Goal: Task Accomplishment & Management: Manage account settings

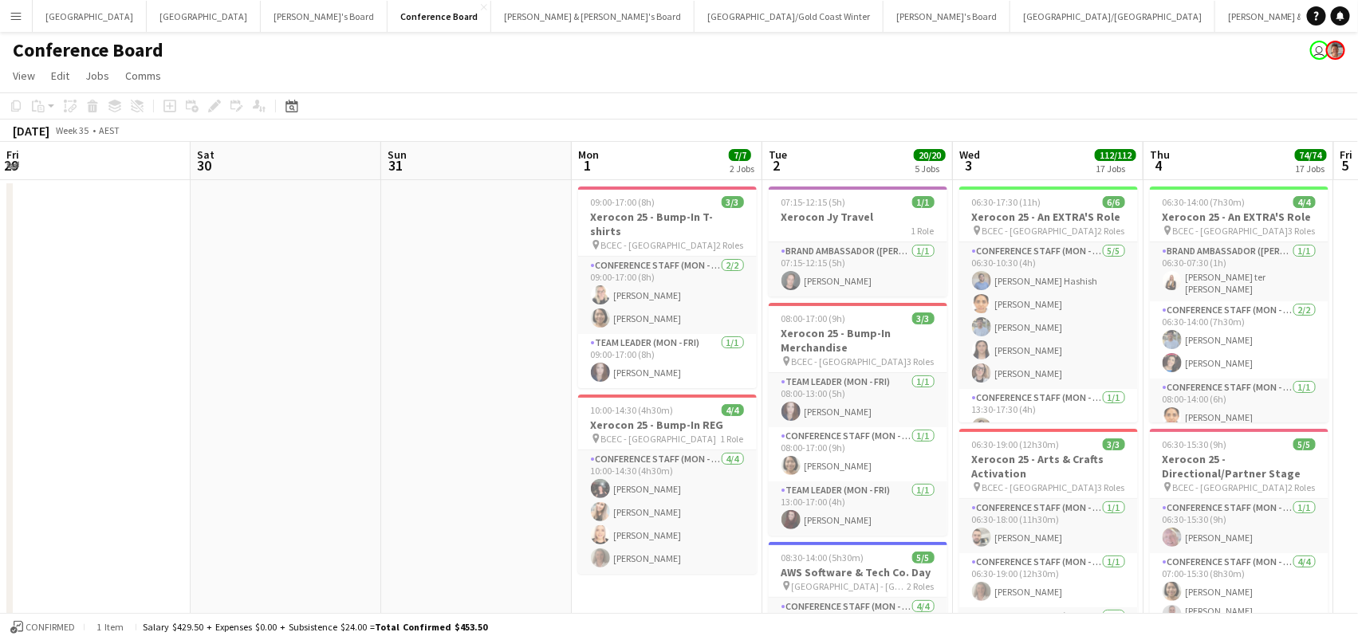
scroll to position [0, 331]
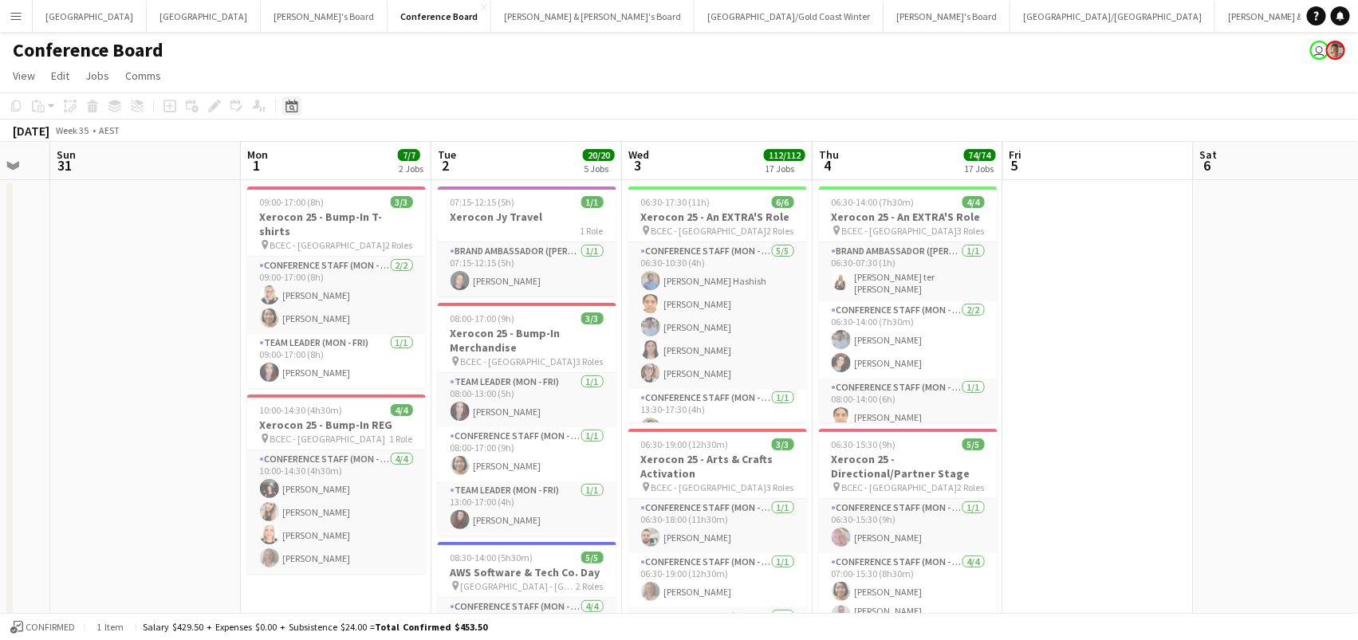
click at [282, 108] on div "Date picker" at bounding box center [291, 105] width 19 height 19
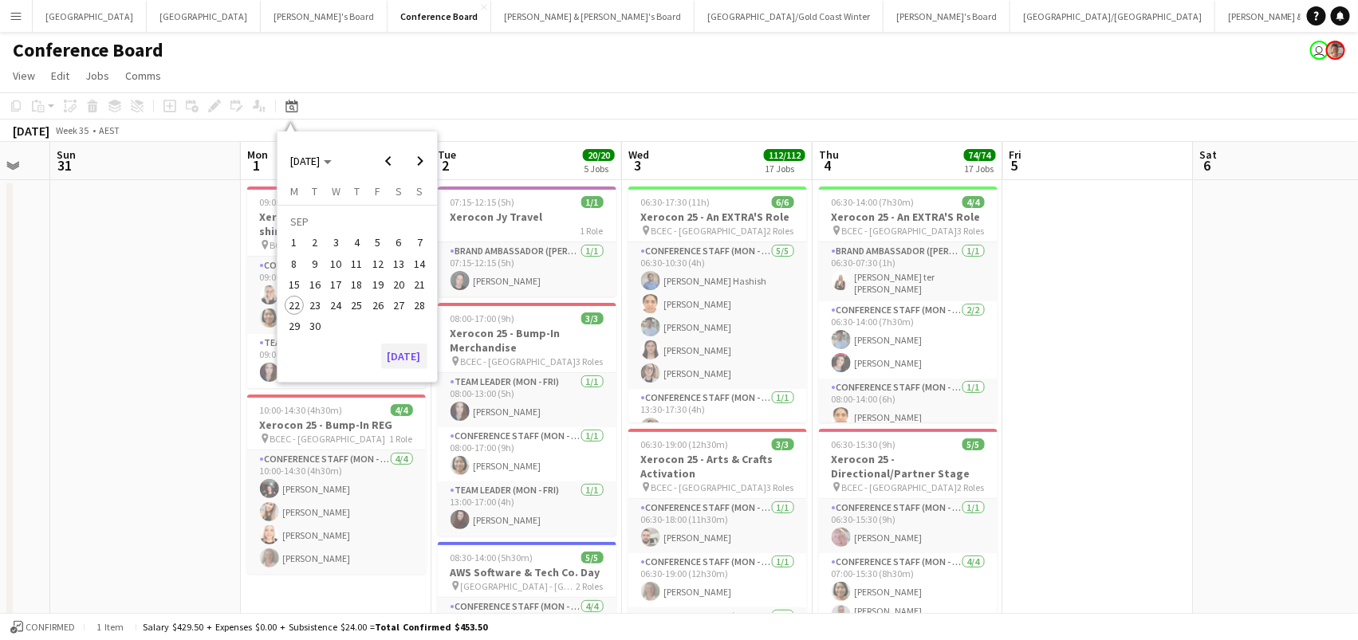
click at [398, 349] on button "[DATE]" at bounding box center [404, 357] width 46 height 26
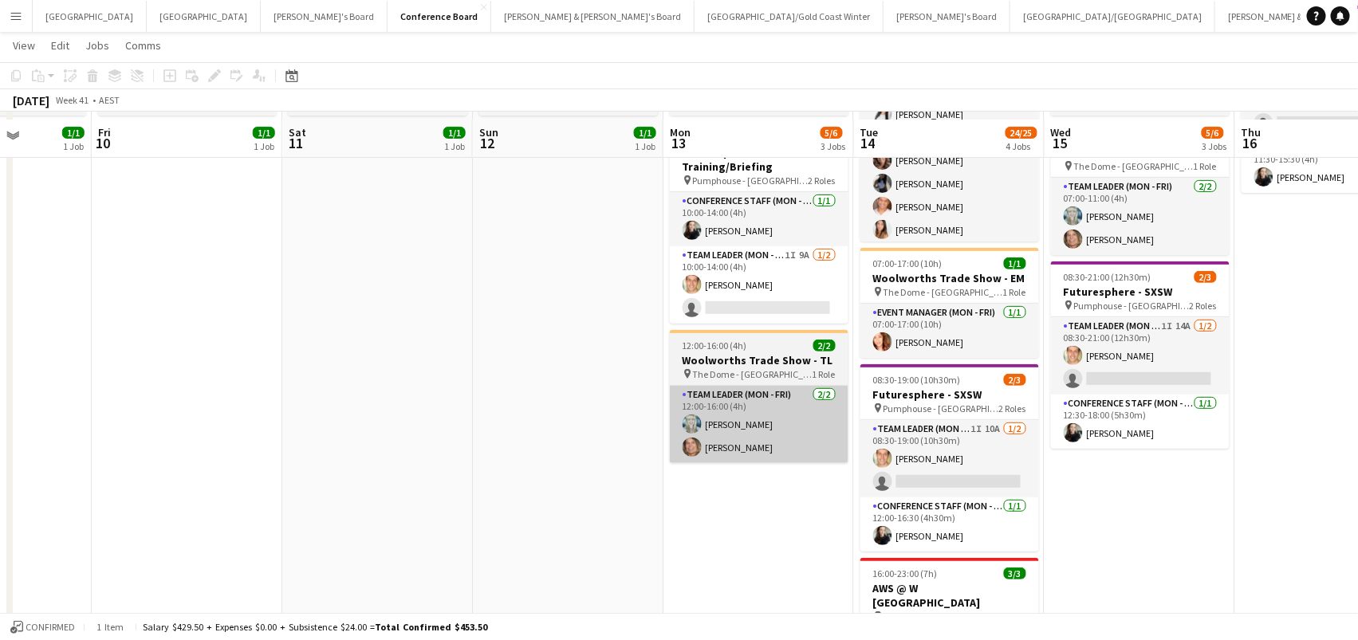
scroll to position [187, 0]
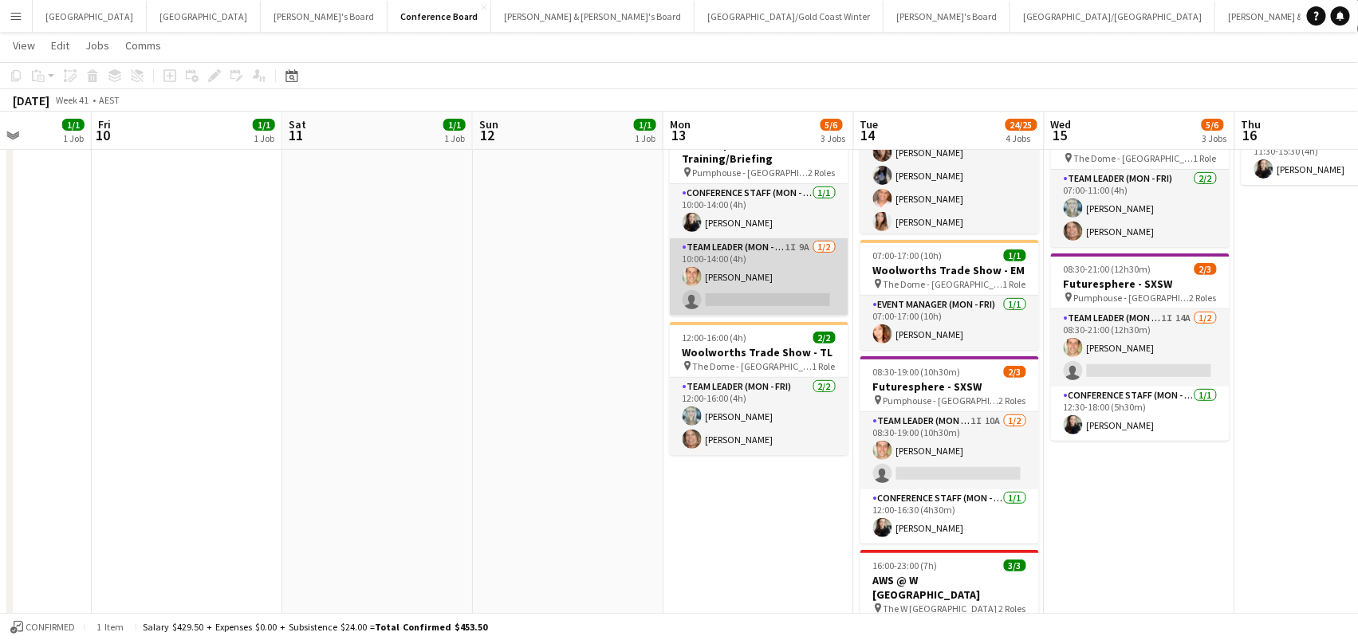
click at [758, 280] on app-card-role "Team Leader (Mon - Fri) 1I 9A 1/2 10:00-14:00 (4h) Tom Caley single-neutral-act…" at bounding box center [759, 276] width 179 height 77
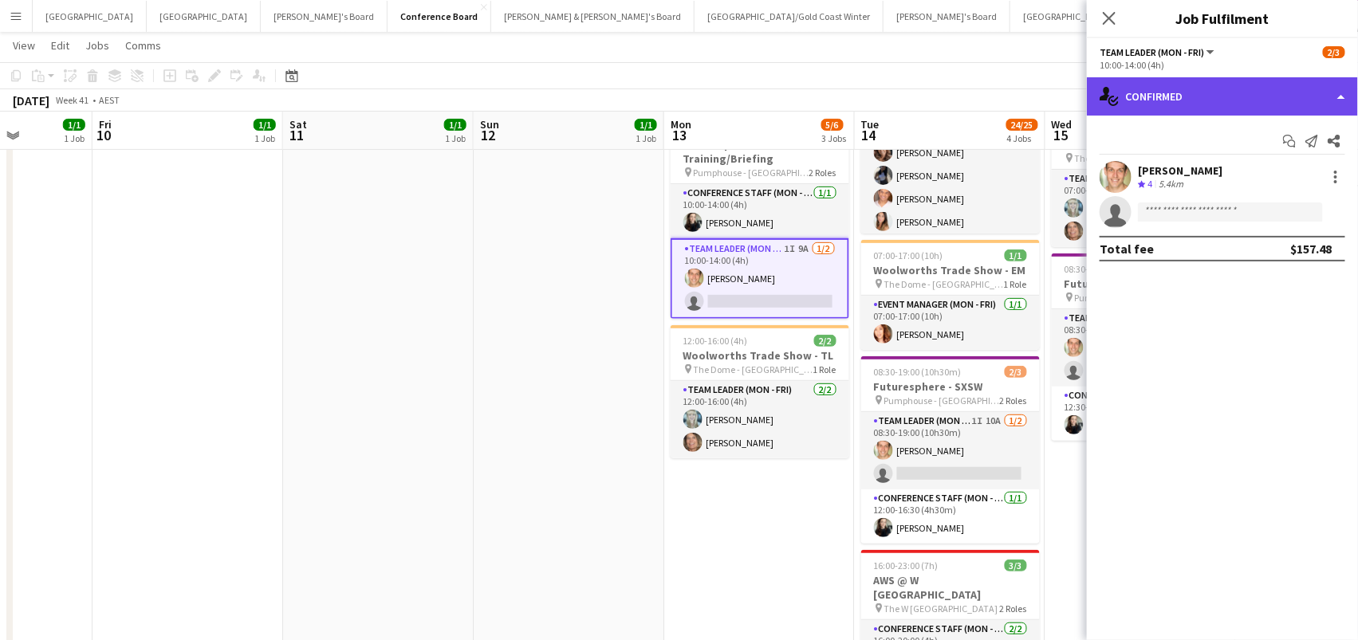
click at [1171, 110] on div "single-neutral-actions-check-2 Confirmed" at bounding box center [1222, 96] width 271 height 38
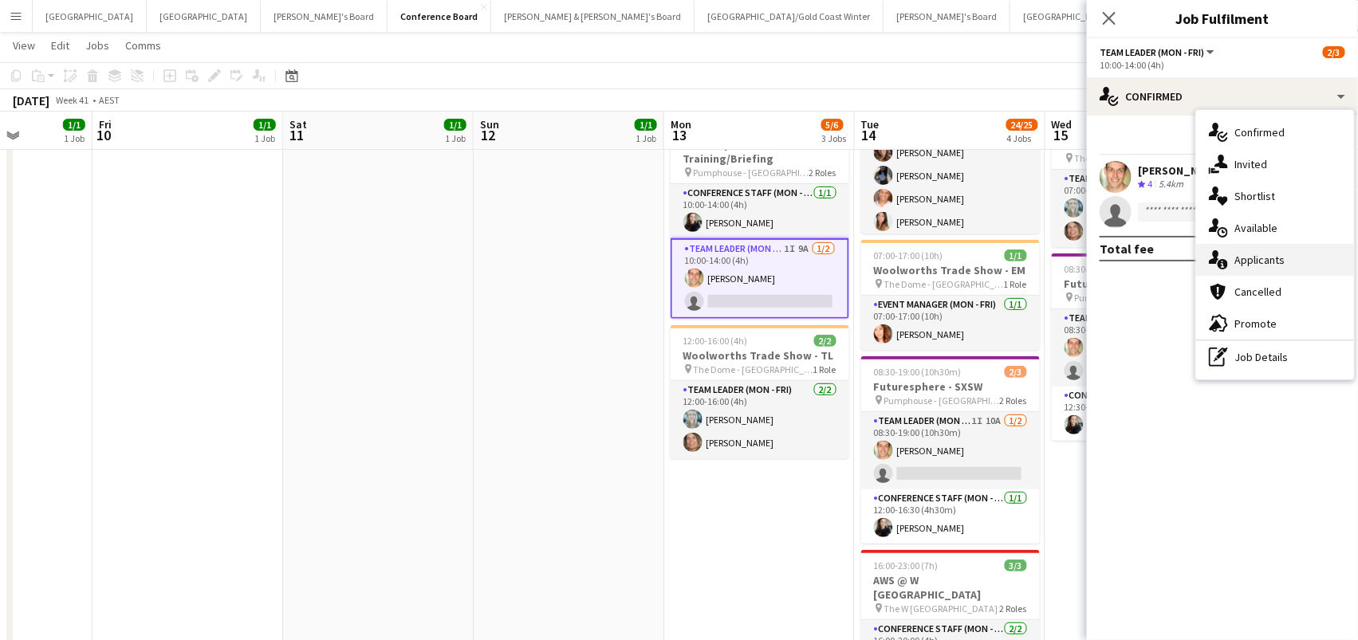
click at [1247, 262] on span "Applicants" at bounding box center [1259, 260] width 50 height 14
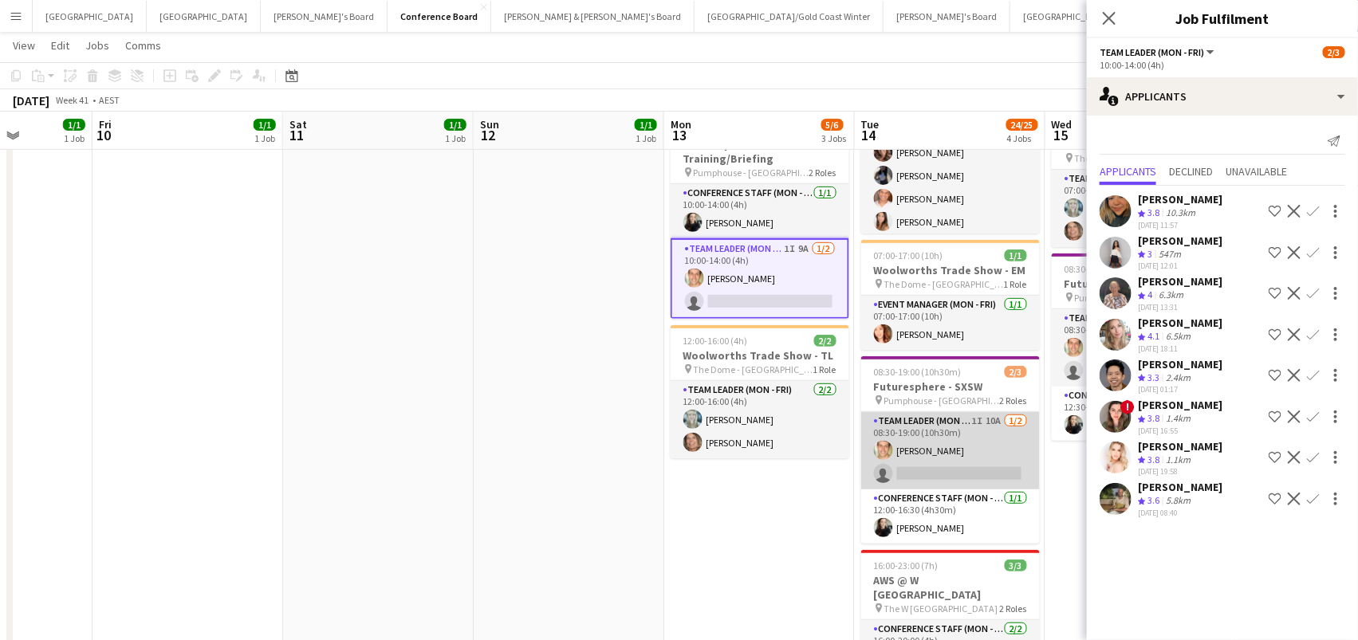
click at [1019, 435] on app-card-role "Team Leader (Mon - Fri) 1I 10A 1/2 08:30-19:00 (10h30m) Tom Caley single-neutra…" at bounding box center [950, 450] width 179 height 77
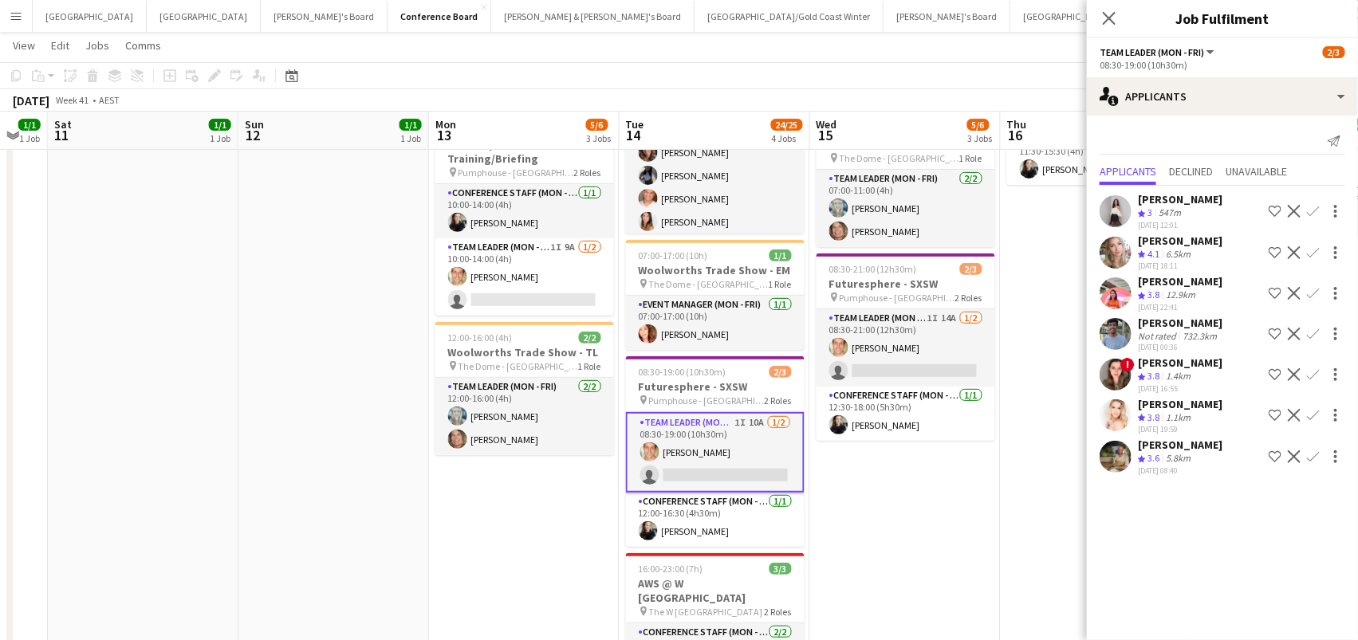
scroll to position [0, 791]
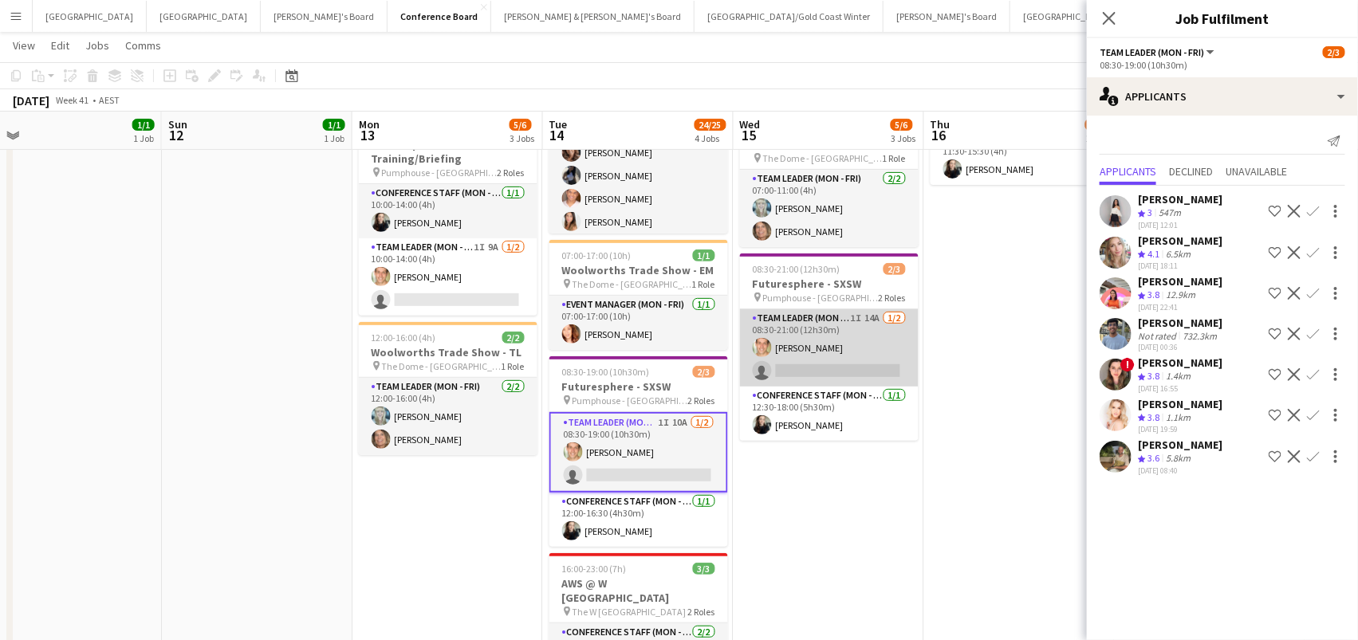
click at [864, 322] on app-card-role "Team Leader (Mon - Fri) 1I 14A 1/2 08:30-21:00 (12h30m) Tom Caley single-neutra…" at bounding box center [829, 347] width 179 height 77
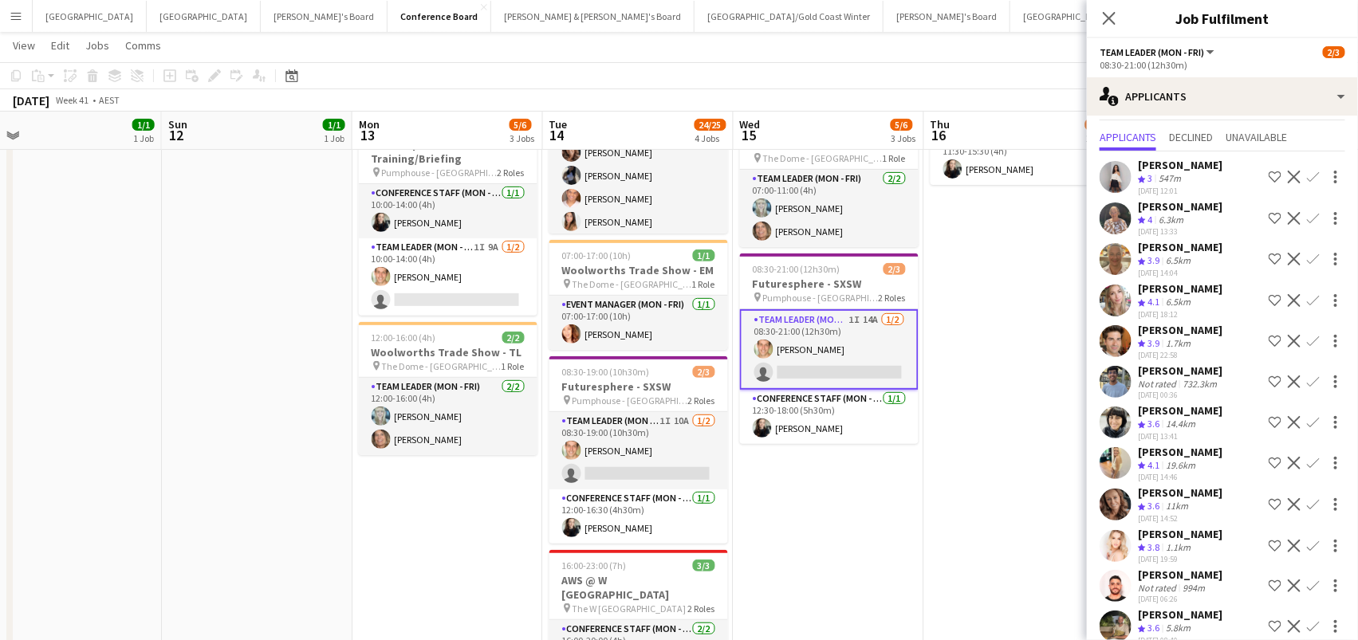
scroll to position [33, 0]
click at [974, 55] on app-page-menu "View Day view expanded Day view collapsed Month view Date picker Jump to [DATE]…" at bounding box center [679, 47] width 1358 height 30
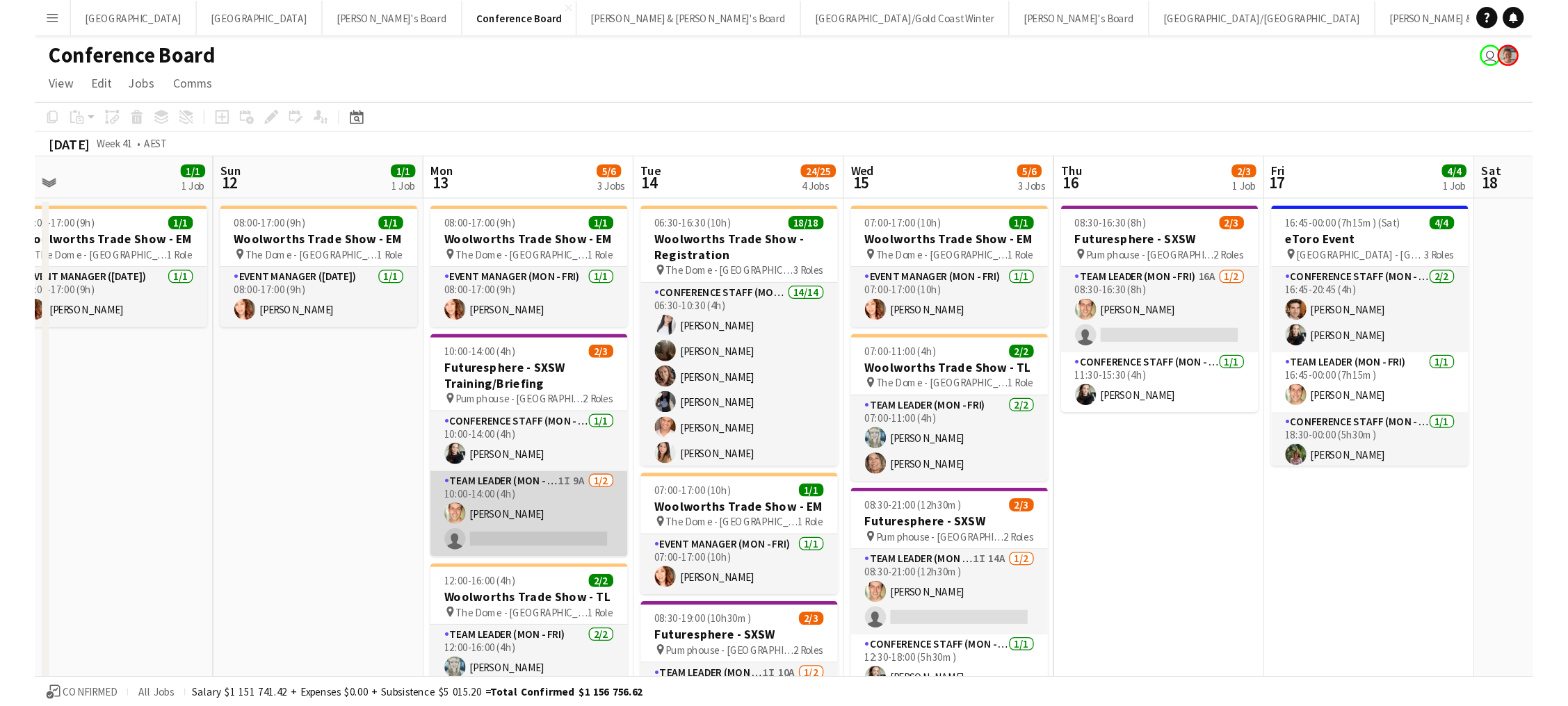
scroll to position [0, 0]
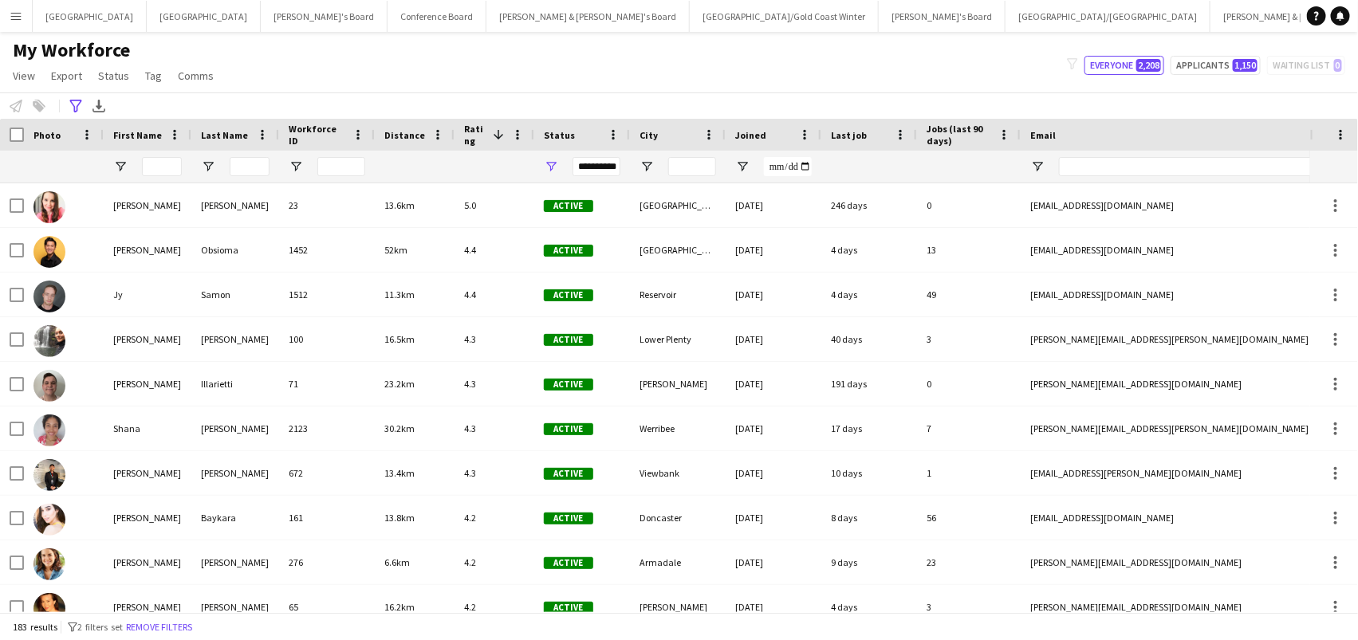
scroll to position [0, 1]
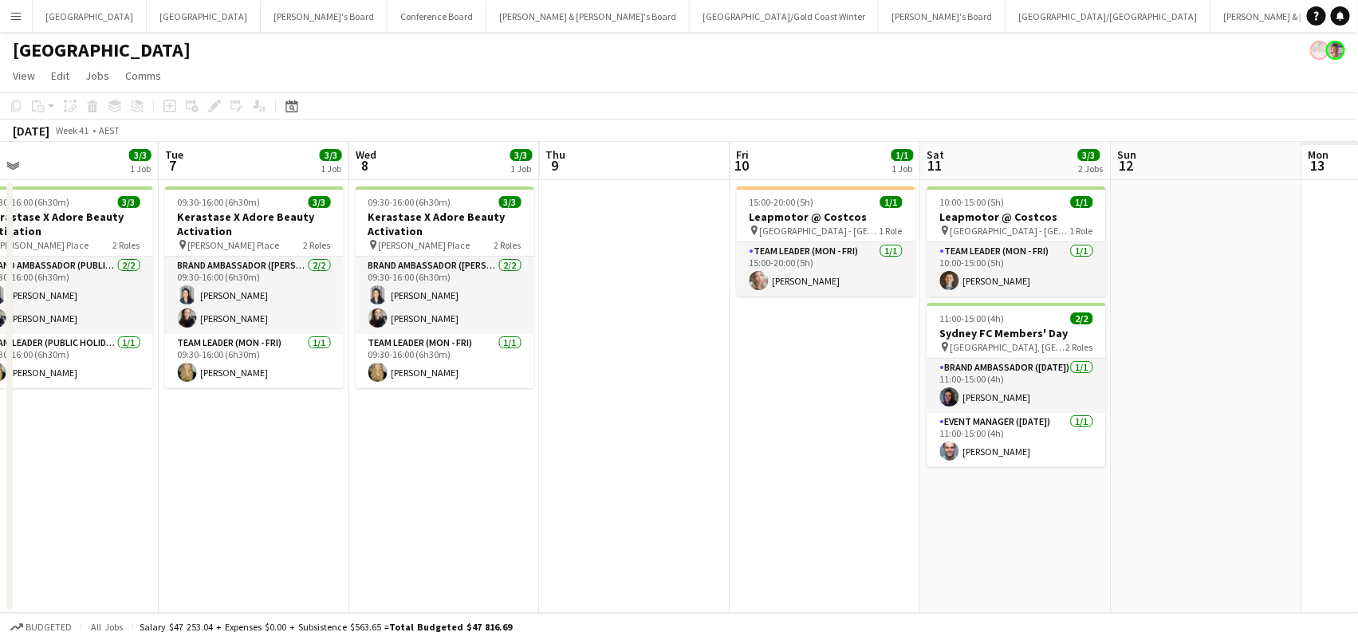
scroll to position [0, 439]
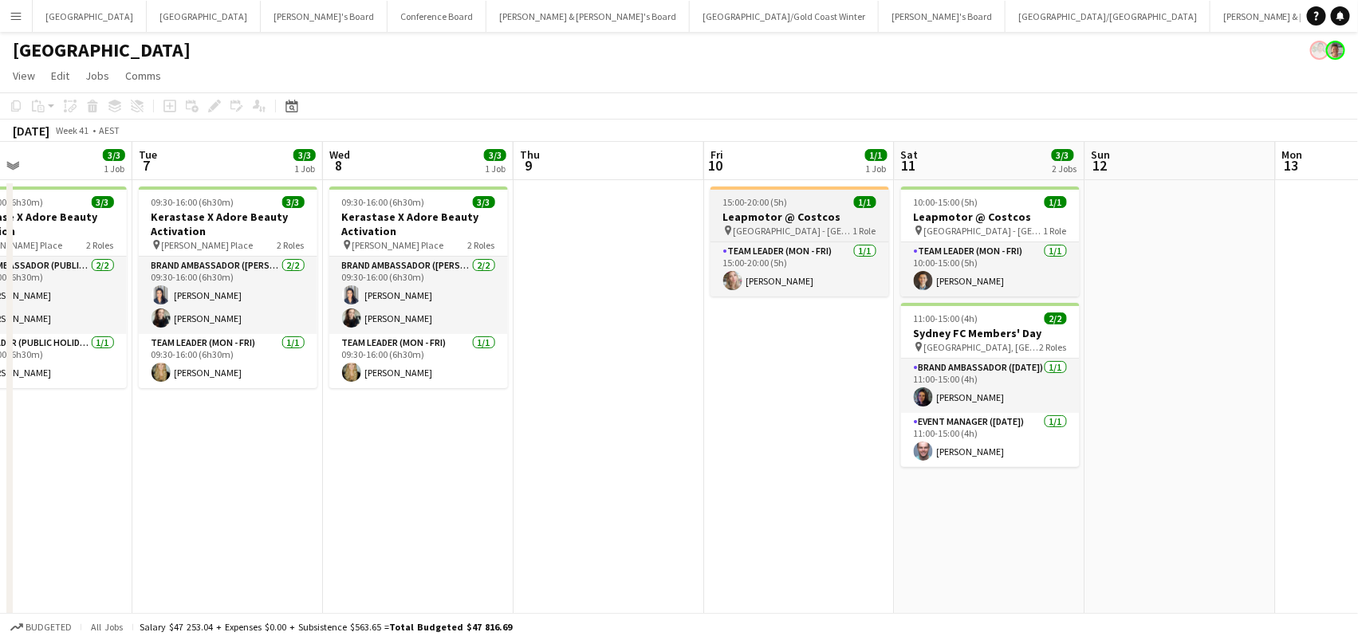
click at [741, 227] on span "[GEOGRAPHIC_DATA] - [GEOGRAPHIC_DATA]" at bounding box center [794, 231] width 120 height 12
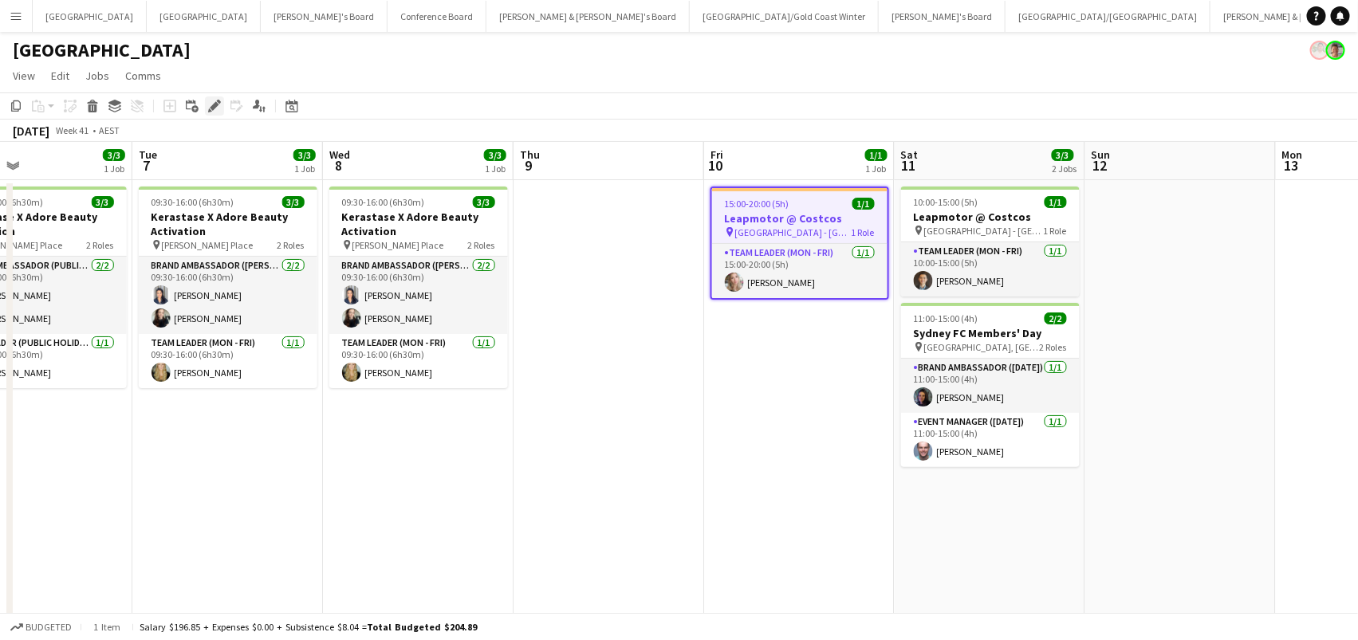
click at [209, 102] on icon "Edit" at bounding box center [214, 106] width 13 height 13
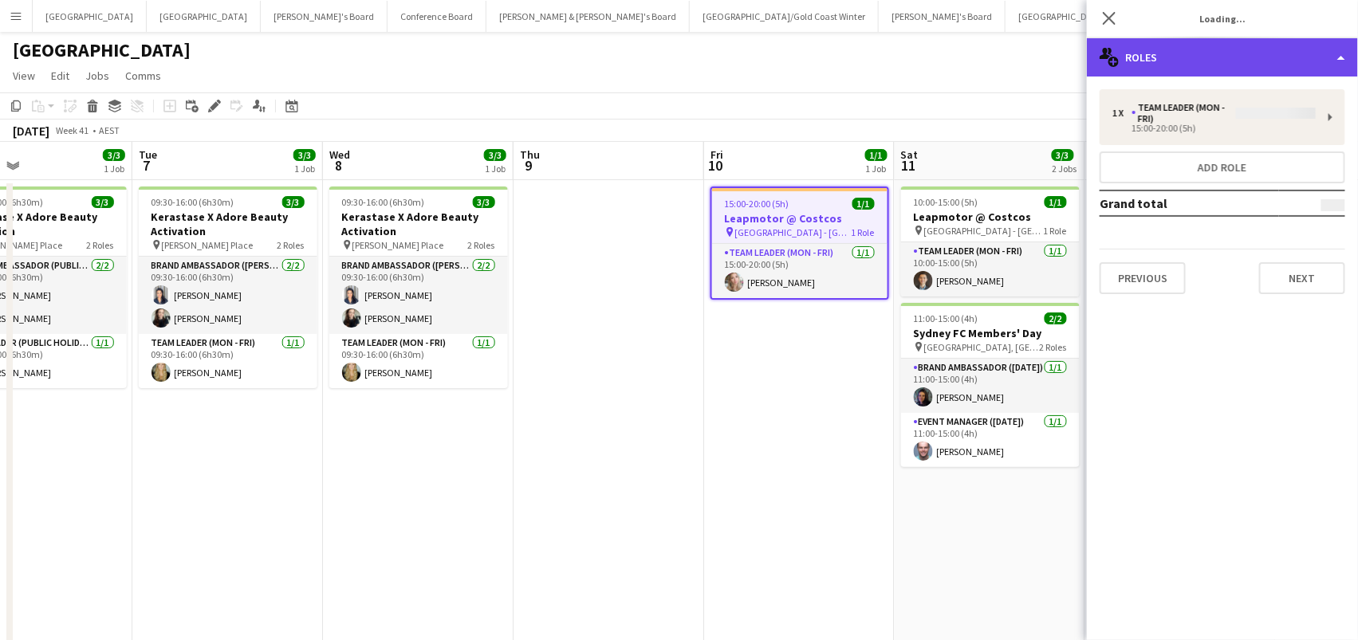
click at [1256, 50] on div "multiple-users-add Roles" at bounding box center [1222, 57] width 271 height 38
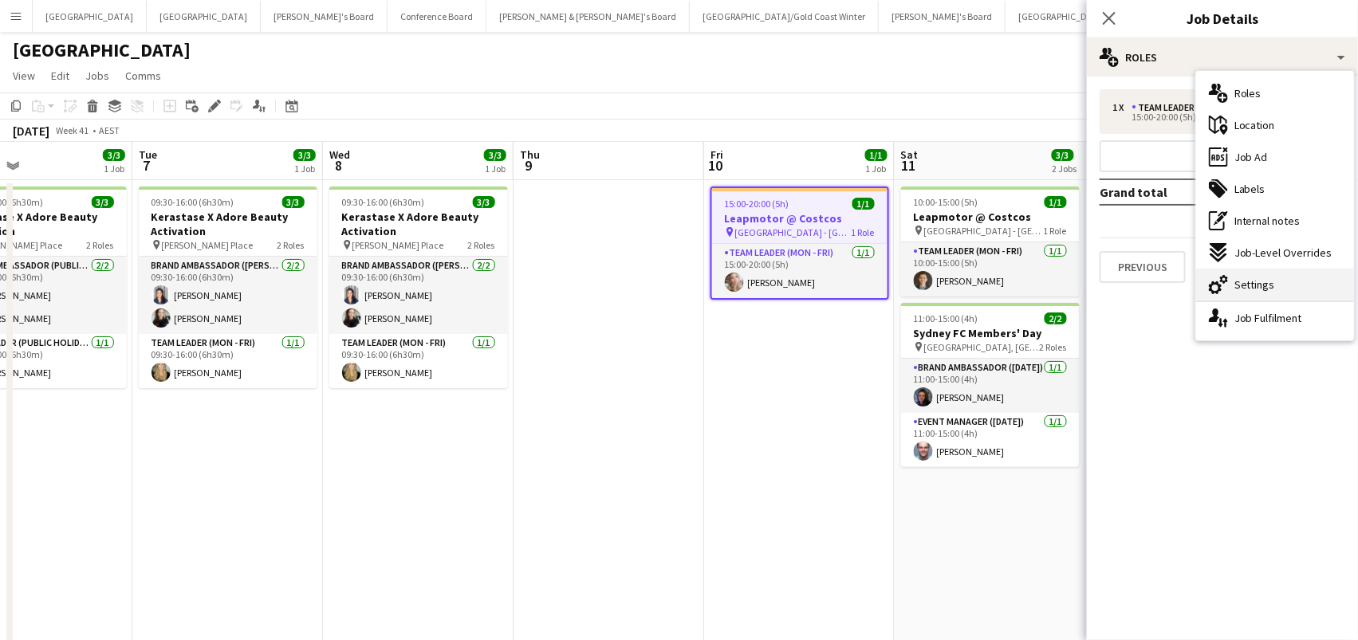
click at [1273, 269] on div "cog-double-3 Settings" at bounding box center [1275, 285] width 158 height 32
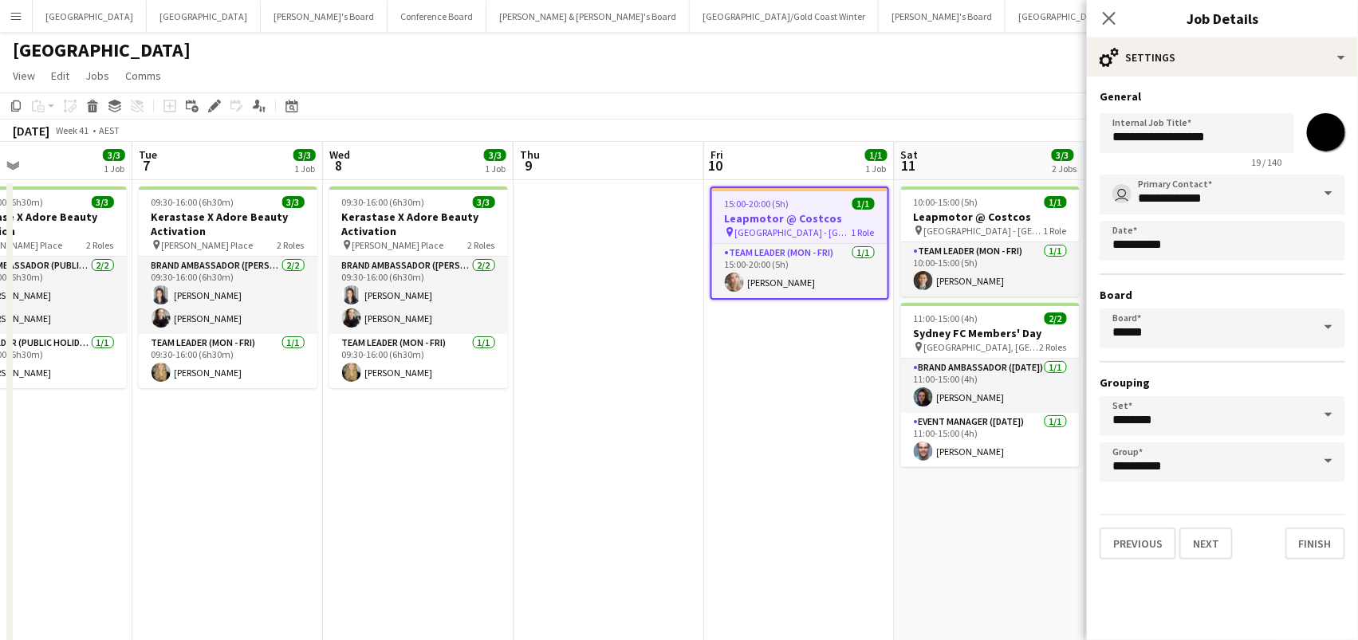
click at [1322, 133] on input "*******" at bounding box center [1325, 132] width 57 height 57
type input "*******"
click at [679, 427] on app-date-cell at bounding box center [609, 604] width 191 height 848
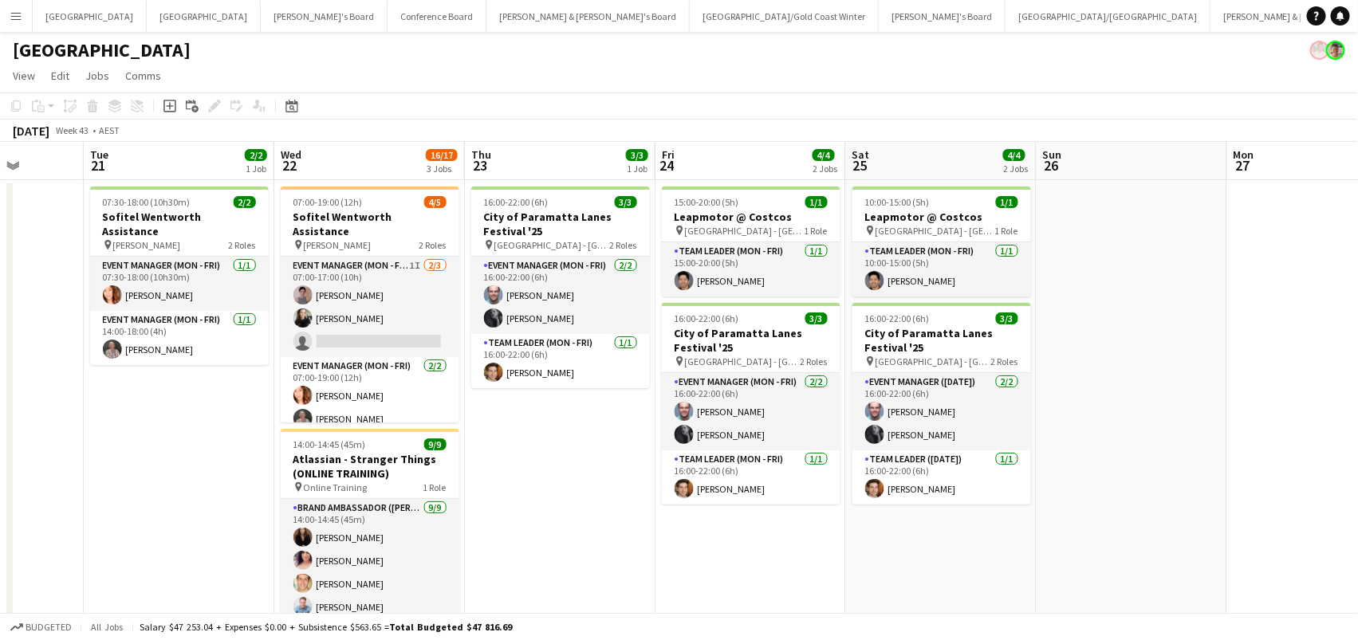
scroll to position [0, 458]
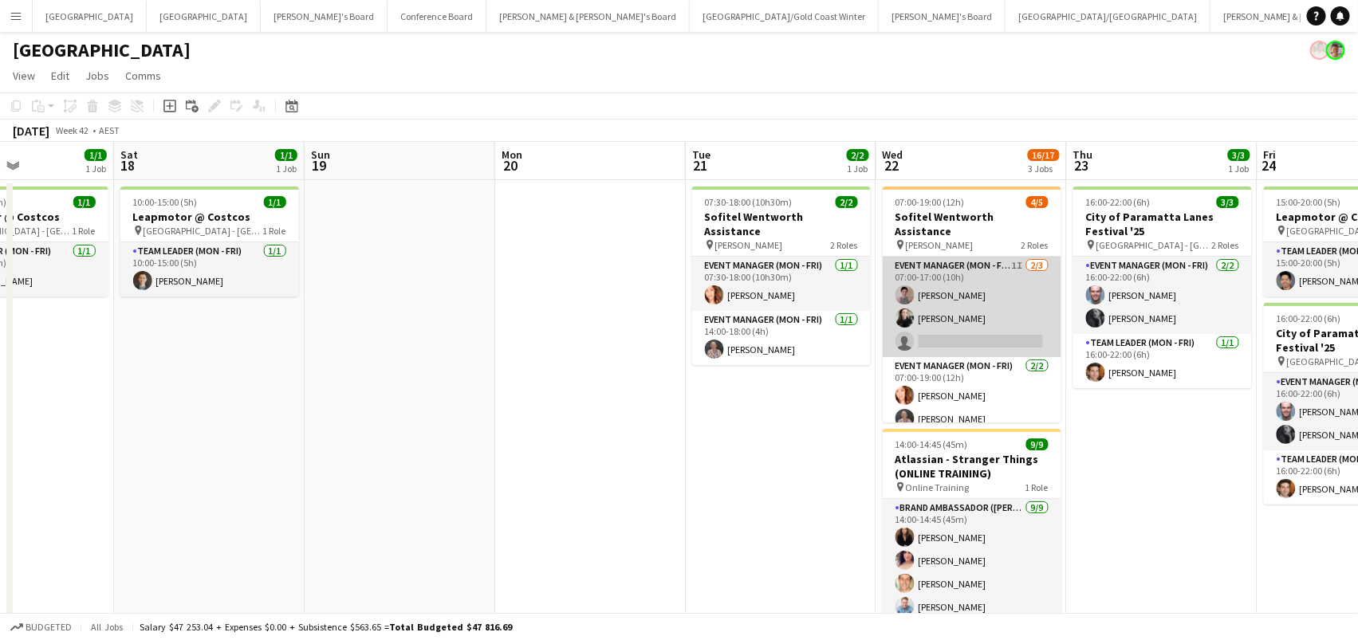
click at [1034, 275] on app-card-role "Event Manager (Mon - Fri) 1I 2/3 07:00-17:00 (10h) Isabel Macmaster Sharna O’To…" at bounding box center [972, 307] width 179 height 100
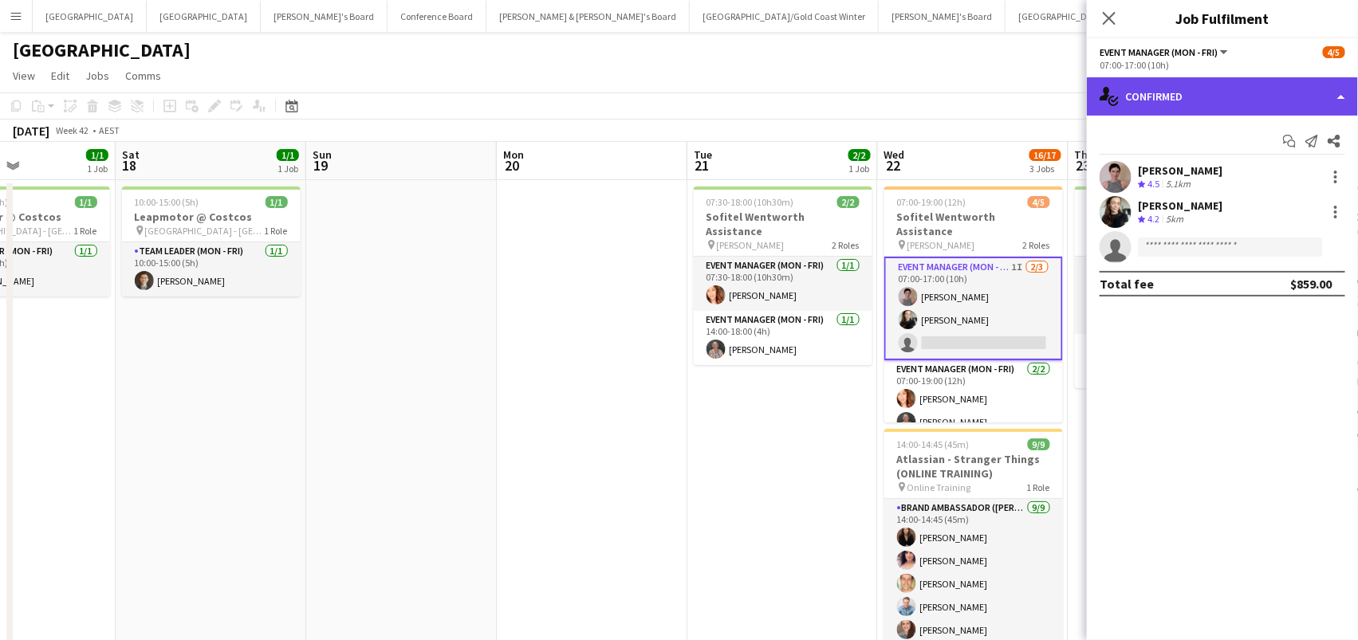
click at [1155, 108] on div "single-neutral-actions-check-2 Confirmed" at bounding box center [1222, 96] width 271 height 38
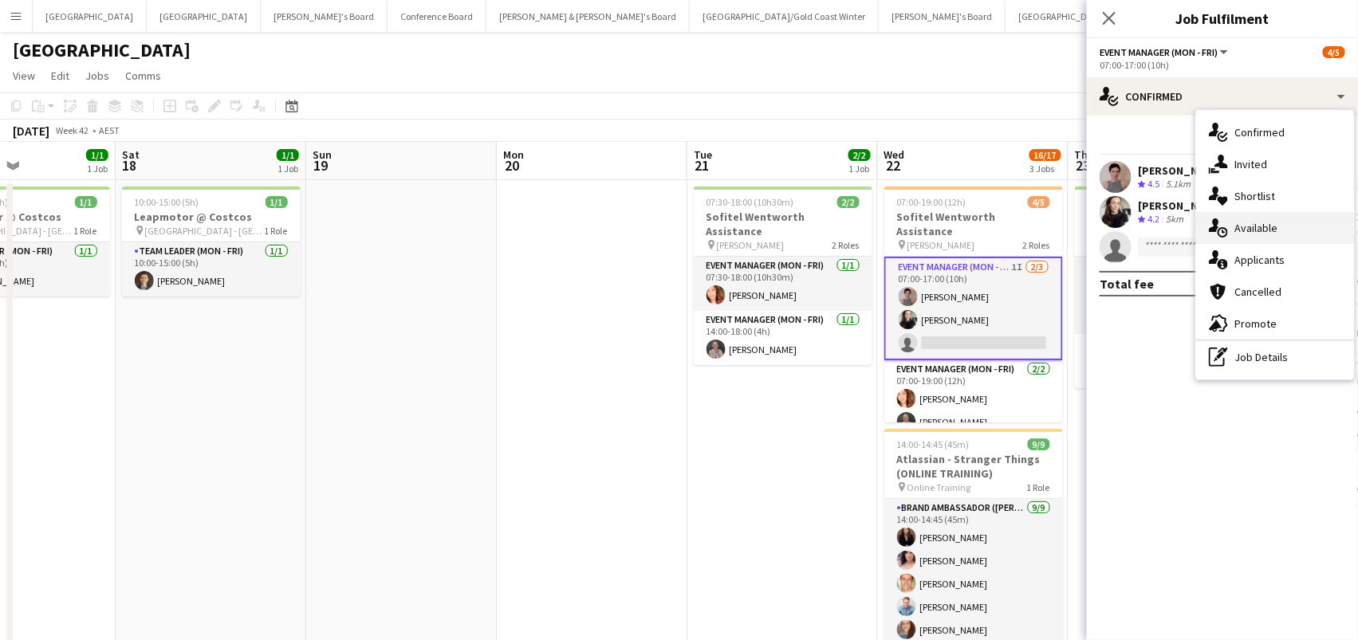
click at [1242, 221] on span "Available" at bounding box center [1255, 228] width 43 height 14
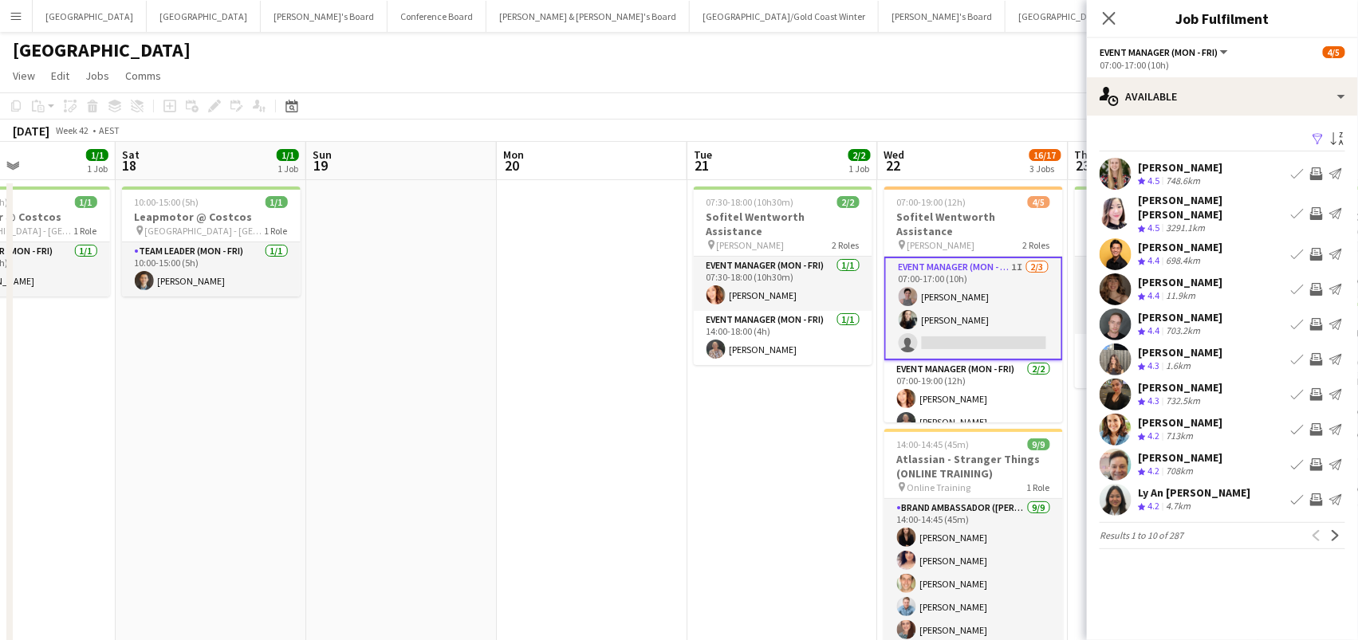
click at [1315, 135] on app-icon "Filter" at bounding box center [1318, 139] width 13 height 15
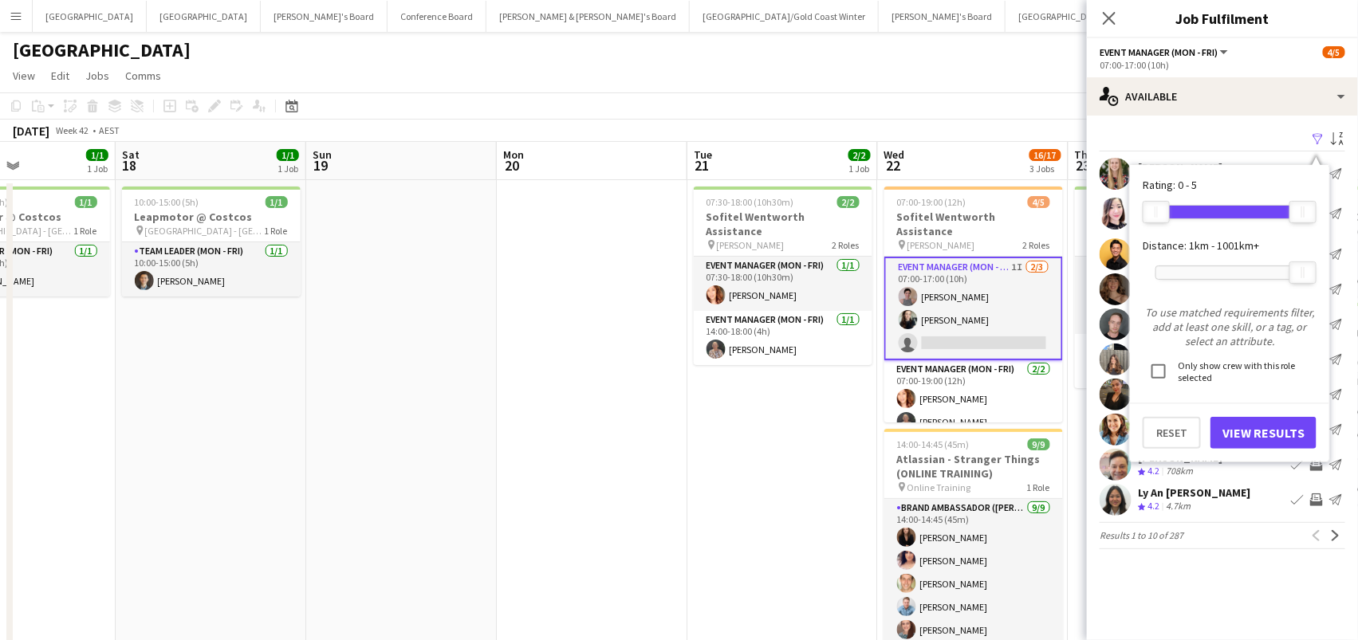
click at [1222, 270] on div at bounding box center [1229, 272] width 147 height 13
click at [1230, 423] on button "View Results" at bounding box center [1263, 433] width 106 height 32
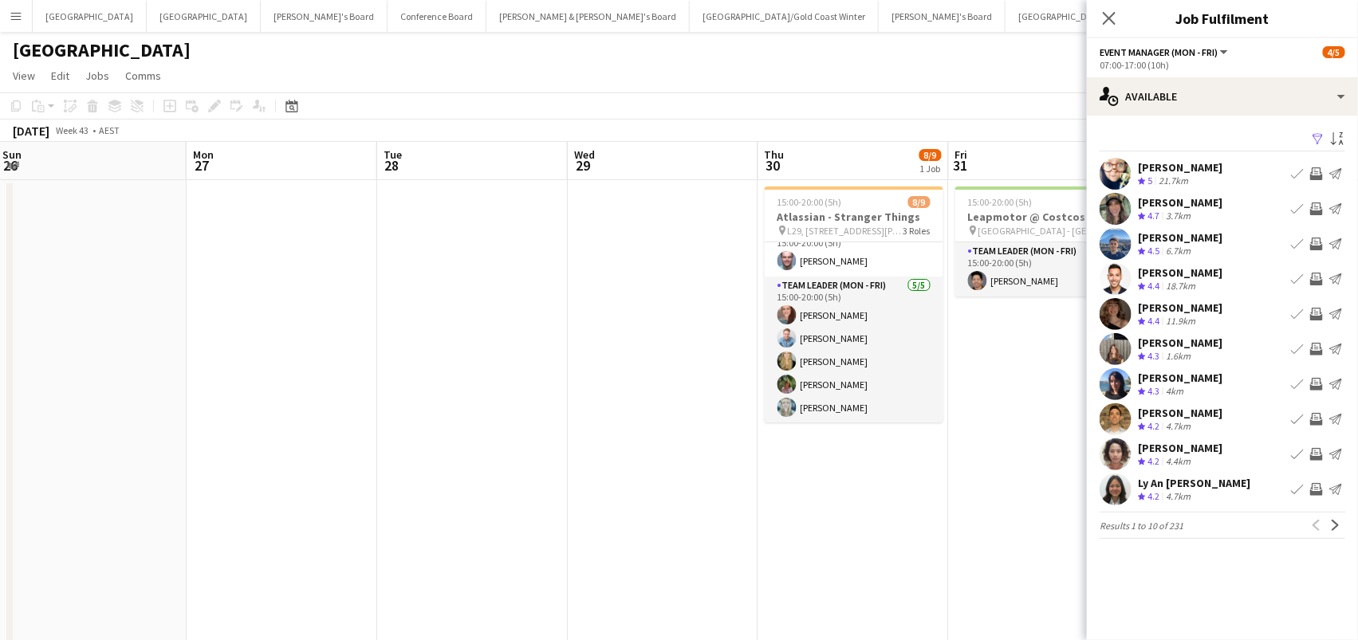
scroll to position [120, 0]
click at [1315, 484] on app-icon "Invite crew" at bounding box center [1316, 489] width 13 height 13
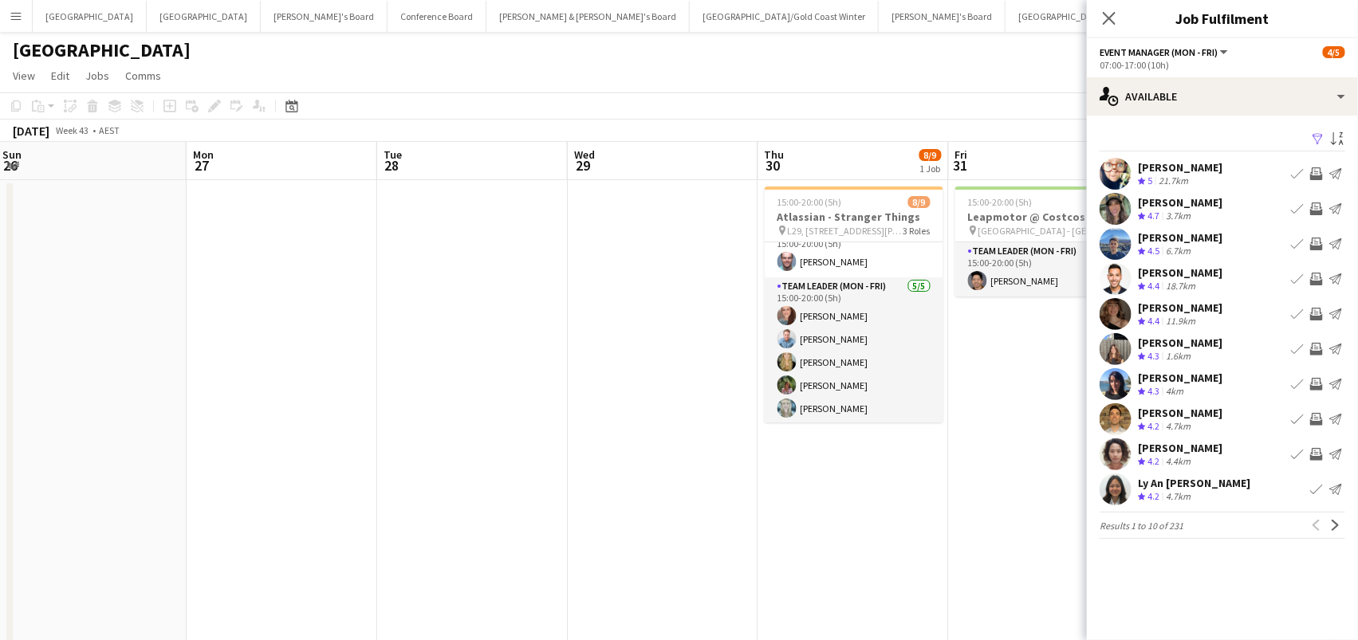
click at [985, 73] on app-page-menu "View Day view expanded Day view collapsed Month view Date picker Jump to today …" at bounding box center [679, 77] width 1358 height 30
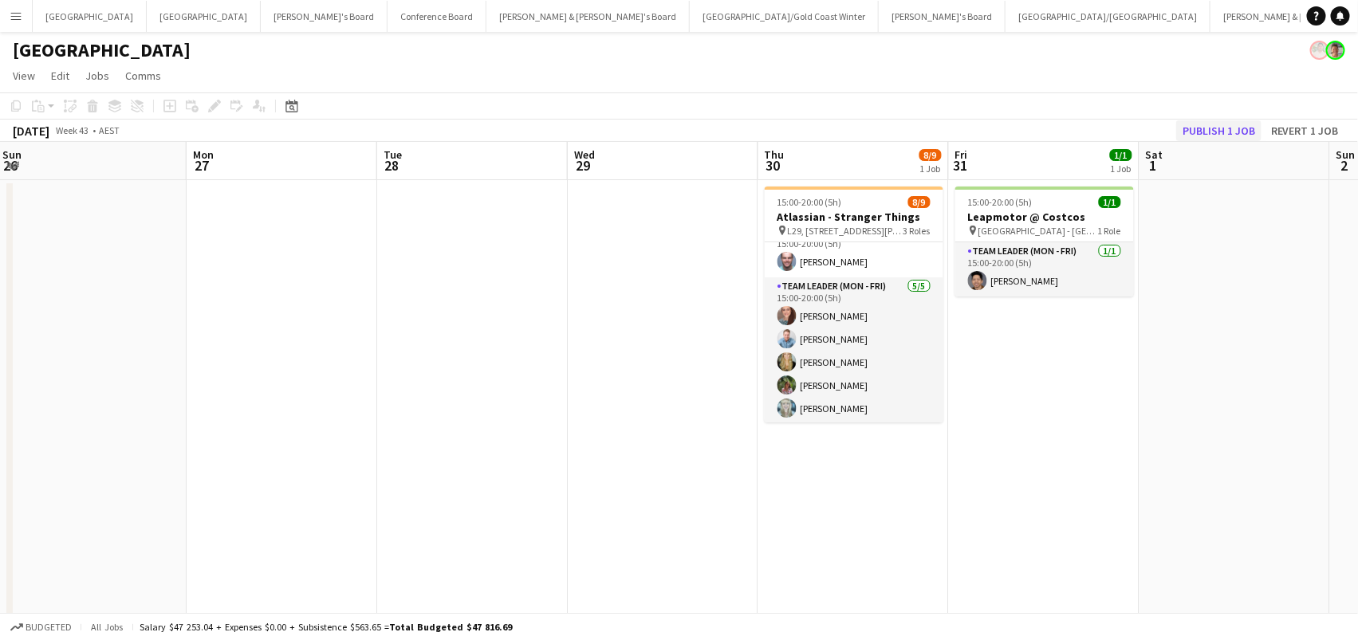
click at [1215, 124] on button "Publish 1 job" at bounding box center [1218, 130] width 85 height 21
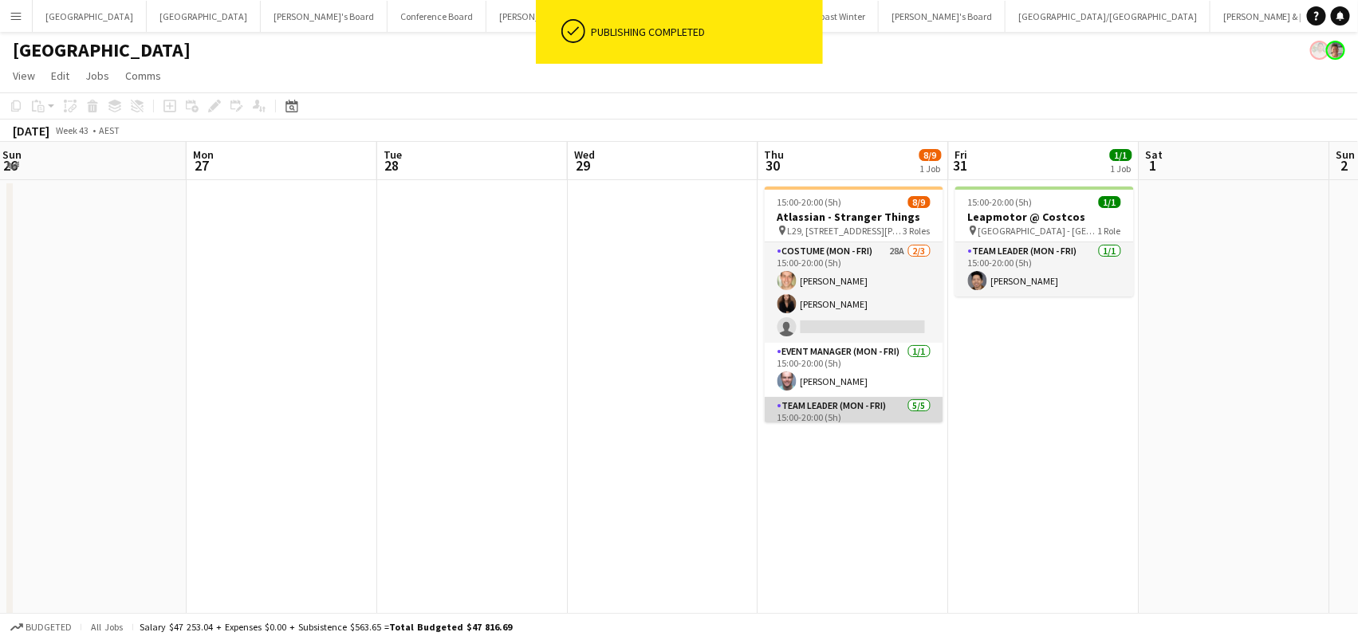
scroll to position [0, 0]
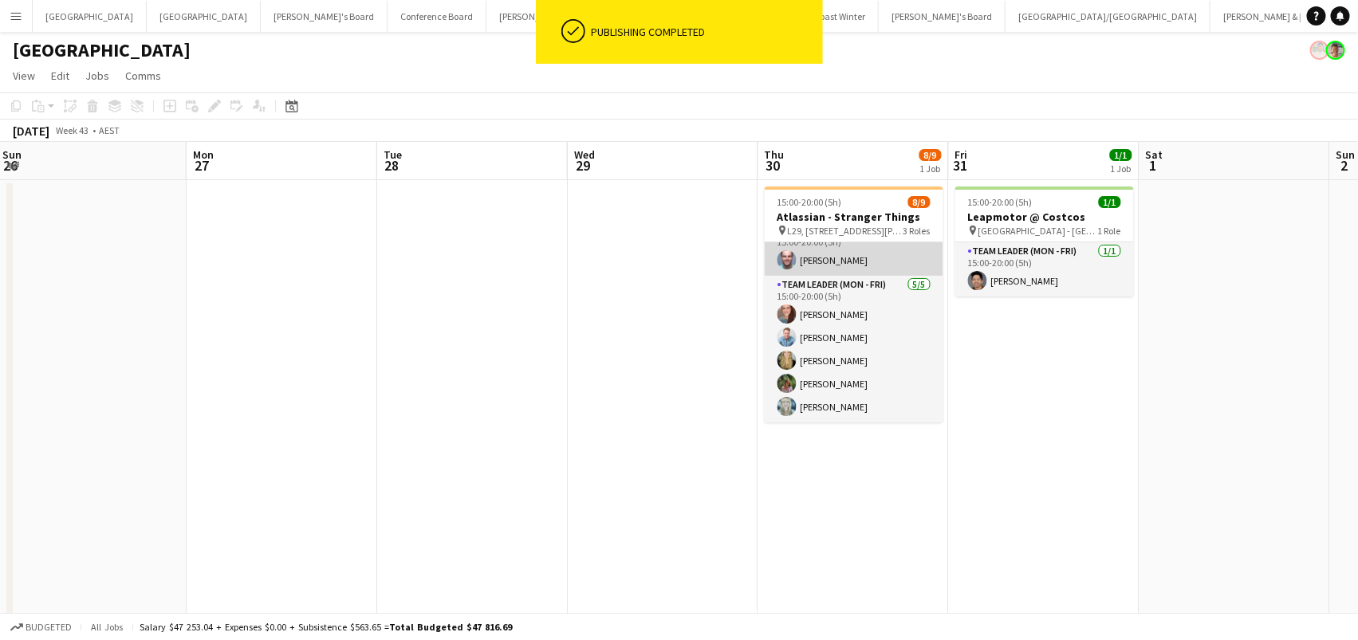
click at [837, 348] on app-card-role "Team Leader (Mon - Fri) 5/5 15:00-20:00 (5h) Danielle Winsor Blake Feltis Amber…" at bounding box center [854, 349] width 179 height 147
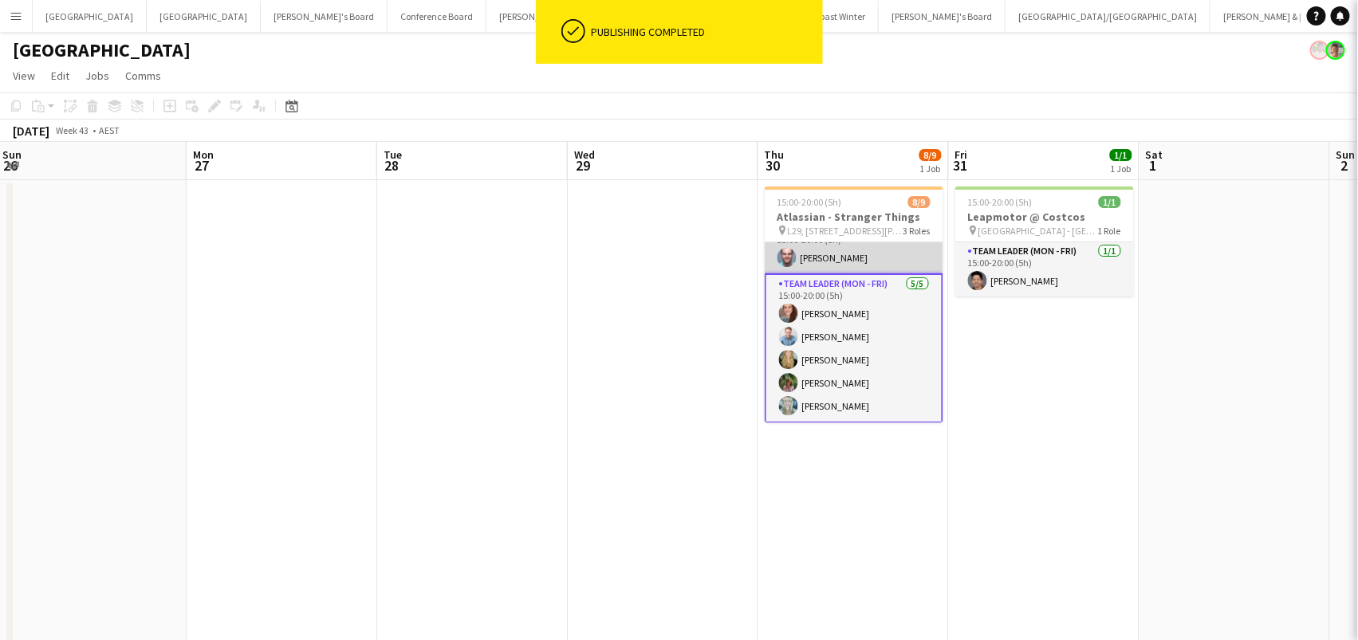
scroll to position [120, 0]
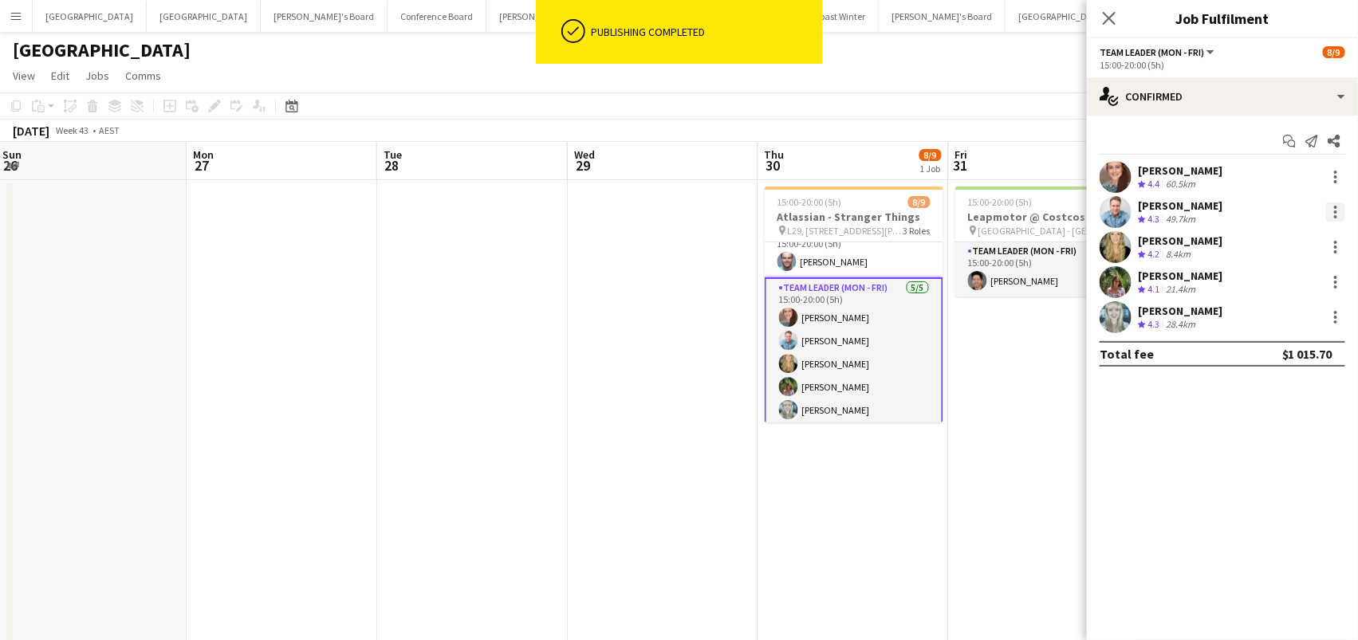
click at [1342, 205] on div at bounding box center [1335, 212] width 19 height 19
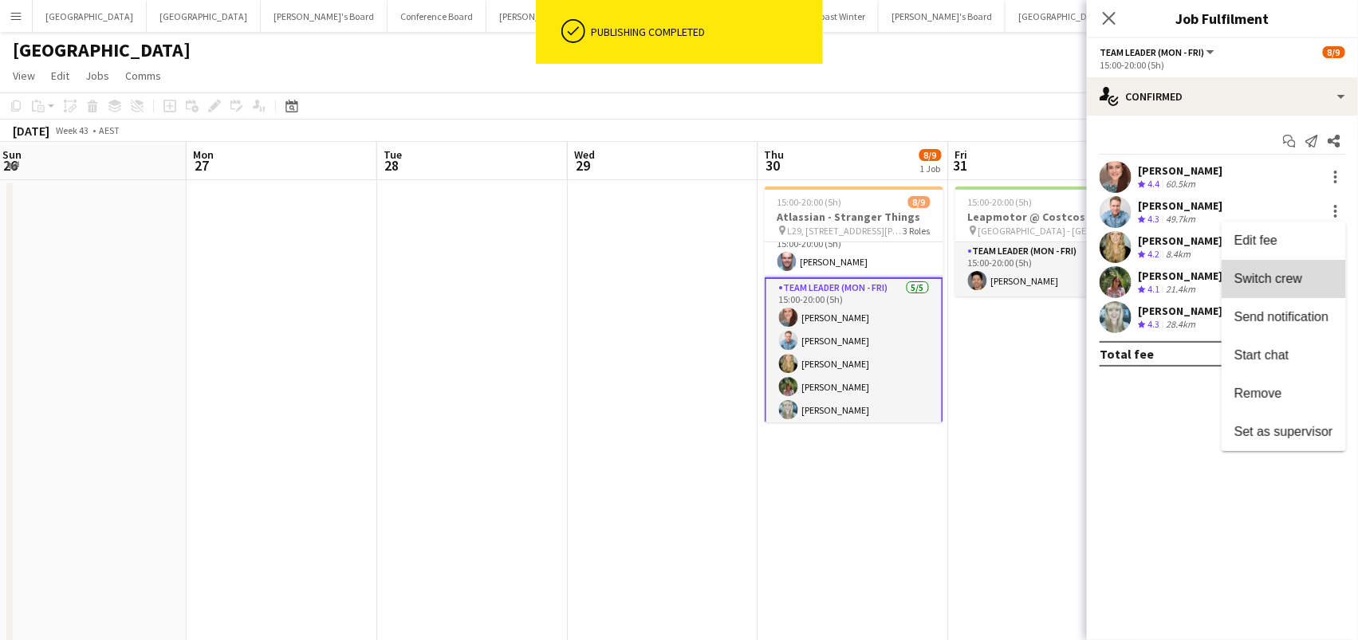
click at [1290, 278] on span "Switch crew" at bounding box center [1268, 279] width 68 height 14
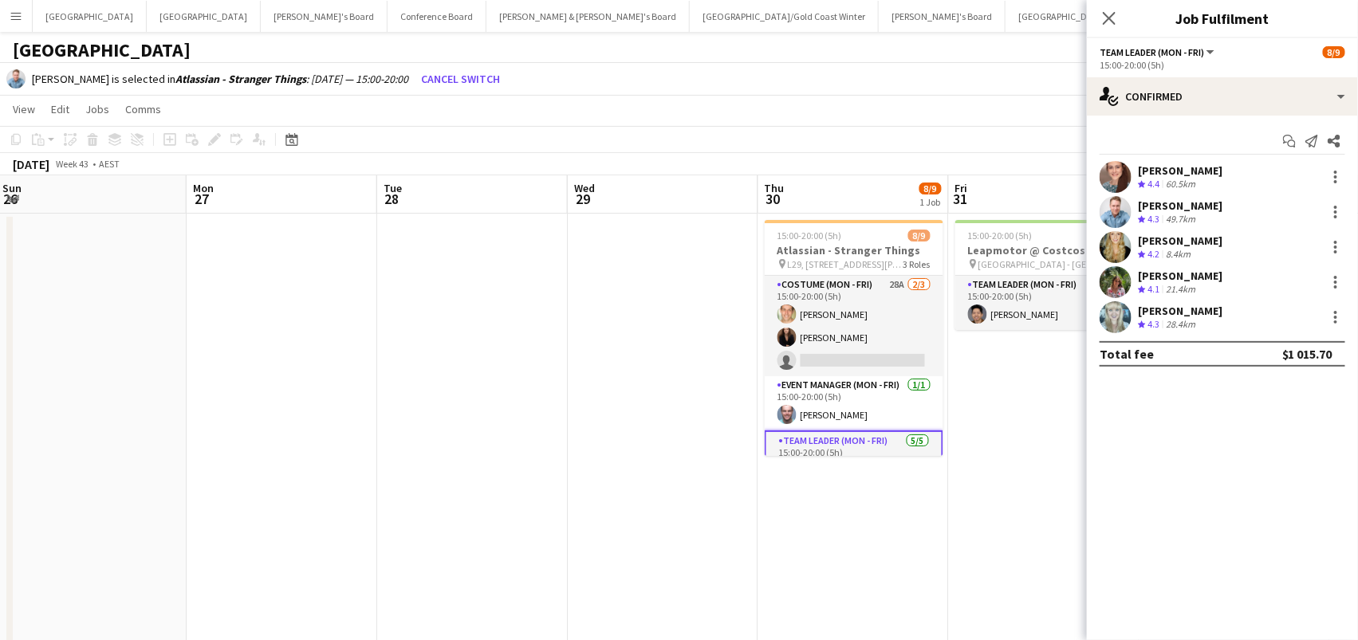
scroll to position [-2, 0]
click at [828, 354] on app-card-role "Costume (Mon - Fri) 28A 2/3 15:00-20:00 (5h) Tom Caley Kim Clifton single-neutr…" at bounding box center [854, 326] width 179 height 100
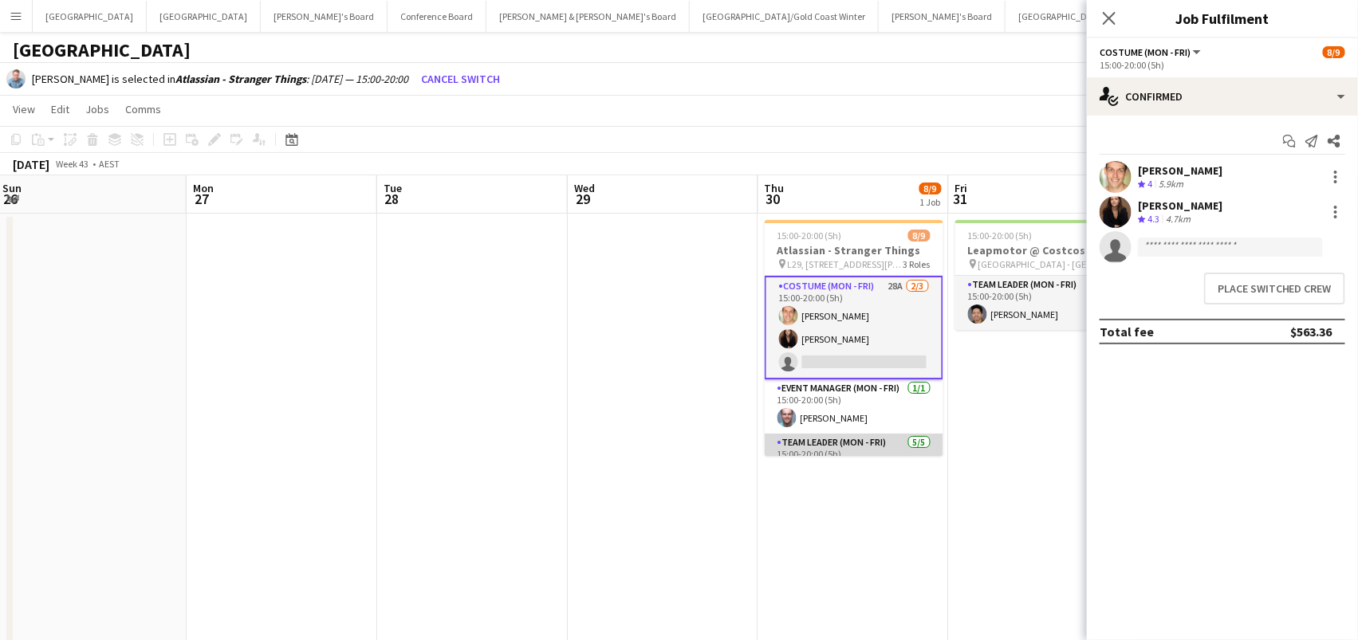
scroll to position [0, 0]
click at [1291, 286] on button "Place switched crew" at bounding box center [1274, 289] width 141 height 32
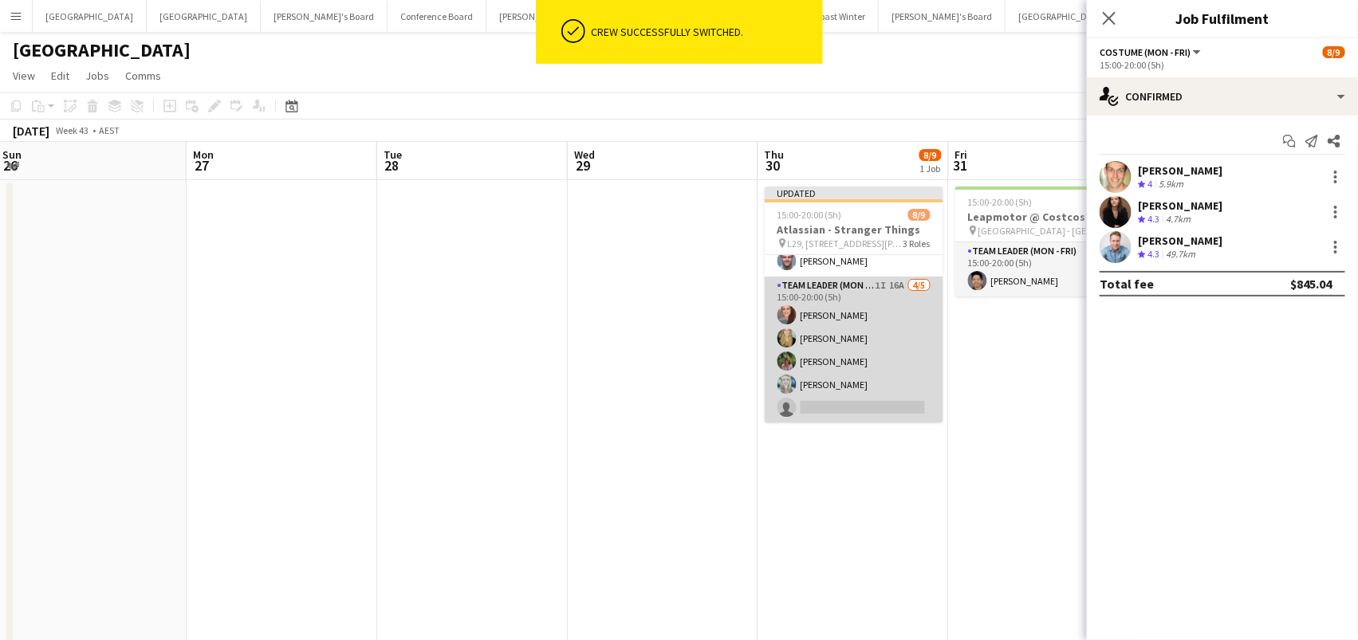
click at [846, 358] on app-card-role "Team Leader (Mon - Fri) 1I 16A 4/5 15:00-20:00 (5h) Danielle Winsor Amber Davis…" at bounding box center [854, 350] width 179 height 147
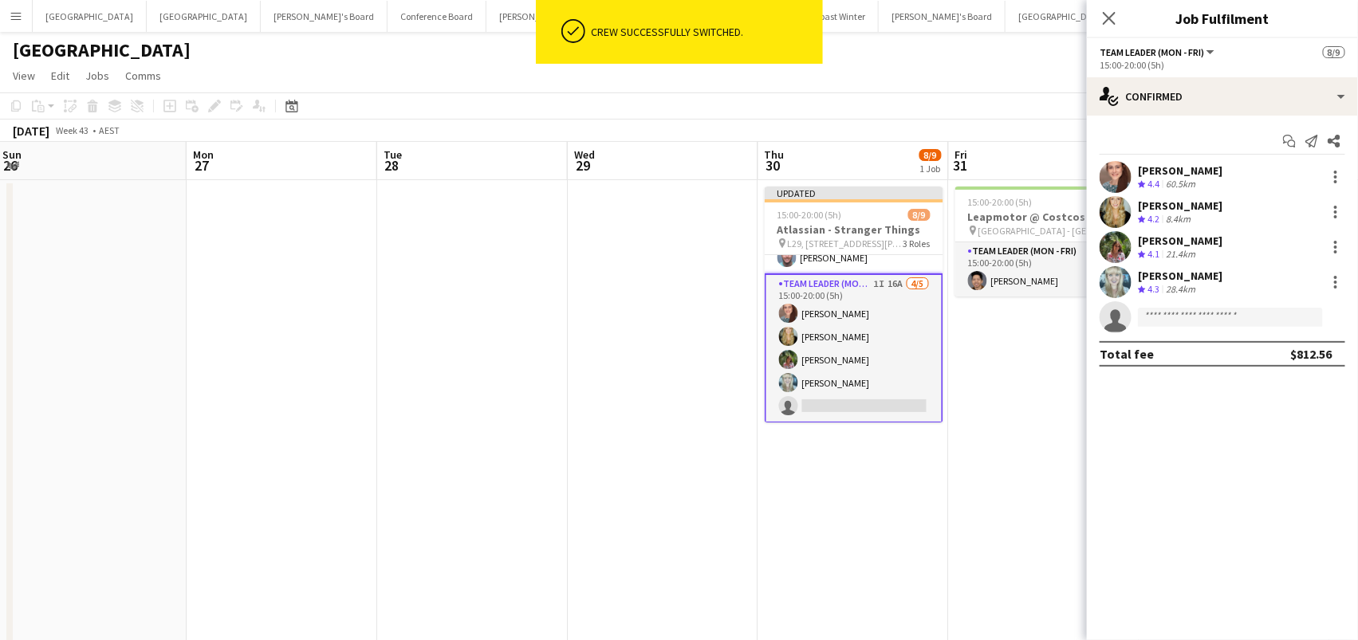
scroll to position [136, 0]
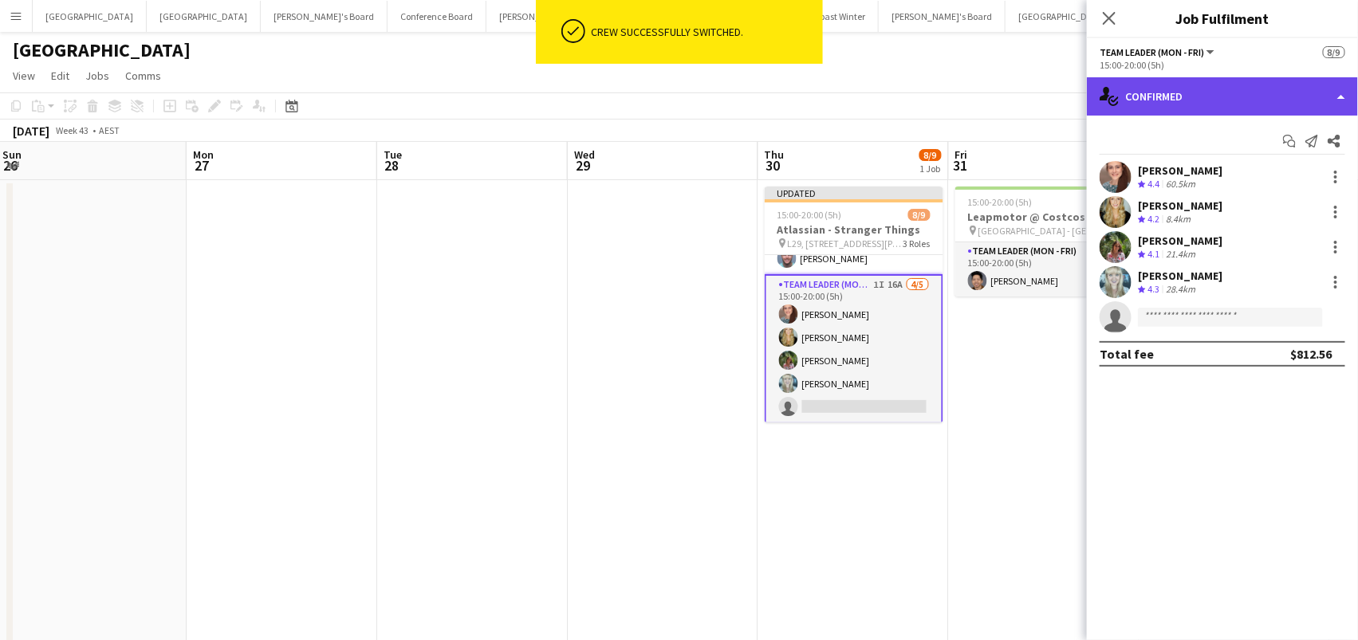
click at [1216, 105] on div "single-neutral-actions-check-2 Confirmed" at bounding box center [1222, 96] width 271 height 38
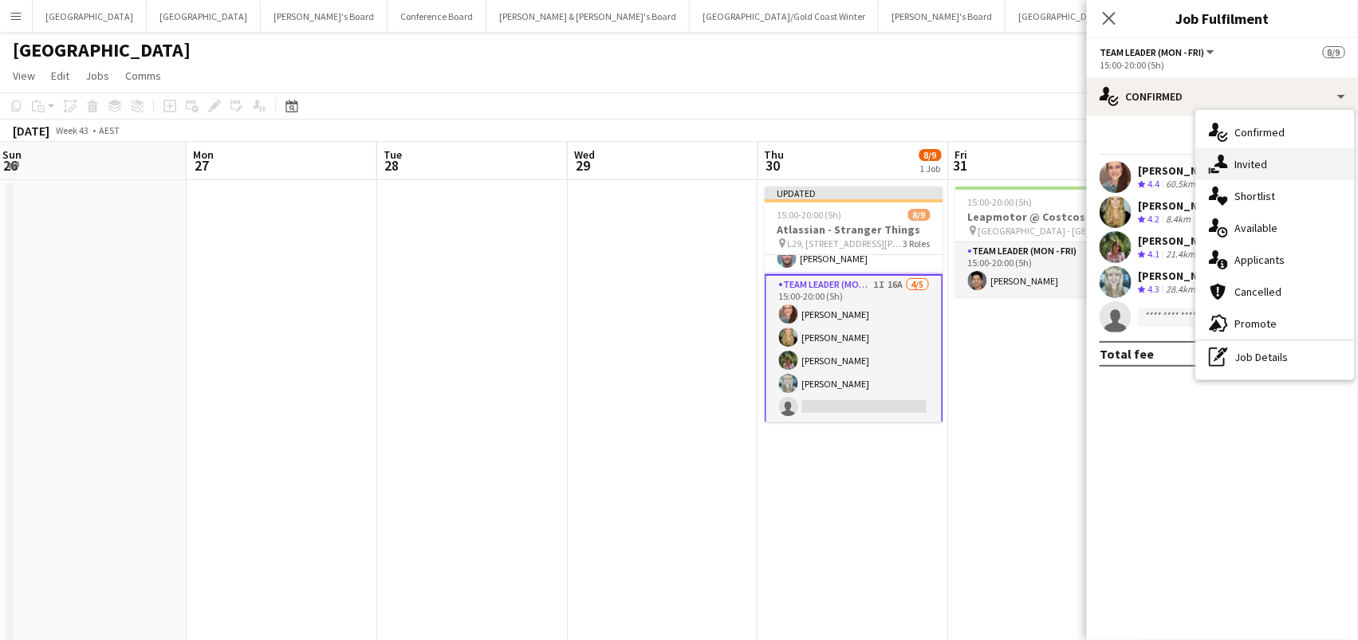
click at [1238, 167] on span "Invited" at bounding box center [1250, 164] width 33 height 14
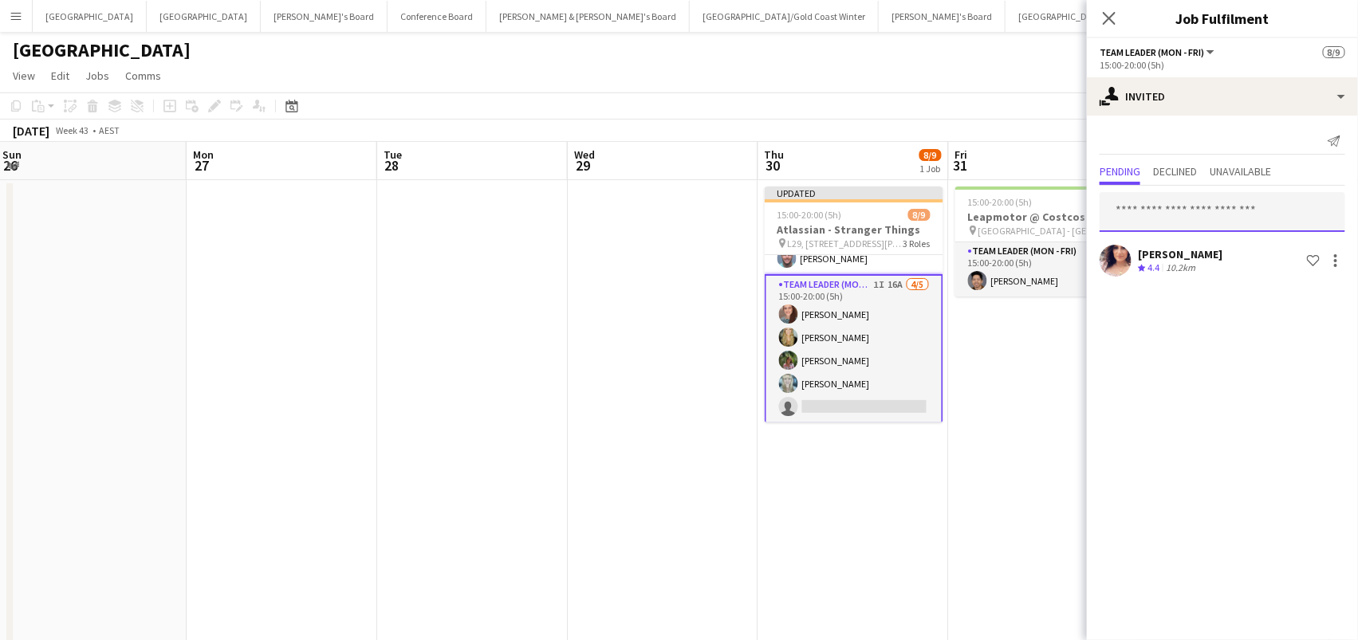
click at [1123, 199] on input "text" at bounding box center [1223, 212] width 246 height 40
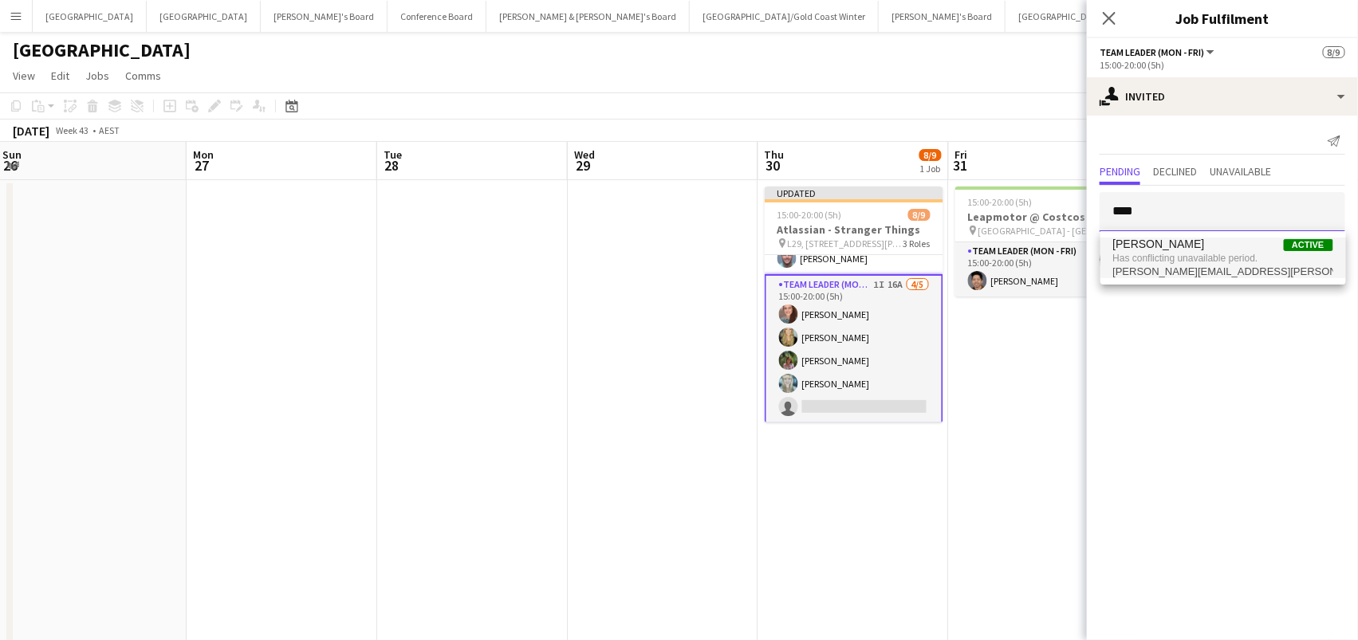
type input "****"
click at [1150, 253] on span "Has conflicting unavailable period." at bounding box center [1223, 258] width 220 height 14
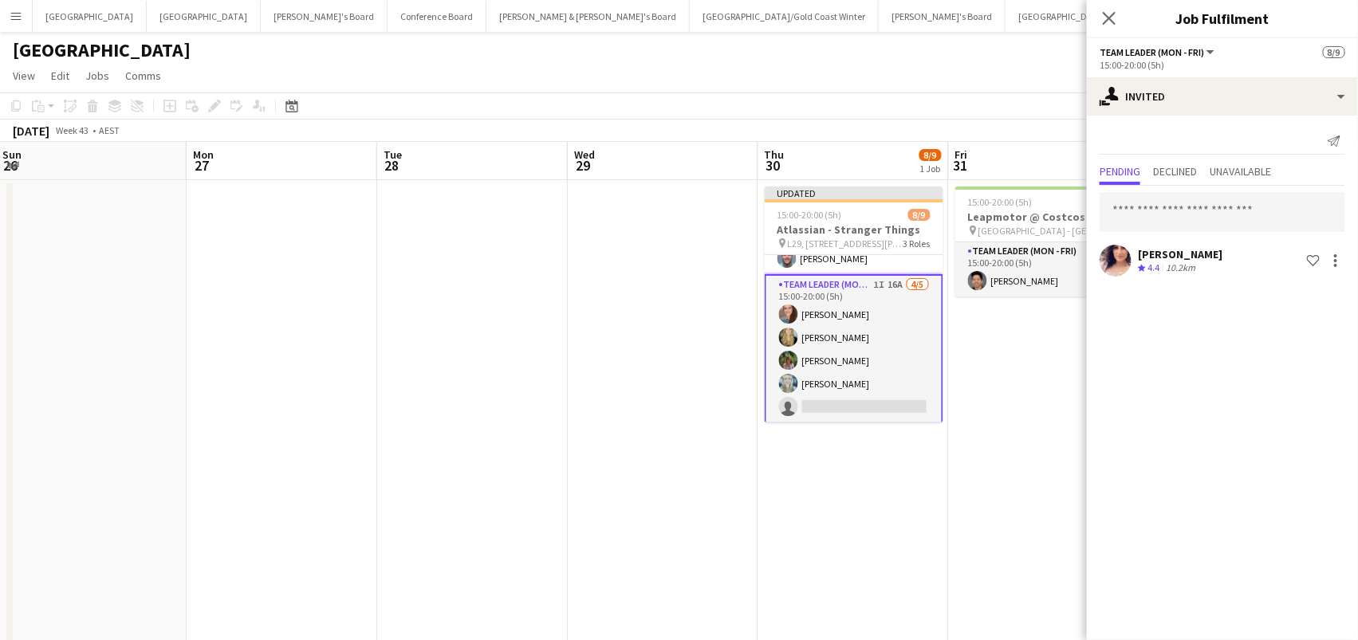
click at [990, 423] on app-date-cell "15:00-20:00 (5h) 1/1 Leapmotor @ Costcos pin Marsden Park - NSW 1 Role Team Lea…" at bounding box center [1044, 604] width 191 height 848
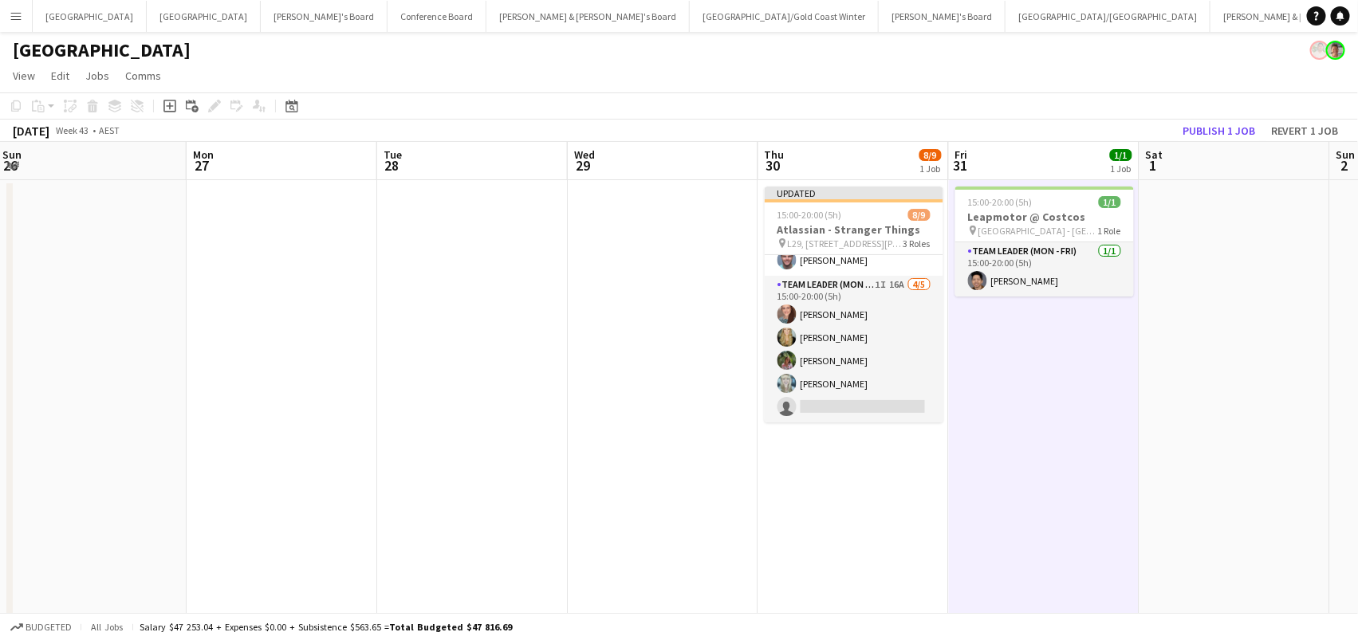
scroll to position [133, 0]
click at [1203, 134] on button "Publish 1 job" at bounding box center [1218, 130] width 85 height 21
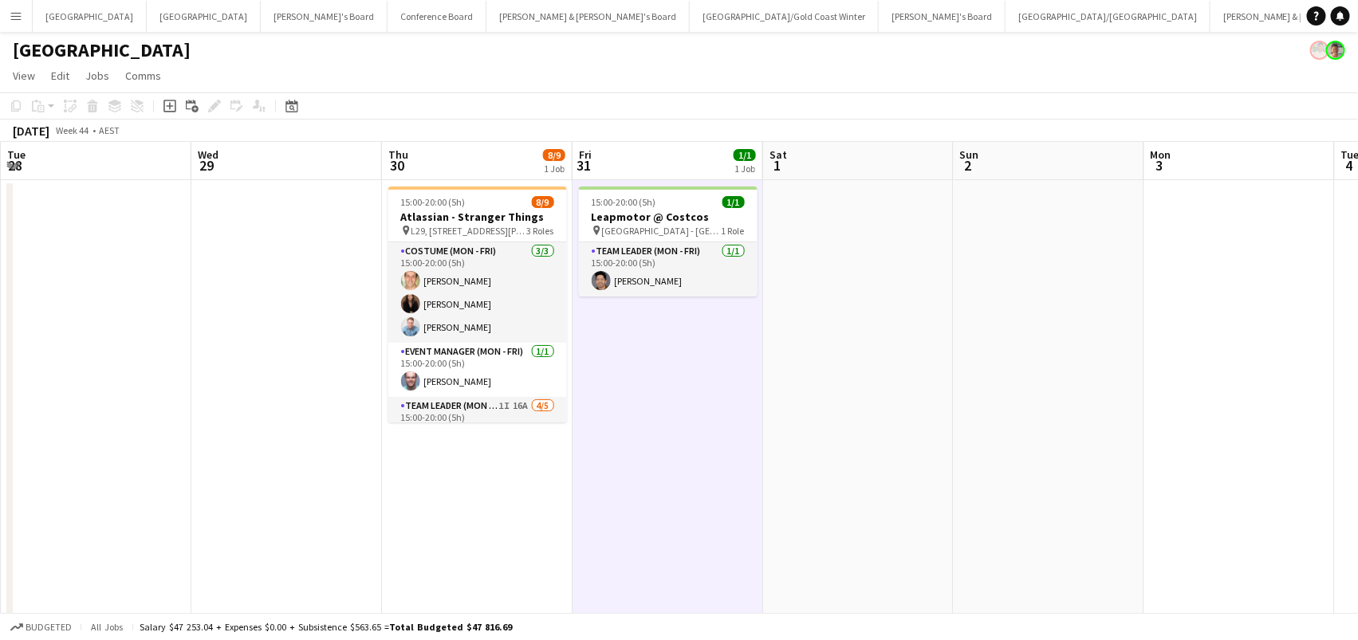
scroll to position [0, 354]
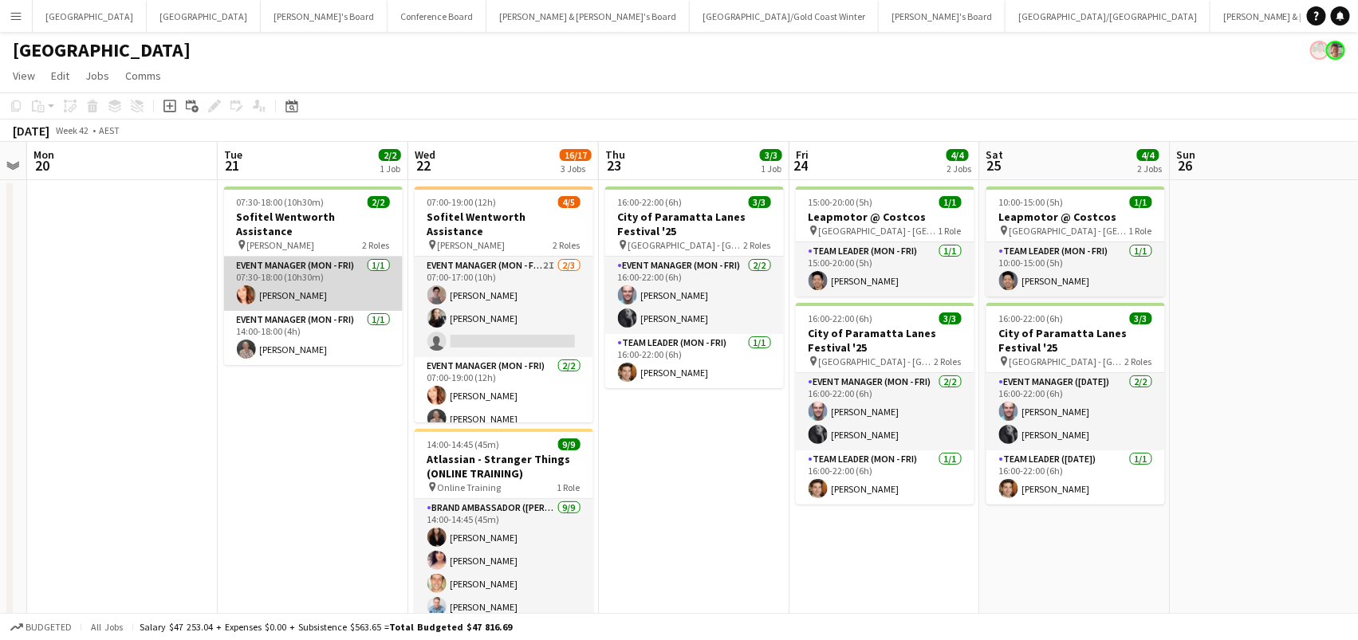
click at [375, 277] on app-card-role "Event Manager (Mon - Fri) 1/1 07:30-18:00 (10h30m) Mel Goh" at bounding box center [313, 284] width 179 height 54
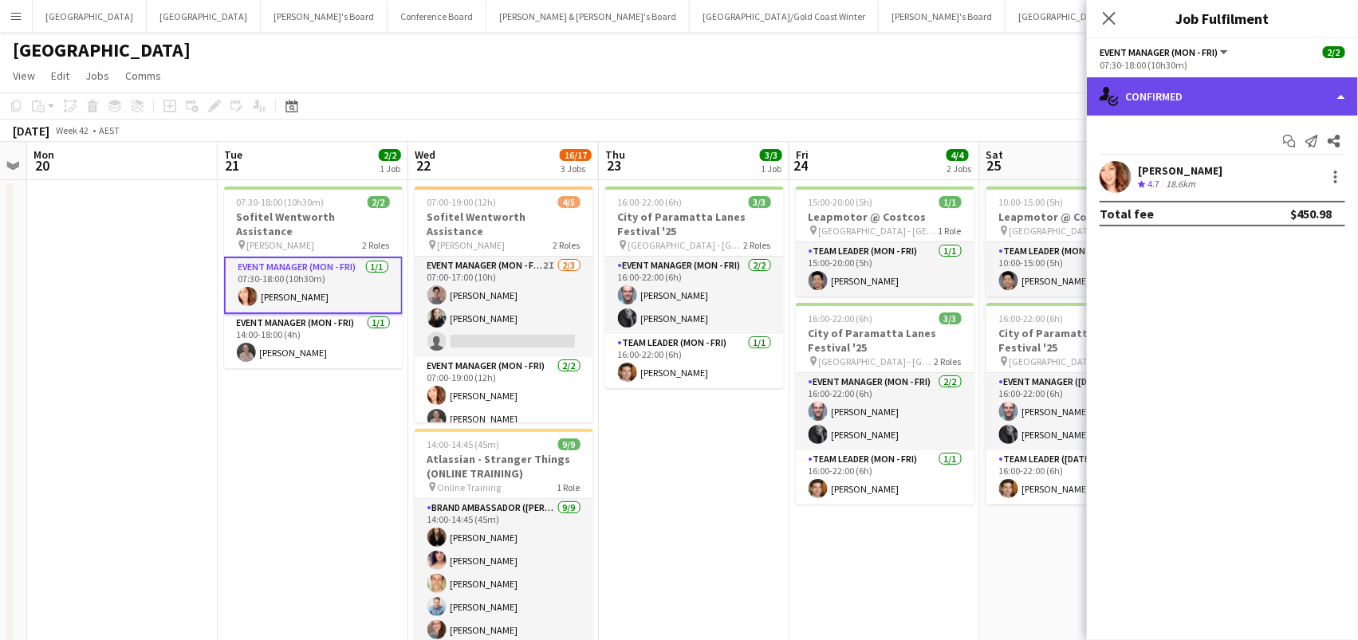
click at [1210, 101] on div "single-neutral-actions-check-2 Confirmed" at bounding box center [1222, 96] width 271 height 38
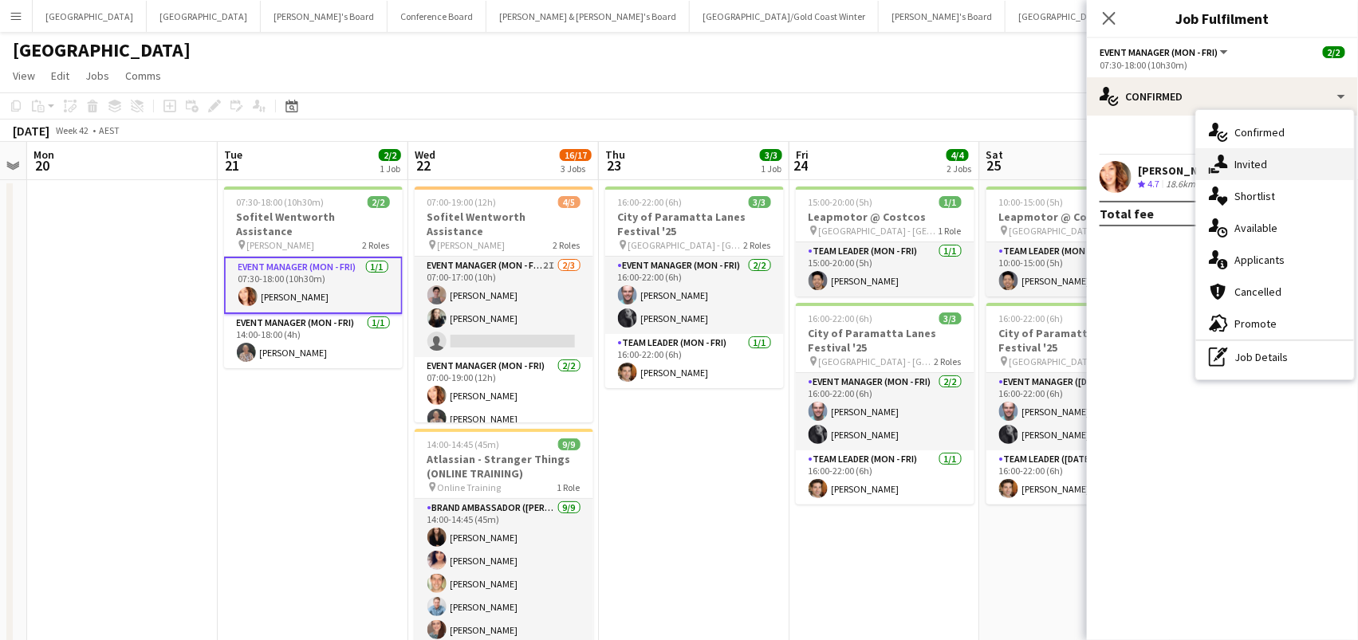
click at [1259, 168] on span "Invited" at bounding box center [1250, 164] width 33 height 14
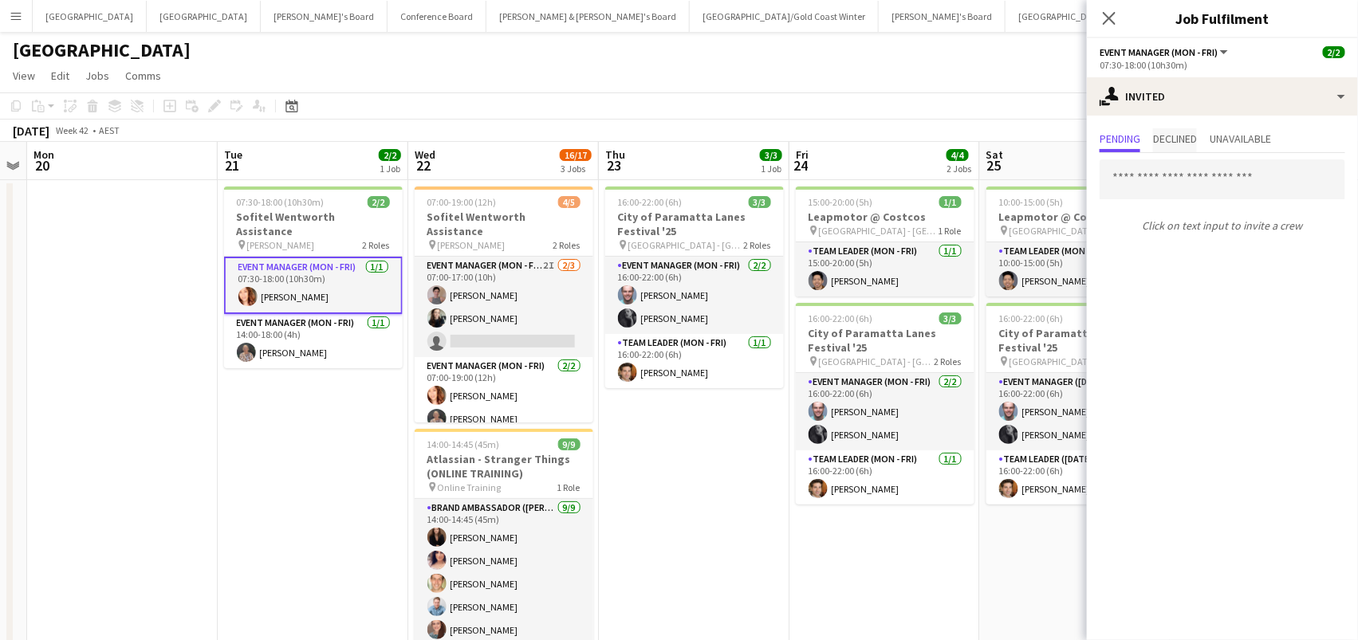
click at [1187, 136] on span "Declined" at bounding box center [1175, 138] width 44 height 11
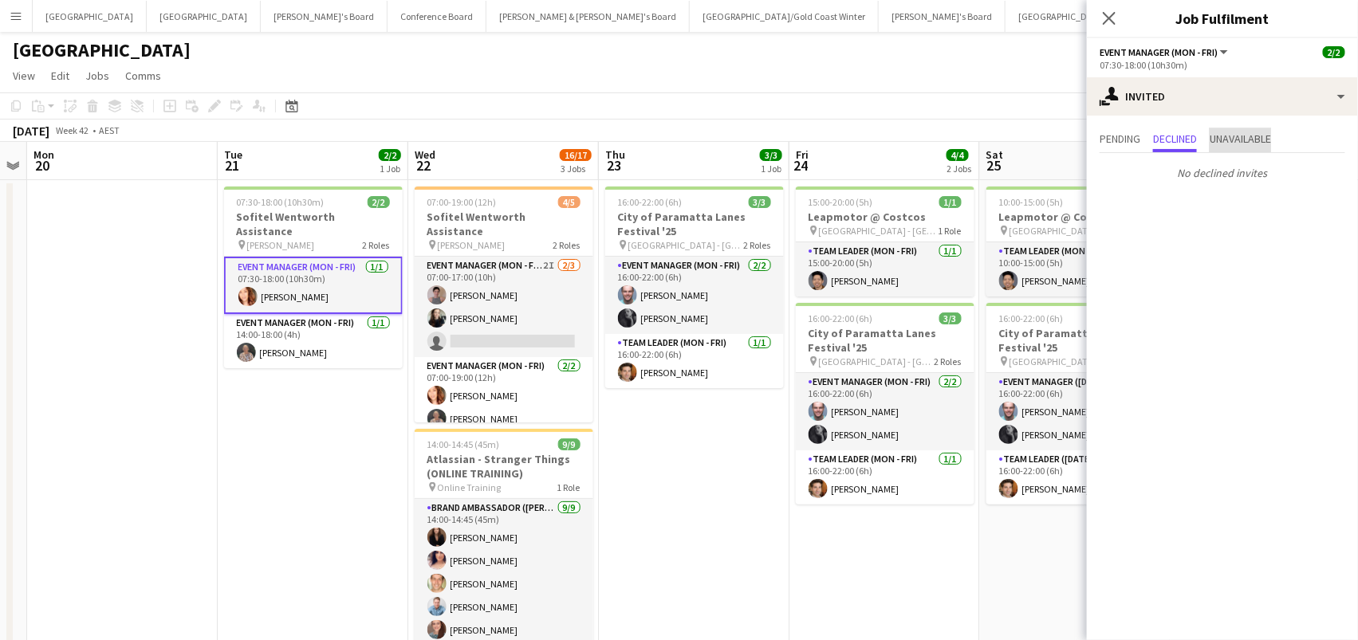
click at [1241, 135] on span "Unavailable" at bounding box center [1240, 138] width 61 height 11
click at [357, 297] on app-card-role "Event Manager (Mon - Fri) 1/1 07:30-18:00 (10h30m) Mel Goh" at bounding box center [313, 285] width 179 height 57
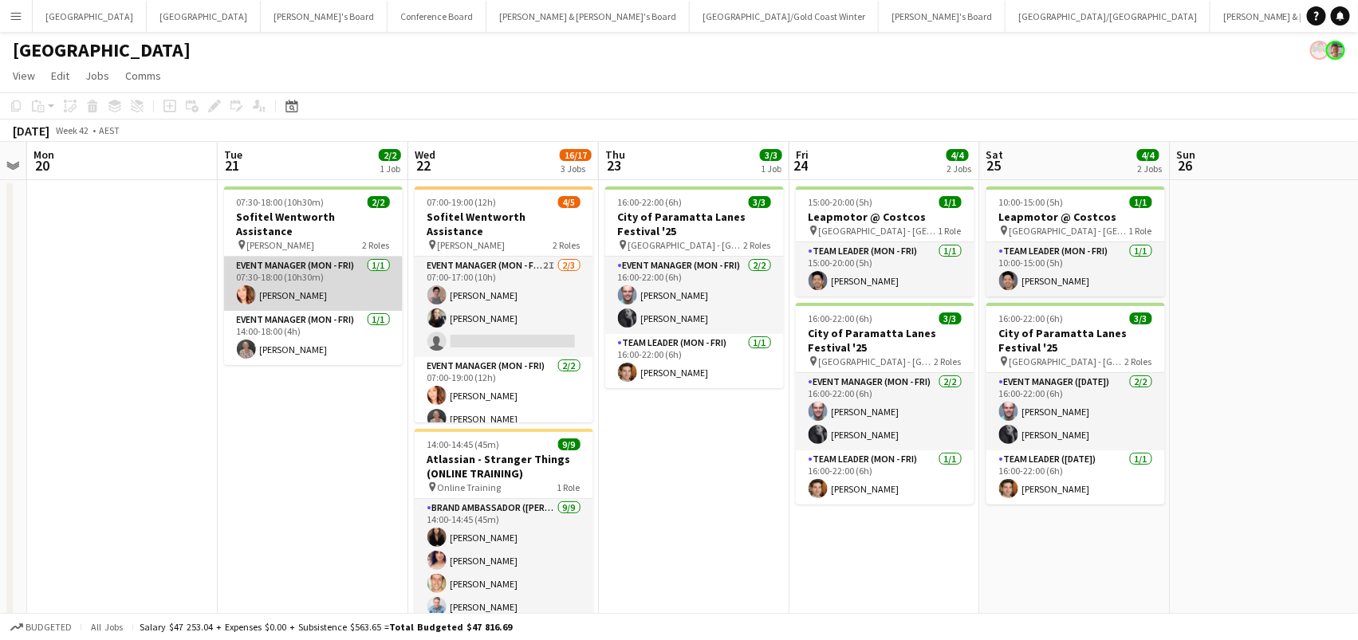
click at [357, 311] on app-card-role "Event Manager (Mon - Fri) 1/1 14:00-18:00 (4h) Kathryn Molloy" at bounding box center [313, 338] width 179 height 54
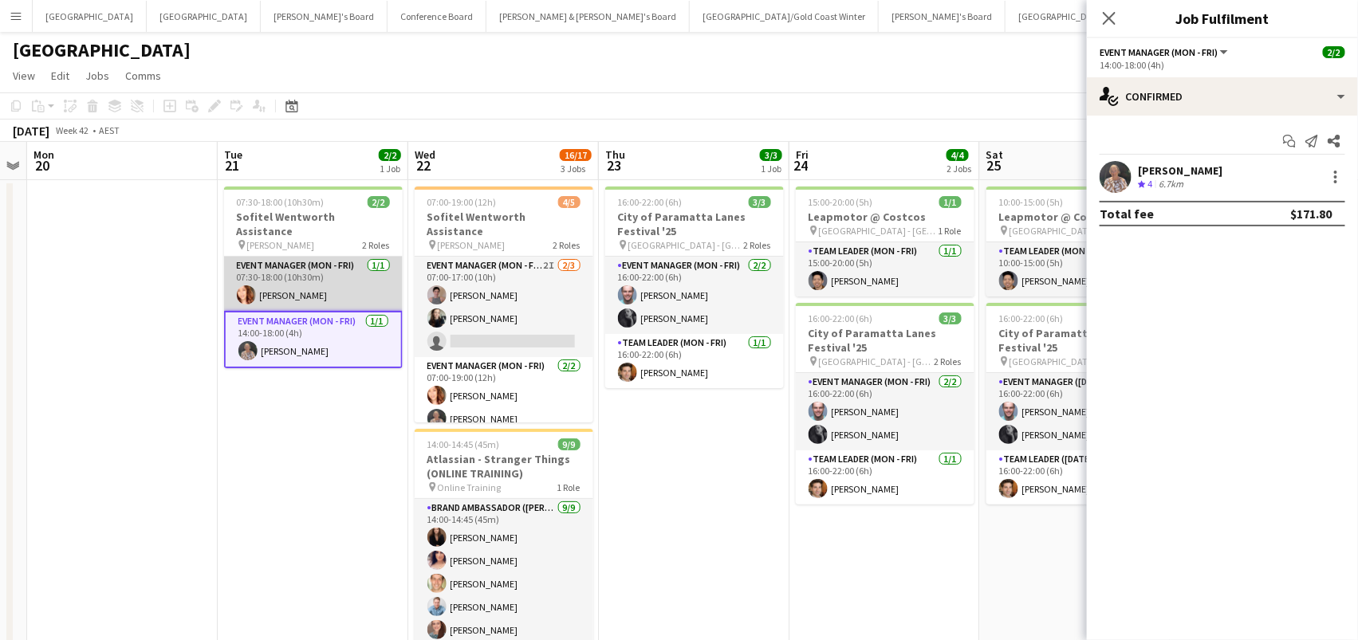
scroll to position [0, 353]
click at [373, 261] on app-card-role "Event Manager (Mon - Fri) 1/1 07:30-18:00 (10h30m) Mel Goh" at bounding box center [314, 284] width 179 height 54
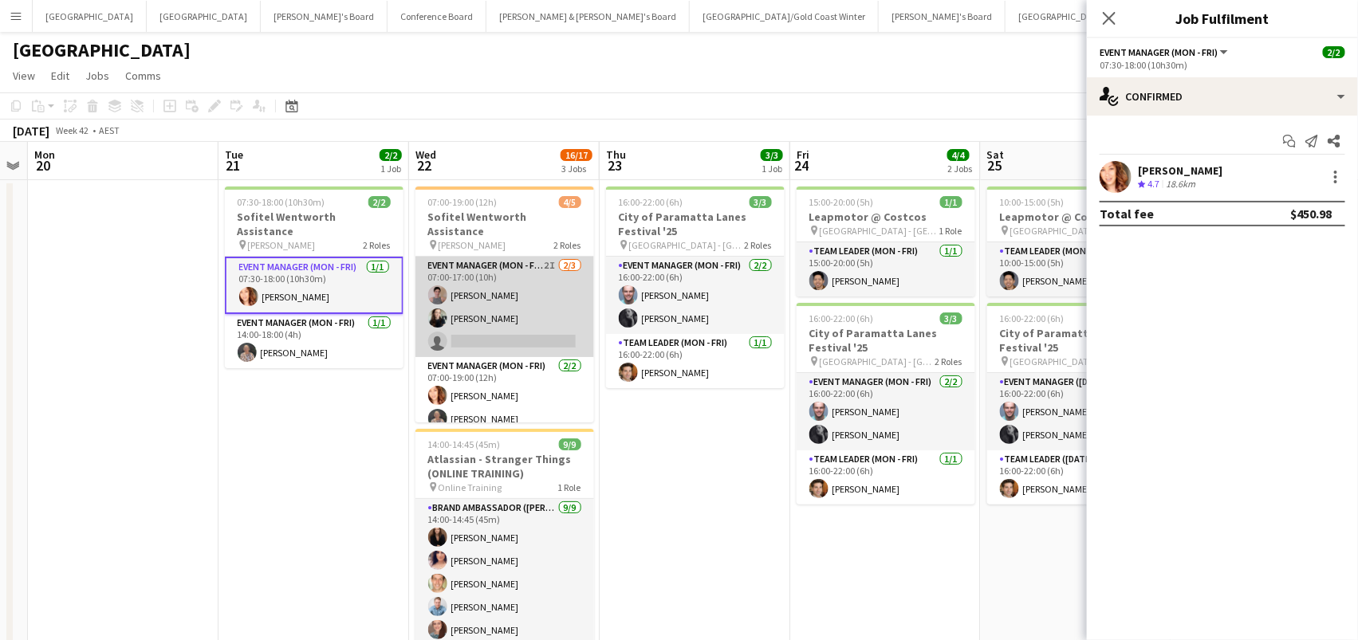
click at [532, 270] on app-card-role "Event Manager (Mon - Fri) 2I 2/3 07:00-17:00 (10h) Isabel Macmaster Sharna O’To…" at bounding box center [504, 307] width 179 height 100
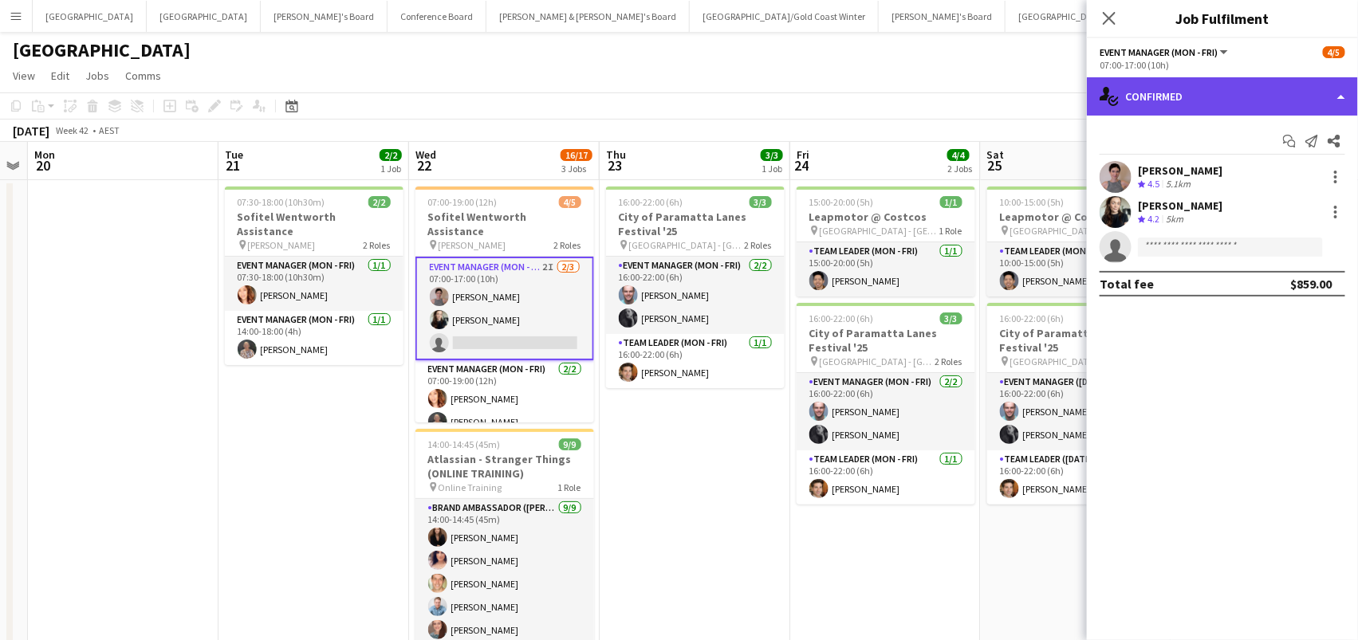
click at [1198, 91] on div "single-neutral-actions-check-2 Confirmed" at bounding box center [1222, 96] width 271 height 38
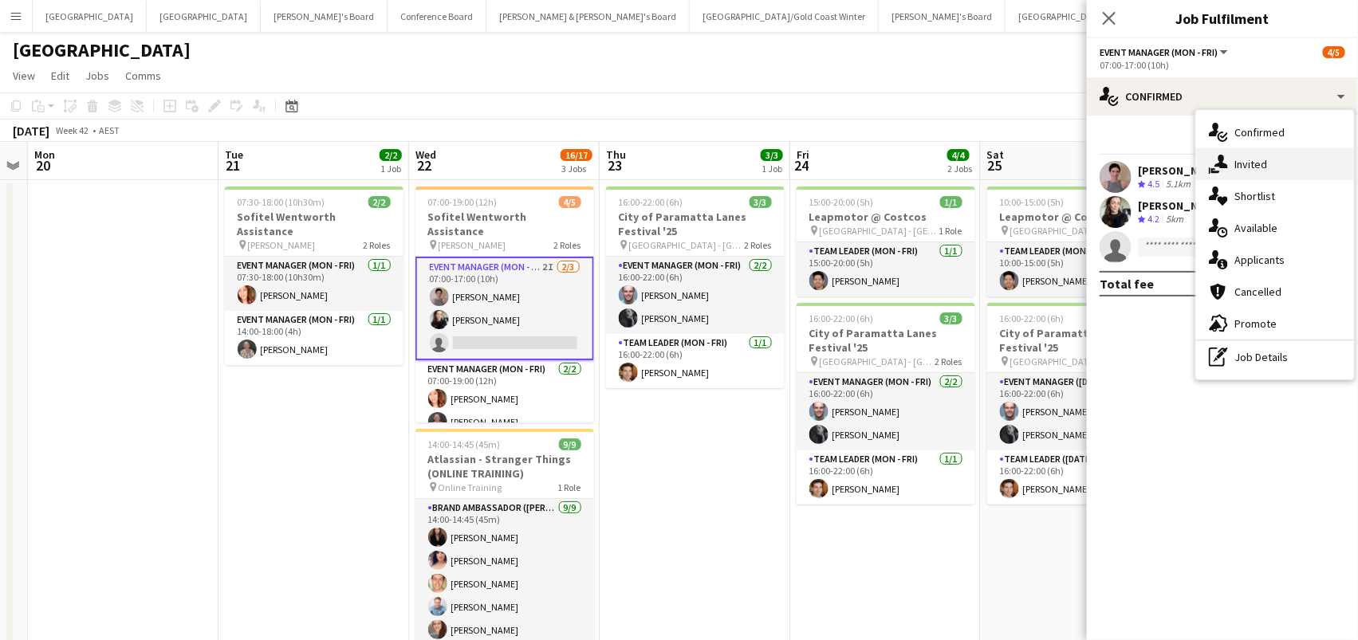
click at [1269, 163] on div "single-neutral-actions-share-1 Invited" at bounding box center [1275, 164] width 158 height 32
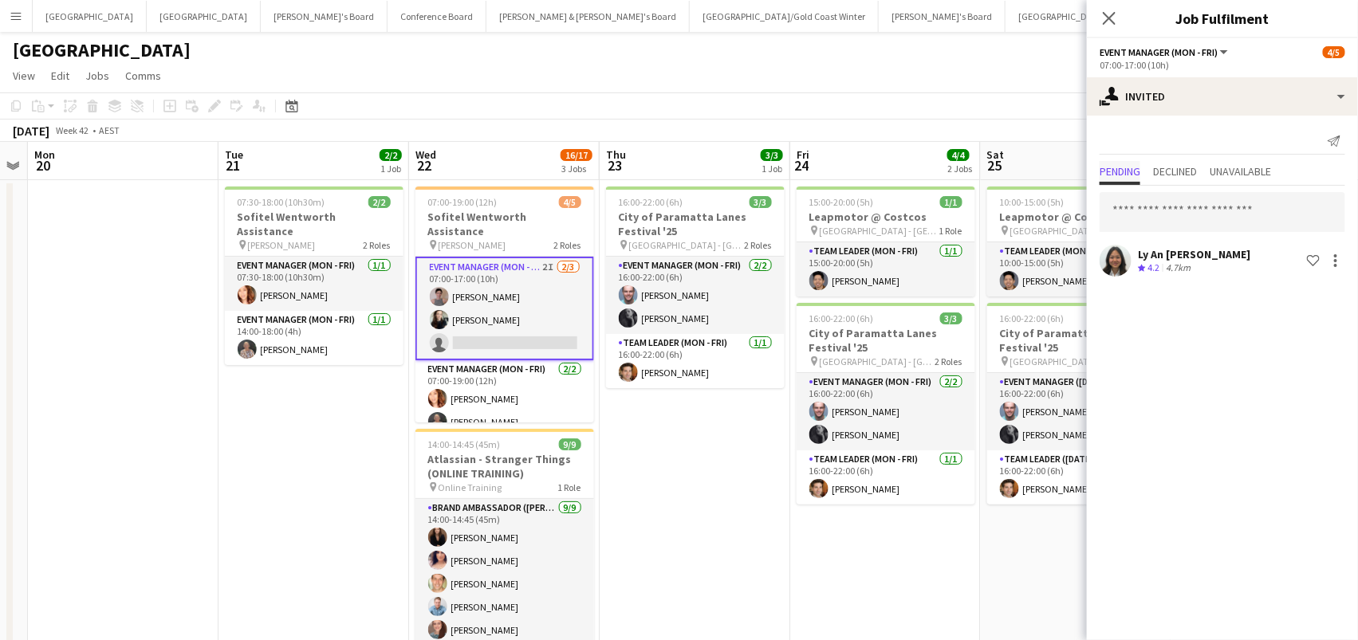
click at [1124, 174] on span "Pending" at bounding box center [1120, 171] width 41 height 11
click at [1155, 209] on input "text" at bounding box center [1223, 212] width 246 height 40
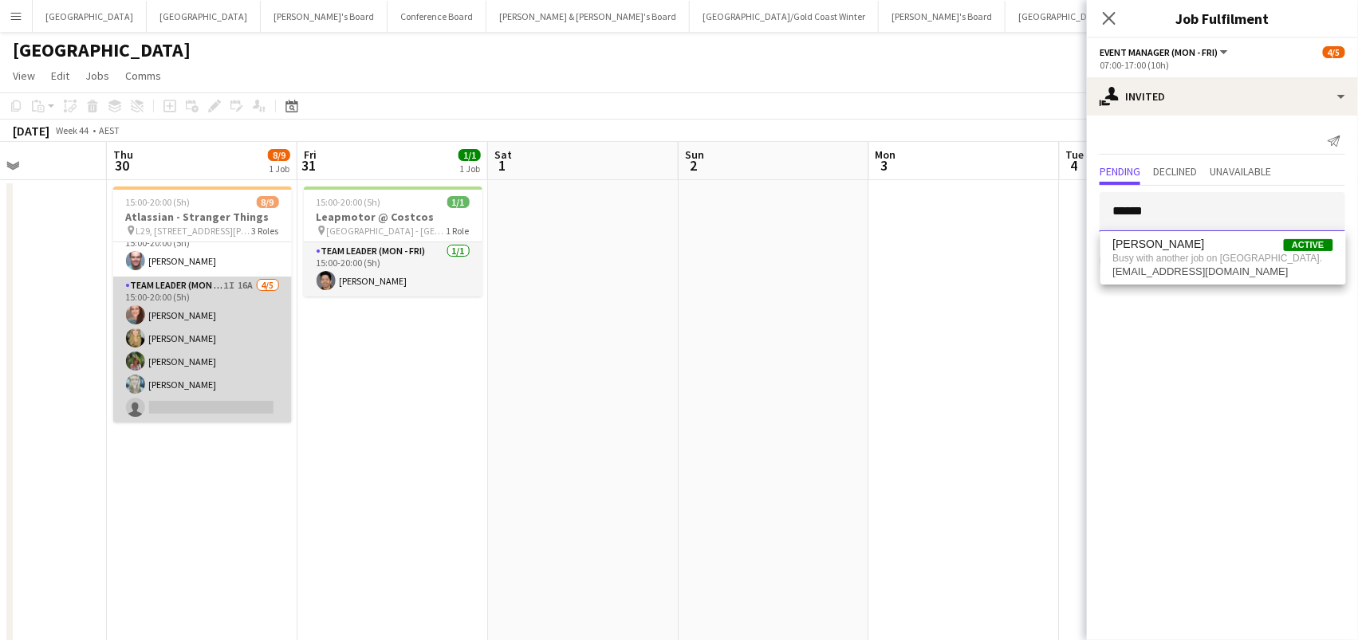
scroll to position [120, 0]
type input "******"
click at [163, 387] on app-card-role "Team Leader (Mon - Fri) 1I 16A 4/5 15:00-20:00 (5h) Danielle Winsor Amber Davis…" at bounding box center [202, 350] width 179 height 147
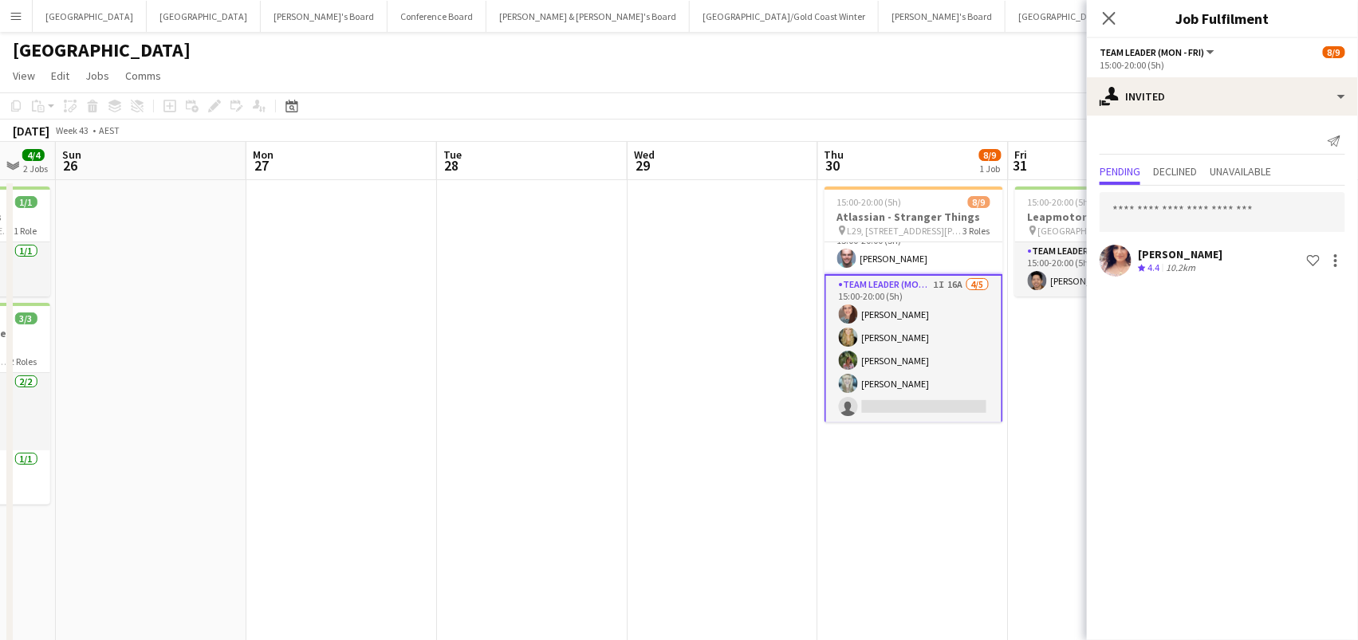
scroll to position [0, 514]
click at [917, 476] on app-date-cell "15:00-20:00 (5h) 8/9 Atlassian - Stranger Things pin L29, 363 George St Sydney …" at bounding box center [915, 604] width 191 height 848
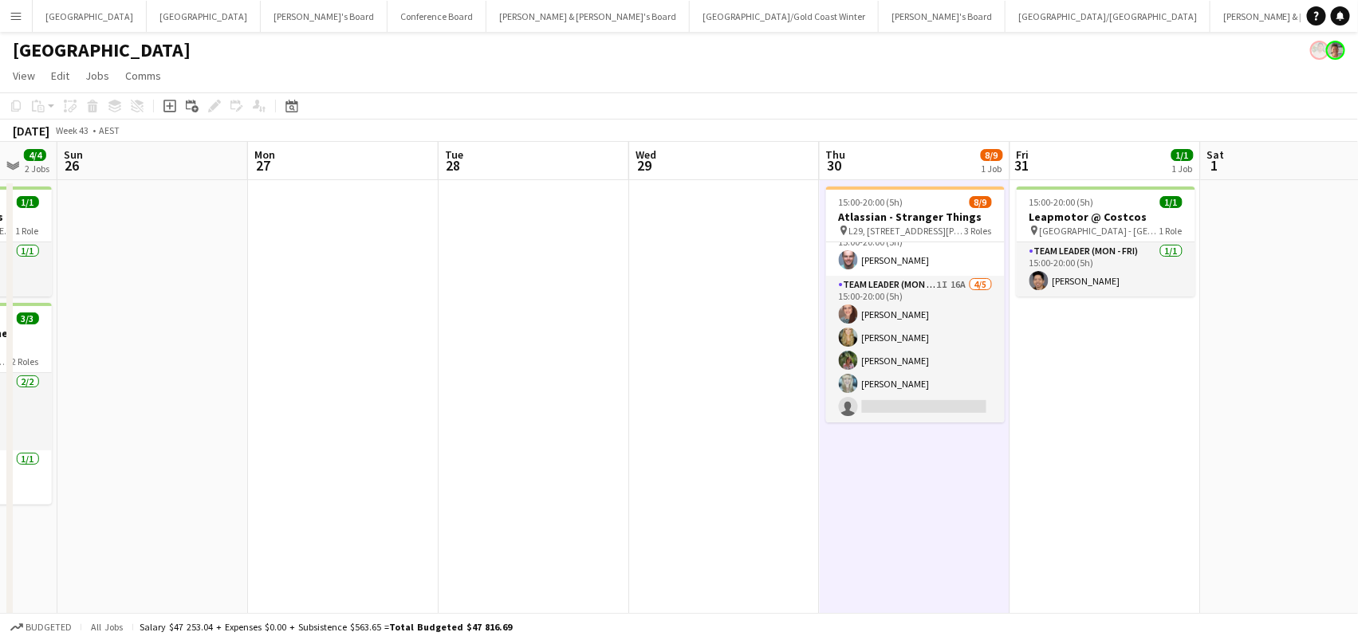
scroll to position [120, 0]
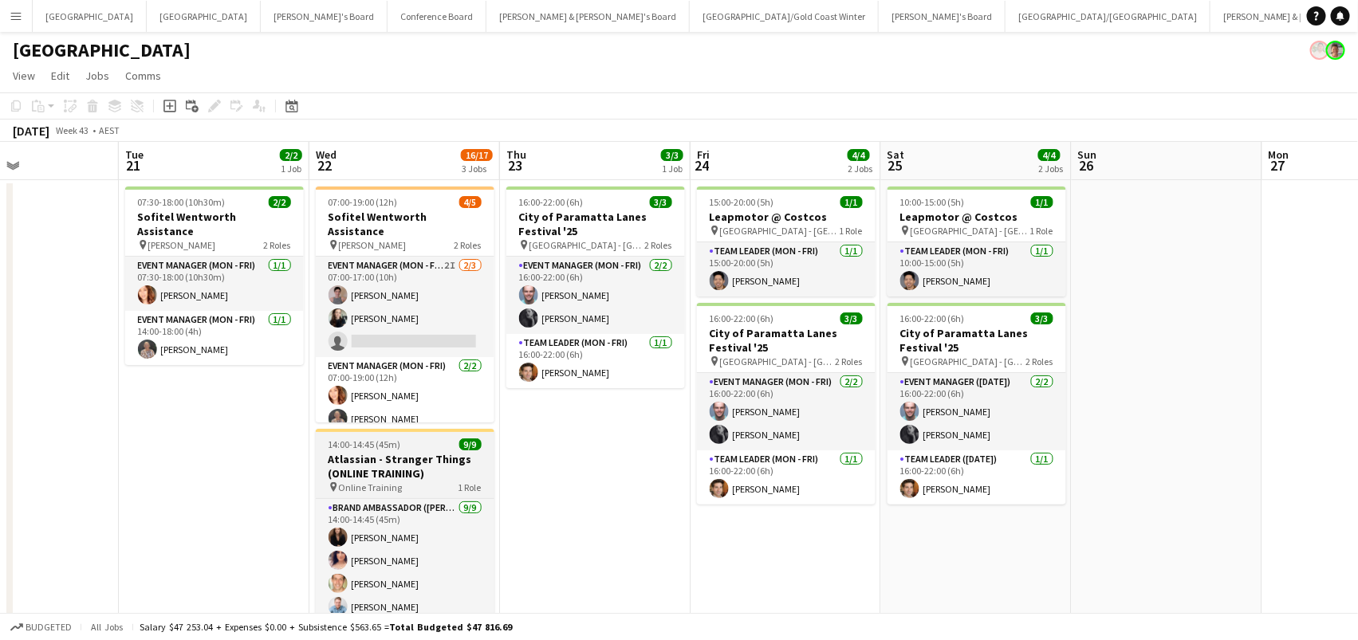
click at [352, 461] on h3 "Atlassian - Stranger Things (ONLINE TRAINING)" at bounding box center [405, 466] width 179 height 29
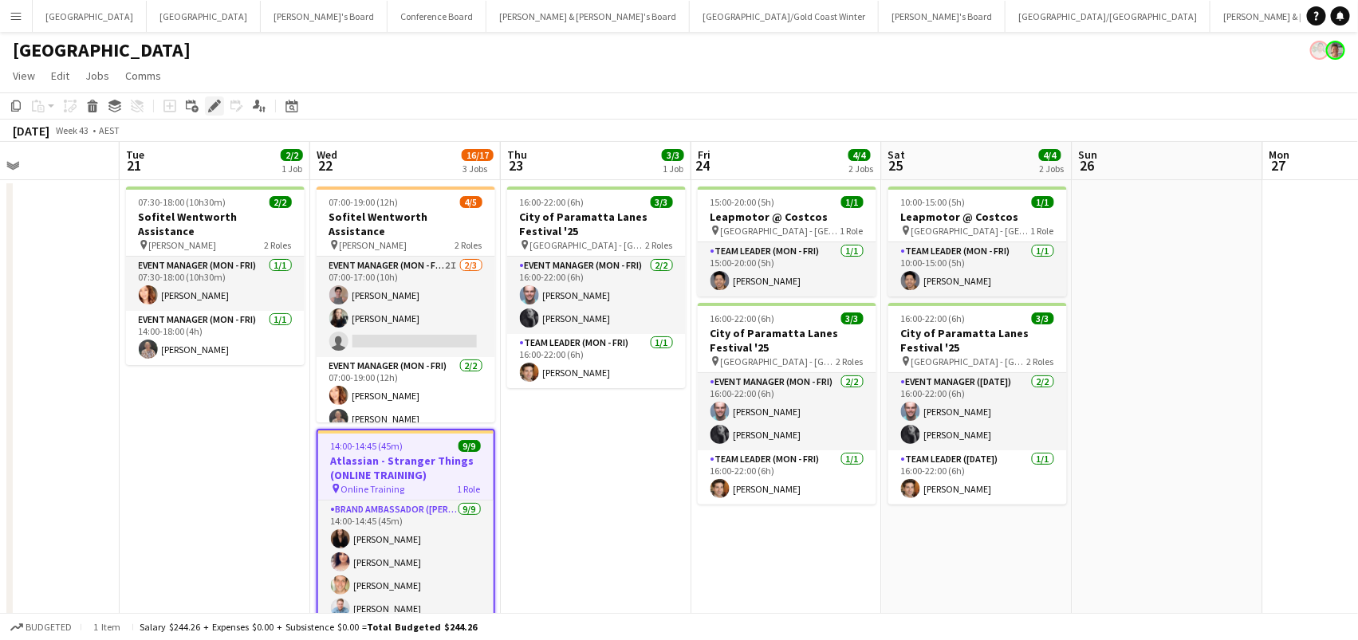
click at [221, 100] on div "Edit" at bounding box center [214, 105] width 19 height 19
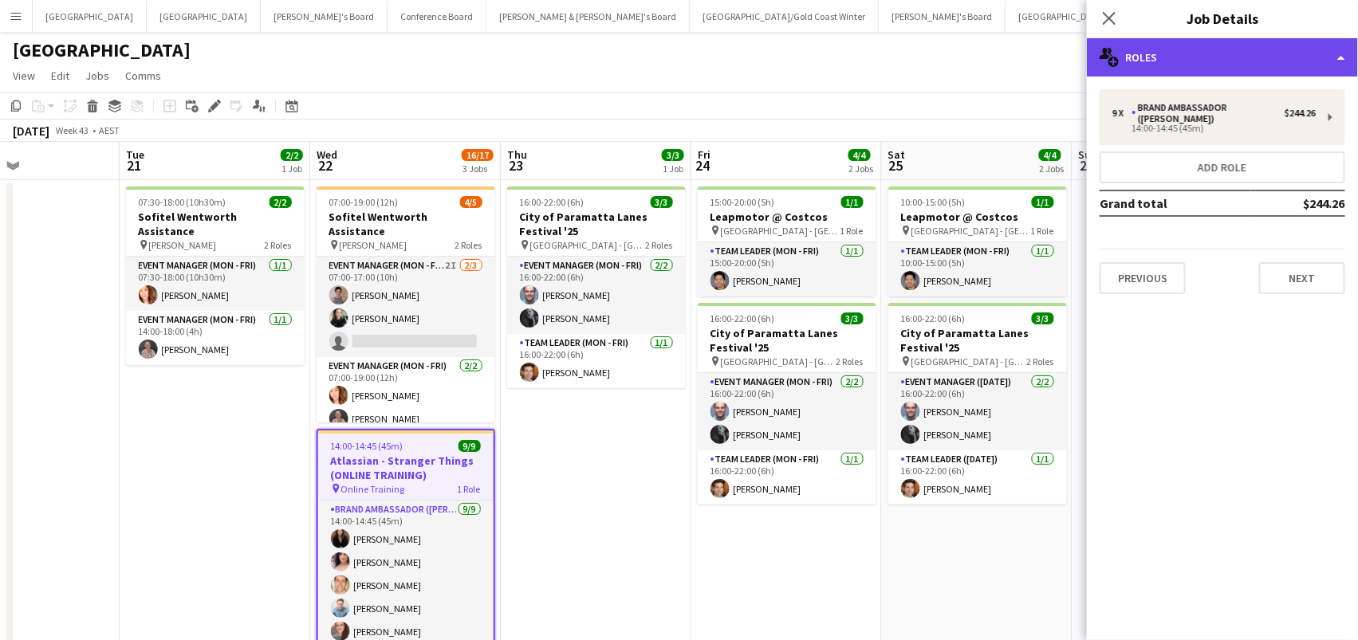
click at [1165, 51] on div "multiple-users-add Roles" at bounding box center [1222, 57] width 271 height 38
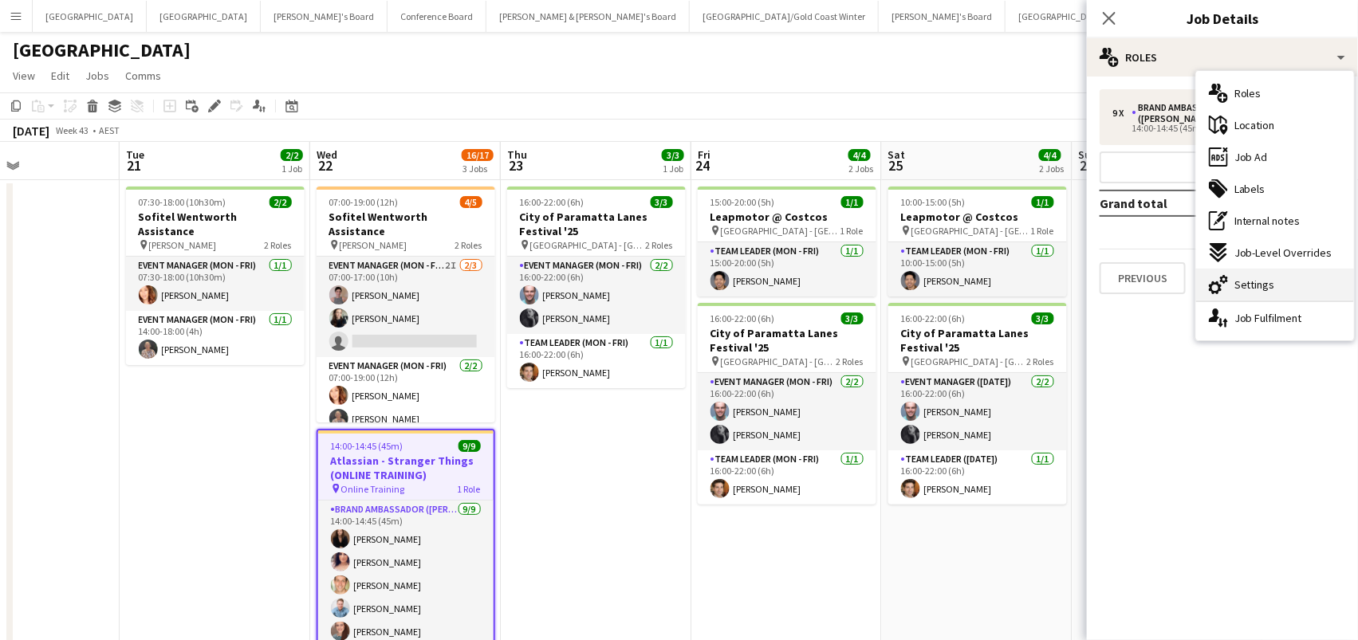
click at [1289, 281] on div "cog-double-3 Settings" at bounding box center [1275, 285] width 158 height 32
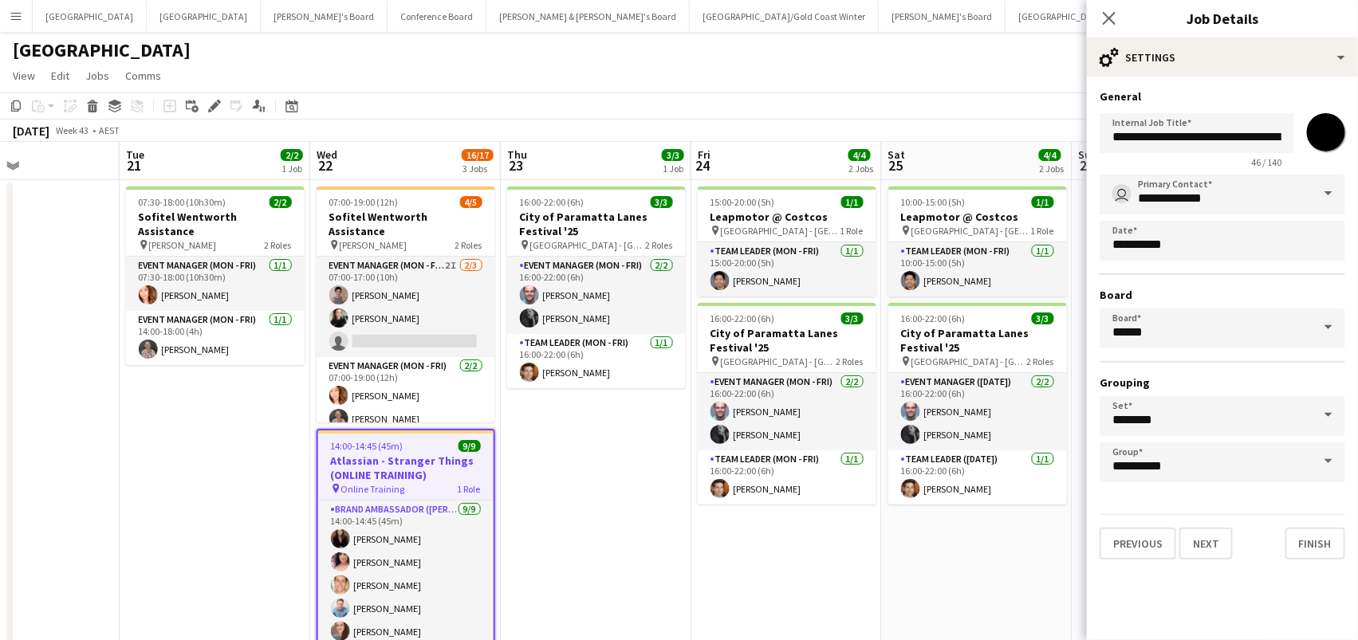
click at [1332, 143] on input "*******" at bounding box center [1325, 132] width 57 height 57
type input "*******"
click at [581, 510] on app-date-cell "16:00-22:00 (6h) 3/3 City of Paramatta Lanes Festival '25 pin Paramatta - NSW 2…" at bounding box center [597, 604] width 191 height 848
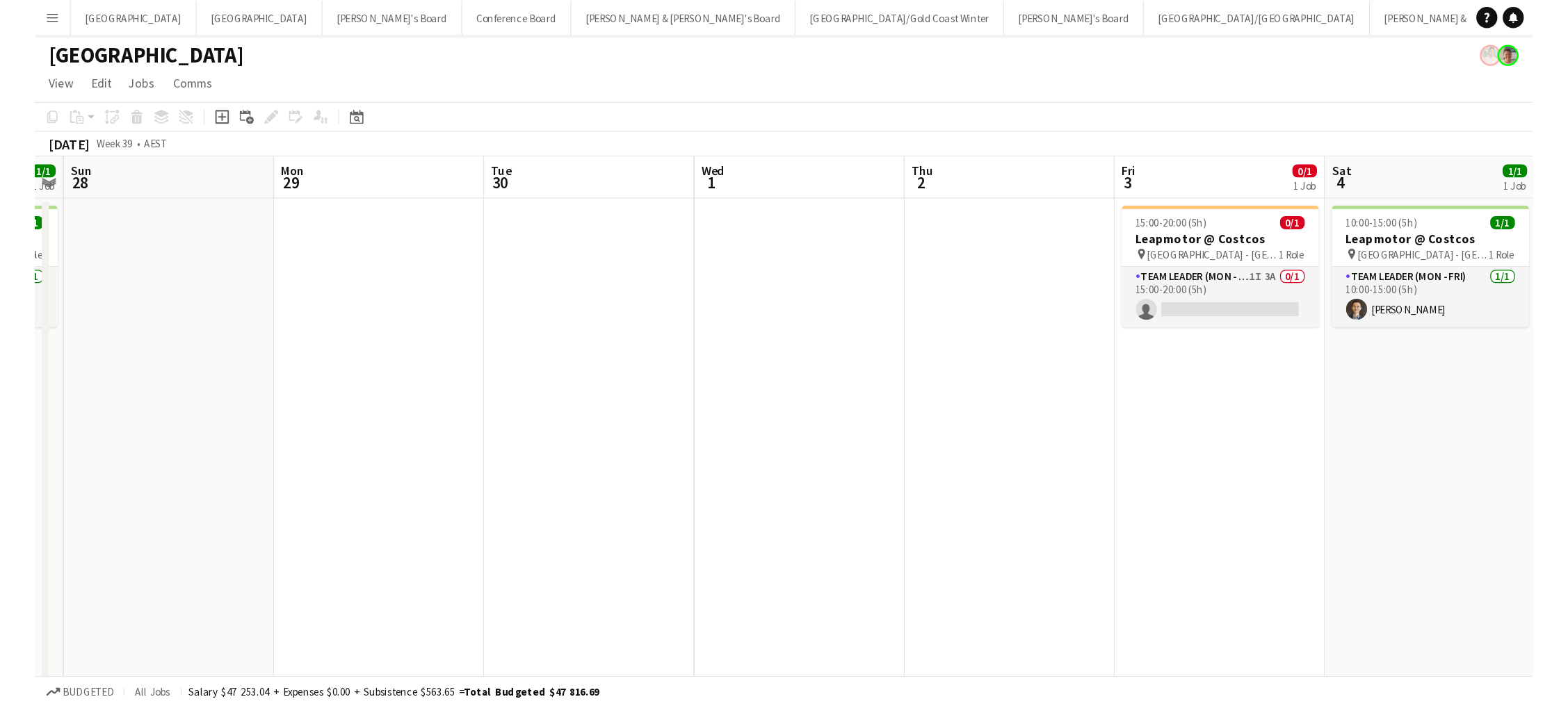
scroll to position [0, 306]
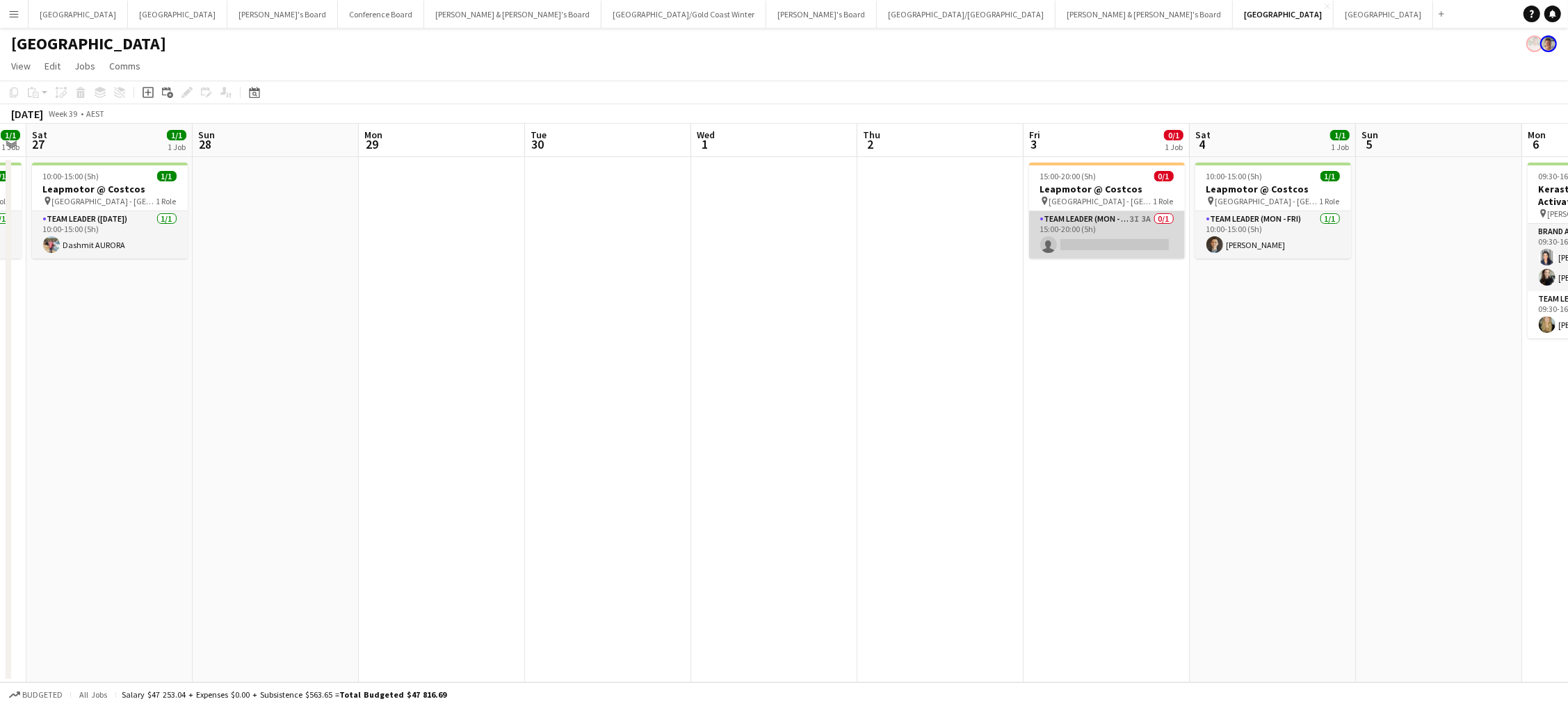
click at [1149, 235] on app-card-role "Team Leader (Mon - Fri) 3I 3A 0/1 15:00-20:00 (5h) single-neutral-actions" at bounding box center [1107, 234] width 156 height 47
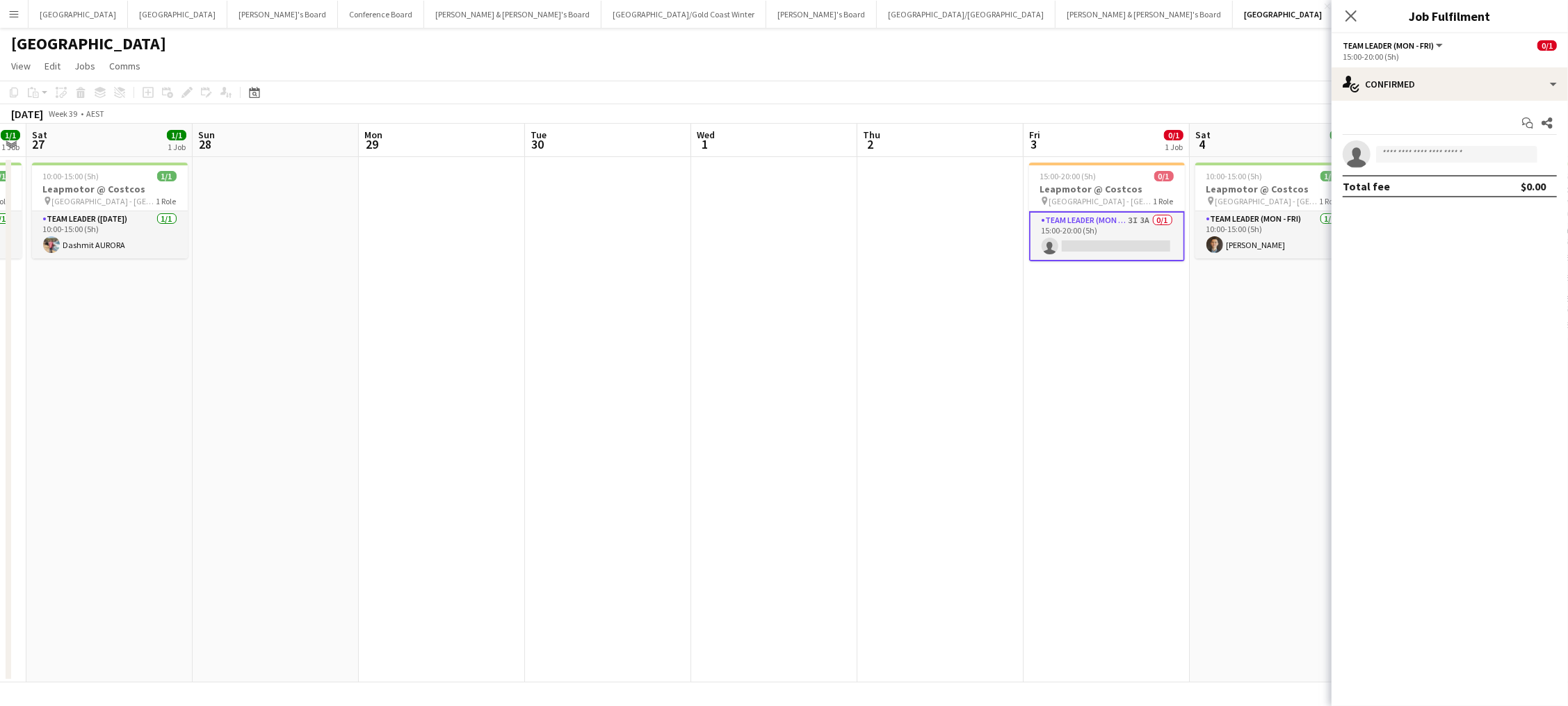
click at [1183, 64] on app-options-switcher "Team Leader (Mon - Fri) All roles Team Leader (Mon - Fri) 0/1 15:00-20:00 (5h)" at bounding box center [1449, 50] width 236 height 34
click at [1183, 80] on div "single-neutral-actions-check-2 Confirmed" at bounding box center [1449, 84] width 236 height 33
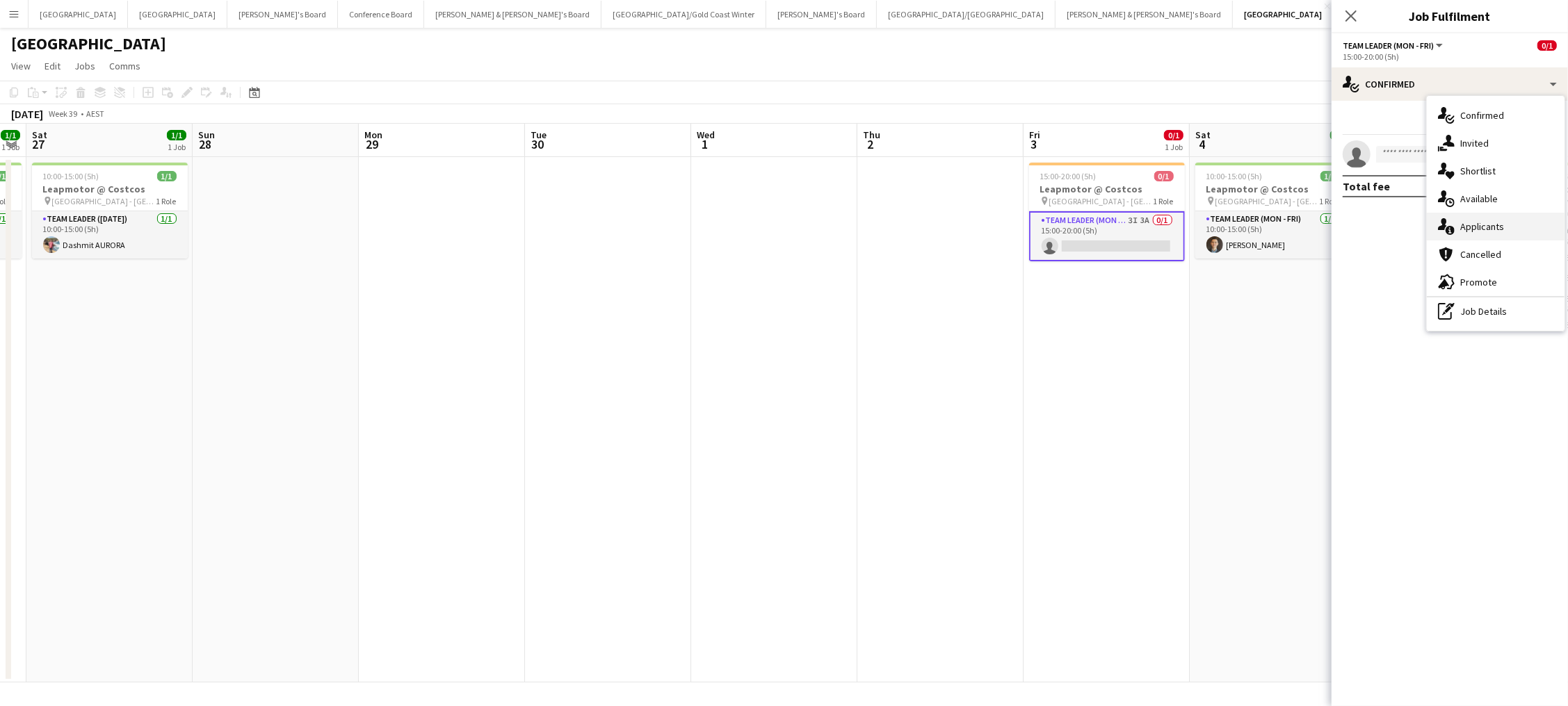
click at [1183, 233] on div "single-neutral-actions-information Applicants" at bounding box center [1496, 227] width 138 height 28
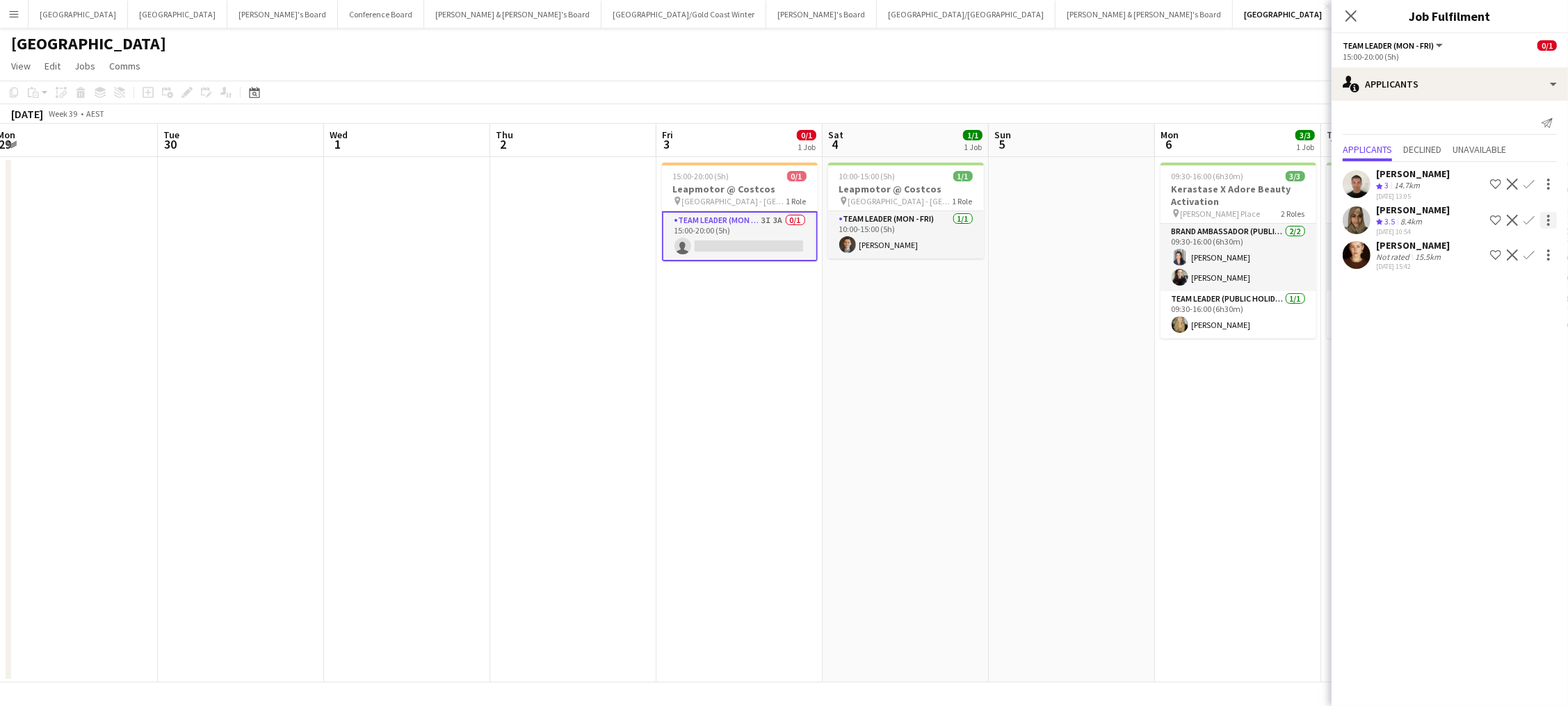
scroll to position [0, 571]
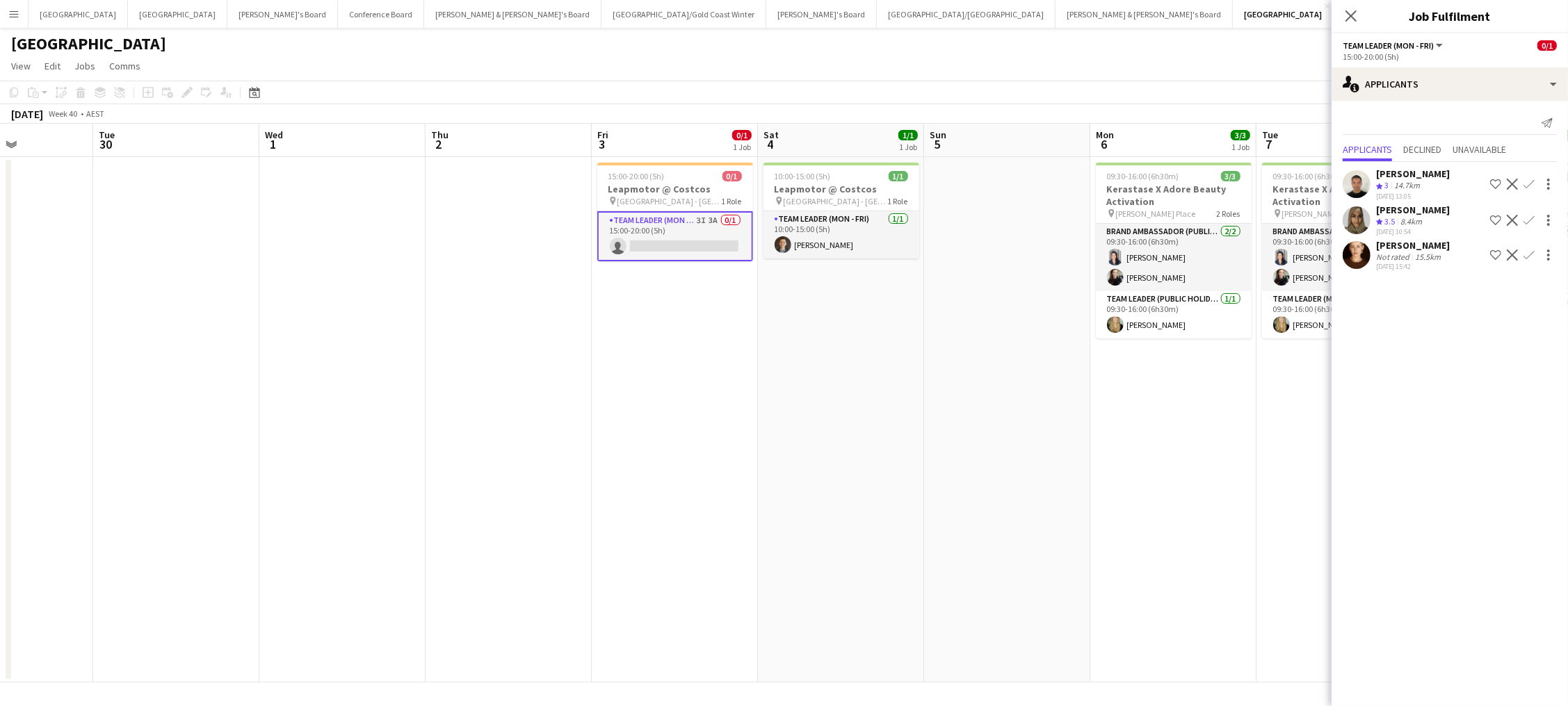
click at [1183, 247] on button "Confirm" at bounding box center [1529, 255] width 17 height 17
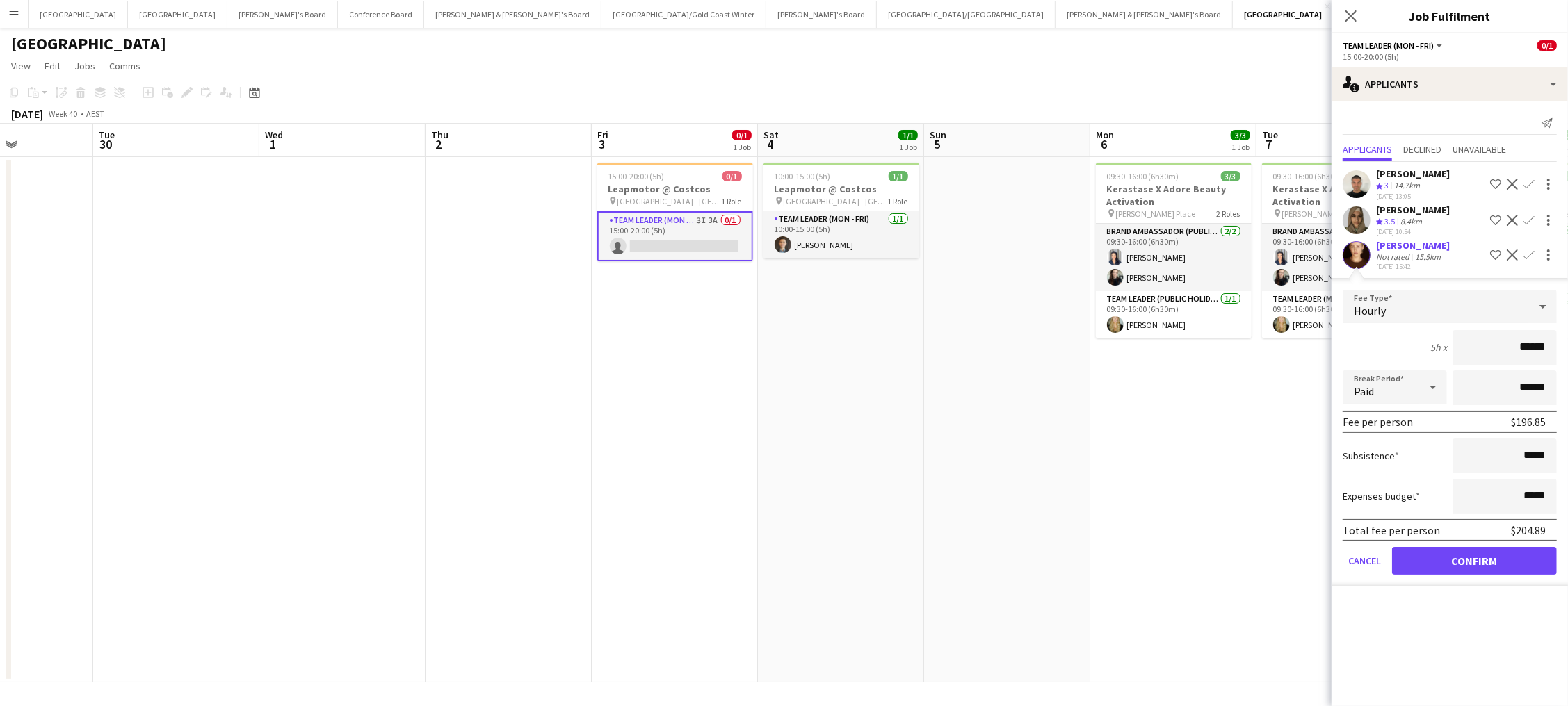
click at [1183, 553] on button "Confirm" at bounding box center [1474, 561] width 165 height 28
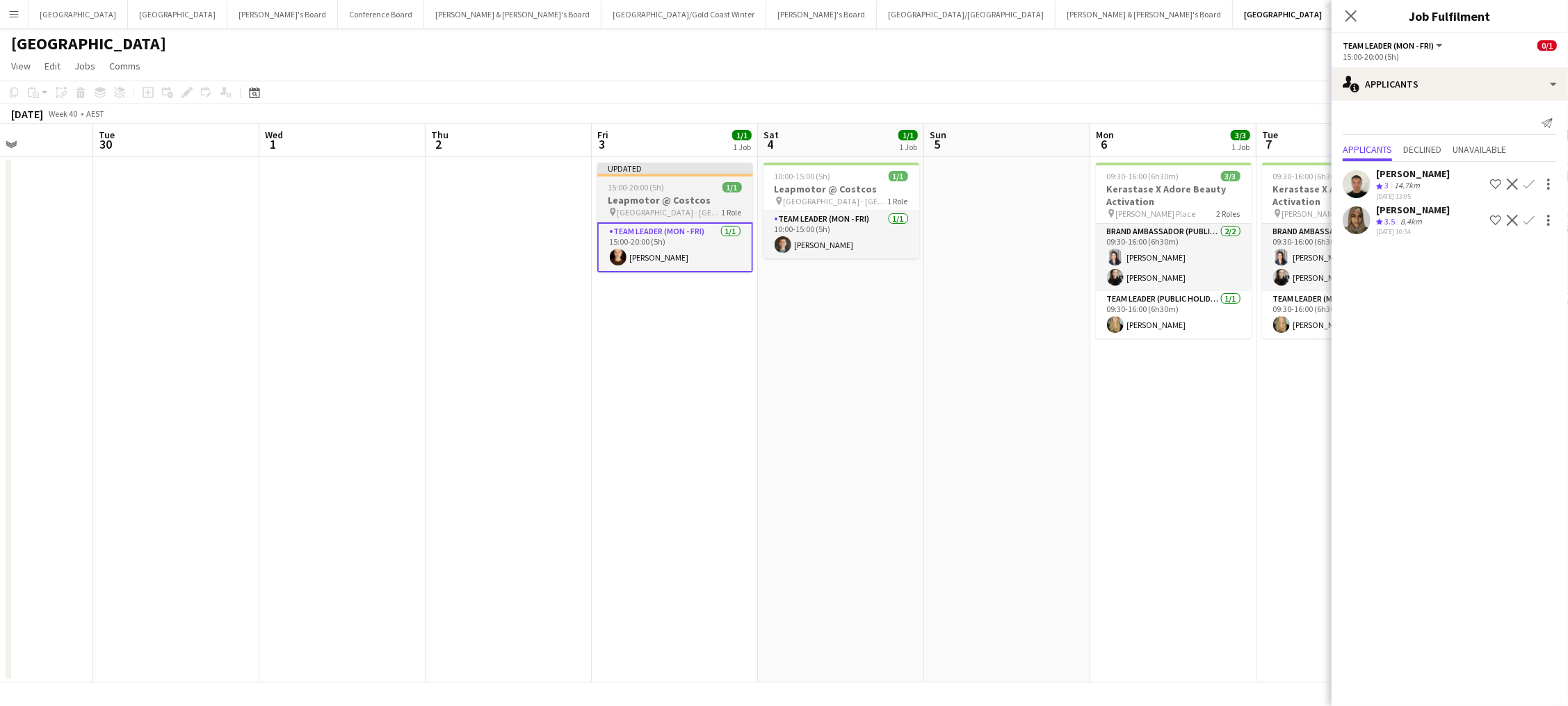
click at [683, 189] on div "15:00-20:00 (5h) 1/1" at bounding box center [675, 187] width 156 height 10
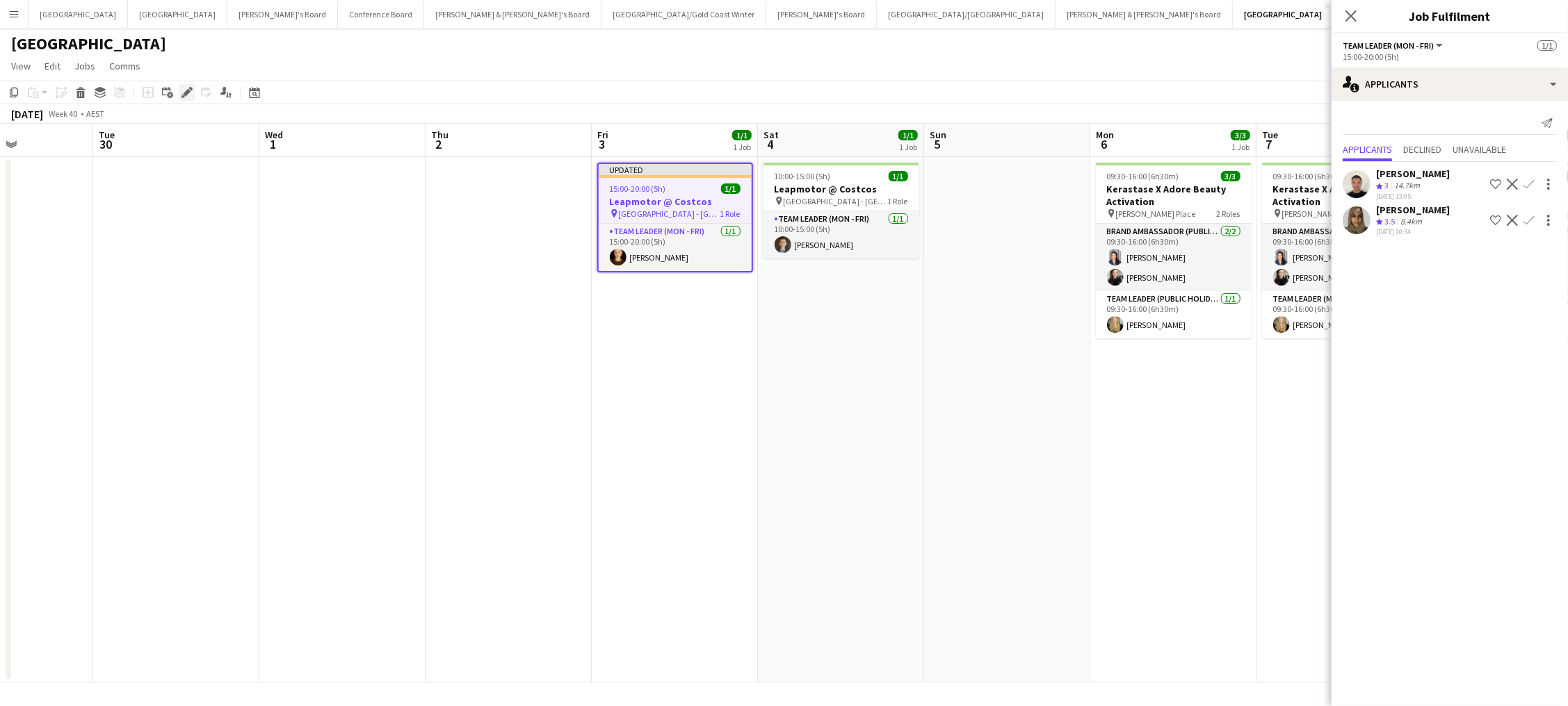
click at [188, 92] on icon "Edit" at bounding box center [187, 92] width 11 height 11
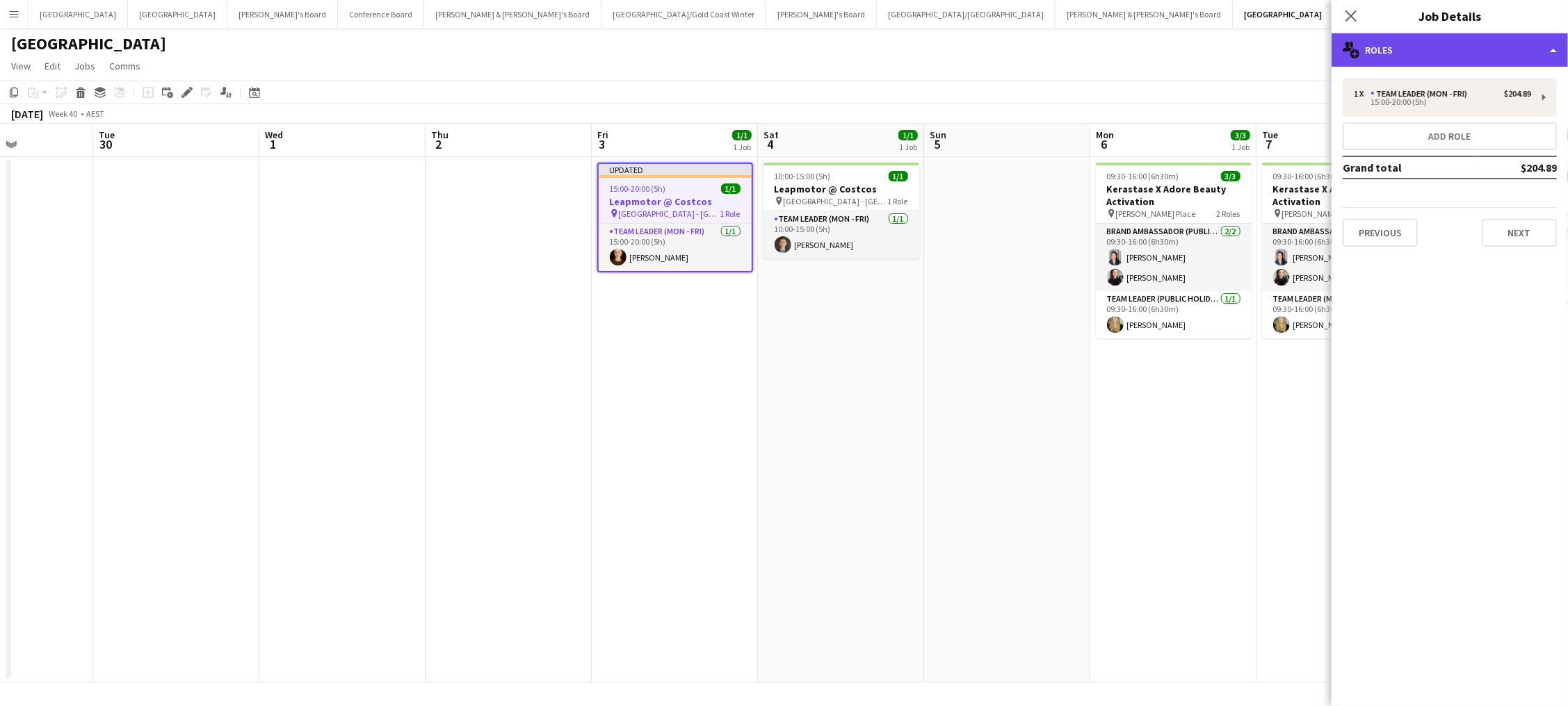
click at [1183, 57] on div "multiple-users-add Roles" at bounding box center [1449, 50] width 236 height 33
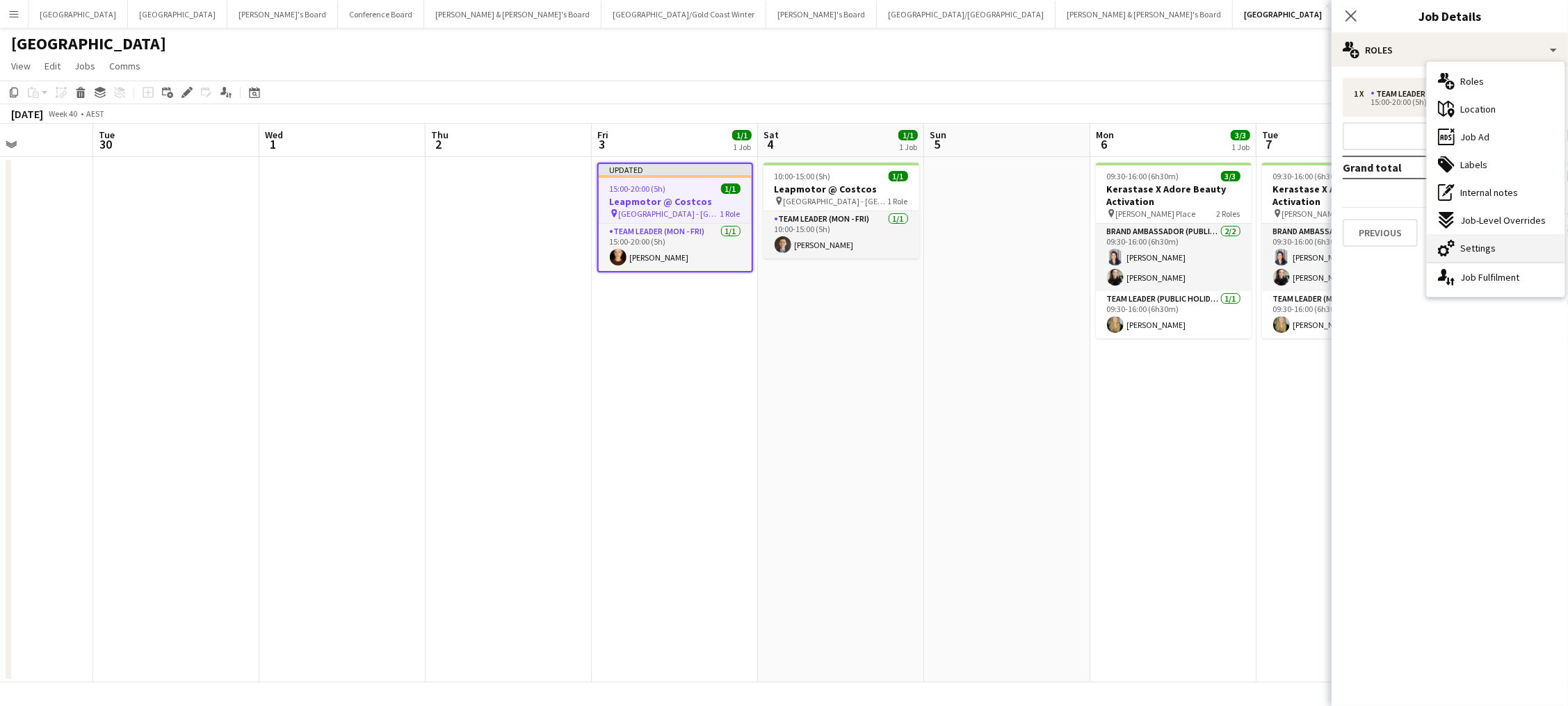
click at [1183, 251] on div "cog-double-3 Settings" at bounding box center [1496, 248] width 138 height 28
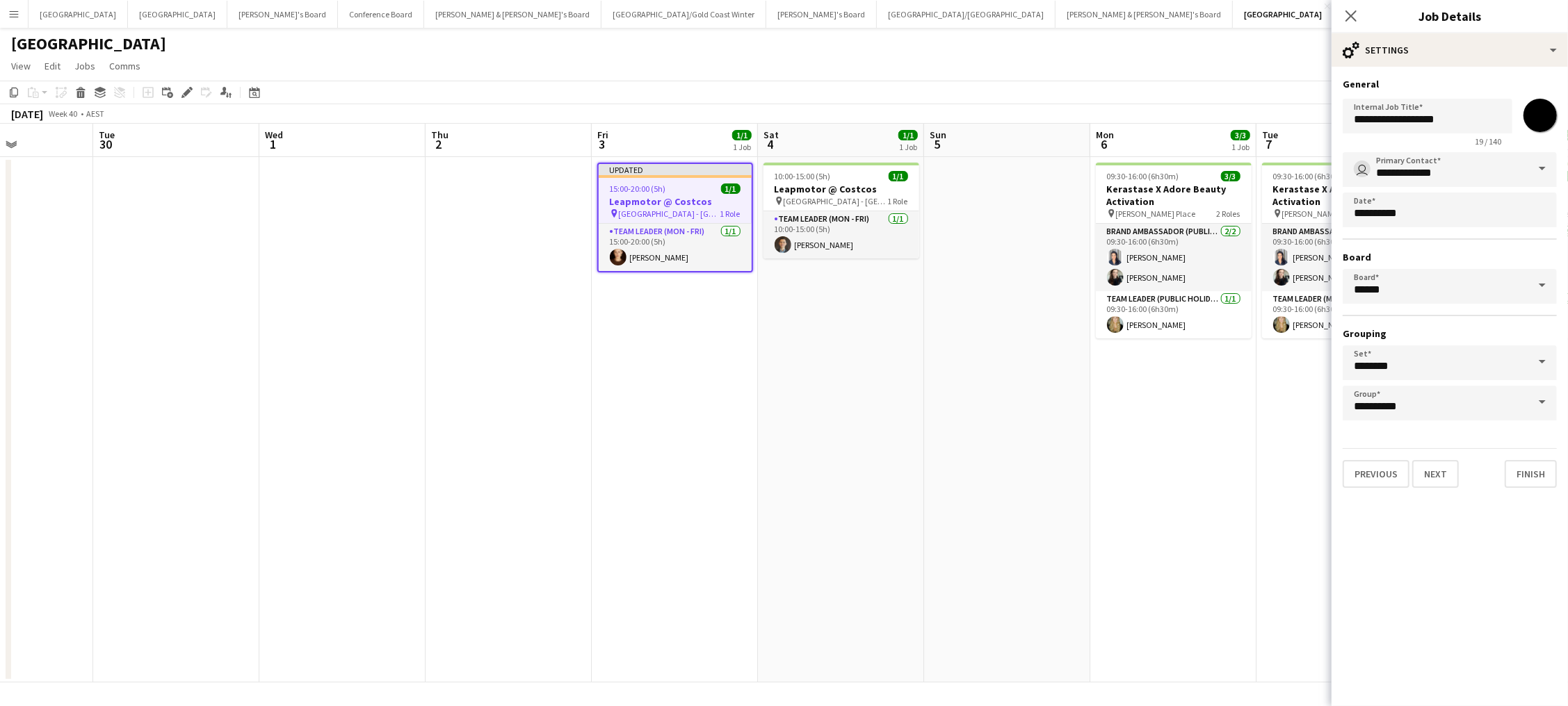
click at [1183, 112] on input "*******" at bounding box center [1540, 115] width 50 height 50
type input "*******"
click at [1169, 394] on app-date-cell "09:30-16:00 (6h30m) 3/3 Kerastase X Adore Beauty Activation pin Martin Place 2 …" at bounding box center [1173, 419] width 167 height 526
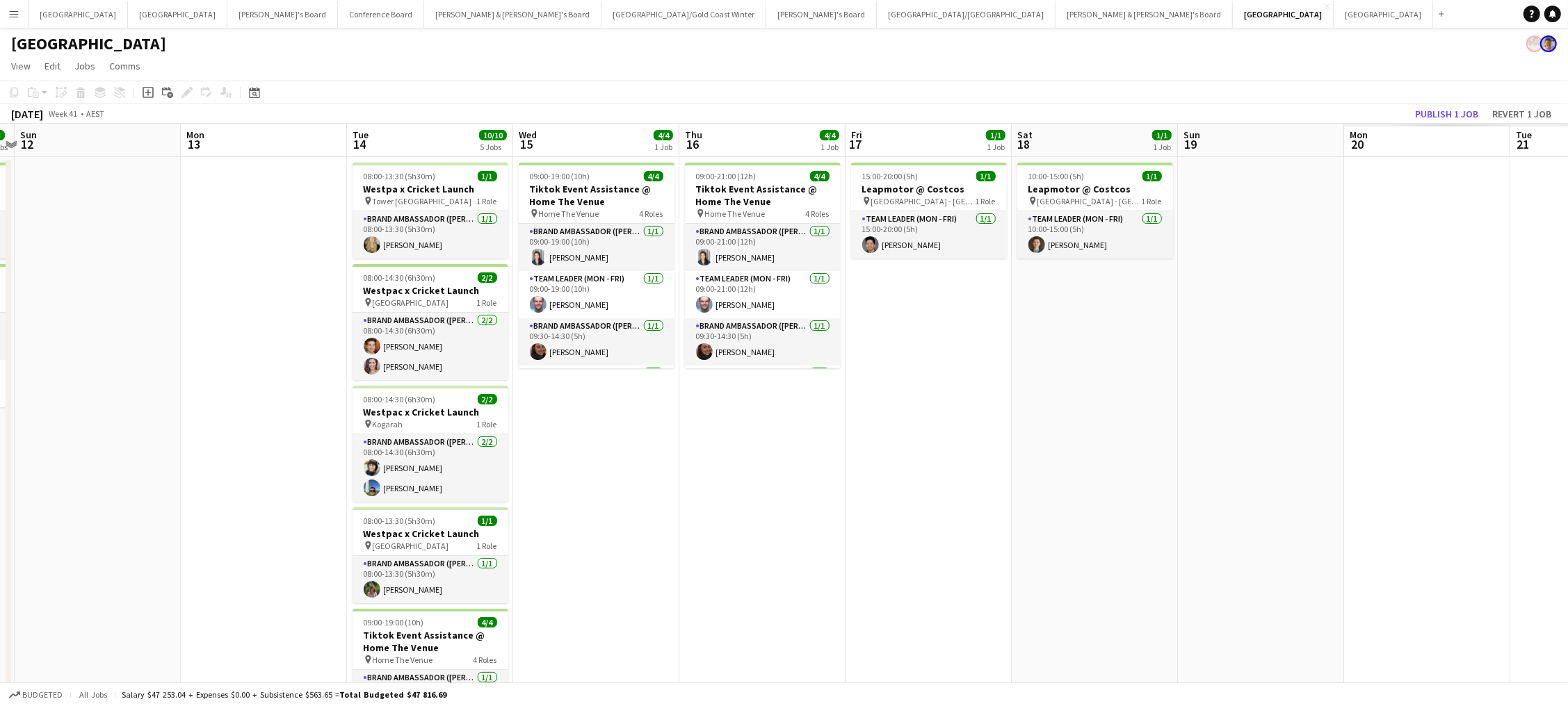
scroll to position [0, 556]
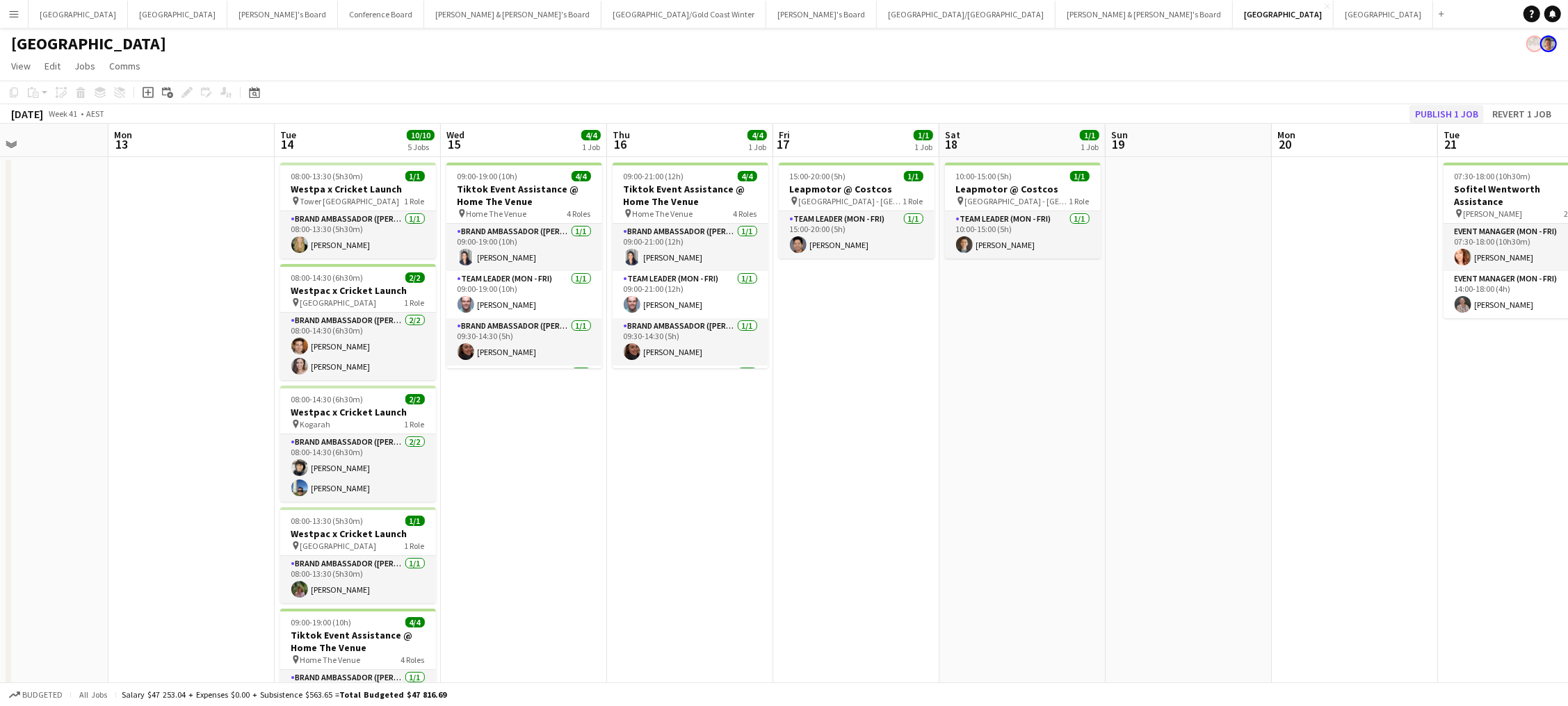
click at [1183, 112] on button "Publish 1 job" at bounding box center [1446, 113] width 74 height 18
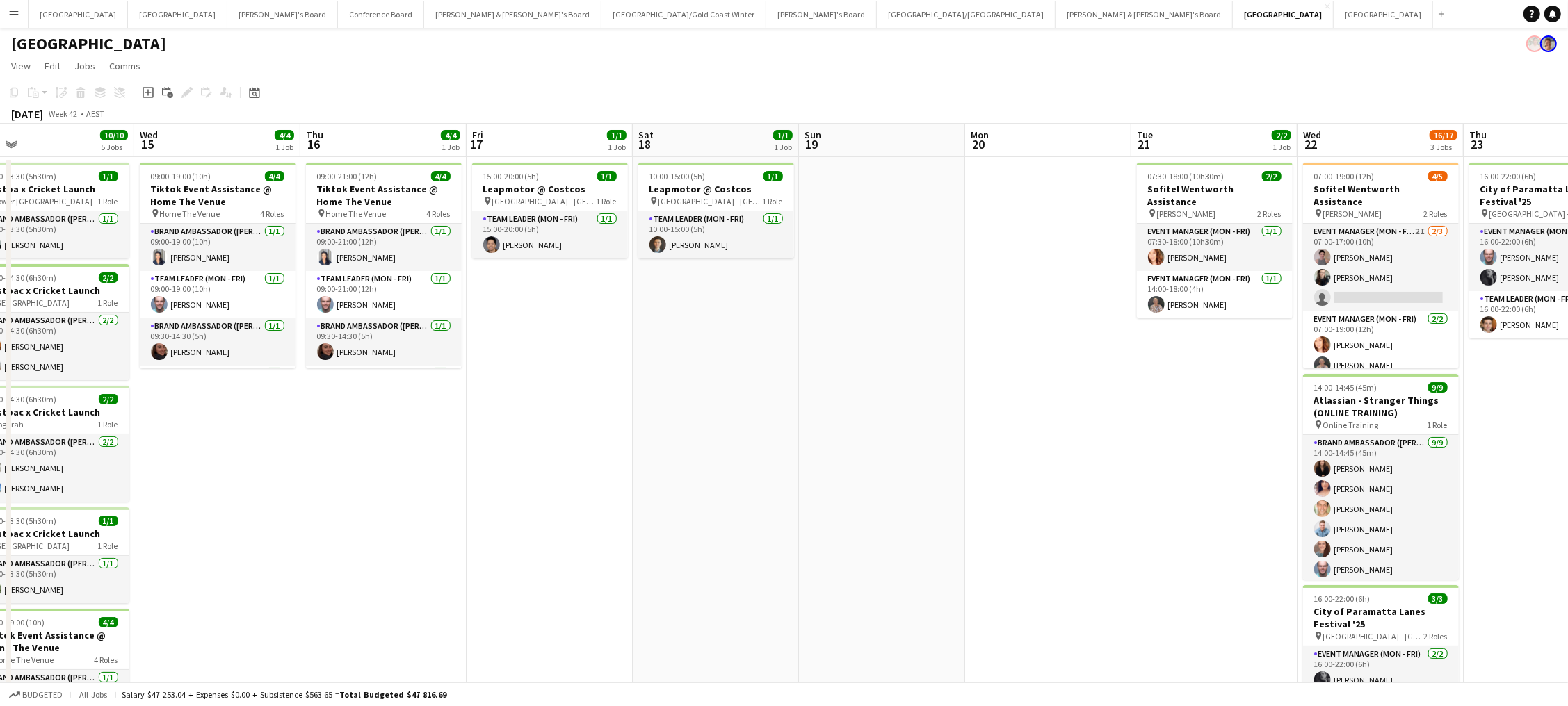
scroll to position [0, 348]
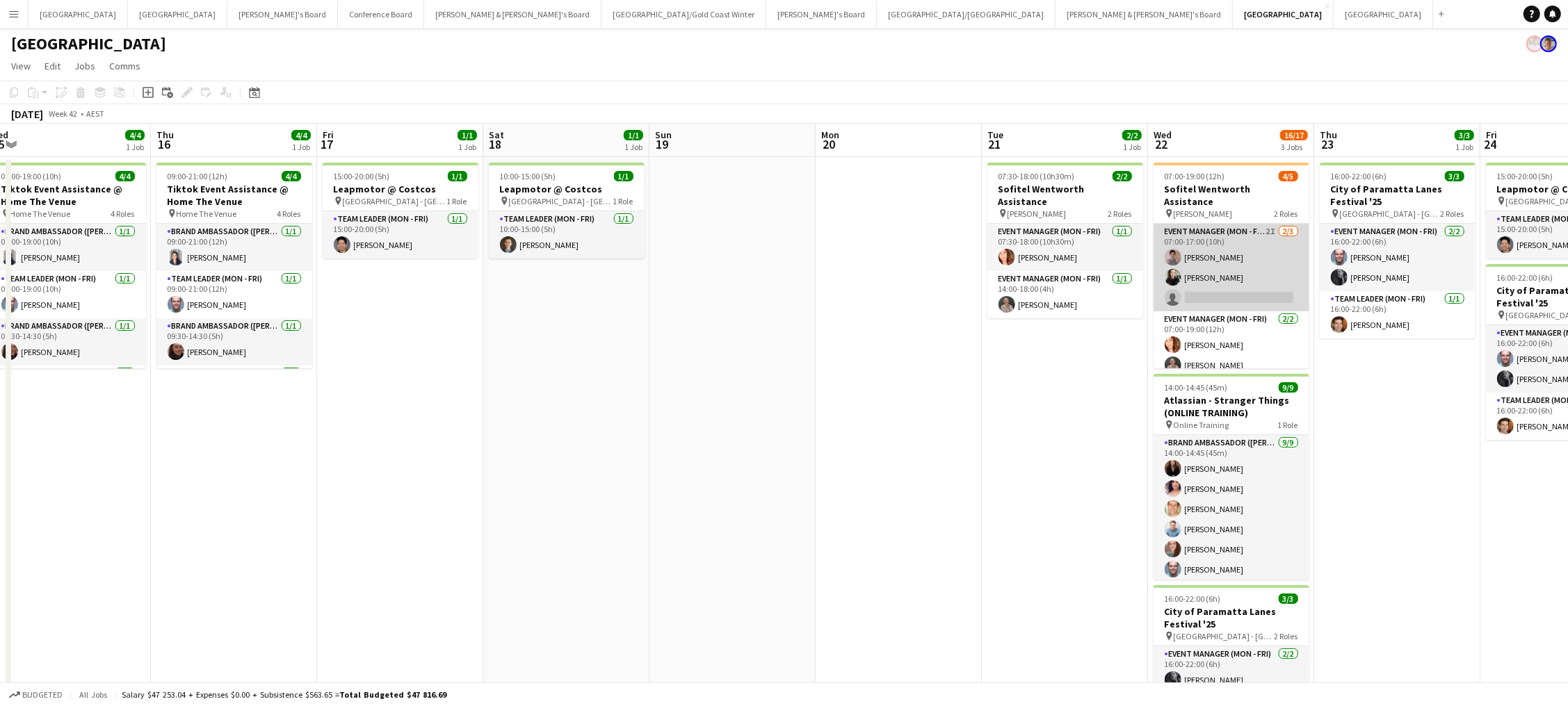
click at [1183, 266] on app-card-role "Event Manager (Mon - Fri) 2I 2/3 07:00-17:00 (10h) Isabel Macmaster Sharna O’To…" at bounding box center [1231, 268] width 156 height 87
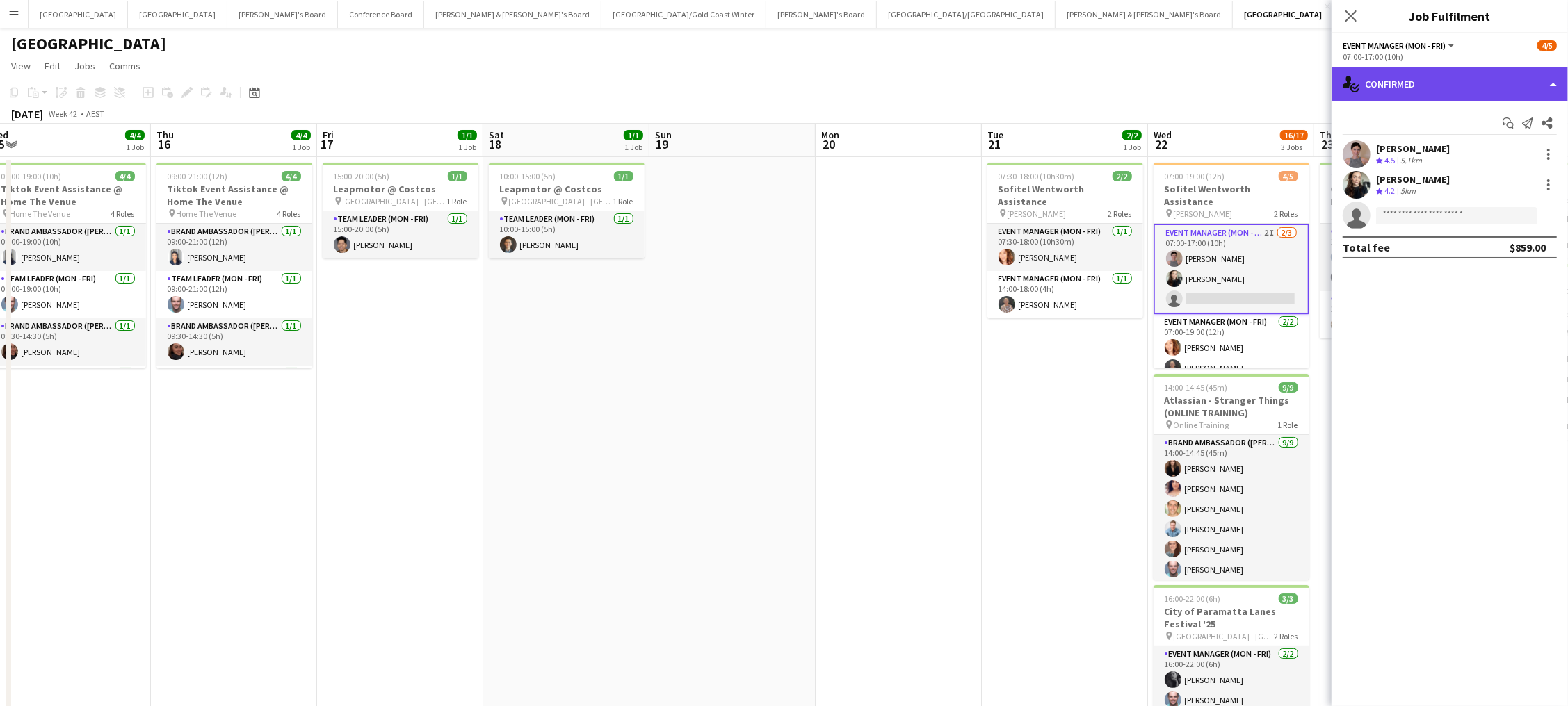
click at [1183, 67] on div "single-neutral-actions-check-2 Confirmed" at bounding box center [1449, 84] width 236 height 33
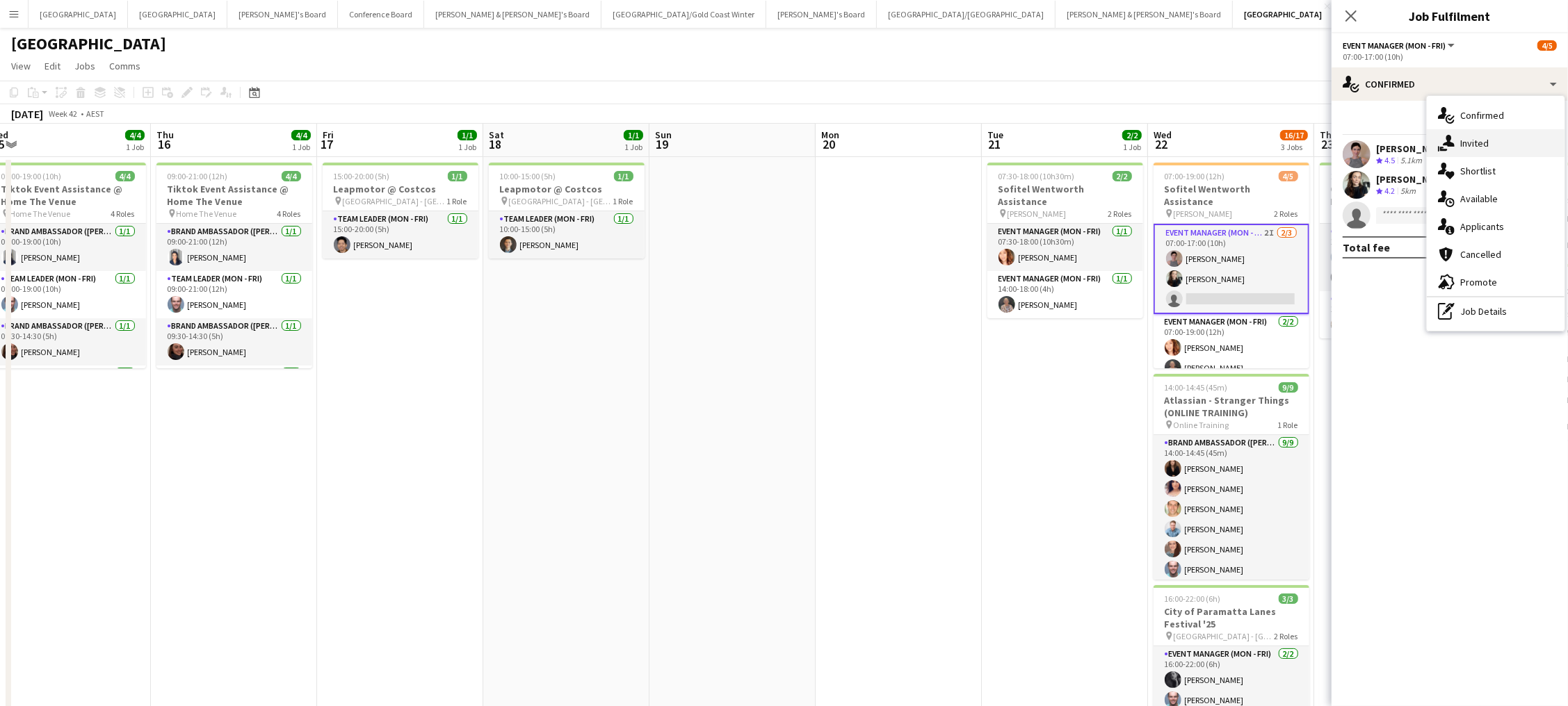
click at [1183, 137] on div "single-neutral-actions-share-1 Invited" at bounding box center [1496, 143] width 138 height 28
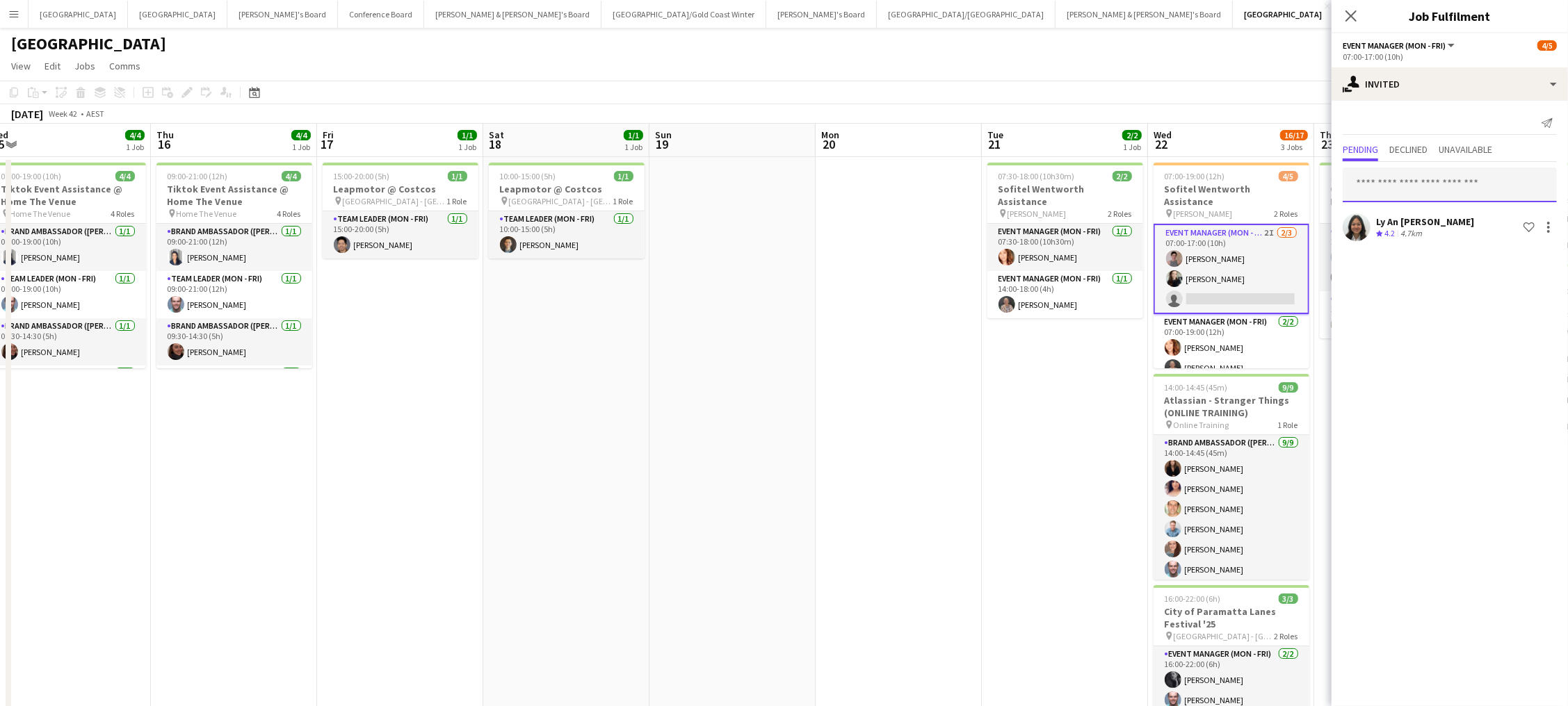
click at [1183, 183] on input "text" at bounding box center [1450, 185] width 215 height 35
type input "*********"
click at [1183, 229] on span "Busy with another job on Sydney." at bounding box center [1450, 224] width 192 height 12
click at [1183, 80] on app-toolbar "Copy Paste Paste Command V Paste with crew Command Shift V Paste linked Job Del…" at bounding box center [784, 92] width 1568 height 24
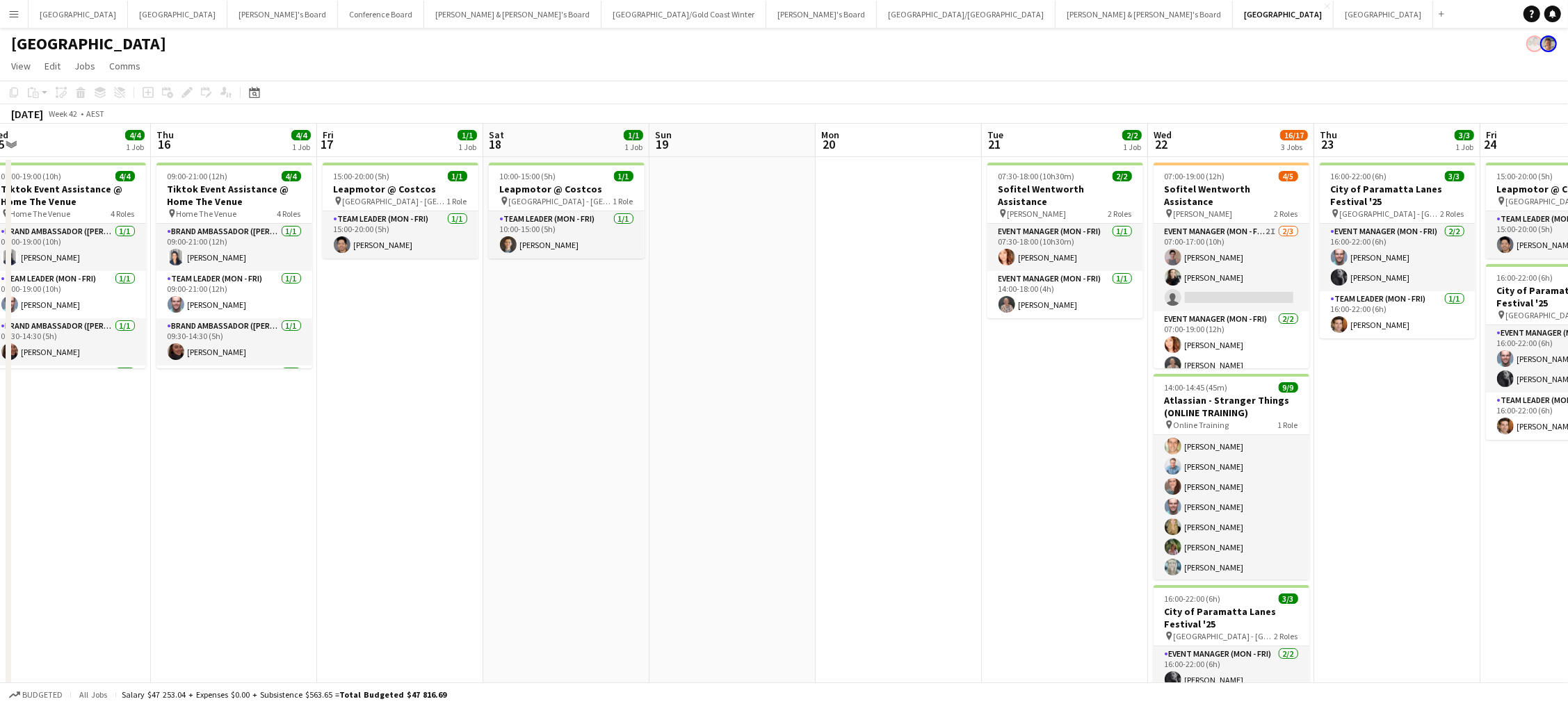
scroll to position [0, 337]
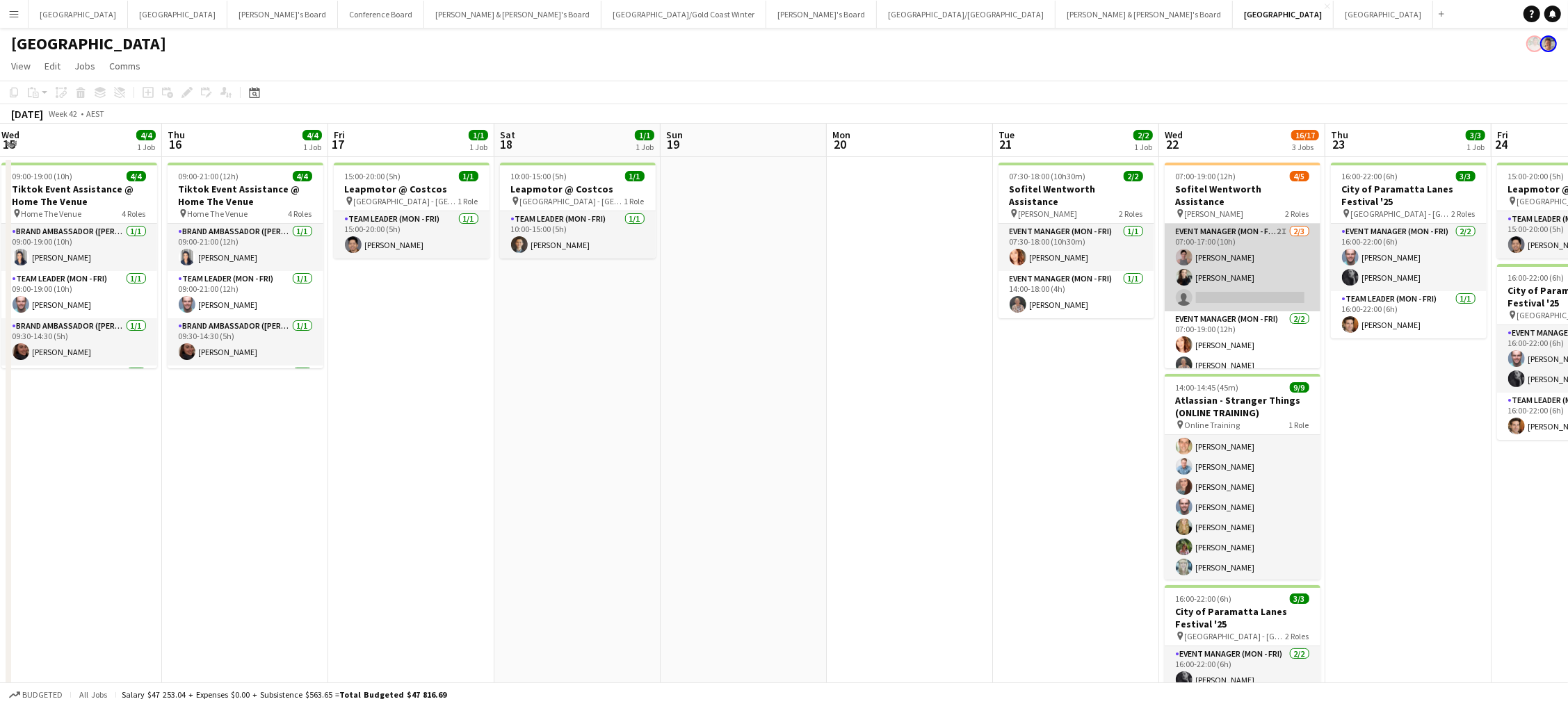
click at [1183, 246] on app-card-role "Event Manager (Mon - Fri) 2I 2/3 07:00-17:00 (10h) Isabel Macmaster Sharna O’To…" at bounding box center [1243, 268] width 156 height 87
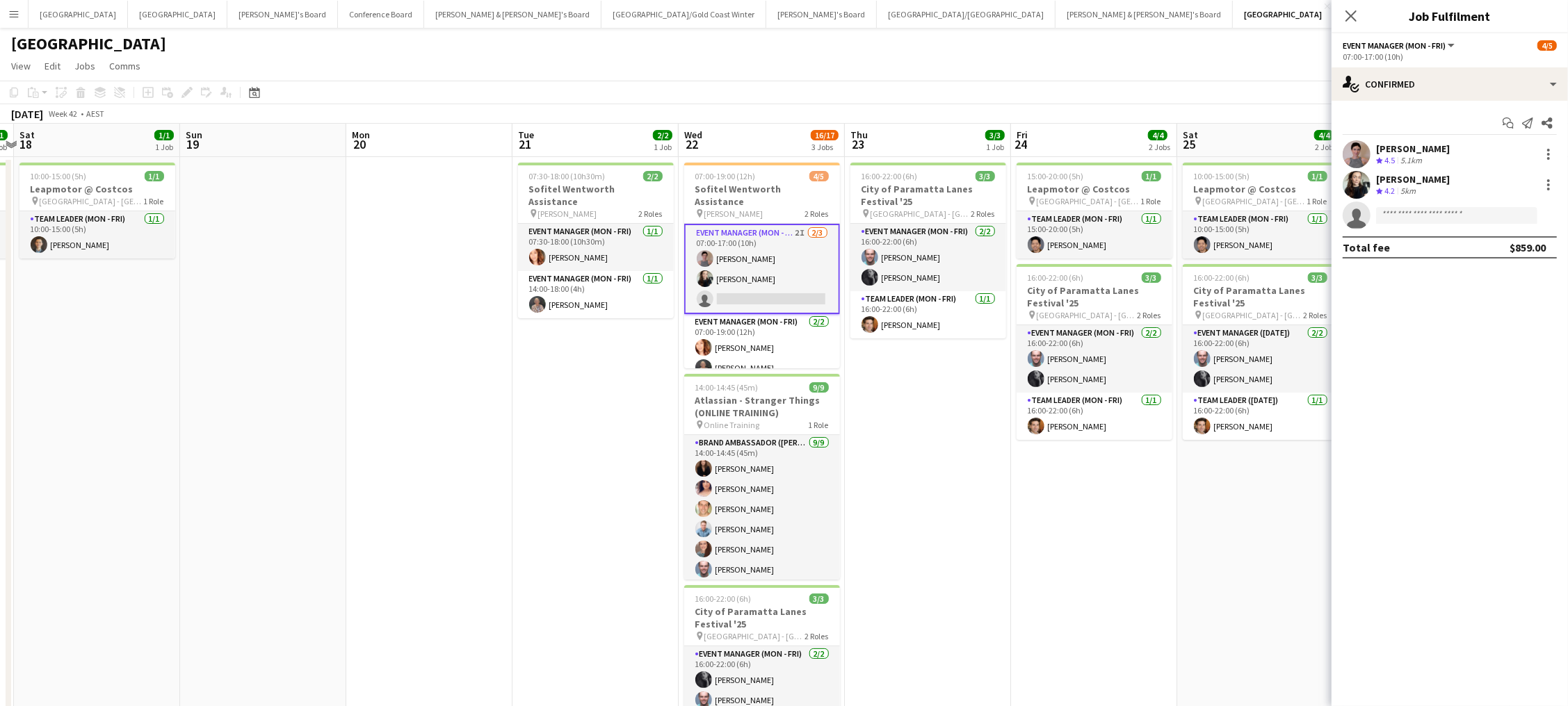
scroll to position [0, 492]
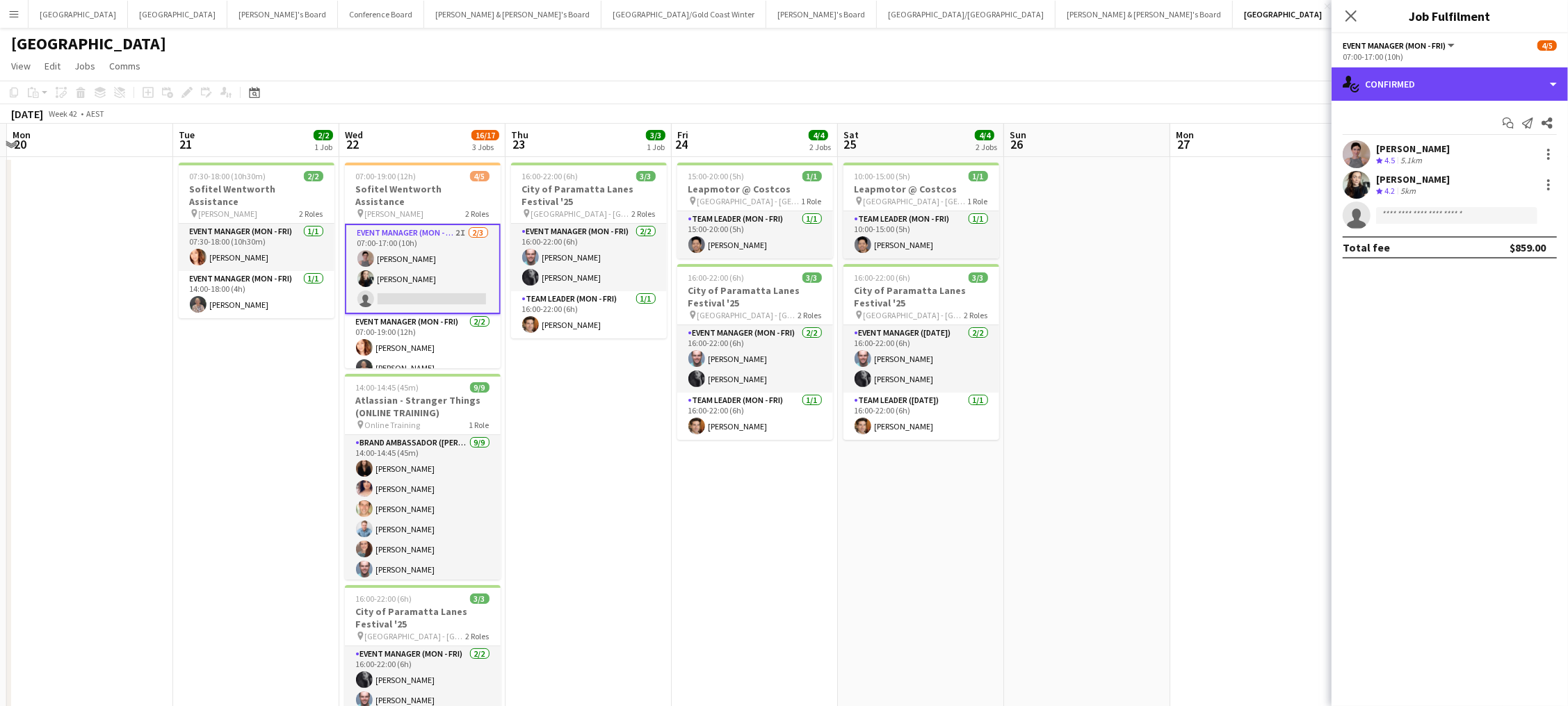
drag, startPoint x: 1489, startPoint y: 82, endPoint x: 1486, endPoint y: 119, distance: 37.1
click at [1183, 82] on div "single-neutral-actions-check-2 Confirmed" at bounding box center [1449, 84] width 236 height 33
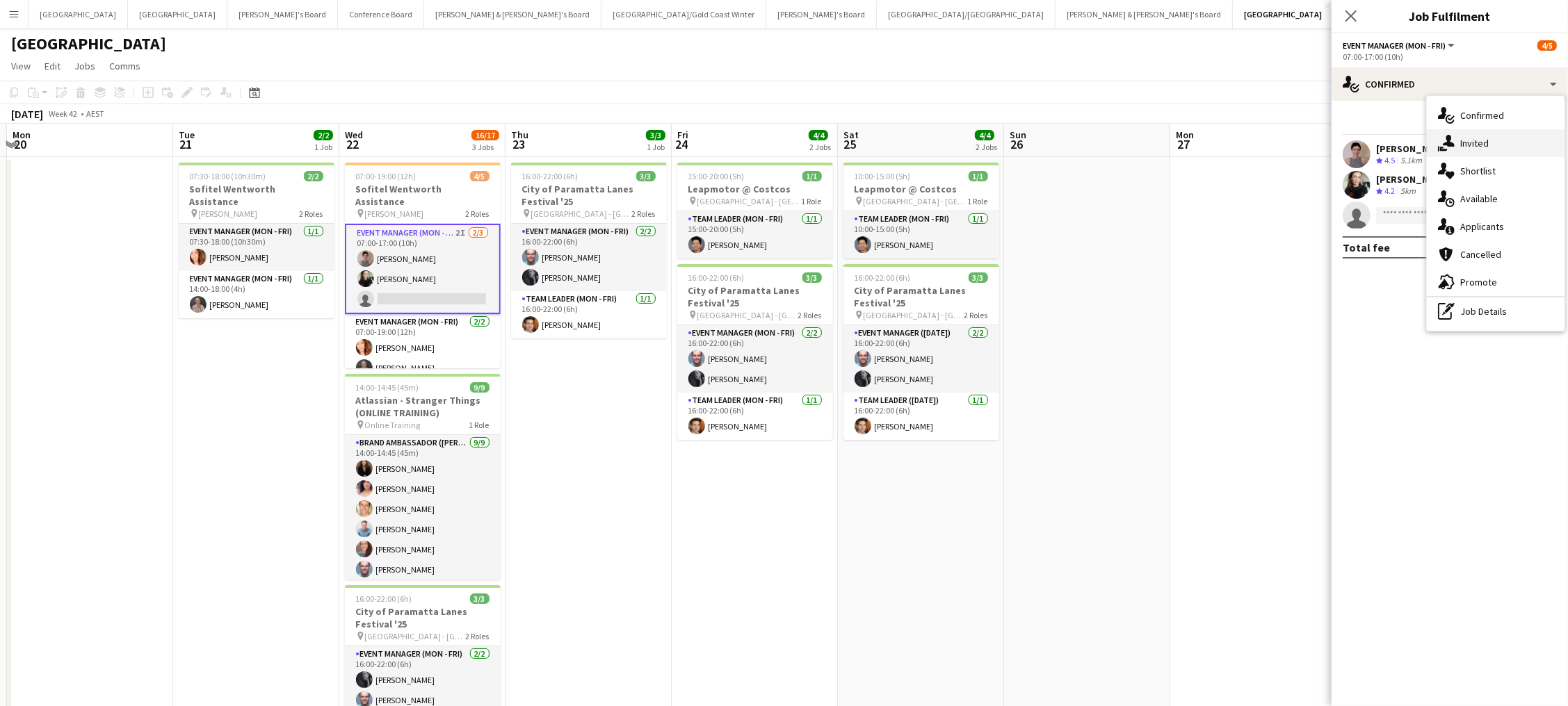
click at [1183, 146] on span "Invited" at bounding box center [1475, 143] width 29 height 12
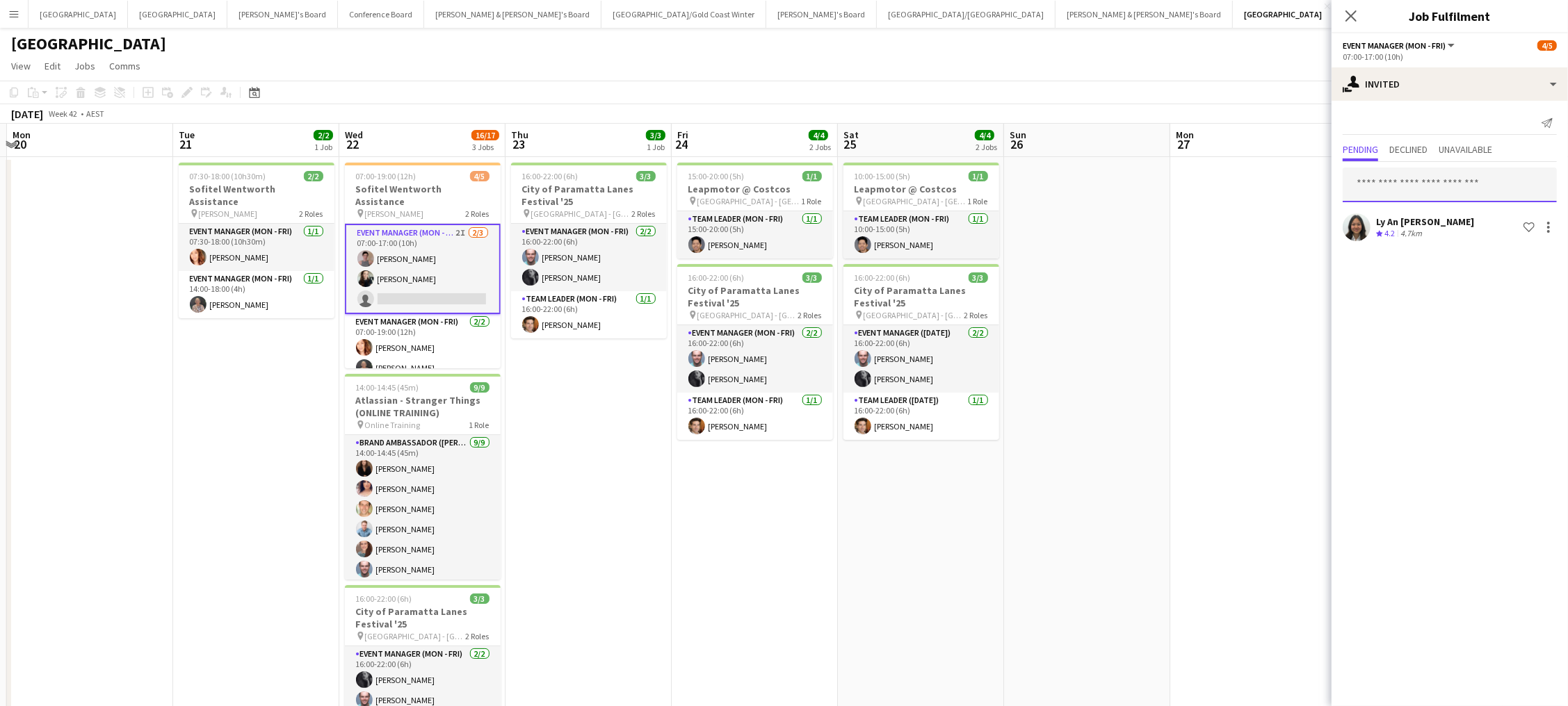
click at [1183, 174] on input "text" at bounding box center [1450, 185] width 215 height 35
type input "*****"
click at [1183, 214] on span "Jo-Anne Hannett Active" at bounding box center [1450, 218] width 192 height 12
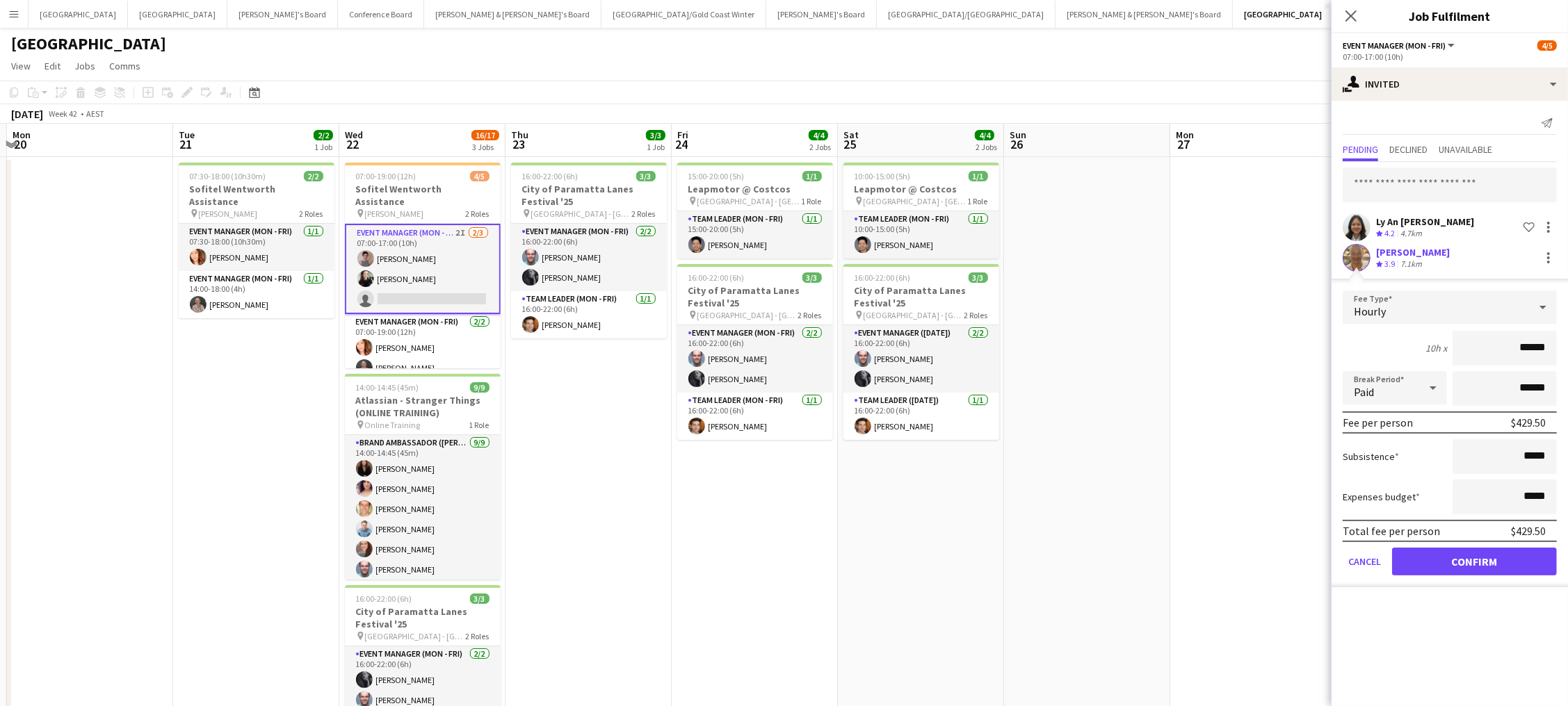
click at [1183, 554] on button "Confirm" at bounding box center [1474, 561] width 165 height 28
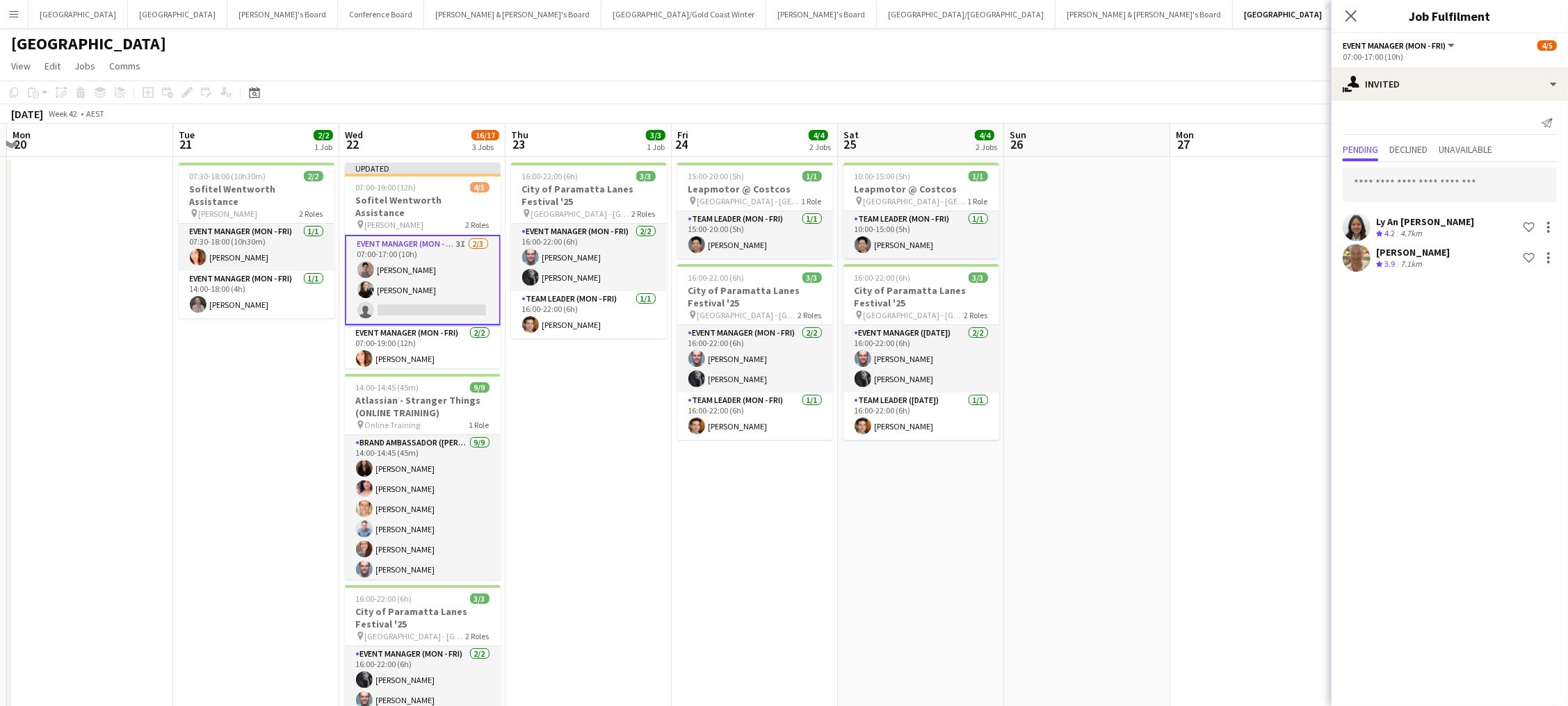
click at [1135, 526] on app-date-cell at bounding box center [1087, 526] width 167 height 739
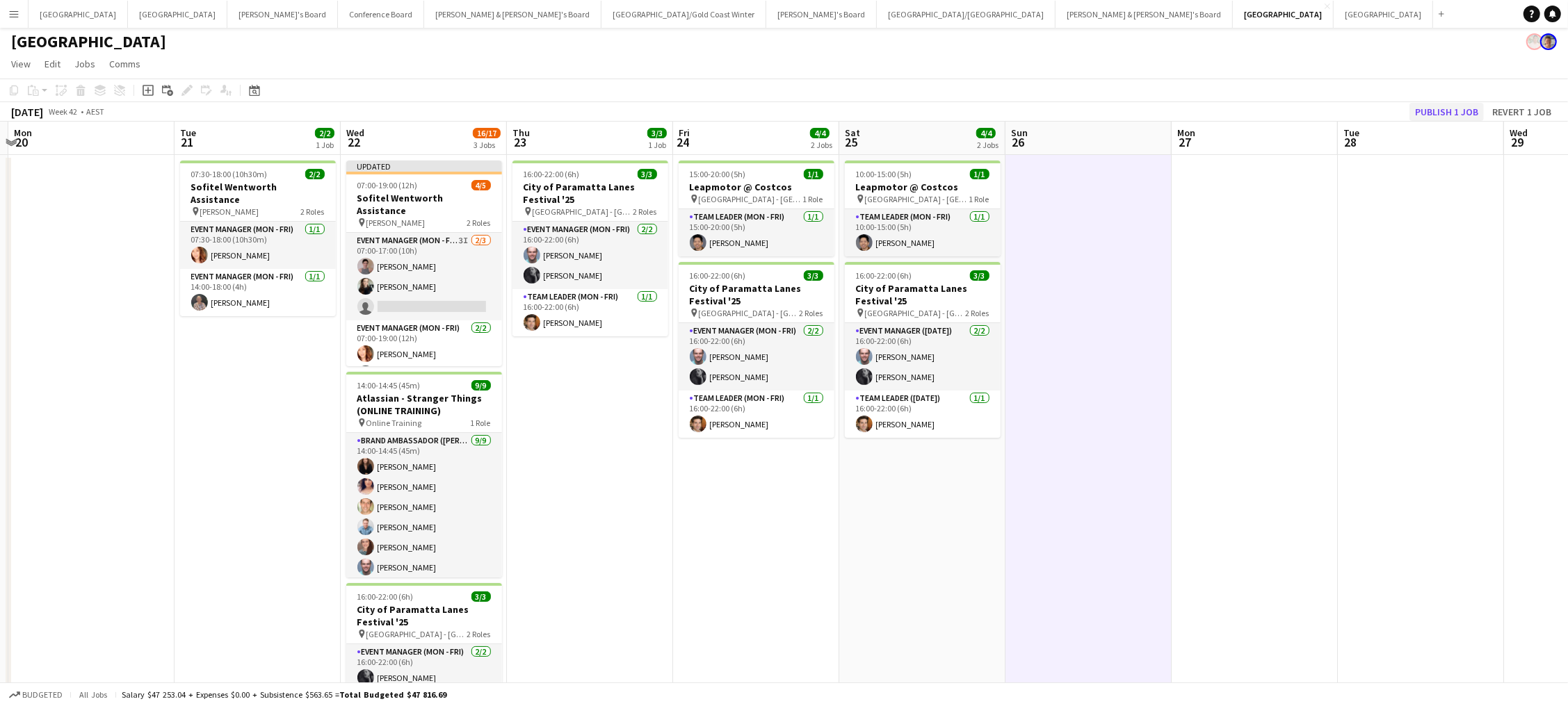
scroll to position [3, 1]
click at [1183, 108] on button "Publish 1 job" at bounding box center [1446, 111] width 74 height 18
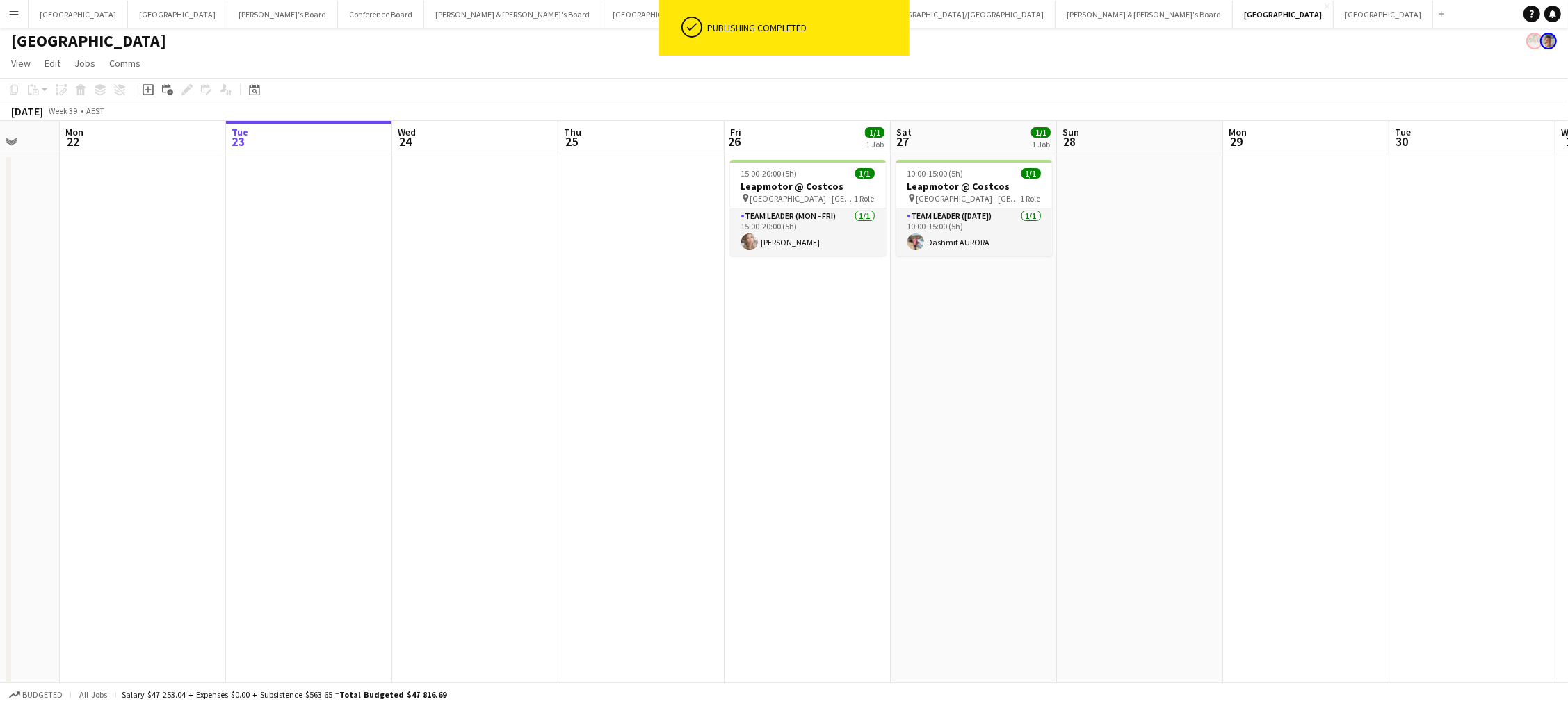
scroll to position [0, 303]
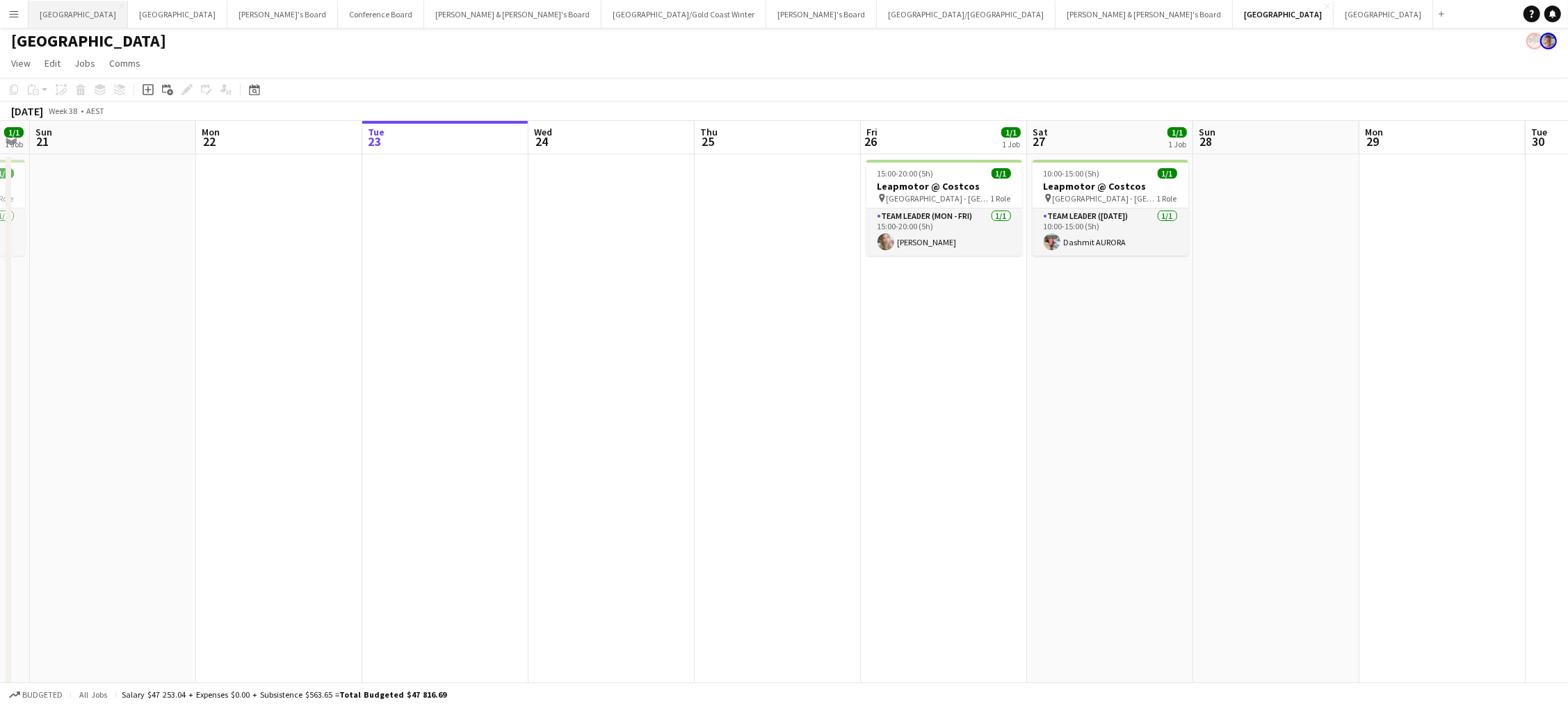
drag, startPoint x: 52, startPoint y: 17, endPoint x: 59, endPoint y: 19, distance: 7.3
click at [59, 19] on button "Perth Close" at bounding box center [78, 14] width 99 height 27
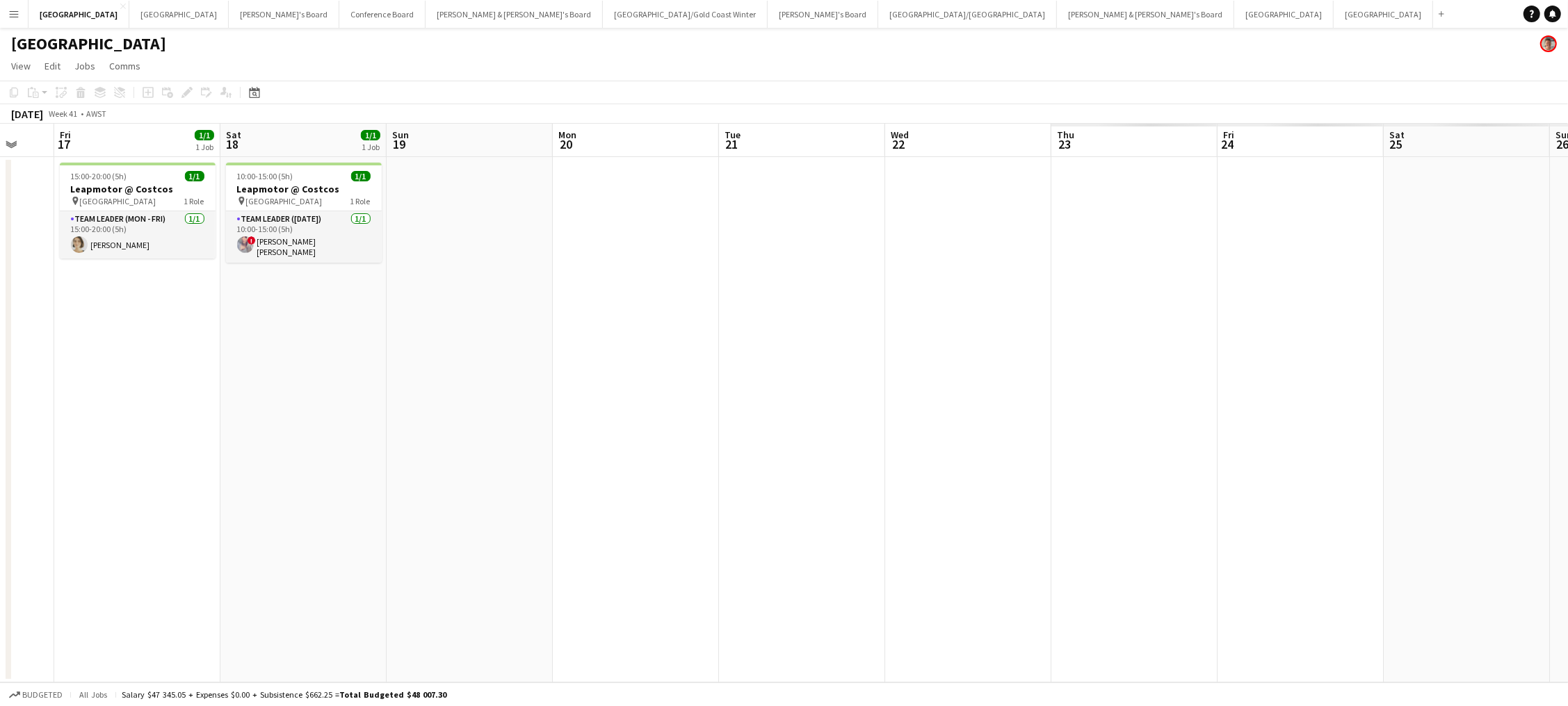
scroll to position [0, 480]
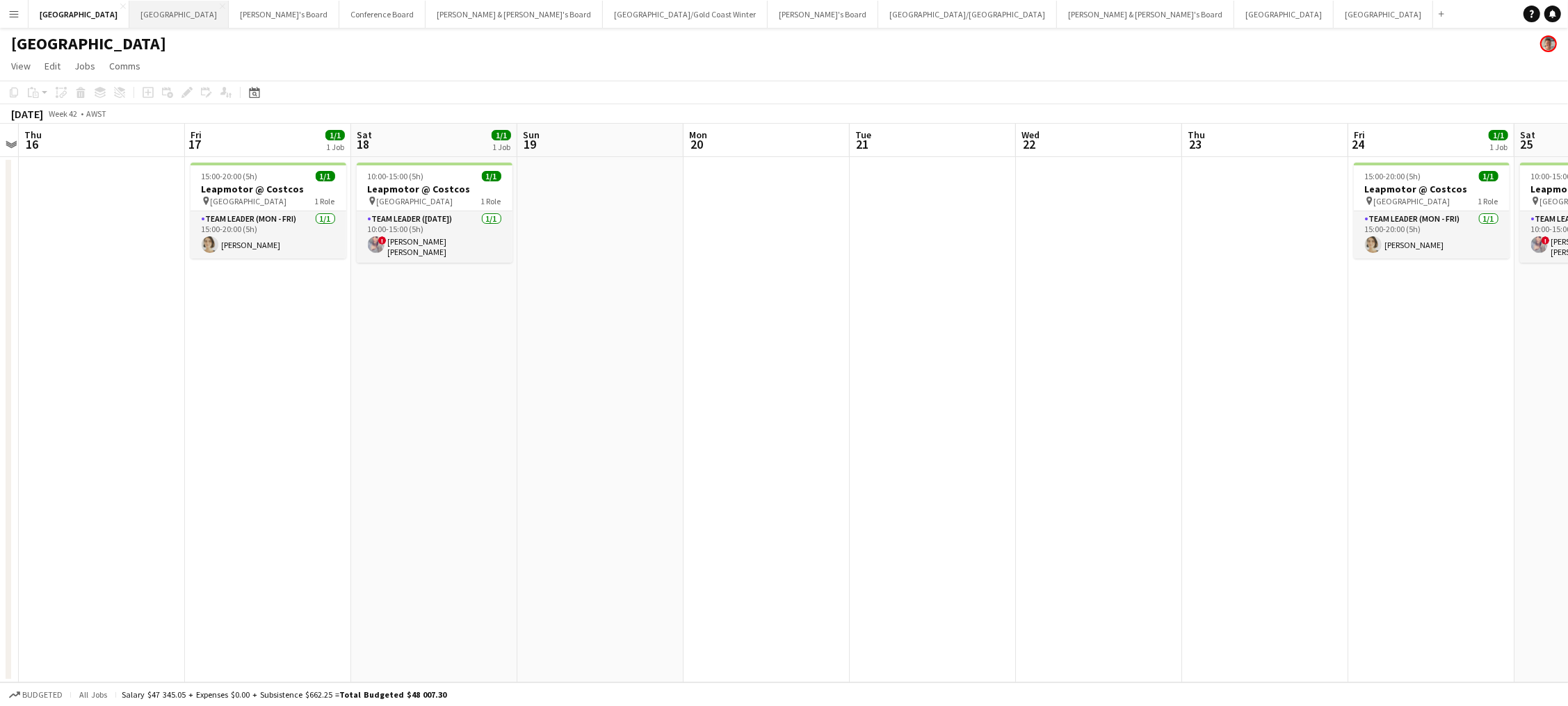
click at [129, 11] on button "Melbourne Close" at bounding box center [179, 14] width 99 height 27
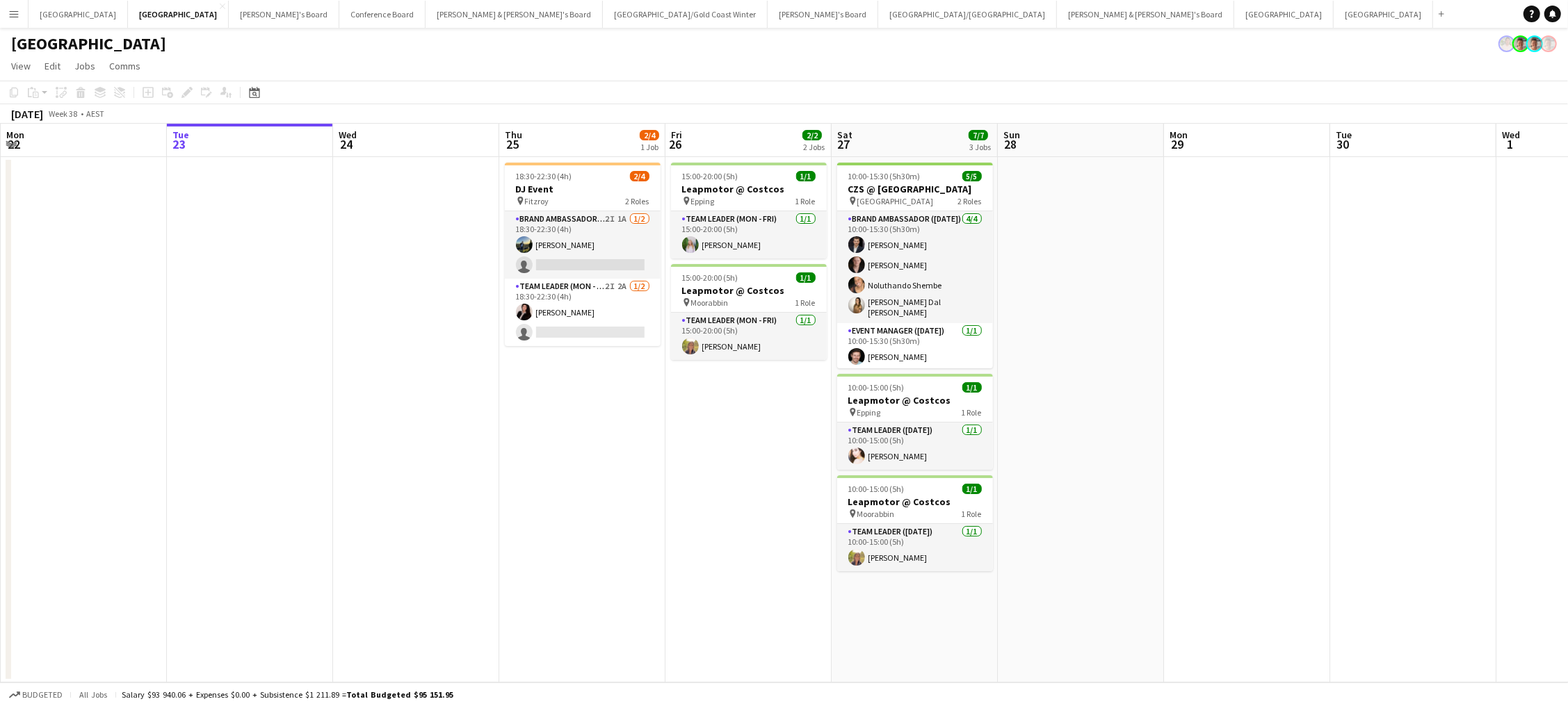
scroll to position [0, 353]
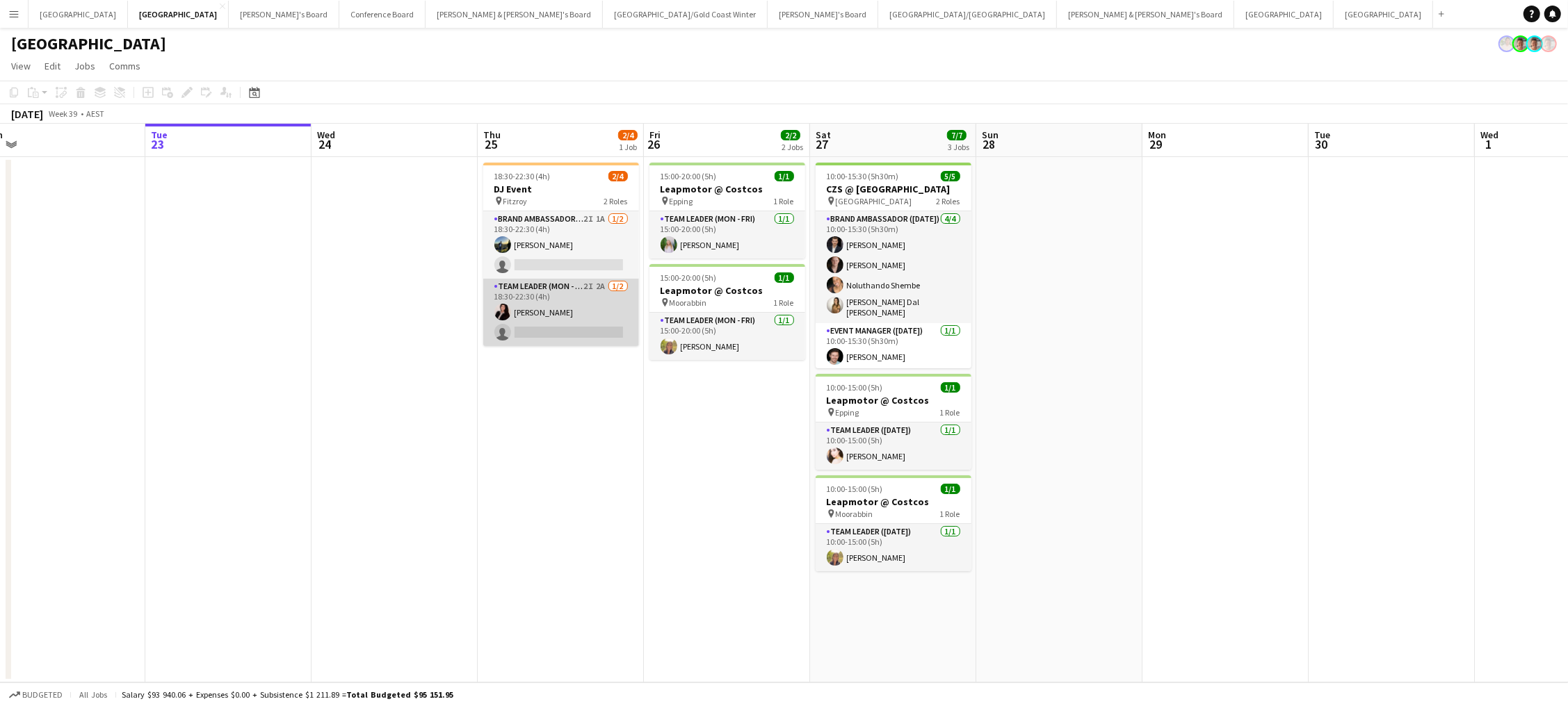
click at [522, 316] on app-card-role "Team Leader (Mon - Fri) 2I 2A 1/2 18:30-22:30 (4h) Angie Osorio single-neutral-…" at bounding box center [561, 312] width 156 height 67
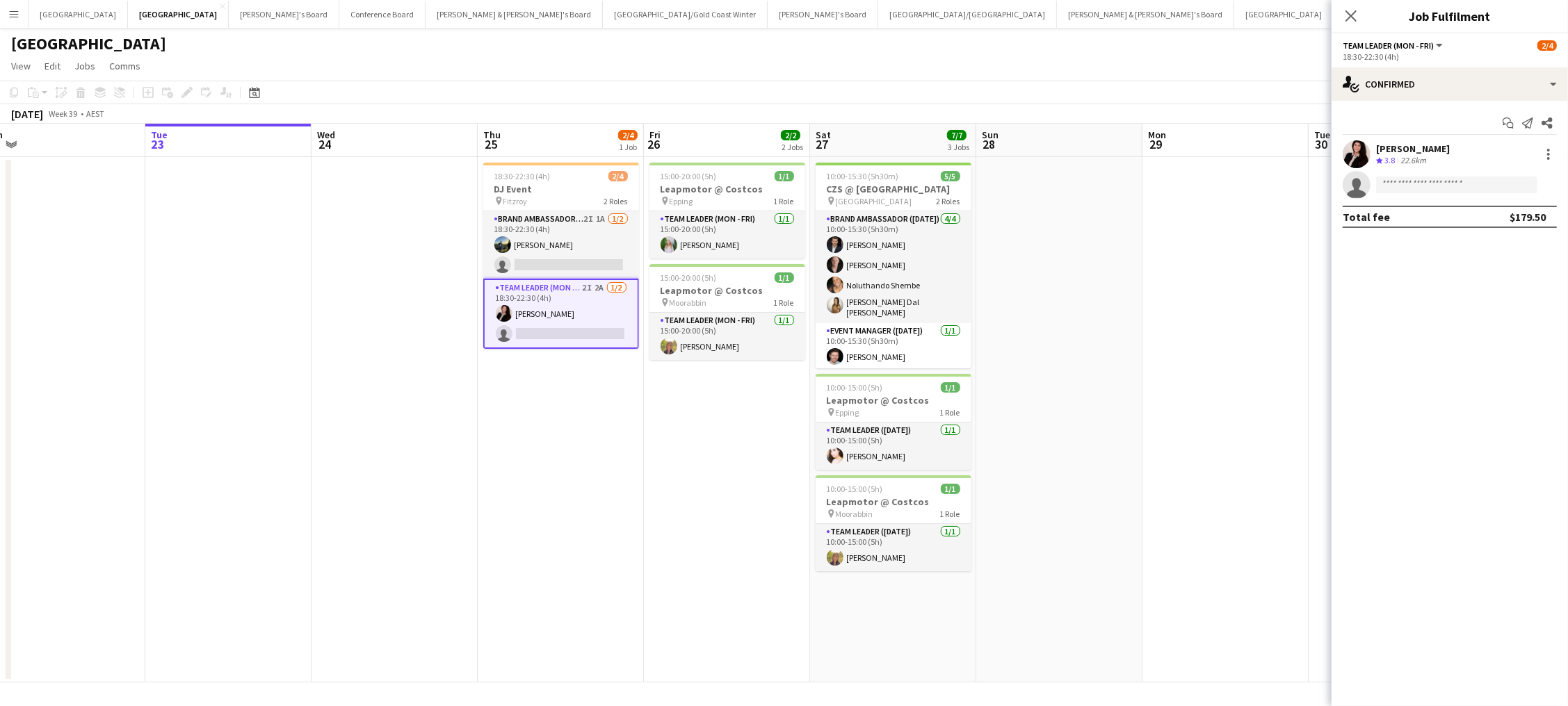
click at [1183, 147] on div "Angie Osorio" at bounding box center [1413, 148] width 74 height 12
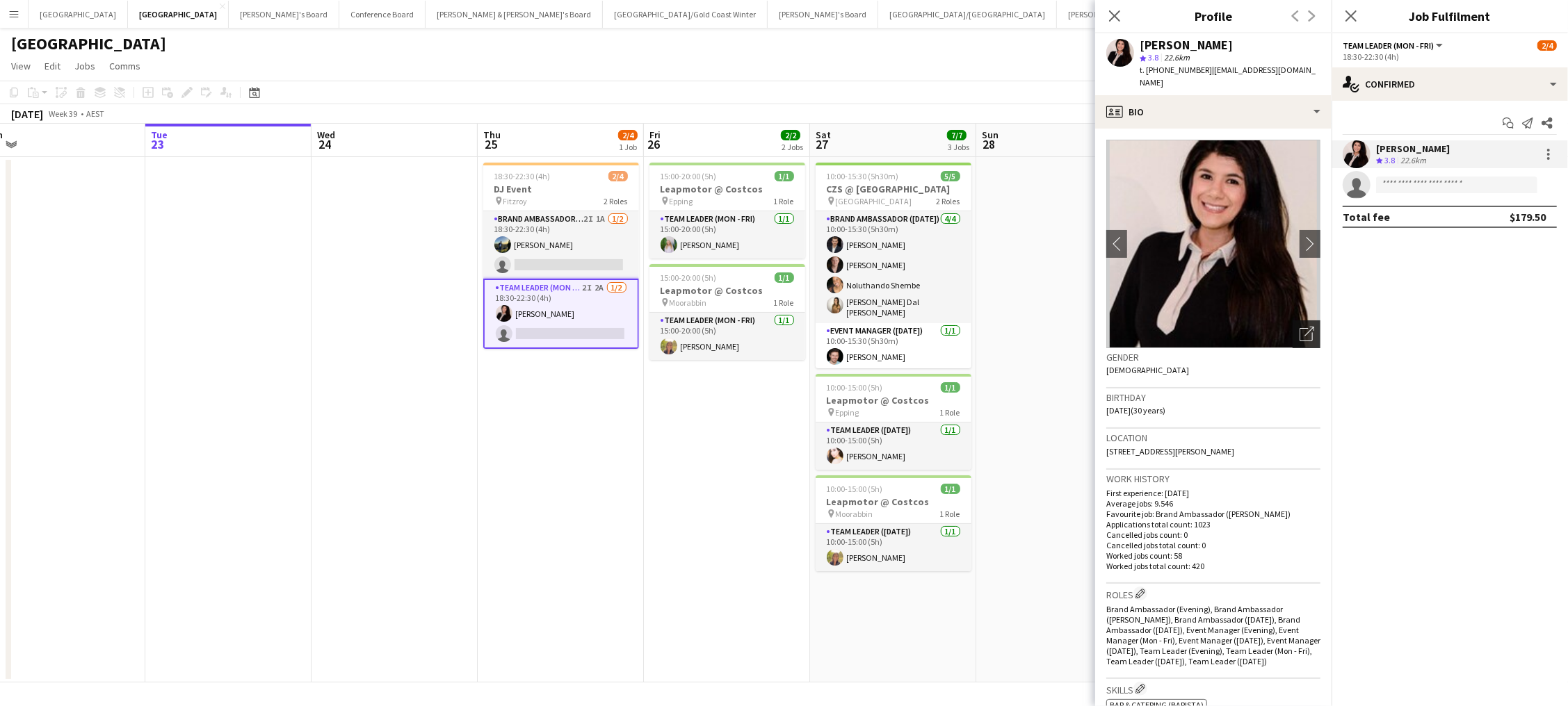
click at [1183, 327] on icon "Open photos pop-in" at bounding box center [1306, 334] width 15 height 15
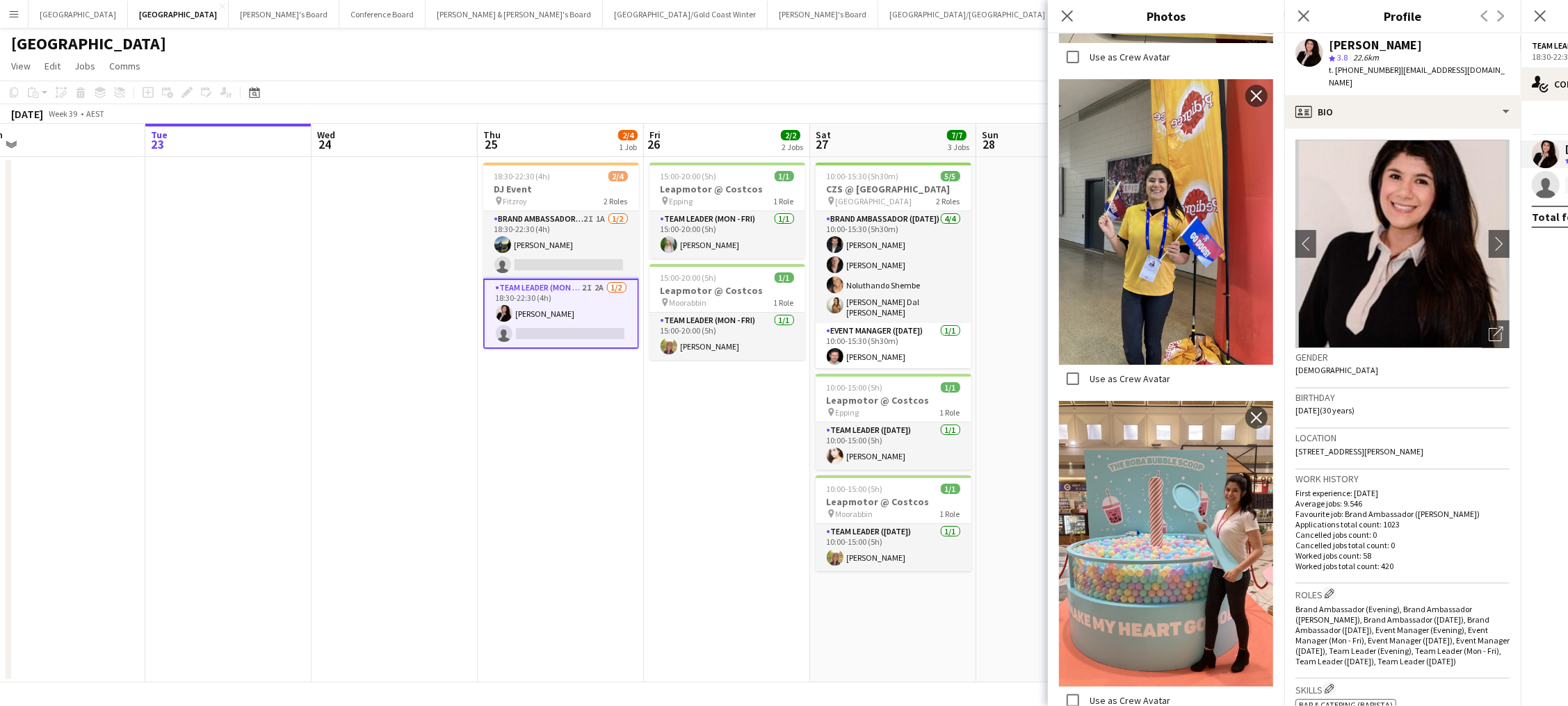
scroll to position [5810, 0]
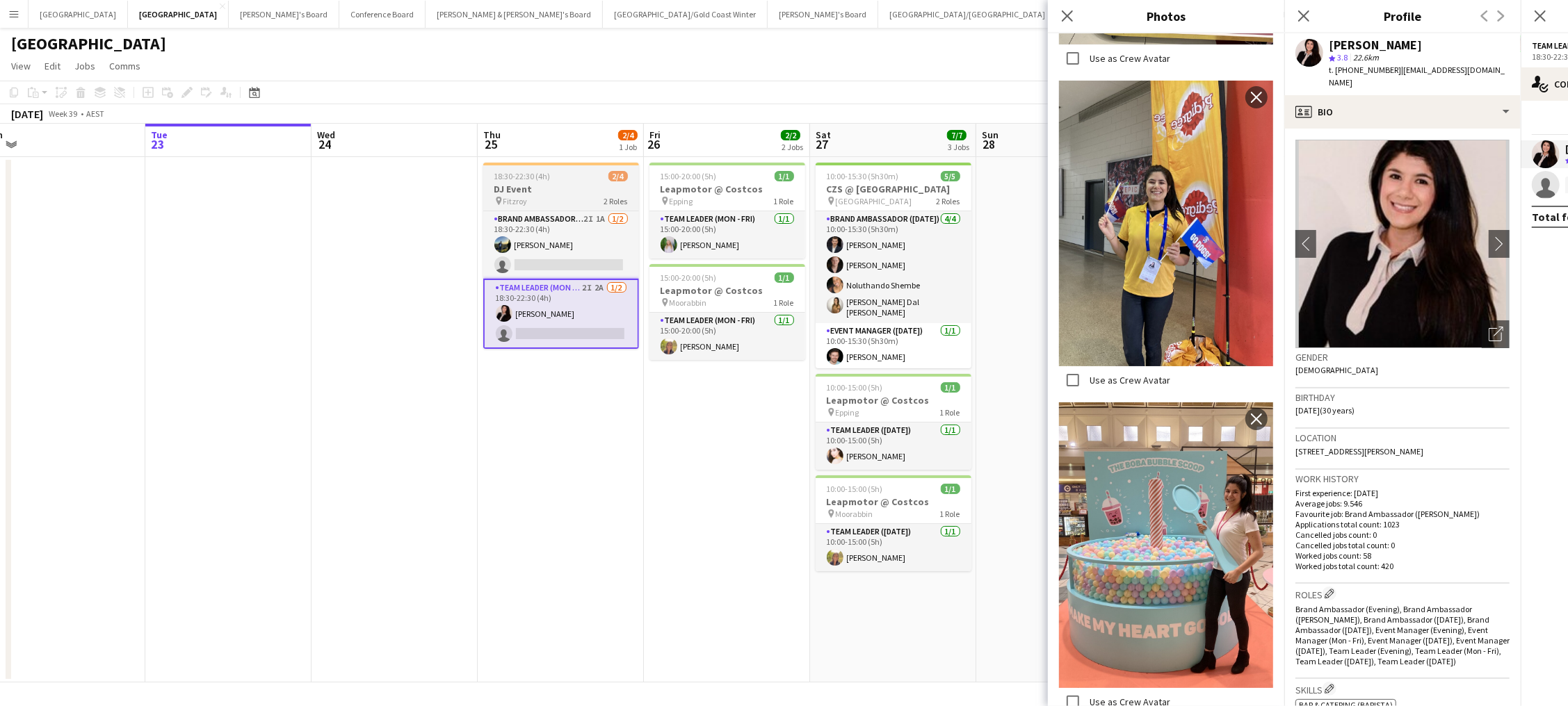
click at [535, 175] on span "18:30-22:30 (4h)" at bounding box center [522, 176] width 57 height 10
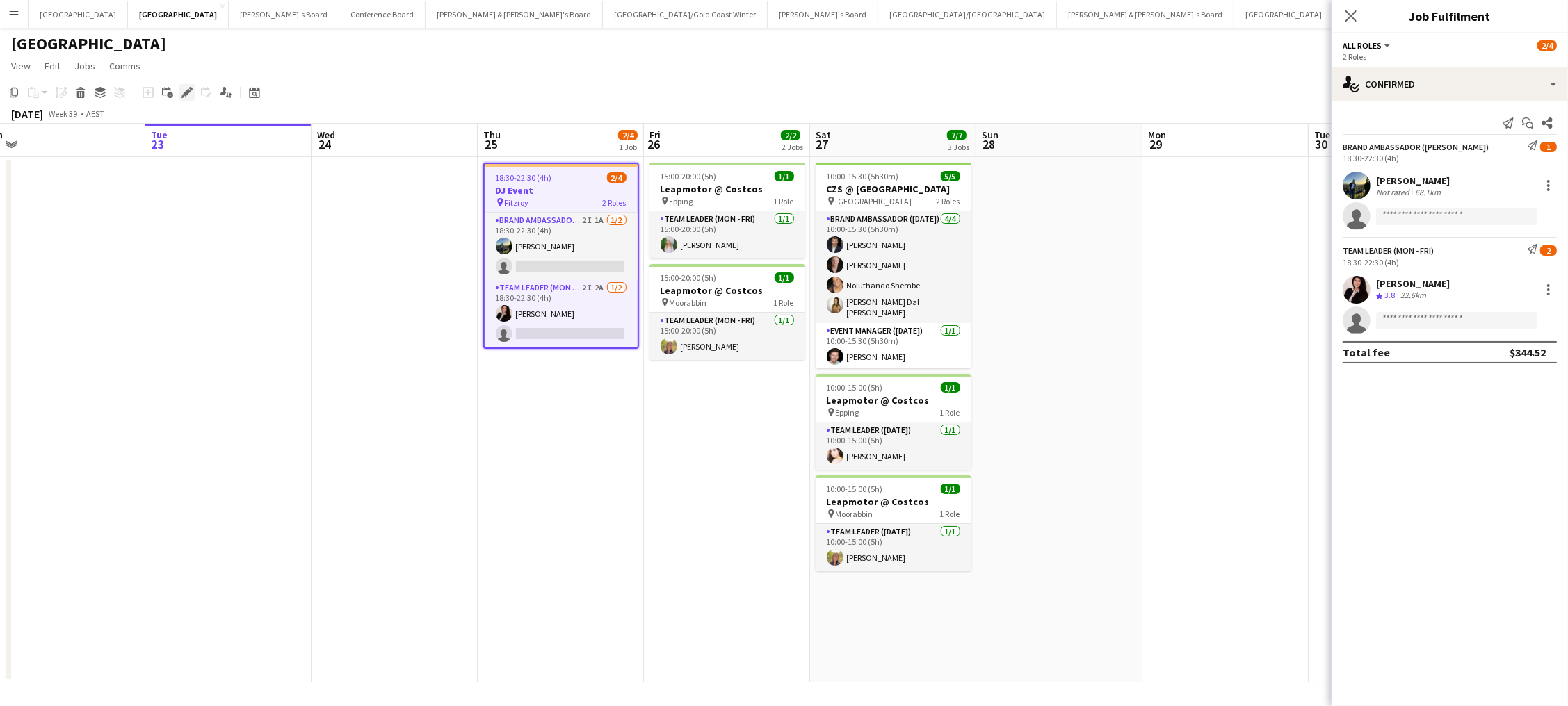
click at [181, 88] on icon "Edit" at bounding box center [187, 92] width 11 height 11
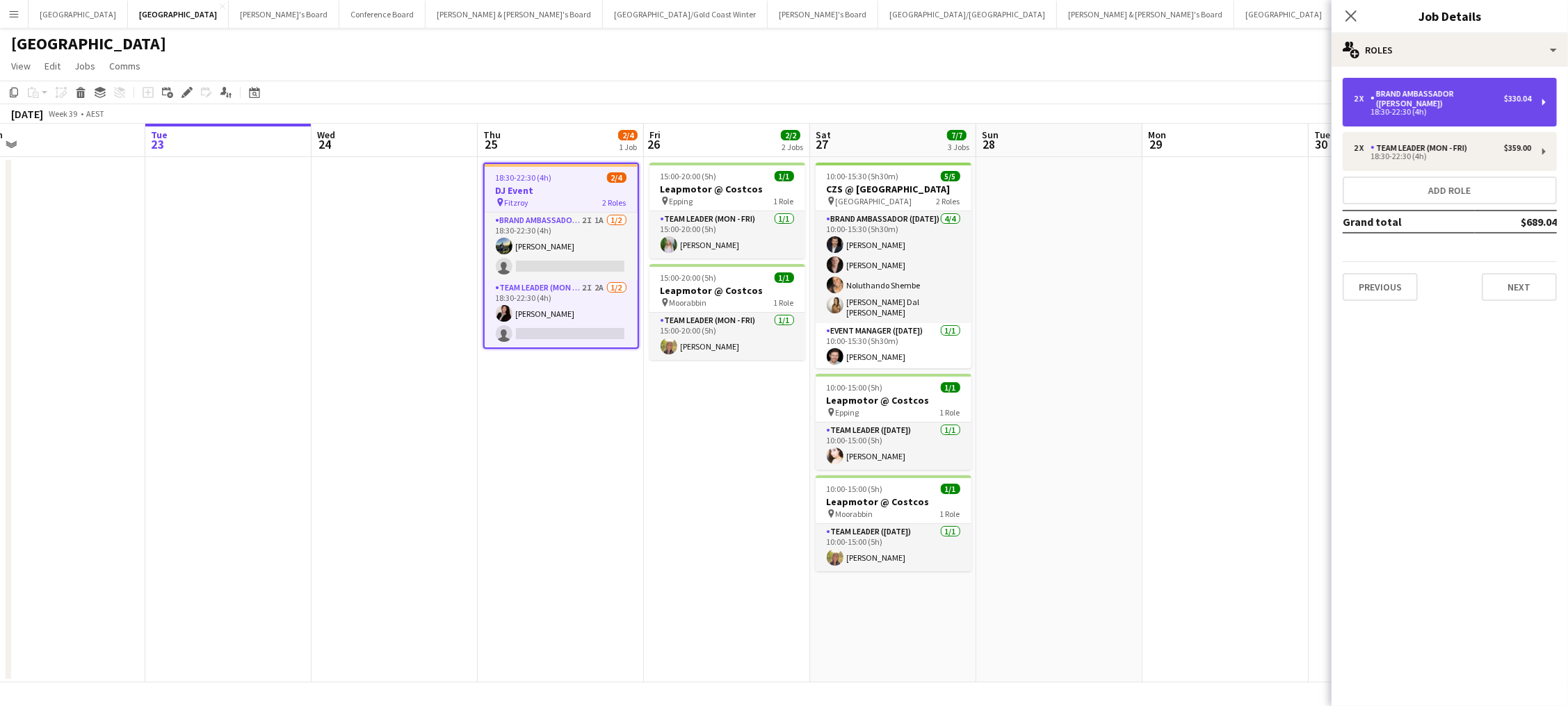
click at [1183, 82] on div "2 x Brand Ambassador (Mon - Fri) $330.04 18:30-22:30 (4h)" at bounding box center [1450, 102] width 215 height 49
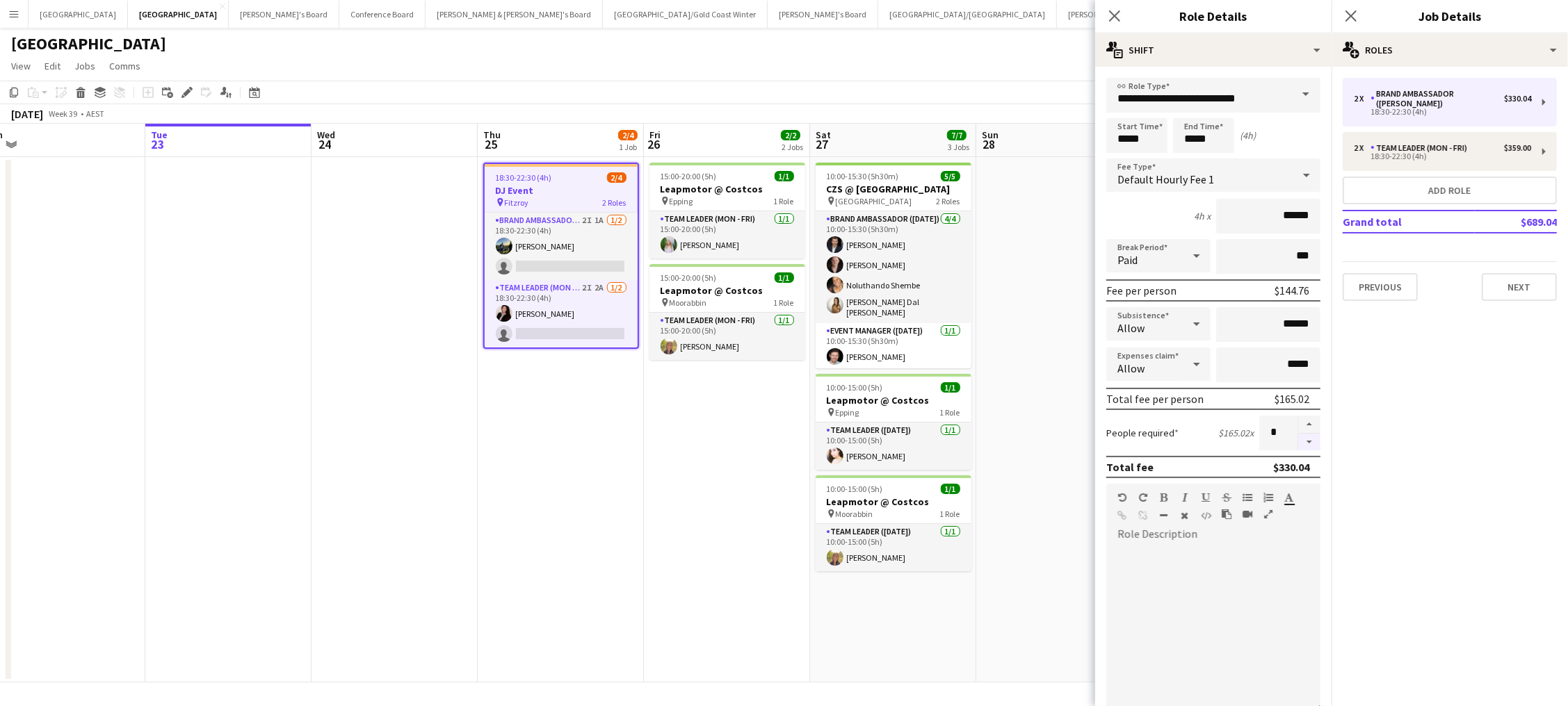
click at [1183, 434] on button "button" at bounding box center [1310, 443] width 23 height 17
type input "*"
click at [1183, 153] on div "18:30-22:30 (4h)" at bounding box center [1442, 156] width 177 height 7
type input "**********"
type input "******"
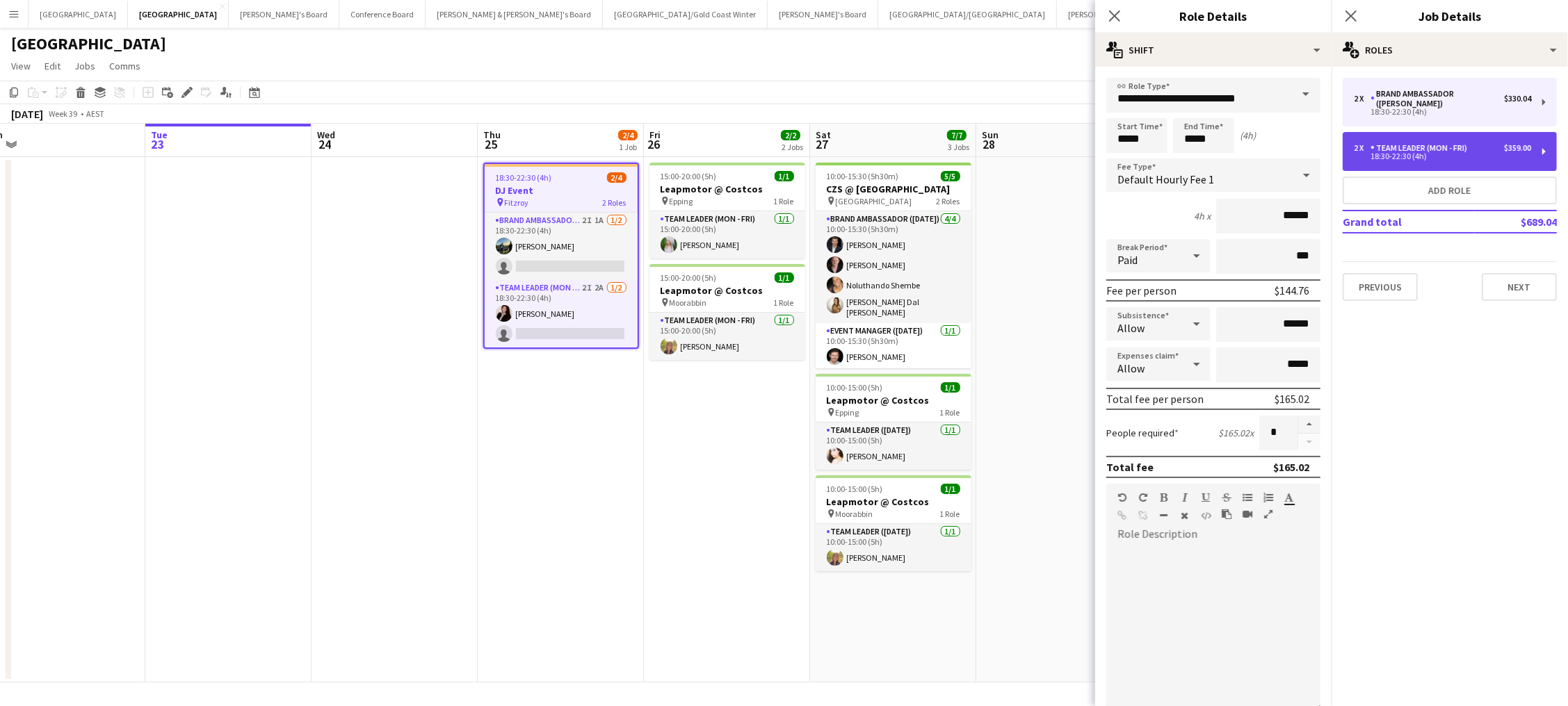
type input "******"
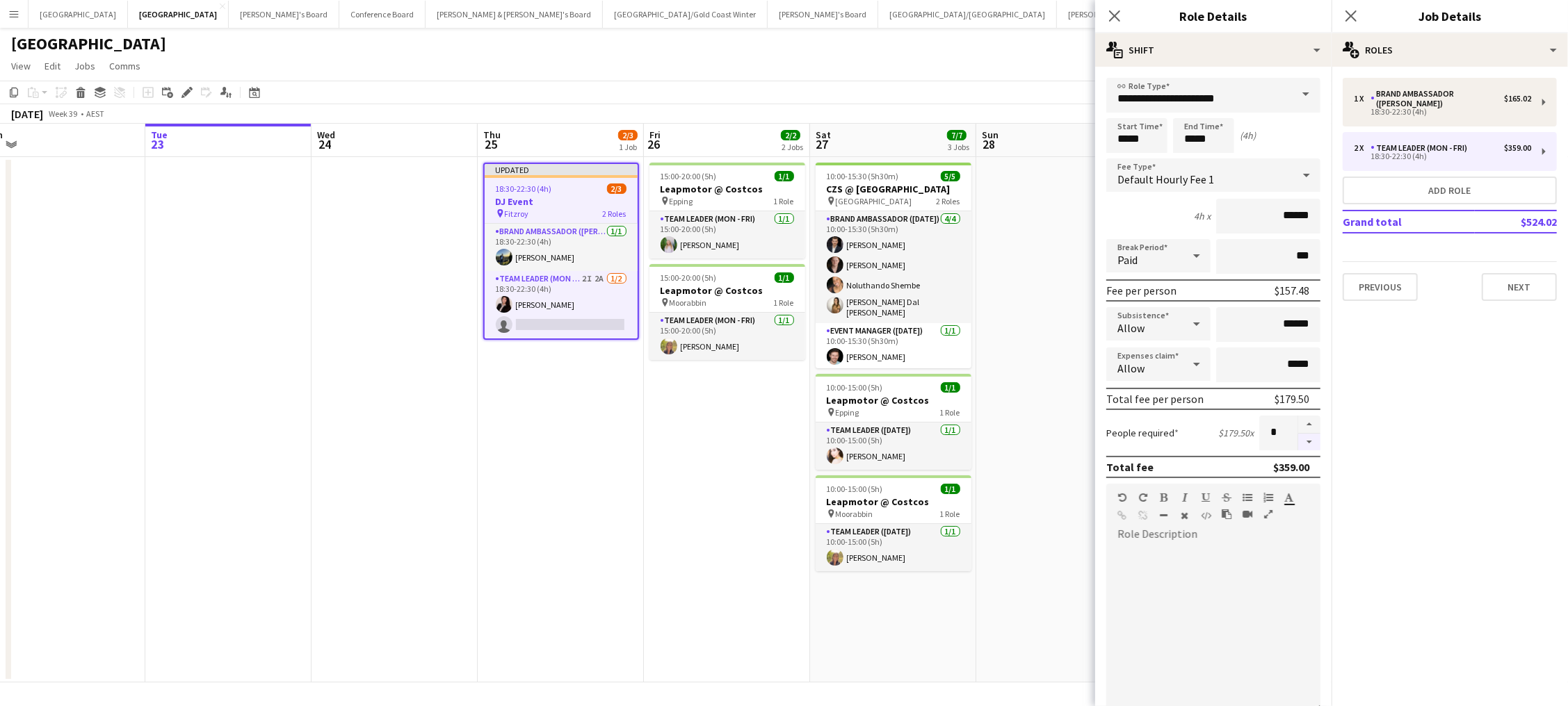
click at [1183, 441] on button "button" at bounding box center [1310, 443] width 23 height 17
type input "*"
click at [1183, 97] on div "Brand Ambassador ([PERSON_NAME])" at bounding box center [1437, 98] width 133 height 19
type input "**********"
type input "******"
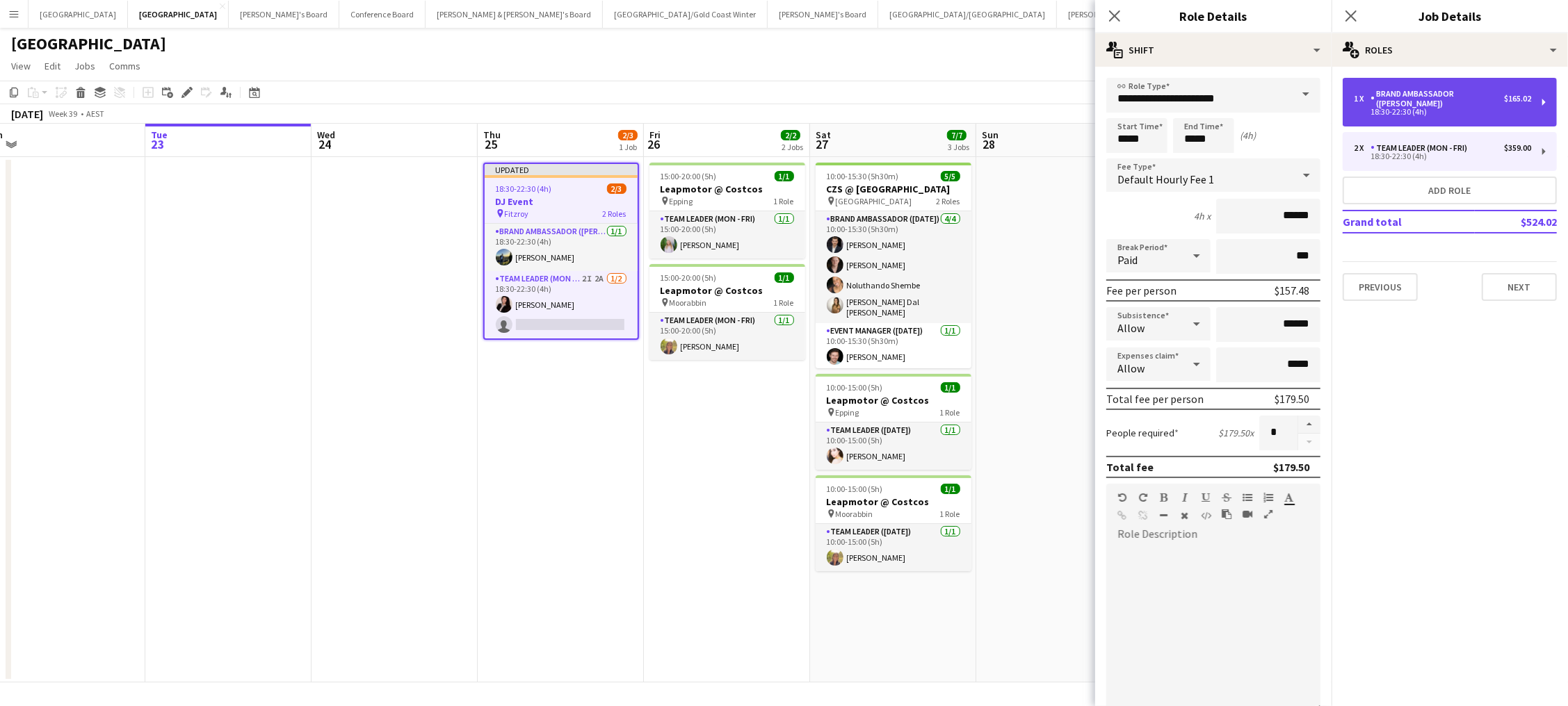
type input "******"
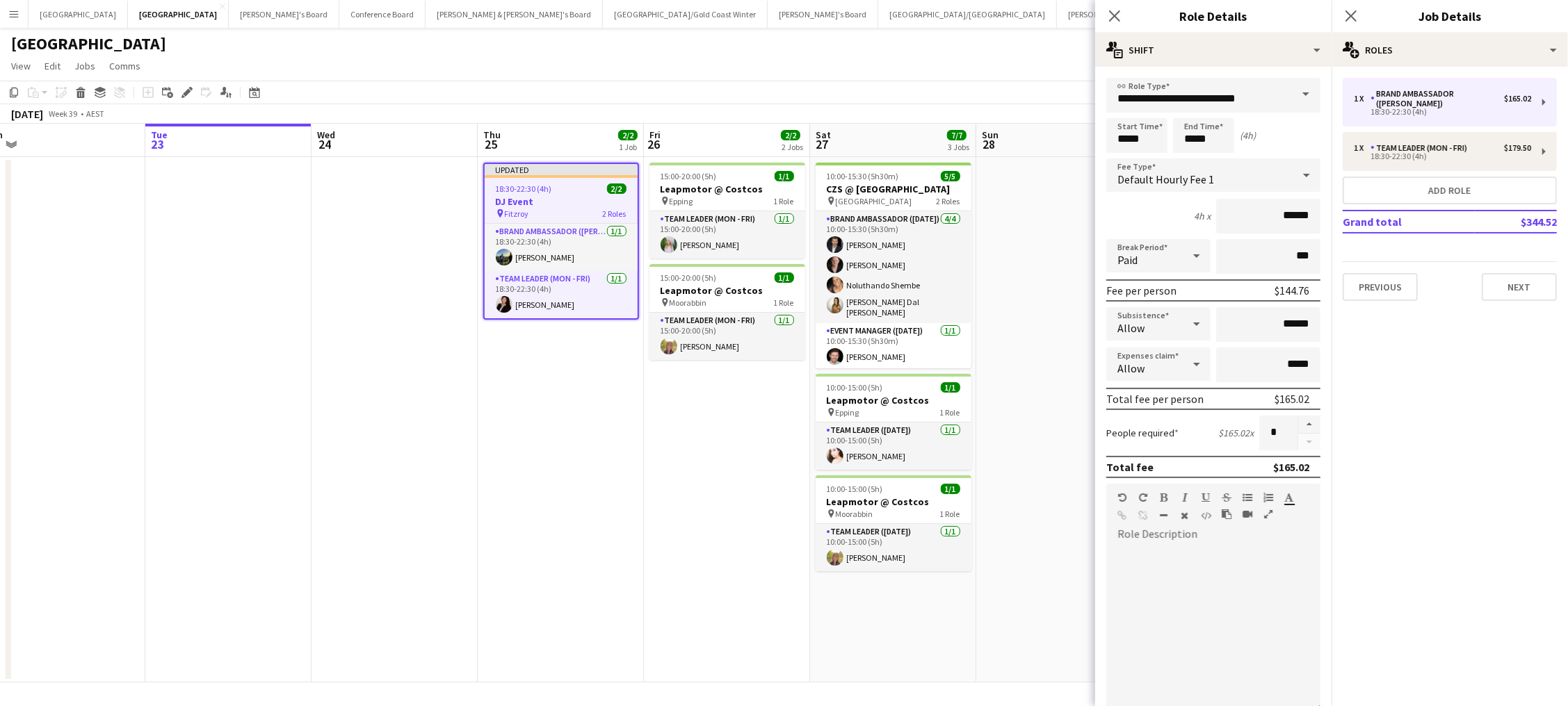
drag, startPoint x: 1311, startPoint y: 420, endPoint x: 1296, endPoint y: 419, distance: 15.0
click at [1183, 419] on div "*" at bounding box center [1290, 433] width 61 height 35
click at [1028, 406] on app-date-cell at bounding box center [1060, 419] width 167 height 526
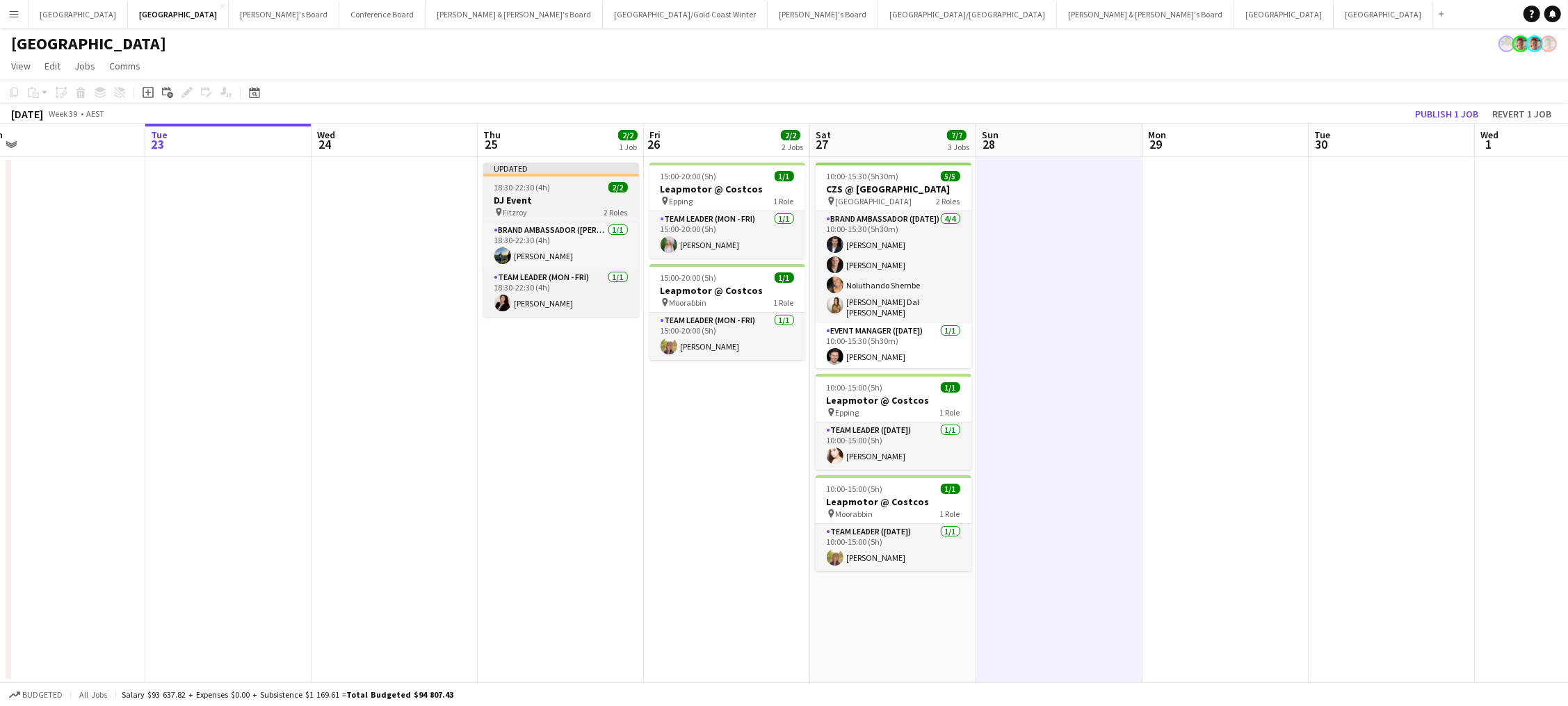
click at [538, 170] on div "Updated" at bounding box center [561, 168] width 156 height 11
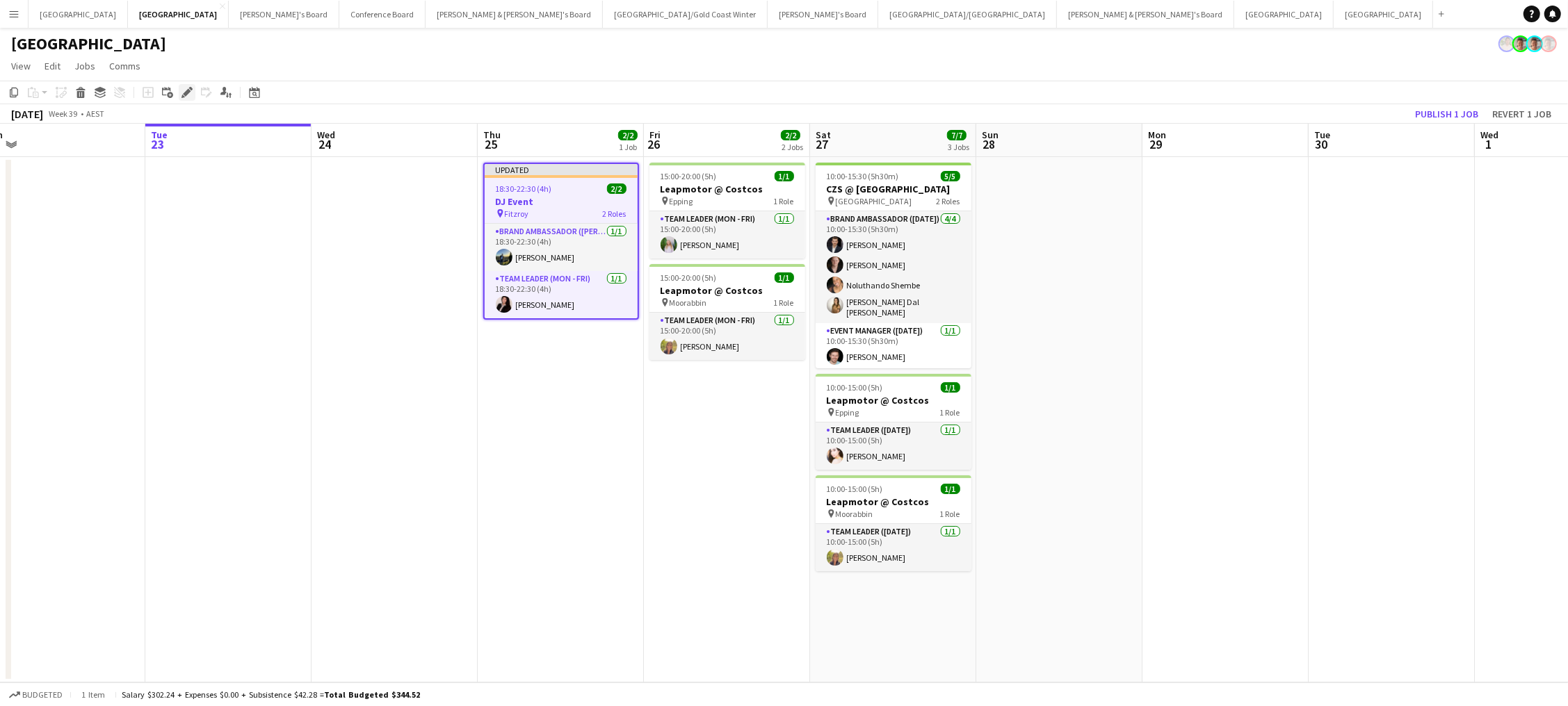
click at [186, 91] on icon at bounding box center [187, 92] width 8 height 8
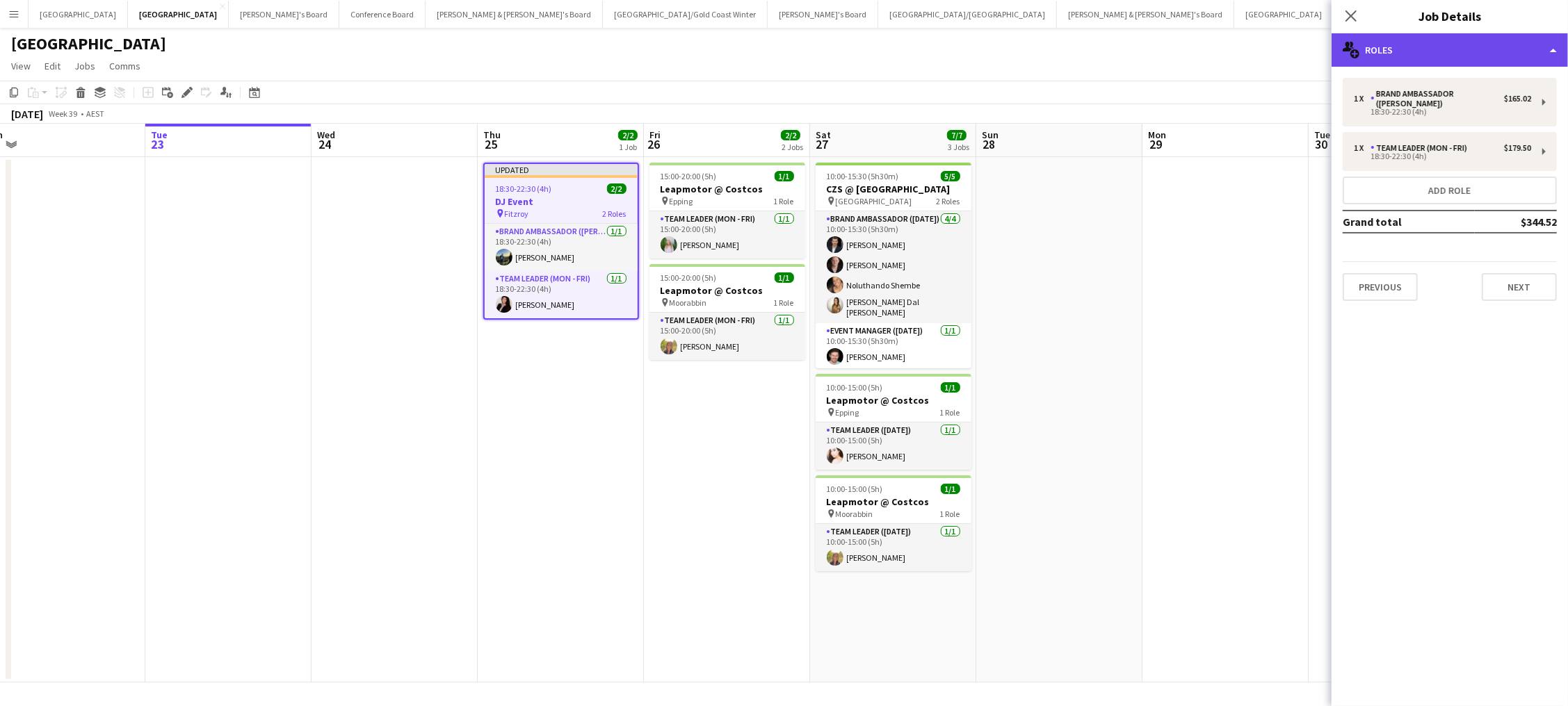
click at [1183, 55] on div "multiple-users-add Roles" at bounding box center [1449, 50] width 236 height 33
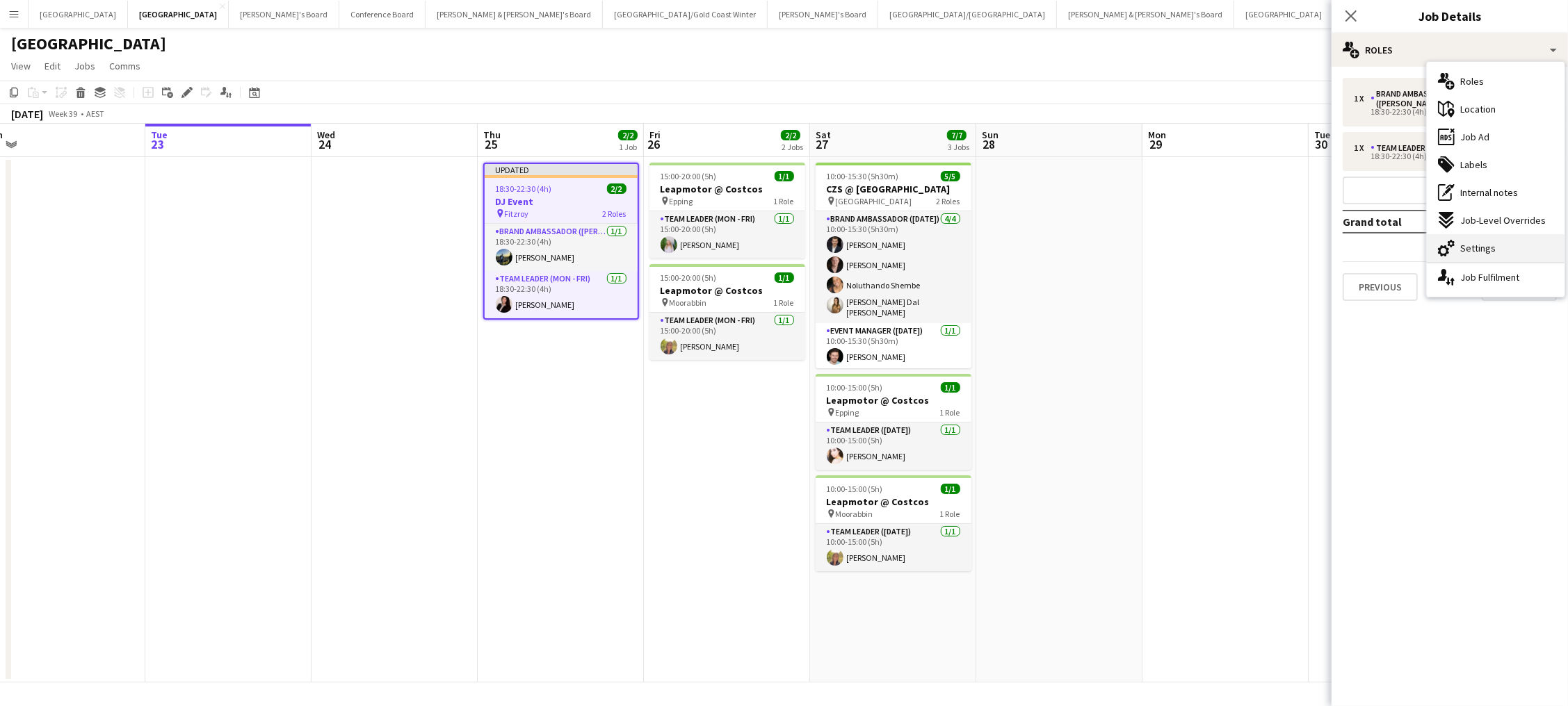
click at [1183, 254] on div "cog-double-3 Settings" at bounding box center [1496, 248] width 138 height 28
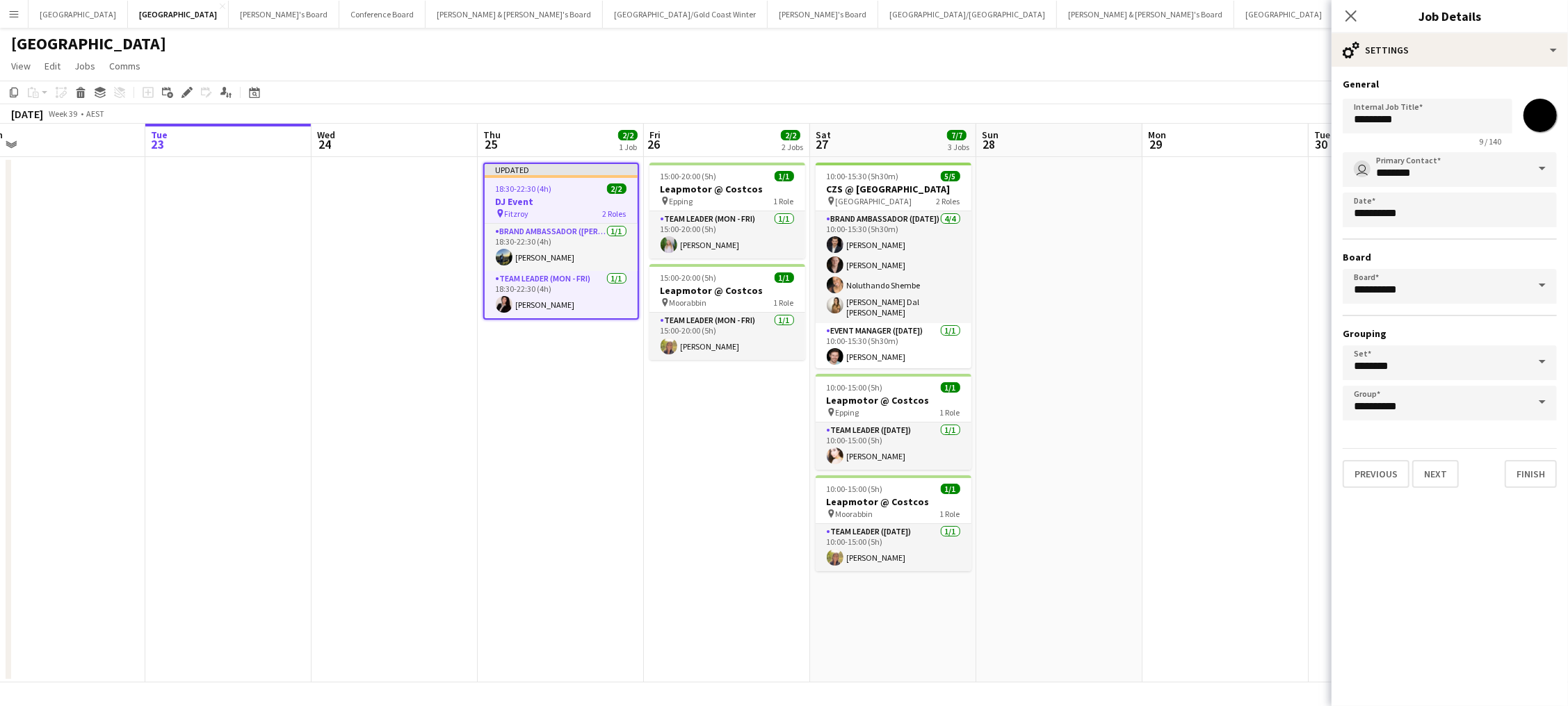
drag, startPoint x: 1536, startPoint y: 114, endPoint x: 1536, endPoint y: 142, distance: 28.0
click at [1183, 116] on input "*******" at bounding box center [1540, 115] width 50 height 50
type input "*******"
drag, startPoint x: 1258, startPoint y: 253, endPoint x: 1401, endPoint y: 169, distance: 165.8
click at [1183, 248] on app-calendar-viewport "Sat 20 2/2 2 Jobs Sun 21 Mon 22 Tue 23 Wed 24 Thu 25 2/2 1 Job Fri 26 2/2 2 Job…" at bounding box center [784, 403] width 1568 height 559
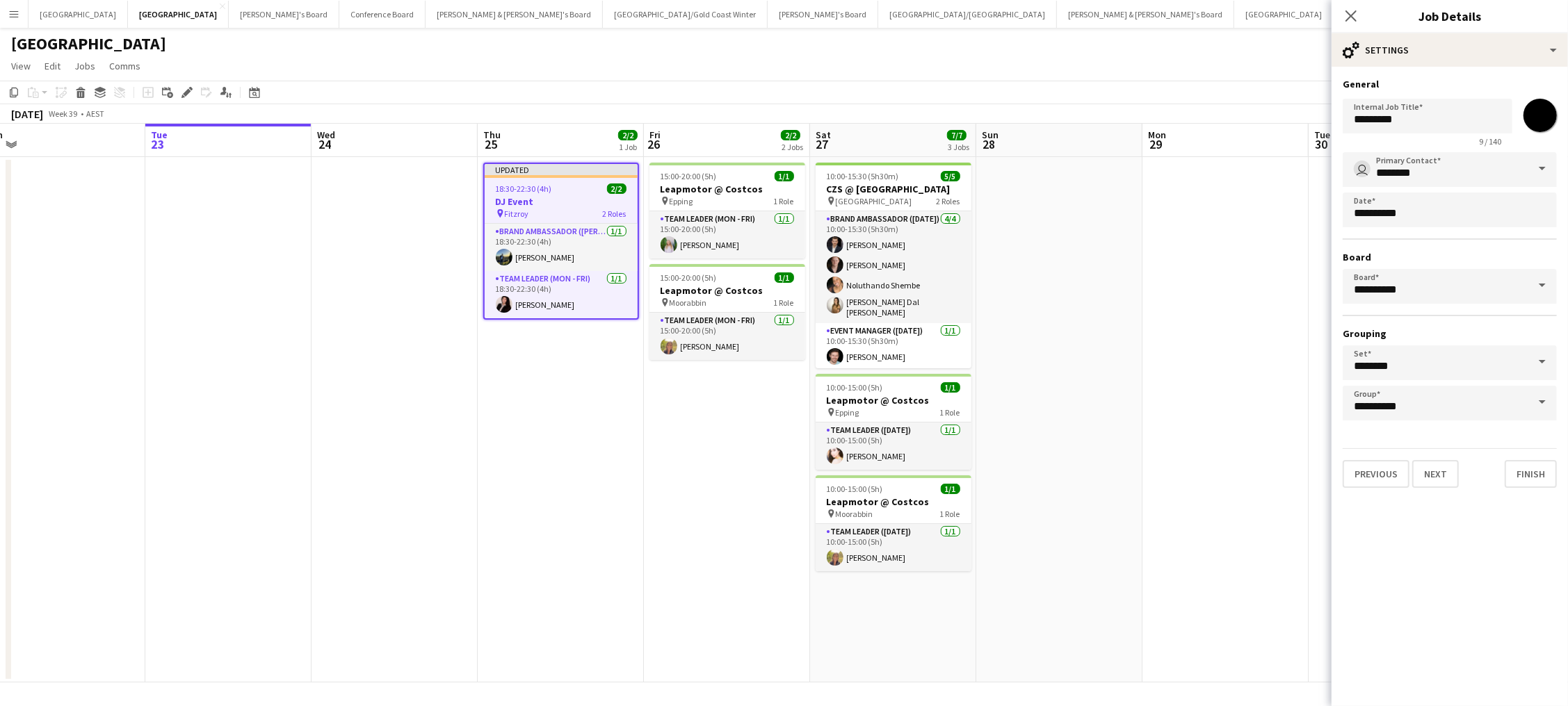
scroll to position [0, 331]
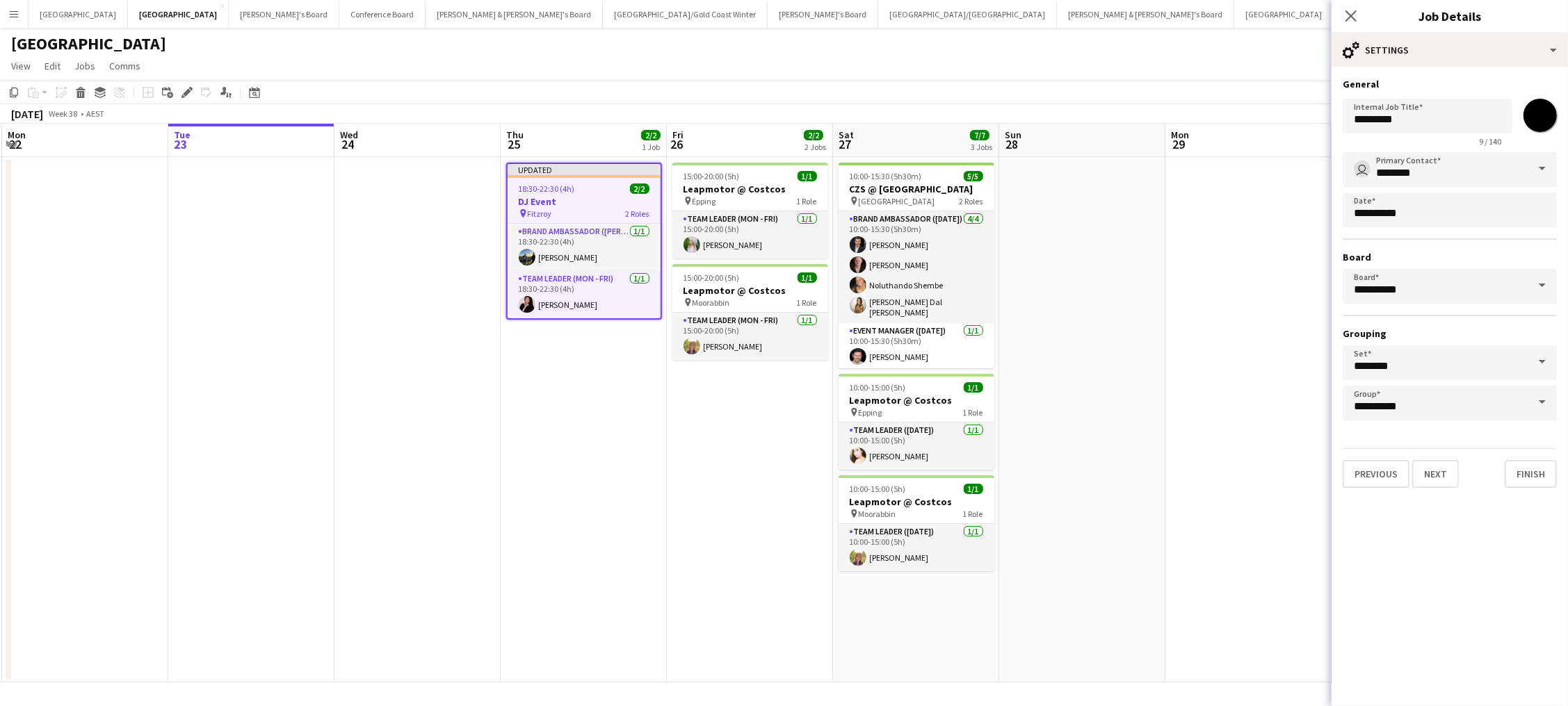
click at [1183, 85] on app-toolbar "Copy Paste Paste Command V Paste with crew Command Shift V Paste linked Job Del…" at bounding box center [784, 92] width 1568 height 24
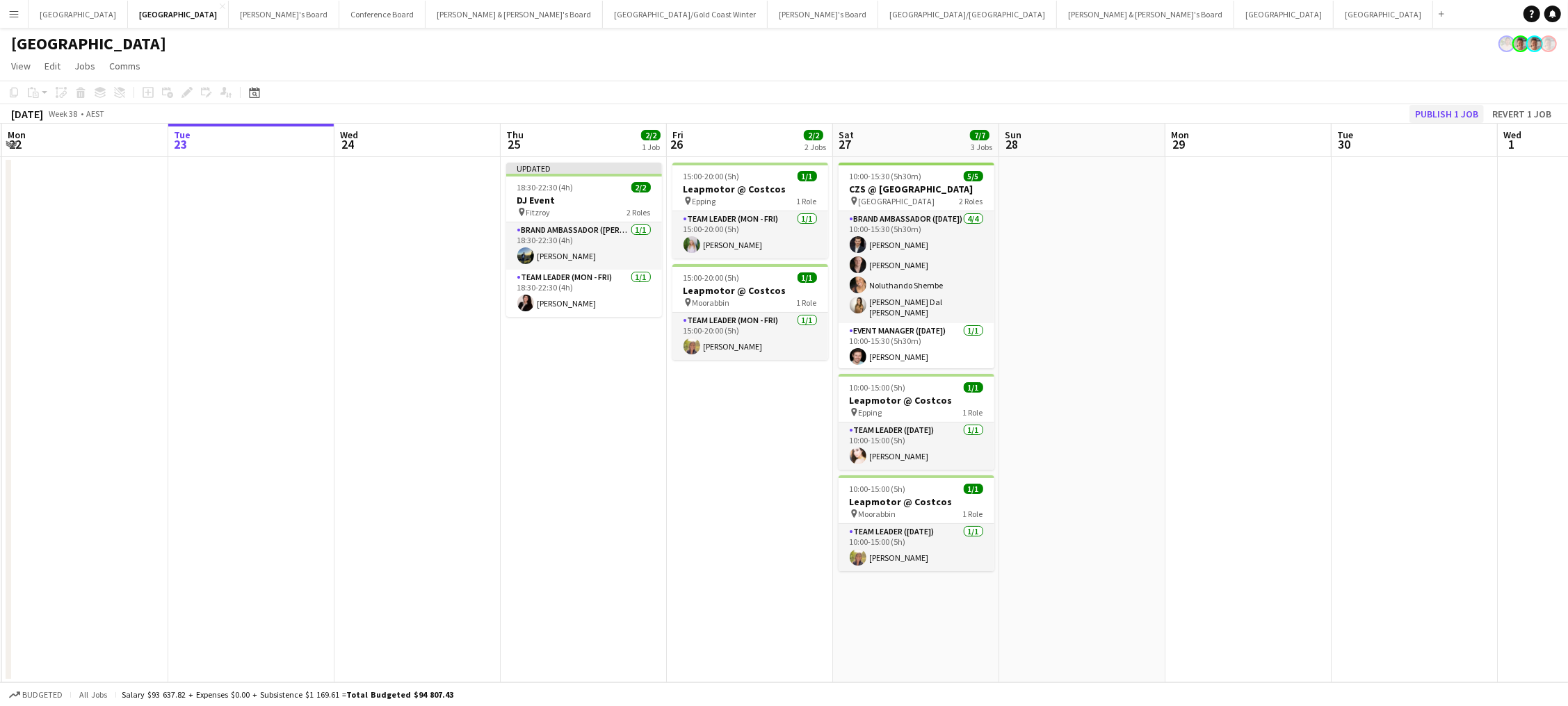
click at [1183, 115] on button "Publish 1 job" at bounding box center [1446, 113] width 74 height 18
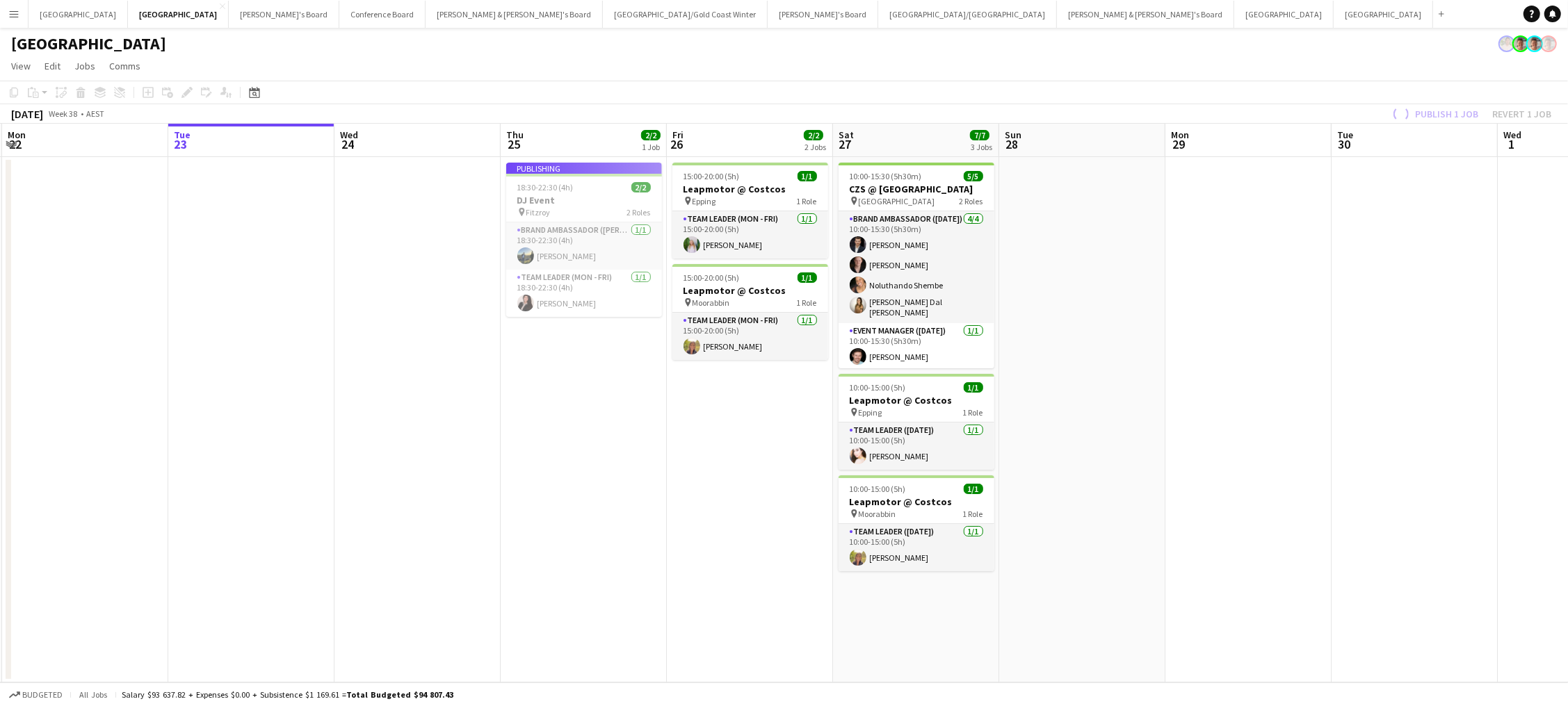
scroll to position [0, 0]
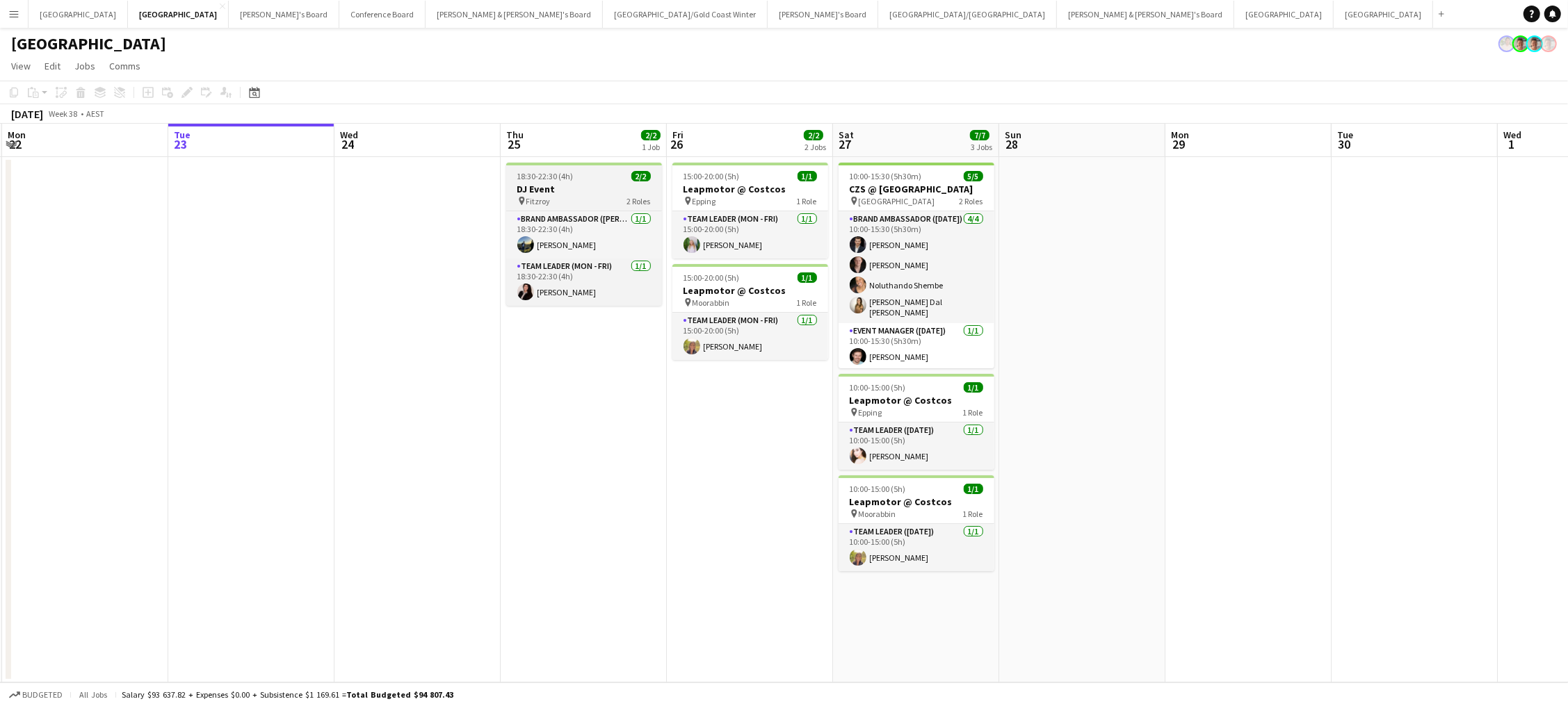
click at [568, 191] on h3 "DJ Event" at bounding box center [583, 189] width 156 height 12
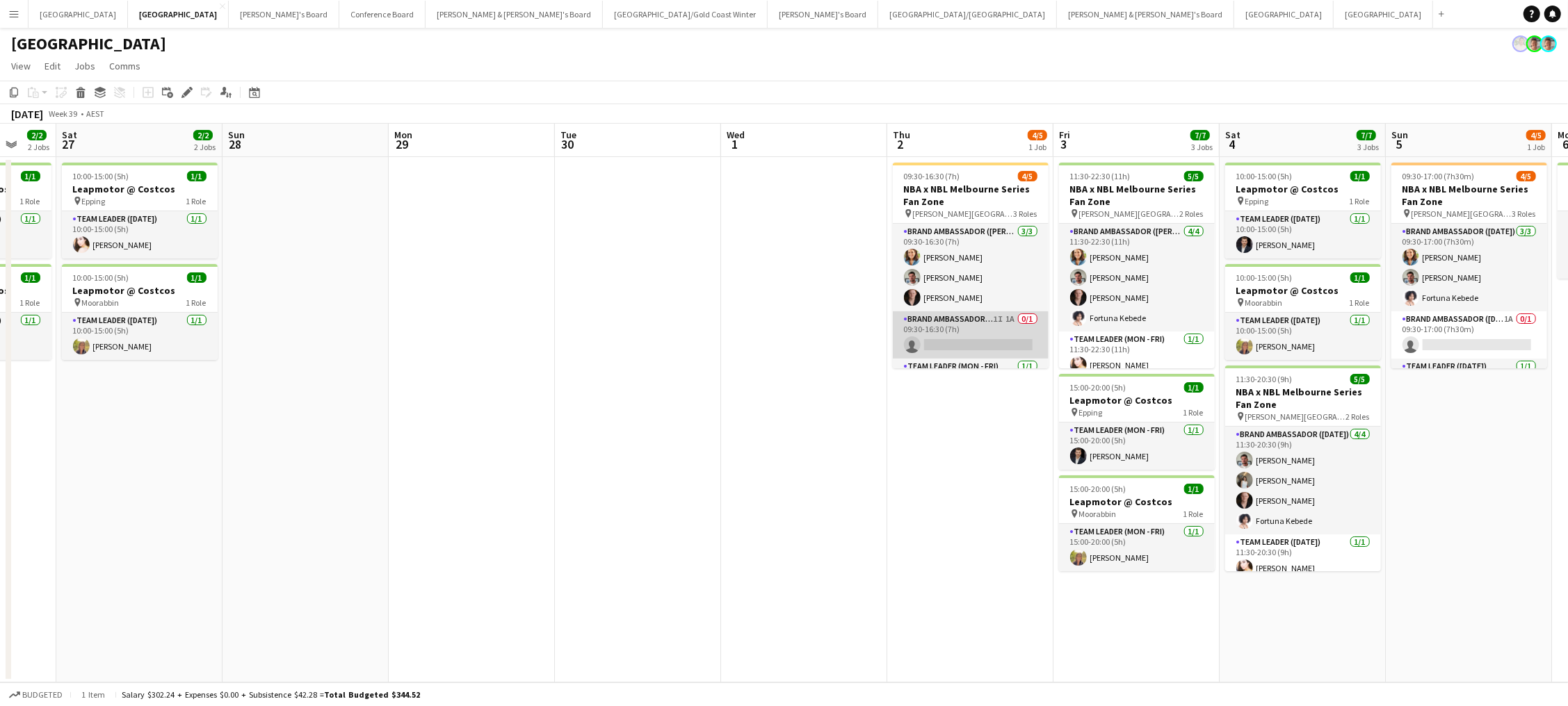
click at [958, 331] on app-card-role "Brand Ambassador (Mon - Fri) 1I 1A 0/1 09:30-16:30 (7h) single-neutral-actions" at bounding box center [971, 335] width 156 height 47
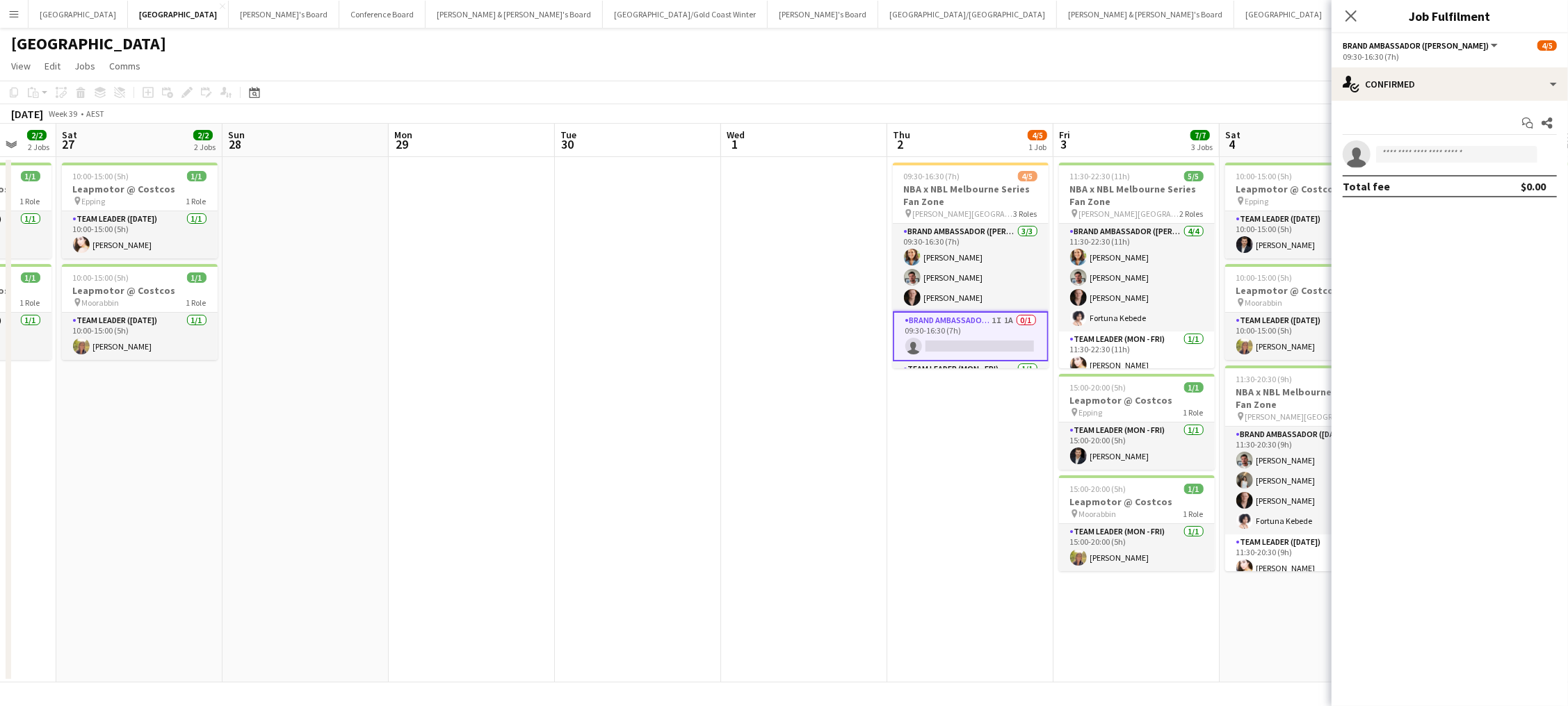
click at [1183, 101] on div "Start chat Share single-neutral-actions Total fee $0.00" at bounding box center [1449, 155] width 236 height 108
click at [1183, 82] on div "single-neutral-actions-check-2 Confirmed" at bounding box center [1449, 84] width 236 height 33
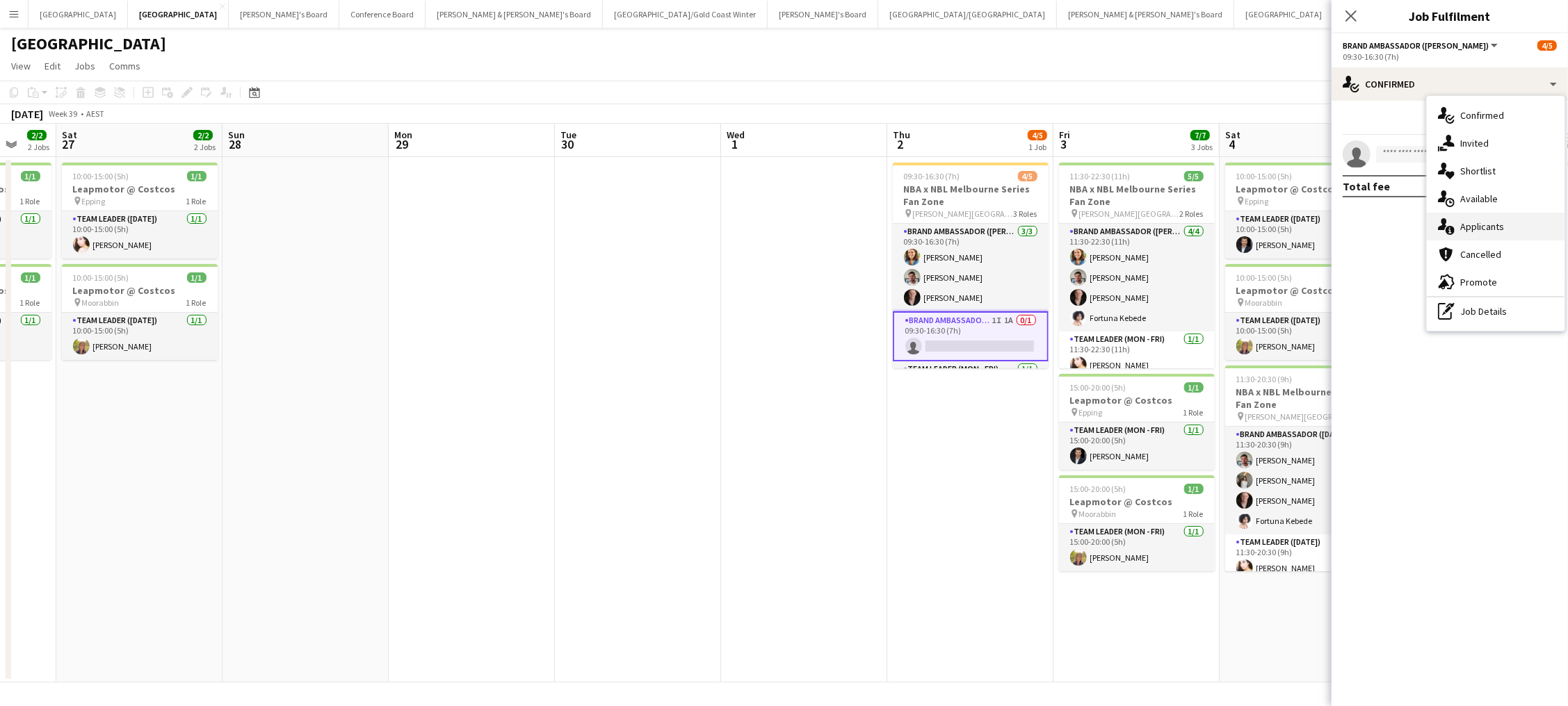
click at [1183, 229] on span "Applicants" at bounding box center [1483, 227] width 44 height 12
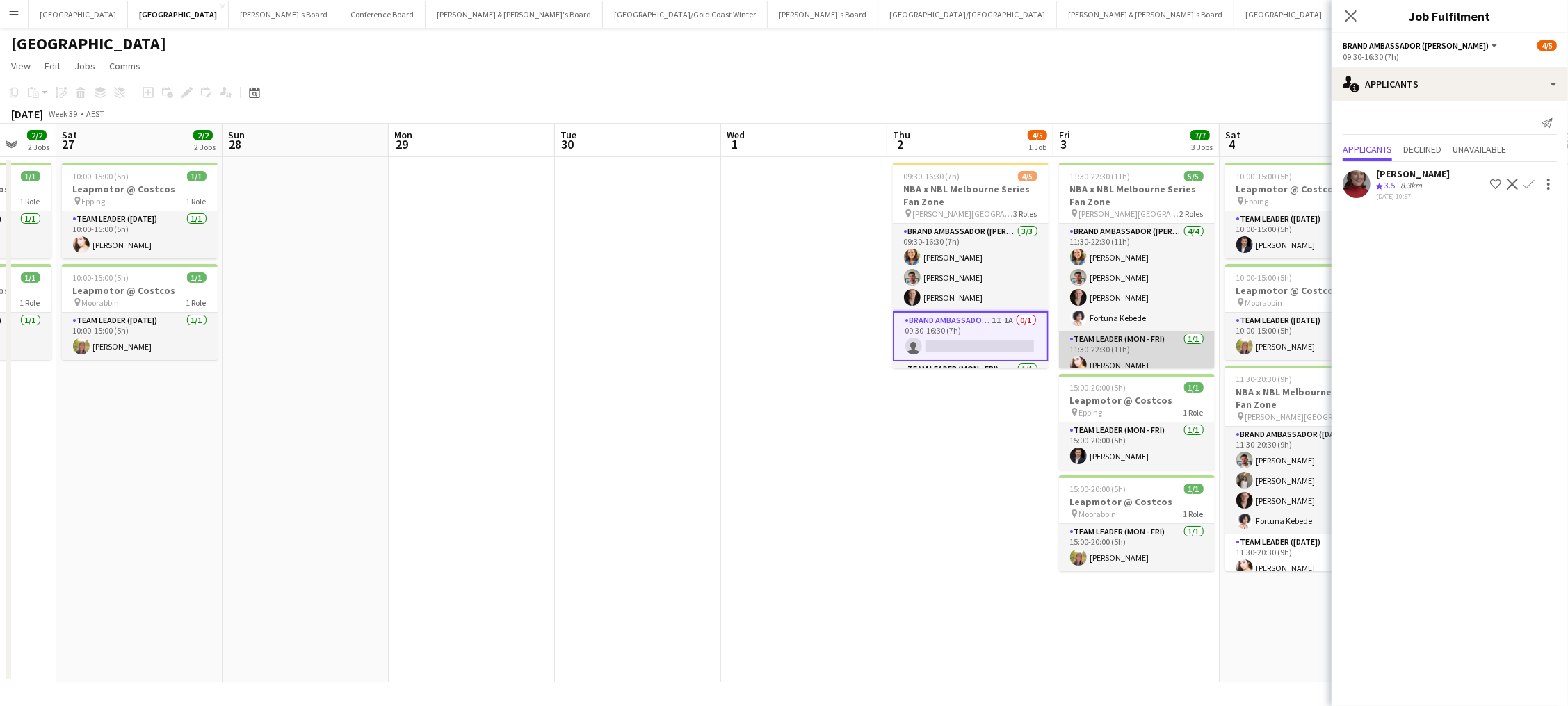
scroll to position [0, 493]
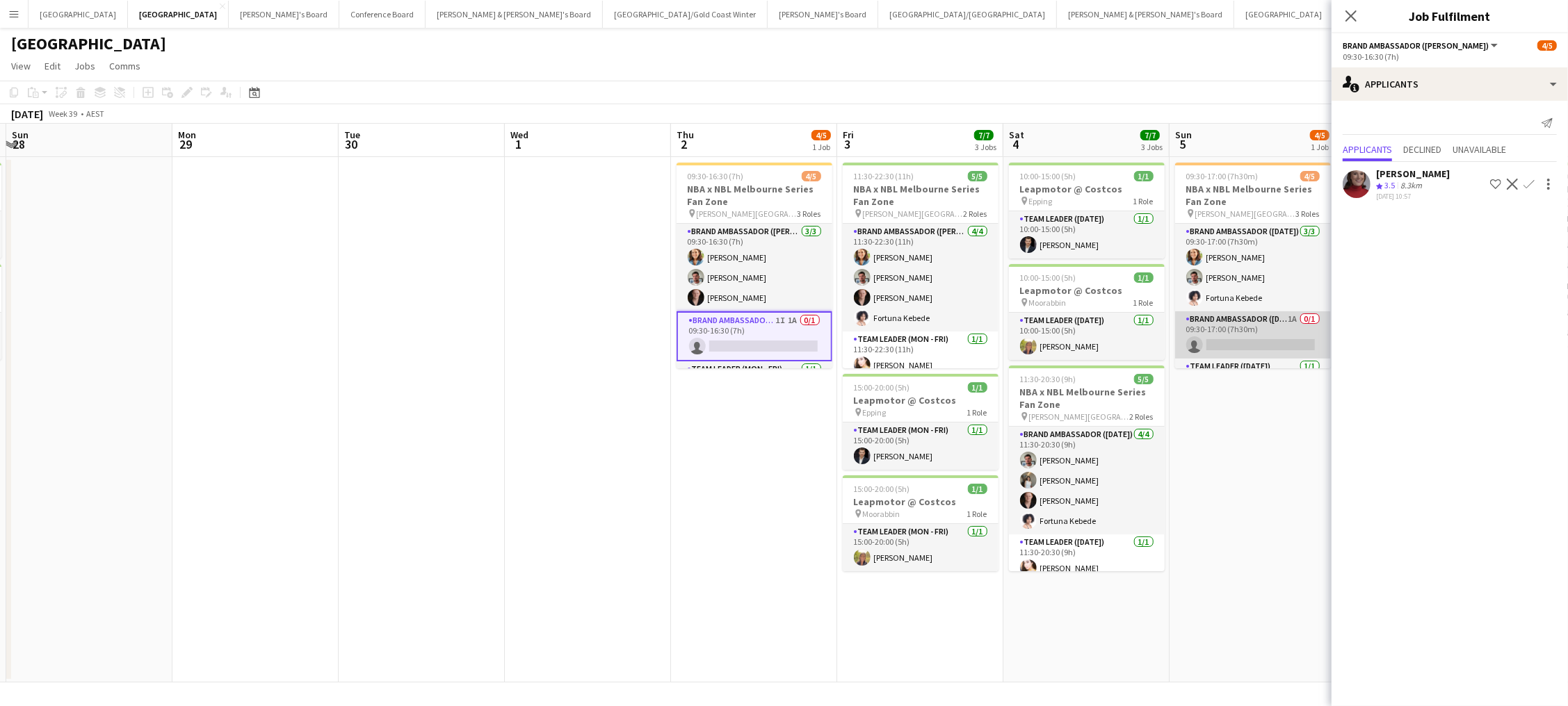
click at [1183, 340] on app-card-role "Brand Ambassador (Sunday) 1A 0/1 09:30-17:00 (7h30m) single-neutral-actions" at bounding box center [1253, 335] width 156 height 47
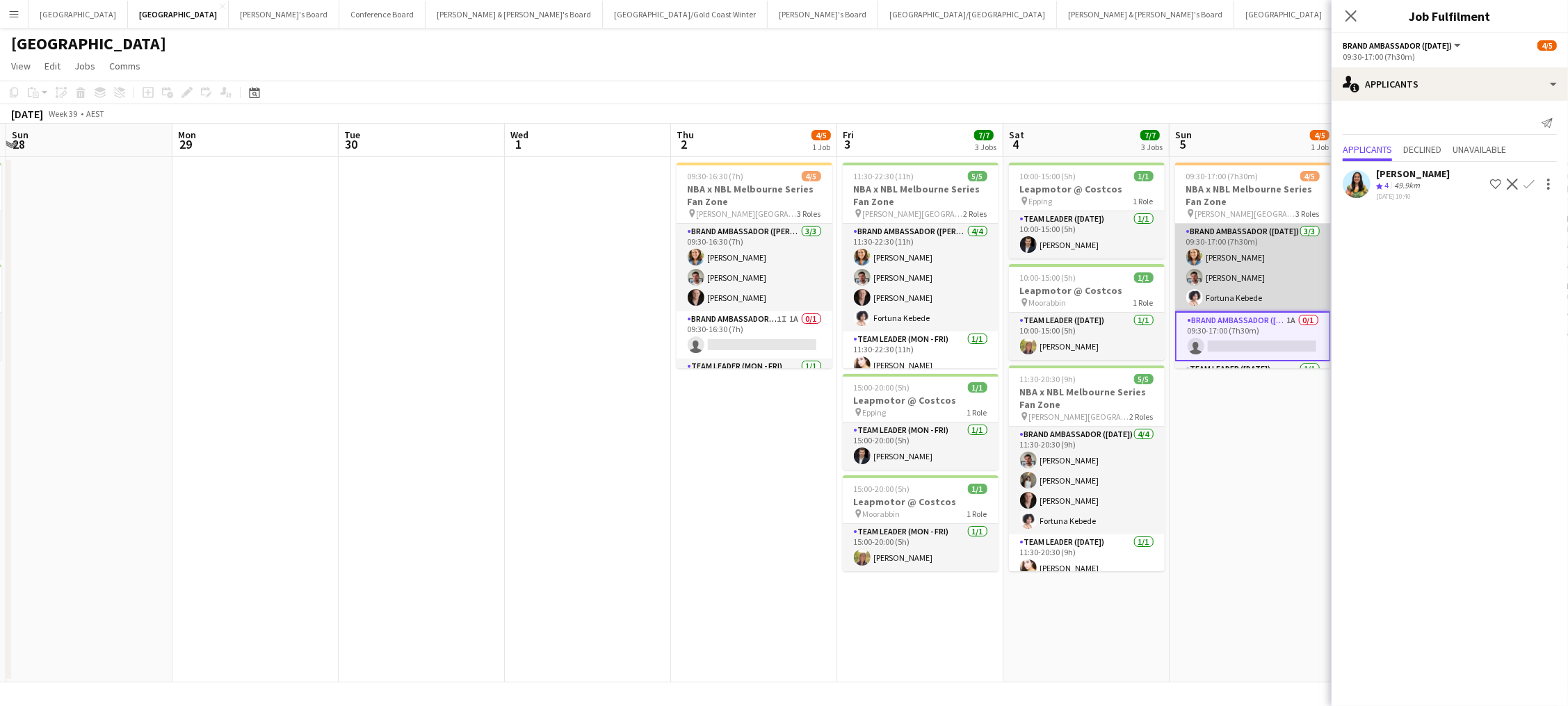
click at [1183, 286] on app-card-role "Brand Ambassador (Sunday) 3/3 09:30-17:00 (7h30m) Chloe Gavin Evan Michalak For…" at bounding box center [1253, 268] width 156 height 87
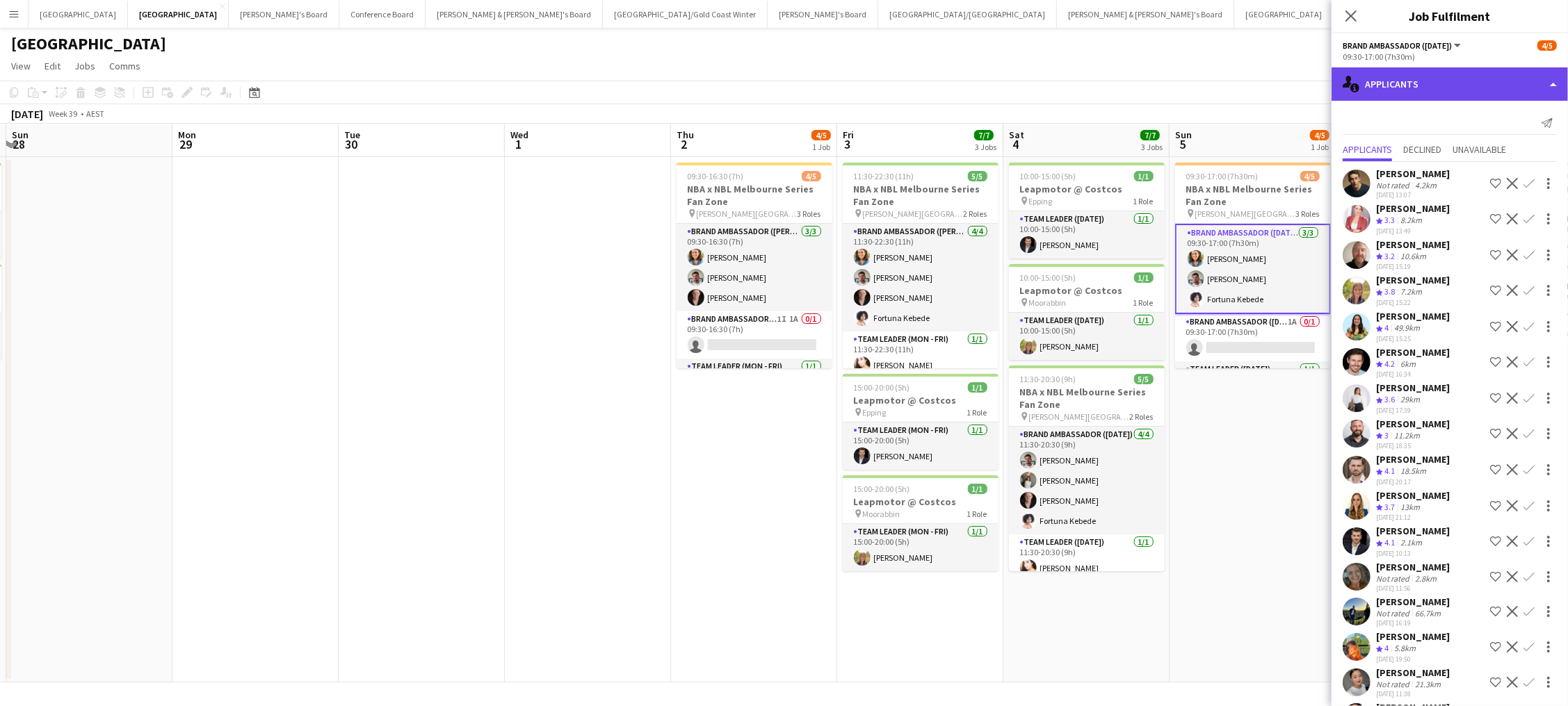
click at [1183, 85] on div "single-neutral-actions-information Applicants" at bounding box center [1449, 84] width 236 height 33
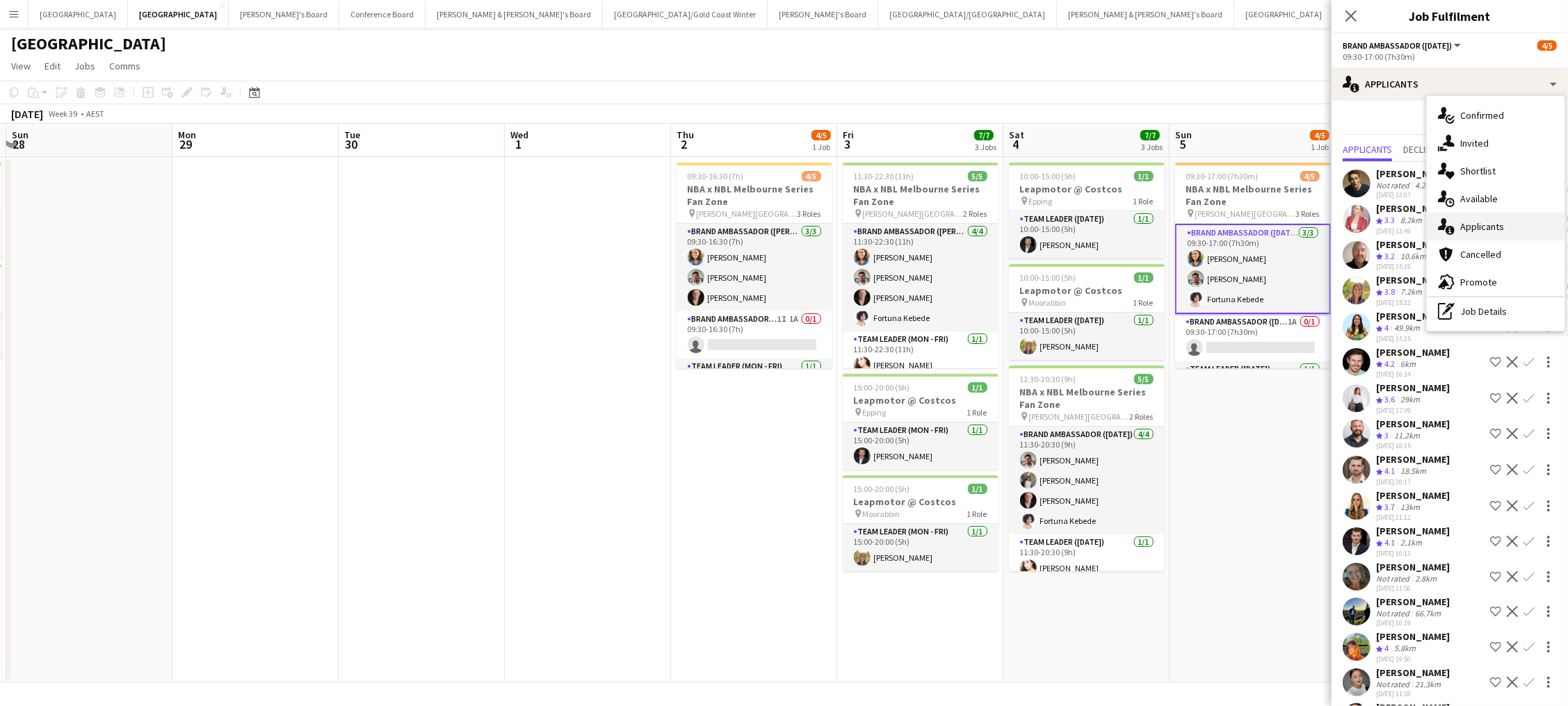
click at [1183, 217] on div "single-neutral-actions-information Applicants" at bounding box center [1496, 227] width 138 height 28
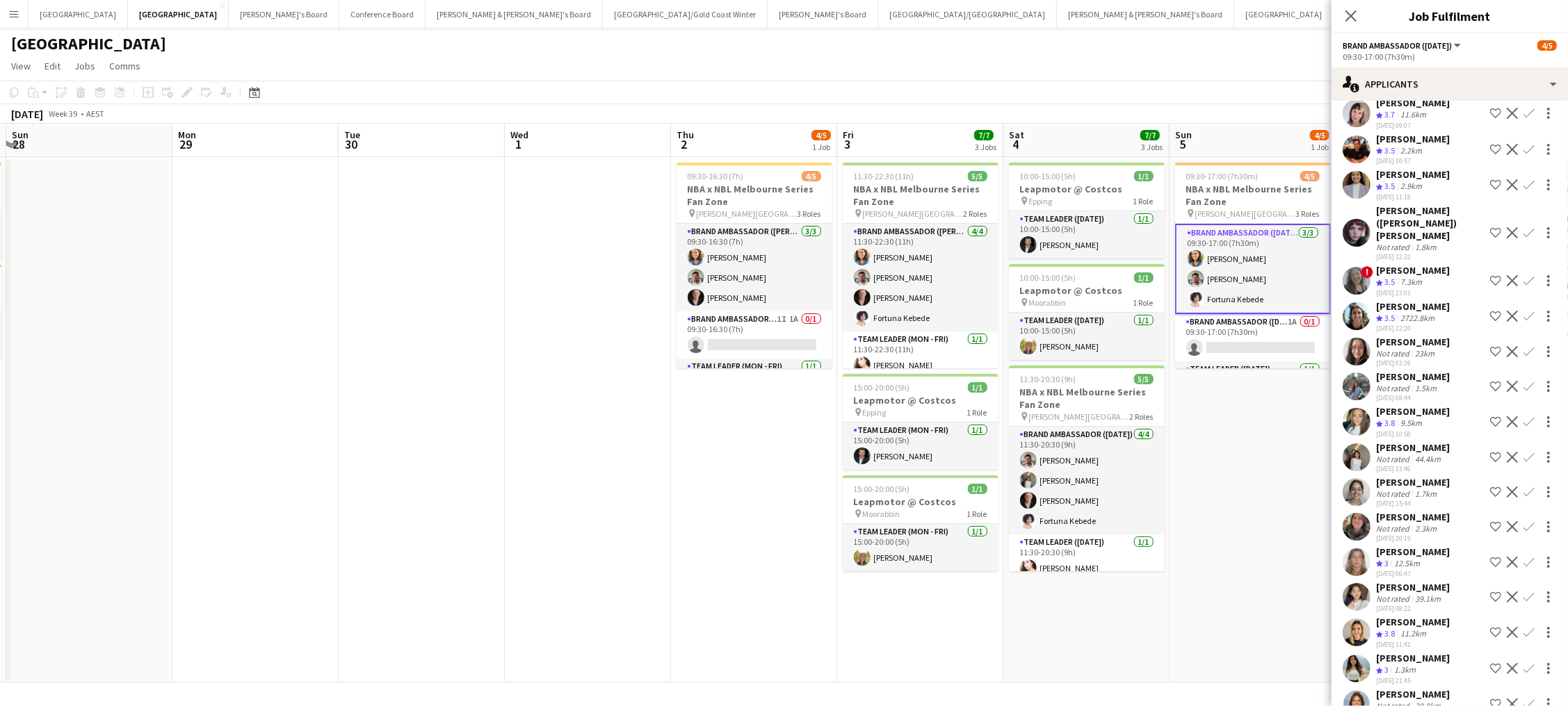
scroll to position [744, 0]
click at [1183, 331] on app-card-role "Brand Ambassador (Sunday) 1A 0/1 09:30-17:00 (7h30m) single-neutral-actions" at bounding box center [1253, 337] width 156 height 47
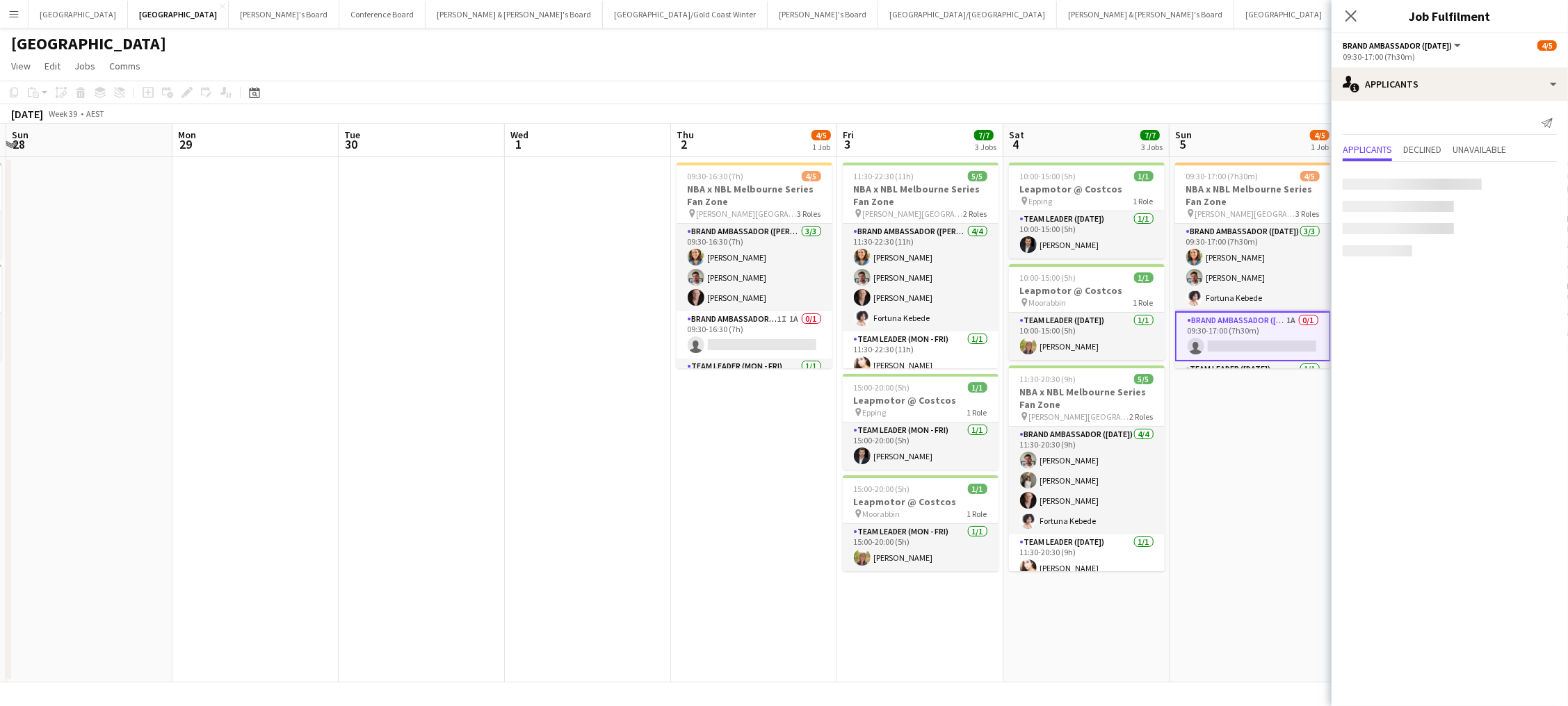
scroll to position [0, 0]
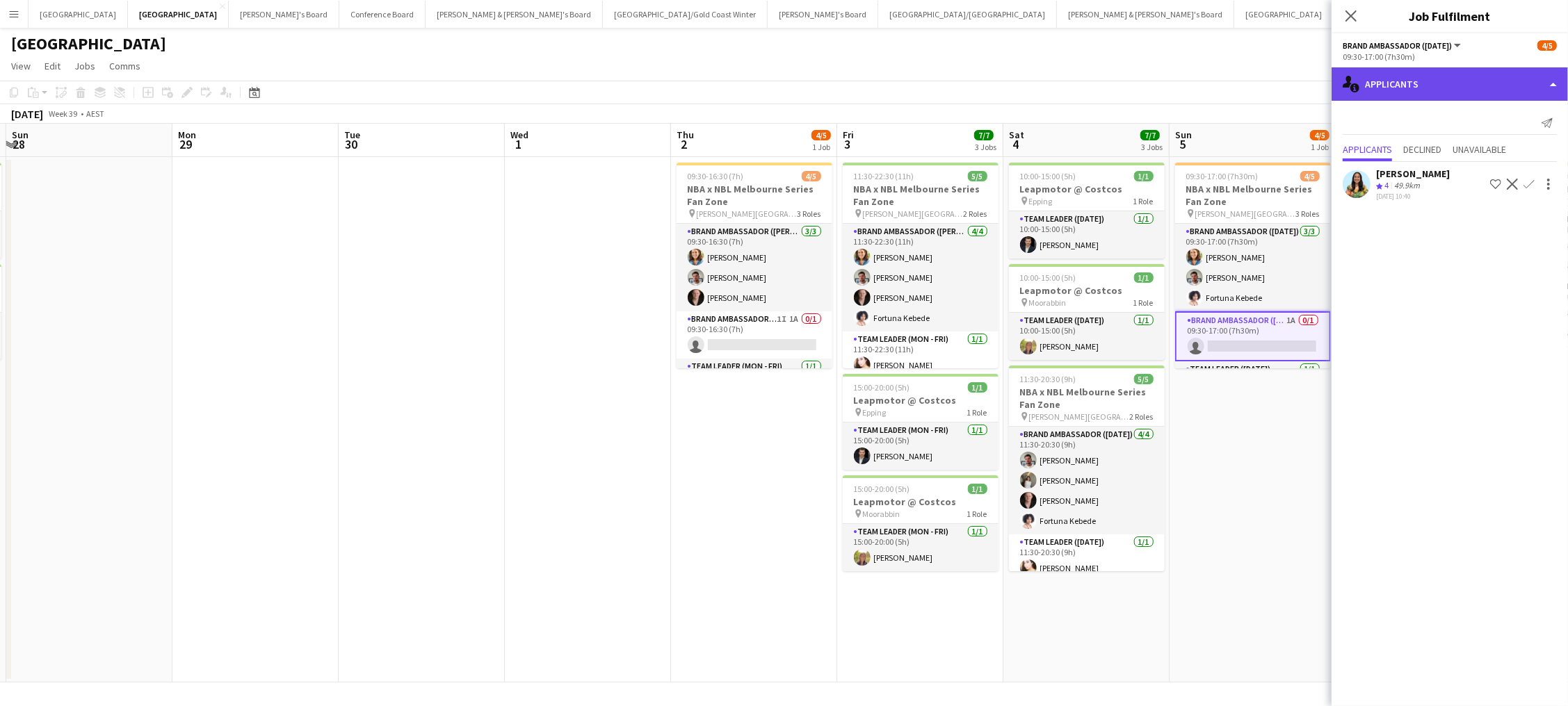
click at [1183, 84] on div "single-neutral-actions-information Applicants" at bounding box center [1449, 84] width 236 height 33
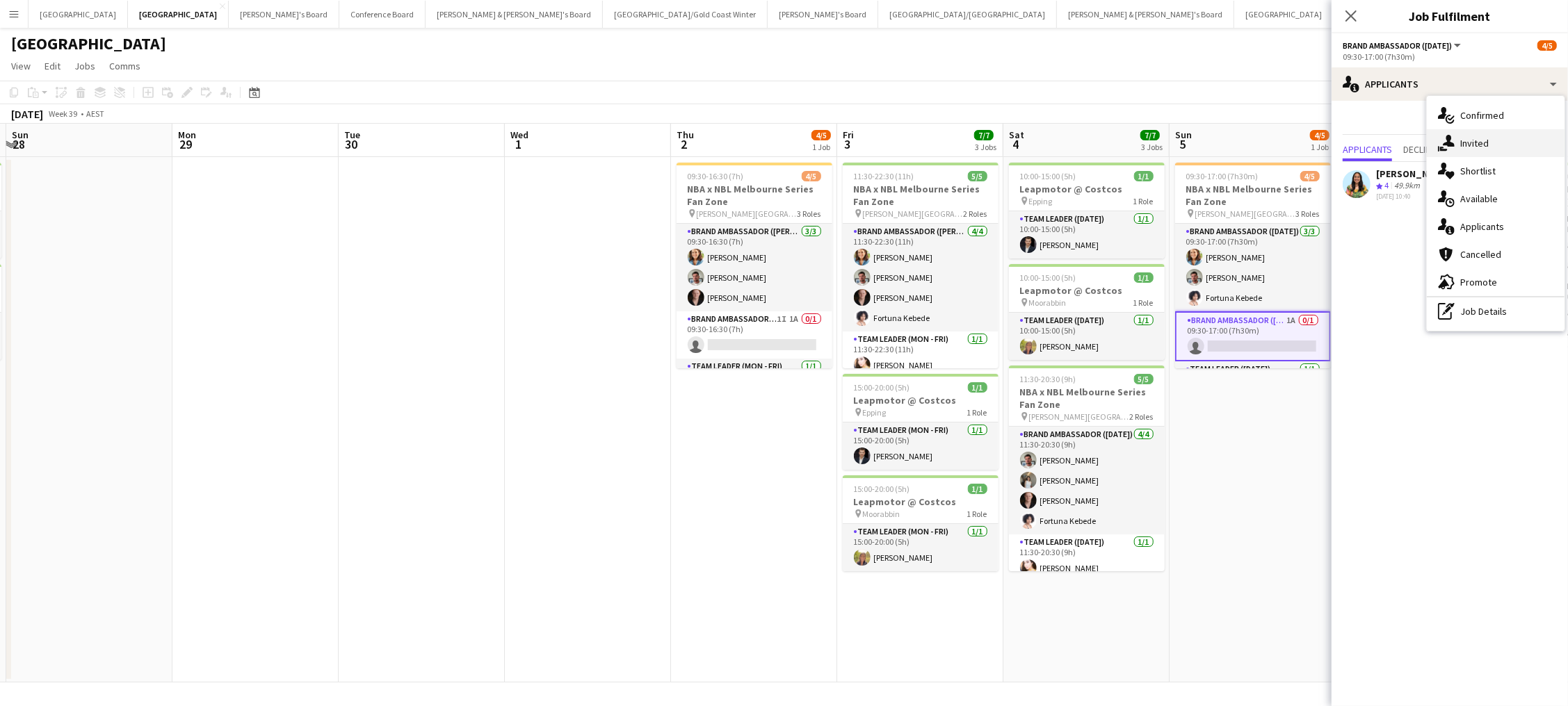
click at [1183, 149] on div "single-neutral-actions-share-1 Invited" at bounding box center [1496, 143] width 138 height 28
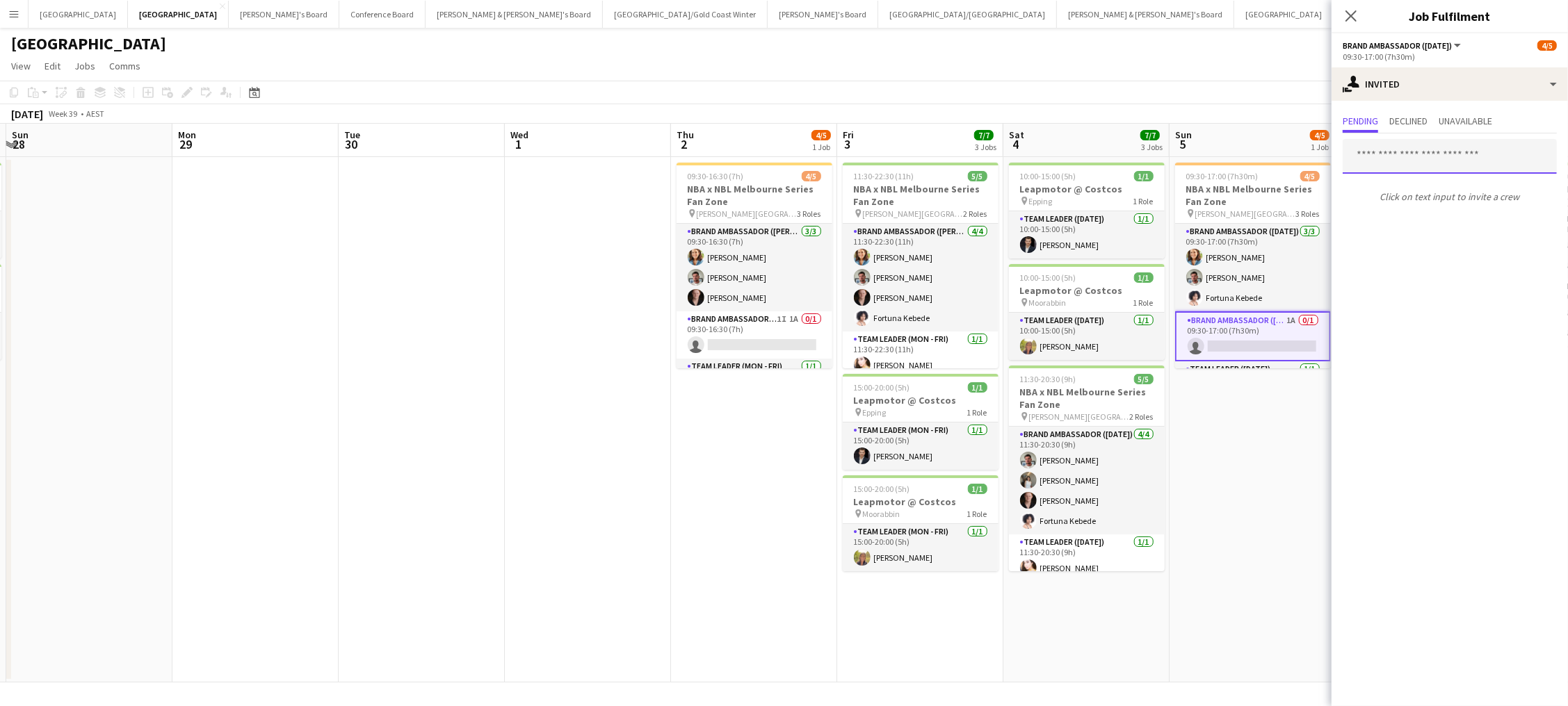
click at [1183, 156] on input "text" at bounding box center [1450, 156] width 215 height 35
type input "***"
click at [1183, 195] on span "yuktibatra79@gmail.com" at bounding box center [1450, 200] width 192 height 11
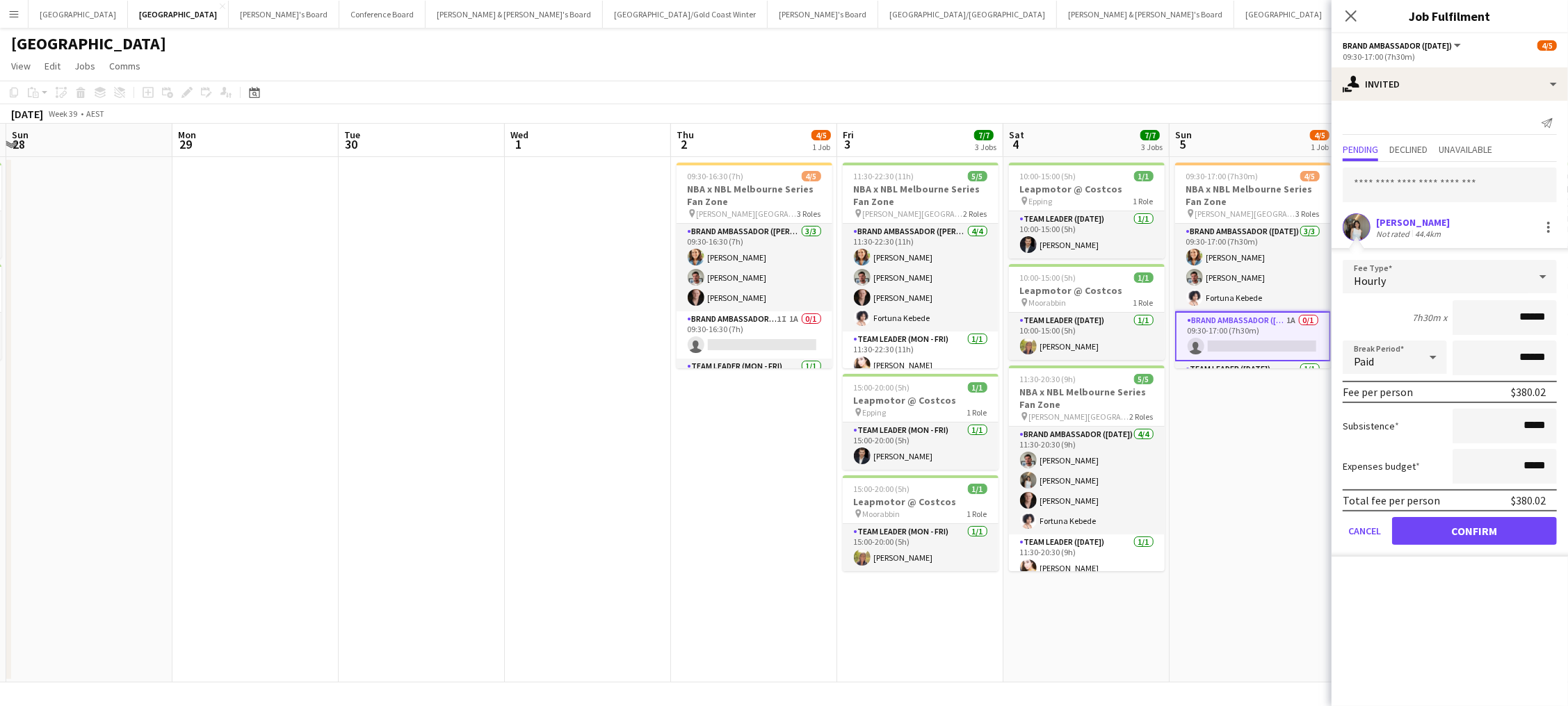
click at [1183, 526] on button "Confirm" at bounding box center [1474, 531] width 165 height 28
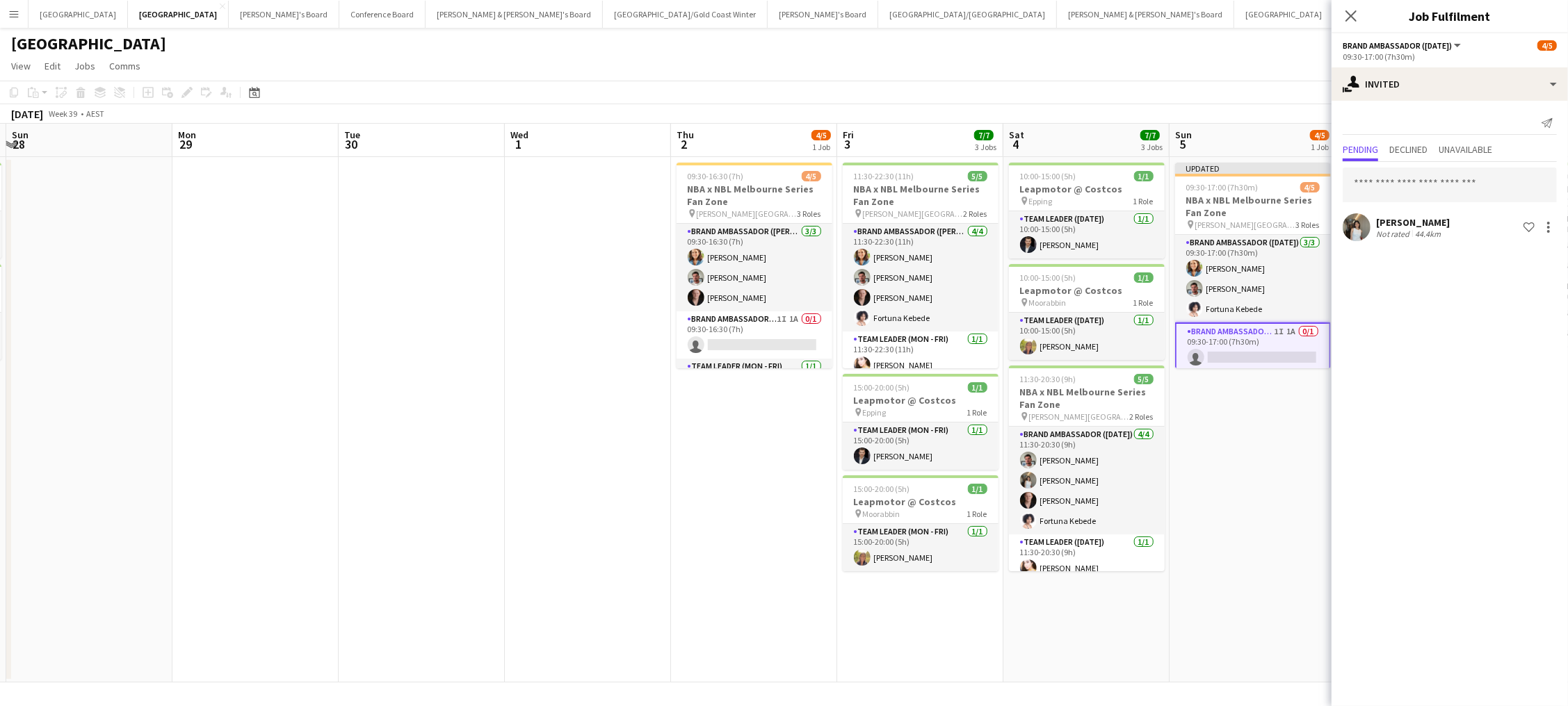
click at [1183, 58] on app-page-menu "View Day view expanded Day view collapsed Month view Date picker Jump to today …" at bounding box center [784, 67] width 1568 height 26
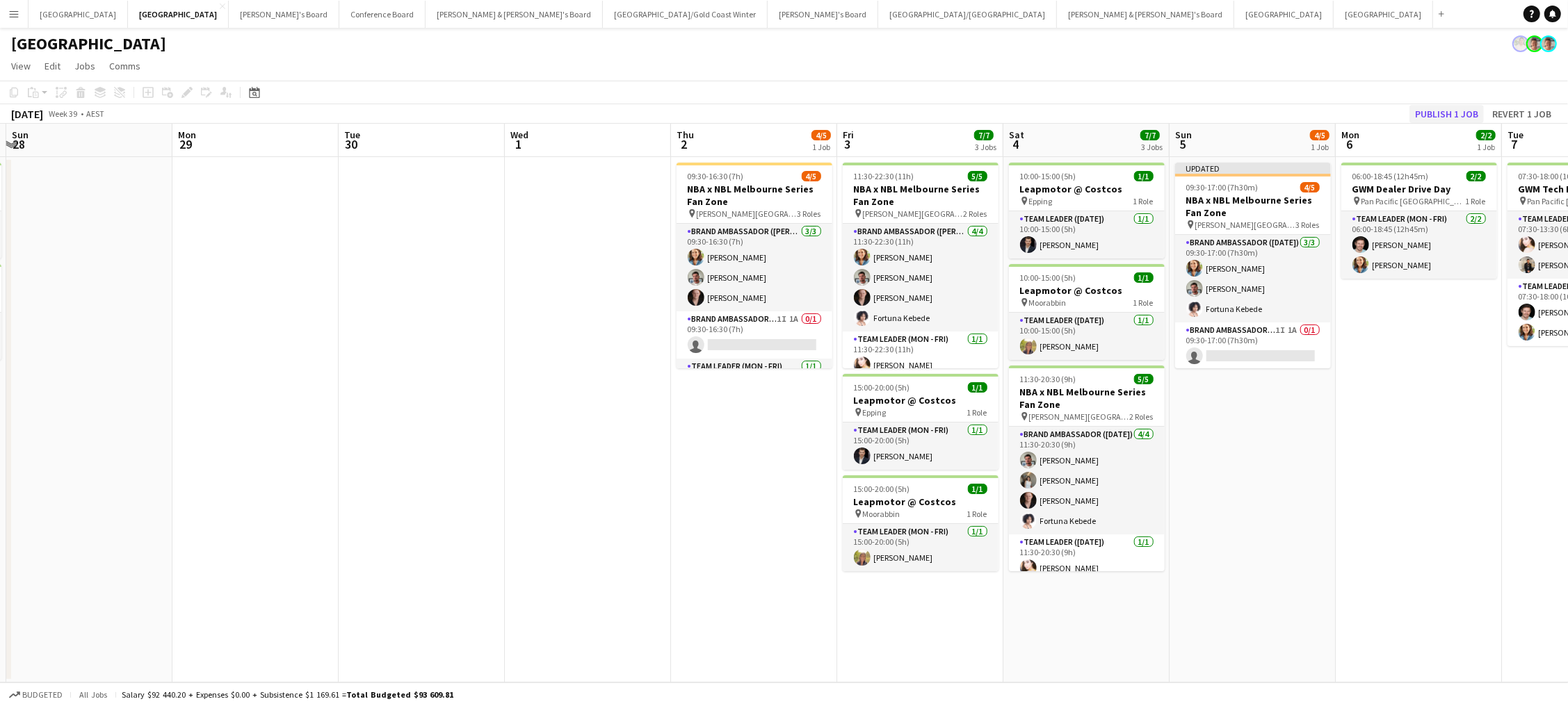
click at [1183, 108] on button "Publish 1 job" at bounding box center [1446, 113] width 74 height 18
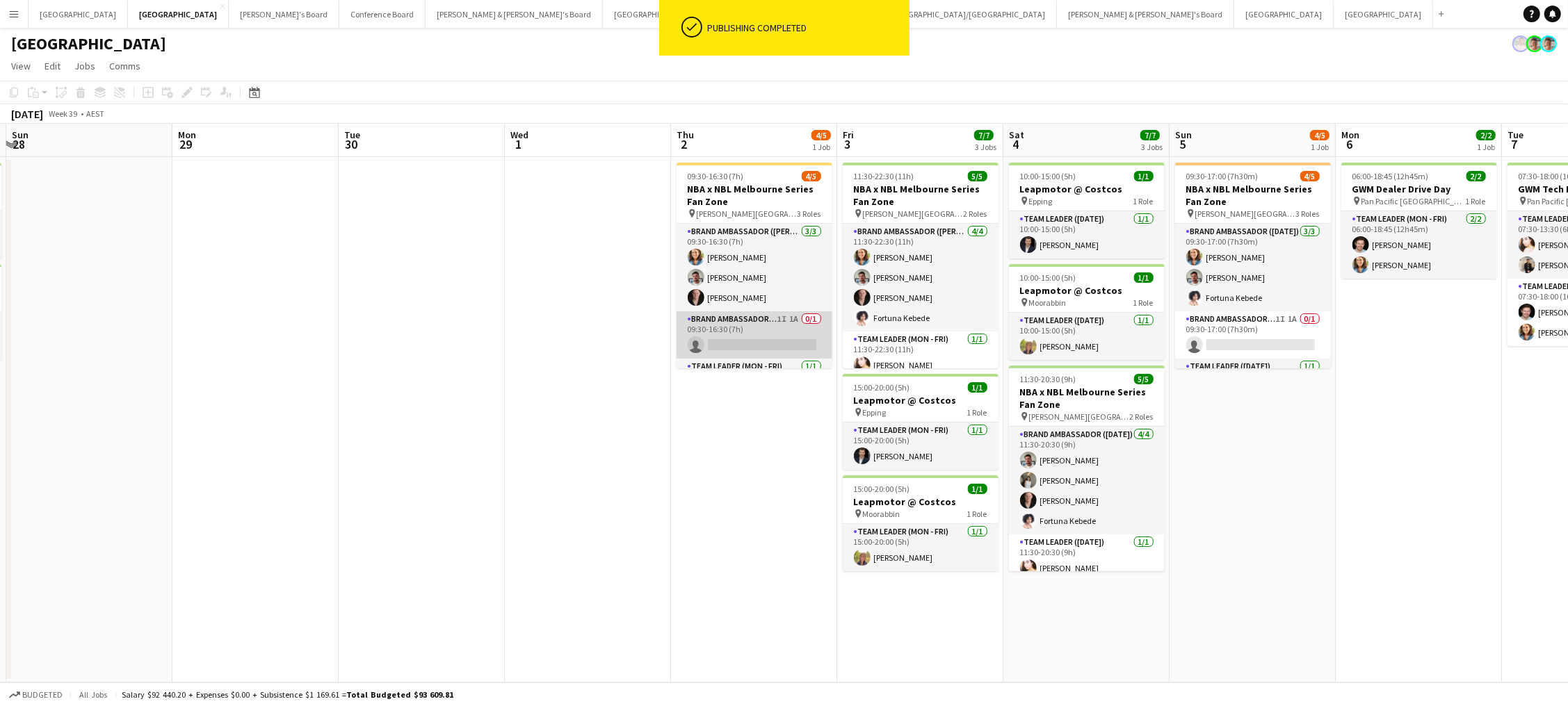
click at [784, 335] on app-card-role "Brand Ambassador (Mon - Fri) 1I 1A 0/1 09:30-16:30 (7h) single-neutral-actions" at bounding box center [754, 335] width 156 height 47
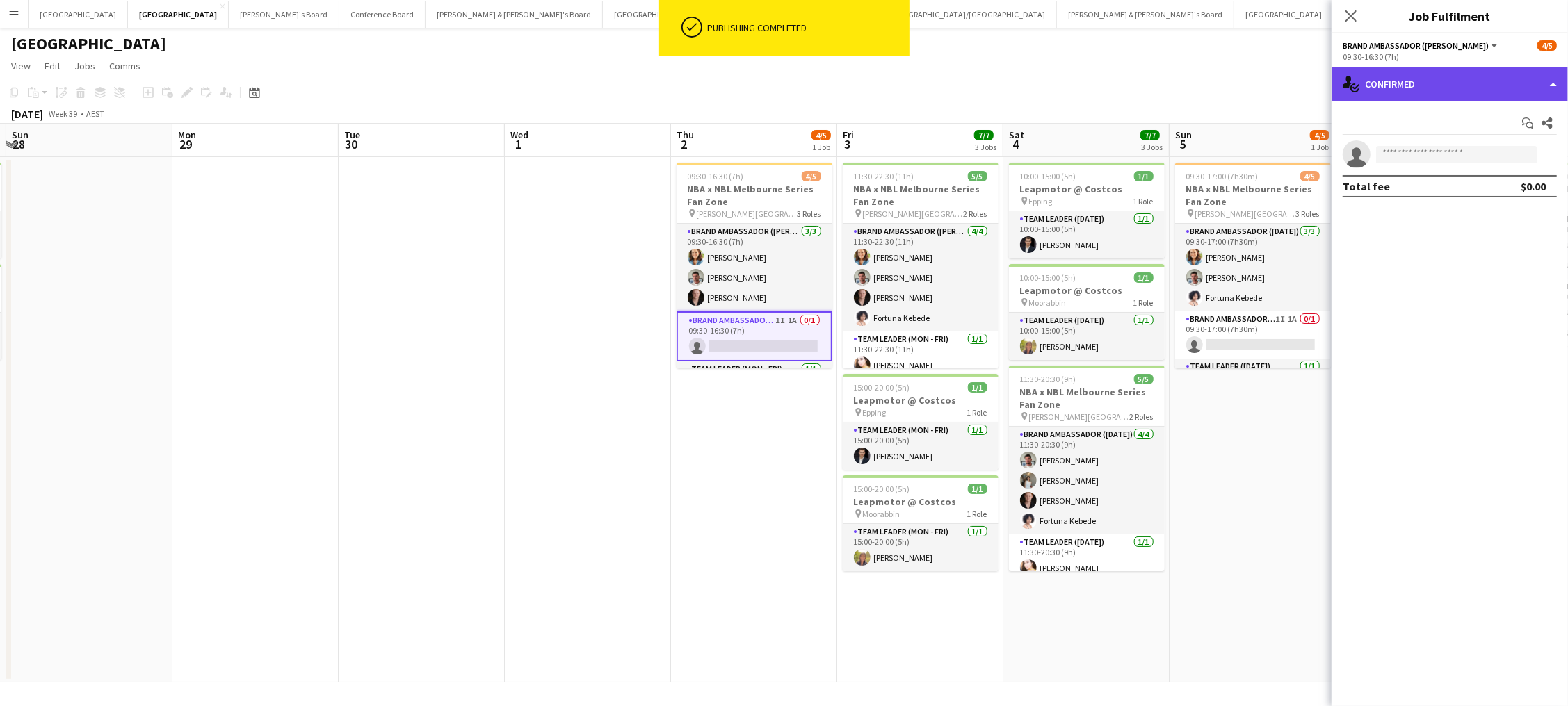
click at [1183, 86] on div "single-neutral-actions-check-2 Confirmed" at bounding box center [1449, 84] width 236 height 33
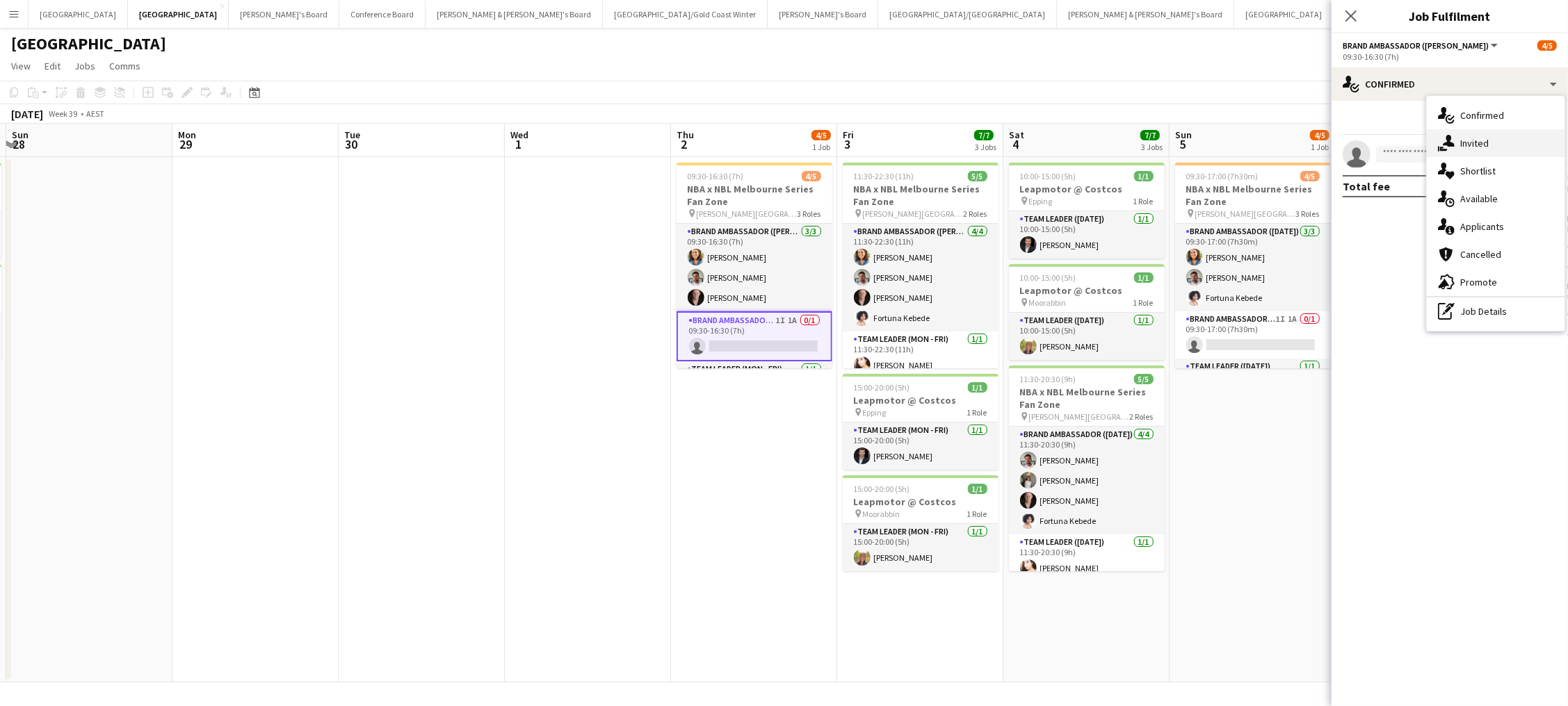
click at [1183, 139] on span "Invited" at bounding box center [1475, 143] width 29 height 12
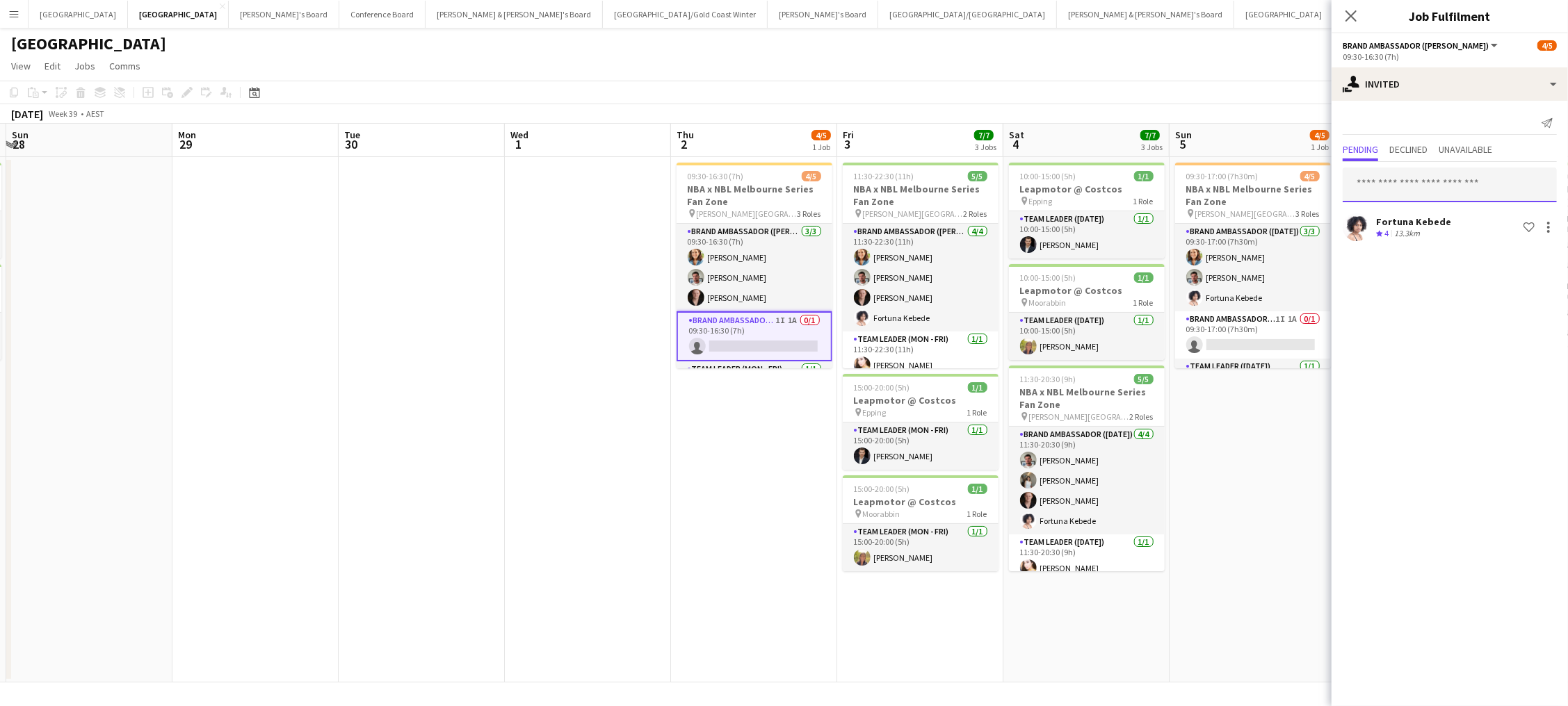
click at [1183, 187] on input "text" at bounding box center [1450, 185] width 215 height 35
type input "***"
click at [1183, 225] on span "yuktibatra79@gmail.com" at bounding box center [1450, 229] width 192 height 11
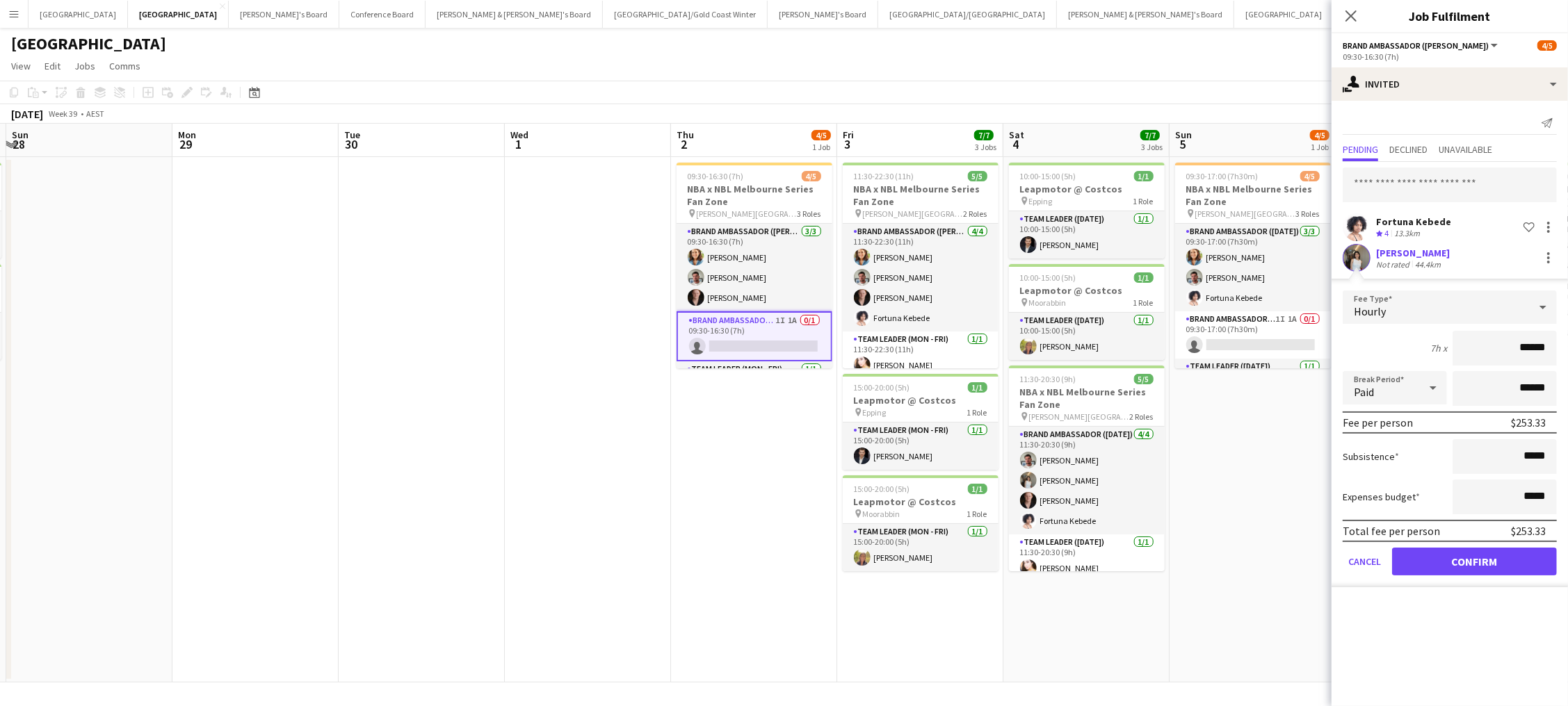
click at [1183, 557] on button "Confirm" at bounding box center [1474, 561] width 165 height 28
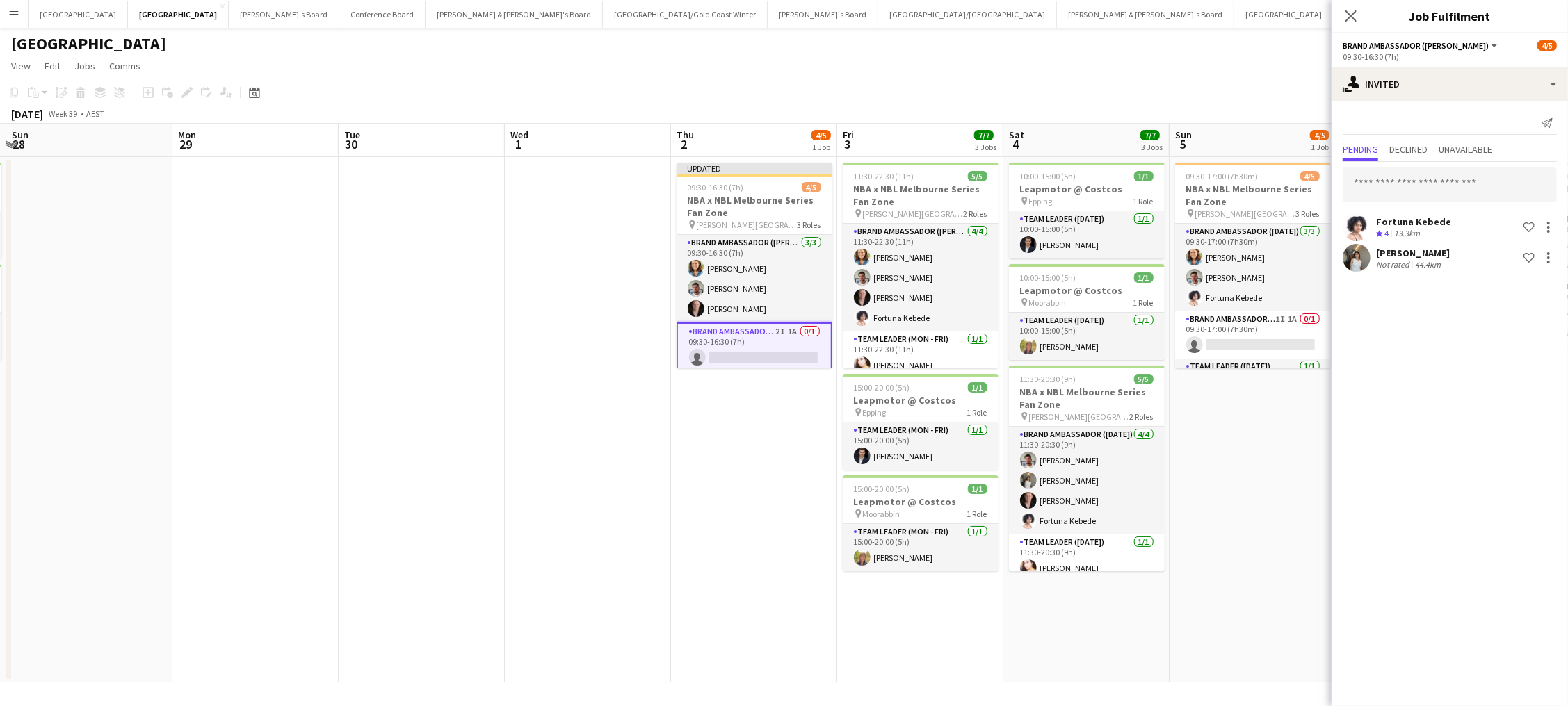
click at [1116, 99] on app-toolbar "Copy Paste Paste Command V Paste with crew Command Shift V Paste linked Job Del…" at bounding box center [784, 92] width 1568 height 24
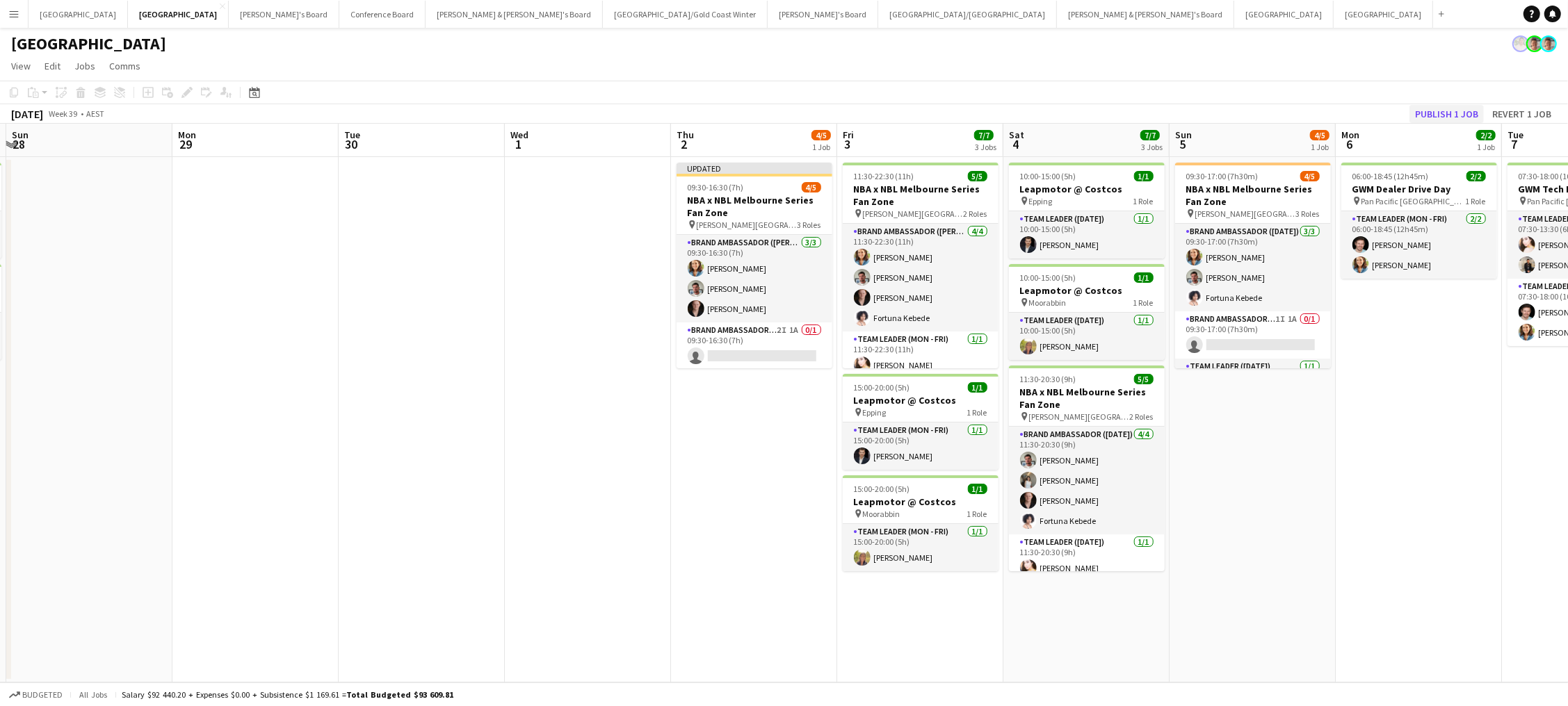
click at [1183, 108] on button "Publish 1 job" at bounding box center [1446, 113] width 74 height 18
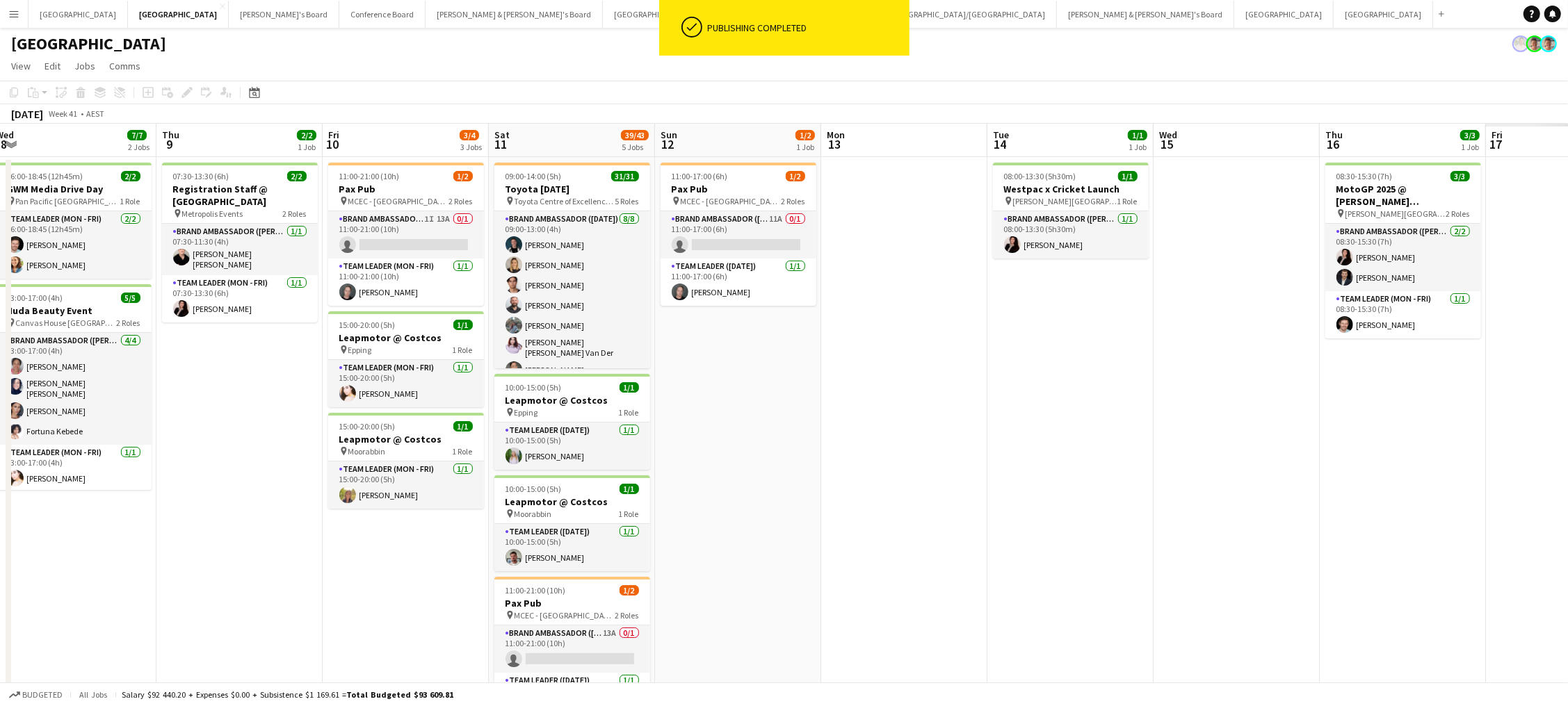
scroll to position [0, 337]
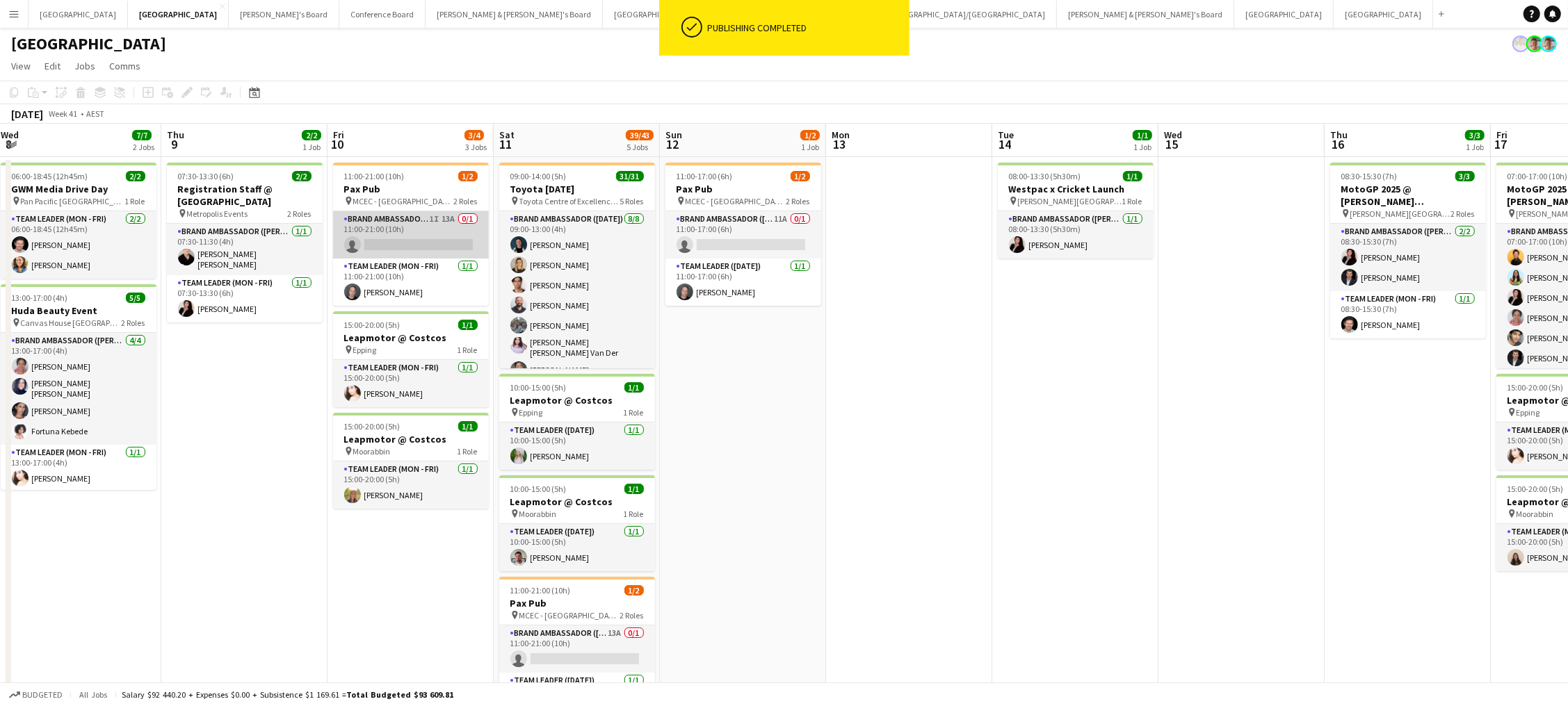
click at [436, 233] on app-card-role "Brand Ambassador (Mon - Fri) 1I 13A 0/1 11:00-21:00 (10h) single-neutral-actions" at bounding box center [411, 234] width 156 height 47
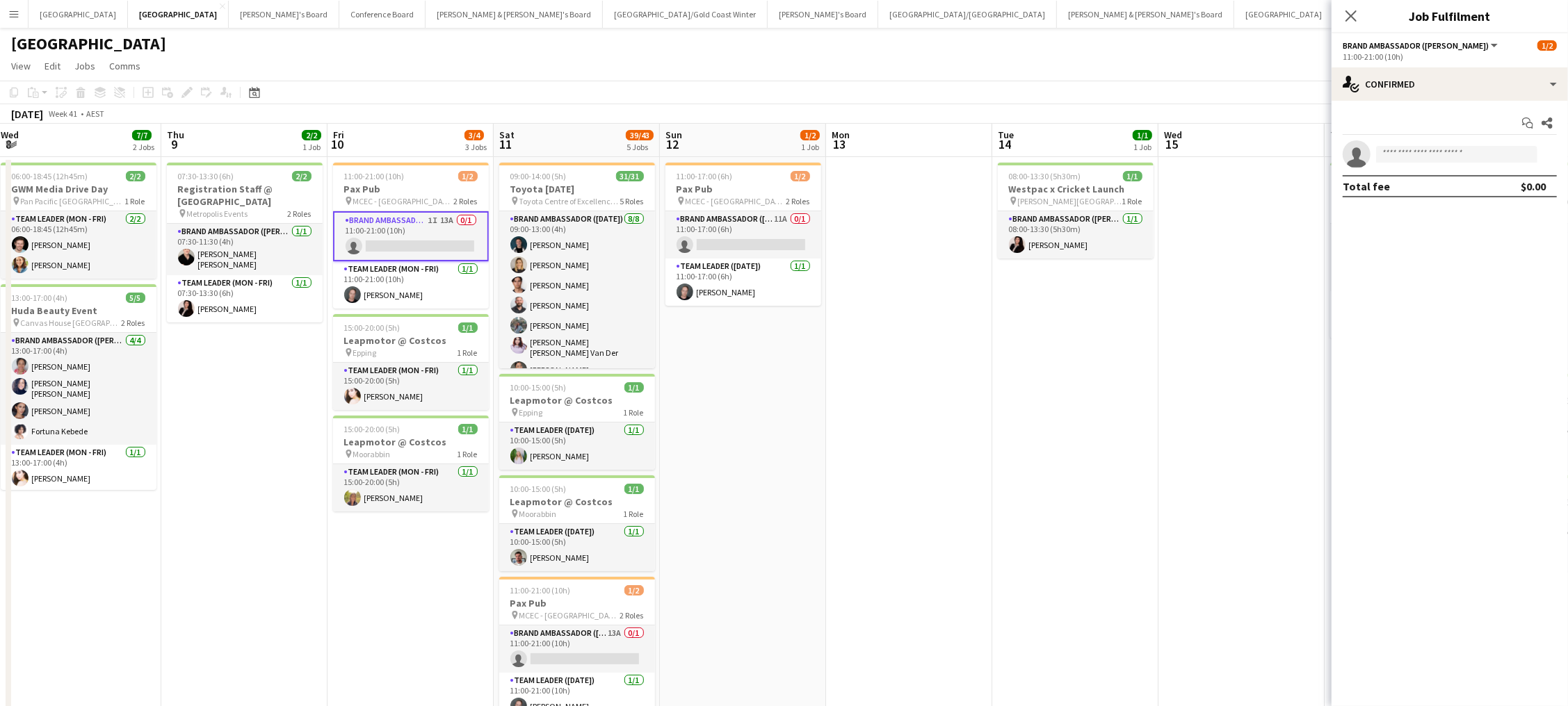
click at [1183, 64] on app-options-switcher "Brand Ambassador (Mon - Fri) All roles Brand Ambassador (Mon - Fri) 1/2 11:00-2…" at bounding box center [1449, 50] width 236 height 34
click at [1183, 74] on div "single-neutral-actions-check-2 Confirmed" at bounding box center [1449, 84] width 236 height 33
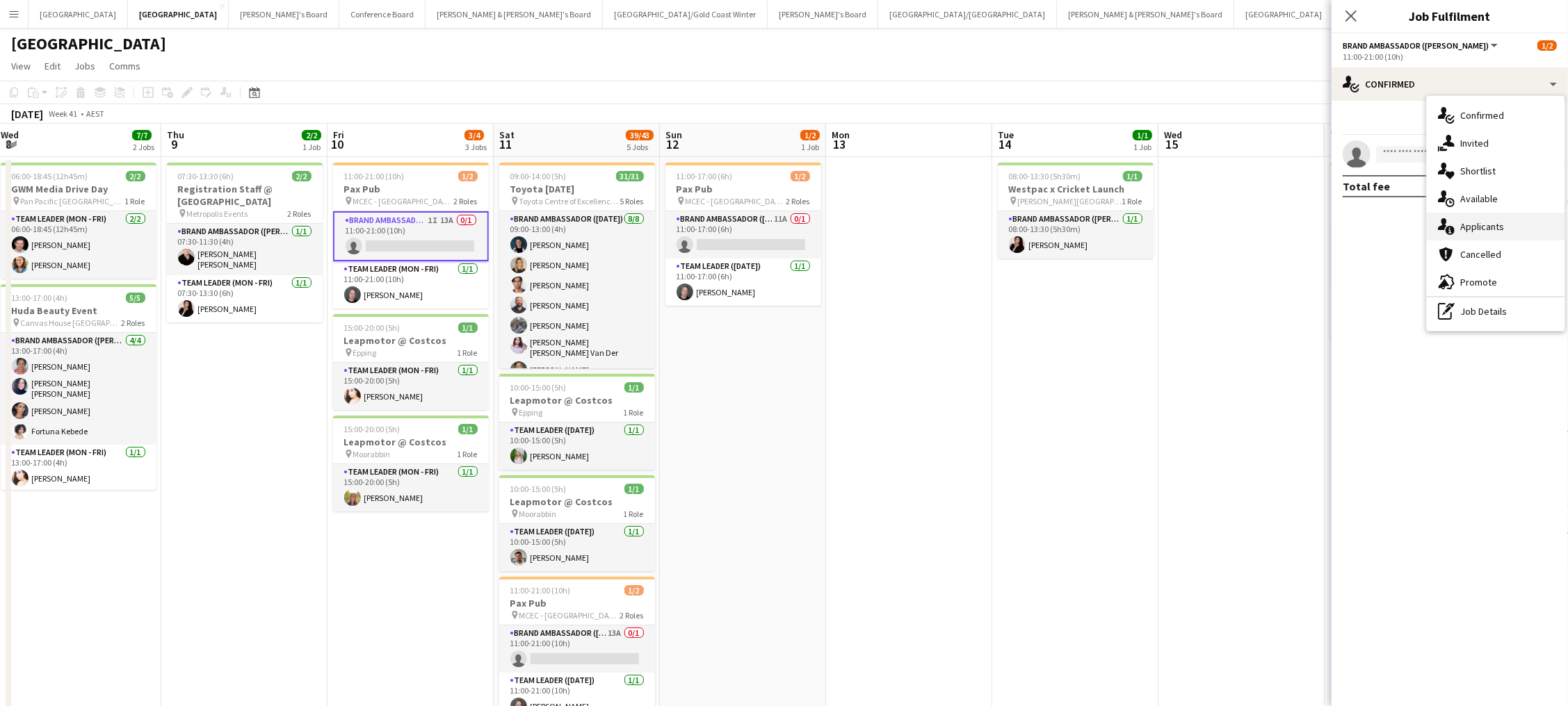
click at [1183, 224] on span "Applicants" at bounding box center [1483, 227] width 44 height 12
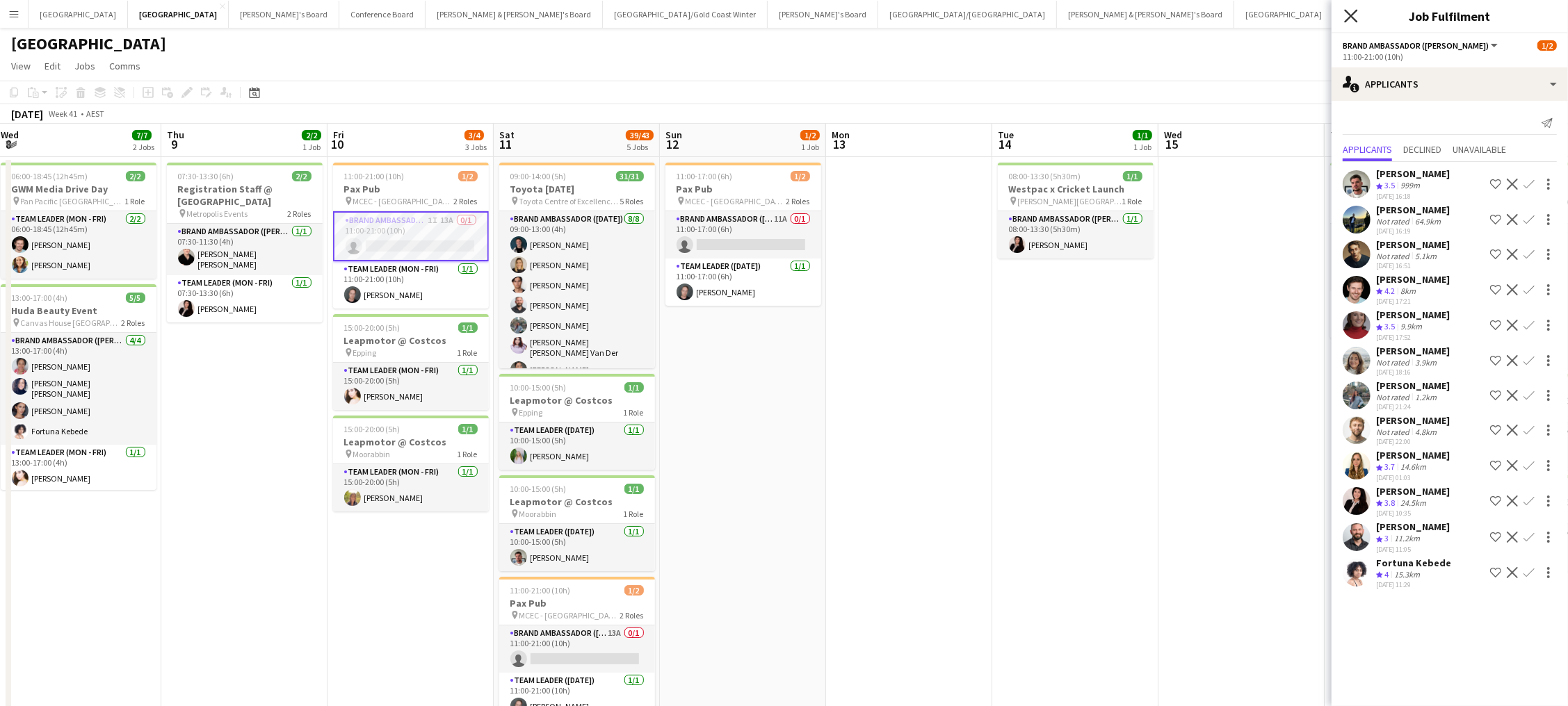
click at [1183, 20] on icon "Close pop-in" at bounding box center [1350, 15] width 13 height 13
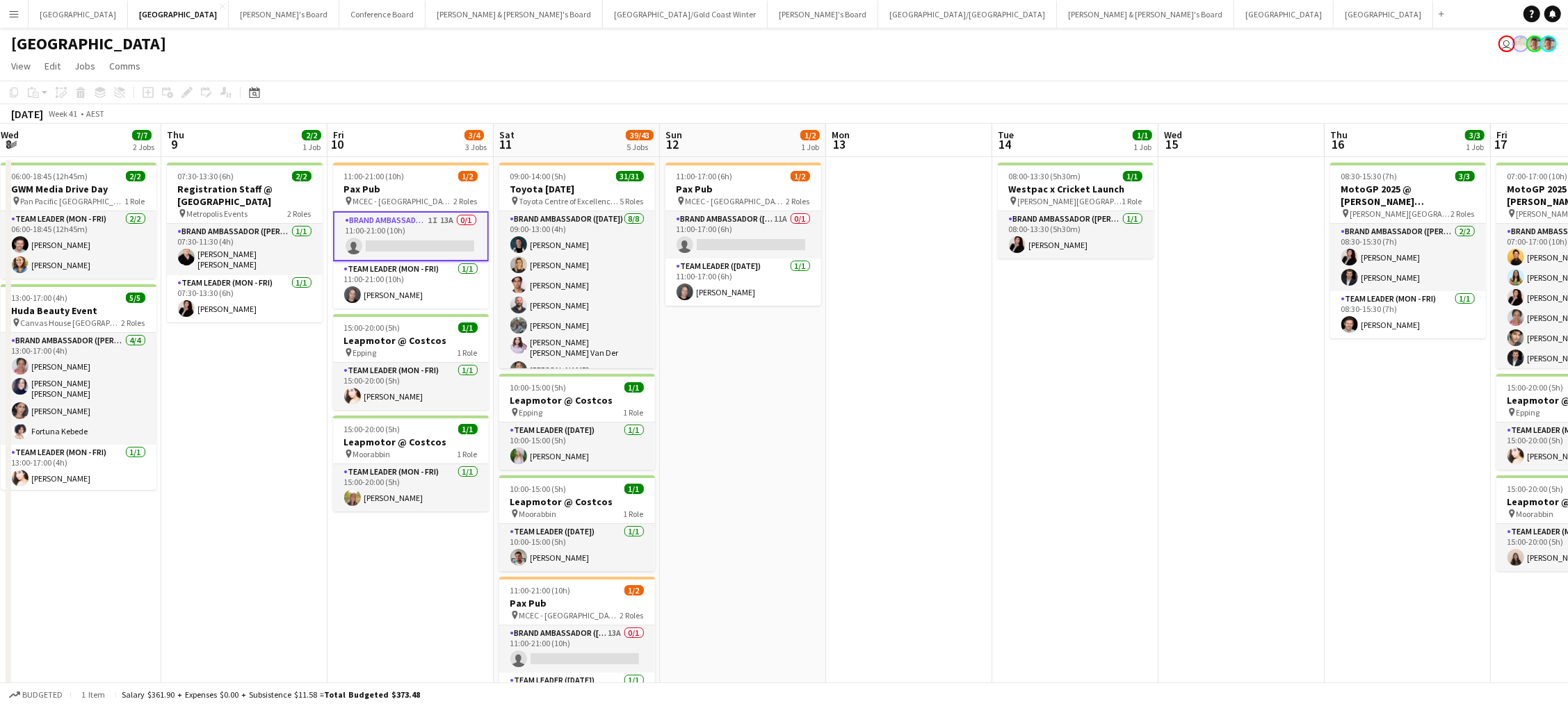
click at [401, 238] on app-card-role "Brand Ambassador (Mon - Fri) 1I 13A 0/1 11:00-21:00 (10h) single-neutral-actions" at bounding box center [411, 235] width 156 height 50
click at [401, 238] on app-card-role "Brand Ambassador (Mon - Fri) 1I 13A 0/1 11:00-21:00 (10h) single-neutral-actions" at bounding box center [411, 234] width 156 height 47
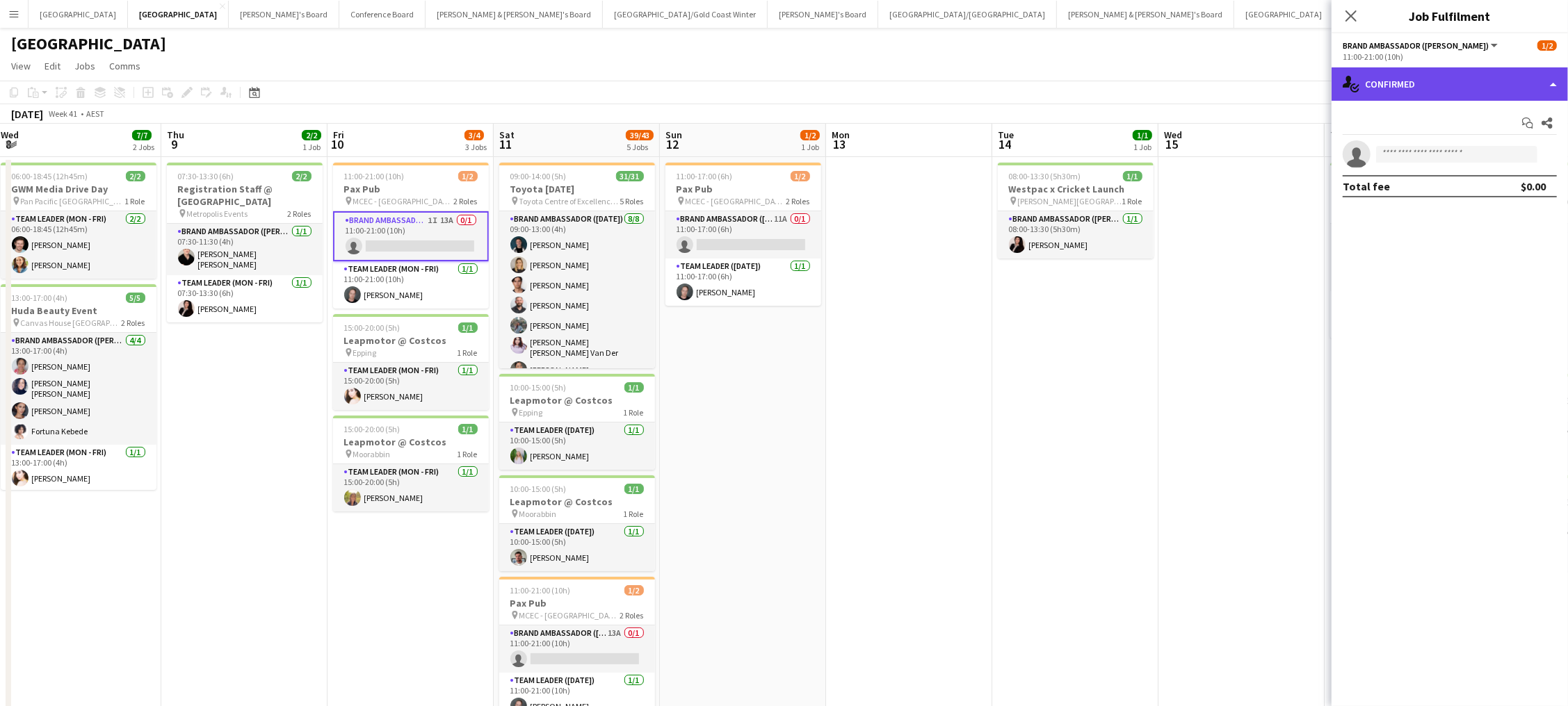
click at [1183, 80] on div "single-neutral-actions-check-2 Confirmed" at bounding box center [1449, 84] width 236 height 33
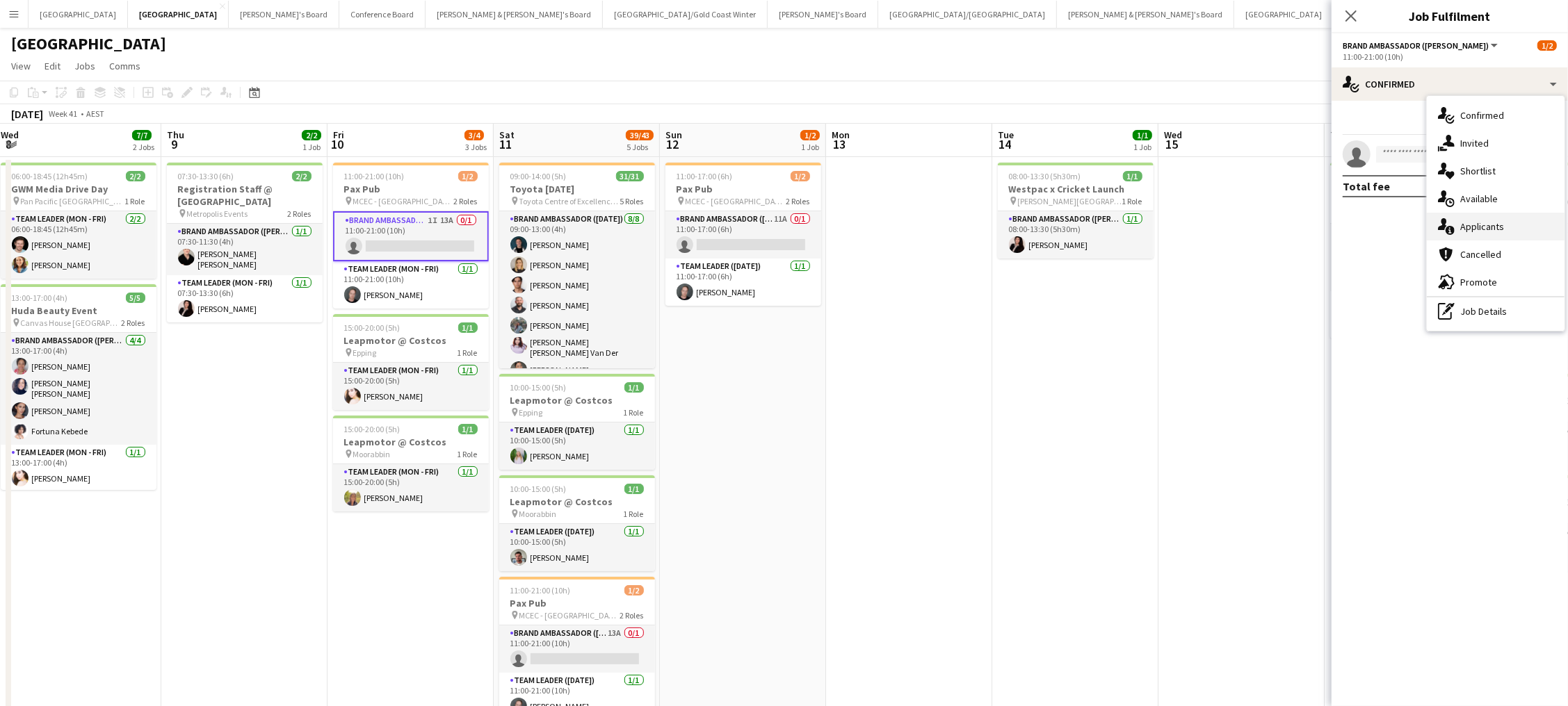
click at [1183, 225] on span "Applicants" at bounding box center [1483, 227] width 44 height 12
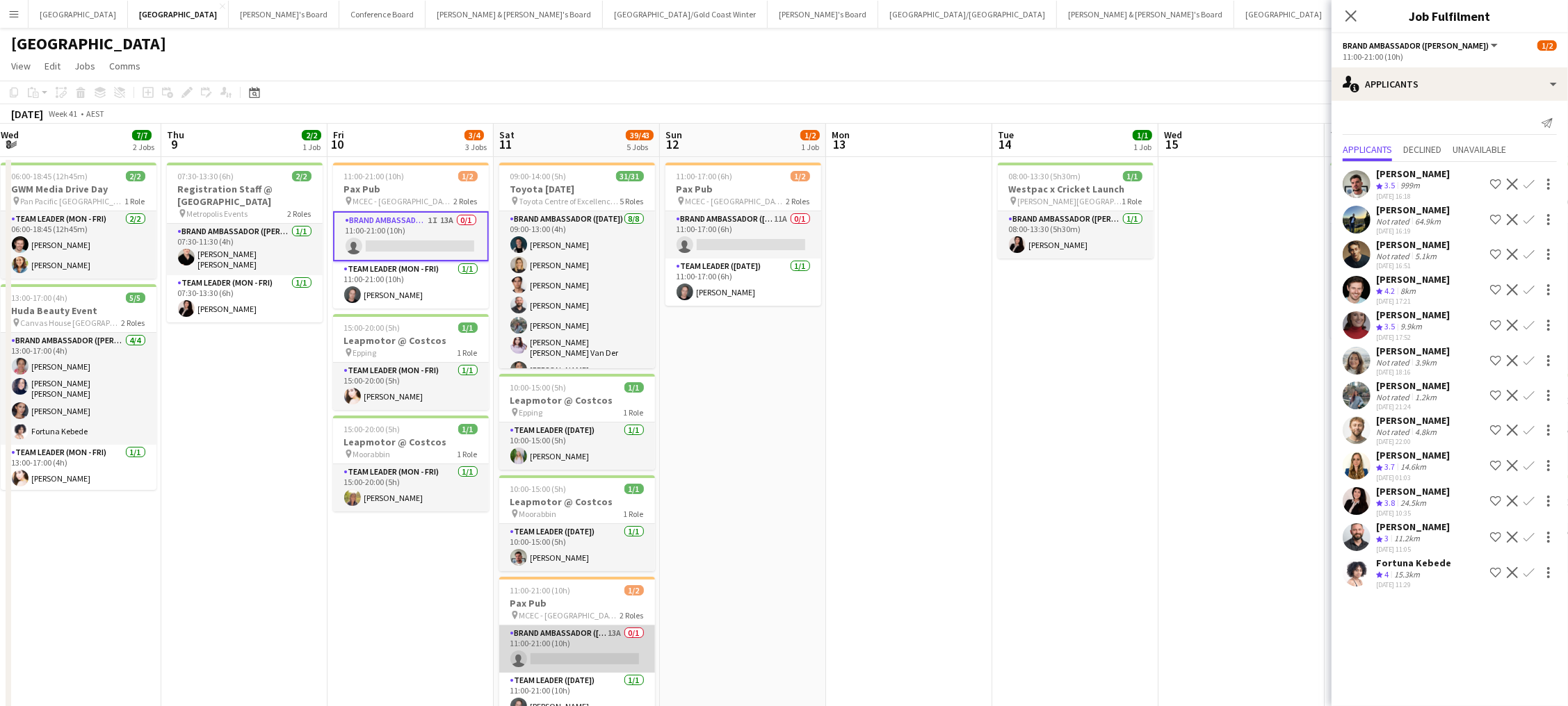
click at [567, 558] on app-card-role "Brand Ambassador (Saturday) 13A 0/1 11:00-21:00 (10h) single-neutral-actions" at bounding box center [577, 649] width 156 height 47
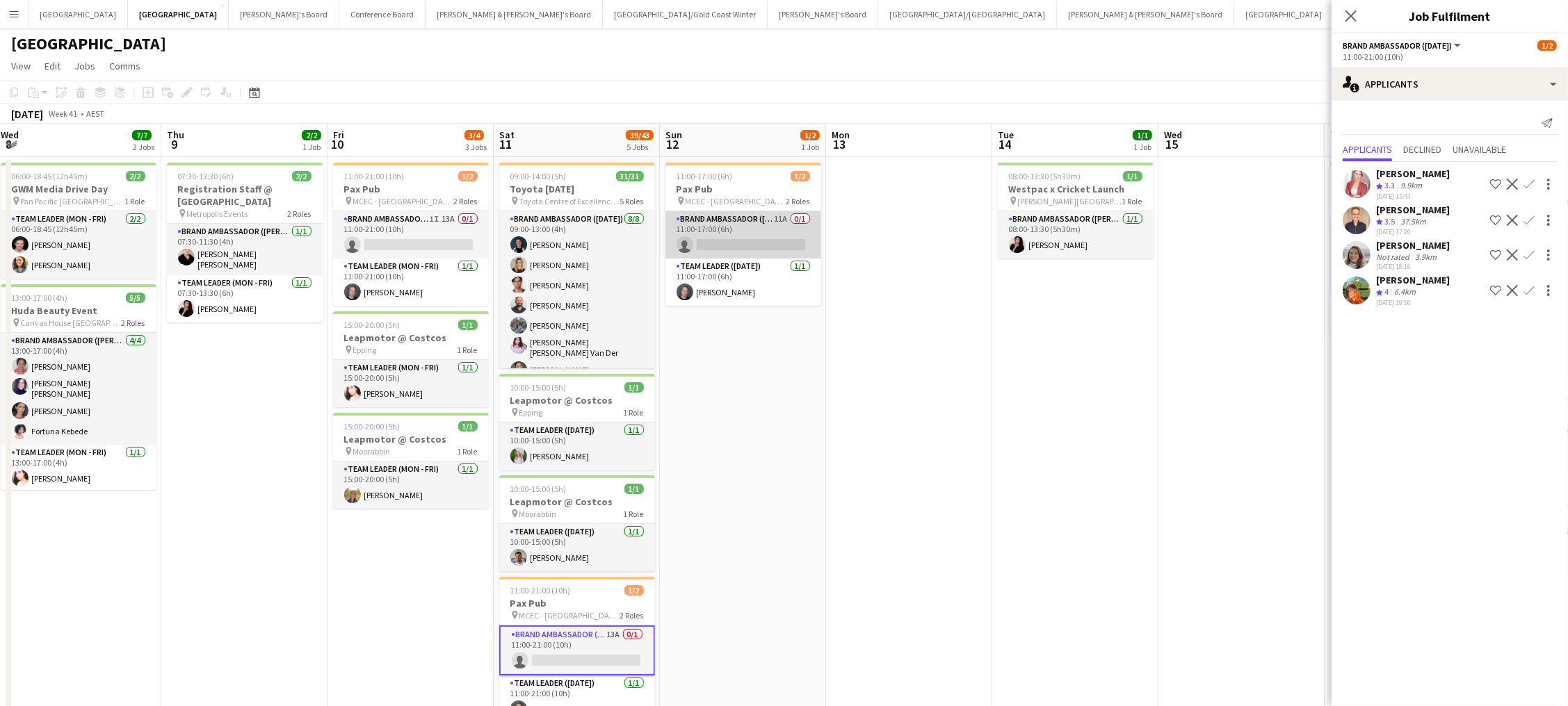
click at [780, 226] on app-card-role "Brand Ambassador (Sunday) 11A 0/1 11:00-17:00 (6h) single-neutral-actions" at bounding box center [743, 234] width 156 height 47
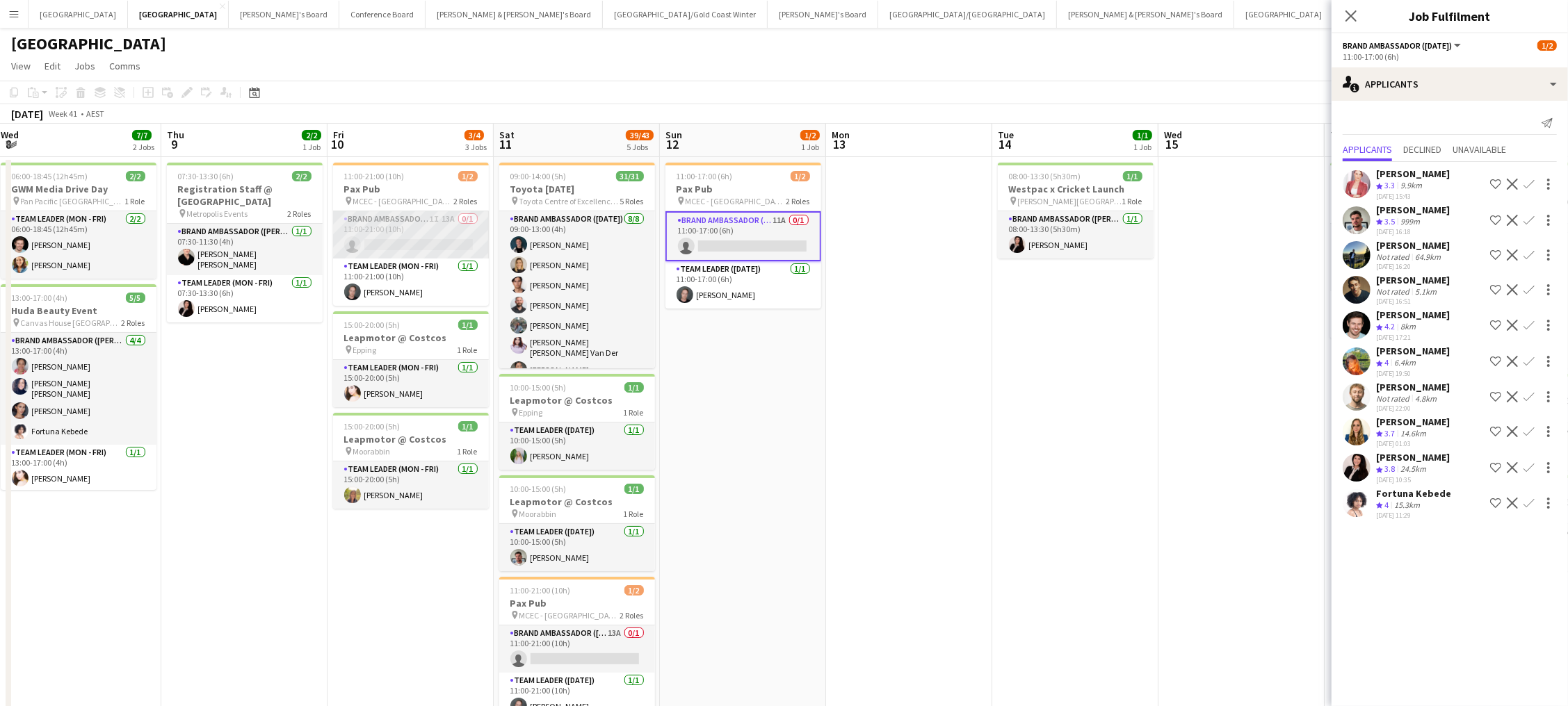
click at [427, 233] on app-card-role "Brand Ambassador (Mon - Fri) 1I 13A 0/1 11:00-21:00 (10h) single-neutral-actions" at bounding box center [411, 234] width 156 height 47
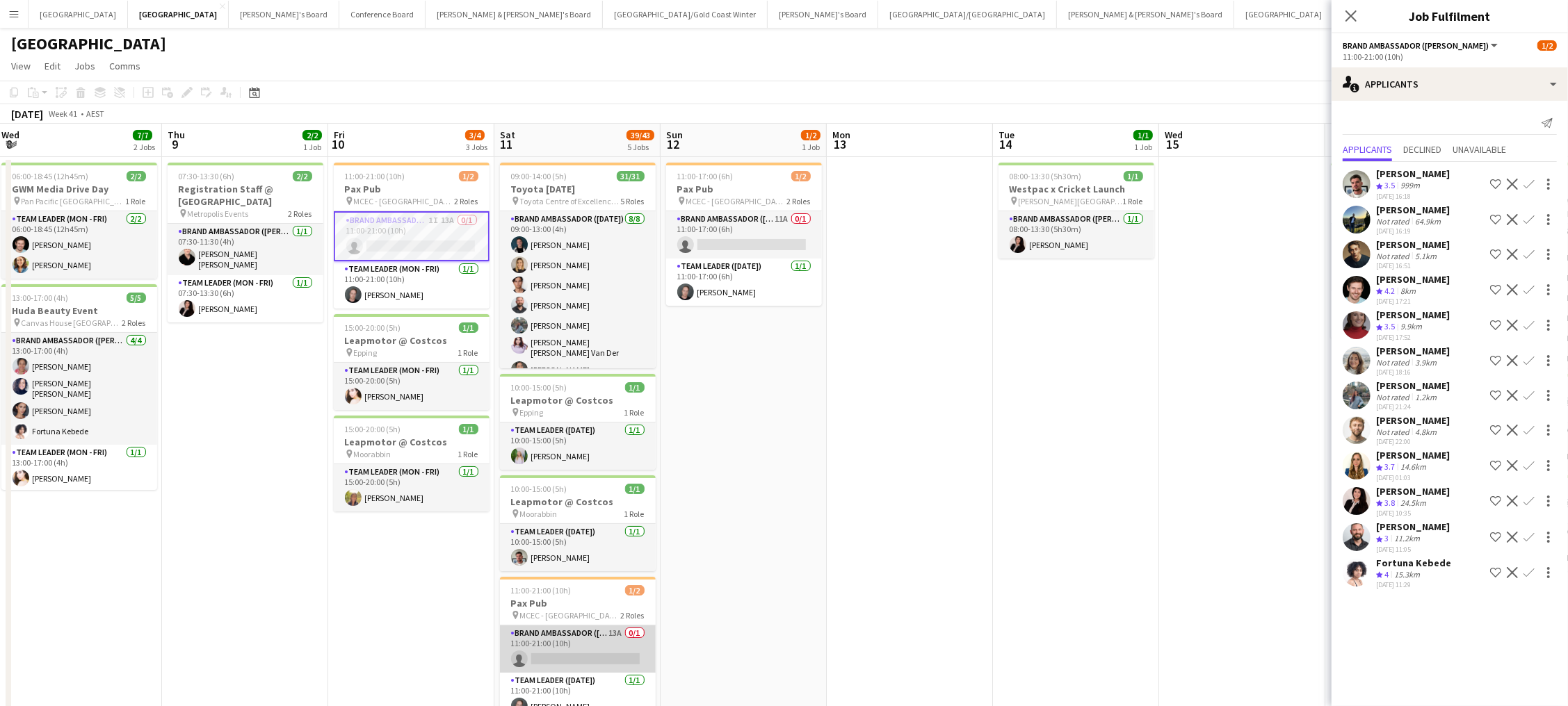
click at [566, 558] on app-card-role "Brand Ambassador (Saturday) 13A 0/1 11:00-21:00 (10h) single-neutral-actions" at bounding box center [577, 649] width 156 height 47
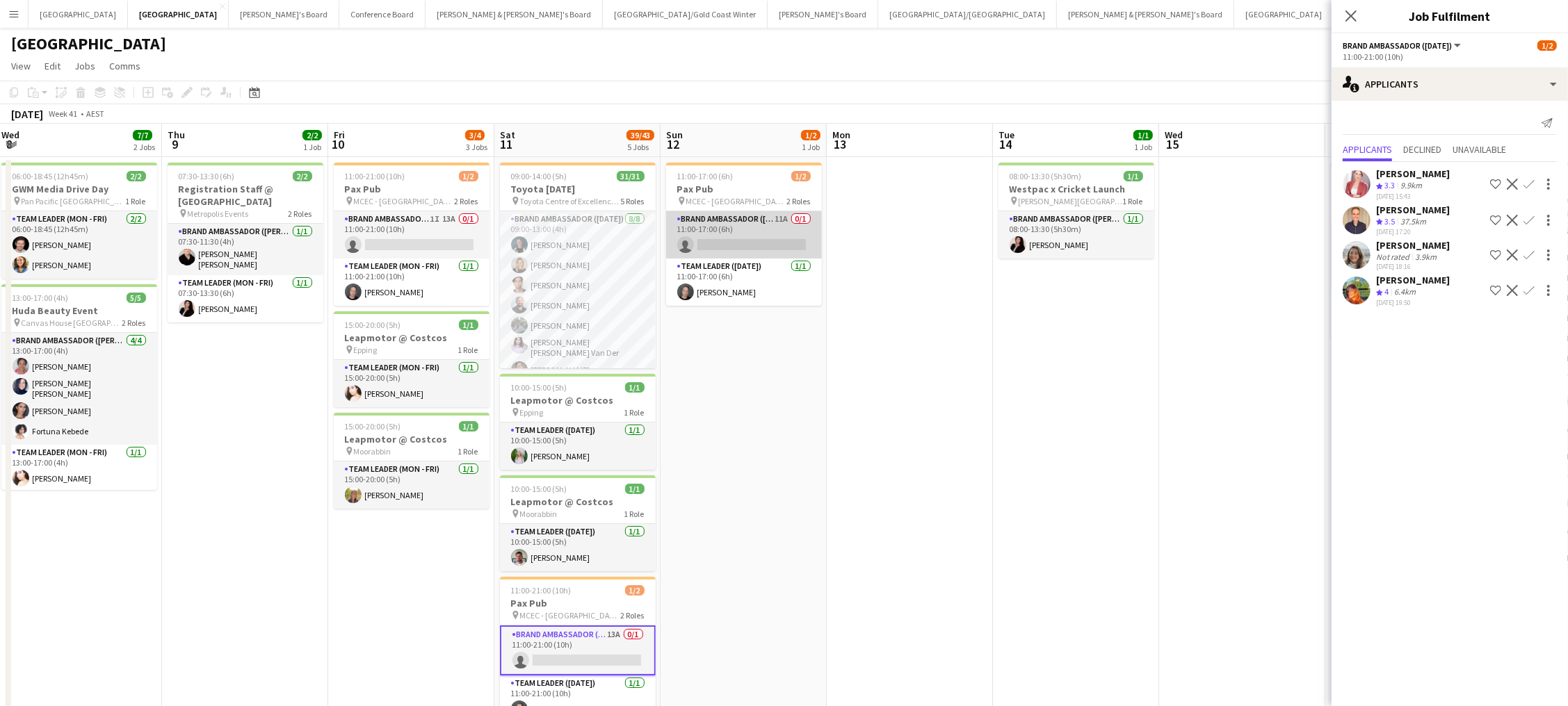
click at [784, 224] on app-card-role "Brand Ambassador (Sunday) 11A 0/1 11:00-17:00 (6h) single-neutral-actions" at bounding box center [744, 234] width 156 height 47
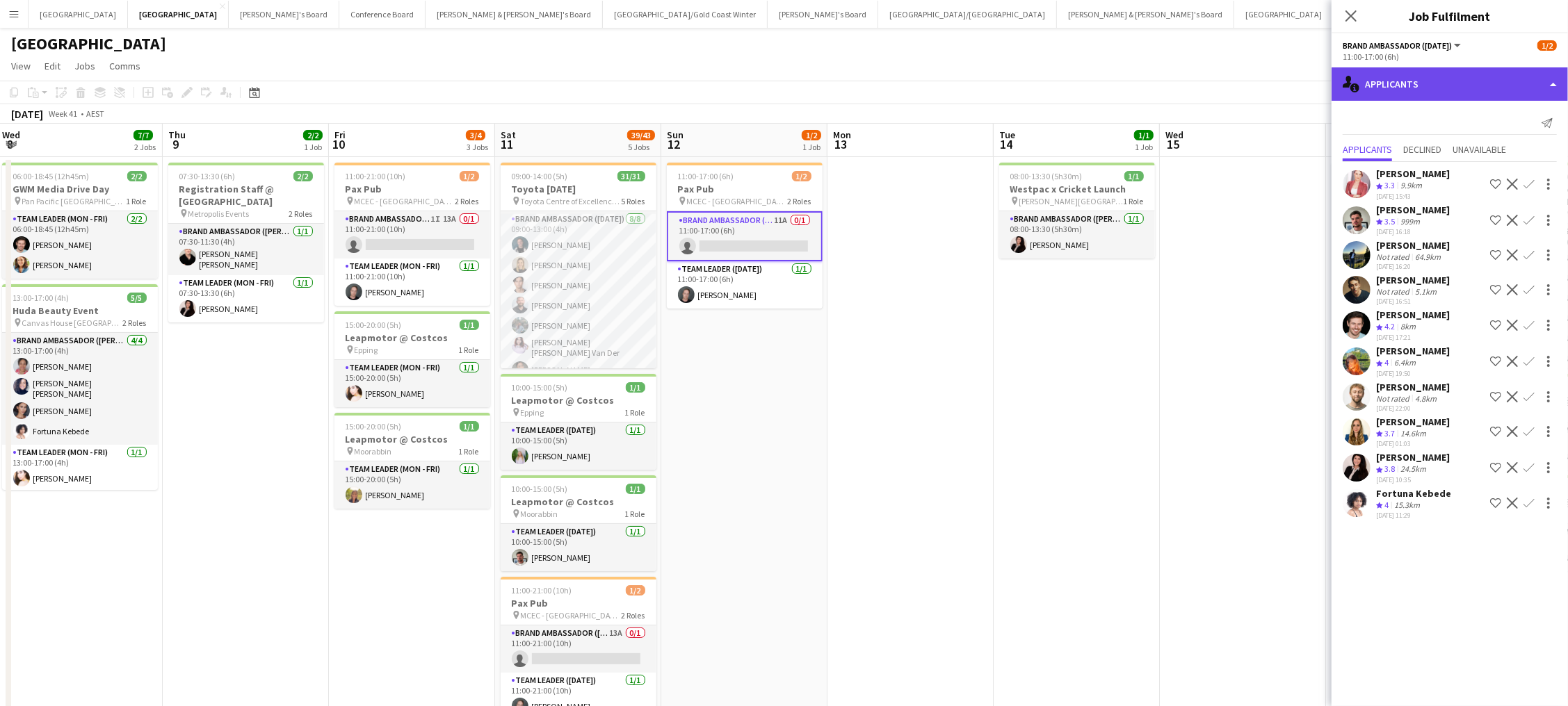
click at [1183, 86] on div "single-neutral-actions-information Applicants" at bounding box center [1449, 84] width 236 height 33
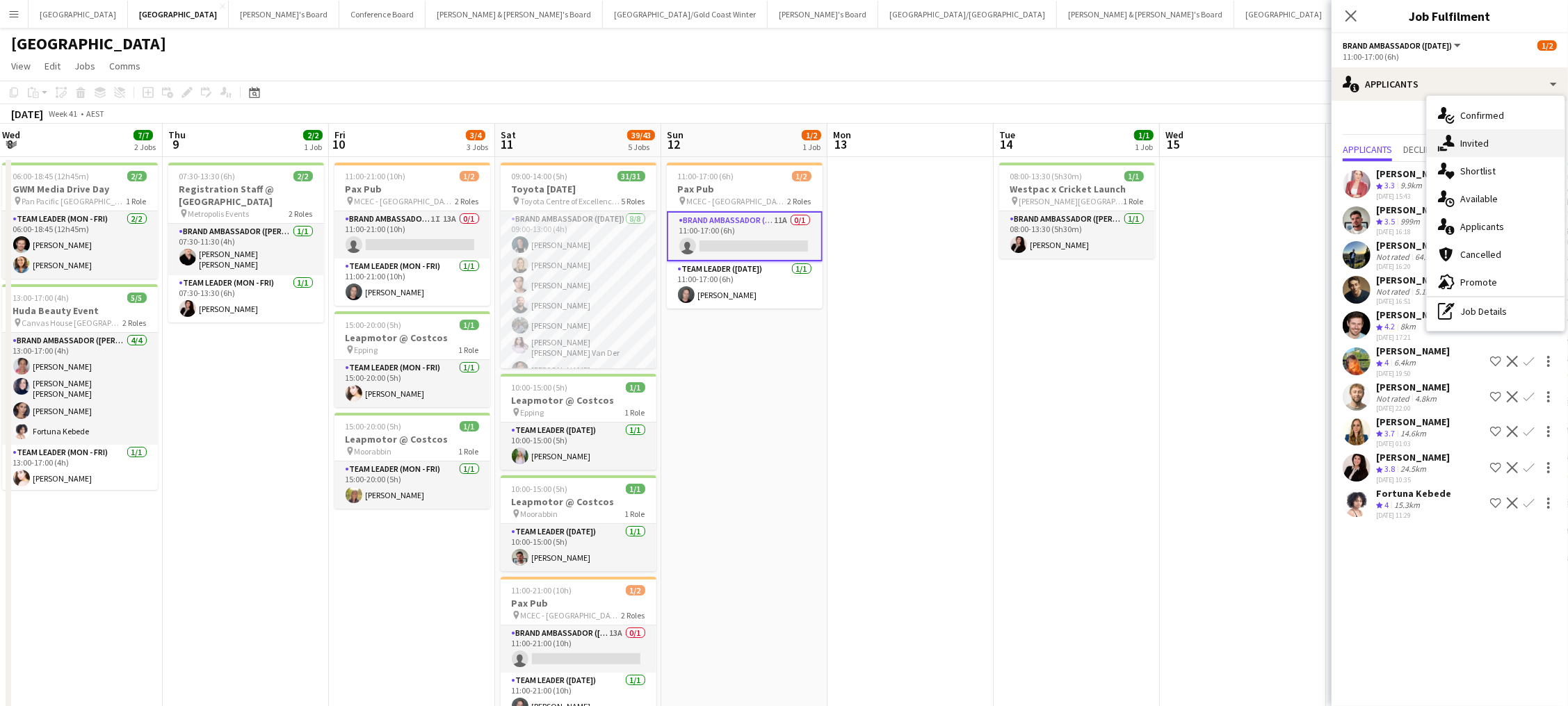
click at [1183, 149] on div "single-neutral-actions-share-1 Invited" at bounding box center [1496, 143] width 138 height 28
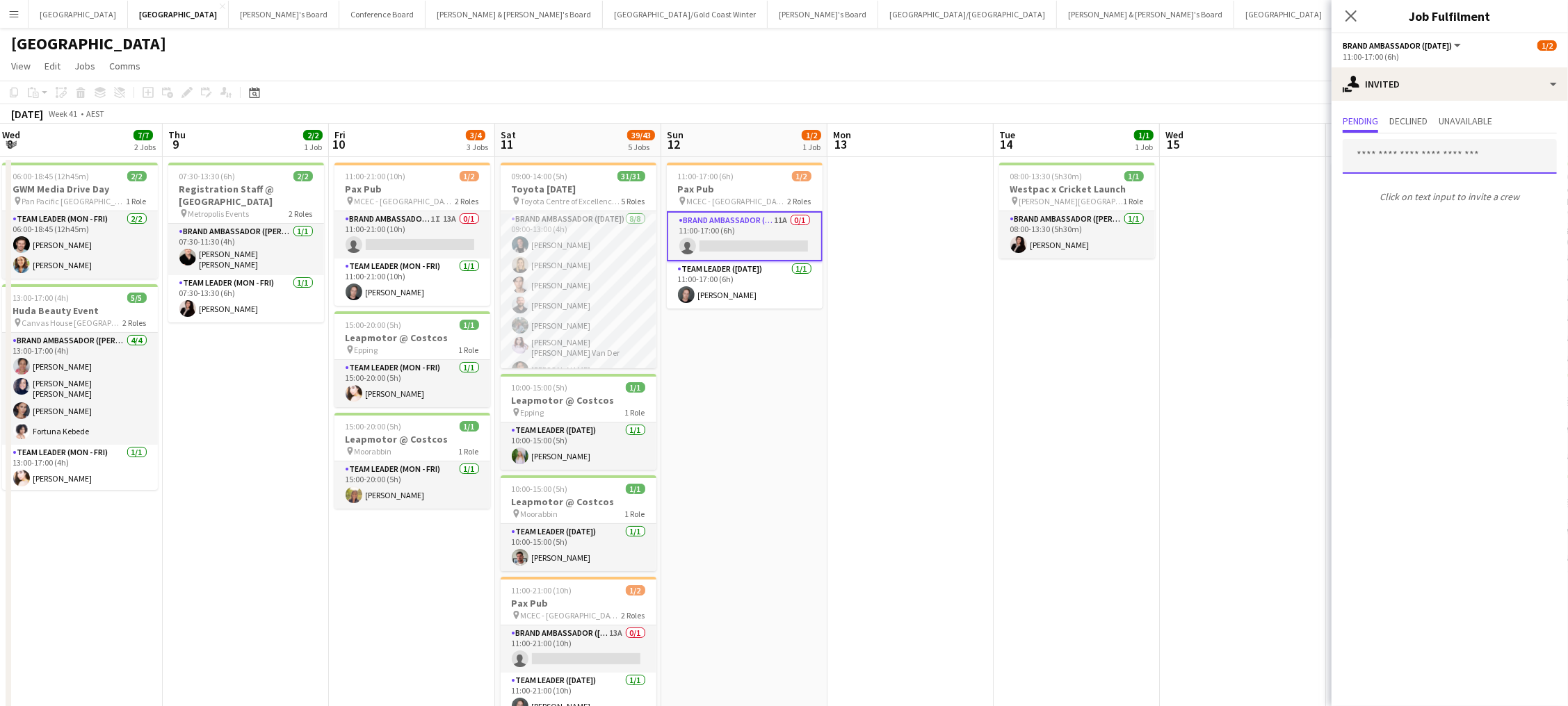
click at [1183, 165] on input "text" at bounding box center [1450, 156] width 215 height 35
type input "*****"
click at [1183, 196] on span "johnnywlopes@outlook.com" at bounding box center [1450, 200] width 192 height 11
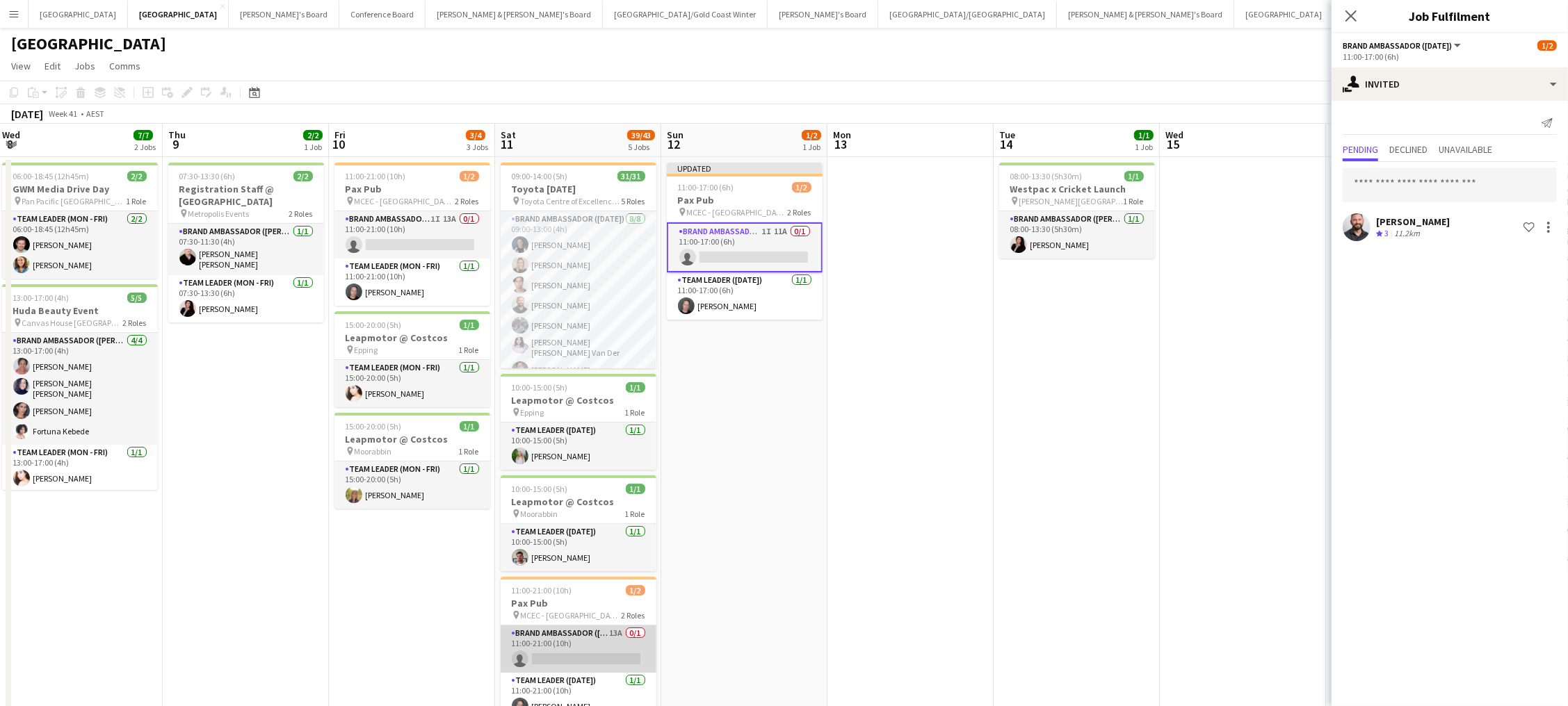
click at [590, 558] on app-card-role "Brand Ambassador (Saturday) 13A 0/1 11:00-21:00 (10h) single-neutral-actions" at bounding box center [578, 649] width 156 height 47
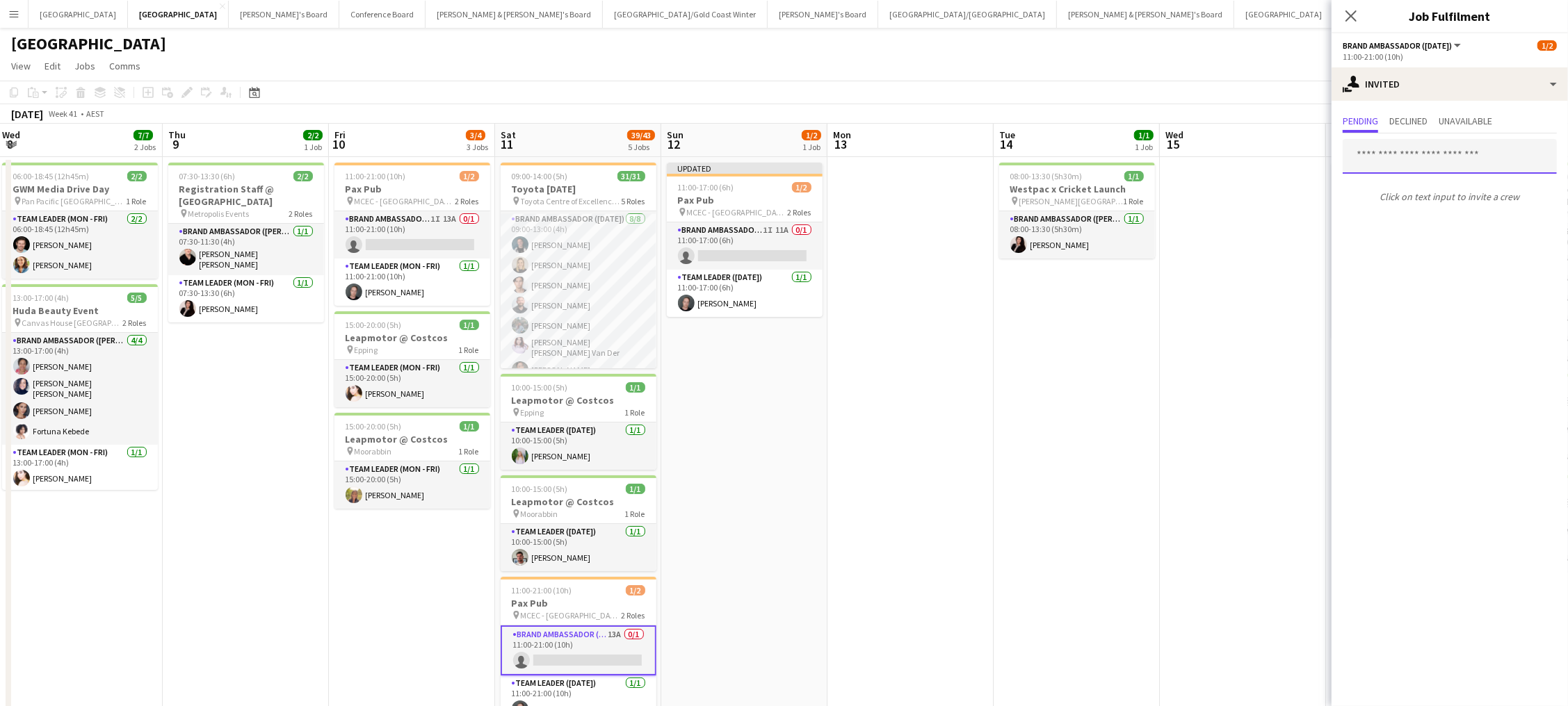
click at [1183, 153] on input "text" at bounding box center [1450, 156] width 215 height 35
type input "*****"
click at [1183, 203] on span "johnnywlopes@outlook.com" at bounding box center [1450, 207] width 192 height 11
click at [849, 438] on app-date-cell at bounding box center [910, 560] width 167 height 805
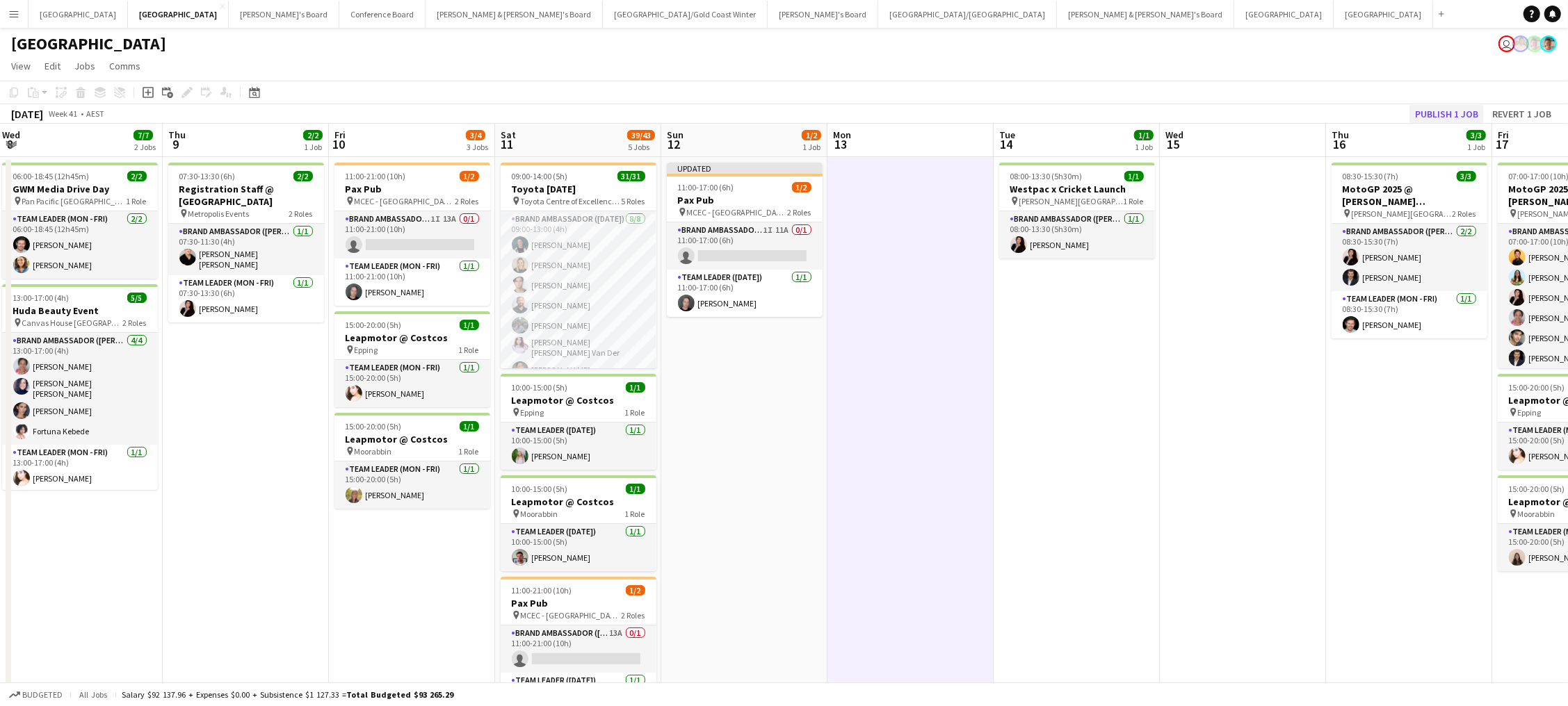
click at [1183, 115] on button "Publish 1 job" at bounding box center [1446, 113] width 74 height 18
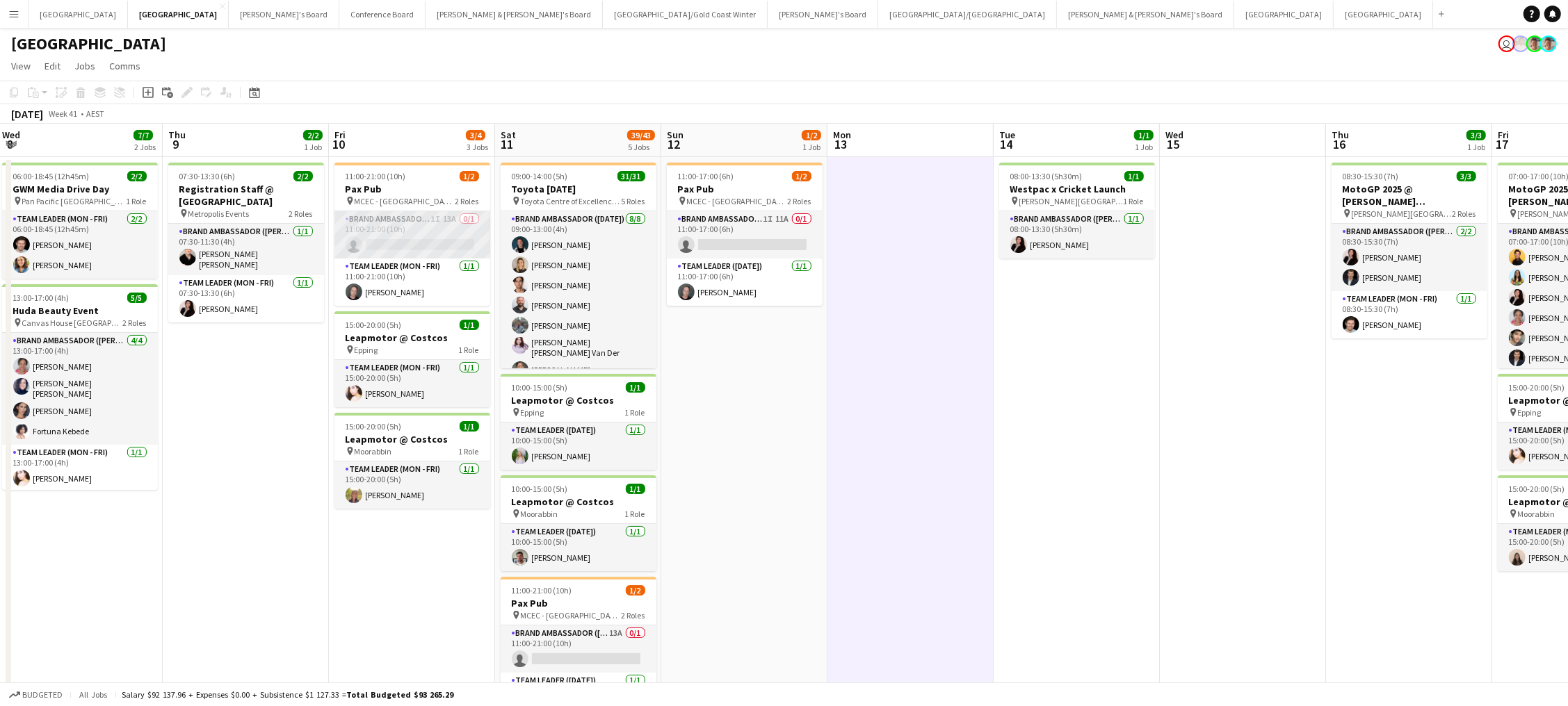
click at [446, 244] on app-card-role "Brand Ambassador (Mon - Fri) 1I 13A 0/1 11:00-21:00 (10h) single-neutral-actions" at bounding box center [412, 234] width 156 height 47
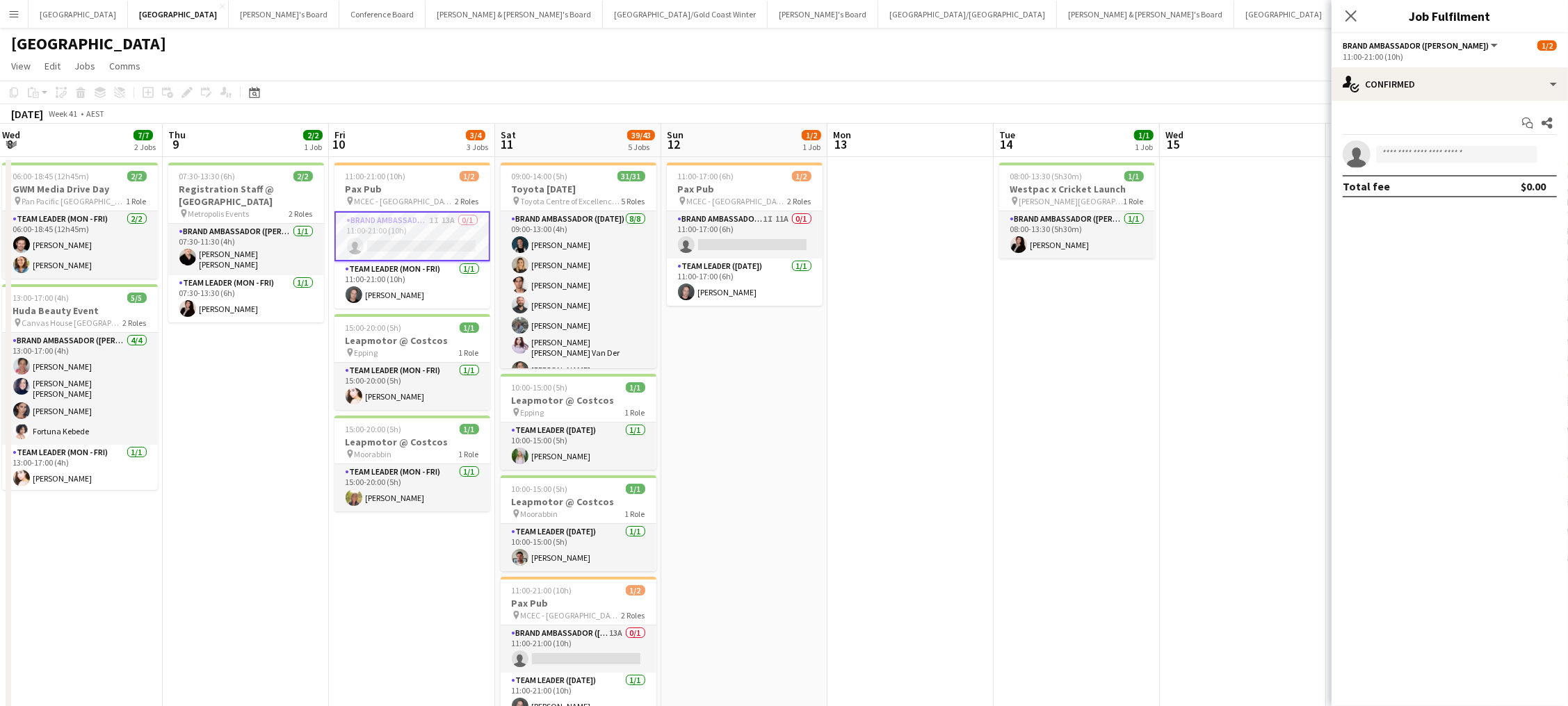
click at [1183, 101] on div "Start chat Share single-neutral-actions Total fee $0.00" at bounding box center [1449, 155] width 236 height 108
drag, startPoint x: 1467, startPoint y: 88, endPoint x: 1537, endPoint y: 165, distance: 104.1
click at [1183, 88] on div "single-neutral-actions-check-2 Confirmed" at bounding box center [1449, 84] width 236 height 33
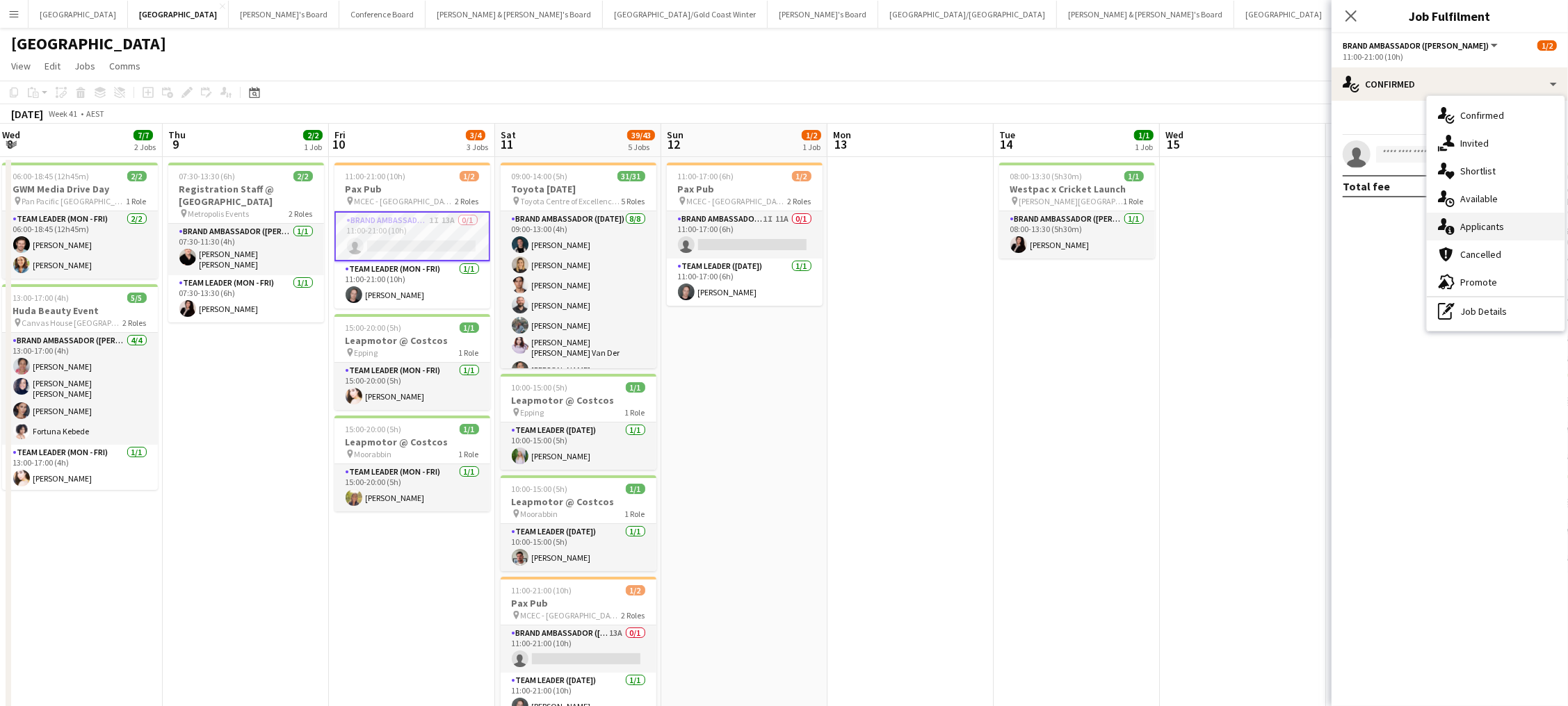
click at [1183, 223] on div "single-neutral-actions-information Applicants" at bounding box center [1496, 227] width 138 height 28
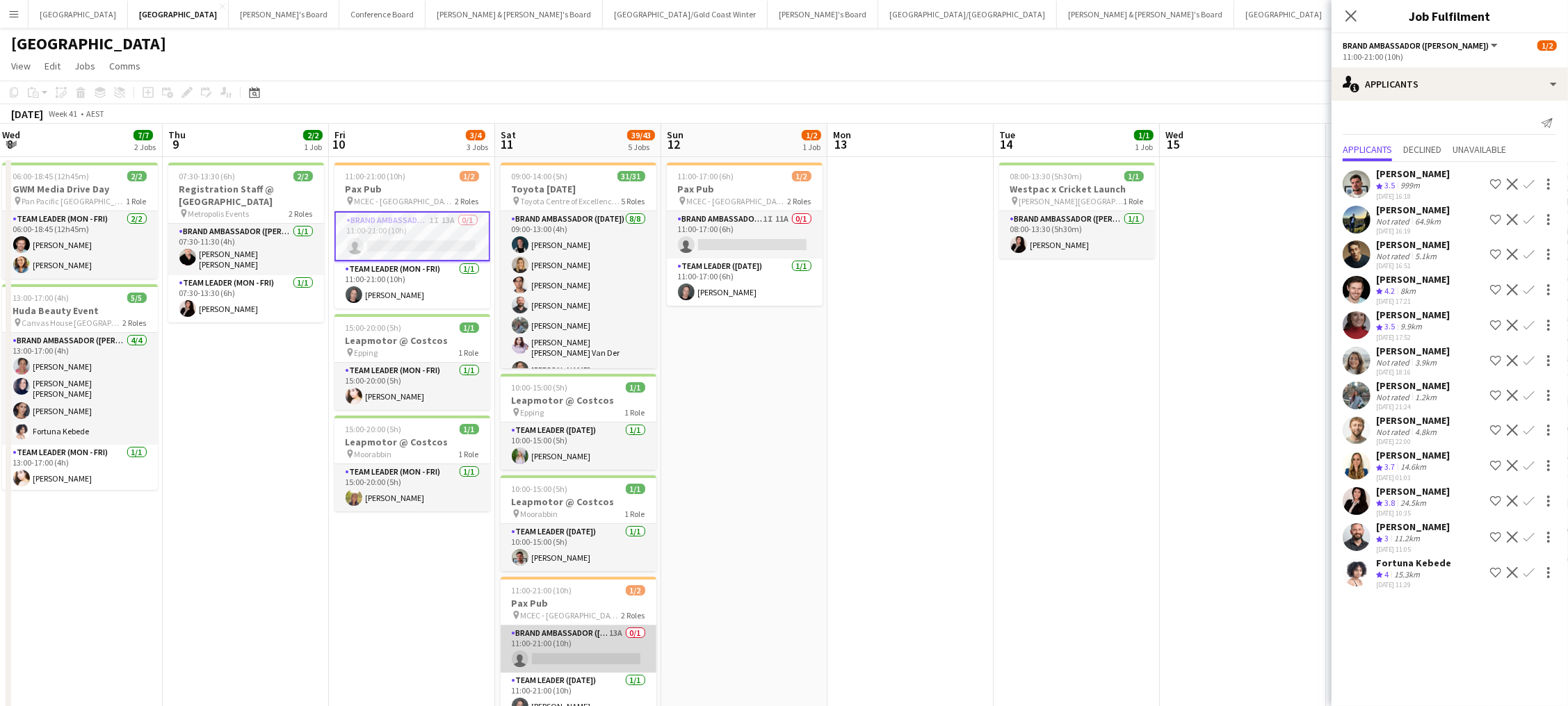
click at [573, 558] on app-card-role "Brand Ambassador (Saturday) 13A 0/1 11:00-21:00 (10h) single-neutral-actions" at bounding box center [578, 649] width 156 height 47
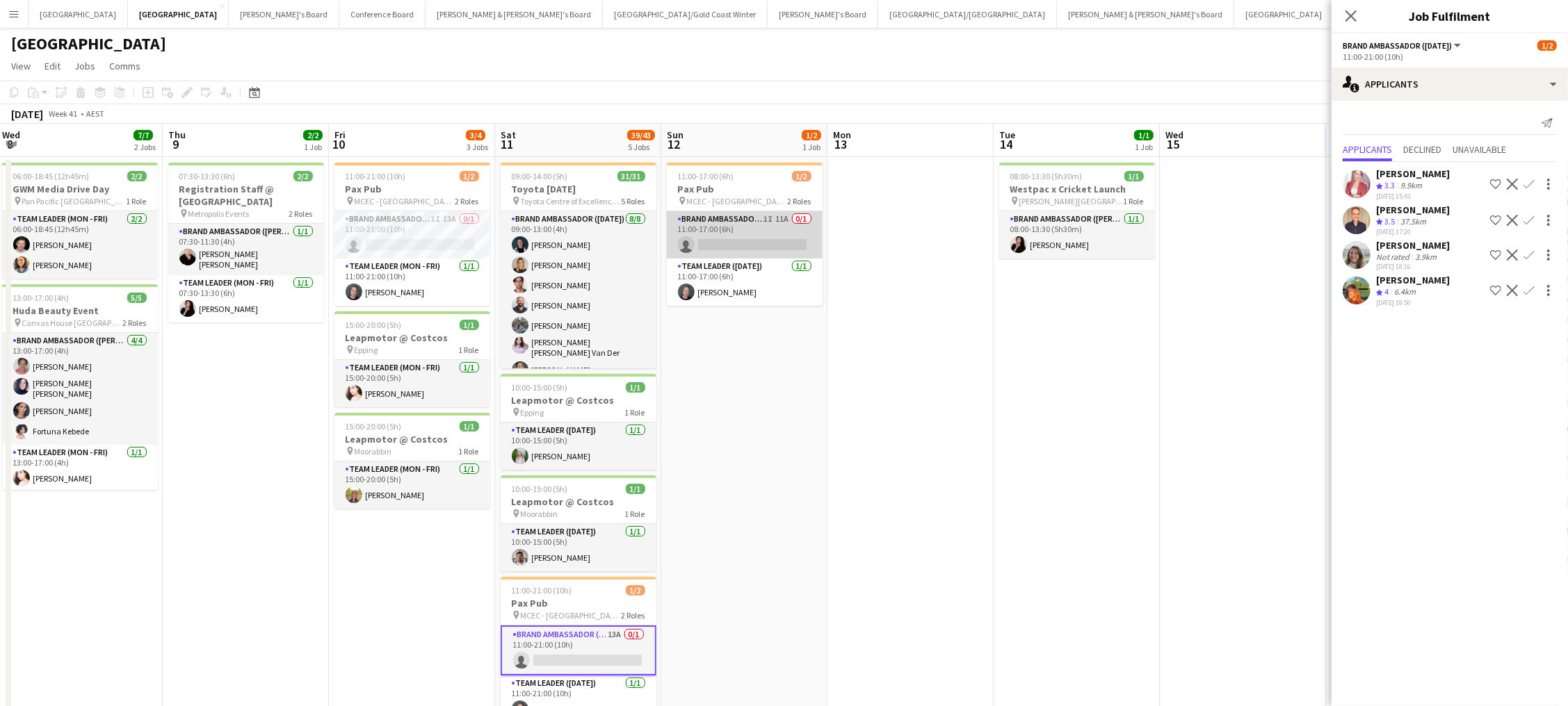
click at [714, 227] on app-card-role "Brand Ambassador (Sunday) 1I 11A 0/1 11:00-17:00 (6h) single-neutral-actions" at bounding box center [745, 234] width 156 height 47
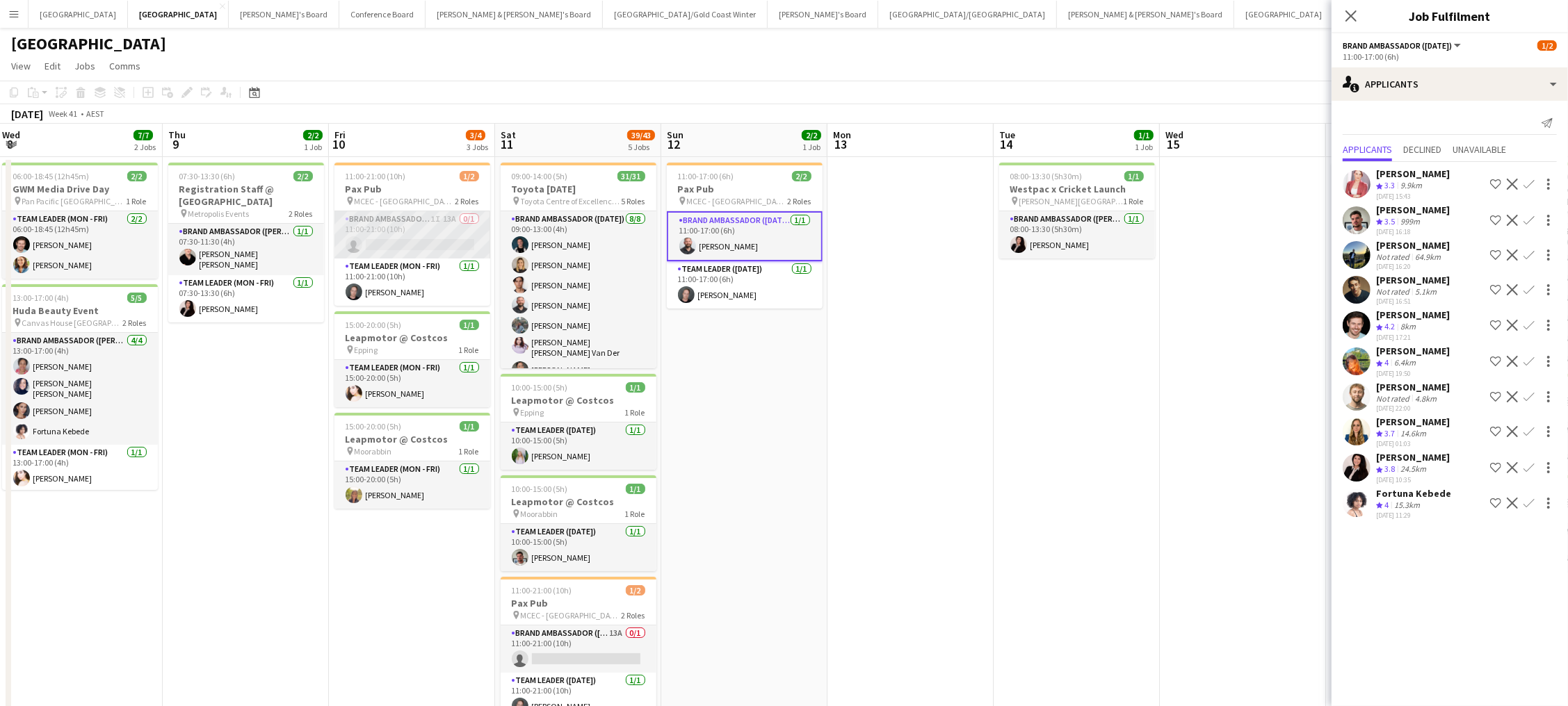
click at [438, 237] on app-card-role "Brand Ambassador (Mon - Fri) 1I 13A 0/1 11:00-21:00 (10h) single-neutral-actions" at bounding box center [412, 234] width 156 height 47
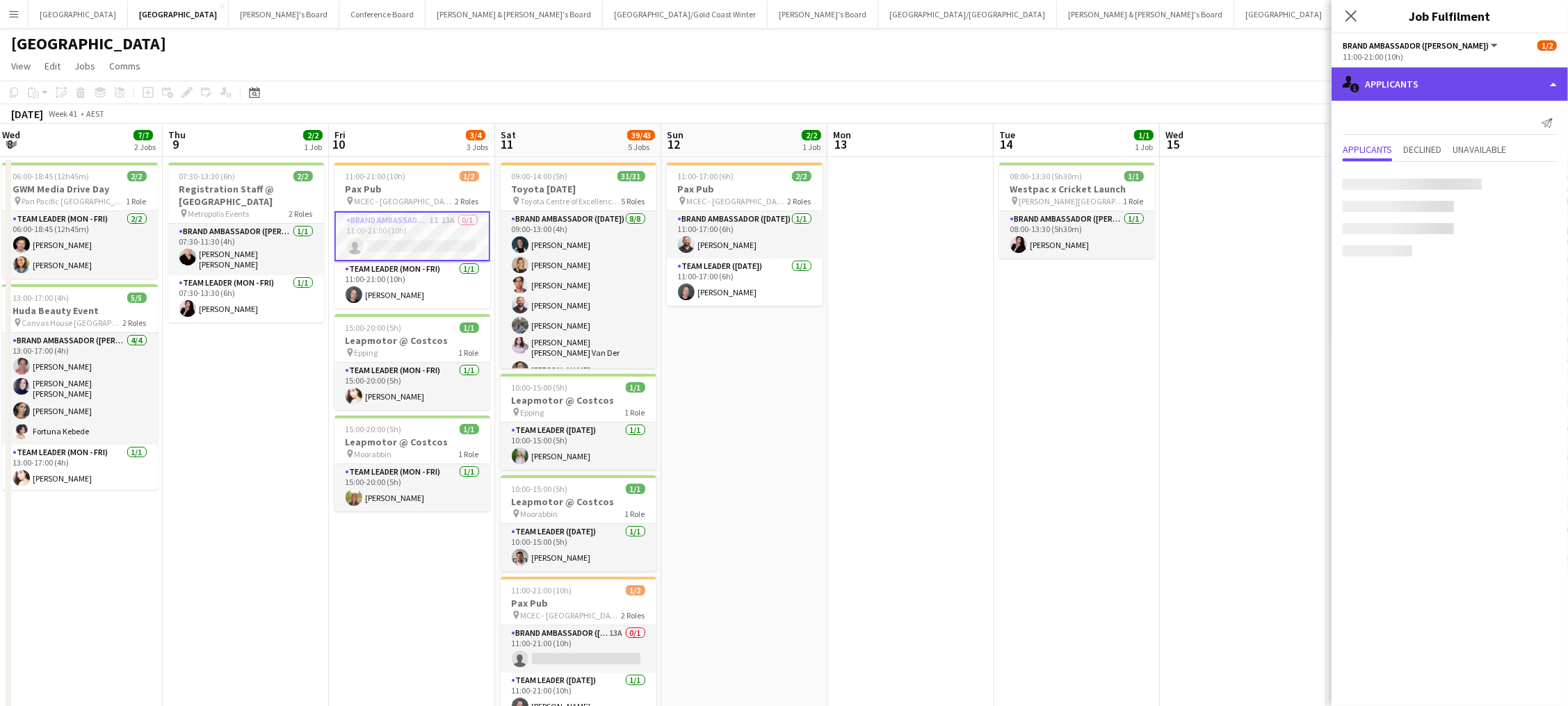
click at [1183, 94] on div "single-neutral-actions-information Applicants" at bounding box center [1449, 84] width 236 height 33
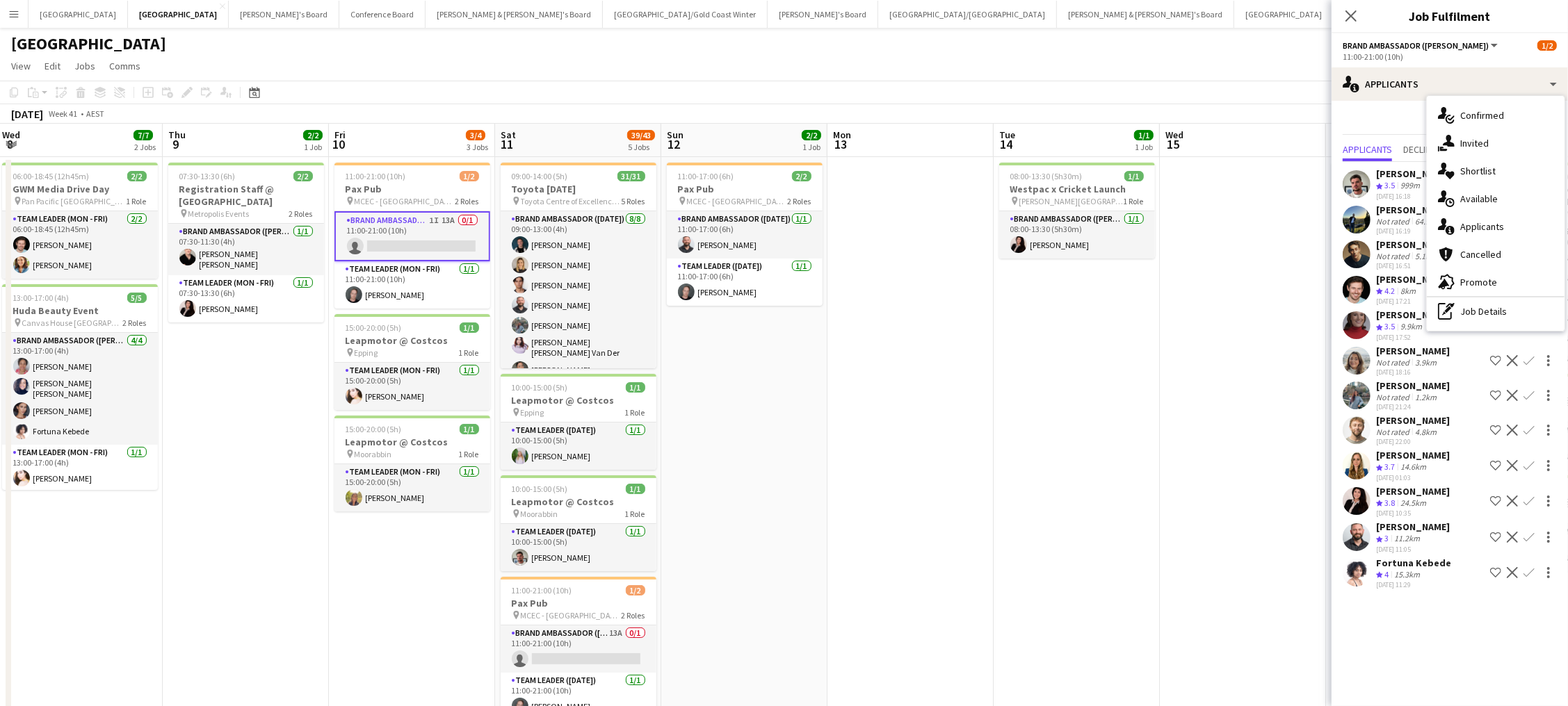
click at [1183, 532] on app-icon "Confirm" at bounding box center [1529, 537] width 11 height 11
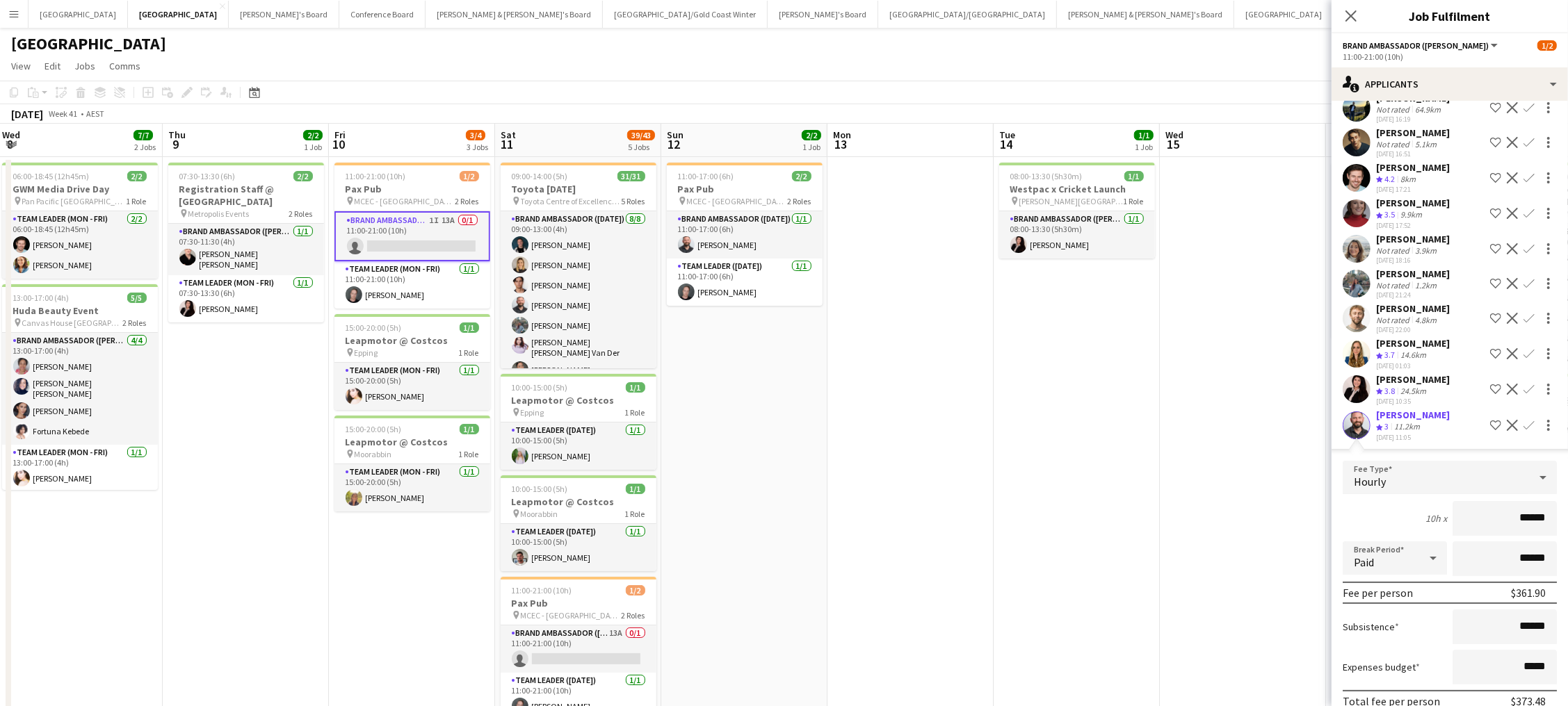
scroll to position [130, 0]
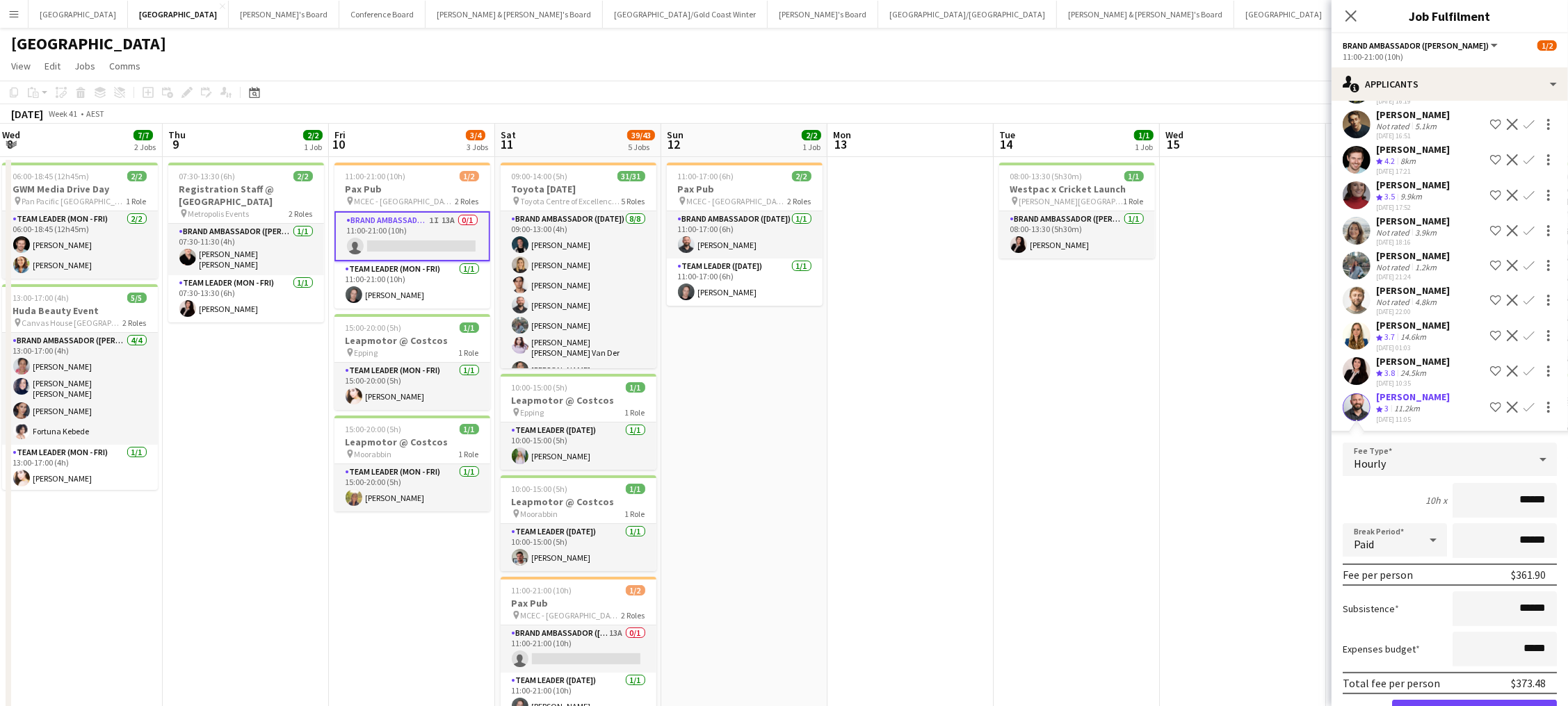
click at [1155, 557] on app-date-cell "08:00-13:30 (5h30m) 1/1 Westpac x Cricket Launch pin Collins Street 1 Role Bran…" at bounding box center [1076, 560] width 167 height 805
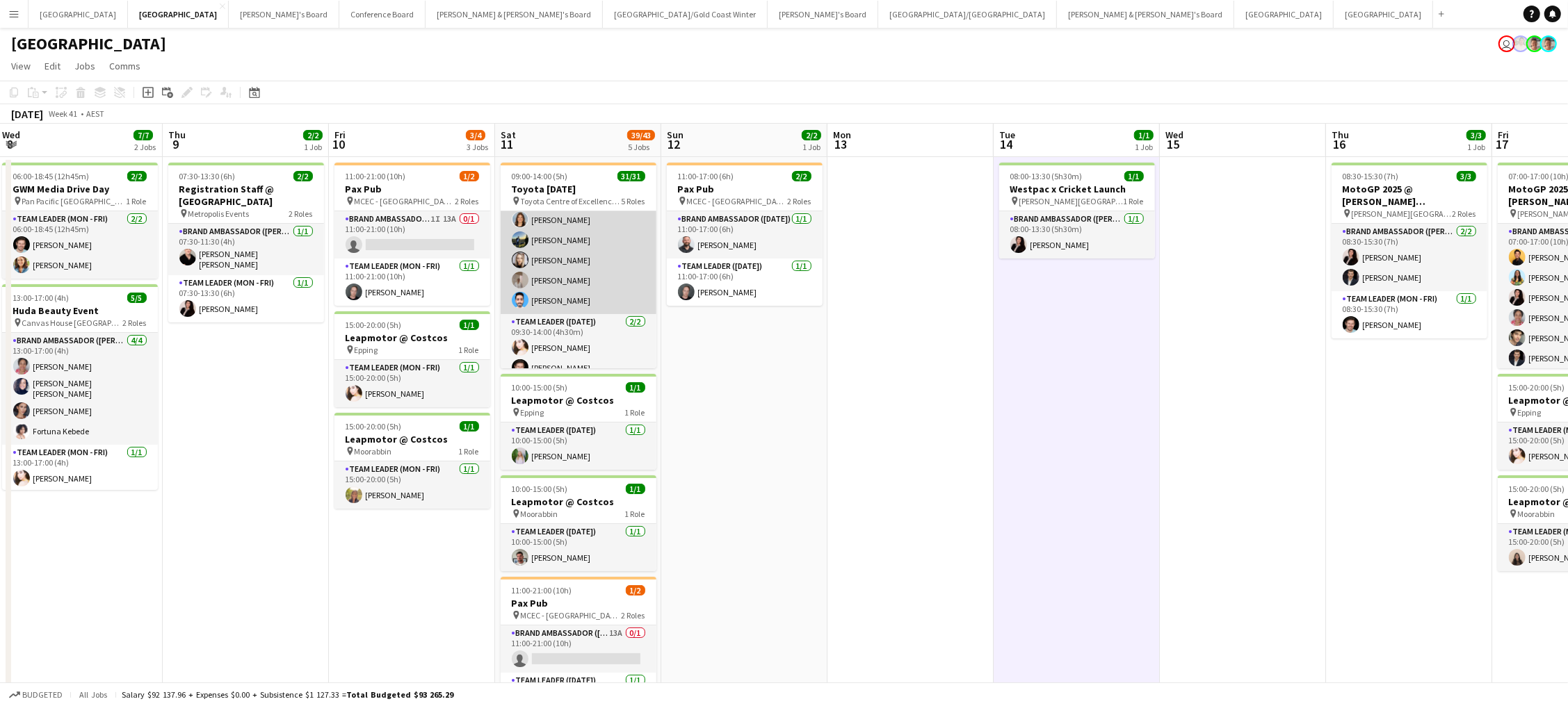
scroll to position [601, 0]
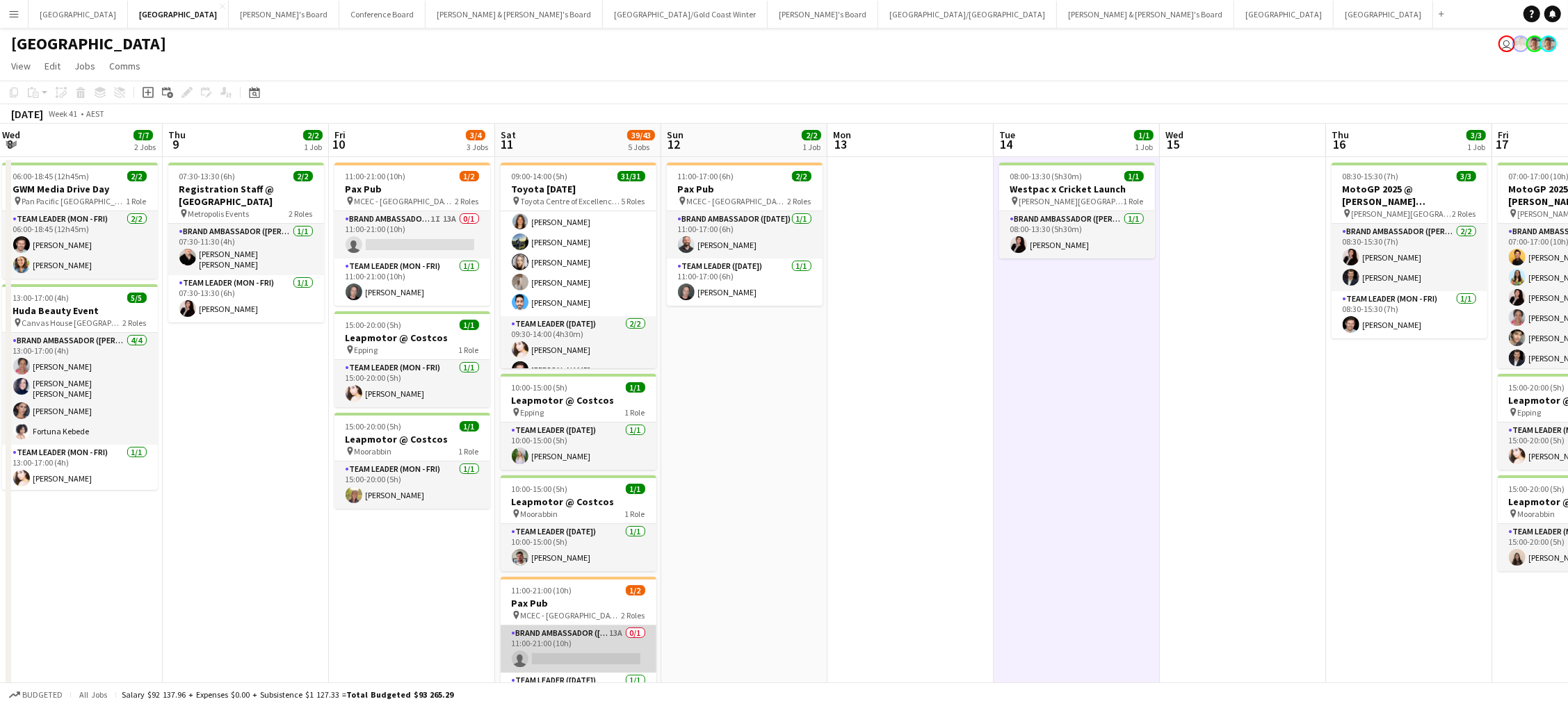
click at [597, 558] on app-card-role "Brand Ambassador (Saturday) 13A 0/1 11:00-21:00 (10h) single-neutral-actions" at bounding box center [578, 649] width 156 height 47
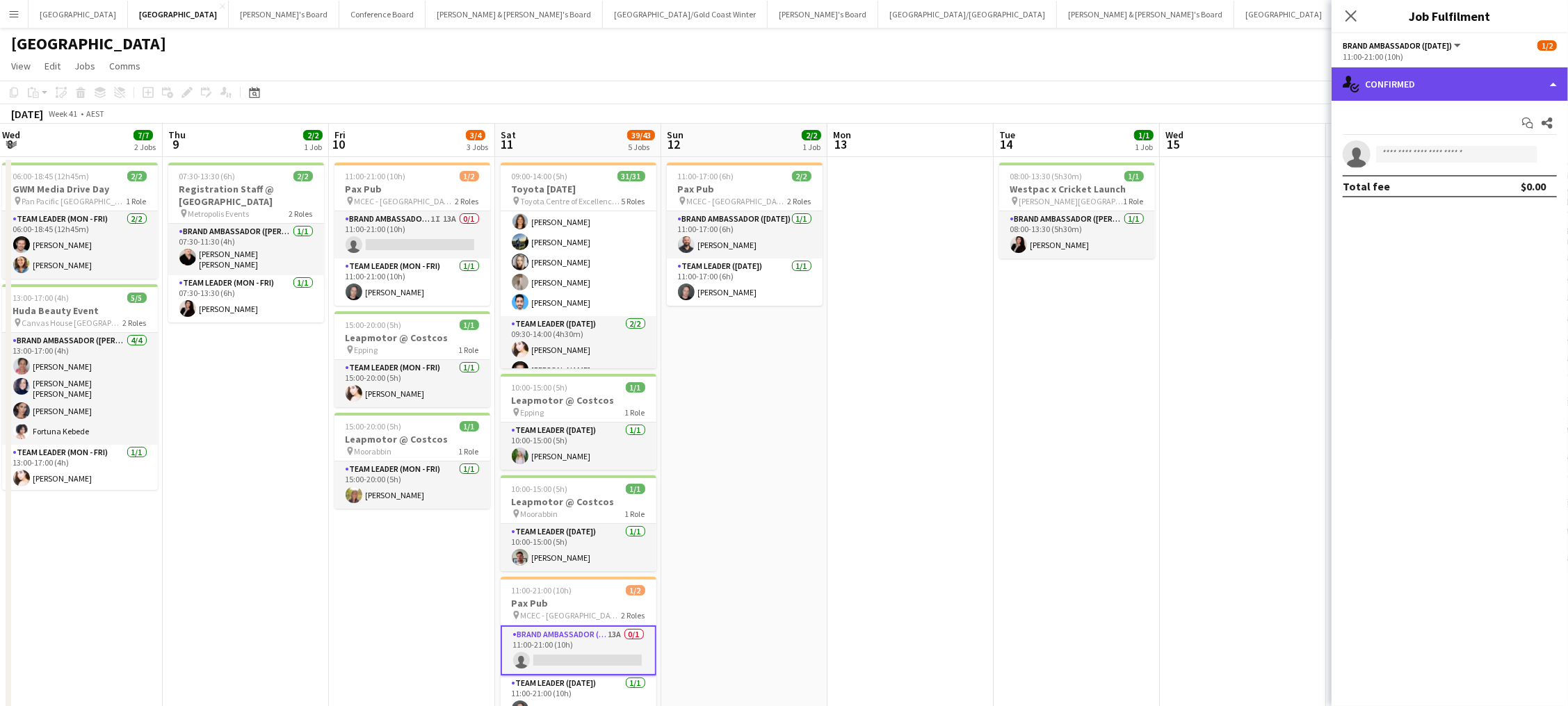
click at [1183, 89] on div "single-neutral-actions-check-2 Confirmed" at bounding box center [1449, 84] width 236 height 33
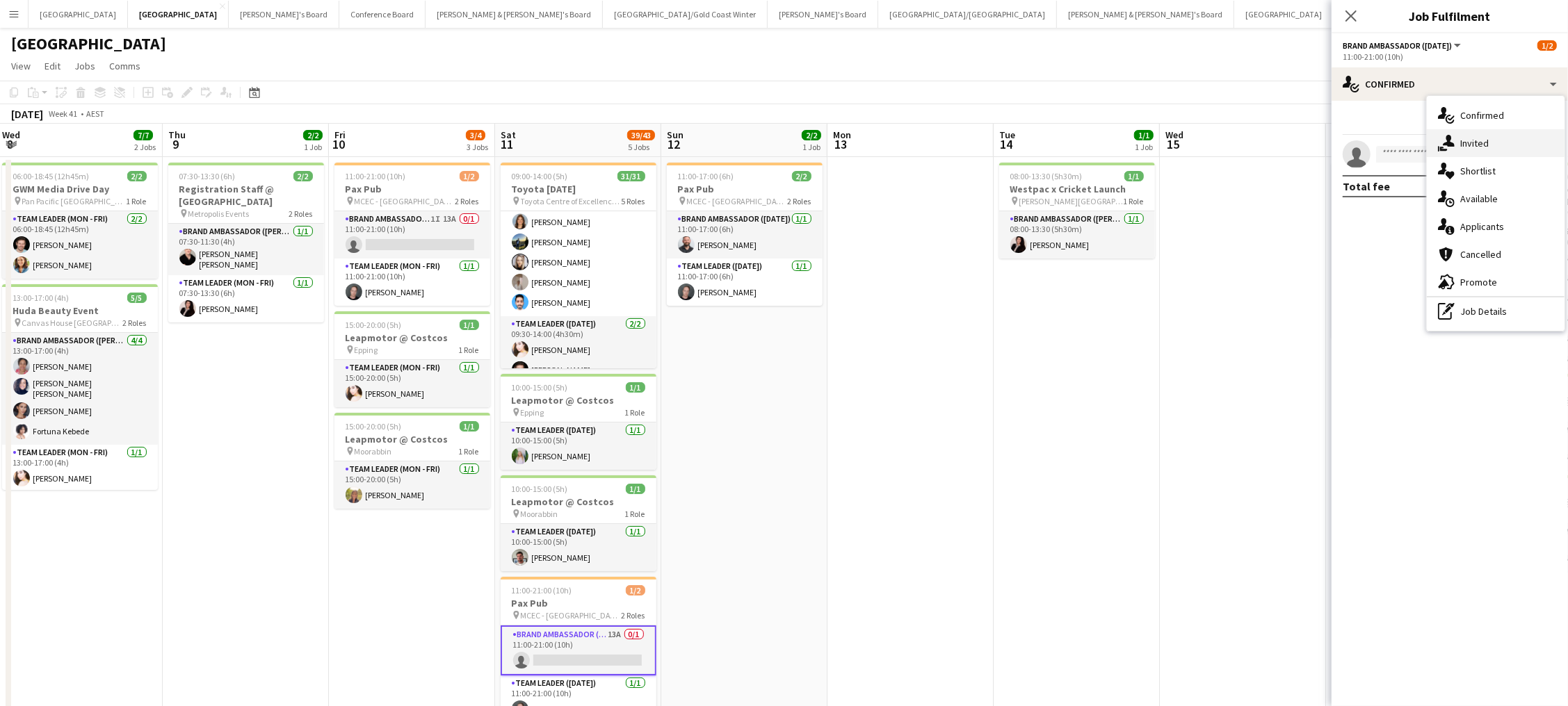
click at [1183, 146] on div "single-neutral-actions-share-1 Invited" at bounding box center [1496, 143] width 138 height 28
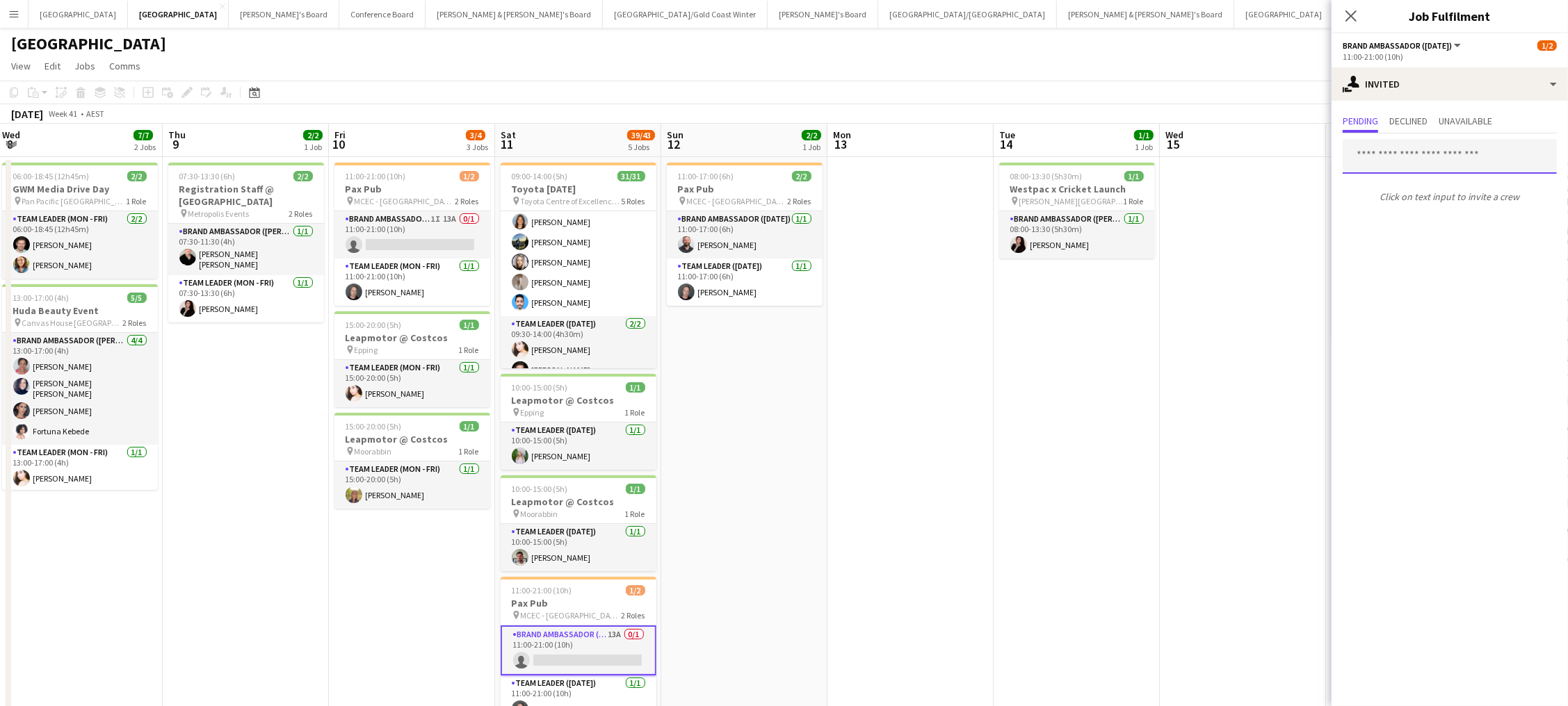
click at [1183, 149] on input "text" at bounding box center [1450, 156] width 215 height 35
type input "*****"
click at [9, 10] on app-icon "Menu" at bounding box center [14, 14] width 11 height 11
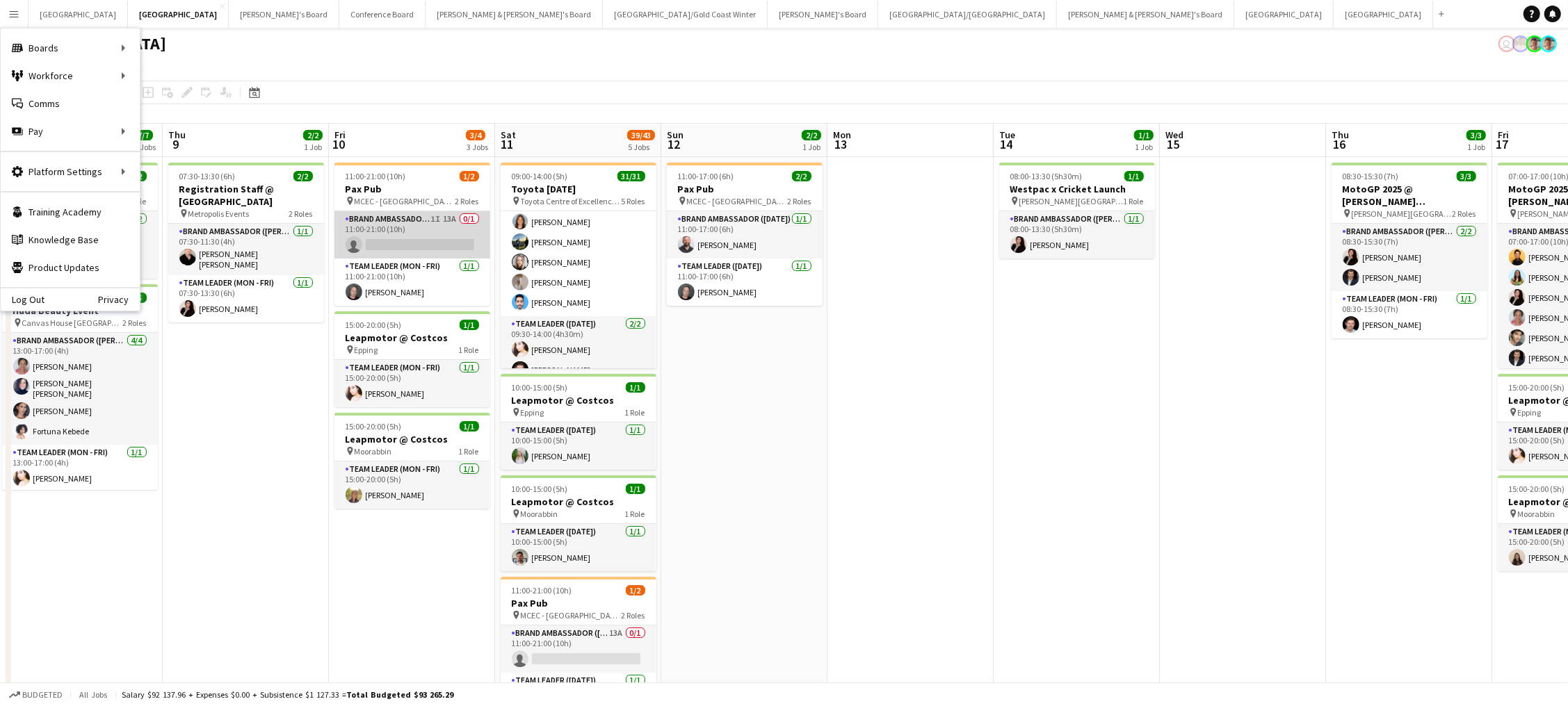
click at [445, 232] on app-card-role "Brand Ambassador (Mon - Fri) 1I 13A 0/1 11:00-21:00 (10h) single-neutral-actions" at bounding box center [412, 234] width 156 height 47
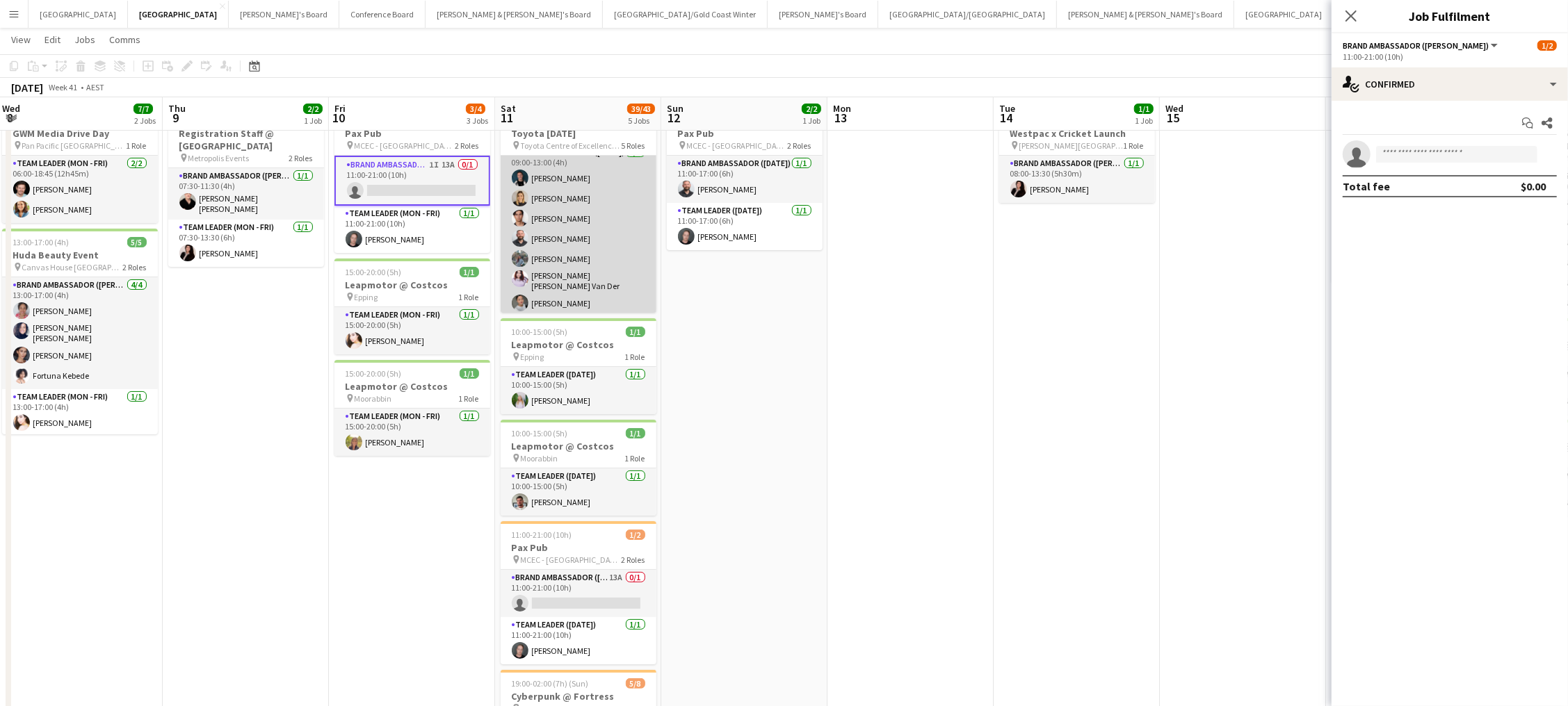
scroll to position [5, 0]
click at [578, 267] on app-card-role "Brand Ambassador (Saturday) 8/8 09:00-13:00 (4h) Gabriel Tiller Emily Lewis Val…" at bounding box center [578, 247] width 156 height 193
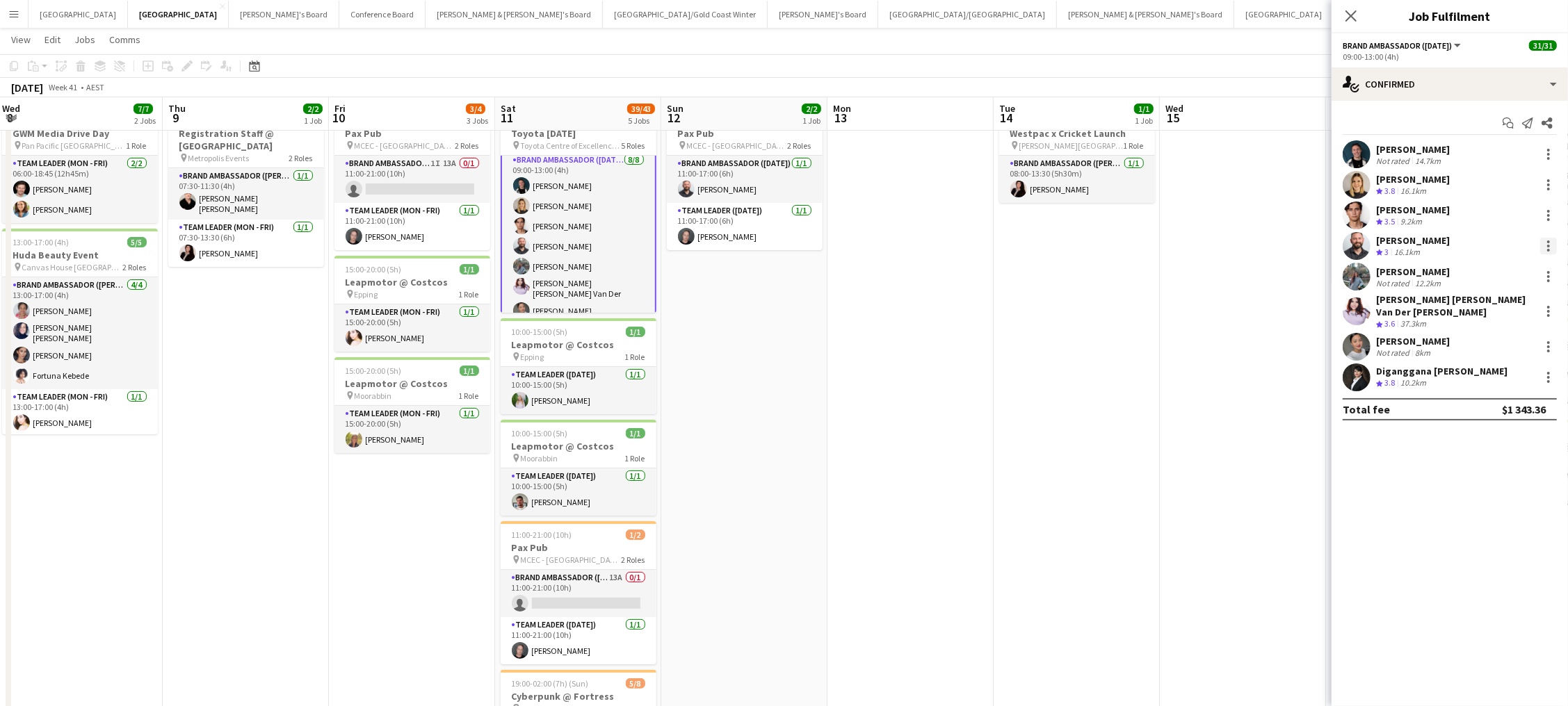
click at [1183, 241] on div at bounding box center [1548, 246] width 17 height 17
drag, startPoint x: 1509, startPoint y: 399, endPoint x: 1123, endPoint y: 401, distance: 386.0
click at [1183, 399] on span "Remove" at bounding box center [1503, 404] width 86 height 12
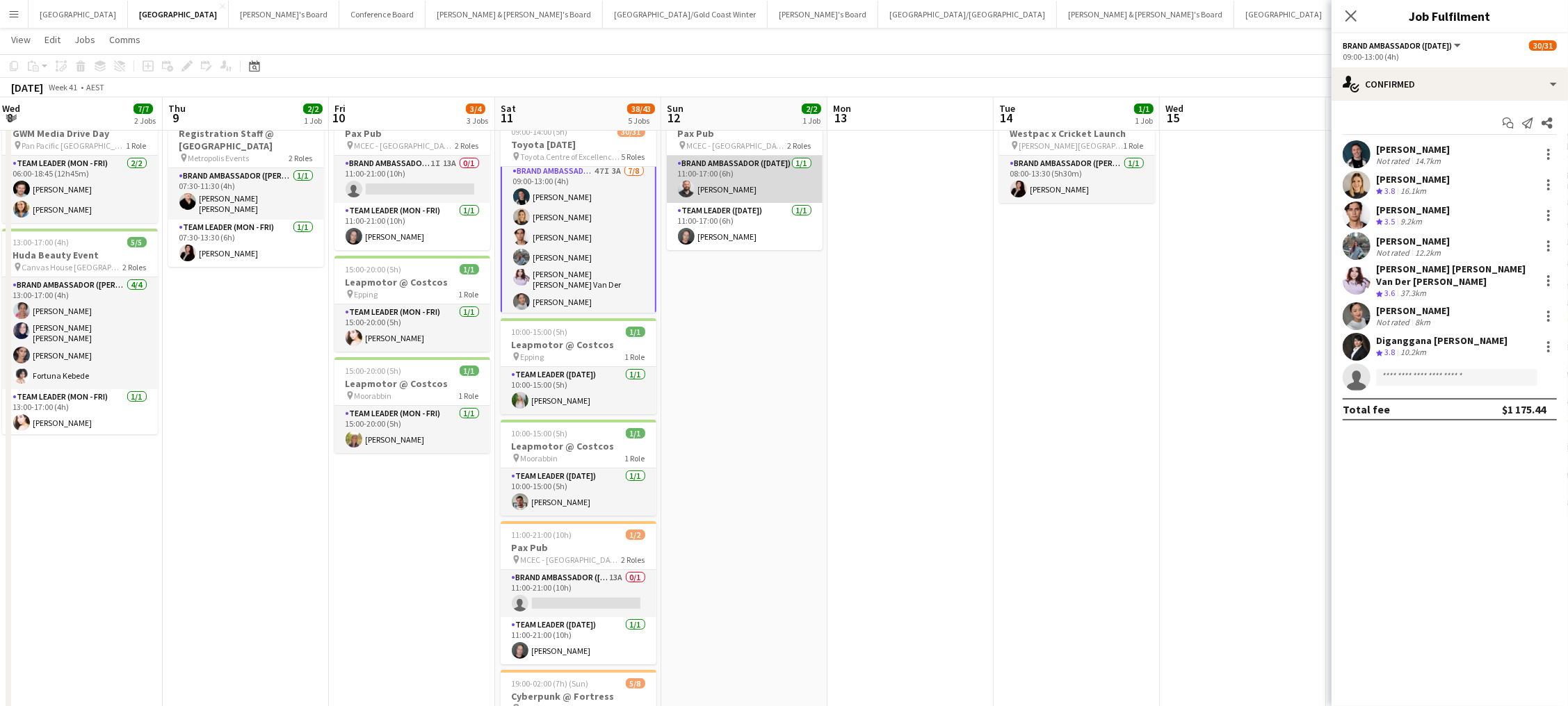
click at [766, 175] on app-card-role "Brand Ambassador (Sunday) 1/1 11:00-17:00 (6h) John Lopes" at bounding box center [745, 180] width 156 height 47
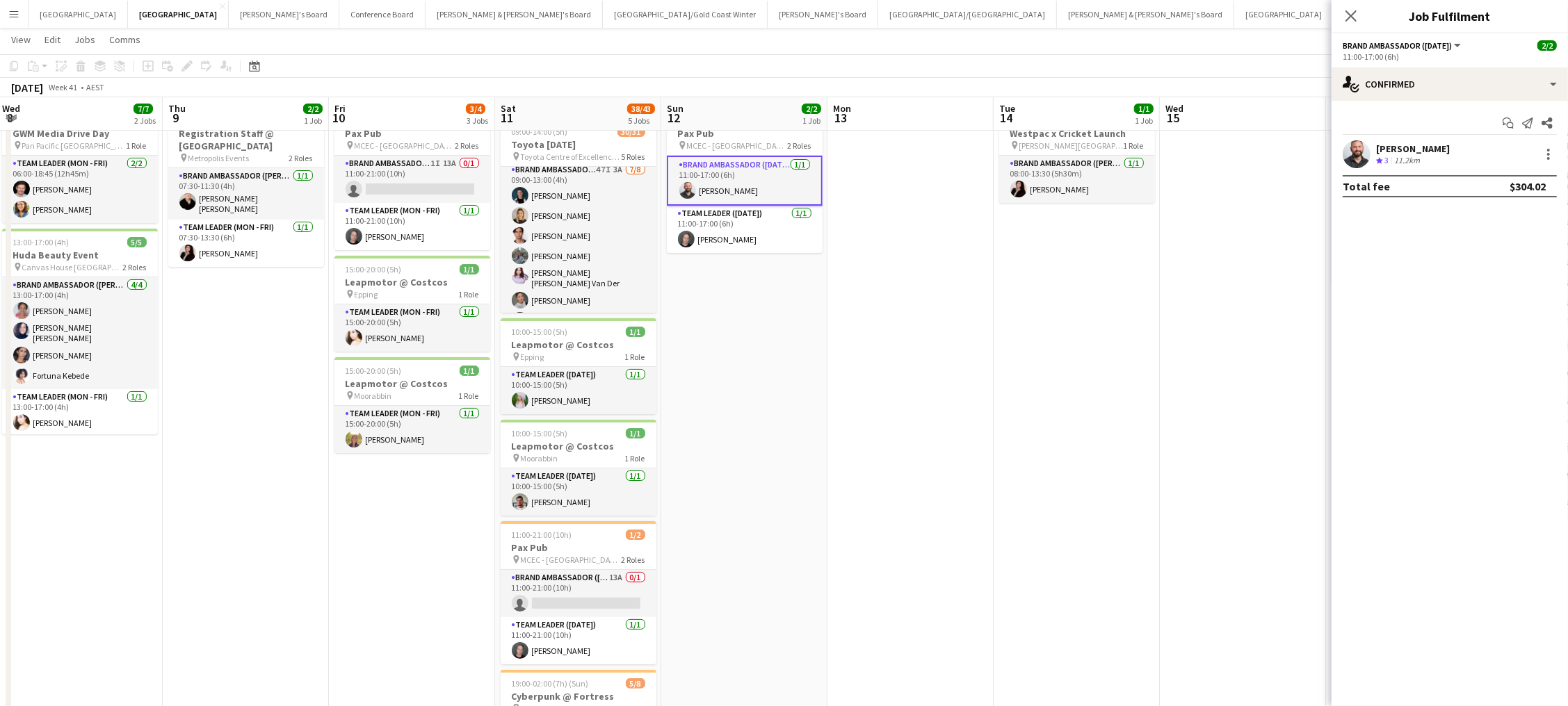
scroll to position [0, 335]
click at [1183, 154] on div at bounding box center [1548, 153] width 17 height 17
click at [1183, 313] on span "Remove" at bounding box center [1482, 313] width 42 height 12
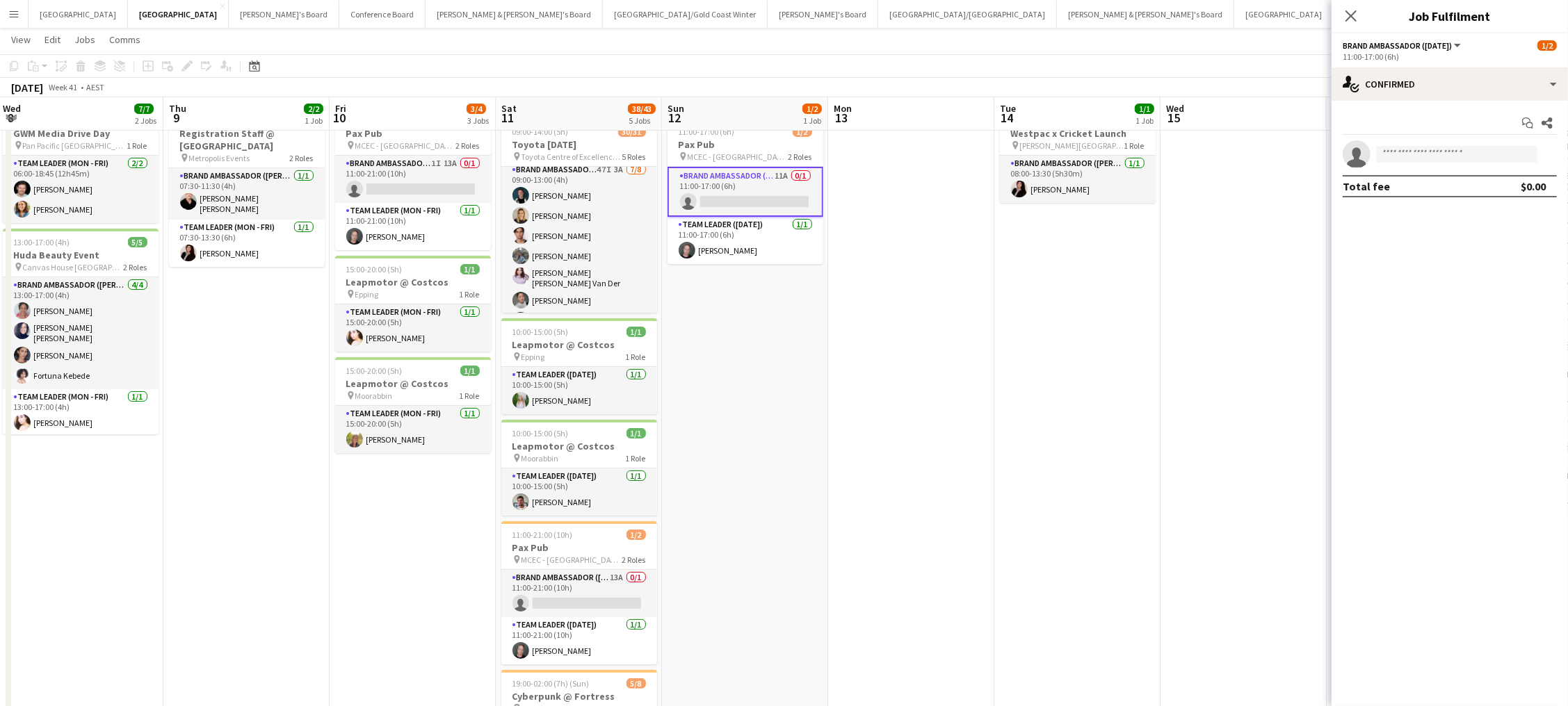
click at [961, 296] on app-date-cell at bounding box center [911, 504] width 167 height 805
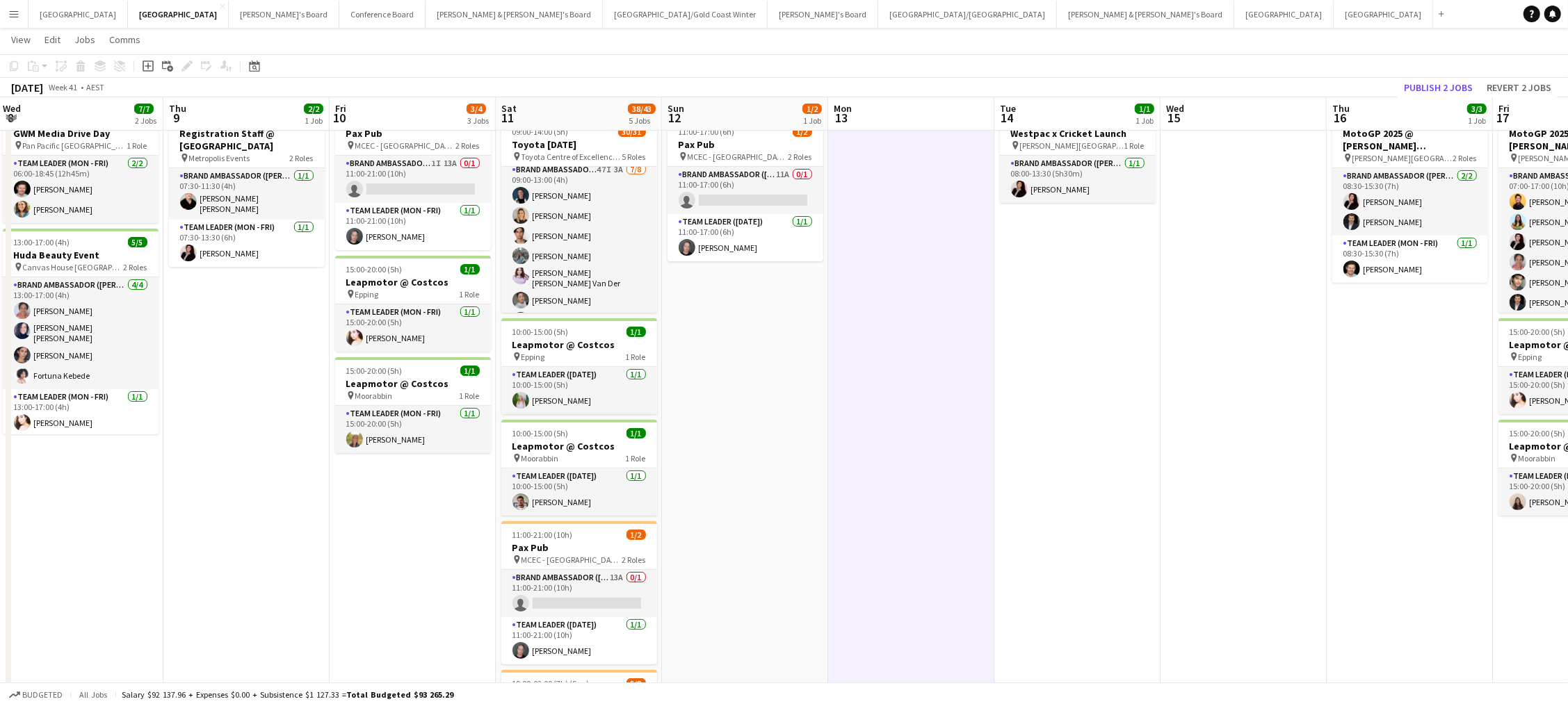
click at [1183, 85] on button "Publish 2 jobs" at bounding box center [1439, 87] width 80 height 18
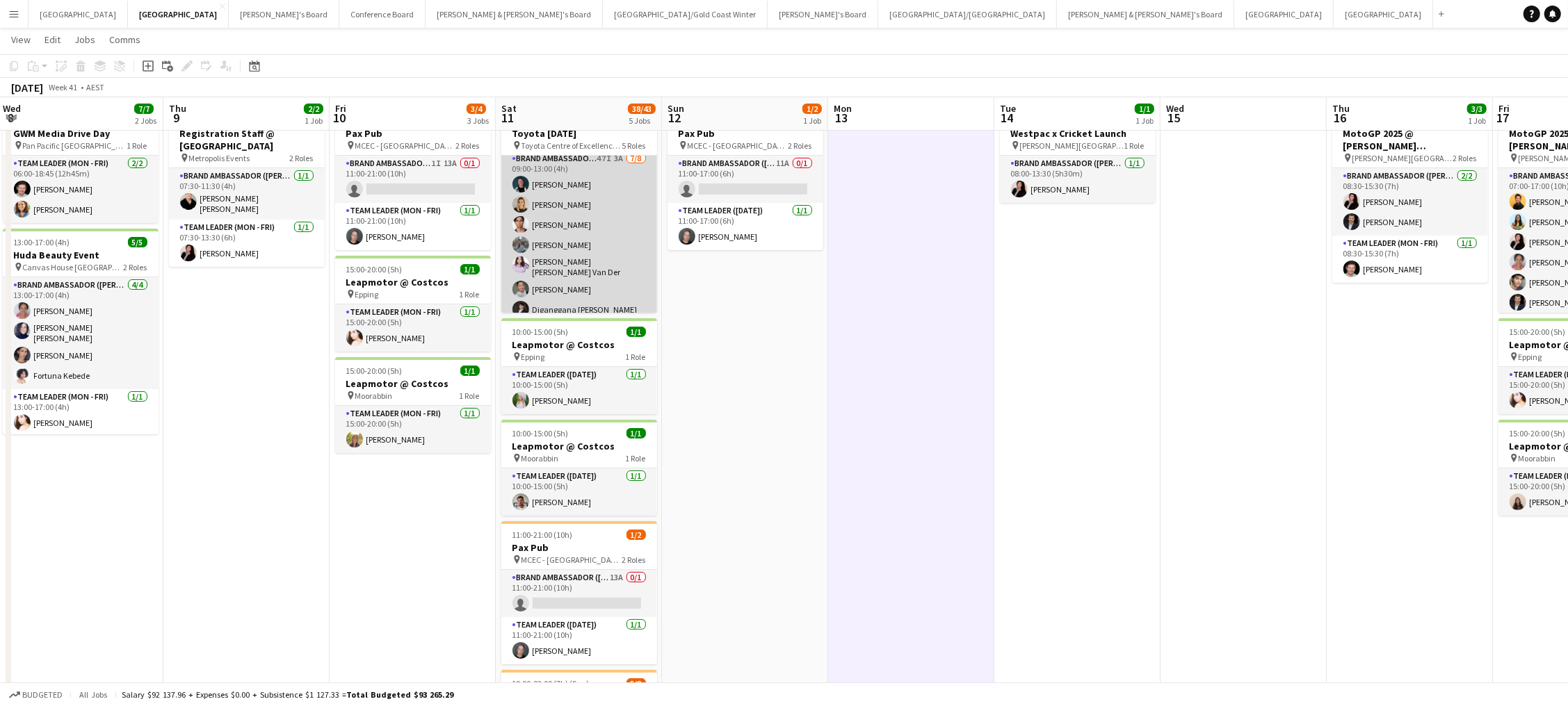
click at [623, 210] on app-card-role "Brand Ambassador (Saturday) 47I 3A 7/8 09:00-13:00 (4h) Gabriel Tiller Emily Le…" at bounding box center [579, 247] width 156 height 193
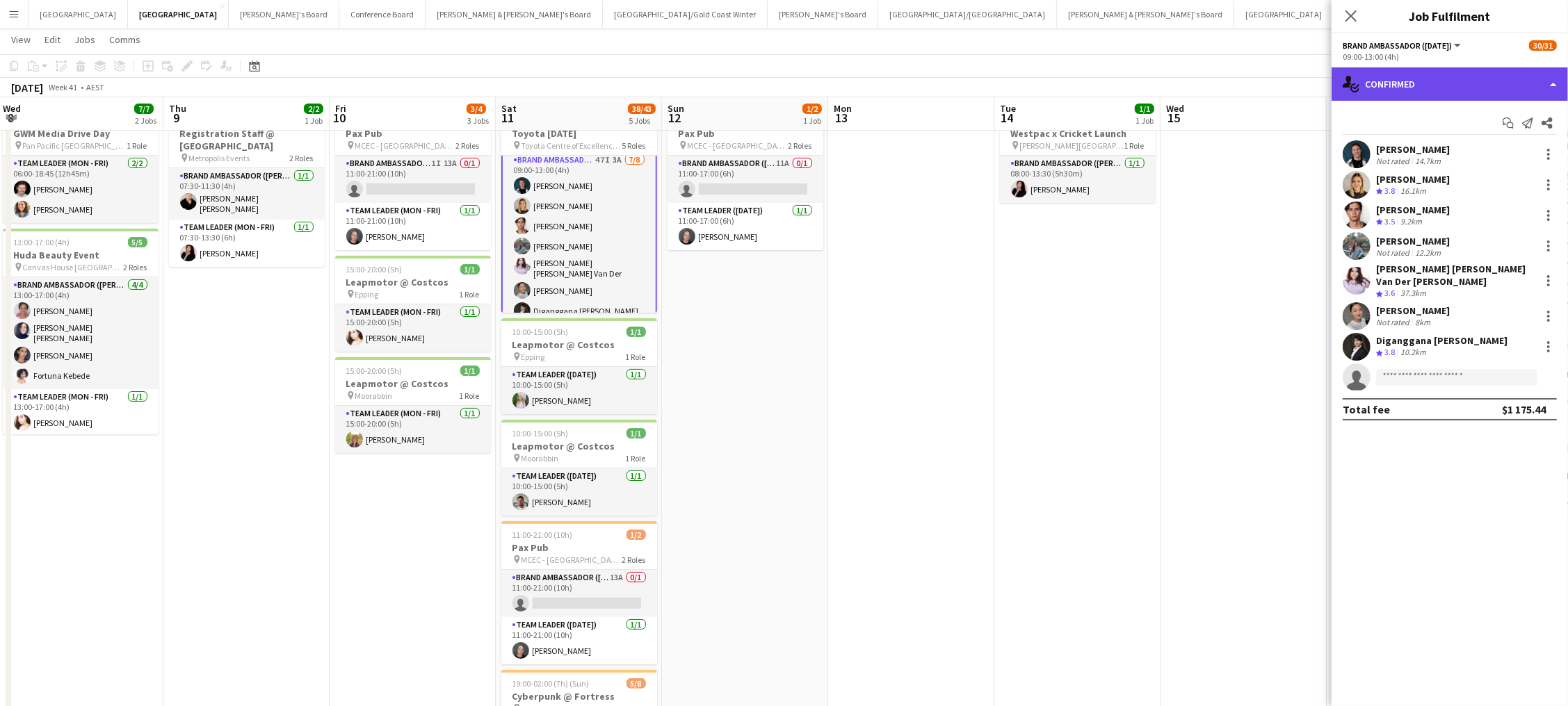
click at [1183, 92] on div "single-neutral-actions-check-2 Confirmed" at bounding box center [1449, 84] width 236 height 33
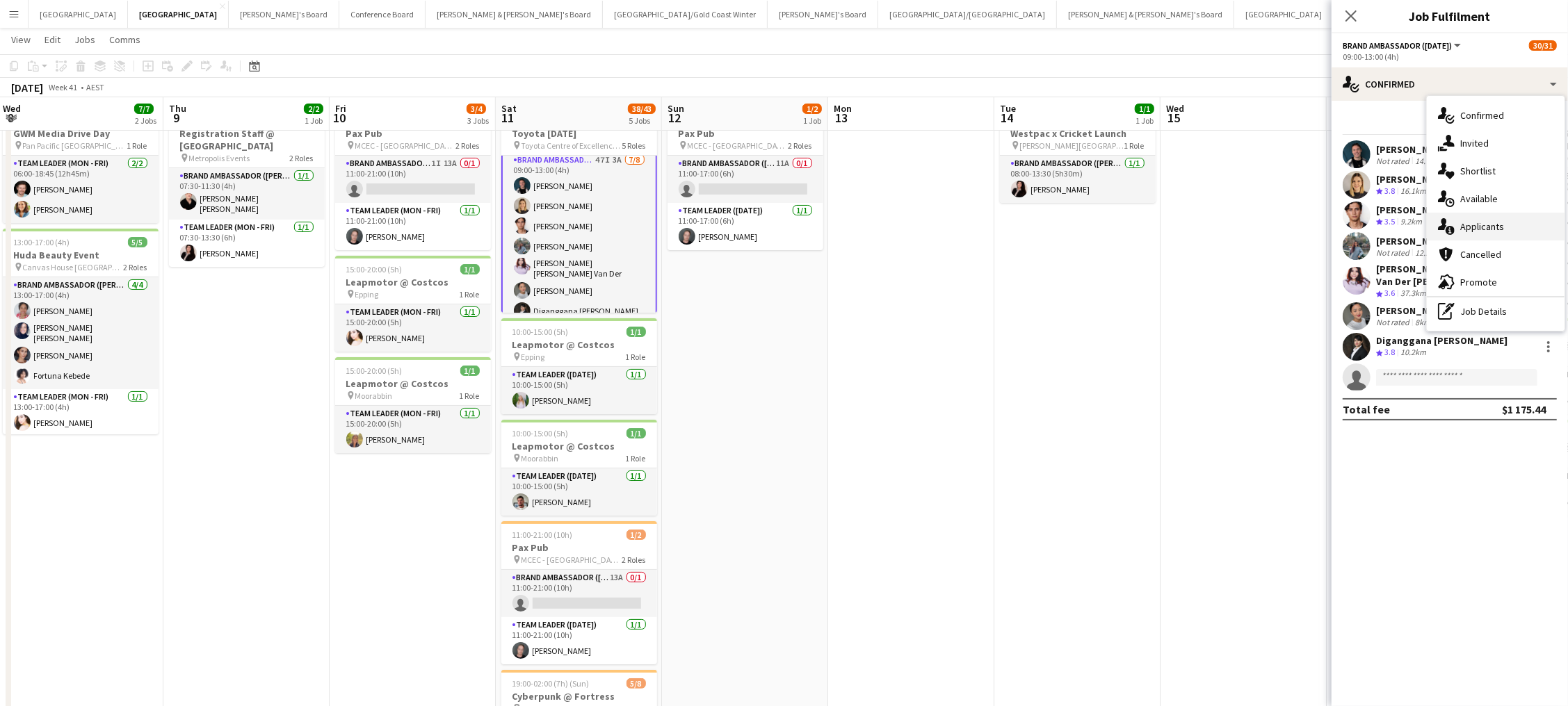
click at [1183, 221] on div "single-neutral-actions-information Applicants" at bounding box center [1496, 227] width 138 height 28
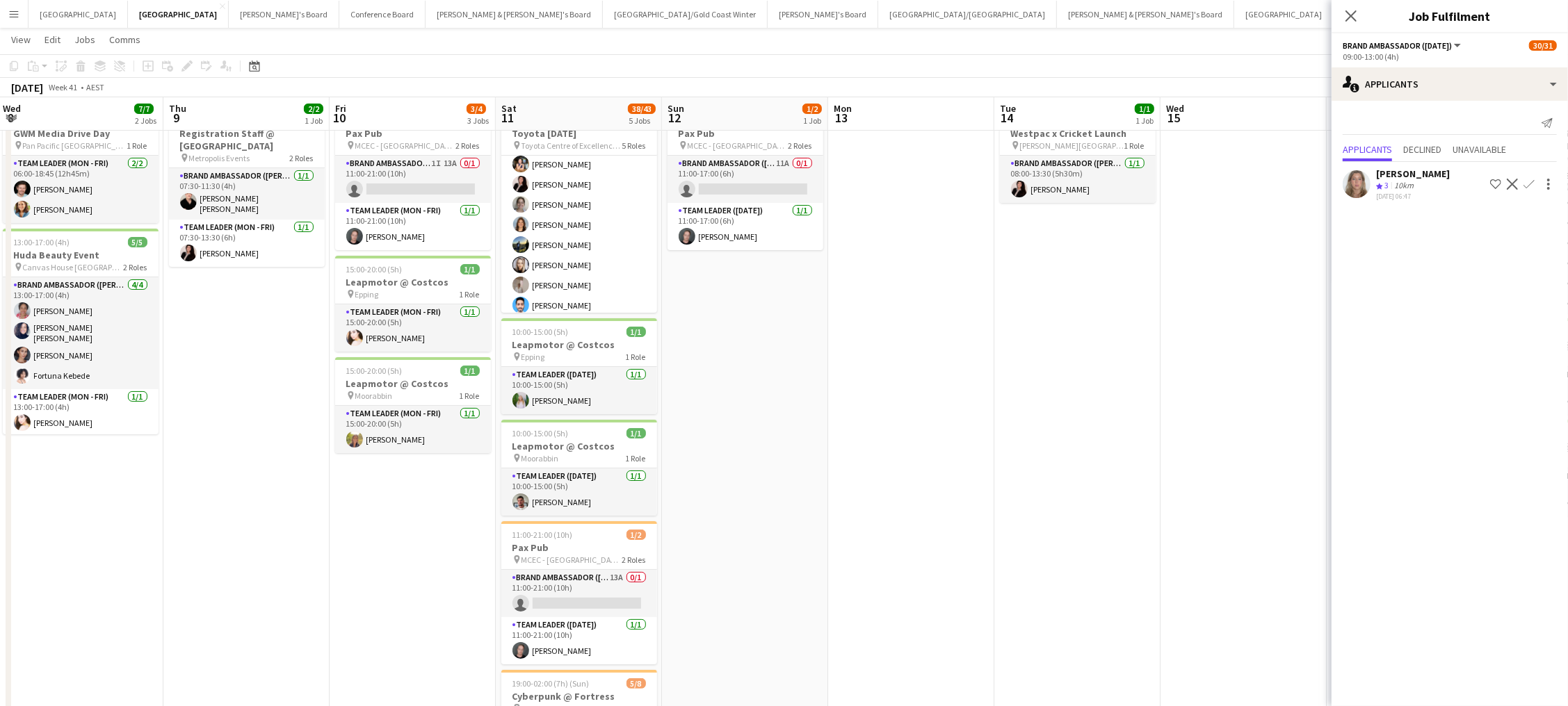
scroll to position [576, 0]
click at [1183, 181] on app-icon "Confirm" at bounding box center [1529, 184] width 11 height 11
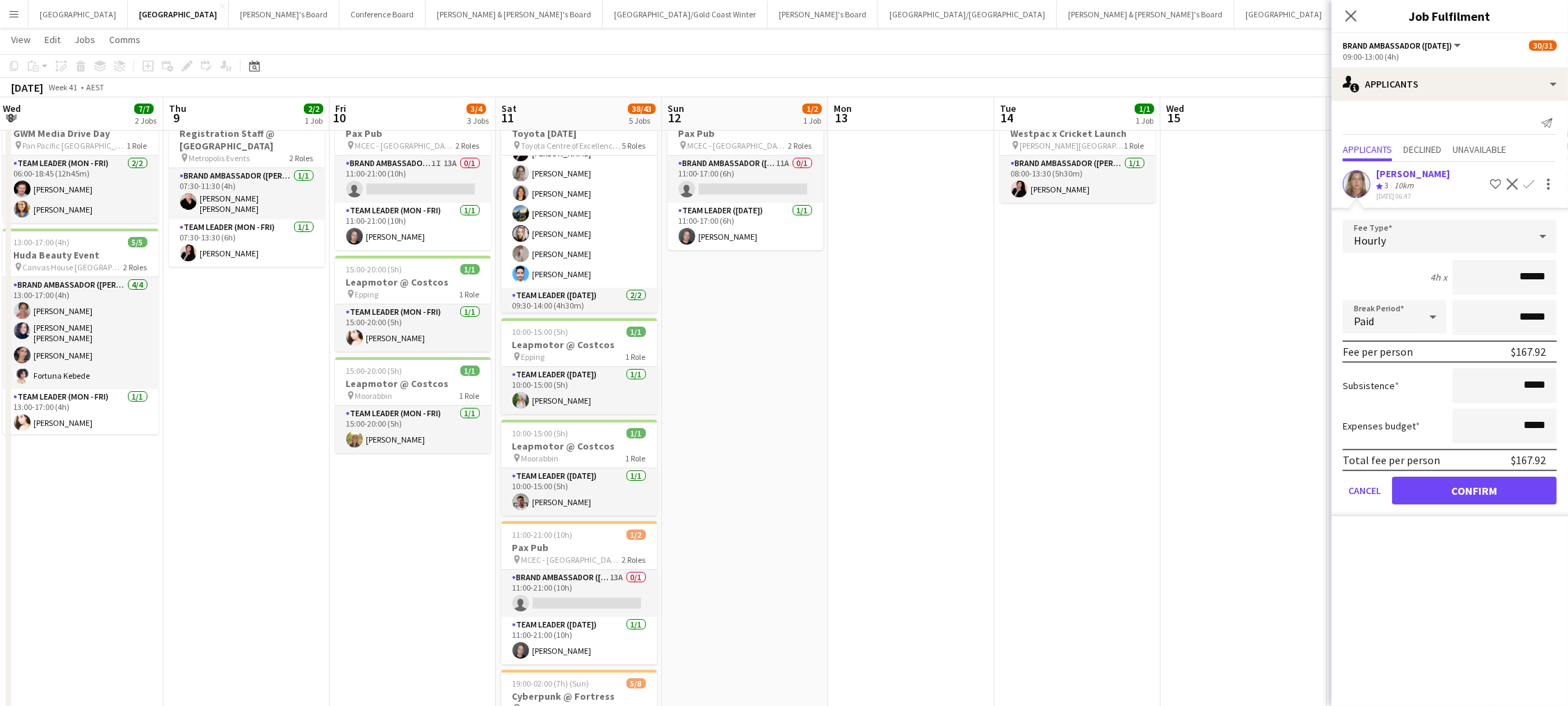
click at [1183, 485] on button "Confirm" at bounding box center [1474, 491] width 165 height 28
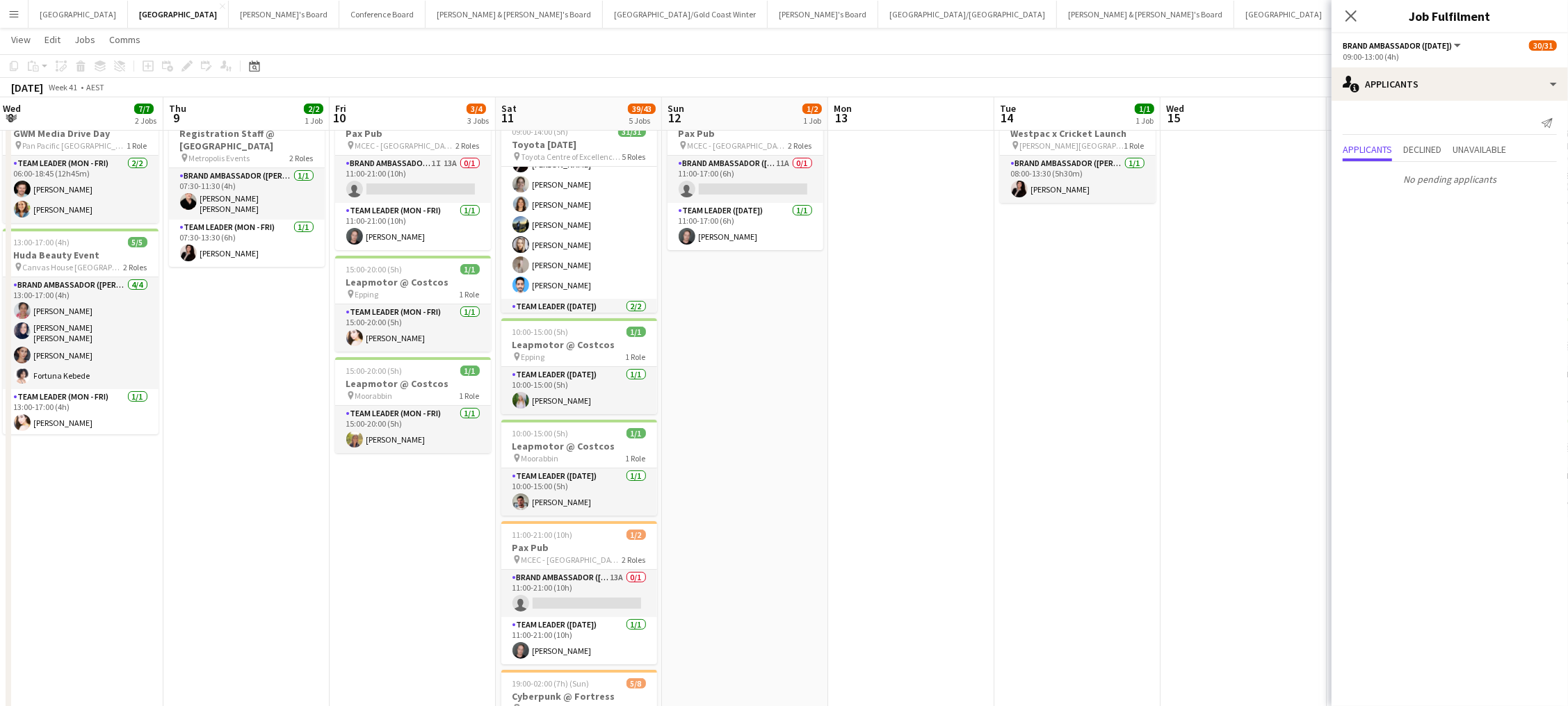
click at [970, 307] on app-date-cell at bounding box center [911, 504] width 167 height 805
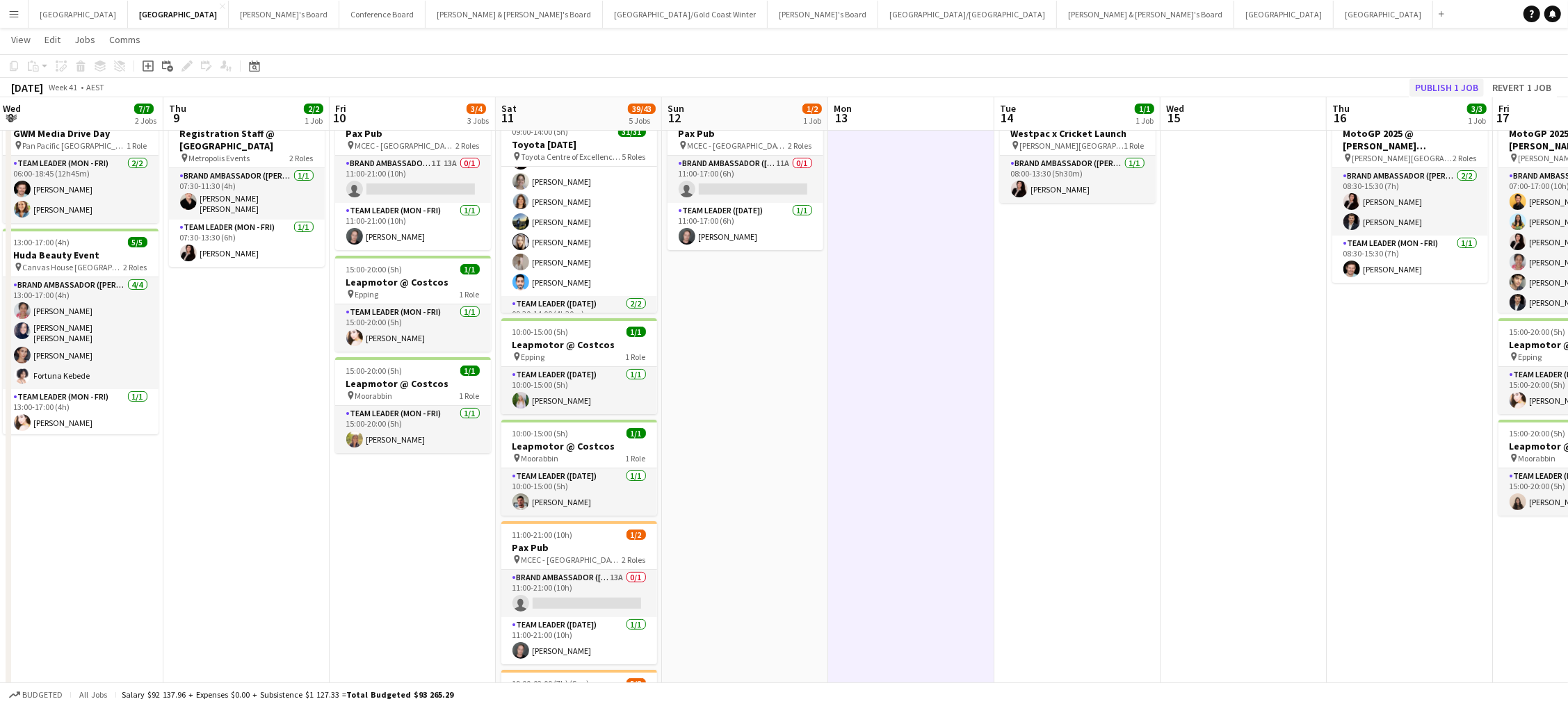
click at [1183, 87] on button "Publish 1 job" at bounding box center [1446, 87] width 74 height 18
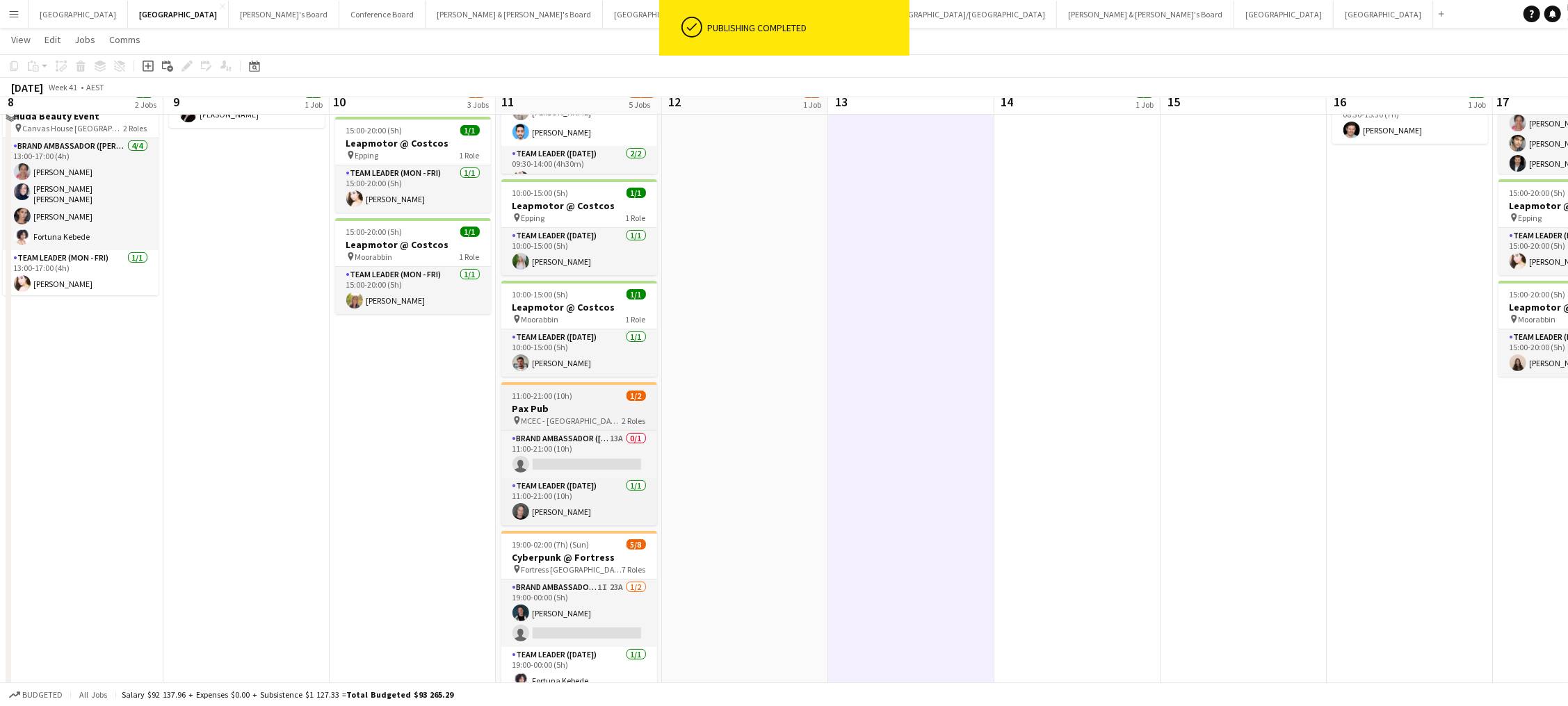
scroll to position [208, 0]
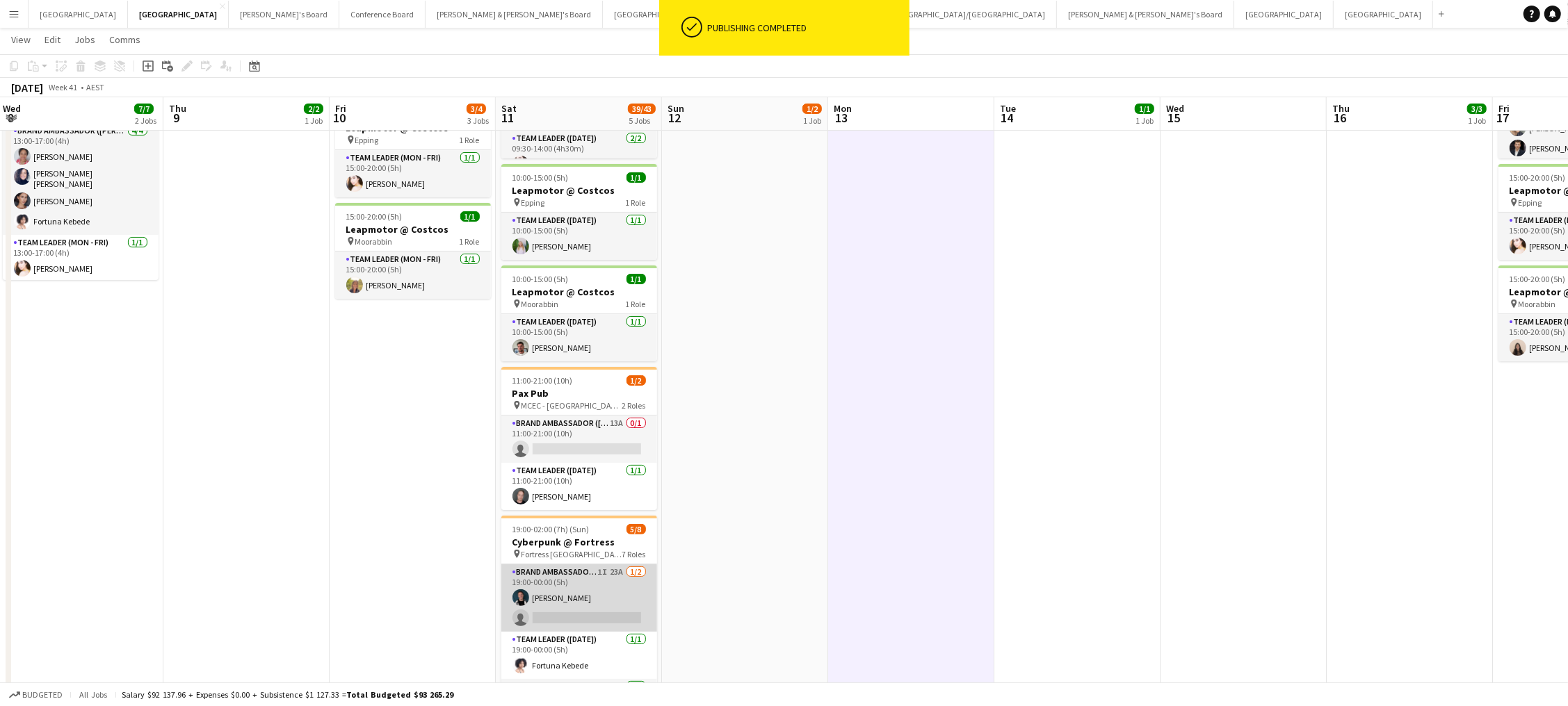
click at [613, 558] on app-card-role "Brand Ambassador (Saturday) 1I 23A 1/2 19:00-00:00 (5h) Gabriel Tiller single-n…" at bounding box center [579, 597] width 156 height 67
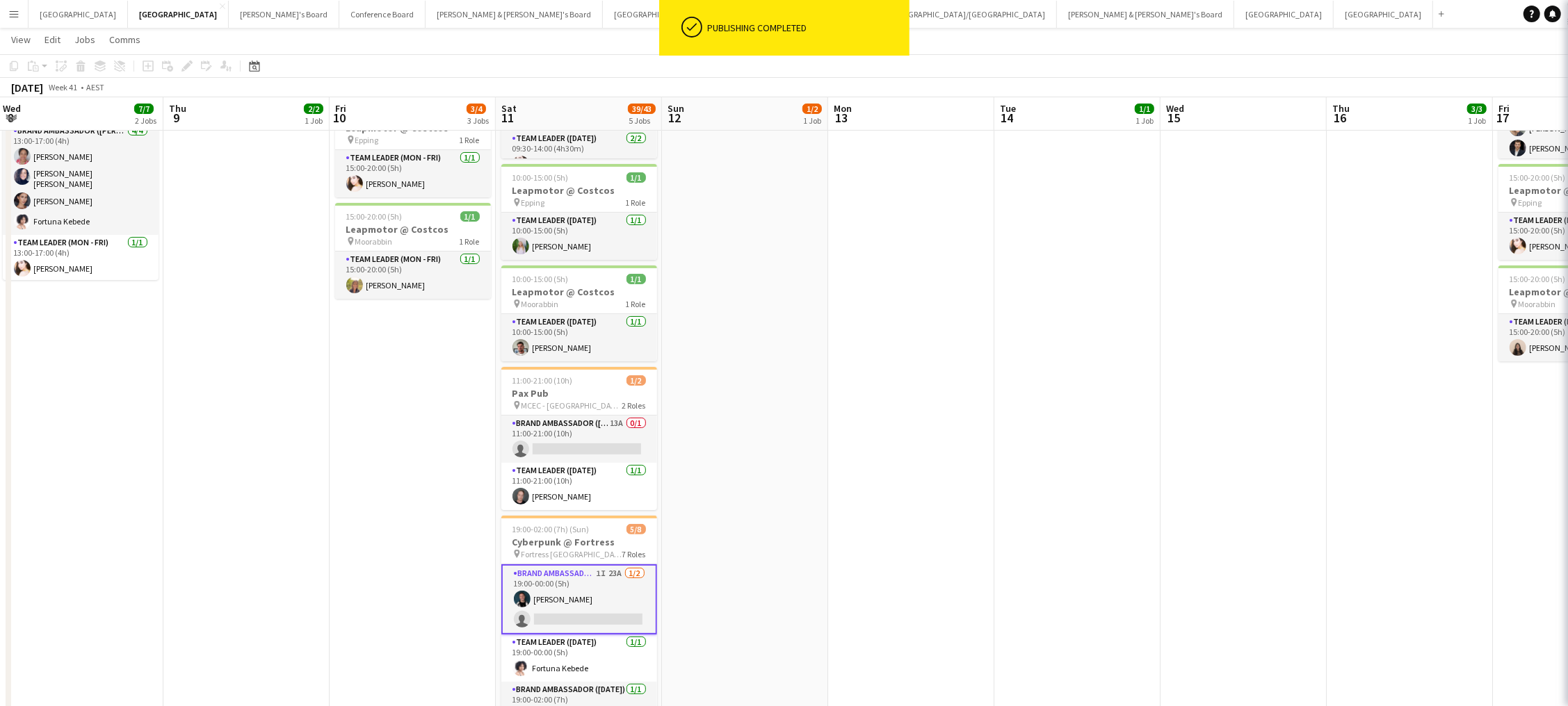
scroll to position [0, 335]
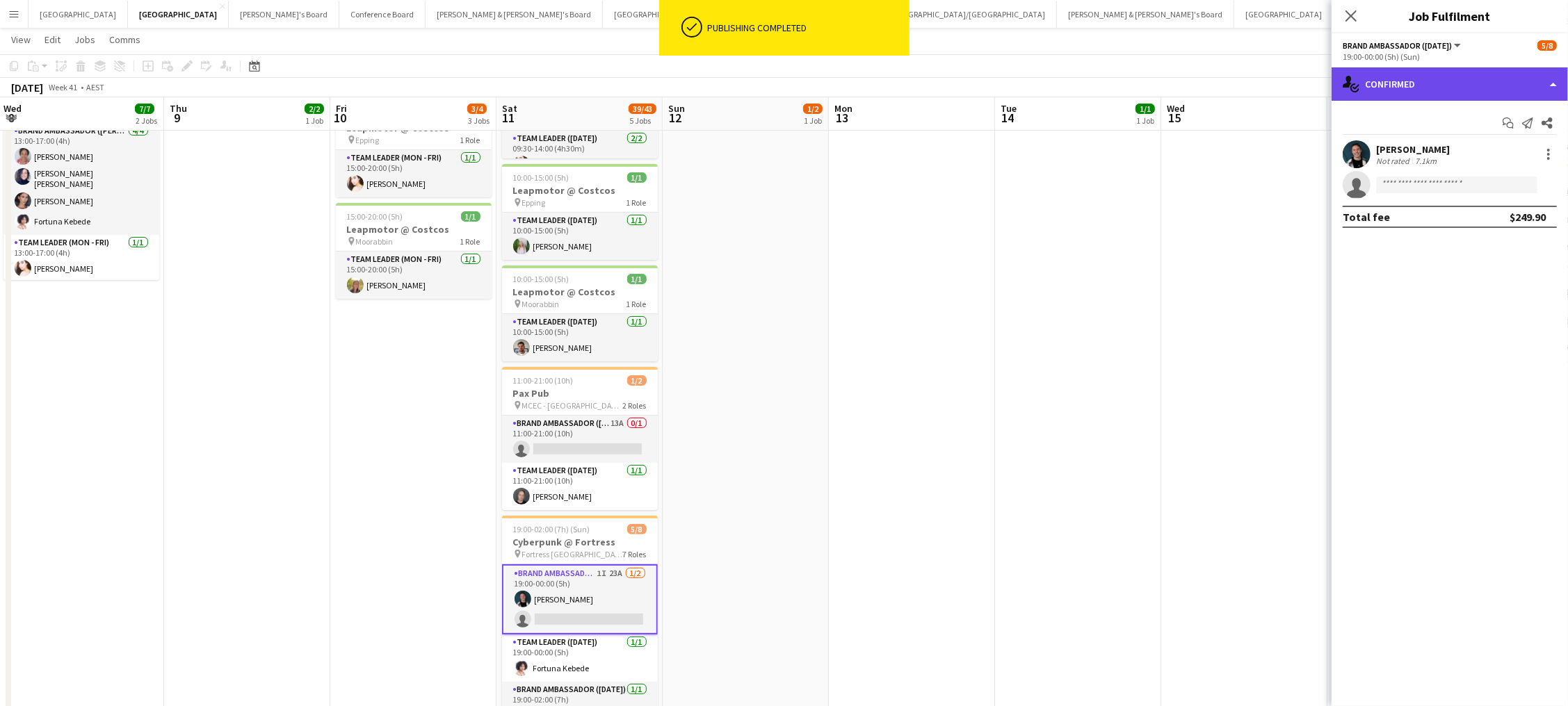
click at [1183, 80] on div "single-neutral-actions-check-2 Confirmed" at bounding box center [1449, 84] width 236 height 33
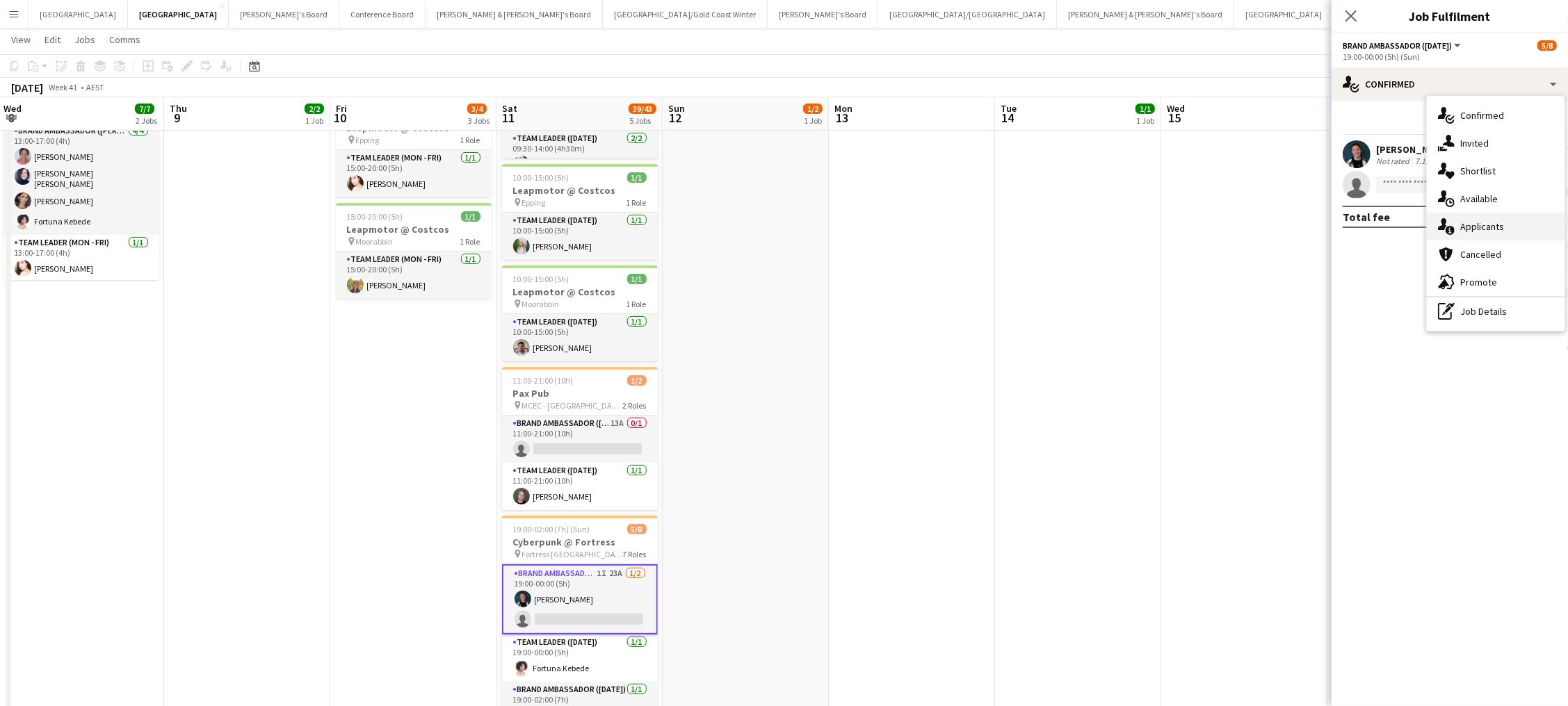
click at [1183, 232] on div "single-neutral-actions-information Applicants" at bounding box center [1496, 227] width 138 height 28
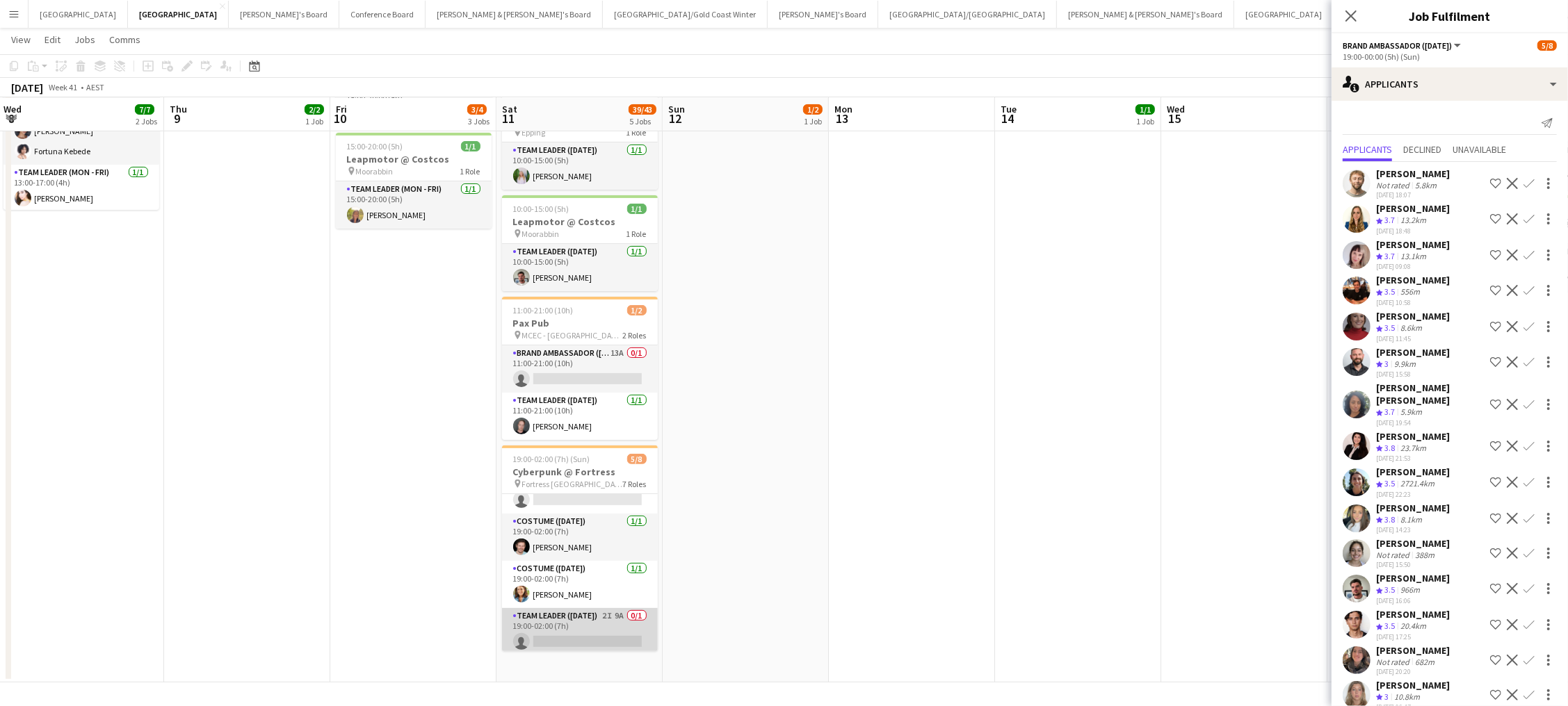
scroll to position [278, 0]
click at [574, 558] on app-card-role "Team Leader (Saturday) 2I 9A 0/1 19:00-02:00 (7h) single-neutral-actions" at bounding box center [580, 633] width 156 height 47
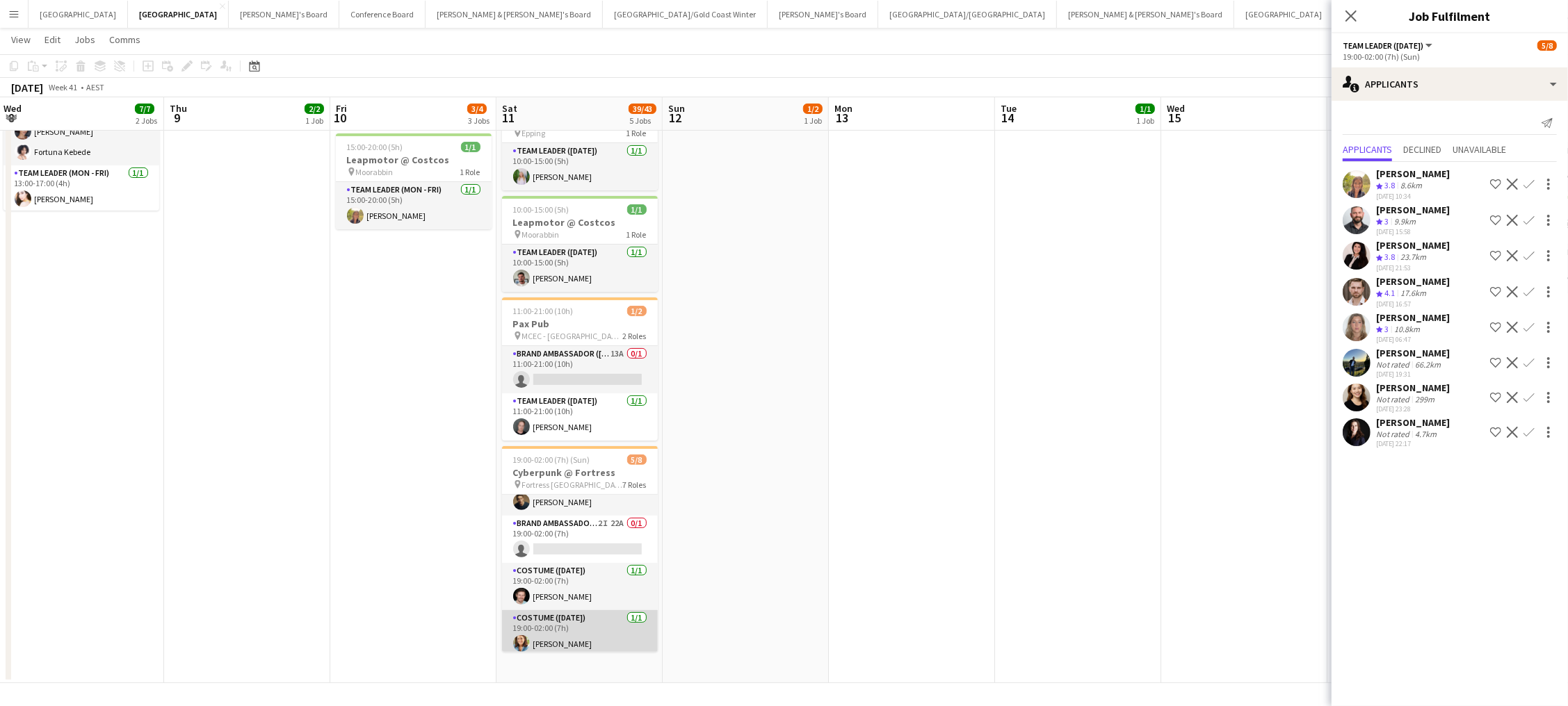
scroll to position [121, 0]
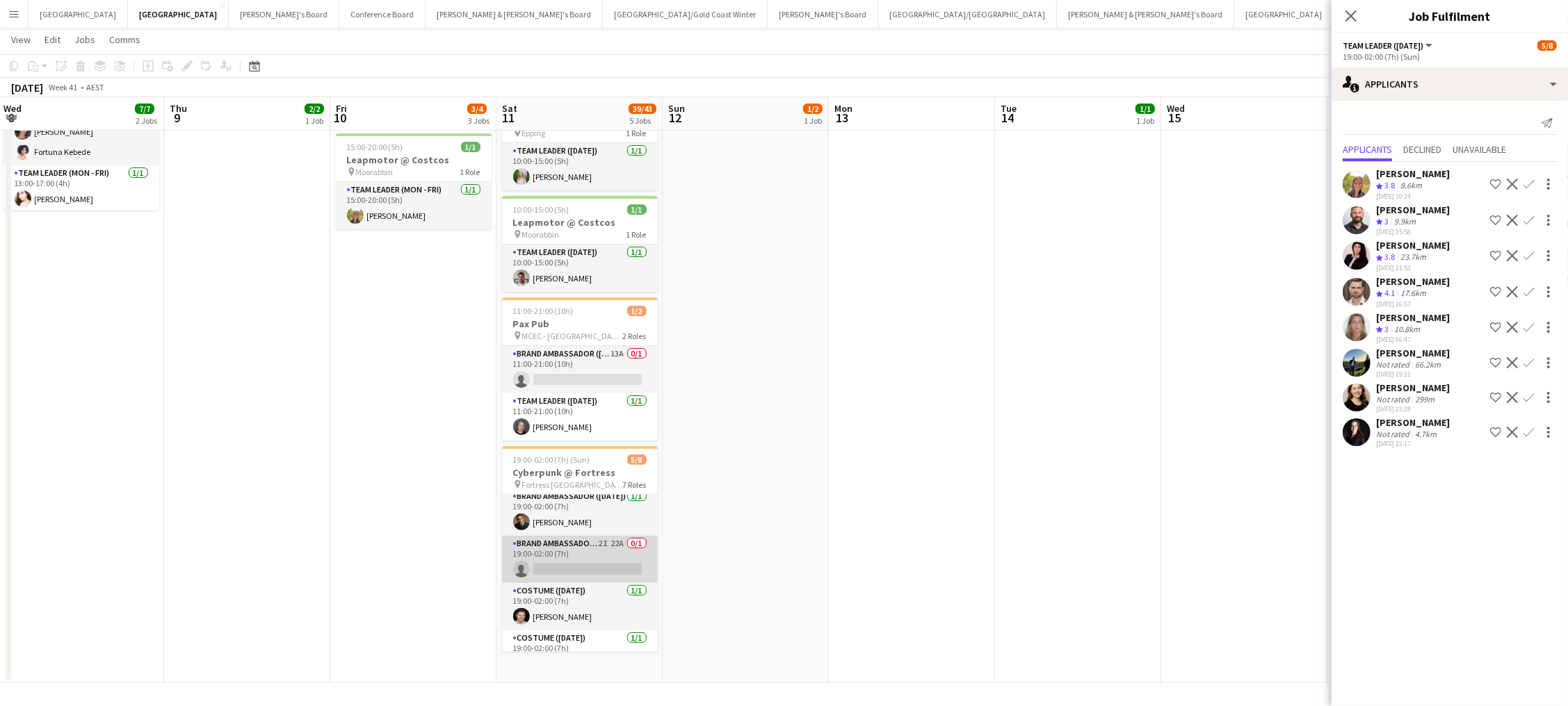
click at [616, 558] on app-card-role "Brand Ambassador (Saturday) 2I 22A 0/1 19:00-02:00 (7h) single-neutral-actions" at bounding box center [580, 560] width 156 height 47
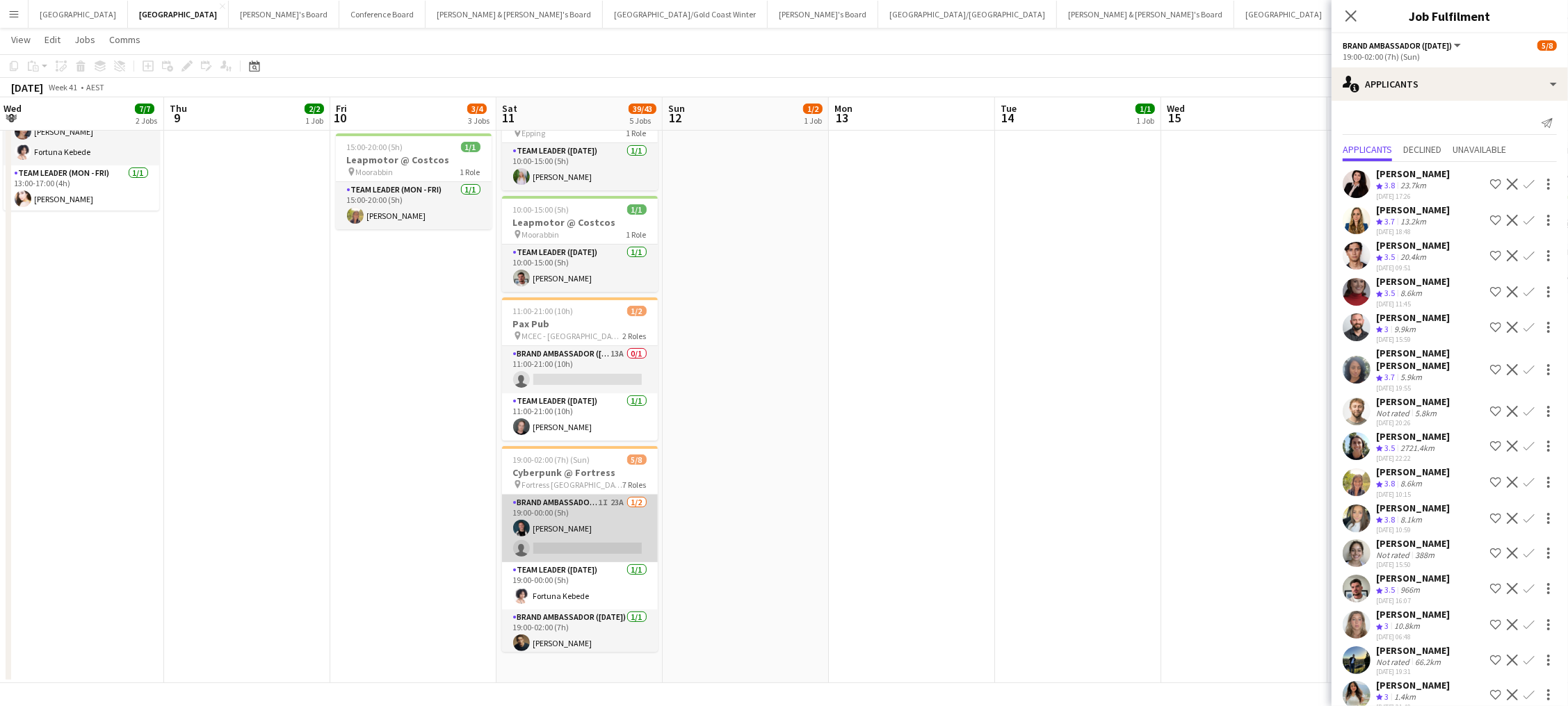
scroll to position [0, 0]
click at [592, 519] on app-card-role "Brand Ambassador (Saturday) 1I 23A 1/2 19:00-00:00 (5h) Gabriel Tiller single-n…" at bounding box center [580, 528] width 156 height 67
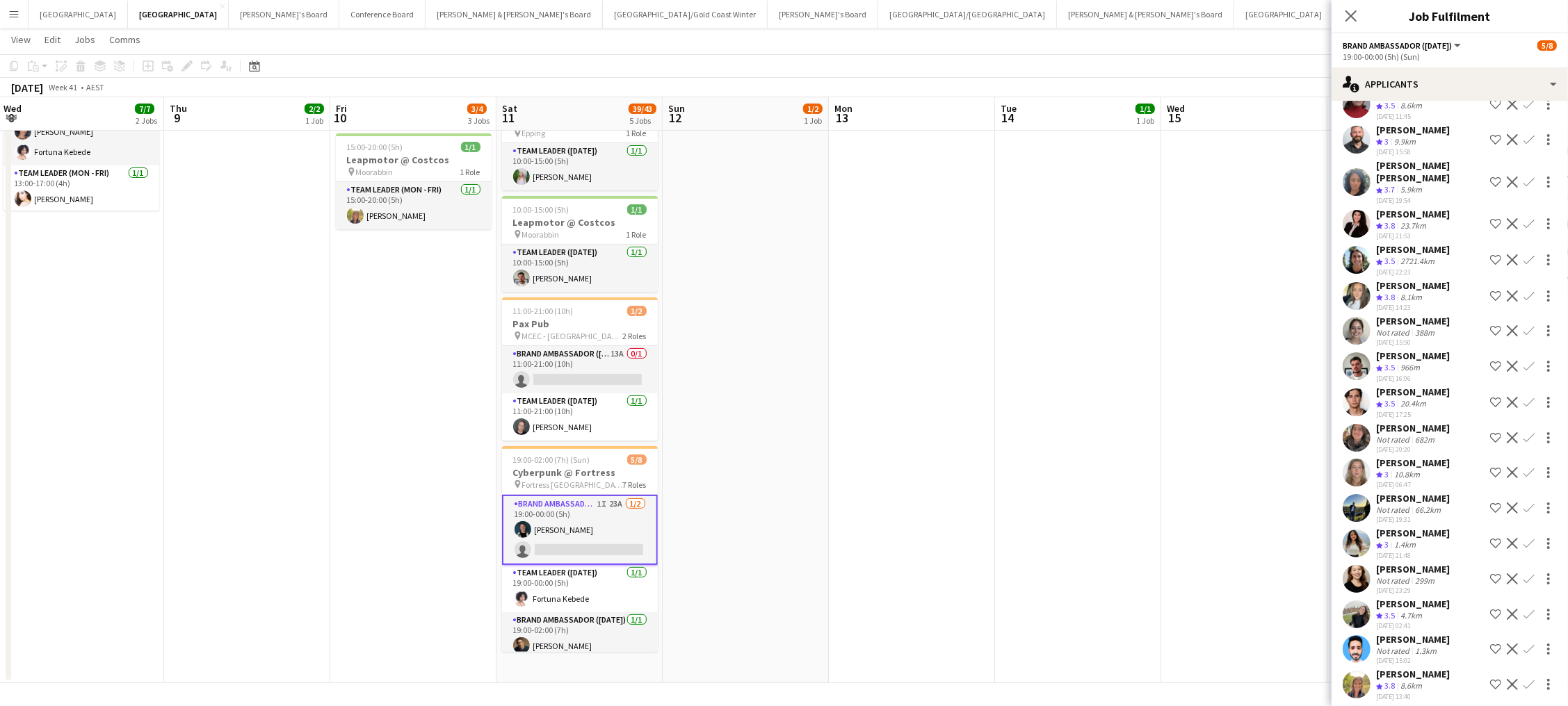
scroll to position [202, 0]
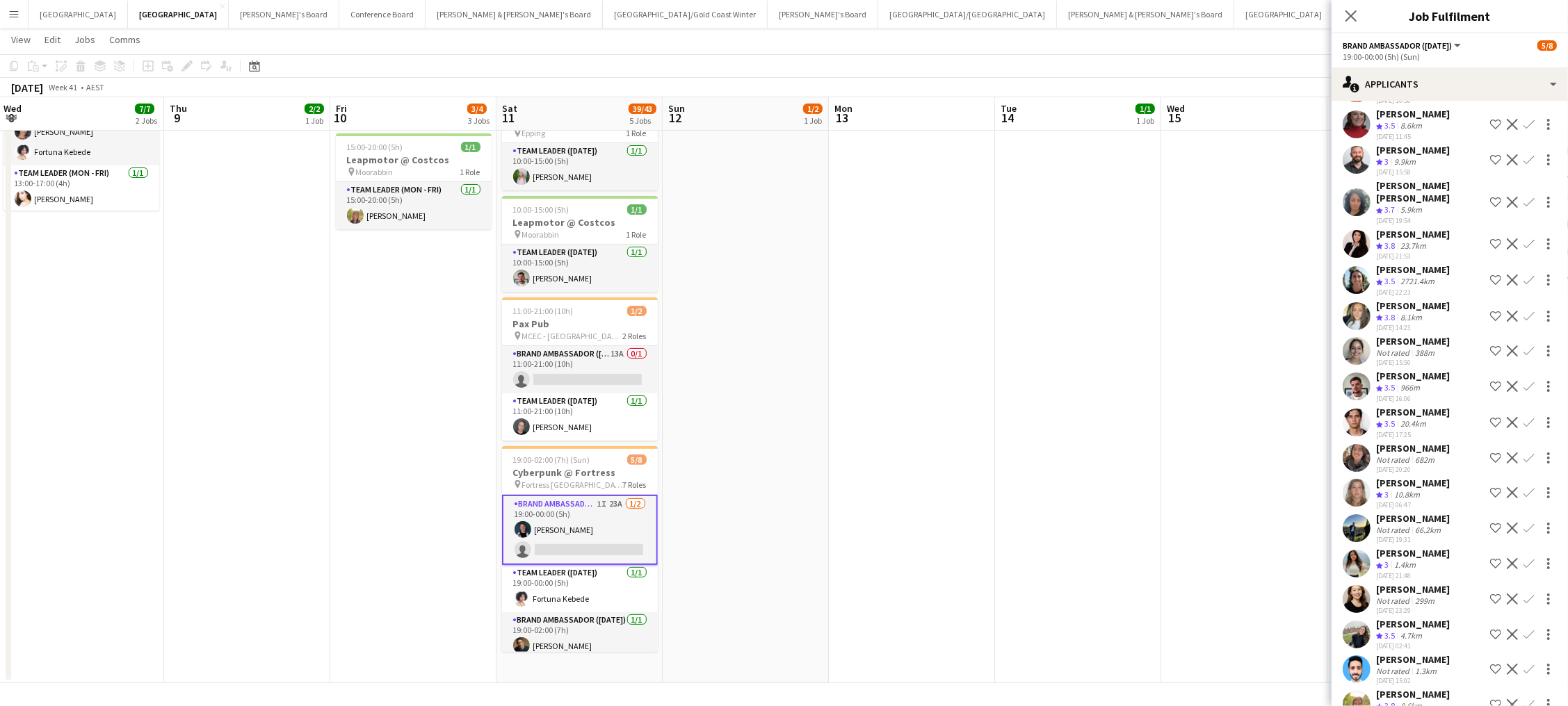
click at [1183, 119] on app-icon "Confirm" at bounding box center [1529, 124] width 11 height 11
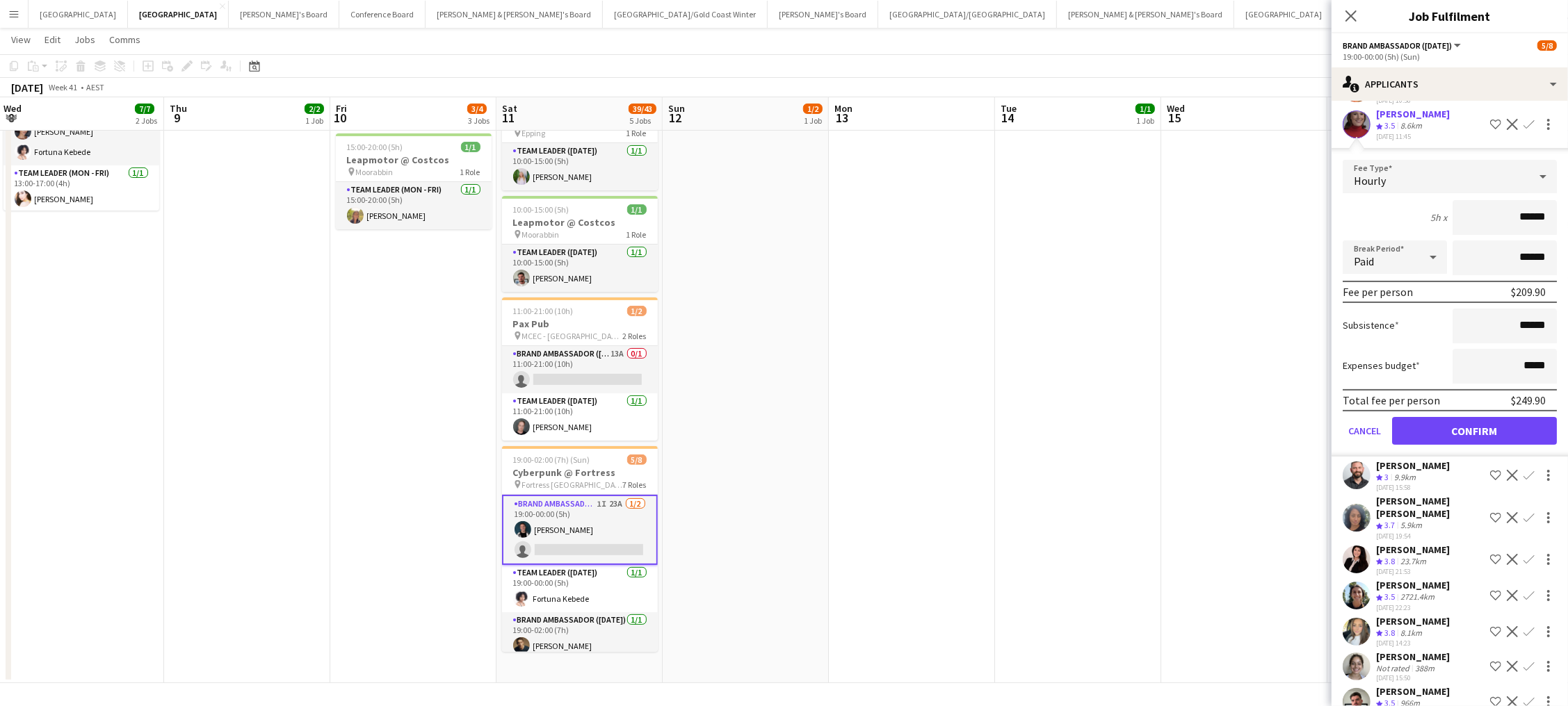
click at [1183, 418] on button "Confirm" at bounding box center [1474, 431] width 165 height 28
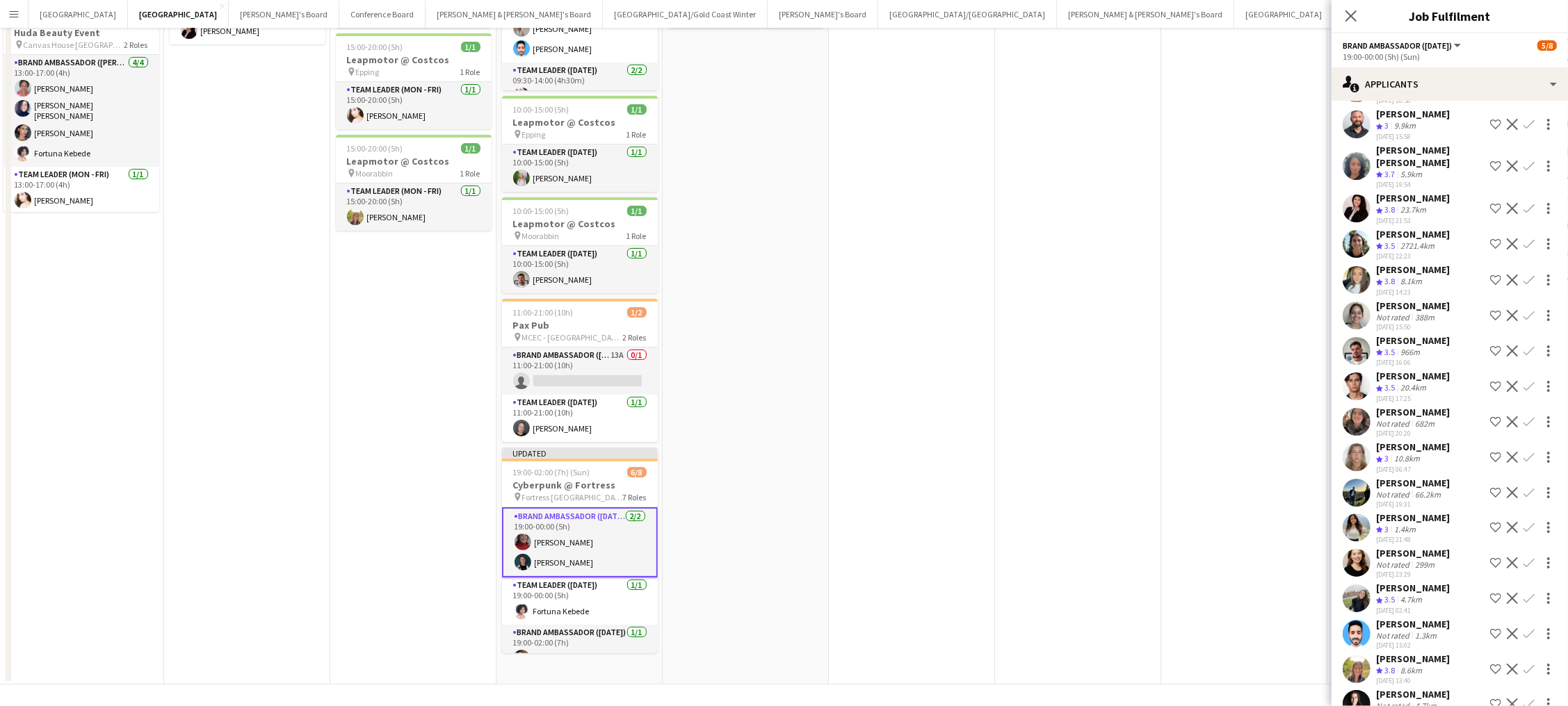
scroll to position [0, 0]
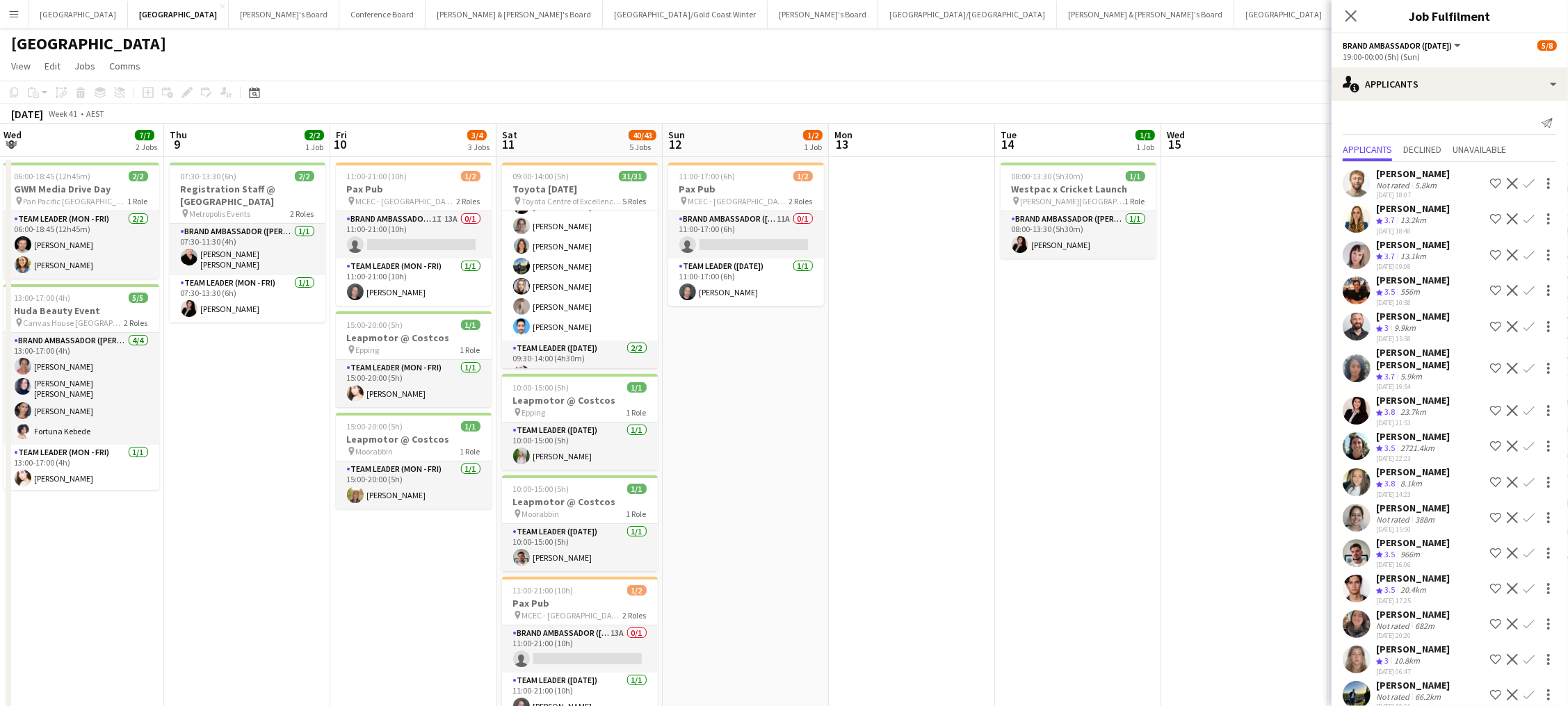
click at [781, 548] on app-date-cell "11:00-17:00 (6h) 1/2 Pax Pub pin MCEC - VIC 2 Roles Brand Ambassador (Sunday) 1…" at bounding box center [746, 560] width 167 height 805
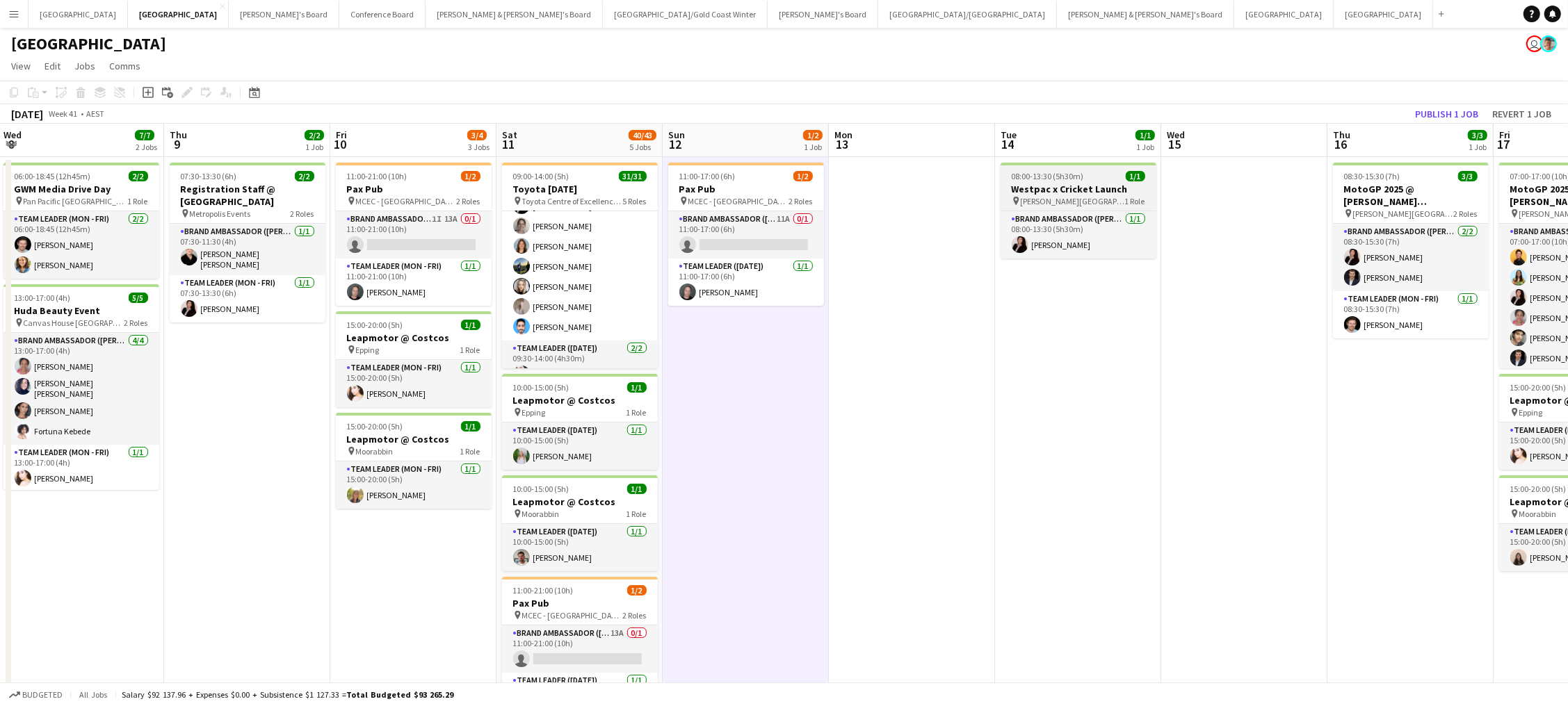
drag, startPoint x: 1459, startPoint y: 108, endPoint x: 1065, endPoint y: 203, distance: 405.3
click at [1183, 110] on button "Publish 1 job" at bounding box center [1446, 113] width 74 height 18
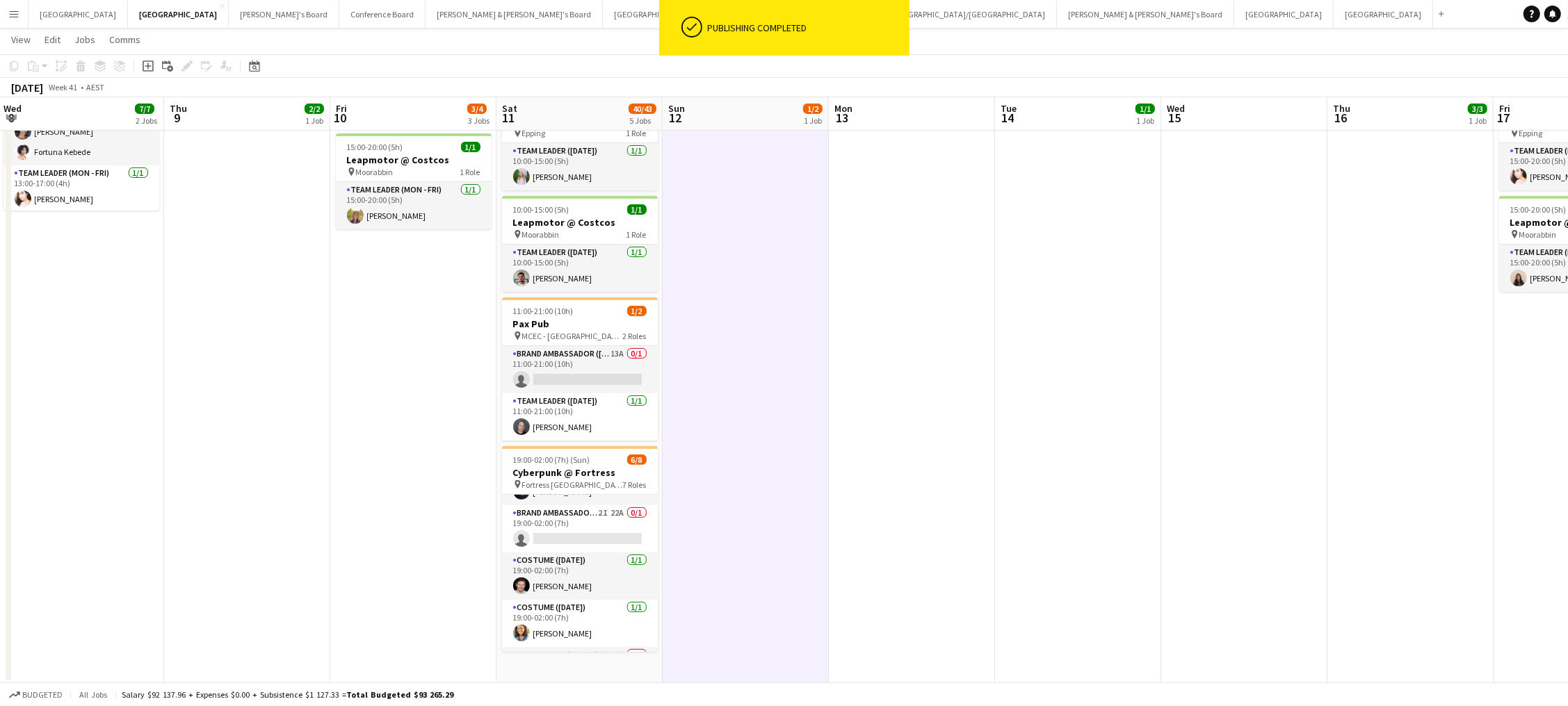
scroll to position [175, 0]
click at [588, 558] on app-card-role "Team Leader (Saturday) 2I 9A 0/1 19:00-02:00 (7h) single-neutral-actions" at bounding box center [580, 647] width 156 height 47
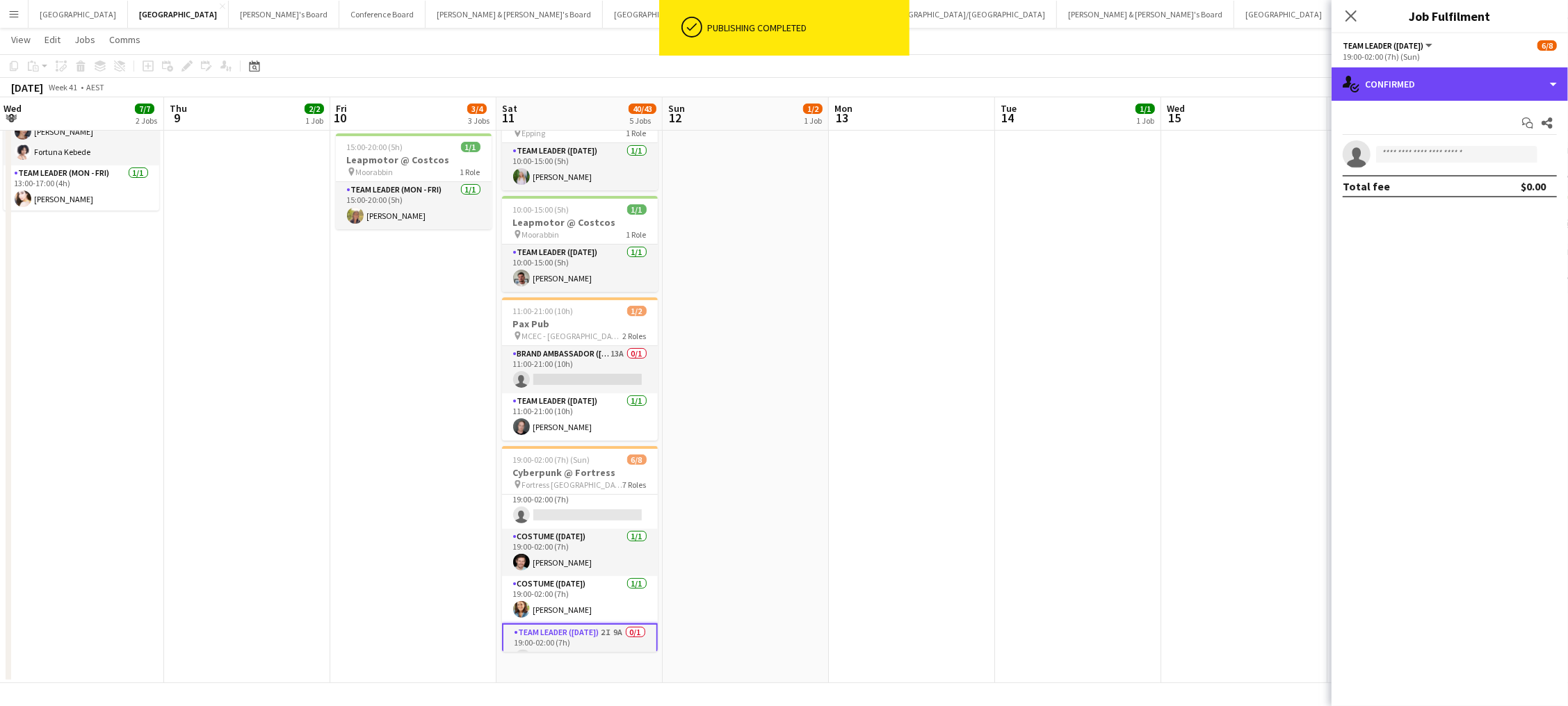
drag, startPoint x: 1412, startPoint y: 71, endPoint x: 1432, endPoint y: 96, distance: 32.0
click at [1183, 71] on div "single-neutral-actions-check-2 Confirmed" at bounding box center [1449, 84] width 236 height 33
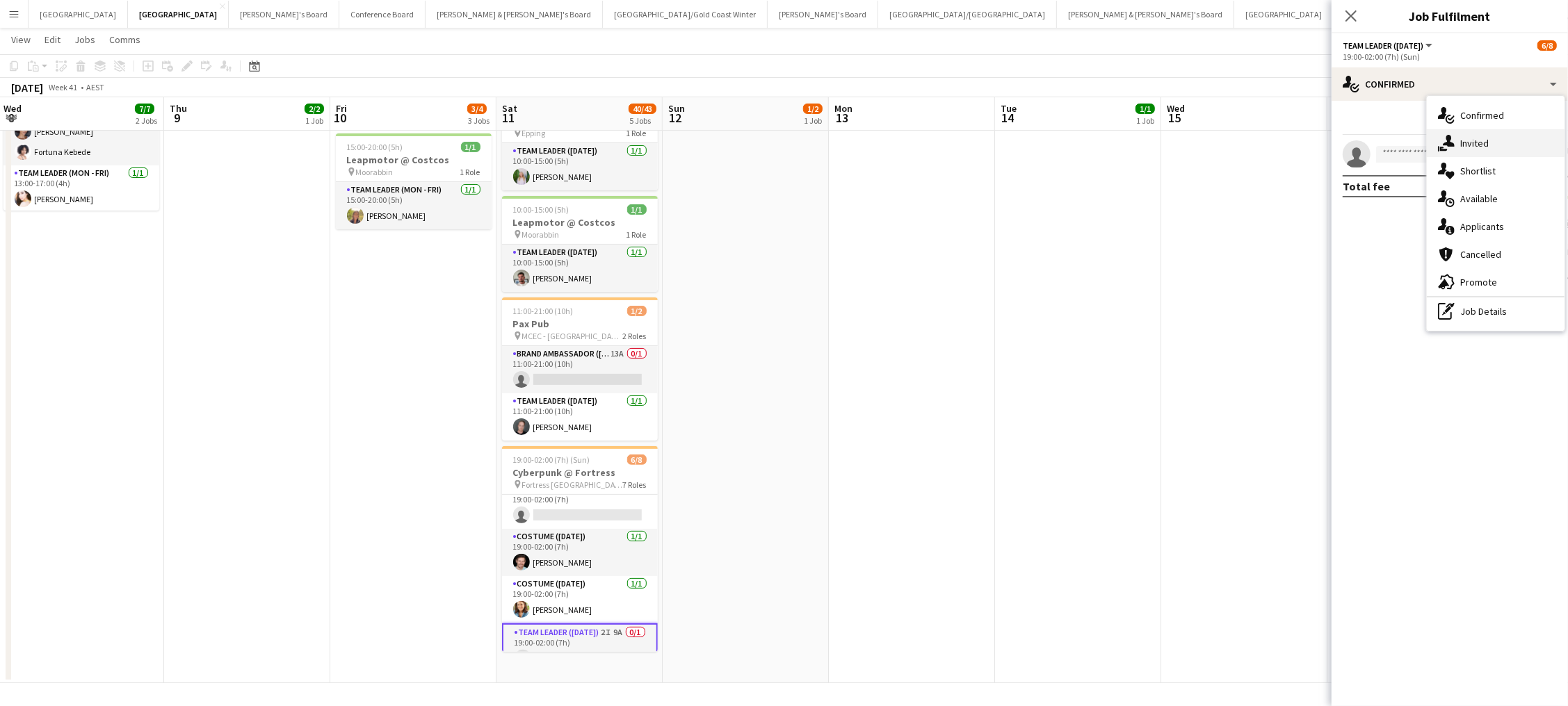
click at [1183, 147] on span "Invited" at bounding box center [1475, 143] width 29 height 12
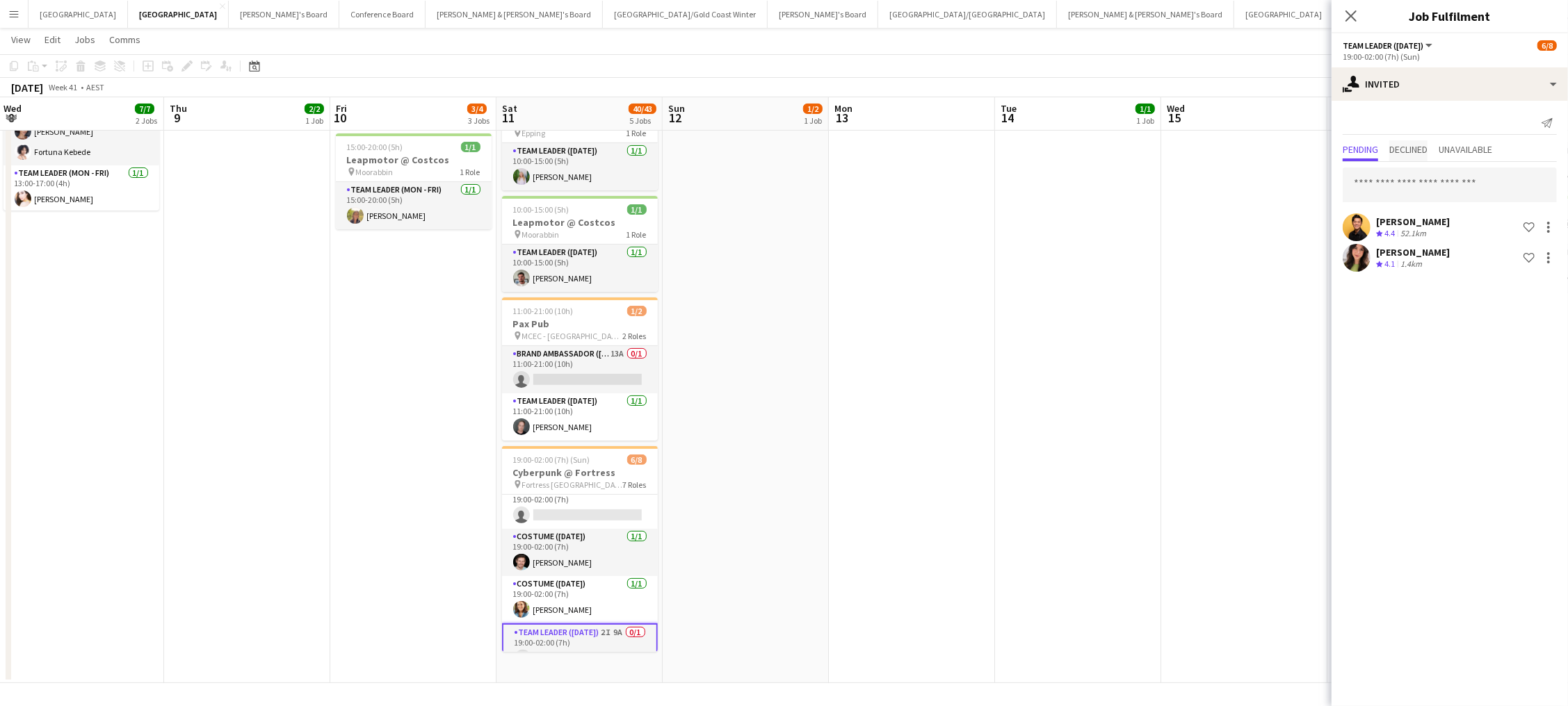
click at [1183, 147] on span "Declined" at bounding box center [1408, 149] width 38 height 10
click at [1183, 150] on span "Pending" at bounding box center [1360, 149] width 36 height 10
click at [1183, 188] on input "text" at bounding box center [1450, 185] width 215 height 35
type input "*****"
click at [1183, 221] on span "Shana Robinson Active" at bounding box center [1450, 218] width 192 height 12
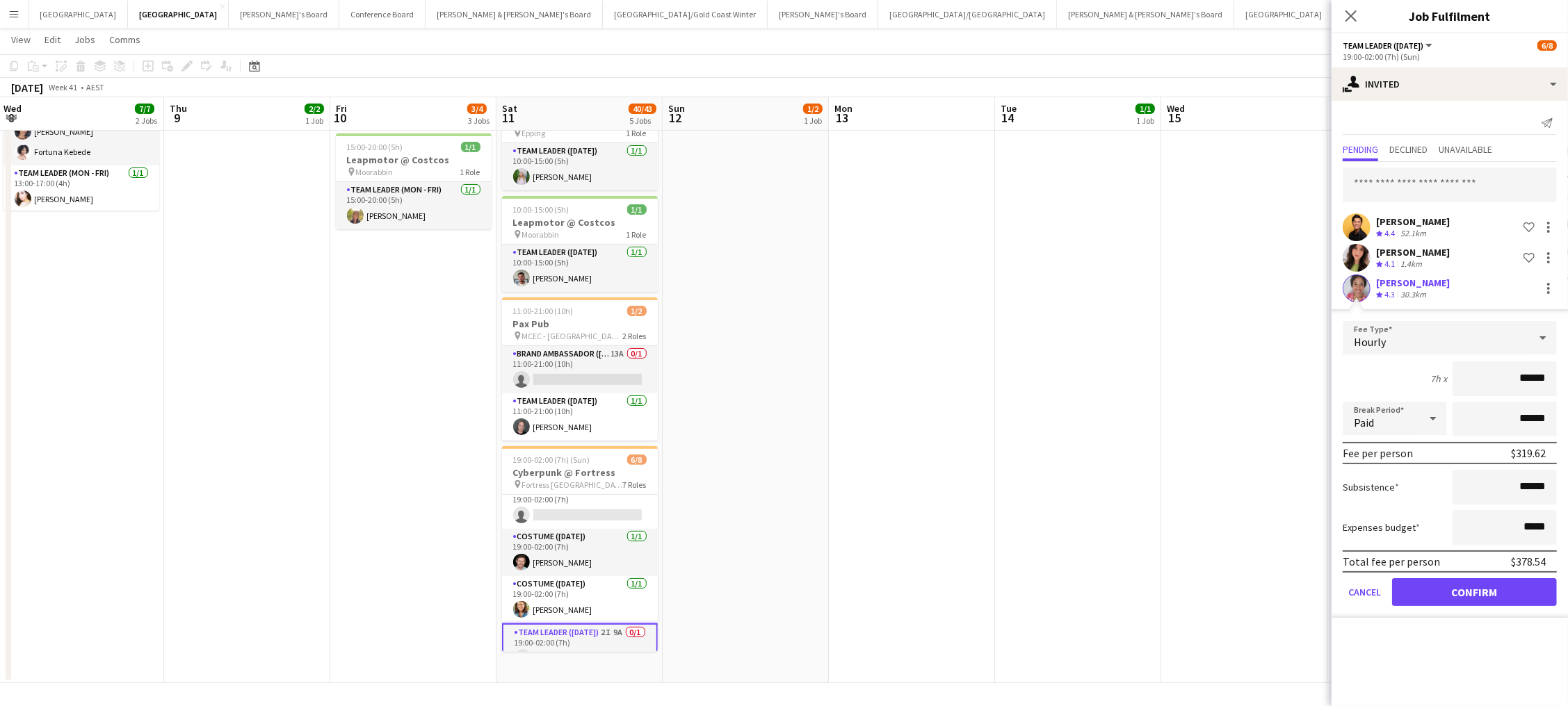
click at [1183, 558] on button "Confirm" at bounding box center [1474, 592] width 165 height 28
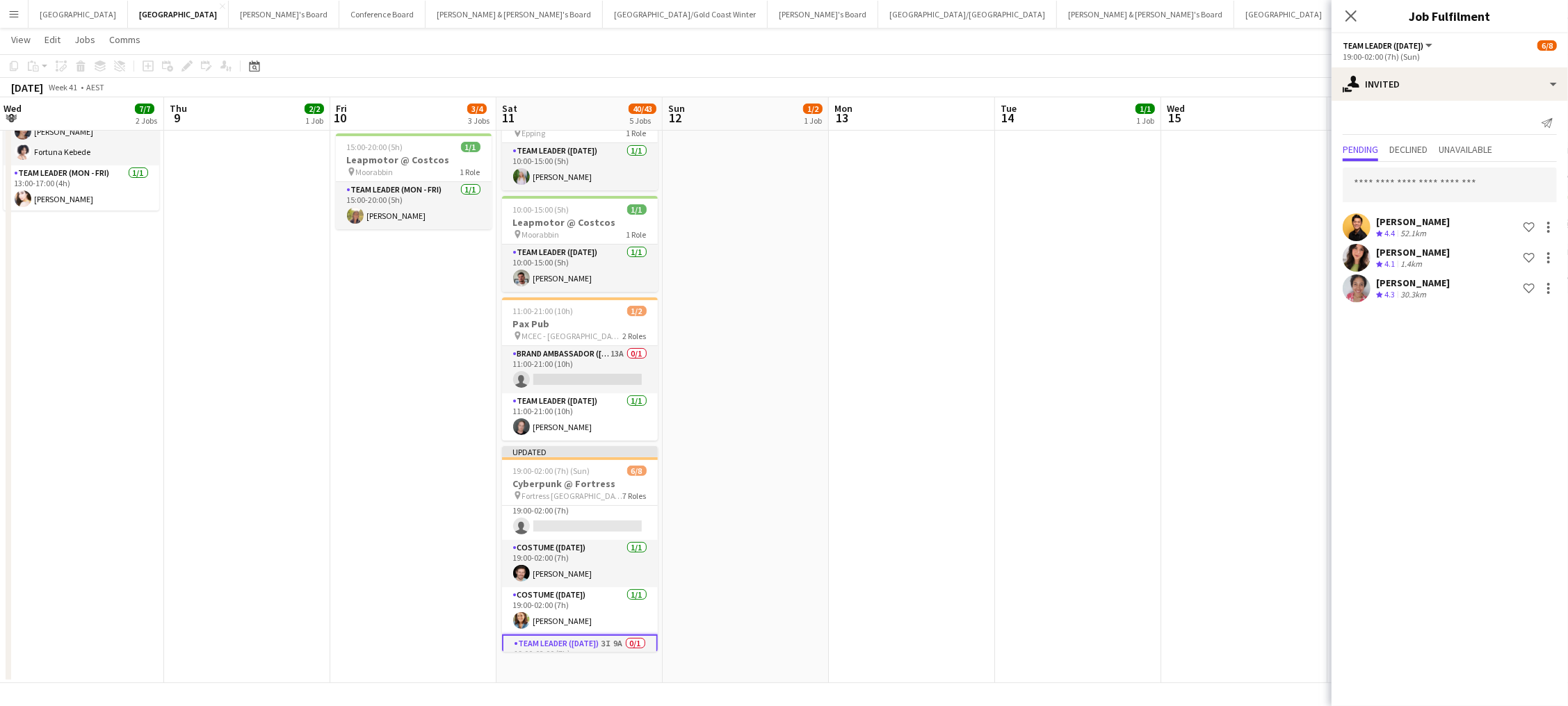
click at [1078, 207] on app-date-cell "08:00-13:30 (5h30m) 1/1 Westpac x Cricket Launch pin Collins Street 1 Role Bran…" at bounding box center [1078, 281] width 167 height 805
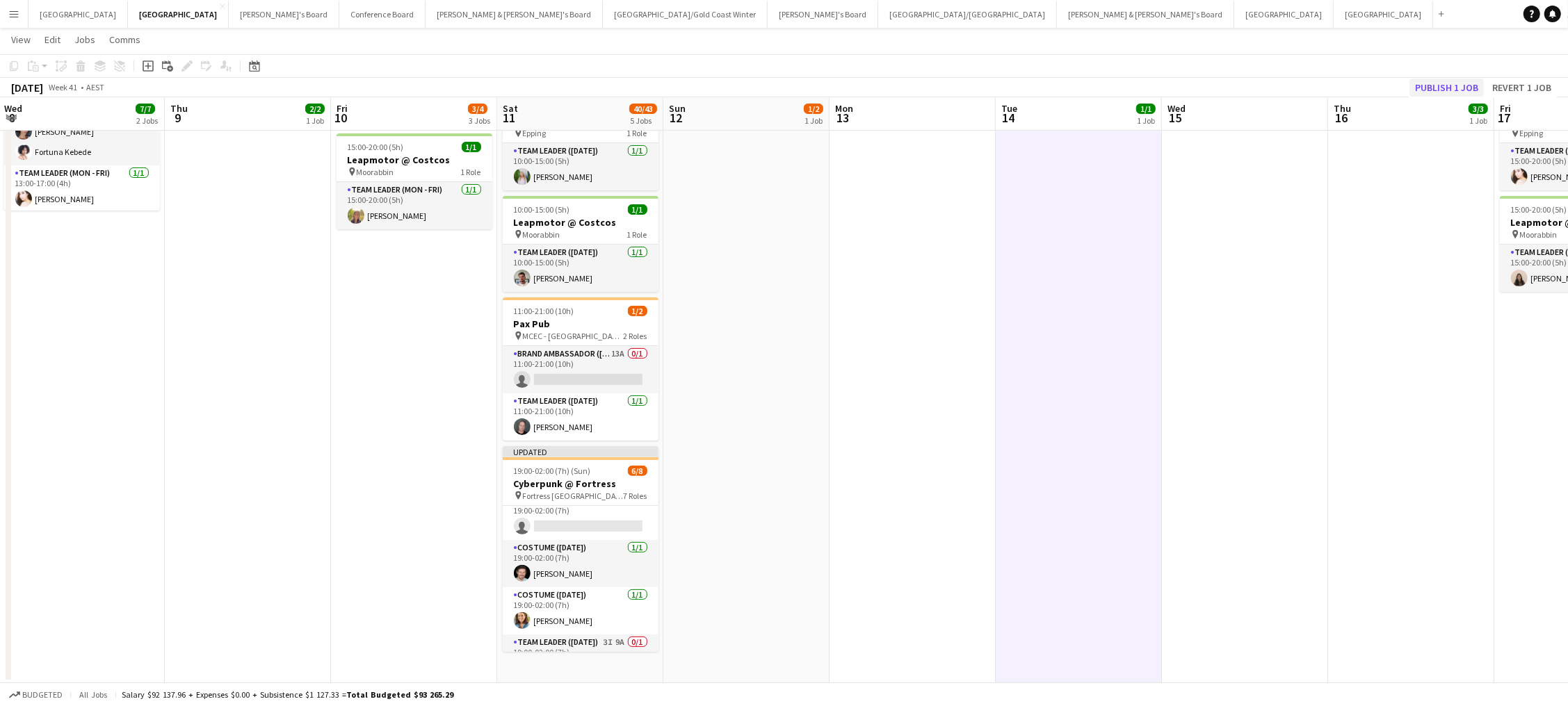
click at [1183, 98] on app-board-header-date "Thu 16 3/3 1 Job" at bounding box center [1411, 114] width 167 height 33
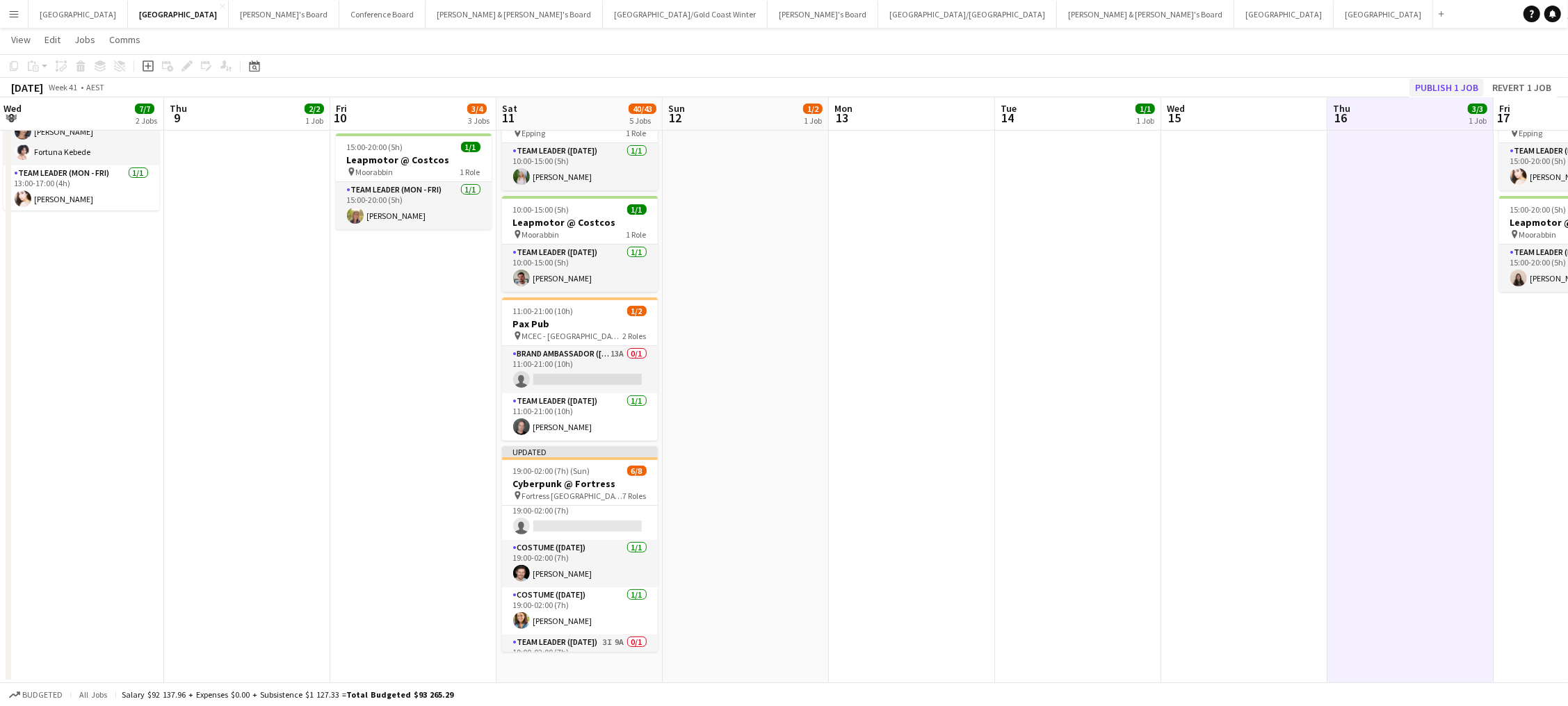
click at [1183, 91] on button "Publish 1 job" at bounding box center [1446, 87] width 74 height 18
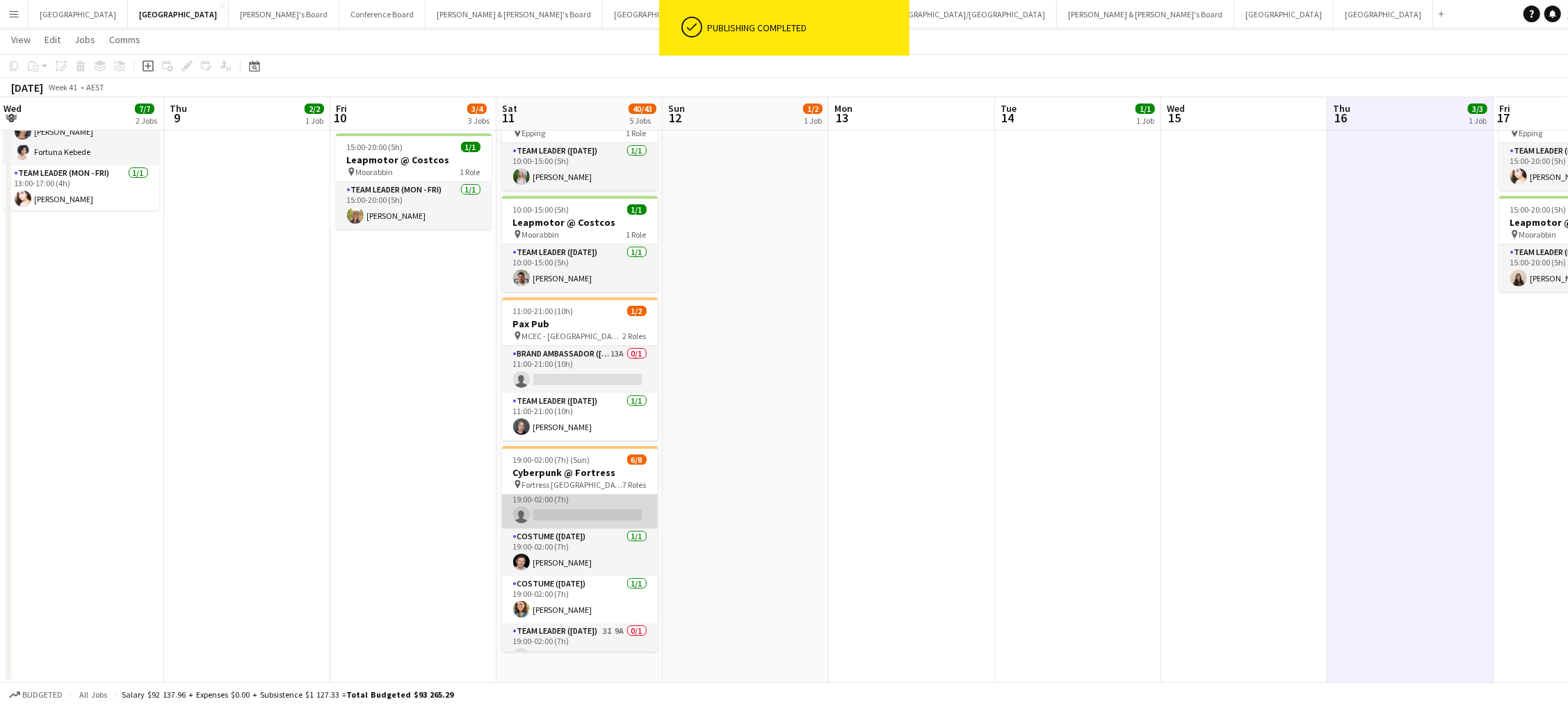
click at [564, 513] on app-card-role "Brand Ambassador (Saturday) 2I 22A 0/1 19:00-02:00 (7h) single-neutral-actions" at bounding box center [580, 506] width 156 height 47
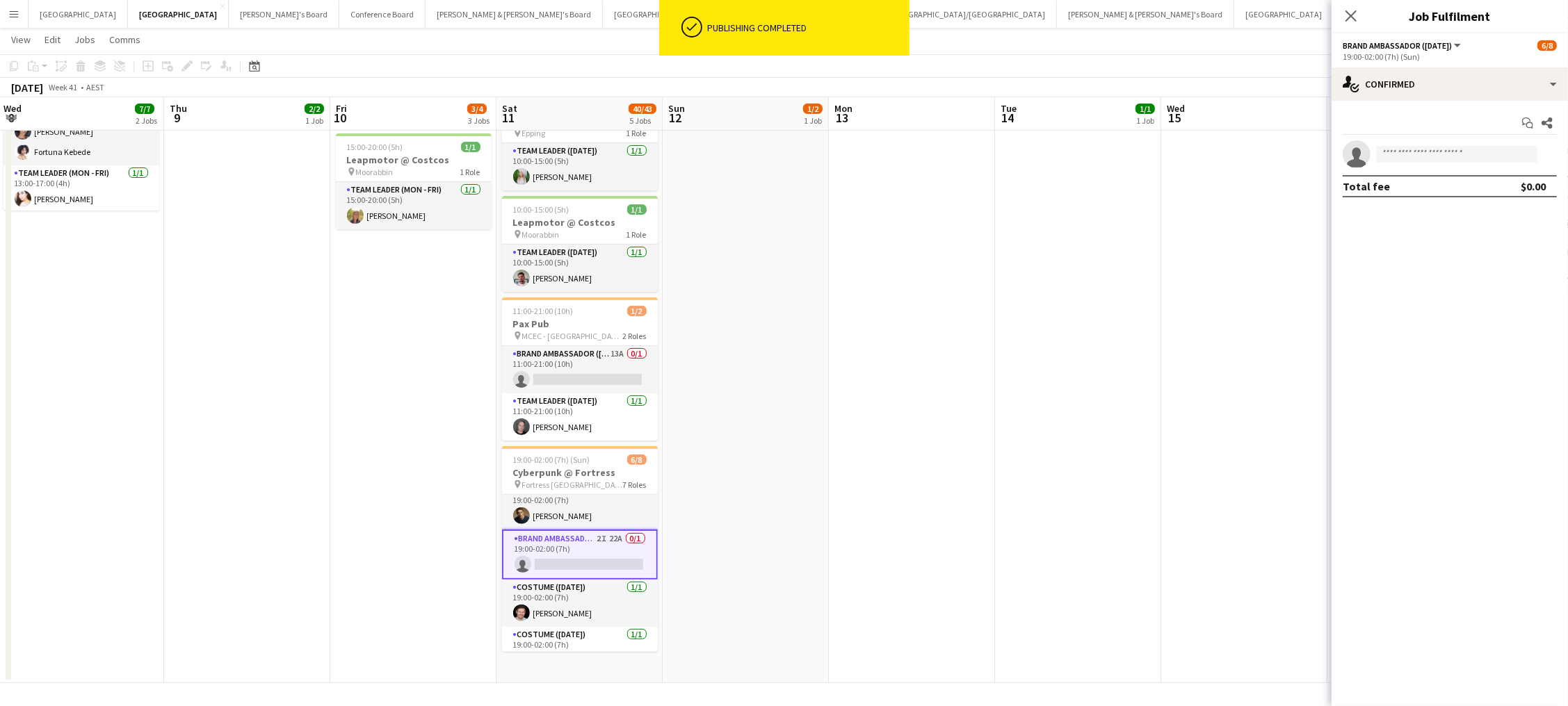
scroll to position [105, 0]
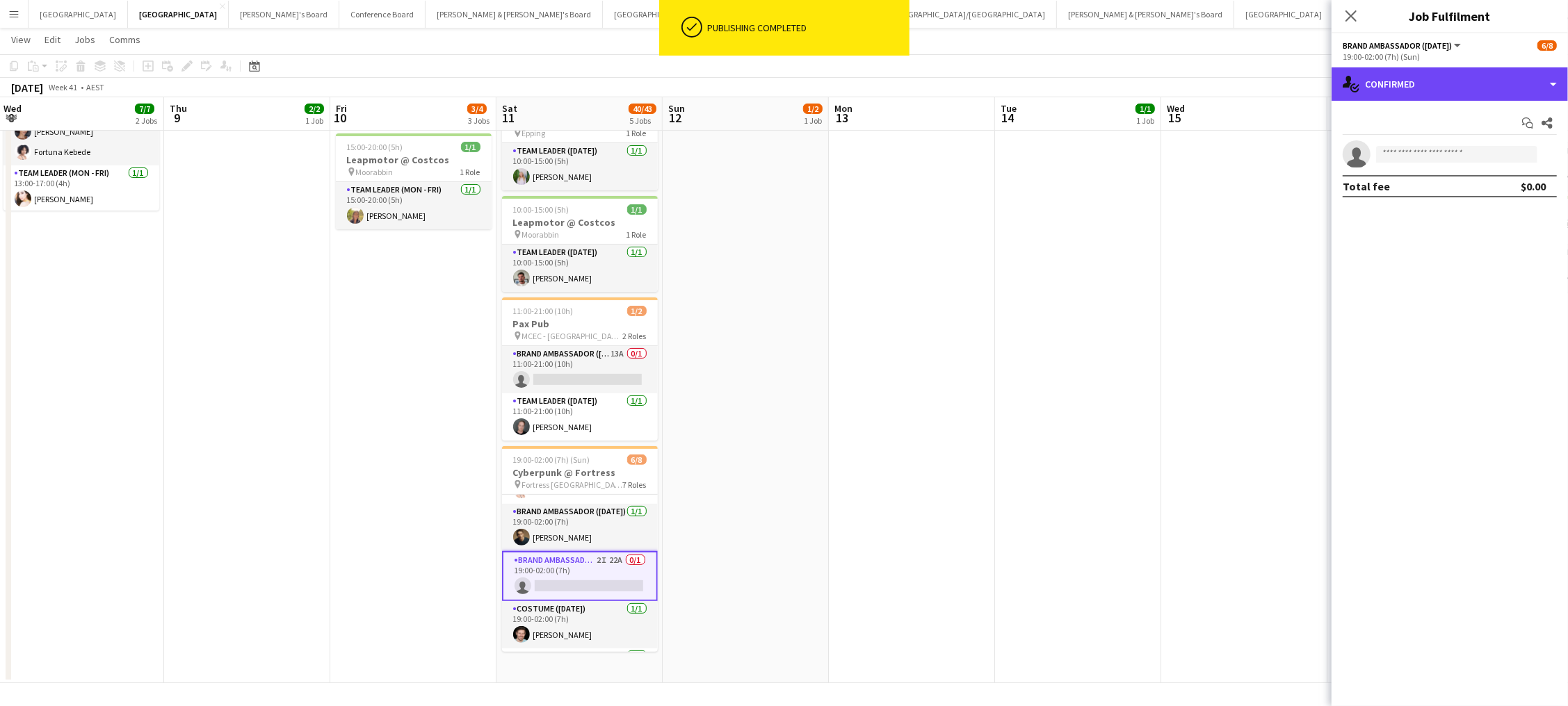
drag, startPoint x: 1439, startPoint y: 71, endPoint x: 1443, endPoint y: 104, distance: 33.2
click at [1183, 71] on div "single-neutral-actions-check-2 Confirmed" at bounding box center [1449, 84] width 236 height 33
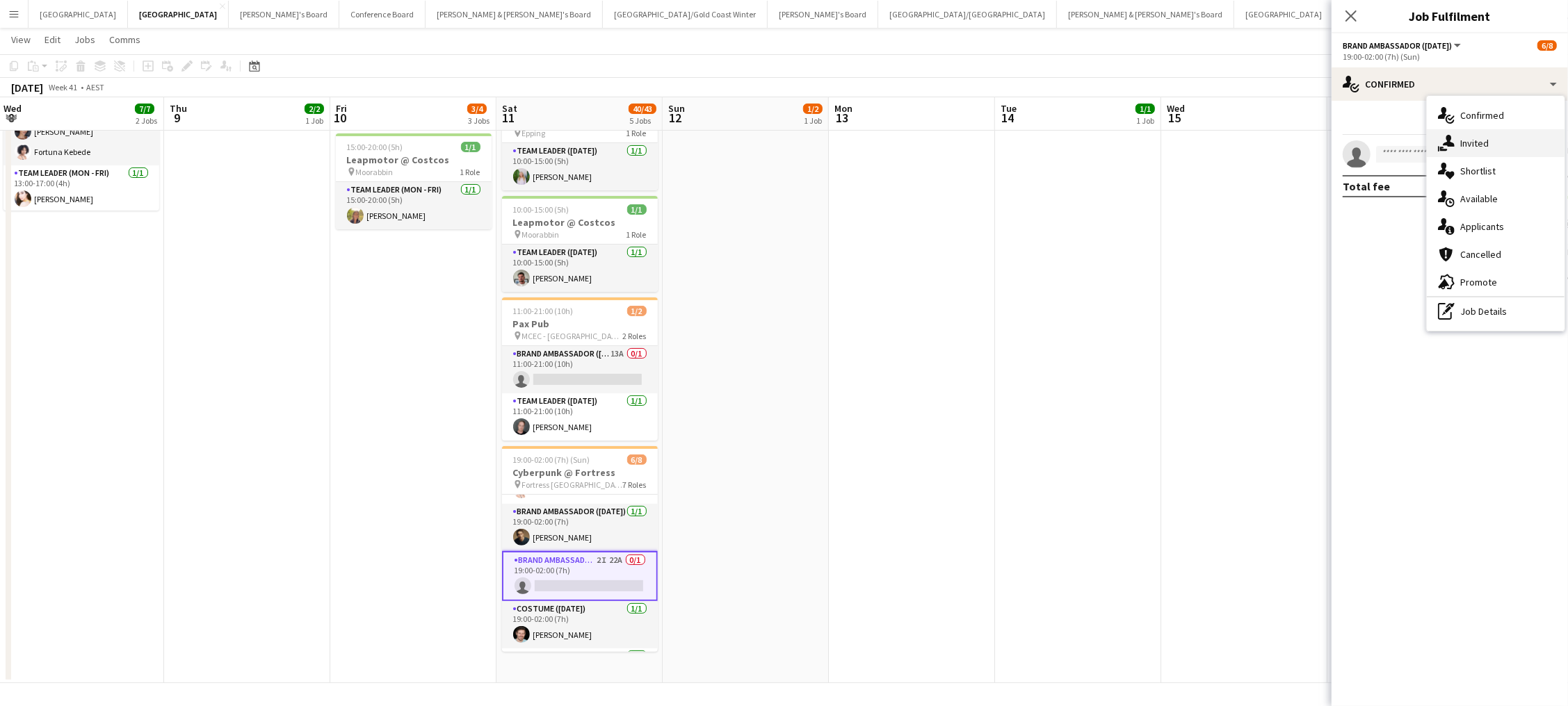
click at [1183, 147] on span "Invited" at bounding box center [1475, 143] width 29 height 12
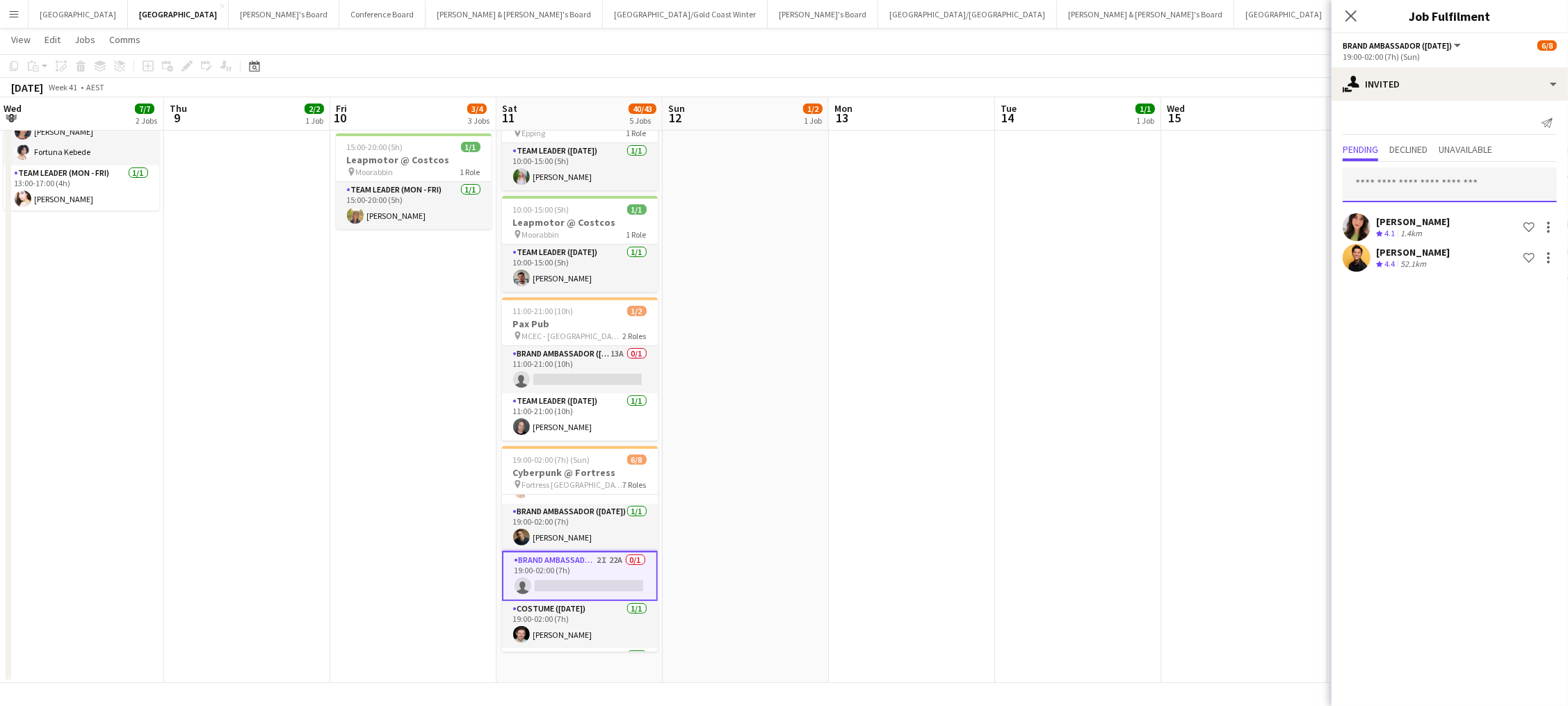
click at [1183, 180] on input "text" at bounding box center [1450, 185] width 215 height 35
type input "*****"
drag, startPoint x: 1415, startPoint y: 201, endPoint x: 1415, endPoint y: 234, distance: 33.0
click at [1183, 234] on span "nssammo@gmail.com" at bounding box center [1450, 229] width 192 height 11
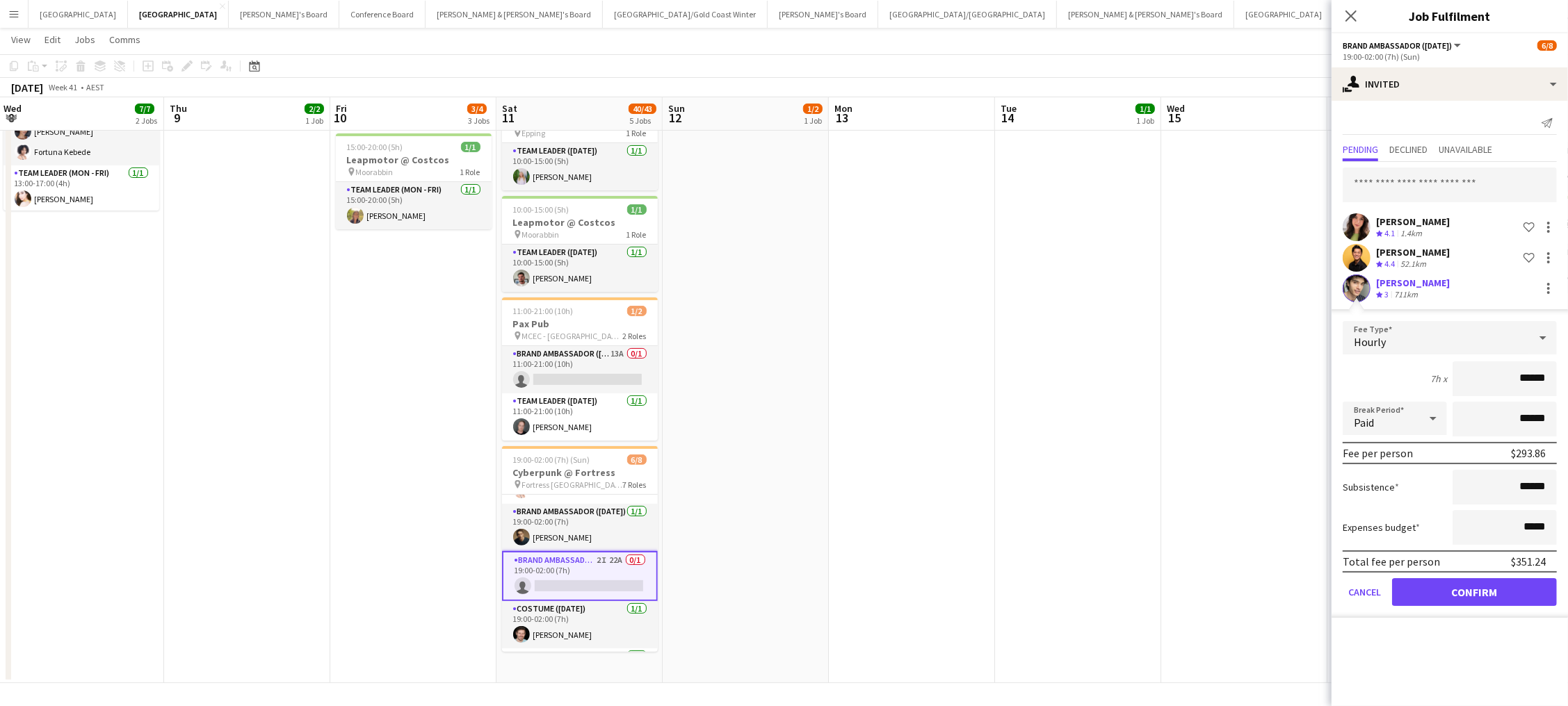
click at [1183, 558] on button "Confirm" at bounding box center [1474, 592] width 165 height 28
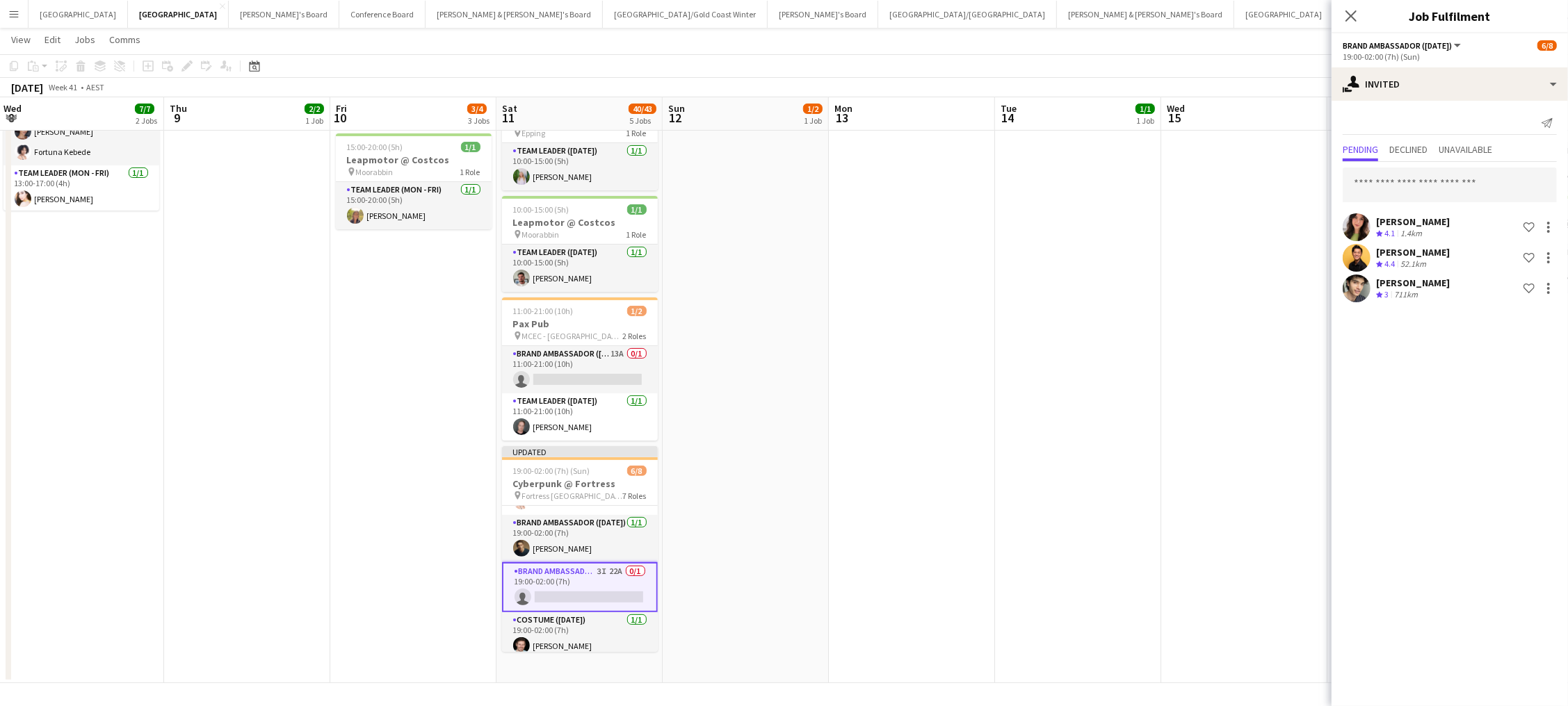
click at [1183, 248] on app-date-cell at bounding box center [1244, 281] width 167 height 805
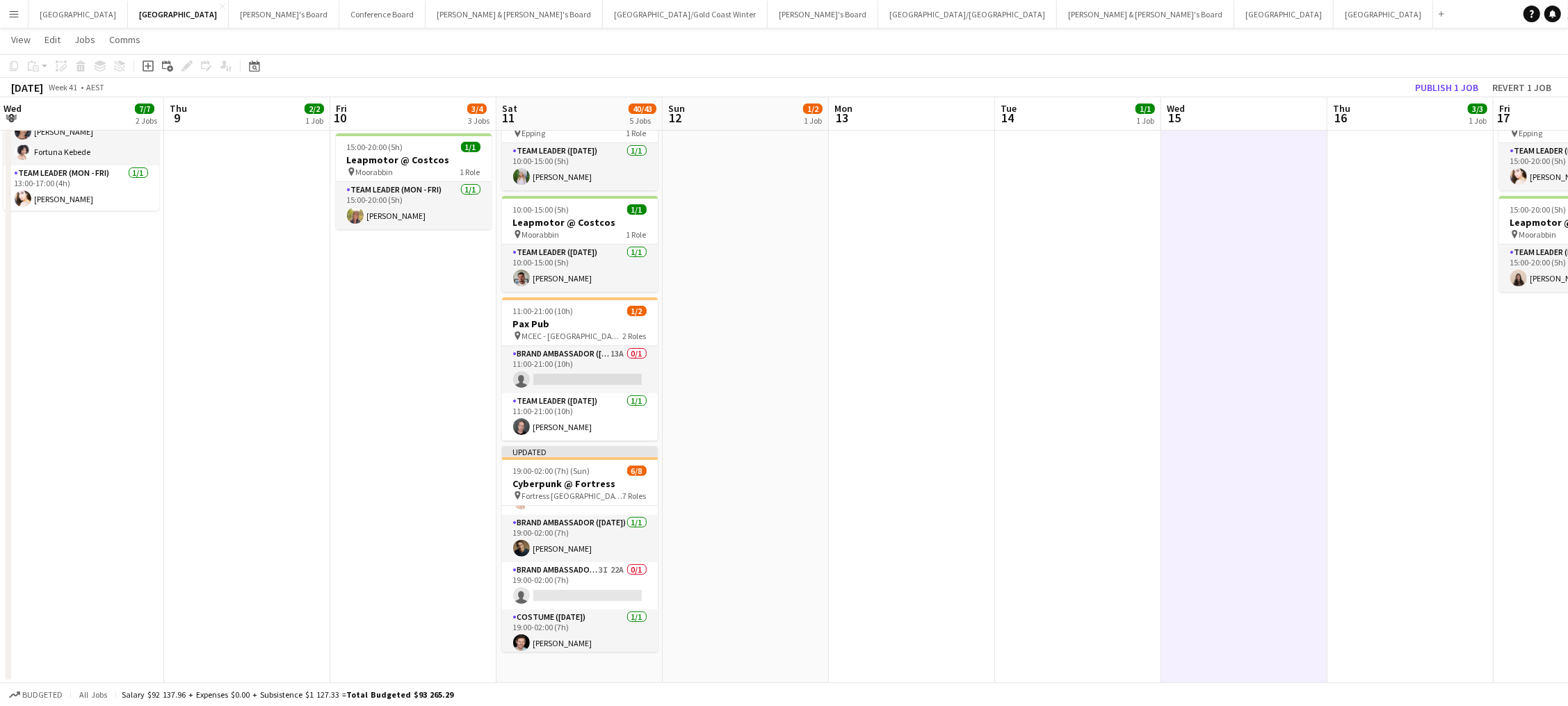
scroll to position [0, 334]
click at [1183, 88] on button "Publish 1 job" at bounding box center [1446, 87] width 74 height 18
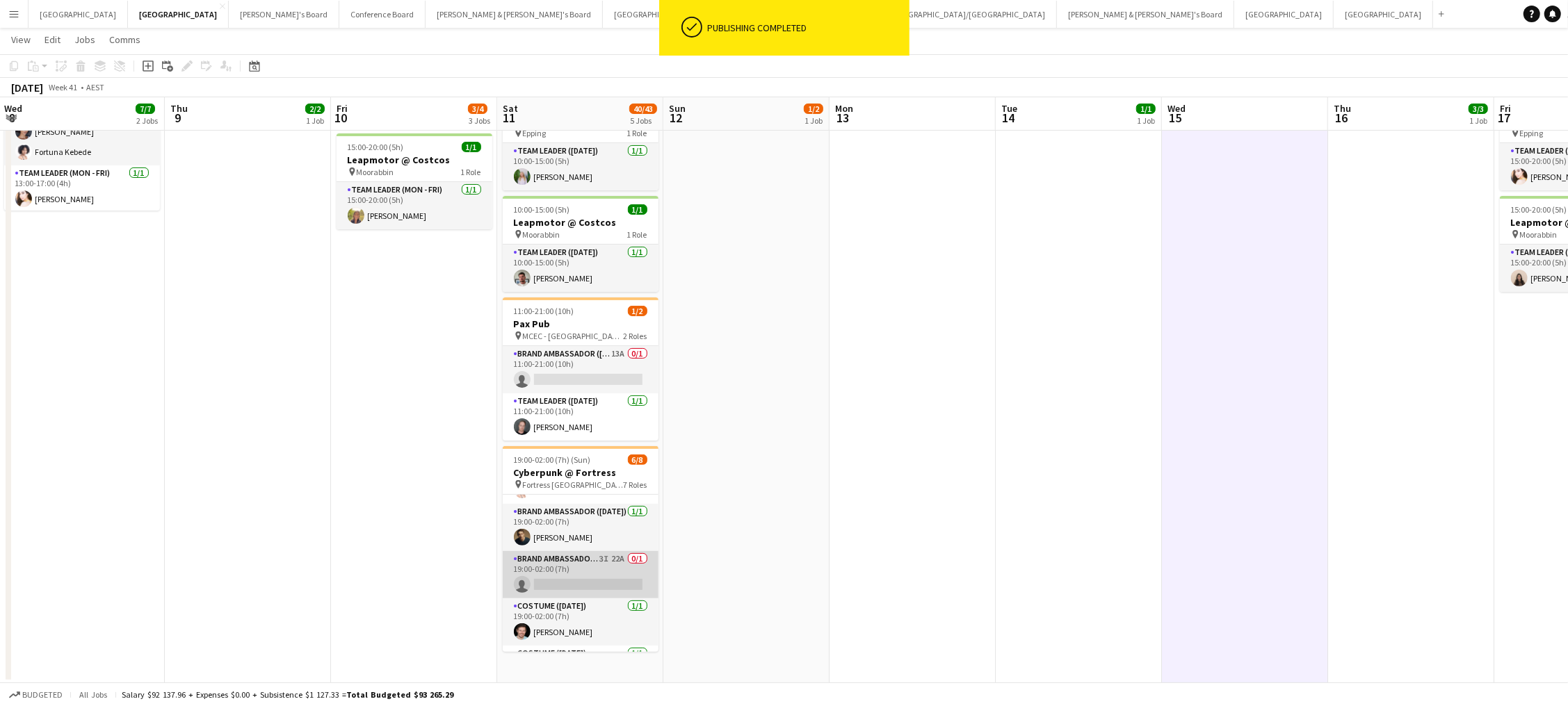
click at [582, 558] on app-card-role "Brand Ambassador (Saturday) 3I 22A 0/1 19:00-02:00 (7h) single-neutral-actions" at bounding box center [581, 574] width 156 height 47
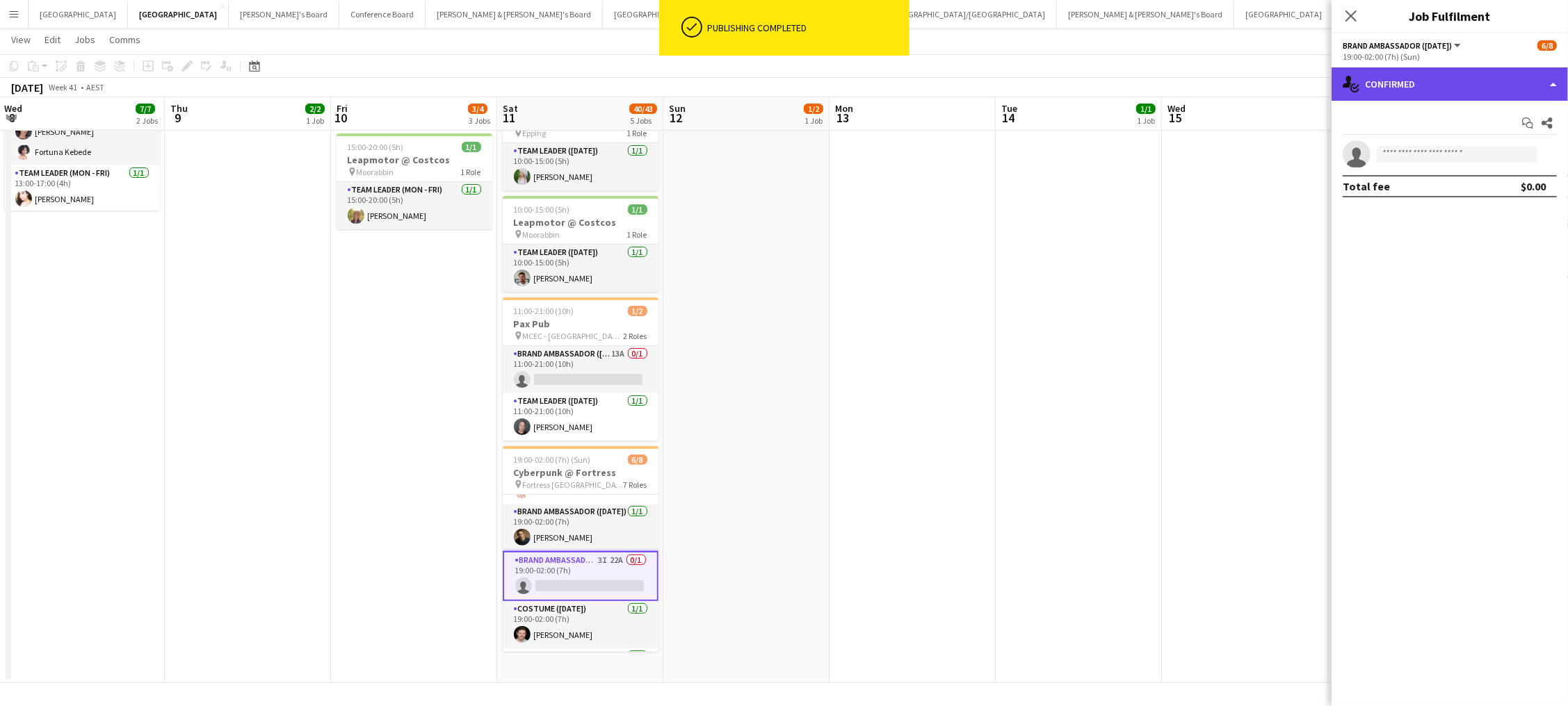
click at [1183, 84] on div "single-neutral-actions-check-2 Confirmed" at bounding box center [1449, 84] width 236 height 33
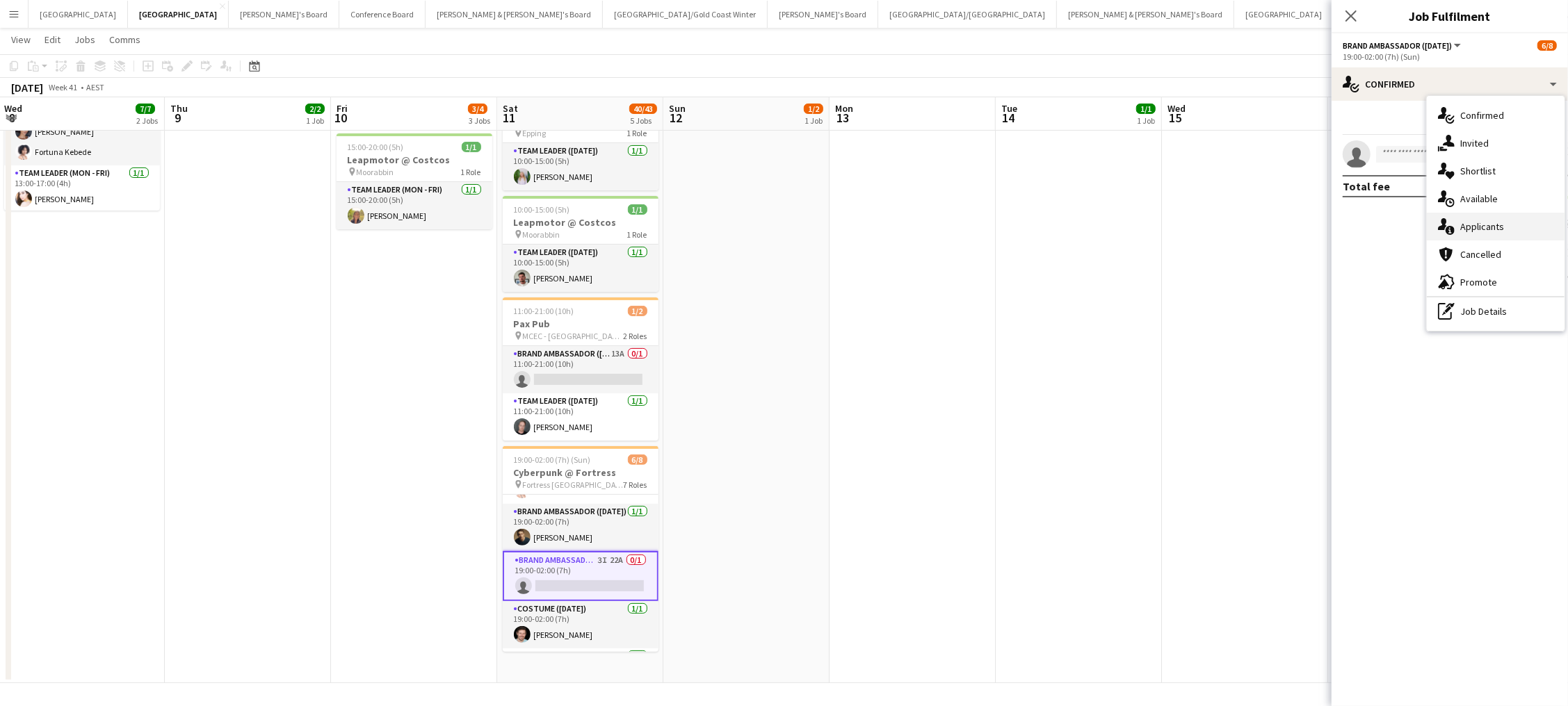
click at [1183, 225] on div "single-neutral-actions-information Applicants" at bounding box center [1496, 227] width 138 height 28
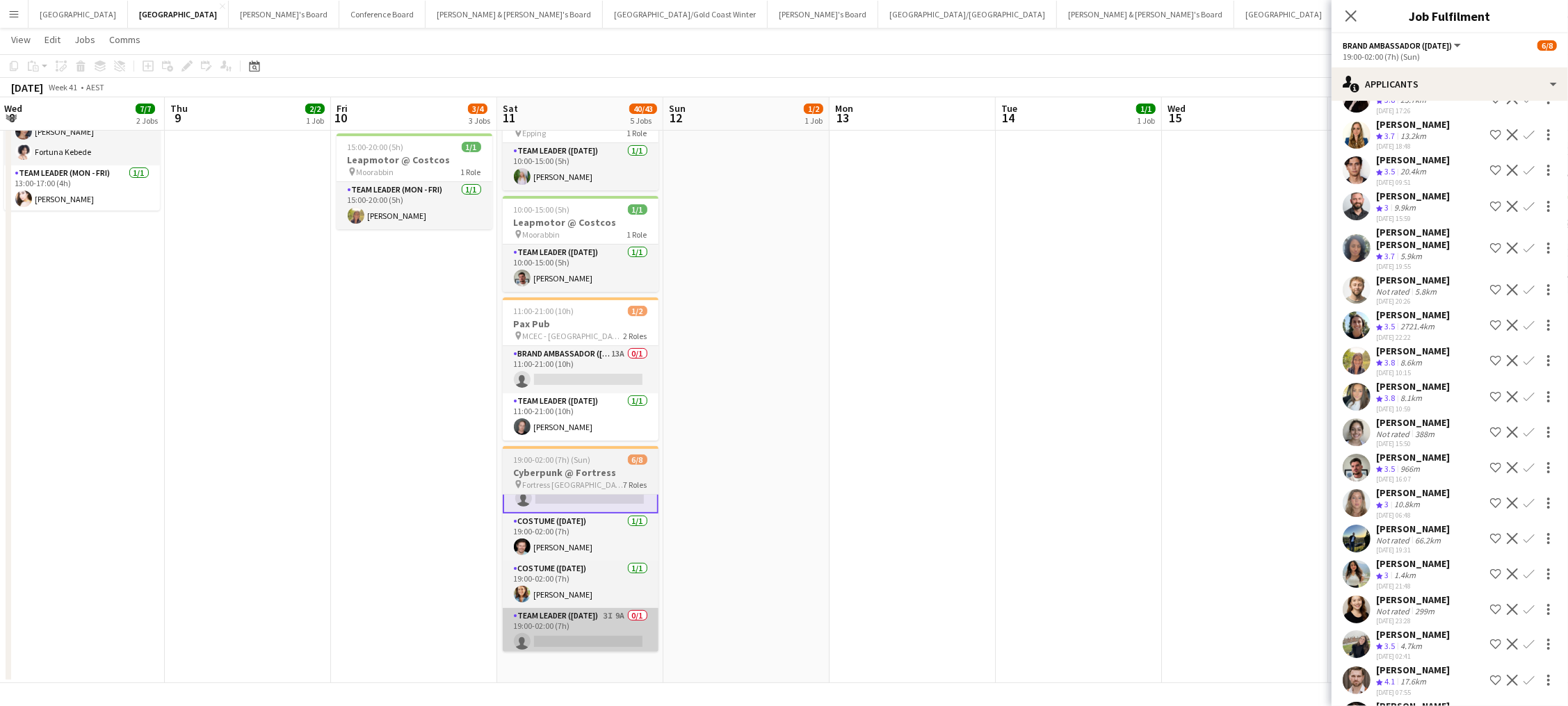
scroll to position [193, 0]
click at [631, 558] on app-card-role "Team Leader (Saturday) 3I 9A 0/1 19:00-02:00 (7h) single-neutral-actions" at bounding box center [581, 633] width 156 height 47
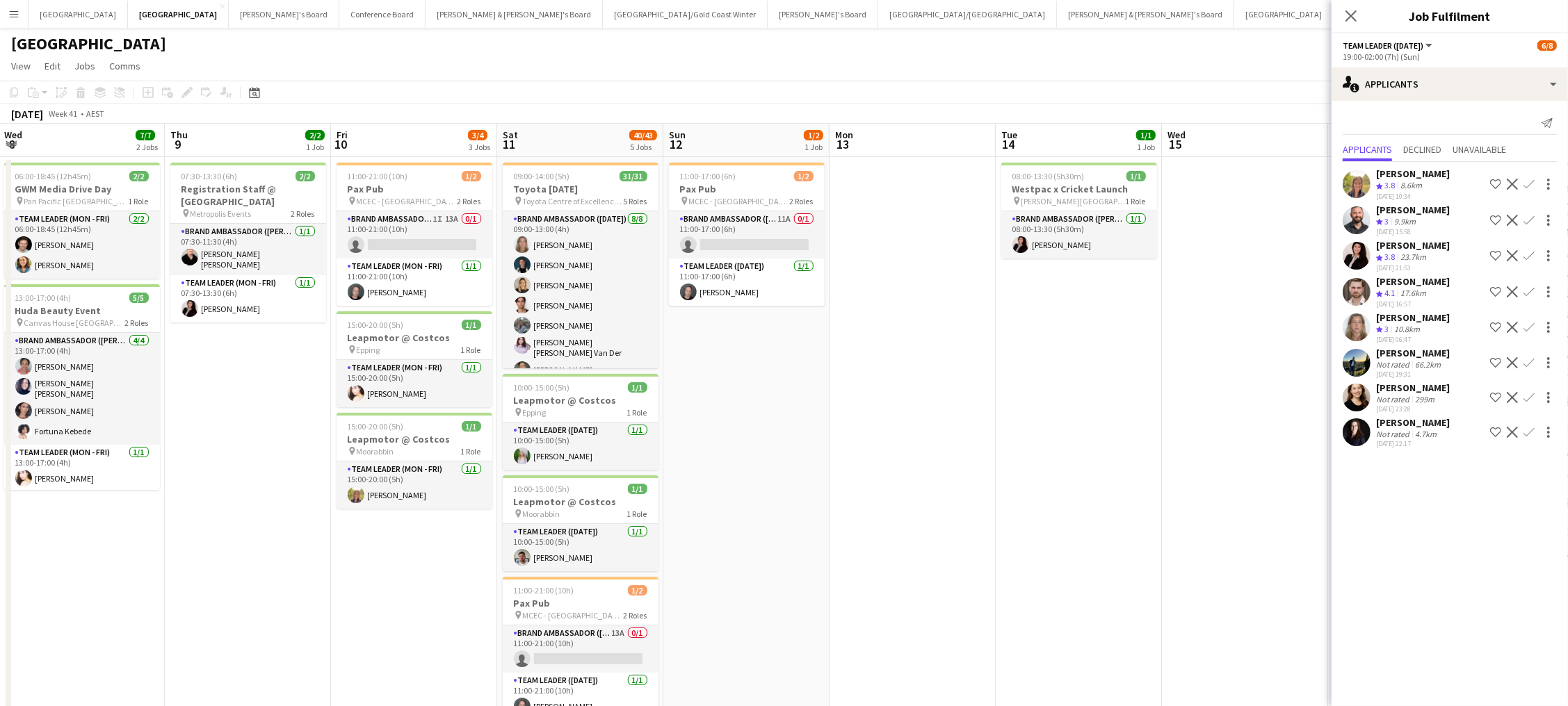
scroll to position [0, 0]
drag, startPoint x: 558, startPoint y: 180, endPoint x: 434, endPoint y: 160, distance: 125.6
click at [550, 181] on app-calendar-viewport "Mon 6 2/2 1 Job Tue 7 4/4 1 Job Wed 8 7/7 2 Jobs Thu 9 2/2 1 Job Fri 10 3/4 3 J…" at bounding box center [784, 543] width 1568 height 838
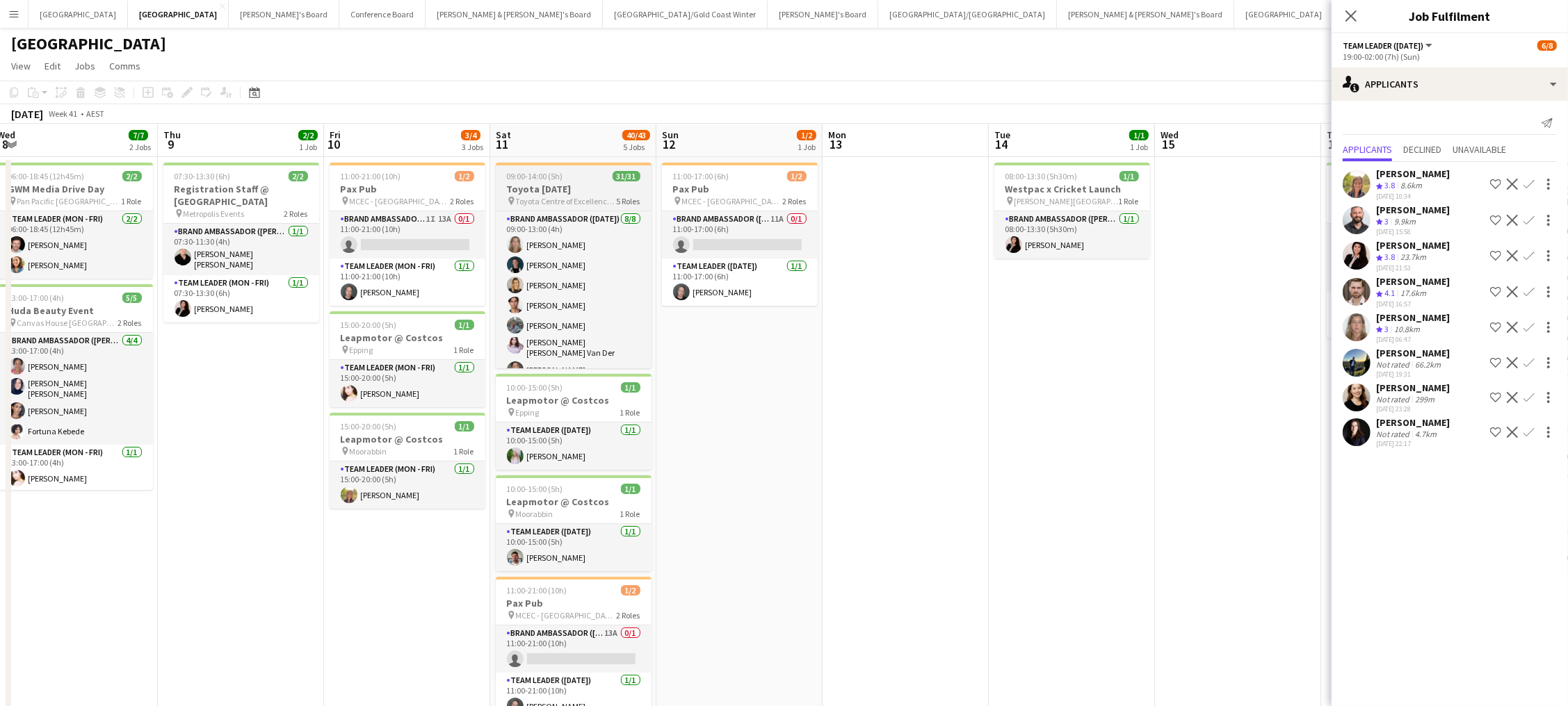
click at [606, 179] on div "09:00-14:00 (5h) 31/31" at bounding box center [574, 176] width 156 height 10
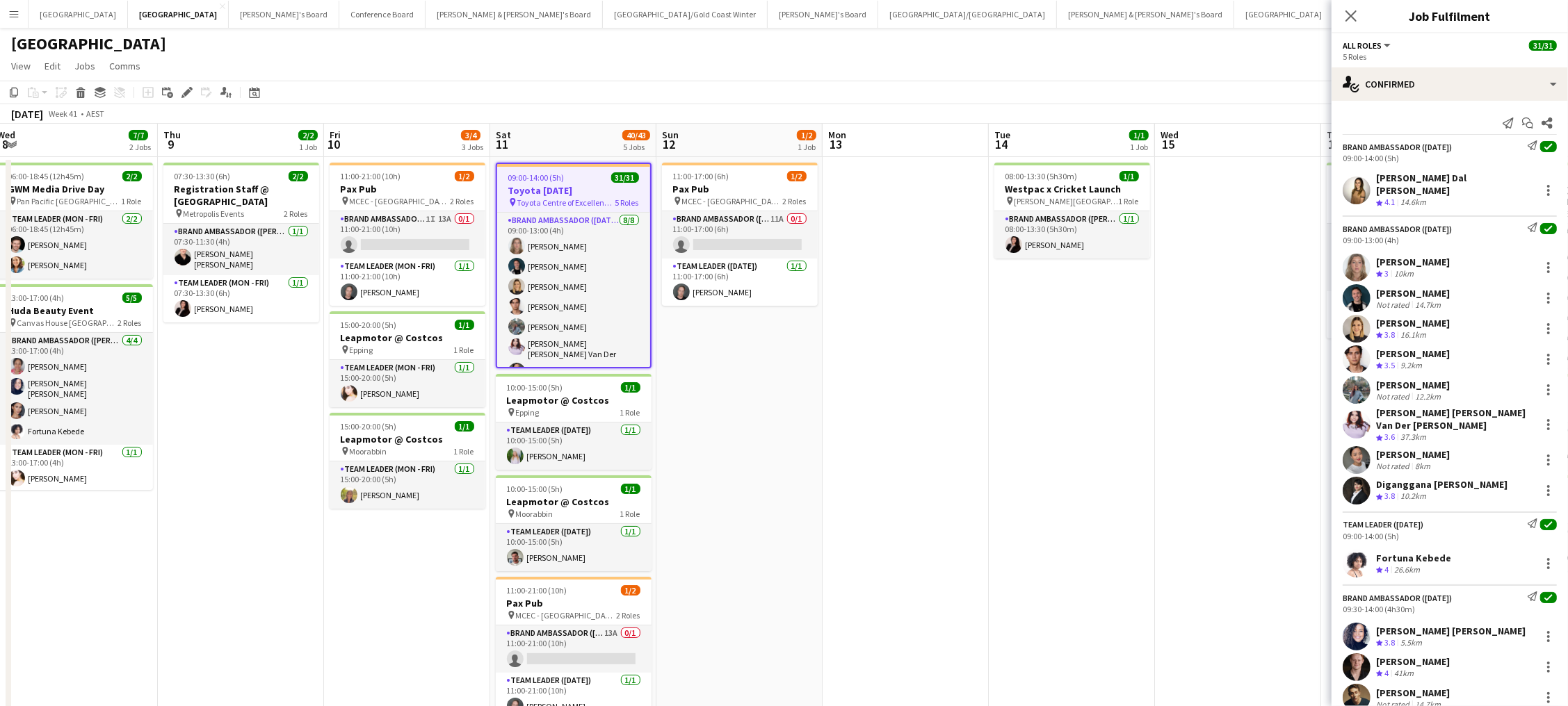
scroll to position [191, 0]
click at [181, 94] on icon at bounding box center [183, 96] width 3 height 3
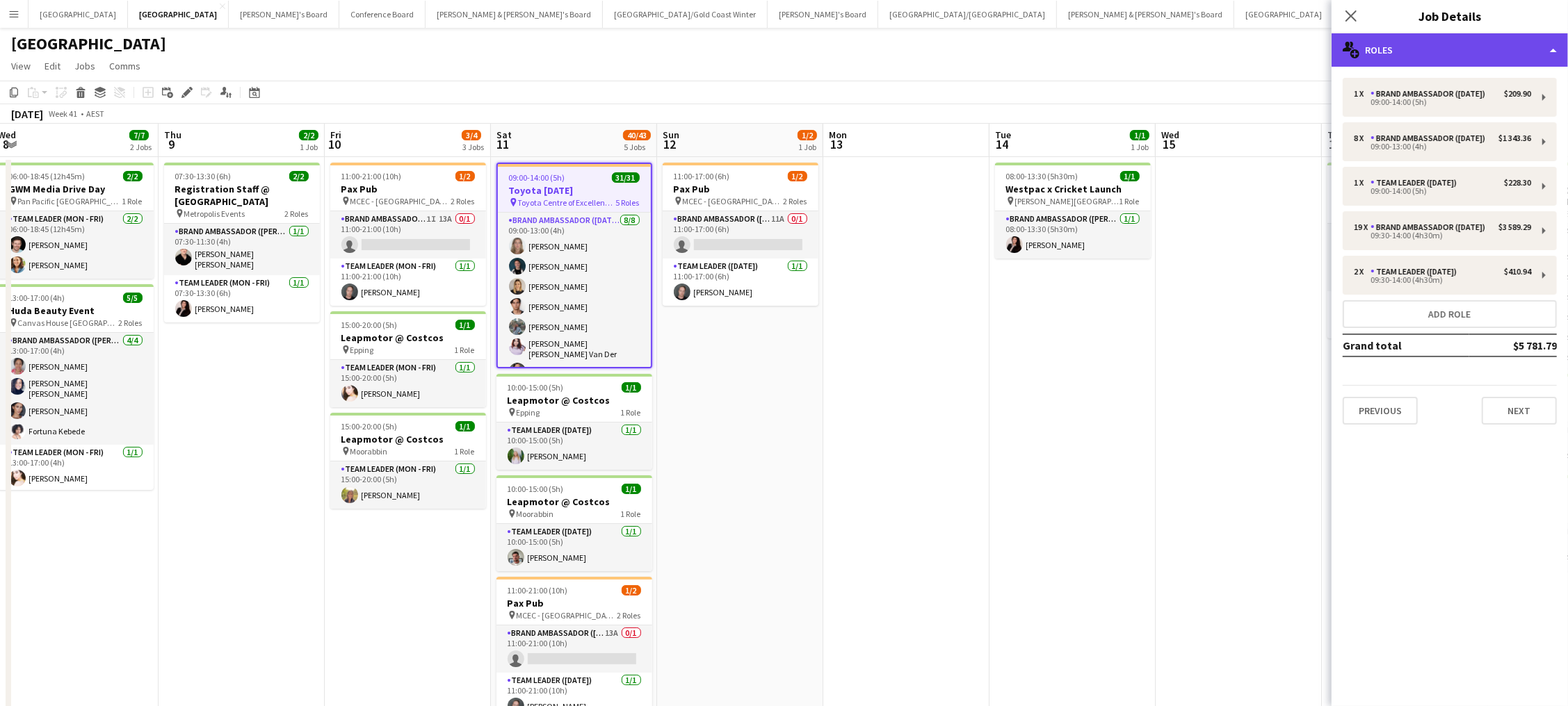
click at [1183, 37] on div "multiple-users-add Roles" at bounding box center [1449, 50] width 236 height 33
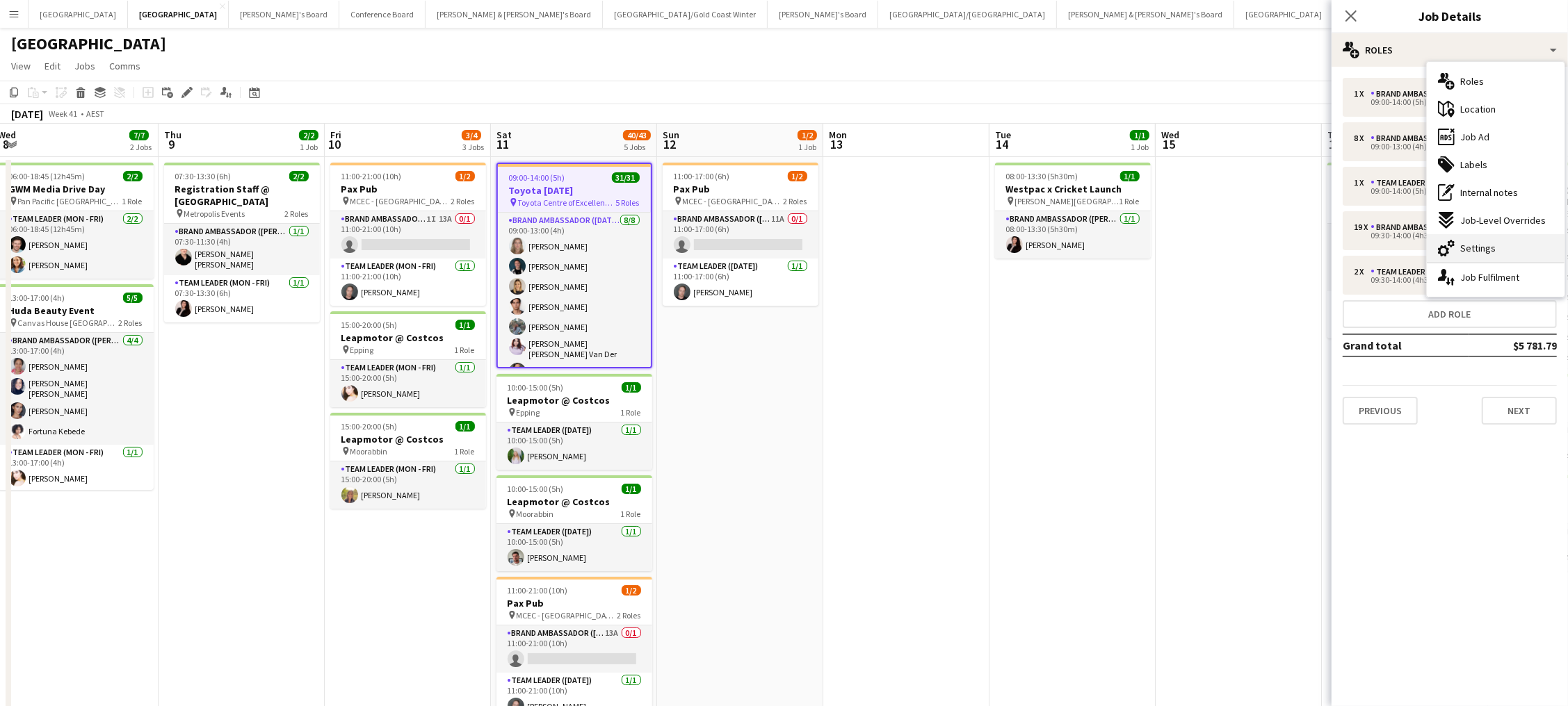
click at [1183, 249] on span "Settings" at bounding box center [1478, 248] width 36 height 12
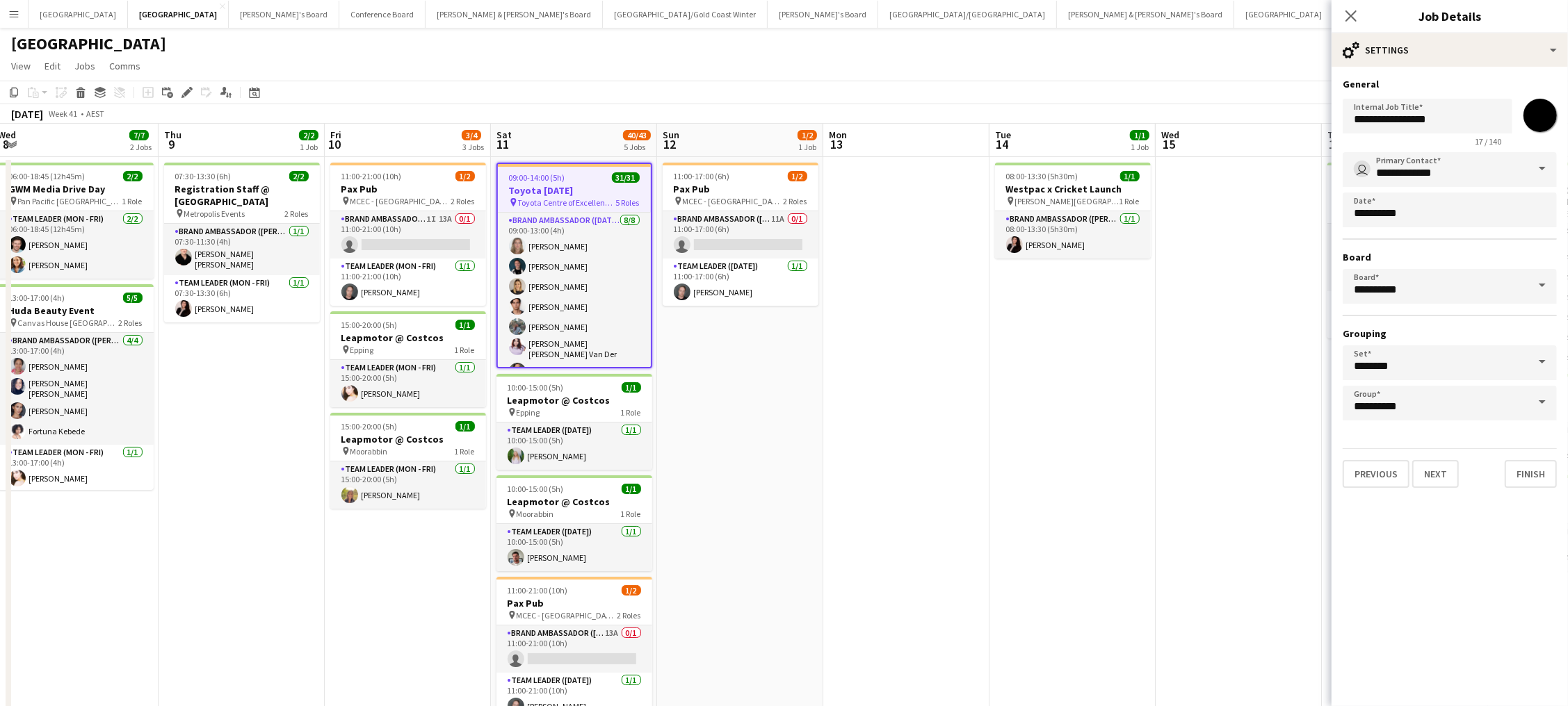
click at [1183, 108] on input "*******" at bounding box center [1540, 115] width 50 height 50
type input "*******"
click at [1166, 331] on app-date-cell at bounding box center [1238, 560] width 167 height 805
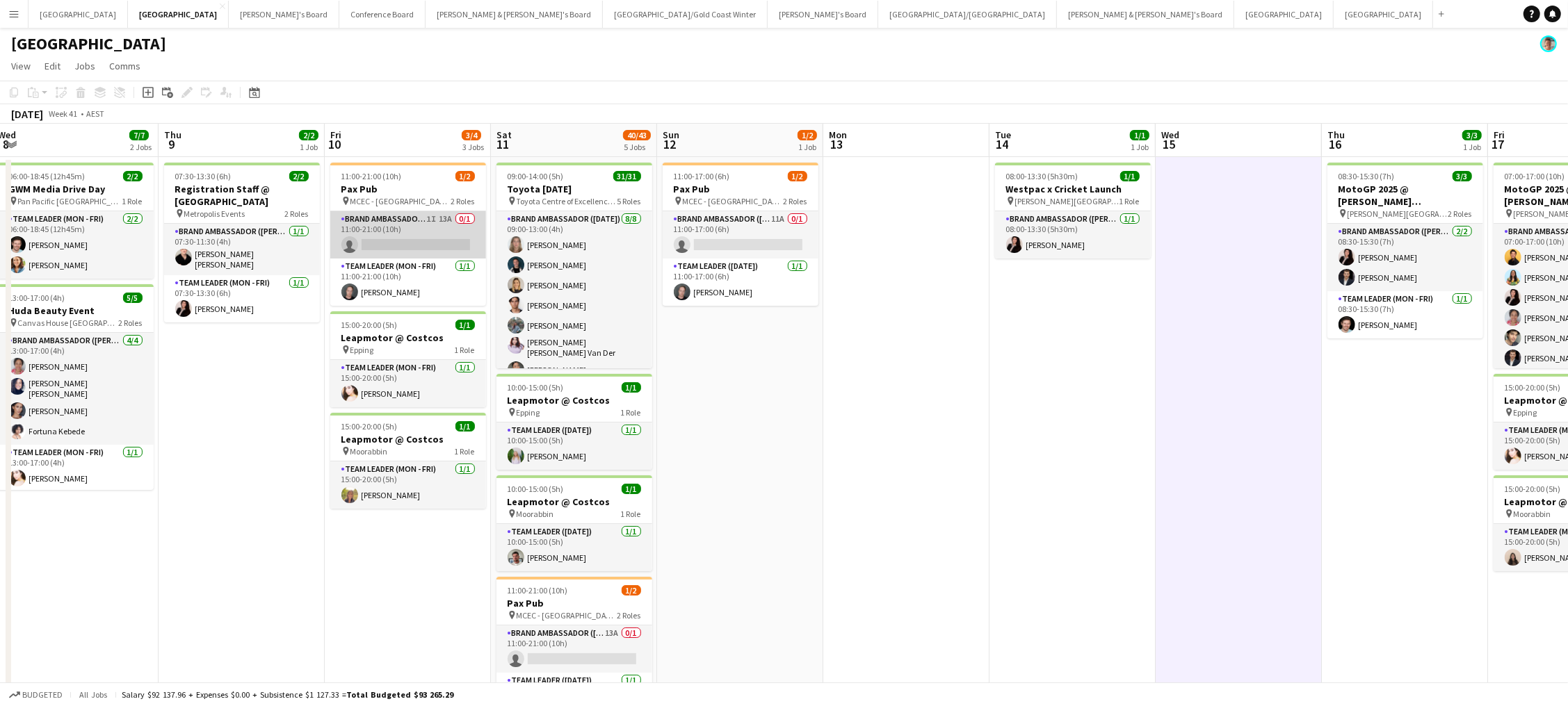
click at [411, 221] on app-card-role "Brand Ambassador (Mon - Fri) 1I 13A 0/1 11:00-21:00 (10h) single-neutral-actions" at bounding box center [408, 234] width 156 height 47
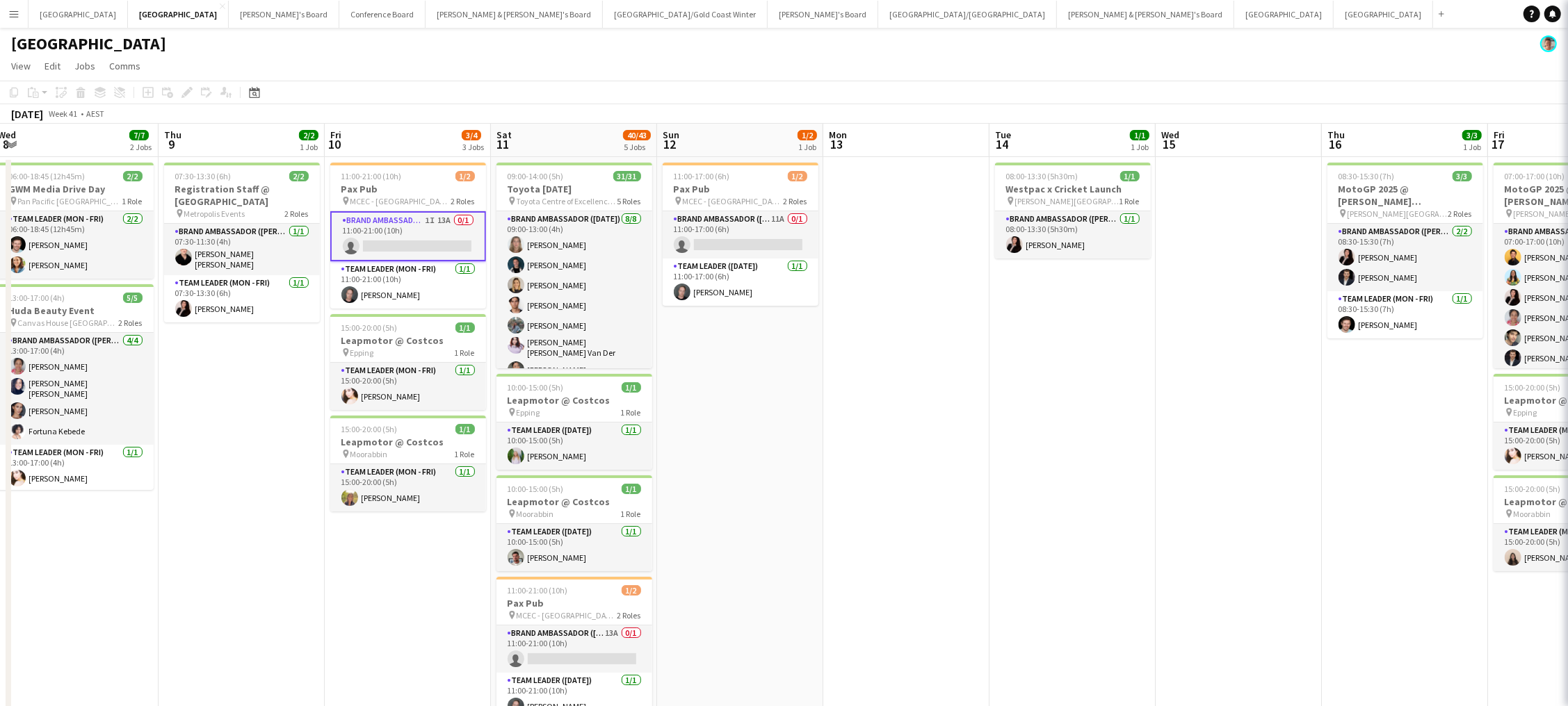
scroll to position [0, 339]
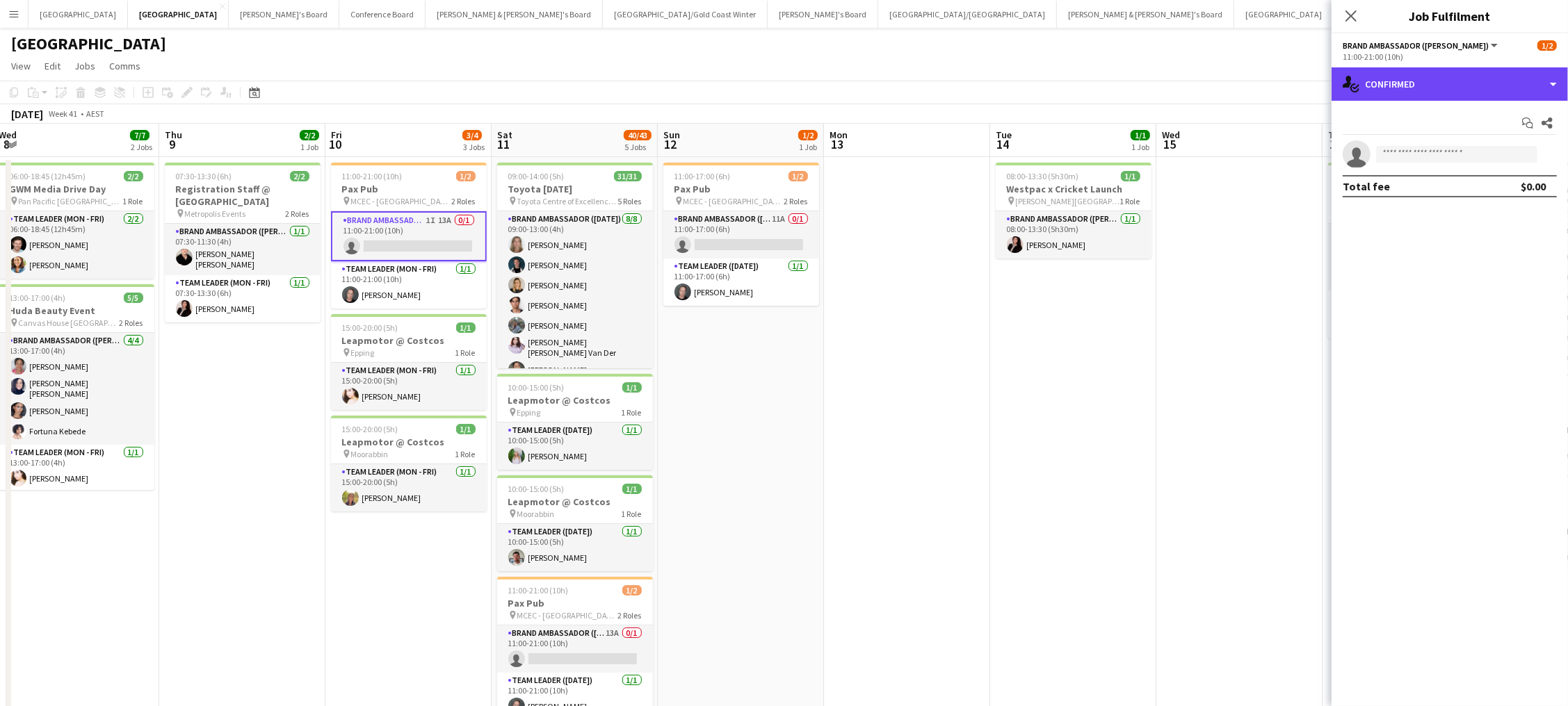
drag, startPoint x: 1432, startPoint y: 78, endPoint x: 1441, endPoint y: 99, distance: 22.8
click at [1183, 78] on div "single-neutral-actions-check-2 Confirmed" at bounding box center [1449, 84] width 236 height 33
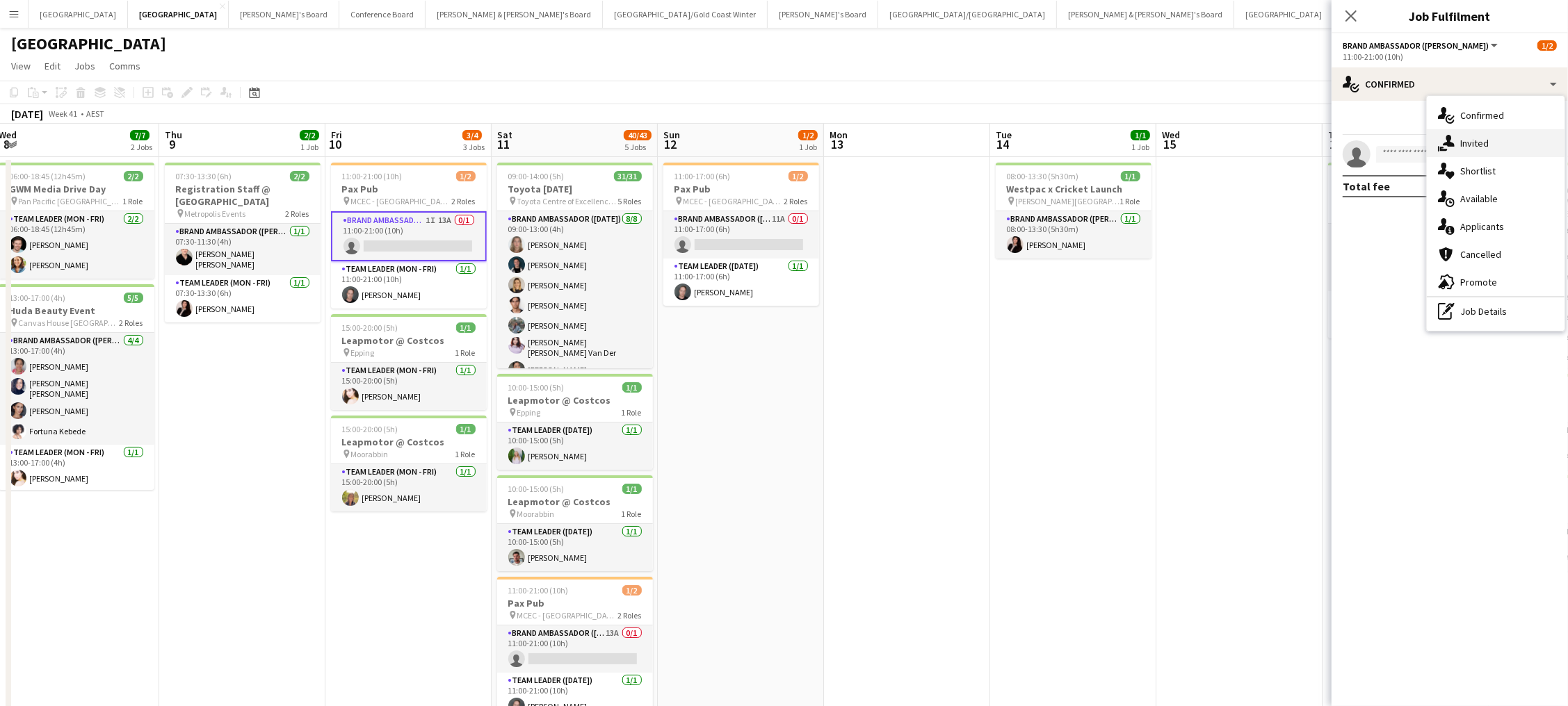
click at [1183, 141] on span "Invited" at bounding box center [1475, 143] width 29 height 12
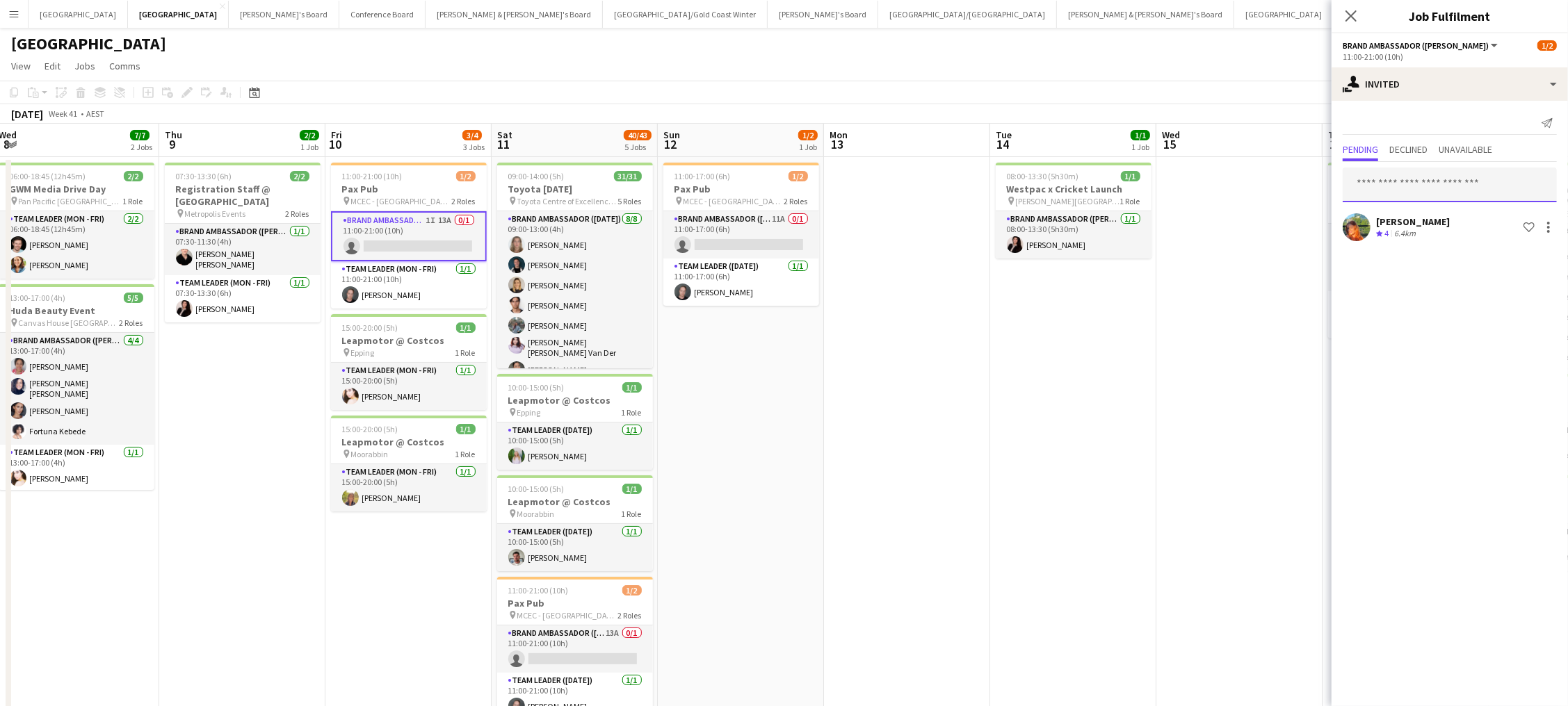
click at [1183, 180] on input "text" at bounding box center [1450, 185] width 215 height 35
type input "***"
drag, startPoint x: 1421, startPoint y: 237, endPoint x: 1412, endPoint y: 228, distance: 12.7
click at [1183, 228] on span "declanswinter@gmail.com" at bounding box center [1450, 229] width 192 height 11
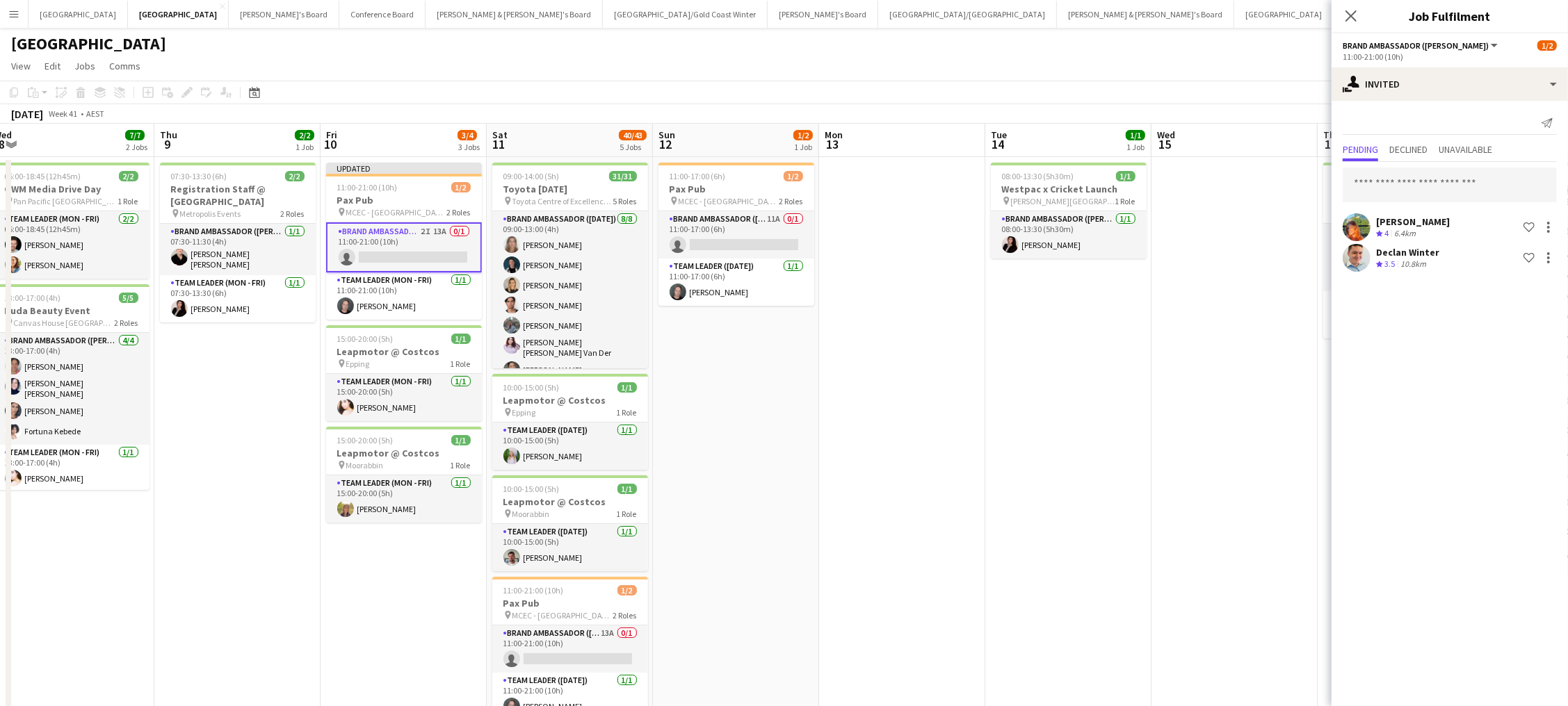
scroll to position [0, 340]
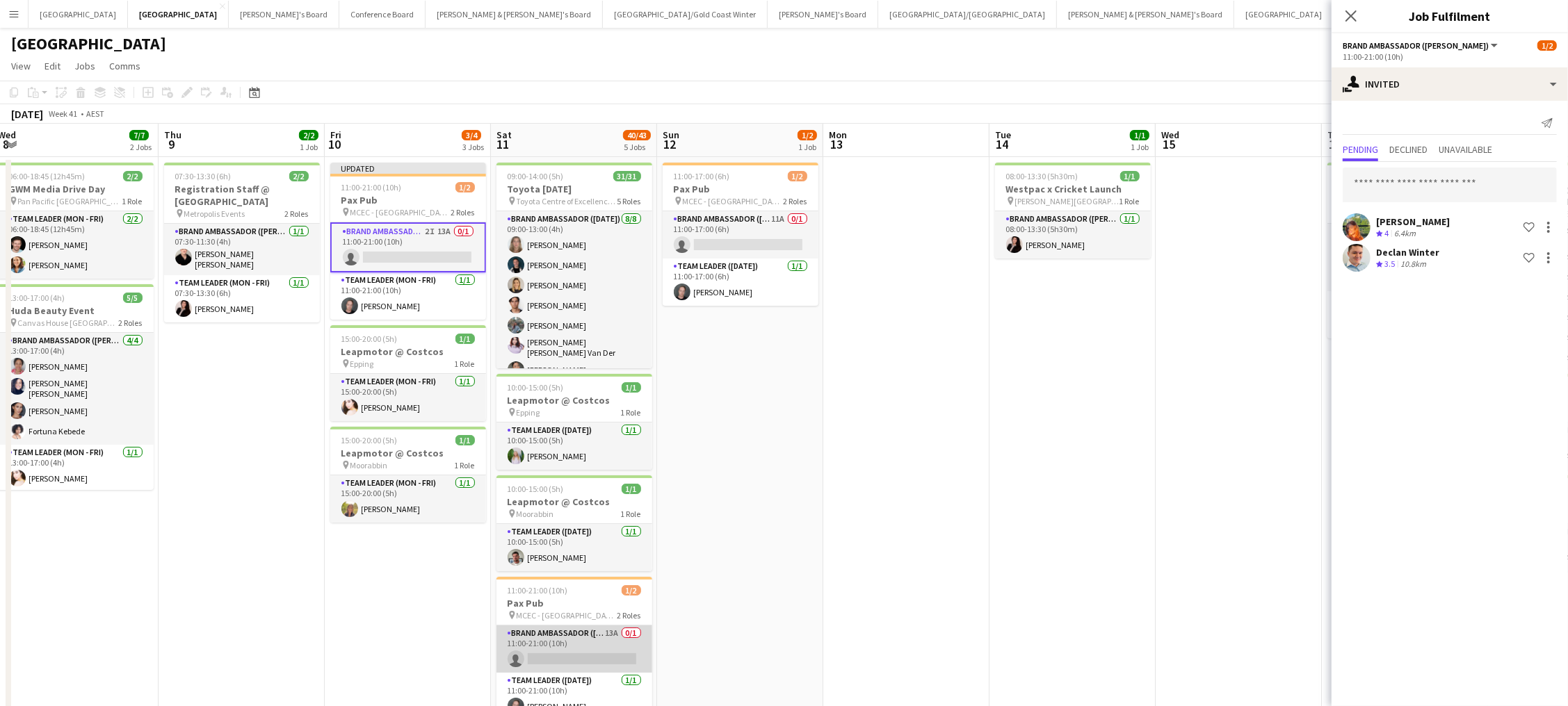
click at [596, 558] on app-card-role "Brand Ambassador (Saturday) 13A 0/1 11:00-21:00 (10h) single-neutral-actions" at bounding box center [574, 649] width 156 height 47
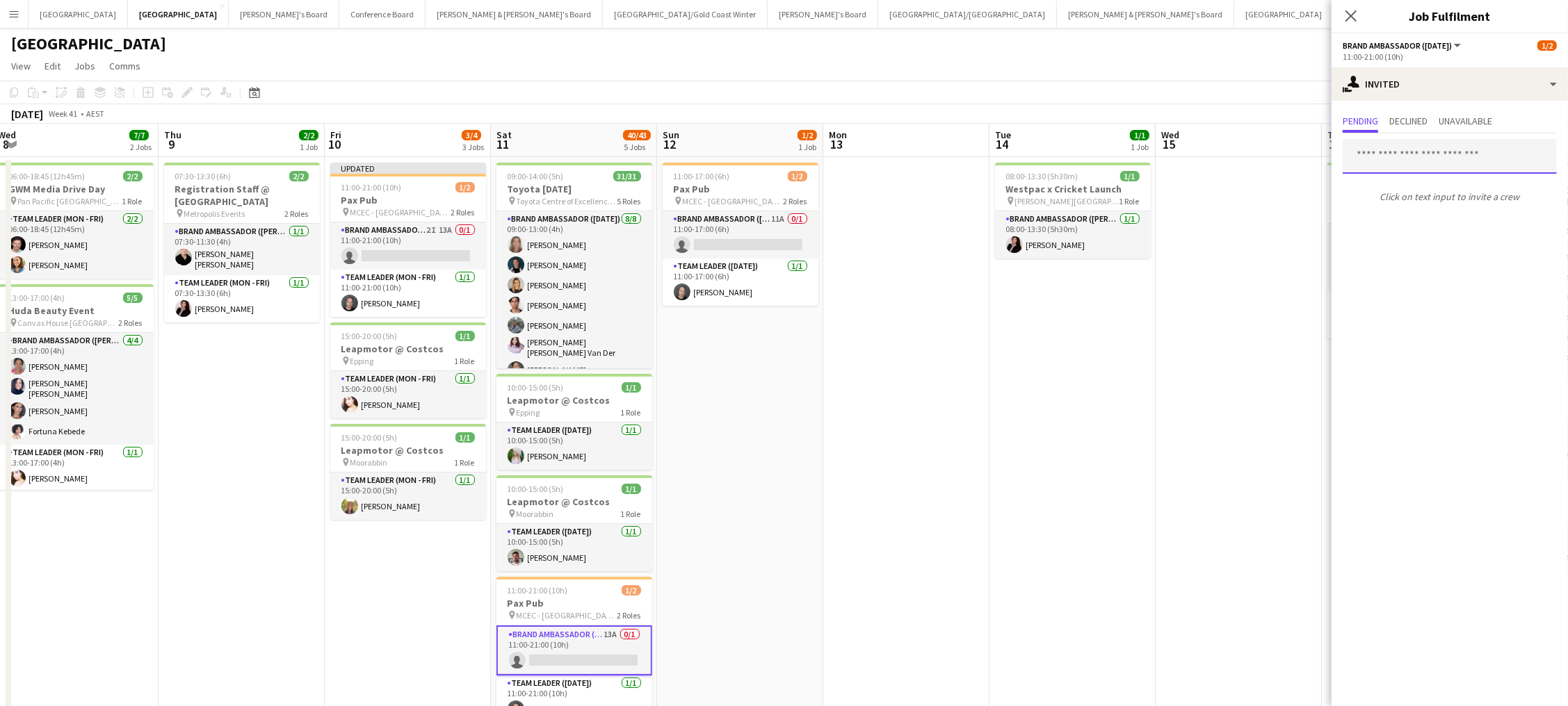
click at [1183, 164] on input "text" at bounding box center [1450, 156] width 215 height 35
type input "***"
click at [1183, 193] on span "Declan Winter" at bounding box center [1385, 190] width 61 height 12
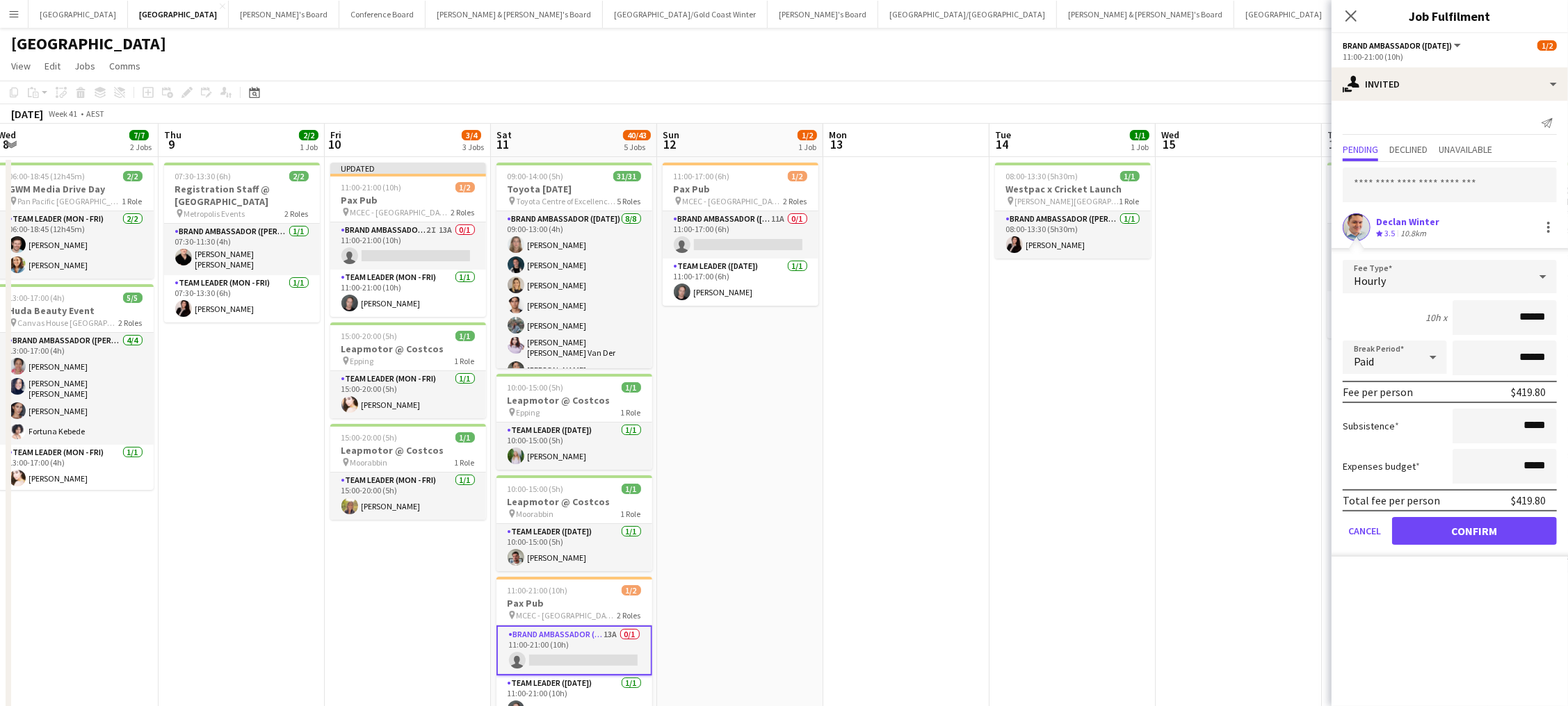
click at [1183, 526] on button "Confirm" at bounding box center [1474, 531] width 165 height 28
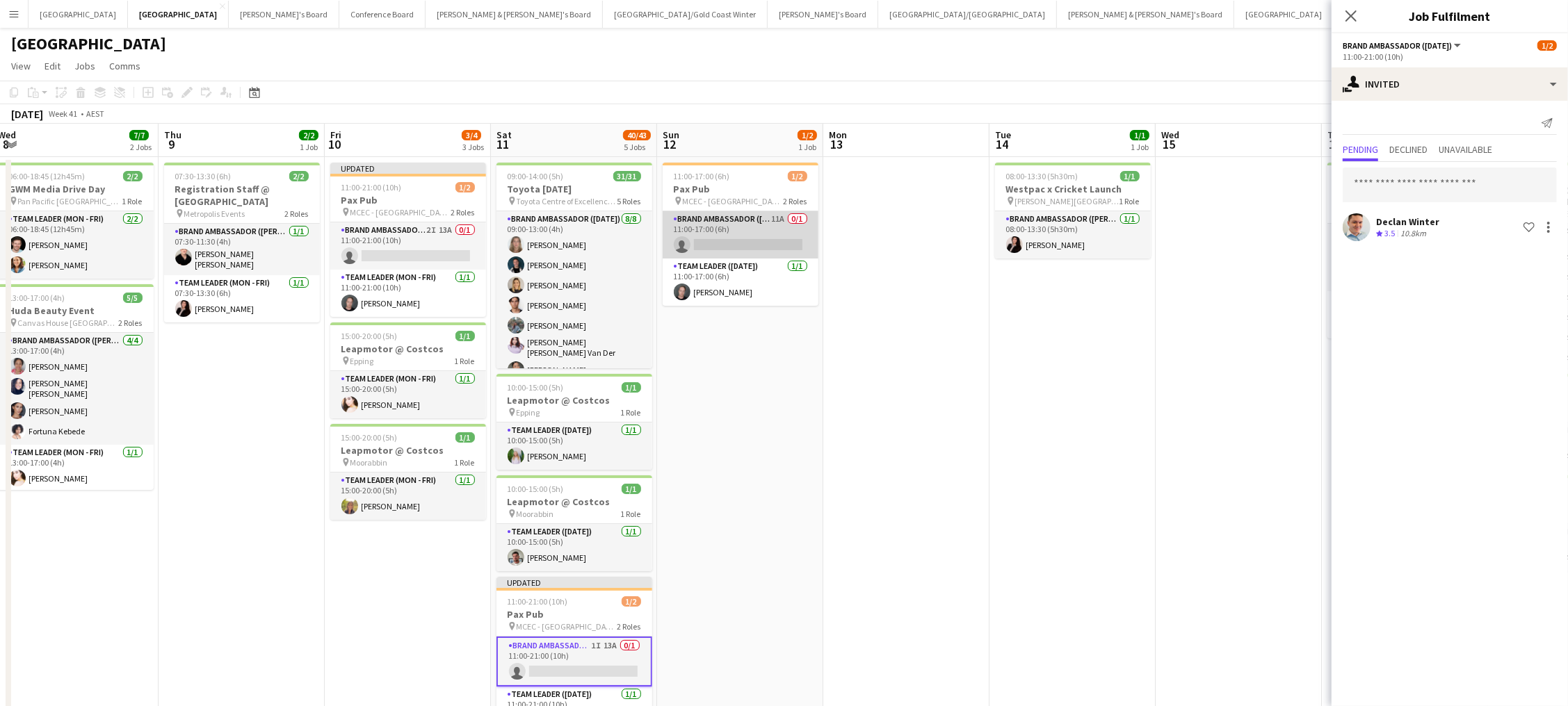
click at [720, 240] on app-card-role "Brand Ambassador (Sunday) 11A 0/1 11:00-17:00 (6h) single-neutral-actions" at bounding box center [740, 234] width 156 height 47
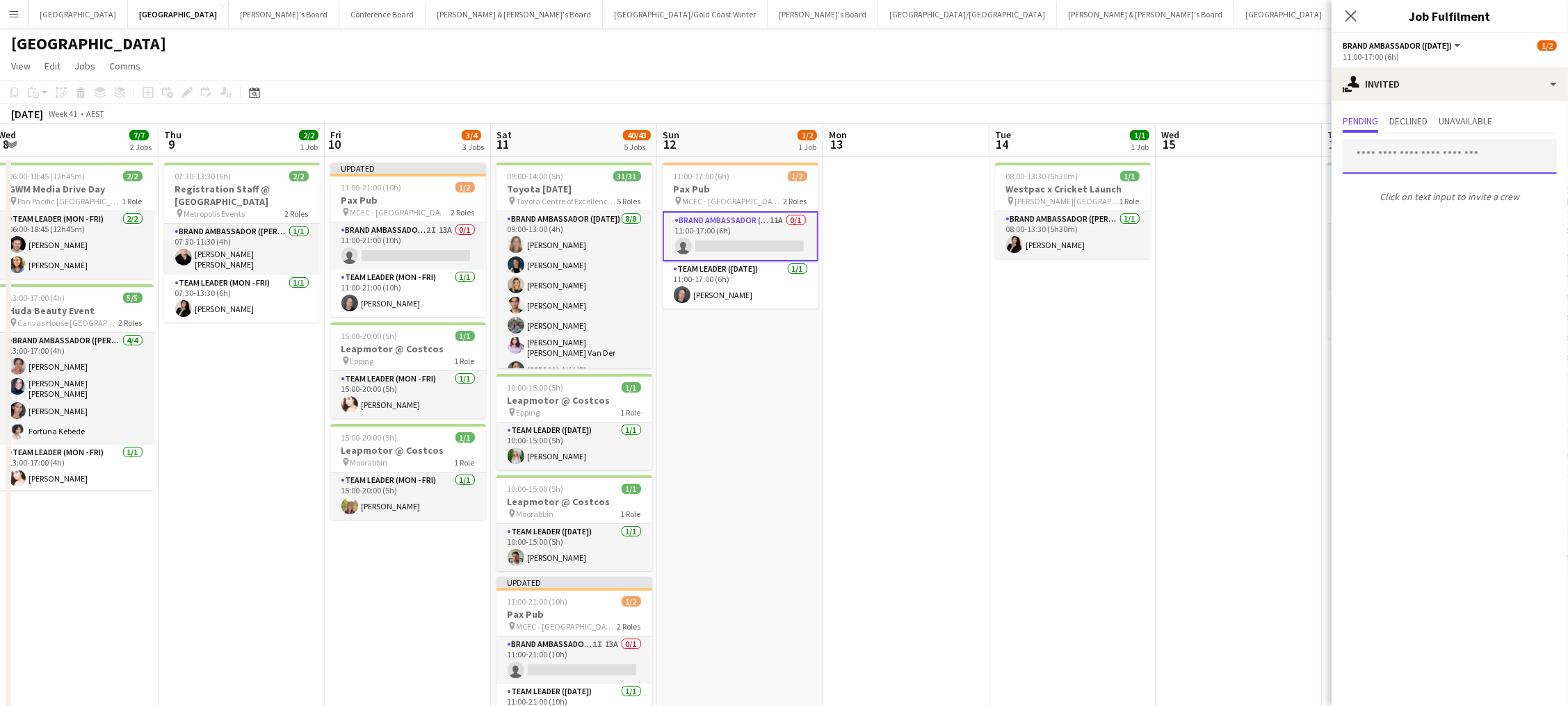
click at [1183, 153] on input "text" at bounding box center [1450, 156] width 215 height 35
type input "***"
click at [1183, 197] on span "declanswinter@gmail.com" at bounding box center [1450, 200] width 192 height 11
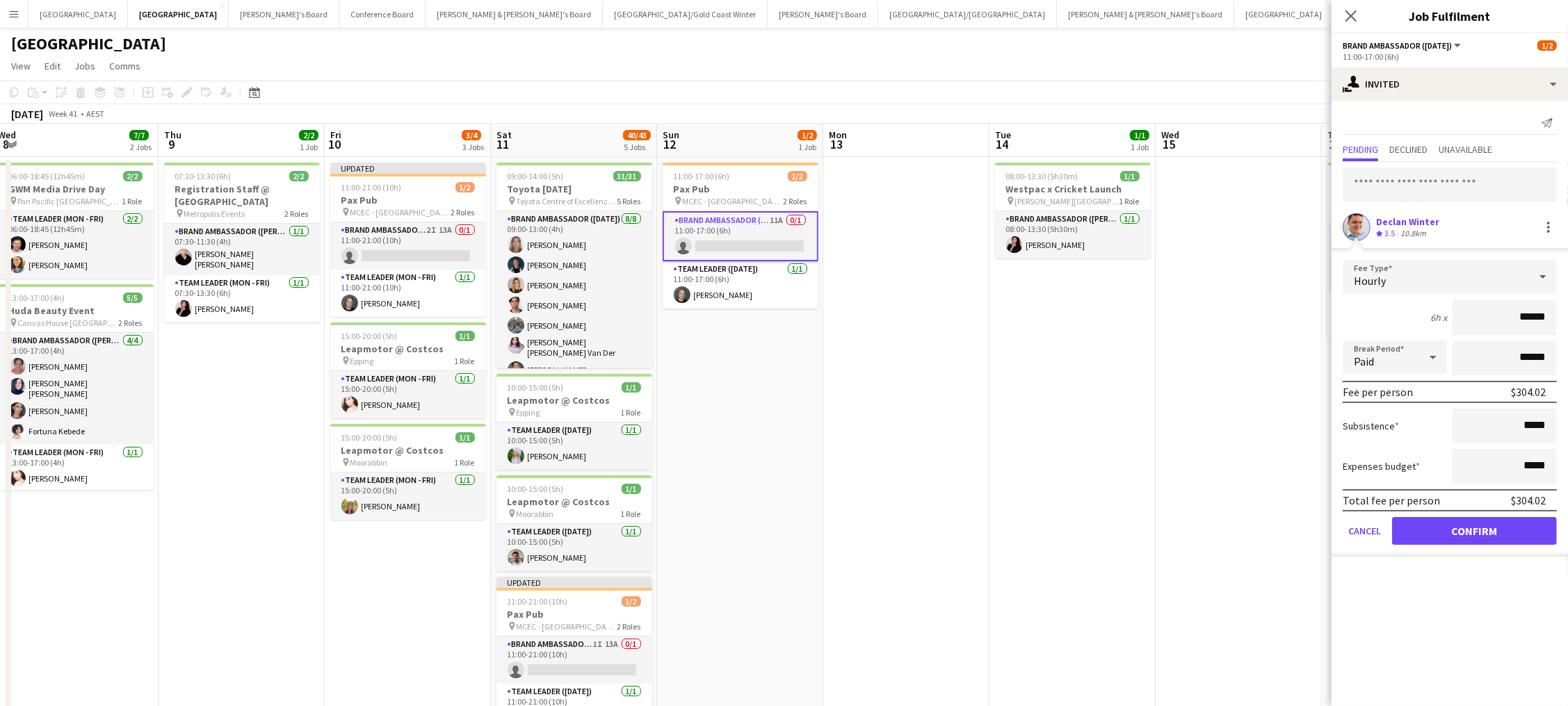
click at [1183, 526] on button "Confirm" at bounding box center [1474, 531] width 165 height 28
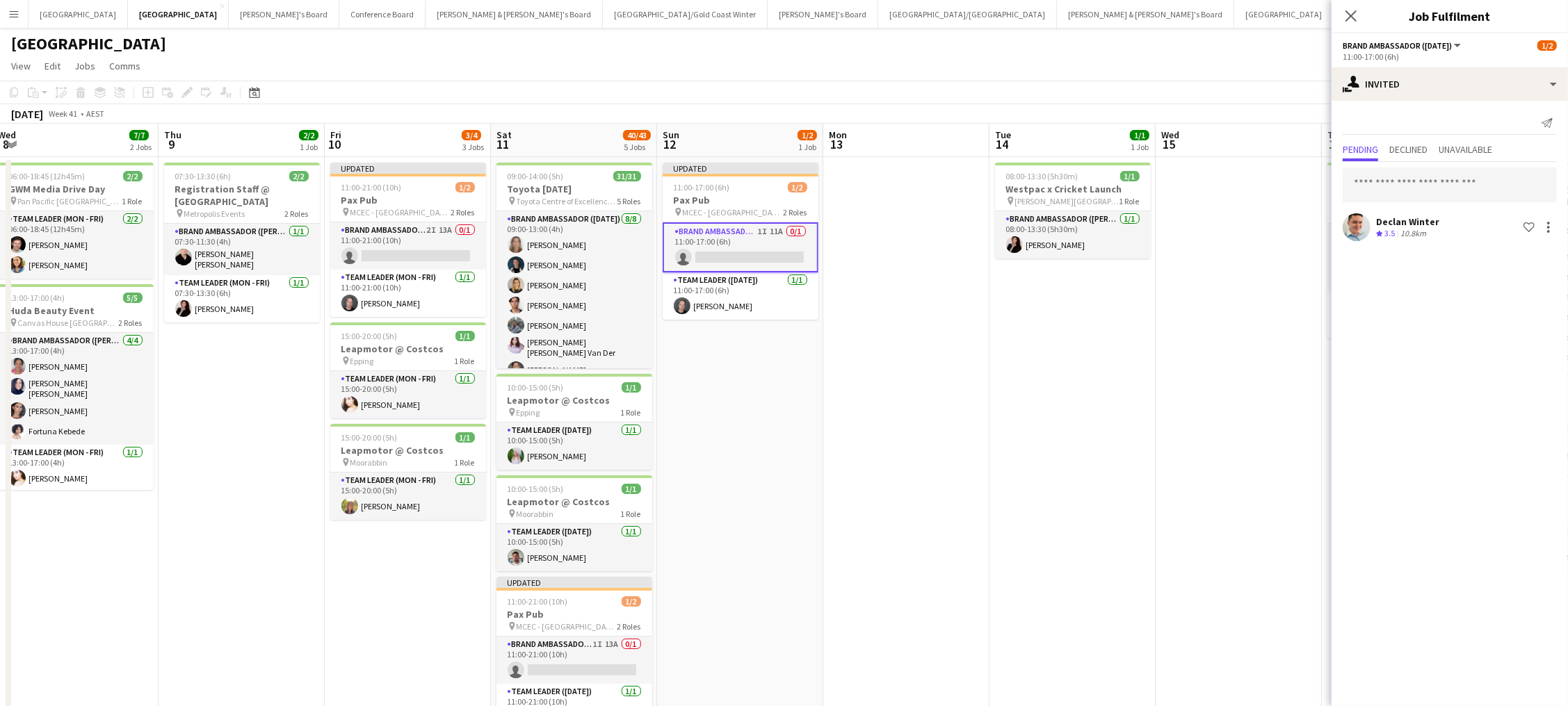
drag, startPoint x: 939, startPoint y: 257, endPoint x: 1305, endPoint y: 94, distance: 400.7
click at [943, 256] on app-date-cell at bounding box center [906, 565] width 167 height 817
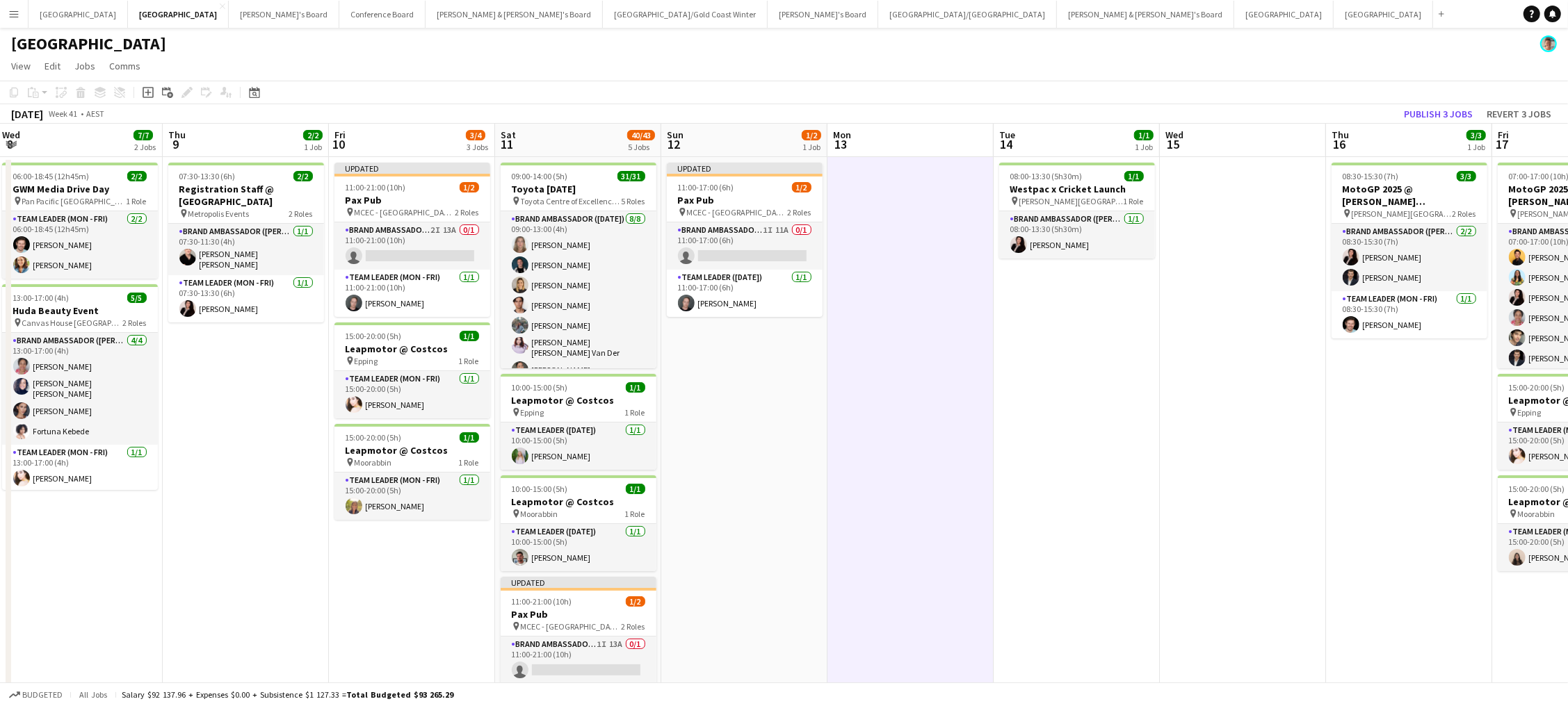
drag, startPoint x: 1444, startPoint y: 109, endPoint x: 873, endPoint y: 365, distance: 625.8
click at [1183, 109] on button "Publish 3 jobs" at bounding box center [1439, 113] width 80 height 18
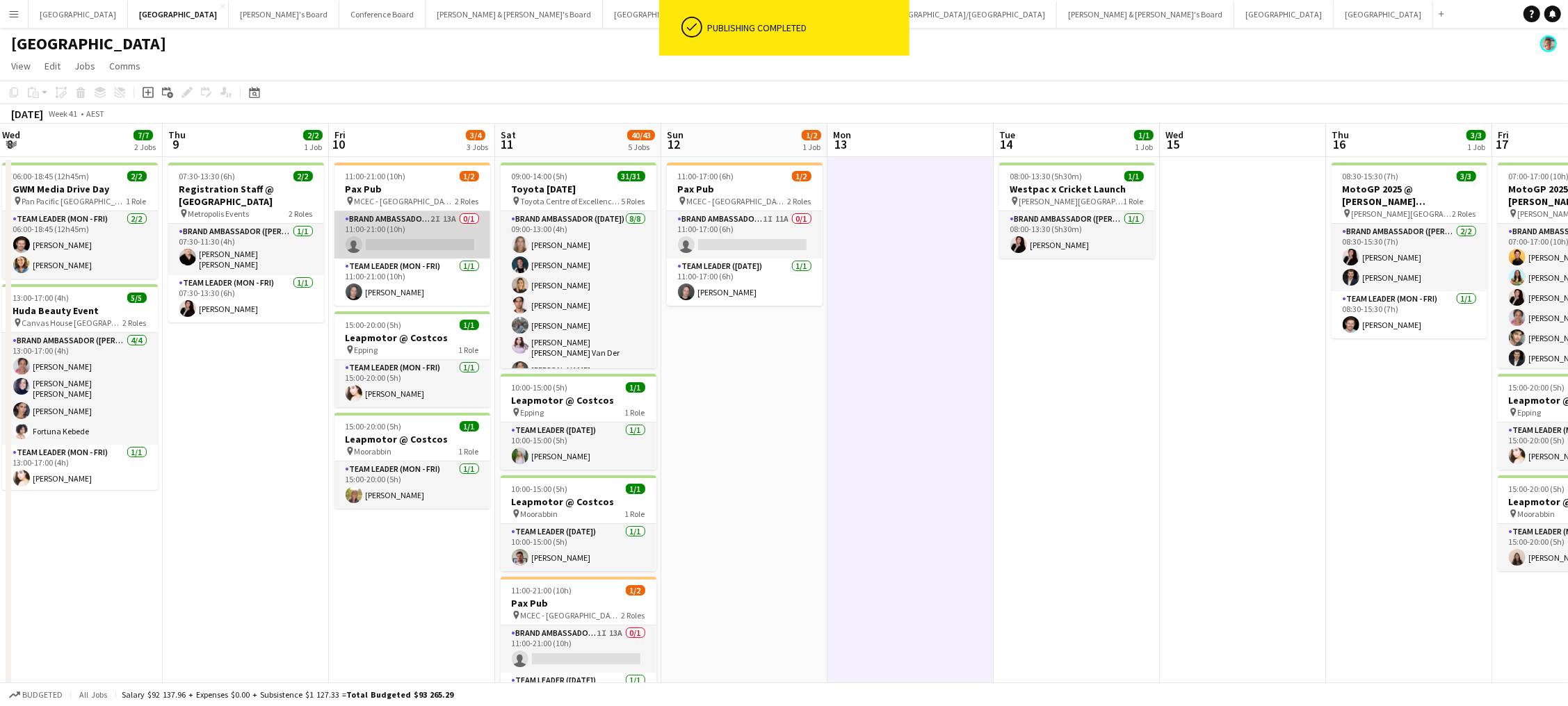
click at [399, 241] on app-card-role "Brand Ambassador (Mon - Fri) 2I 13A 0/1 11:00-21:00 (10h) single-neutral-actions" at bounding box center [412, 234] width 156 height 47
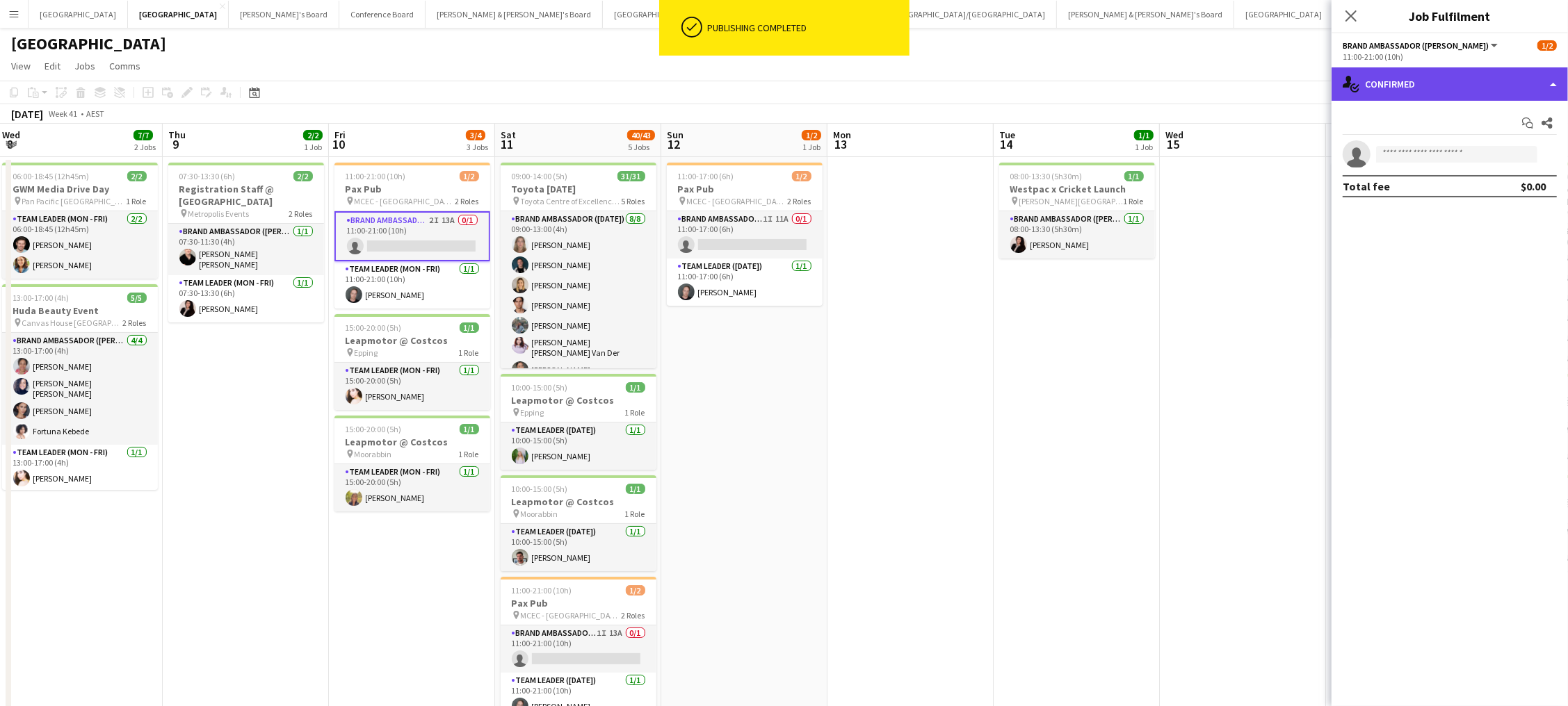
click at [1183, 78] on div "single-neutral-actions-check-2 Confirmed" at bounding box center [1449, 84] width 236 height 33
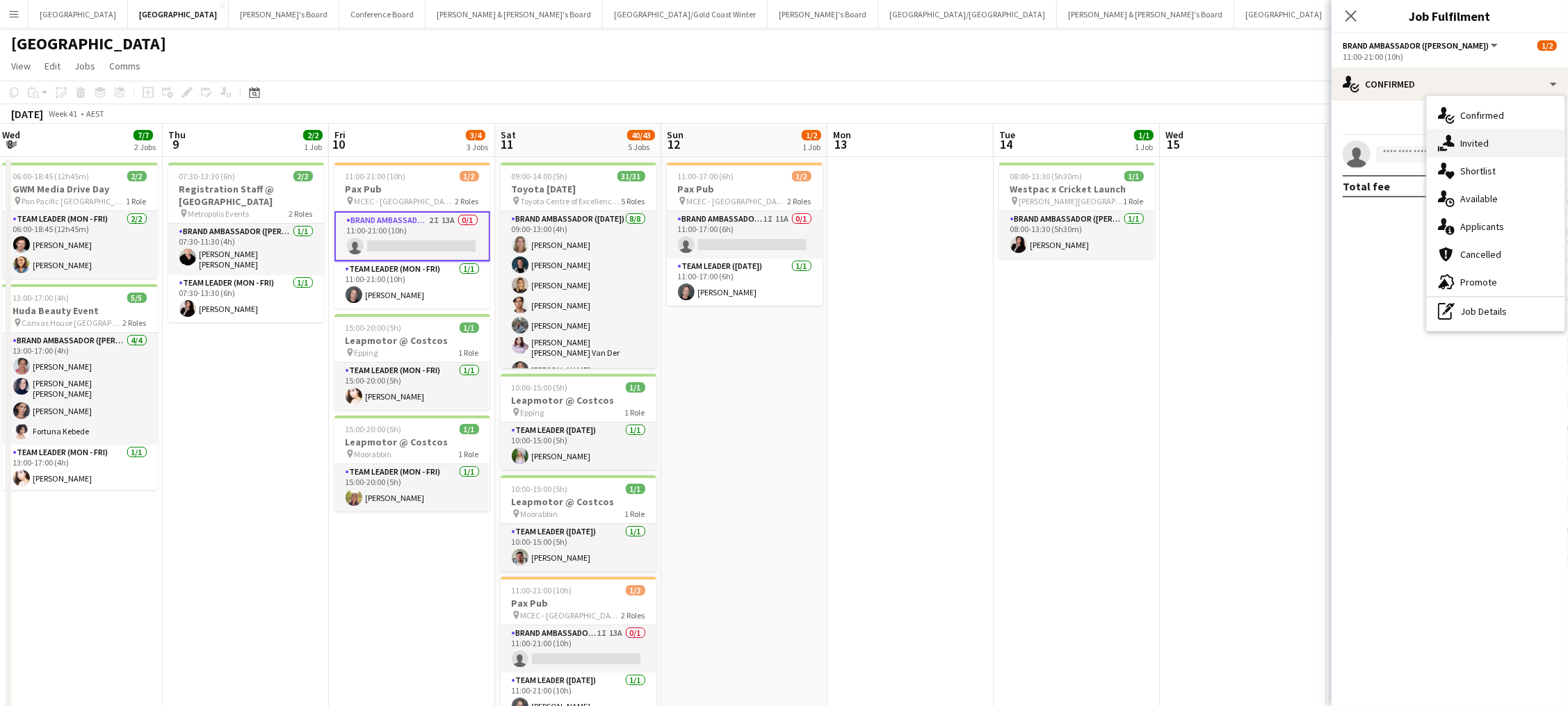
click at [1183, 137] on span "Invited" at bounding box center [1475, 143] width 29 height 12
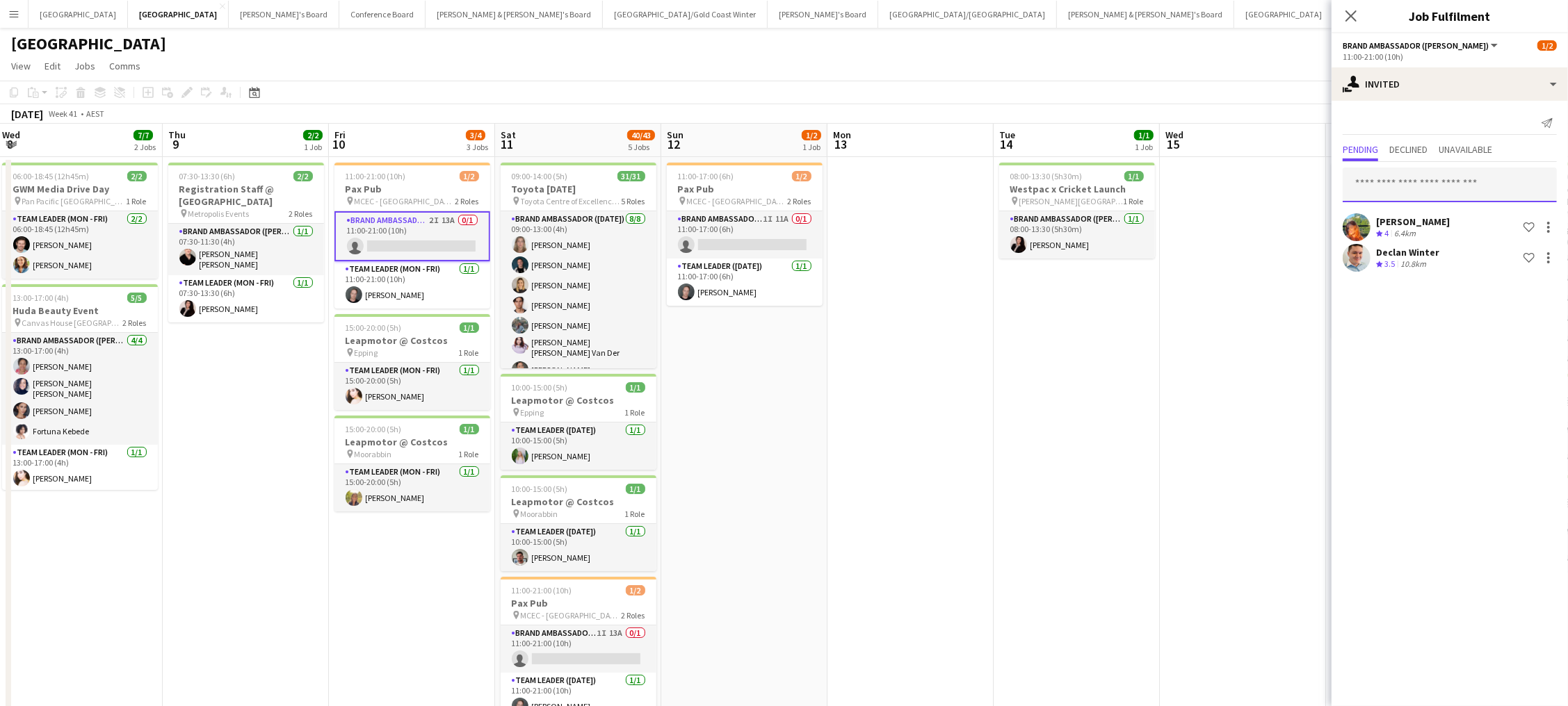
click at [1183, 182] on input "text" at bounding box center [1450, 185] width 215 height 35
type input "***"
click at [1183, 214] on span "Siu Kwan Lee" at bounding box center [1394, 218] width 80 height 12
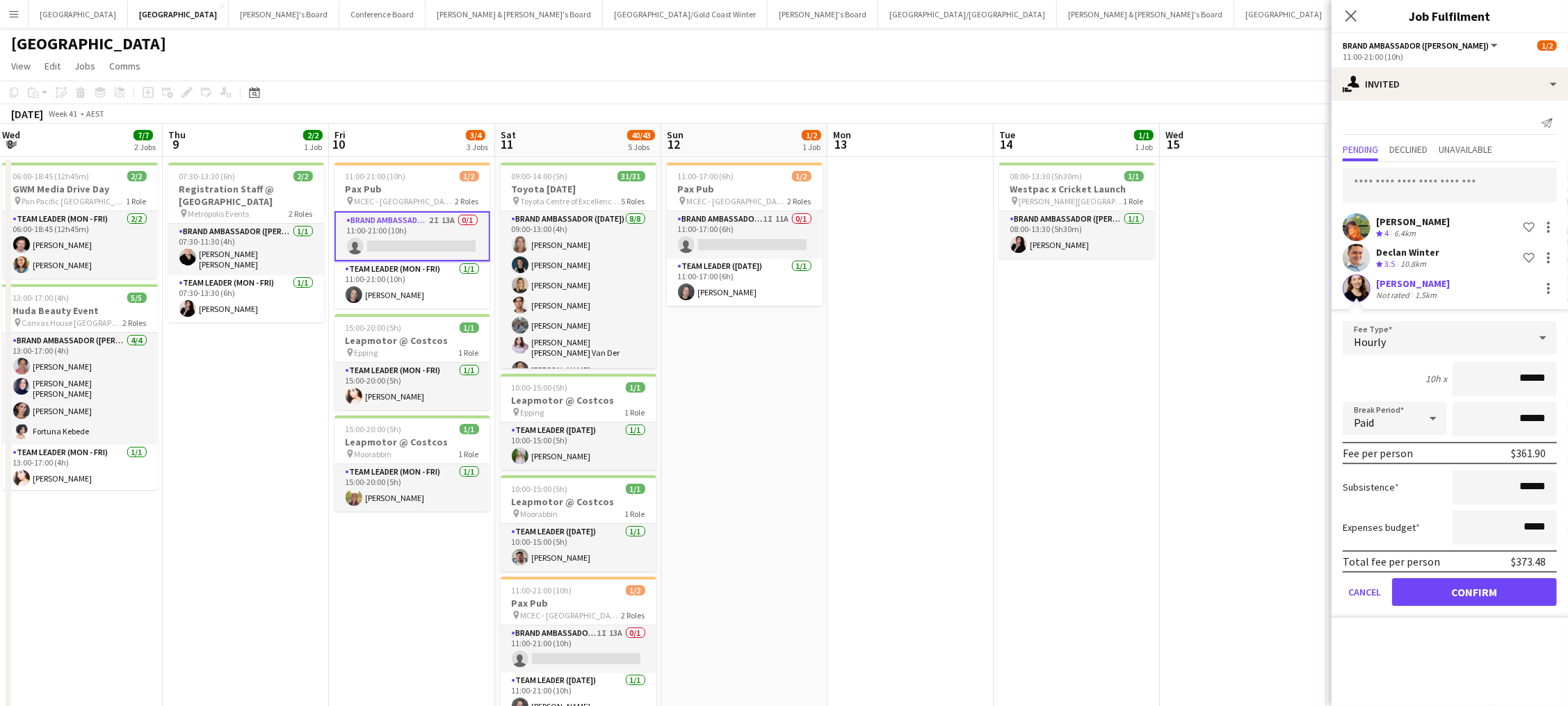
click at [1183, 558] on button "Confirm" at bounding box center [1474, 592] width 165 height 28
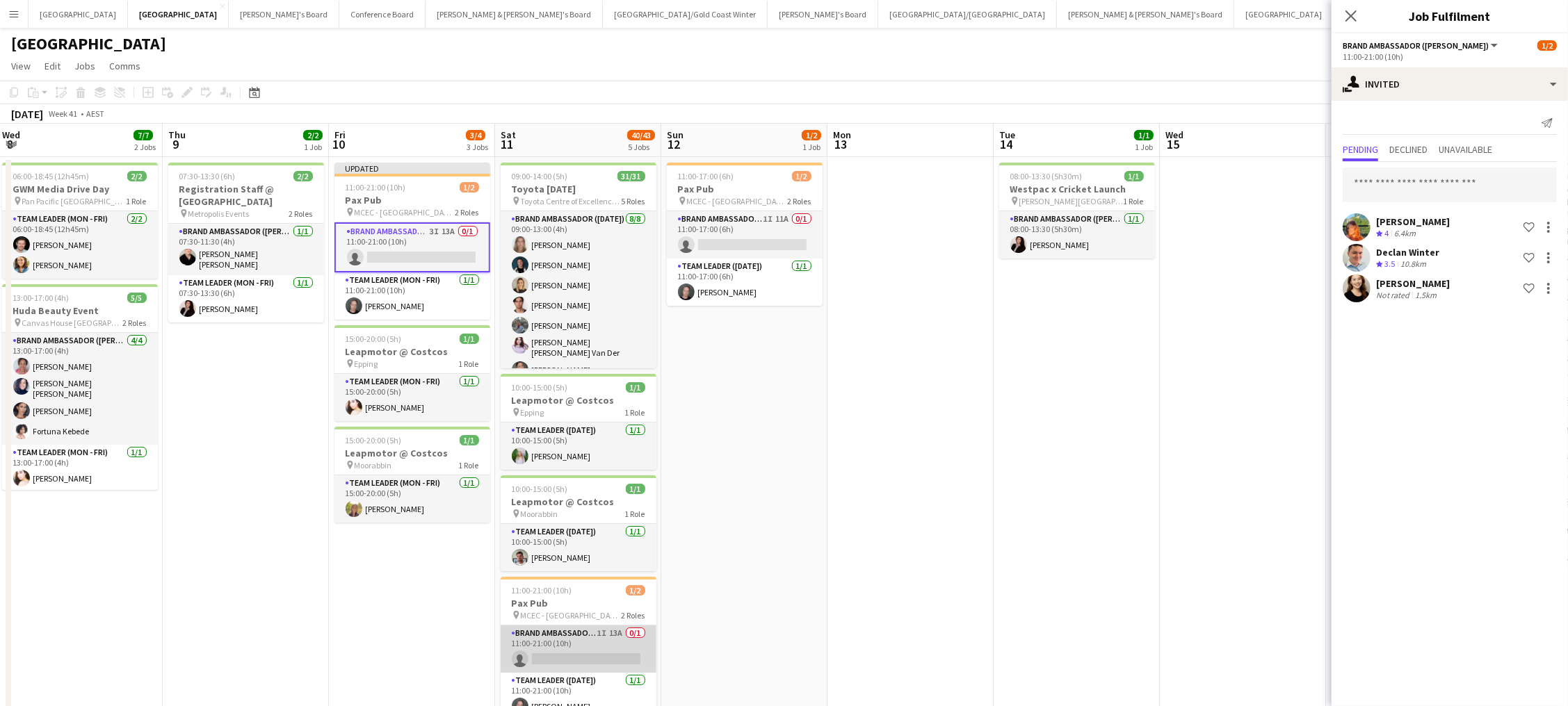
click at [623, 558] on app-card-role "Brand Ambassador (Saturday) 1I 13A 0/1 11:00-21:00 (10h) single-neutral-actions" at bounding box center [578, 649] width 156 height 47
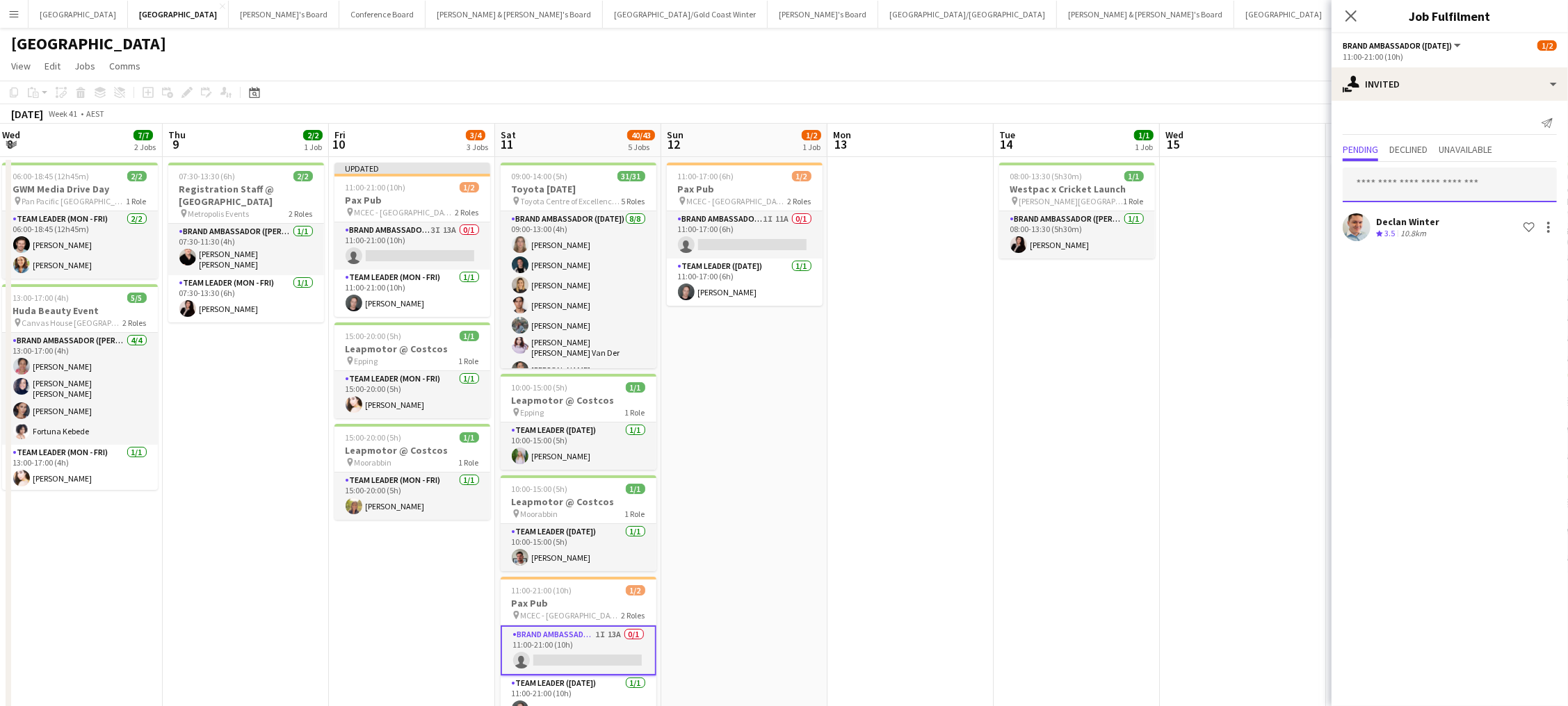
click at [1183, 193] on input "text" at bounding box center [1450, 185] width 215 height 35
type input "***"
click at [1183, 226] on span "[EMAIL_ADDRESS][DOMAIN_NAME]" at bounding box center [1450, 229] width 192 height 11
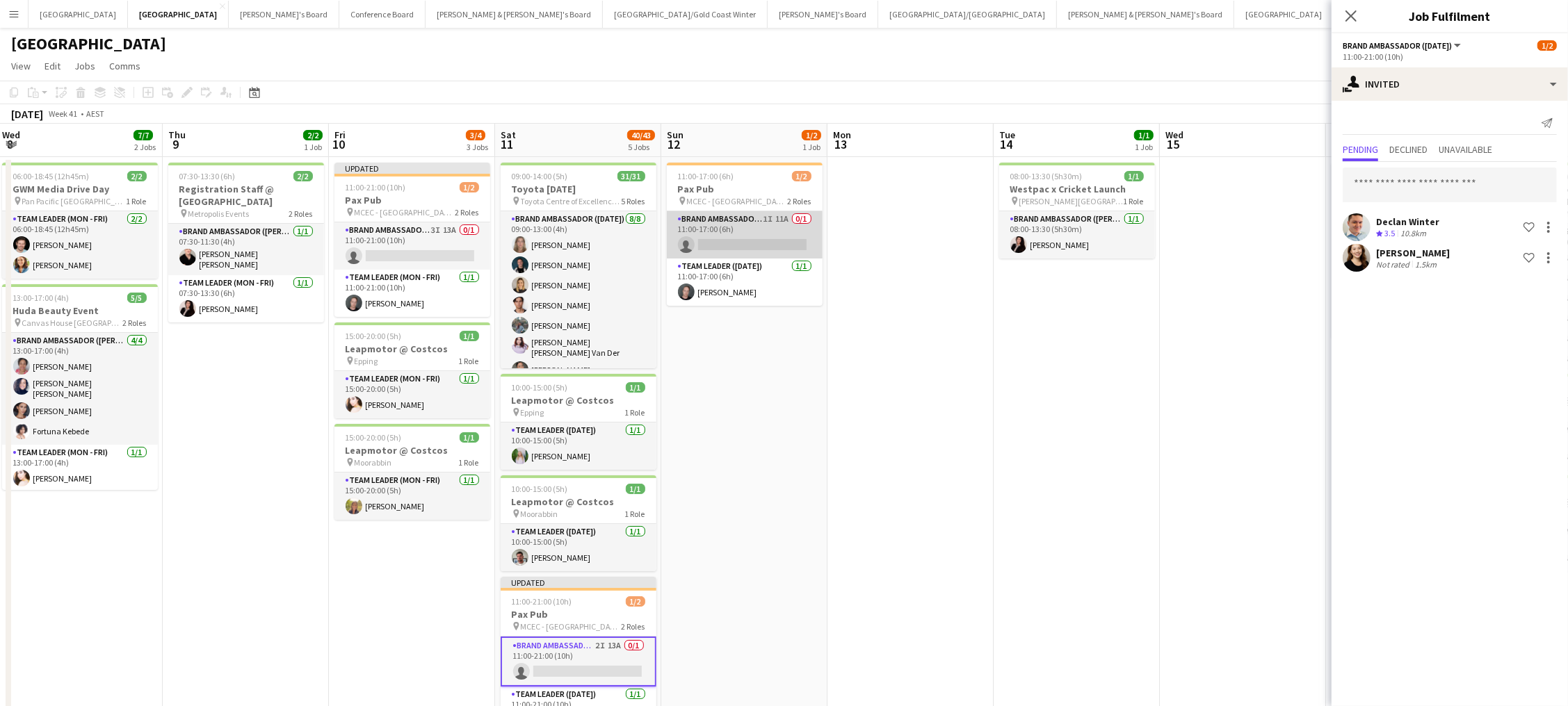
click at [802, 245] on app-card-role "Brand Ambassador (Sunday) 1I 11A 0/1 11:00-17:00 (6h) single-neutral-actions" at bounding box center [745, 234] width 156 height 47
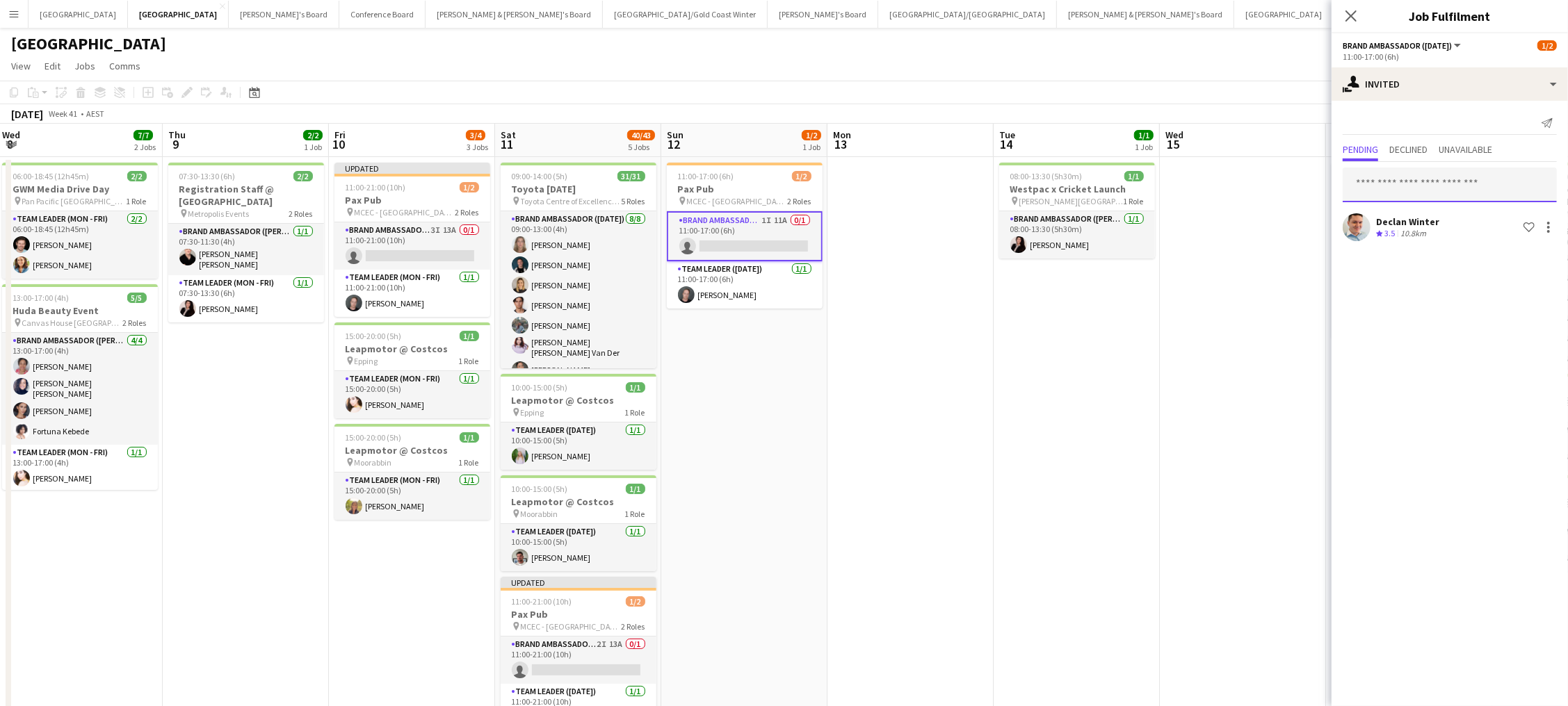
click at [1183, 181] on input "text" at bounding box center [1450, 185] width 215 height 35
type input "***"
click at [1183, 228] on span "[EMAIL_ADDRESS][DOMAIN_NAME]" at bounding box center [1450, 229] width 192 height 11
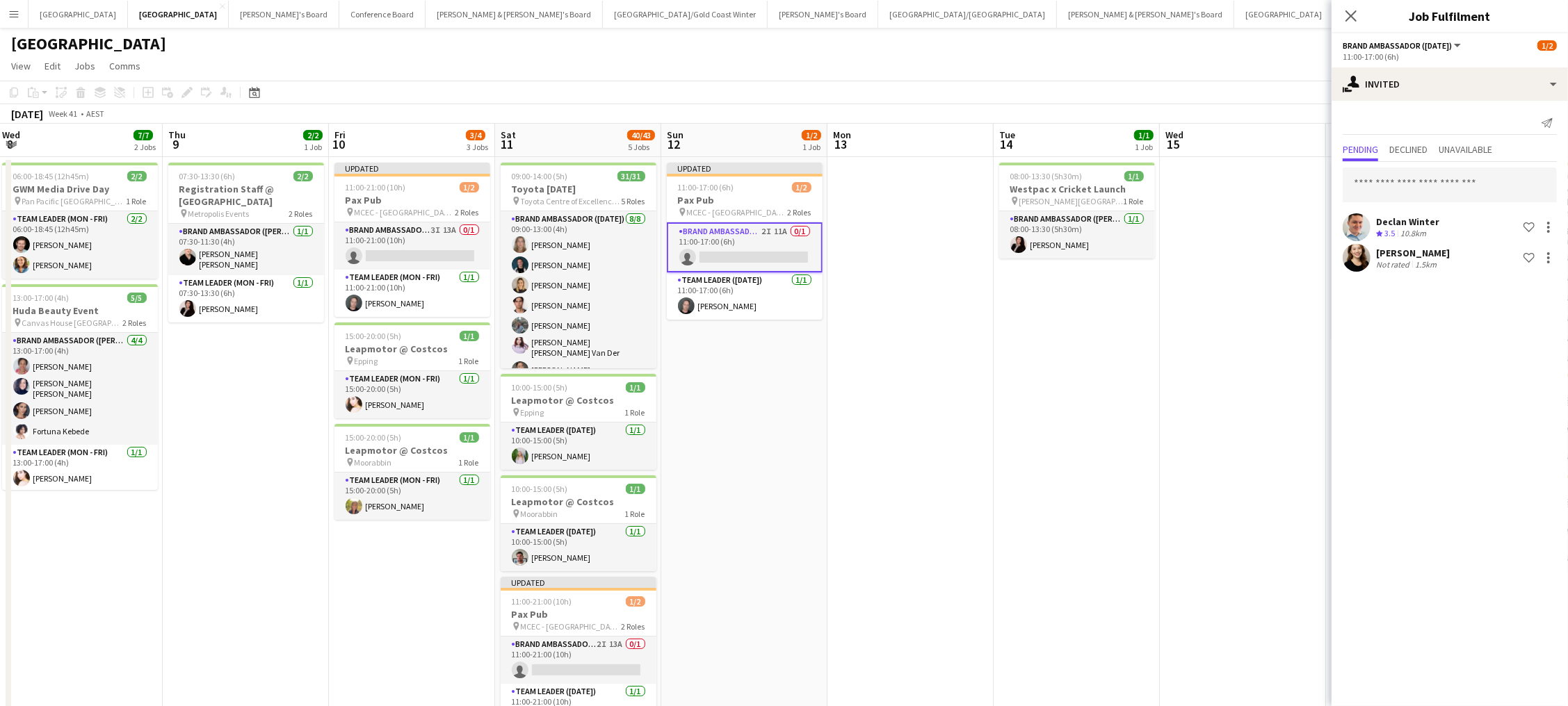
click at [1183, 80] on app-toolbar "Copy Paste Paste Command V Paste with crew Command Shift V Paste linked Job Del…" at bounding box center [784, 92] width 1568 height 24
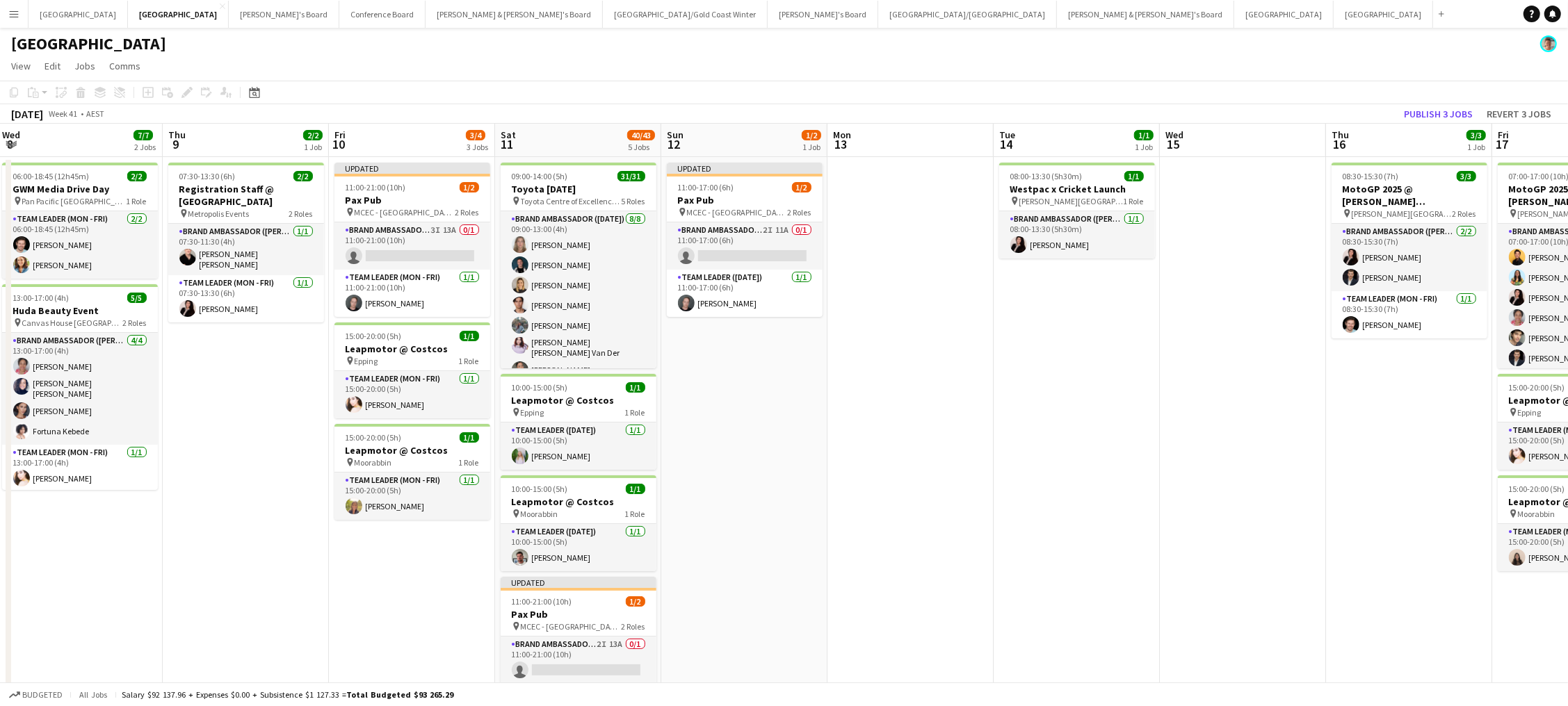
click at [1183, 113] on button "Publish 3 jobs" at bounding box center [1439, 113] width 80 height 18
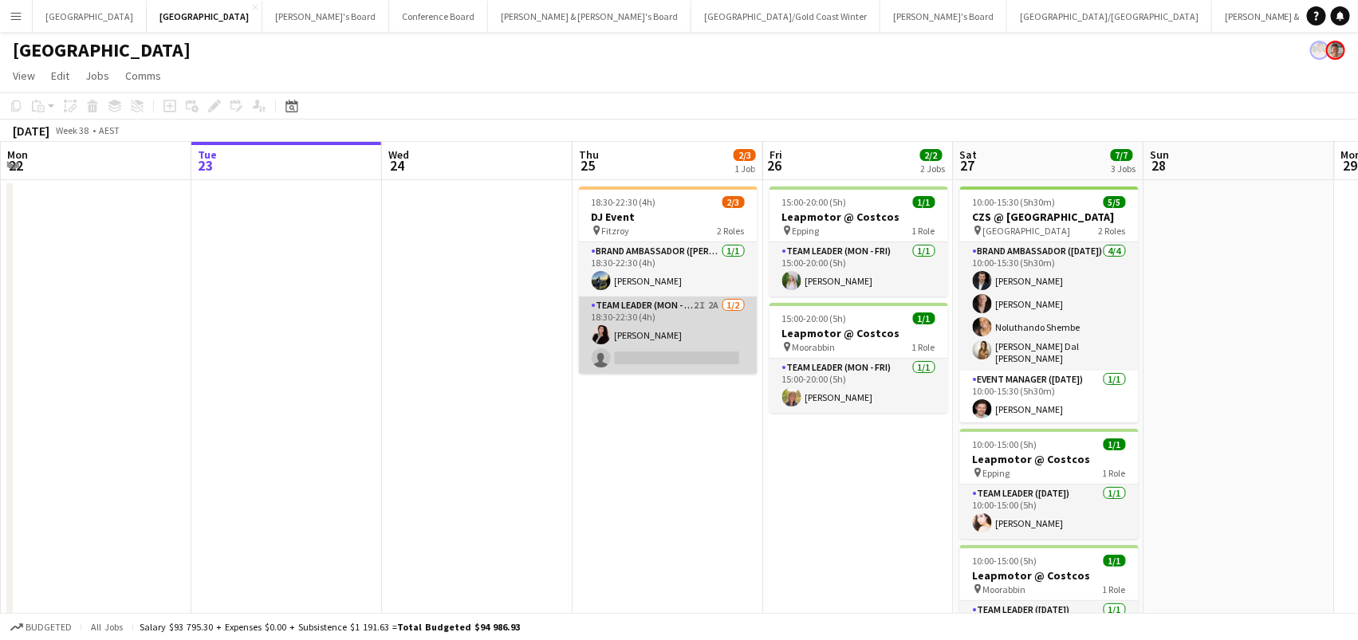
click at [702, 343] on app-card-role "Team Leader (Mon - Fri) 2I 2A [DATE] 18:30-22:30 (4h) [PERSON_NAME] single-neut…" at bounding box center [668, 335] width 179 height 77
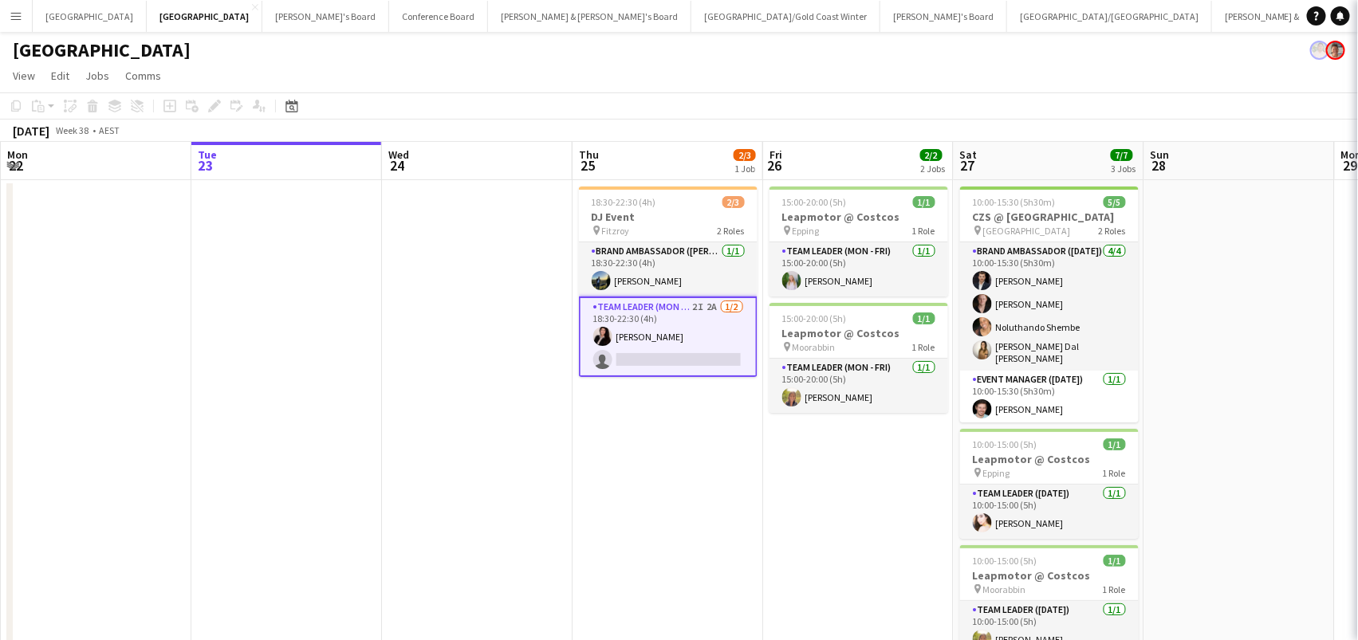
scroll to position [0, 380]
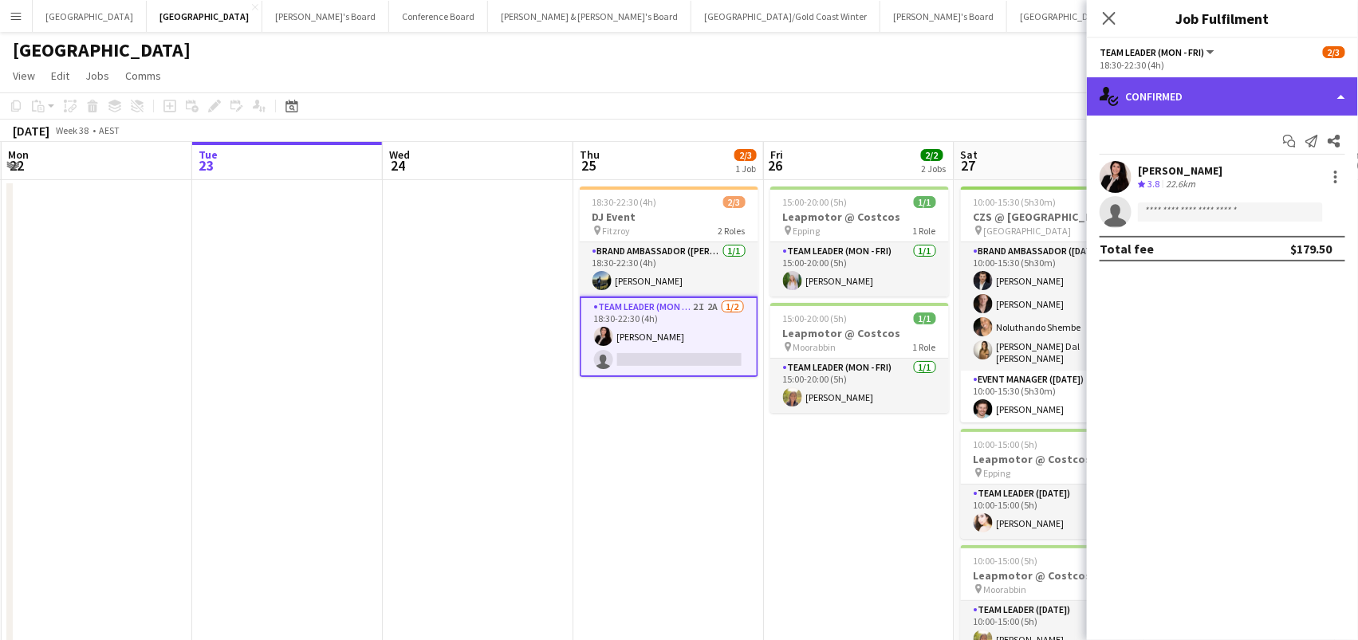
click at [1319, 92] on div "single-neutral-actions-check-2 Confirmed" at bounding box center [1222, 96] width 271 height 38
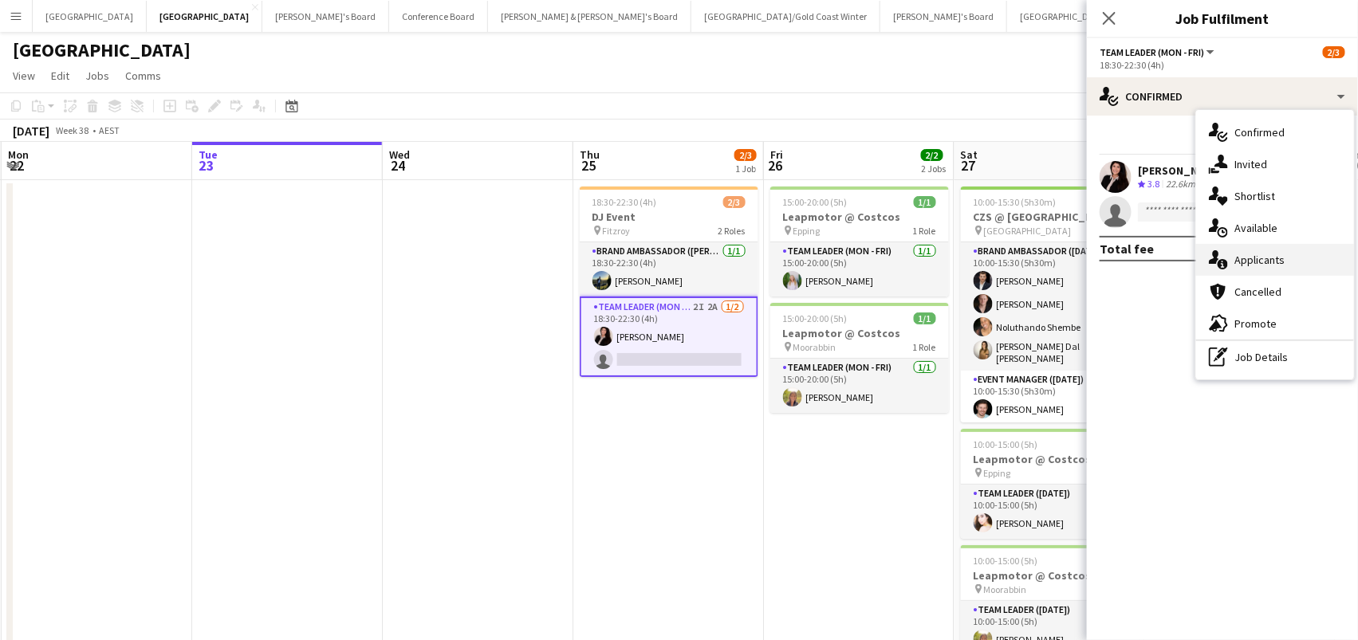
click at [1285, 258] on div "single-neutral-actions-information Applicants" at bounding box center [1275, 260] width 158 height 32
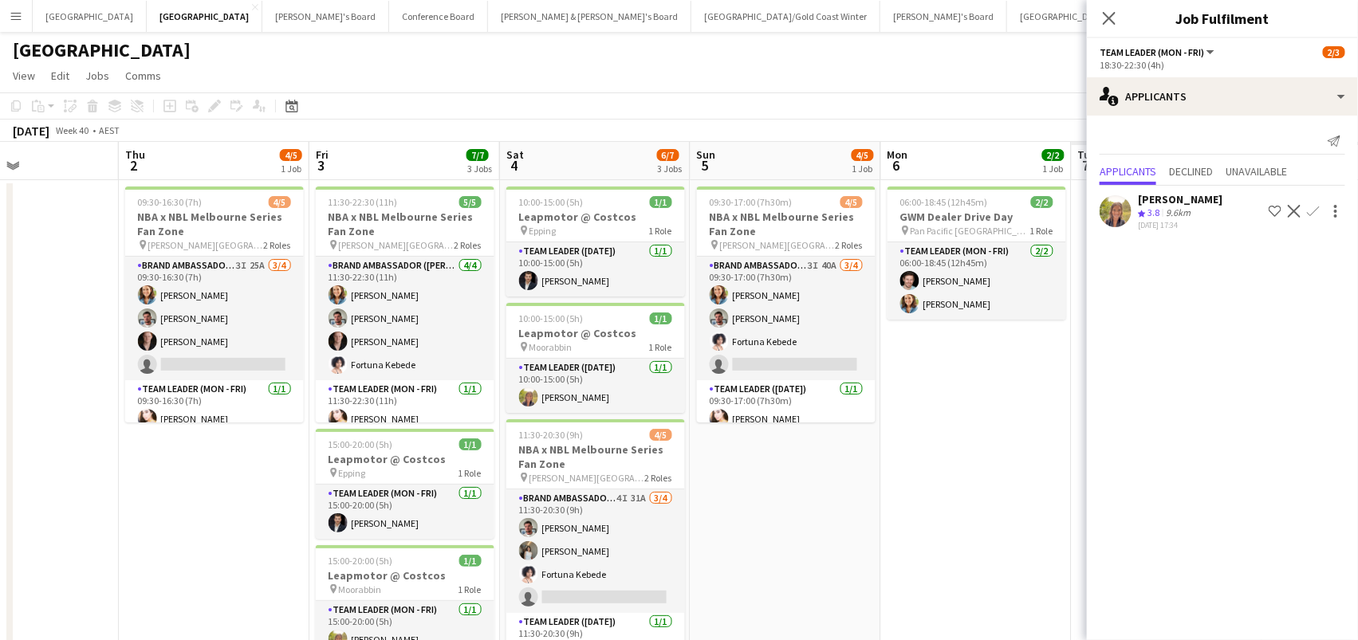
scroll to position [0, 704]
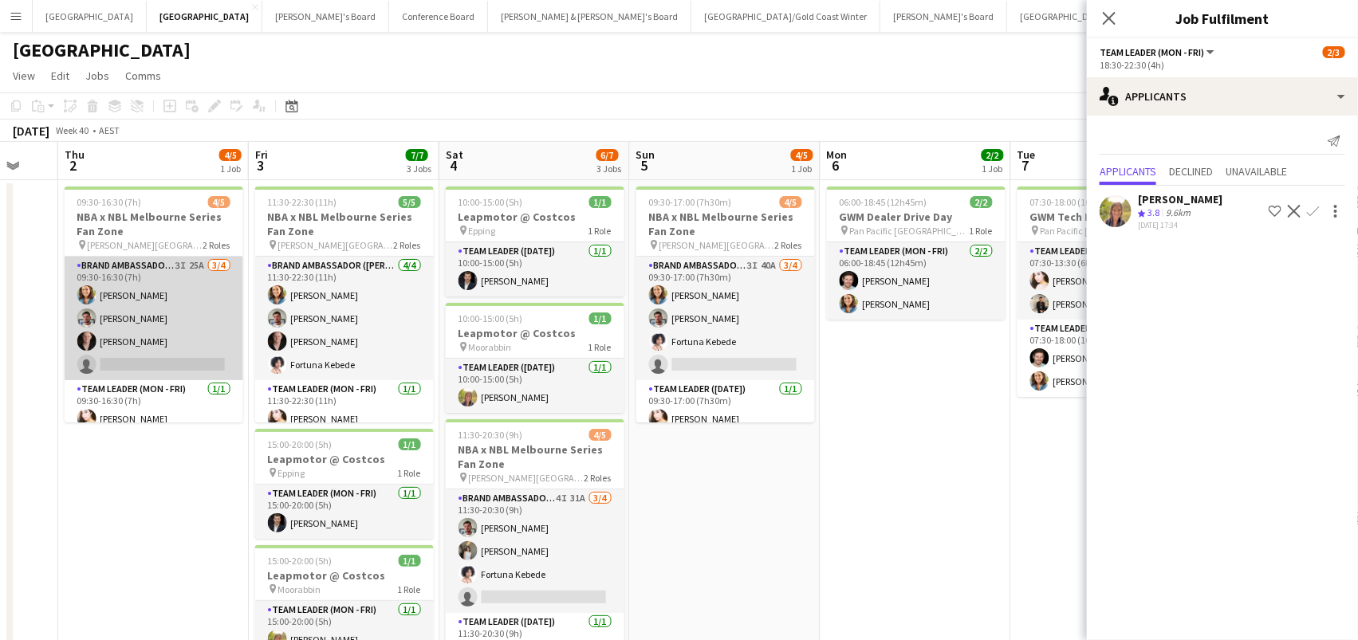
click at [153, 321] on app-card-role "Brand Ambassador (Mon - Fri) 3I 25A 3/4 09:30-16:30 (7h) Chloe Gavin Evan Micha…" at bounding box center [154, 319] width 179 height 124
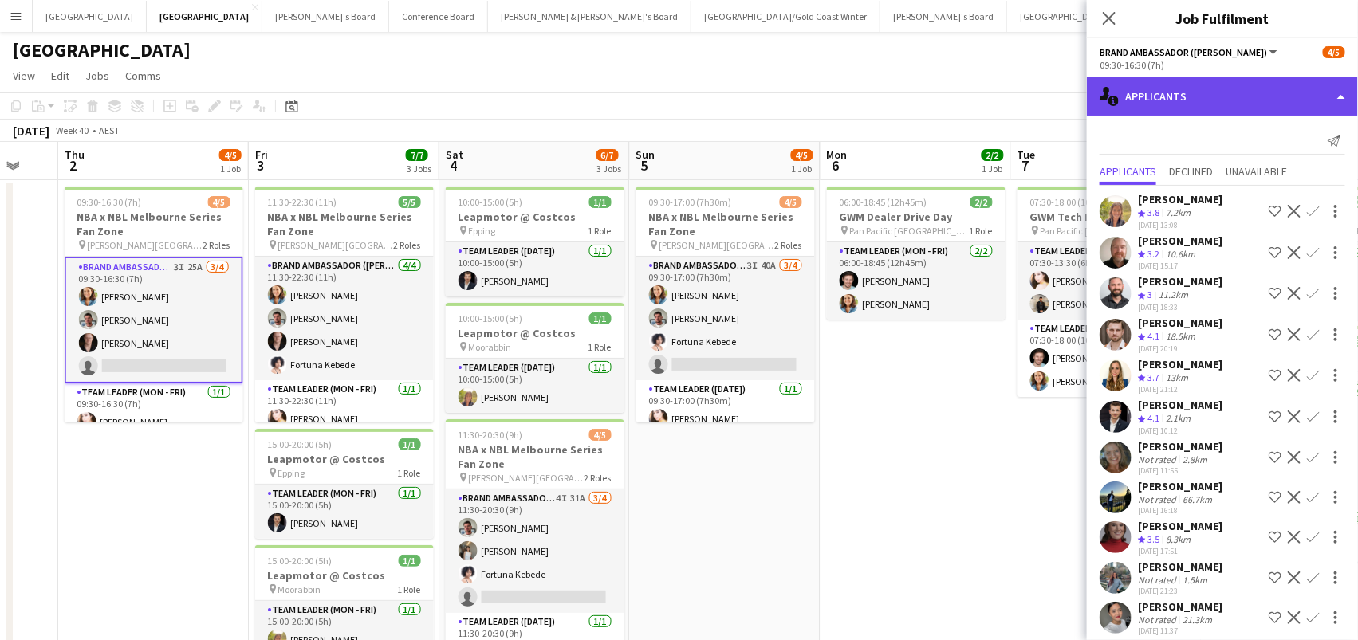
click at [1186, 102] on div "single-neutral-actions-information Applicants" at bounding box center [1222, 96] width 271 height 38
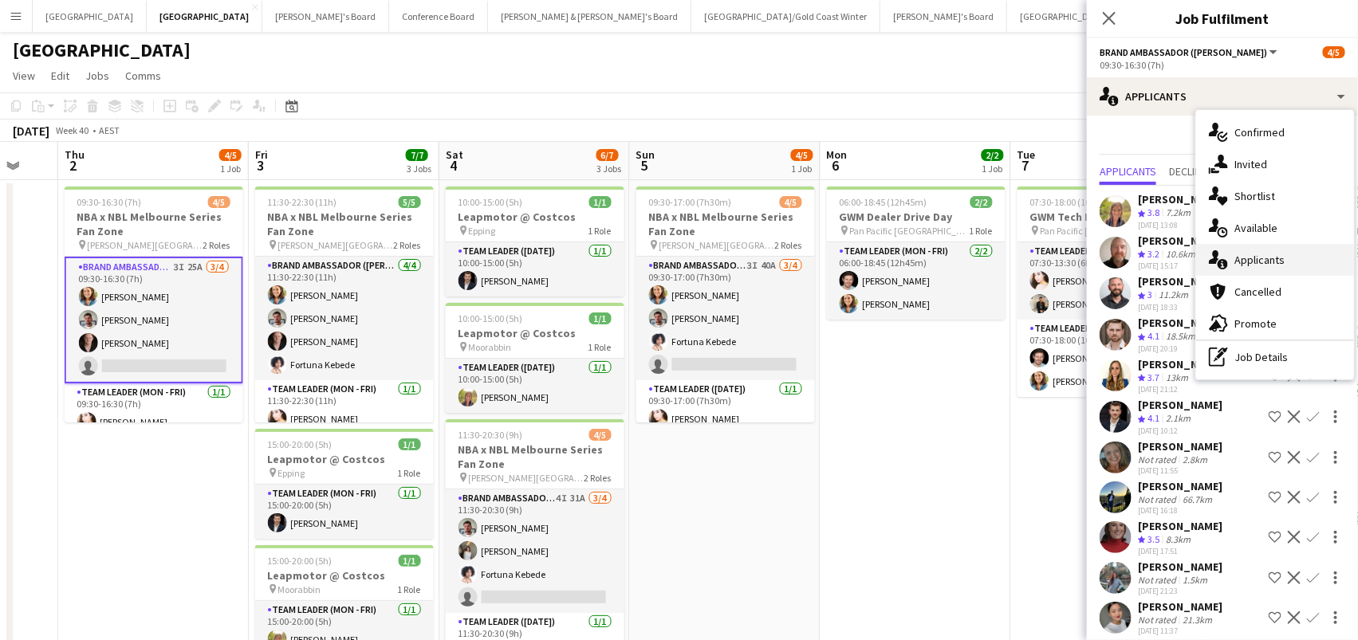
click at [1279, 263] on span "Applicants" at bounding box center [1259, 260] width 50 height 14
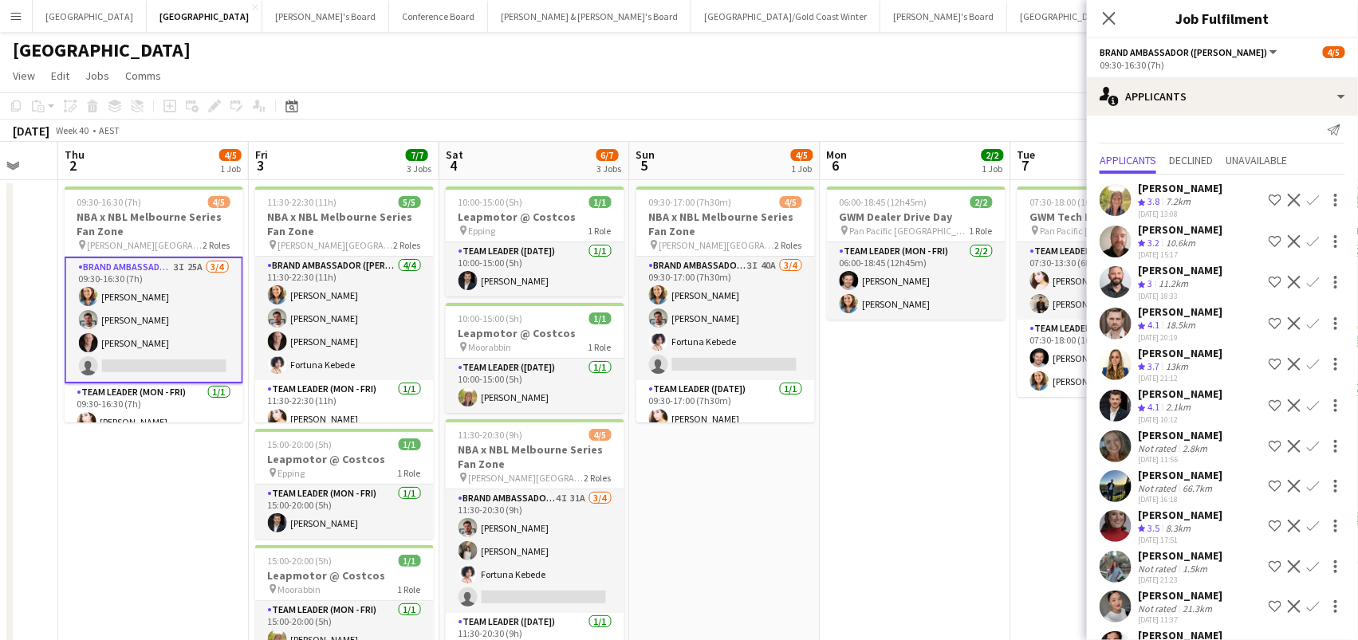
scroll to position [0, 0]
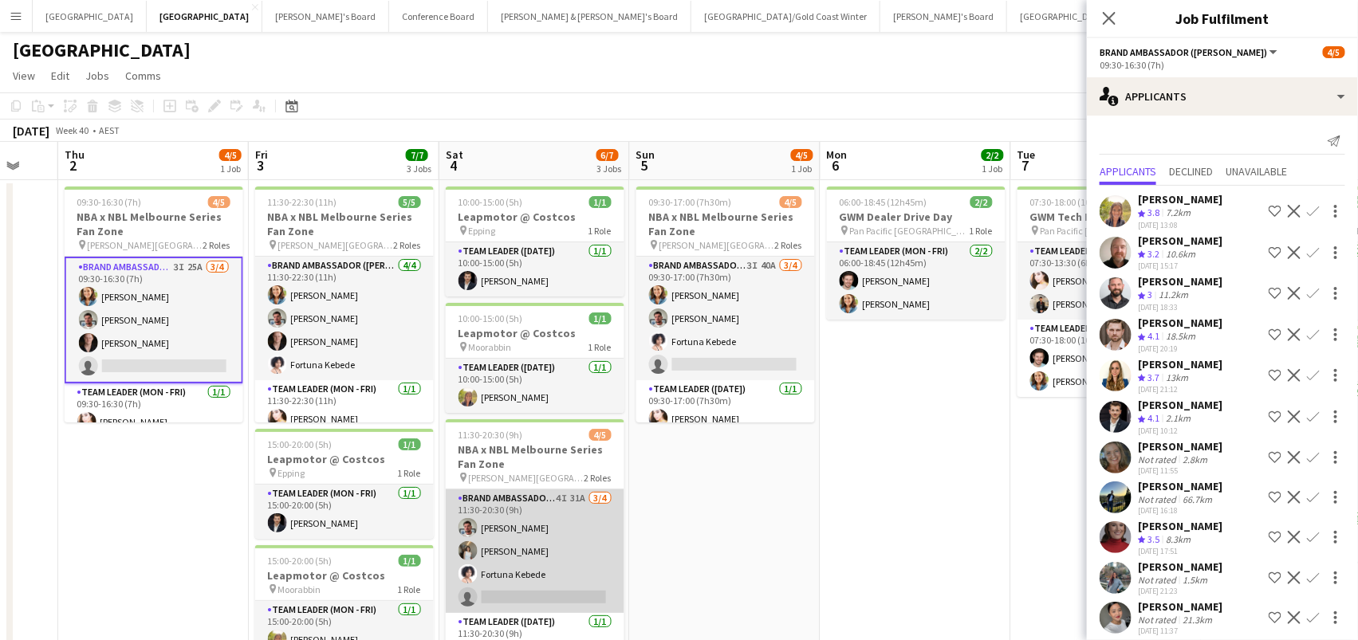
click at [529, 548] on app-card-role "Brand Ambassador (Saturday) 4I 31A 3/4 11:30-20:30 (9h) Evan Michalak Yukti Bat…" at bounding box center [535, 552] width 179 height 124
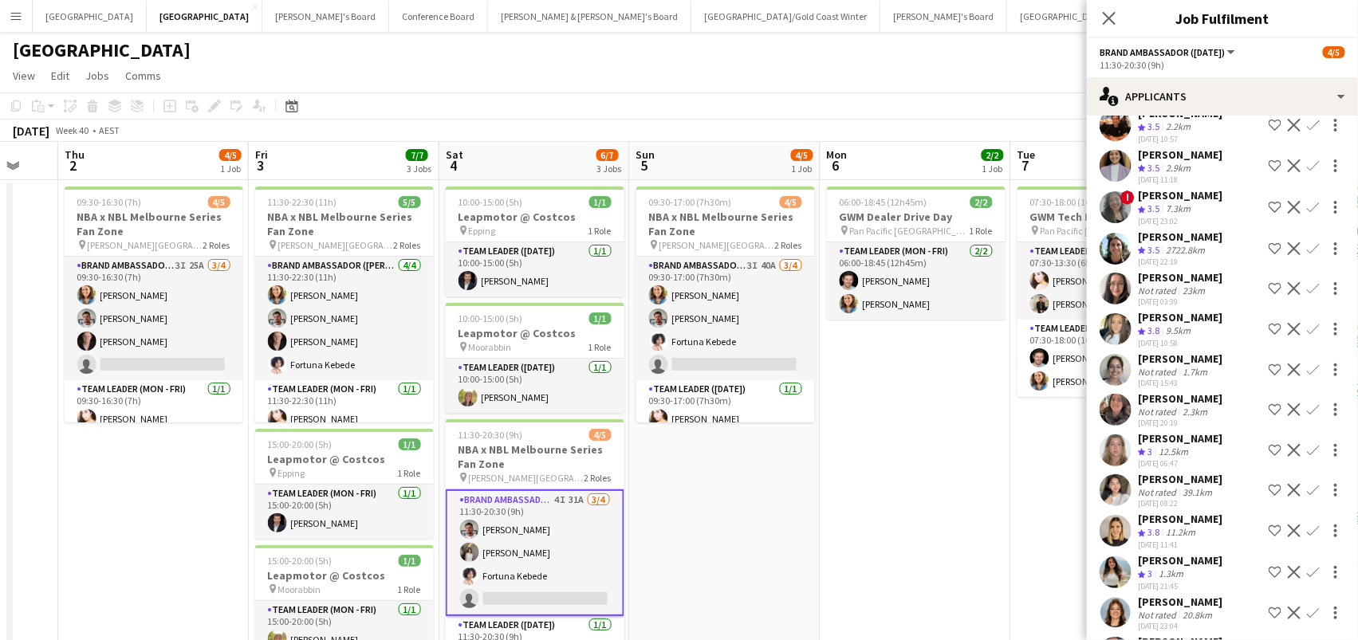
scroll to position [736, 0]
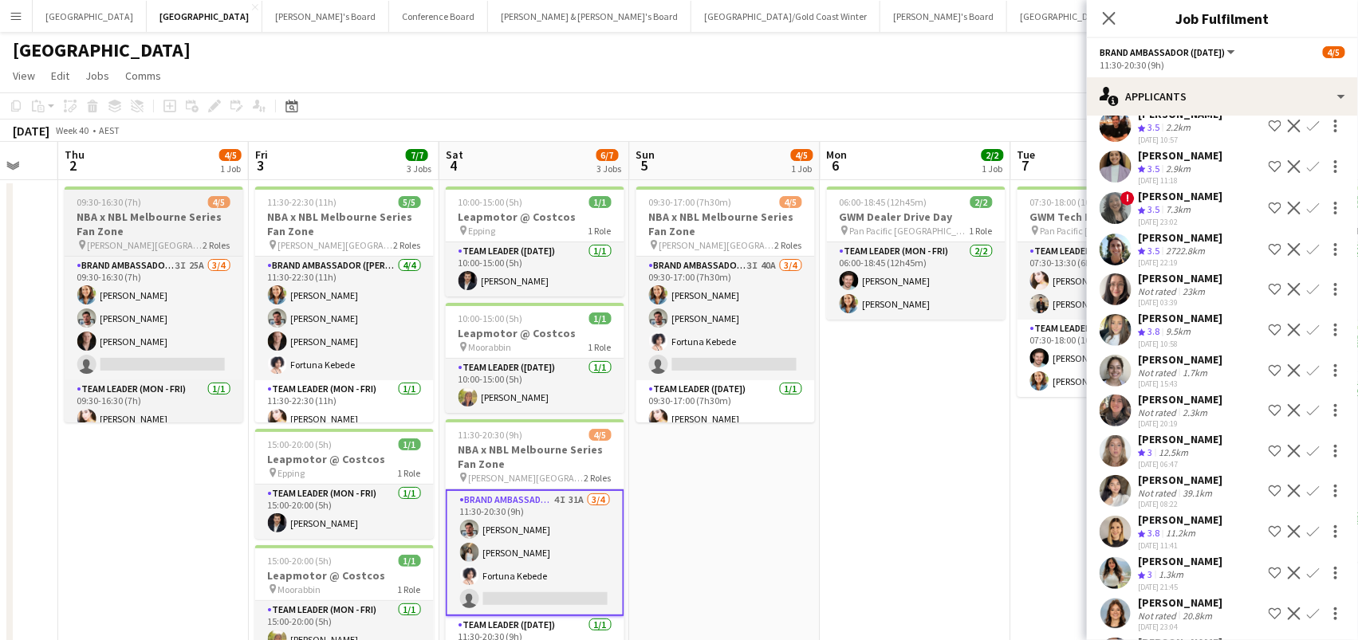
click at [149, 245] on span "[PERSON_NAME][GEOGRAPHIC_DATA], [GEOGRAPHIC_DATA]" at bounding box center [146, 245] width 116 height 12
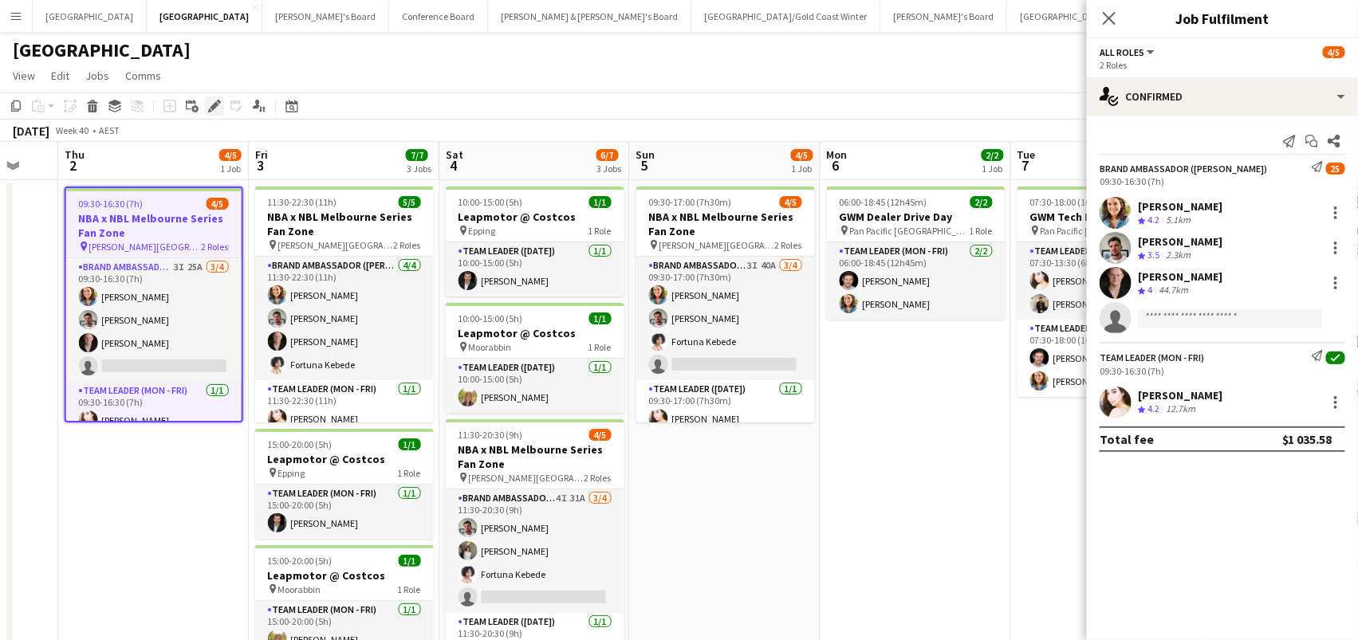
click at [208, 104] on icon "Edit" at bounding box center [214, 106] width 13 height 13
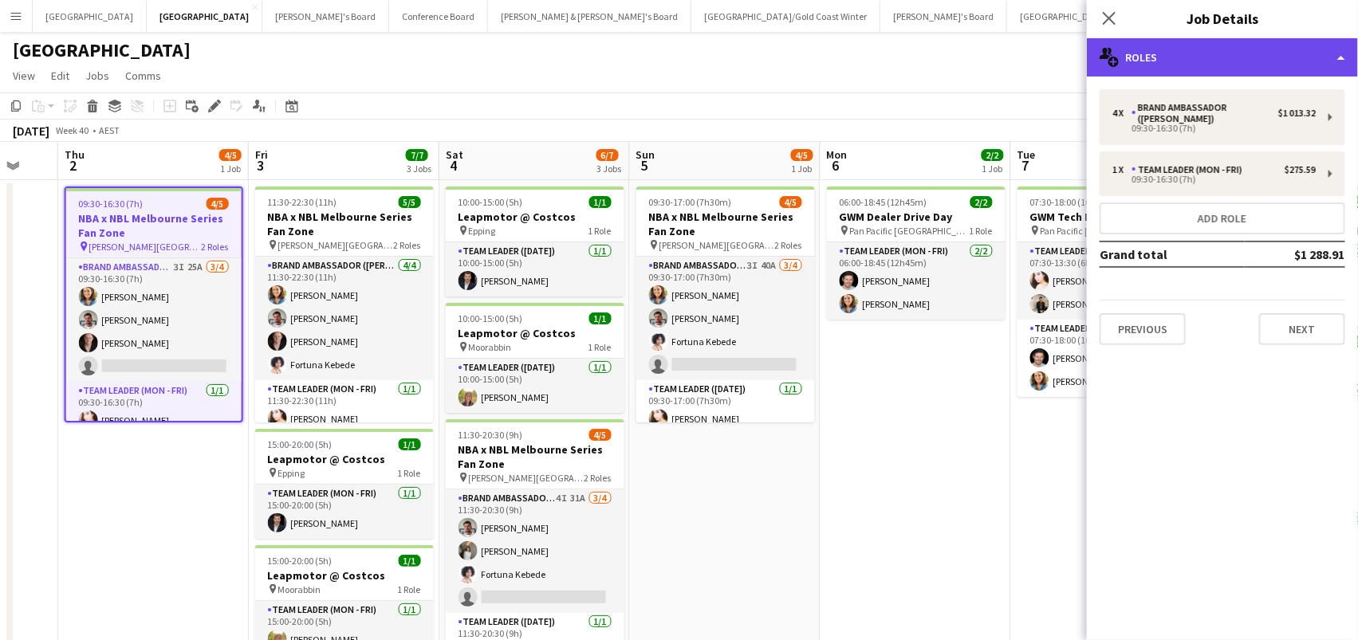
click at [1167, 56] on div "multiple-users-add Roles" at bounding box center [1222, 57] width 271 height 38
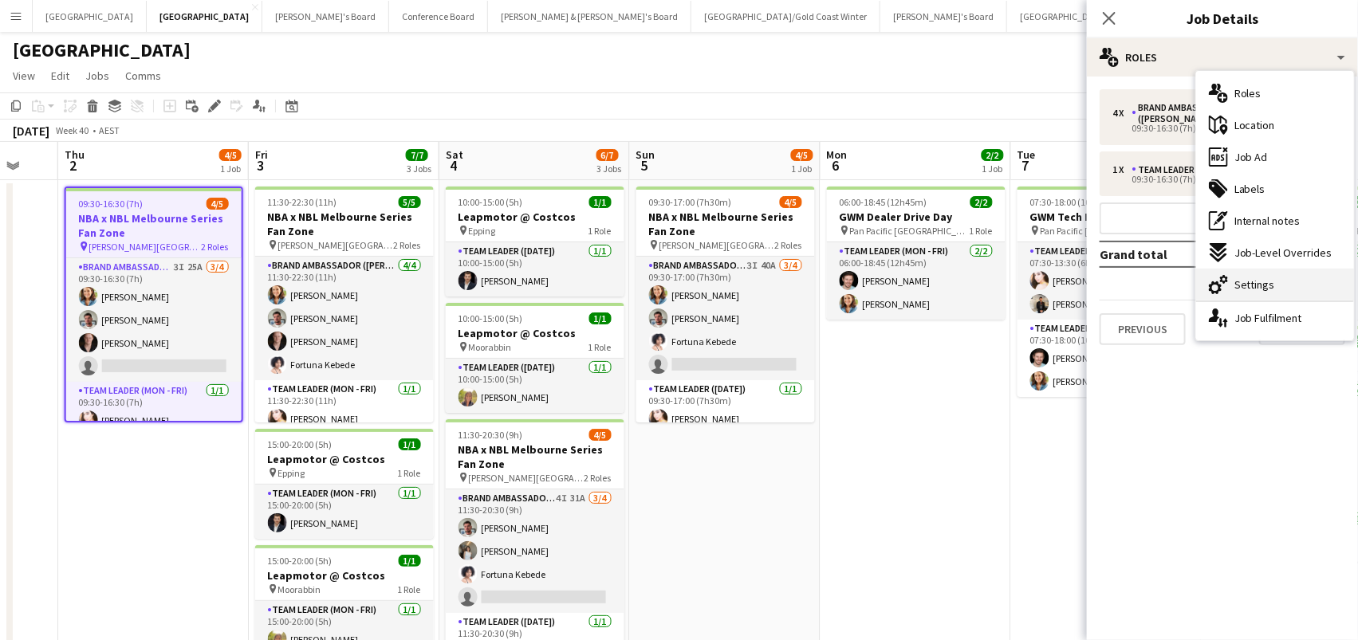
click at [1299, 293] on div "cog-double-3 Settings" at bounding box center [1275, 285] width 158 height 32
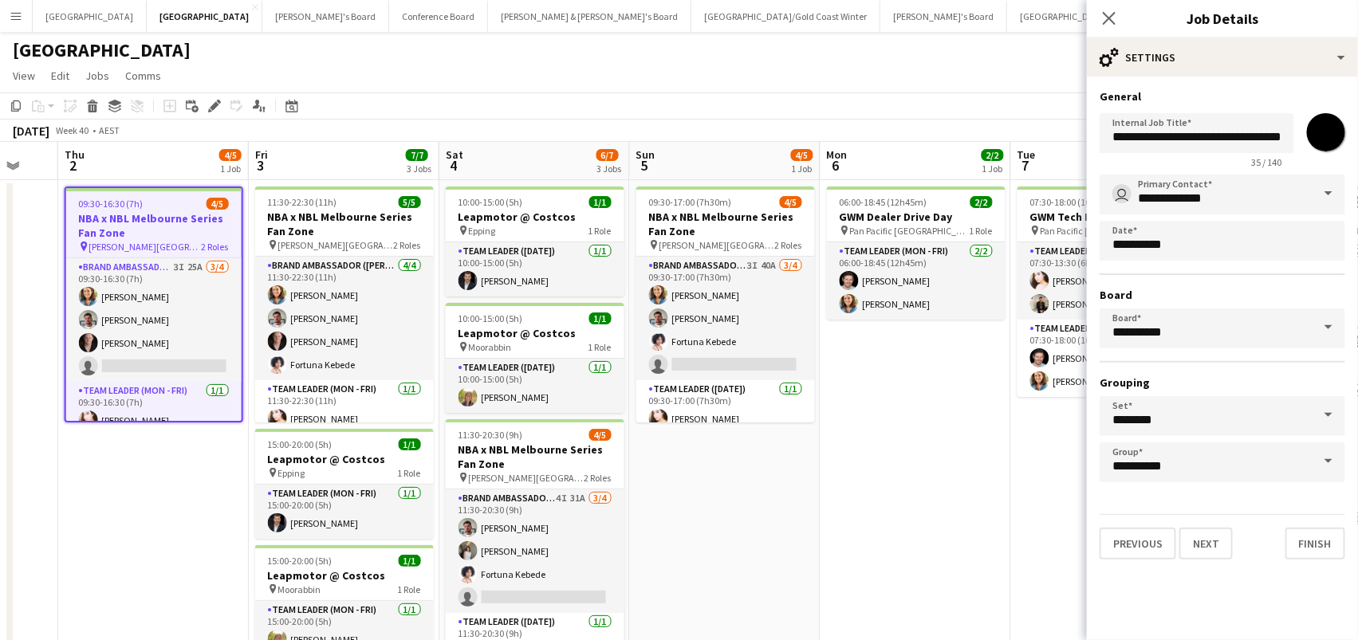
click at [1321, 140] on input "*******" at bounding box center [1325, 132] width 57 height 57
type input "*******"
click at [965, 488] on app-date-cell "06:00-18:45 (12h45m) 2/2 GWM Dealer Drive Day pin Pan Pacific Melbourne 1 Role …" at bounding box center [916, 435] width 191 height 510
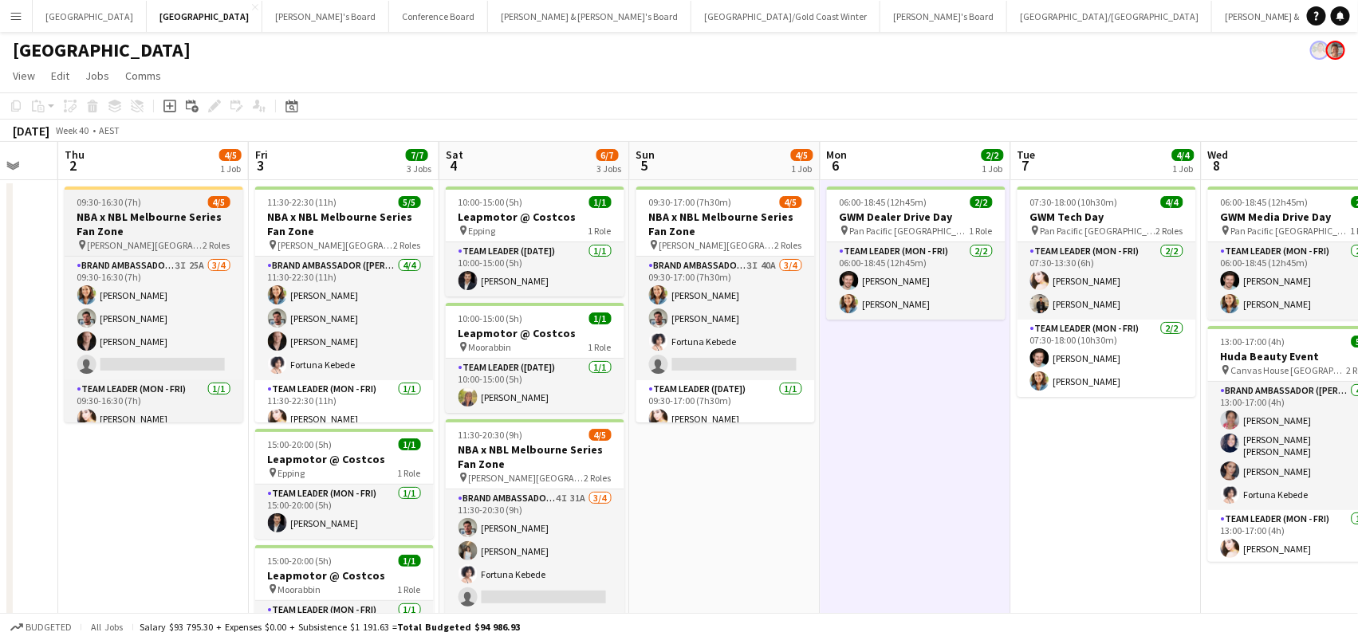
click at [112, 222] on h3 "NBA x NBL Melbourne Series Fan Zone" at bounding box center [154, 224] width 179 height 29
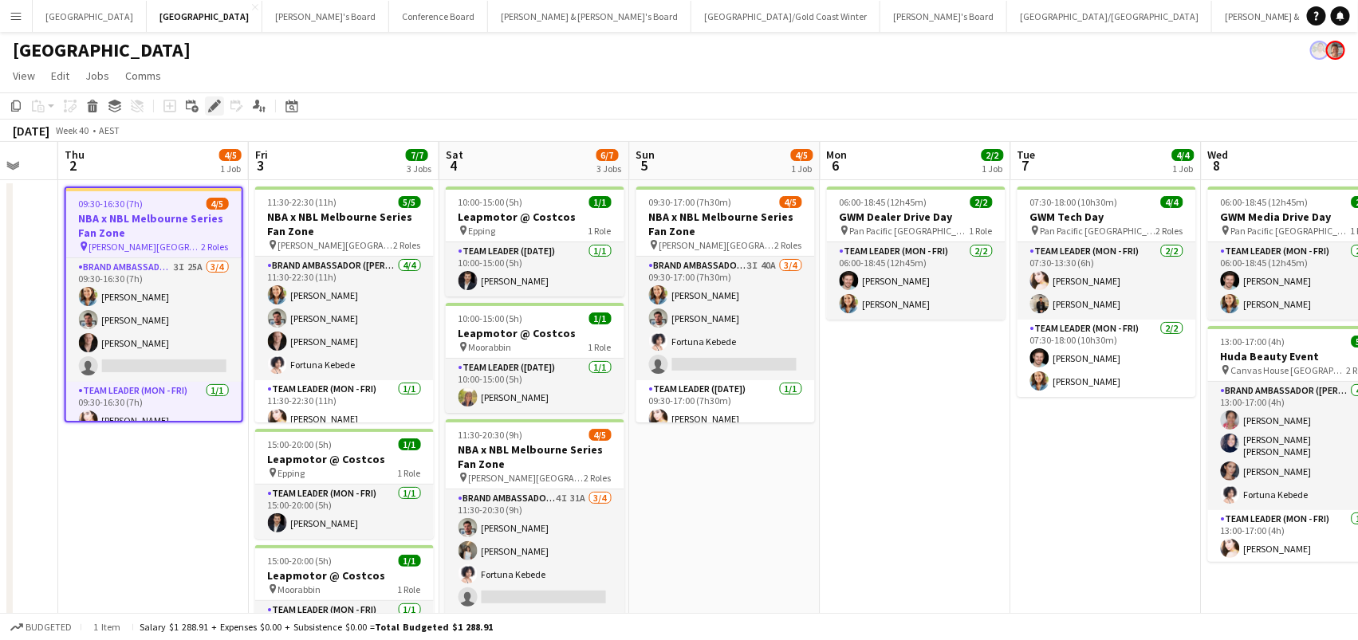
click at [217, 104] on icon "Edit" at bounding box center [214, 106] width 13 height 13
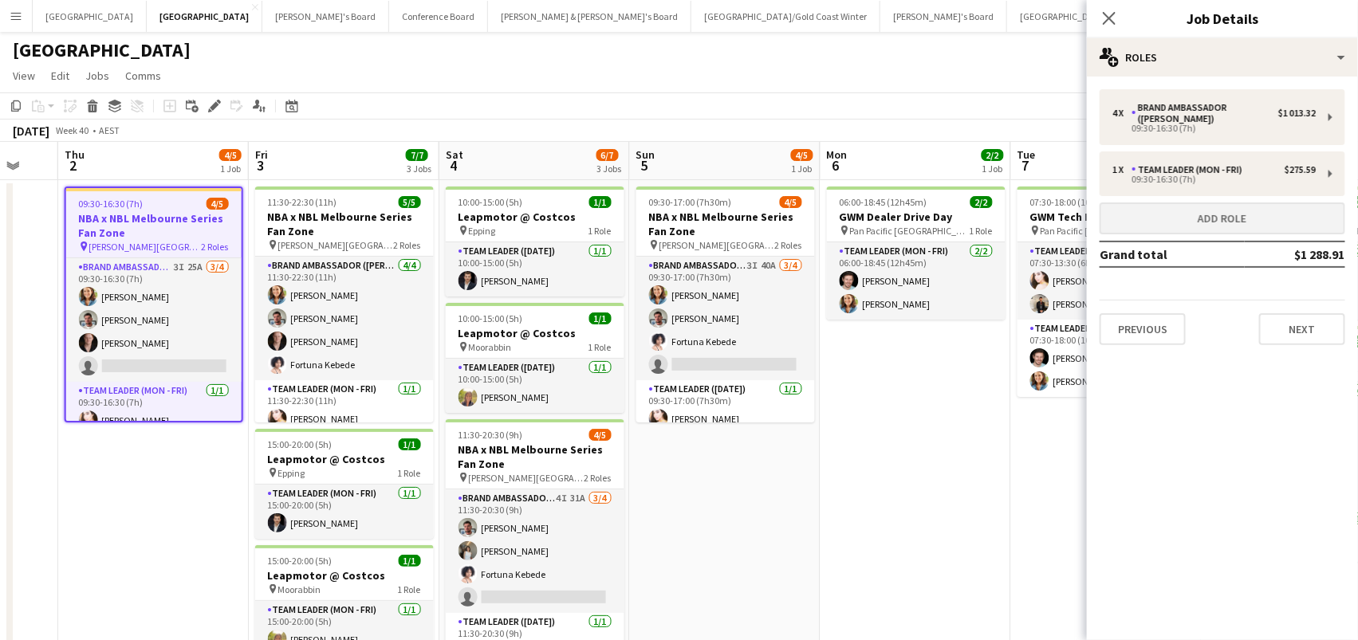
click at [1176, 211] on button "Add role" at bounding box center [1223, 219] width 246 height 32
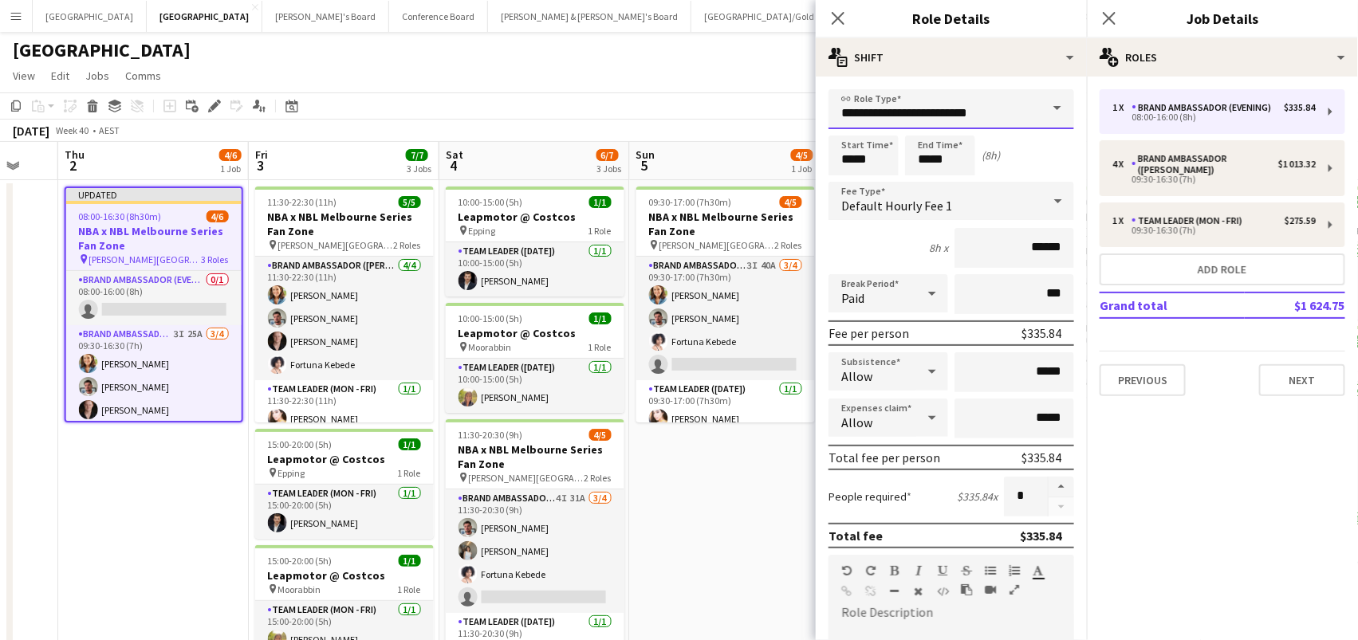
click at [954, 119] on input "**********" at bounding box center [951, 109] width 246 height 40
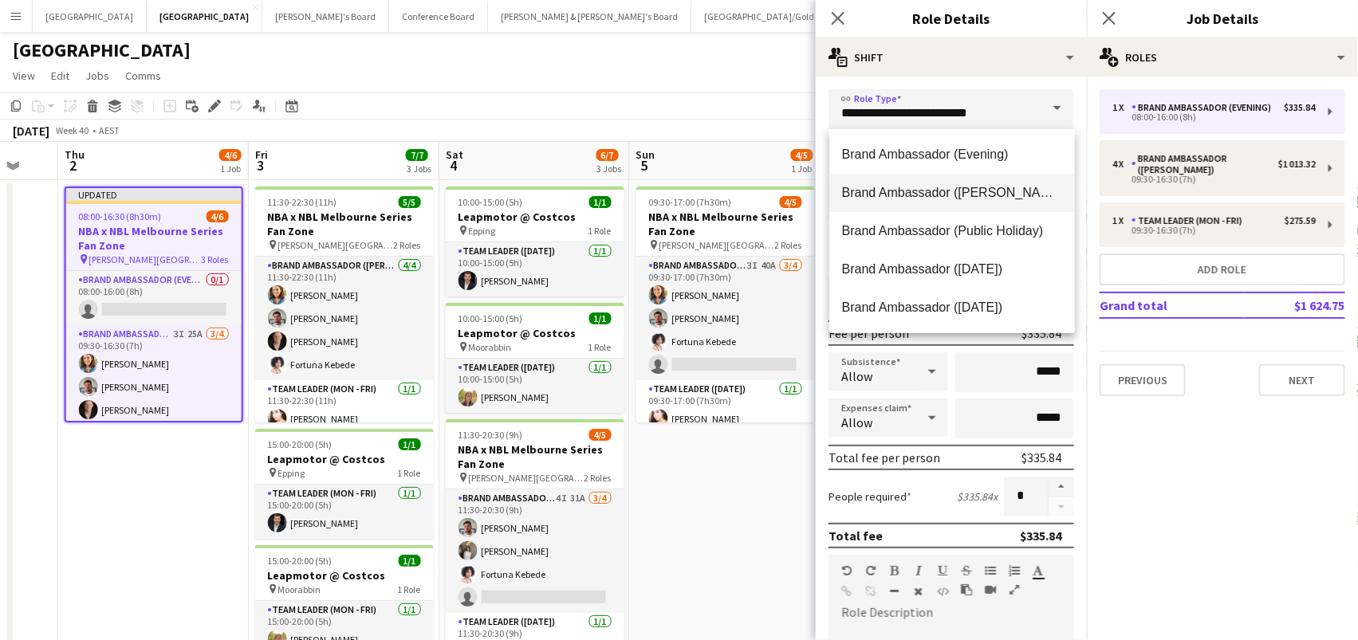
click at [995, 200] on mat-option "Brand Ambassador ([PERSON_NAME])" at bounding box center [952, 193] width 246 height 38
type input "**********"
type input "******"
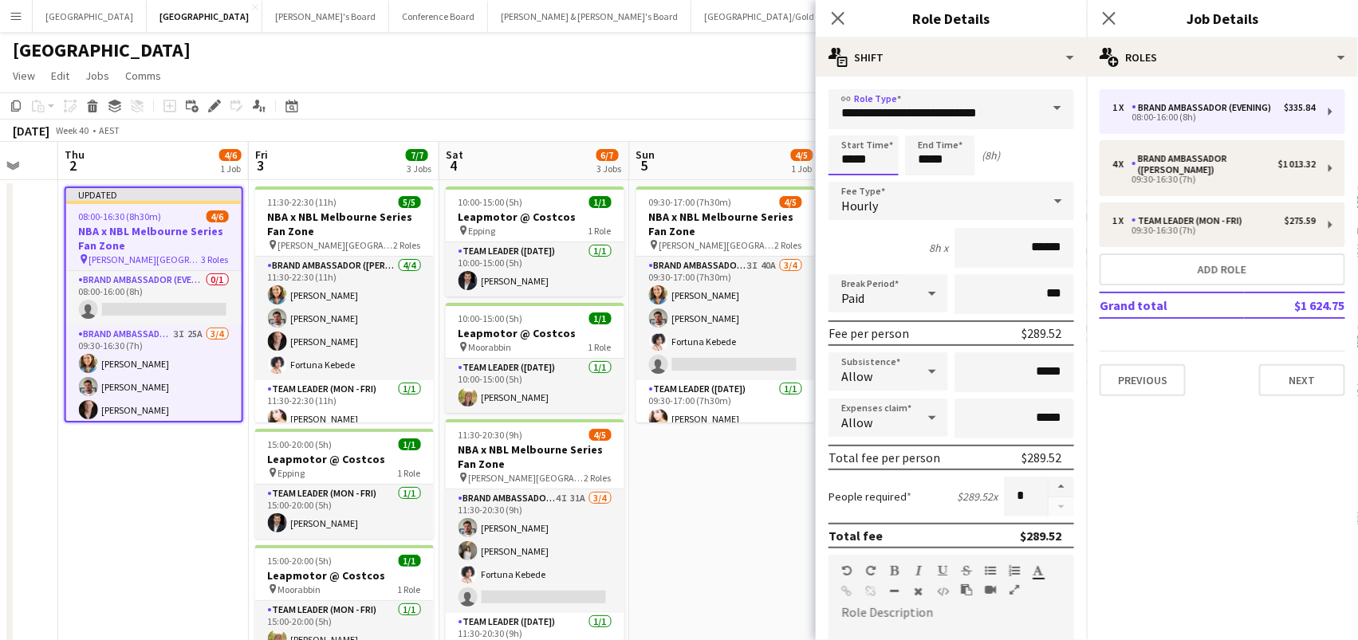
click at [842, 152] on input "*****" at bounding box center [863, 156] width 70 height 40
click at [843, 129] on div at bounding box center [848, 128] width 32 height 16
click at [880, 125] on div at bounding box center [880, 128] width 32 height 16
type input "*****"
click at [880, 125] on div at bounding box center [880, 128] width 32 height 16
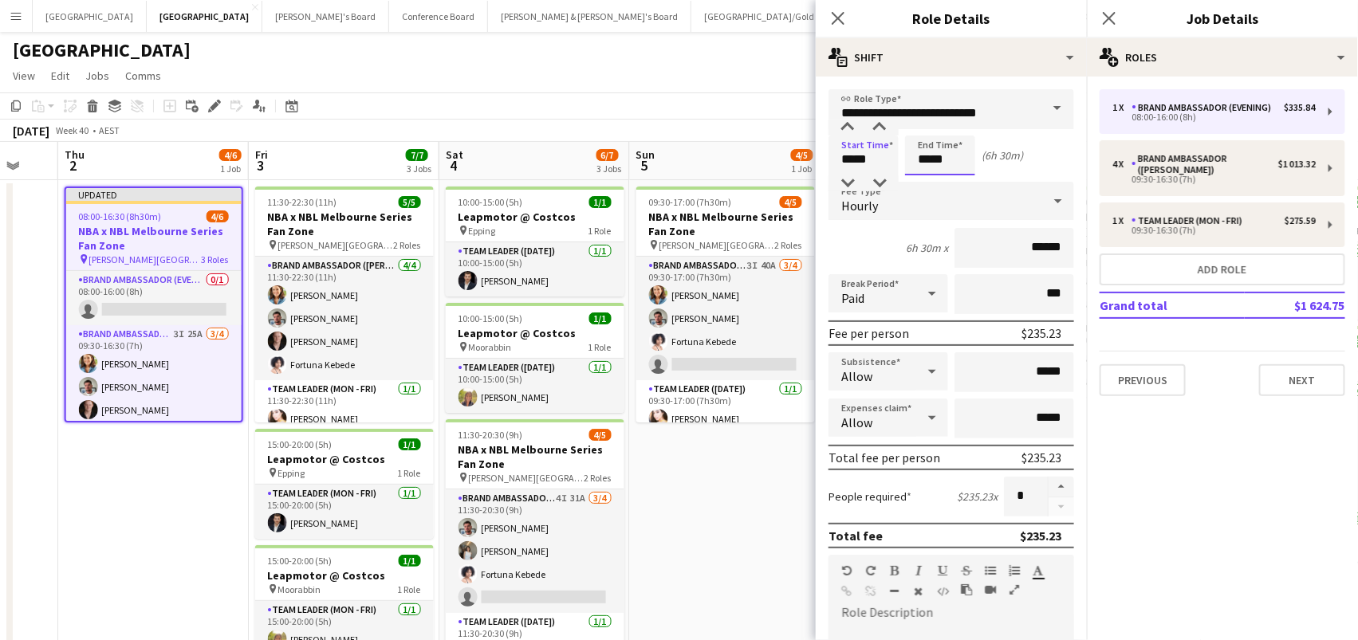
click at [959, 159] on input "*****" at bounding box center [940, 156] width 70 height 40
click at [953, 127] on div at bounding box center [956, 128] width 32 height 16
type input "*****"
click at [953, 127] on div at bounding box center [956, 128] width 32 height 16
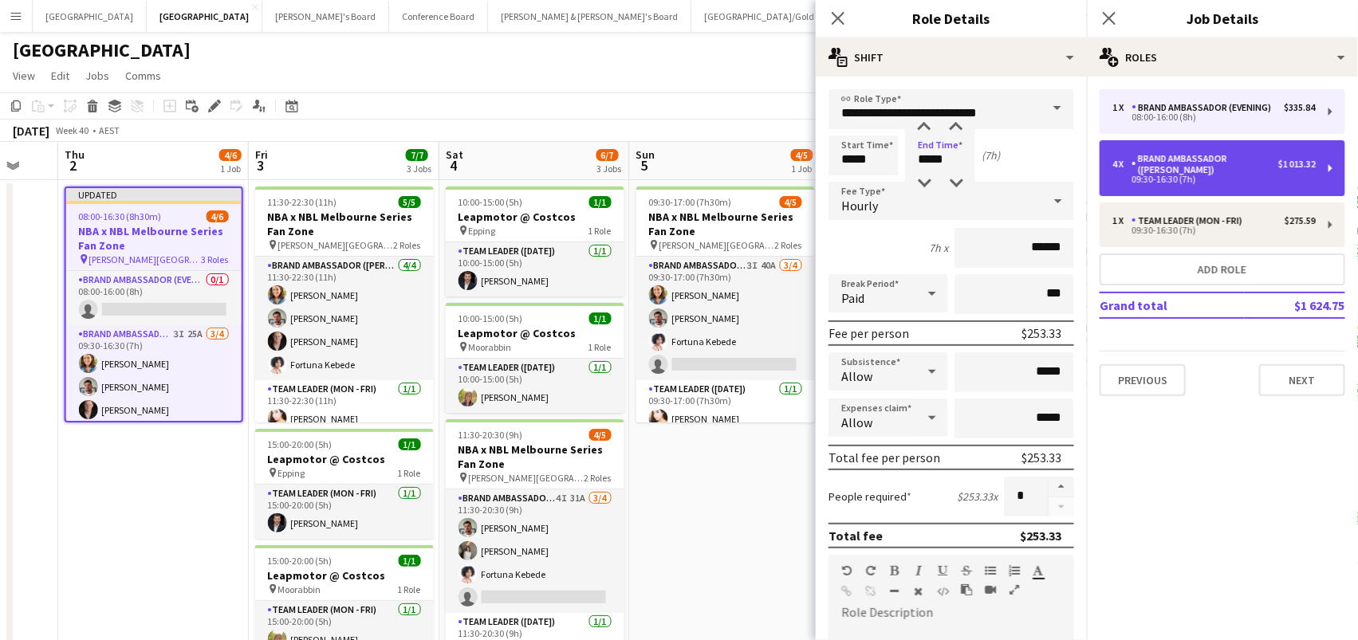
click at [1303, 153] on div "4 x Brand Ambassador (Mon - Fri) $1 013.32" at bounding box center [1213, 164] width 203 height 22
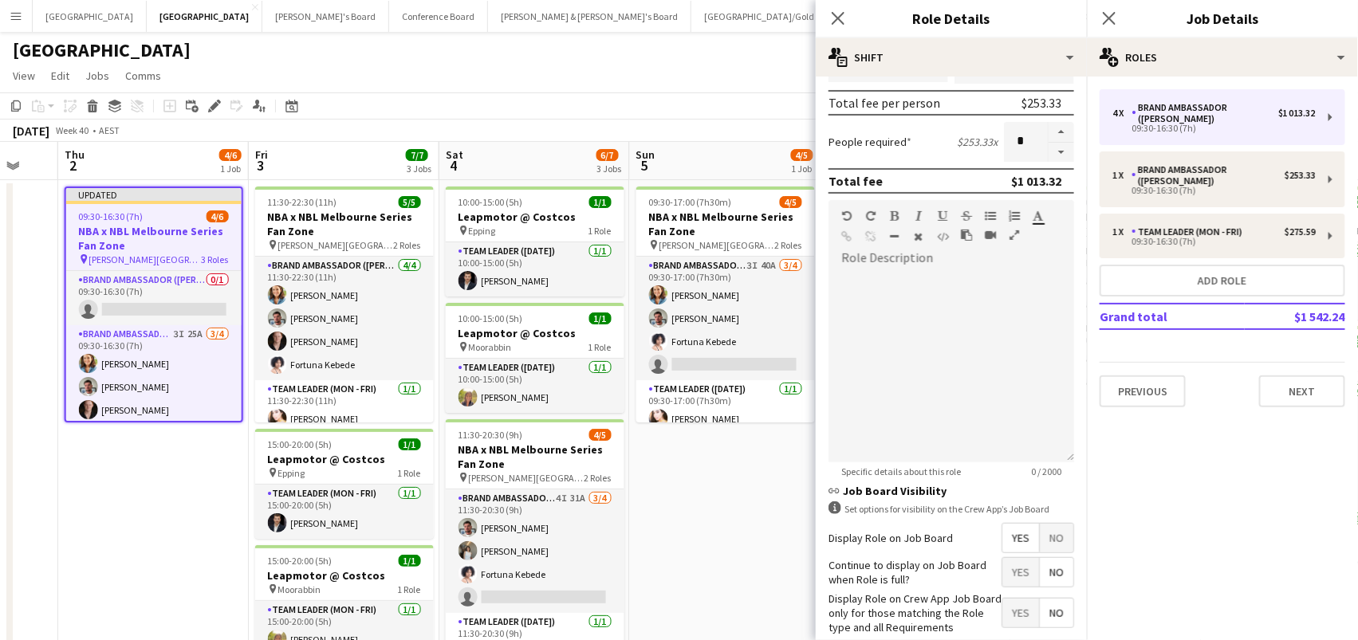
scroll to position [399, 0]
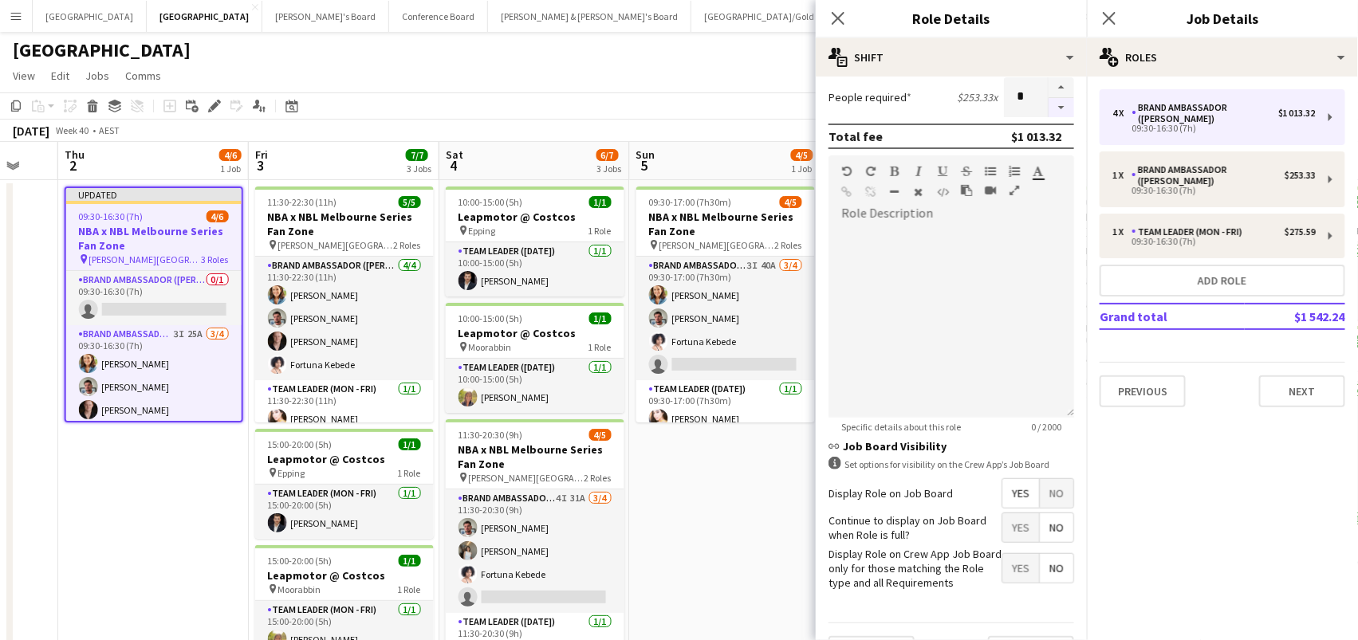
click at [1057, 108] on button "button" at bounding box center [1062, 108] width 26 height 20
type input "*"
click at [683, 486] on app-date-cell "09:30-17:00 (7h30m) 4/5 NBA x NBL Melbourne Series Fan Zone pin Rod Laver Arena…" at bounding box center [725, 435] width 191 height 510
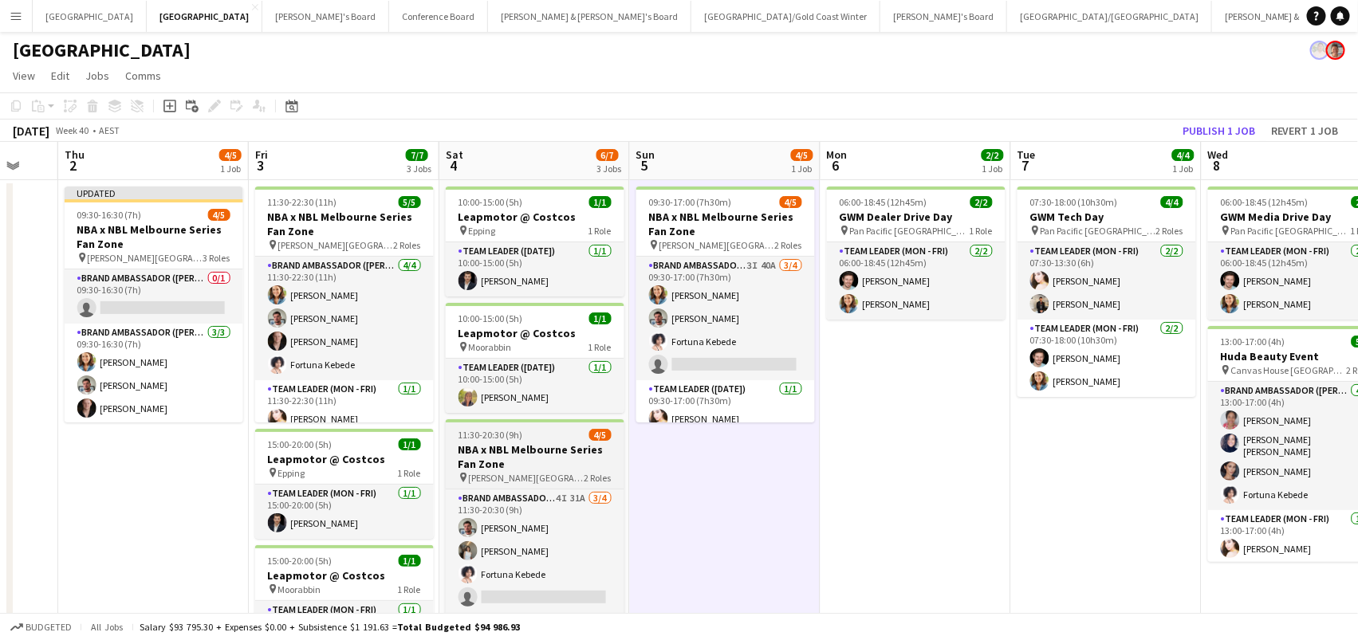
click at [565, 452] on h3 "NBA x NBL Melbourne Series Fan Zone" at bounding box center [535, 457] width 179 height 29
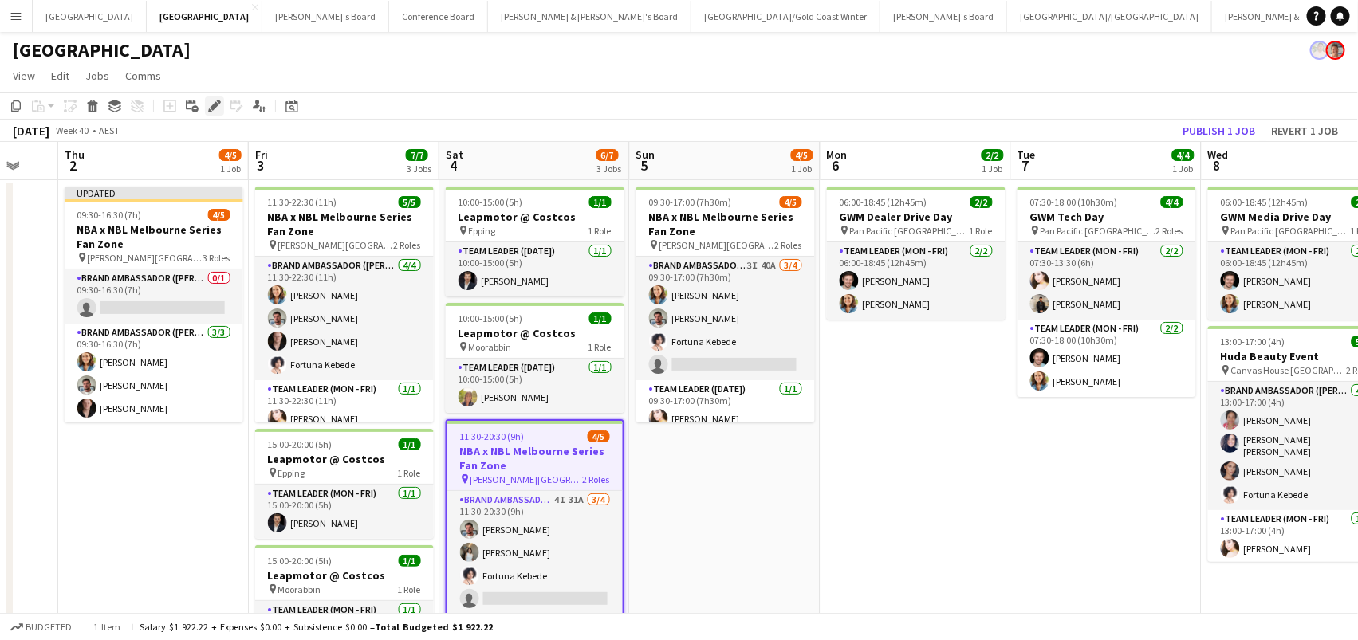
click at [209, 105] on icon "Edit" at bounding box center [214, 106] width 13 height 13
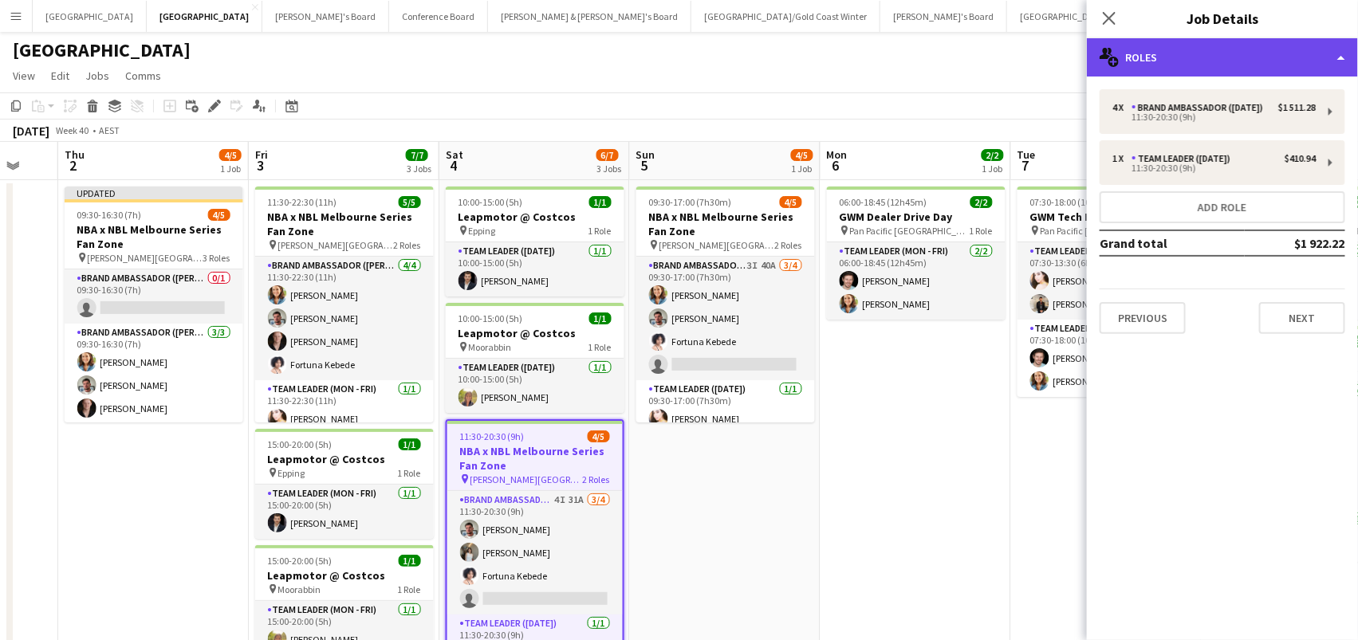
click at [1141, 60] on div "multiple-users-add Roles" at bounding box center [1222, 57] width 271 height 38
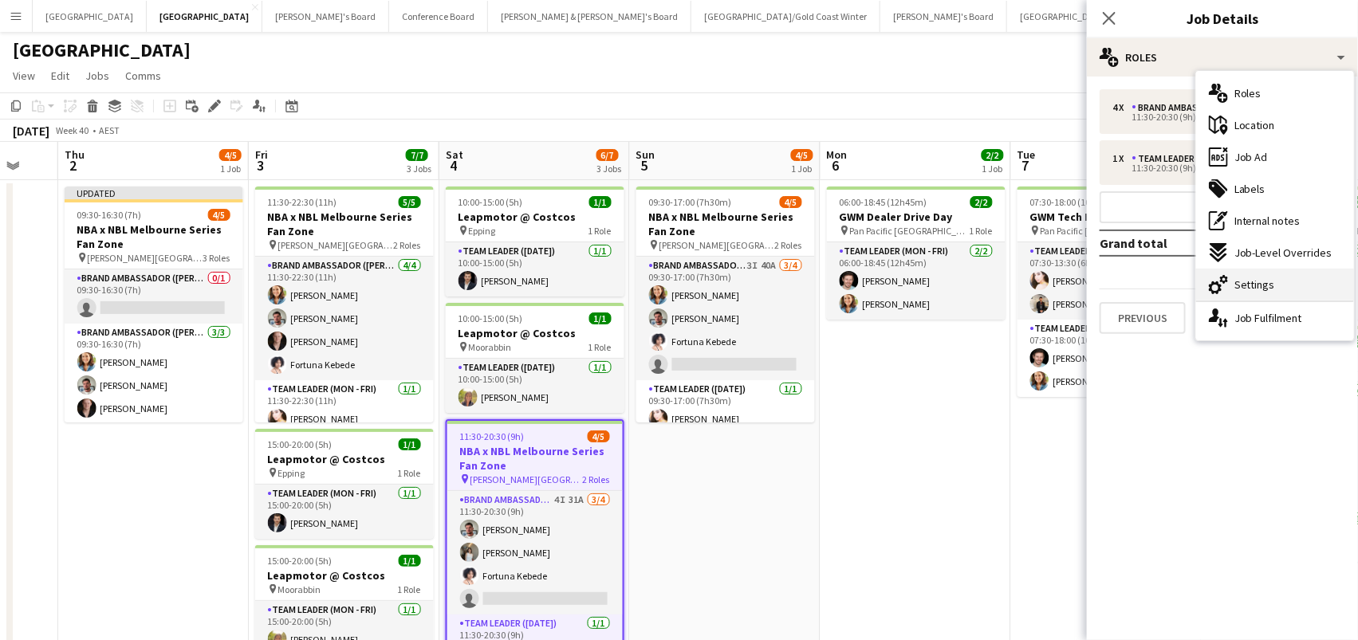
click at [1309, 288] on div "cog-double-3 Settings" at bounding box center [1275, 285] width 158 height 32
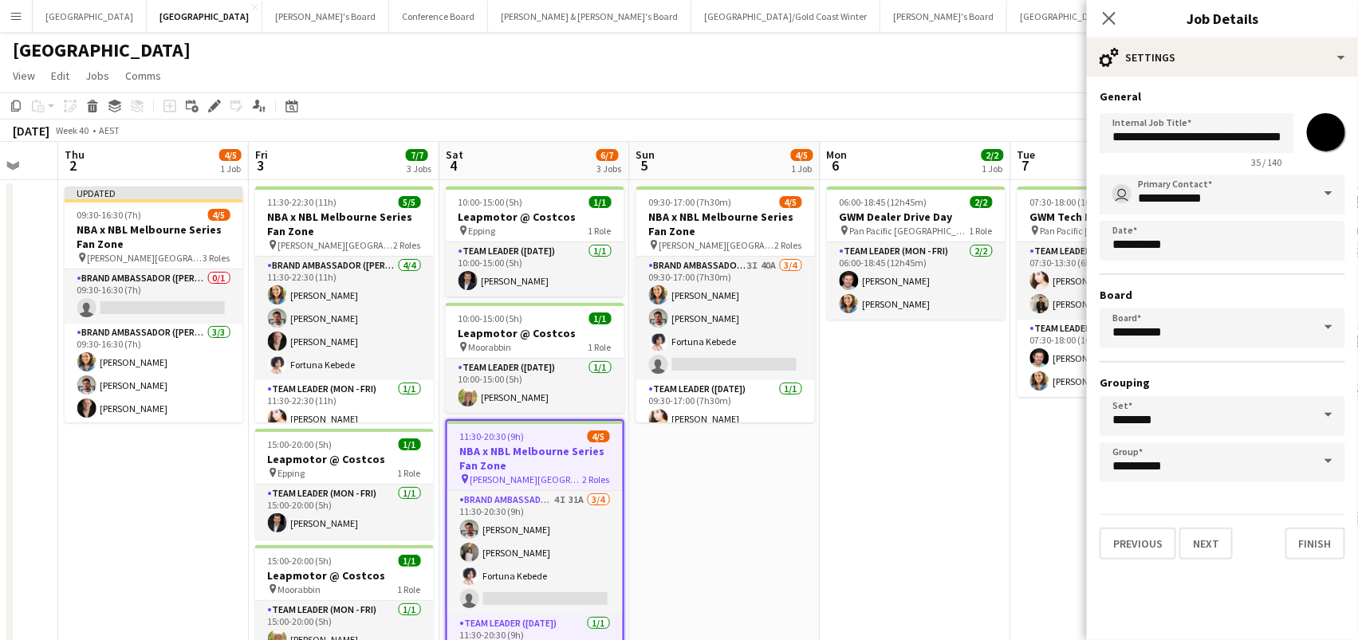
click at [1324, 142] on input "*******" at bounding box center [1325, 132] width 57 height 57
type input "*******"
click at [903, 474] on app-date-cell "06:00-18:45 (12h45m) 2/2 GWM Dealer Drive Day pin Pan Pacific Melbourne 1 Role …" at bounding box center [916, 435] width 191 height 510
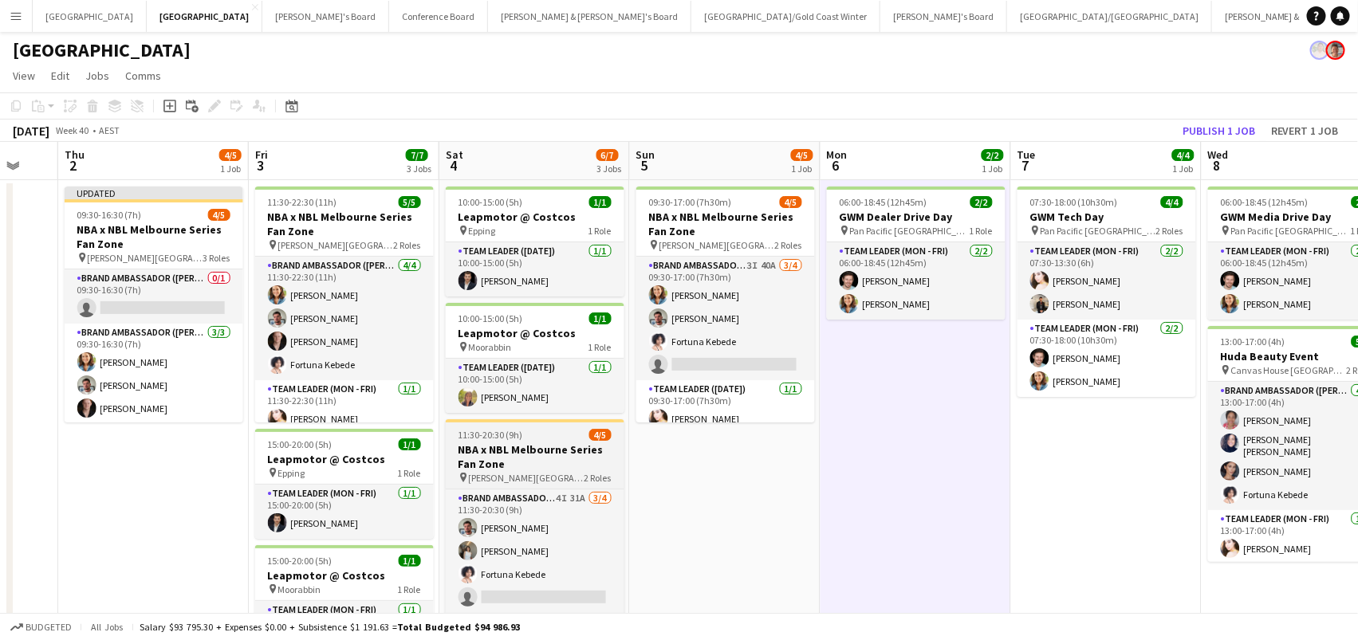
click at [589, 465] on h3 "NBA x NBL Melbourne Series Fan Zone" at bounding box center [535, 457] width 179 height 29
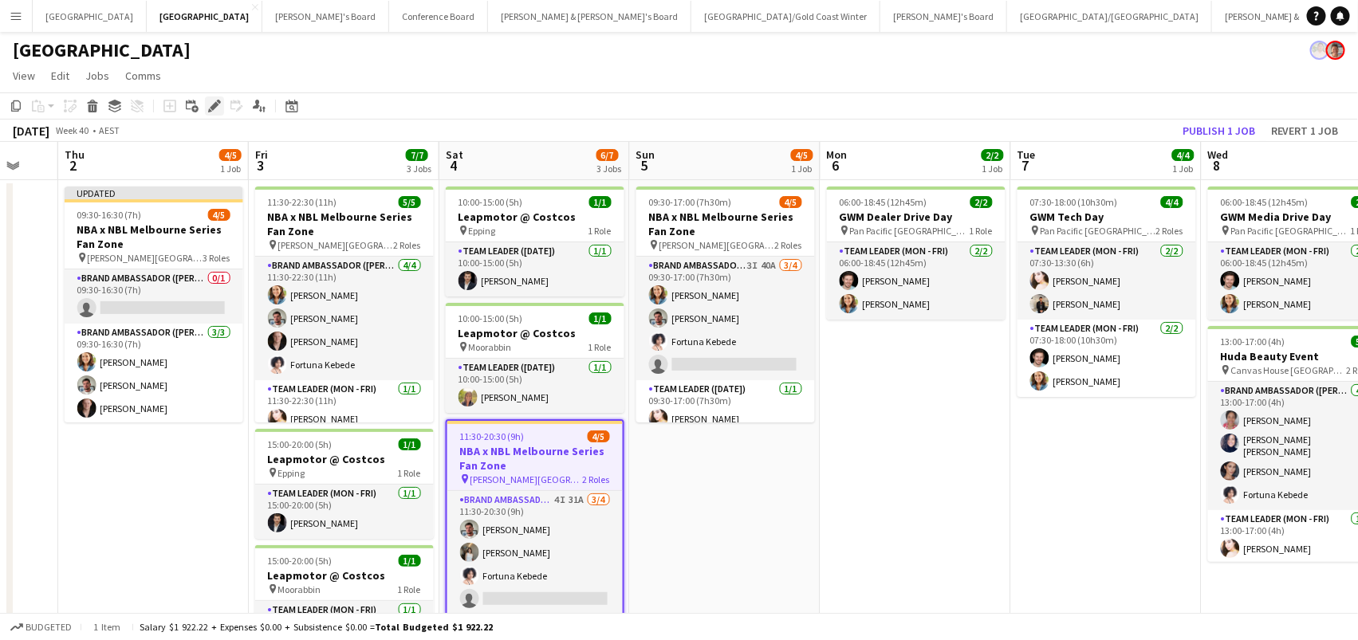
click at [210, 104] on icon "Edit" at bounding box center [214, 106] width 13 height 13
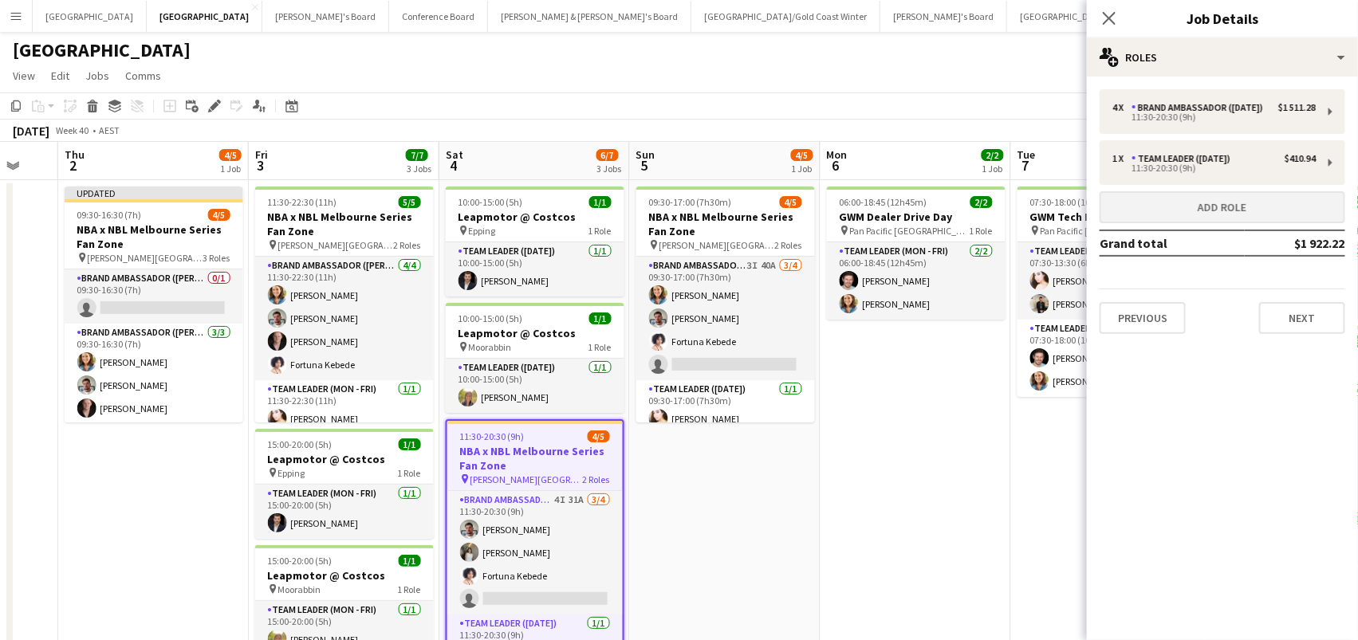
click at [1130, 208] on button "Add role" at bounding box center [1223, 207] width 246 height 32
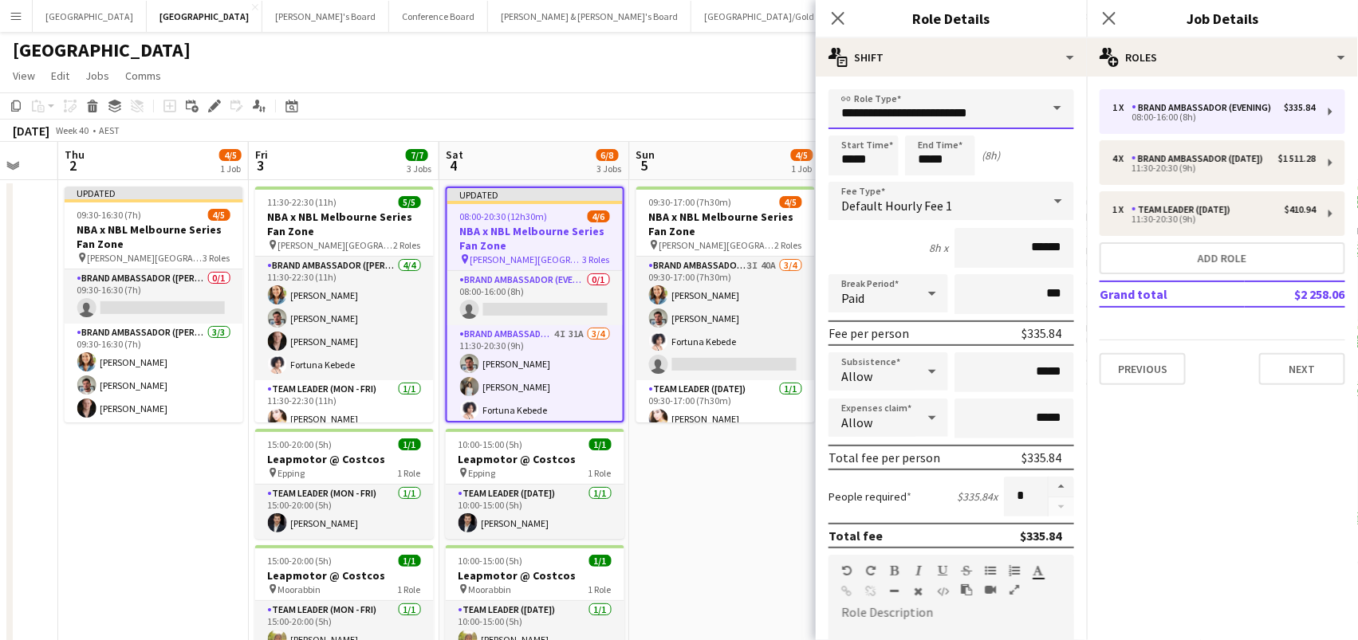
click at [900, 111] on input "**********" at bounding box center [951, 109] width 246 height 40
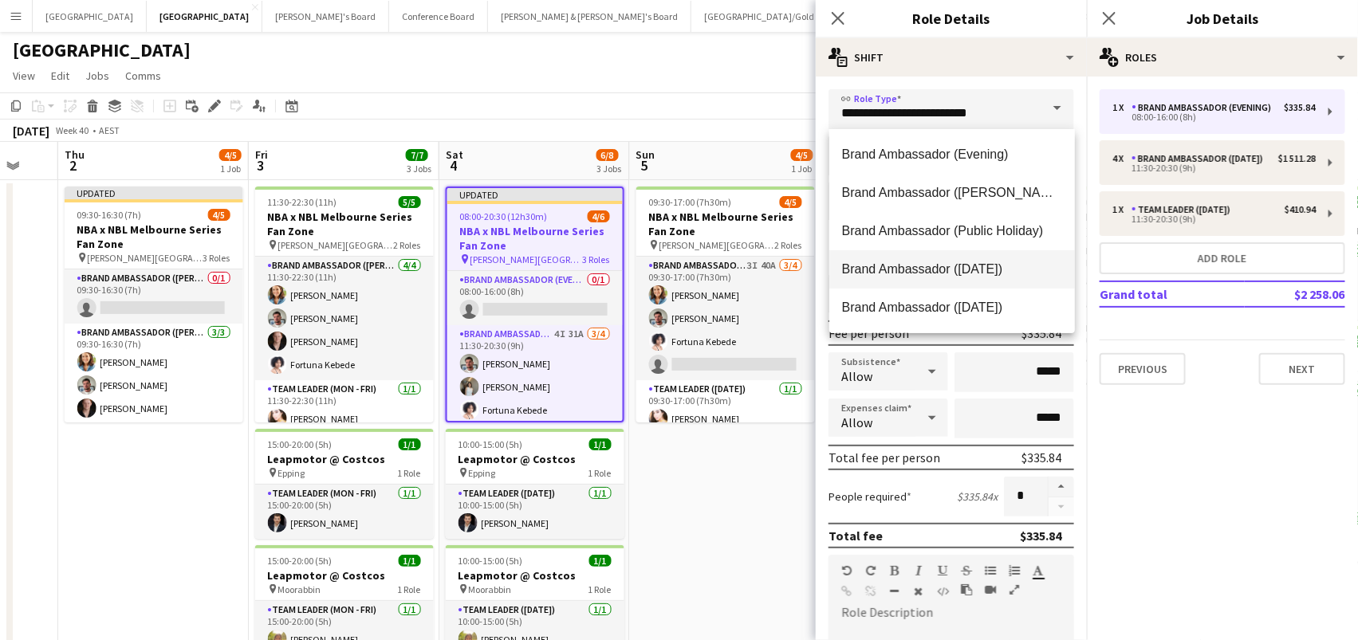
click at [927, 256] on mat-option "Brand Ambassador (Saturday)" at bounding box center [952, 269] width 246 height 38
type input "**********"
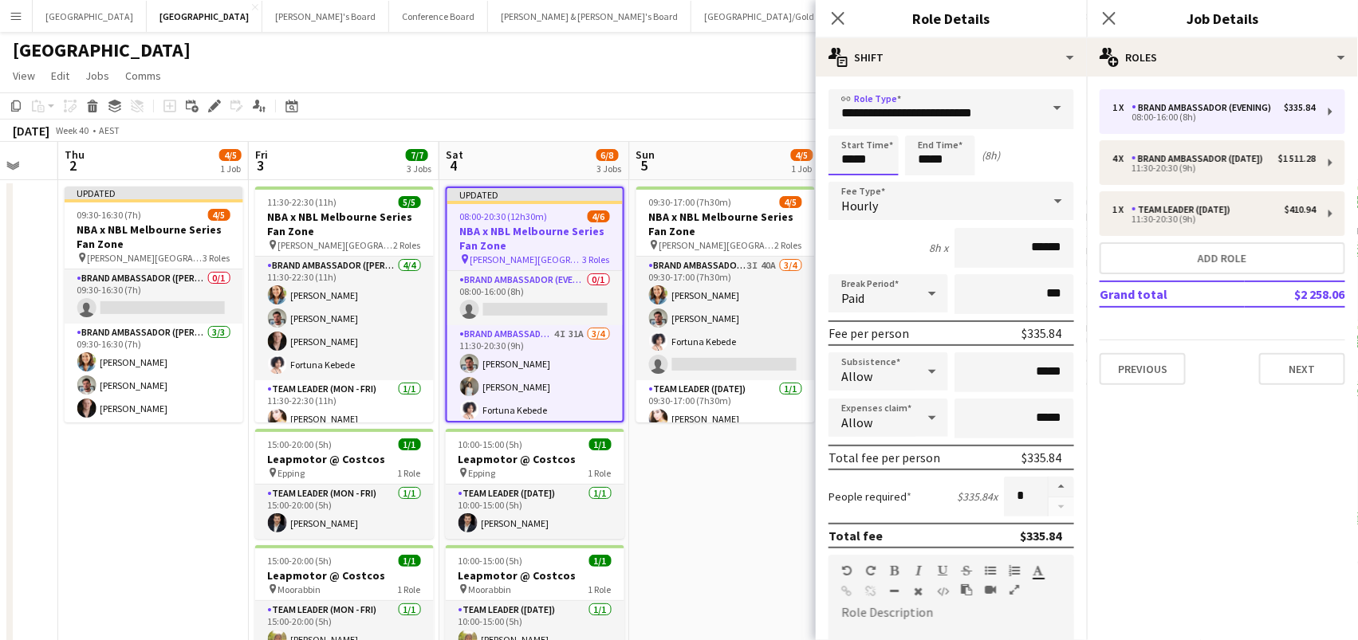
click at [860, 146] on input "*****" at bounding box center [863, 156] width 70 height 40
click at [848, 127] on div at bounding box center [848, 128] width 32 height 16
click at [880, 132] on div at bounding box center [880, 128] width 32 height 16
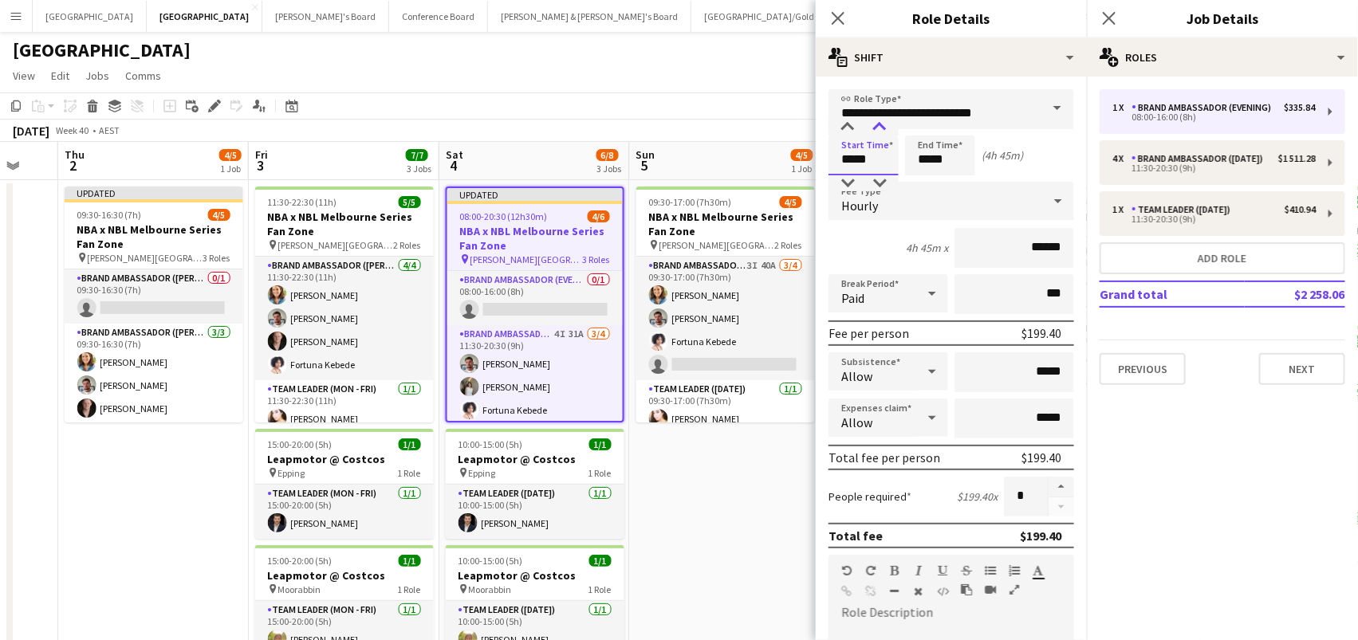
type input "*****"
click at [880, 132] on div at bounding box center [880, 128] width 32 height 16
click at [953, 162] on input "*****" at bounding box center [940, 156] width 70 height 40
click at [927, 121] on div at bounding box center [924, 128] width 32 height 16
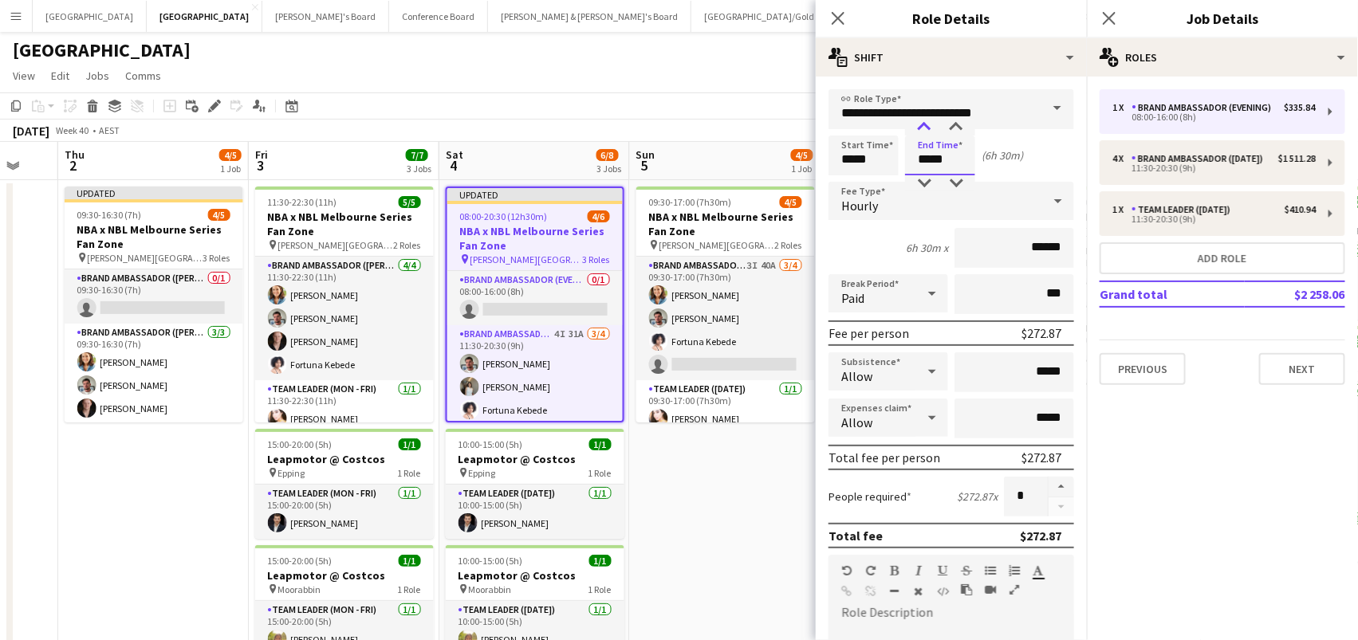
click at [927, 121] on div at bounding box center [924, 128] width 32 height 16
click at [954, 124] on div at bounding box center [956, 128] width 32 height 16
type input "*****"
click at [954, 124] on div at bounding box center [956, 128] width 32 height 16
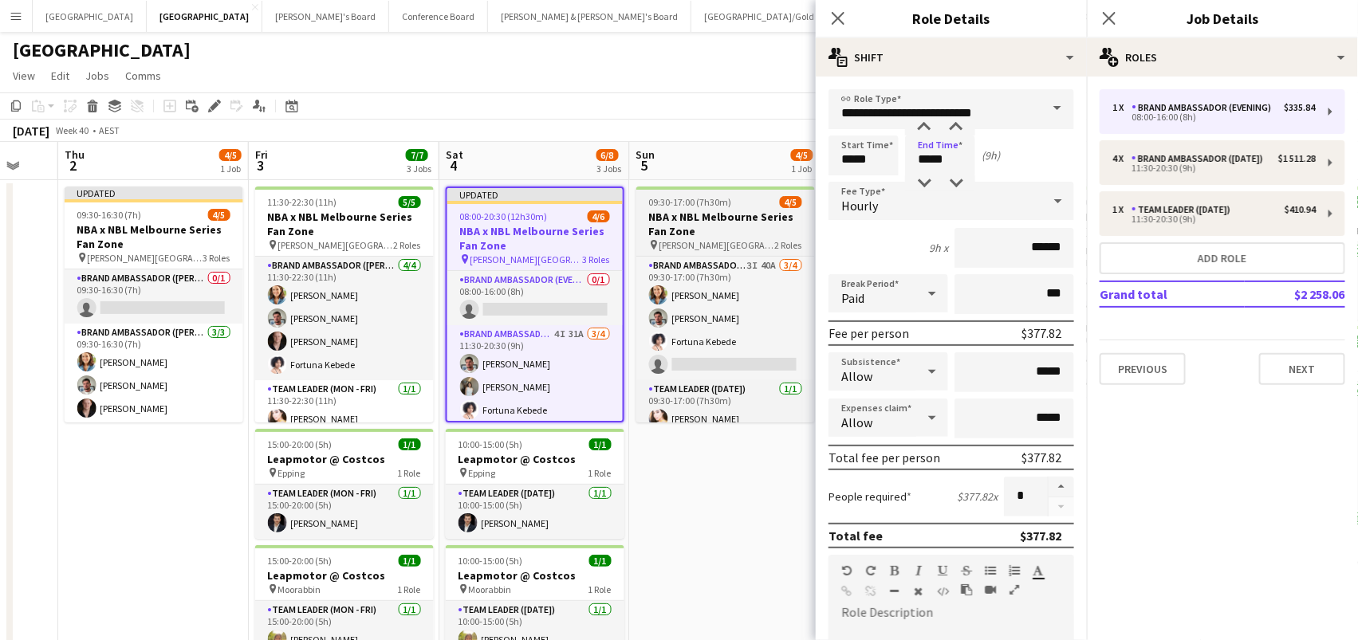
click at [730, 210] on h3 "NBA x NBL Melbourne Series Fan Zone" at bounding box center [725, 224] width 179 height 29
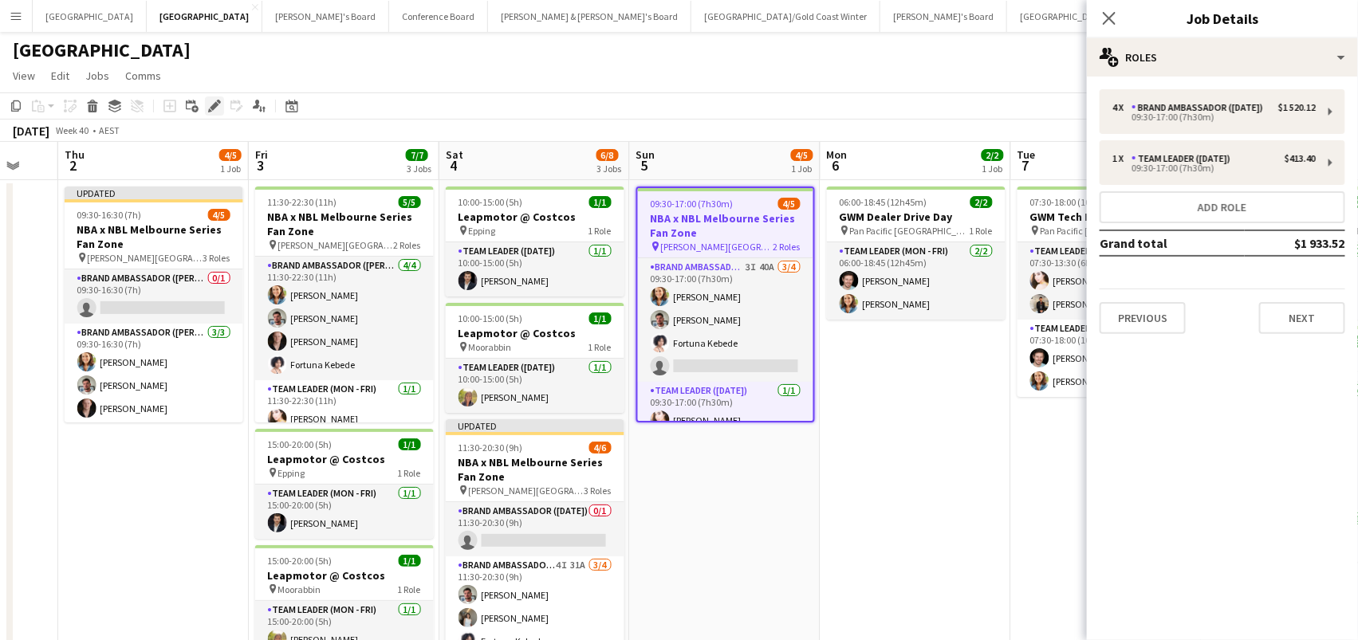
click at [215, 102] on icon at bounding box center [214, 106] width 9 height 9
click at [1159, 211] on button "Add role" at bounding box center [1223, 207] width 246 height 32
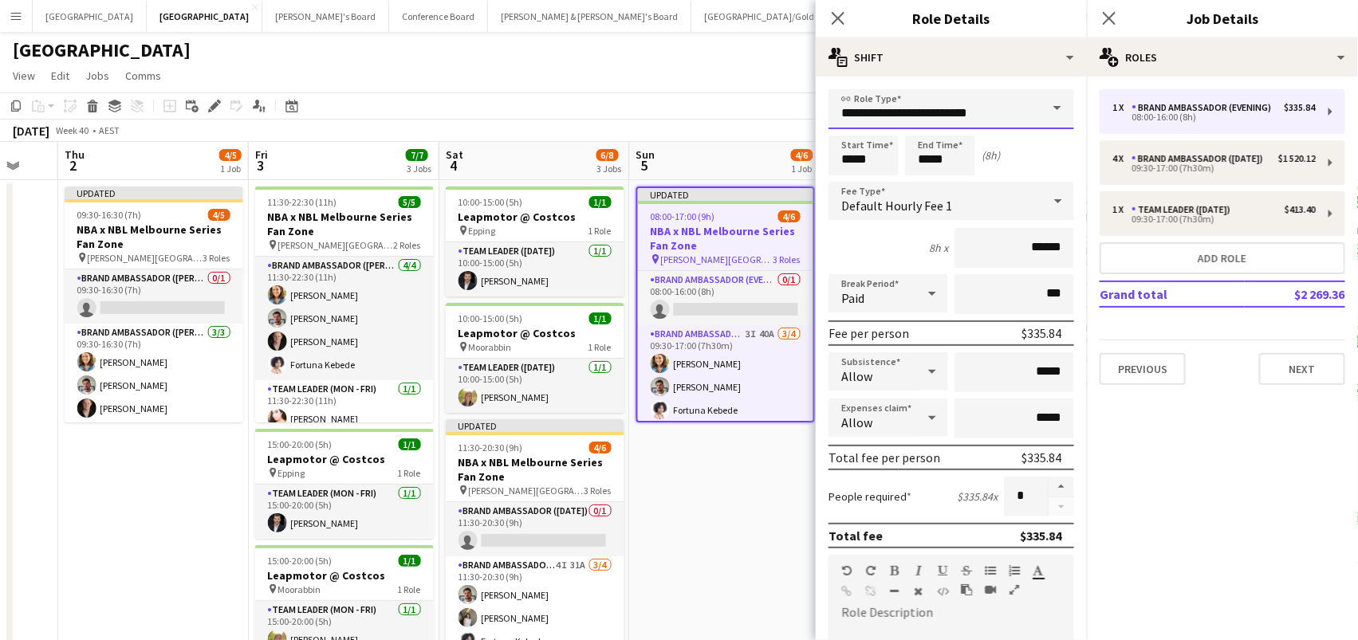
click at [915, 119] on input "**********" at bounding box center [951, 109] width 246 height 40
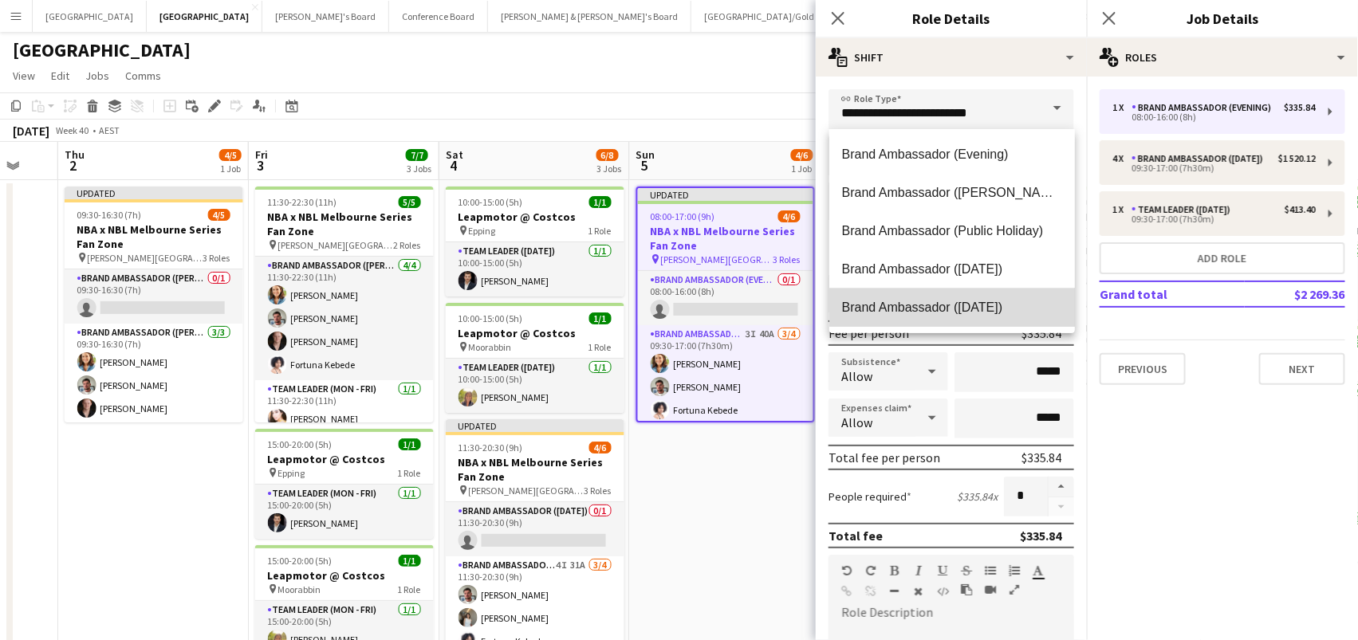
click at [915, 307] on span "Brand Ambassador ([DATE])" at bounding box center [952, 307] width 220 height 15
type input "**********"
type input "******"
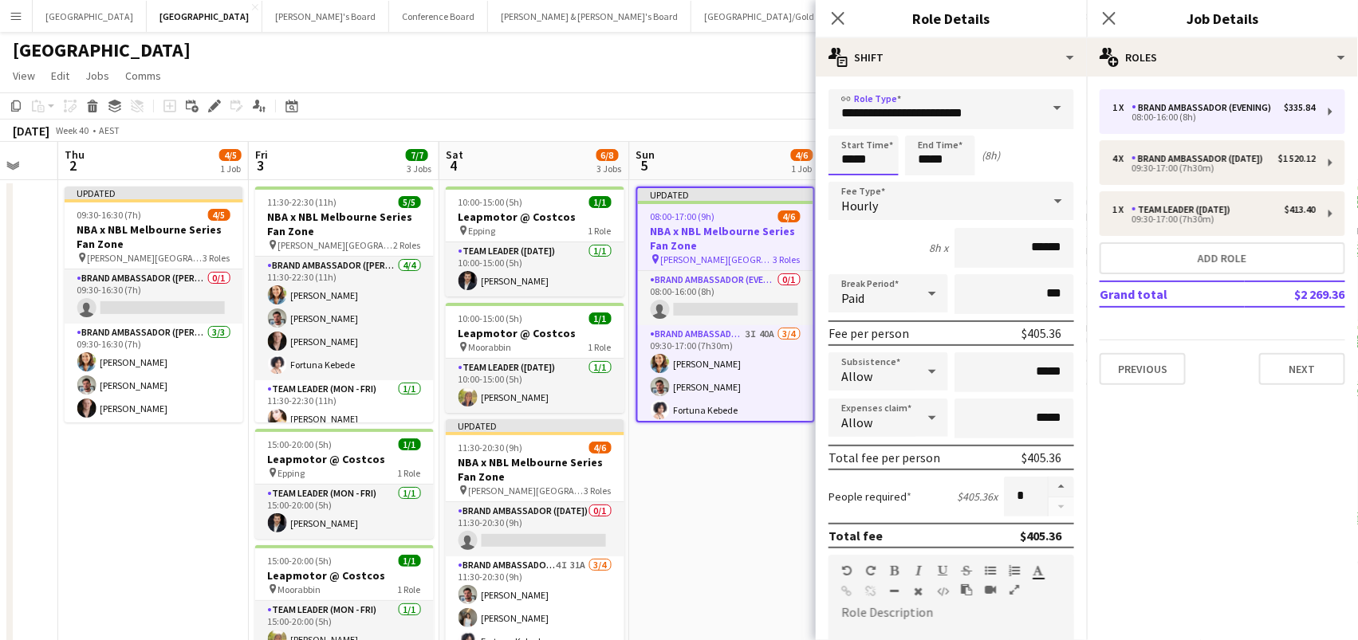
click at [857, 143] on input "*****" at bounding box center [863, 156] width 70 height 40
click at [842, 120] on div at bounding box center [848, 128] width 32 height 16
click at [876, 131] on div at bounding box center [880, 128] width 32 height 16
type input "*****"
click at [876, 131] on div at bounding box center [880, 128] width 32 height 16
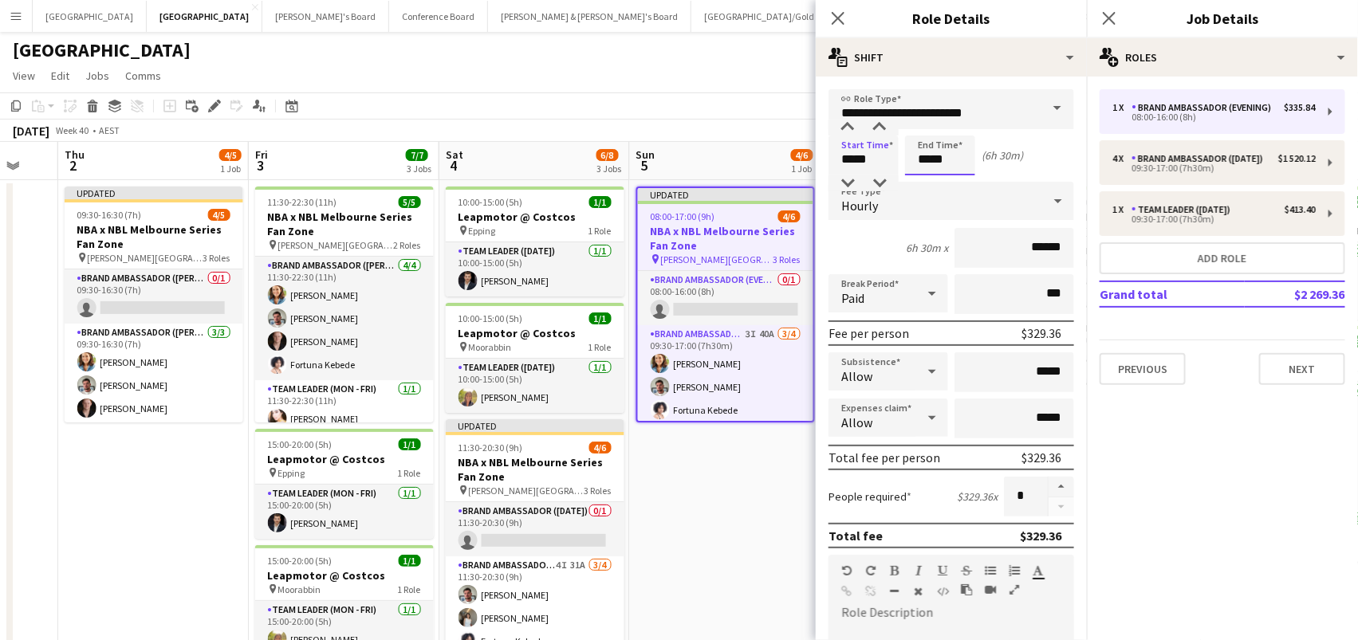
click at [929, 159] on input "*****" at bounding box center [940, 156] width 70 height 40
type input "*****"
click at [923, 128] on div at bounding box center [924, 128] width 32 height 16
click at [219, 101] on icon at bounding box center [219, 102] width 4 height 4
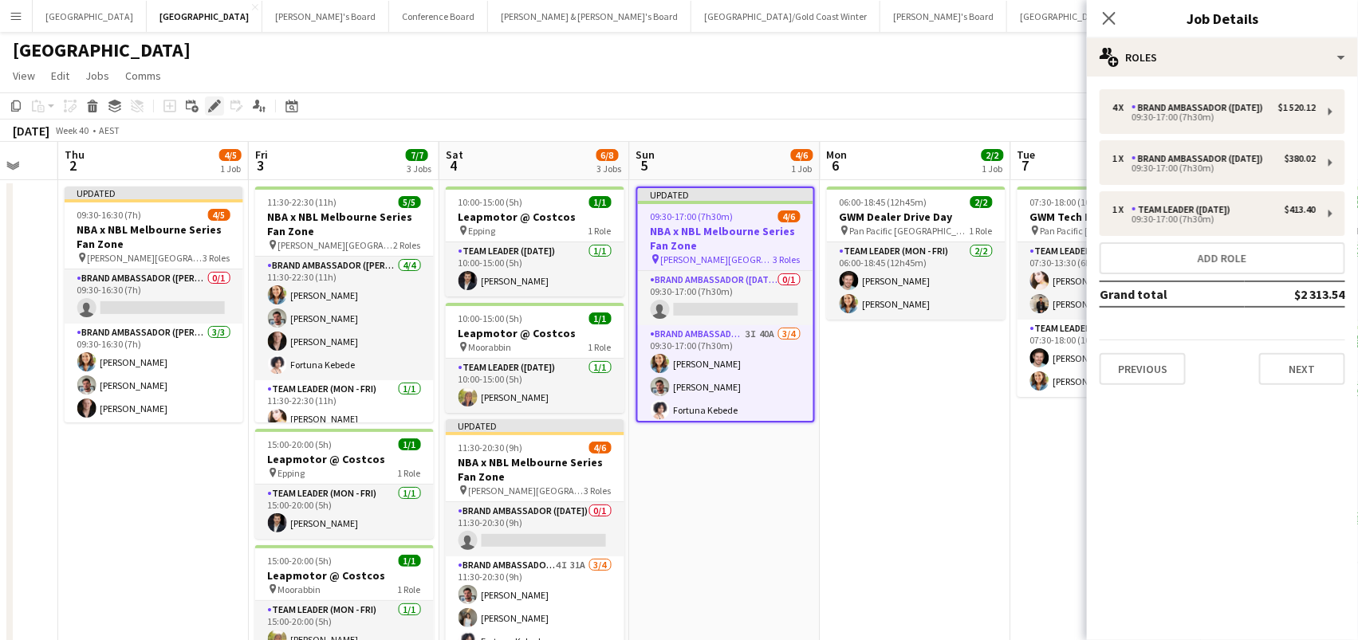
click at [211, 101] on icon "Edit" at bounding box center [214, 106] width 13 height 13
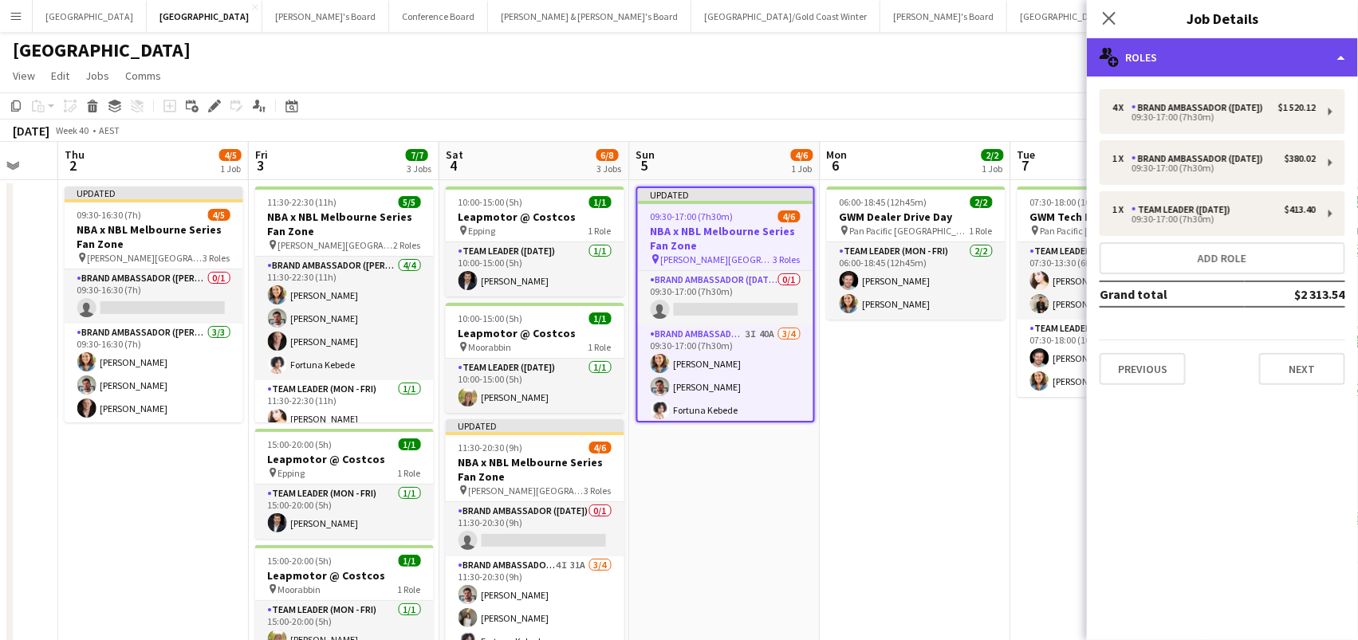
click at [1186, 47] on div "multiple-users-add Roles" at bounding box center [1222, 57] width 271 height 38
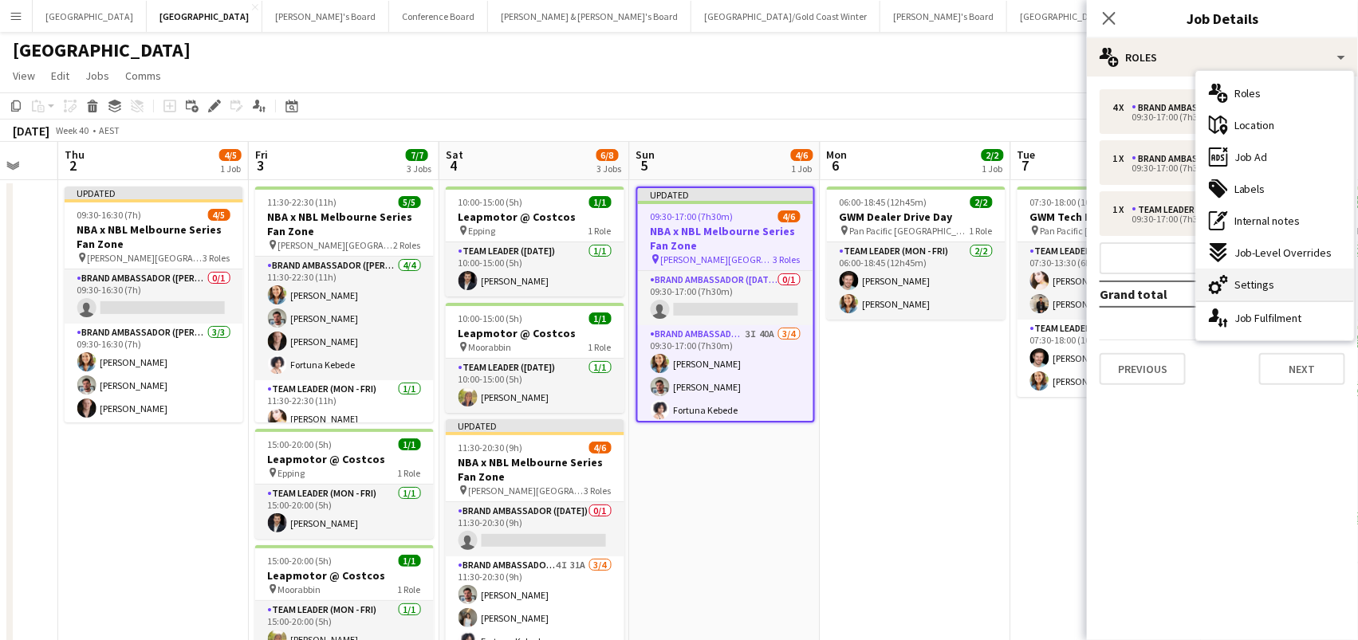
click at [1279, 283] on div "cog-double-3 Settings" at bounding box center [1275, 285] width 158 height 32
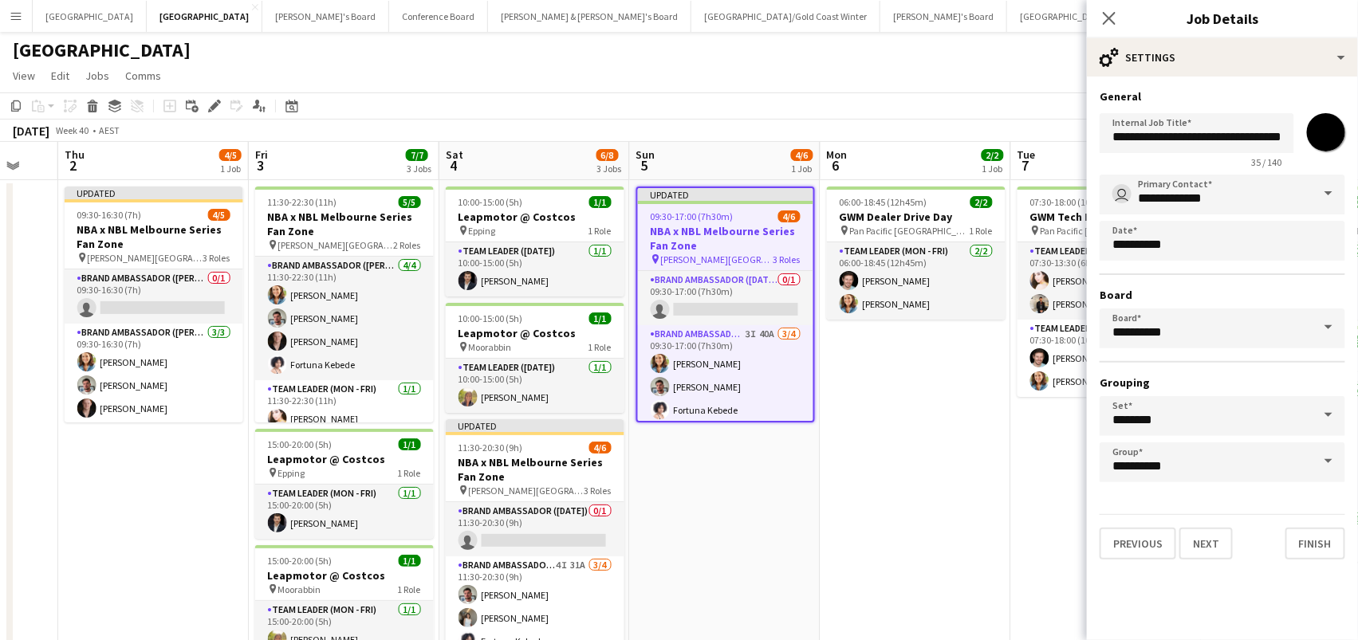
click at [1315, 131] on input "*******" at bounding box center [1325, 132] width 57 height 57
type input "*******"
click at [955, 406] on app-date-cell "06:00-18:45 (12h45m) 2/2 GWM Dealer Drive Day pin Pan Pacific Melbourne 1 Role …" at bounding box center [916, 435] width 191 height 510
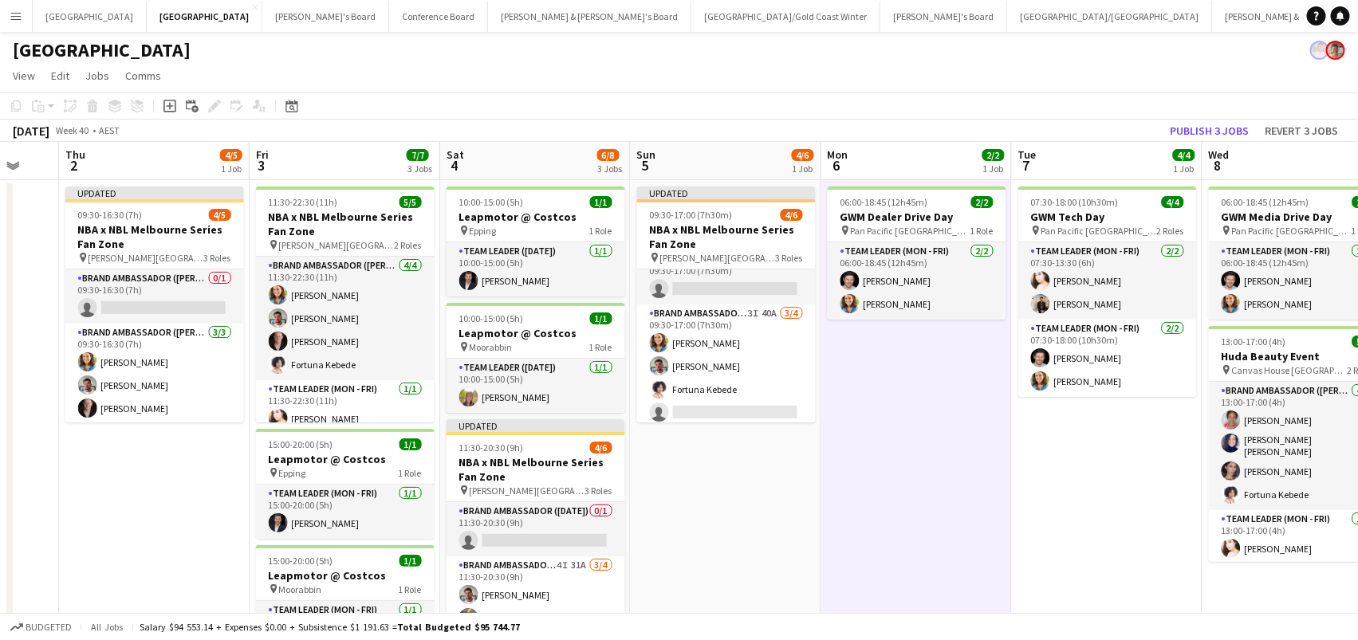
scroll to position [0, 0]
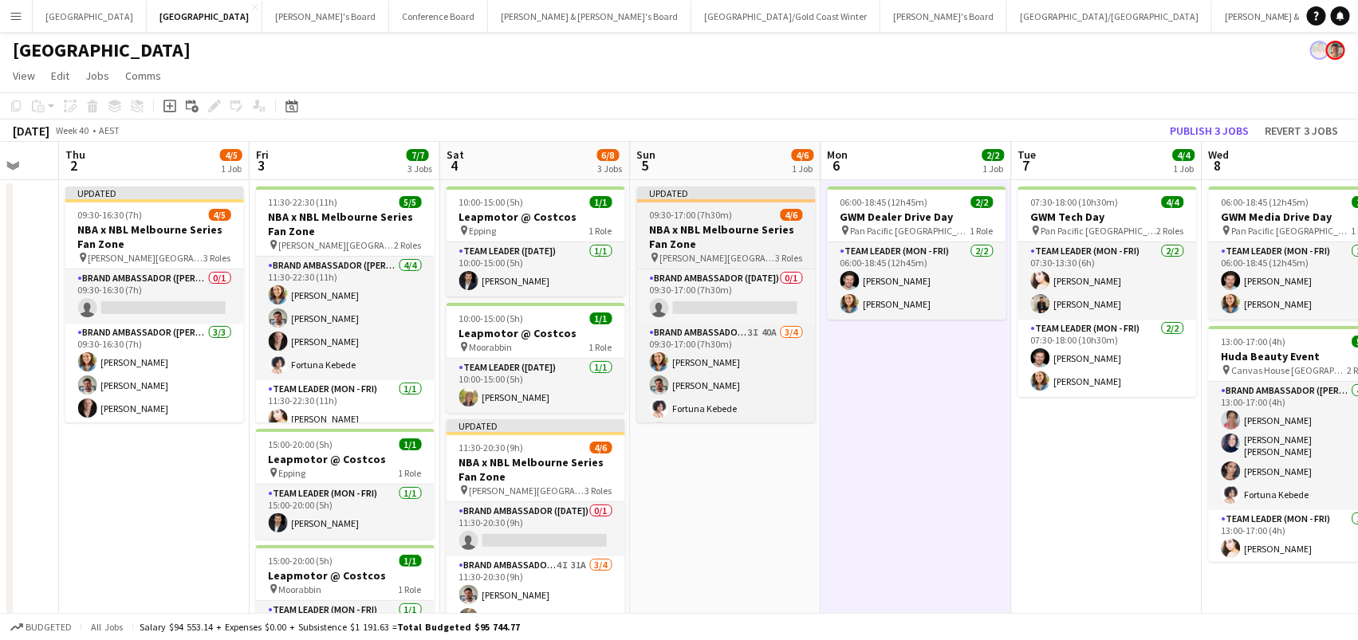
click at [660, 232] on h3 "NBA x NBL Melbourne Series Fan Zone" at bounding box center [726, 236] width 179 height 29
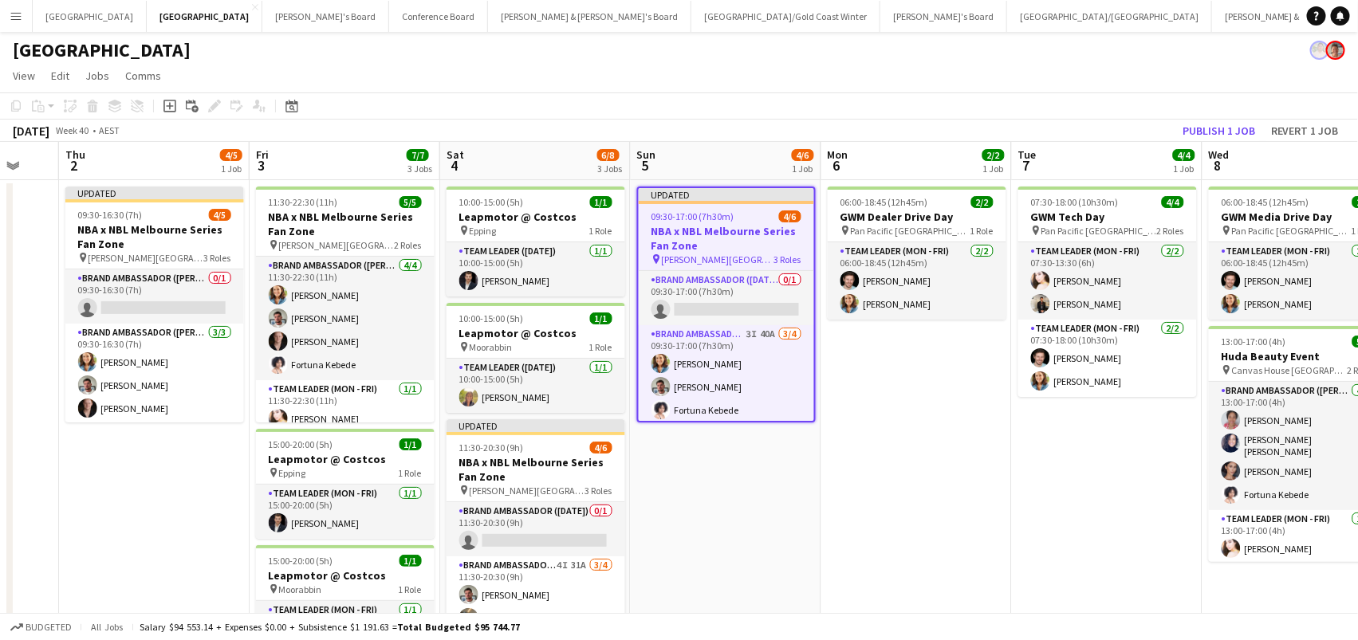
scroll to position [0, 702]
click at [210, 105] on icon at bounding box center [214, 106] width 9 height 9
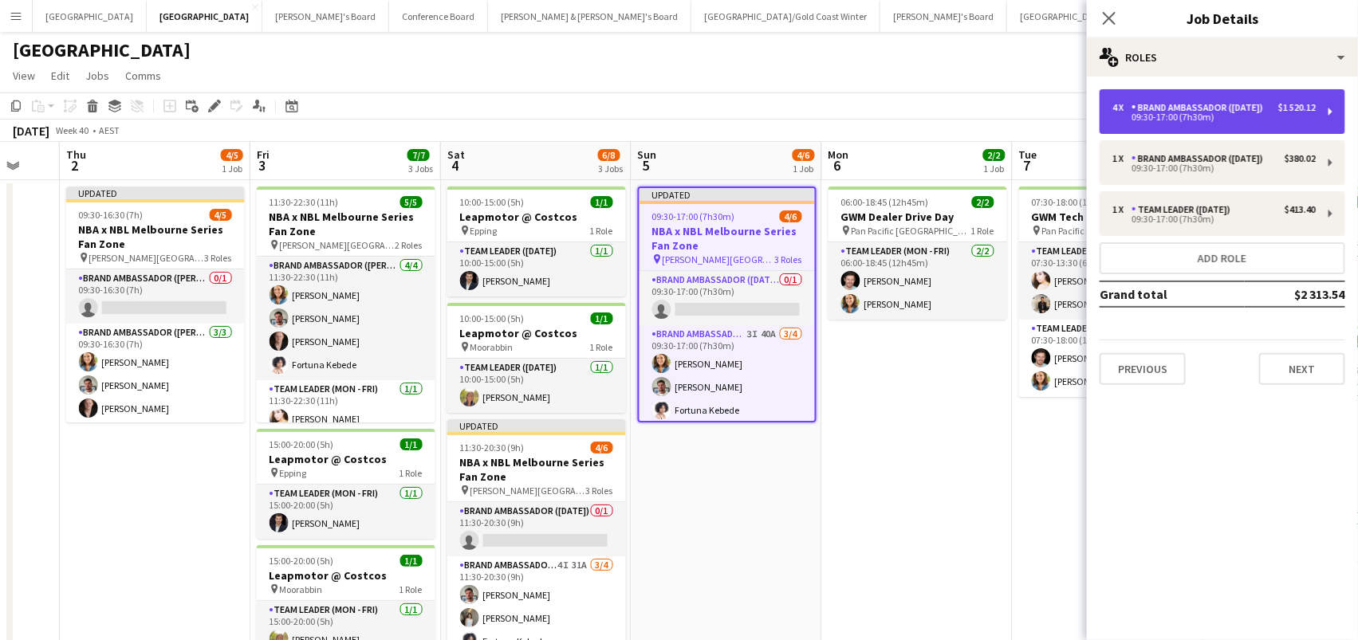
click at [1184, 121] on div "09:30-17:00 (7h30m)" at bounding box center [1213, 117] width 203 height 8
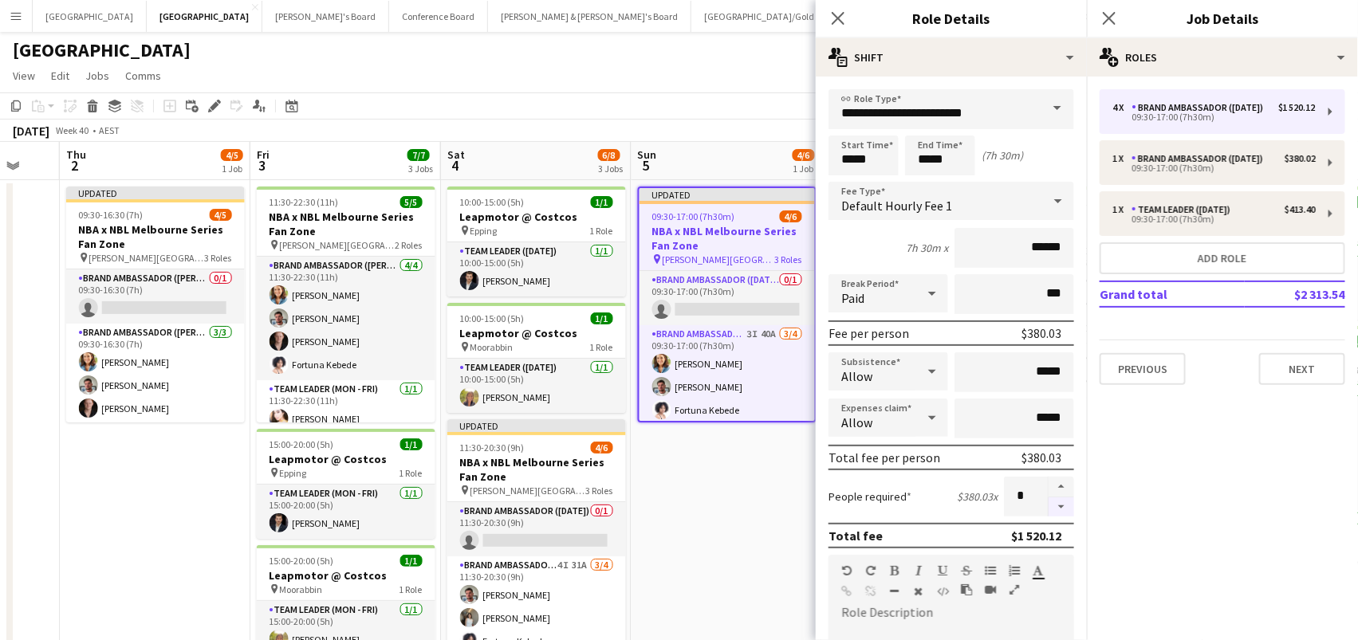
click at [1061, 504] on button "button" at bounding box center [1062, 508] width 26 height 20
type input "*"
click at [702, 504] on app-date-cell "Updated 09:30-17:00 (7h30m) 4/6 NBA x NBL Melbourne Series Fan Zone pin Rod Lav…" at bounding box center [727, 435] width 191 height 510
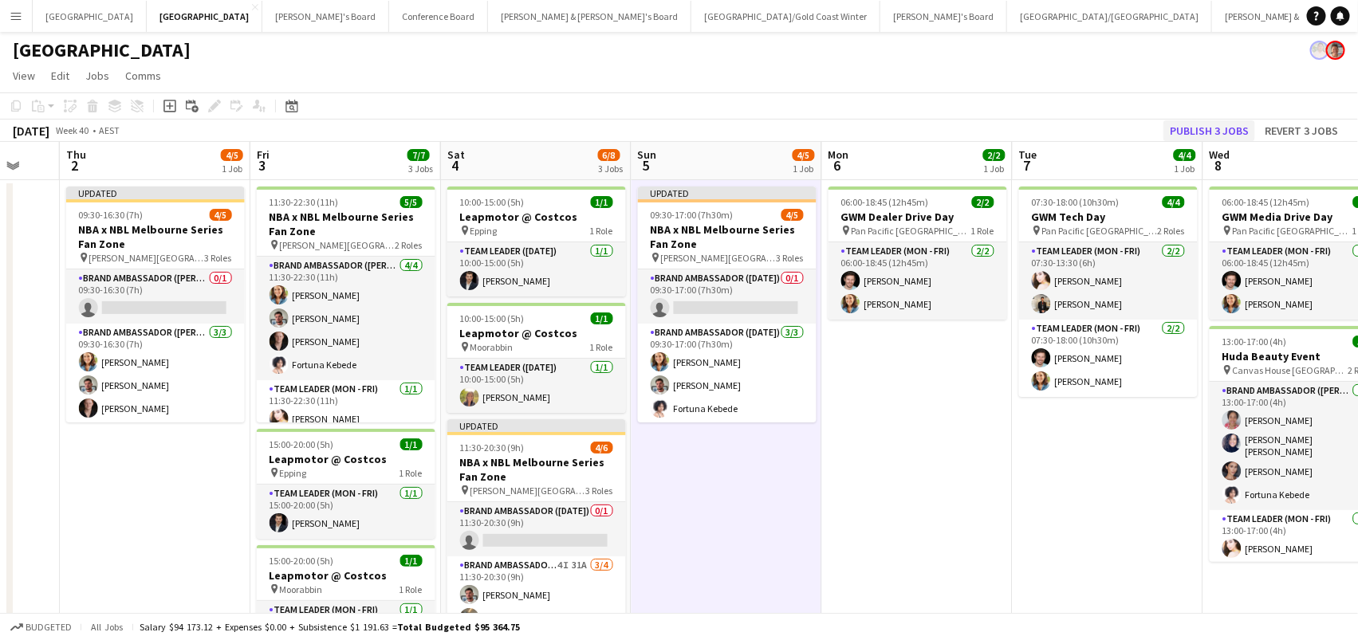
click at [1188, 120] on button "Publish 3 jobs" at bounding box center [1209, 130] width 92 height 21
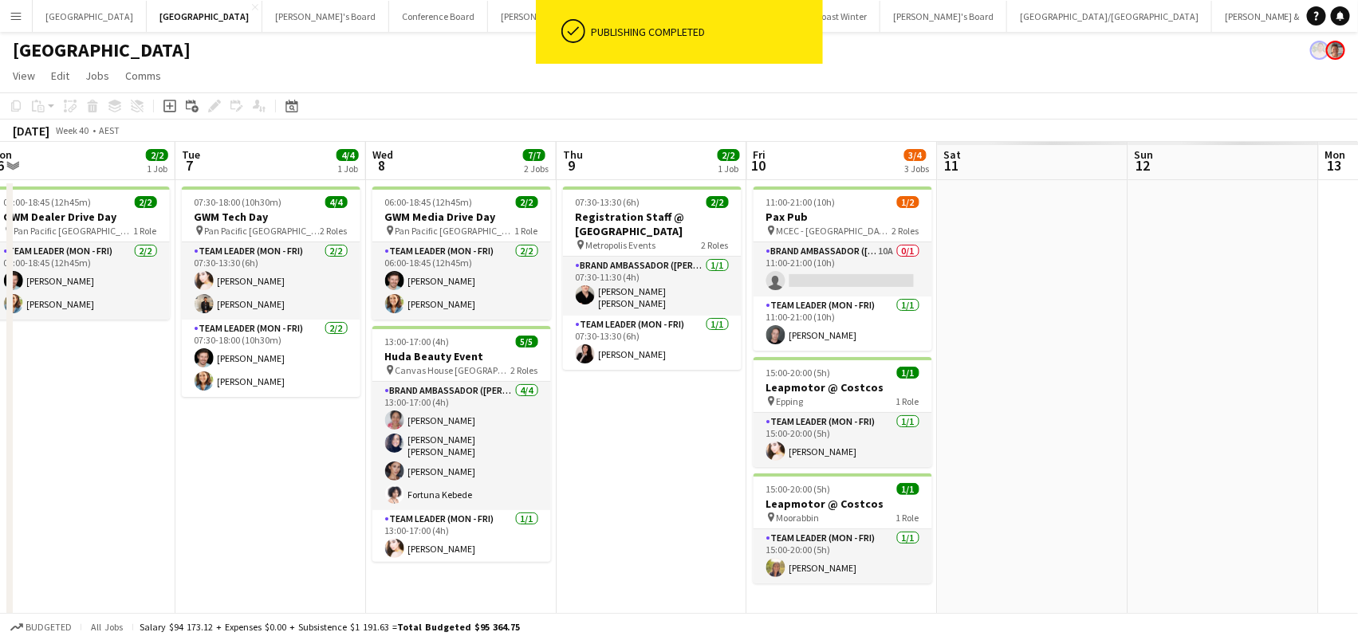
scroll to position [0, 651]
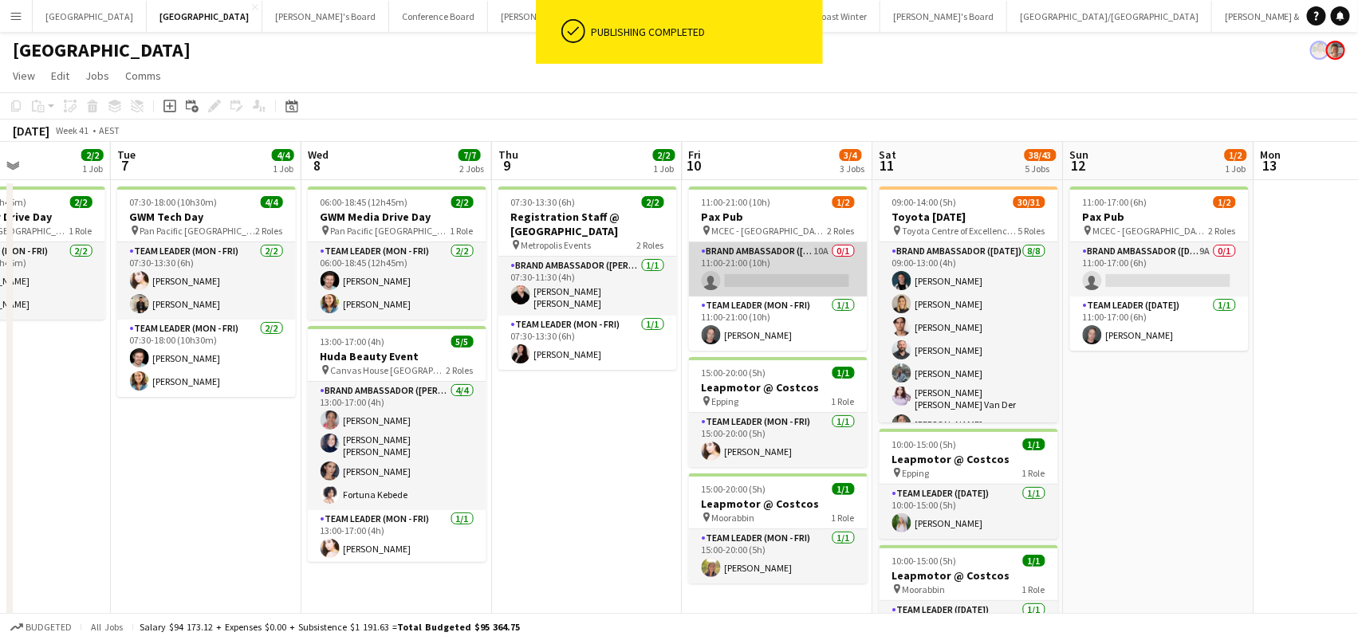
click at [846, 267] on app-card-role "Brand Ambassador (Mon - Fri) 10A 0/1 11:00-21:00 (10h) single-neutral-actions" at bounding box center [778, 269] width 179 height 54
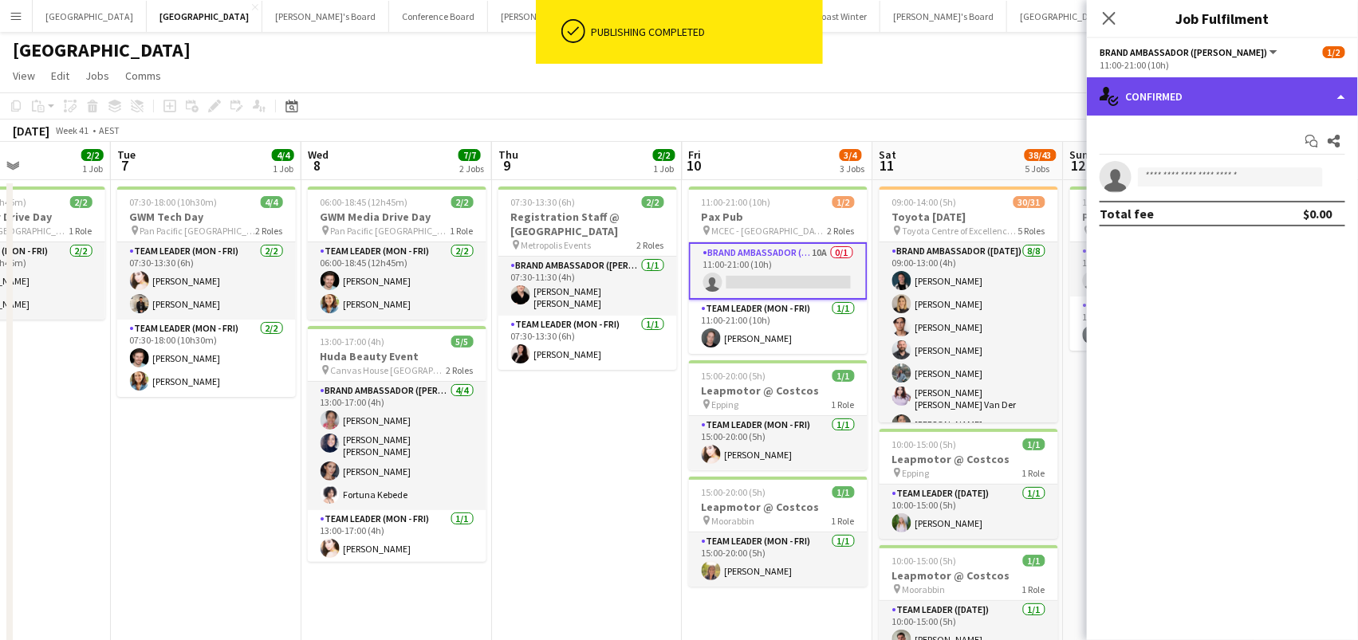
click at [1310, 100] on div "single-neutral-actions-check-2 Confirmed" at bounding box center [1222, 96] width 271 height 38
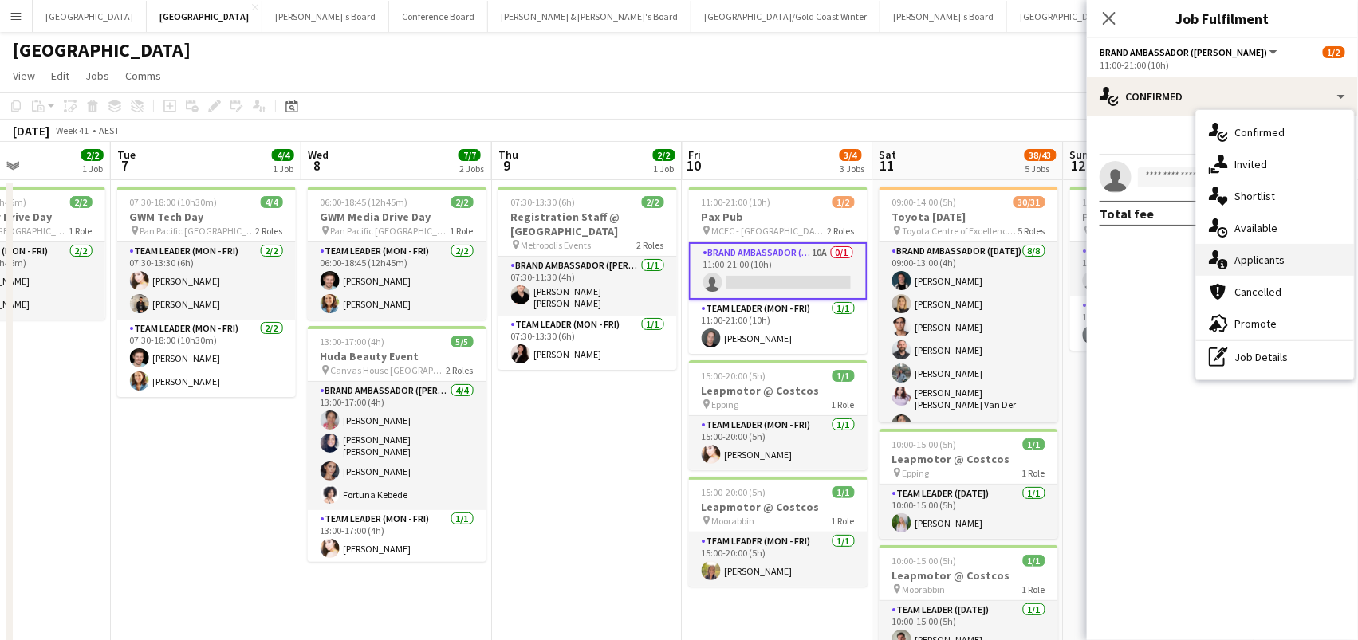
click at [1293, 268] on div "single-neutral-actions-information Applicants" at bounding box center [1275, 260] width 158 height 32
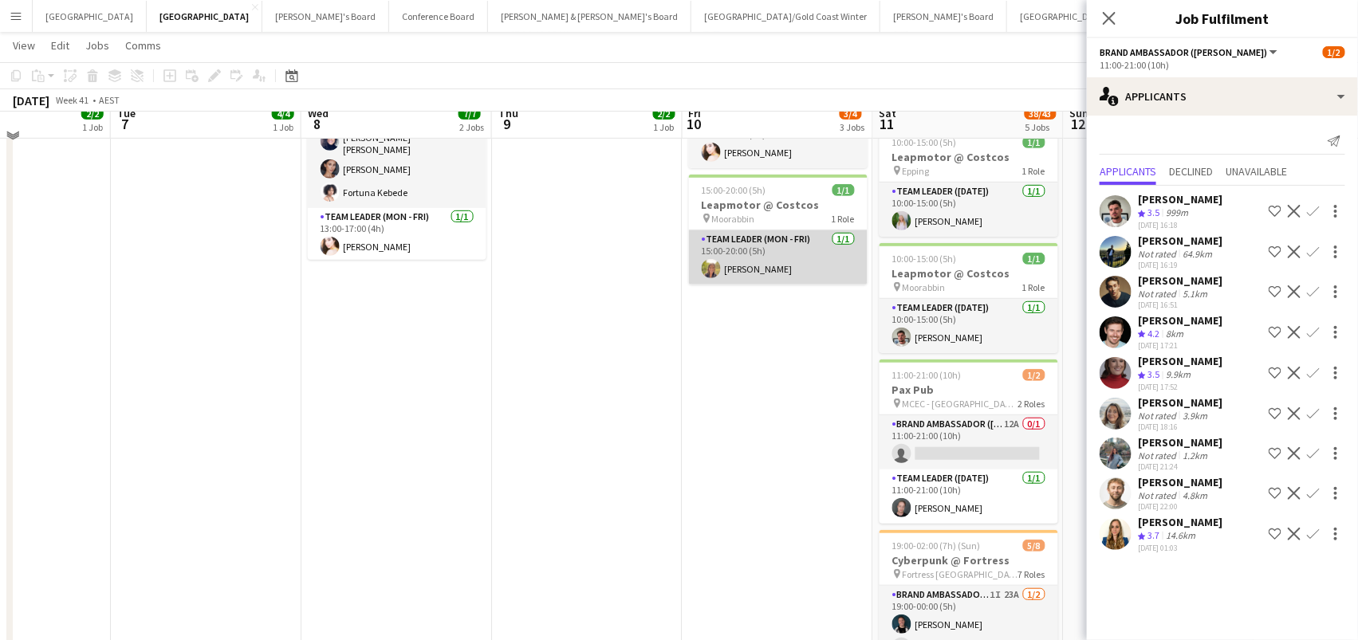
scroll to position [351, 0]
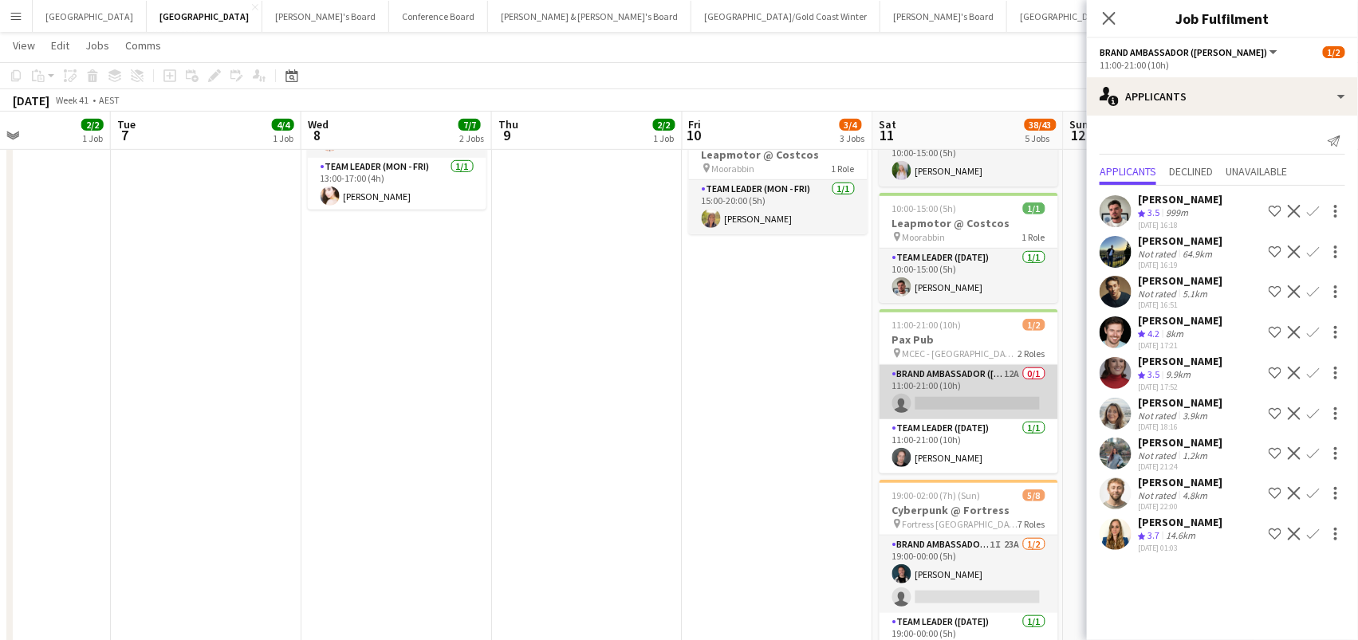
click at [954, 397] on app-card-role "Brand Ambassador (Saturday) 12A 0/1 11:00-21:00 (10h) single-neutral-actions" at bounding box center [969, 392] width 179 height 54
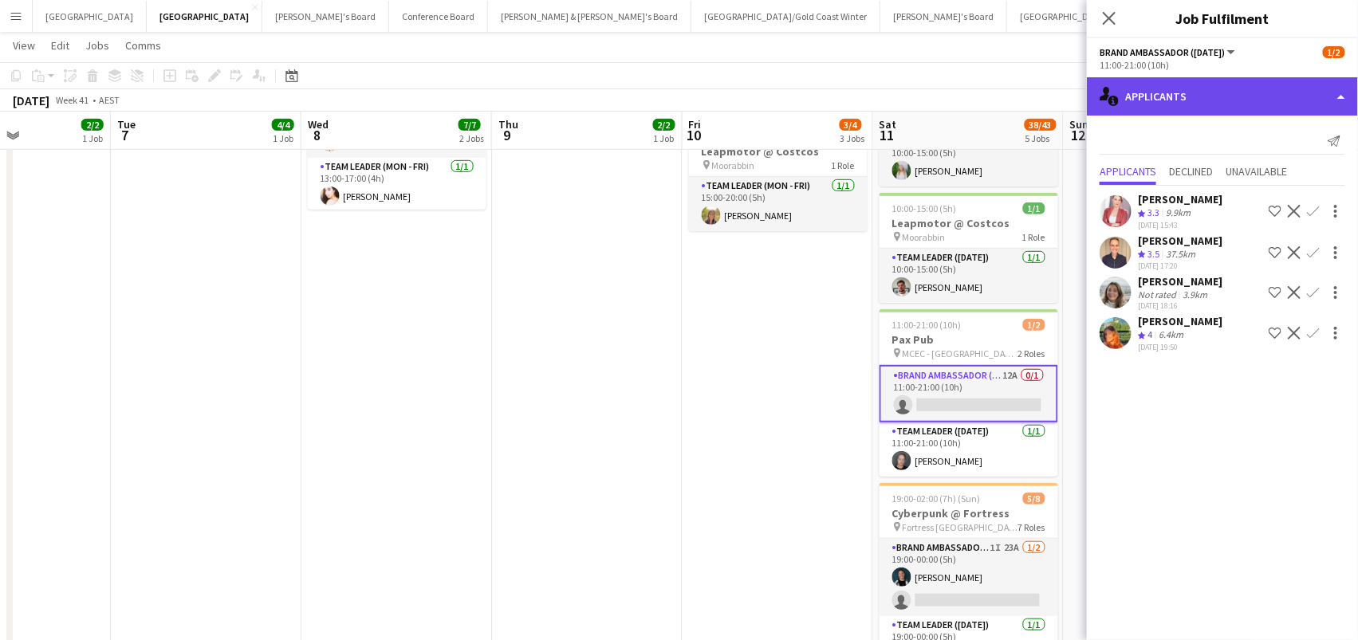
click at [1269, 99] on div "single-neutral-actions-information Applicants" at bounding box center [1222, 96] width 271 height 38
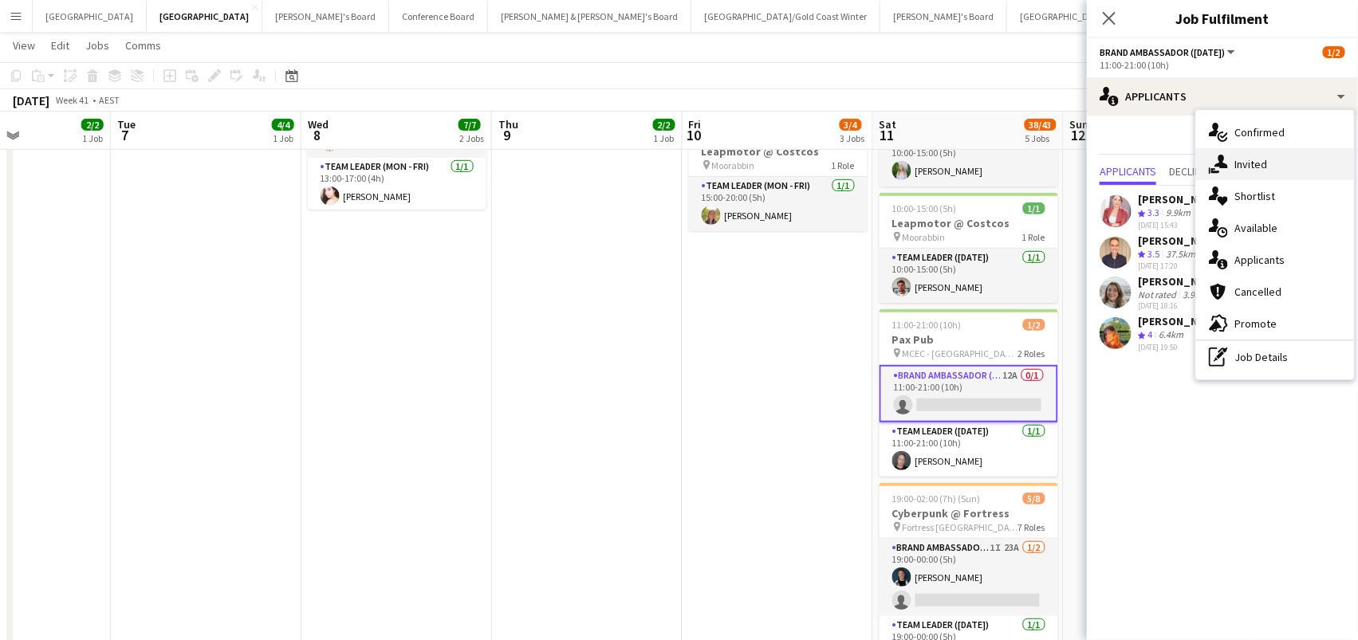
click at [1273, 156] on div "single-neutral-actions-share-1 Invited" at bounding box center [1275, 164] width 158 height 32
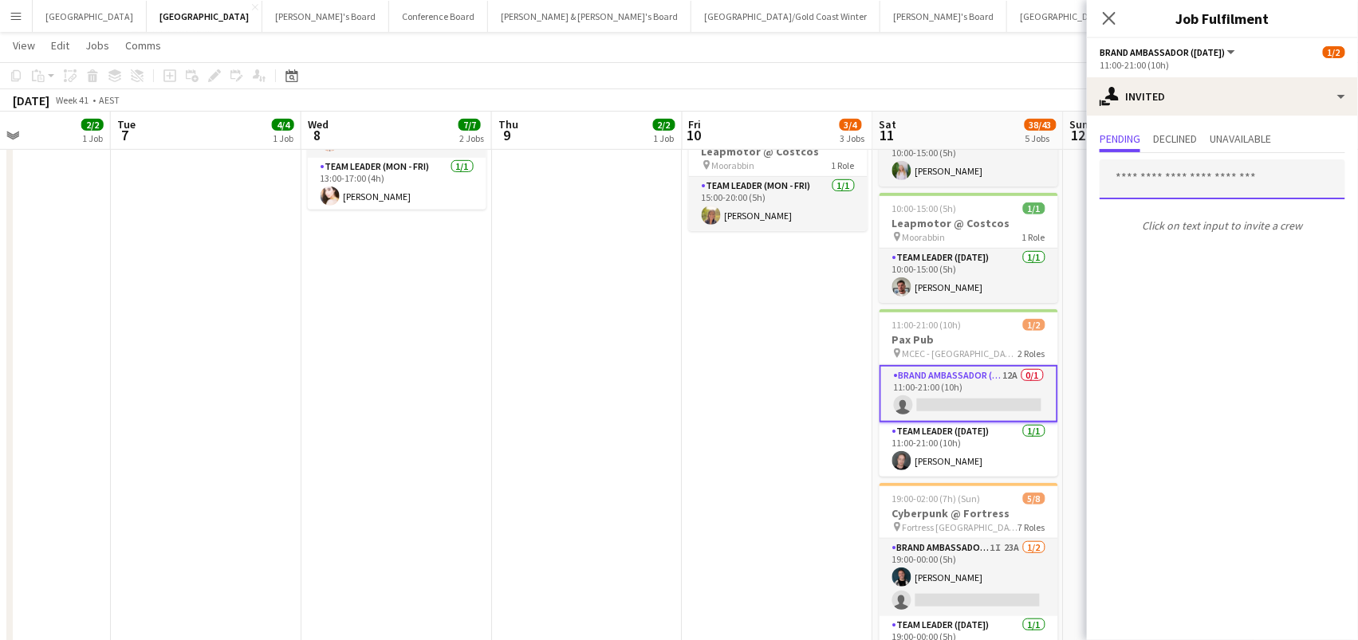
click at [1126, 179] on input "text" at bounding box center [1223, 179] width 246 height 40
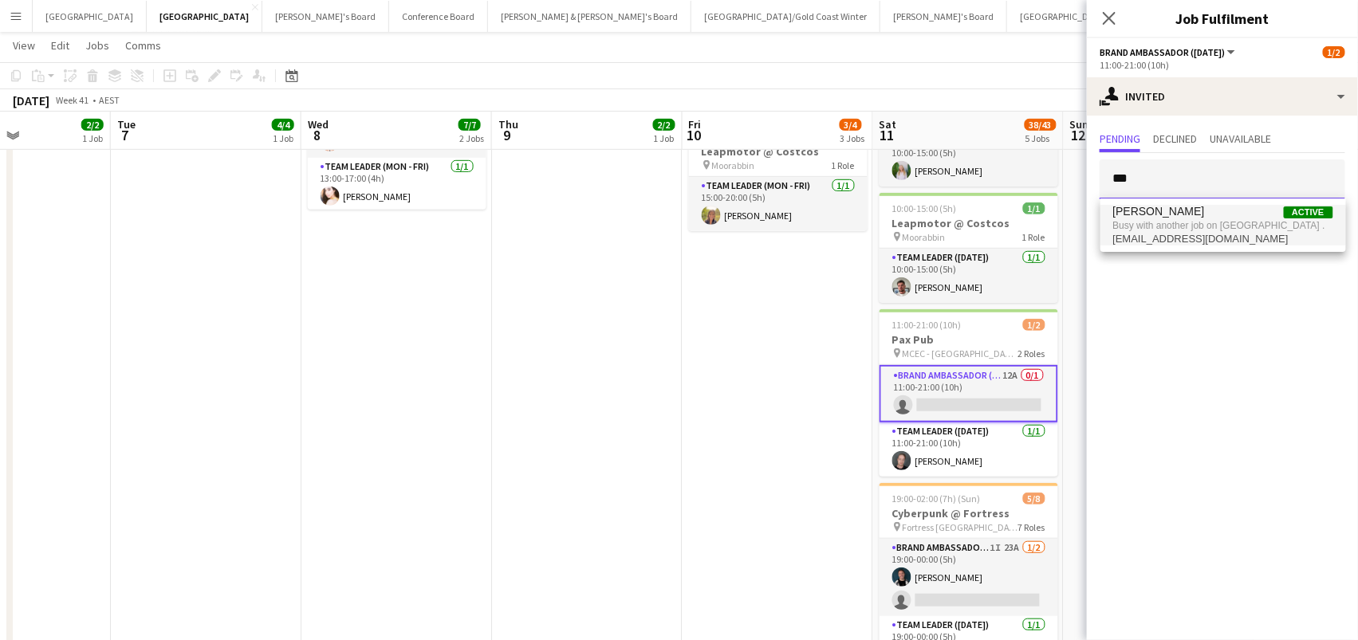
type input "***"
click at [1144, 227] on span "Busy with another job on Melbourne ." at bounding box center [1223, 225] width 220 height 14
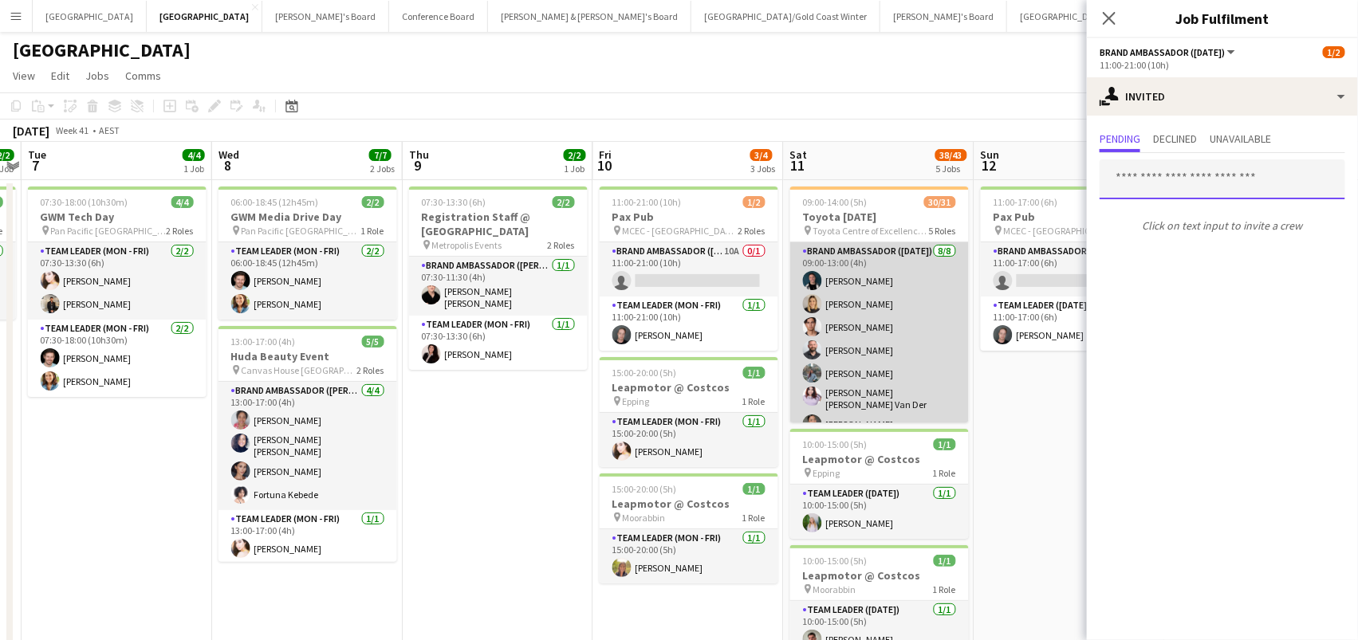
scroll to position [0, 454]
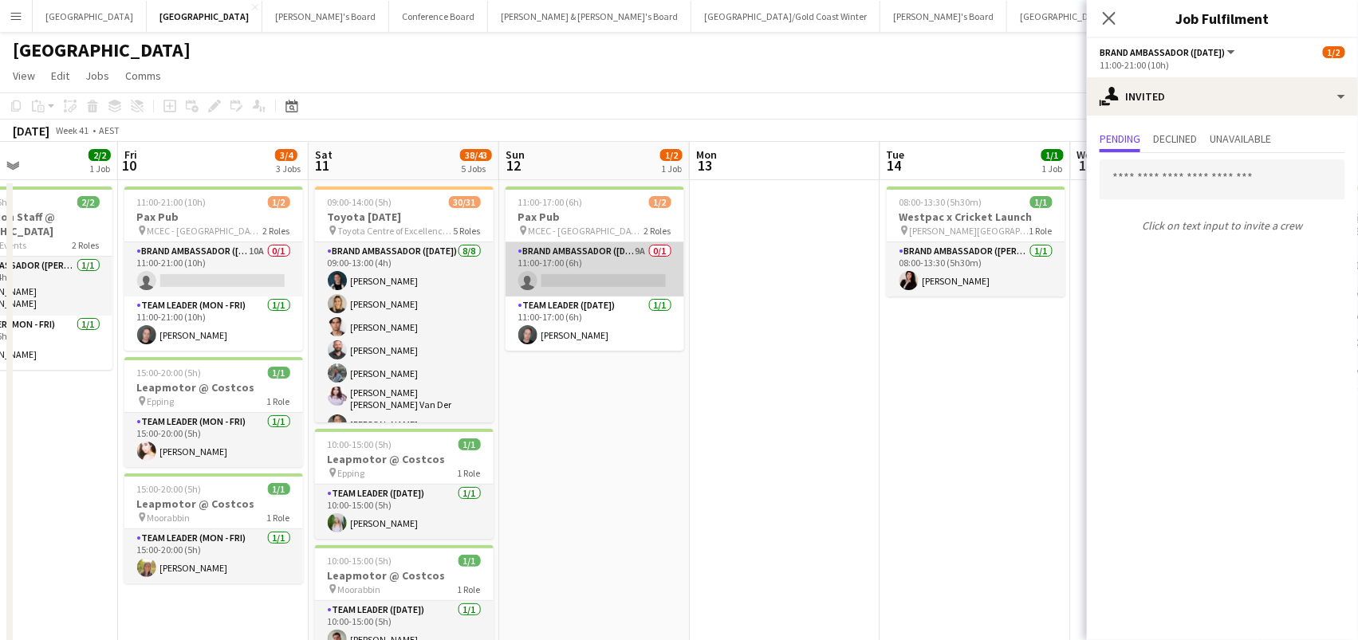
click at [616, 259] on app-card-role "Brand Ambassador (Sunday) 9A 0/1 11:00-17:00 (6h) single-neutral-actions" at bounding box center [595, 269] width 179 height 54
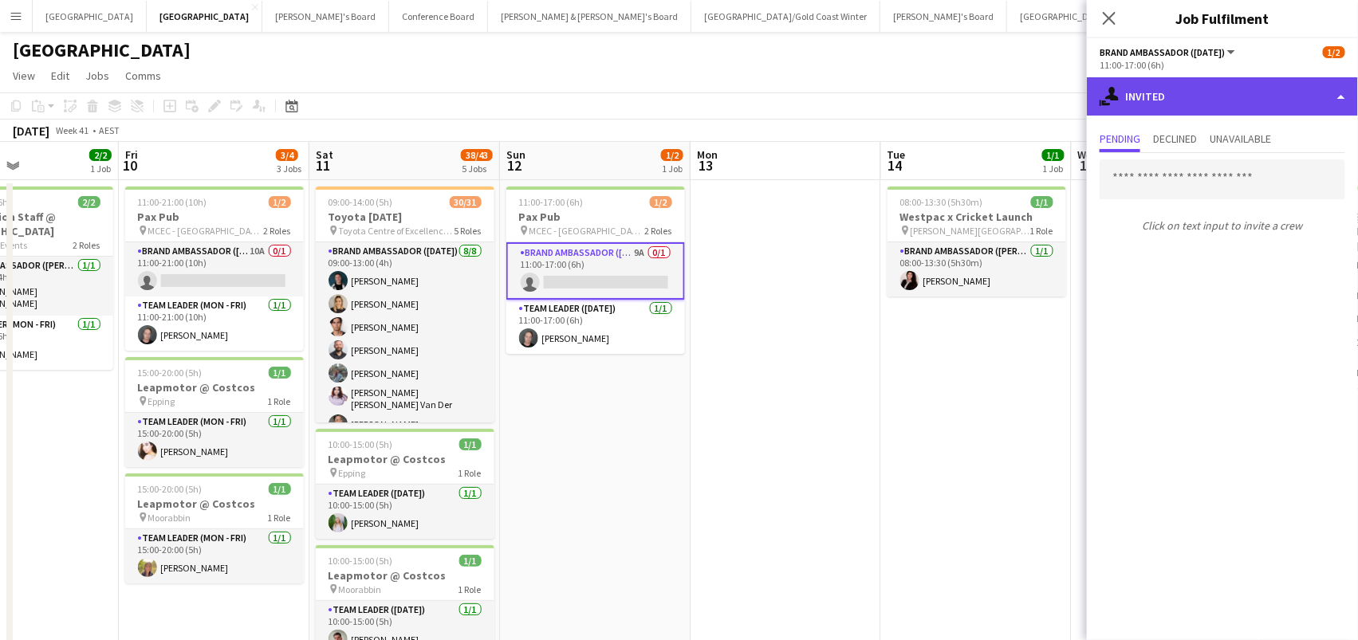
click at [1213, 92] on div "single-neutral-actions-share-1 Invited" at bounding box center [1222, 96] width 271 height 38
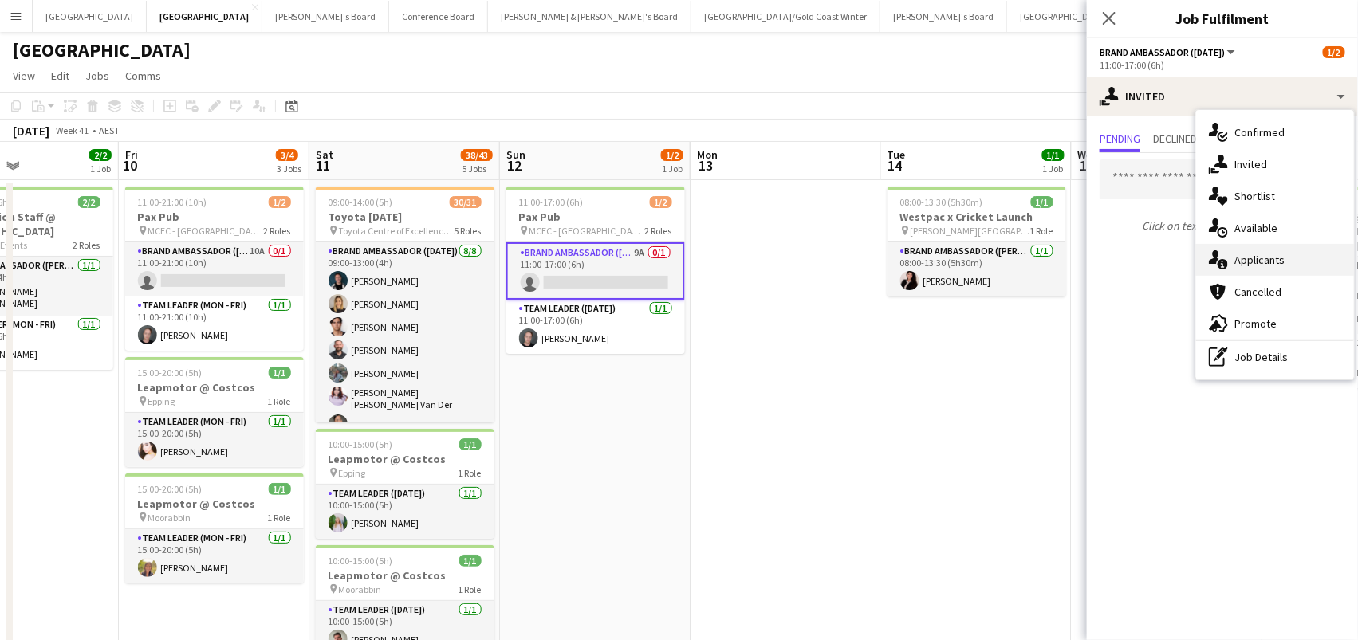
click at [1225, 265] on icon at bounding box center [1223, 264] width 10 height 10
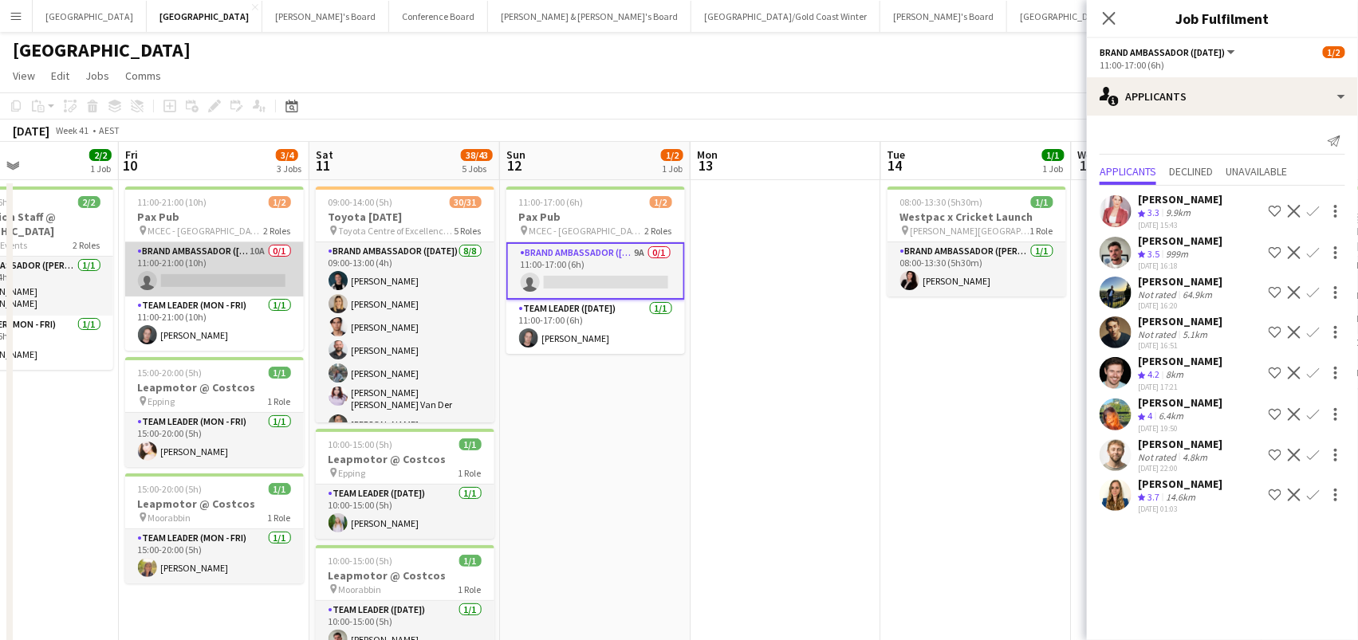
click at [192, 274] on app-card-role "Brand Ambassador (Mon - Fri) 10A 0/1 11:00-21:00 (10h) single-neutral-actions" at bounding box center [214, 269] width 179 height 54
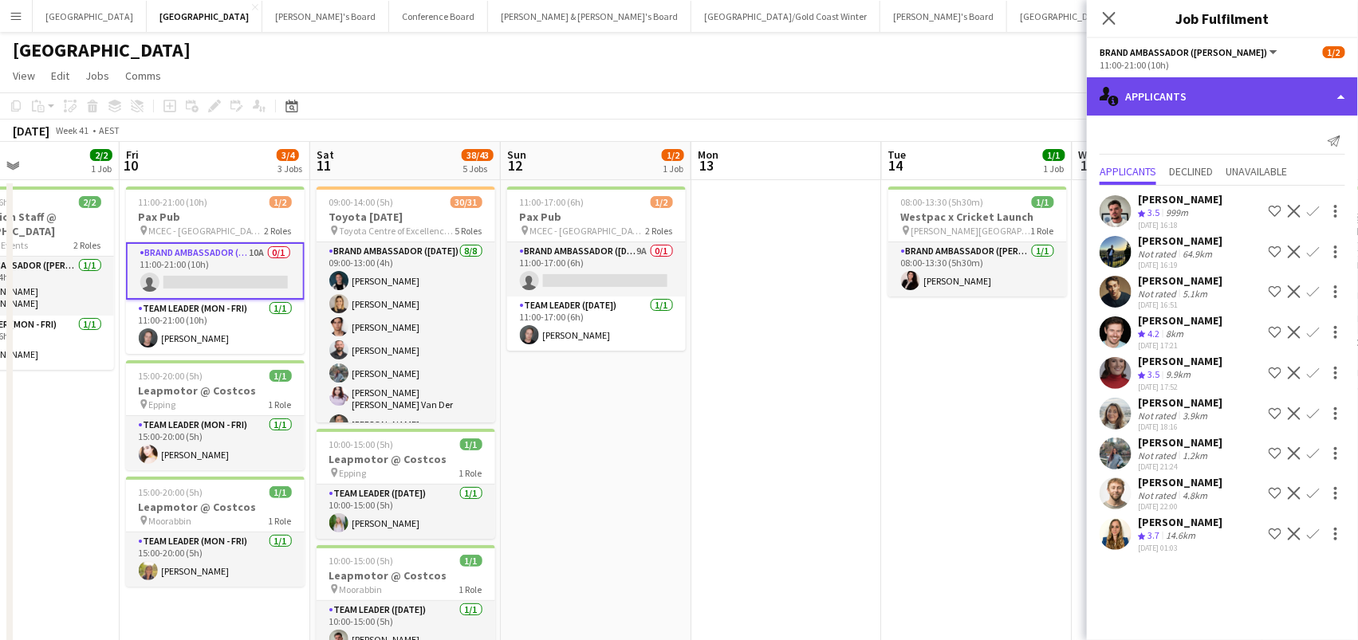
click at [1259, 101] on div "single-neutral-actions-information Applicants" at bounding box center [1222, 96] width 271 height 38
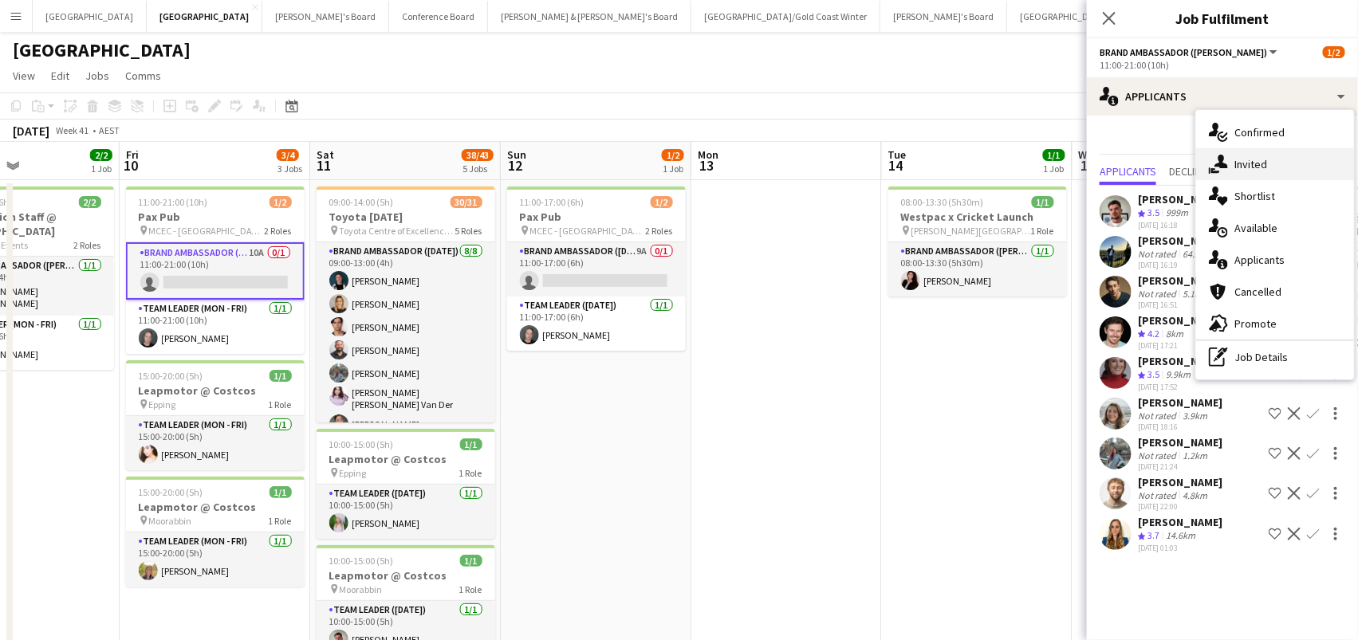
click at [1267, 174] on div "single-neutral-actions-share-1 Invited" at bounding box center [1275, 164] width 158 height 32
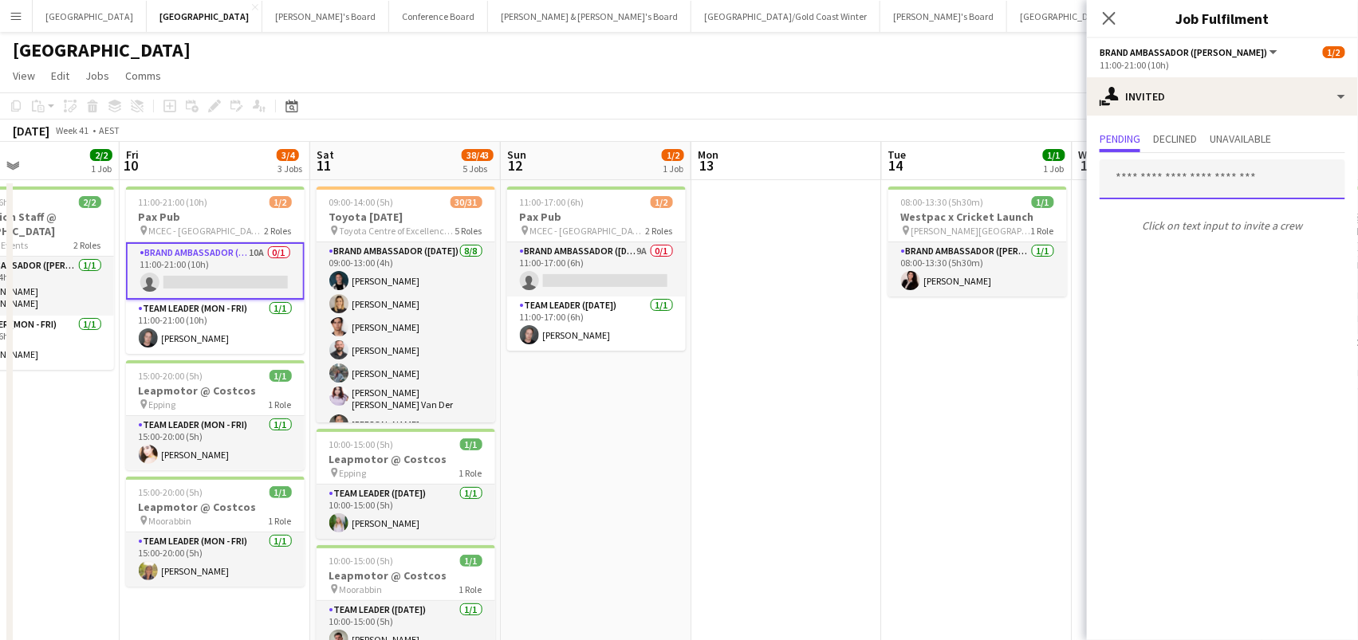
click at [1136, 183] on input "text" at bounding box center [1223, 179] width 246 height 40
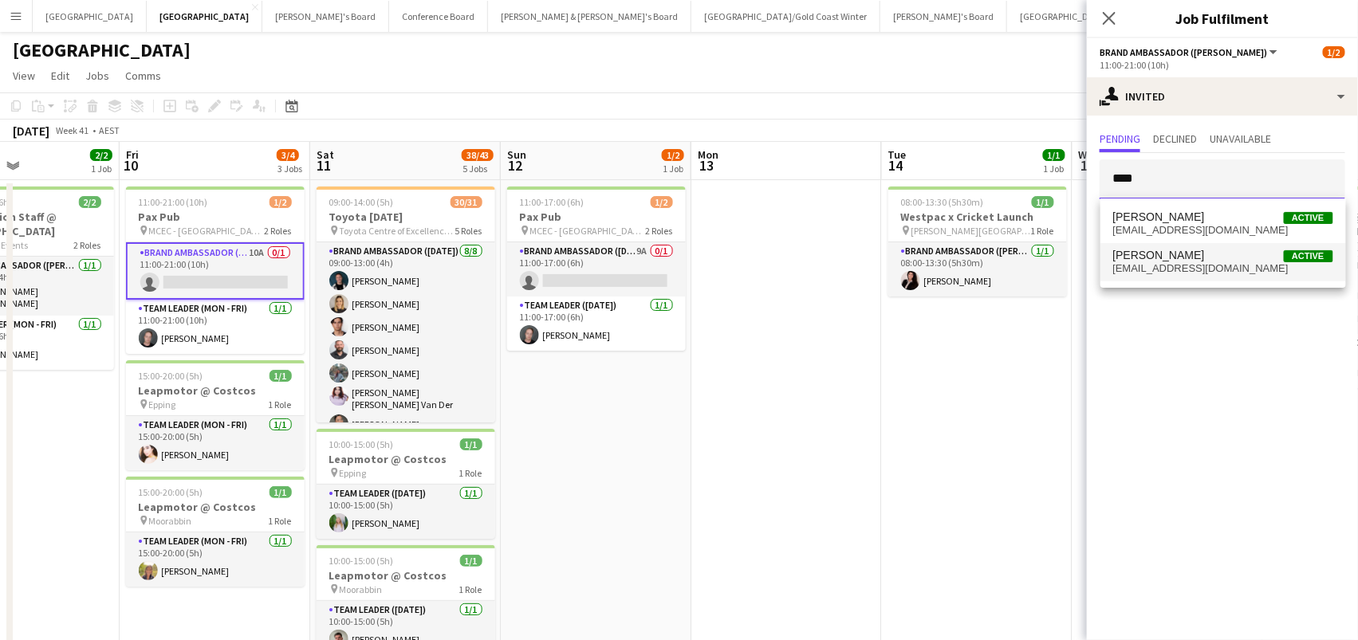
type input "****"
click at [1155, 254] on span "Lauren Freeman" at bounding box center [1159, 256] width 92 height 14
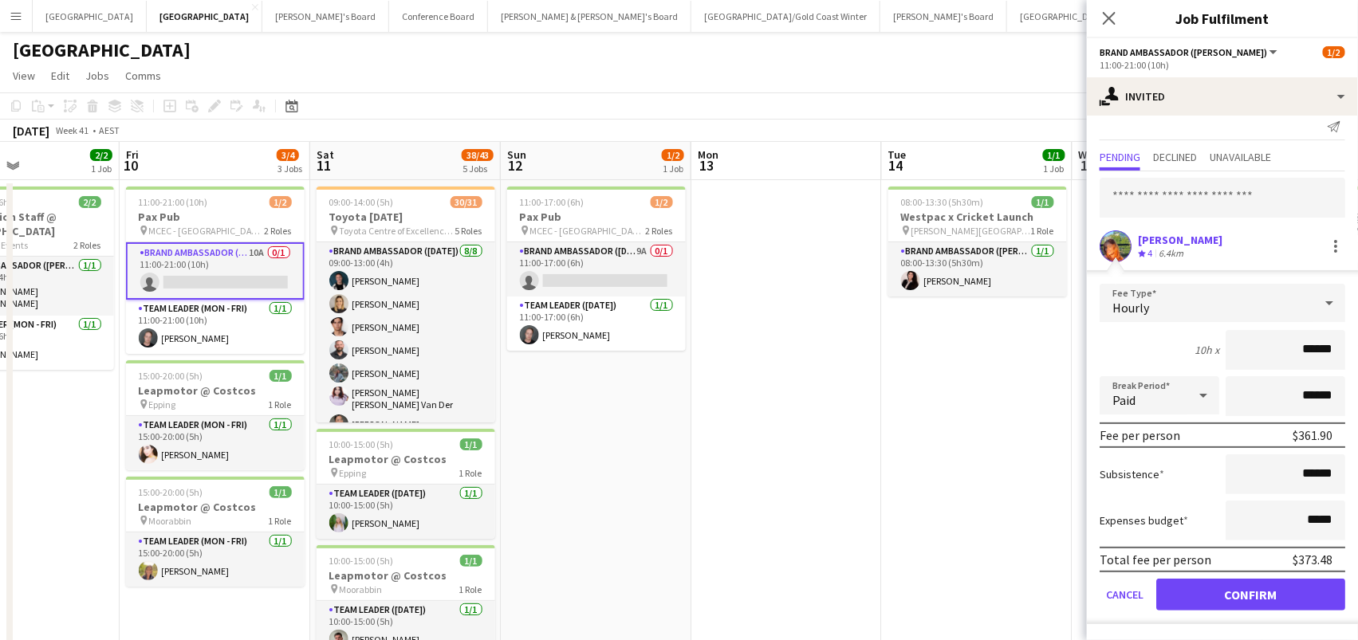
scroll to position [11, 0]
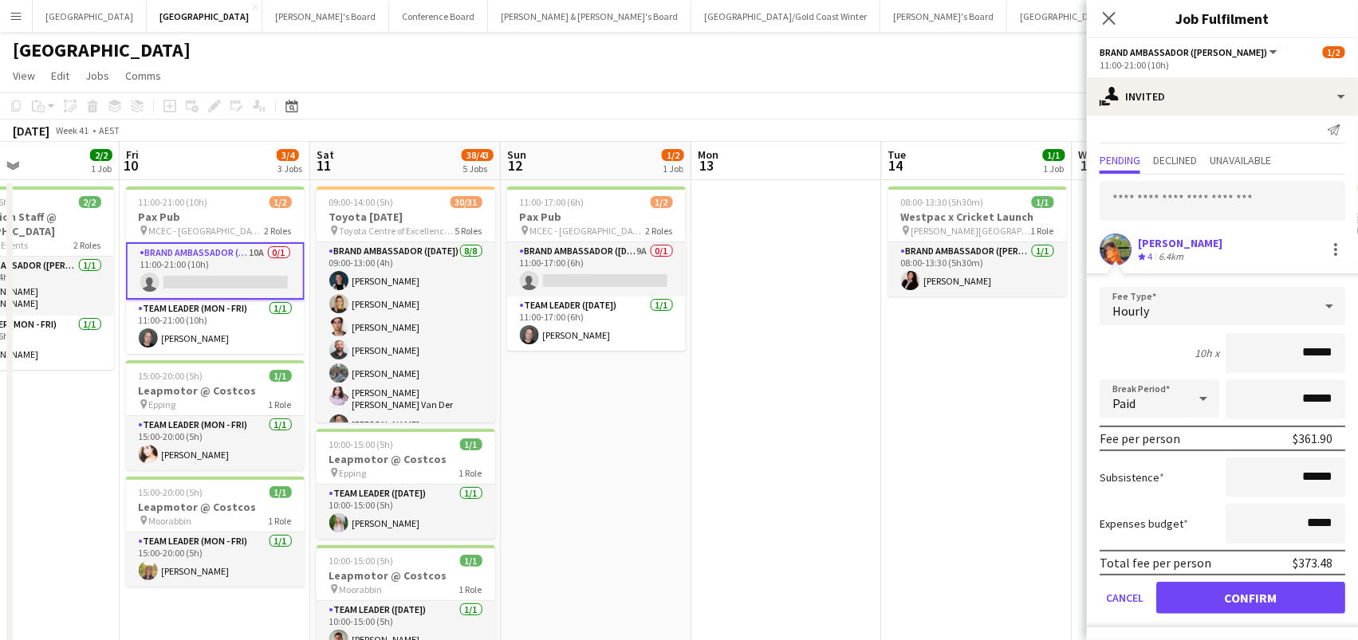
click at [1223, 592] on button "Confirm" at bounding box center [1250, 598] width 189 height 32
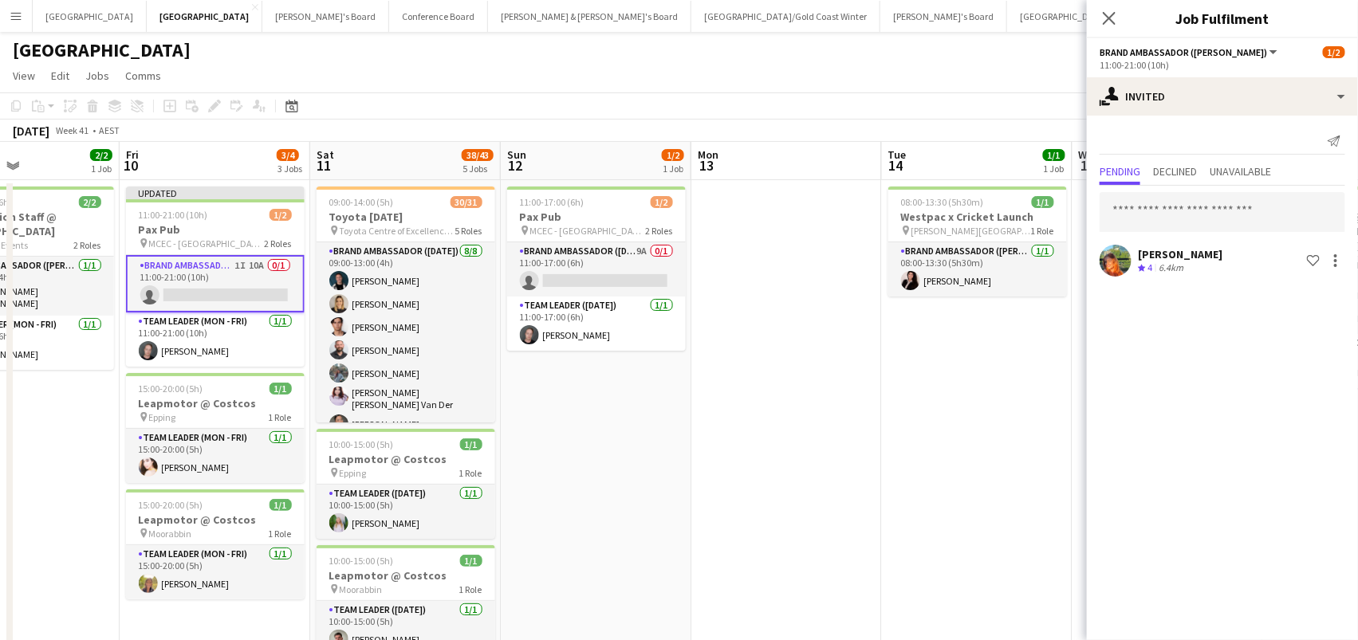
scroll to position [0, 0]
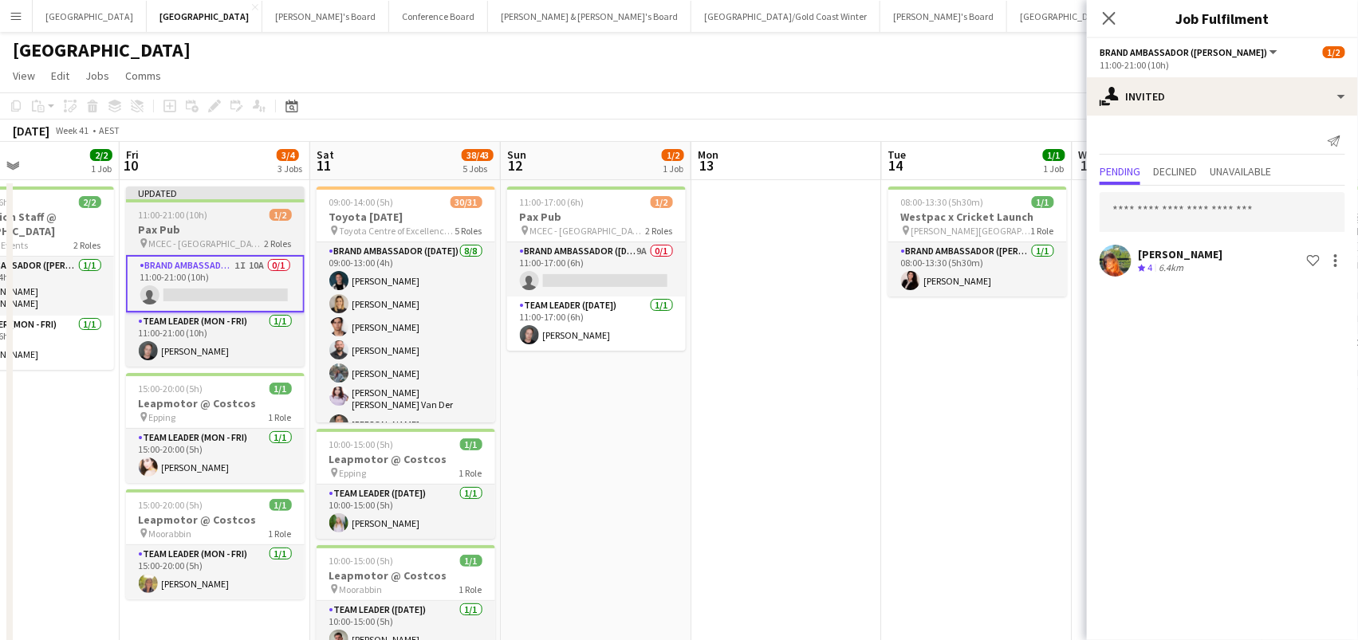
click at [182, 210] on span "11:00-21:00 (10h)" at bounding box center [173, 215] width 69 height 12
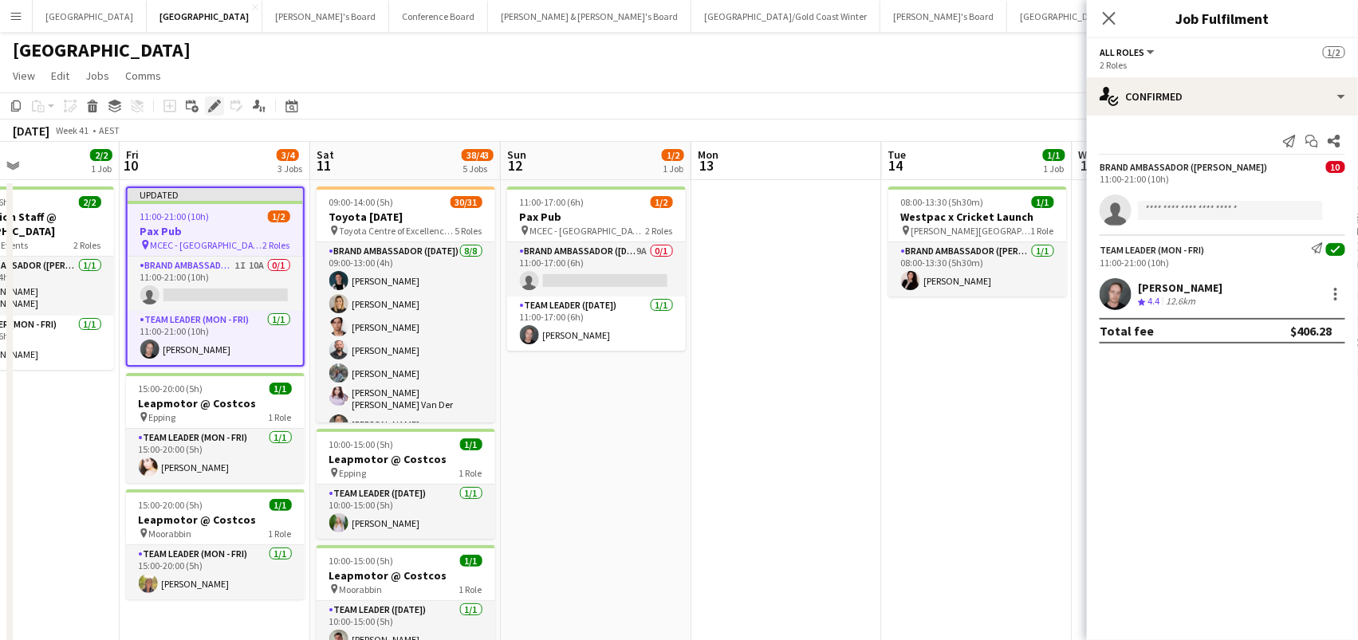
click at [209, 105] on icon "Edit" at bounding box center [214, 106] width 13 height 13
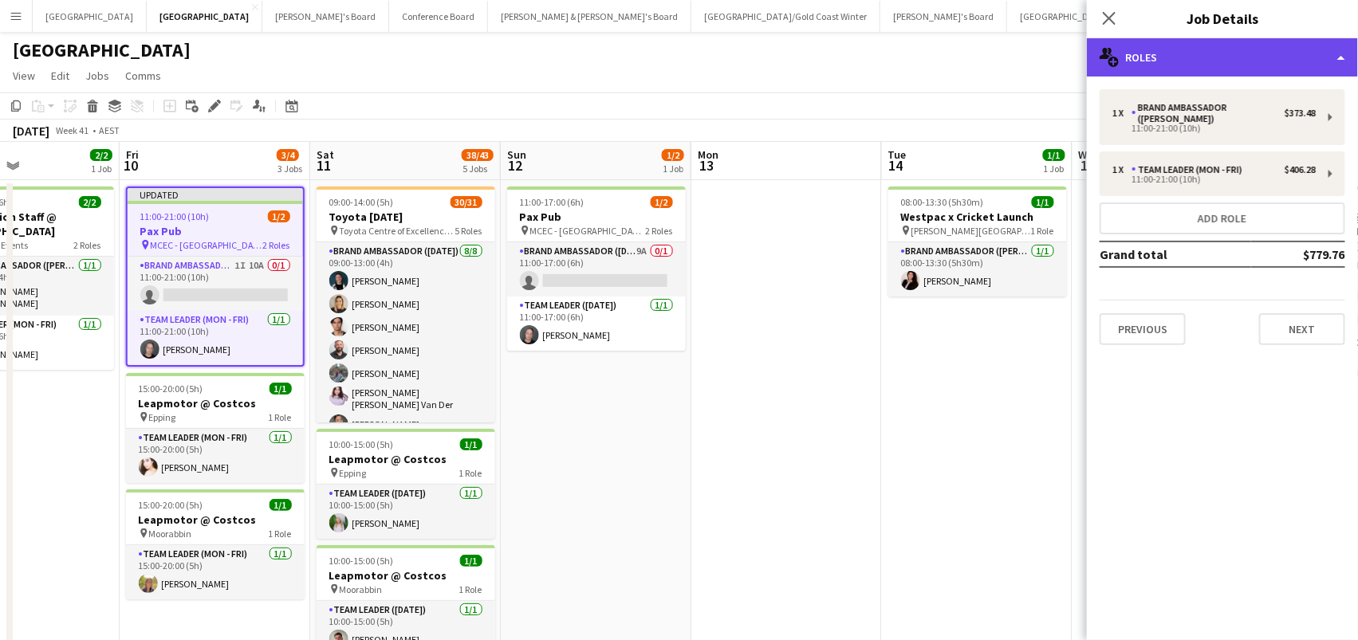
click at [1269, 69] on div "multiple-users-add Roles" at bounding box center [1222, 57] width 271 height 38
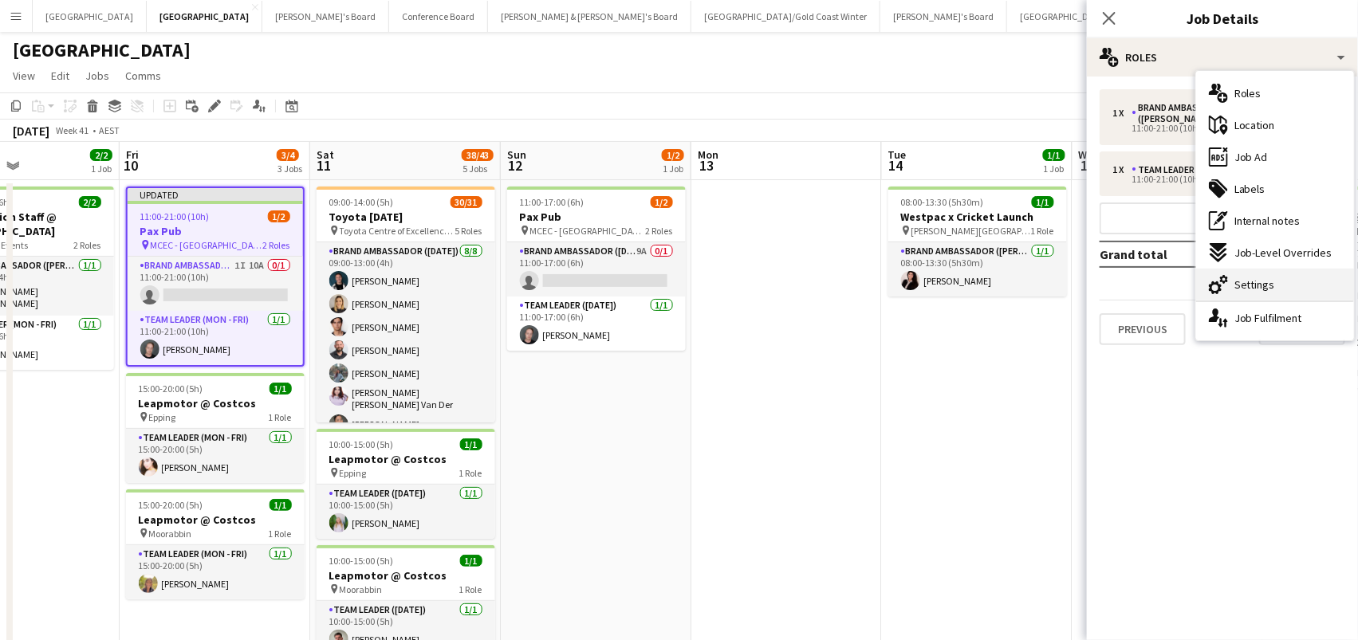
drag, startPoint x: 1275, startPoint y: 267, endPoint x: 1275, endPoint y: 279, distance: 12.0
click at [1275, 279] on div "multiple-users-add Roles maps-pin-1 Location ads-window Job Ad tags-double Labe…" at bounding box center [1275, 206] width 158 height 270
click at [1275, 279] on div "cog-double-3 Settings" at bounding box center [1275, 285] width 158 height 32
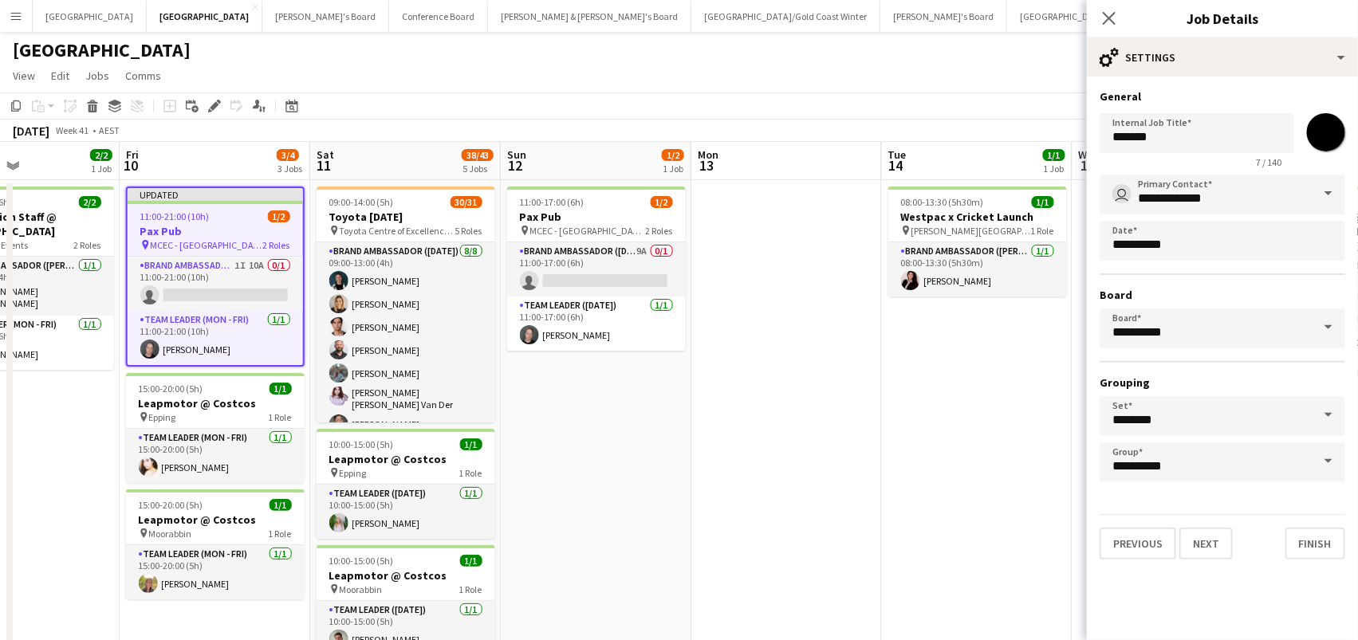
click at [1325, 132] on input "*******" at bounding box center [1325, 132] width 57 height 57
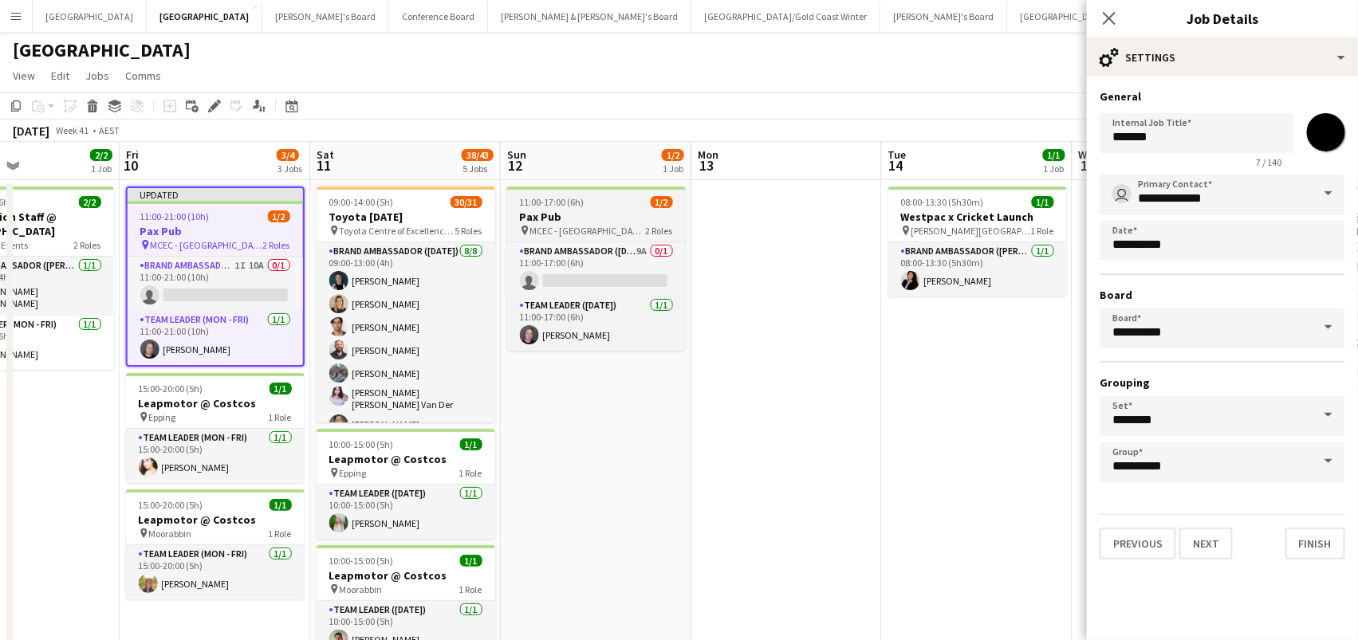
click at [576, 214] on h3 "Pax Pub" at bounding box center [596, 217] width 179 height 14
type input "*******"
type input "**********"
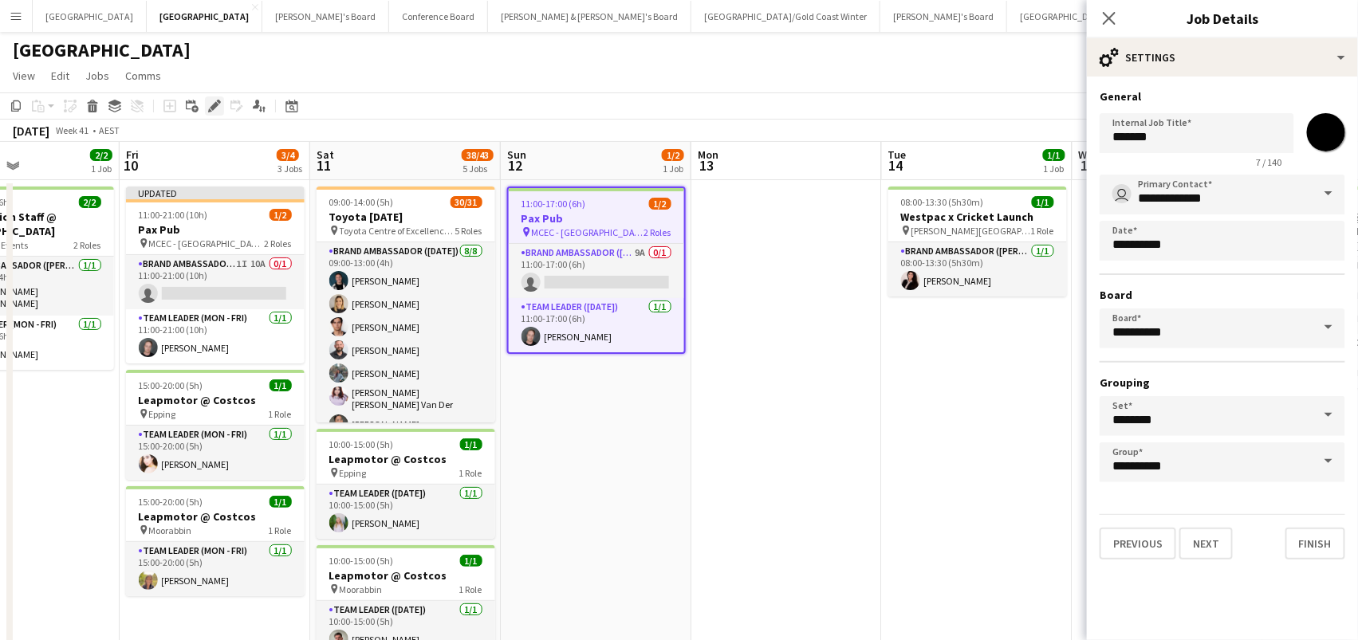
click at [217, 111] on icon "Edit" at bounding box center [214, 106] width 13 height 13
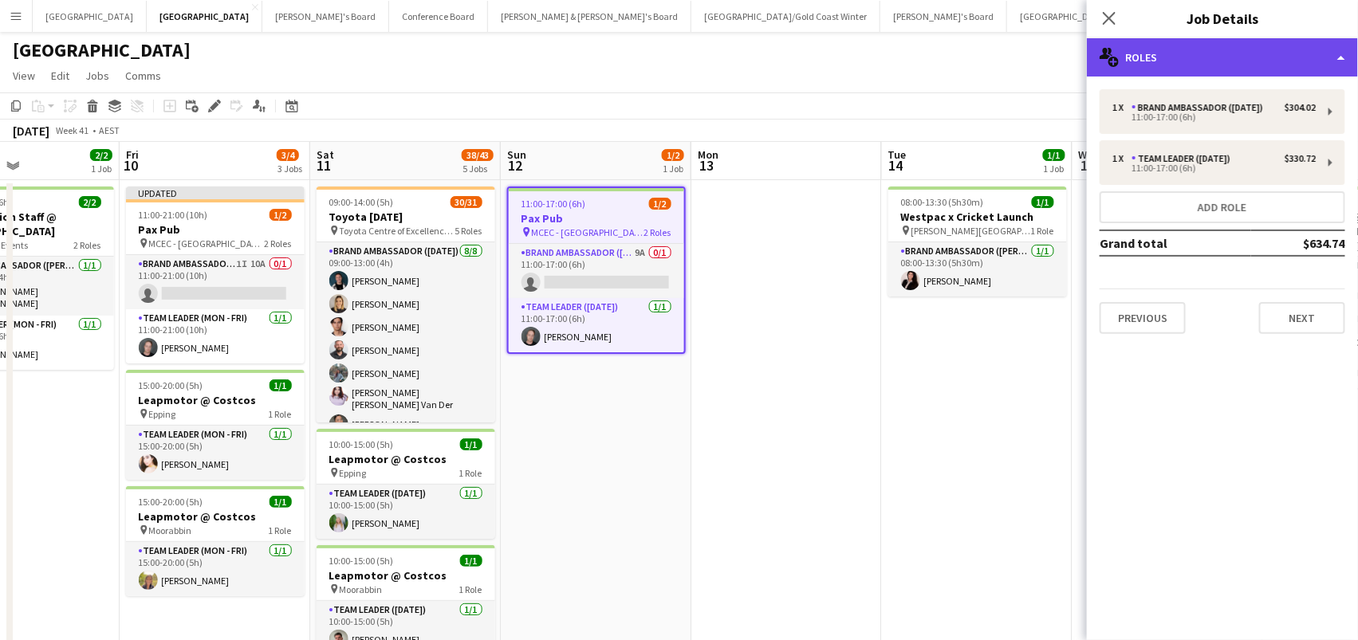
click at [1173, 59] on div "multiple-users-add Roles" at bounding box center [1222, 57] width 271 height 38
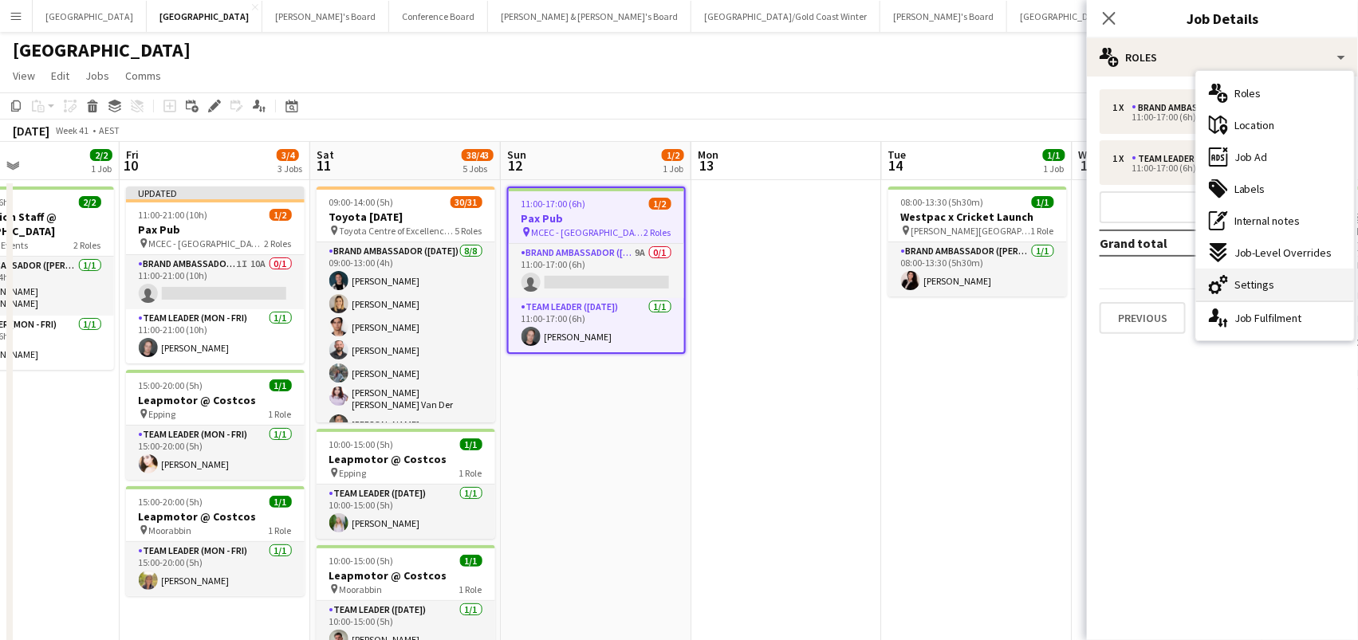
click at [1239, 295] on div "cog-double-3 Settings" at bounding box center [1275, 285] width 158 height 32
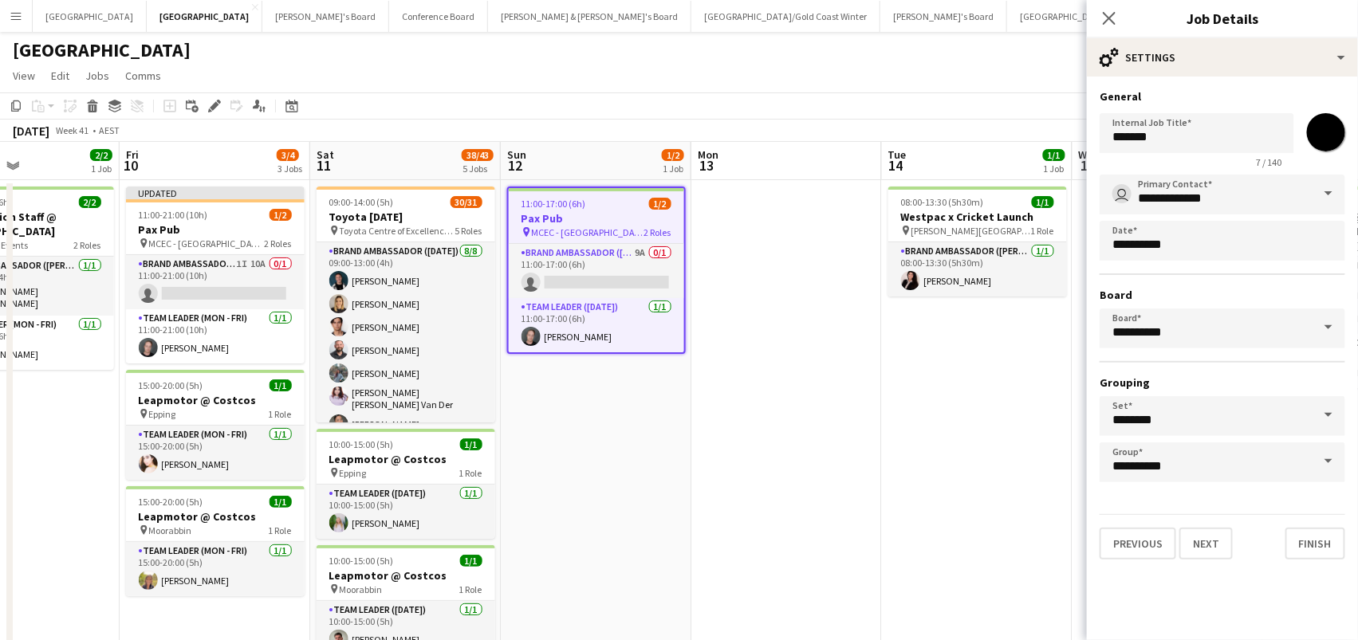
click at [1314, 129] on input "*******" at bounding box center [1325, 132] width 57 height 57
type input "*******"
click at [790, 433] on app-date-cell at bounding box center [786, 642] width 191 height 924
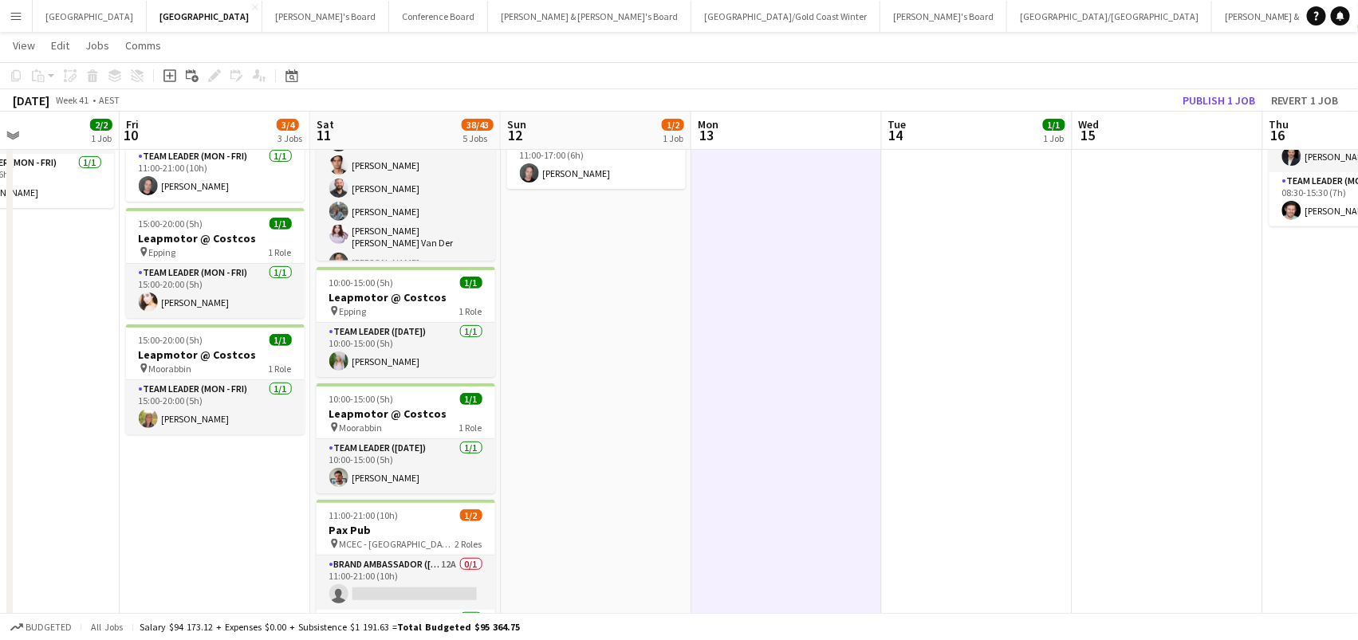
scroll to position [171, 0]
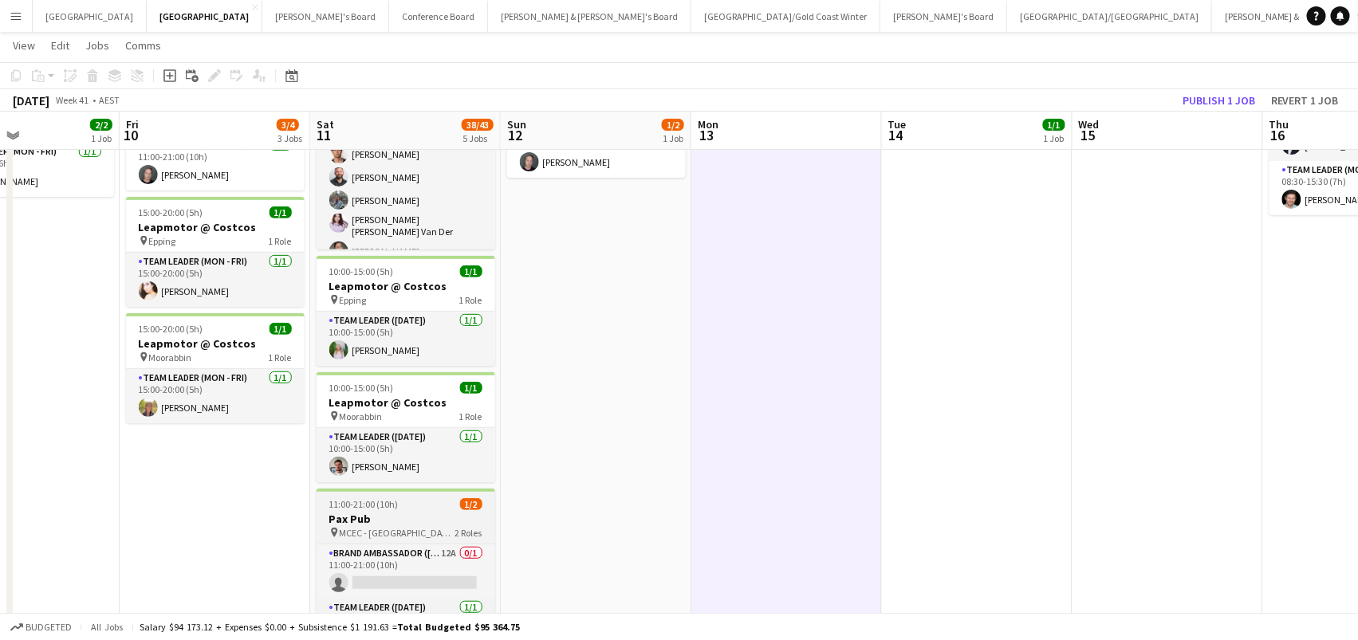
click at [366, 526] on div "pin MCEC - VIC 2 Roles" at bounding box center [406, 532] width 179 height 13
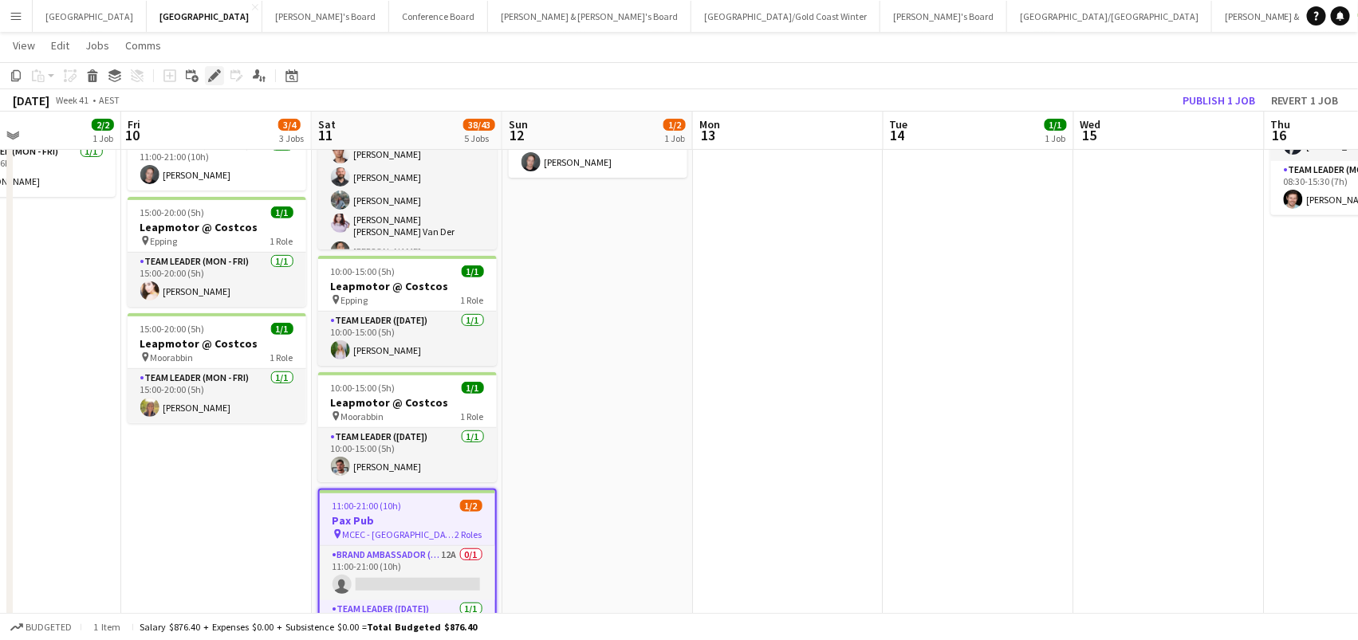
click at [211, 78] on icon at bounding box center [214, 76] width 9 height 9
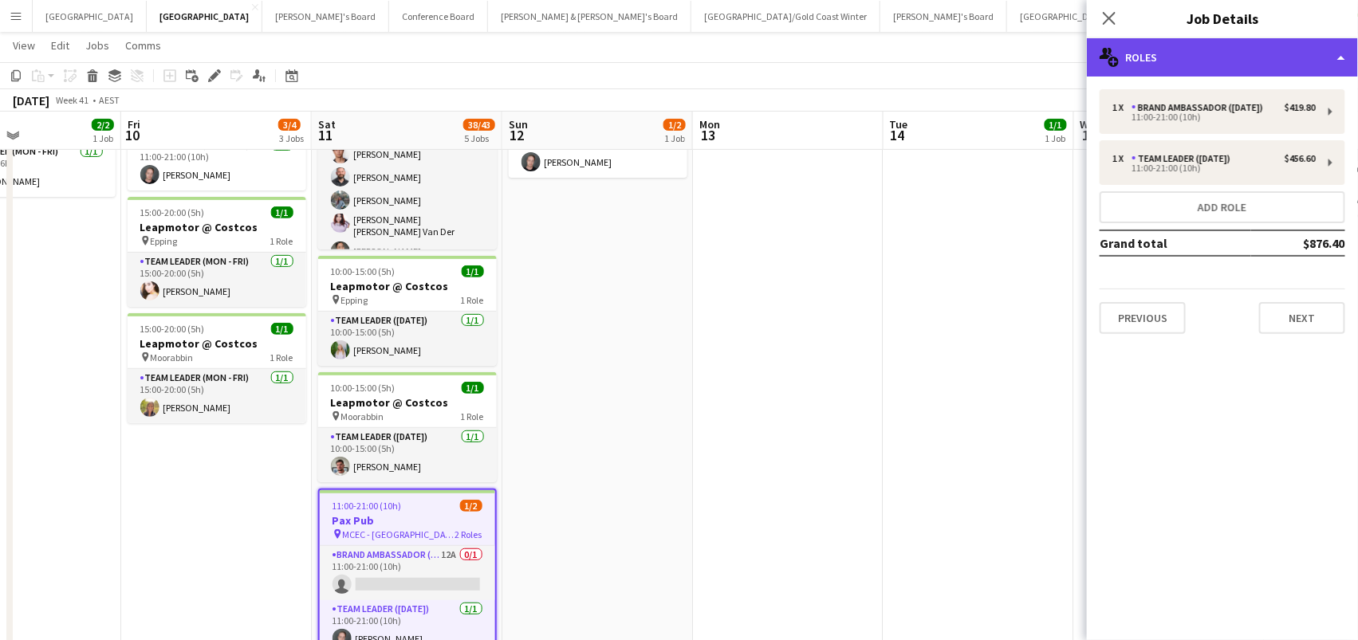
click at [1202, 50] on div "multiple-users-add Roles" at bounding box center [1222, 57] width 271 height 38
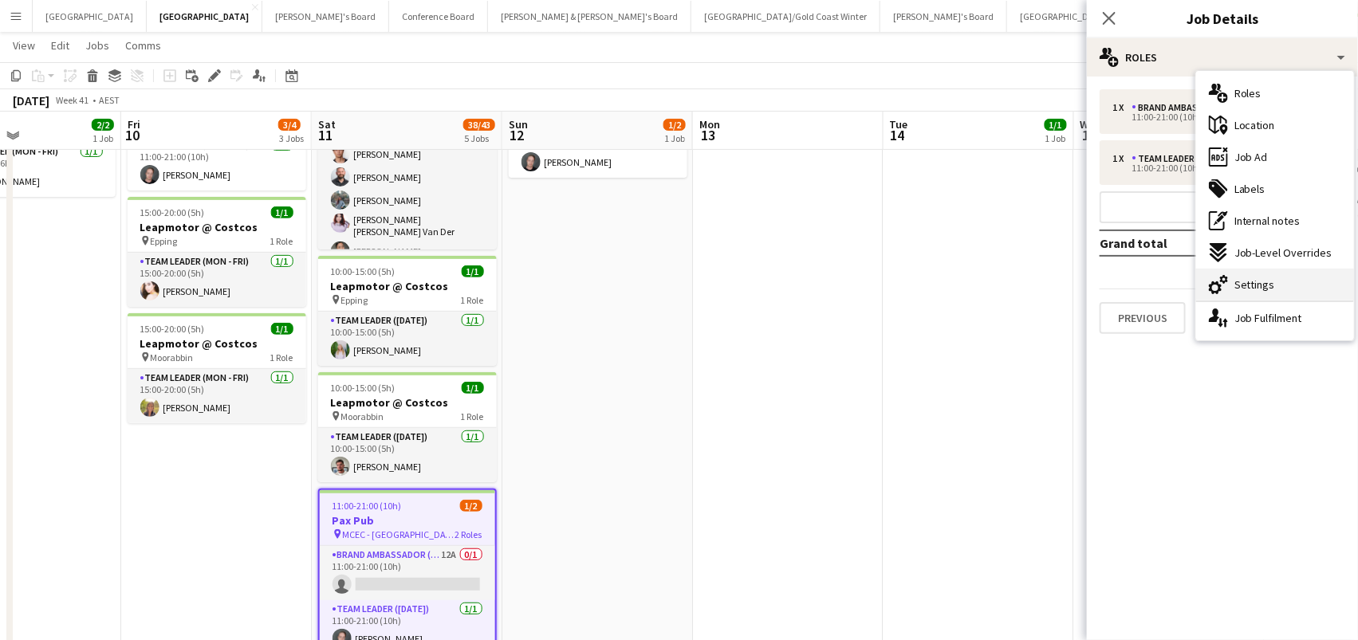
click at [1208, 288] on div "cog-double-3 Settings" at bounding box center [1275, 285] width 158 height 32
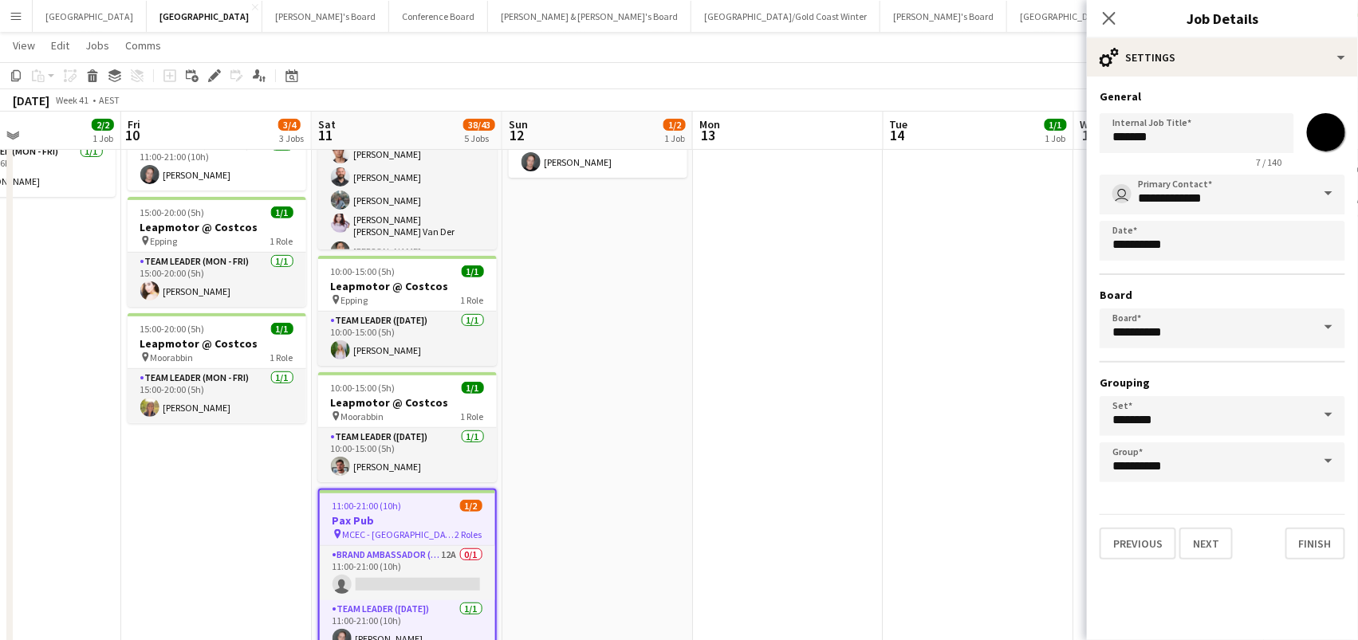
click at [1331, 133] on input "*******" at bounding box center [1325, 132] width 57 height 57
type input "*******"
click at [801, 310] on app-date-cell at bounding box center [788, 469] width 191 height 924
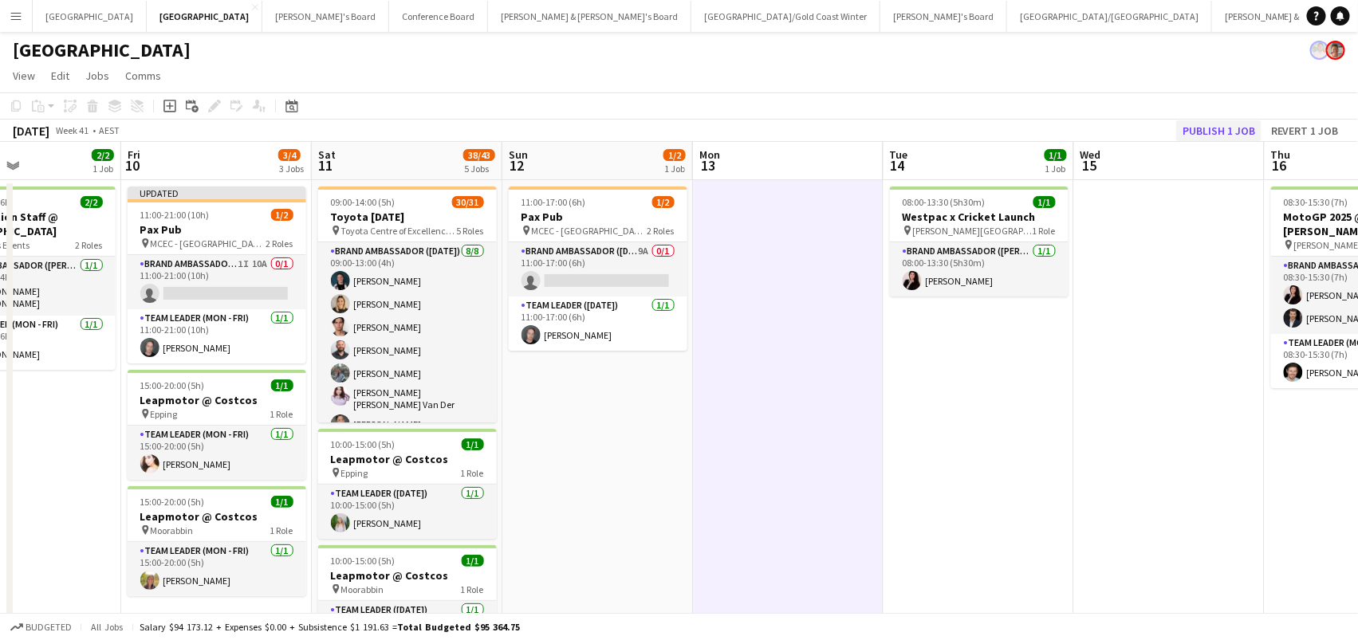
scroll to position [0, 0]
click at [1245, 126] on button "Publish 1 job" at bounding box center [1218, 130] width 85 height 21
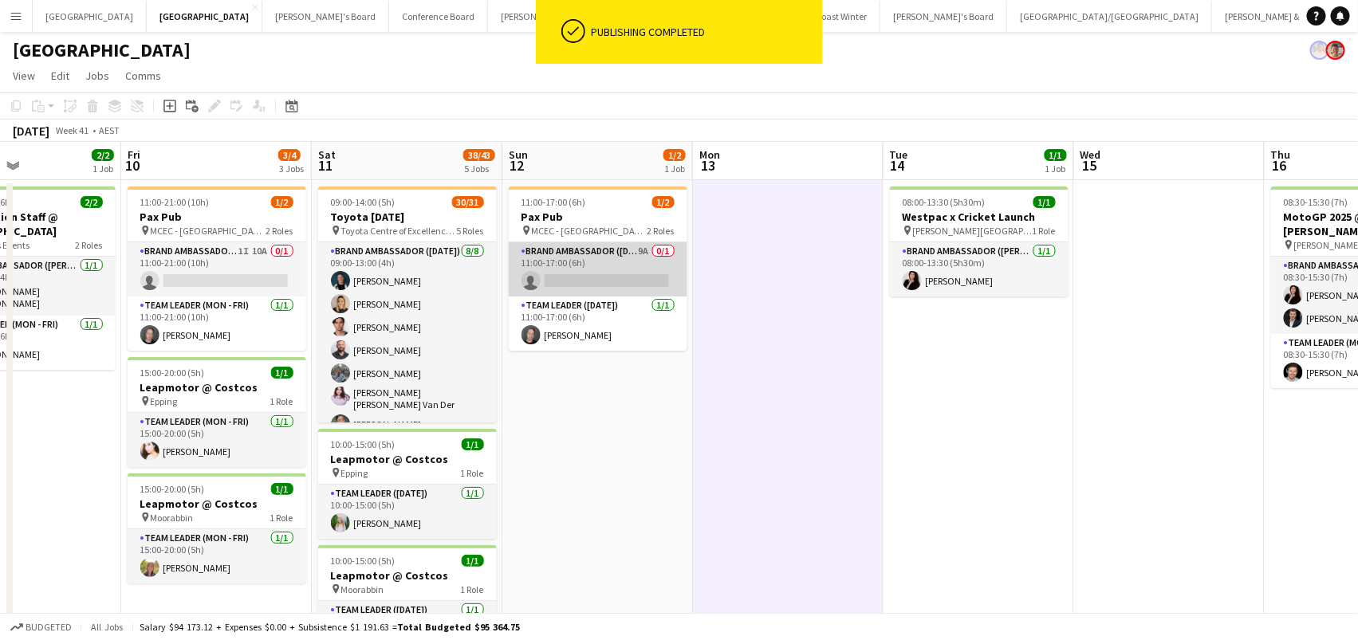
click at [580, 253] on app-card-role "Brand Ambassador (Sunday) 9A 0/1 11:00-17:00 (6h) single-neutral-actions" at bounding box center [598, 269] width 179 height 54
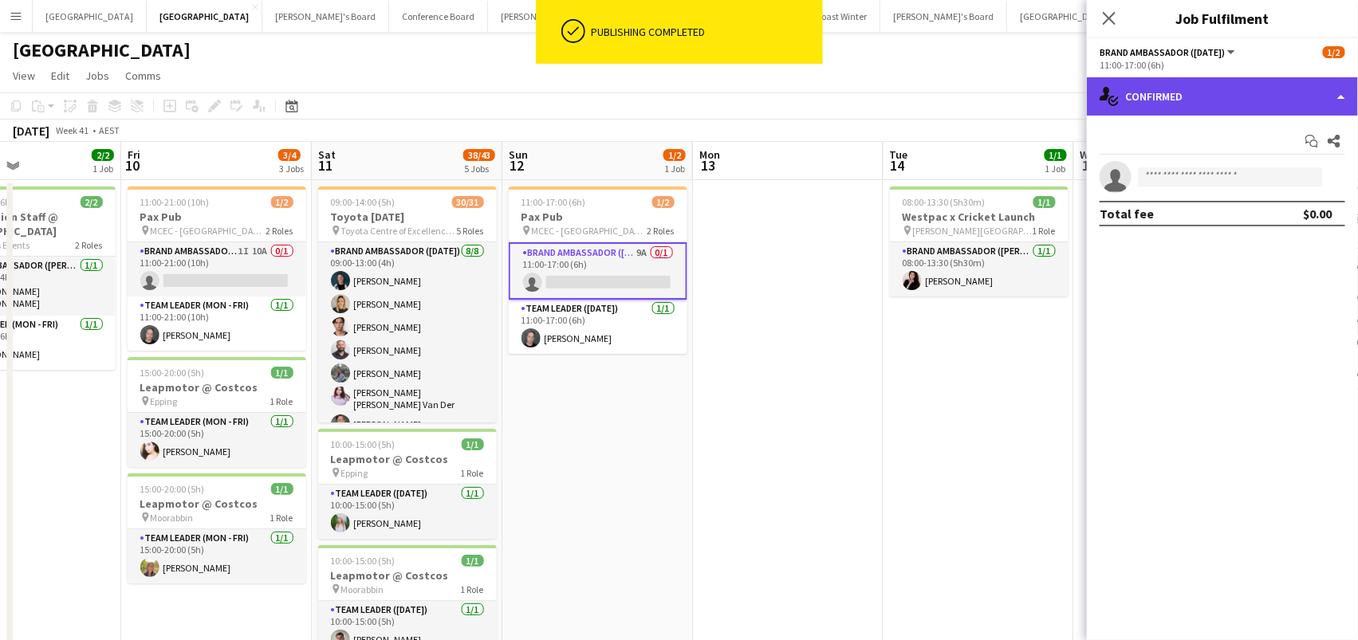
click at [1280, 102] on div "single-neutral-actions-check-2 Confirmed" at bounding box center [1222, 96] width 271 height 38
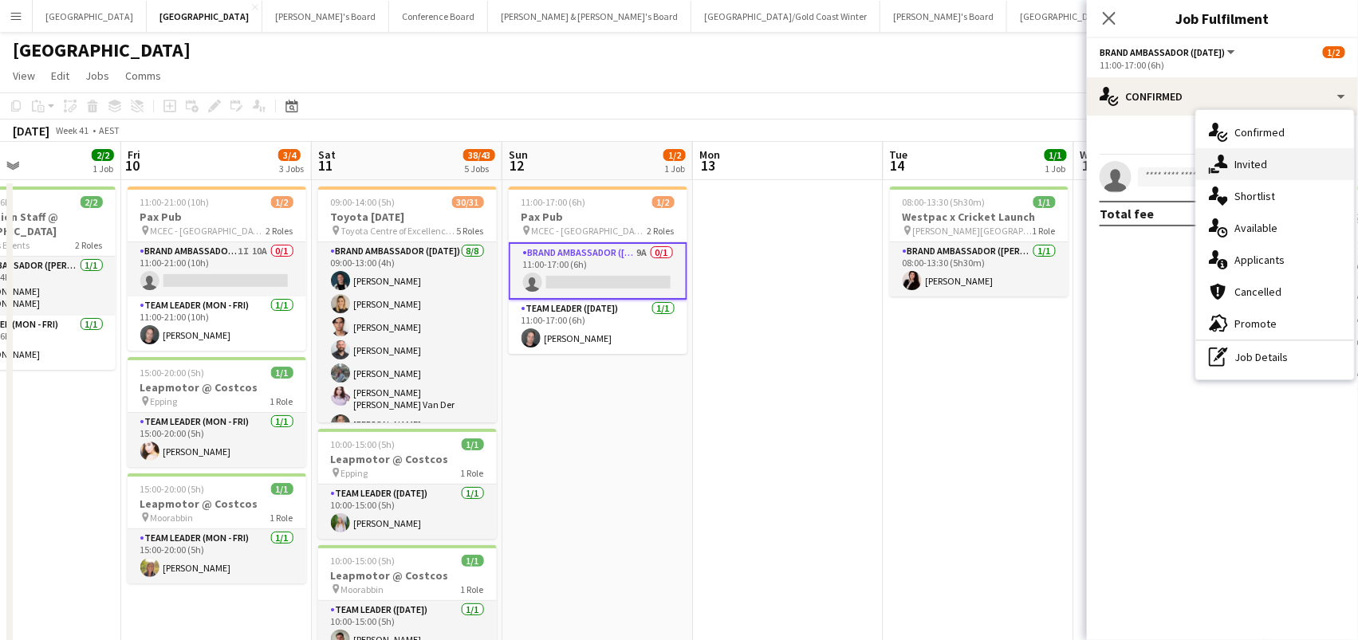
click at [1259, 171] on div "single-neutral-actions-share-1 Invited" at bounding box center [1275, 164] width 158 height 32
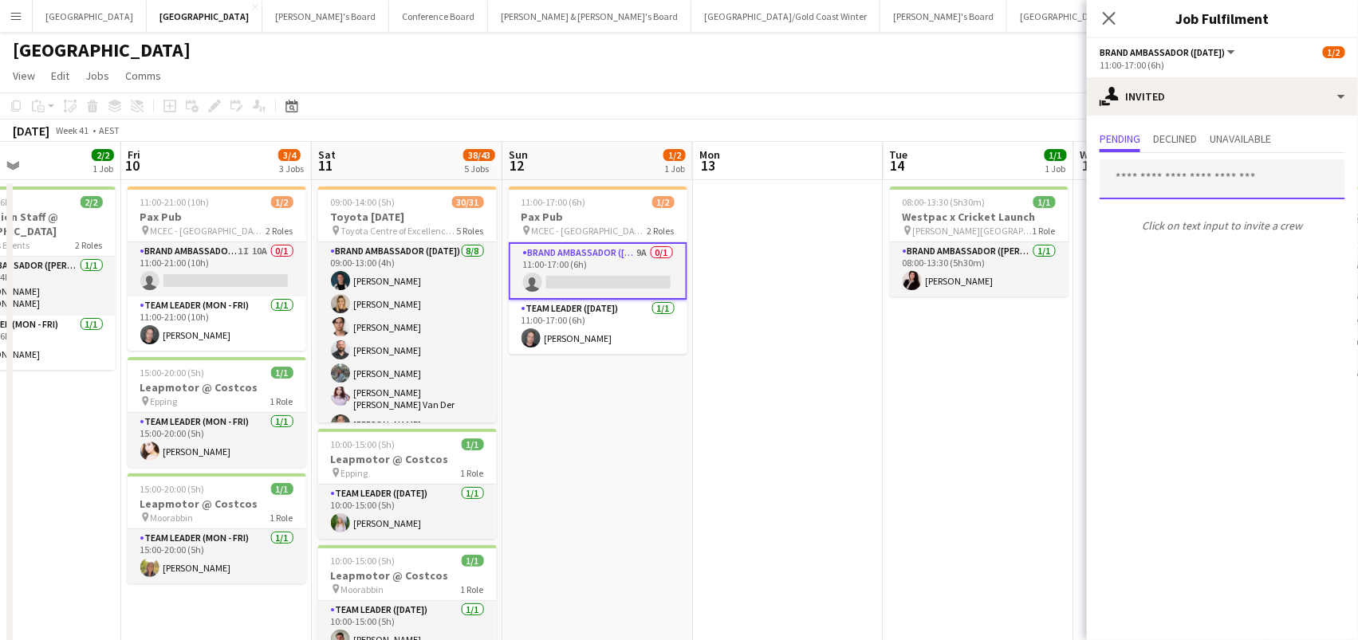
click at [1163, 179] on input "text" at bounding box center [1223, 179] width 246 height 40
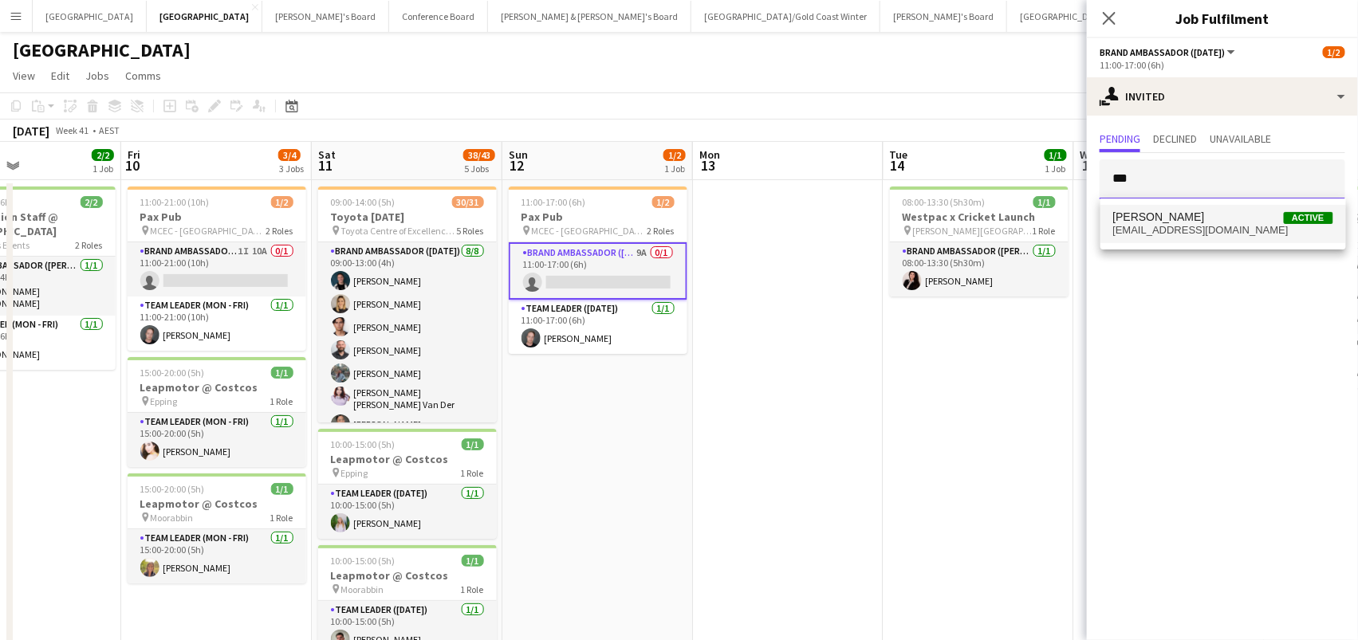
type input "***"
click at [1168, 226] on span "miajabara14@gmail.com" at bounding box center [1223, 230] width 220 height 13
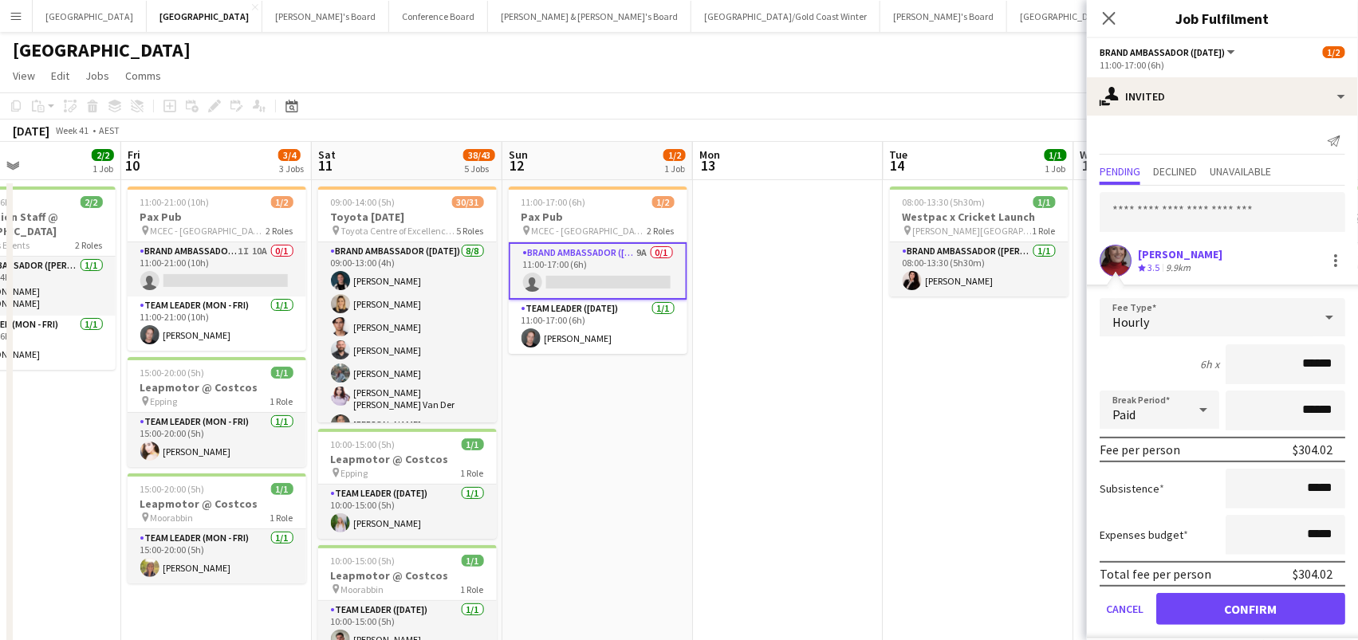
click at [1250, 607] on button "Confirm" at bounding box center [1250, 609] width 189 height 32
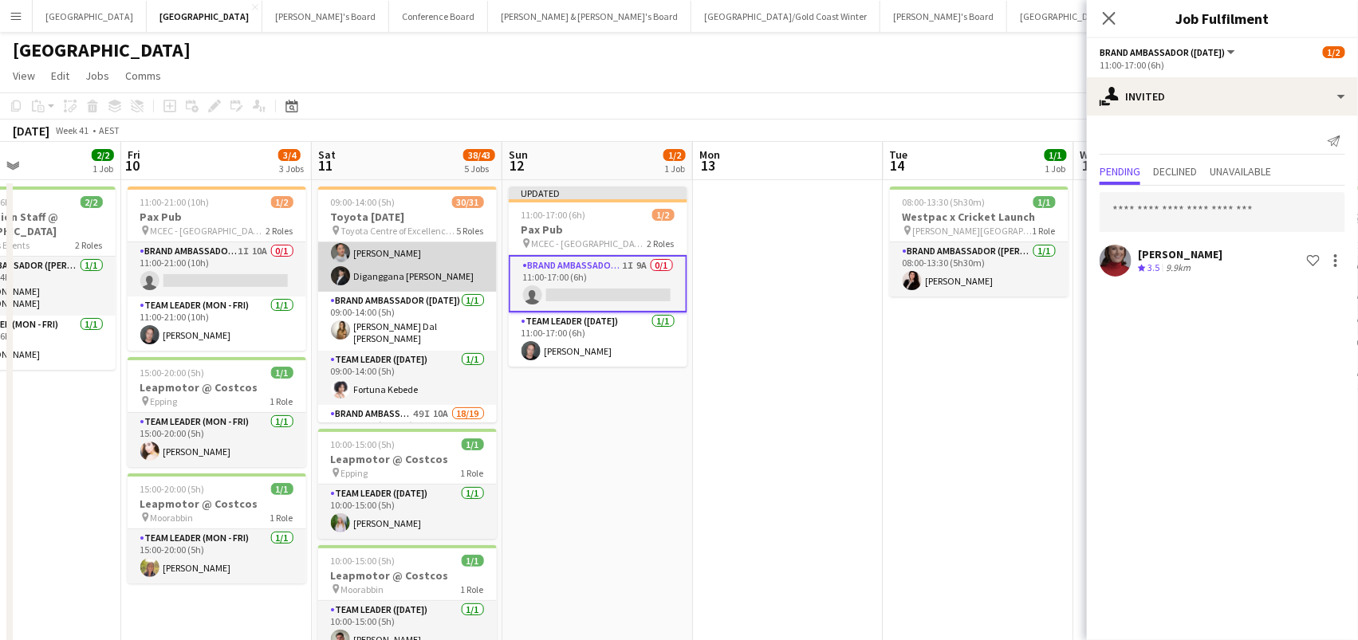
scroll to position [450, 0]
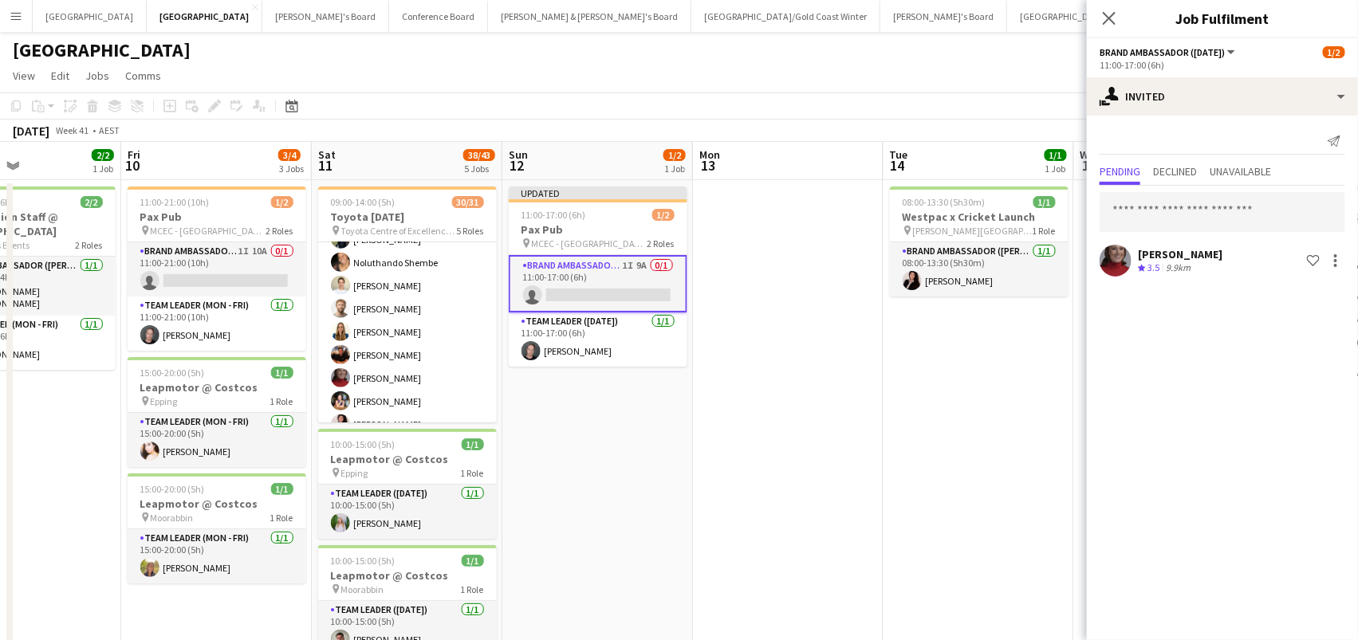
click at [660, 469] on app-date-cell "Updated 11:00-17:00 (6h) 1/2 Pax Pub pin MCEC - VIC 2 Roles Brand Ambassador (S…" at bounding box center [597, 642] width 191 height 924
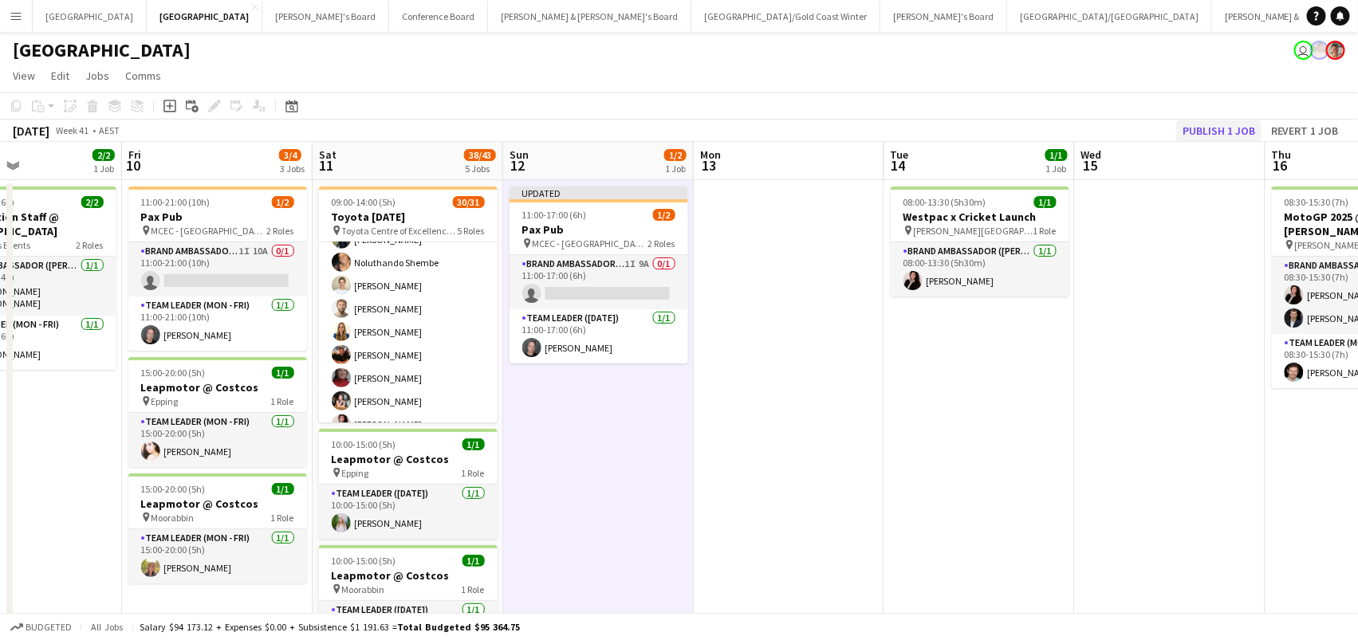
click at [1202, 129] on button "Publish 1 job" at bounding box center [1218, 130] width 85 height 21
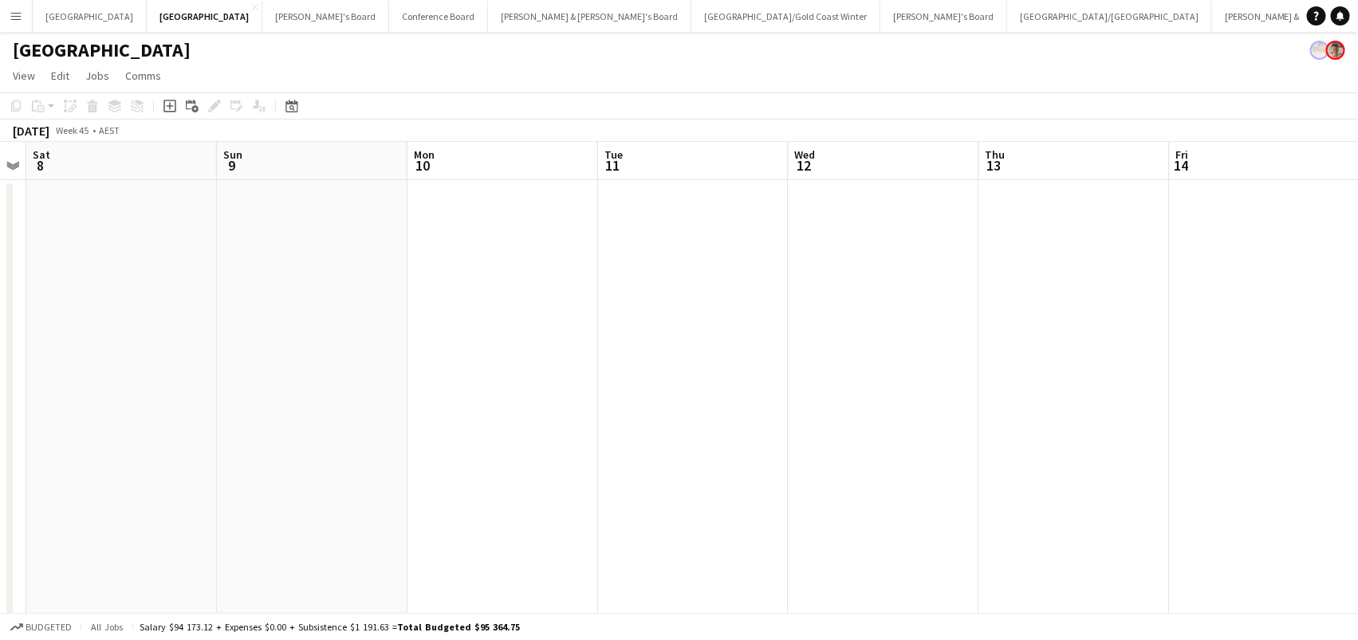
scroll to position [0, 557]
click at [289, 108] on icon "Date picker" at bounding box center [291, 106] width 13 height 13
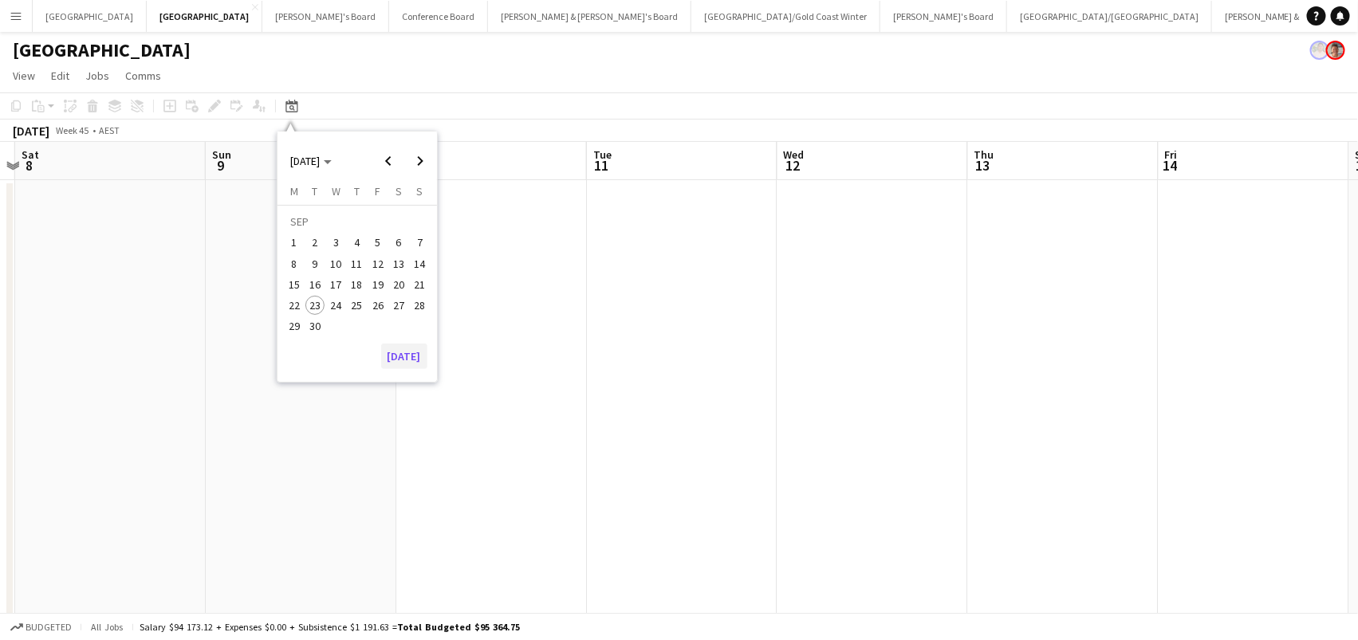
click at [405, 360] on button "[DATE]" at bounding box center [404, 357] width 46 height 26
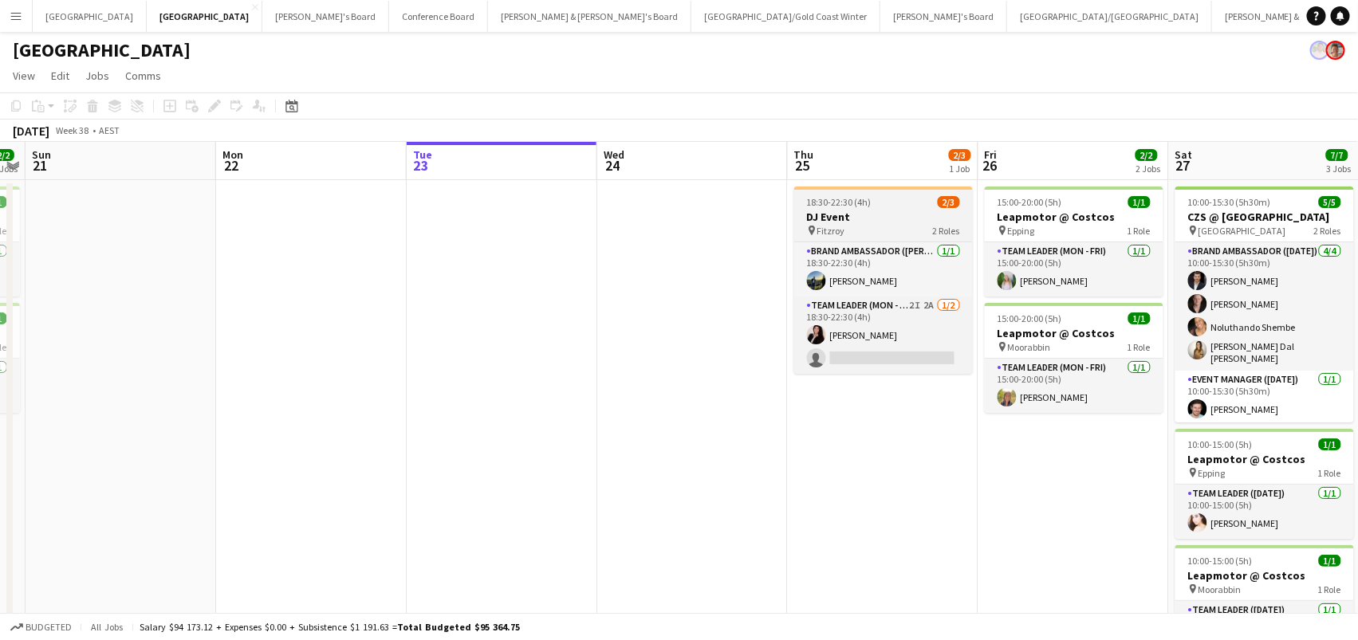
click at [895, 218] on h3 "DJ Event" at bounding box center [883, 217] width 179 height 14
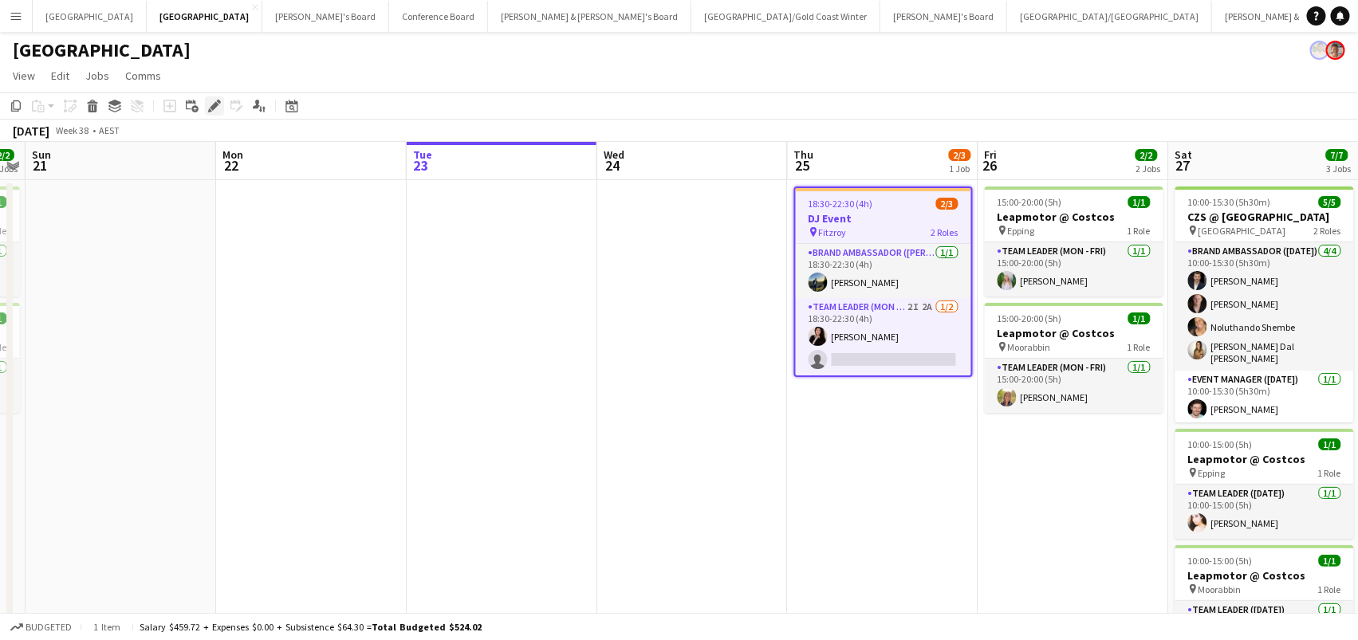
click at [210, 108] on icon at bounding box center [214, 106] width 9 height 9
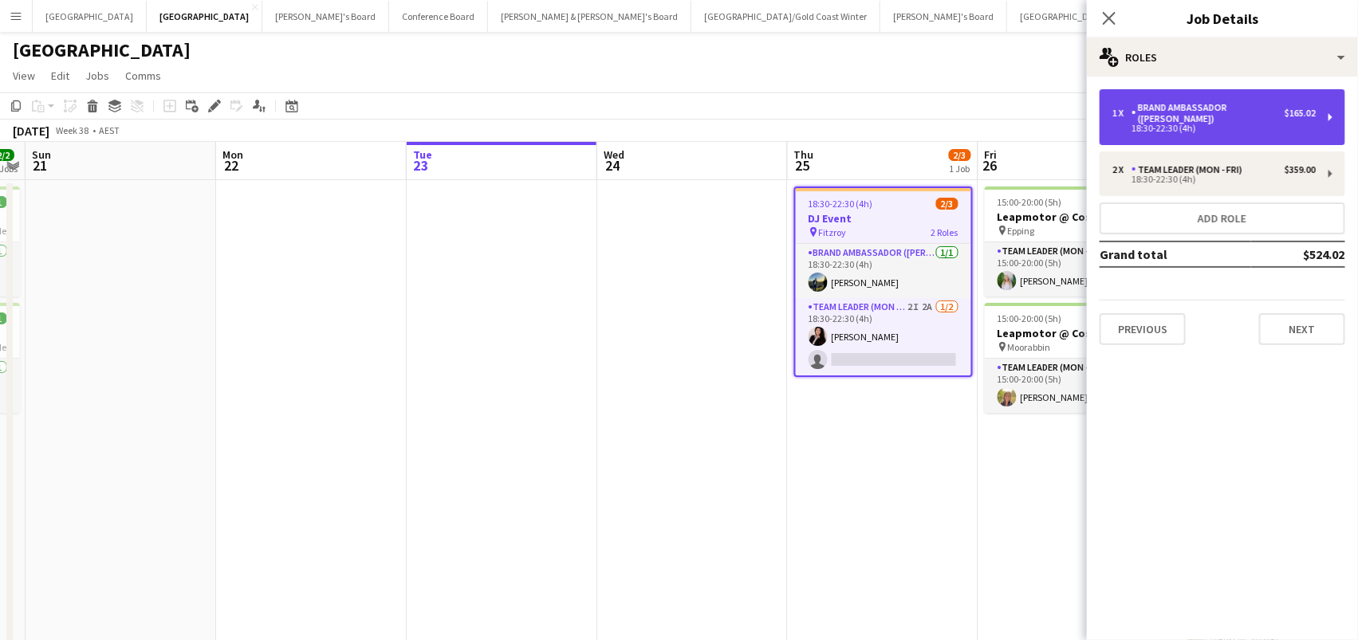
click at [1227, 92] on div "1 x Brand Ambassador (Mon - Fri) $165.02 18:30-22:30 (4h)" at bounding box center [1223, 117] width 246 height 56
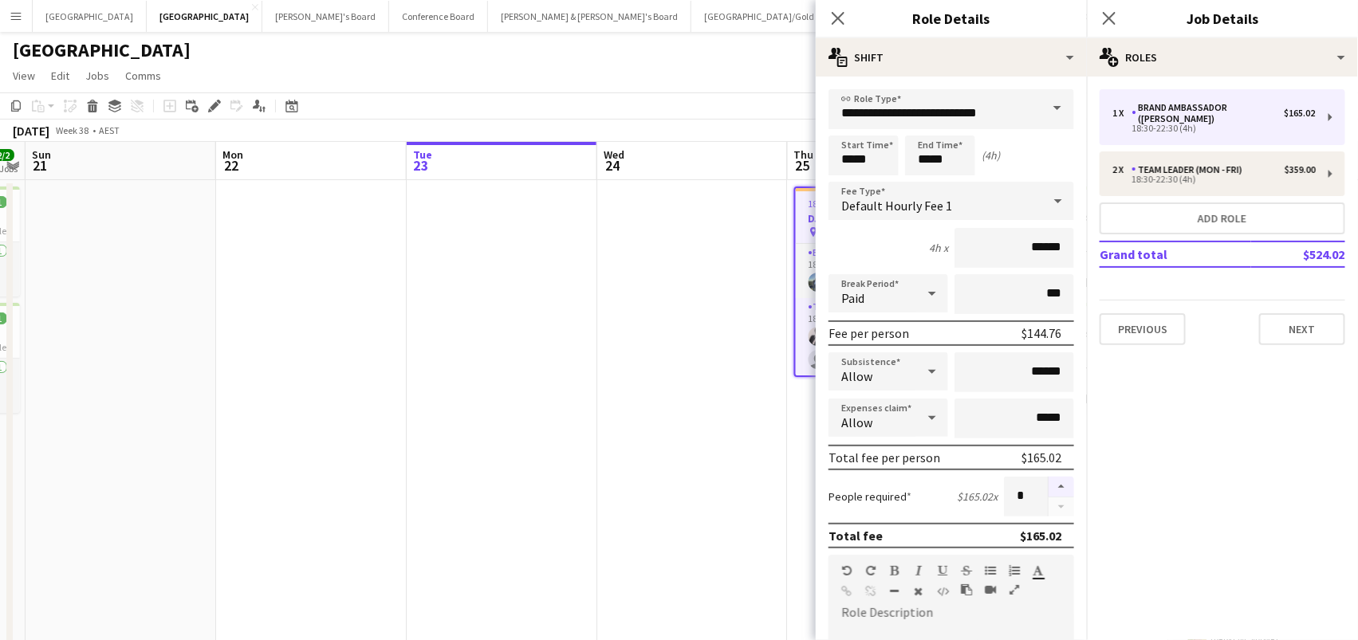
click at [1058, 484] on button "button" at bounding box center [1062, 487] width 26 height 21
type input "*"
click at [628, 455] on app-date-cell at bounding box center [692, 642] width 191 height 924
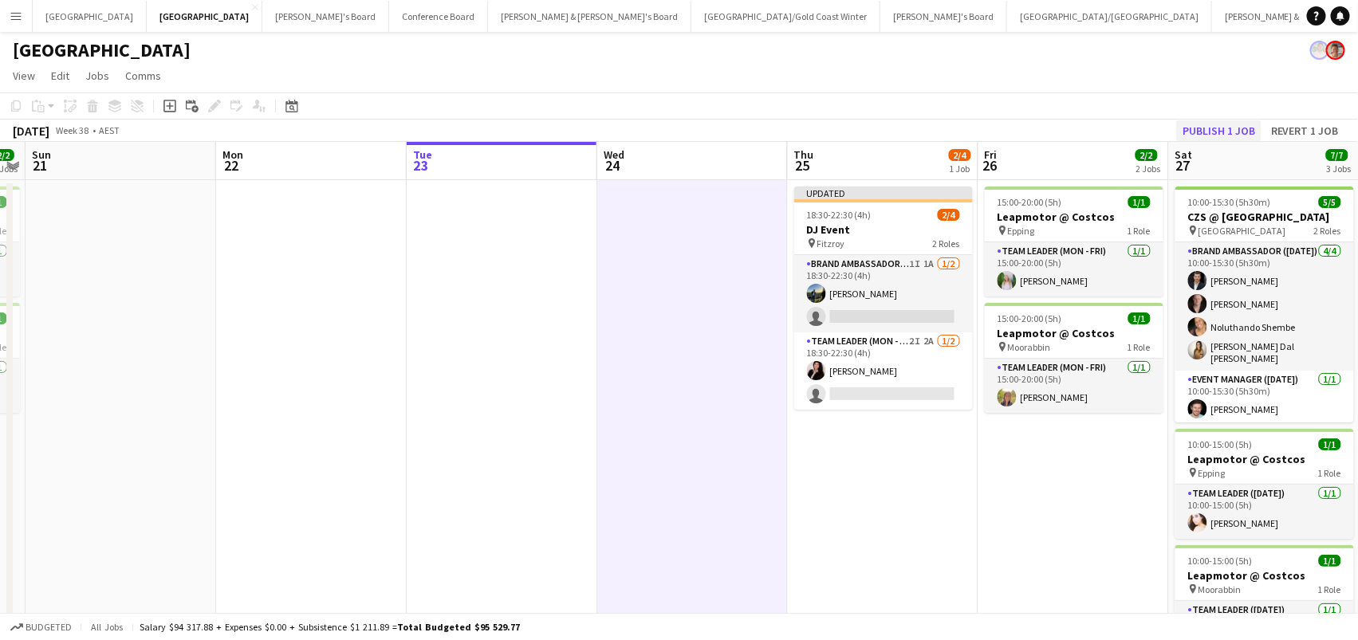
click at [1230, 128] on button "Publish 1 job" at bounding box center [1218, 130] width 85 height 21
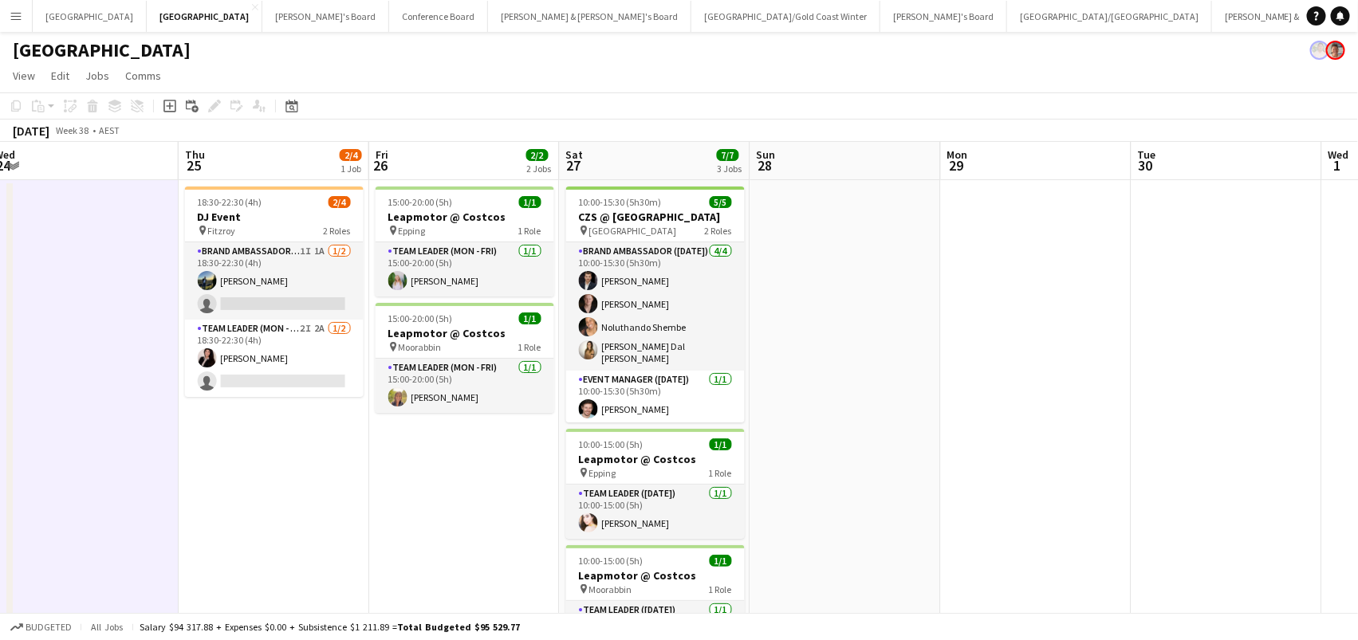
scroll to position [0, 626]
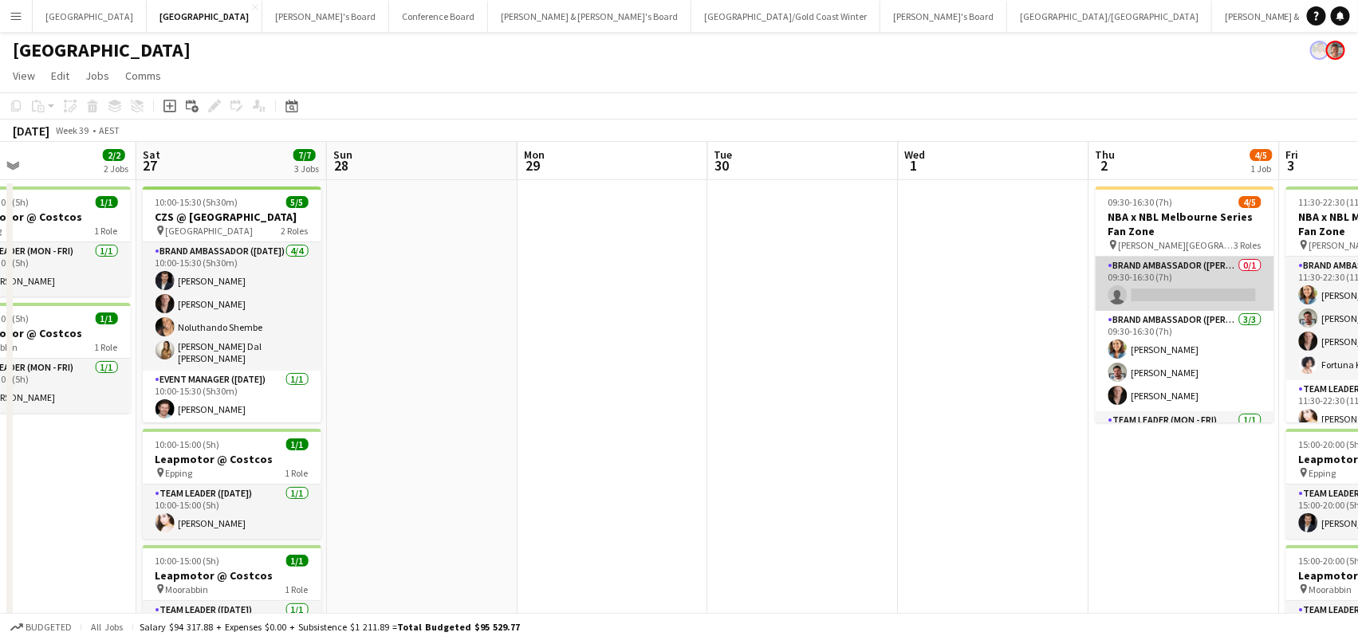
click at [1226, 272] on app-card-role "Brand Ambassador (Mon - Fri) 0/1 09:30-16:30 (7h) single-neutral-actions" at bounding box center [1185, 284] width 179 height 54
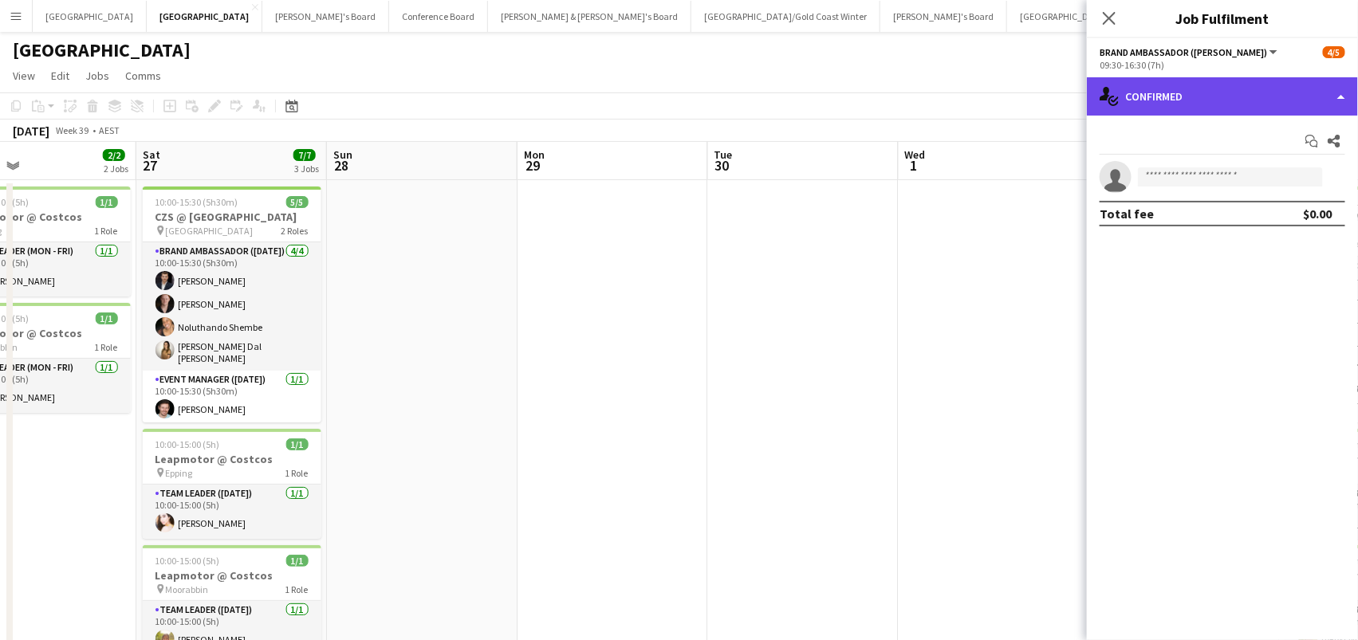
click at [1191, 91] on div "single-neutral-actions-check-2 Confirmed" at bounding box center [1222, 96] width 271 height 38
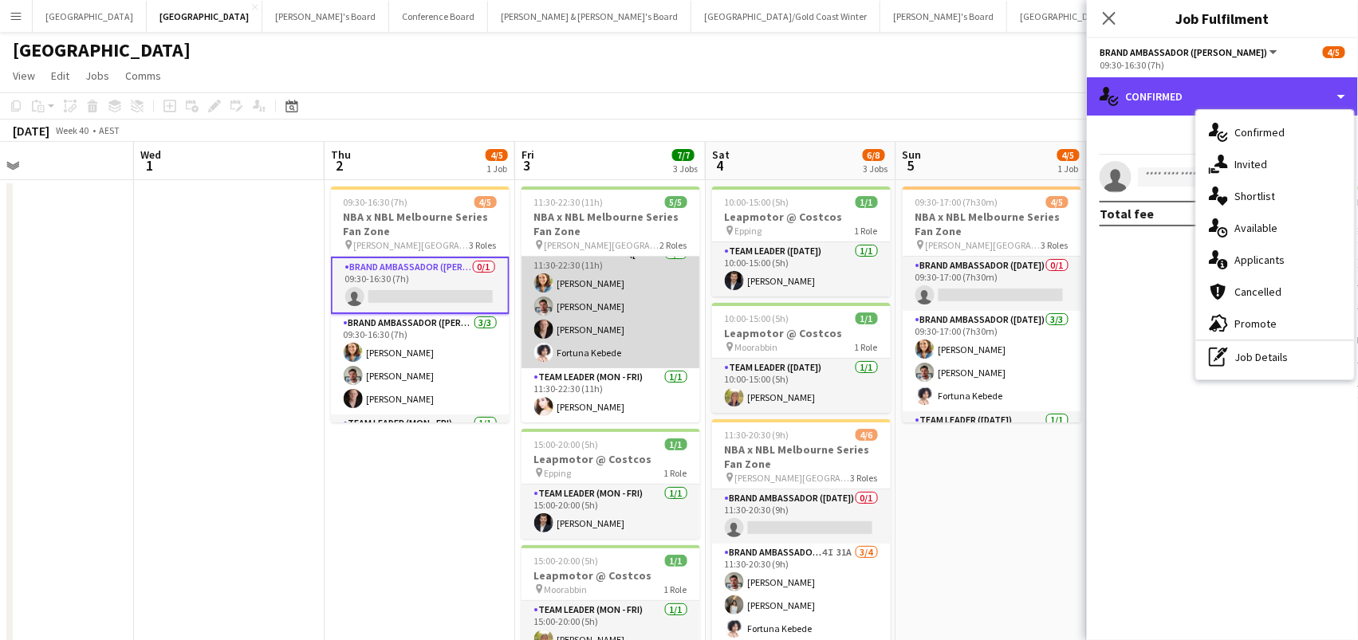
scroll to position [10, 0]
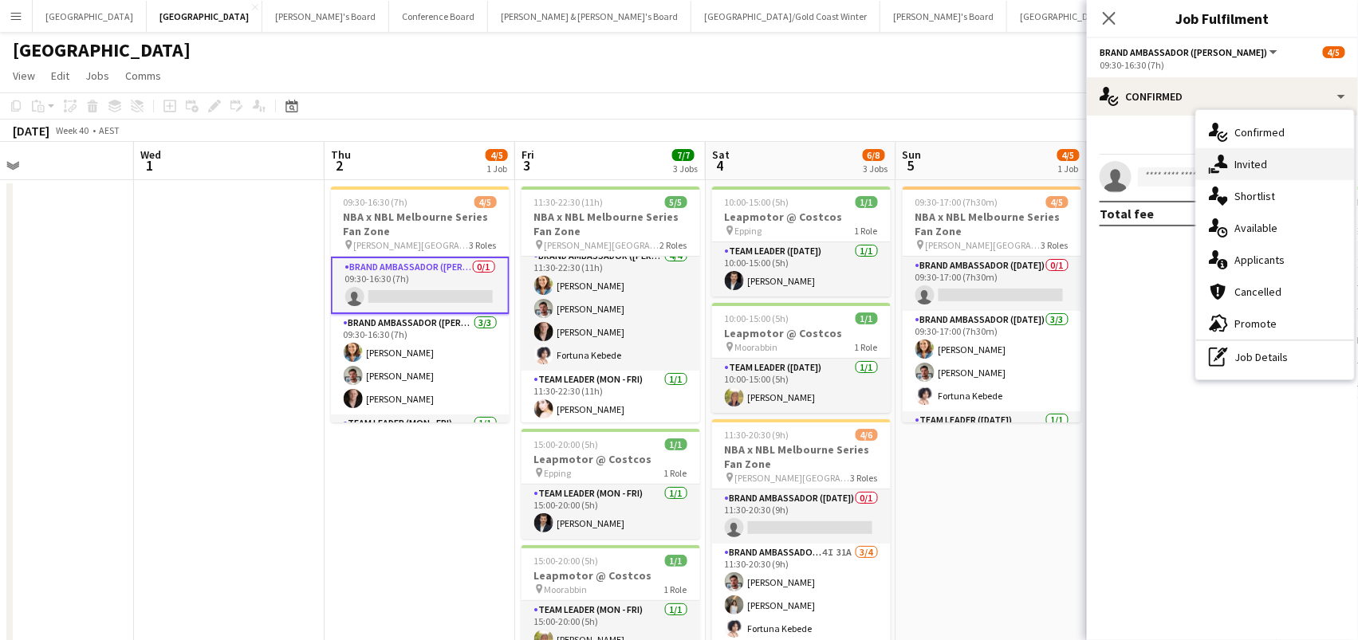
click at [1290, 152] on div "single-neutral-actions-share-1 Invited" at bounding box center [1275, 164] width 158 height 32
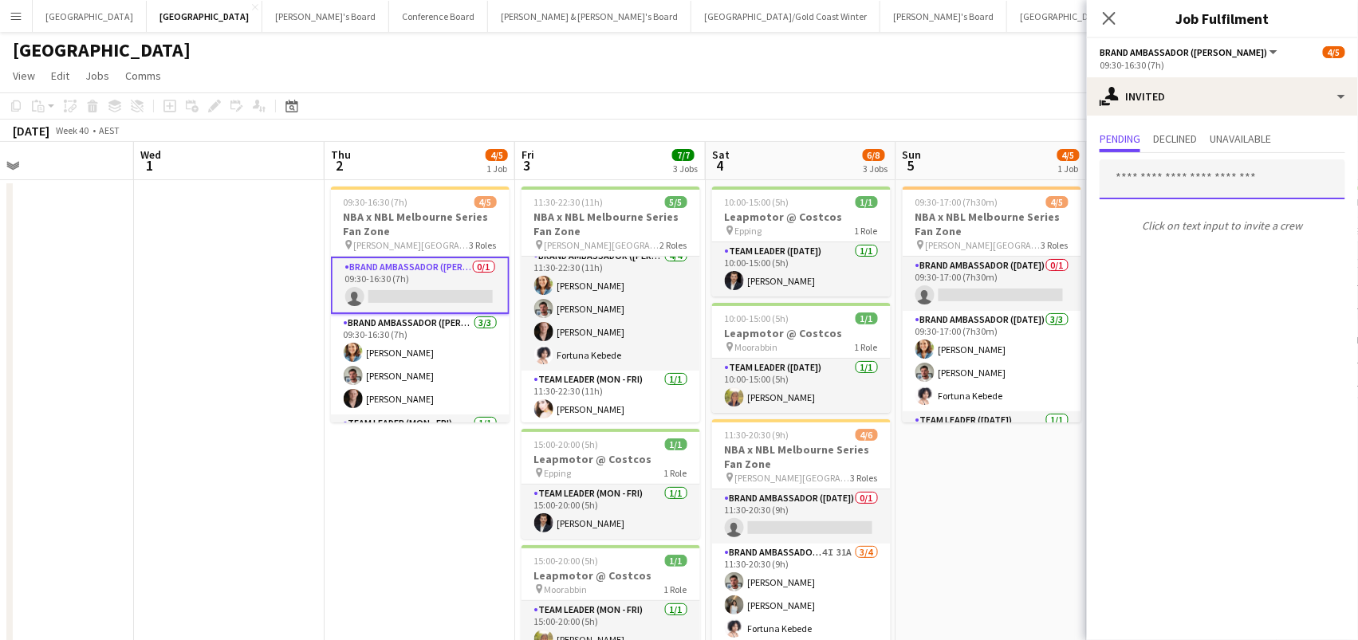
click at [1208, 177] on input "text" at bounding box center [1223, 179] width 246 height 40
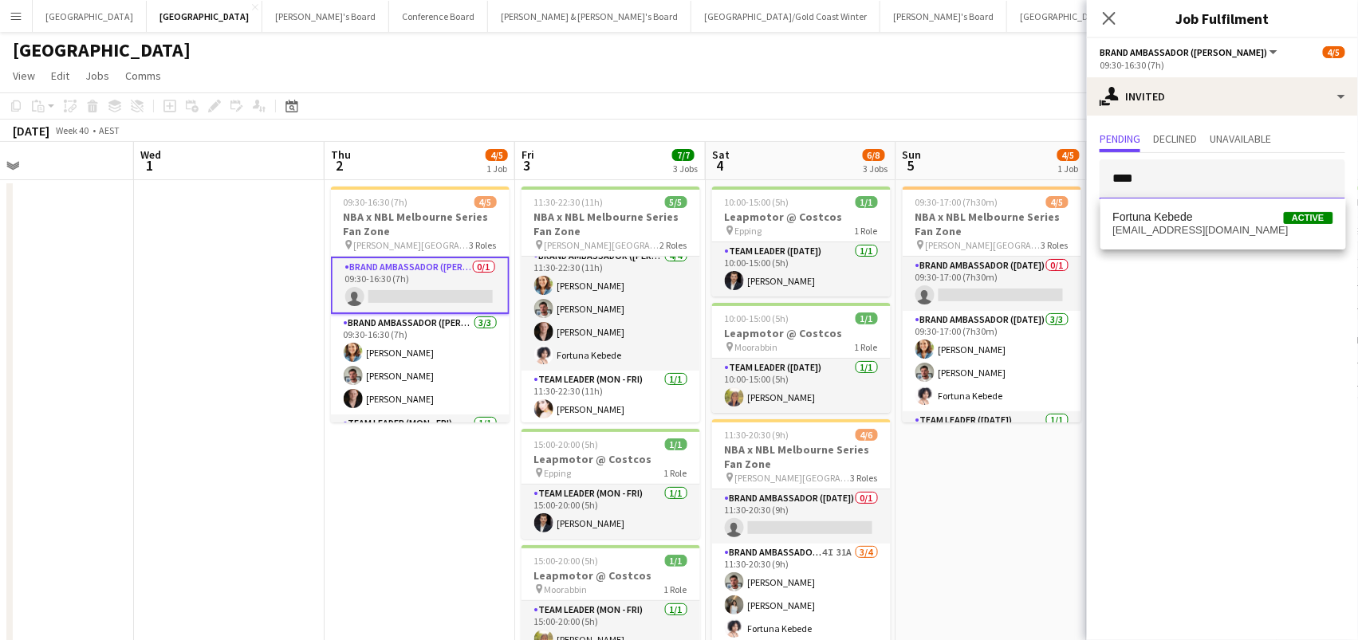
type input "****"
click at [1158, 222] on span "Fortuna Kebede" at bounding box center [1153, 218] width 80 height 14
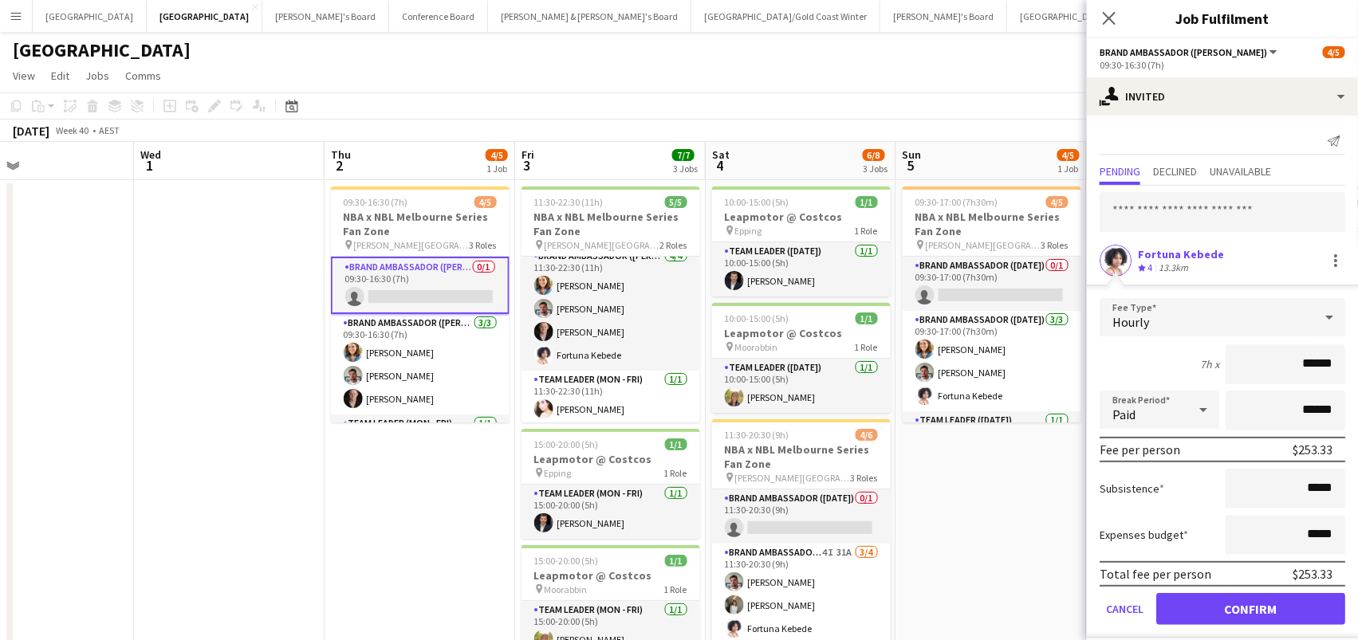
click at [1250, 607] on button "Confirm" at bounding box center [1250, 609] width 189 height 32
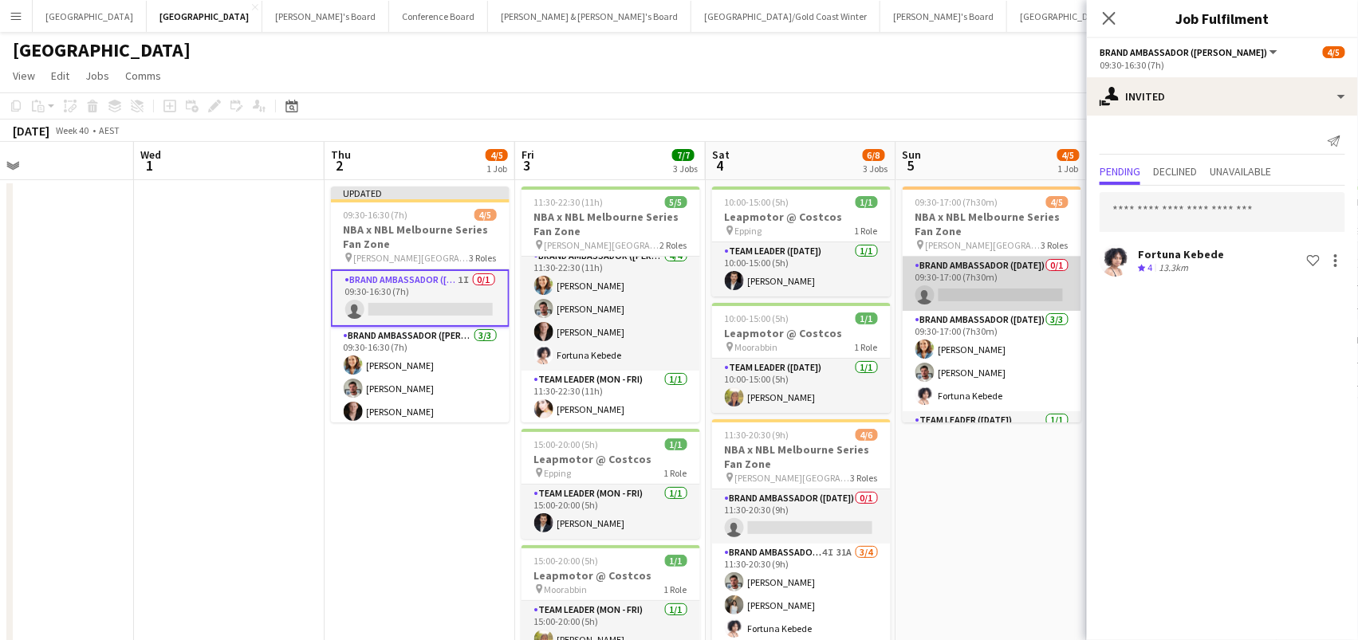
click at [952, 280] on app-card-role "Brand Ambassador (Sunday) 0/1 09:30-17:00 (7h30m) single-neutral-actions" at bounding box center [992, 284] width 179 height 54
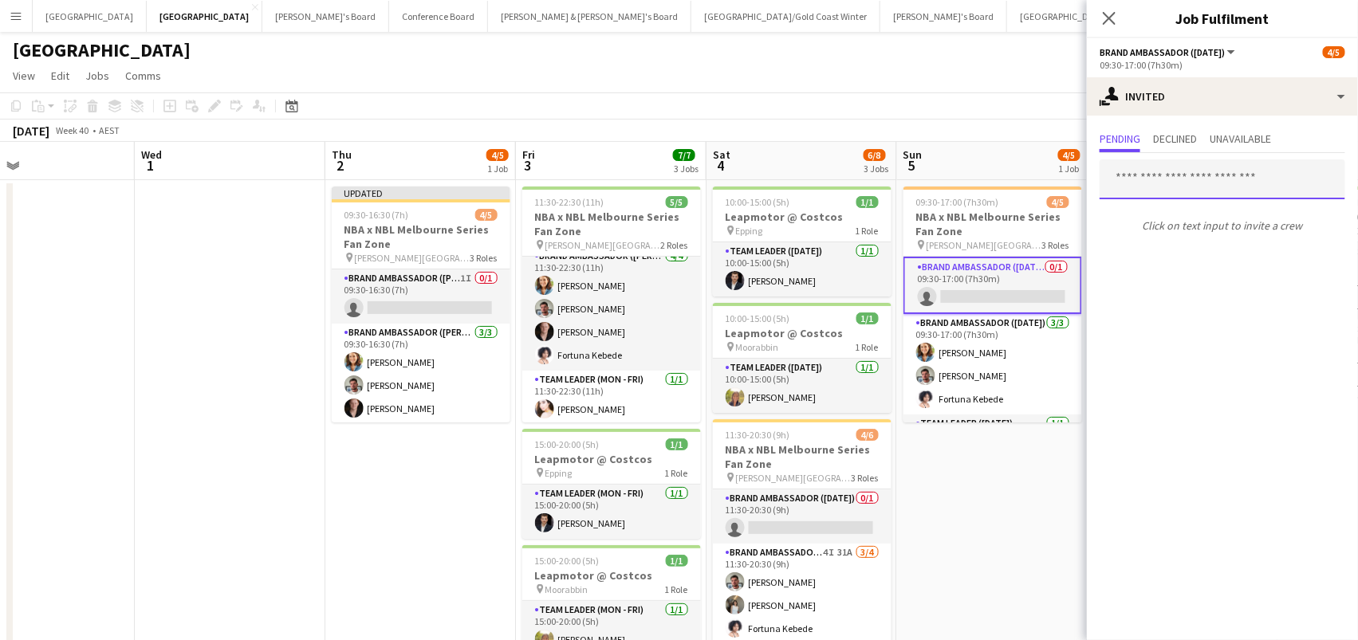
click at [1157, 176] on input "text" at bounding box center [1223, 179] width 246 height 40
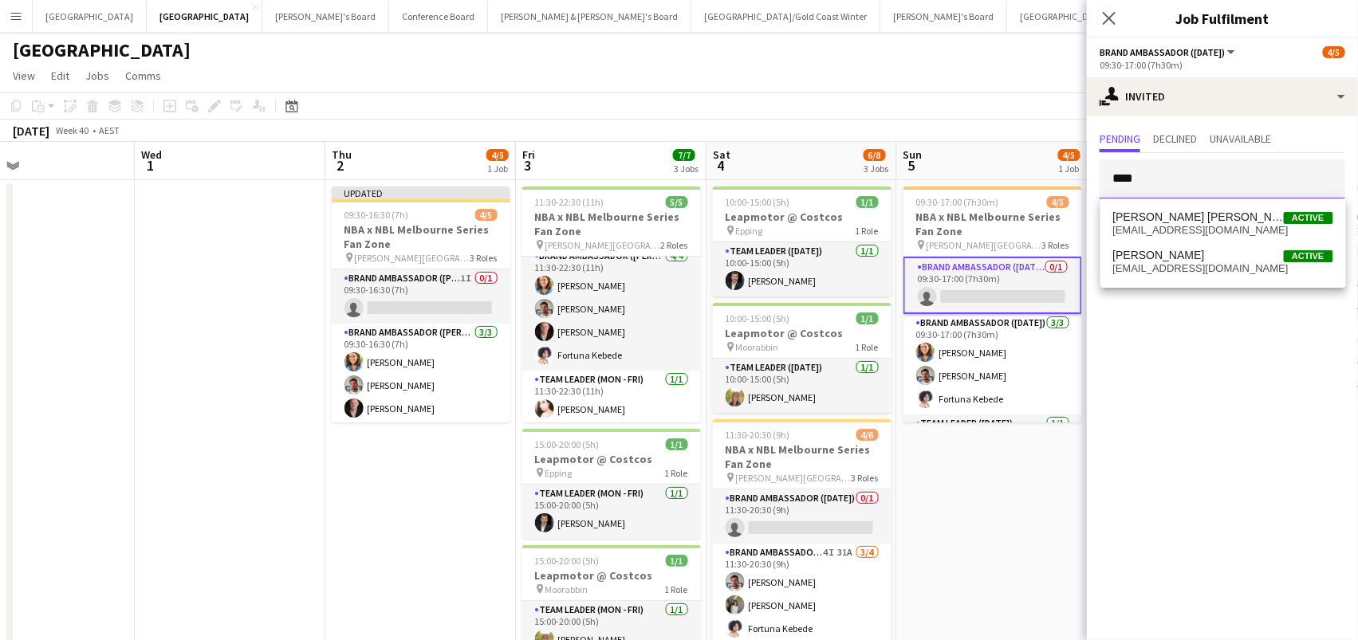
type input "****"
drag, startPoint x: 1165, startPoint y: 197, endPoint x: 1170, endPoint y: 270, distance: 73.5
click at [1170, 270] on span "[EMAIL_ADDRESS][DOMAIN_NAME]" at bounding box center [1223, 268] width 220 height 13
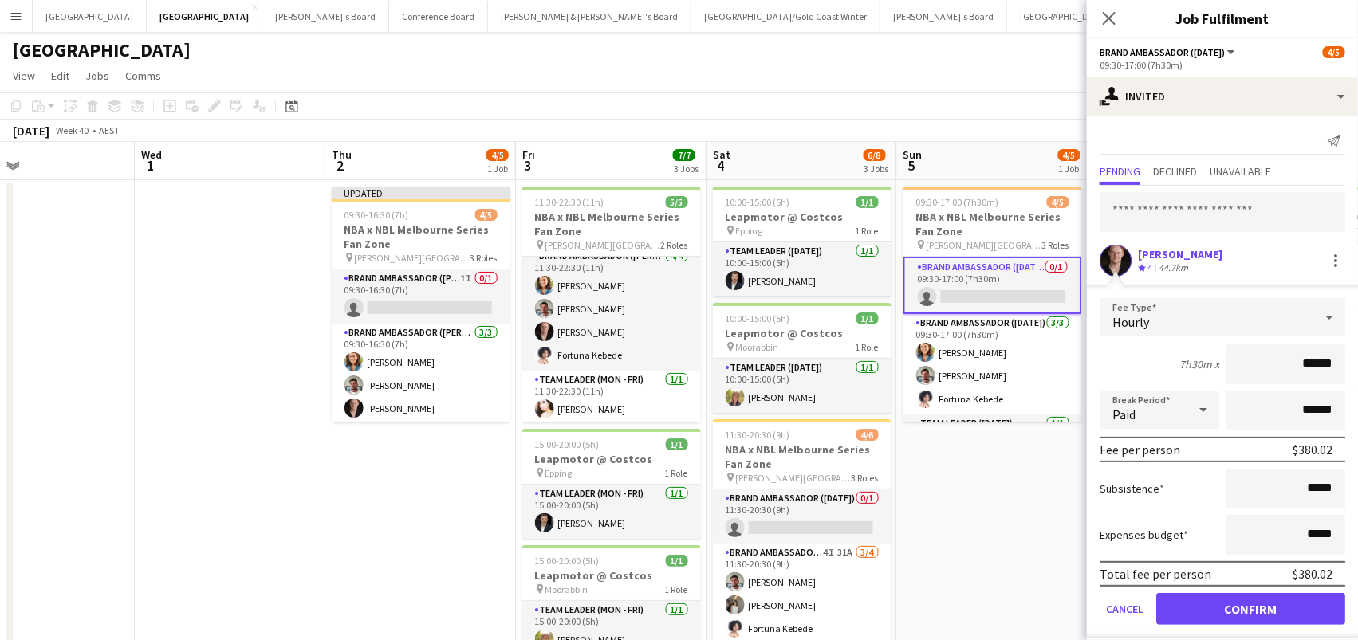
click at [1192, 620] on button "Confirm" at bounding box center [1250, 609] width 189 height 32
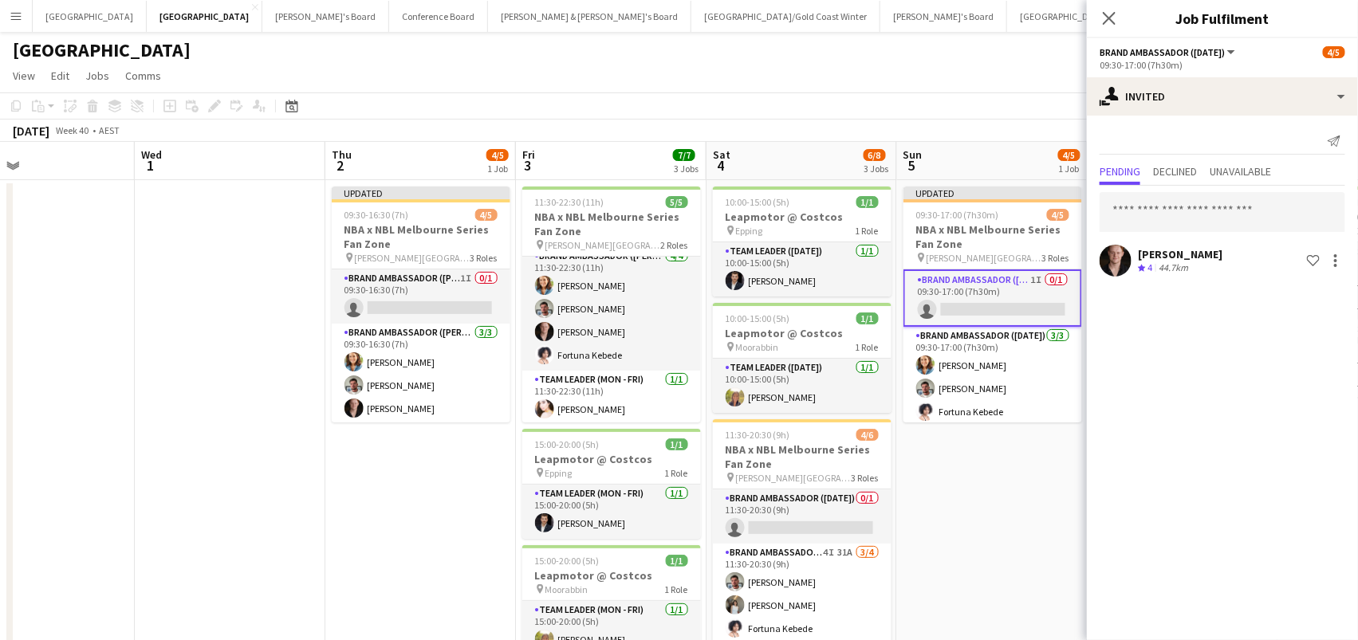
click at [1018, 549] on app-date-cell "Updated 09:30-17:00 (7h30m) 4/5 NBA x NBL Melbourne Series Fan Zone pin Rod Lav…" at bounding box center [992, 642] width 191 height 924
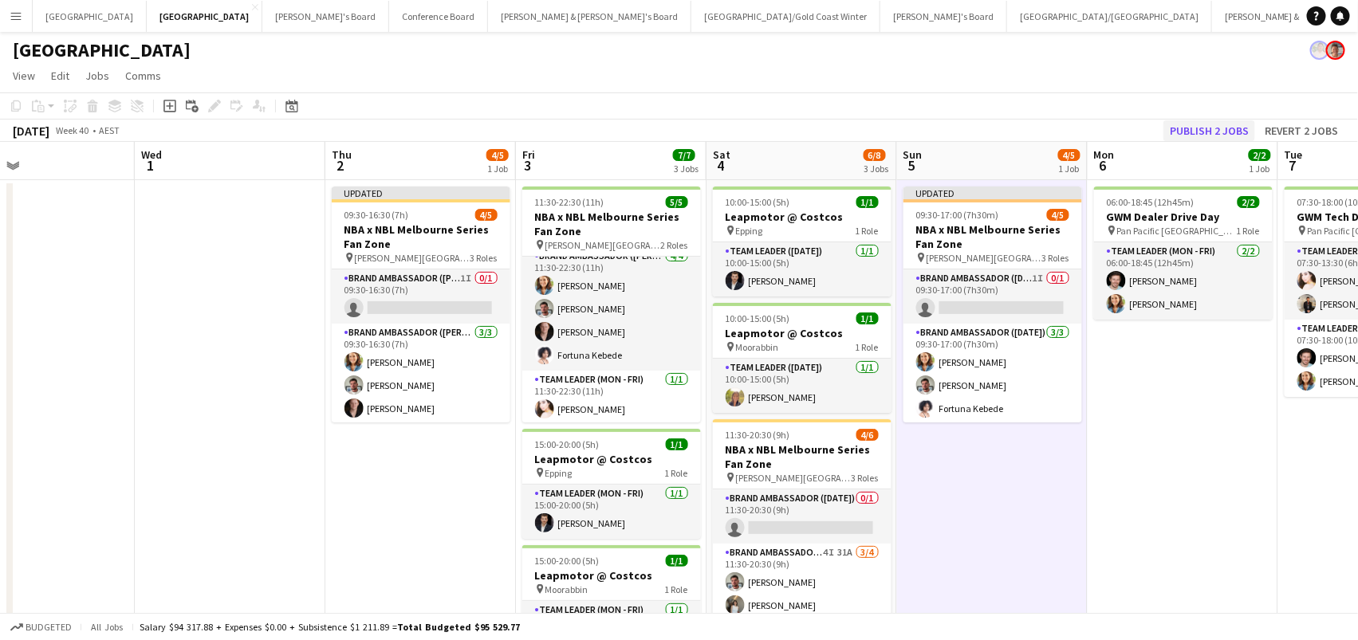
click at [1220, 124] on button "Publish 2 jobs" at bounding box center [1209, 130] width 92 height 21
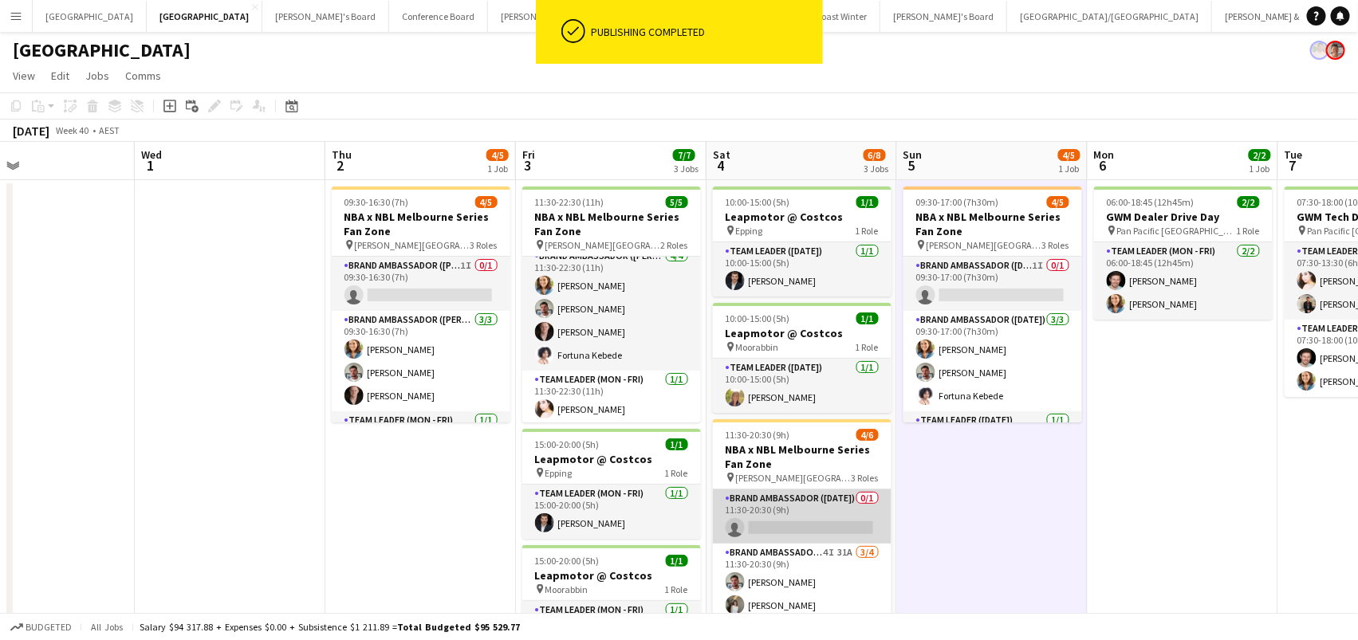
click at [753, 522] on app-card-role "Brand Ambassador (Saturday) 0/1 11:30-20:30 (9h) single-neutral-actions" at bounding box center [802, 517] width 179 height 54
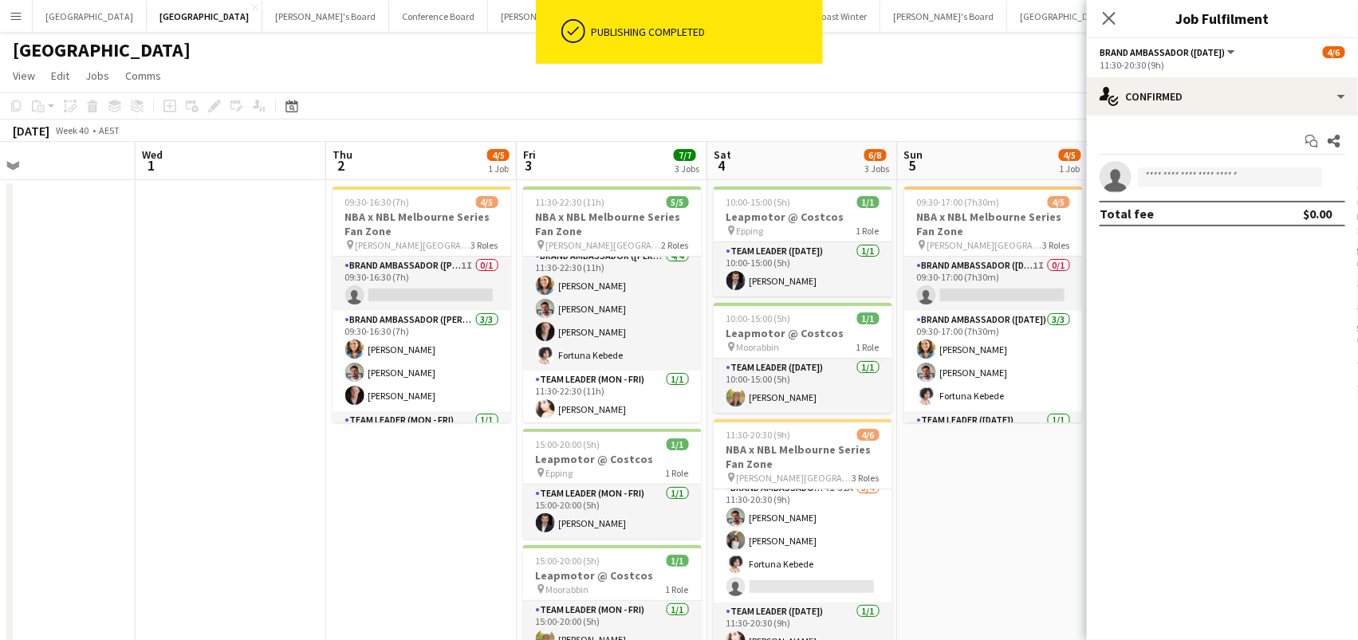
scroll to position [67, 0]
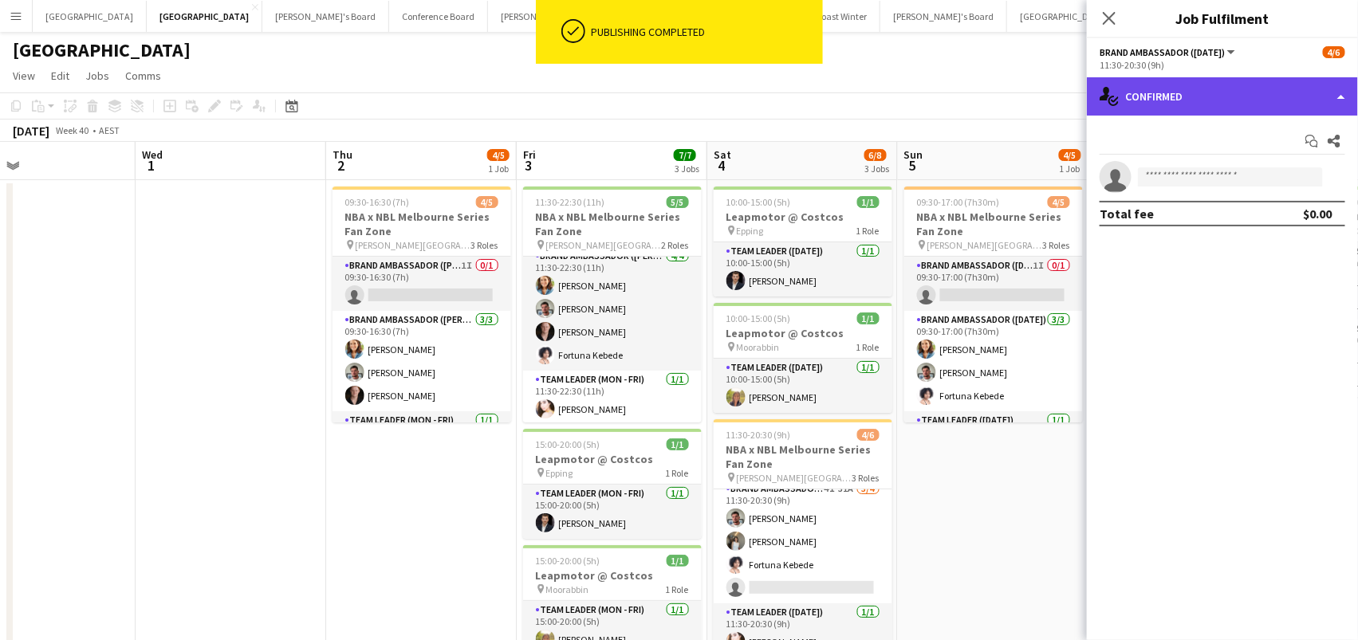
click at [1215, 104] on div "single-neutral-actions-check-2 Confirmed" at bounding box center [1222, 96] width 271 height 38
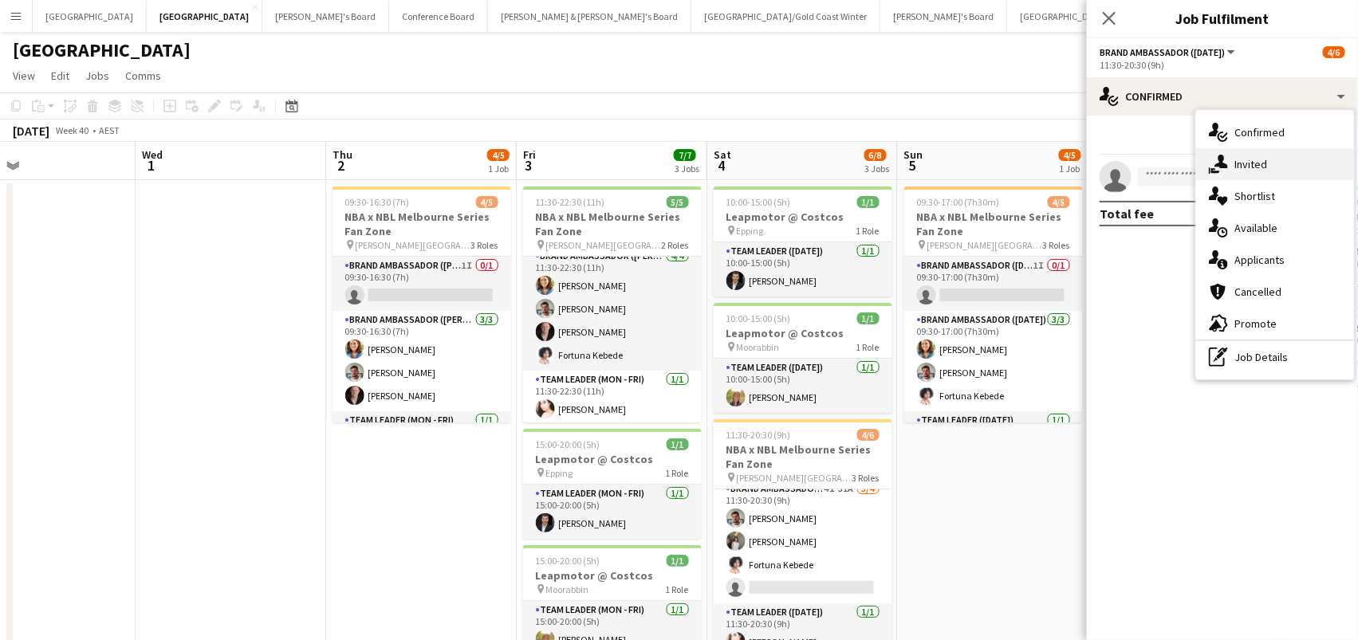
click at [1235, 163] on span "Invited" at bounding box center [1250, 164] width 33 height 14
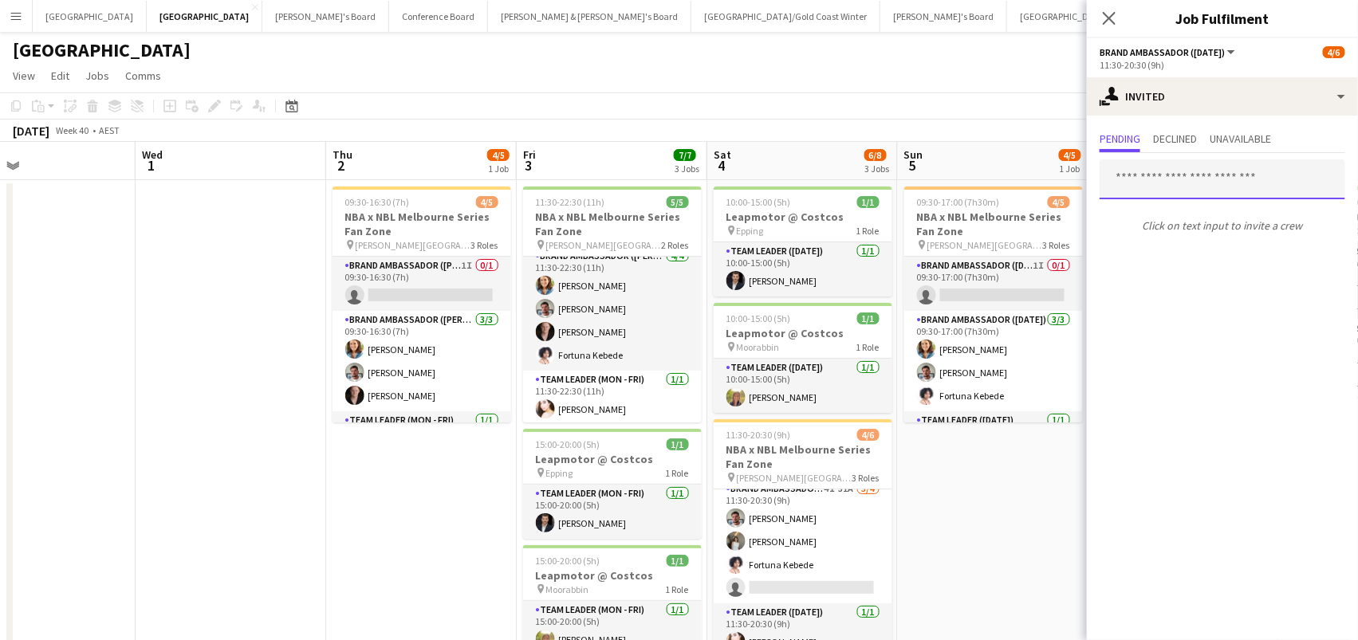
click at [1204, 179] on input "text" at bounding box center [1223, 179] width 246 height 40
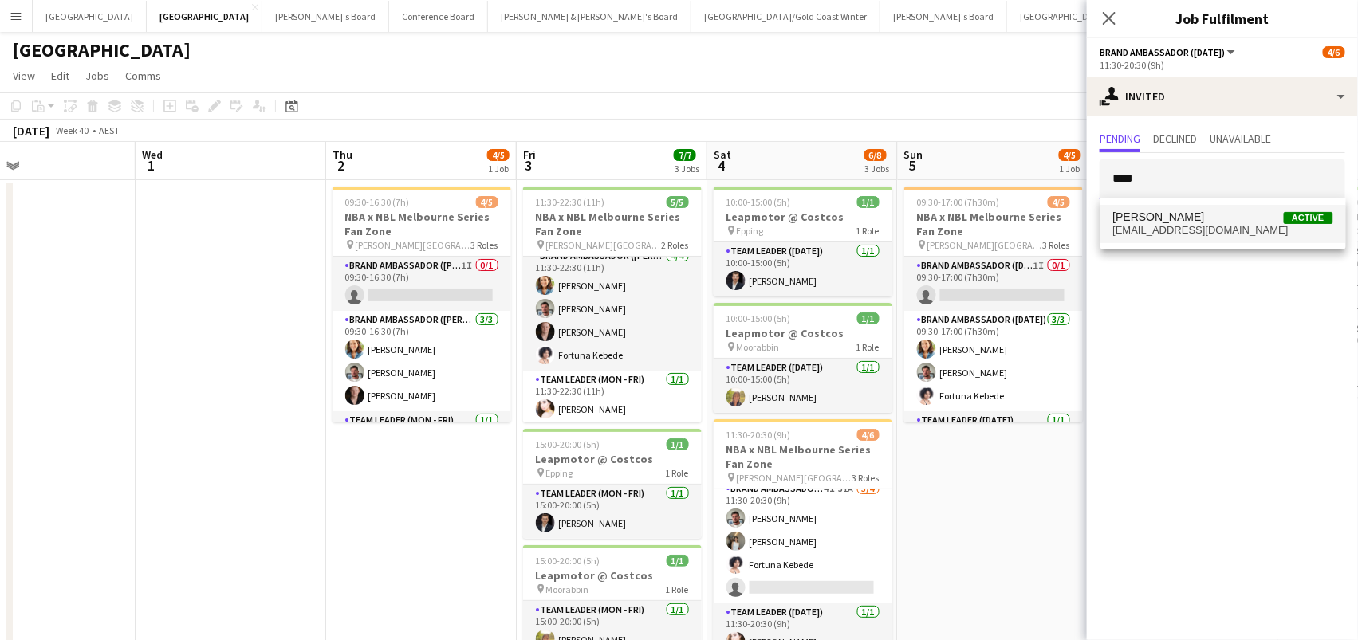
type input "****"
click at [1156, 208] on mat-option "Darcy Ward Active darcyward@y7mail.com" at bounding box center [1223, 224] width 246 height 38
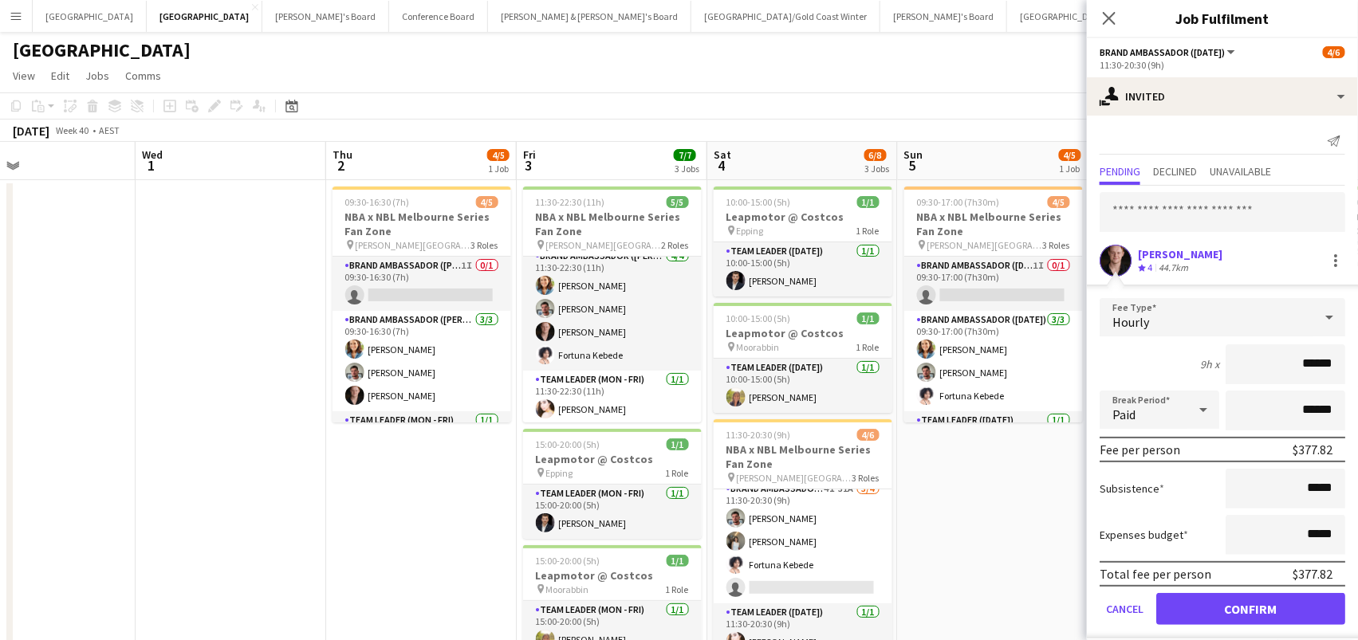
click at [1204, 609] on button "Confirm" at bounding box center [1250, 609] width 189 height 32
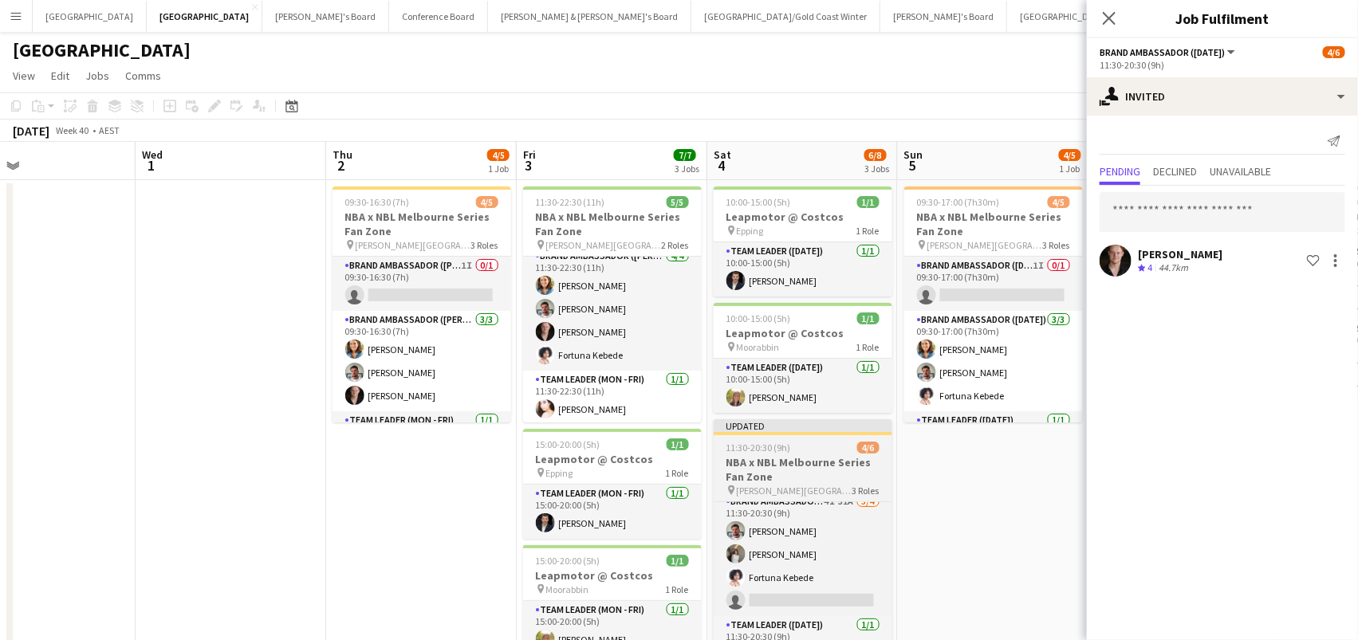
click at [828, 478] on h3 "NBA x NBL Melbourne Series Fan Zone" at bounding box center [803, 469] width 179 height 29
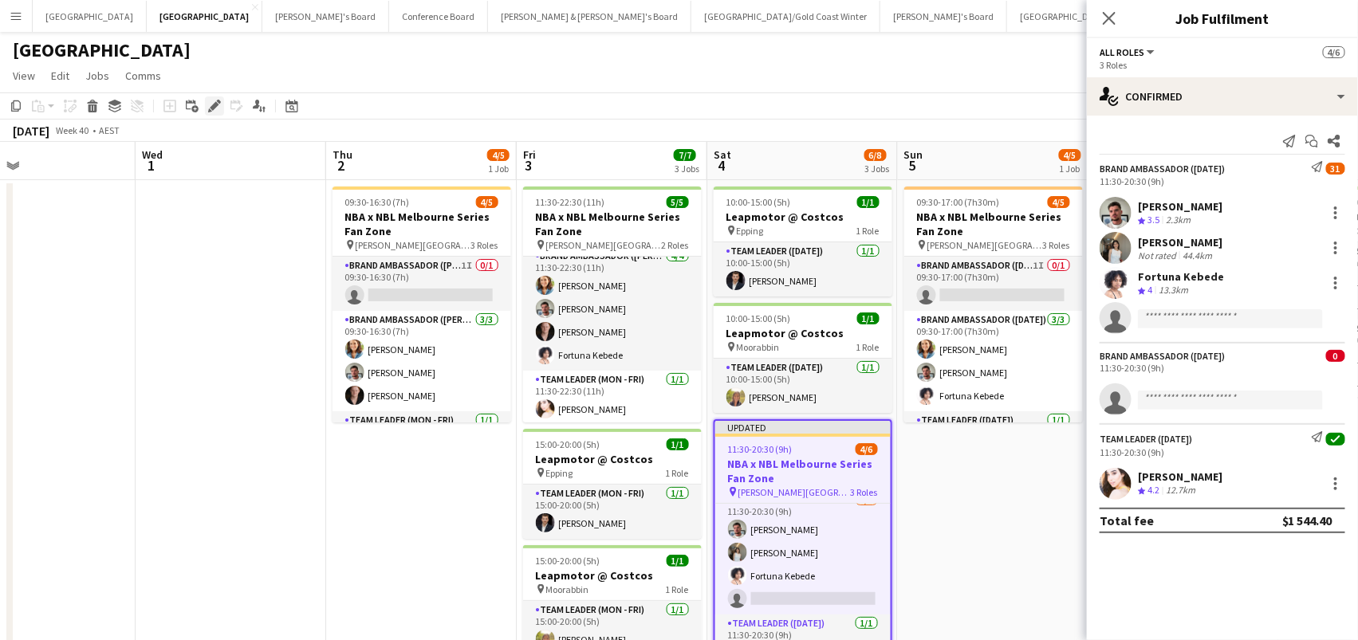
click at [205, 107] on div "Edit" at bounding box center [214, 105] width 19 height 19
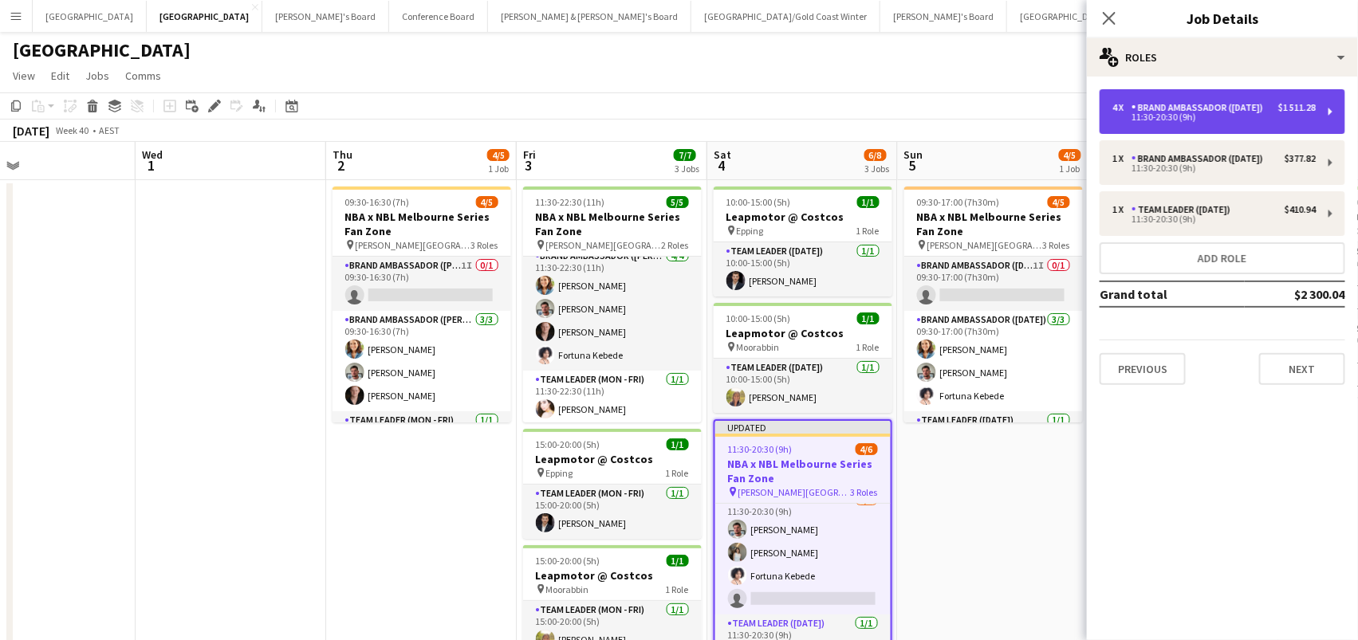
click at [1162, 121] on div "11:30-20:30 (9h)" at bounding box center [1213, 117] width 203 height 8
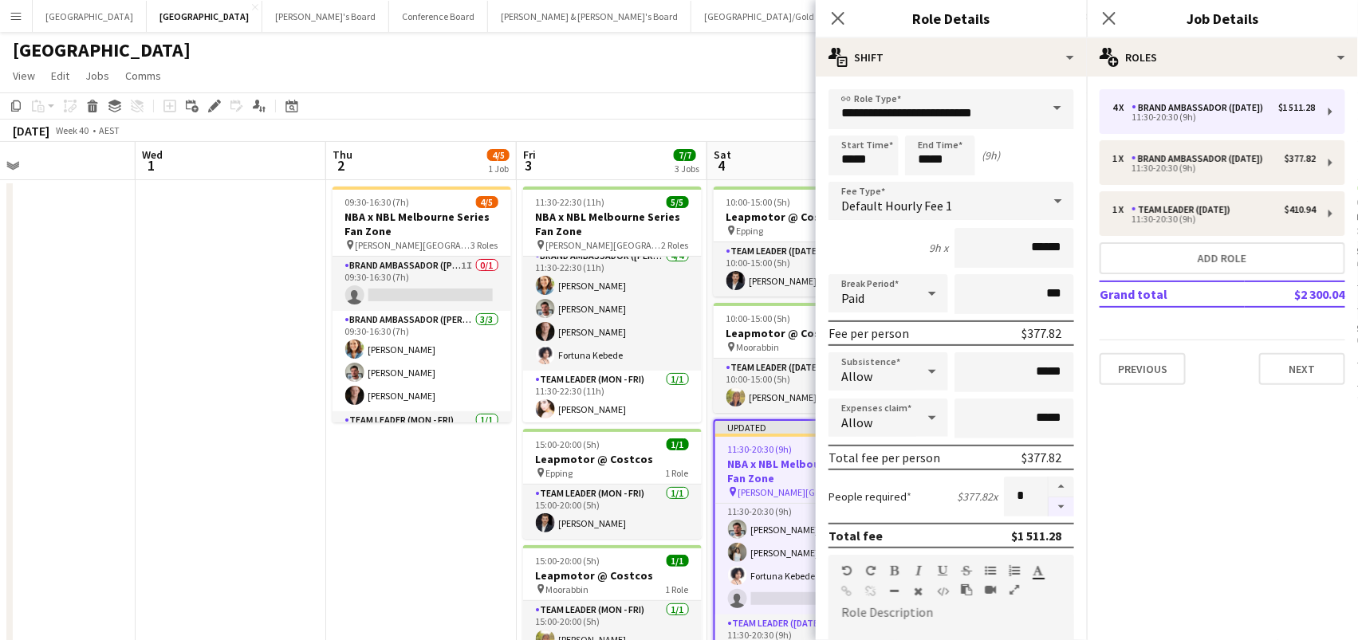
click at [1066, 509] on button "button" at bounding box center [1062, 508] width 26 height 20
type input "*"
click at [715, 75] on app-page-menu "View Day view expanded Day view collapsed Month view Date picker Jump to today …" at bounding box center [679, 77] width 1358 height 30
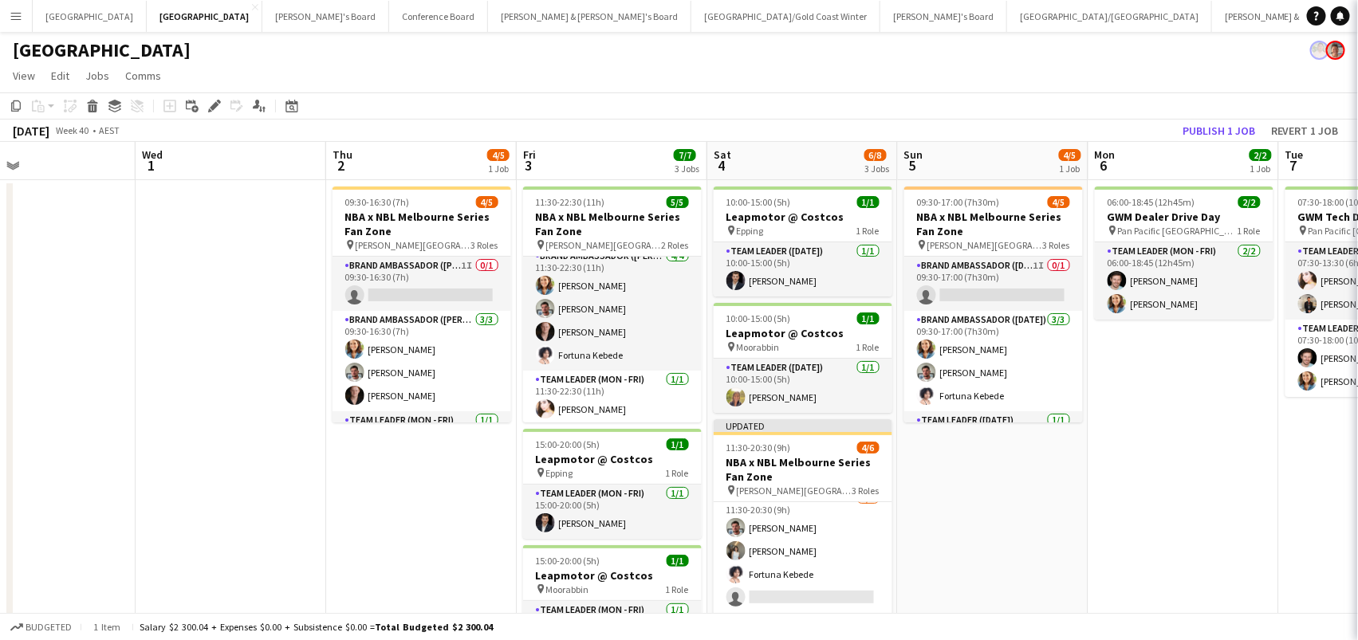
scroll to position [53, 0]
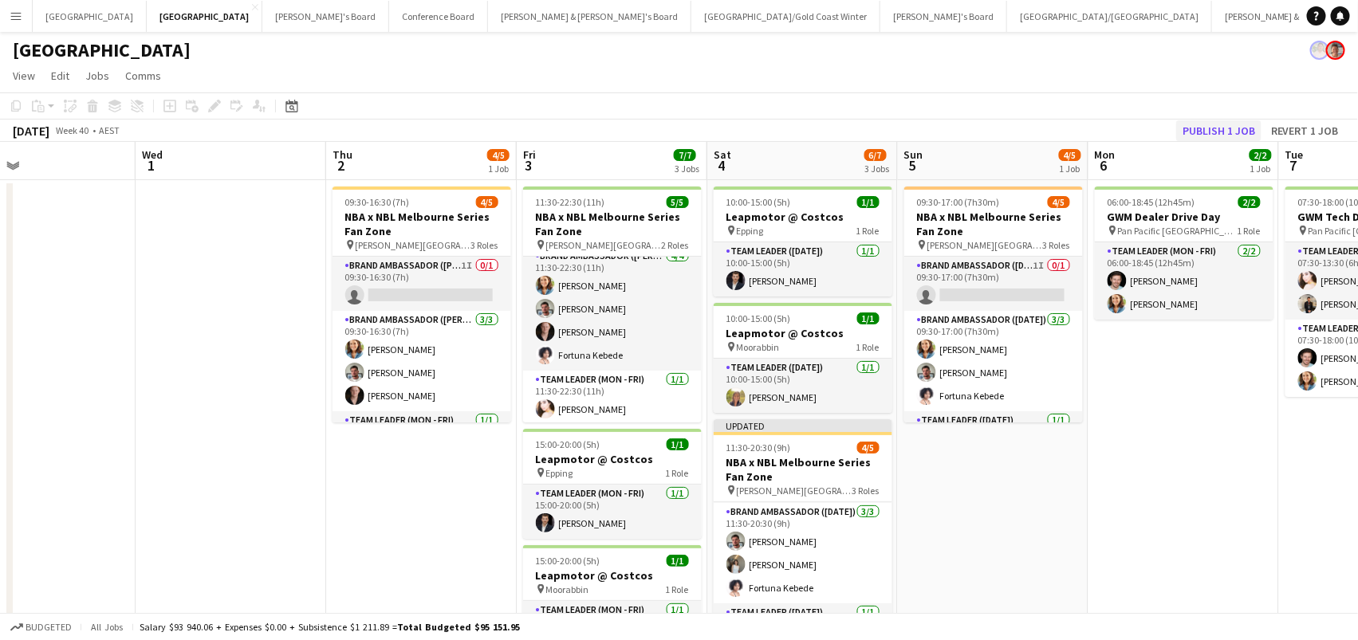
click at [1210, 130] on button "Publish 1 job" at bounding box center [1218, 130] width 85 height 21
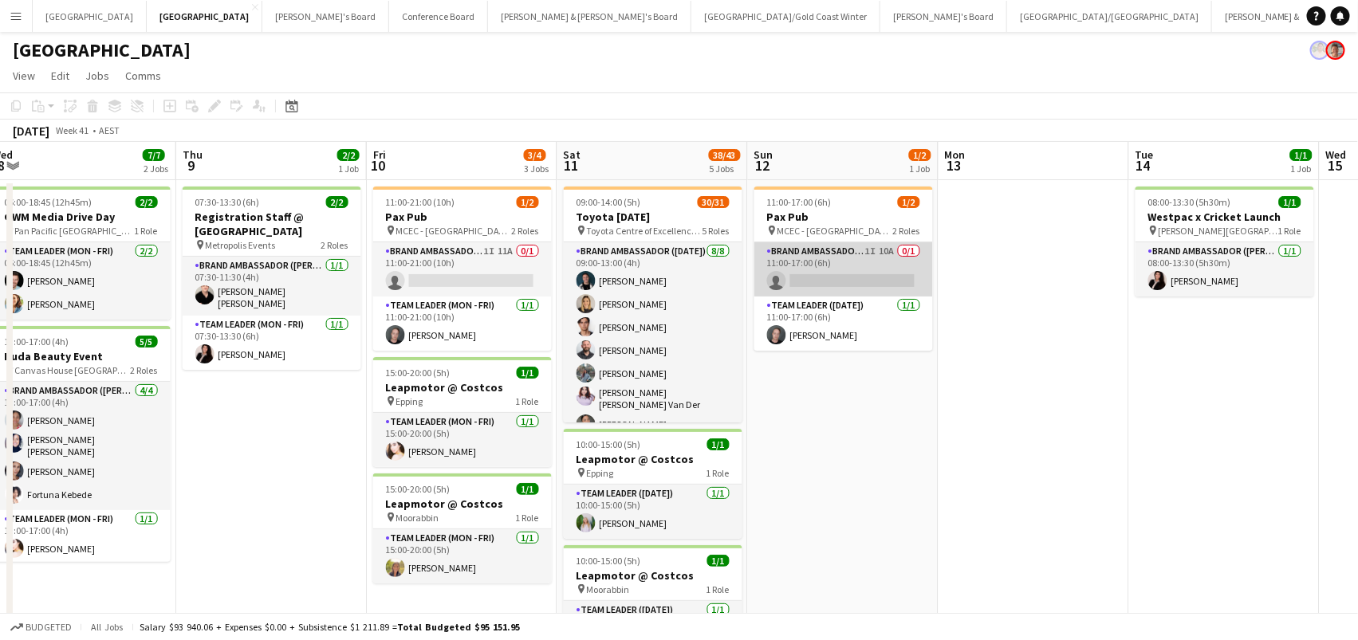
scroll to position [0, 0]
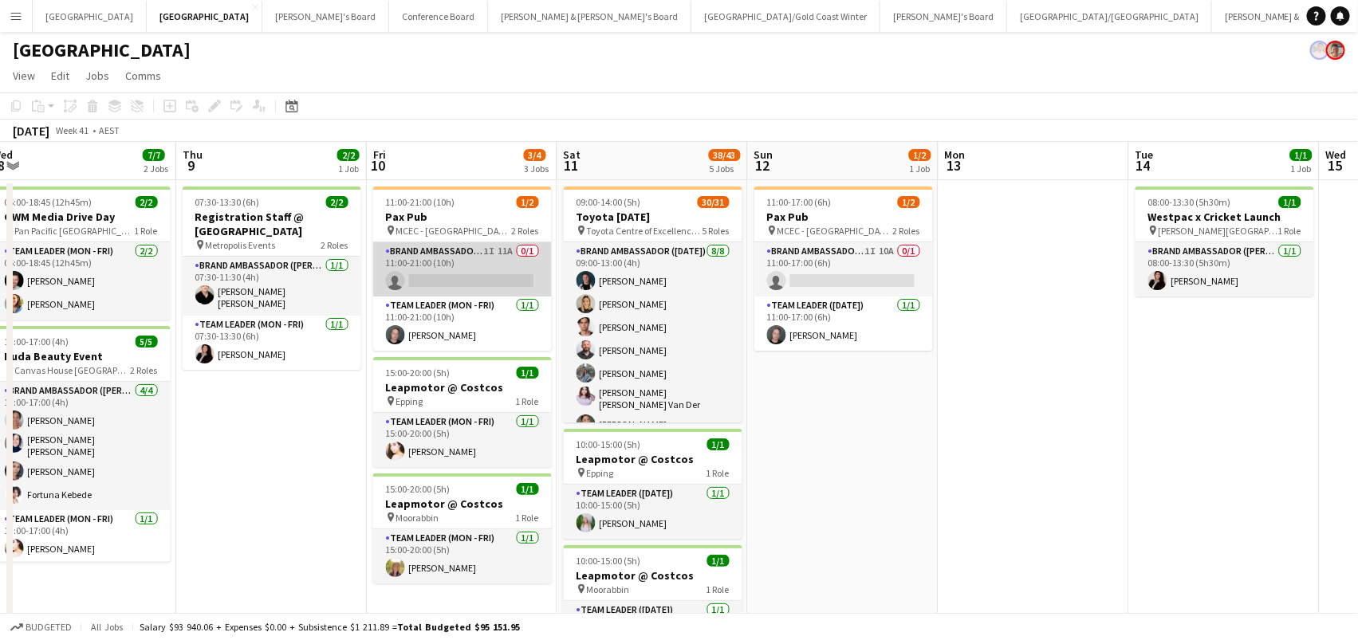
click at [445, 259] on app-card-role "Brand Ambassador (Mon - Fri) 1I 11A 0/1 11:00-21:00 (10h) single-neutral-actions" at bounding box center [462, 269] width 179 height 54
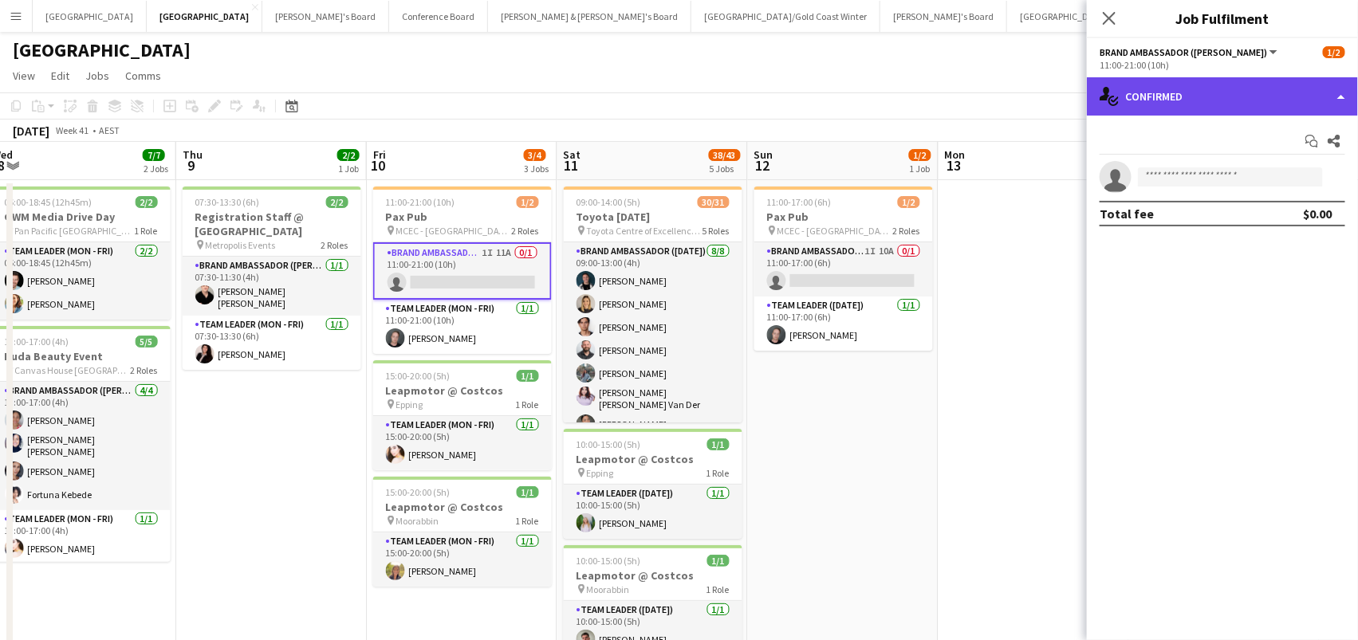
click at [1279, 103] on div "single-neutral-actions-check-2 Confirmed" at bounding box center [1222, 96] width 271 height 38
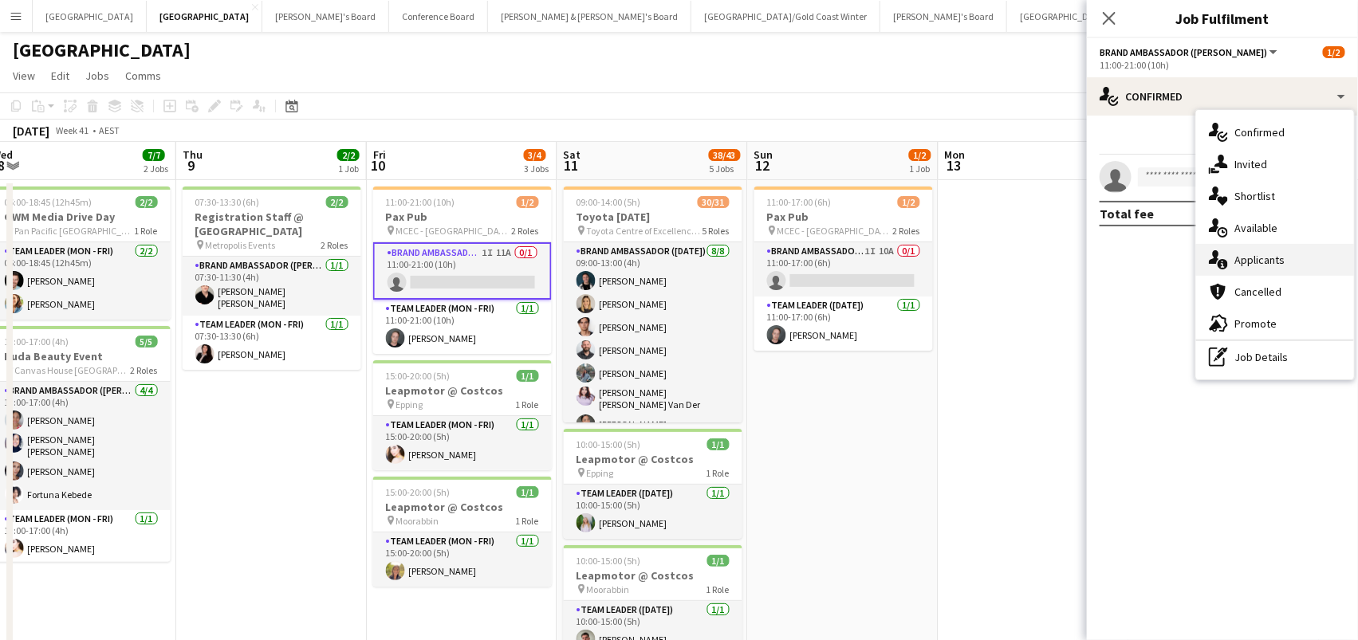
click at [1281, 253] on span "Applicants" at bounding box center [1259, 260] width 50 height 14
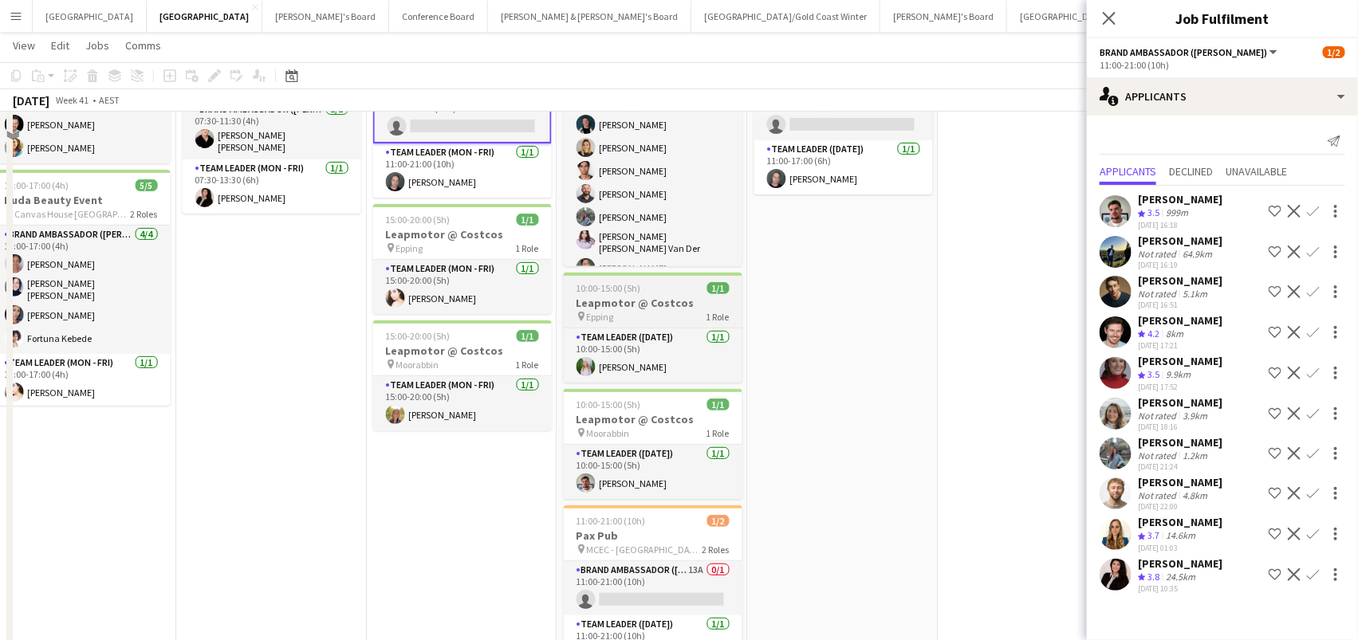
scroll to position [197, 0]
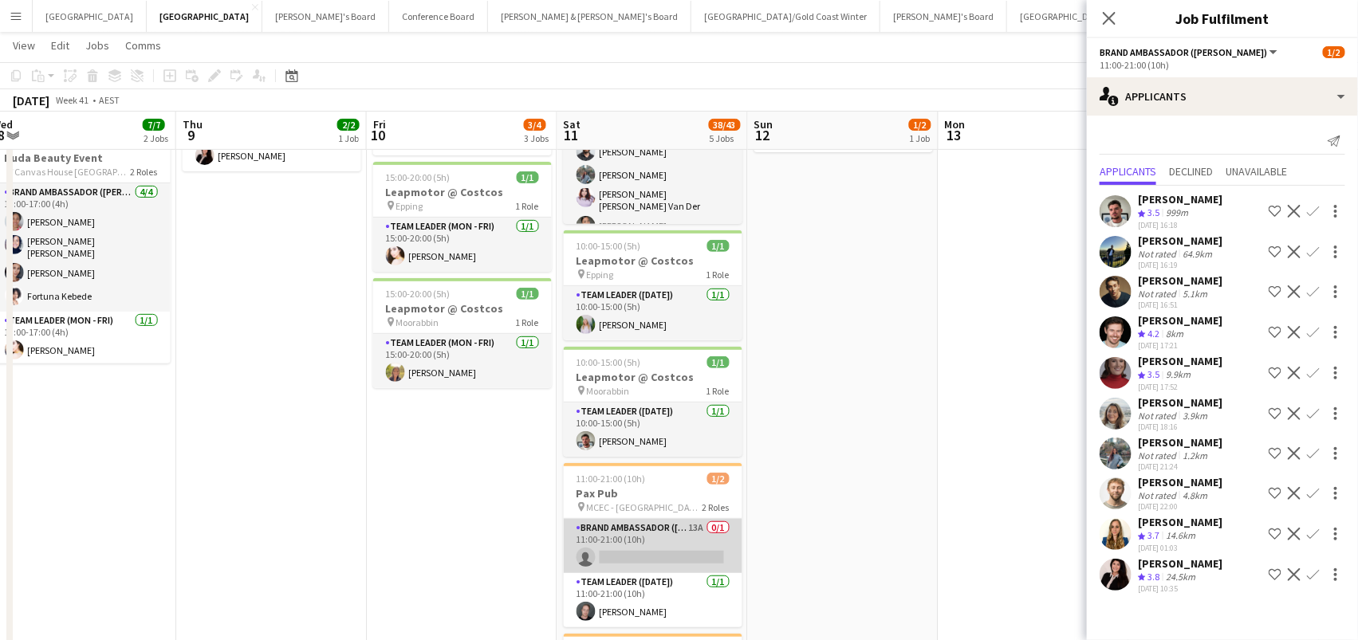
click at [635, 529] on app-card-role "Brand Ambassador (Saturday) 13A 0/1 11:00-21:00 (10h) single-neutral-actions" at bounding box center [653, 546] width 179 height 54
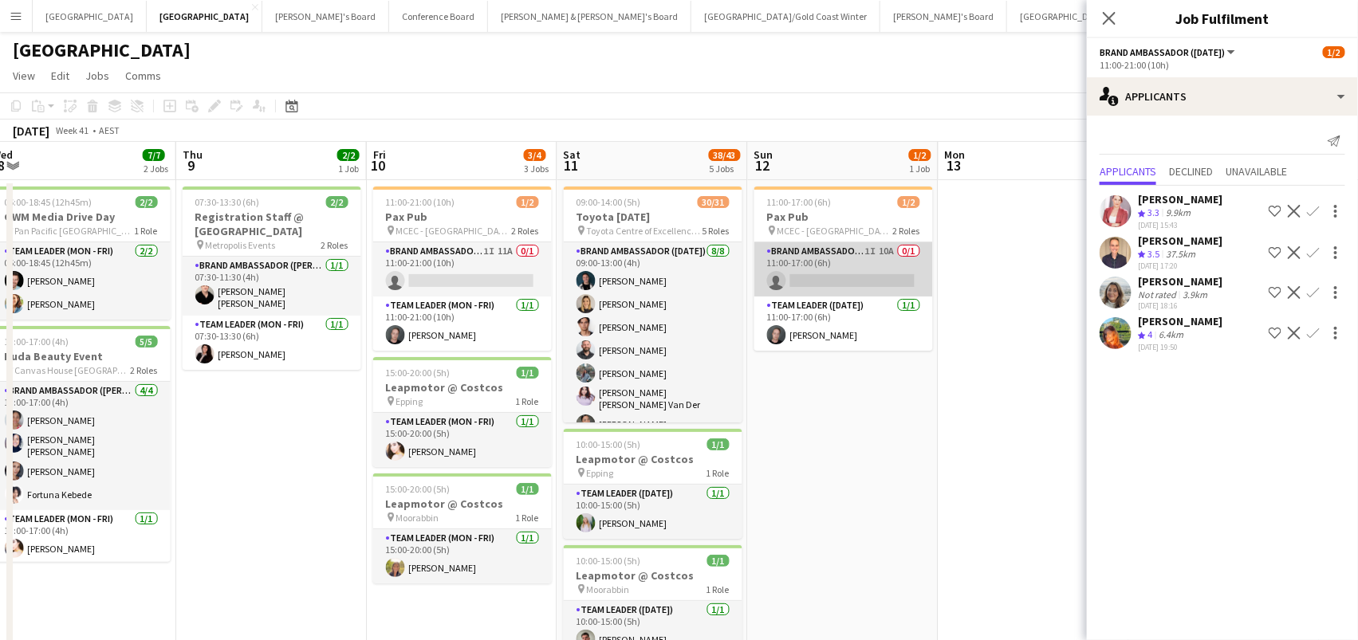
scroll to position [0, 0]
click at [828, 246] on app-card-role "Brand Ambassador (Sunday) 1I 10A 0/1 11:00-17:00 (6h) single-neutral-actions" at bounding box center [843, 269] width 179 height 54
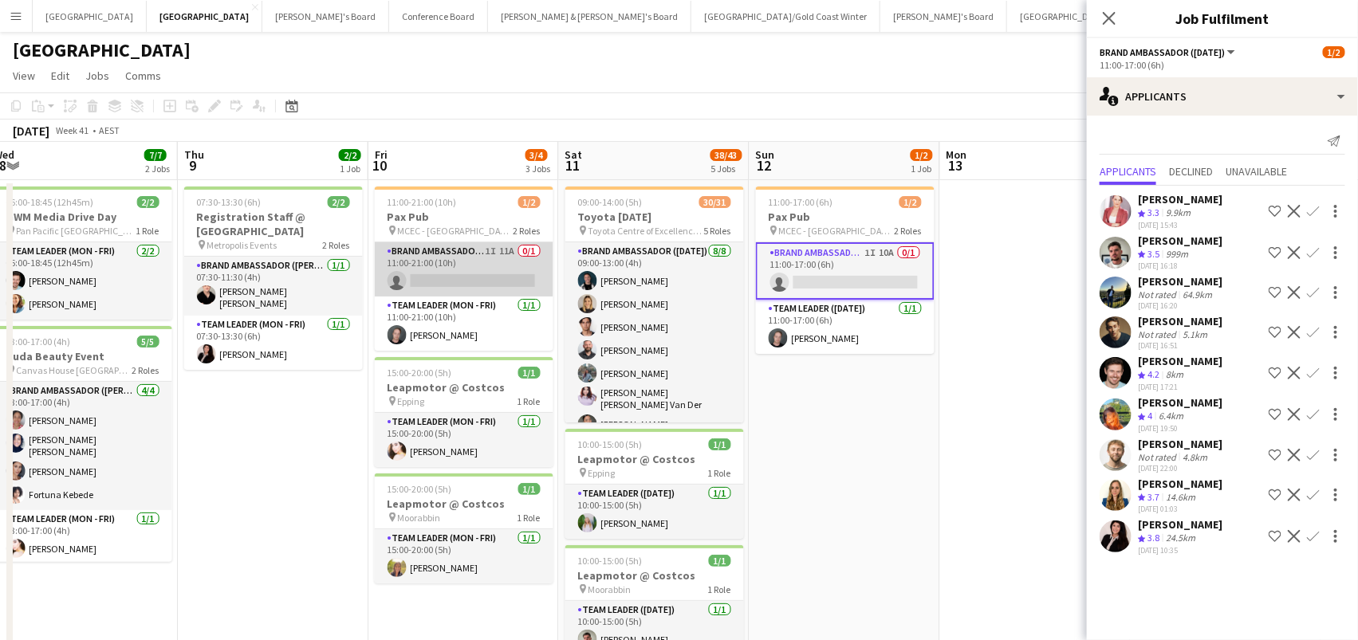
click at [423, 272] on app-card-role "Brand Ambassador (Mon - Fri) 1I 11A 0/1 11:00-21:00 (10h) single-neutral-actions" at bounding box center [464, 269] width 179 height 54
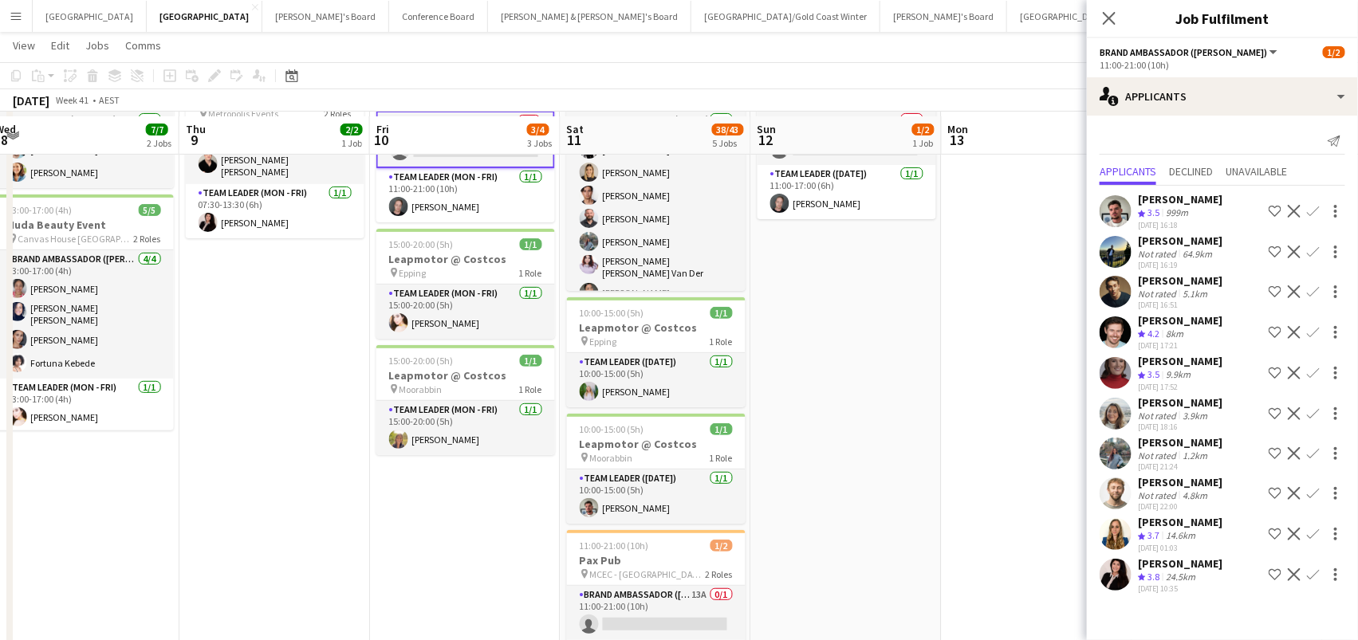
scroll to position [161, 0]
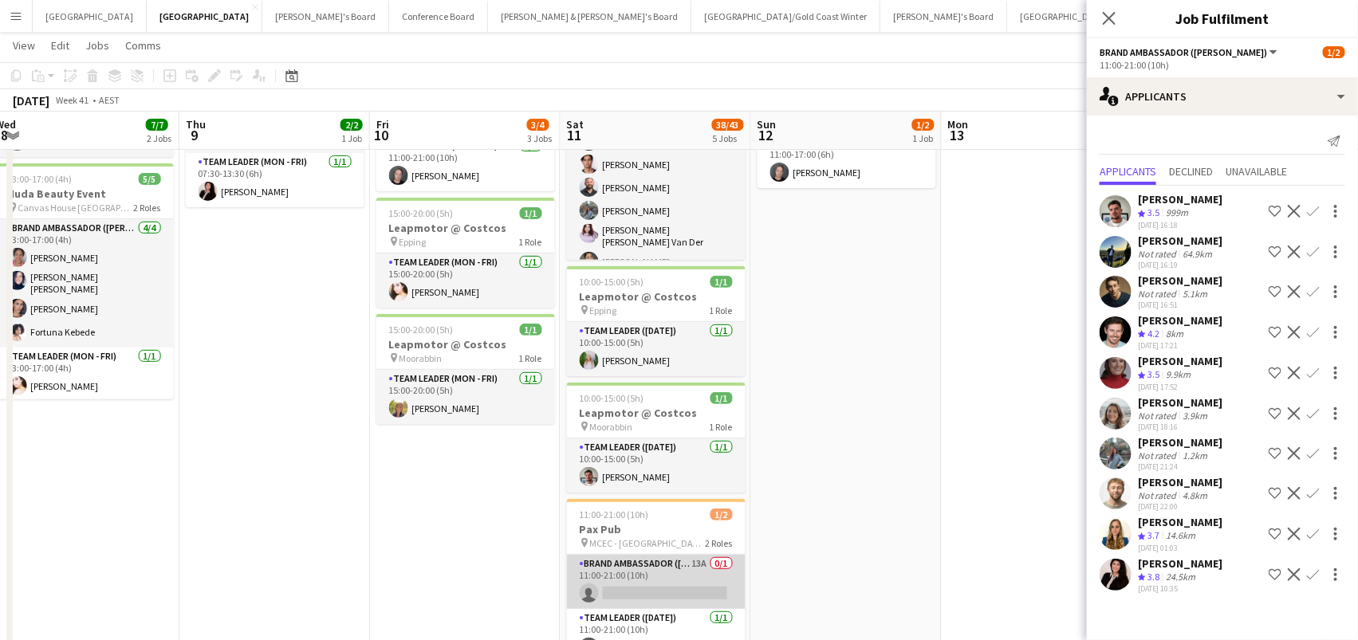
click at [658, 583] on app-card-role "Brand Ambassador (Saturday) 13A 0/1 11:00-21:00 (10h) single-neutral-actions" at bounding box center [656, 582] width 179 height 54
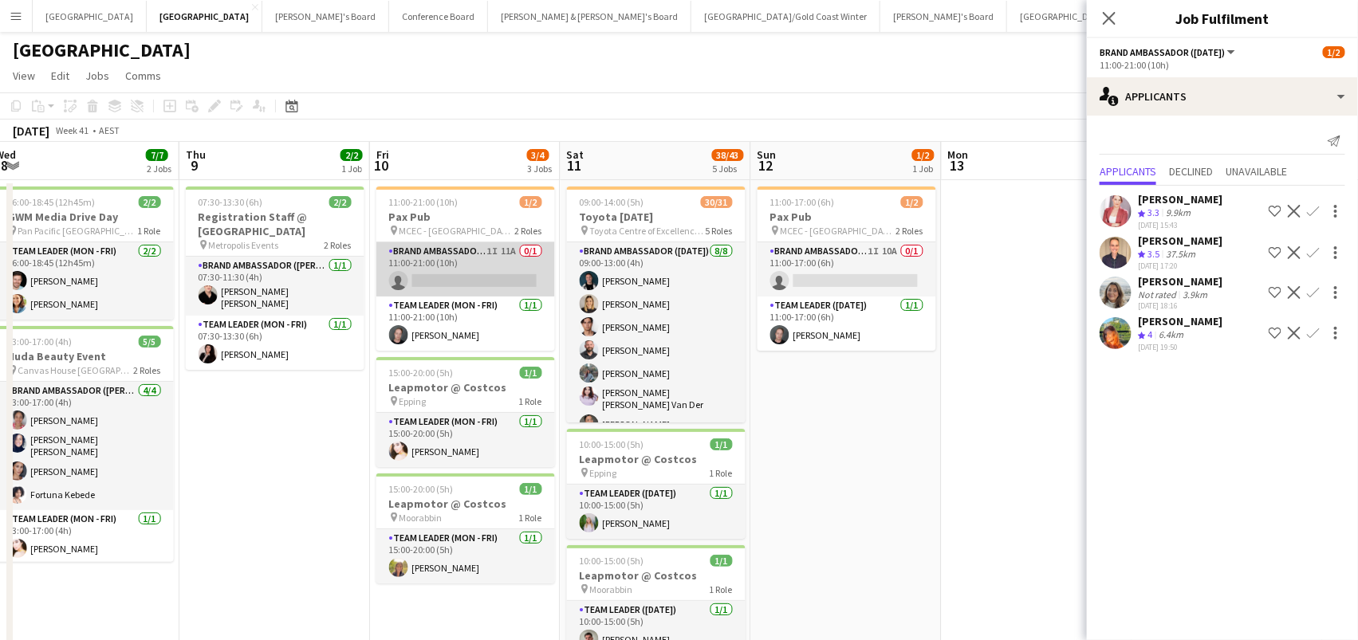
scroll to position [0, 0]
click at [485, 253] on app-card-role "Brand Ambassador (Mon - Fri) 1I 11A 0/1 11:00-21:00 (10h) single-neutral-actions" at bounding box center [465, 269] width 179 height 54
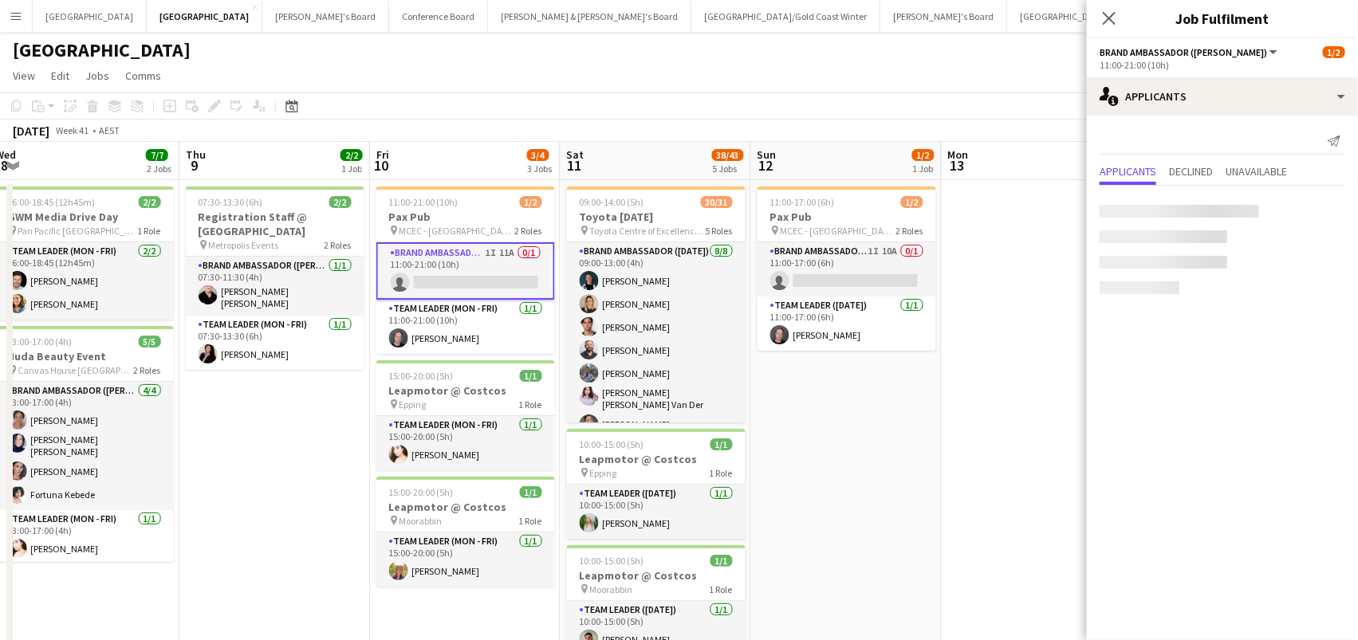
scroll to position [0, 773]
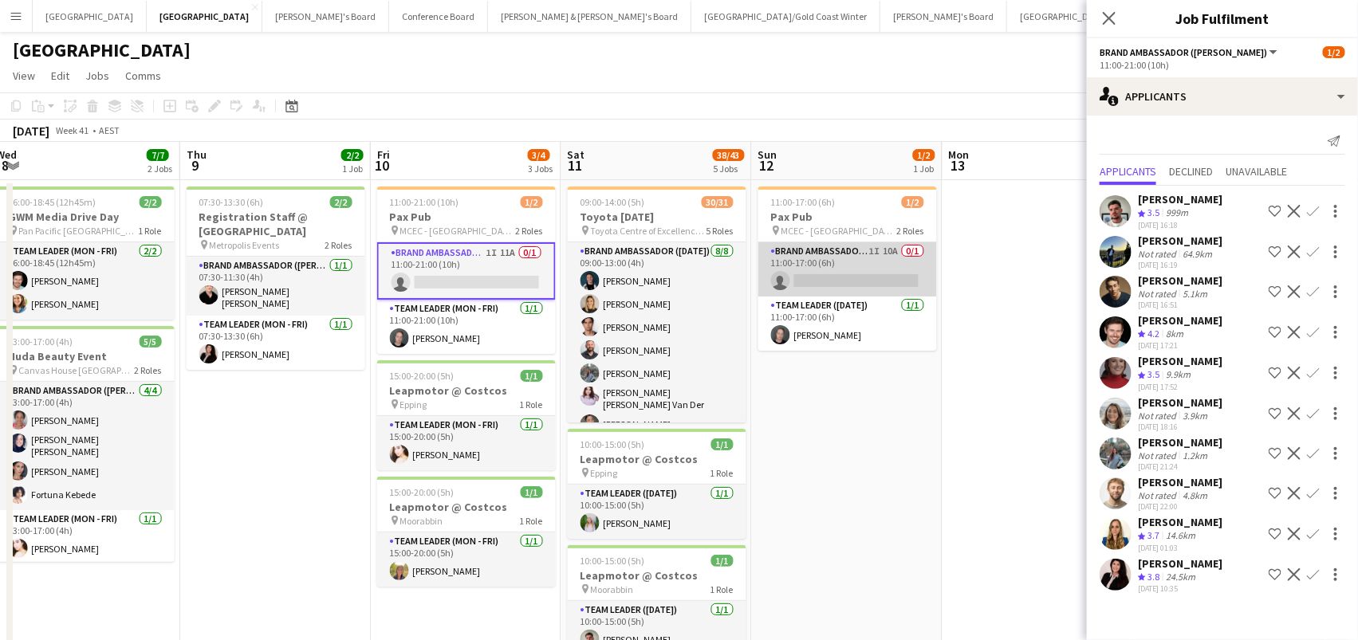
click at [897, 279] on app-card-role "Brand Ambassador (Sunday) 1I 10A 0/1 11:00-17:00 (6h) single-neutral-actions" at bounding box center [847, 269] width 179 height 54
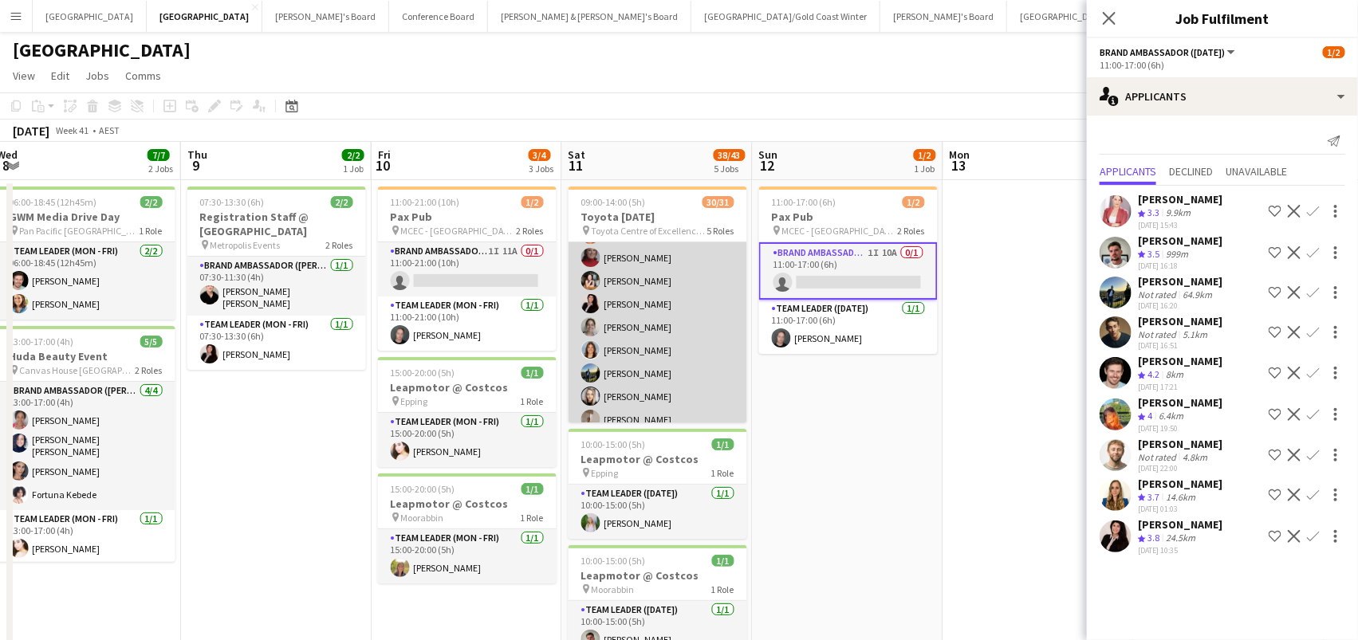
scroll to position [591, 0]
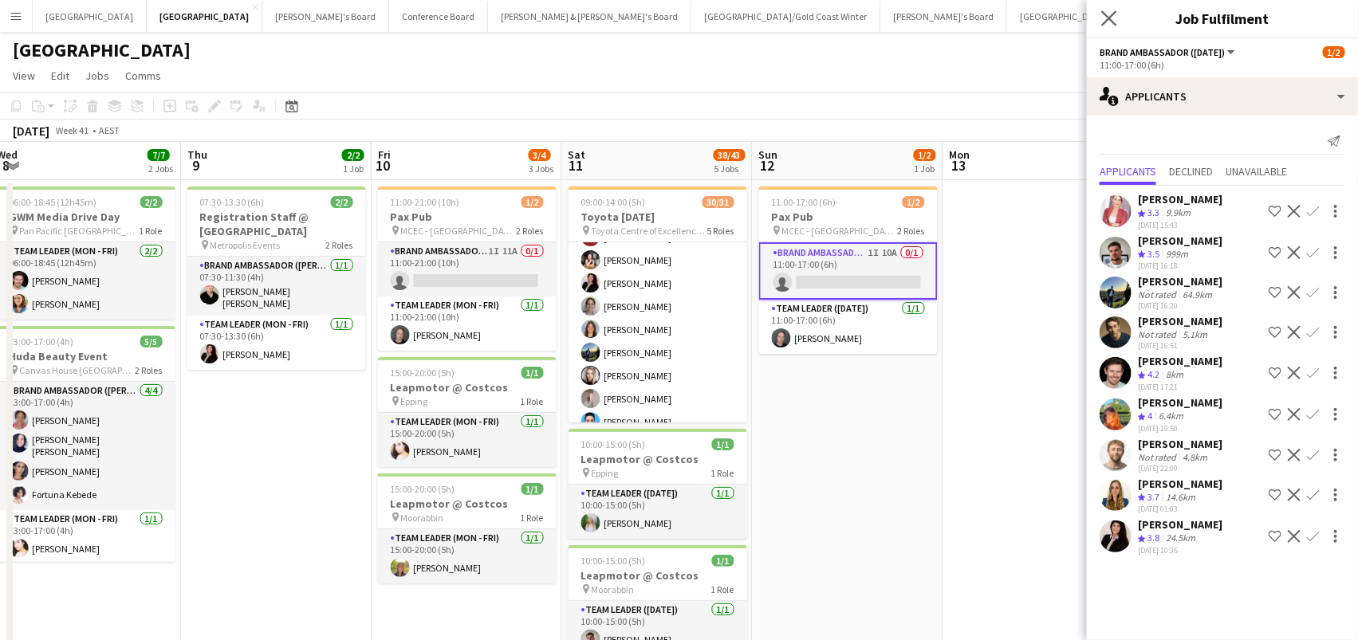
click at [1108, 26] on app-icon "Close pop-in" at bounding box center [1109, 18] width 23 height 23
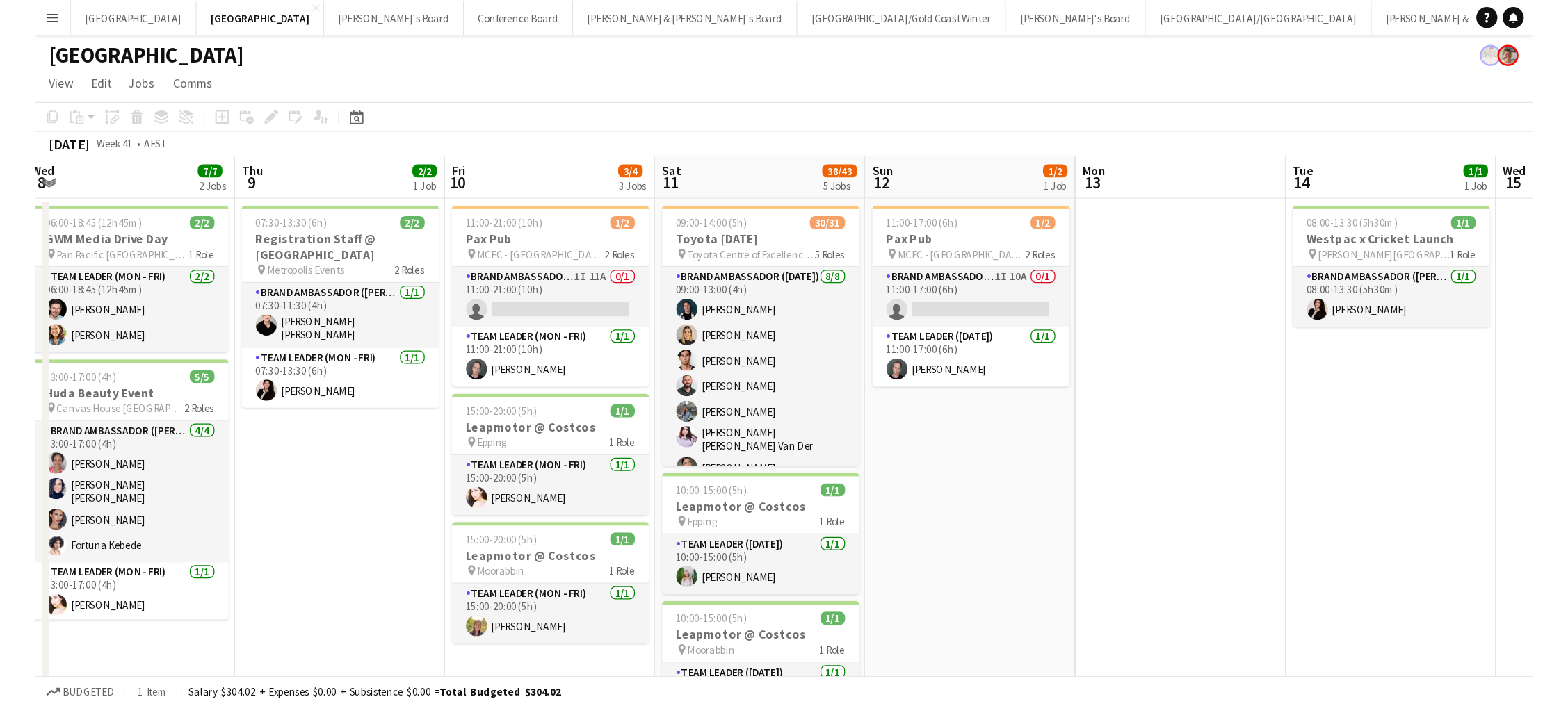
scroll to position [0, 0]
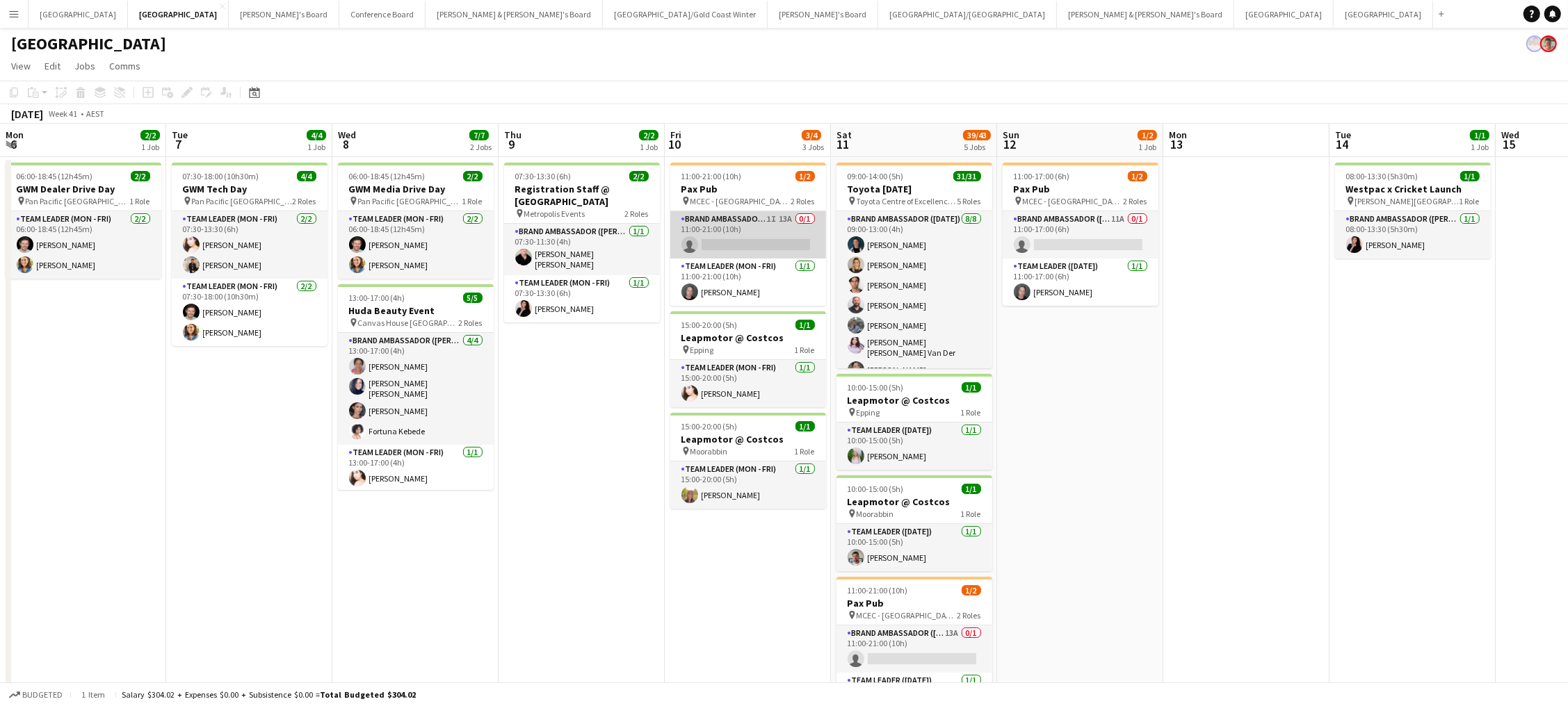
scroll to position [0, 673]
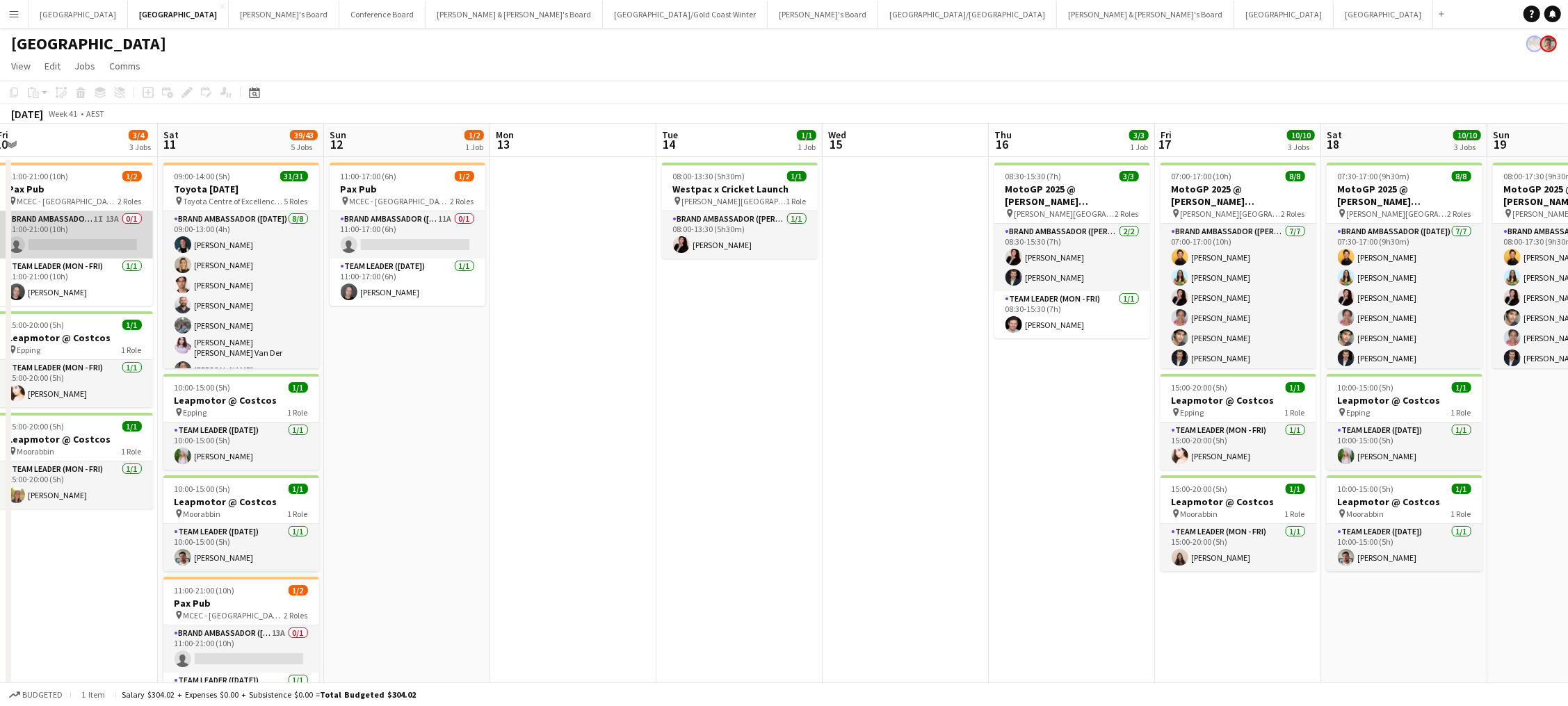
click at [99, 214] on app-card-role "Brand Ambassador (Mon - Fri) 1I 13A 0/1 11:00-21:00 (10h) single-neutral-actions" at bounding box center [75, 234] width 156 height 47
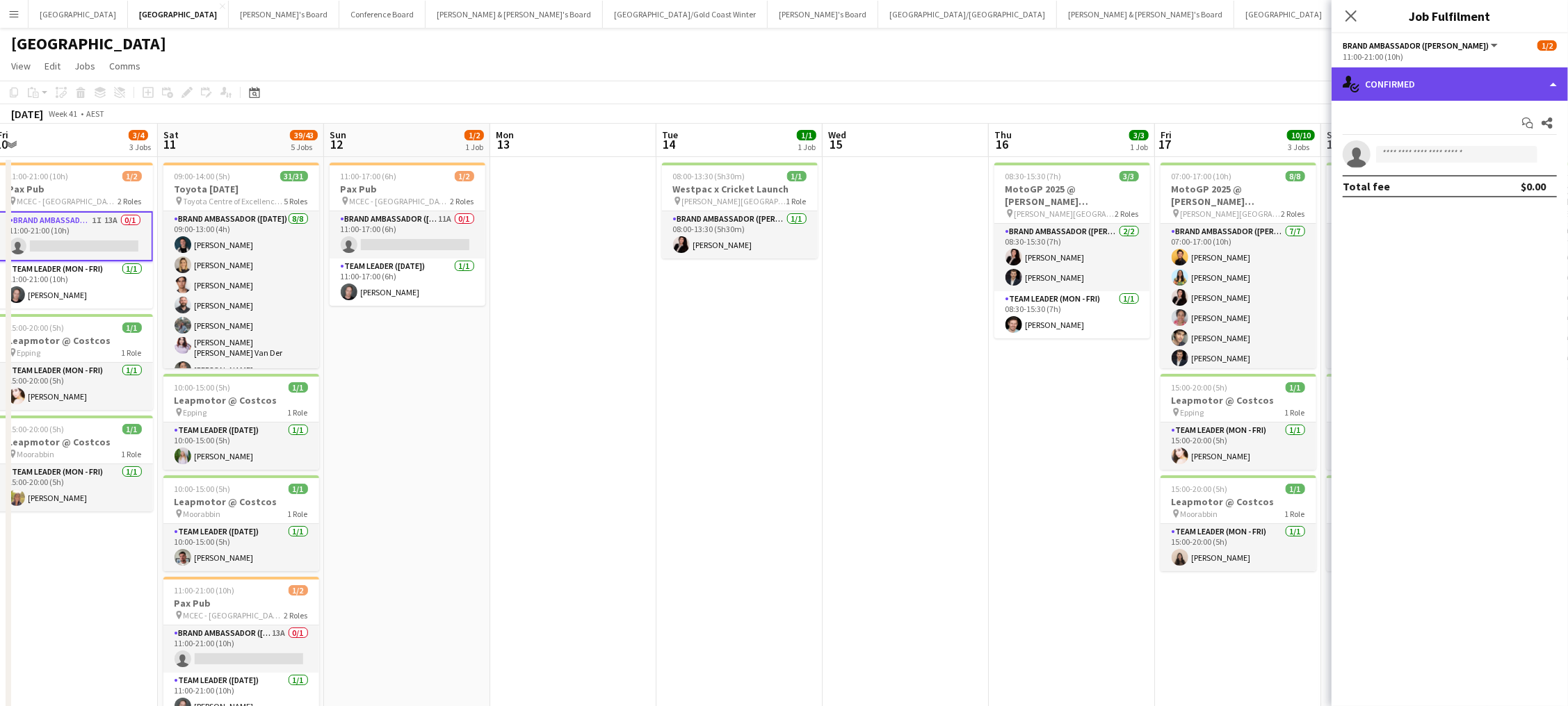
click at [1389, 88] on div "single-neutral-actions-check-2 Confirmed" at bounding box center [1449, 84] width 236 height 33
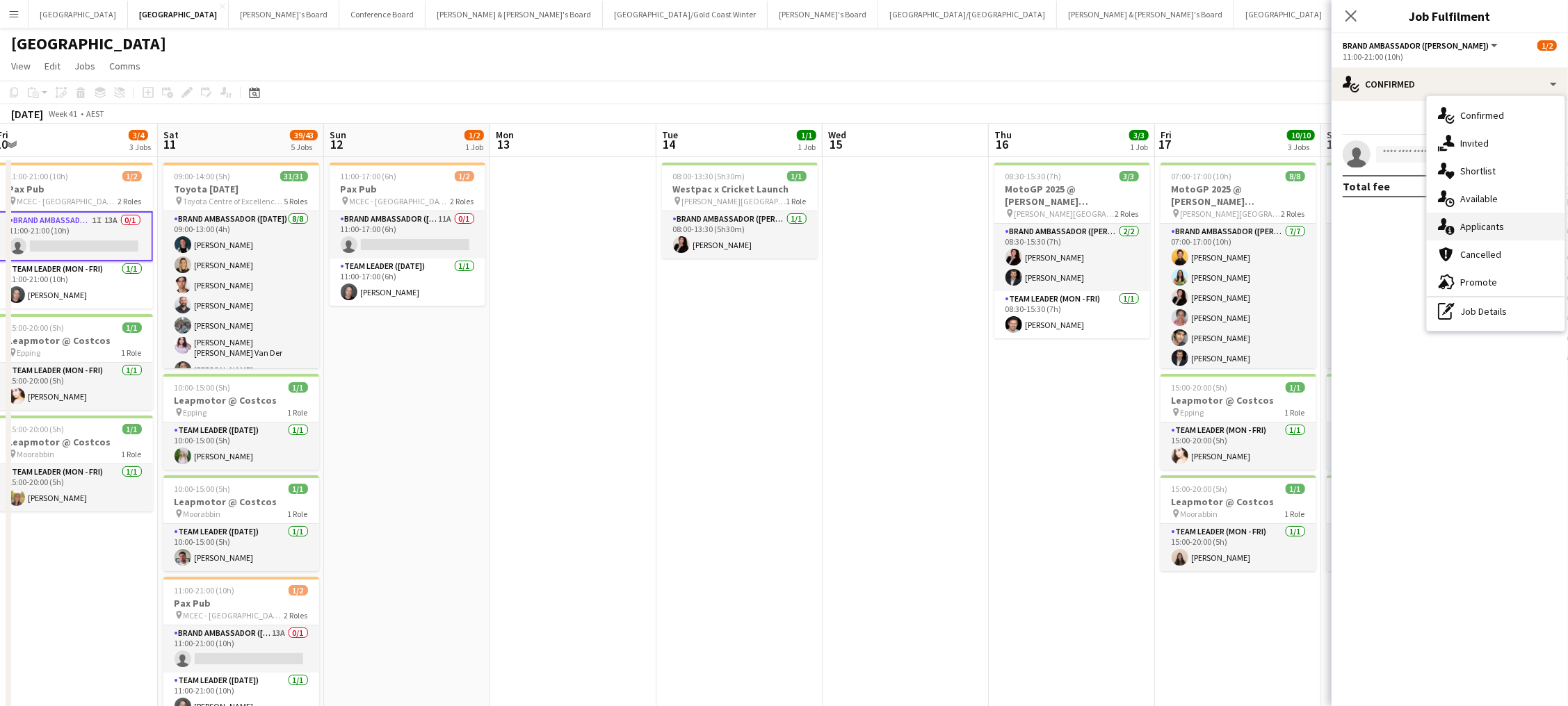
click at [1486, 229] on span "Applicants" at bounding box center [1483, 227] width 44 height 12
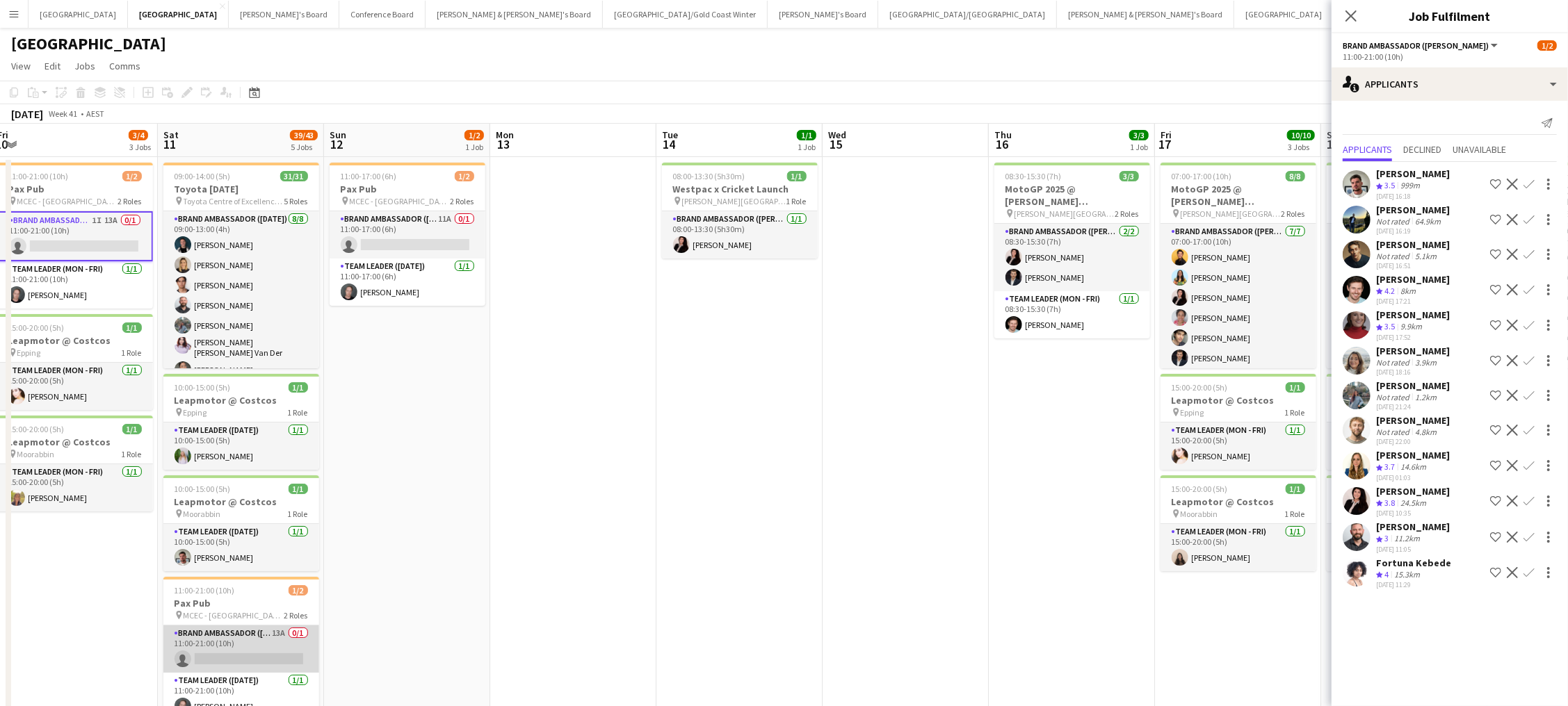
click at [270, 659] on app-card-role "Brand Ambassador ([DATE]) 13A 0/1 11:00-21:00 (10h) single-neutral-actions" at bounding box center [241, 649] width 156 height 47
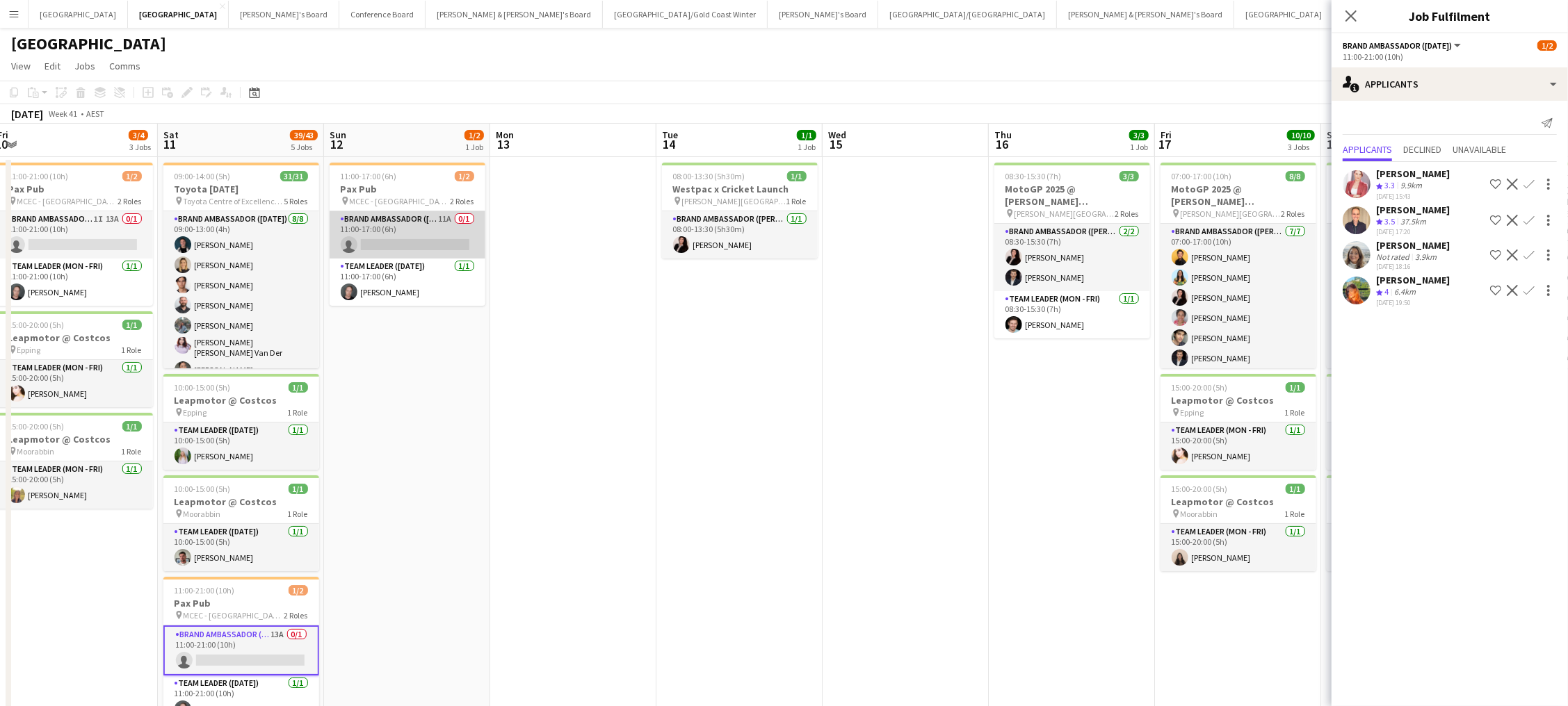
click at [388, 229] on app-card-role "Brand Ambassador ([DATE]) 11A 0/1 11:00-17:00 (6h) single-neutral-actions" at bounding box center [407, 234] width 156 height 47
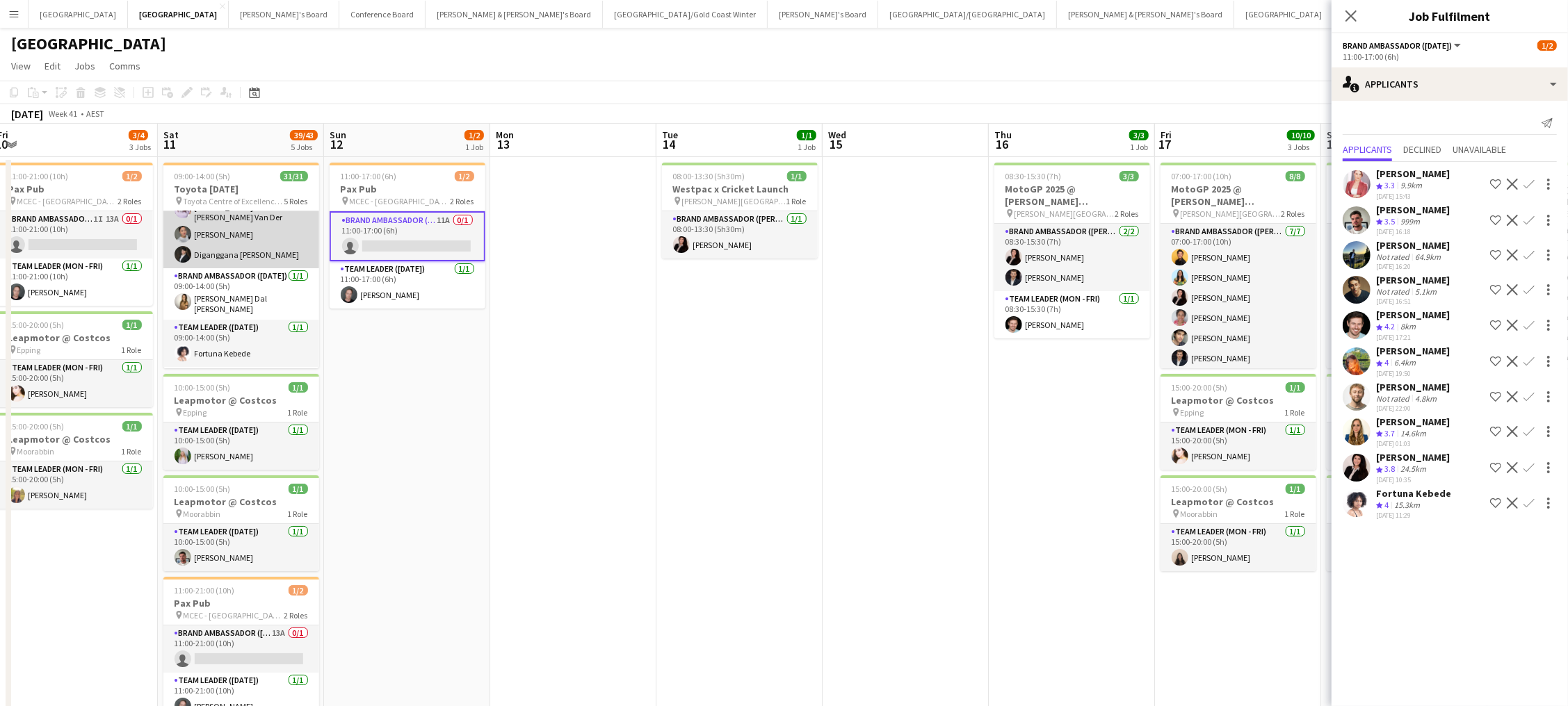
scroll to position [147, 0]
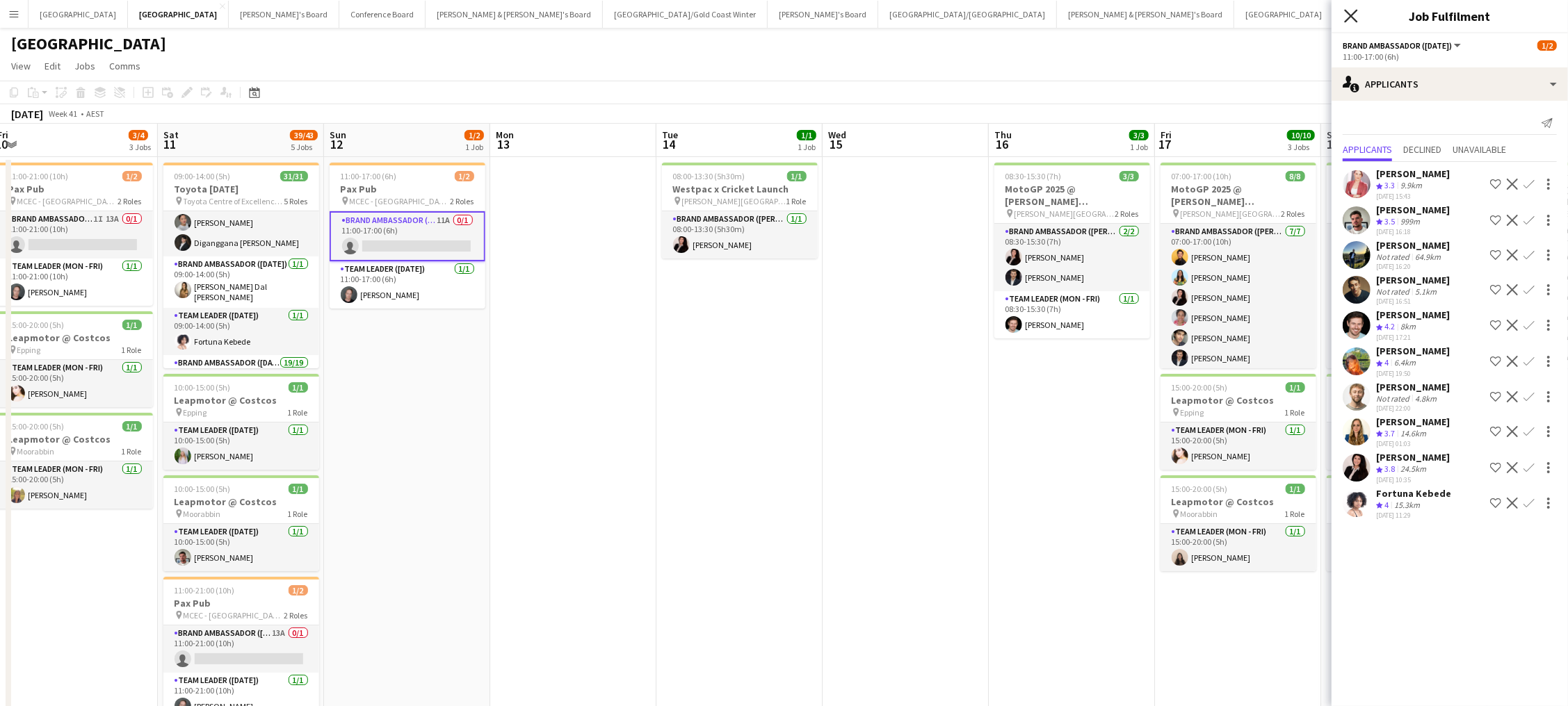
click at [1347, 19] on icon at bounding box center [1350, 15] width 13 height 13
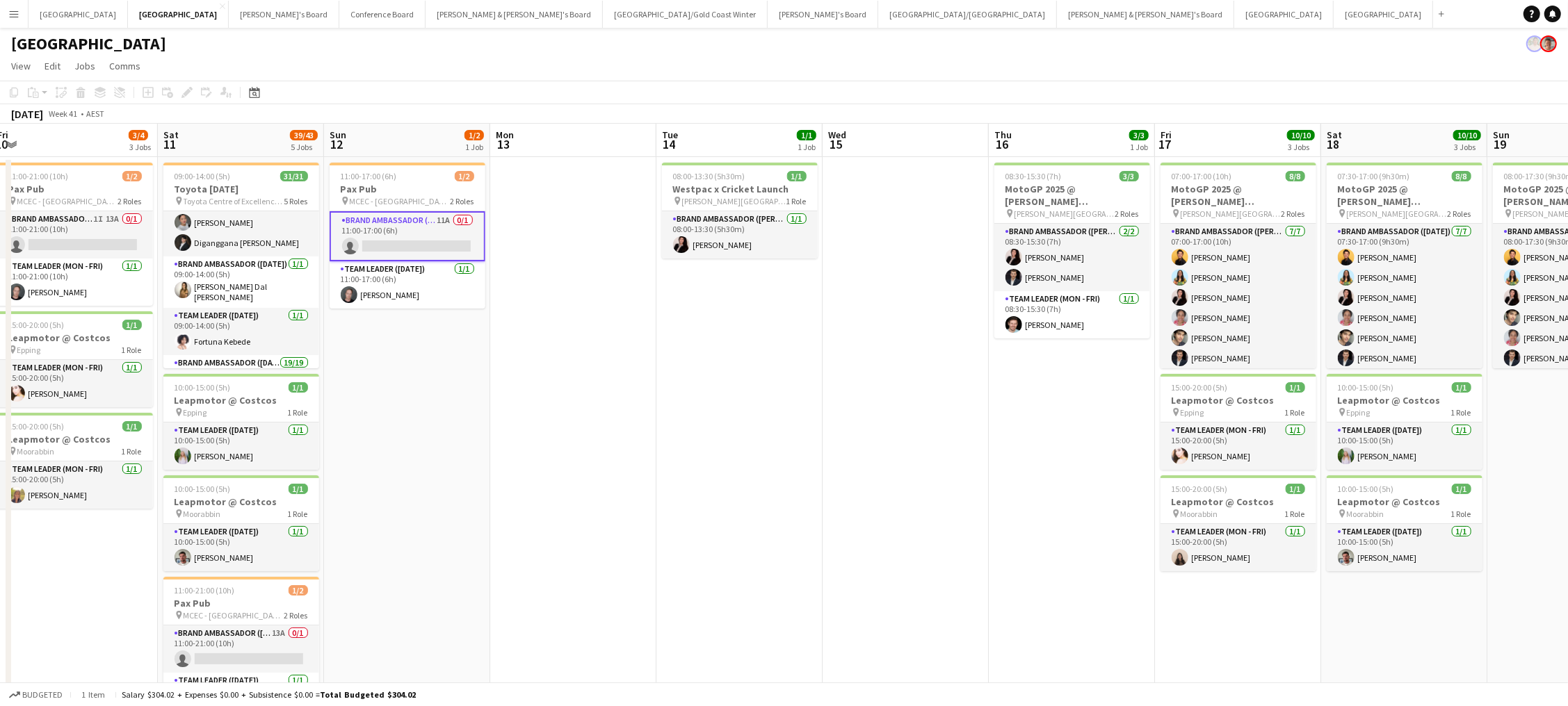
click at [1024, 336] on app-date-cell "08:30-15:30 (7h) 3/3 MotoGP 2025 @ Phillip Island pin Phillip Island 2 Roles Br…" at bounding box center [1072, 560] width 167 height 805
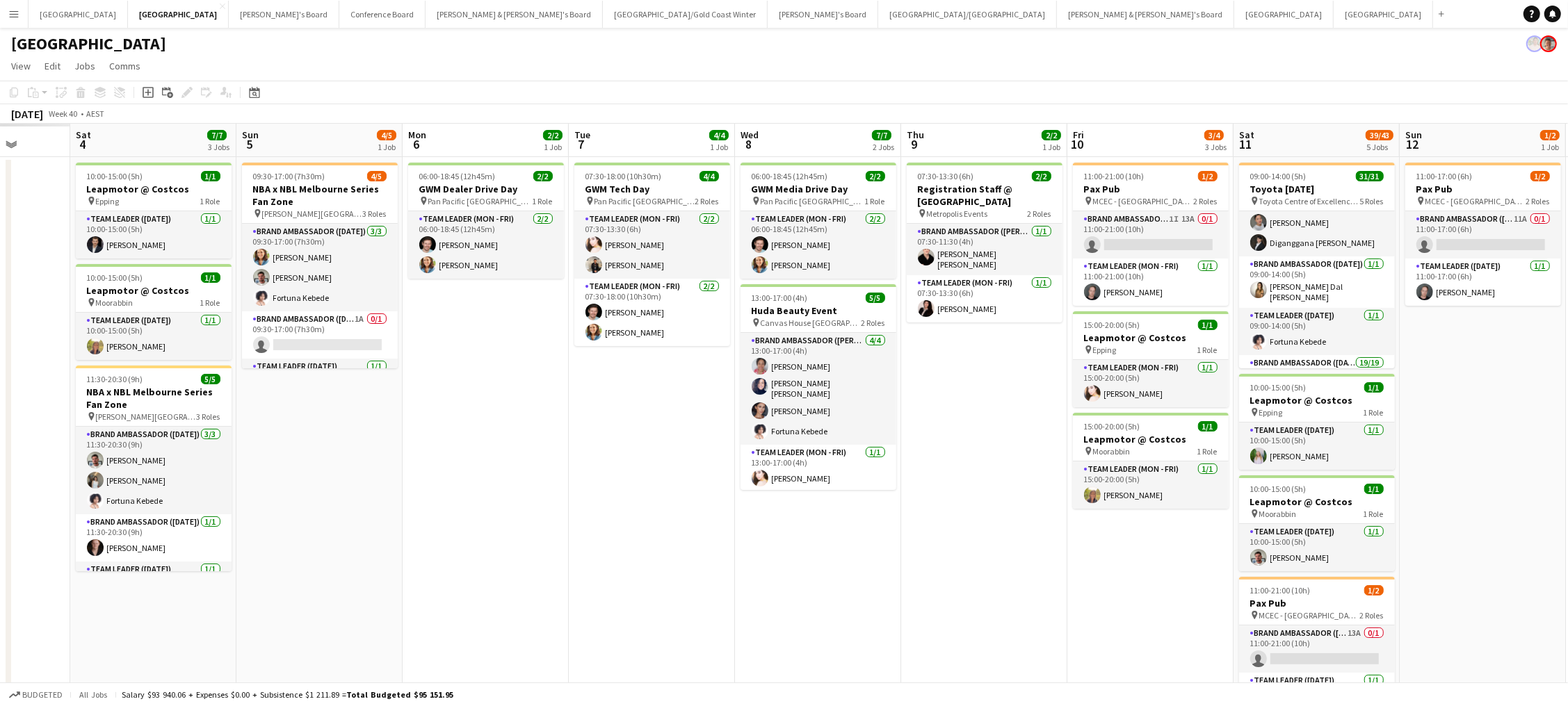
scroll to position [0, 440]
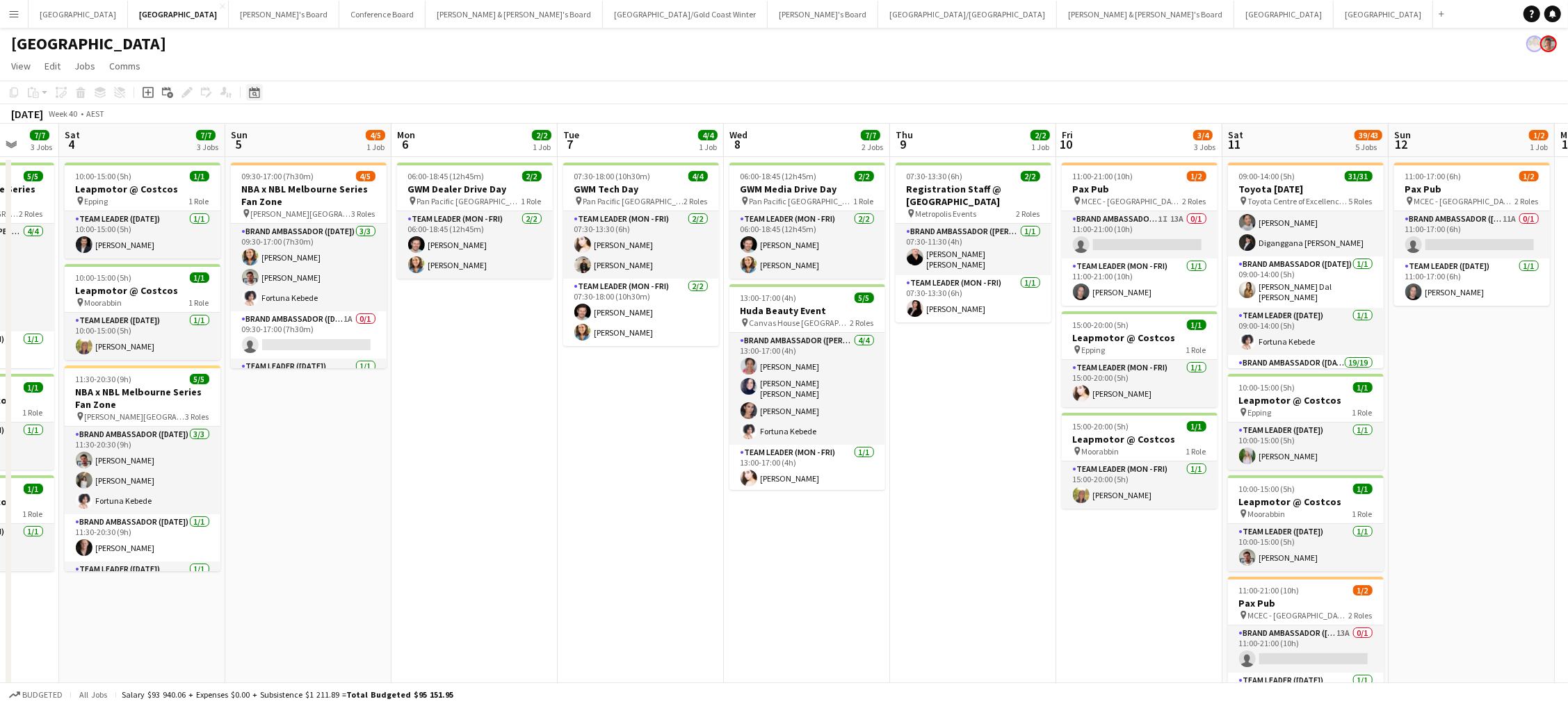
click at [251, 96] on icon at bounding box center [254, 92] width 10 height 11
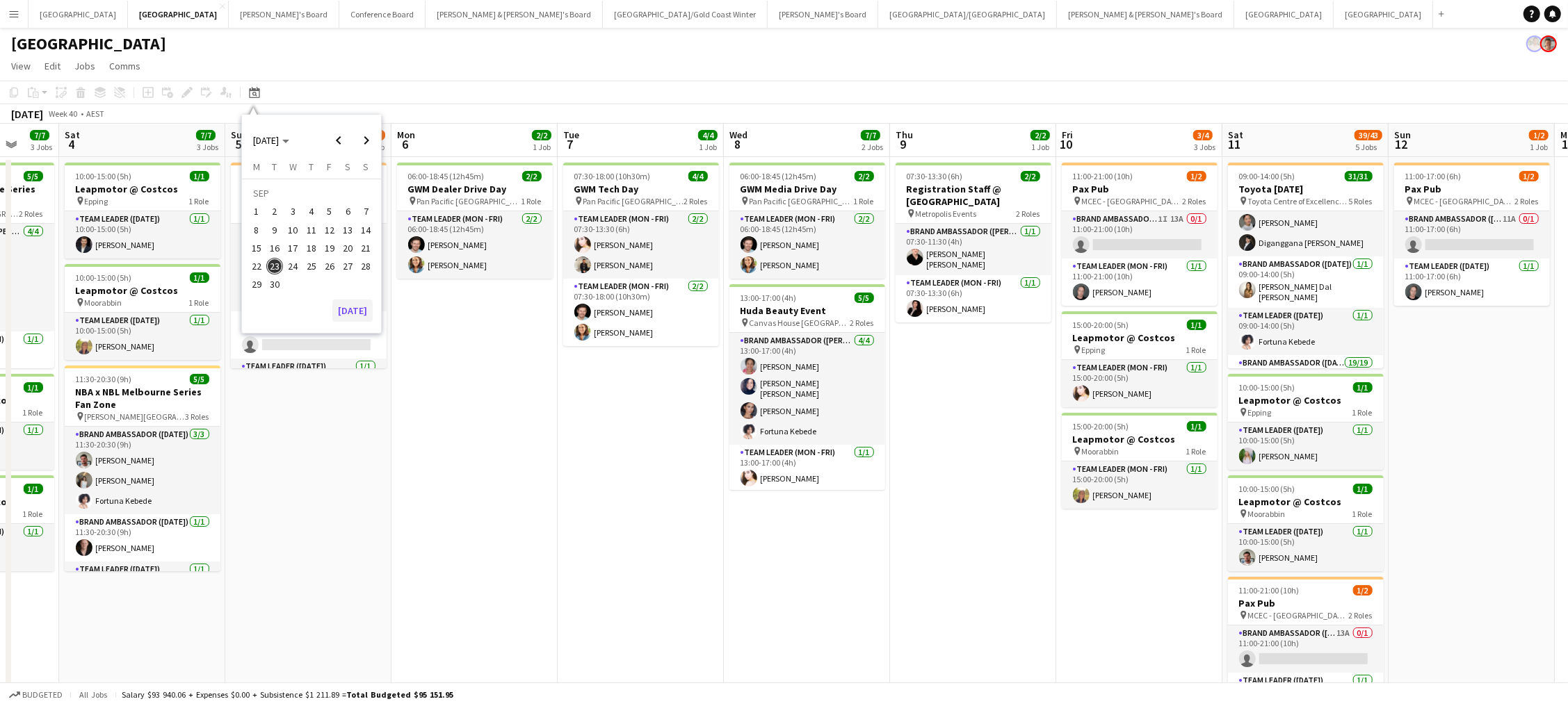
click at [346, 313] on button "[DATE]" at bounding box center [352, 311] width 40 height 23
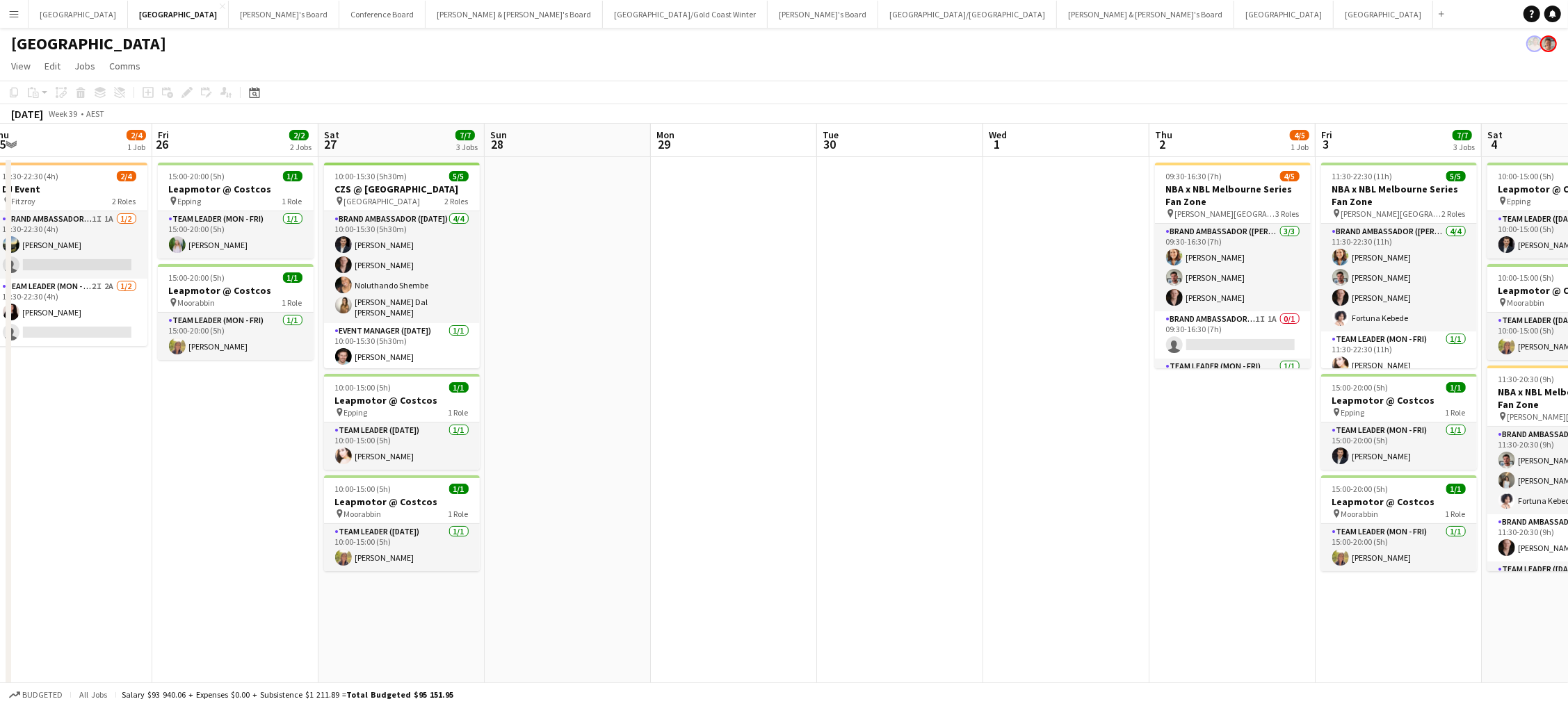
scroll to position [0, 527]
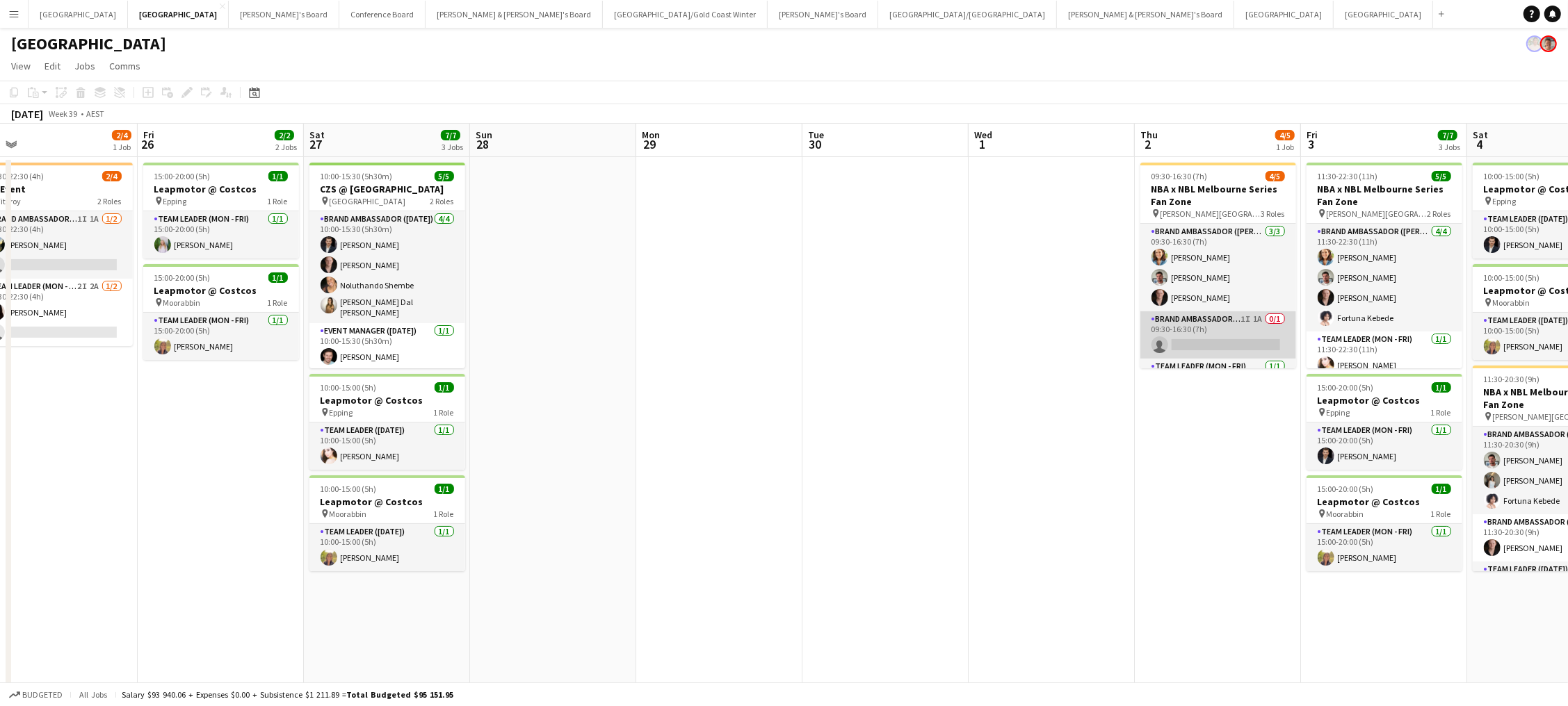
click at [1213, 335] on app-card-role "Brand Ambassador (Mon - Fri) 1I 1A 0/1 09:30-16:30 (7h) single-neutral-actions" at bounding box center [1218, 335] width 156 height 47
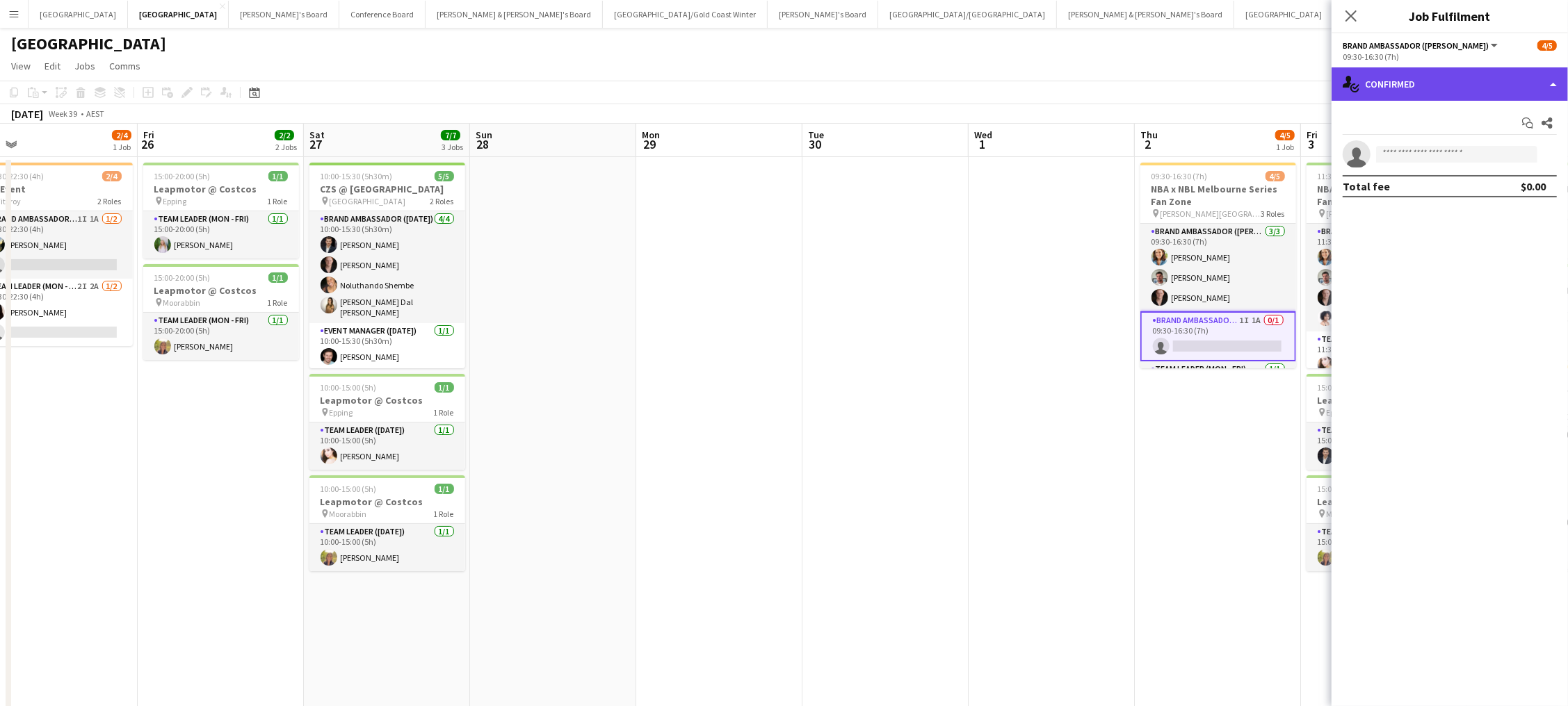
click at [1425, 83] on div "single-neutral-actions-check-2 Confirmed" at bounding box center [1449, 84] width 236 height 33
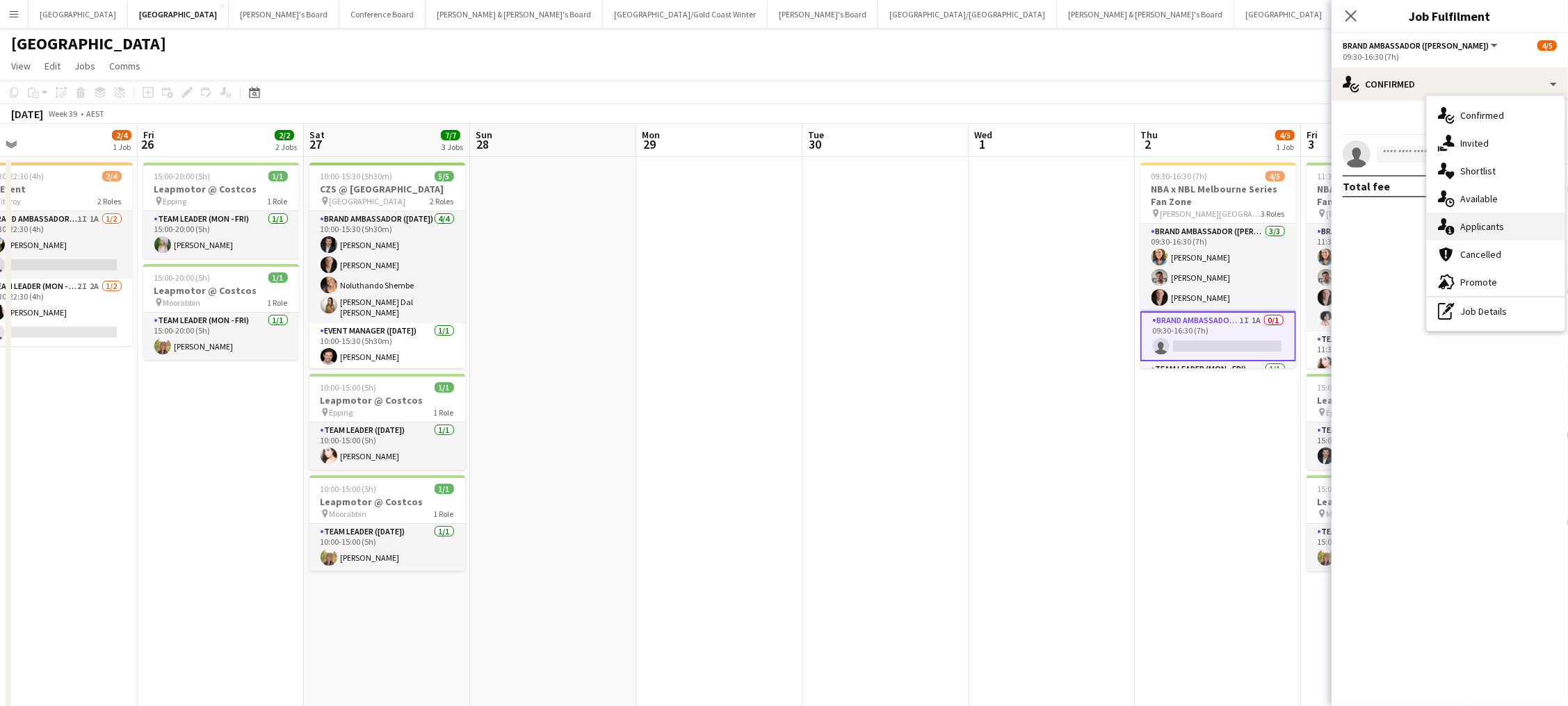
click at [1495, 221] on span "Applicants" at bounding box center [1483, 227] width 44 height 12
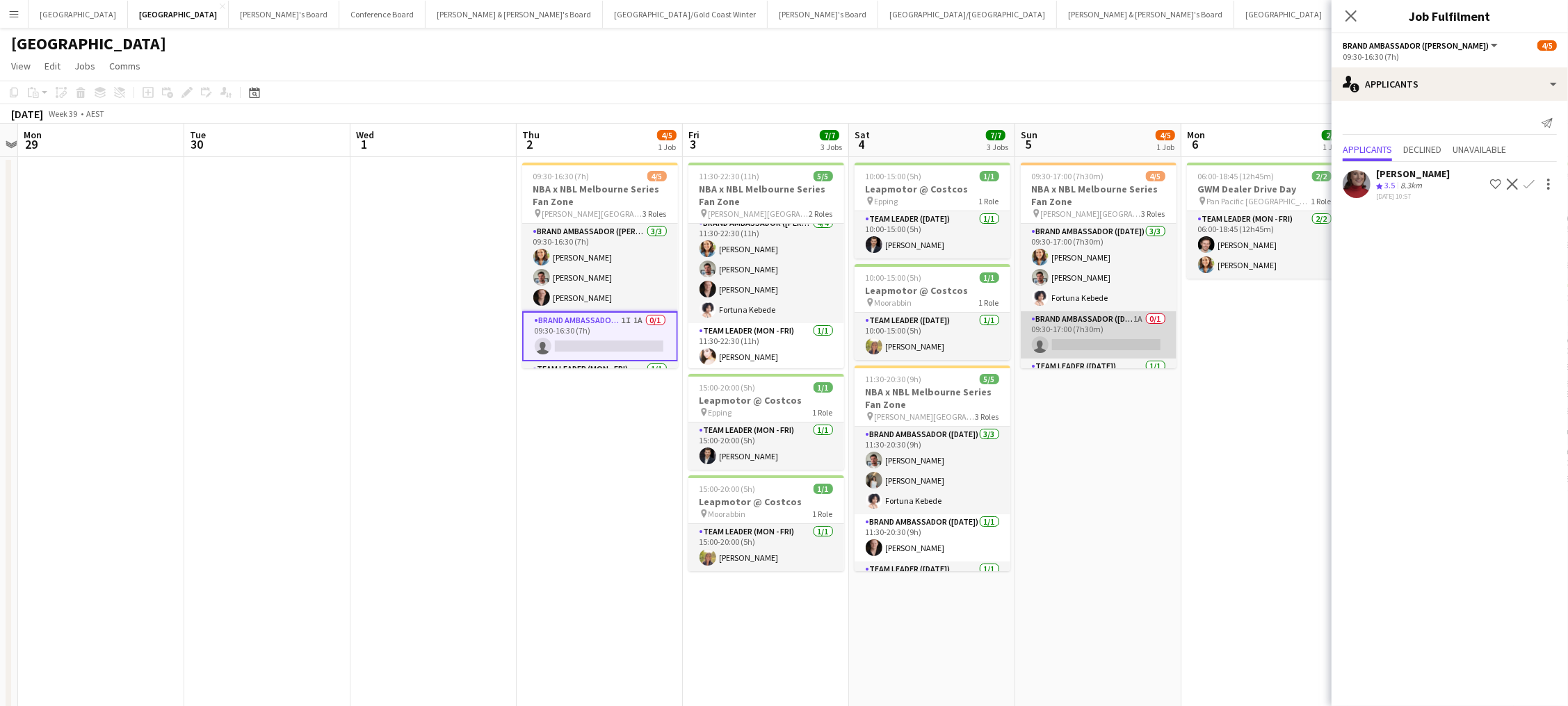
scroll to position [0, 480]
click at [1088, 337] on app-card-role "Brand Ambassador ([DATE]) 1A 0/1 09:30-17:00 (7h30m) single-neutral-actions" at bounding box center [1099, 335] width 156 height 47
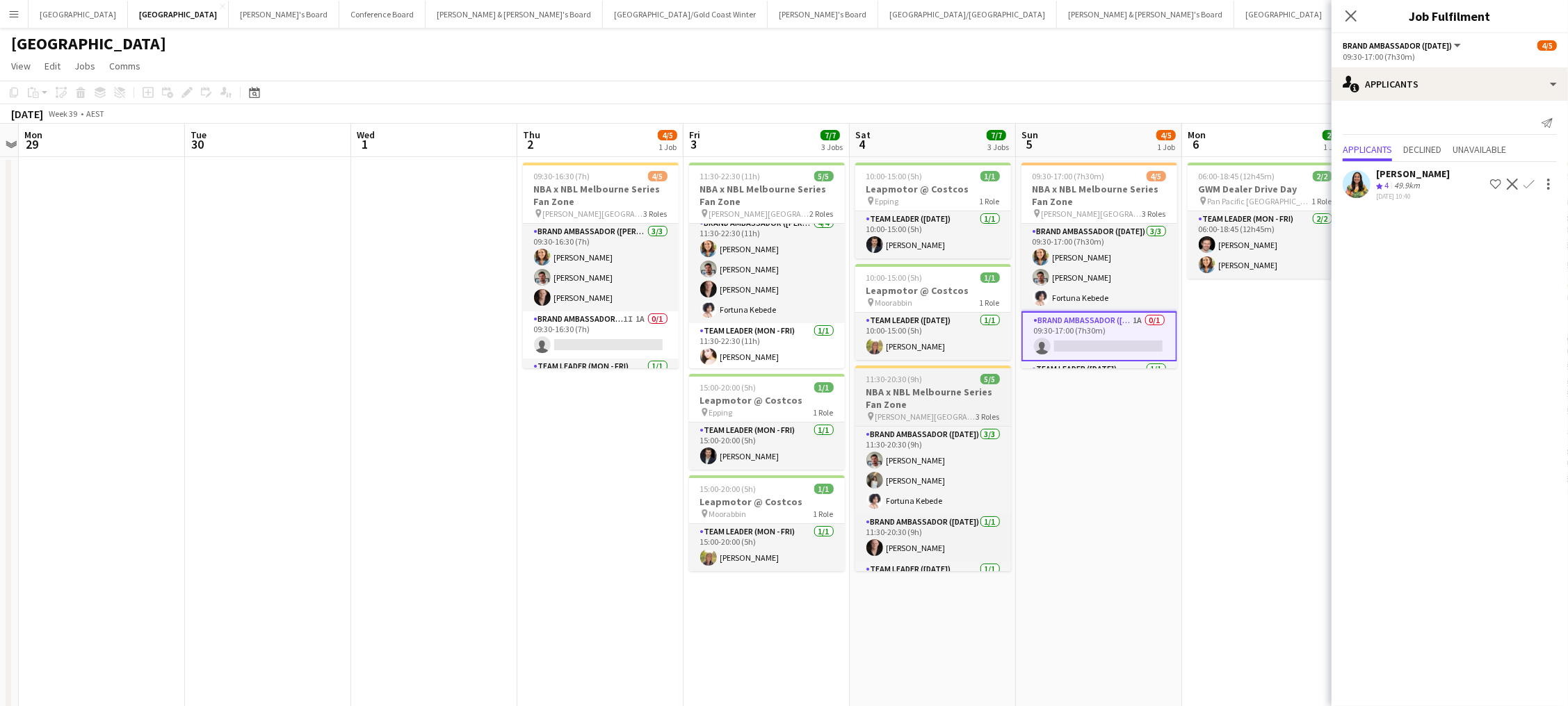
click at [975, 386] on h3 "NBA x NBL Melbourne Series Fan Zone" at bounding box center [933, 398] width 156 height 25
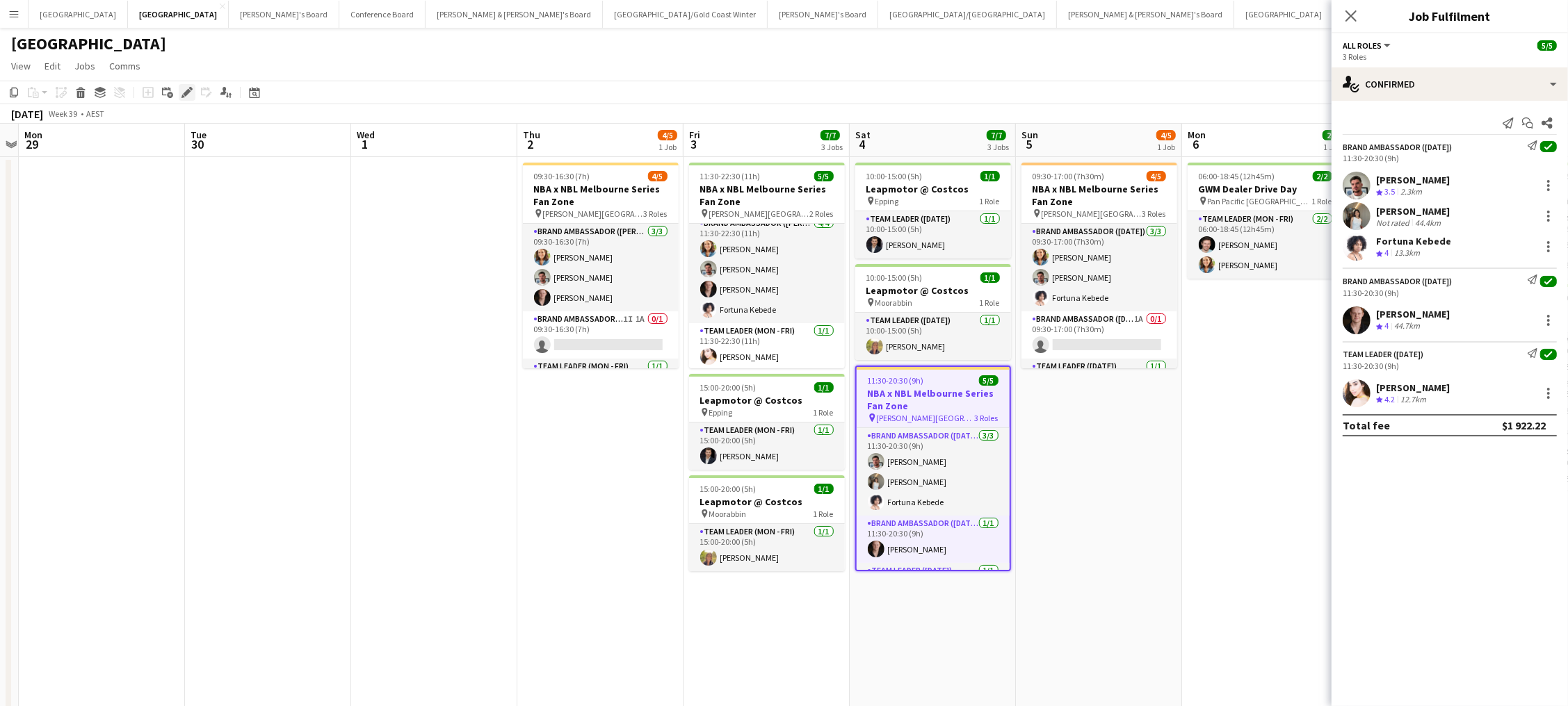
click at [179, 98] on div "Edit" at bounding box center [187, 92] width 17 height 17
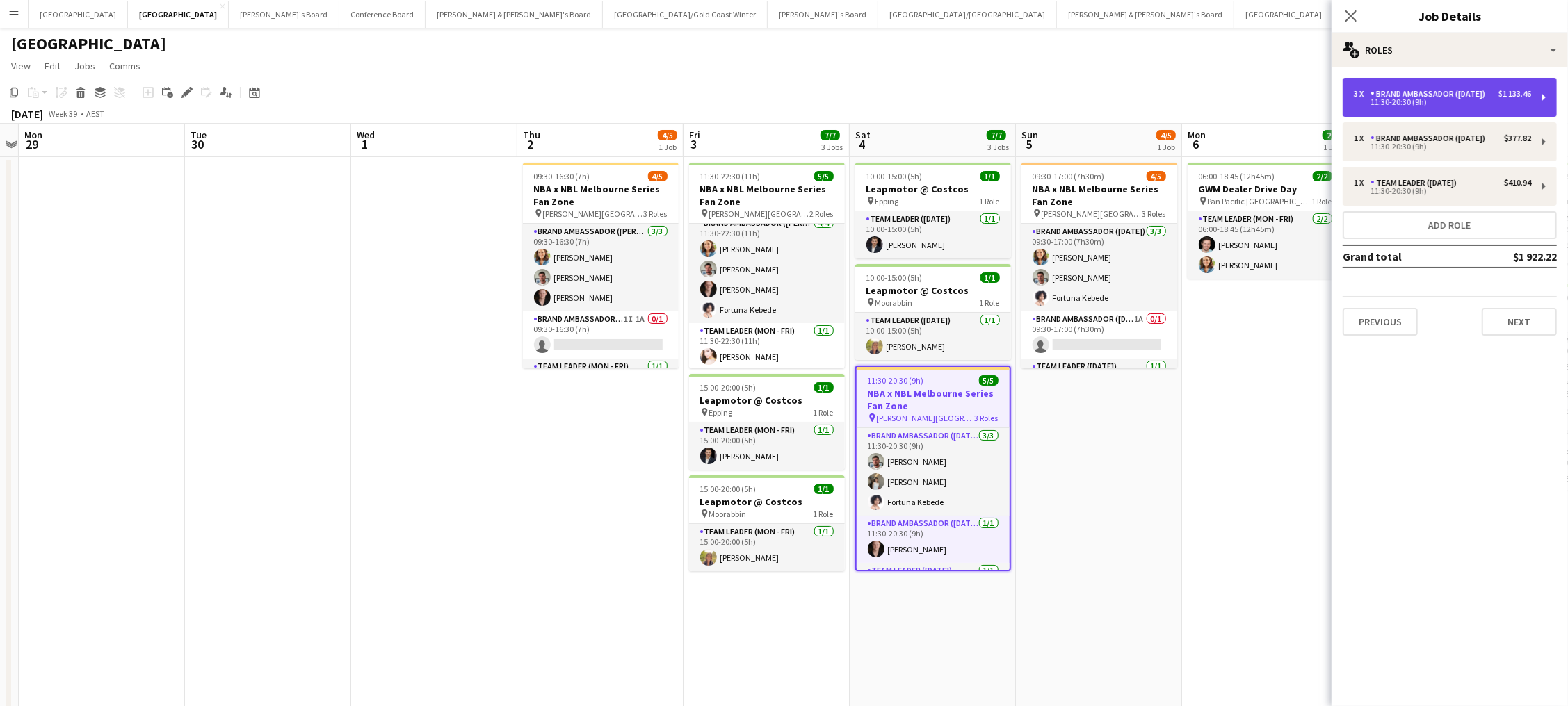
click at [1380, 91] on div "Brand Ambassador ([DATE])" at bounding box center [1431, 93] width 120 height 10
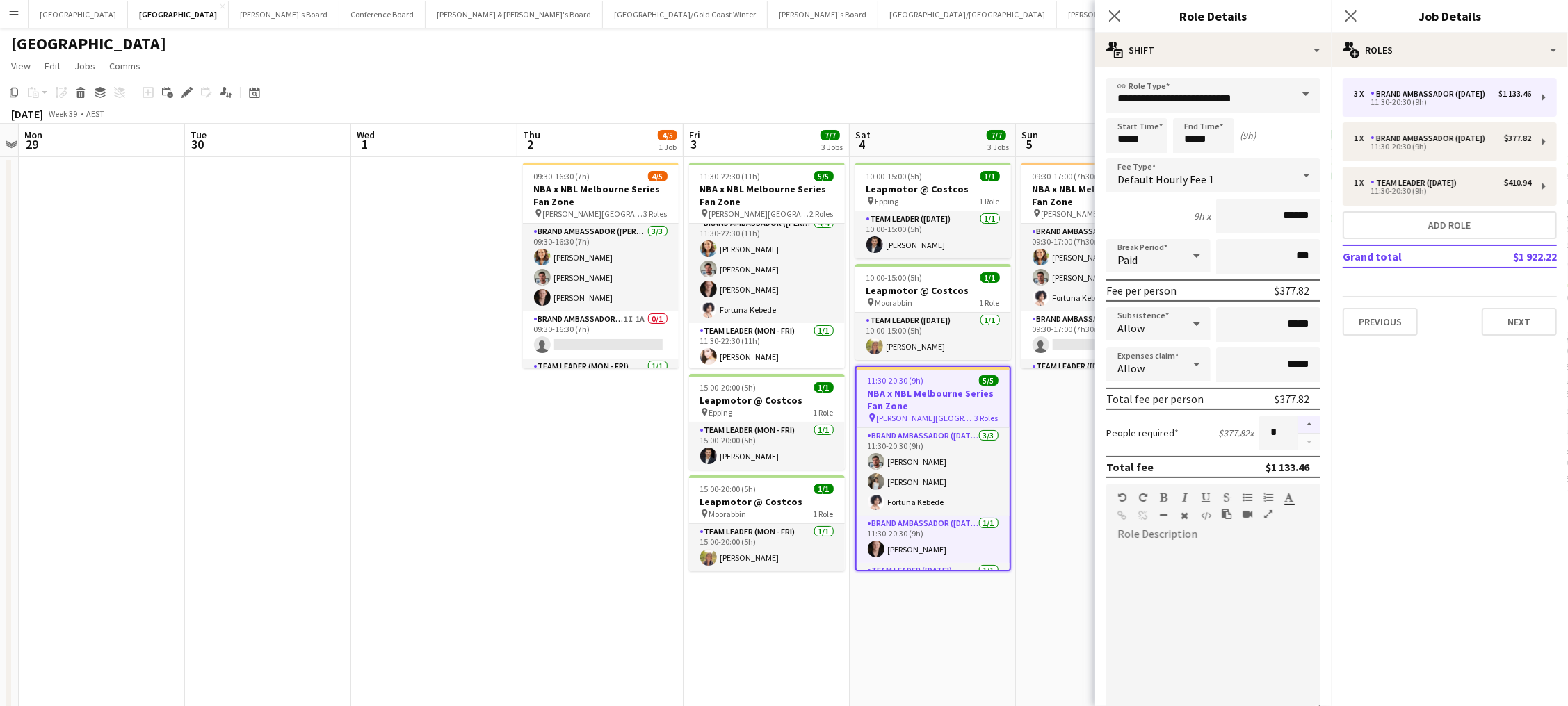
click at [1306, 424] on button "button" at bounding box center [1310, 424] width 23 height 18
type input "*"
click at [1045, 494] on app-date-cell "09:30-17:00 (7h30m) 4/5 NBA x NBL Melbourne Series Fan Zone pin Rod Laver Arena…" at bounding box center [1100, 560] width 167 height 805
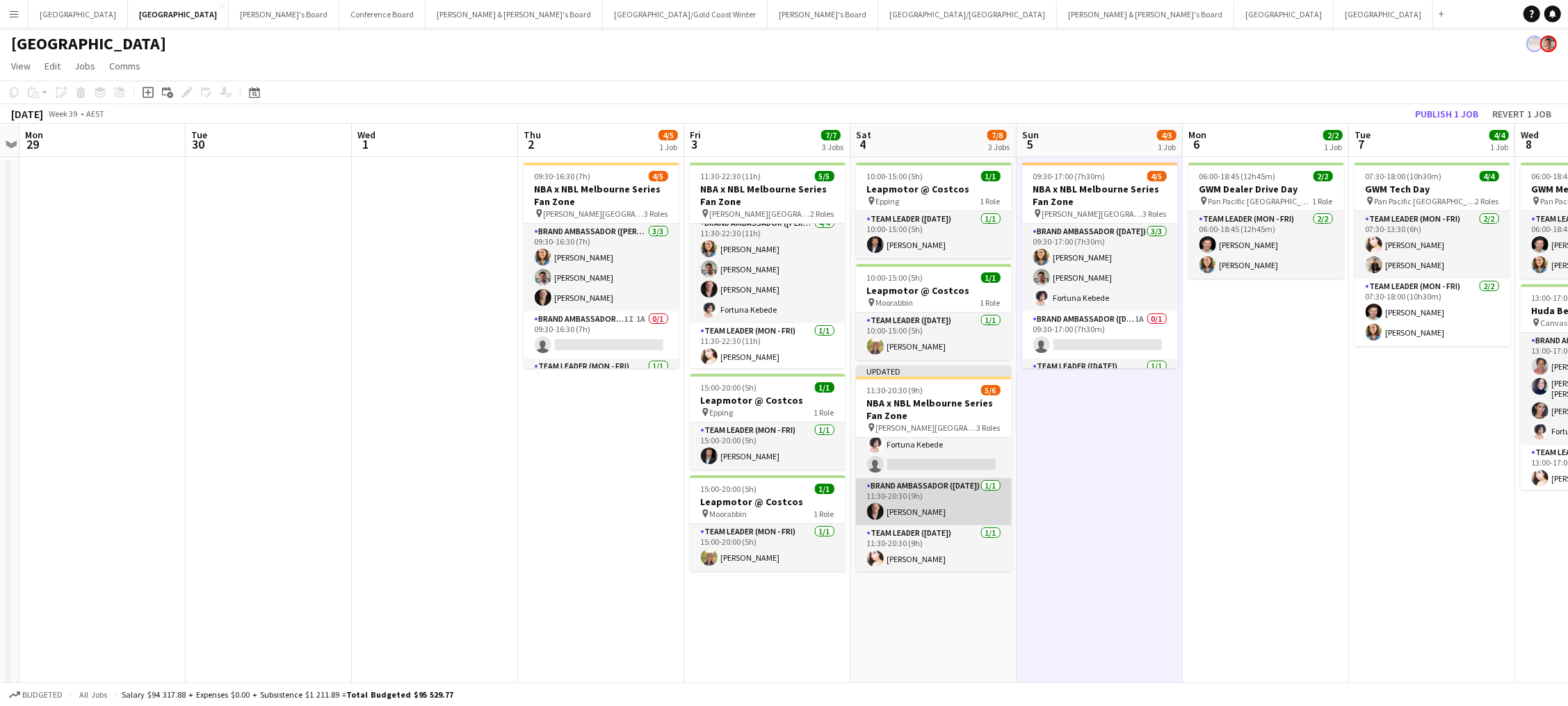
scroll to position [67, 0]
click at [949, 499] on app-card-role "Brand Ambassador (Saturday) 1/1 11:30-20:30 (9h) Darcy Ward" at bounding box center [934, 502] width 156 height 47
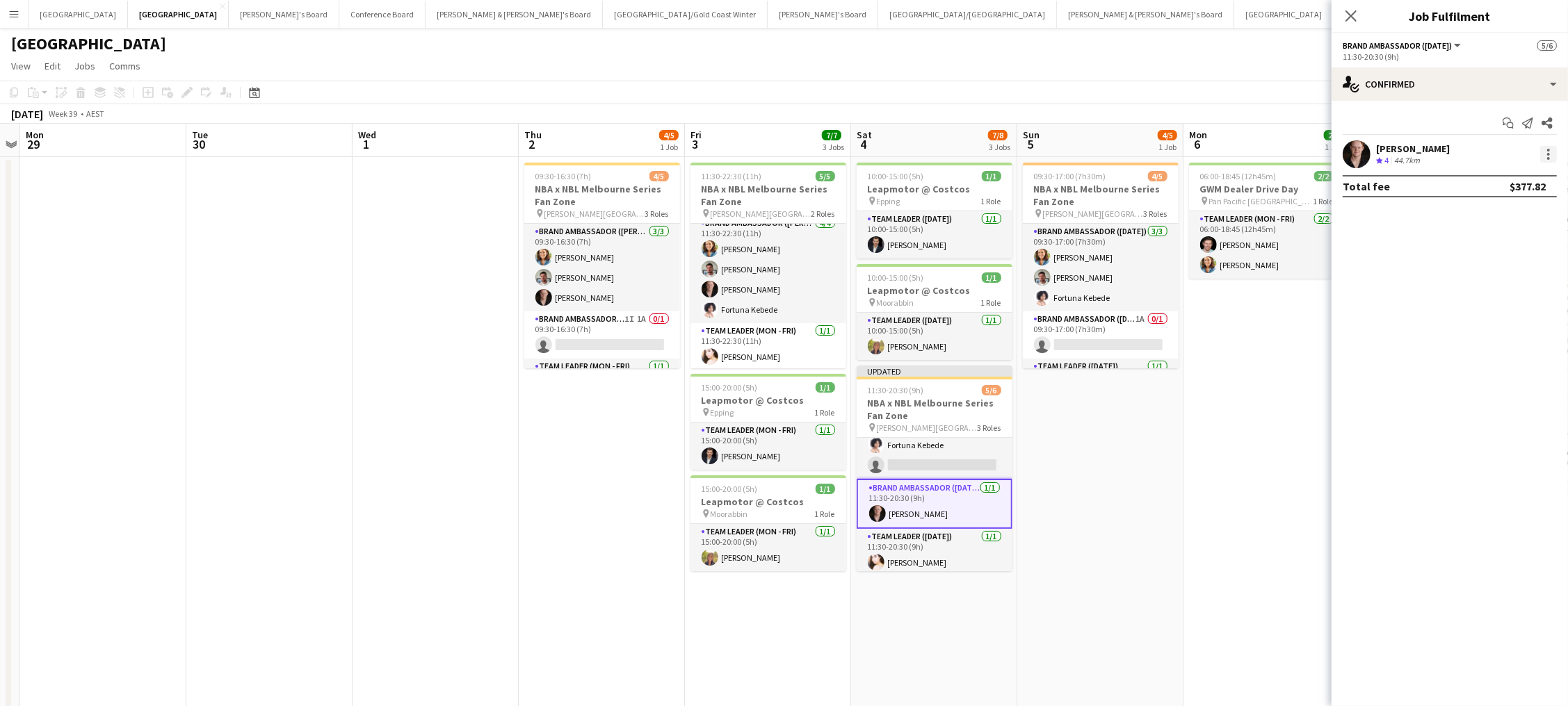
click at [1551, 153] on div at bounding box center [1548, 153] width 17 height 17
click at [1531, 205] on button "Switch crew" at bounding box center [1503, 213] width 108 height 33
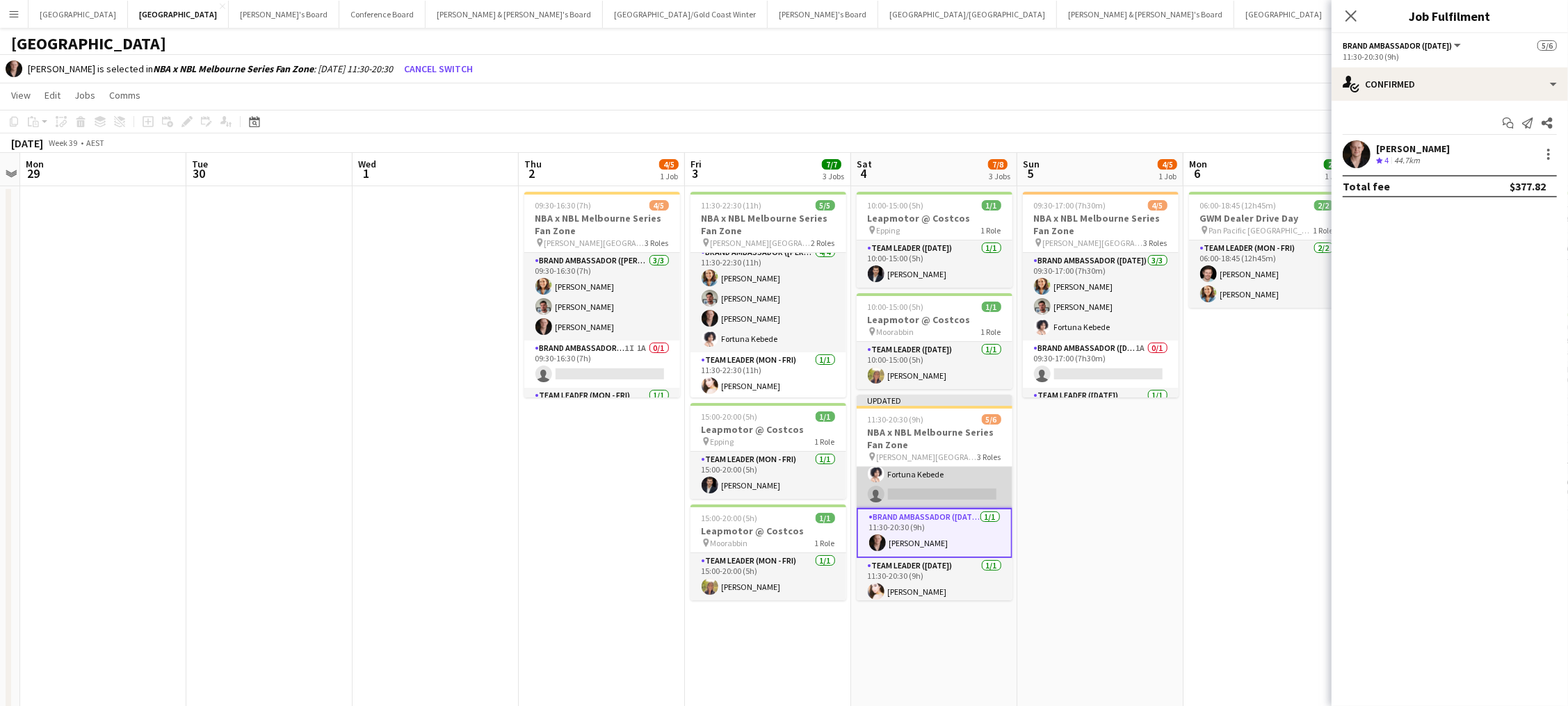
click at [939, 482] on app-card-role "Brand Ambassador (Saturday) 4I 31A 3/4 11:30-20:30 (9h) Evan Michalak Yukti Bat…" at bounding box center [934, 454] width 156 height 108
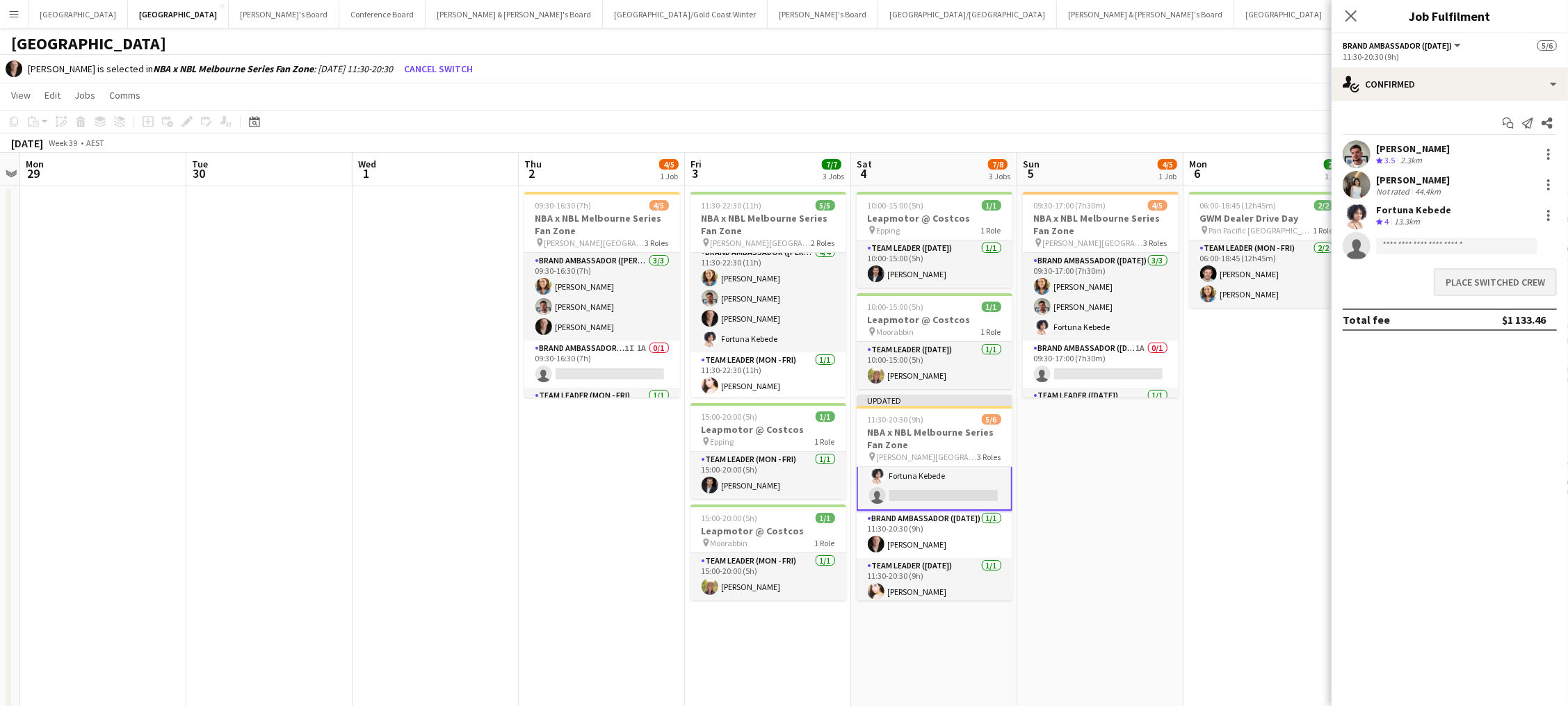
click at [1498, 285] on button "Place switched crew" at bounding box center [1495, 282] width 123 height 28
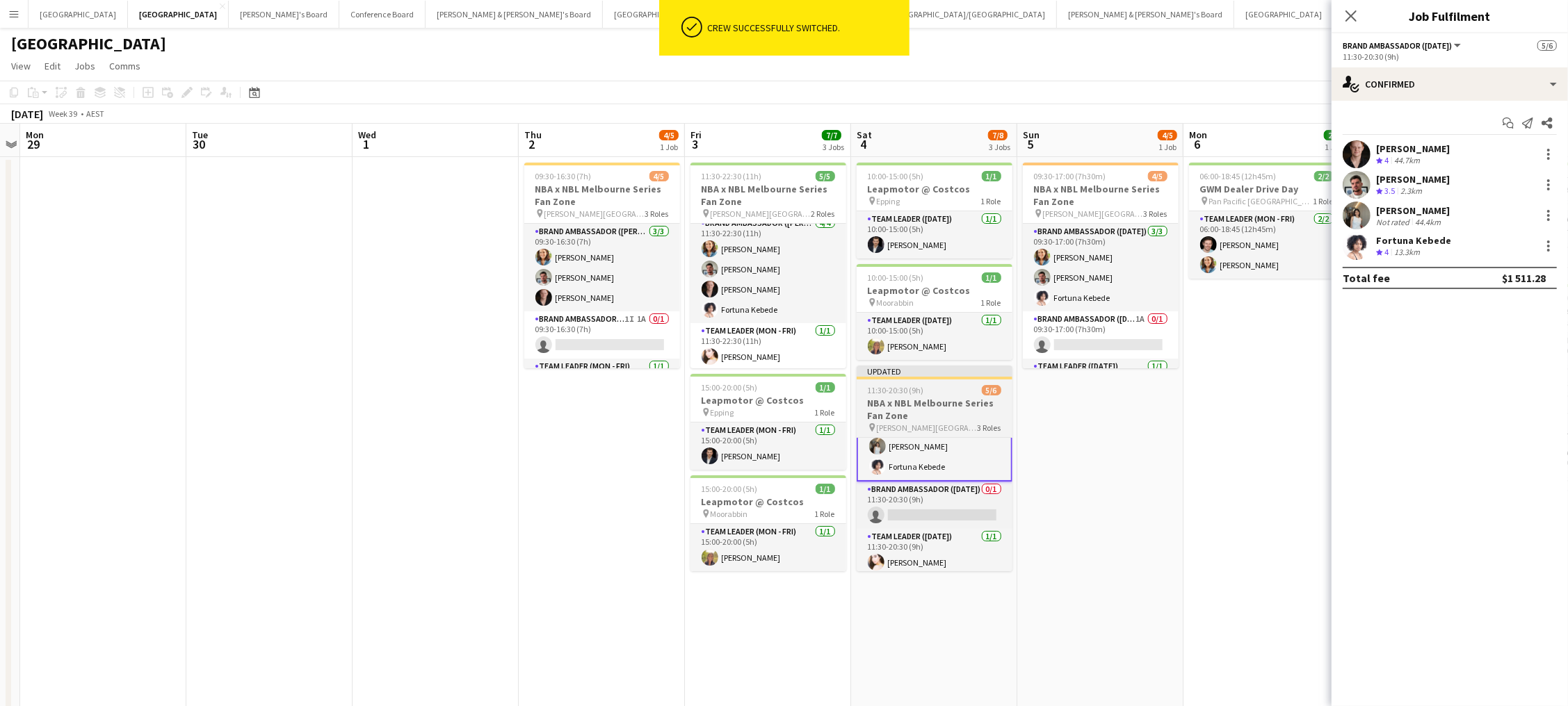
click at [965, 395] on app-job-card "Updated 11:30-20:30 (9h) 5/6 NBA x NBL Melbourne Series Fan Zone pin Rod Laver …" at bounding box center [934, 468] width 156 height 206
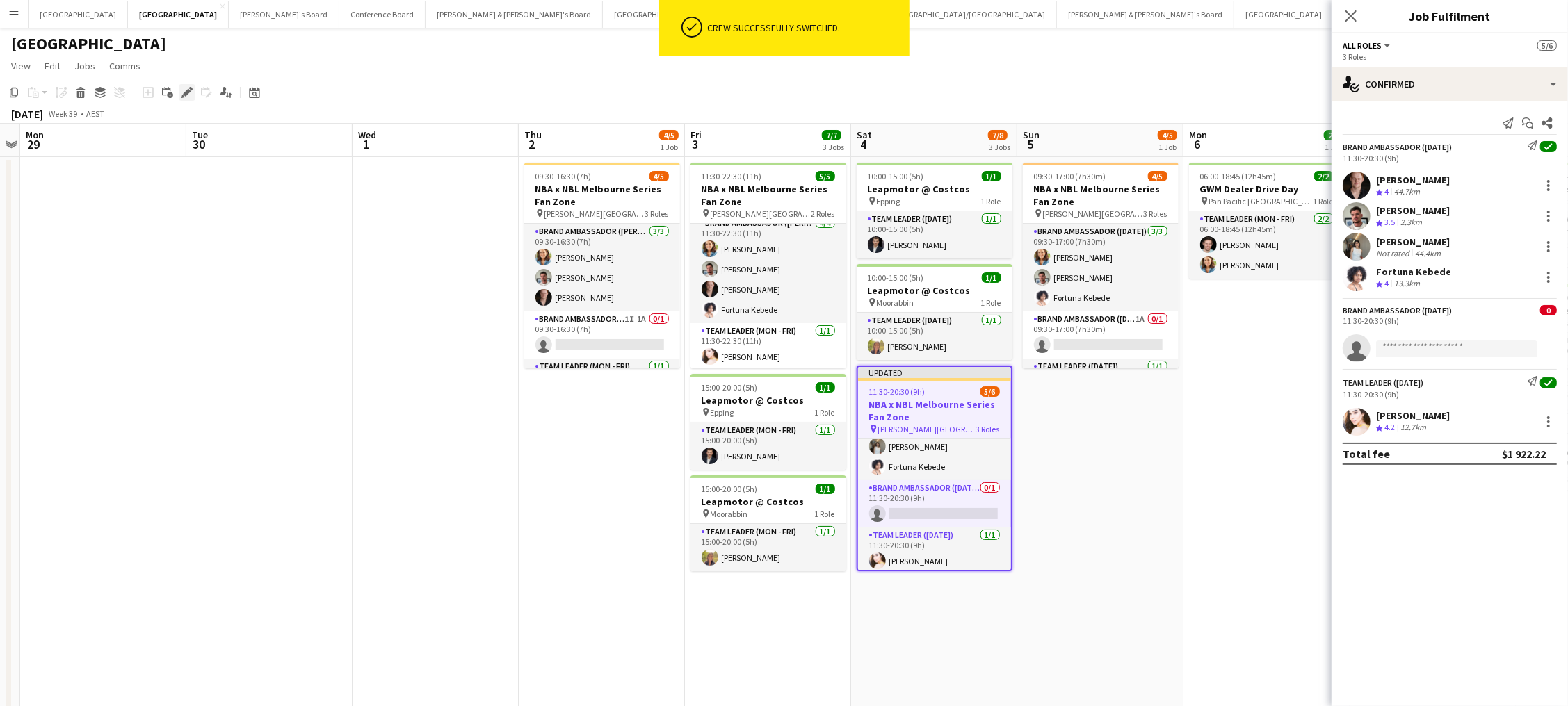
click at [187, 88] on icon "Edit" at bounding box center [187, 92] width 11 height 11
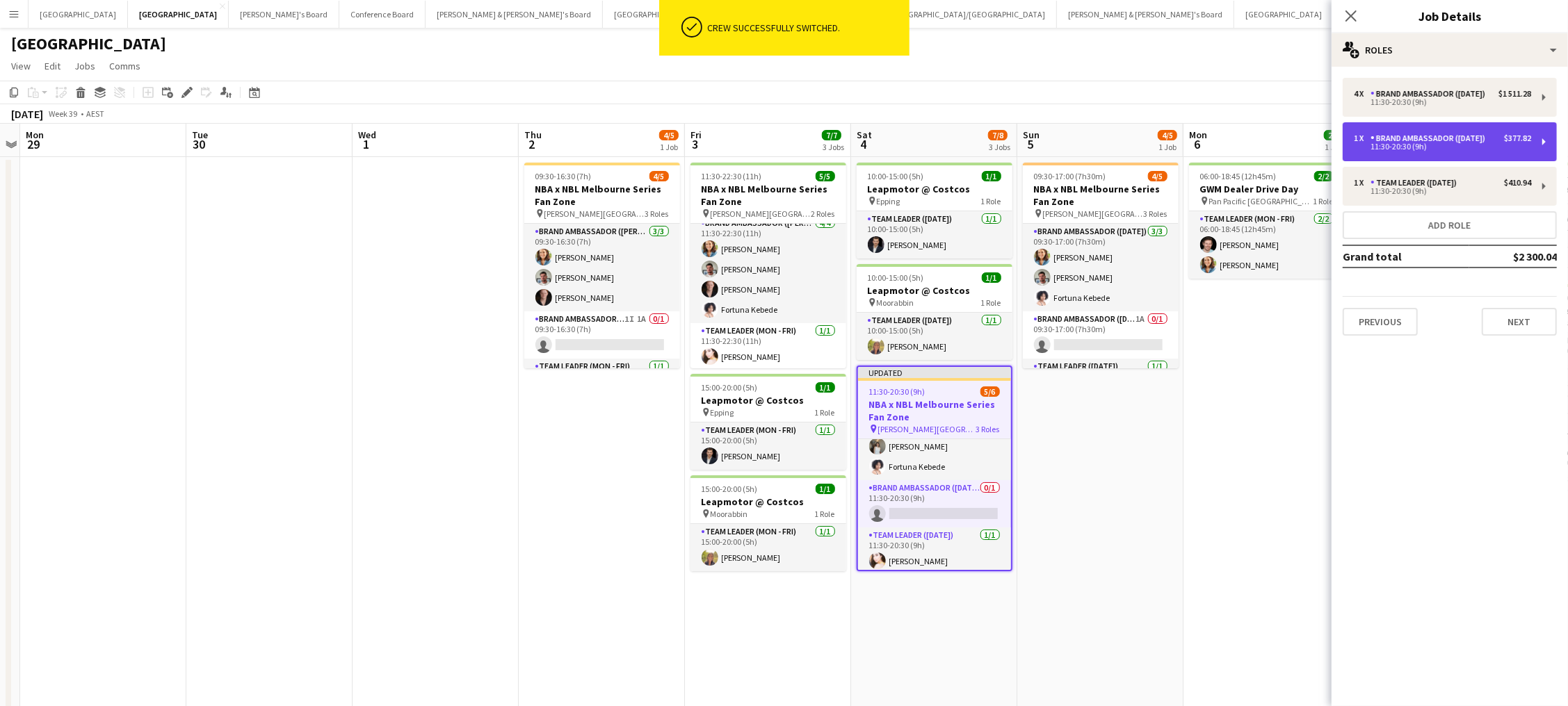
click at [1408, 161] on div "1 x Brand Ambassador (Saturday) $377.82 11:30-20:30 (9h)" at bounding box center [1450, 141] width 215 height 39
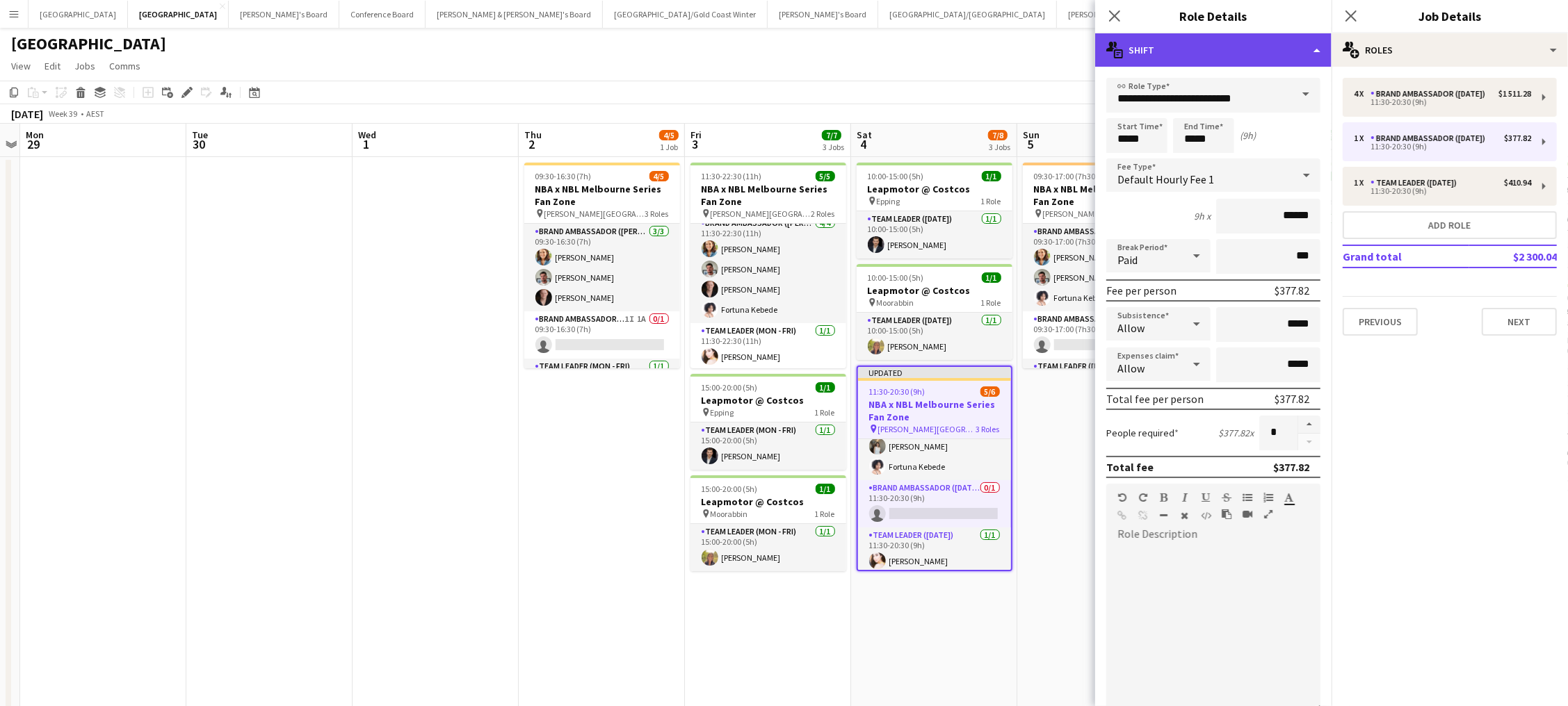
click at [1232, 53] on div "multiple-actions-text Shift" at bounding box center [1213, 50] width 236 height 33
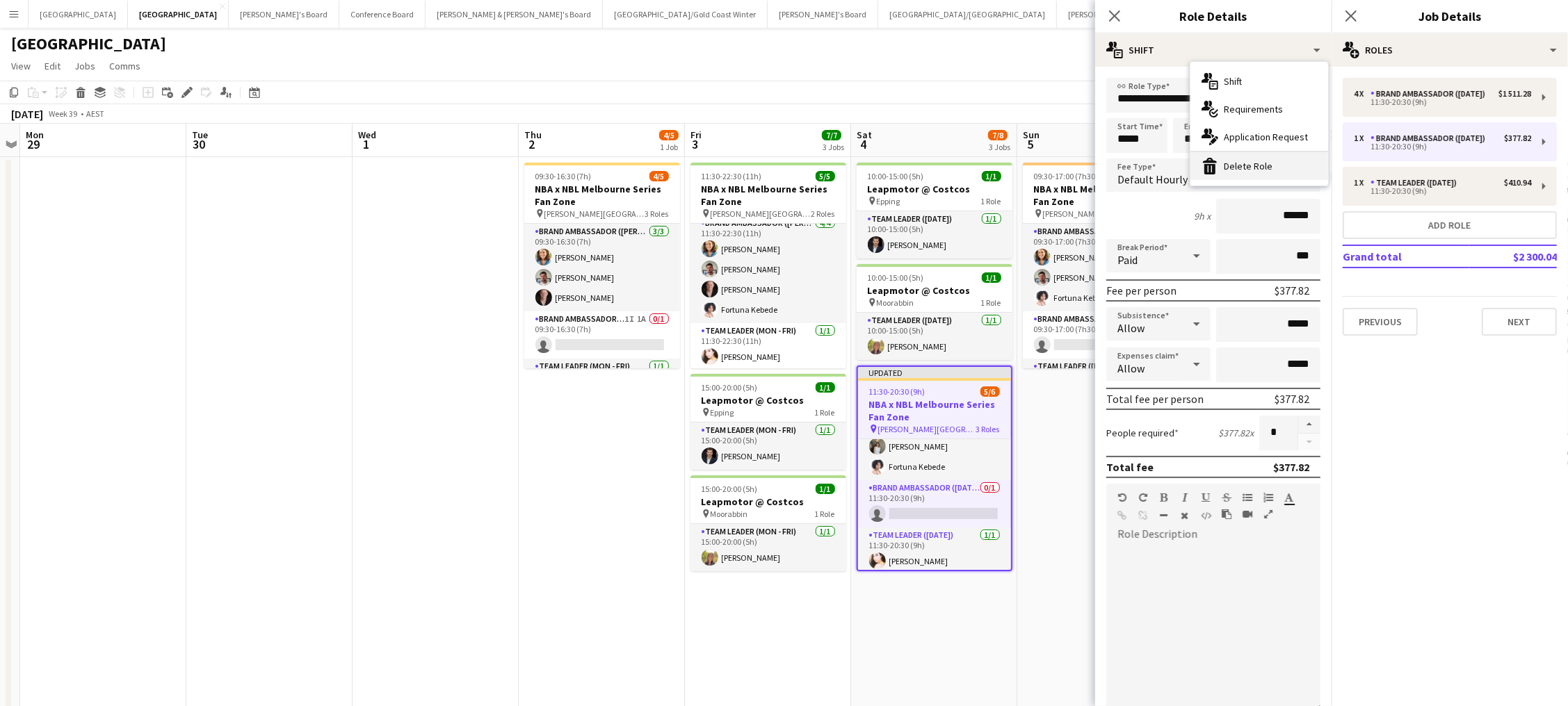
click at [1271, 156] on div "bin-2 Delete Role" at bounding box center [1259, 166] width 138 height 28
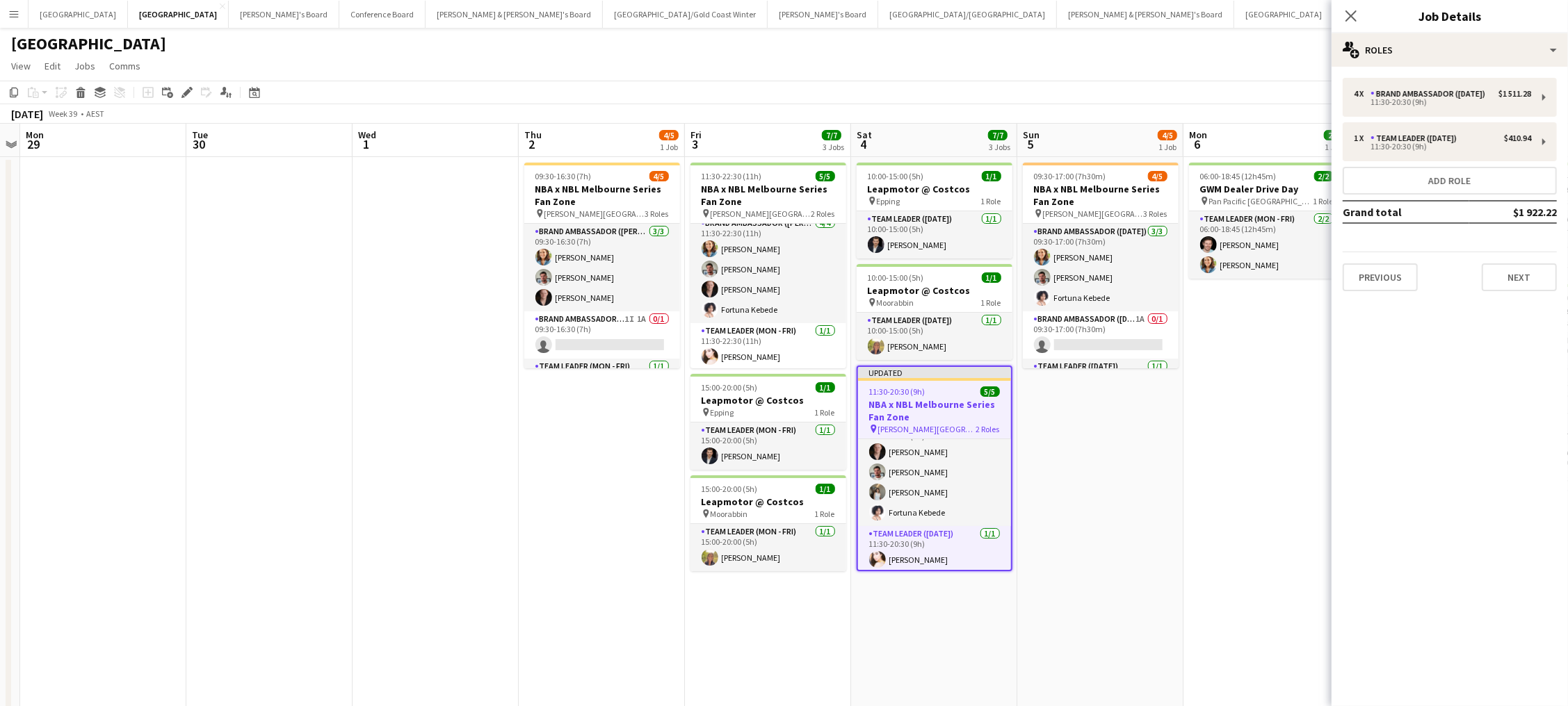
click at [972, 399] on h3 "NBA x NBL Melbourne Series Fan Zone" at bounding box center [934, 411] width 153 height 25
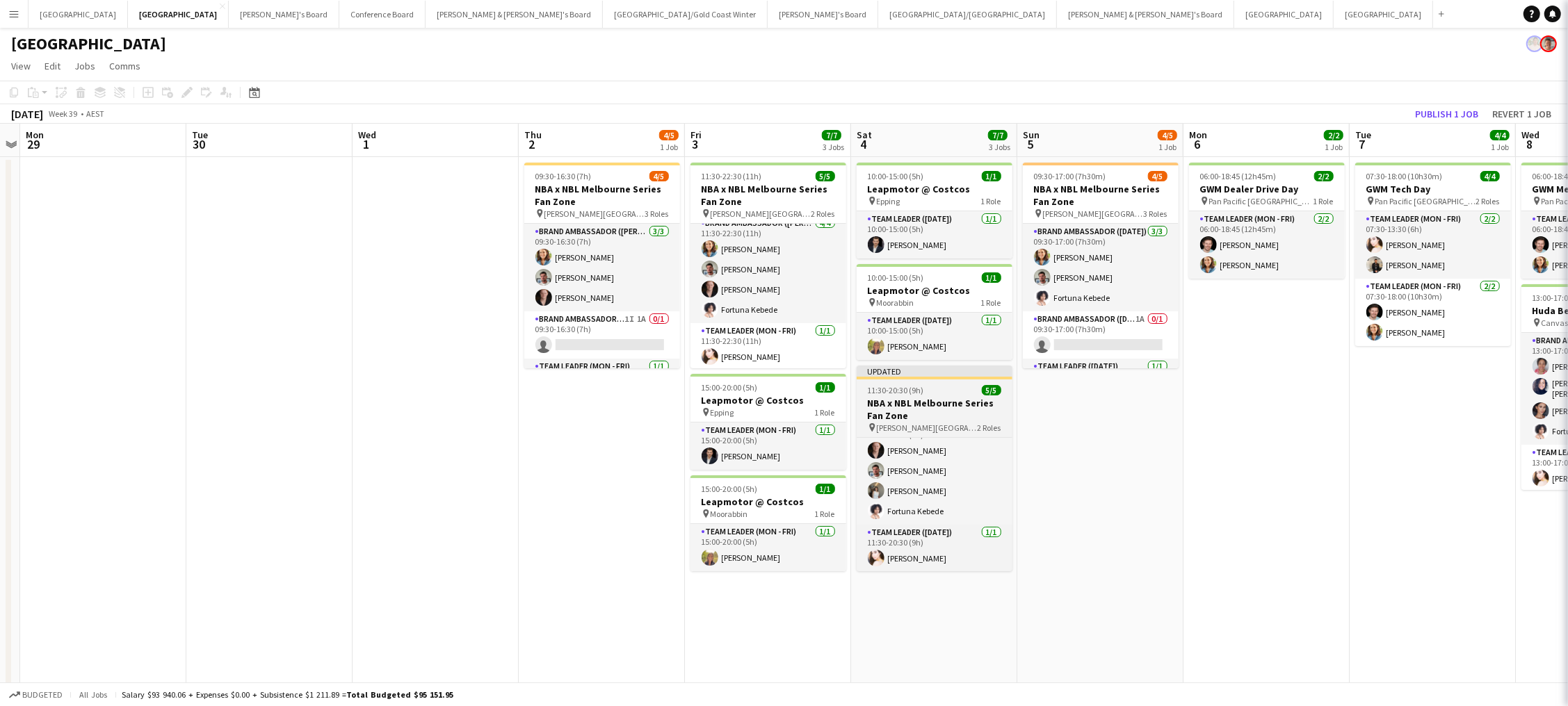
scroll to position [19, 0]
click at [890, 413] on h3 "NBA x NBL Melbourne Series Fan Zone" at bounding box center [934, 409] width 156 height 25
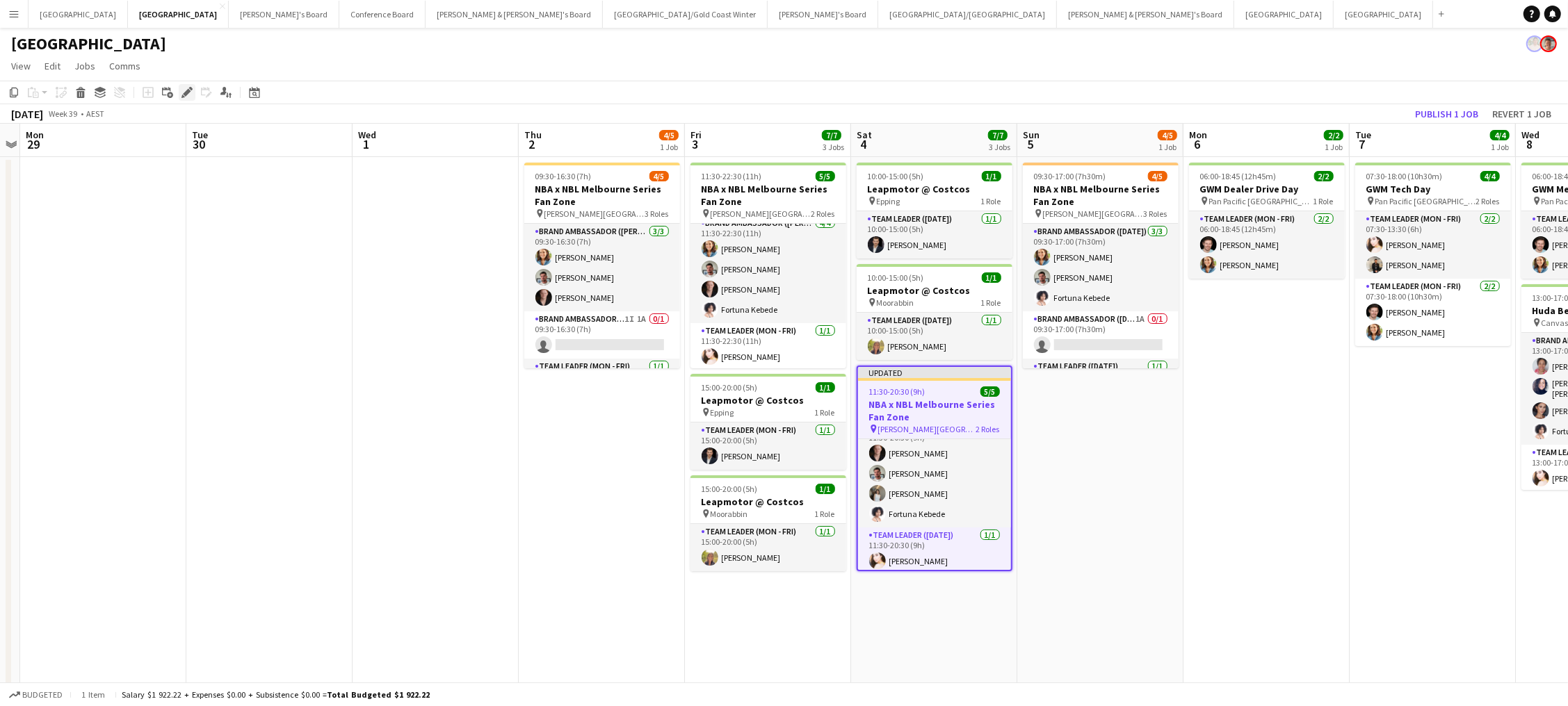
click at [186, 88] on icon "Edit" at bounding box center [187, 92] width 11 height 11
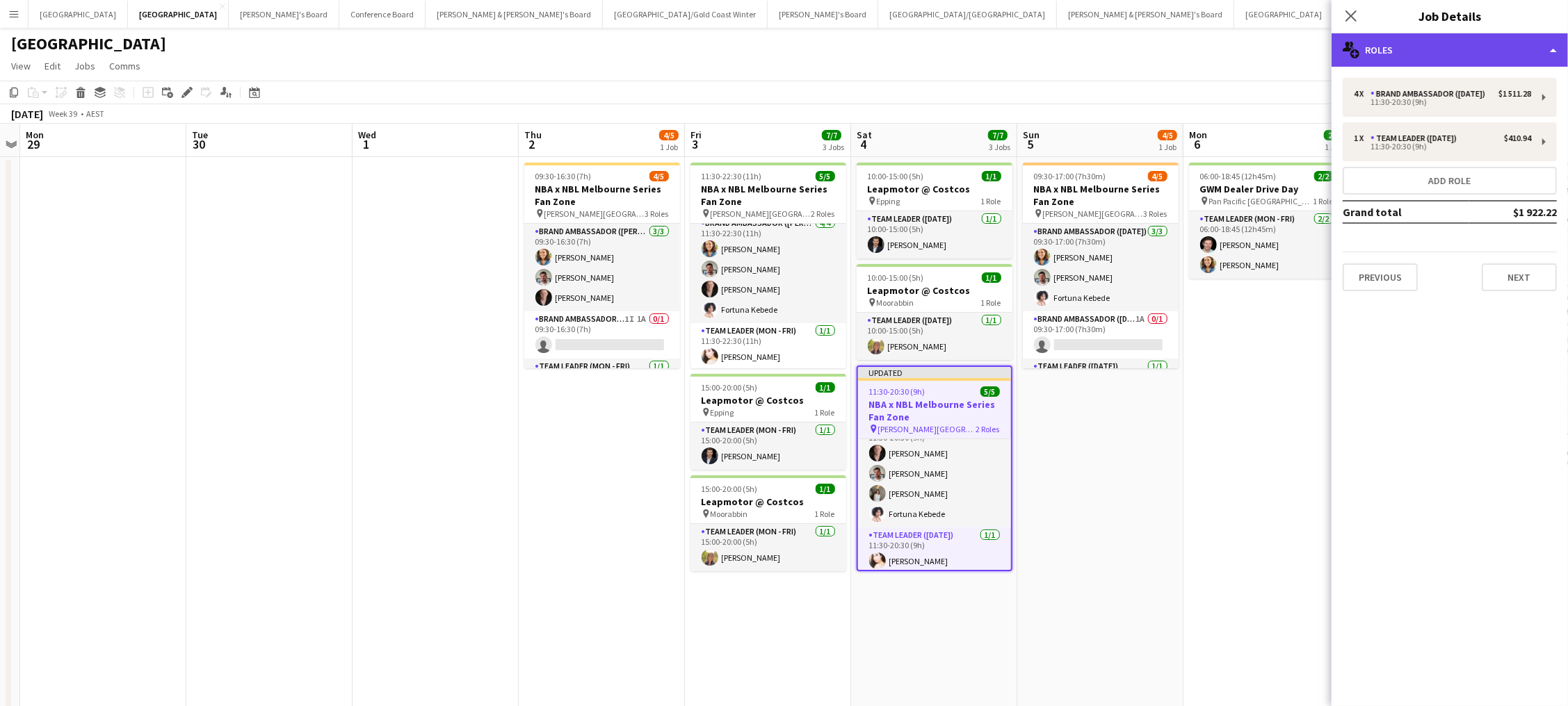
click at [1392, 51] on div "multiple-users-add Roles" at bounding box center [1449, 50] width 236 height 33
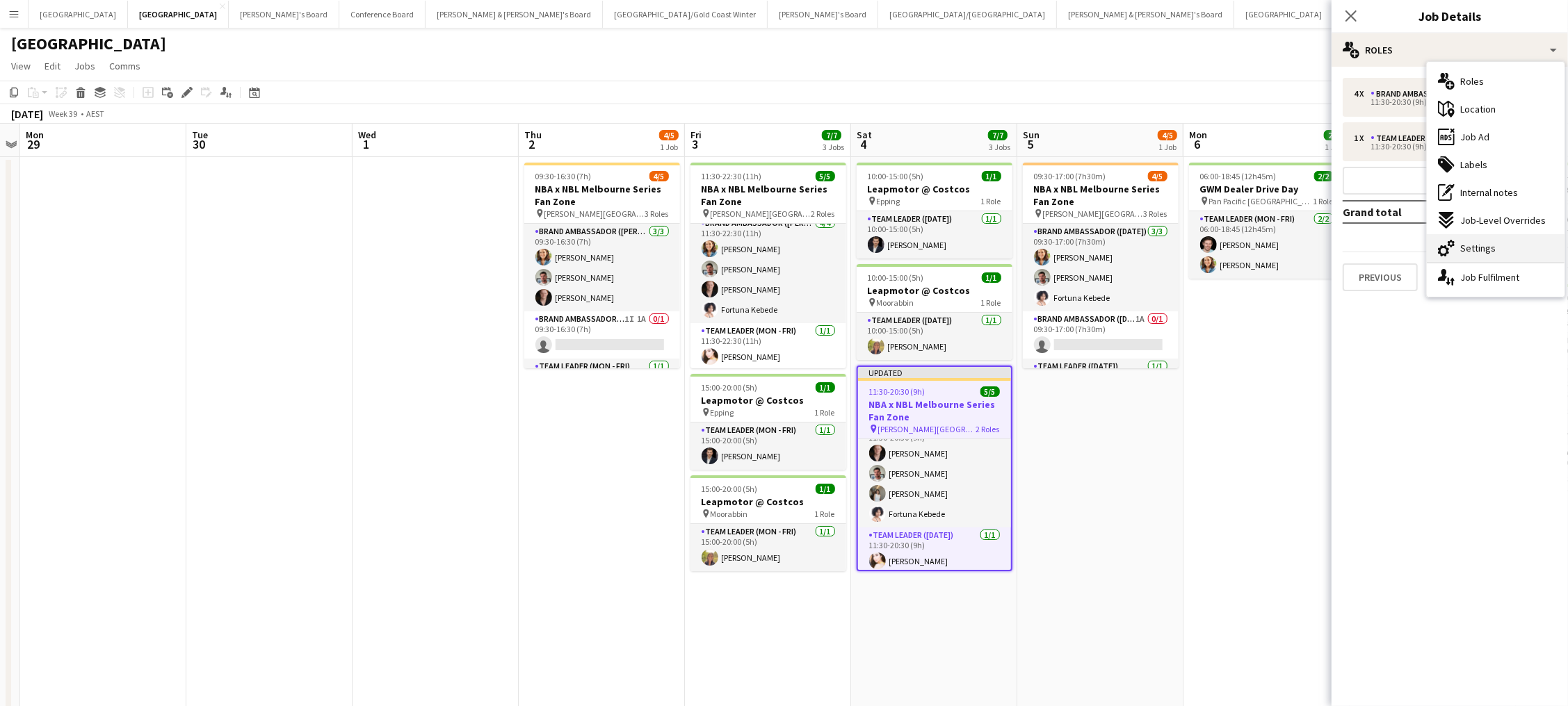
click at [1474, 247] on span "Settings" at bounding box center [1478, 248] width 36 height 12
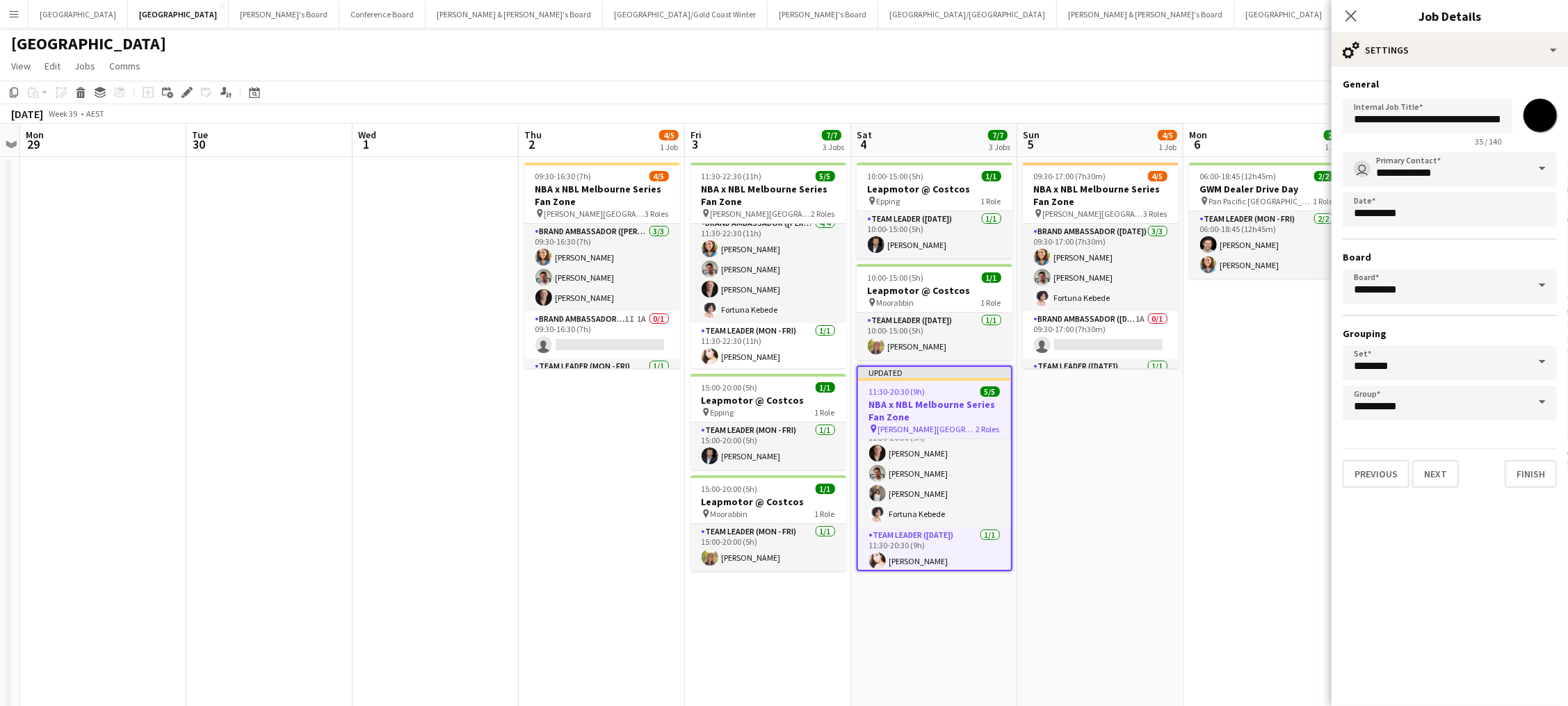
click at [1532, 113] on input "*******" at bounding box center [1540, 115] width 50 height 50
type input "*******"
click at [1248, 404] on app-date-cell "06:00-18:45 (12h45m) 2/2 GWM Dealer Drive Day pin Pan Pacific Melbourne 1 Role …" at bounding box center [1266, 560] width 167 height 805
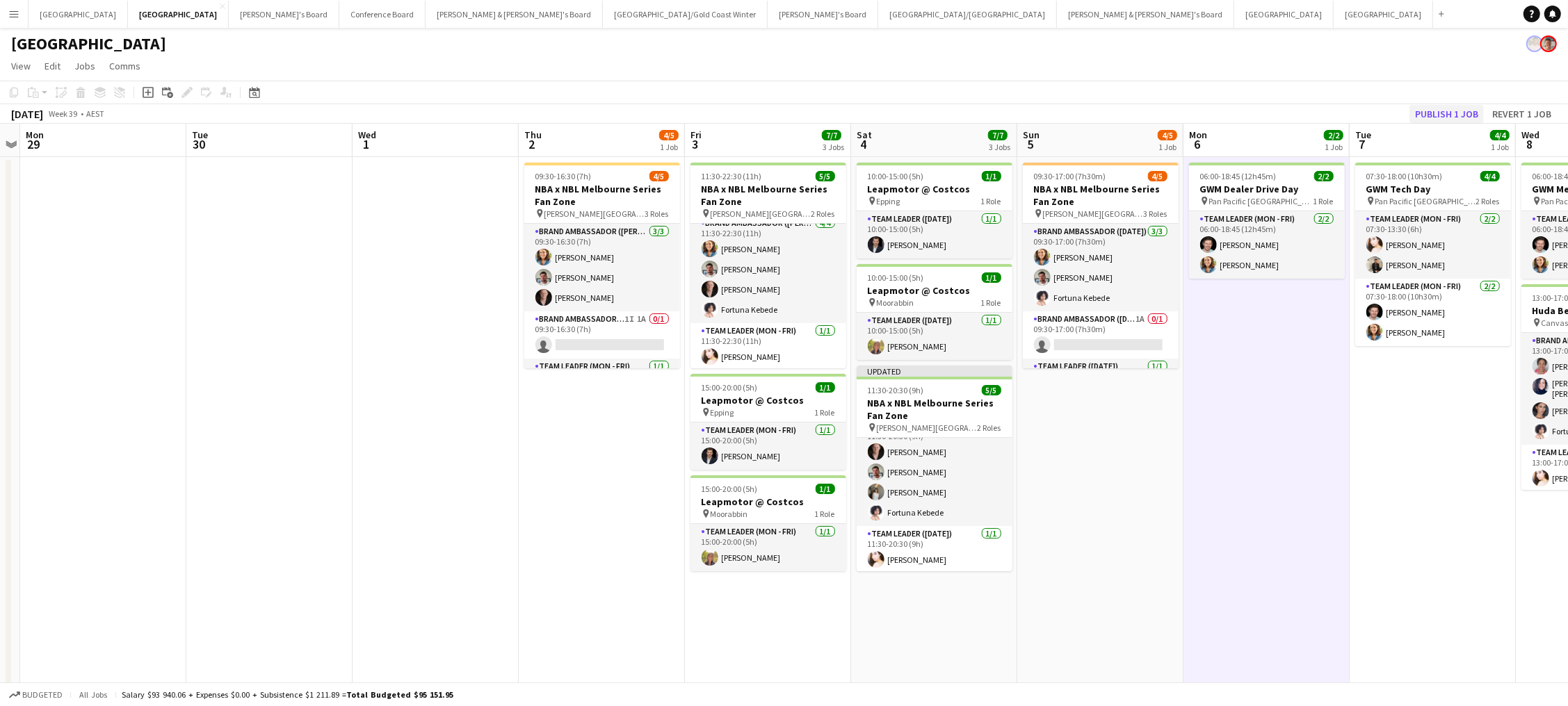
click at [1426, 114] on button "Publish 1 job" at bounding box center [1446, 113] width 74 height 18
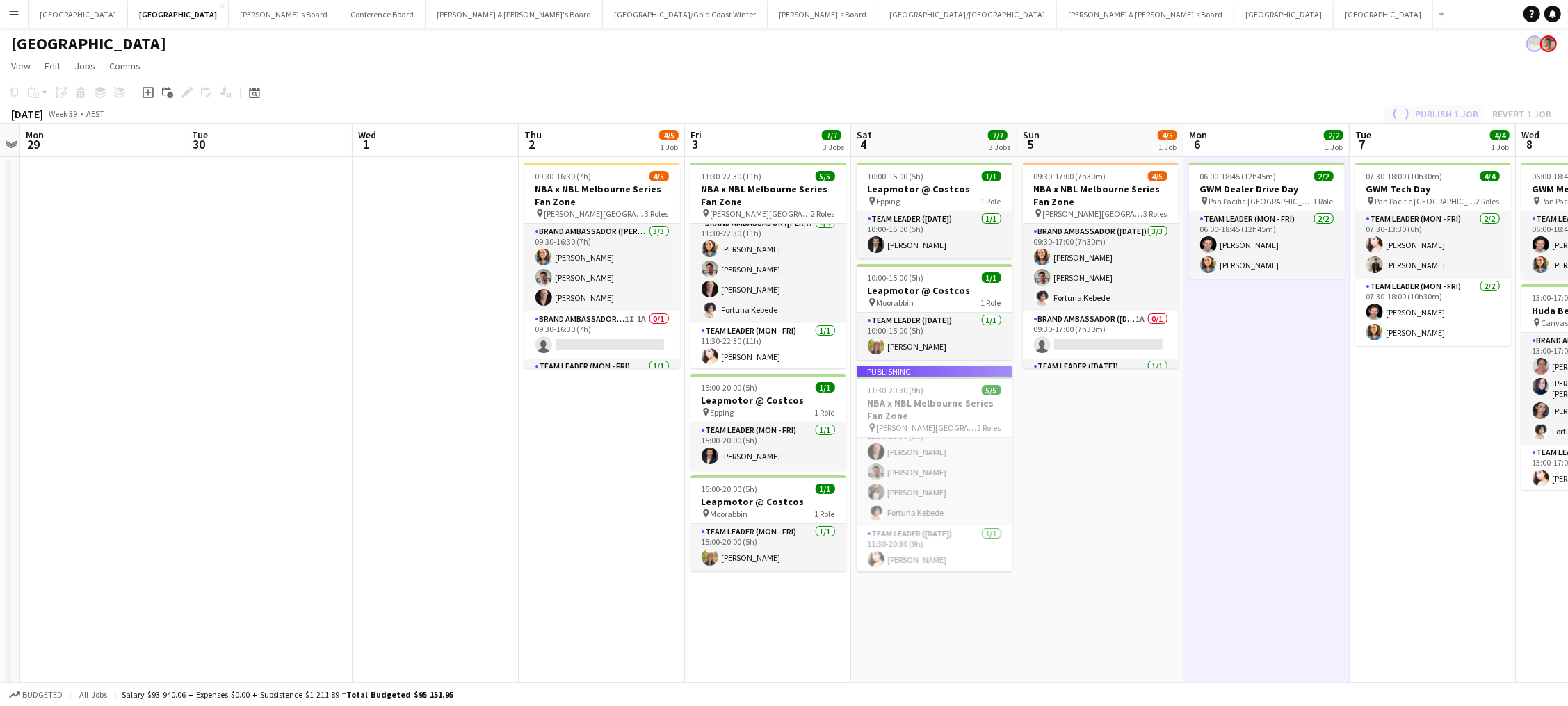
scroll to position [9, 0]
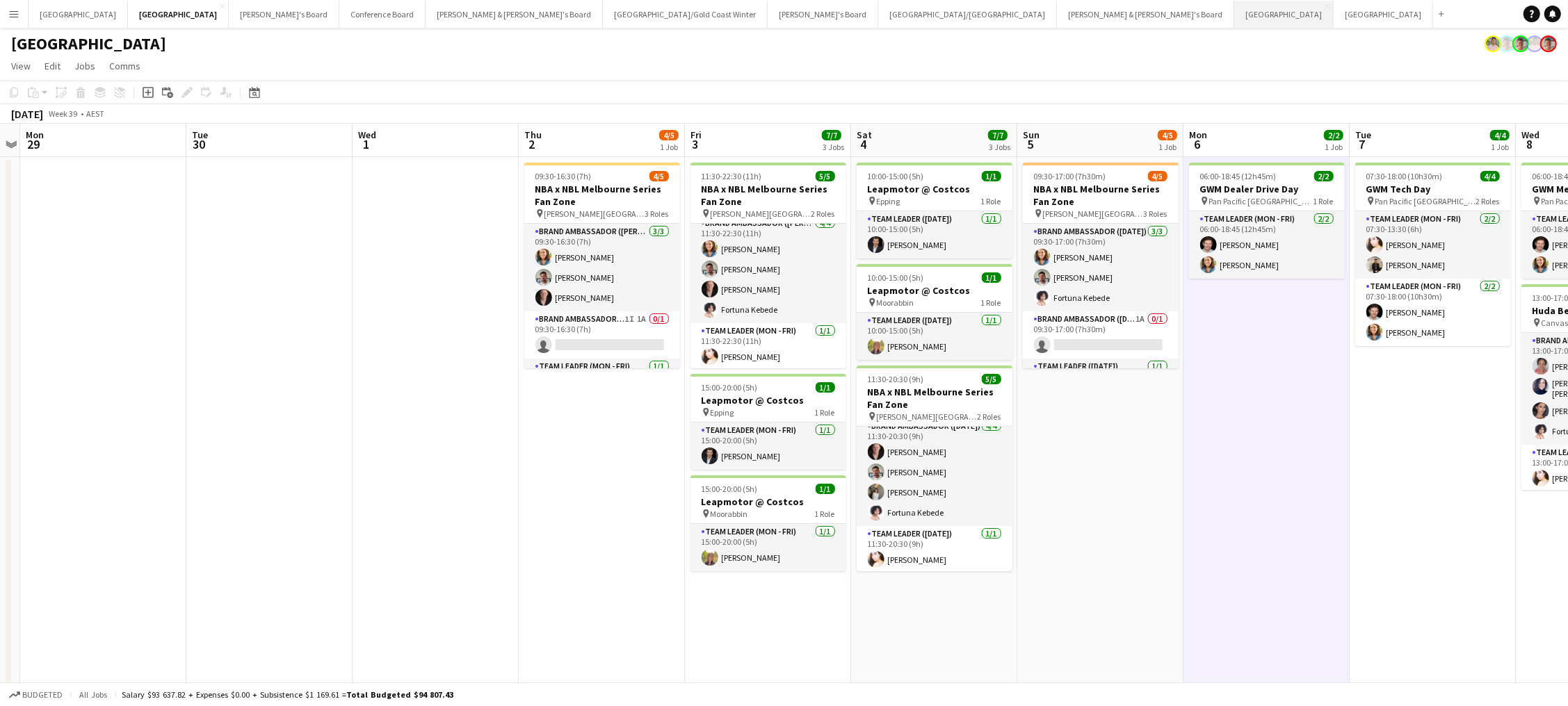
click at [1234, 11] on button "Sydney Close" at bounding box center [1284, 14] width 99 height 27
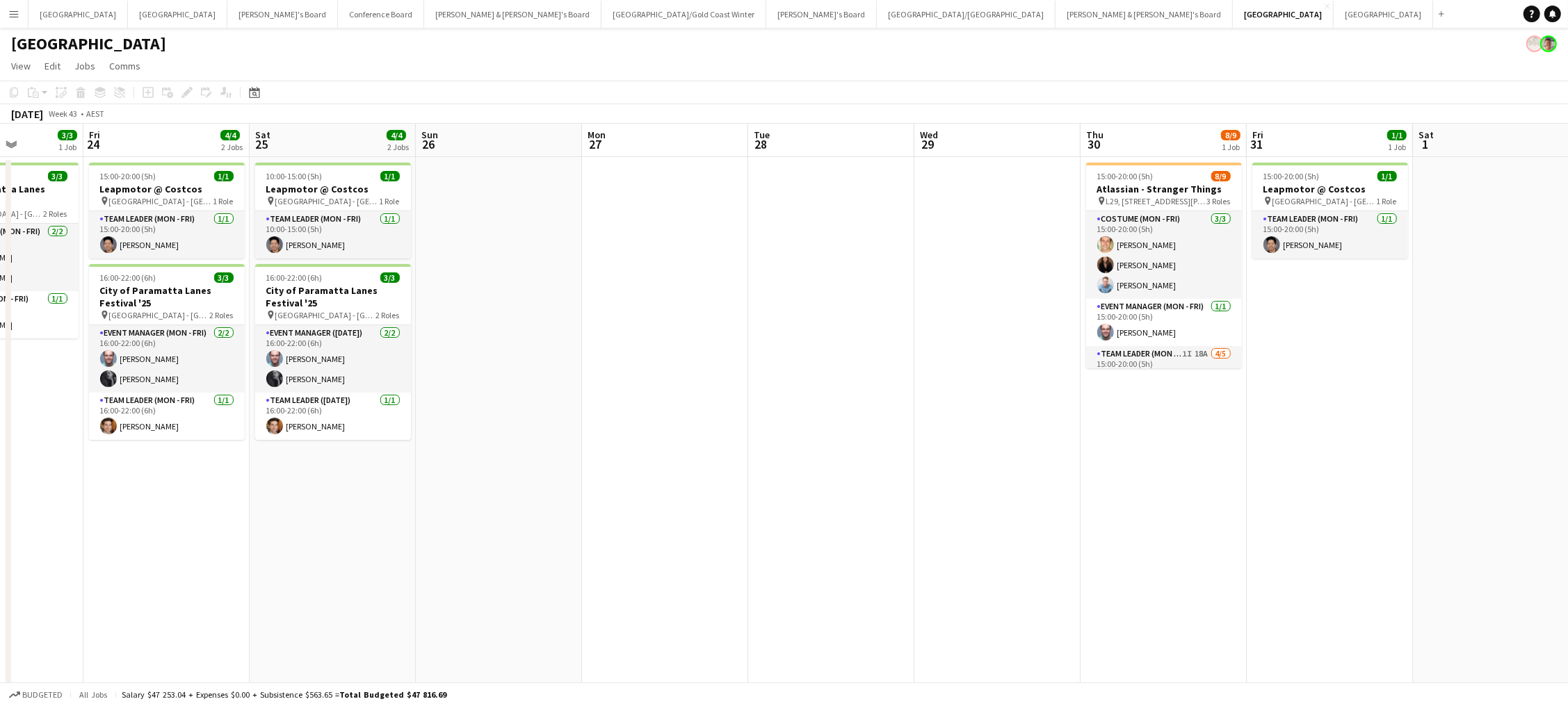
scroll to position [0, 580]
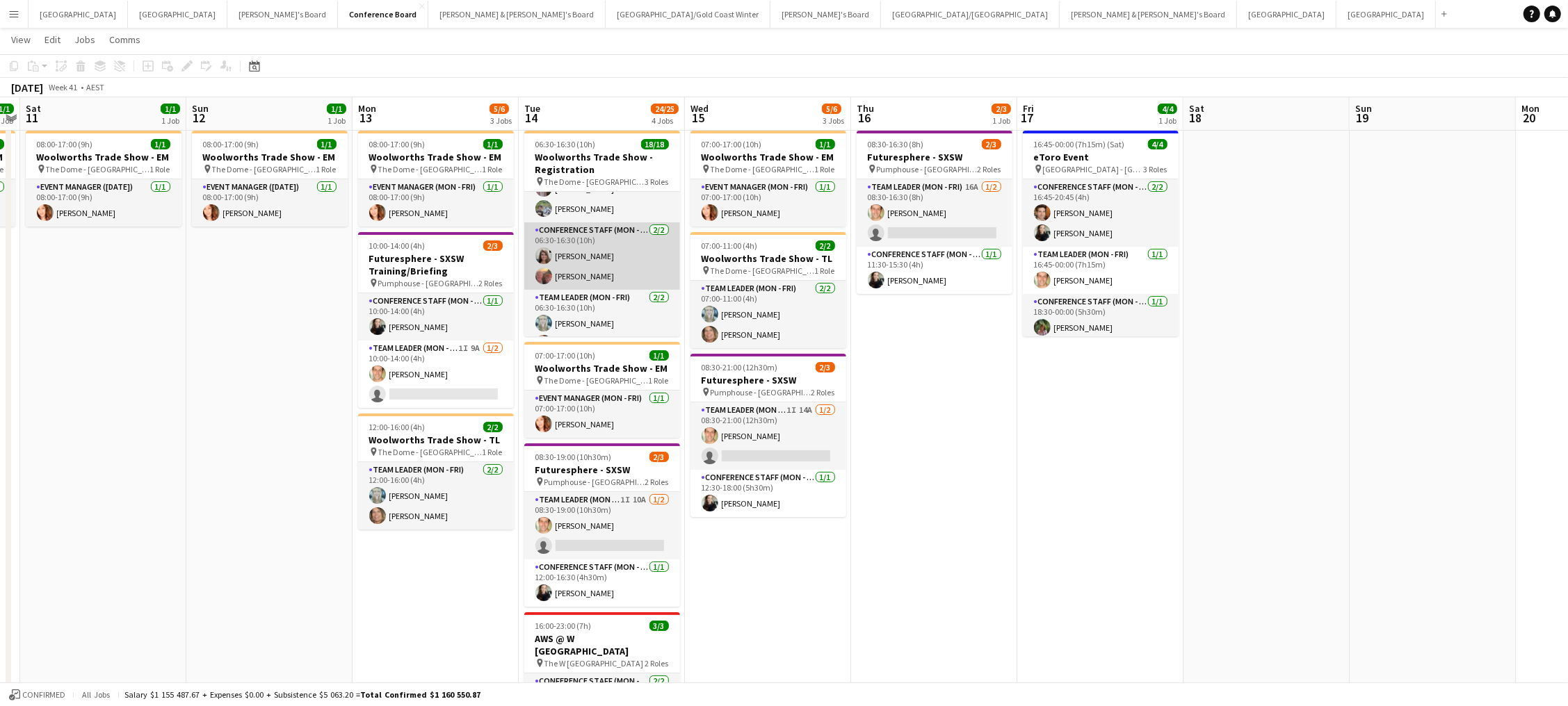
scroll to position [272, 0]
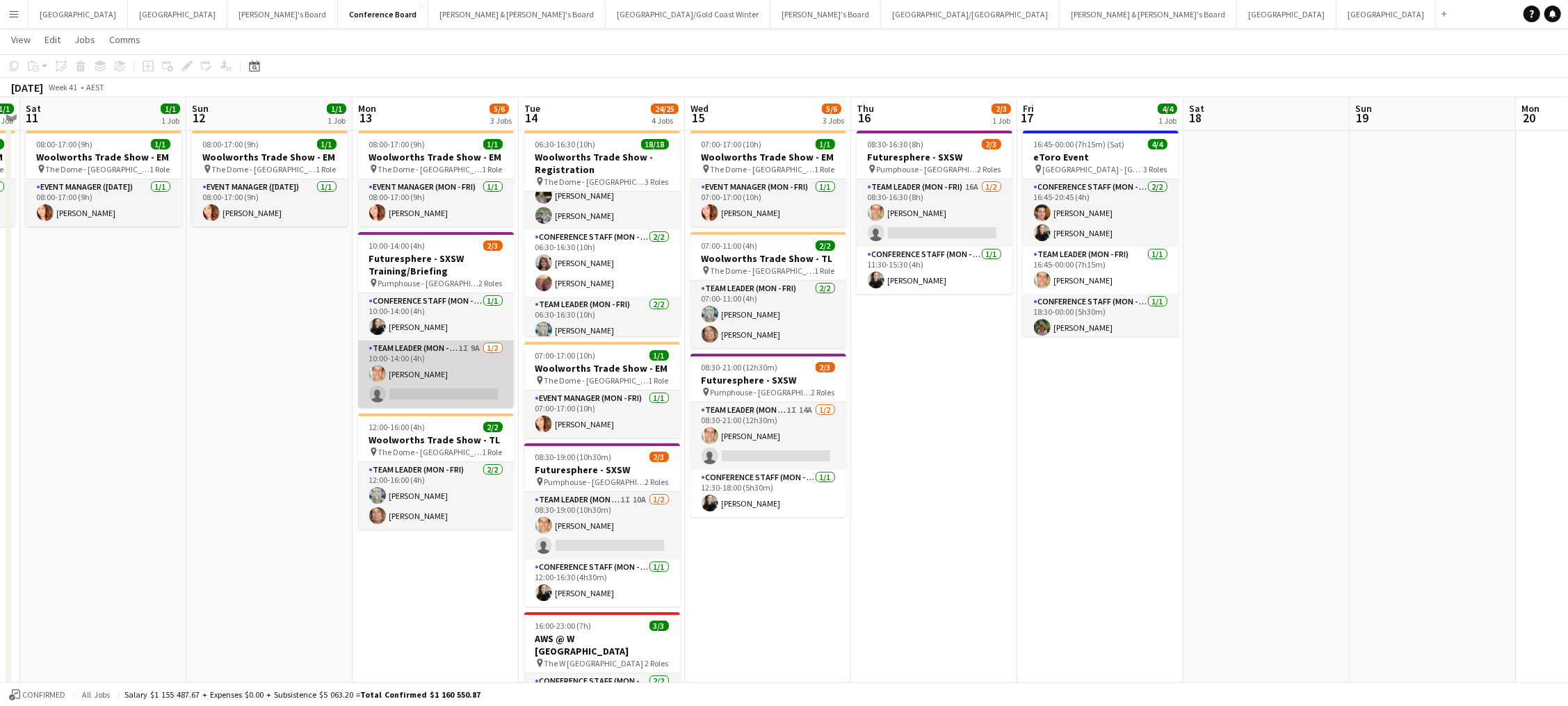
click at [486, 388] on app-card-role "Team Leader (Mon - Fri) 1I 9A 1/2 10:00-14:00 (4h) Tom Caley single-neutral-act…" at bounding box center [436, 374] width 156 height 67
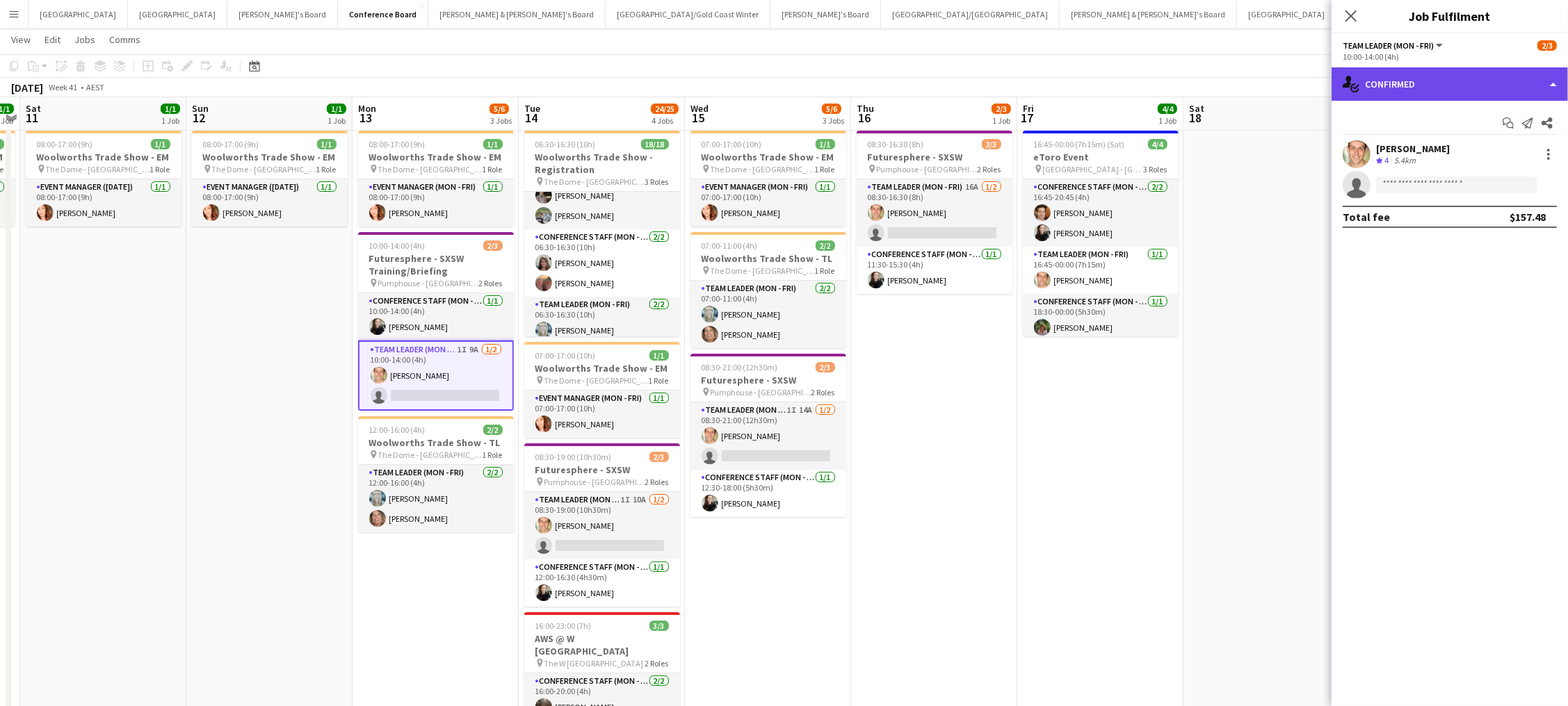
click at [1476, 92] on div "single-neutral-actions-check-2 Confirmed" at bounding box center [1449, 84] width 236 height 33
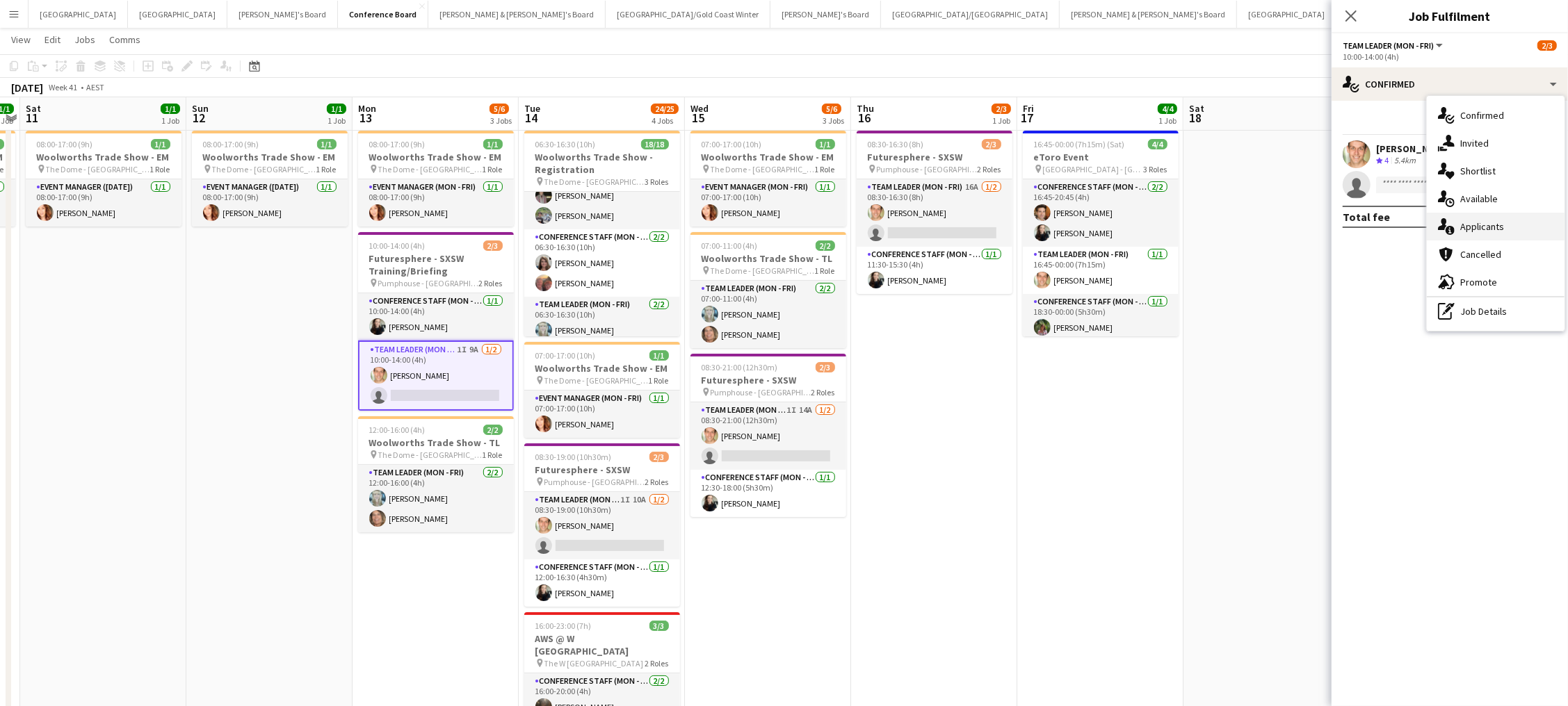
click at [1518, 217] on div "single-neutral-actions-information Applicants" at bounding box center [1496, 227] width 138 height 28
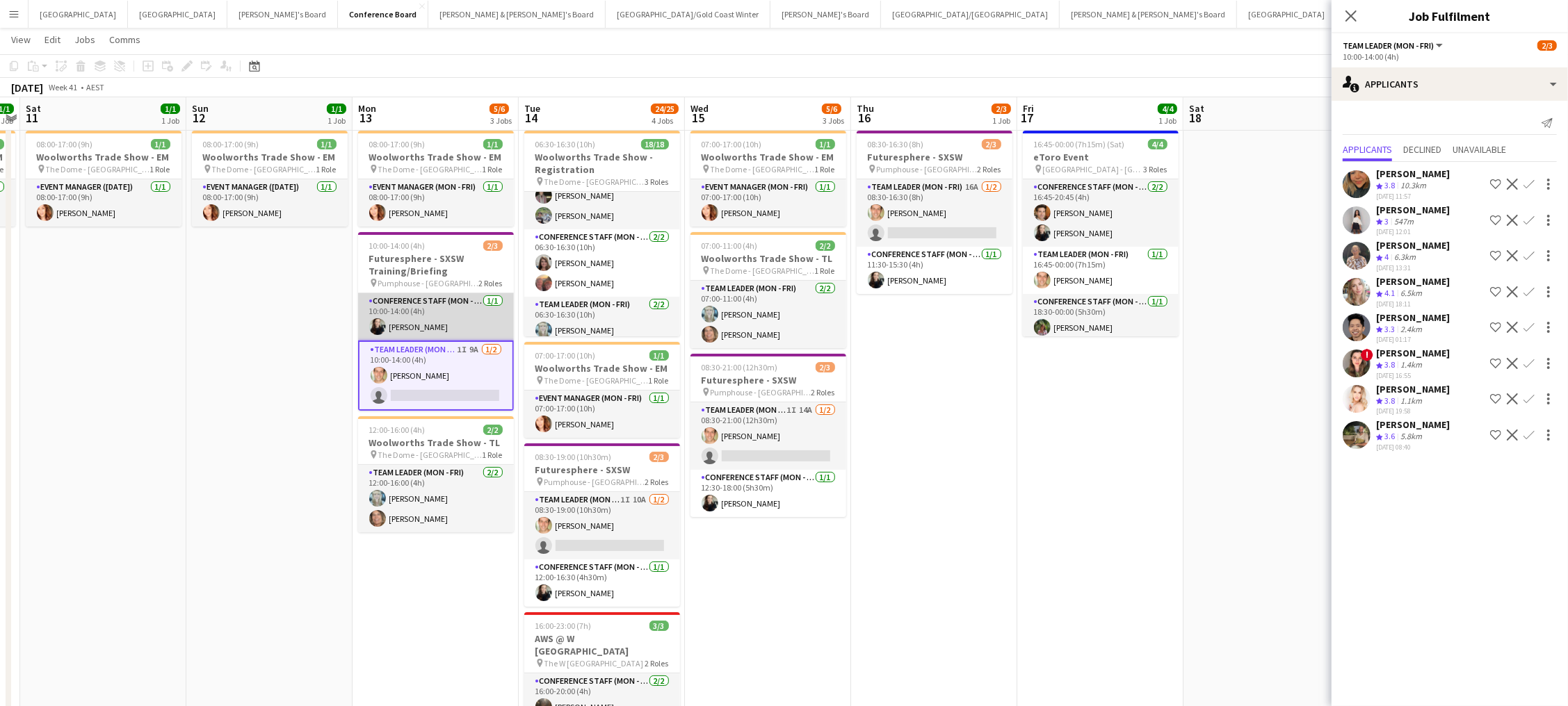
scroll to position [0, 311]
click at [469, 313] on app-card-role "Conference Staff (Mon - Fri) 1/1 10:00-14:00 (4h) Sharna O’Toole" at bounding box center [436, 316] width 156 height 47
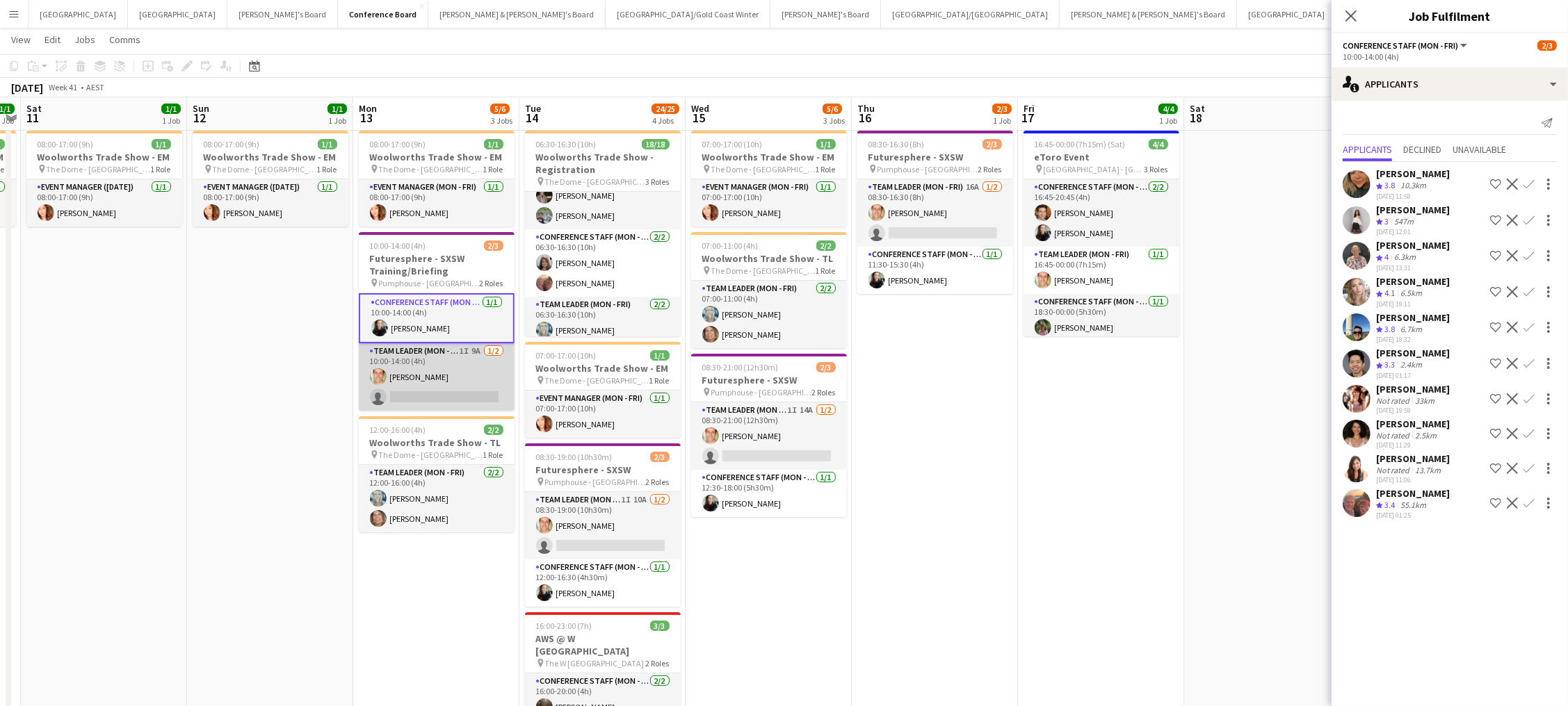
click at [458, 345] on app-card-role "Team Leader (Mon - Fri) 1I 9A 1/2 10:00-14:00 (4h) Tom Caley single-neutral-act…" at bounding box center [436, 377] width 156 height 67
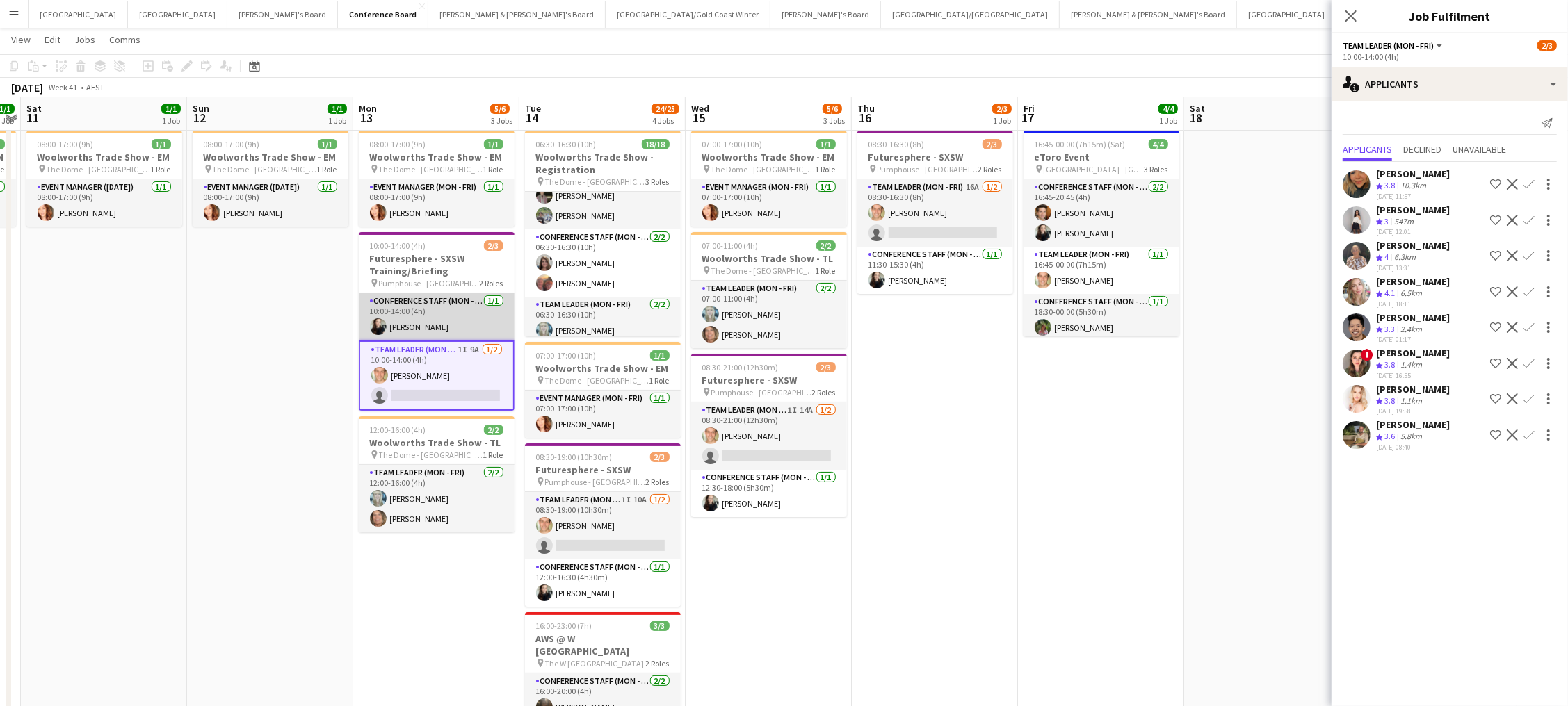
click at [410, 319] on app-card-role "Conference Staff (Mon - Fri) 1/1 10:00-14:00 (4h) Sharna O’Toole" at bounding box center [436, 316] width 156 height 47
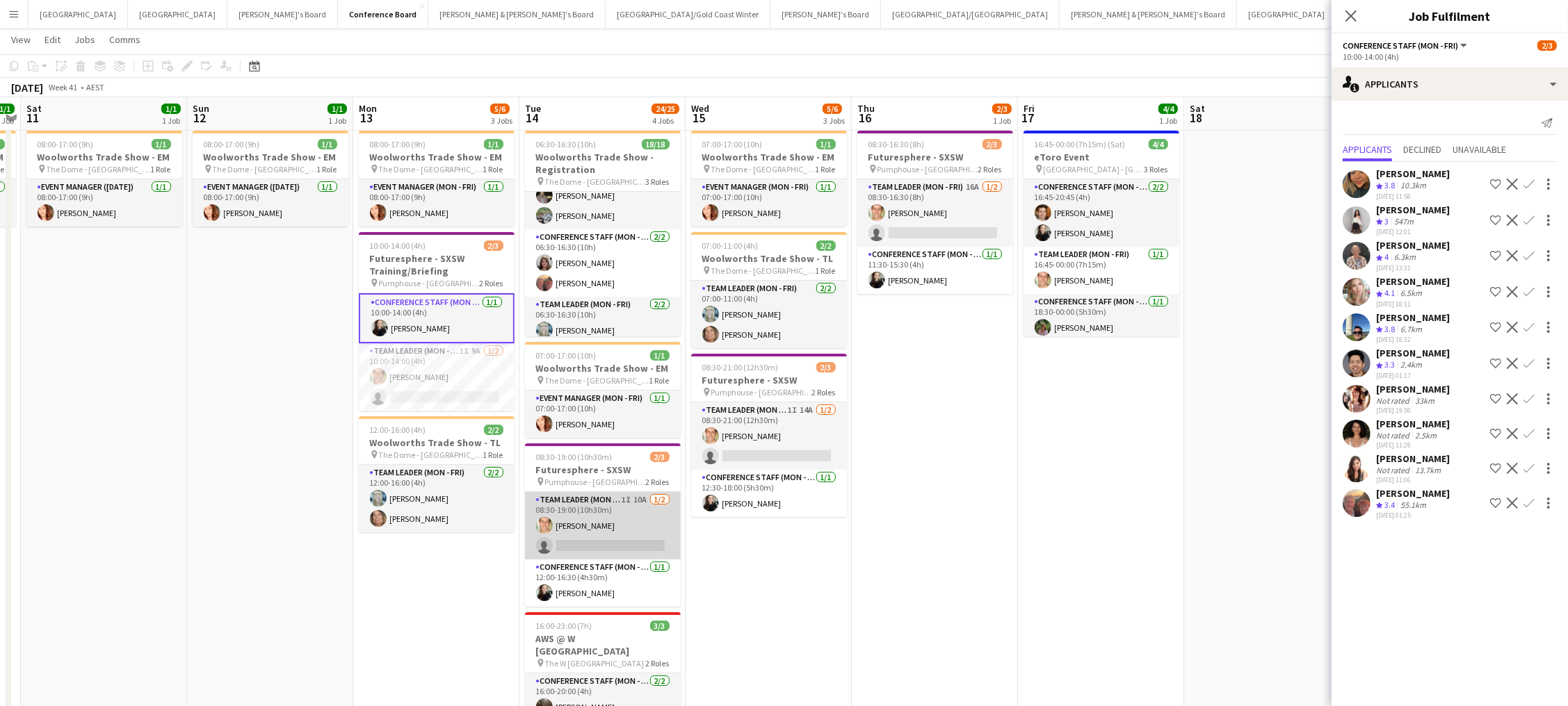
click at [647, 535] on app-card-role "Team Leader (Mon - Fri) 1I 10A 1/2 08:30-19:00 (10h30m) Tom Caley single-neutra…" at bounding box center [603, 526] width 156 height 67
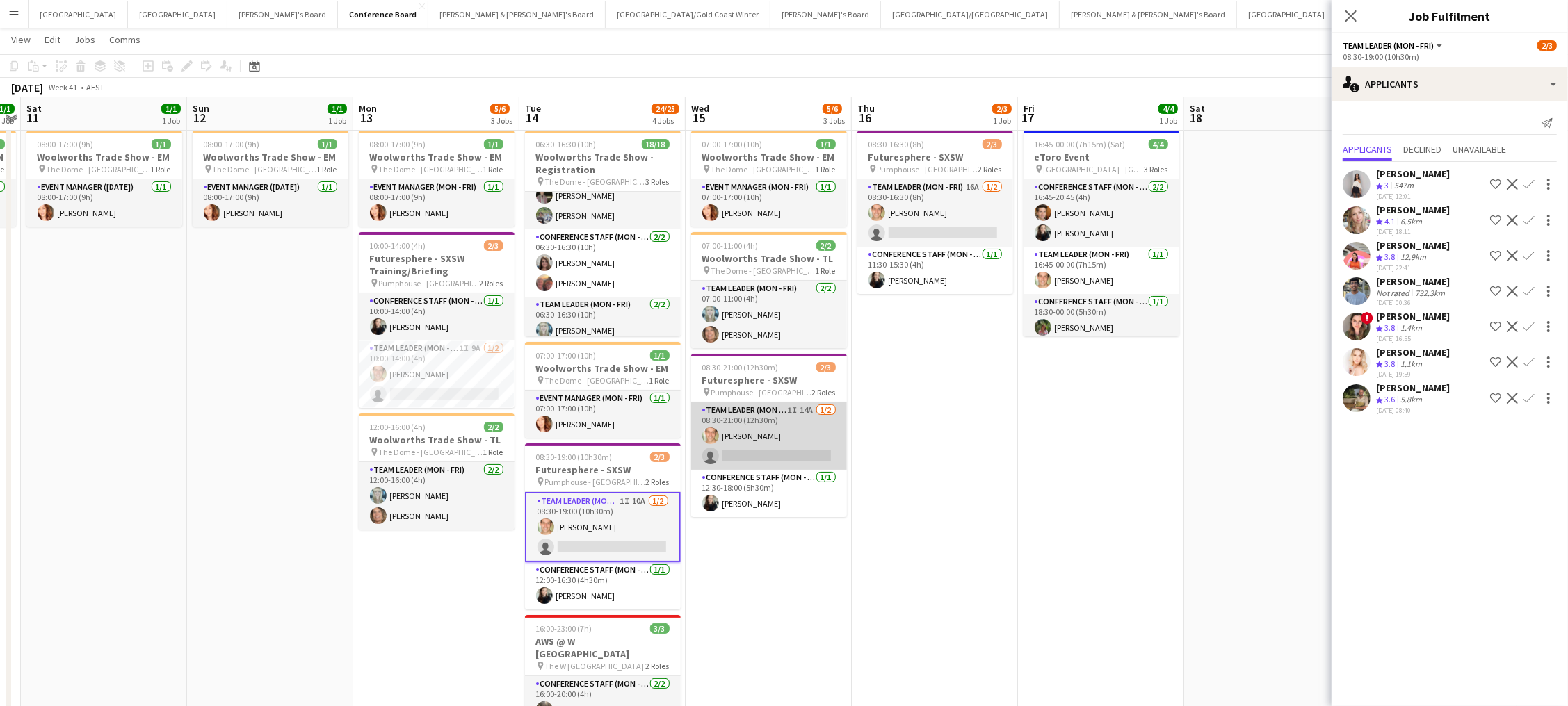
click at [735, 458] on app-card-role "Team Leader (Mon - Fri) 1I 14A 1/2 08:30-21:00 (12h30m) Tom Caley single-neutra…" at bounding box center [769, 436] width 156 height 67
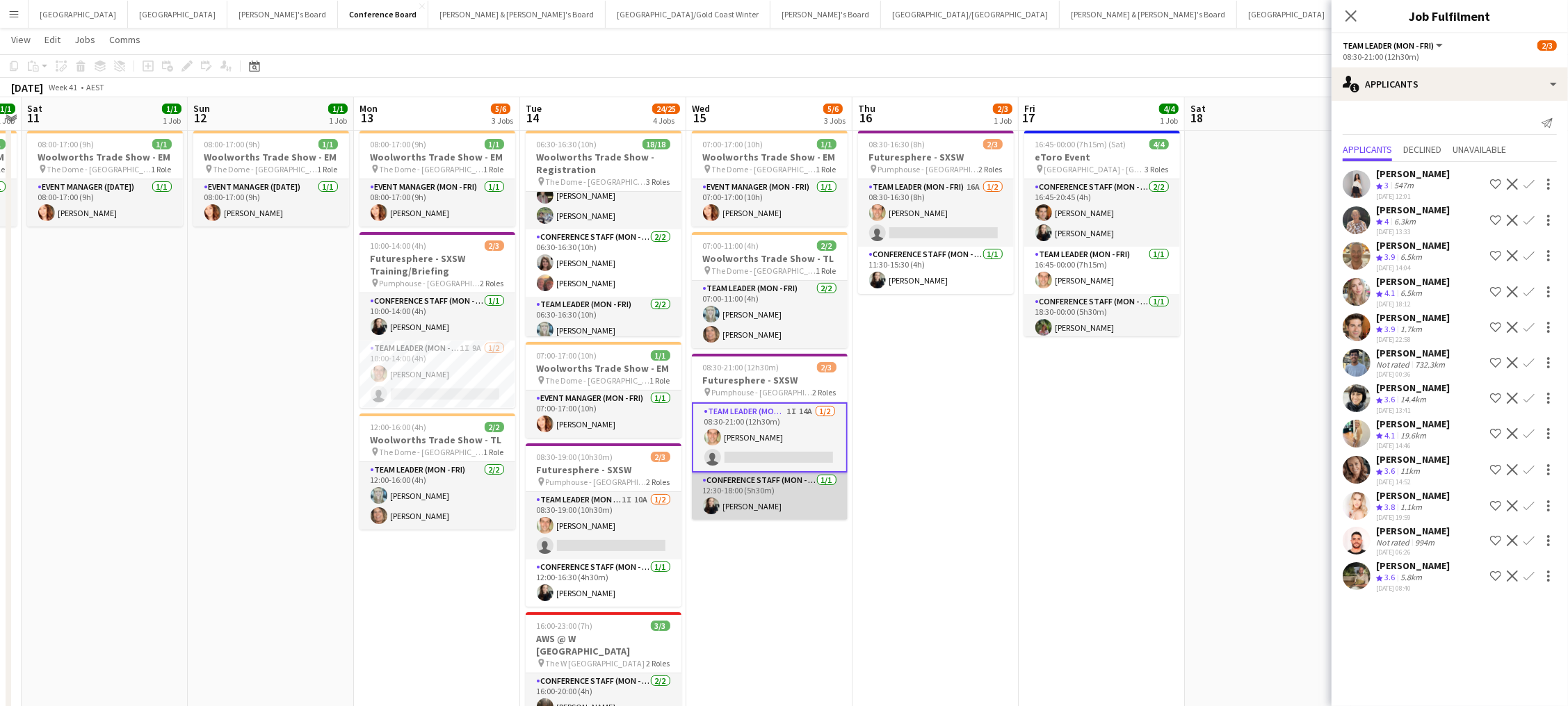
click at [753, 492] on app-card-role "Conference Staff (Mon - Fri) 1/1 12:30-18:00 (5h30m) Sharna O’Toole" at bounding box center [769, 496] width 156 height 47
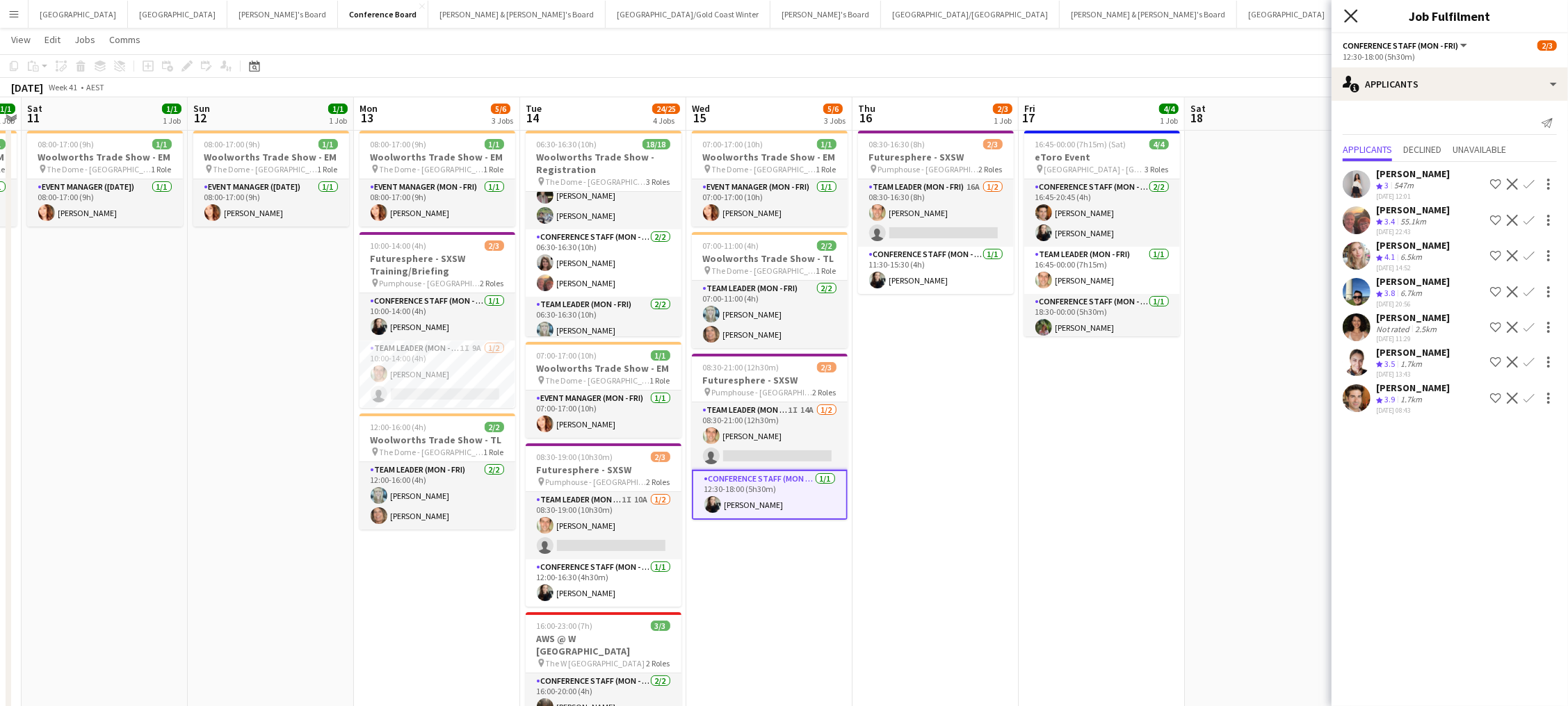
click at [1350, 19] on icon "Close pop-in" at bounding box center [1350, 15] width 13 height 13
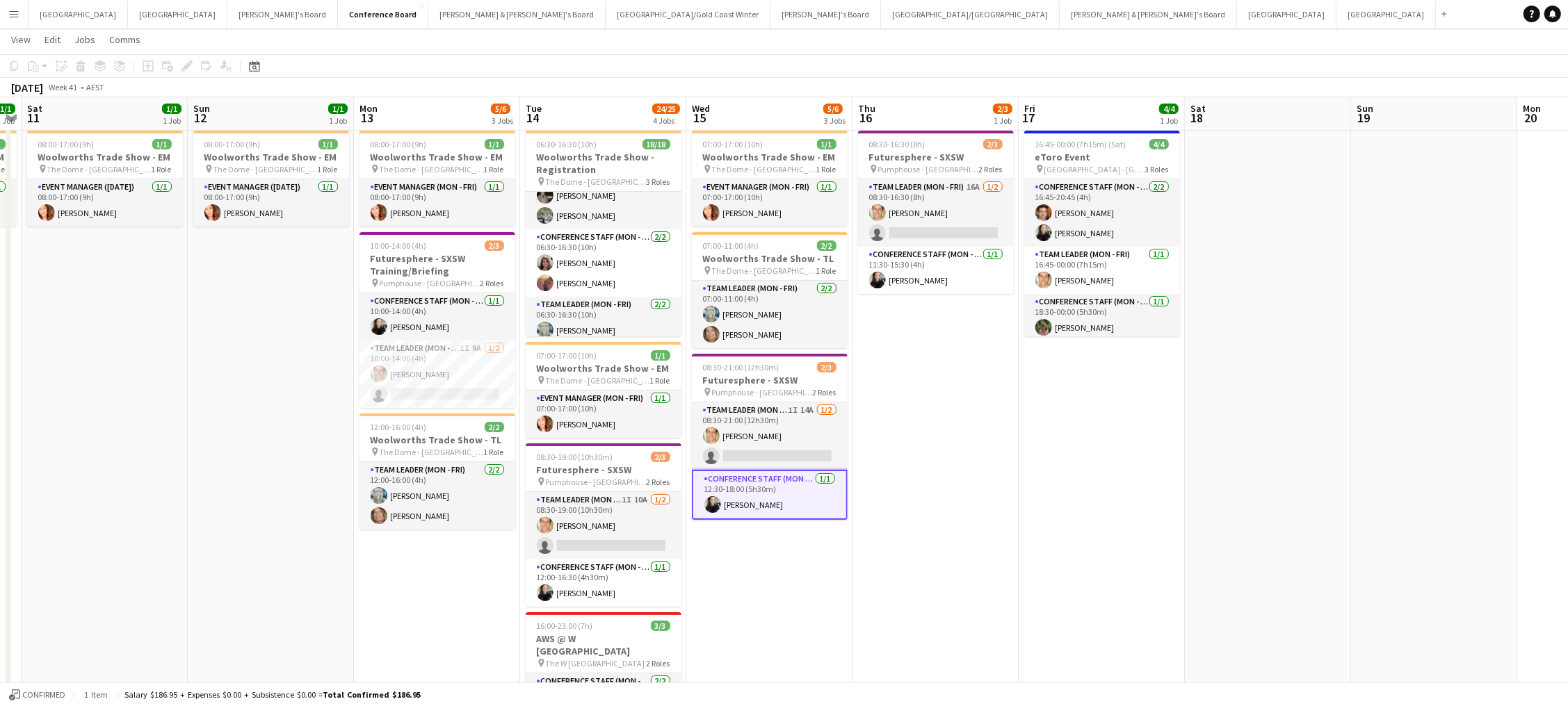
click at [806, 490] on app-card-role "Conference Staff (Mon - Fri) 1/1 12:30-18:00 (5h30m) Sharna O’Toole" at bounding box center [769, 494] width 156 height 50
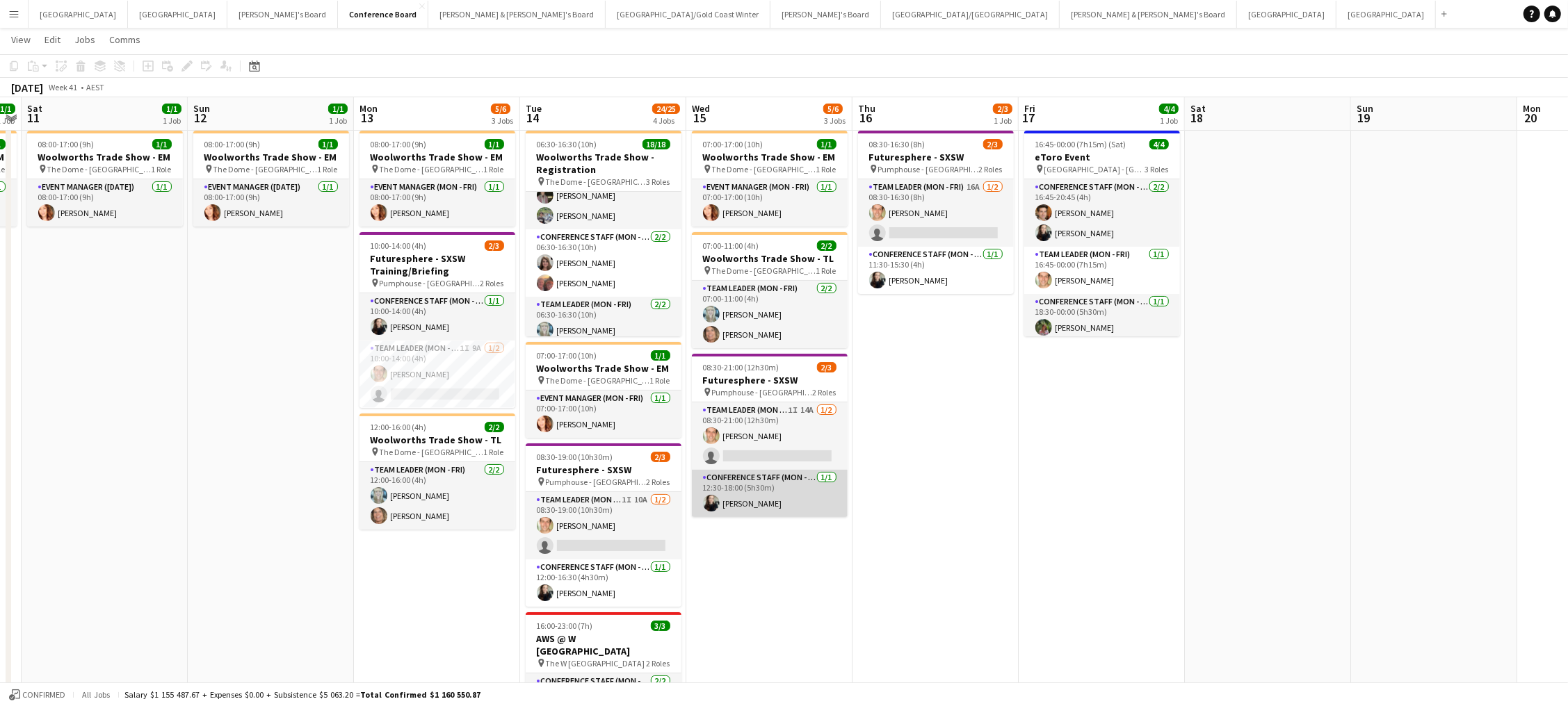
click at [806, 490] on app-card-role "Conference Staff (Mon - Fri) 1/1 12:30-18:00 (5h30m) Sharna O’Toole" at bounding box center [769, 493] width 156 height 47
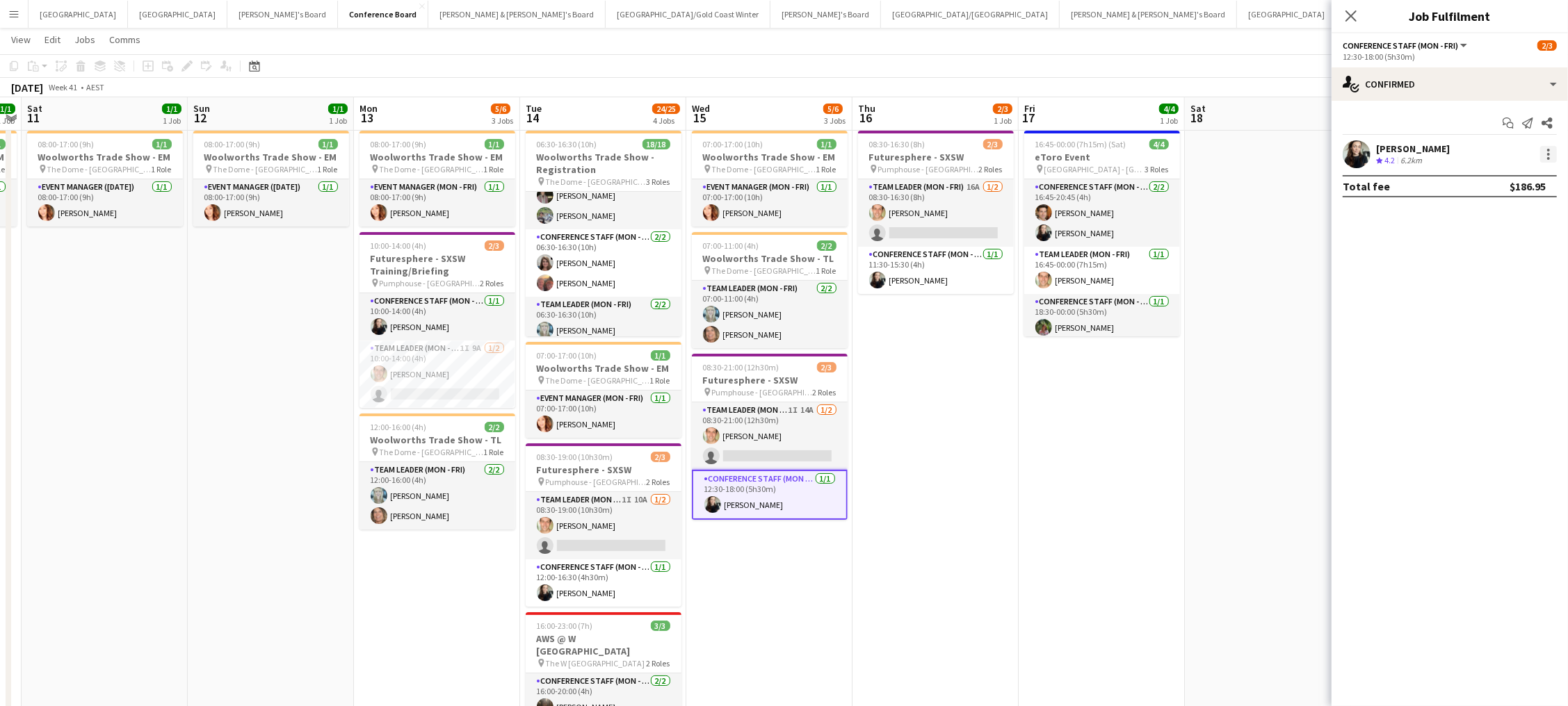
click at [1549, 154] on div at bounding box center [1548, 153] width 3 height 3
click at [1538, 219] on button "Switch crew" at bounding box center [1503, 213] width 108 height 33
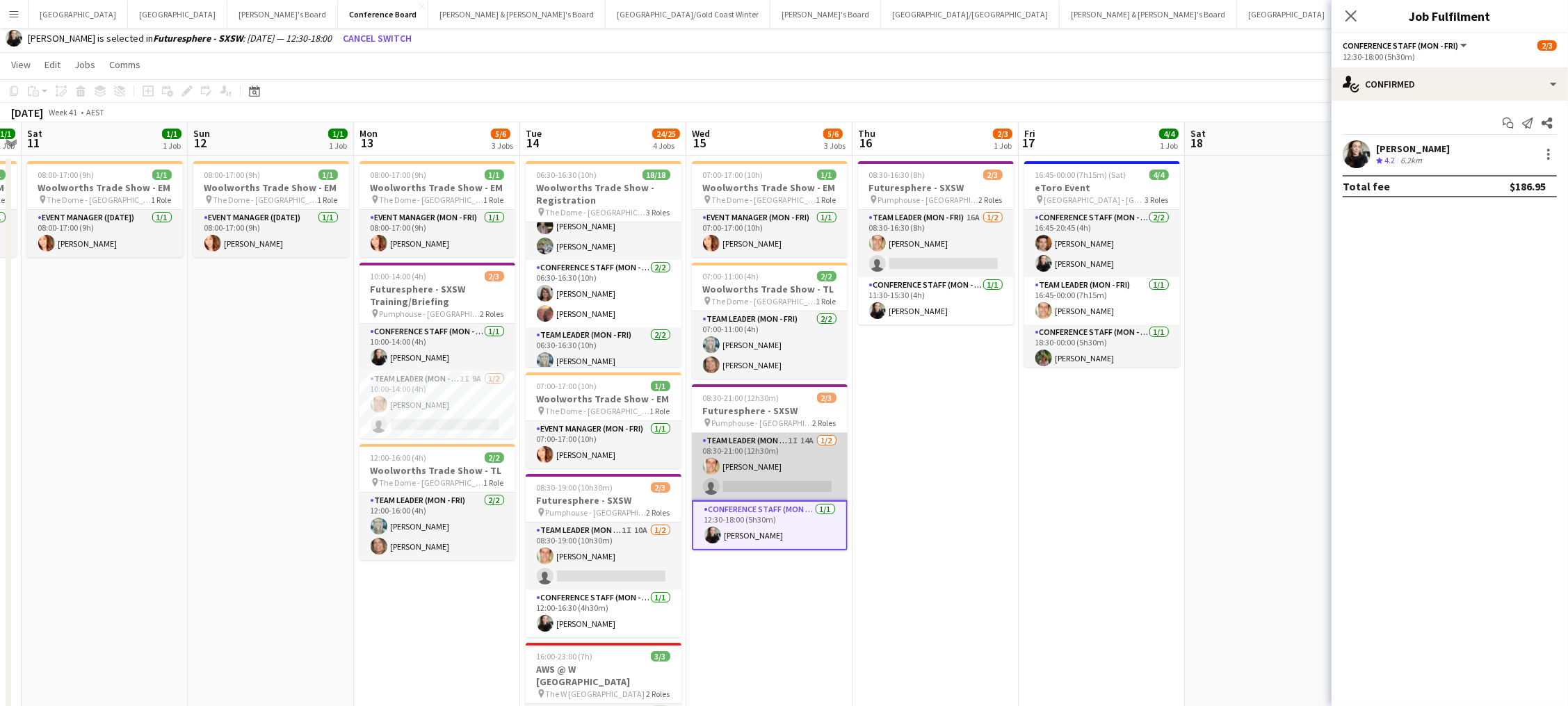
click at [820, 460] on app-card-role "Team Leader (Mon - Fri) 1I 14A 1/2 08:30-21:00 (12h30m) Tom Caley single-neutra…" at bounding box center [769, 466] width 156 height 67
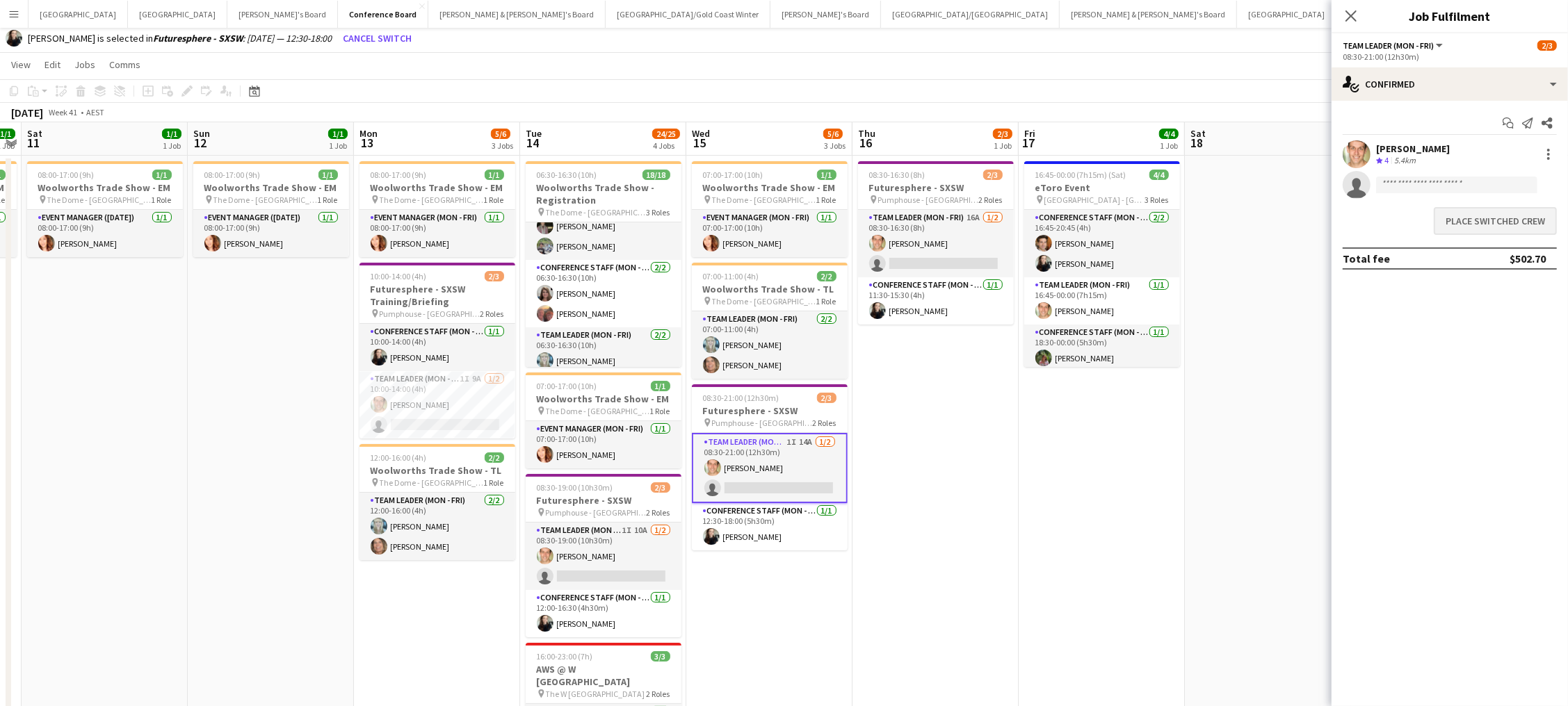
click at [1501, 221] on button "Place switched crew" at bounding box center [1495, 221] width 123 height 28
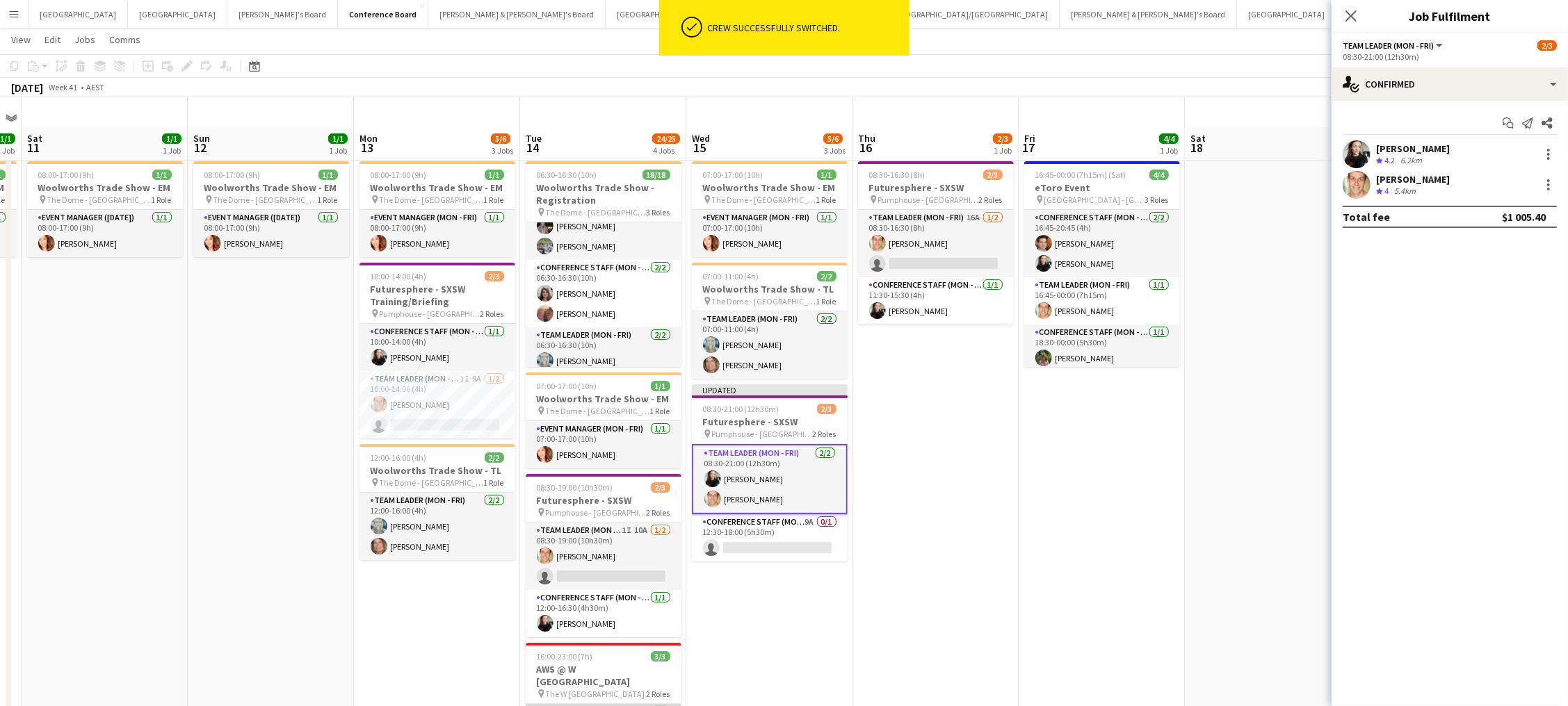
scroll to position [30, 0]
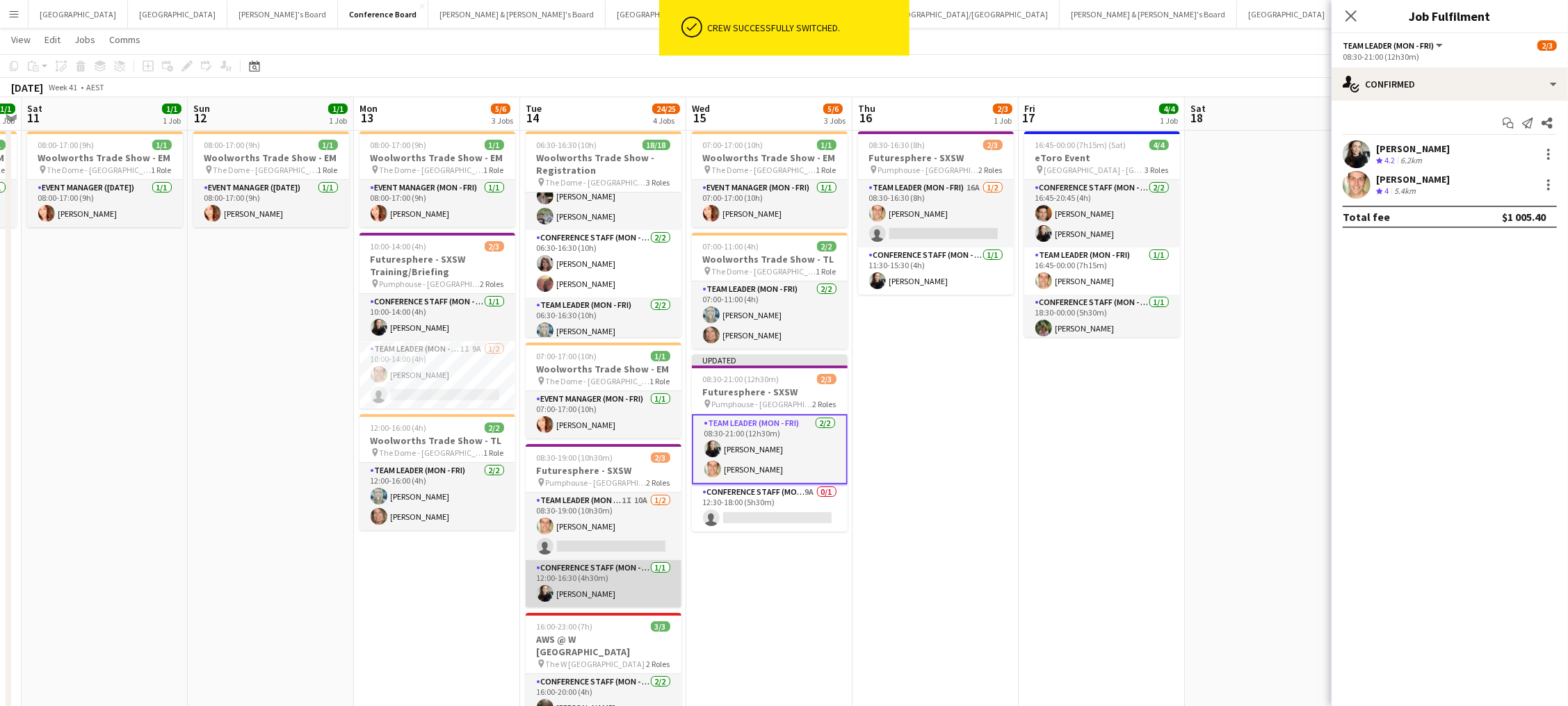
click at [631, 596] on app-card-role "Conference Staff (Mon - Fri) 1/1 12:00-16:30 (4h30m) Sharna O’Toole" at bounding box center [603, 584] width 156 height 47
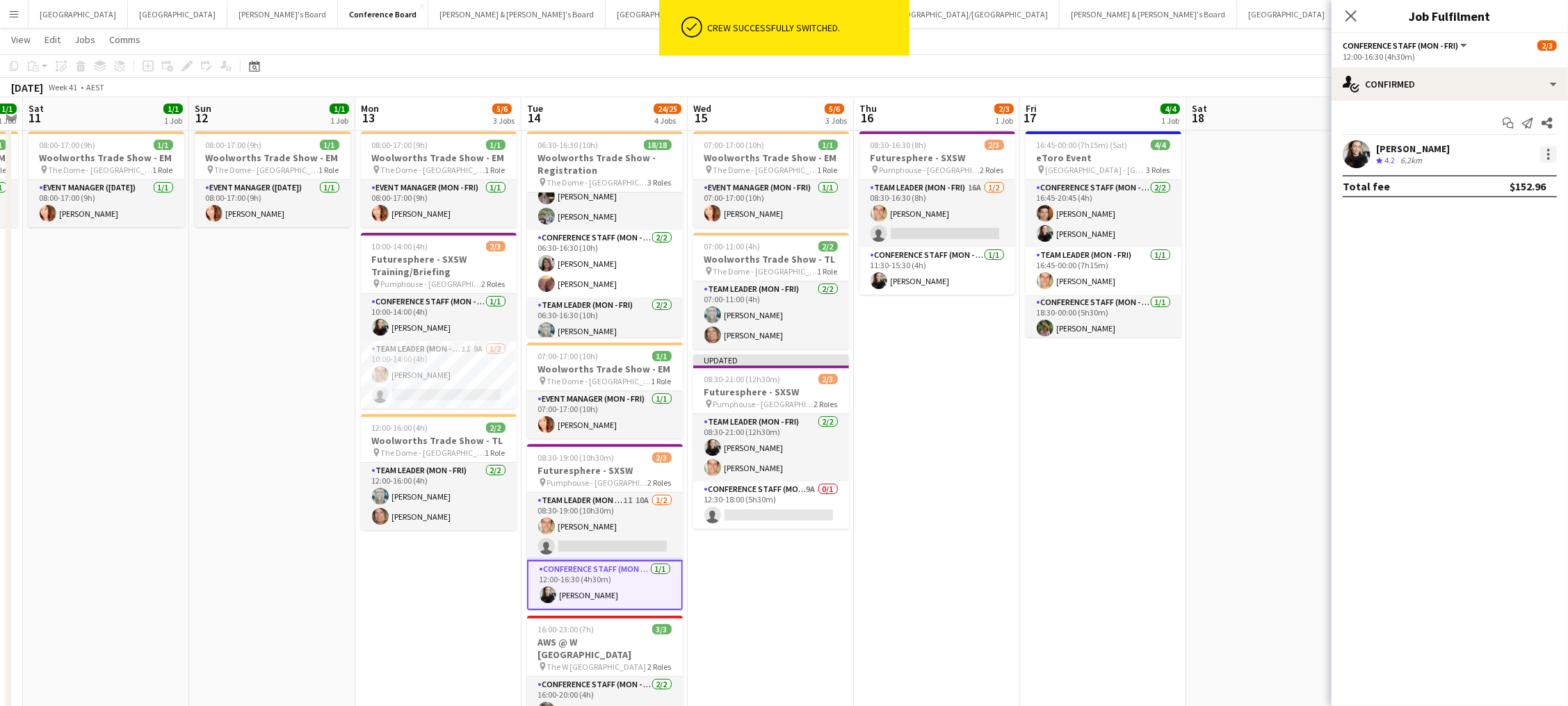
click at [1545, 153] on div at bounding box center [1548, 153] width 17 height 17
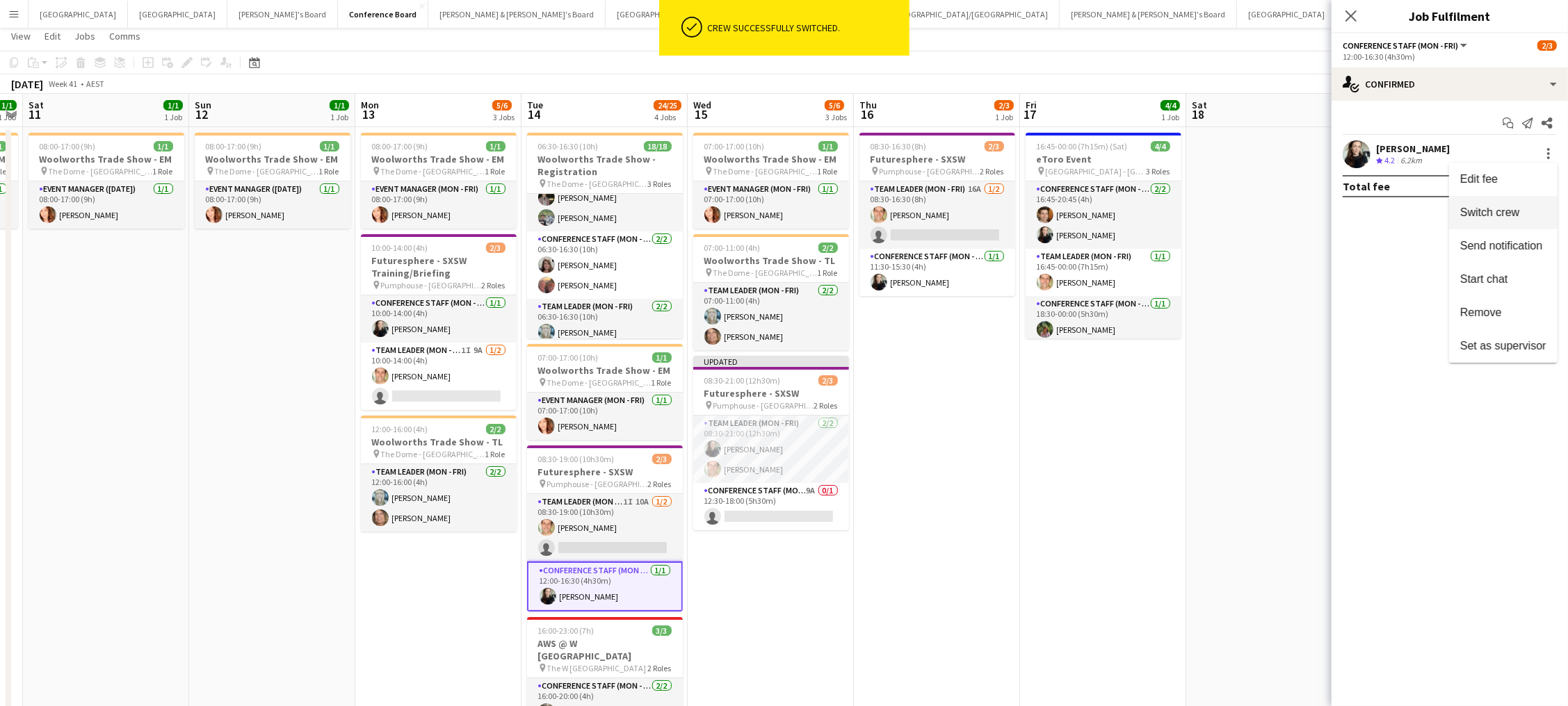
scroll to position [29, 0]
click at [1477, 227] on button "Switch crew" at bounding box center [1503, 213] width 108 height 33
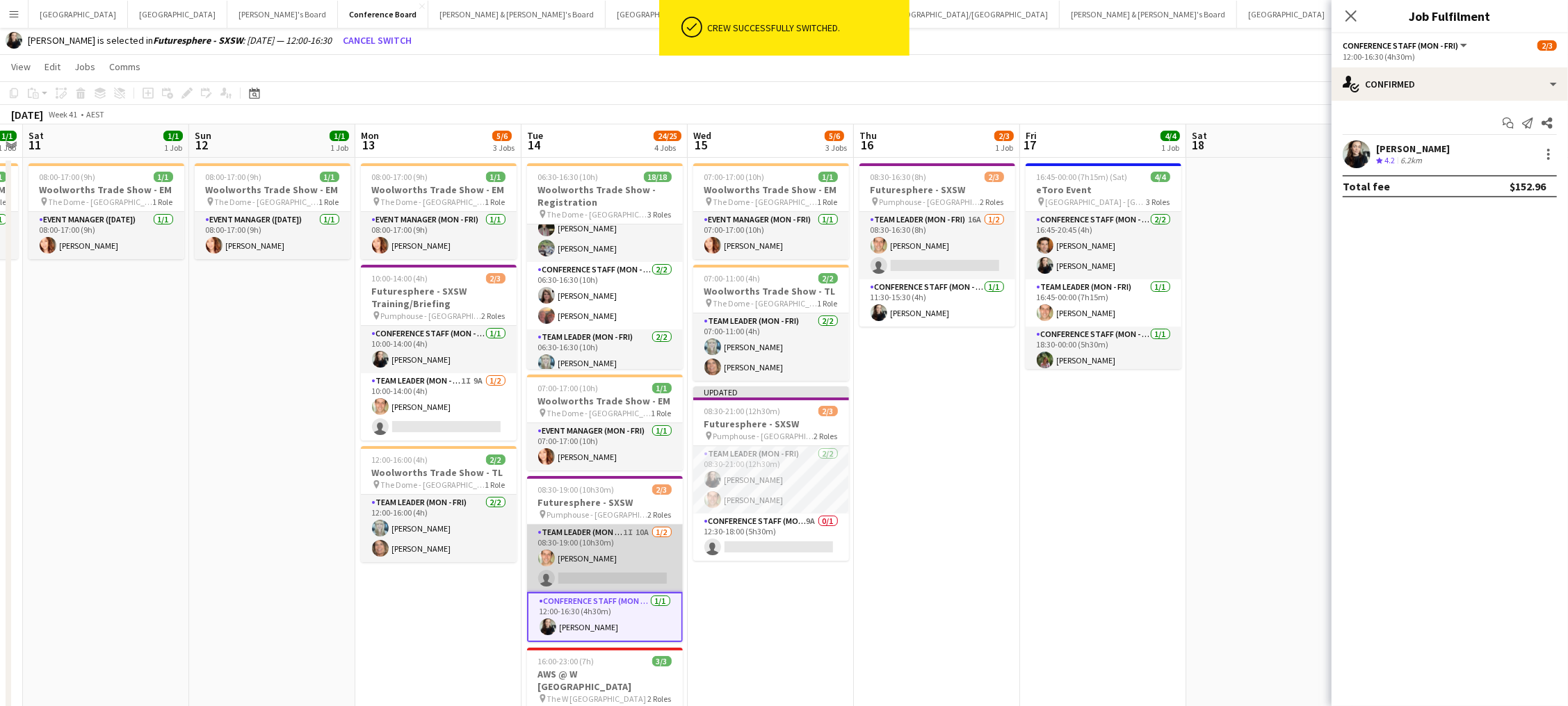
drag, startPoint x: 637, startPoint y: 557, endPoint x: 652, endPoint y: 551, distance: 16.2
click at [637, 557] on app-card-role "Team Leader (Mon - Fri) 1I 10A 1/2 08:30-19:00 (10h30m) Tom Caley single-neutra…" at bounding box center [604, 558] width 156 height 67
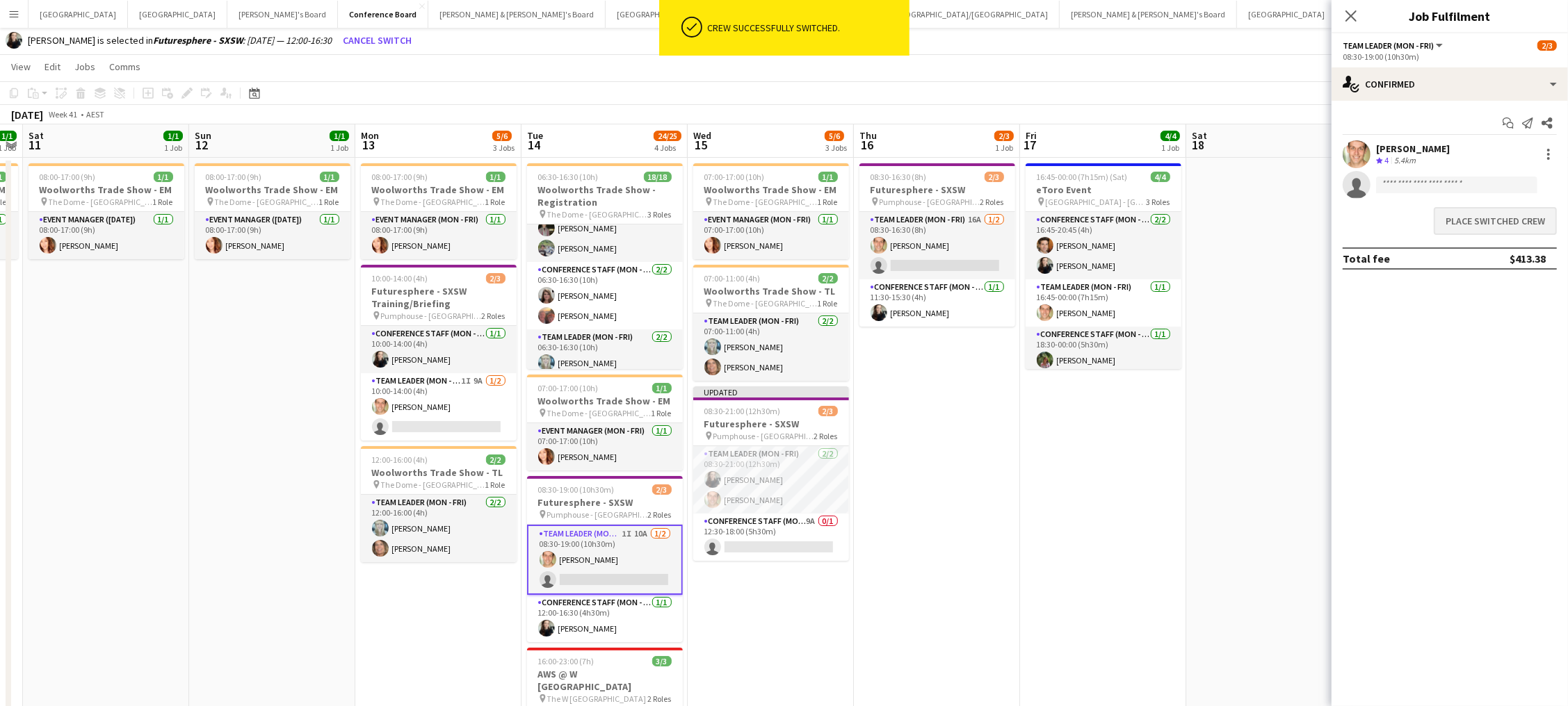
click at [1505, 216] on button "Place switched crew" at bounding box center [1495, 221] width 123 height 28
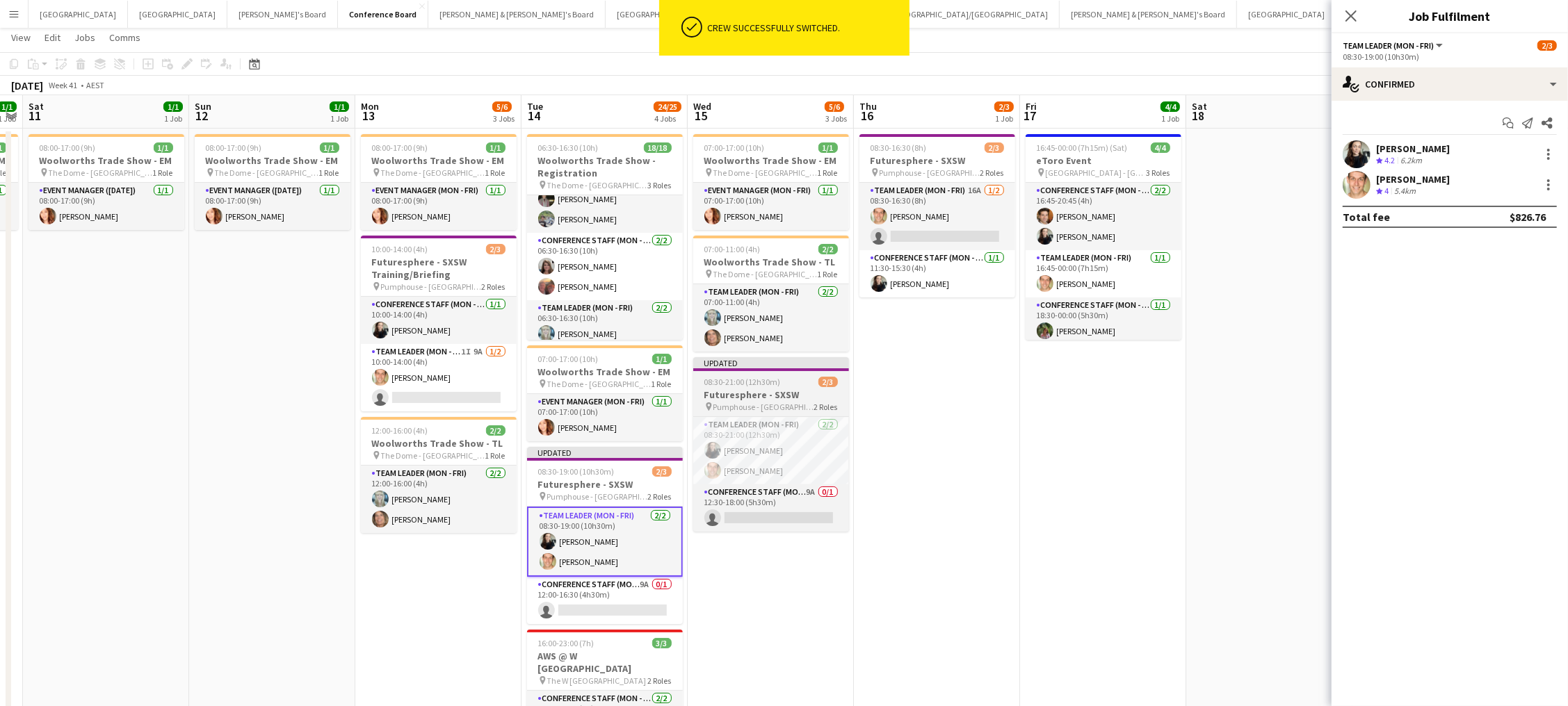
scroll to position [28, 0]
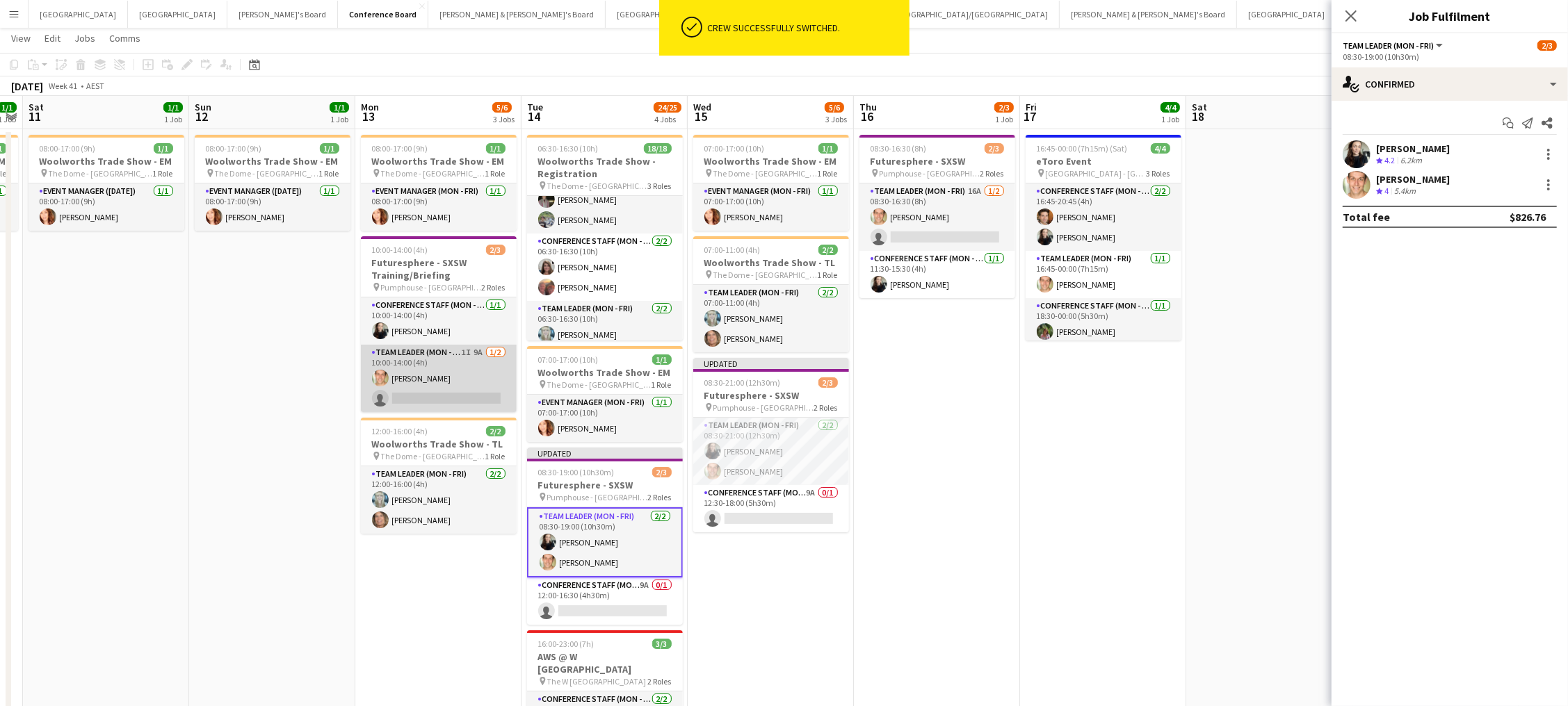
click at [453, 374] on app-card-role "Team Leader (Mon - Fri) 1I 9A 1/2 10:00-14:00 (4h) Tom Caley single-neutral-act…" at bounding box center [439, 378] width 156 height 67
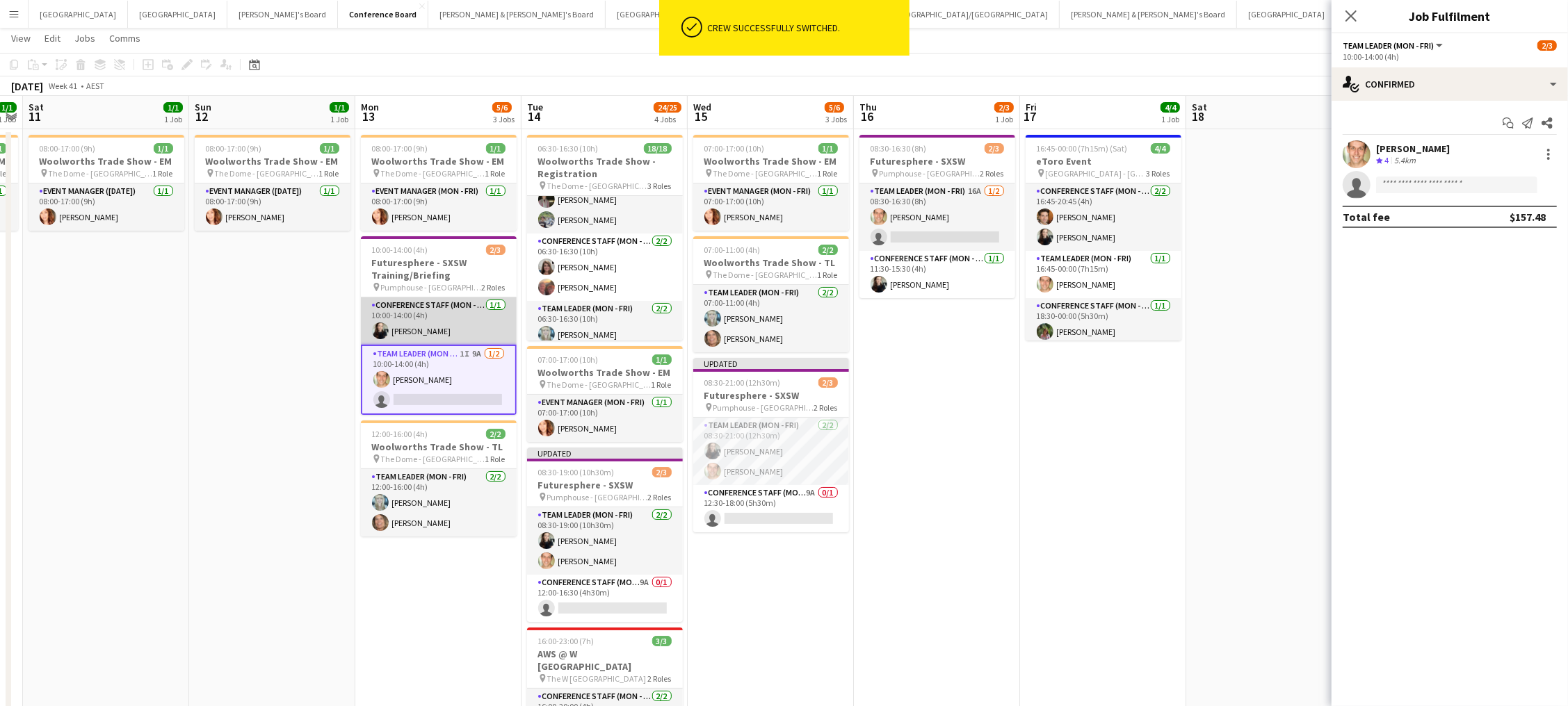
click at [461, 302] on app-card-role "Conference Staff (Mon - Fri) 1/1 10:00-14:00 (4h) Sharna O’Toole" at bounding box center [439, 321] width 156 height 47
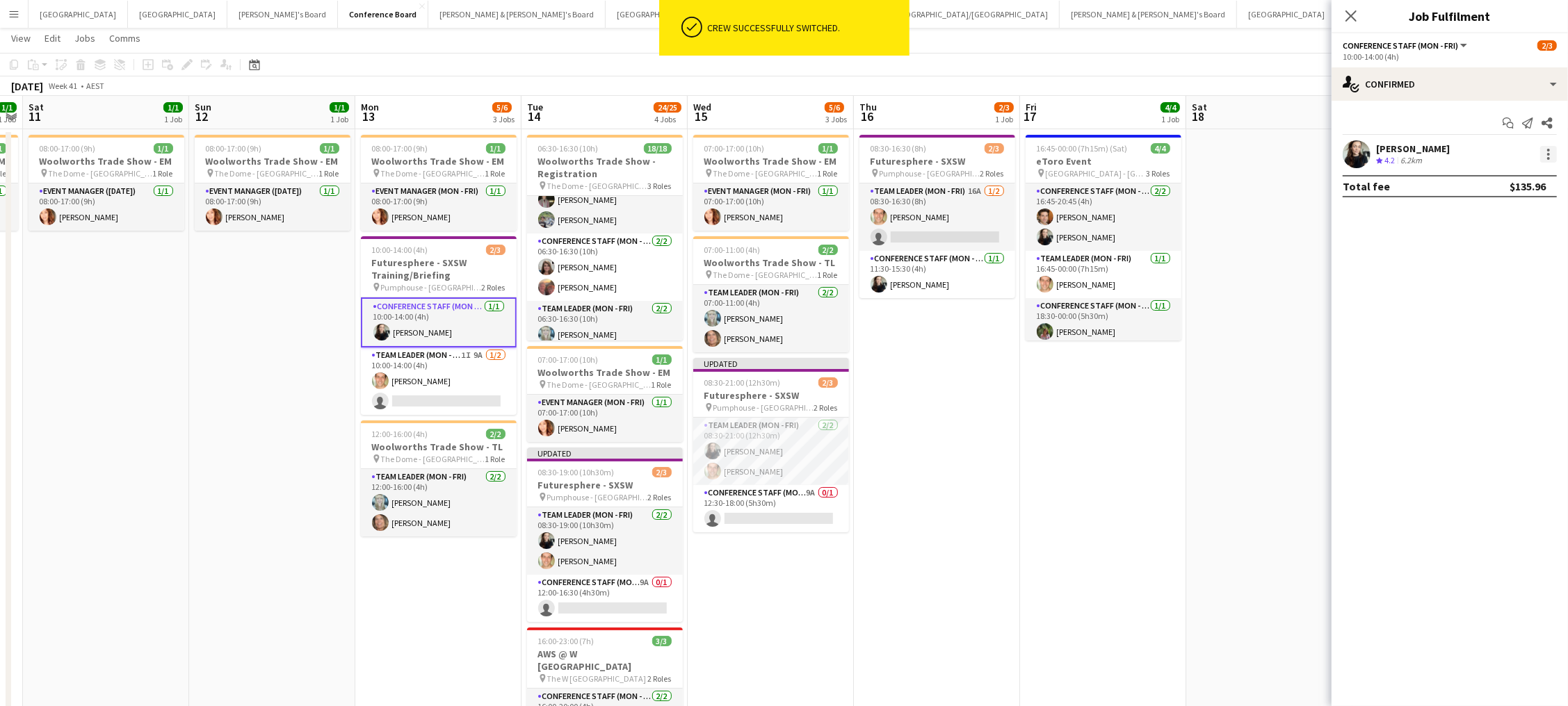
click at [1552, 158] on div at bounding box center [1548, 153] width 17 height 17
drag, startPoint x: 1532, startPoint y: 214, endPoint x: 974, endPoint y: 229, distance: 558.2
click at [1528, 215] on span "Switch crew" at bounding box center [1503, 213] width 86 height 12
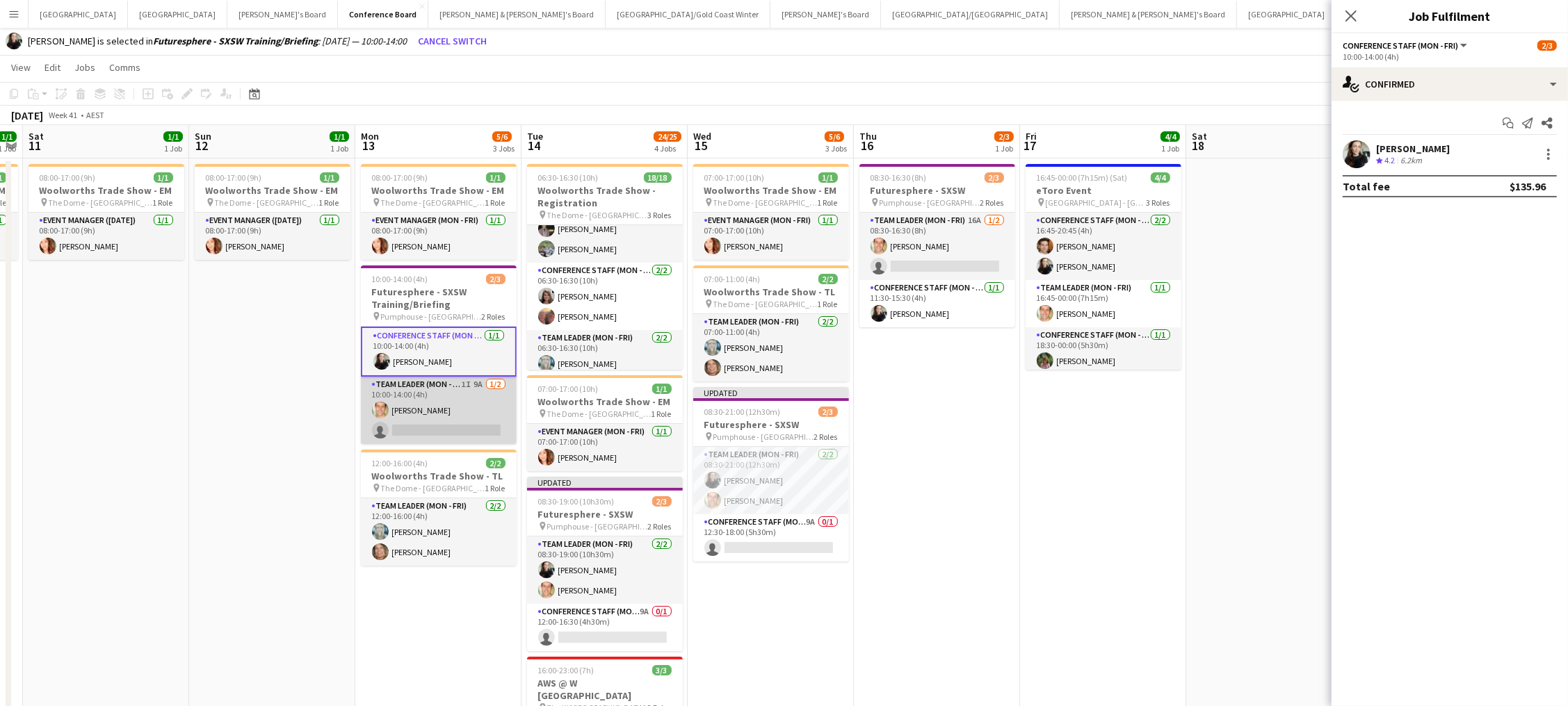
click at [452, 401] on app-card-role "Team Leader (Mon - Fri) 1I 9A 1/2 10:00-14:00 (4h) Tom Caley single-neutral-act…" at bounding box center [439, 410] width 156 height 67
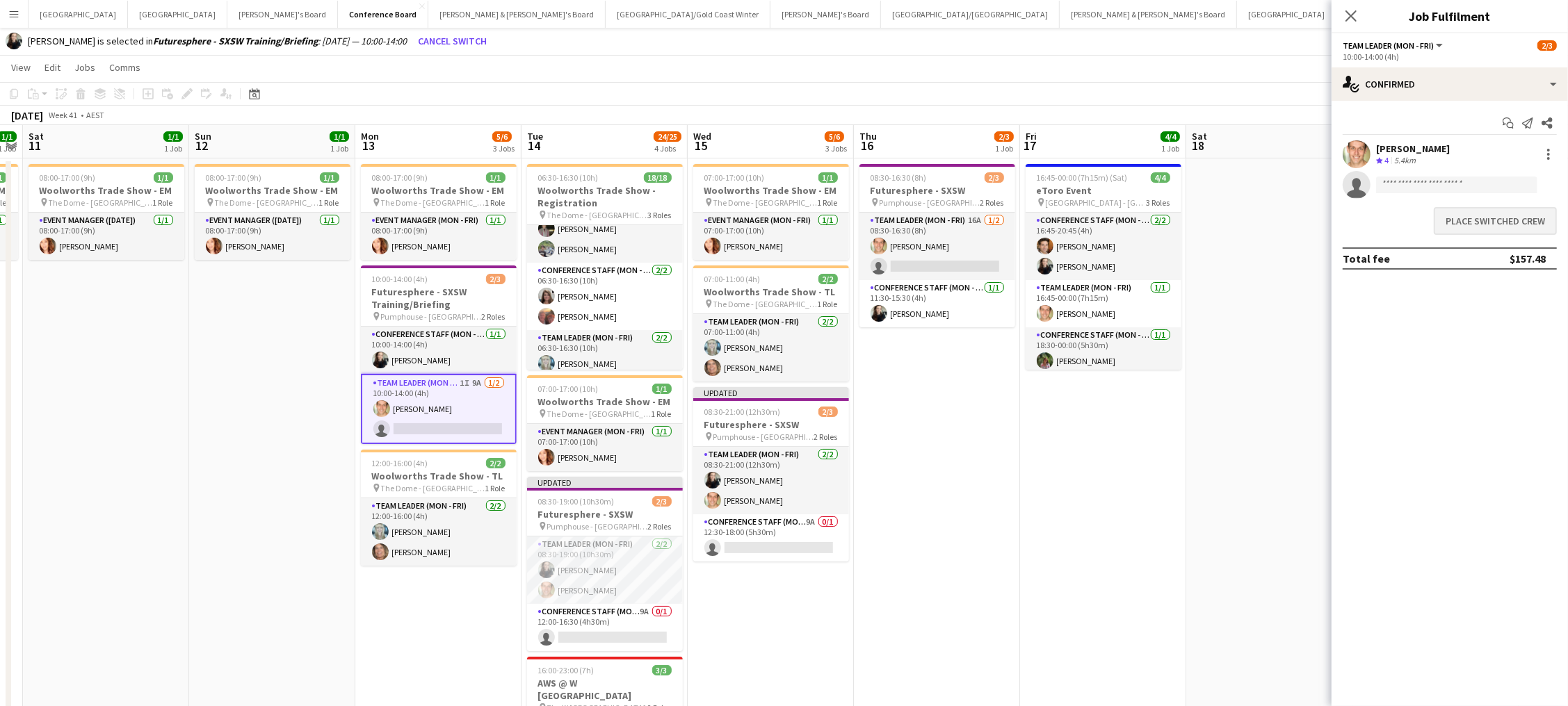
click at [1456, 212] on button "Place switched crew" at bounding box center [1495, 221] width 123 height 28
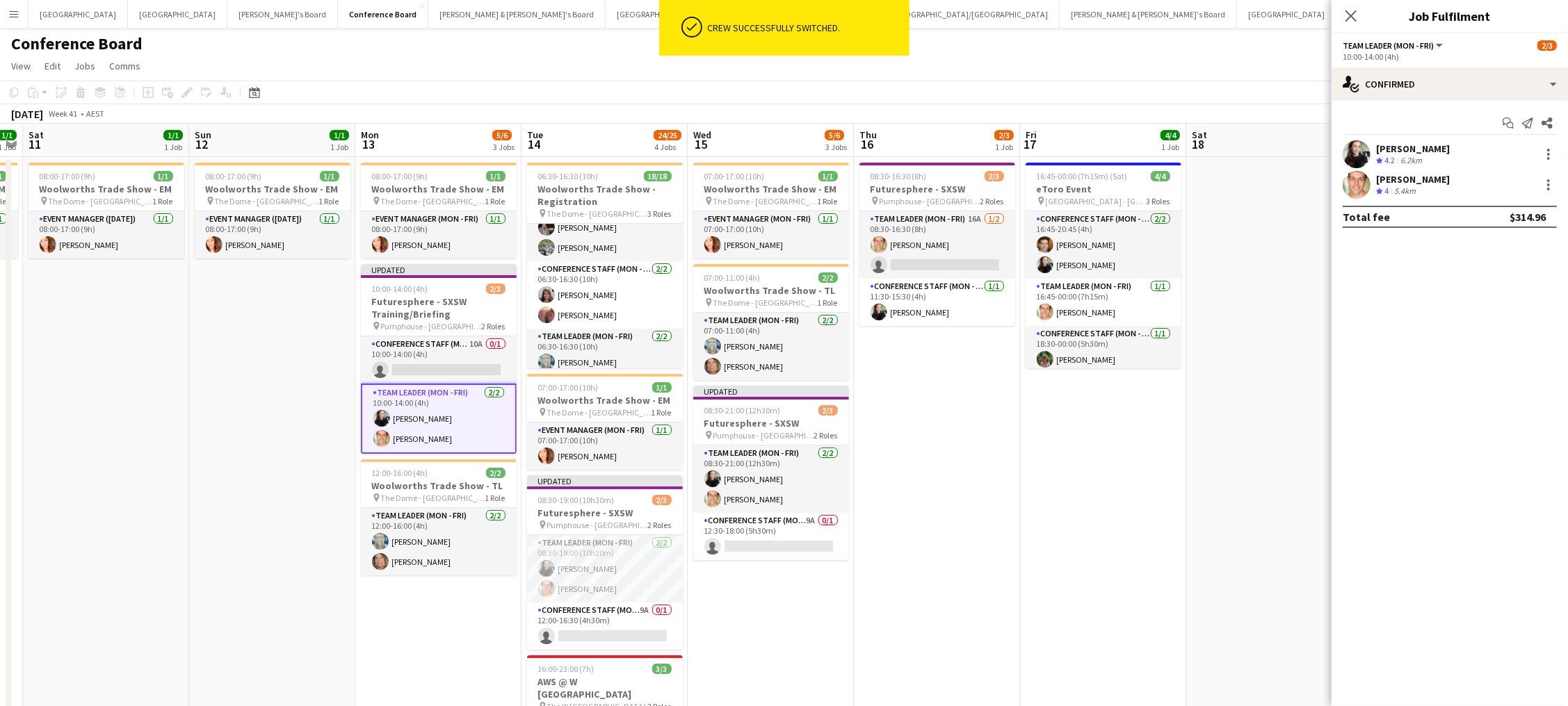
scroll to position [26, 0]
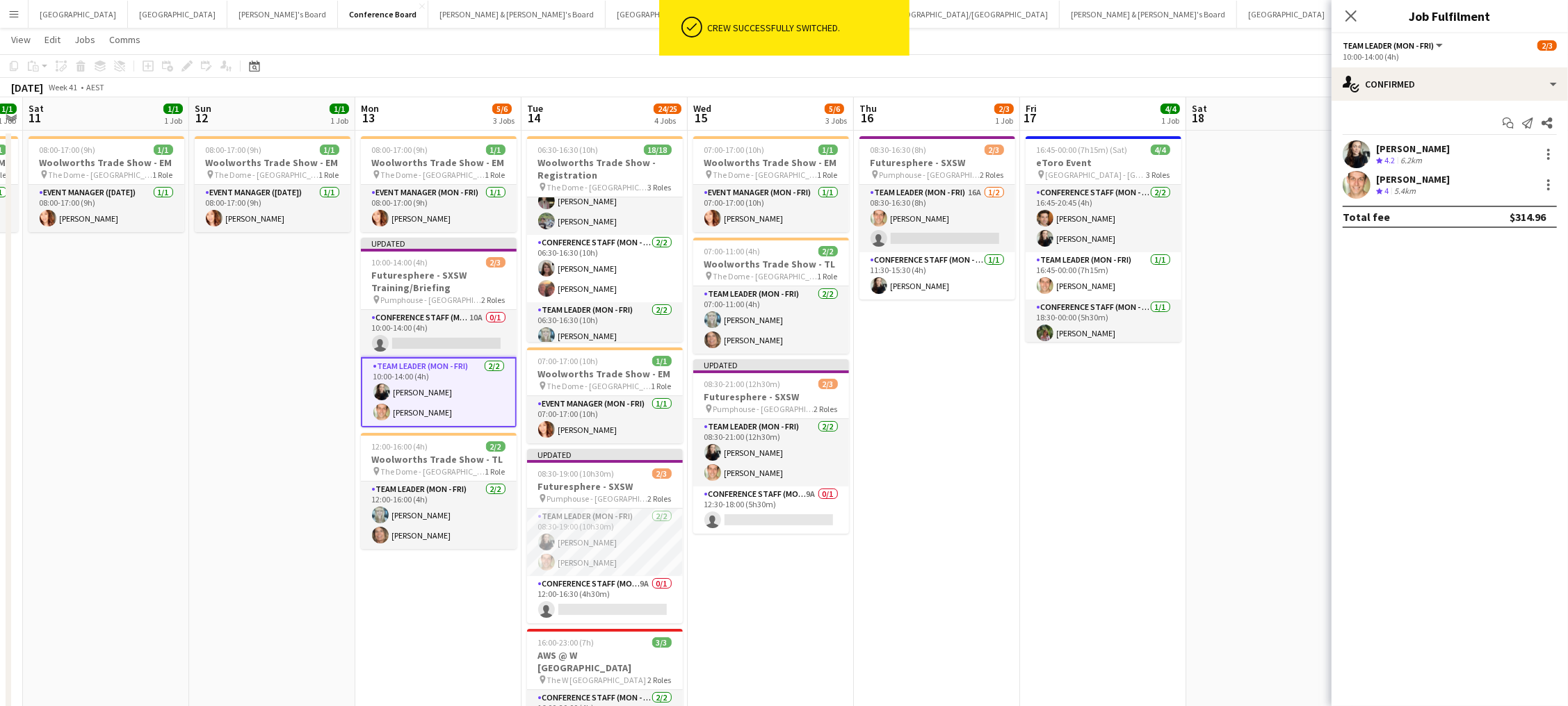
click at [1014, 524] on app-date-cell "08:30-16:30 (8h) 2/3 Futuresphere - SXSW pin Pumphouse - Sydney 2 Roles Team Le…" at bounding box center [937, 490] width 167 height 718
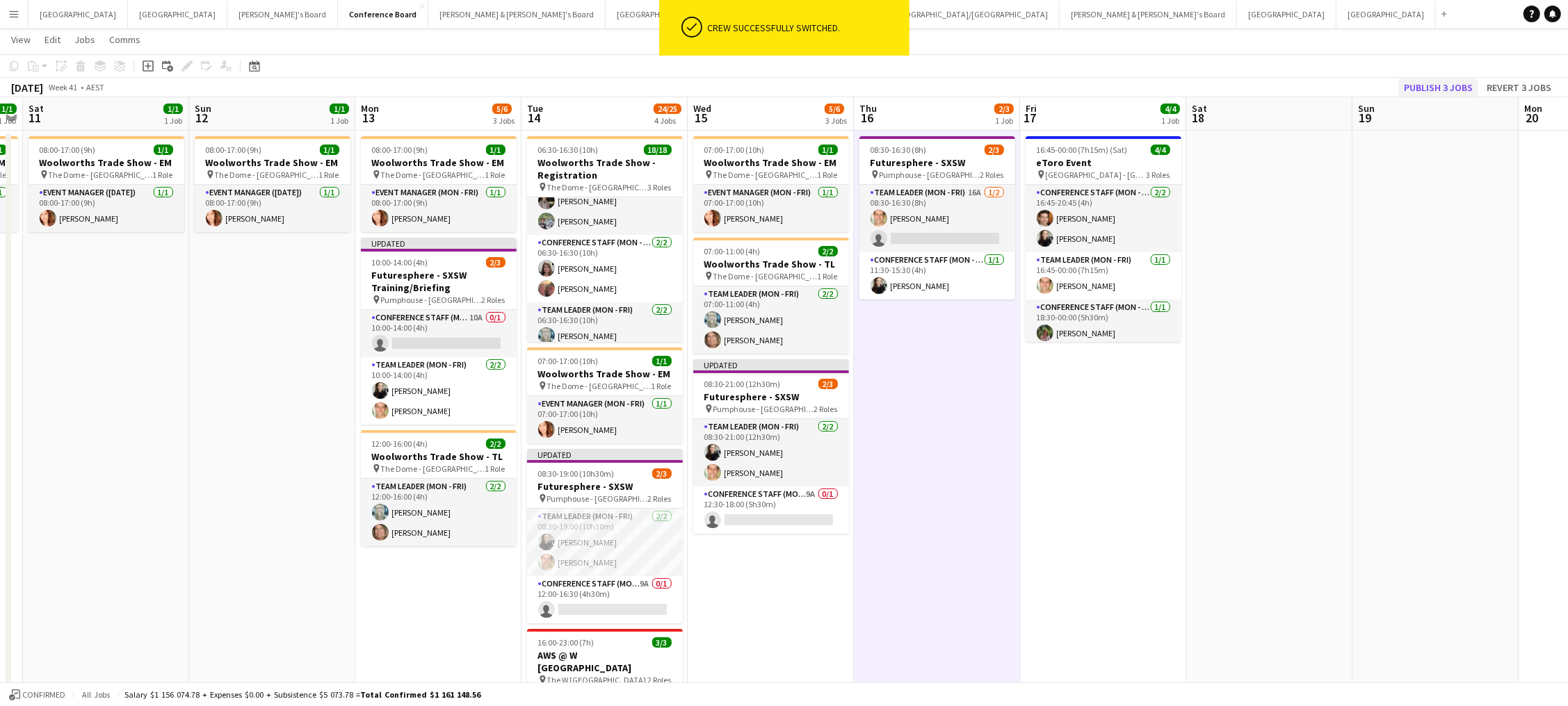
click at [1423, 82] on button "Publish 3 jobs" at bounding box center [1439, 87] width 80 height 18
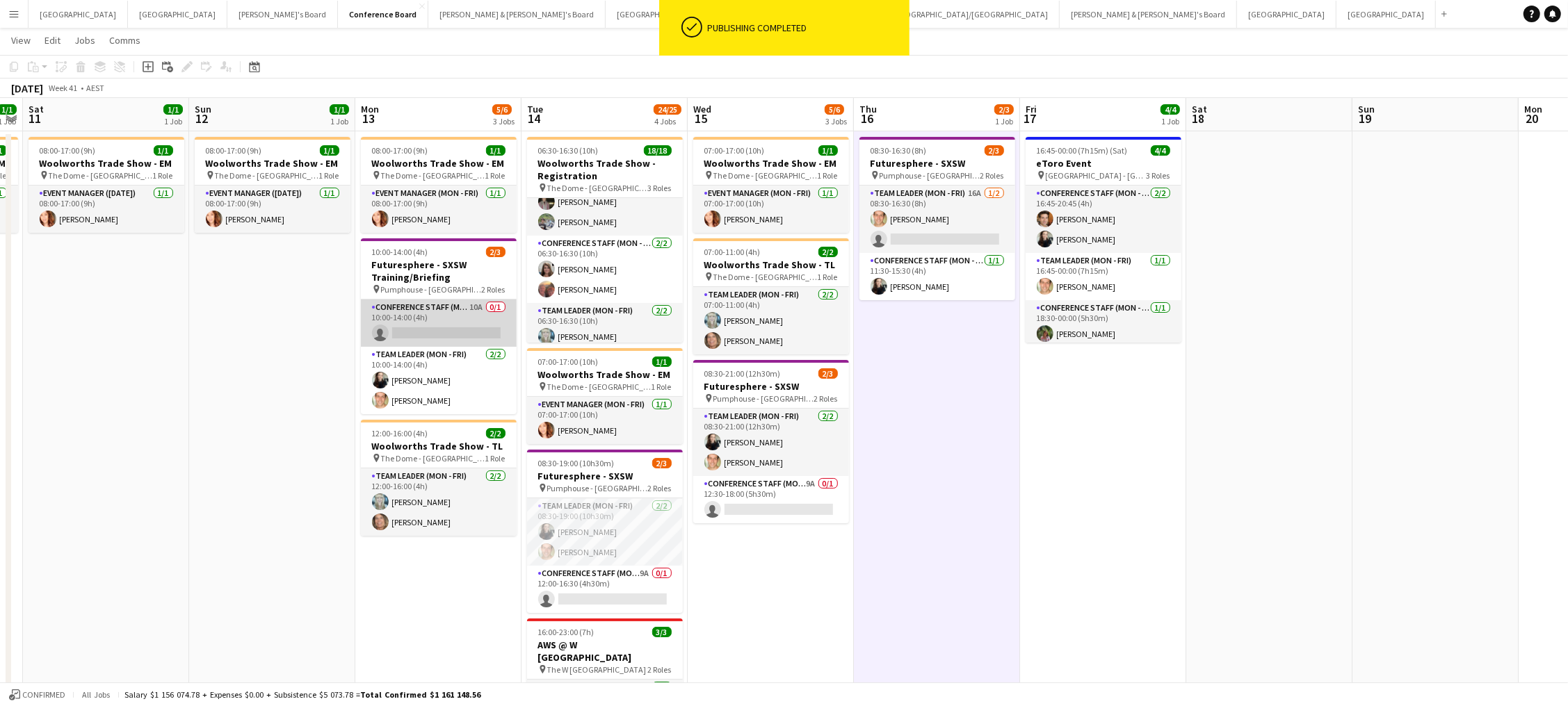
scroll to position [24, 2]
click at [431, 312] on app-card-role "Conference Staff (Mon - Fri) 10A 0/1 10:00-14:00 (4h) single-neutral-actions" at bounding box center [439, 324] width 156 height 47
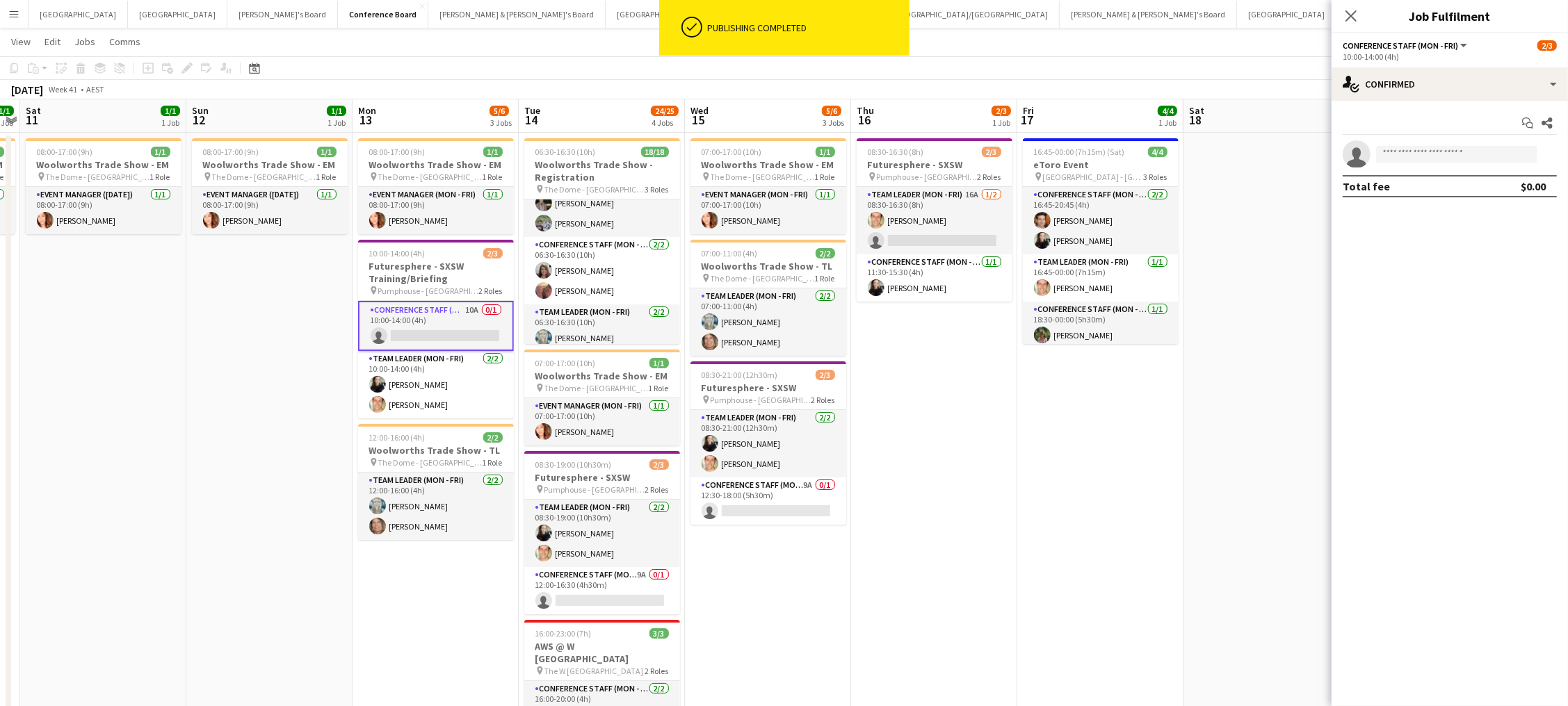
scroll to position [24, 0]
click at [1457, 80] on div "single-neutral-actions-check-2 Confirmed" at bounding box center [1449, 84] width 236 height 33
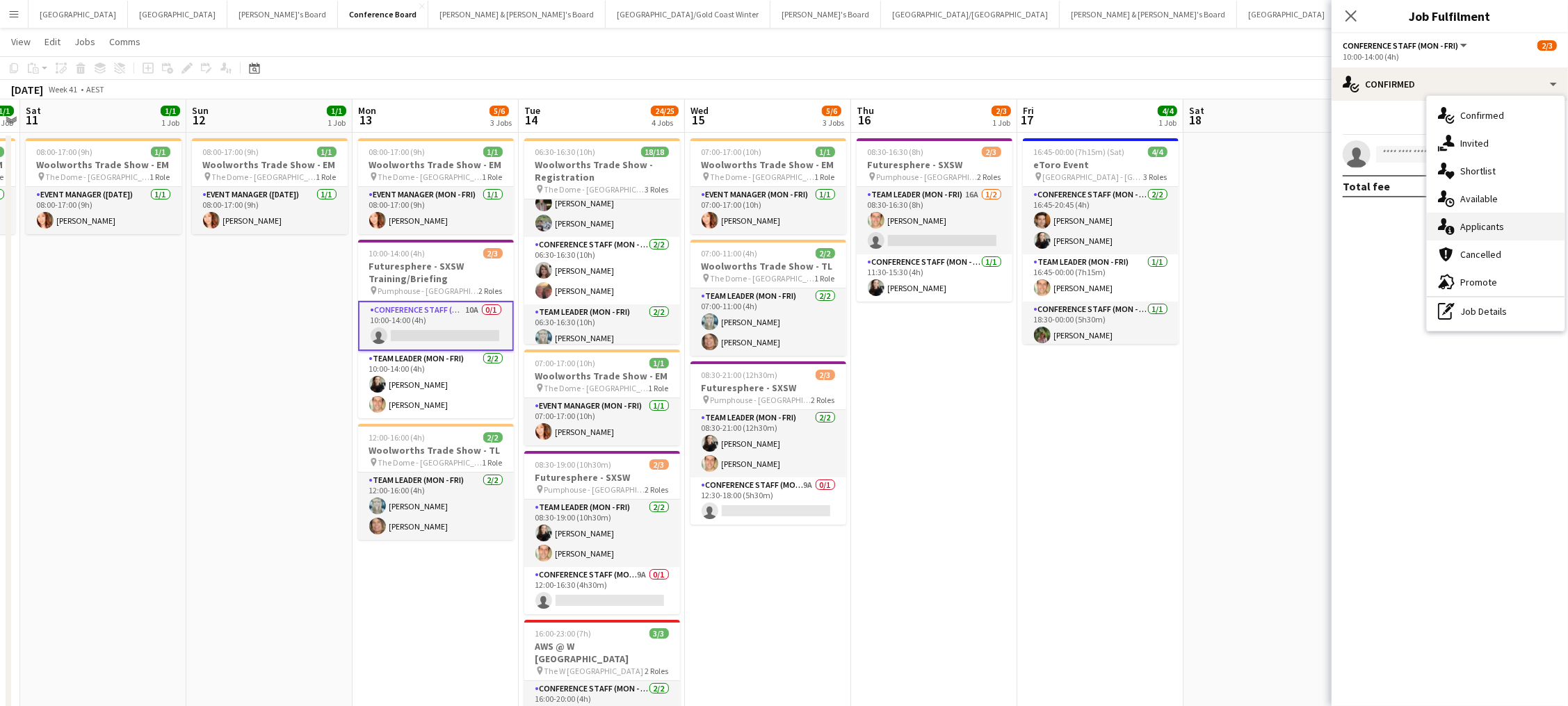
click at [1490, 221] on span "Applicants" at bounding box center [1483, 227] width 44 height 12
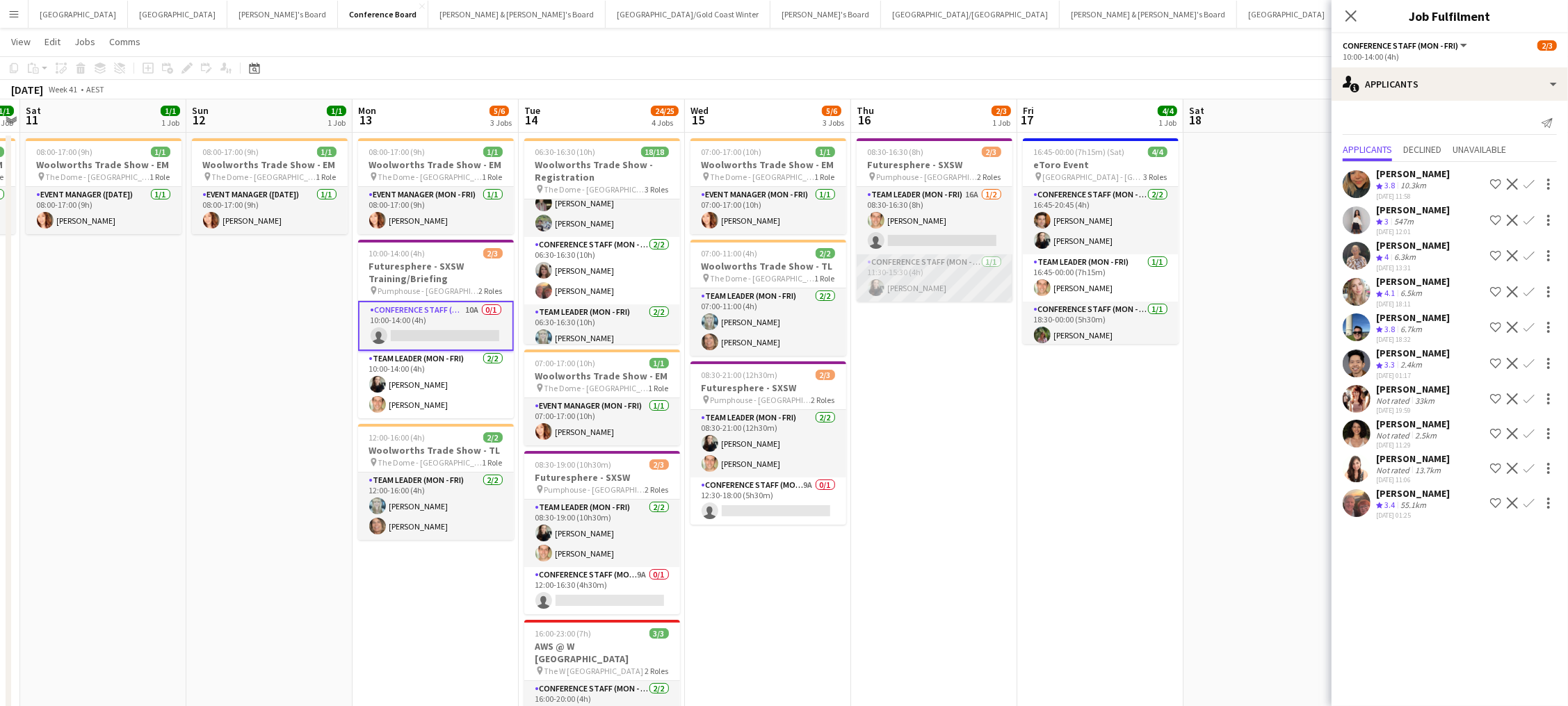
click at [962, 273] on app-card-role "Conference Staff (Mon - Fri) 1/1 11:30-15:30 (4h) Sharna O’Toole" at bounding box center [934, 278] width 156 height 47
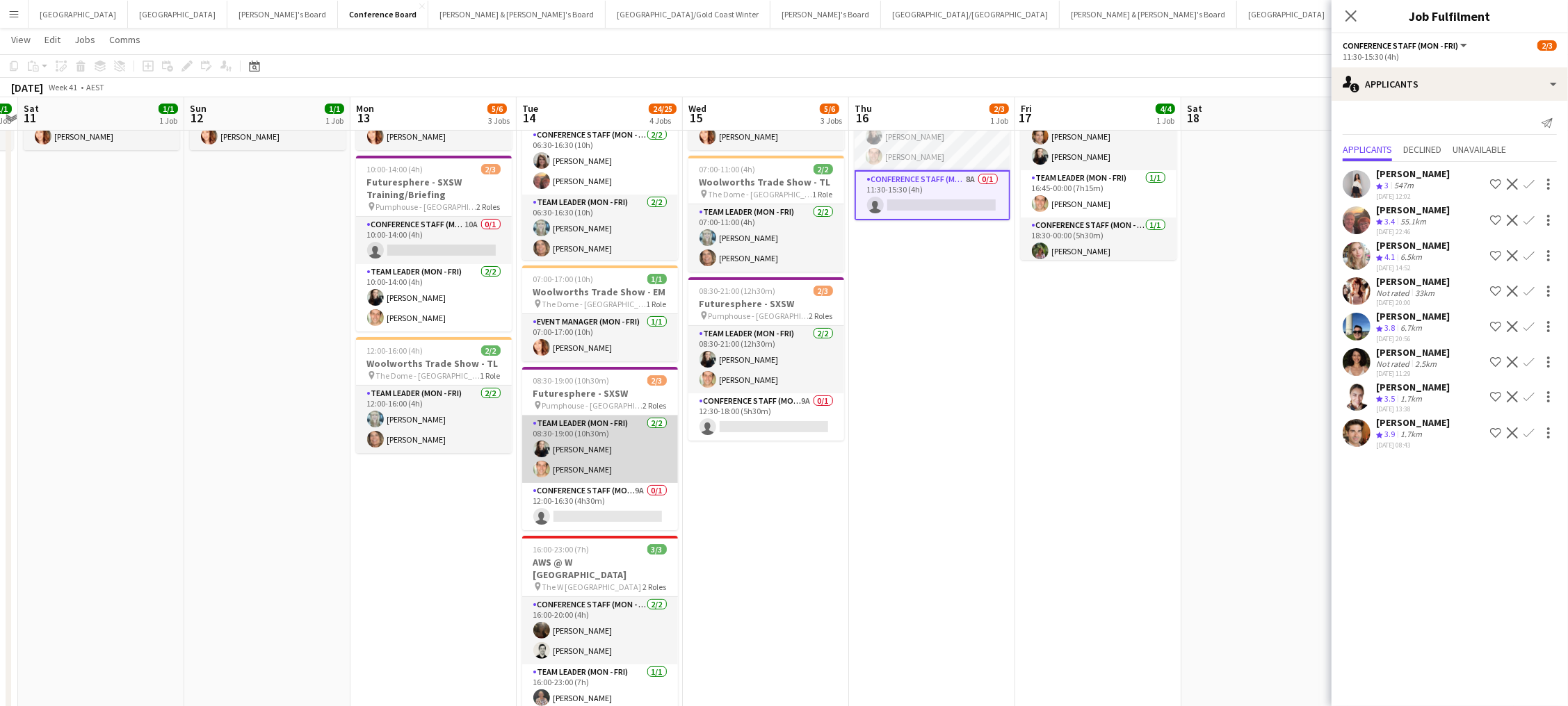
scroll to position [107, 0]
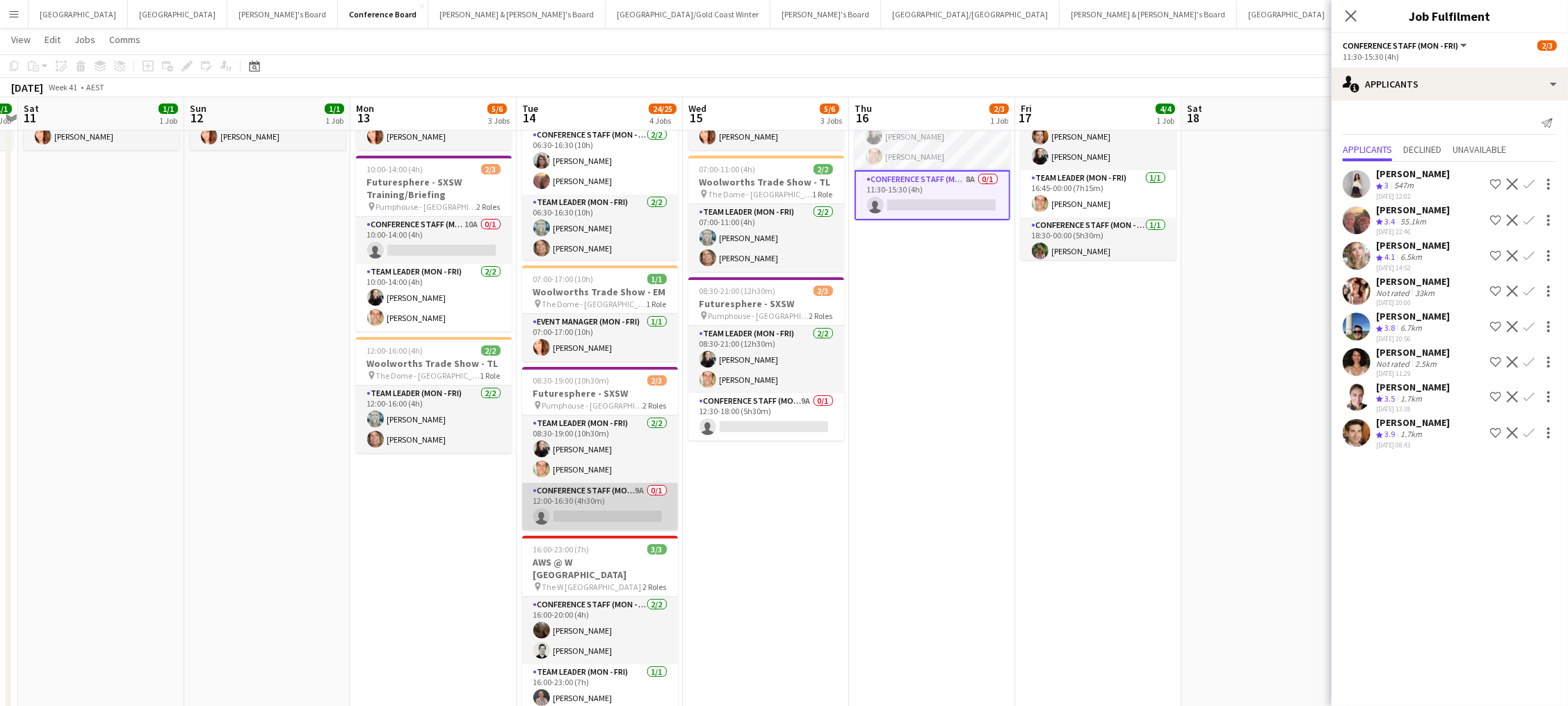
click at [588, 506] on app-card-role "Conference Staff (Mon - Fri) 9A 0/1 12:00-16:30 (4h30m) single-neutral-actions" at bounding box center [600, 506] width 156 height 47
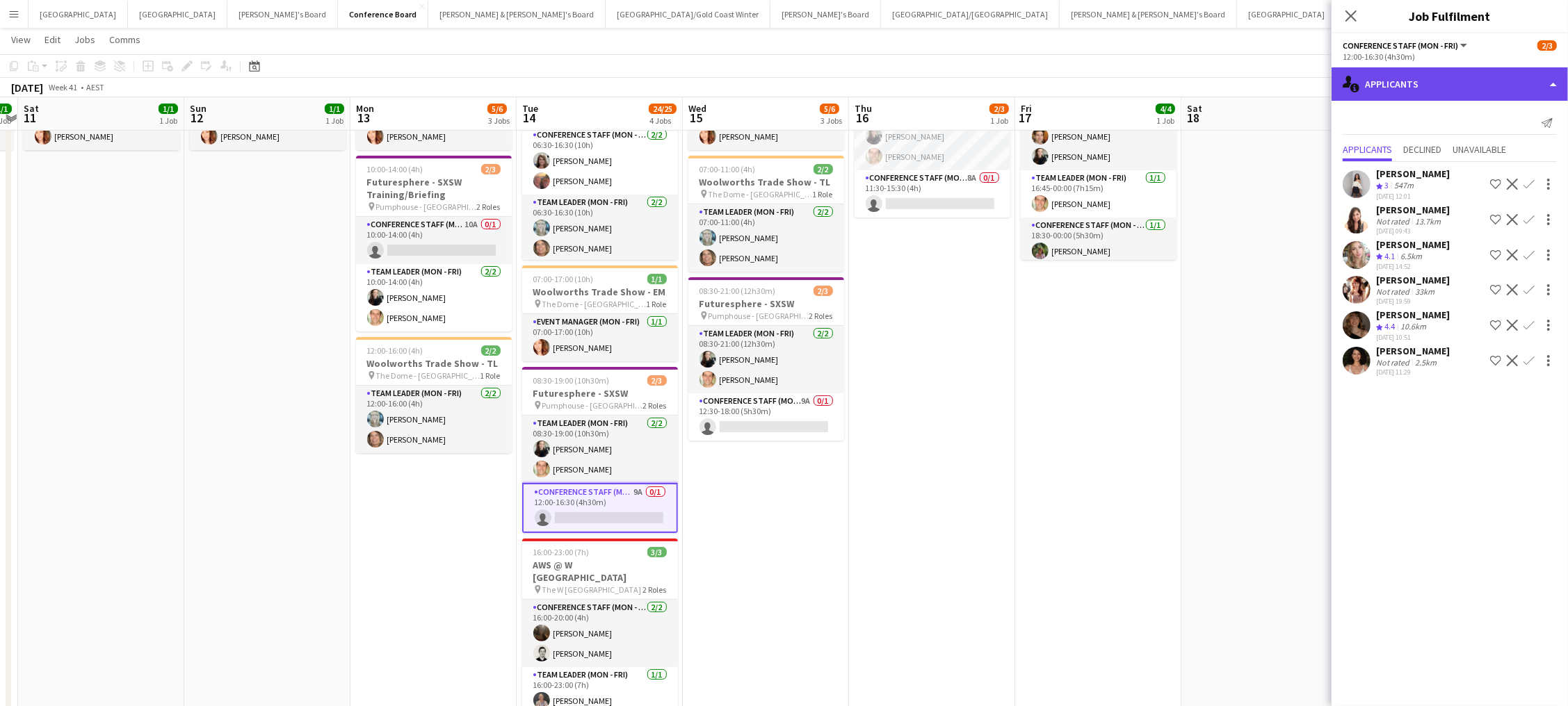
click at [1423, 78] on div "single-neutral-actions-information Applicants" at bounding box center [1449, 84] width 236 height 33
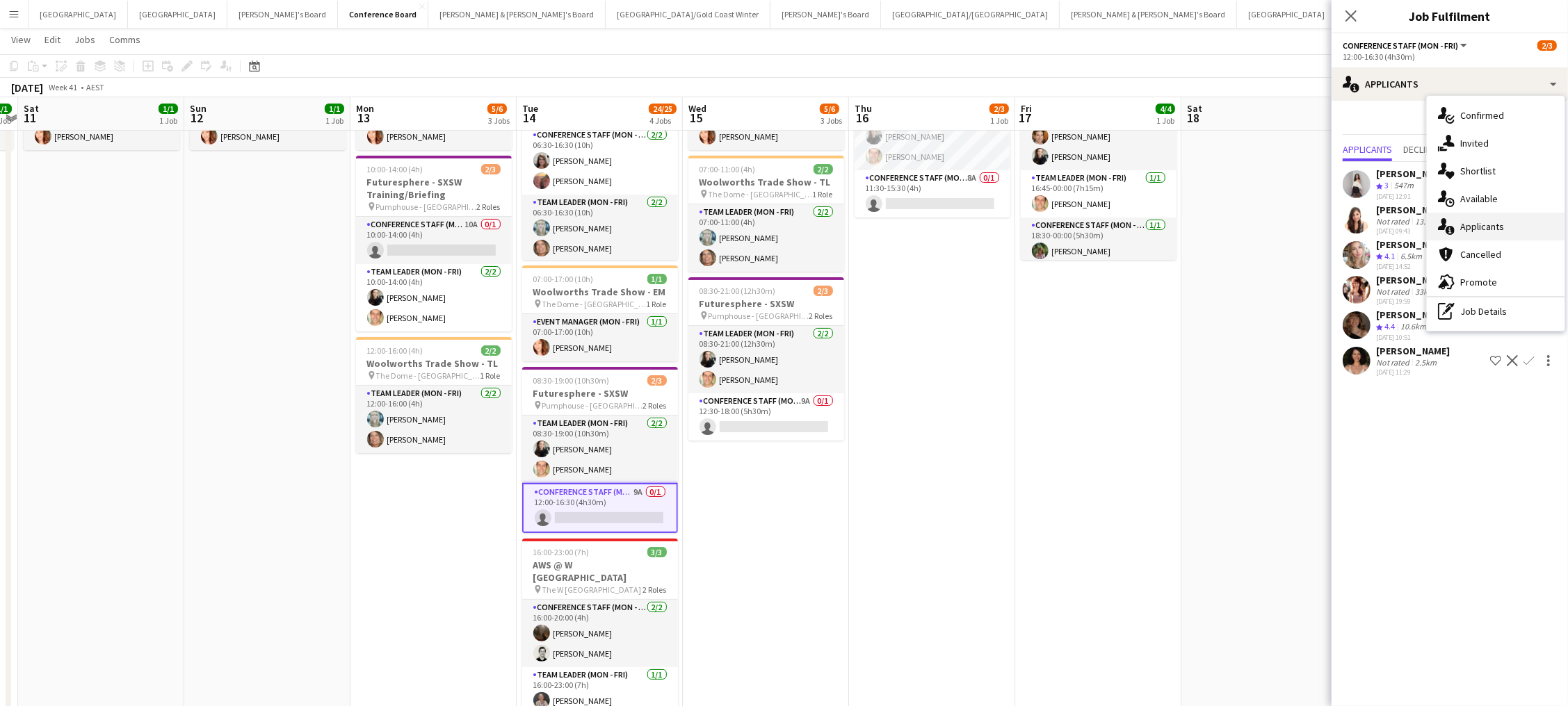
click at [1531, 225] on div "single-neutral-actions-information Applicants" at bounding box center [1496, 227] width 138 height 28
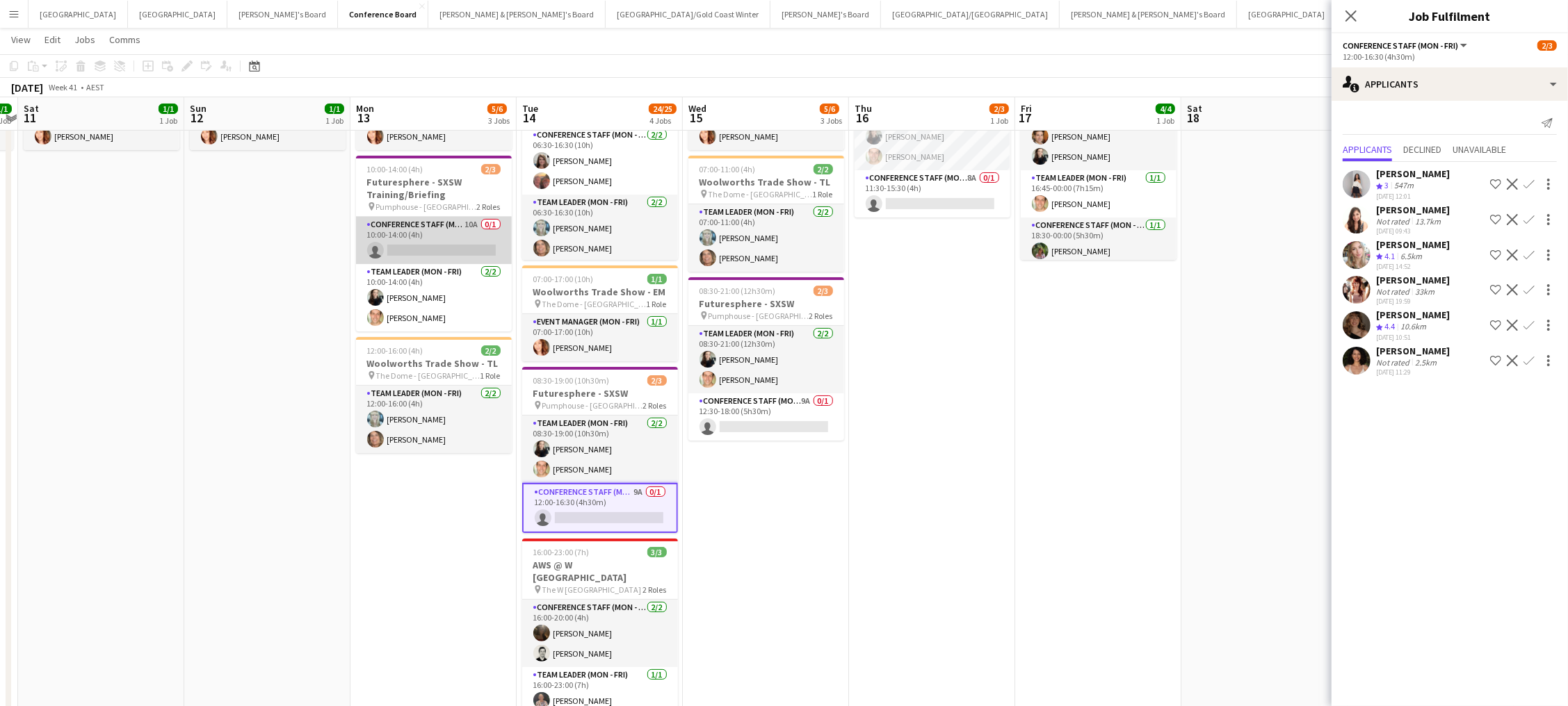
click at [464, 243] on app-card-role "Conference Staff (Mon - Fri) 10A 0/1 10:00-14:00 (4h) single-neutral-actions" at bounding box center [433, 241] width 156 height 47
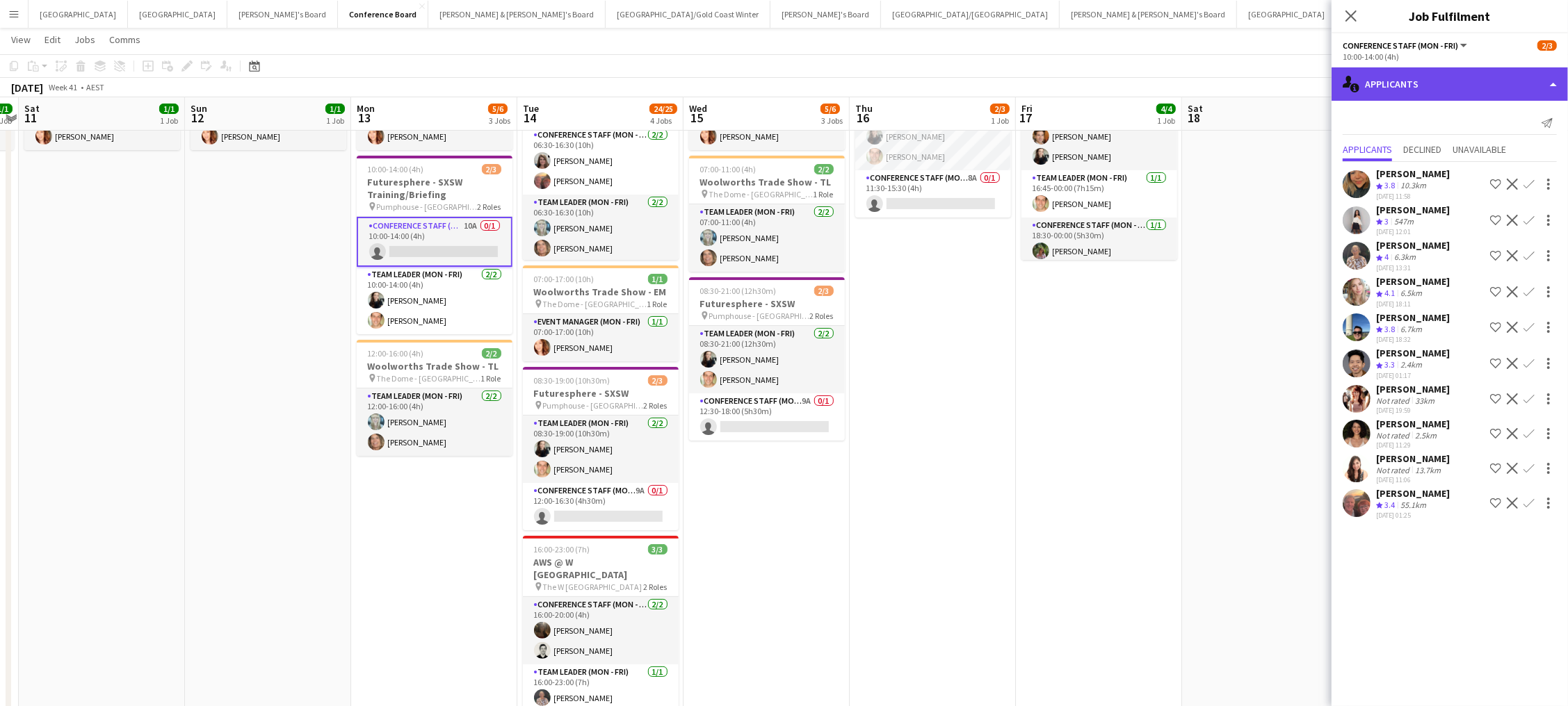
click at [1429, 77] on div "single-neutral-actions-information Applicants" at bounding box center [1449, 84] width 236 height 33
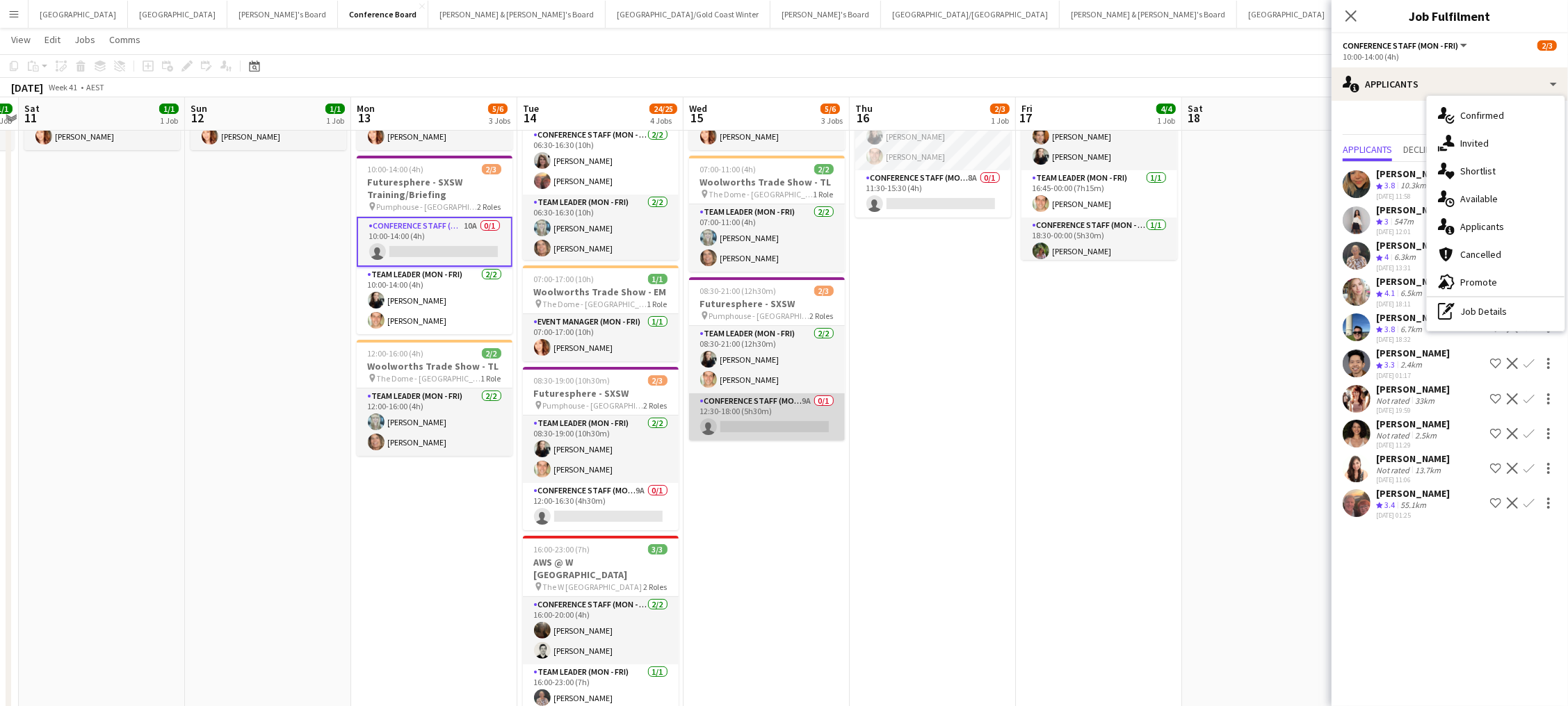
click at [770, 399] on app-card-role "Conference Staff (Mon - Fri) 9A 0/1 12:30-18:00 (5h30m) single-neutral-actions" at bounding box center [767, 417] width 156 height 47
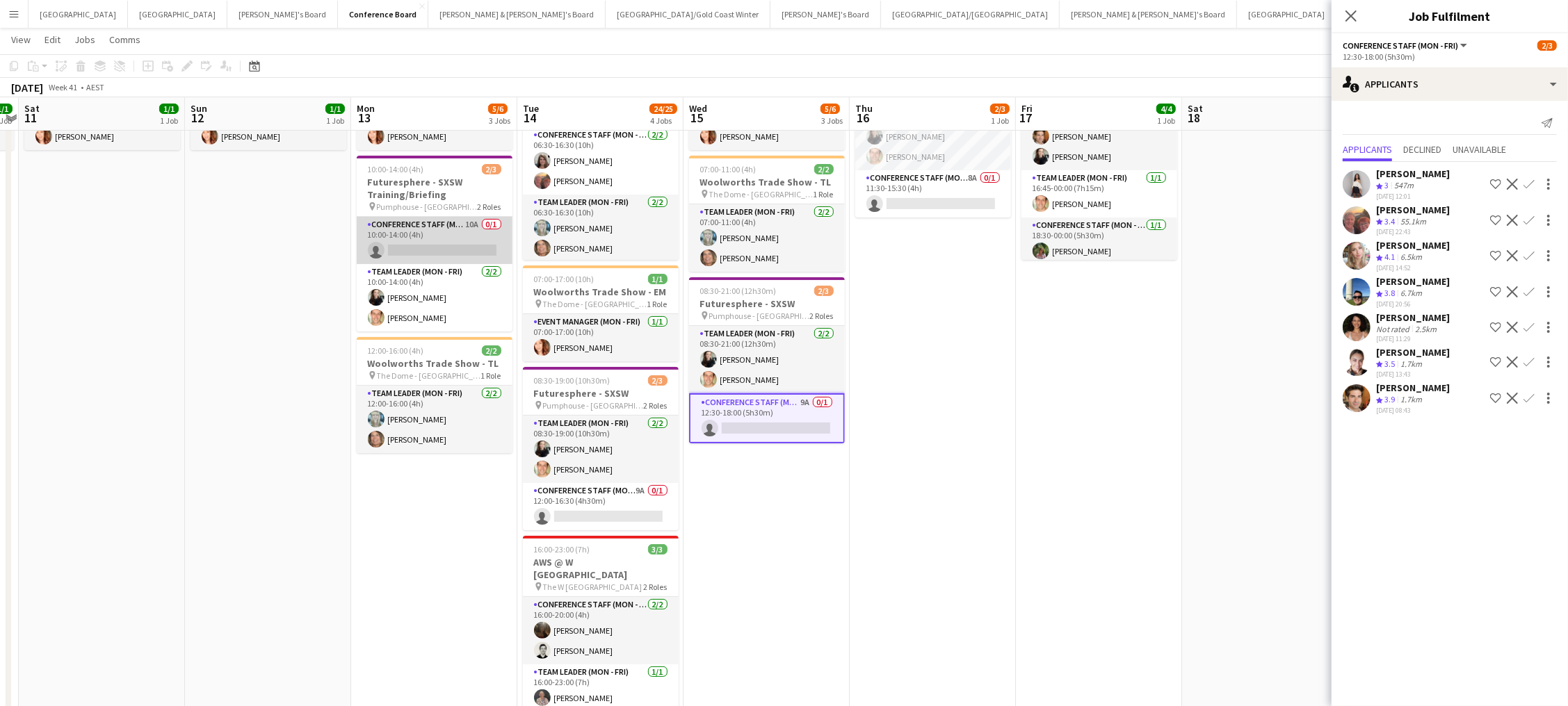
click at [431, 229] on app-card-role "Conference Staff (Mon - Fri) 10A 0/1 10:00-14:00 (4h) single-neutral-actions" at bounding box center [434, 241] width 156 height 47
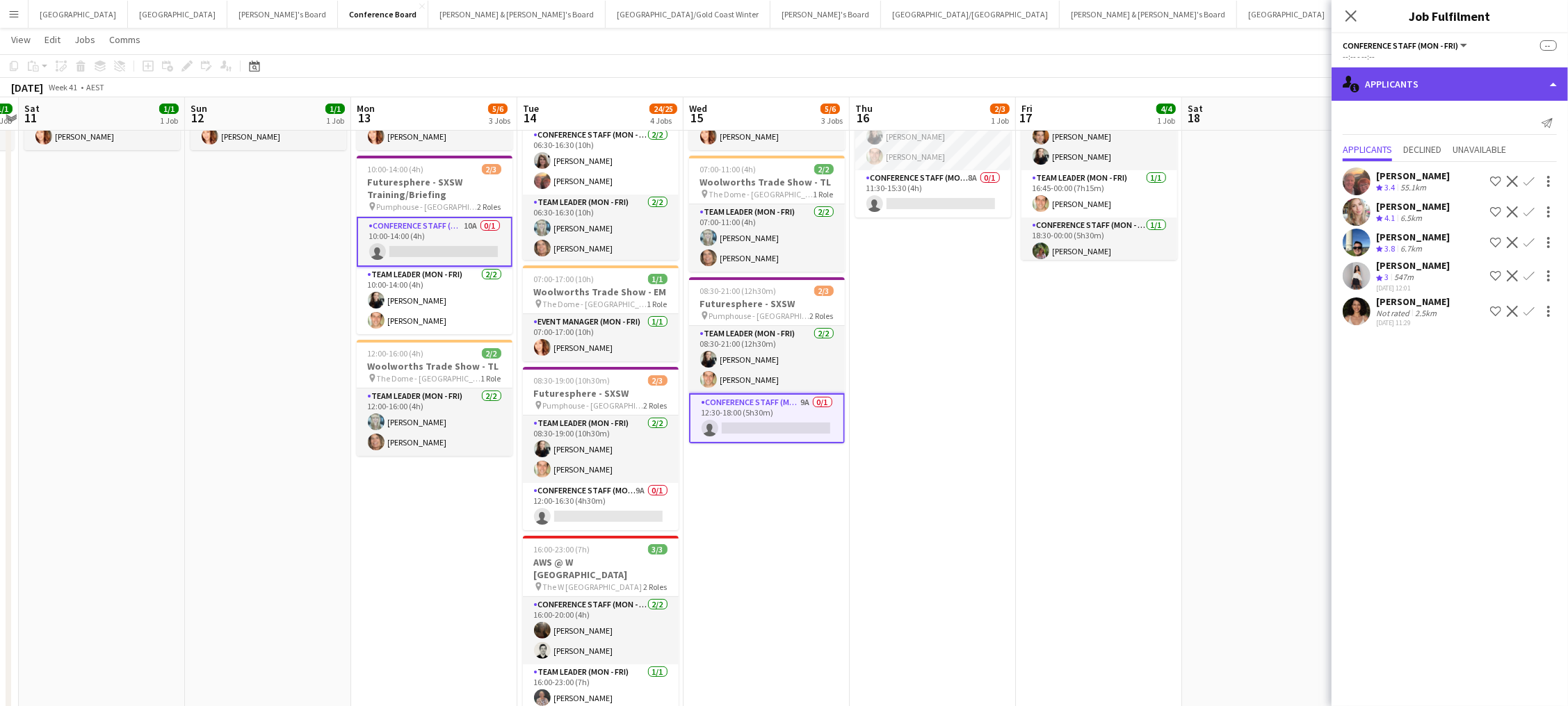
click at [1453, 79] on div "single-neutral-actions-information Applicants" at bounding box center [1449, 84] width 236 height 33
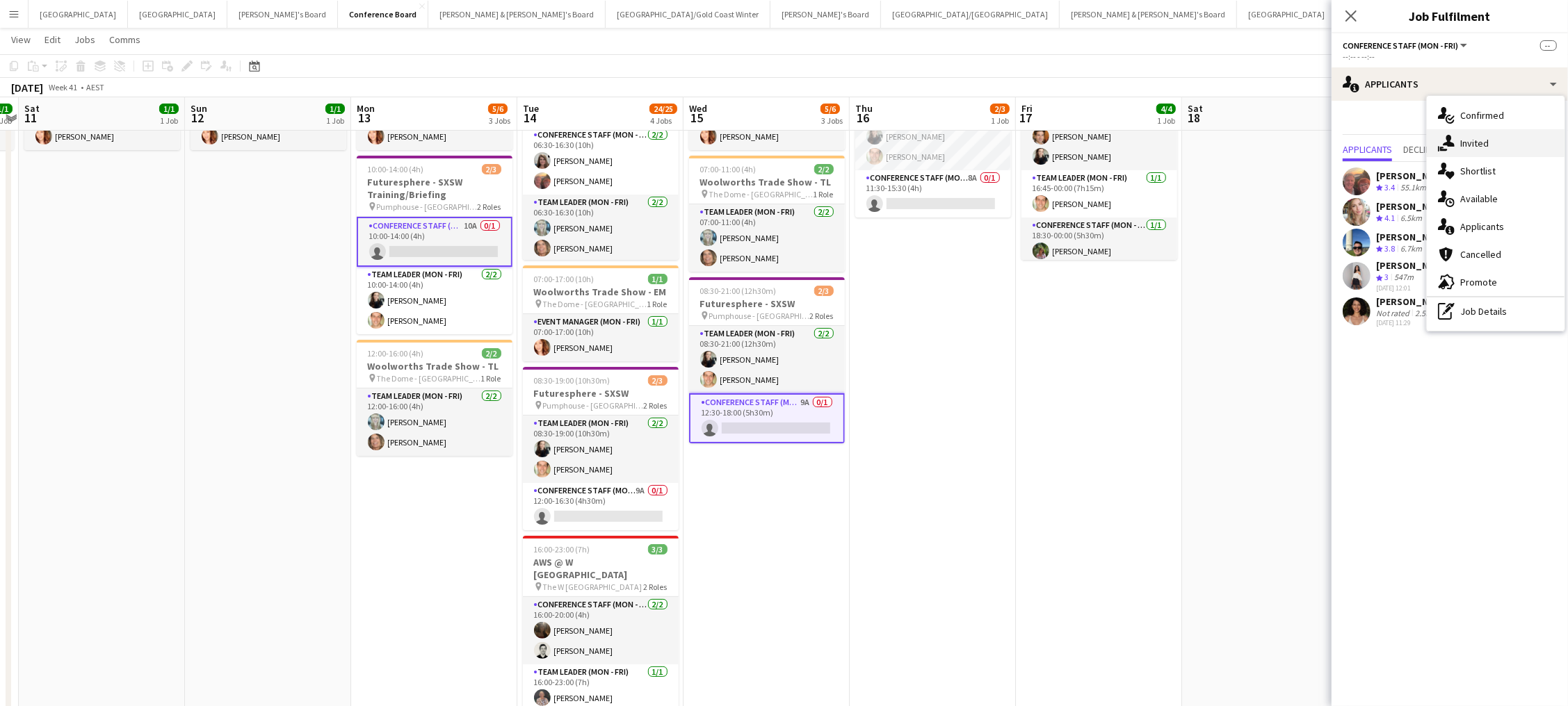
click at [1495, 135] on div "single-neutral-actions-share-1 Invited" at bounding box center [1496, 143] width 138 height 28
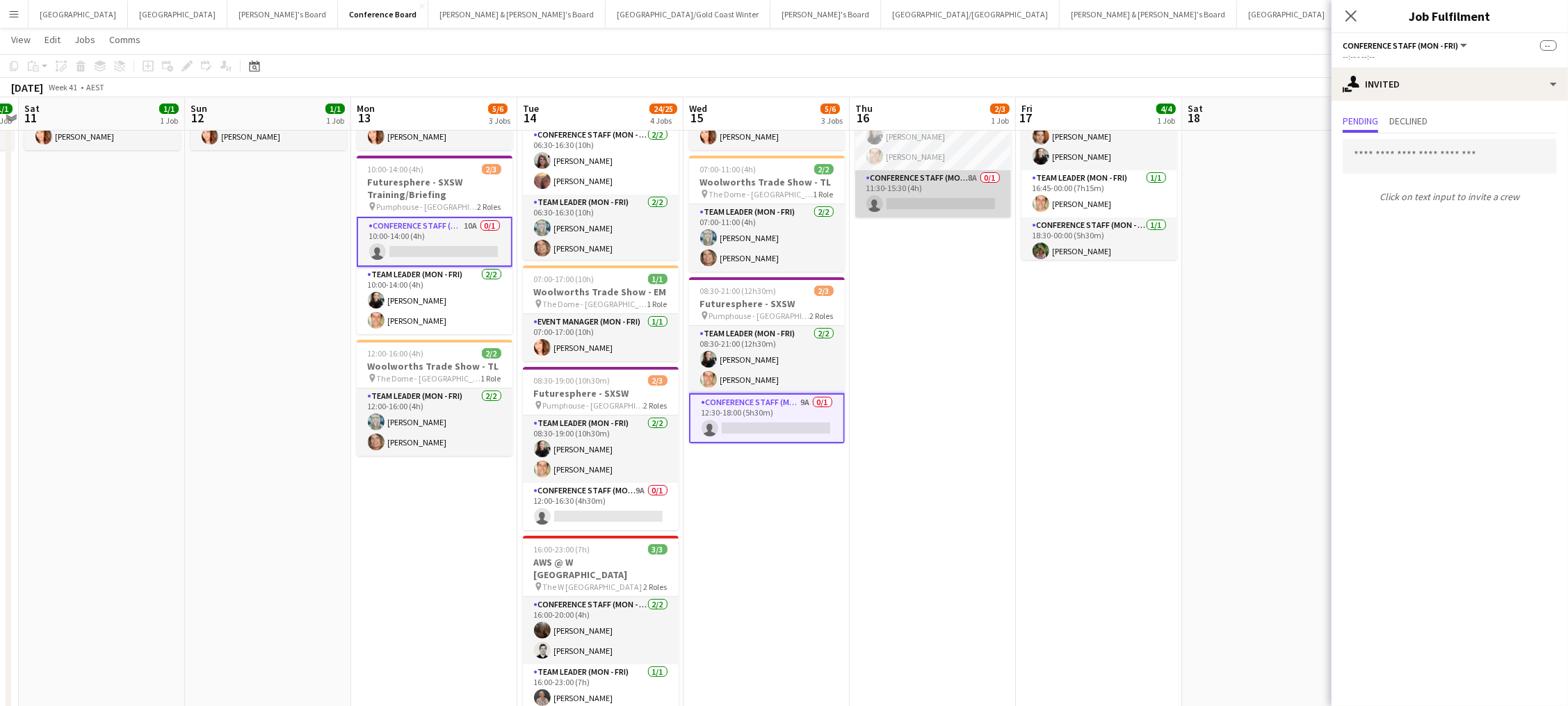
click at [980, 209] on app-card-role "Conference Staff (Mon - Fri) 8A 0/1 11:30-15:30 (4h) single-neutral-actions" at bounding box center [933, 193] width 156 height 47
click at [1385, 156] on input "text" at bounding box center [1450, 156] width 215 height 35
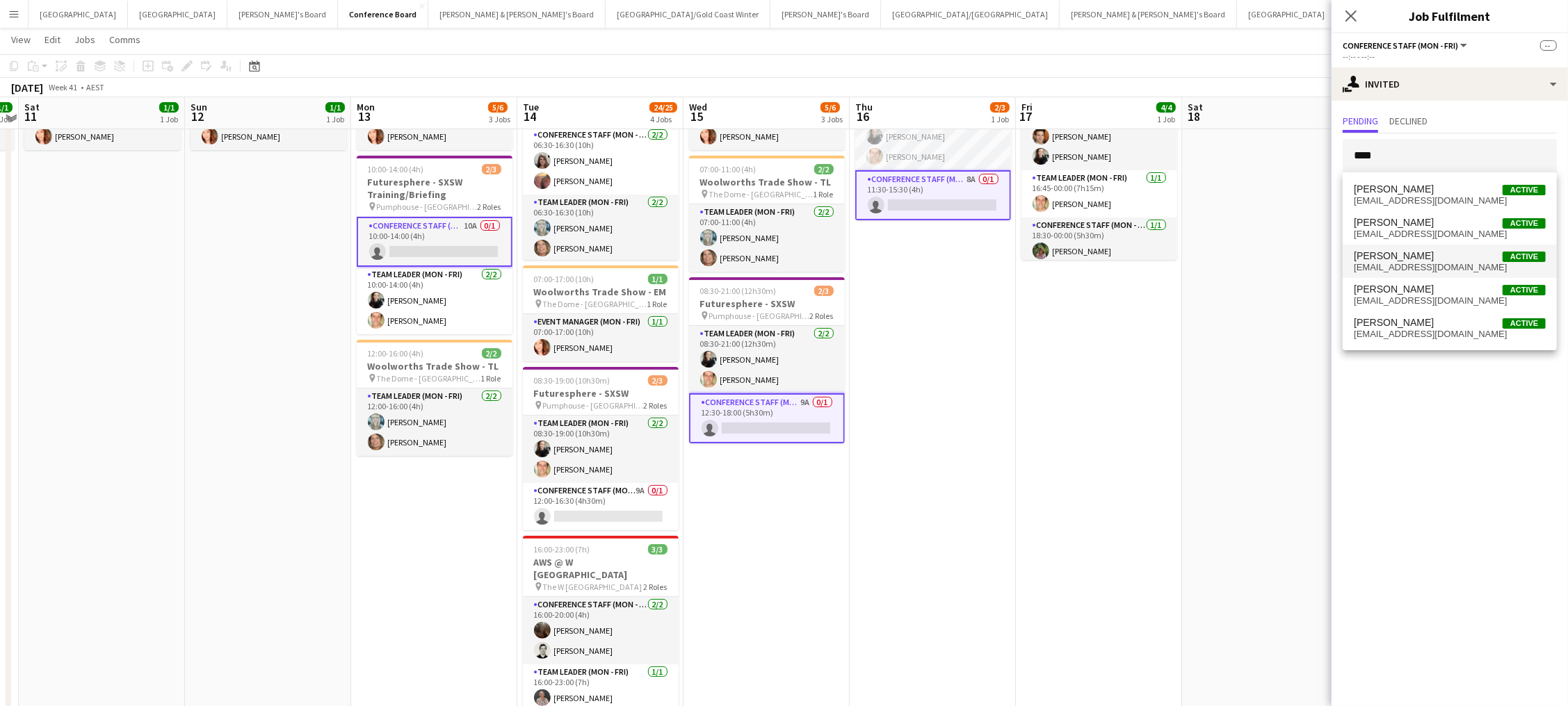
scroll to position [105, 0]
type input "****"
click at [1484, 255] on span "Charlotte Edwards Active" at bounding box center [1450, 256] width 192 height 12
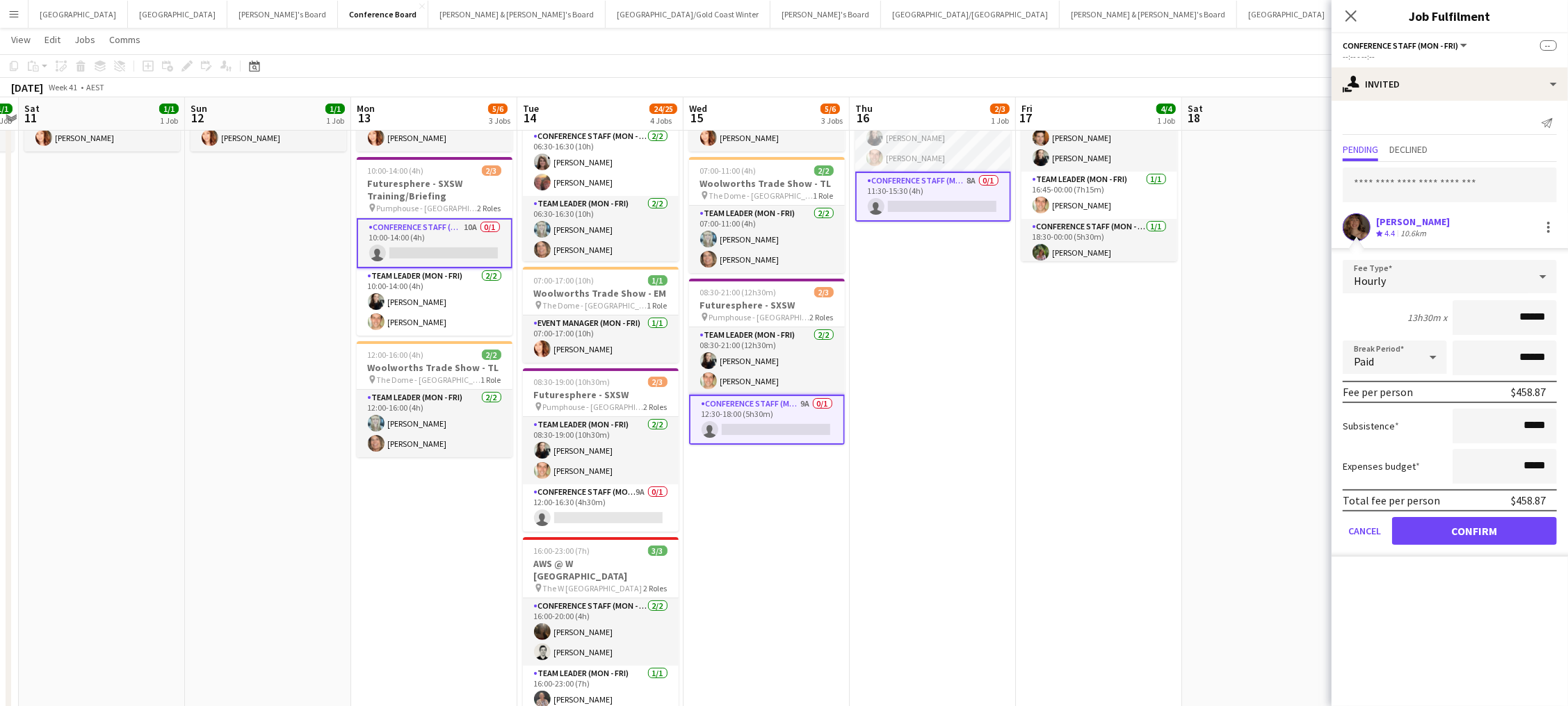
click at [1456, 525] on button "Confirm" at bounding box center [1474, 531] width 165 height 28
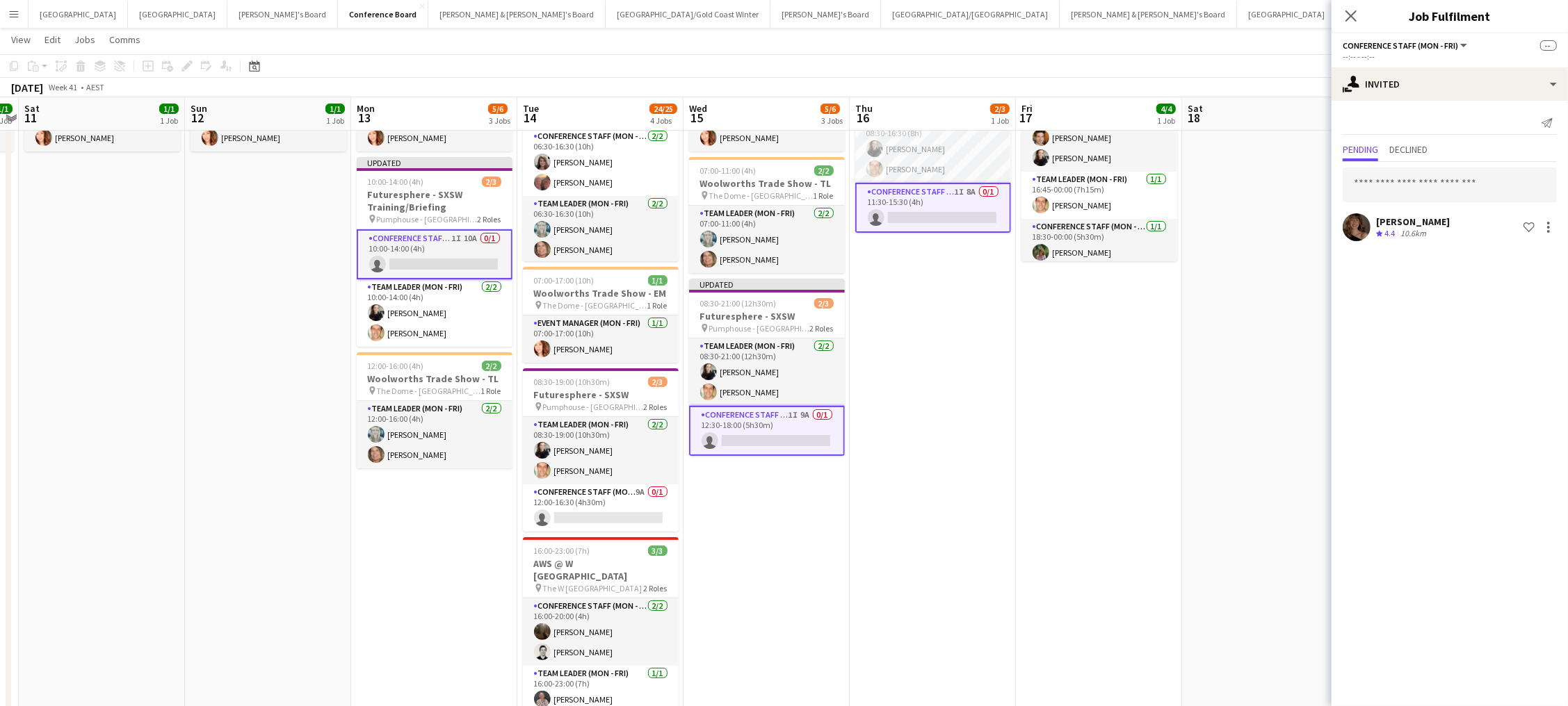
click at [1148, 520] on app-date-cell "16:45-00:00 (7h15m) (Sat) 4/4 eToro Event pin Australian Museum - Sydney 3 Role…" at bounding box center [1099, 403] width 167 height 707
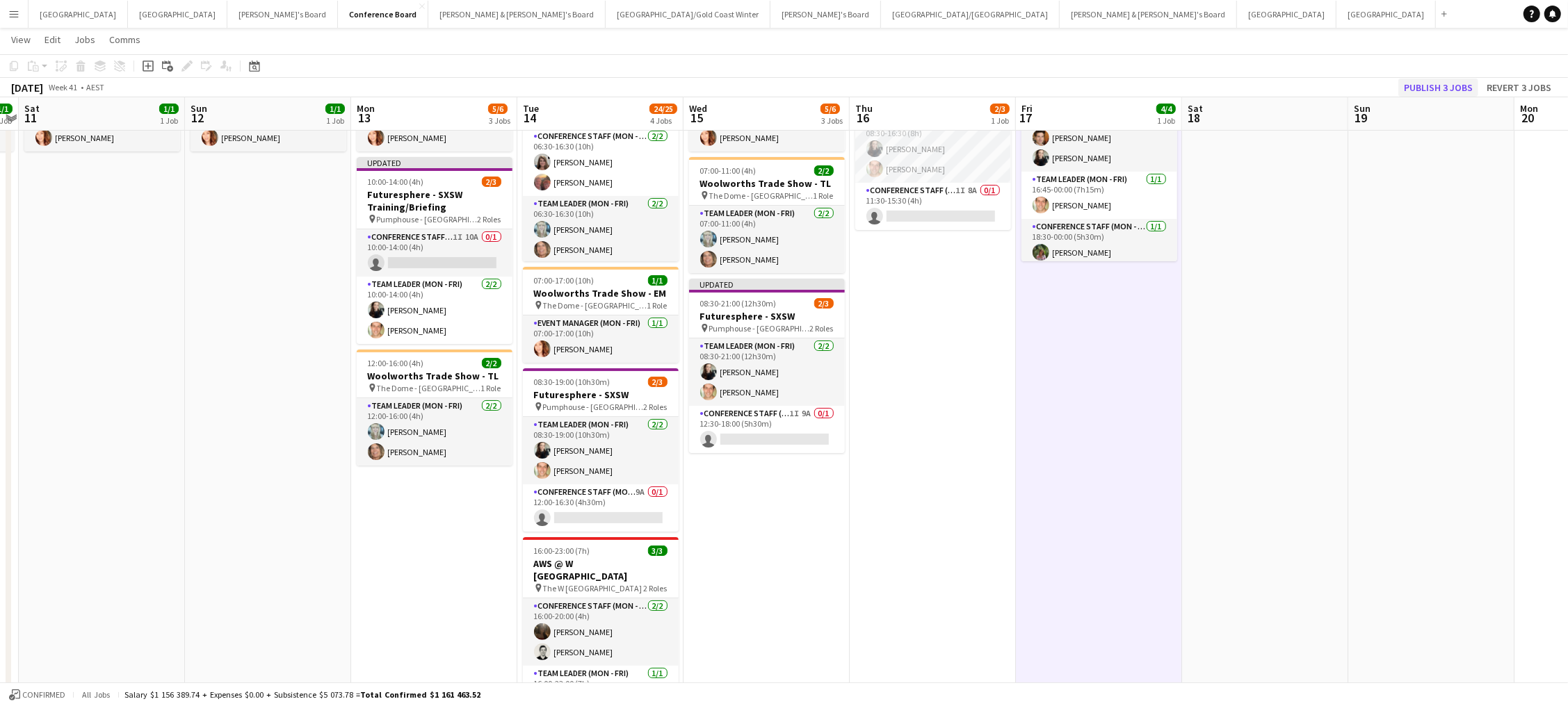
click at [1467, 84] on button "Publish 3 jobs" at bounding box center [1439, 87] width 80 height 18
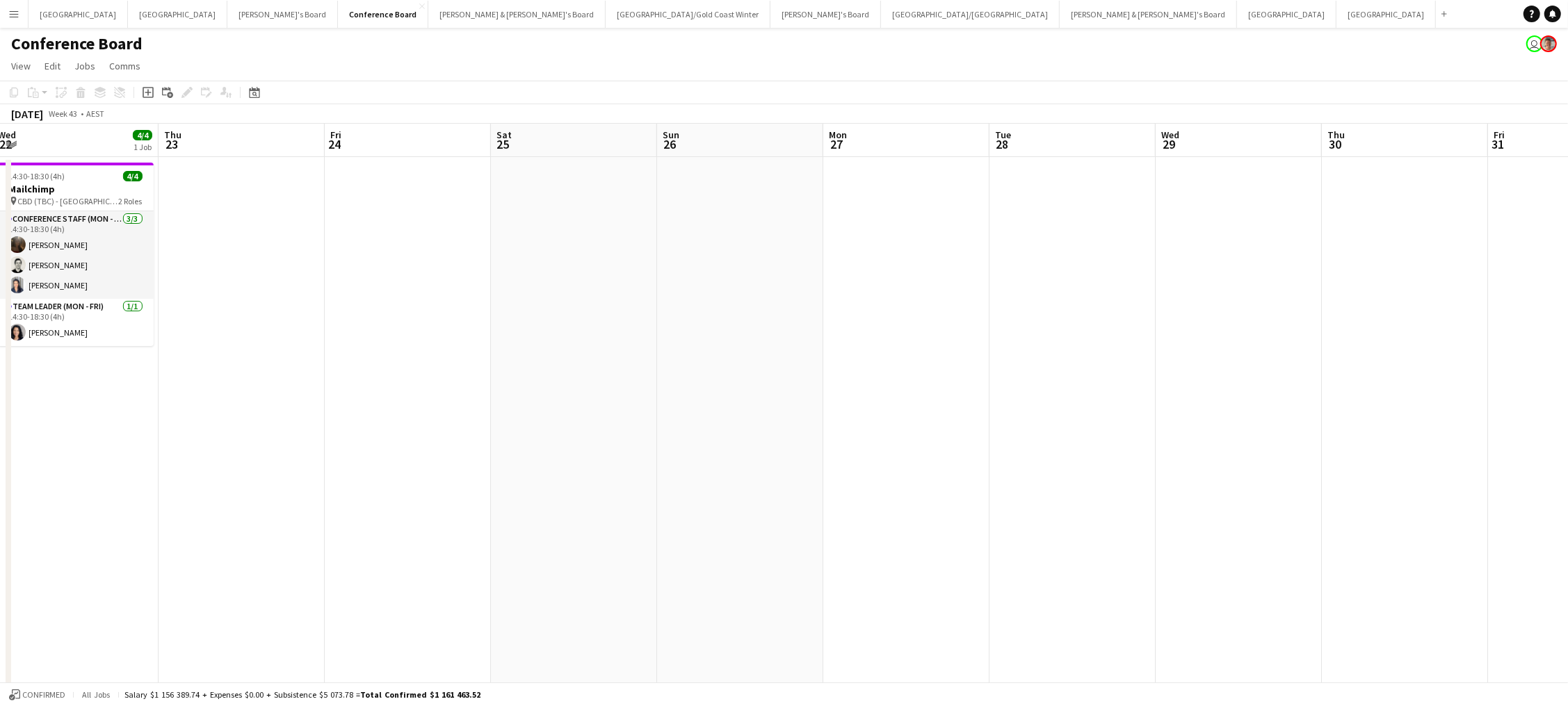
scroll to position [0, 508]
click at [249, 88] on icon "Date picker" at bounding box center [254, 92] width 11 height 11
click at [353, 302] on button "[DATE]" at bounding box center [352, 311] width 40 height 23
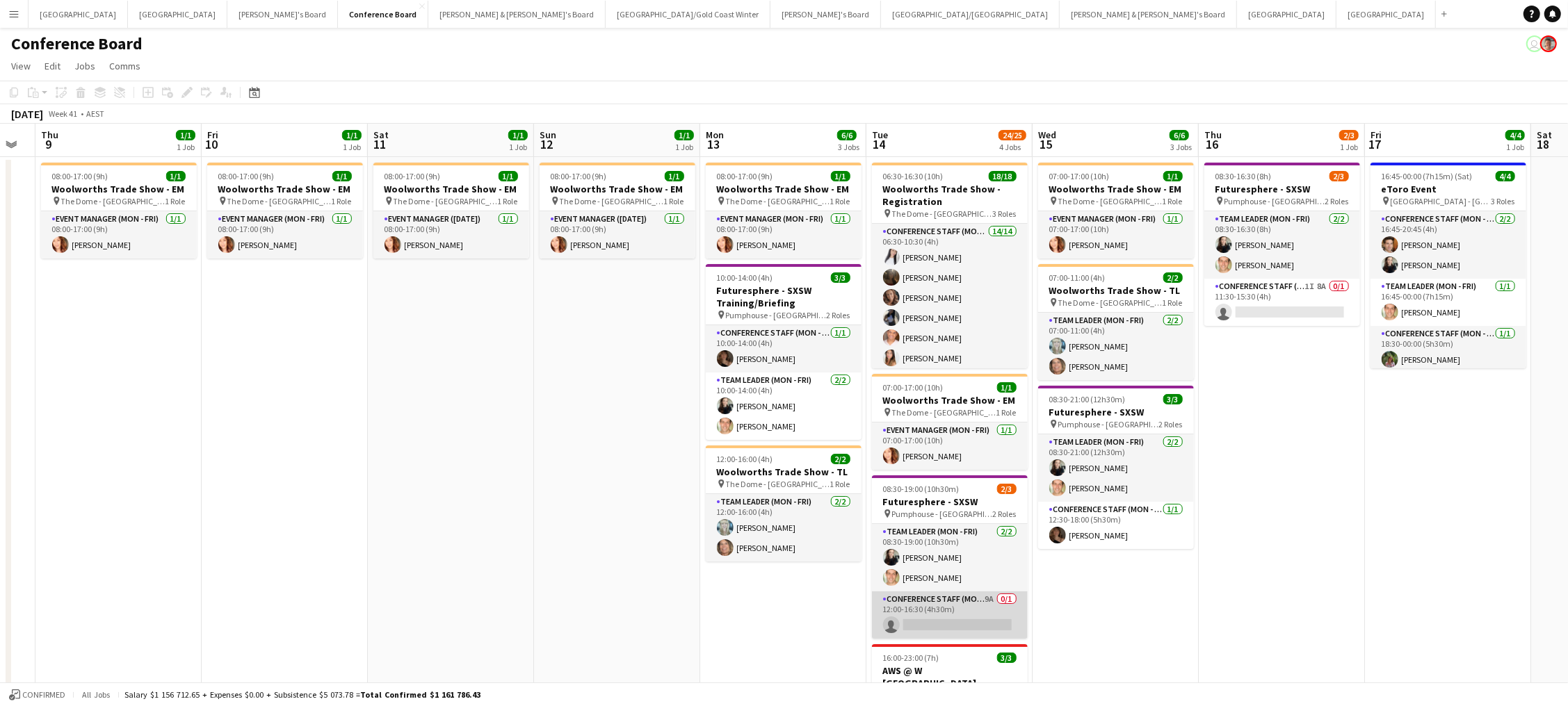
scroll to position [0, 631]
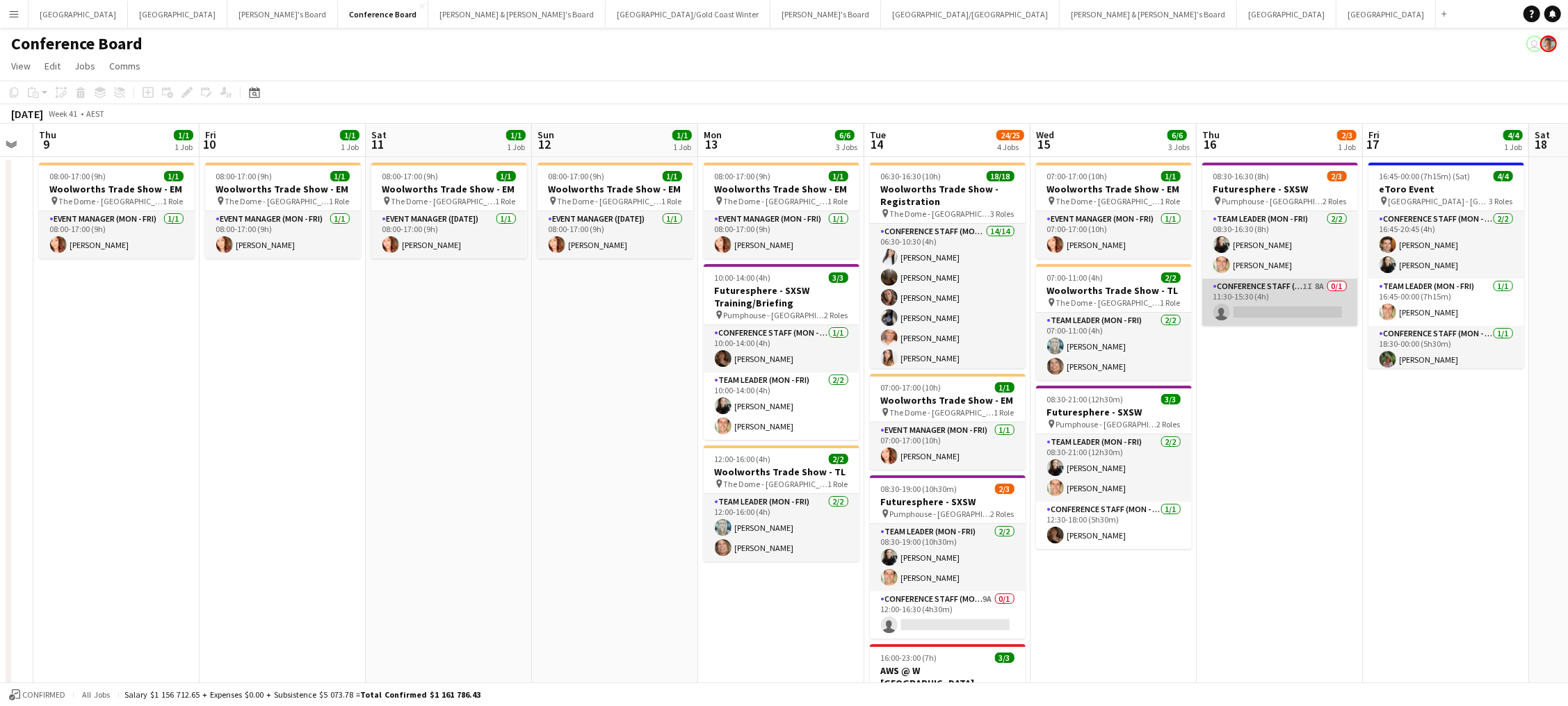
click at [1244, 294] on app-card-role "Conference Staff (Mon - Fri) 1I 8A 0/1 11:30-15:30 (4h) single-neutral-actions" at bounding box center [1280, 302] width 156 height 47
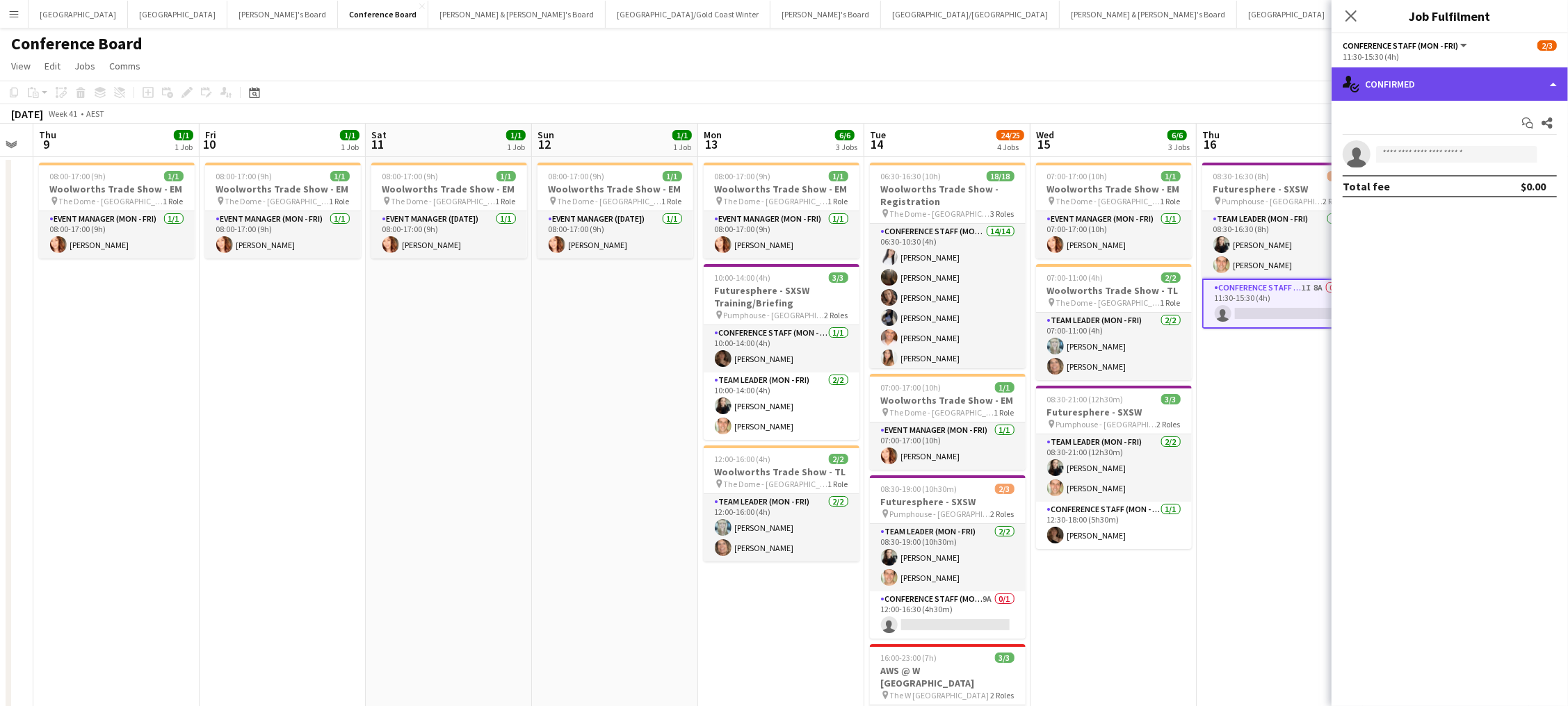
click at [1442, 84] on div "single-neutral-actions-check-2 Confirmed" at bounding box center [1449, 84] width 236 height 33
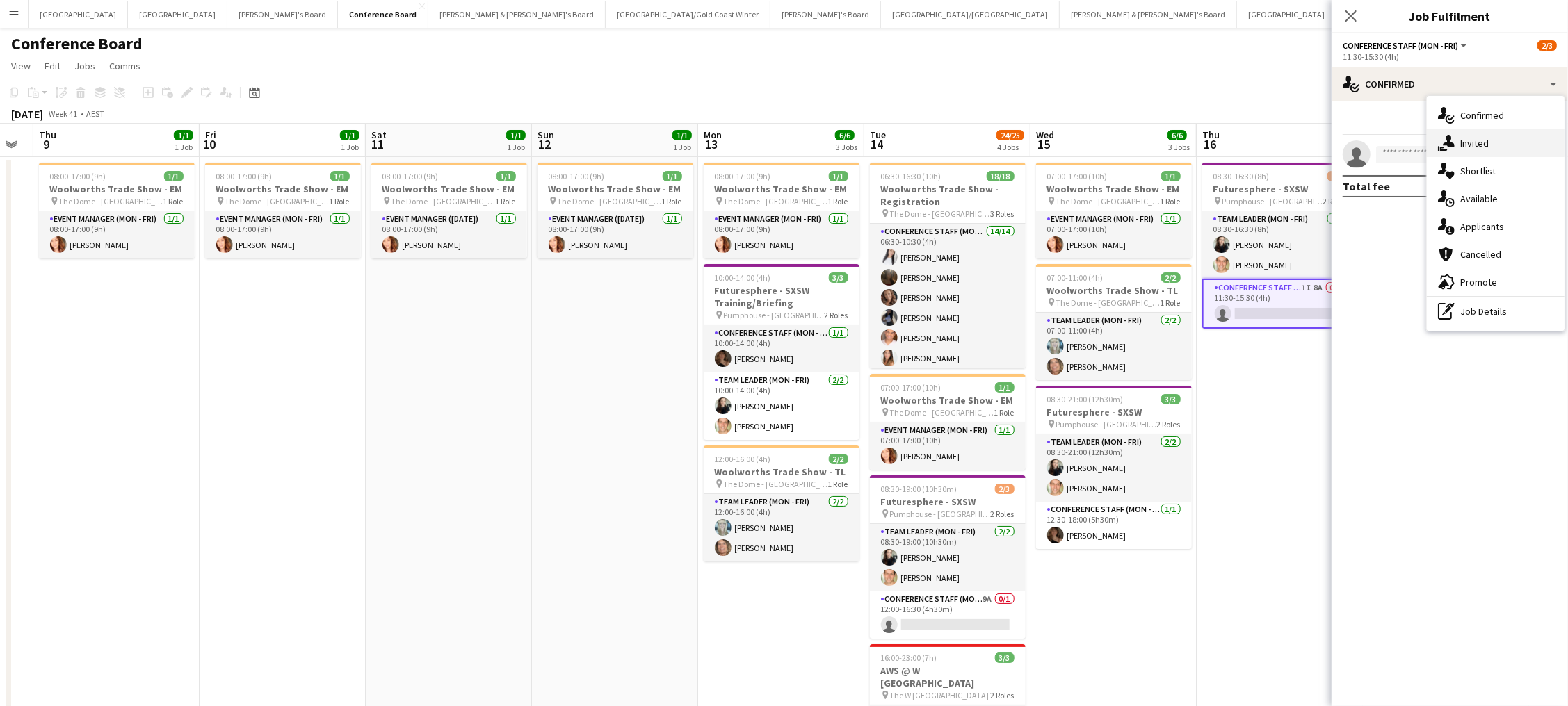
click at [1453, 140] on icon "single-neutral-actions-share-1" at bounding box center [1446, 143] width 17 height 17
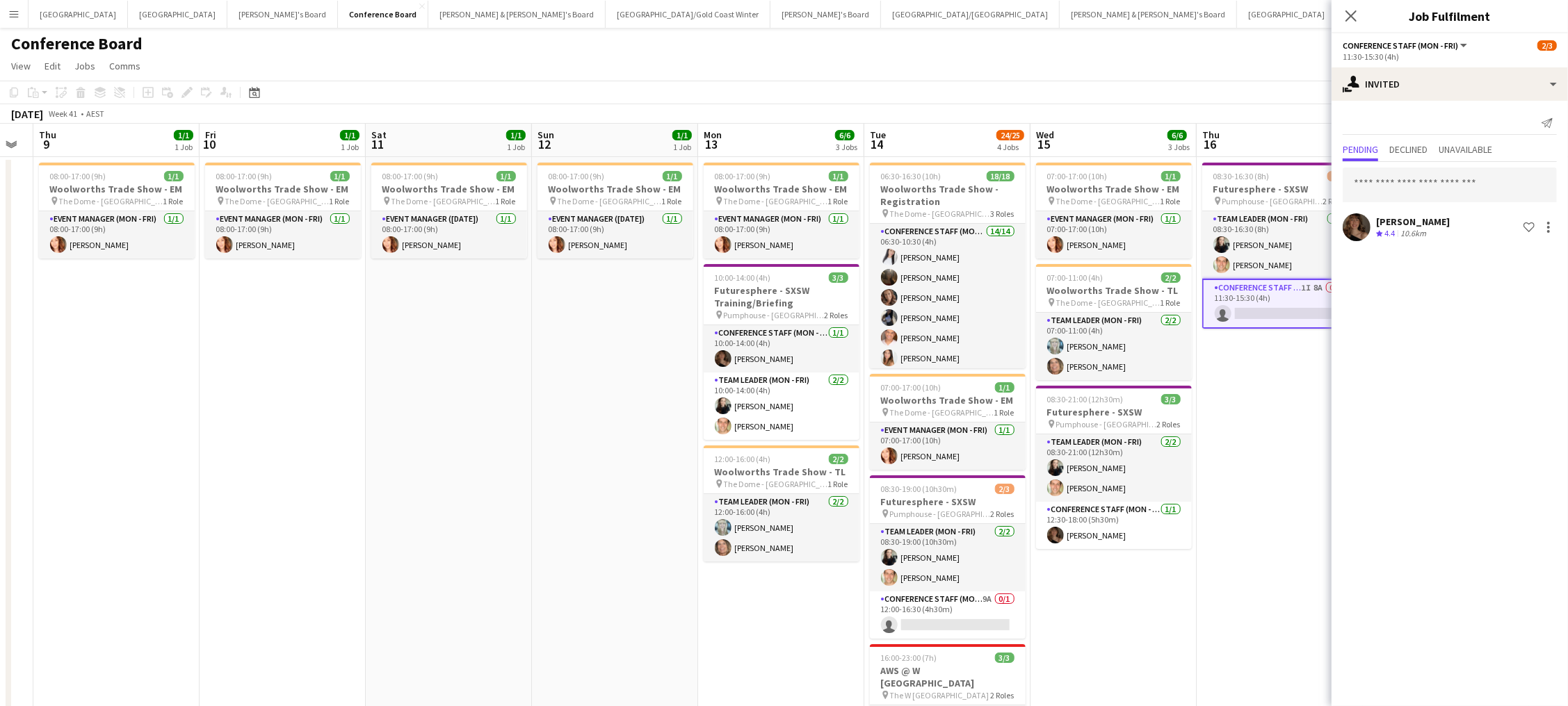
click at [1101, 58] on app-page-menu "View Day view expanded Day view collapsed Month view Date picker Jump to today …" at bounding box center [784, 67] width 1568 height 26
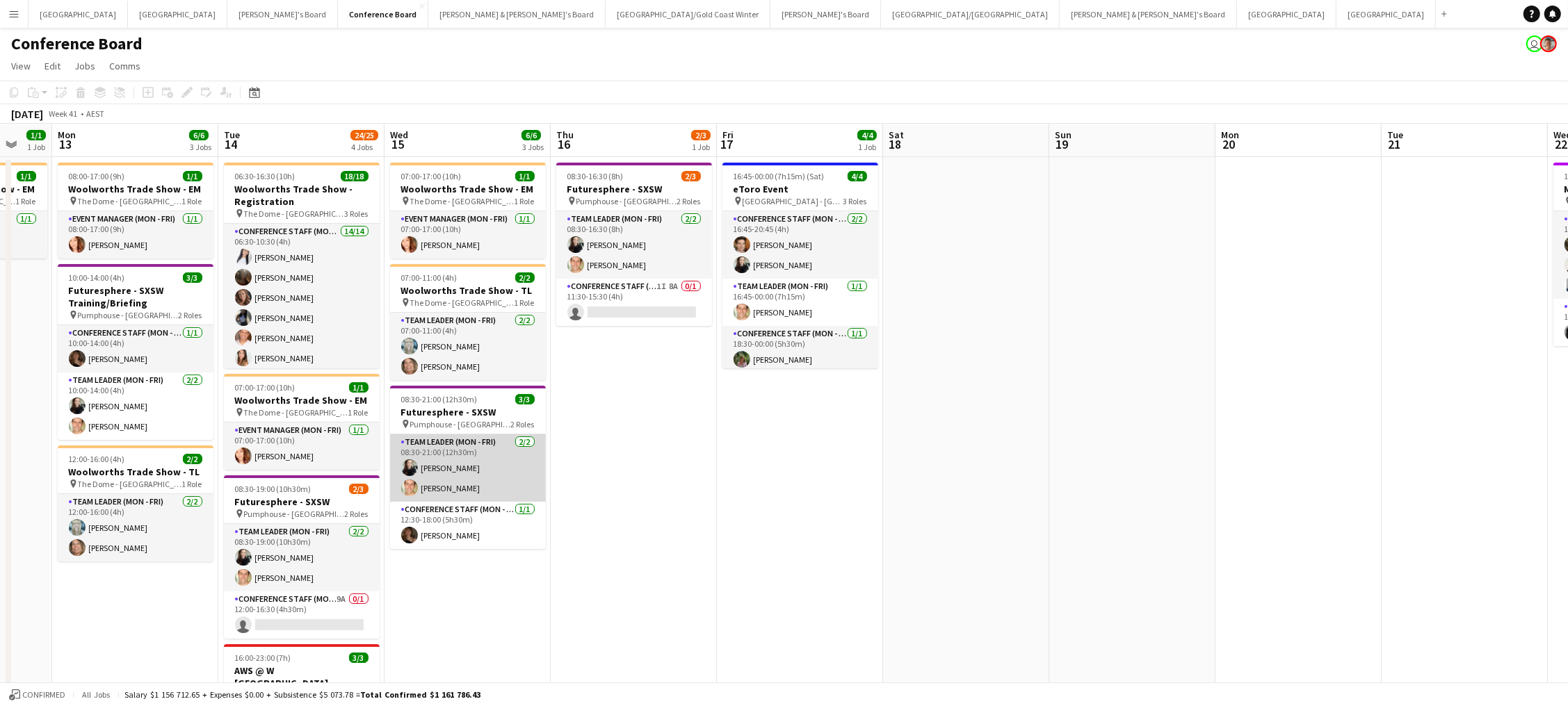
scroll to position [0, 424]
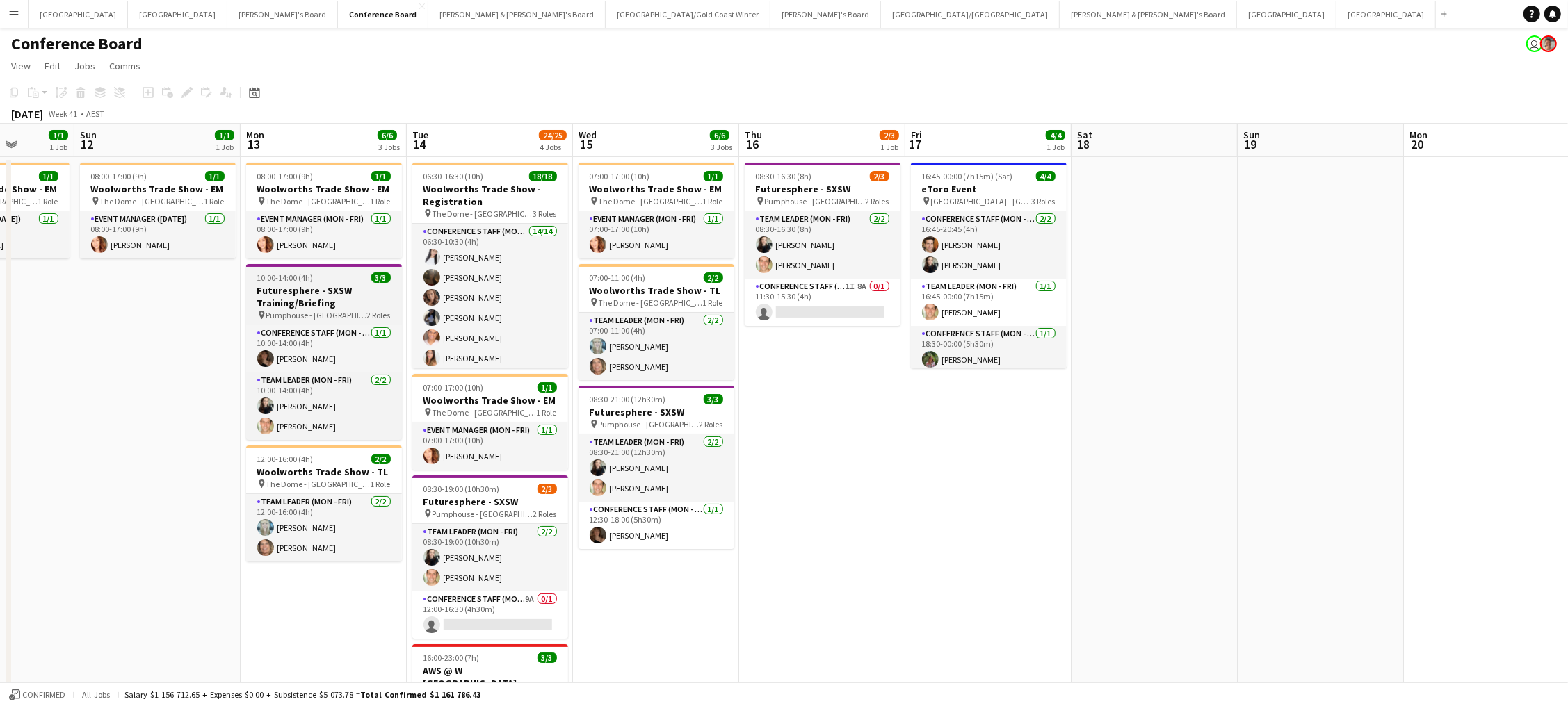
click at [337, 289] on h3 "Futuresphere - SXSW Training/Briefing" at bounding box center [324, 296] width 156 height 25
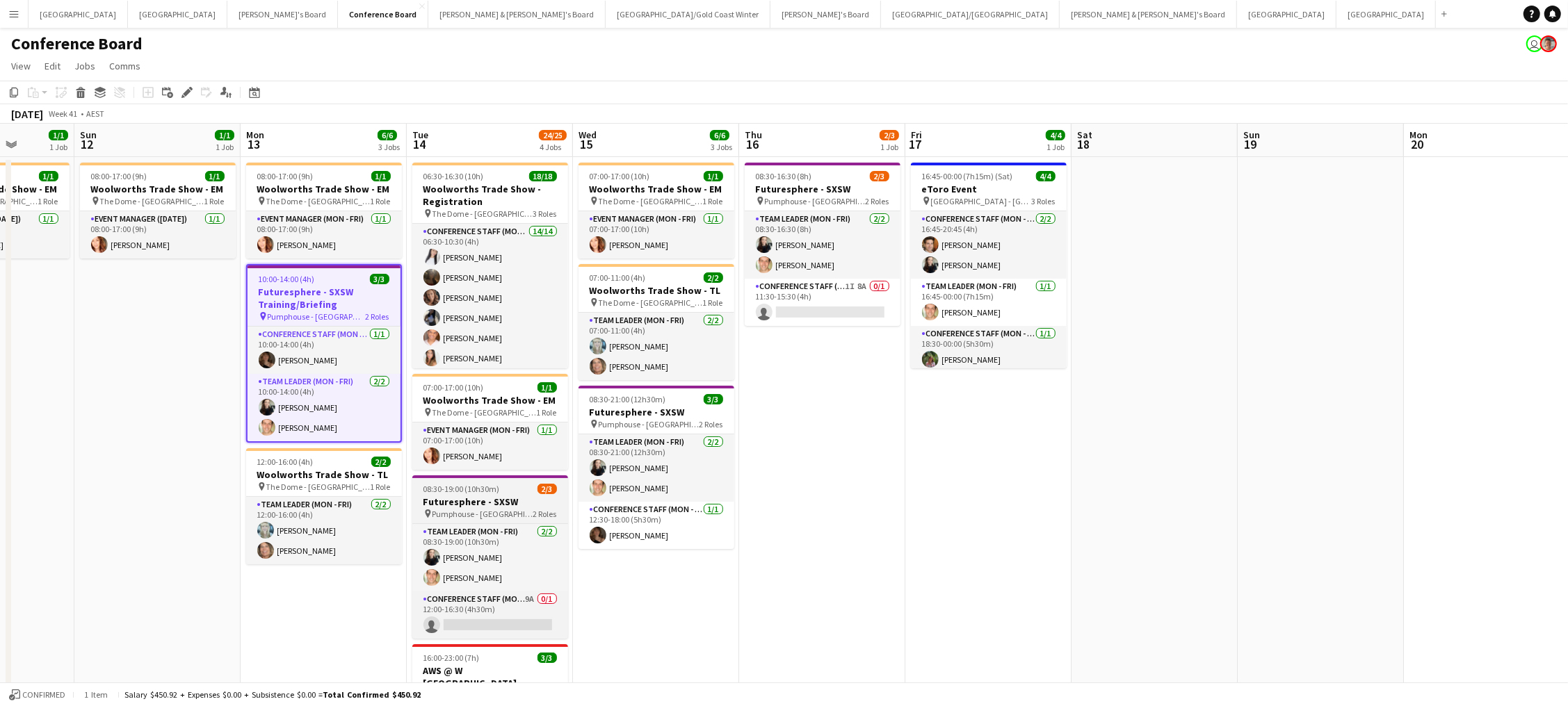
click at [500, 499] on h3 "Futuresphere - SXSW" at bounding box center [490, 502] width 156 height 12
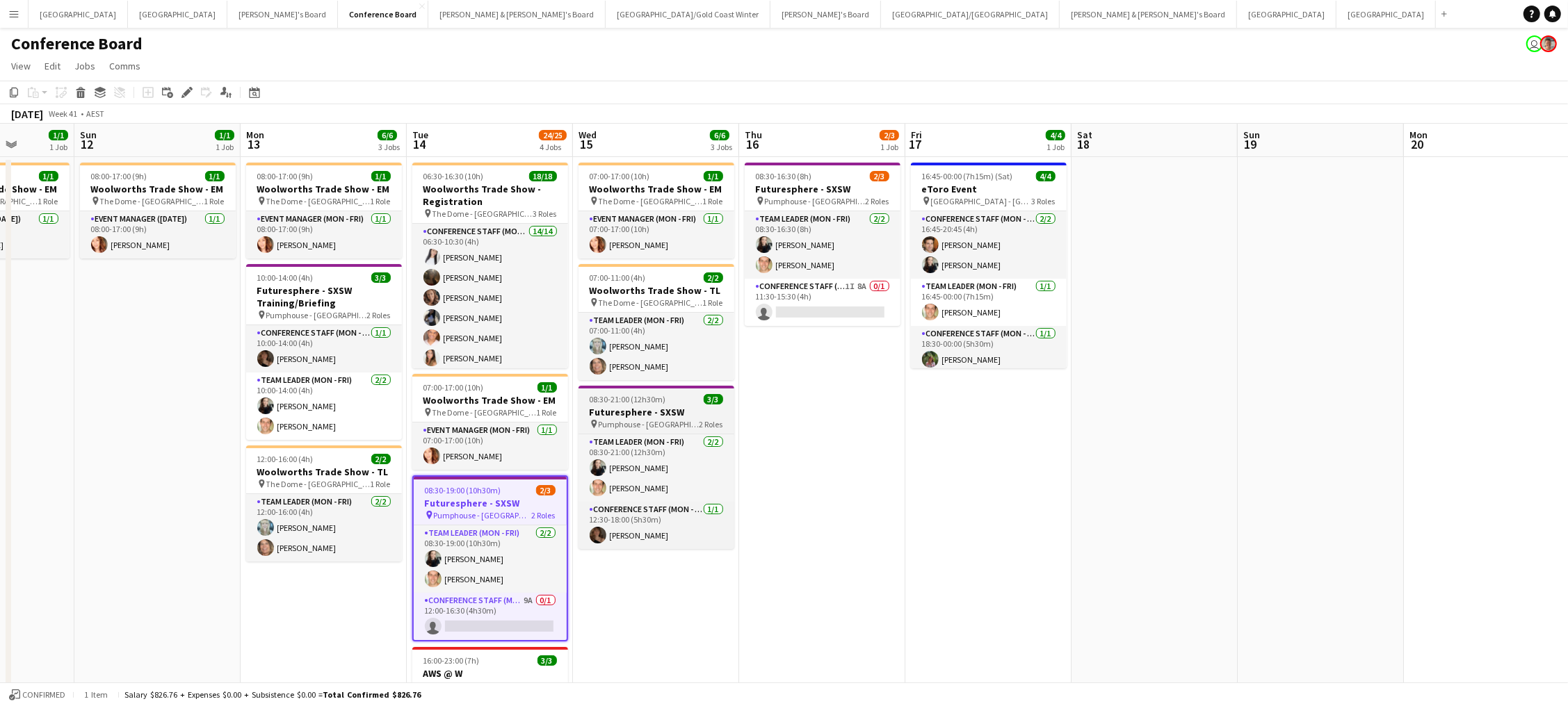
click at [706, 413] on h3 "Futuresphere - SXSW" at bounding box center [656, 412] width 156 height 12
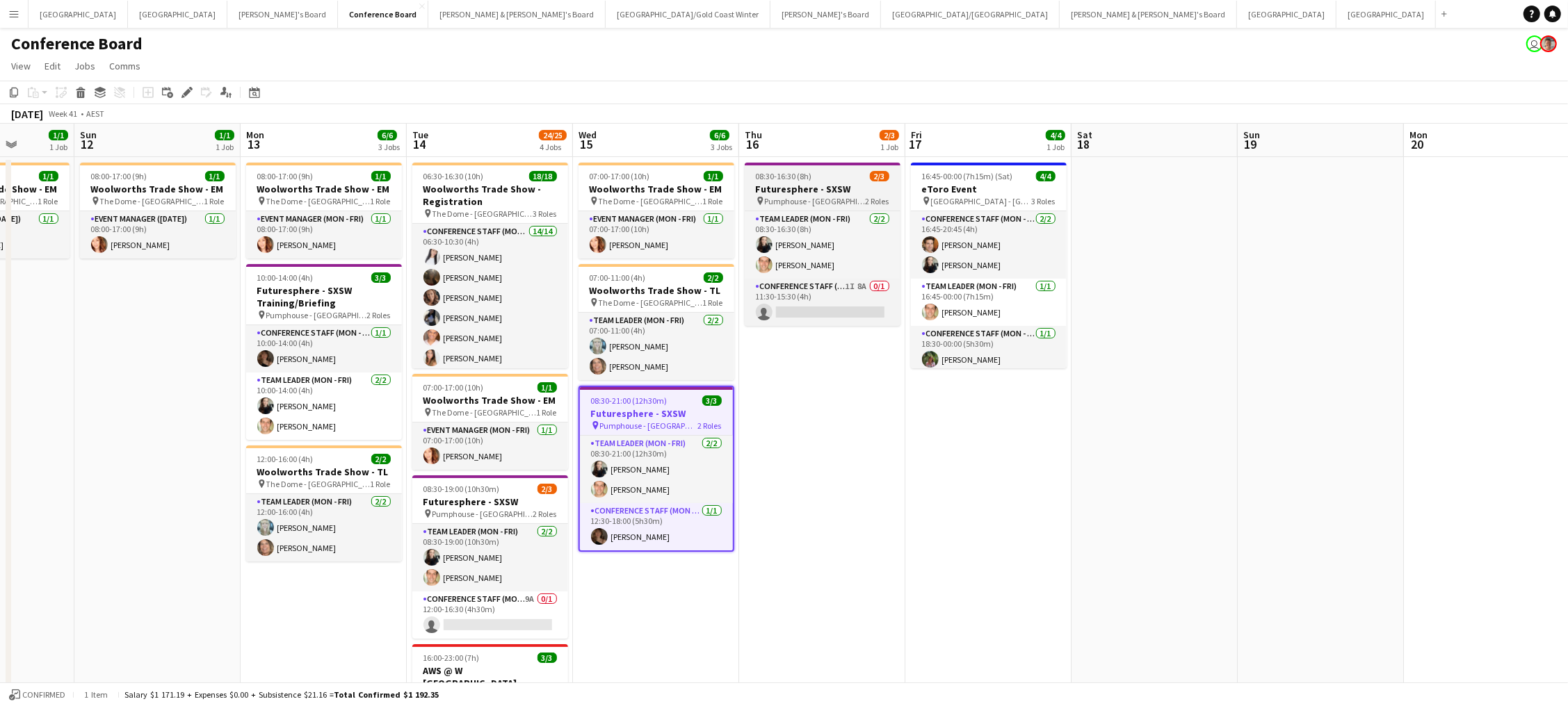
click at [765, 200] on span "Pumphouse - Sydney" at bounding box center [815, 201] width 101 height 10
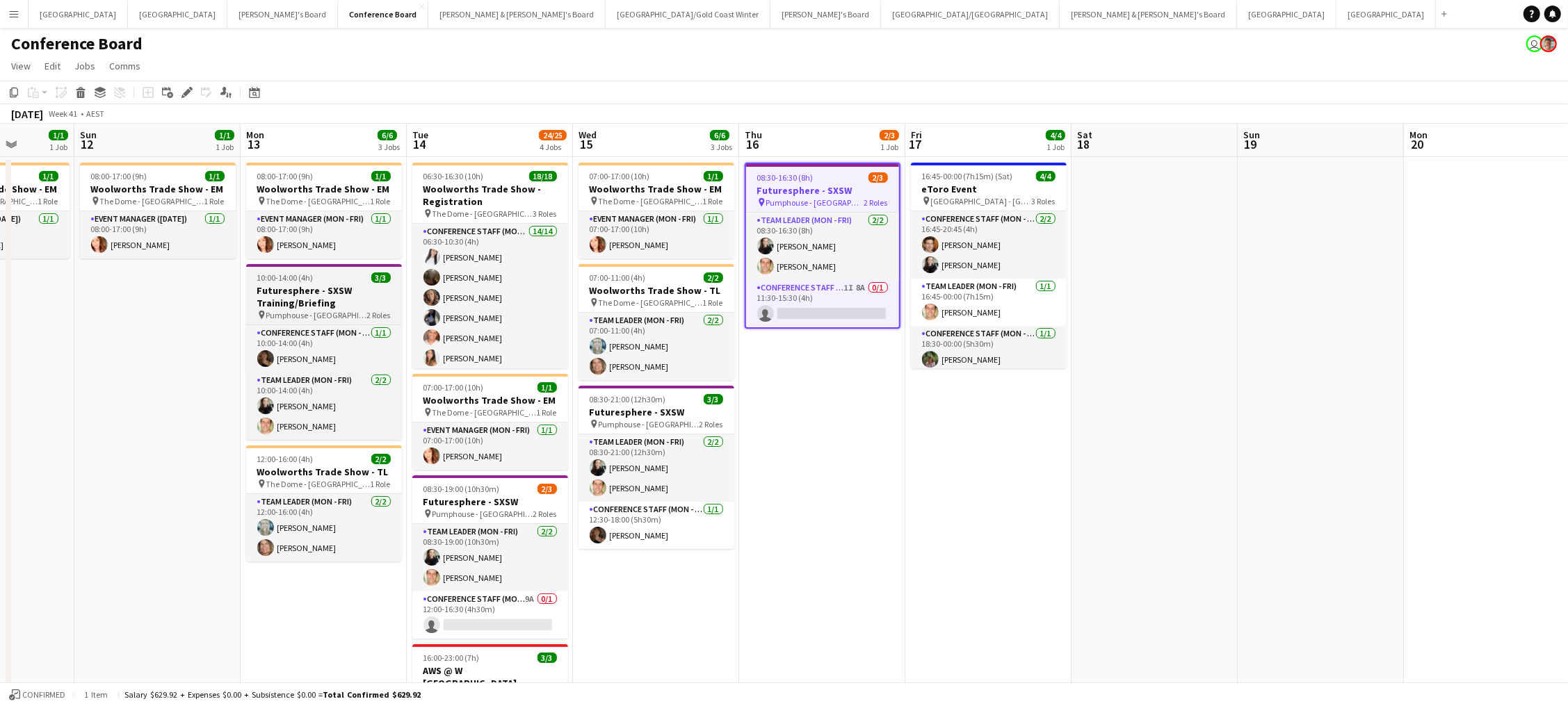
click at [317, 289] on h3 "Futuresphere - SXSW Training/Briefing" at bounding box center [324, 296] width 156 height 25
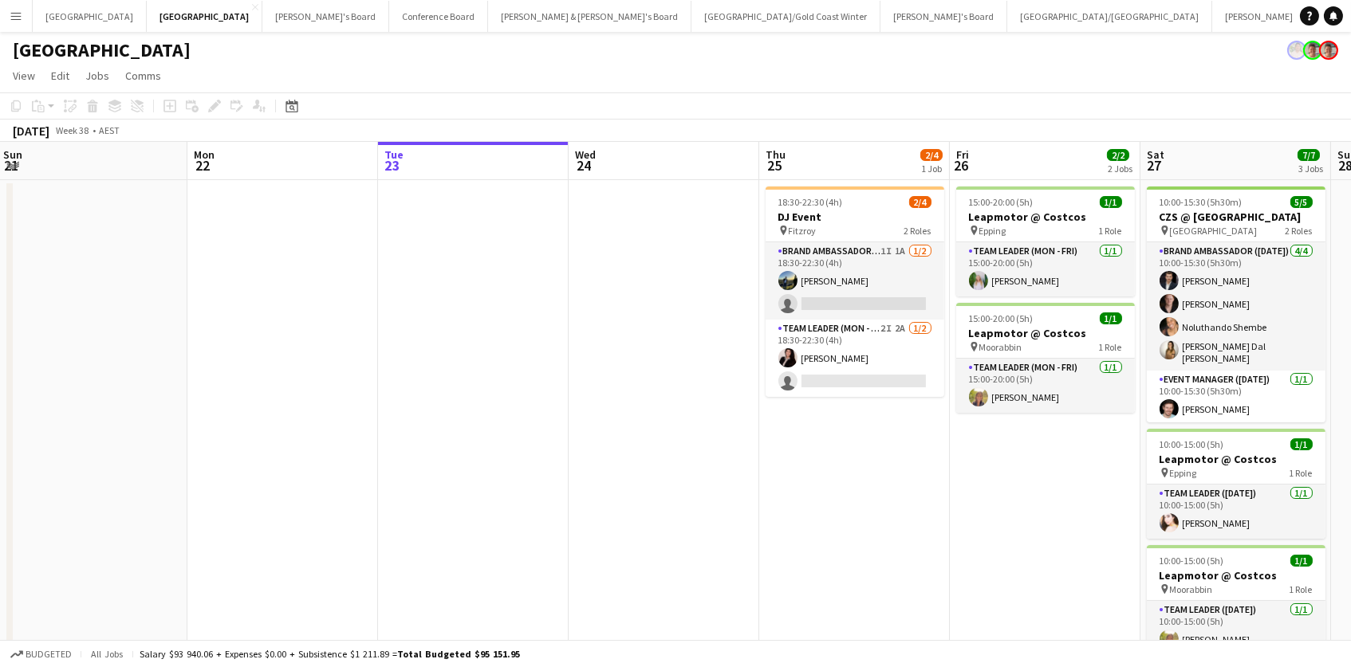
scroll to position [0, 386]
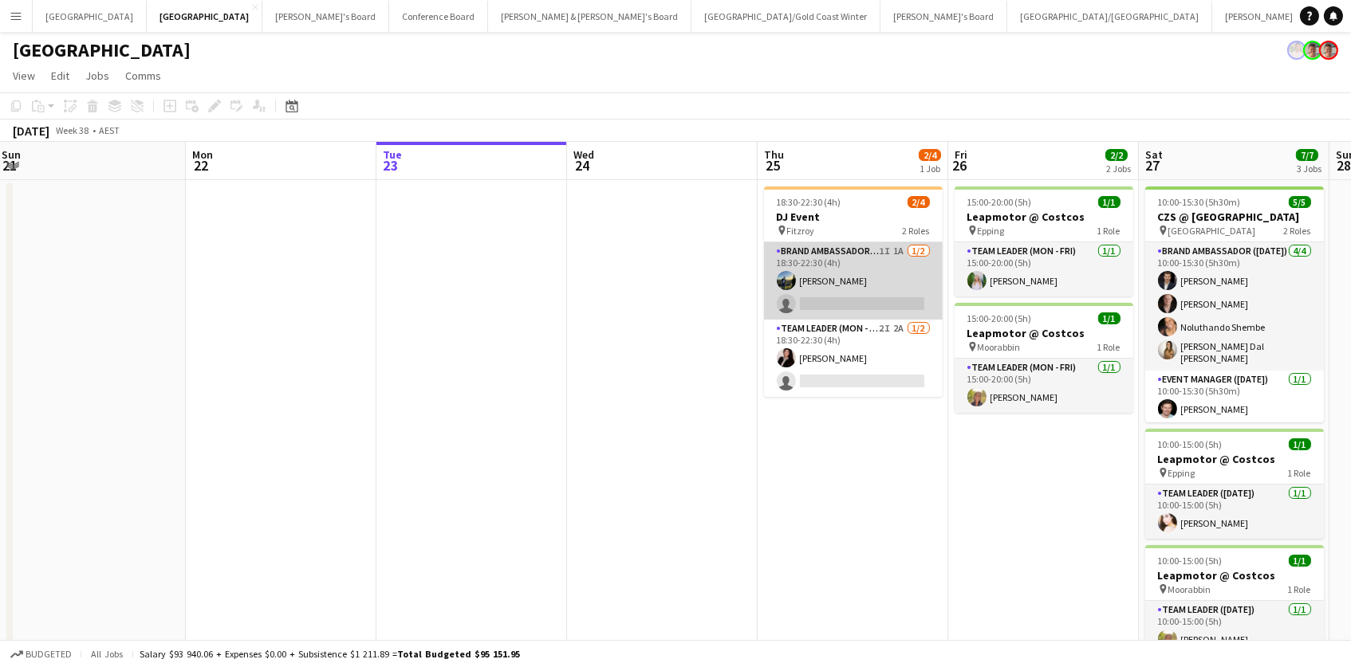
click at [887, 285] on app-card-role "Brand Ambassador (Mon - Fri) 1I 1A [DATE] 18:30-22:30 (4h) [PERSON_NAME] single…" at bounding box center [853, 280] width 179 height 77
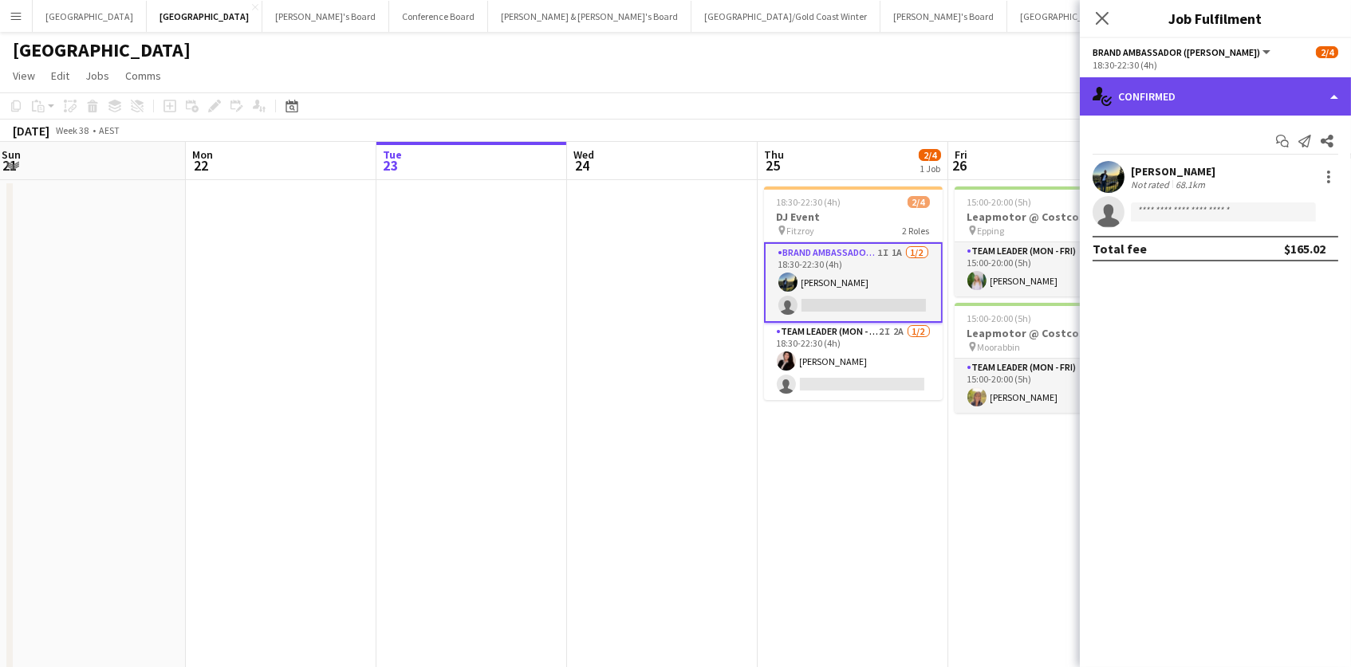
click at [1167, 91] on div "single-neutral-actions-check-2 Confirmed" at bounding box center [1215, 96] width 271 height 38
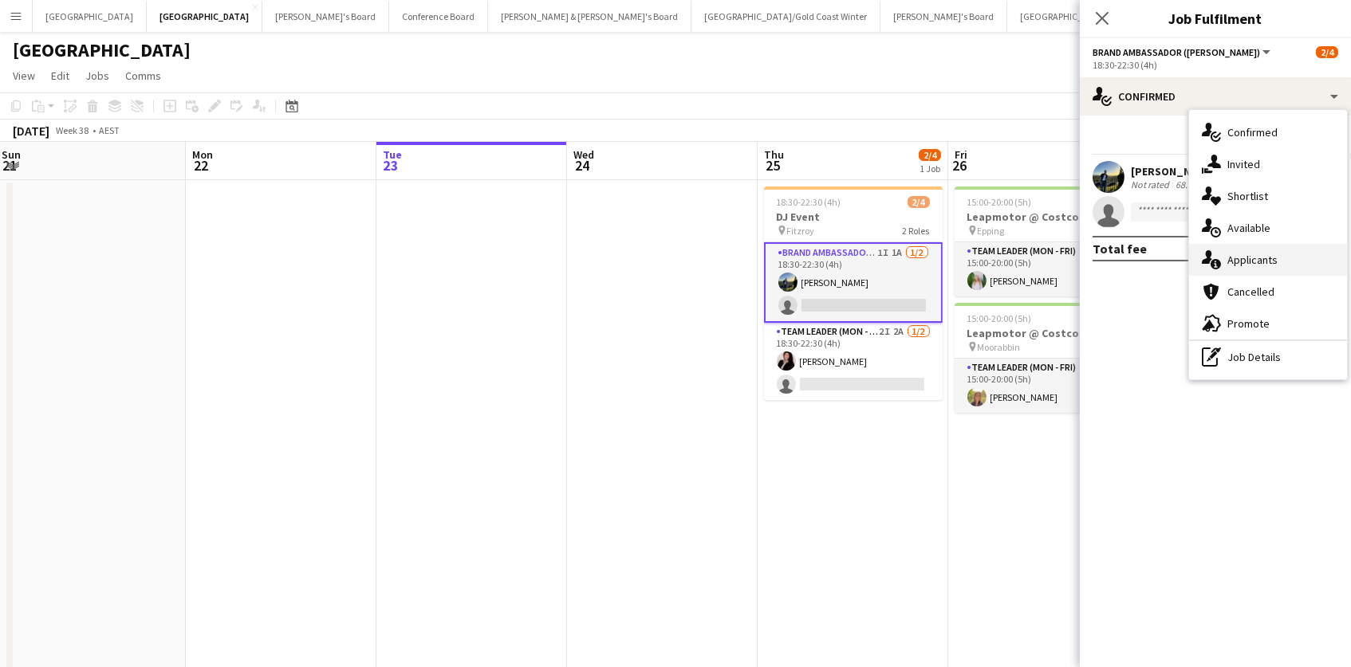
click at [1275, 259] on span "Applicants" at bounding box center [1252, 260] width 50 height 14
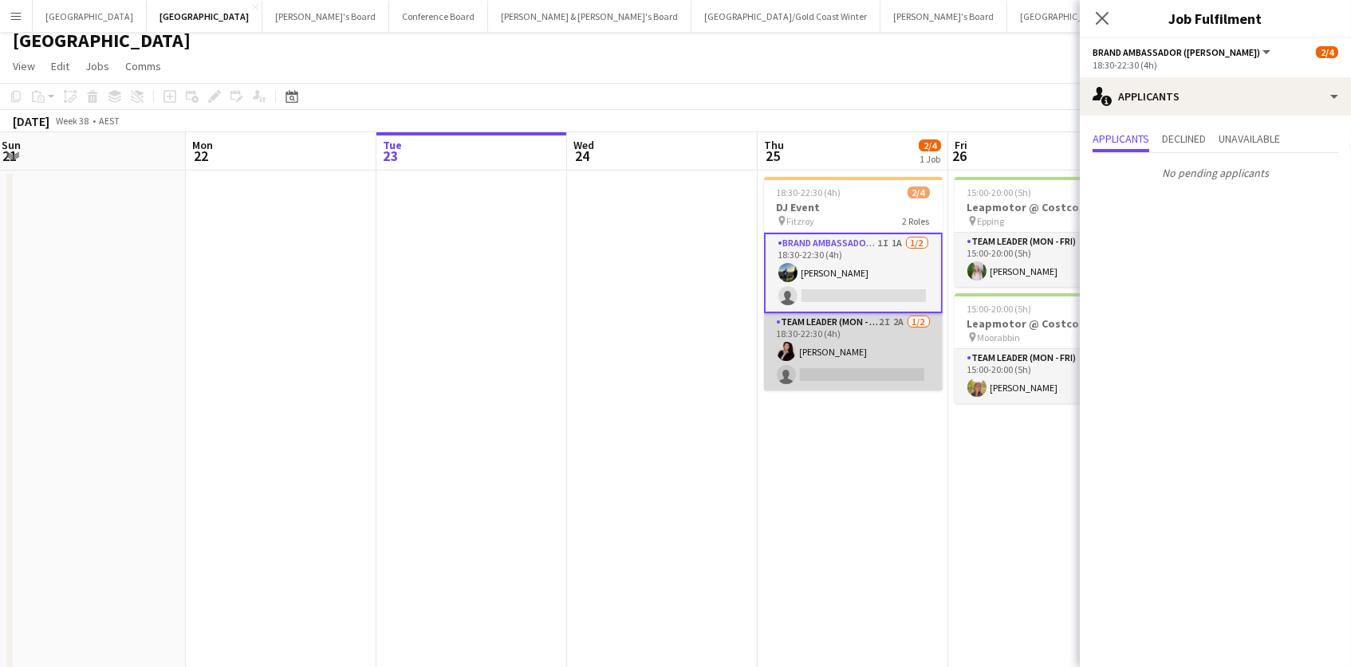
click at [876, 359] on app-card-role "Team Leader (Mon - Fri) 2I 2A [DATE] 18:30-22:30 (4h) [PERSON_NAME] single-neut…" at bounding box center [853, 351] width 179 height 77
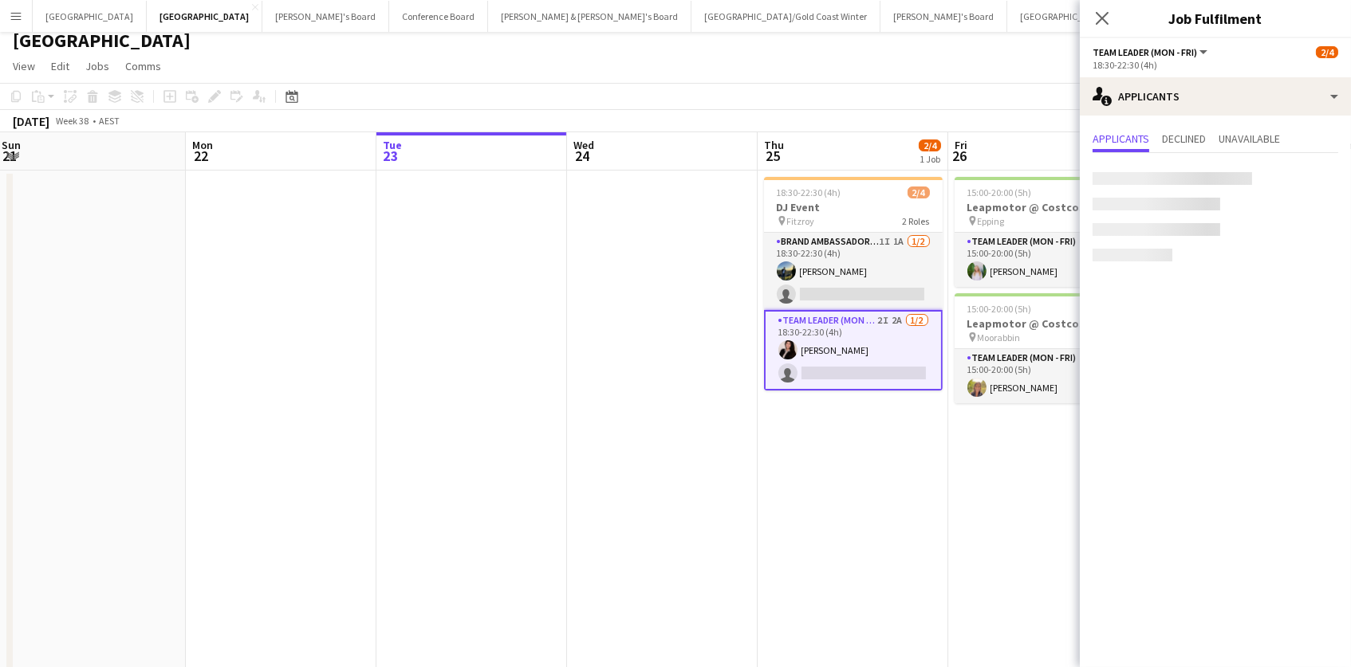
scroll to position [9, 0]
click at [1139, 174] on div "Crew rating 3.8" at bounding box center [1143, 181] width 25 height 14
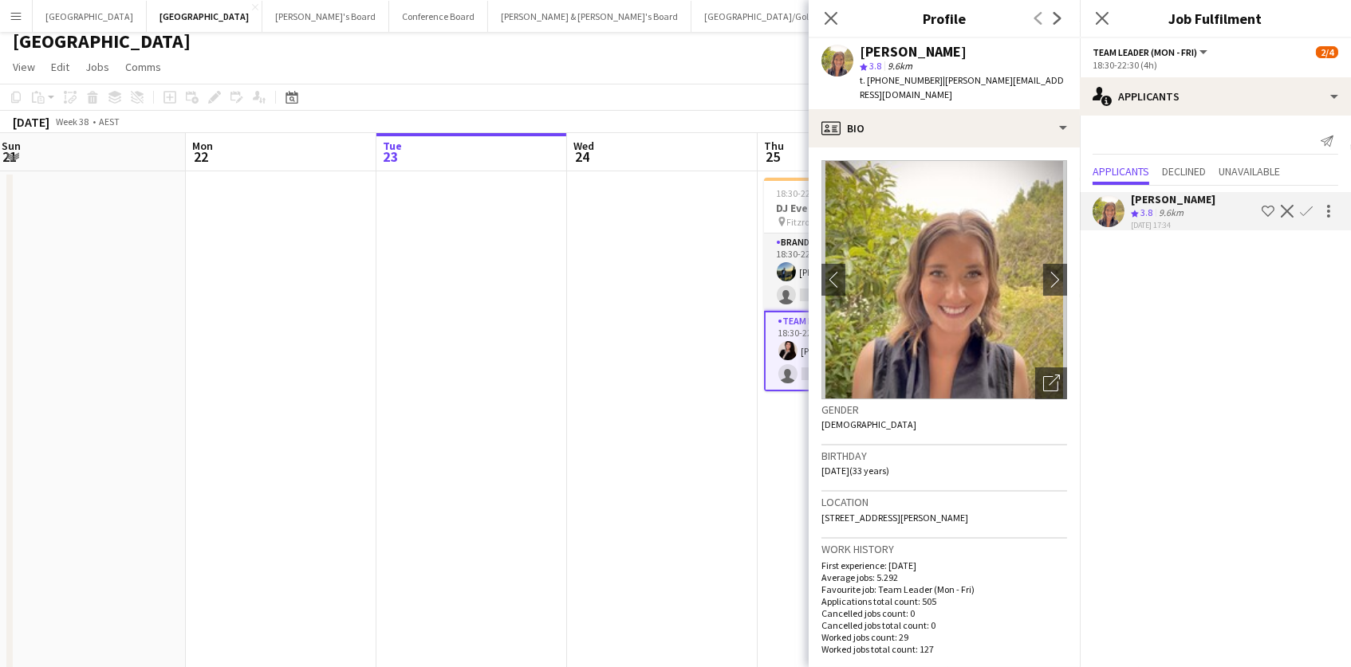
click at [836, 6] on div "Close pop-in" at bounding box center [831, 18] width 45 height 37
drag, startPoint x: 681, startPoint y: 388, endPoint x: 781, endPoint y: 279, distance: 147.9
click at [687, 376] on app-calendar-viewport "Fri 19 2/2 2 Jobs Sat 20 2/2 2 Jobs Sun 21 Mon 22 Tue 23 Wed 24 Thu 25 2/4 1 Jo…" at bounding box center [675, 407] width 1351 height 548
click at [794, 264] on app-user-avatar at bounding box center [793, 271] width 19 height 19
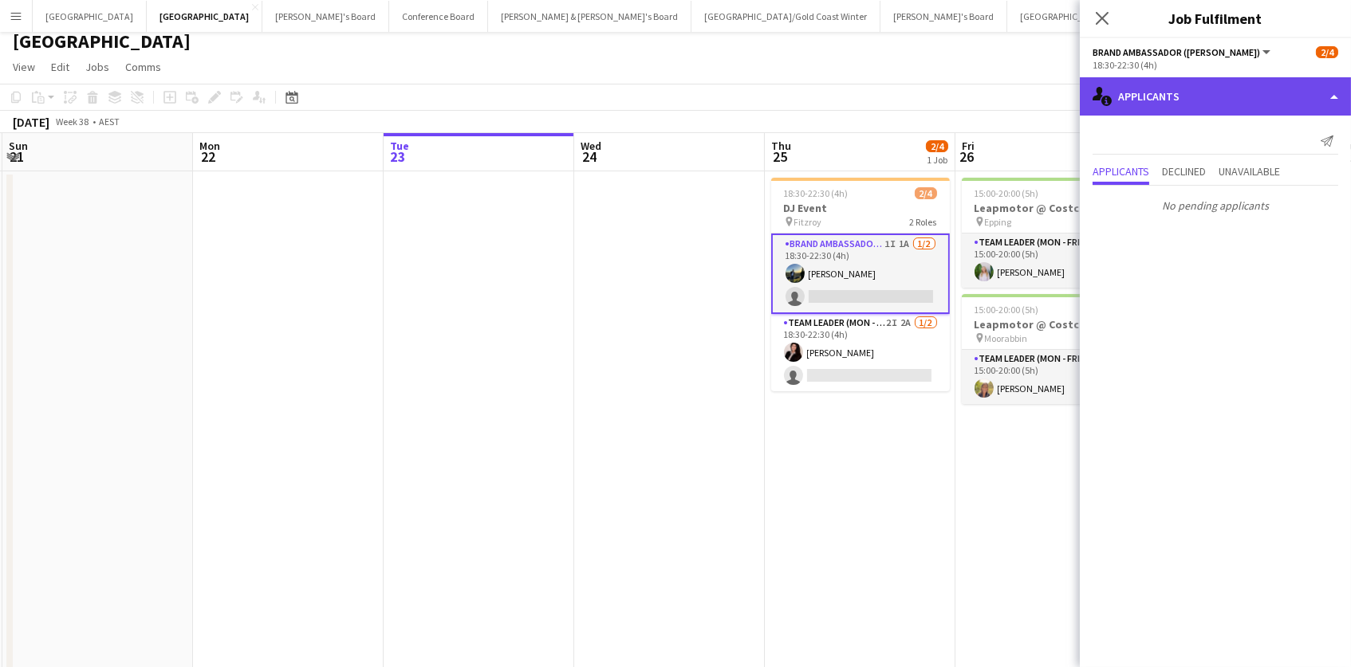
click at [1250, 89] on div "single-neutral-actions-information Applicants" at bounding box center [1215, 96] width 271 height 38
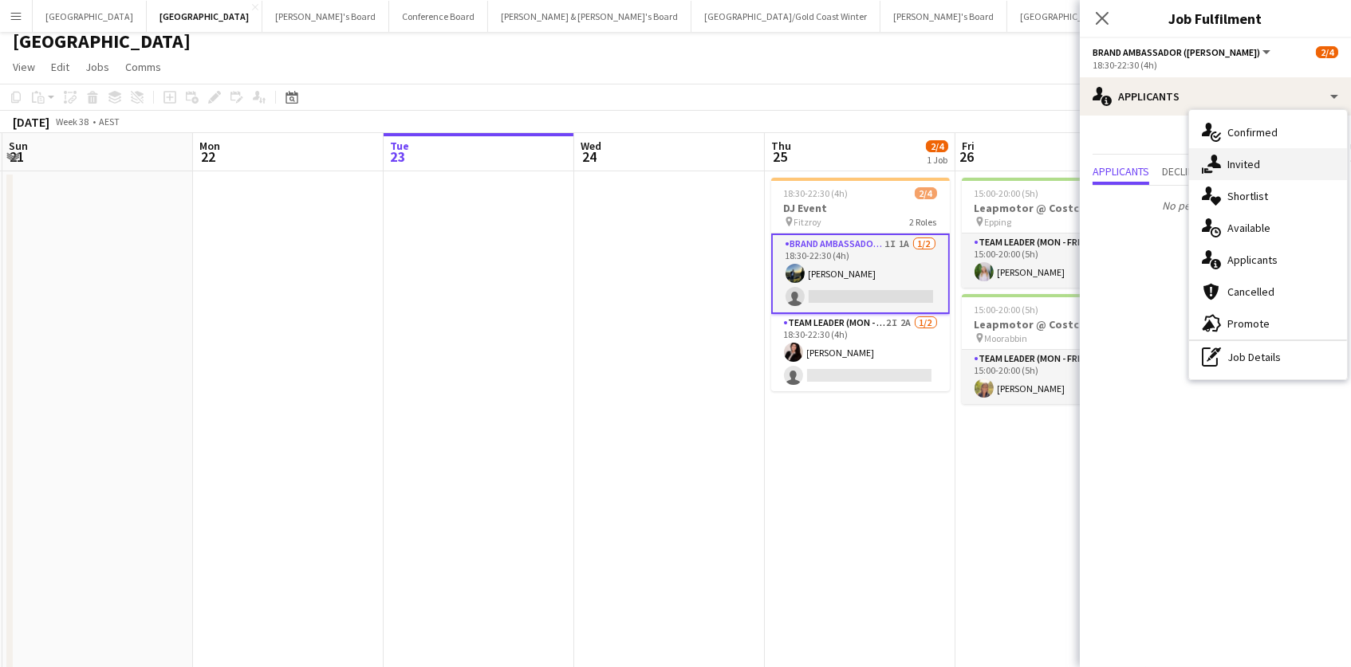
click at [1257, 157] on span "Invited" at bounding box center [1243, 164] width 33 height 14
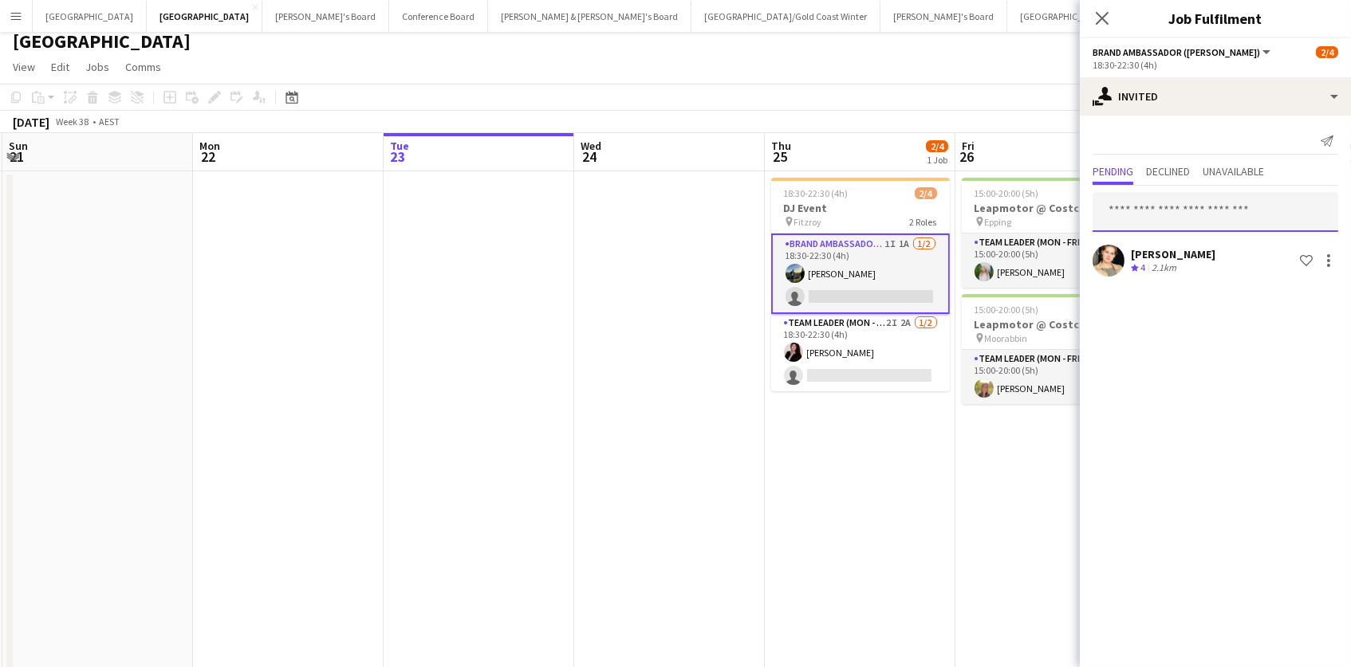
click at [1171, 211] on input "text" at bounding box center [1215, 212] width 246 height 40
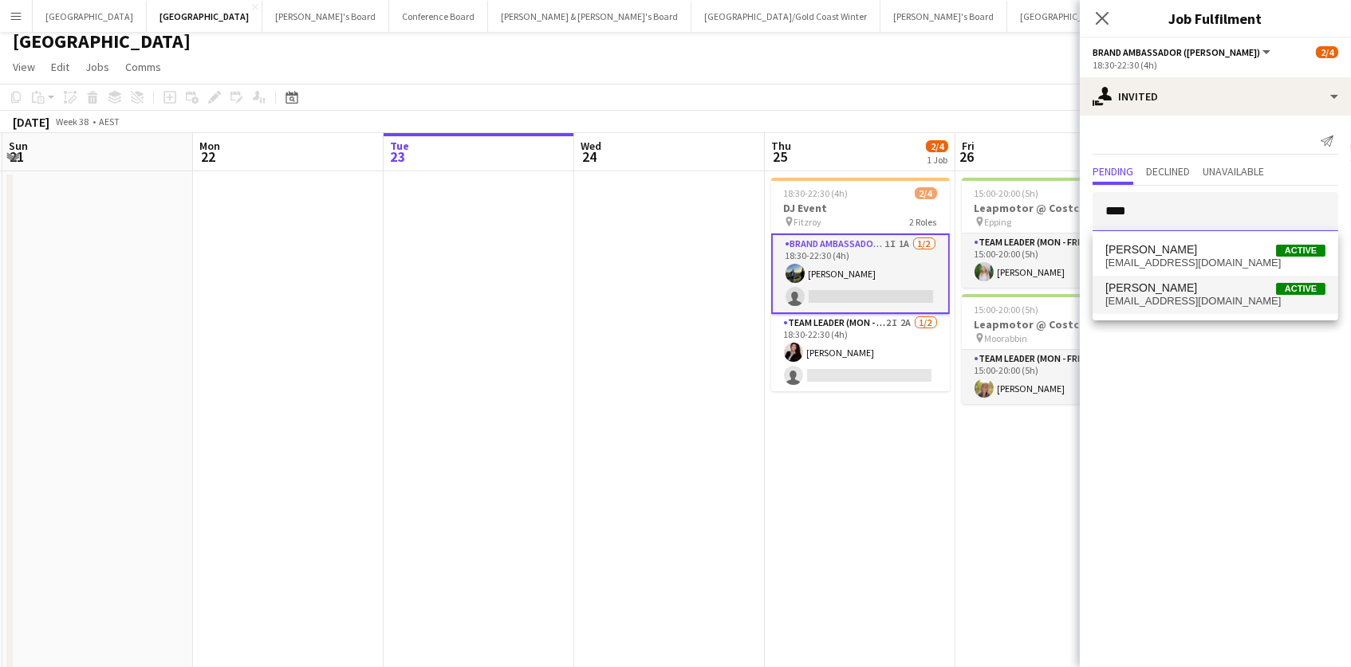
type input "****"
click at [1162, 296] on span "[EMAIL_ADDRESS][DOMAIN_NAME]" at bounding box center [1215, 301] width 220 height 13
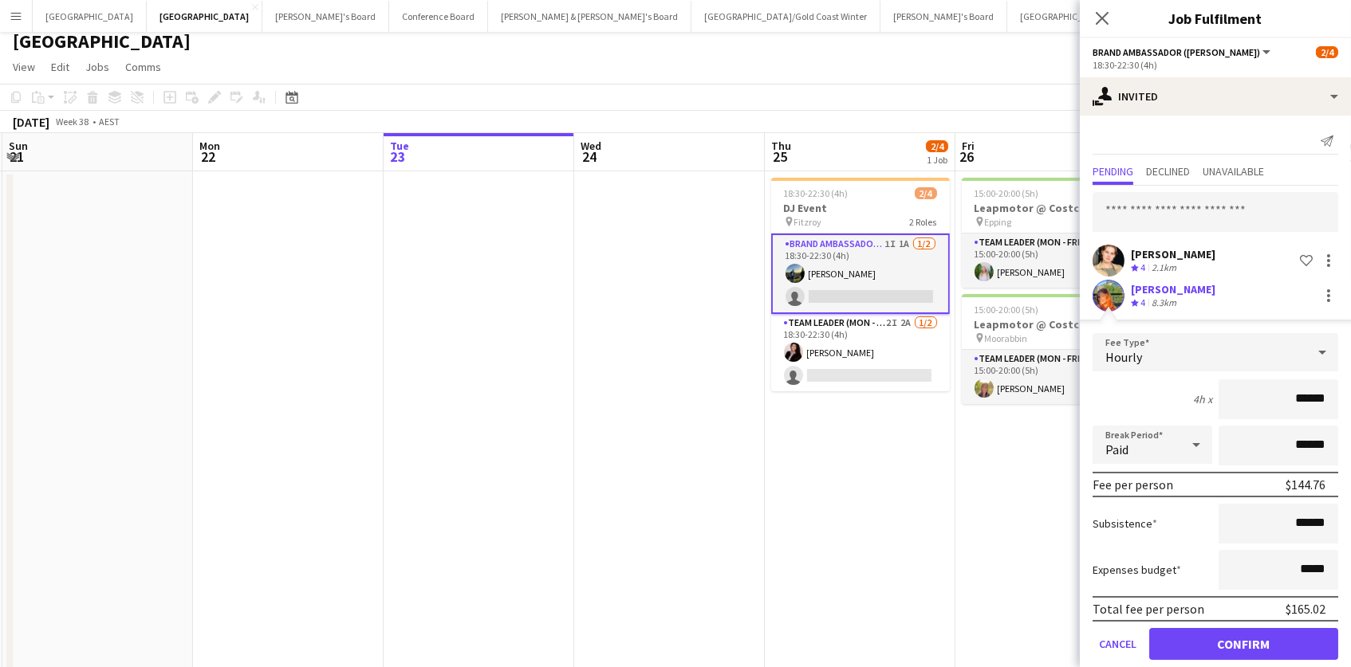
click at [1209, 651] on button "Confirm" at bounding box center [1243, 644] width 189 height 32
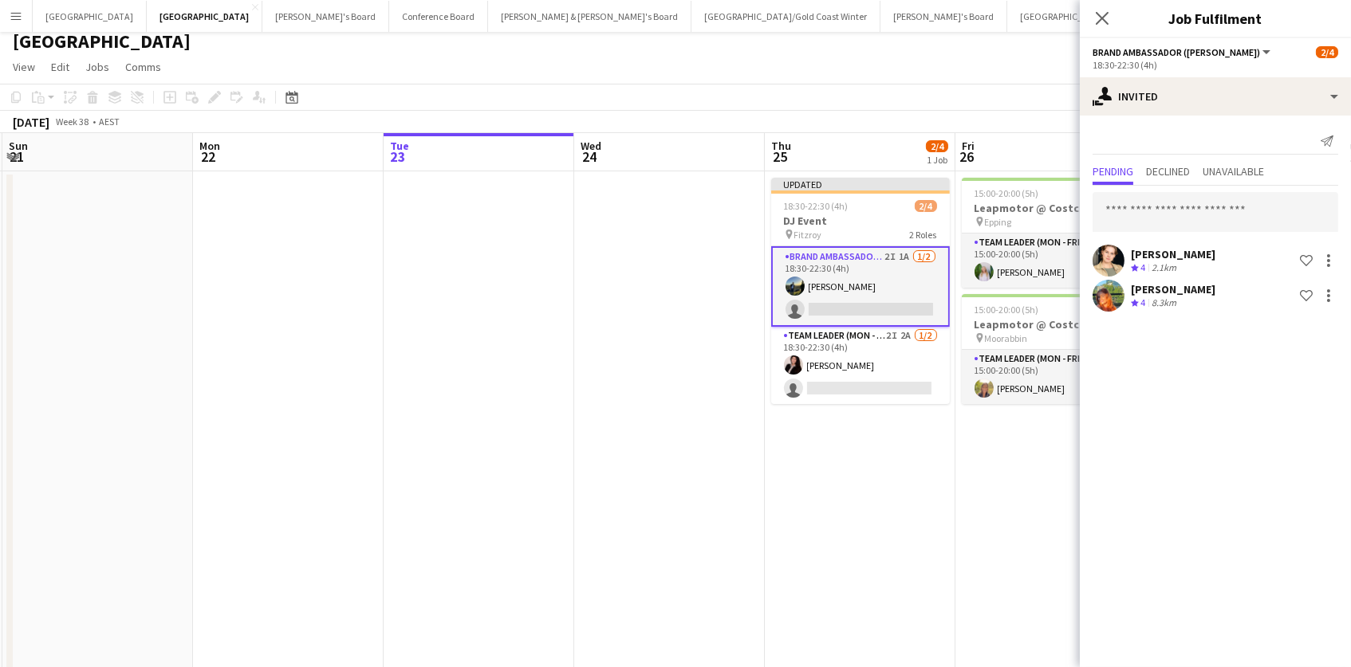
click at [809, 520] on app-date-cell "Updated 18:30-22:30 (4h) 2/4 DJ Event pin Fitzroy 2 Roles Brand Ambassador (Mon…" at bounding box center [860, 426] width 191 height 510
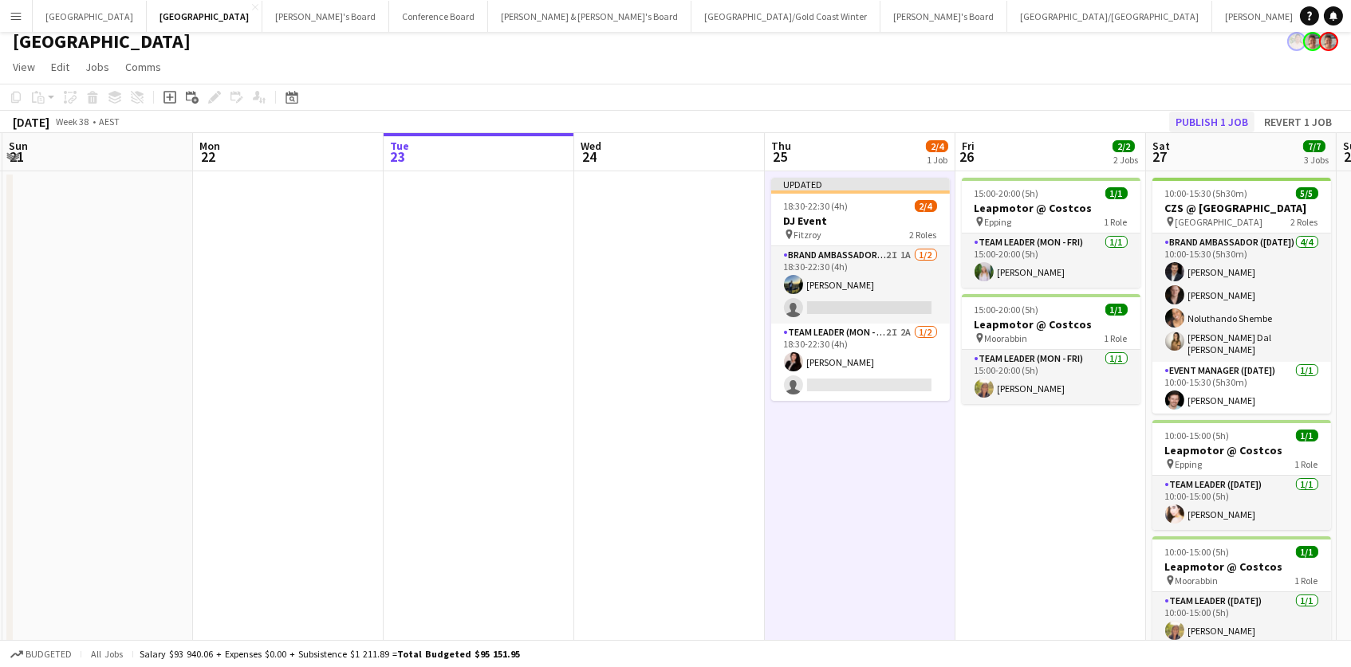
click at [1226, 116] on button "Publish 1 job" at bounding box center [1211, 122] width 85 height 21
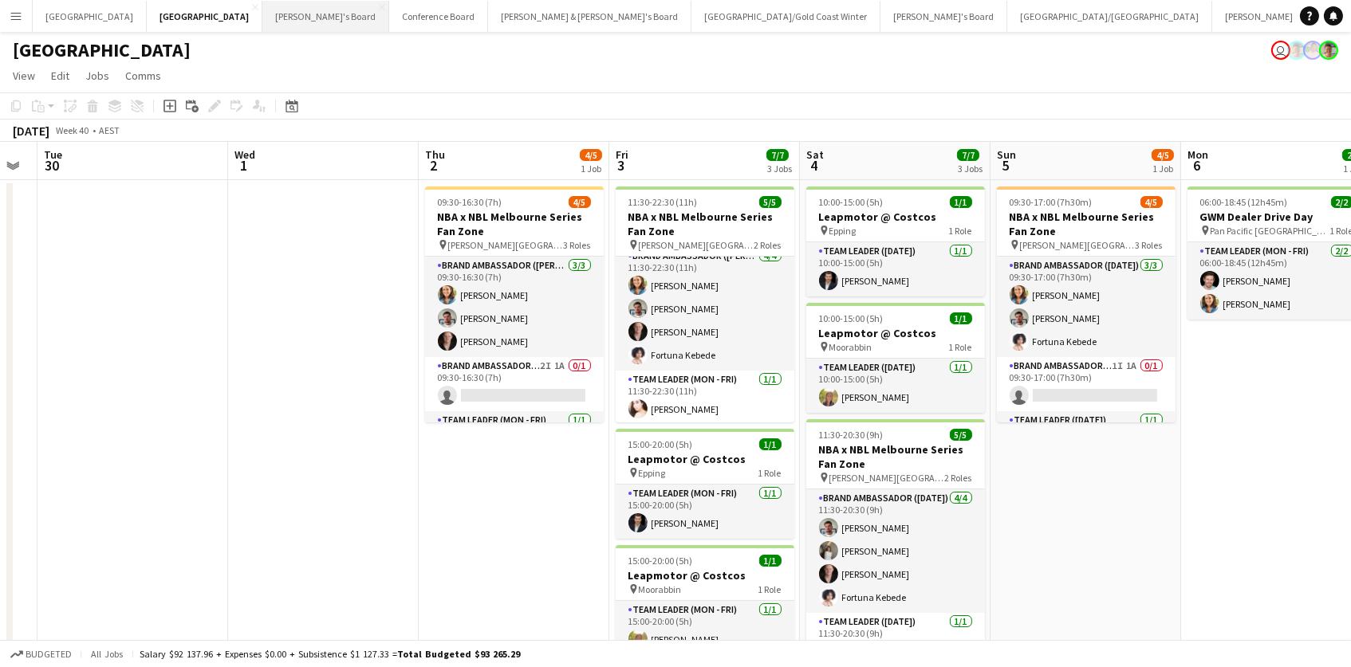
scroll to position [0, 0]
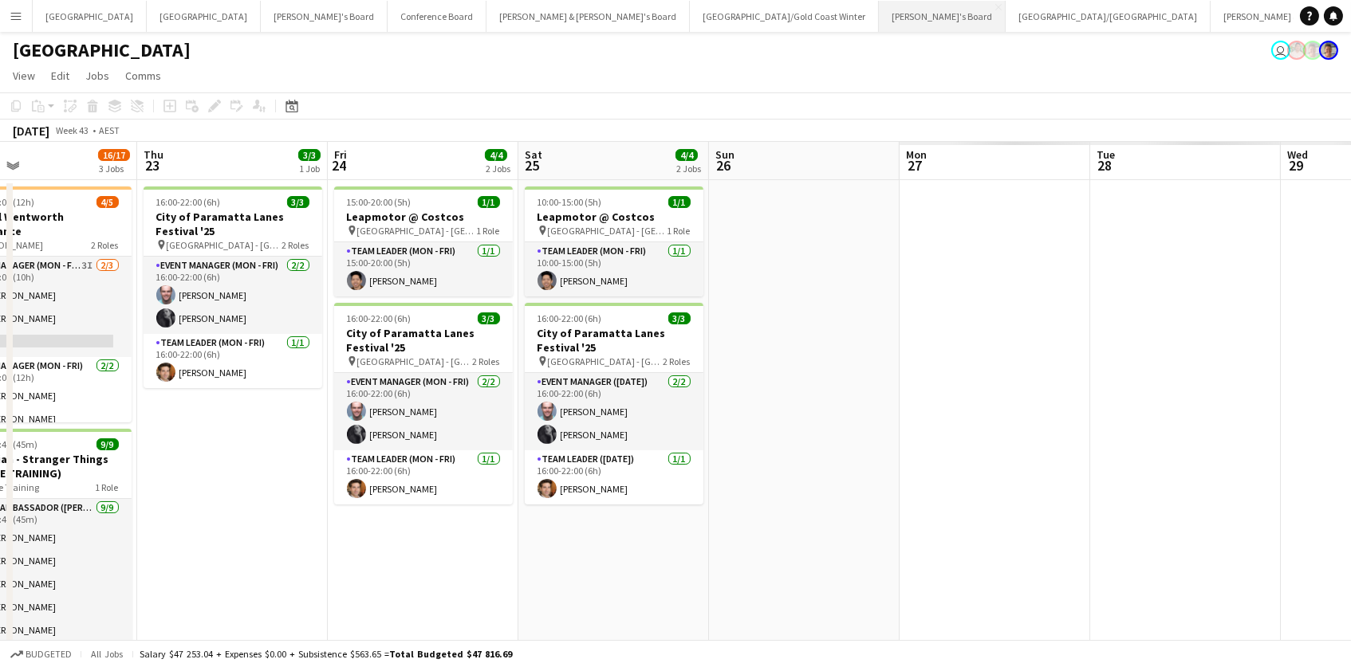
scroll to position [0, 479]
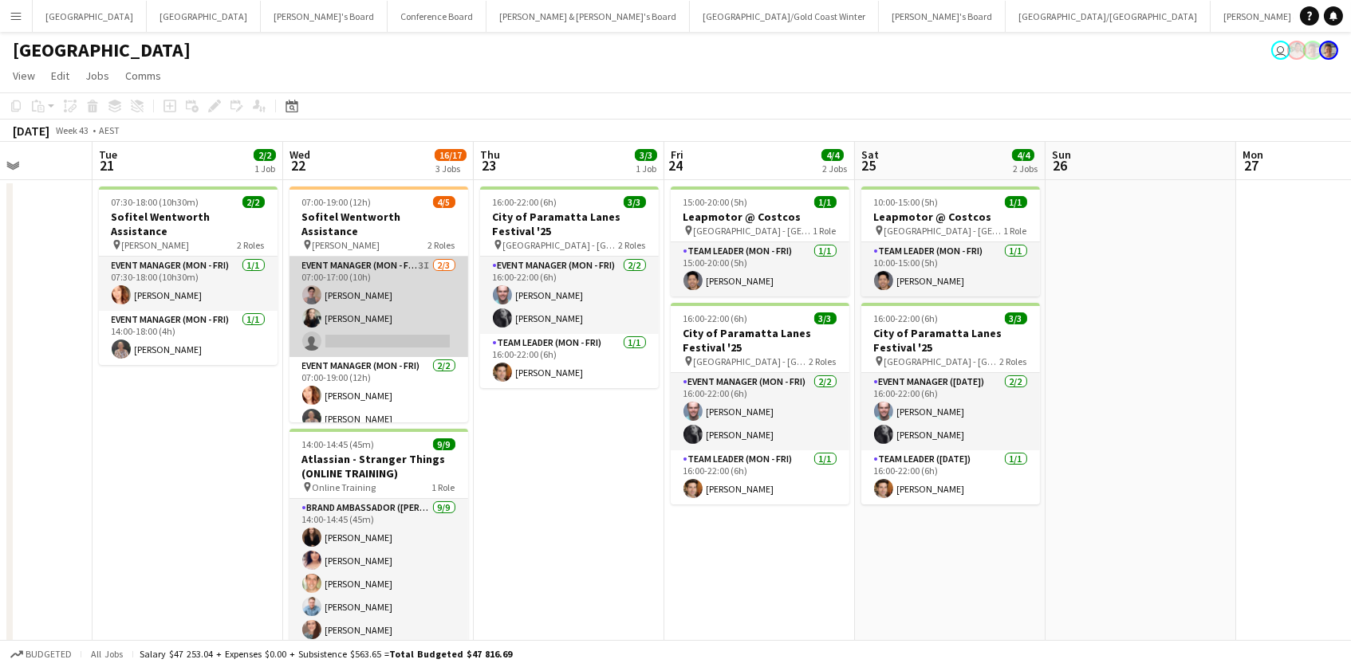
click at [392, 290] on app-card-role "Event Manager (Mon - Fri) 3I [DATE] 07:00-17:00 (10h) [PERSON_NAME] [PERSON_NAM…" at bounding box center [378, 307] width 179 height 100
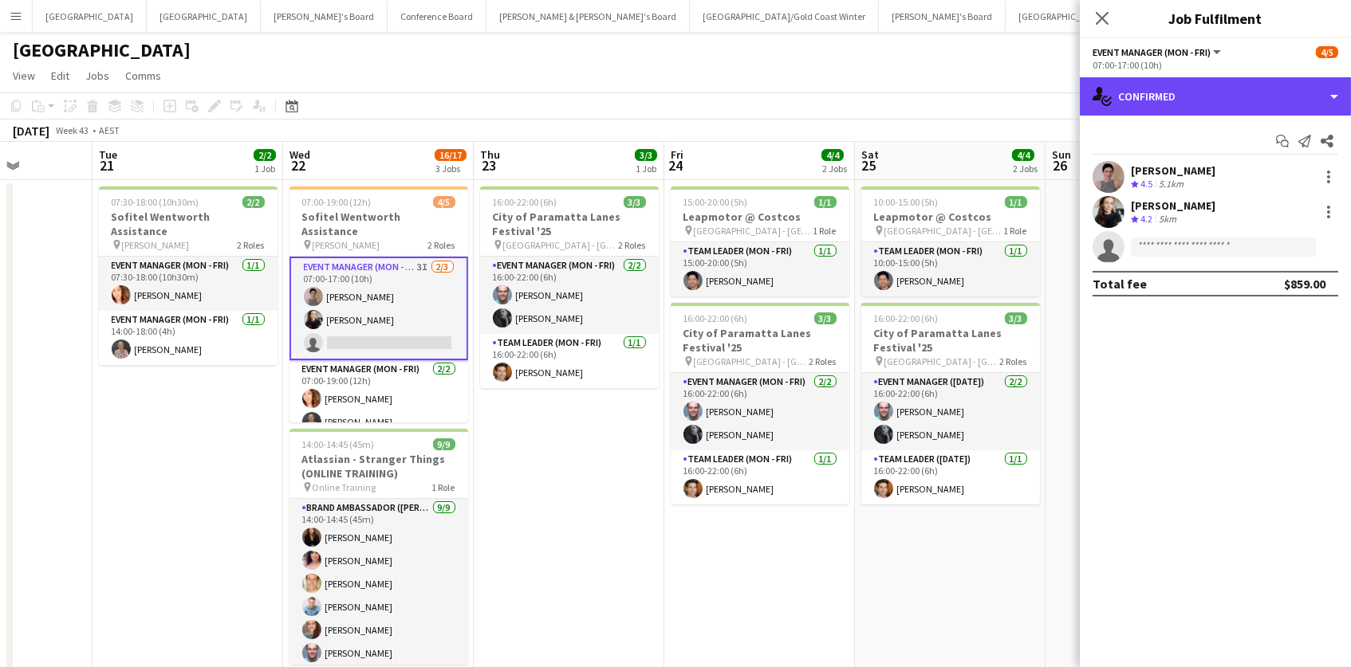
drag, startPoint x: 1174, startPoint y: 98, endPoint x: 1193, endPoint y: 119, distance: 28.2
click at [1175, 98] on div "single-neutral-actions-check-2 Confirmed" at bounding box center [1215, 96] width 271 height 38
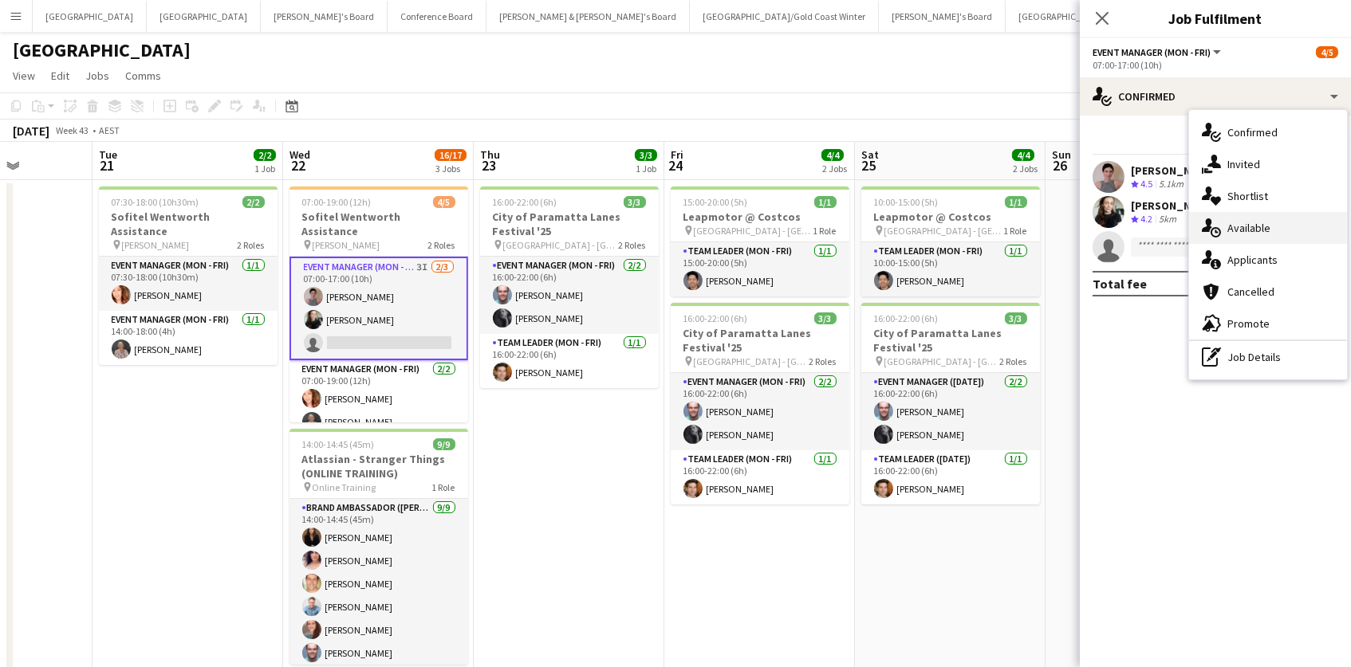
click at [1273, 229] on div "single-neutral-actions-upload Available" at bounding box center [1268, 228] width 158 height 32
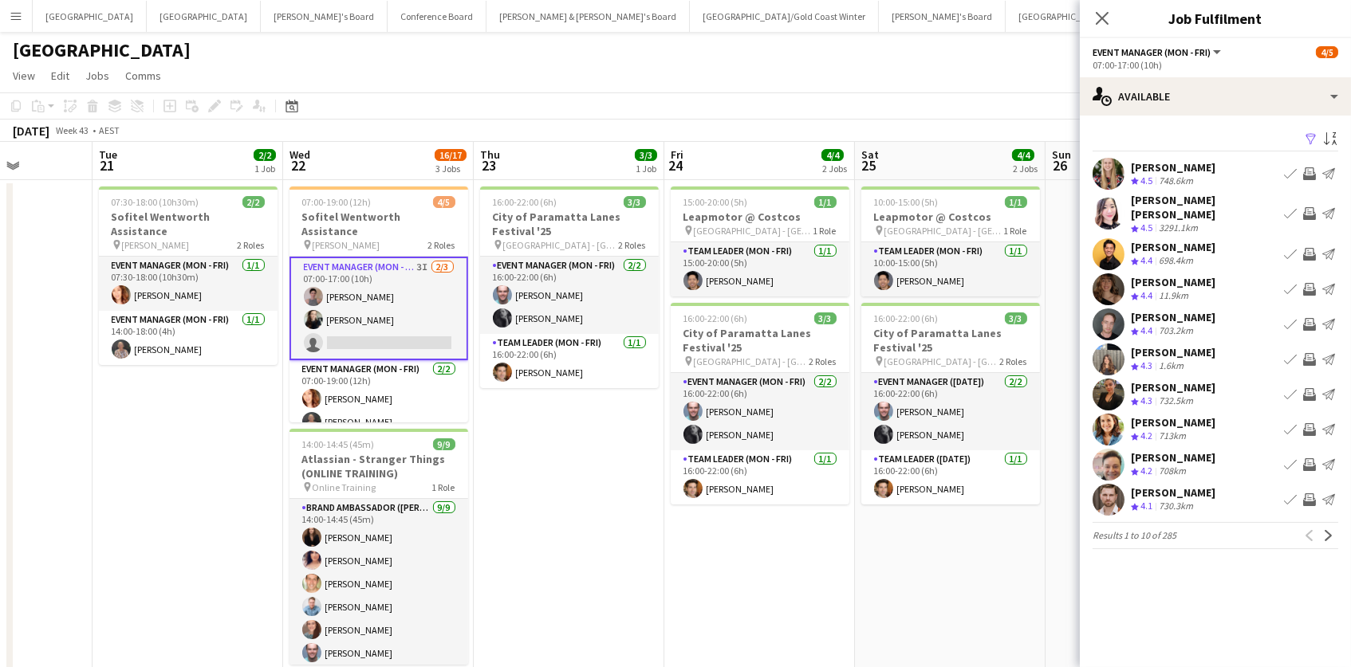
click at [1309, 133] on app-icon "Filter" at bounding box center [1311, 139] width 13 height 15
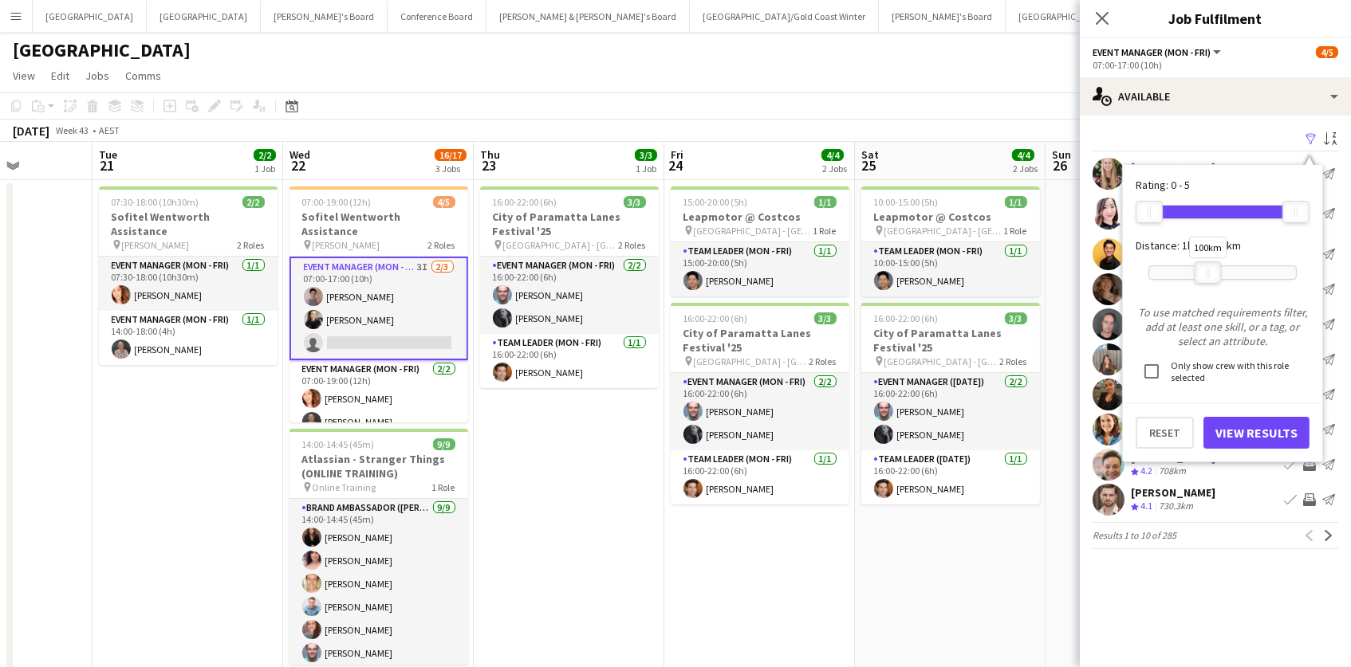
drag, startPoint x: 1294, startPoint y: 267, endPoint x: 1208, endPoint y: 277, distance: 86.6
click at [1208, 277] on div "100km" at bounding box center [1207, 273] width 27 height 22
click at [1226, 437] on button "View Results" at bounding box center [1256, 433] width 106 height 32
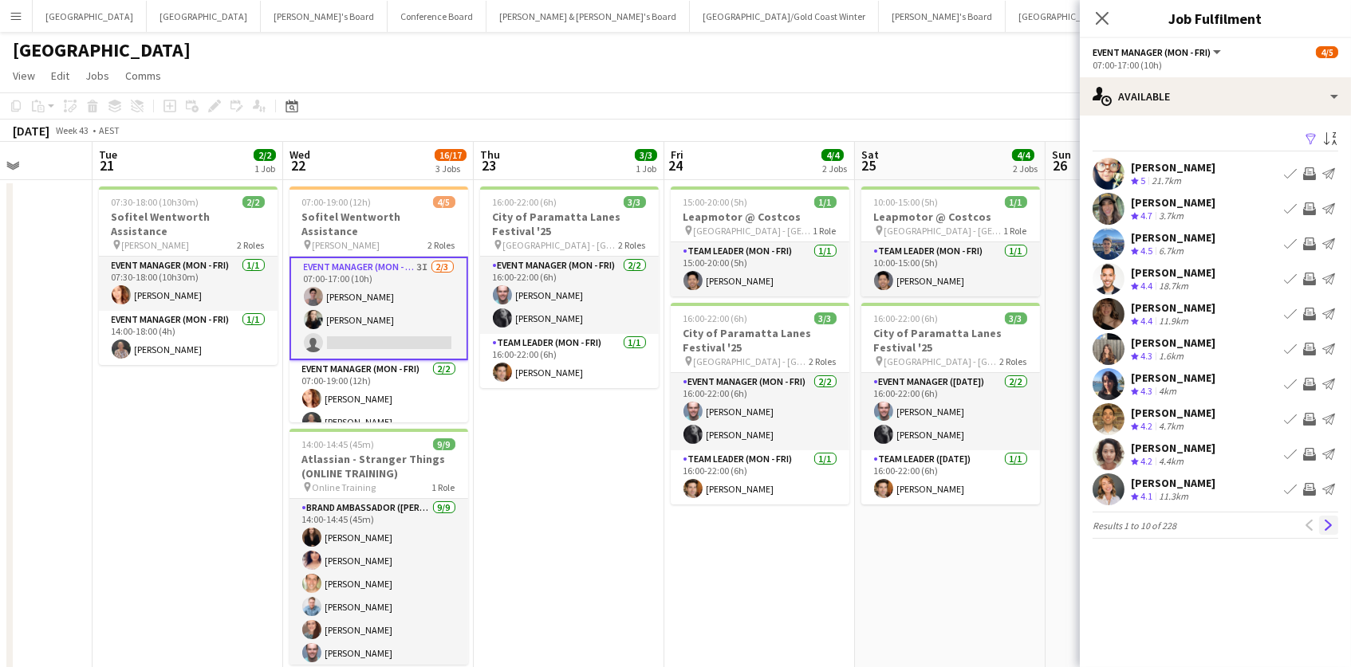
click at [1332, 525] on app-icon "Next" at bounding box center [1328, 525] width 11 height 11
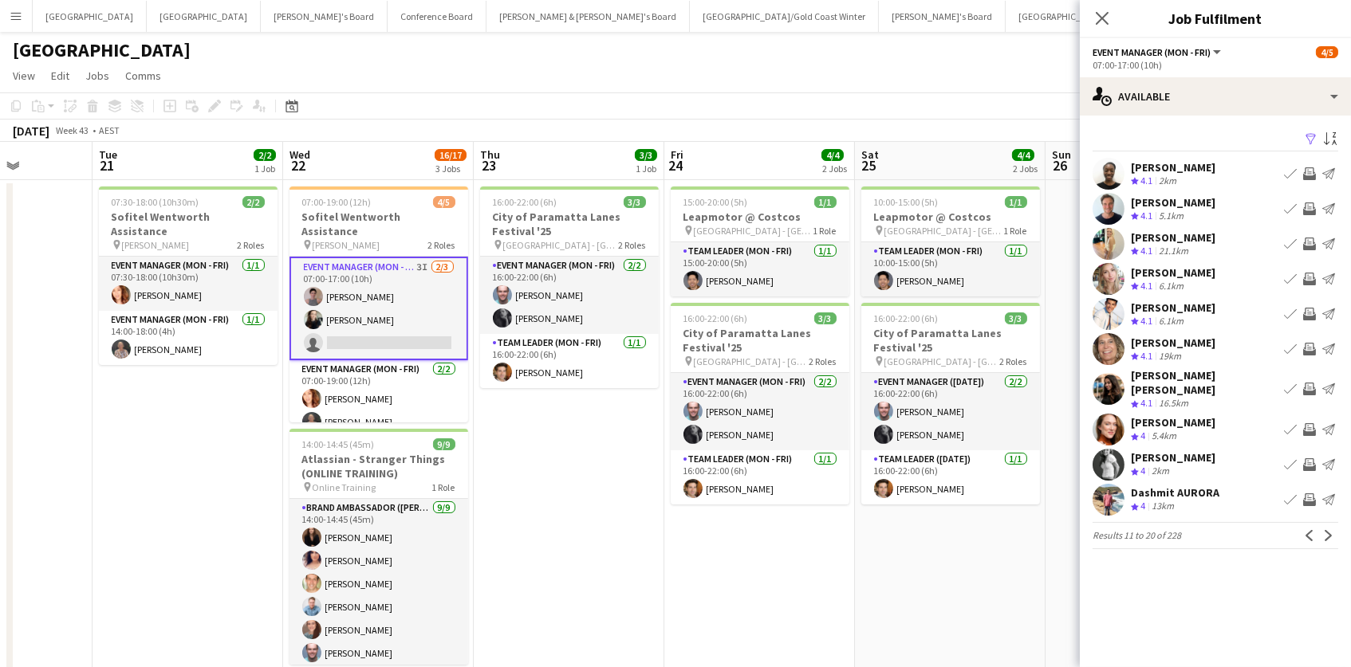
click at [1312, 171] on app-icon "Invite crew" at bounding box center [1309, 173] width 13 height 13
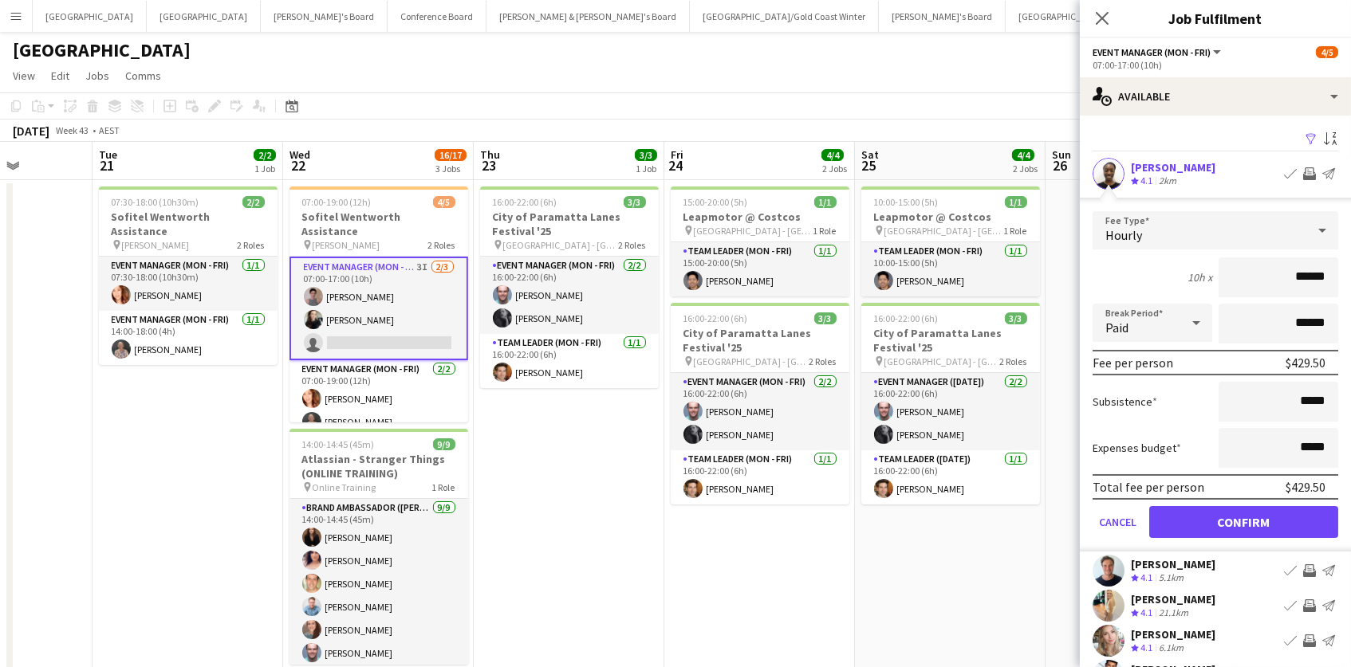
click at [1243, 520] on button "Confirm" at bounding box center [1243, 522] width 189 height 32
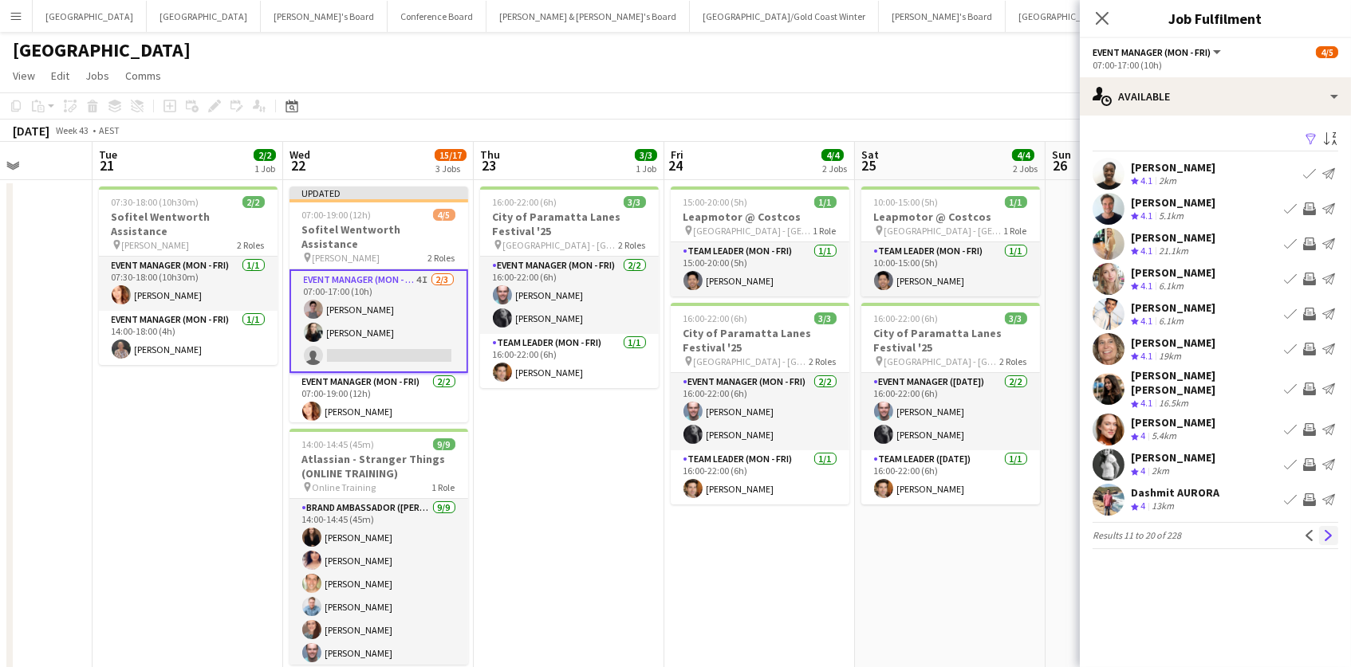
click at [1324, 530] on app-icon "Next" at bounding box center [1328, 535] width 11 height 11
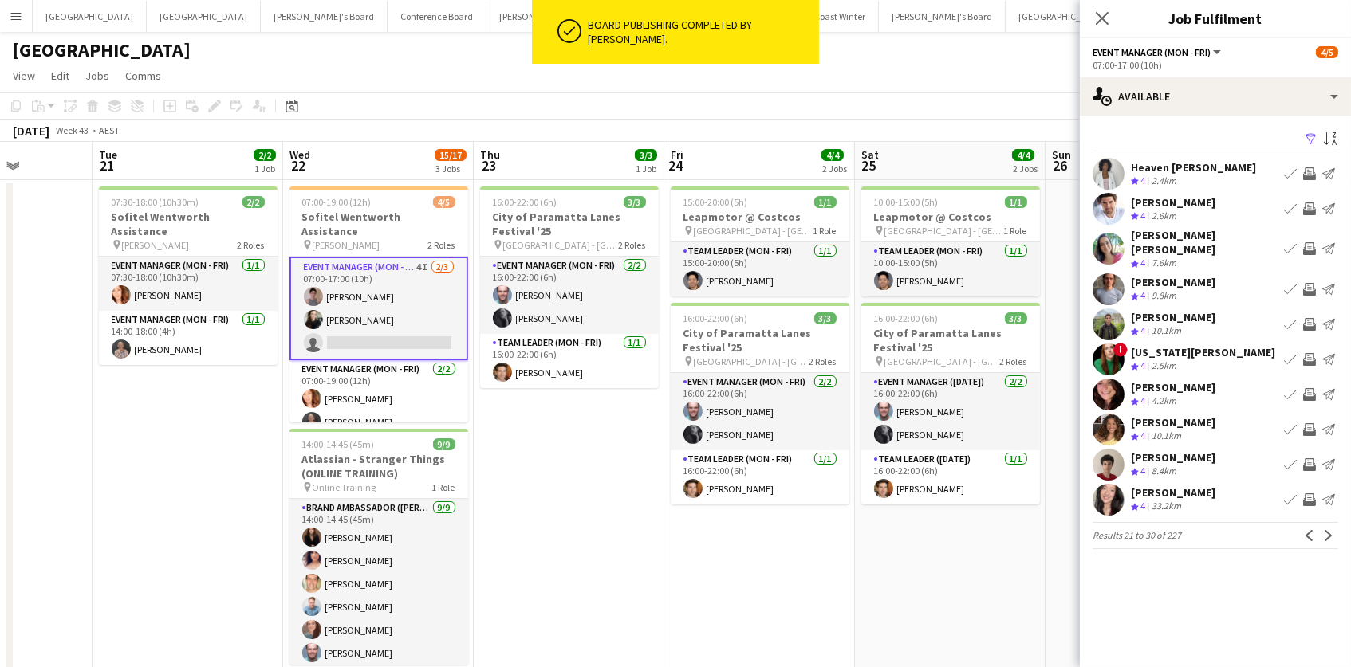
click at [1324, 530] on app-icon "Next" at bounding box center [1328, 535] width 11 height 11
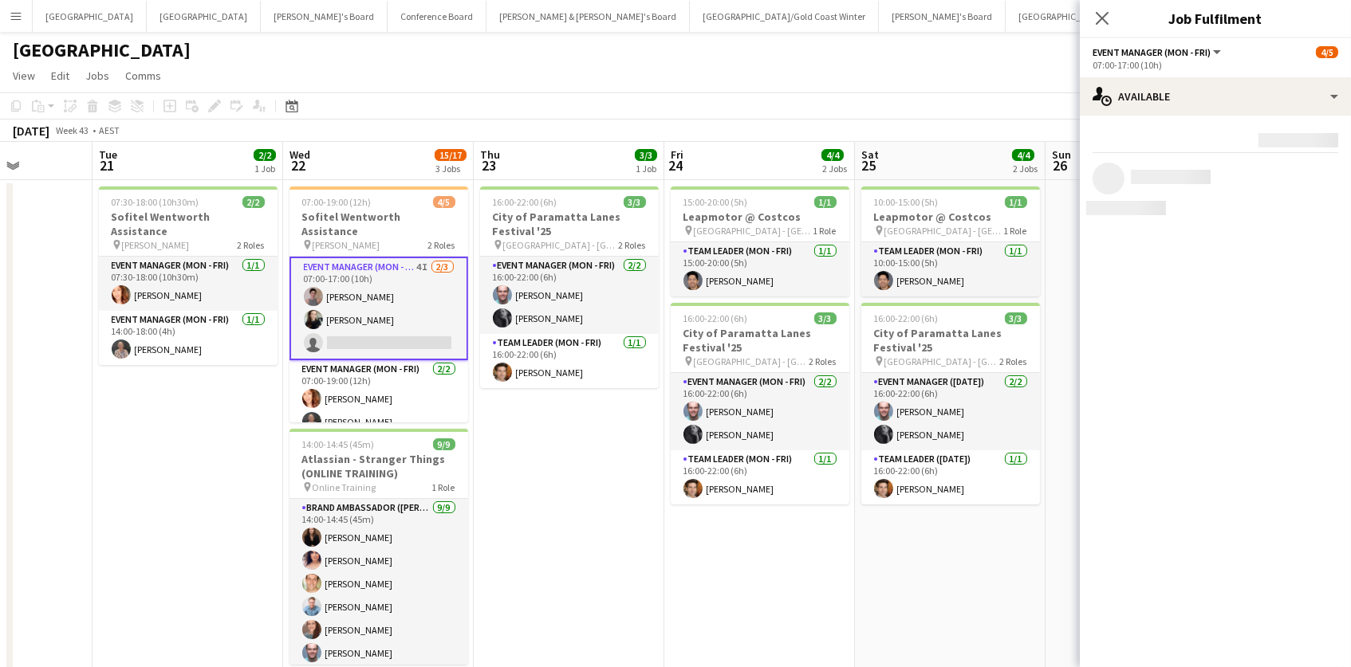
click at [964, 564] on app-date-cell "10:00-15:00 (5h) 1/1 Leapmotor @ Costcos pin [GEOGRAPHIC_DATA] - NSW 1 Role Tea…" at bounding box center [950, 604] width 191 height 848
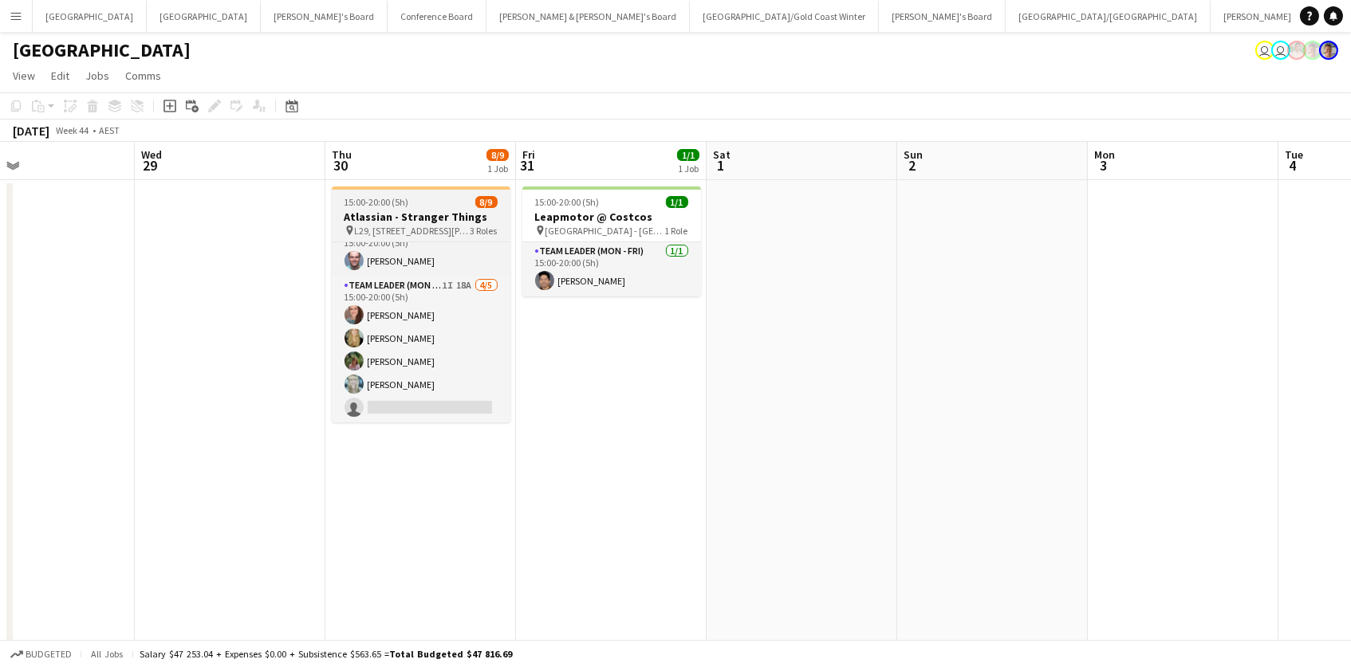
scroll to position [120, 0]
drag, startPoint x: 415, startPoint y: 222, endPoint x: 280, endPoint y: 163, distance: 148.2
click at [414, 224] on div "pin [STREET_ADDRESS][PERSON_NAME] Roles" at bounding box center [421, 230] width 179 height 13
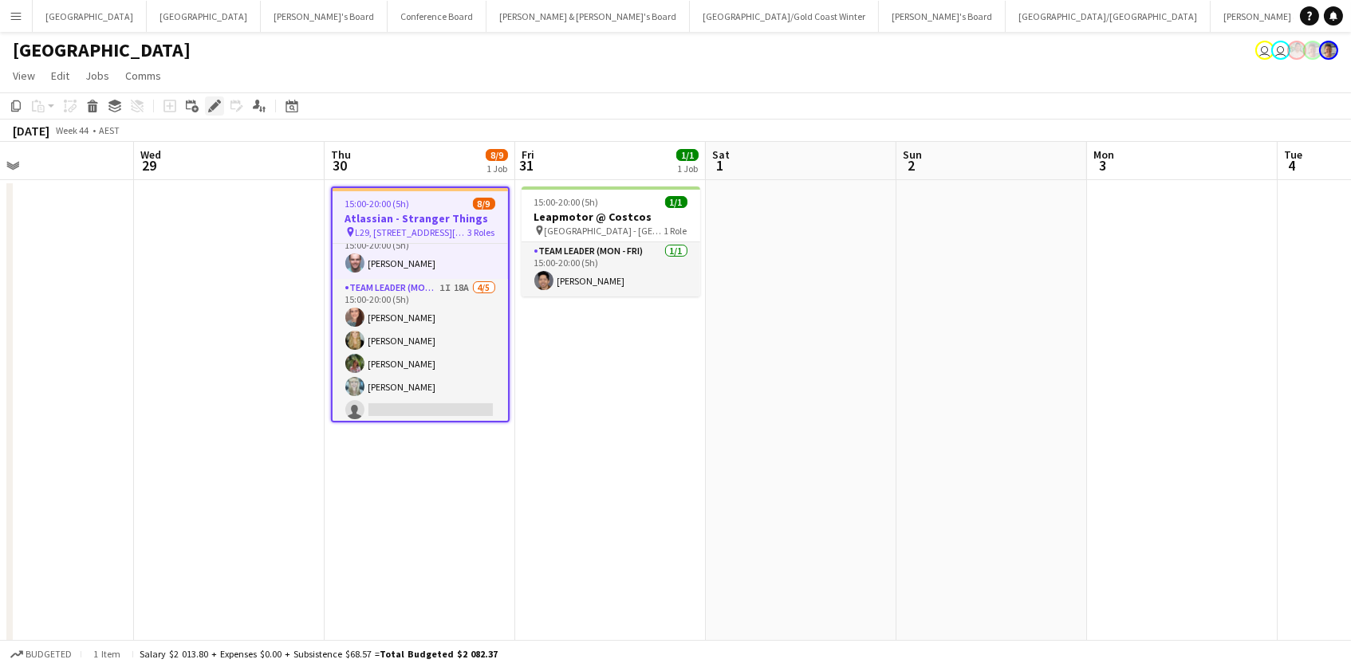
click at [214, 104] on icon at bounding box center [214, 106] width 9 height 9
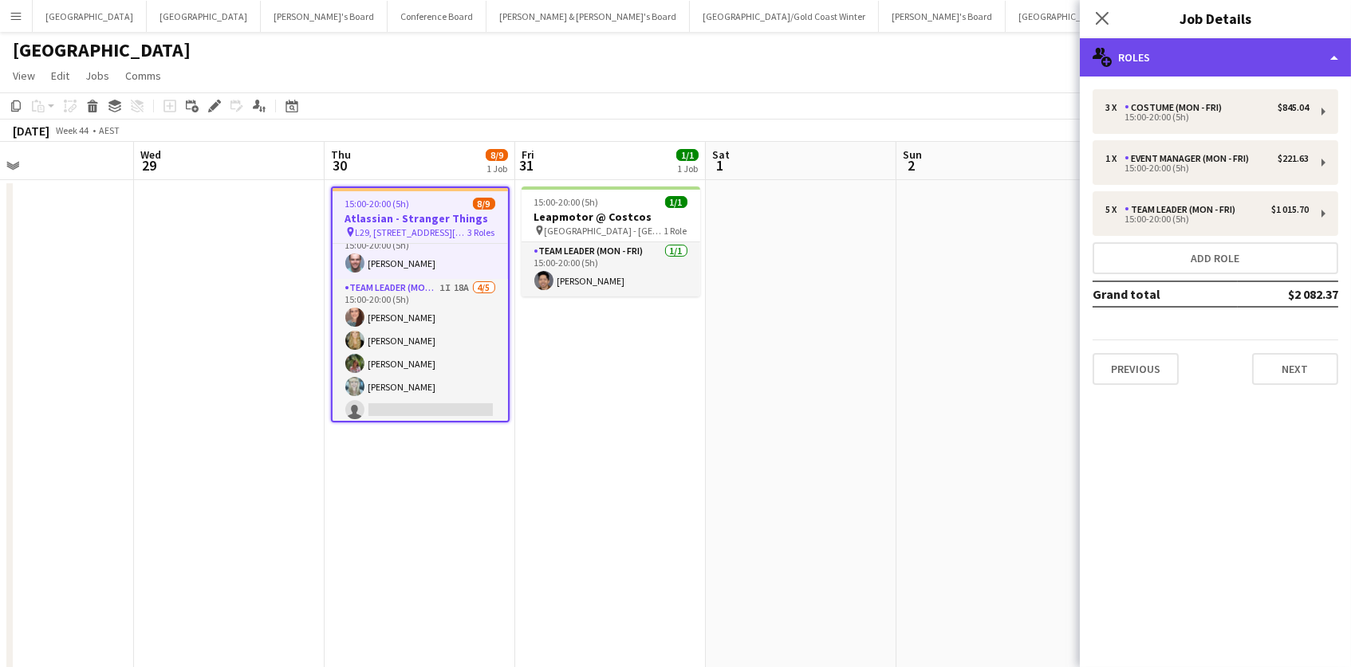
click at [1118, 47] on div "multiple-users-add Roles" at bounding box center [1215, 57] width 271 height 38
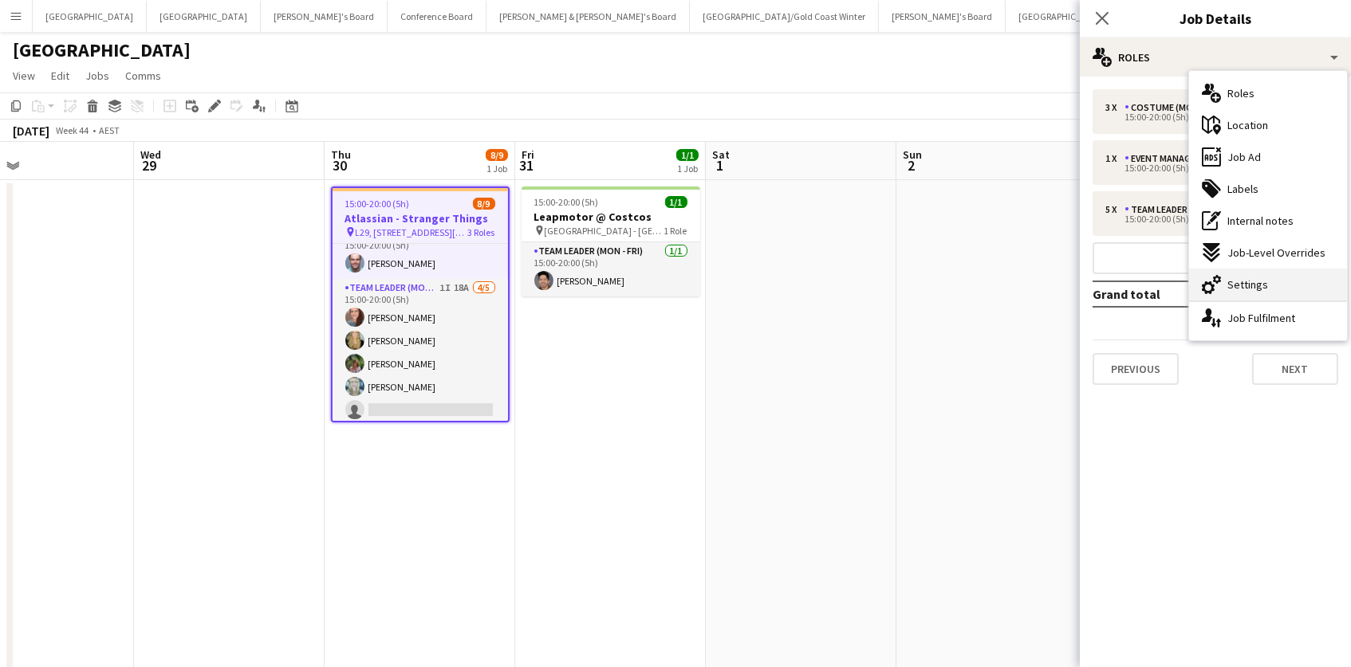
click at [1263, 293] on div "cog-double-3 Settings" at bounding box center [1268, 285] width 158 height 32
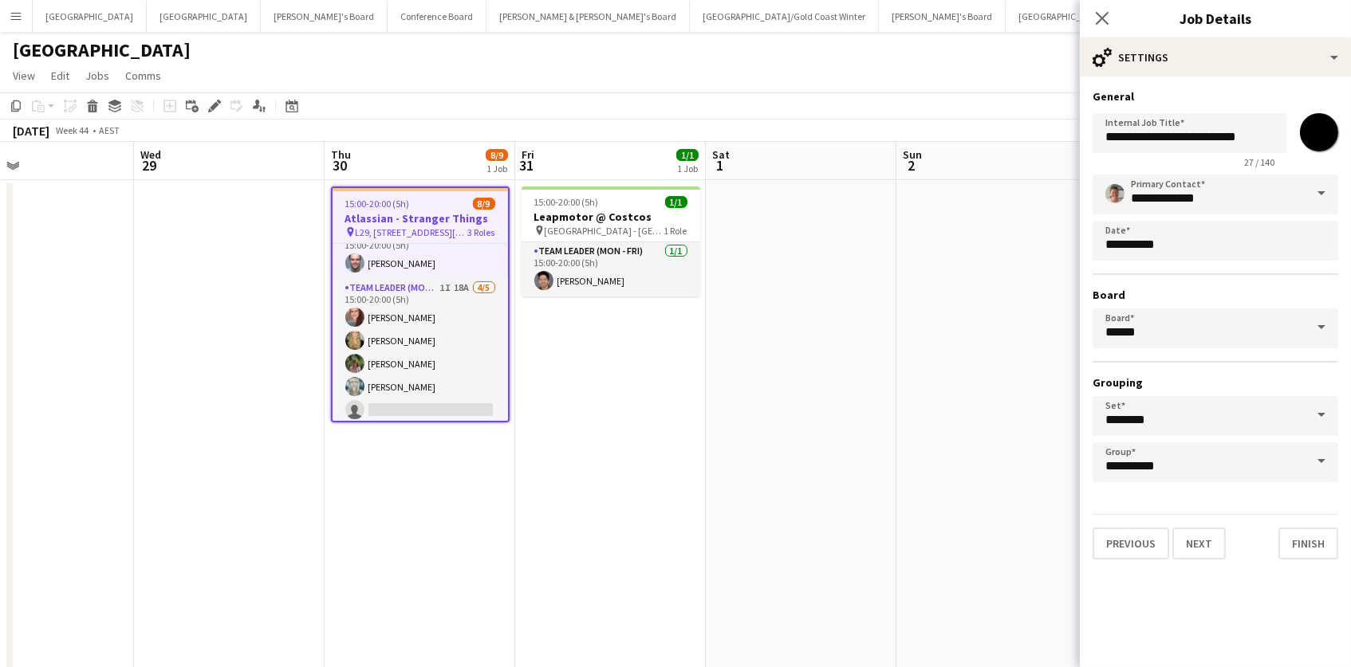
click at [1321, 130] on input "*******" at bounding box center [1318, 132] width 57 height 57
click at [1329, 148] on input "*******" at bounding box center [1318, 132] width 57 height 57
type input "*******"
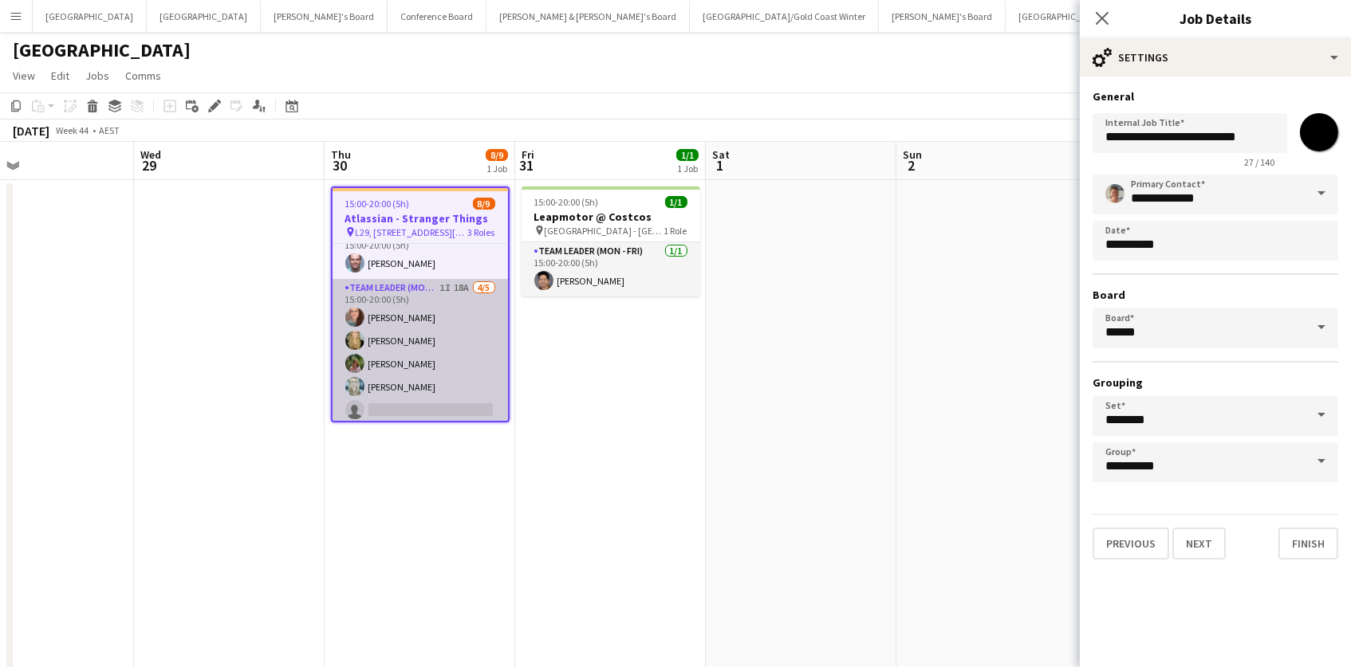
click at [423, 394] on app-card-role "Team Leader (Mon - Fri) 1I 18A [DATE] 15:00-20:00 (5h) [PERSON_NAME] [PERSON_NA…" at bounding box center [420, 352] width 175 height 147
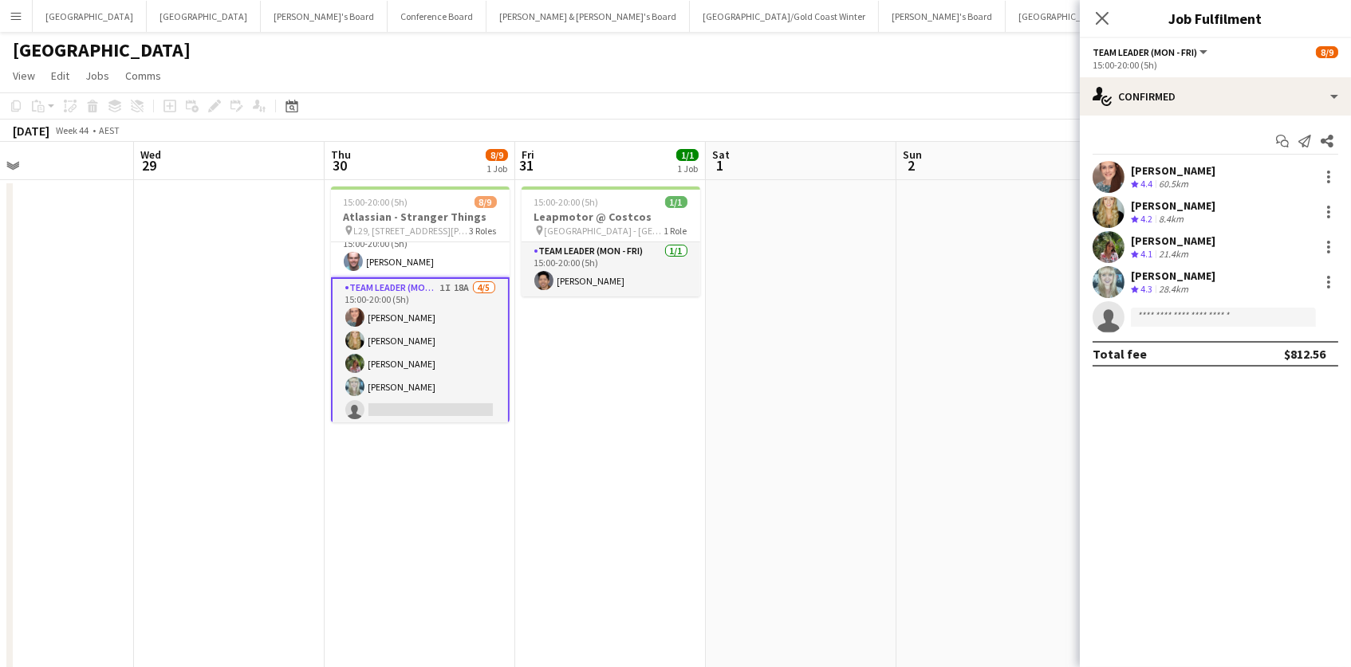
click at [1170, 327] on app-invite-slot "single-neutral-actions" at bounding box center [1215, 317] width 271 height 32
click at [1170, 317] on input at bounding box center [1223, 317] width 185 height 19
type input "********"
click at [1170, 352] on span "[EMAIL_ADDRESS][DOMAIN_NAME]" at bounding box center [1222, 352] width 159 height 13
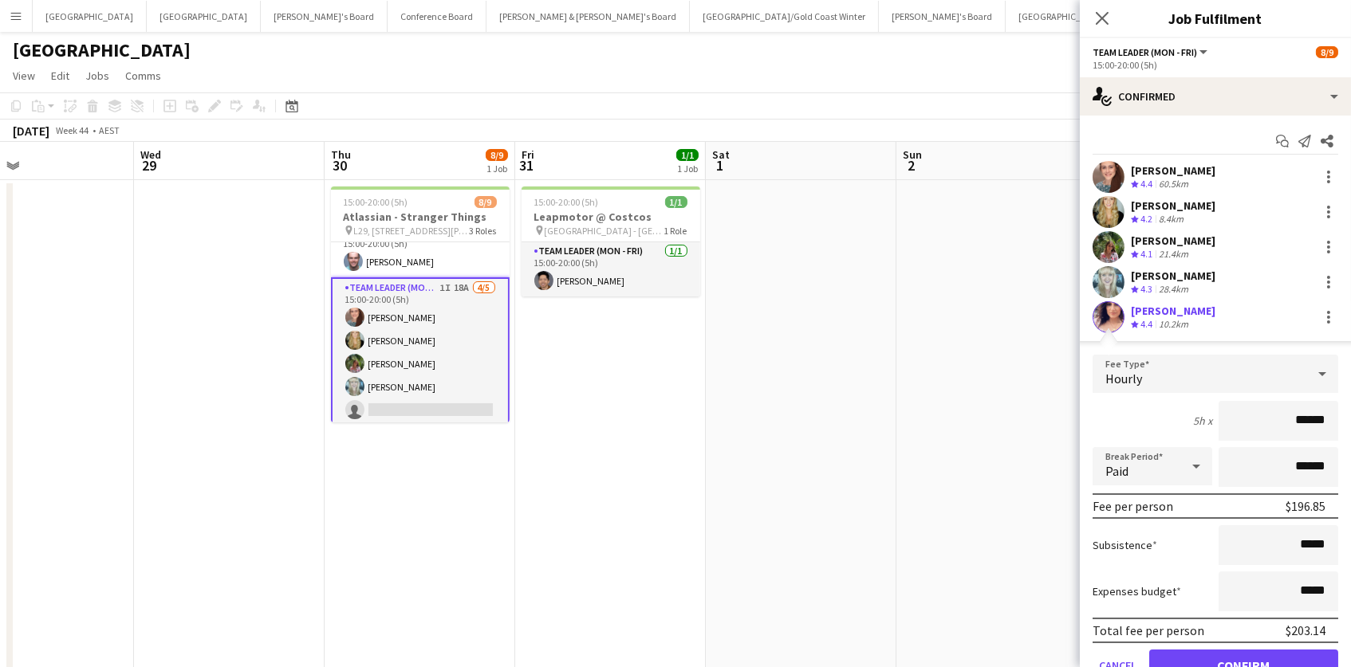
click at [1243, 663] on button "Confirm" at bounding box center [1243, 666] width 189 height 32
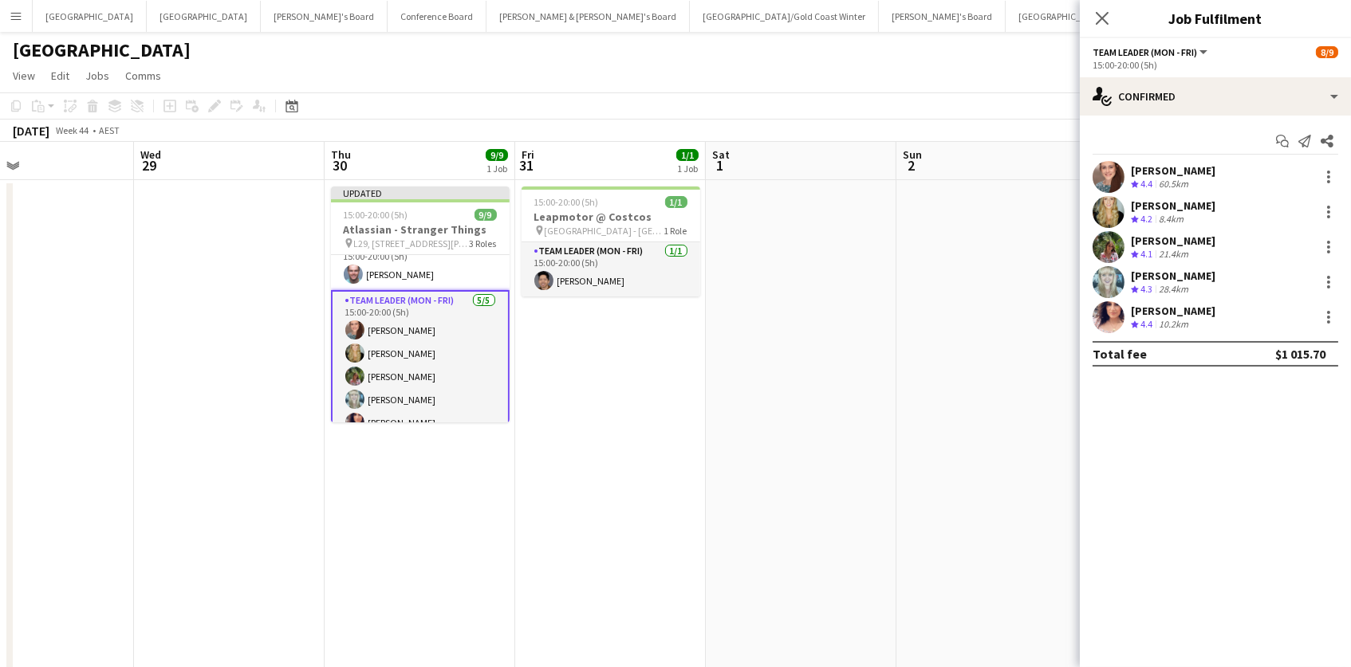
click at [961, 348] on app-date-cell at bounding box center [991, 604] width 191 height 848
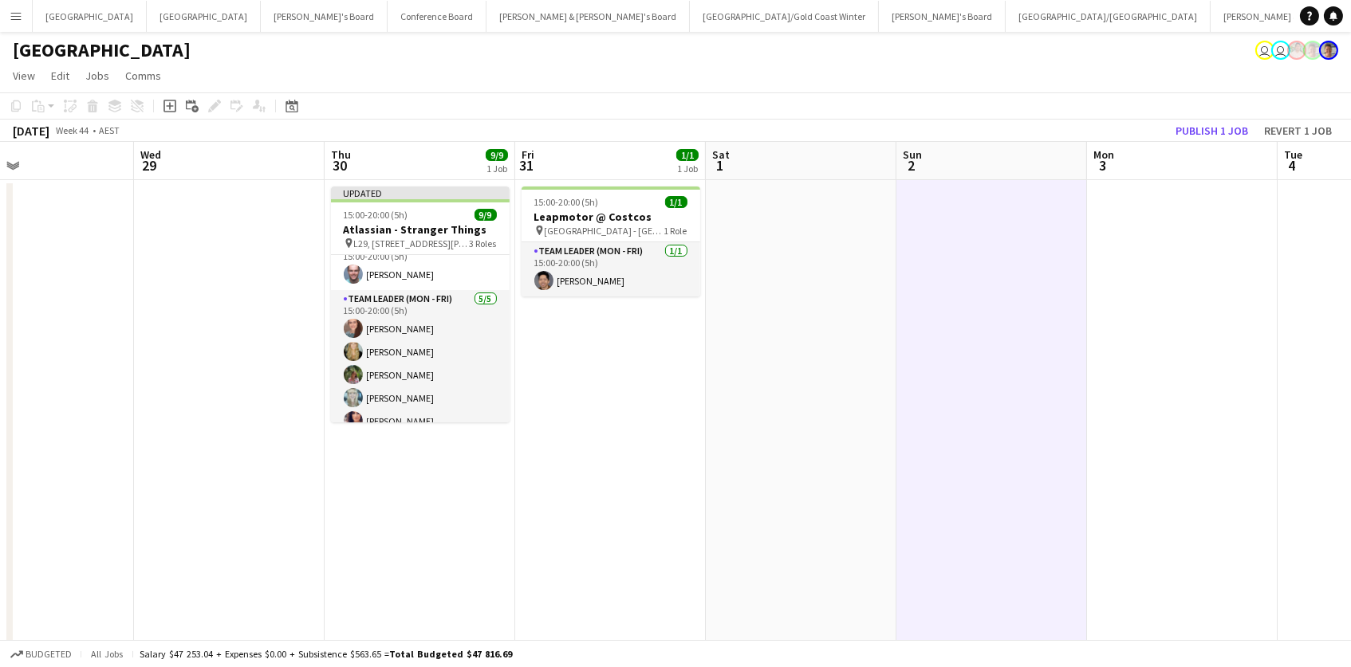
click at [1214, 124] on button "Publish 1 job" at bounding box center [1211, 130] width 85 height 21
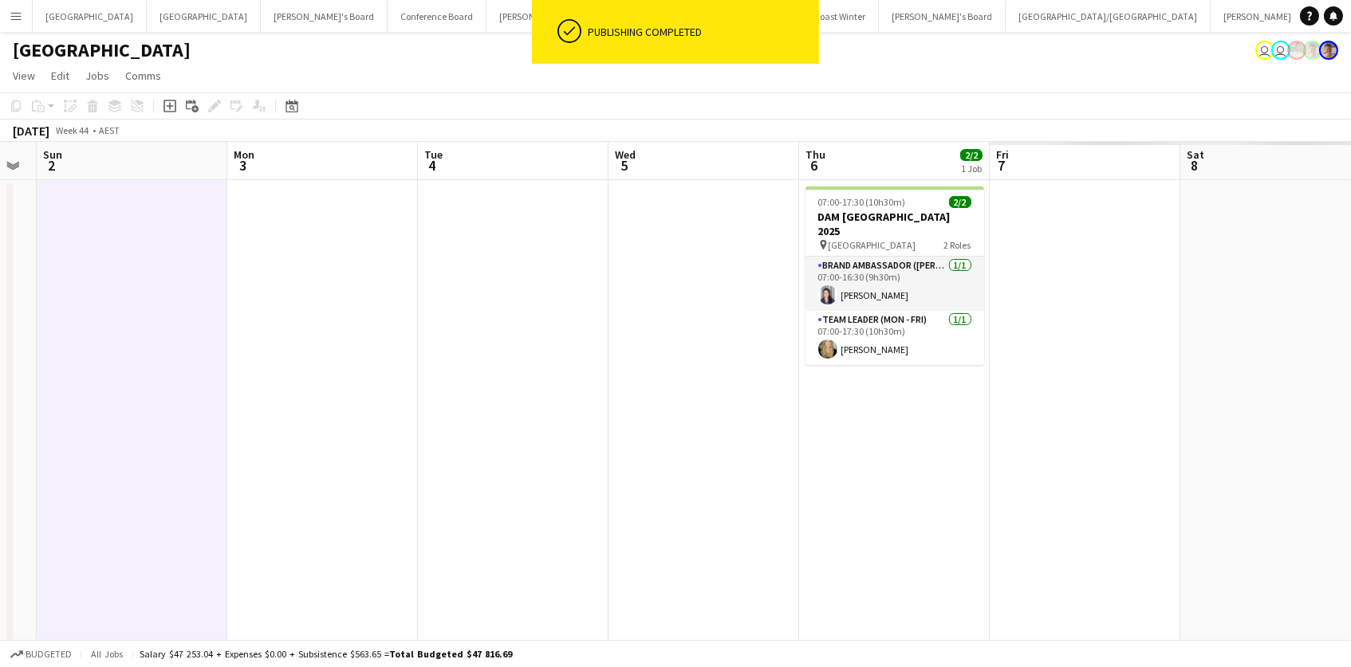
scroll to position [0, 665]
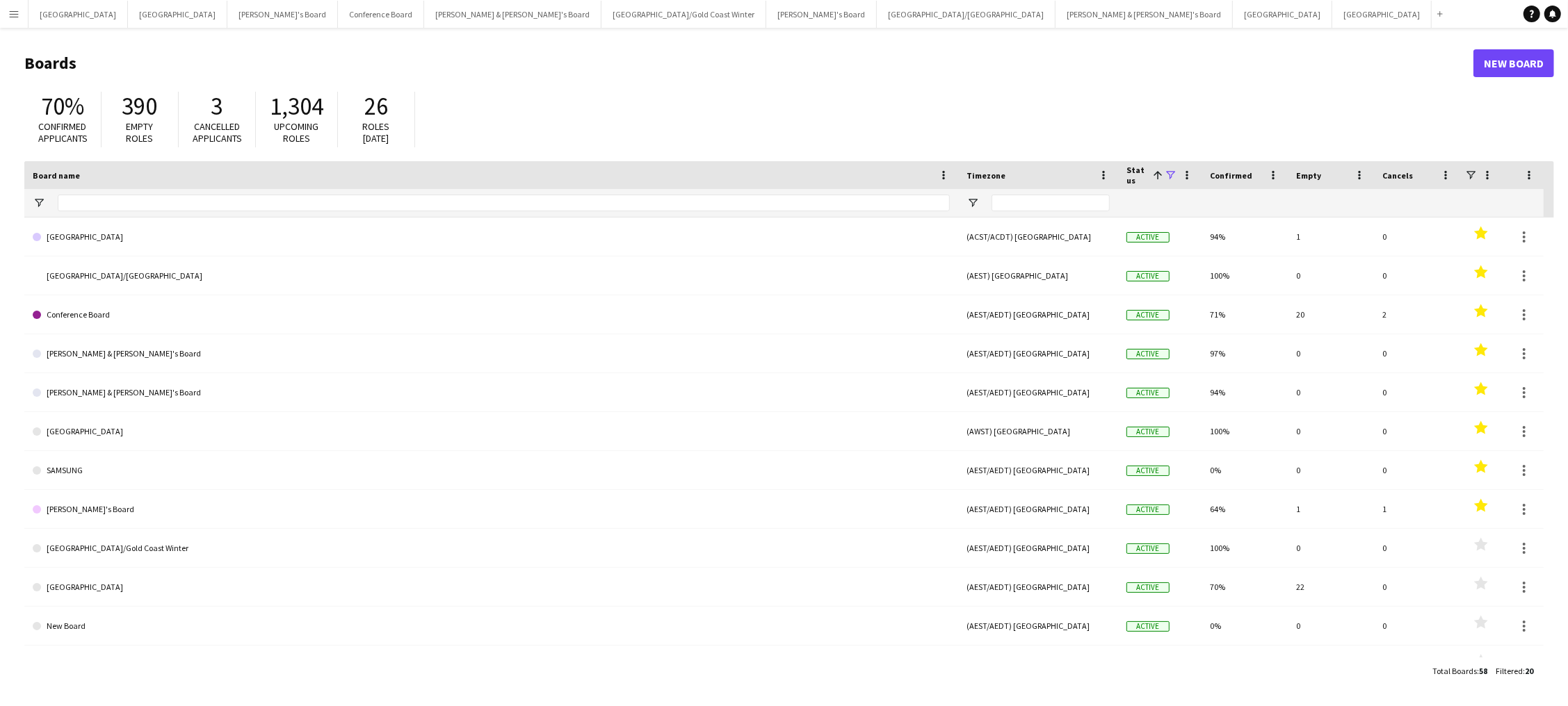
click at [17, 13] on app-icon "Menu" at bounding box center [14, 14] width 11 height 11
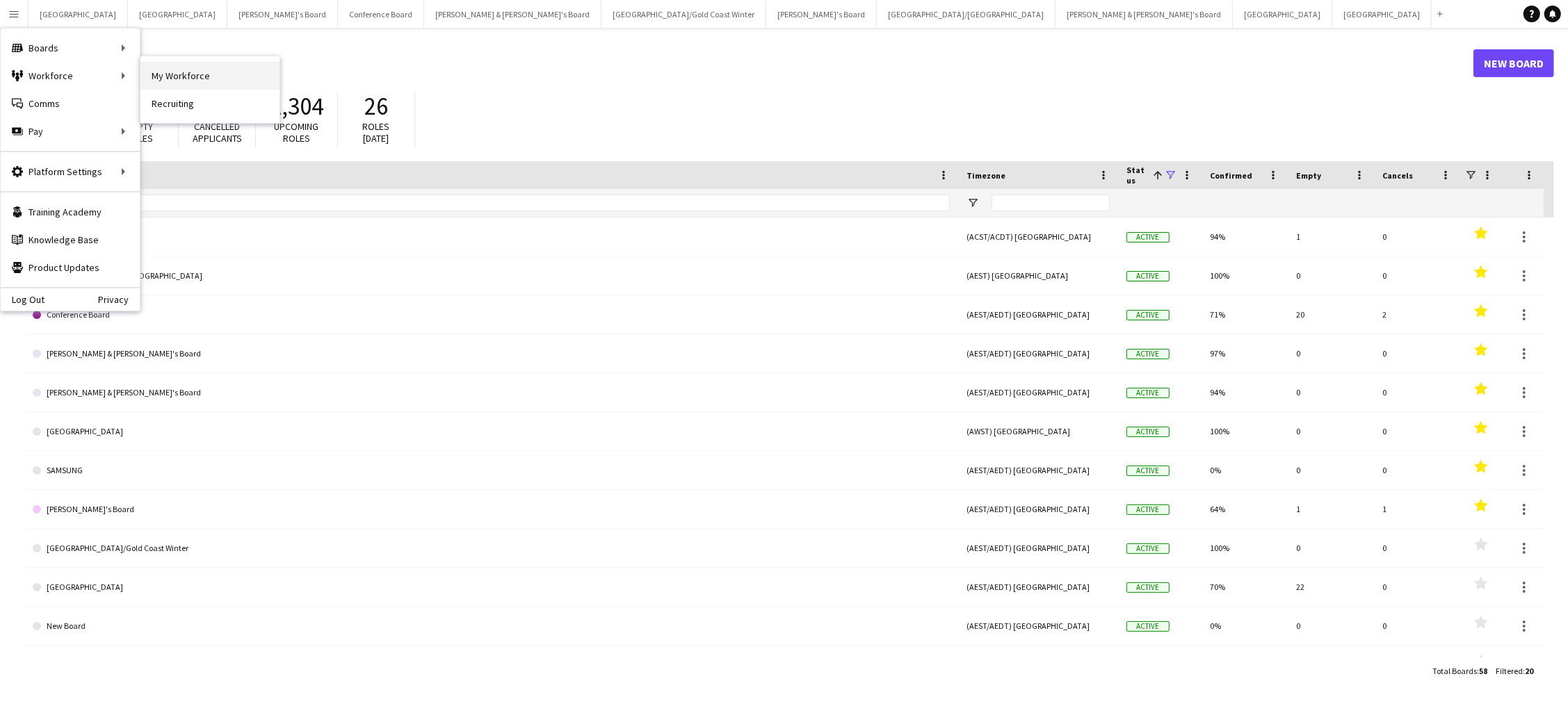
click at [181, 83] on link "My Workforce" at bounding box center [209, 76] width 139 height 28
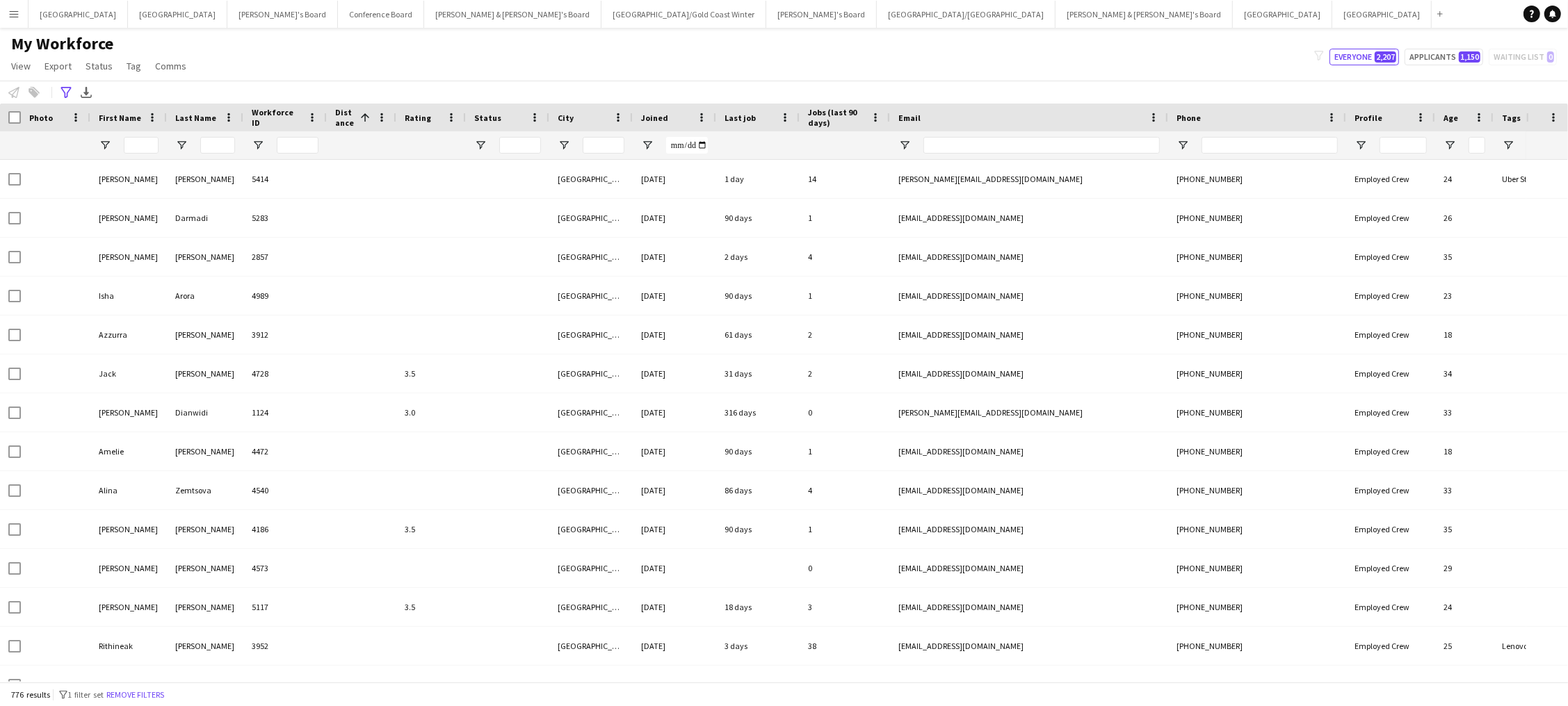
type input "**********"
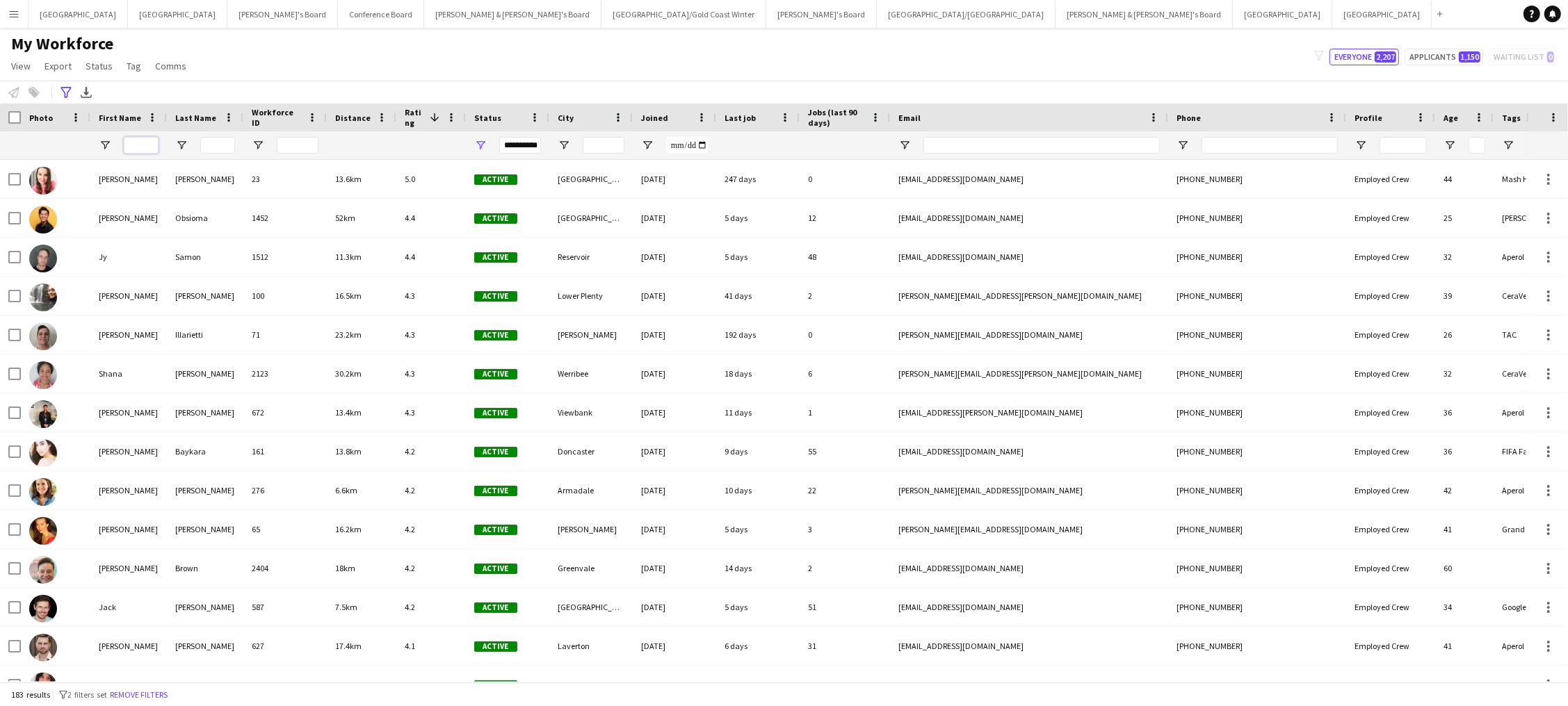
click at [144, 146] on input "First Name Filter Input" at bounding box center [141, 145] width 35 height 17
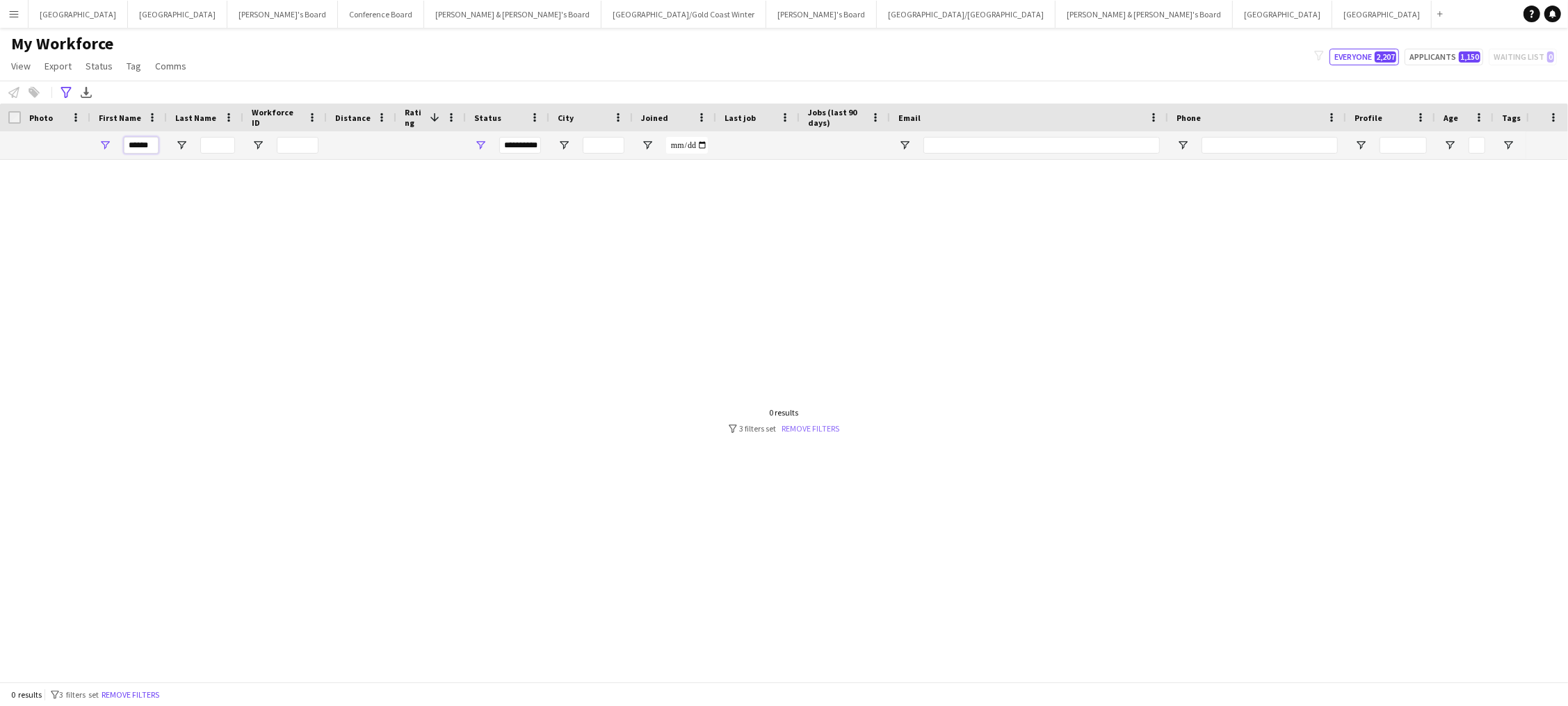
type input "******"
click at [809, 427] on link "Remove filters" at bounding box center [811, 429] width 58 height 10
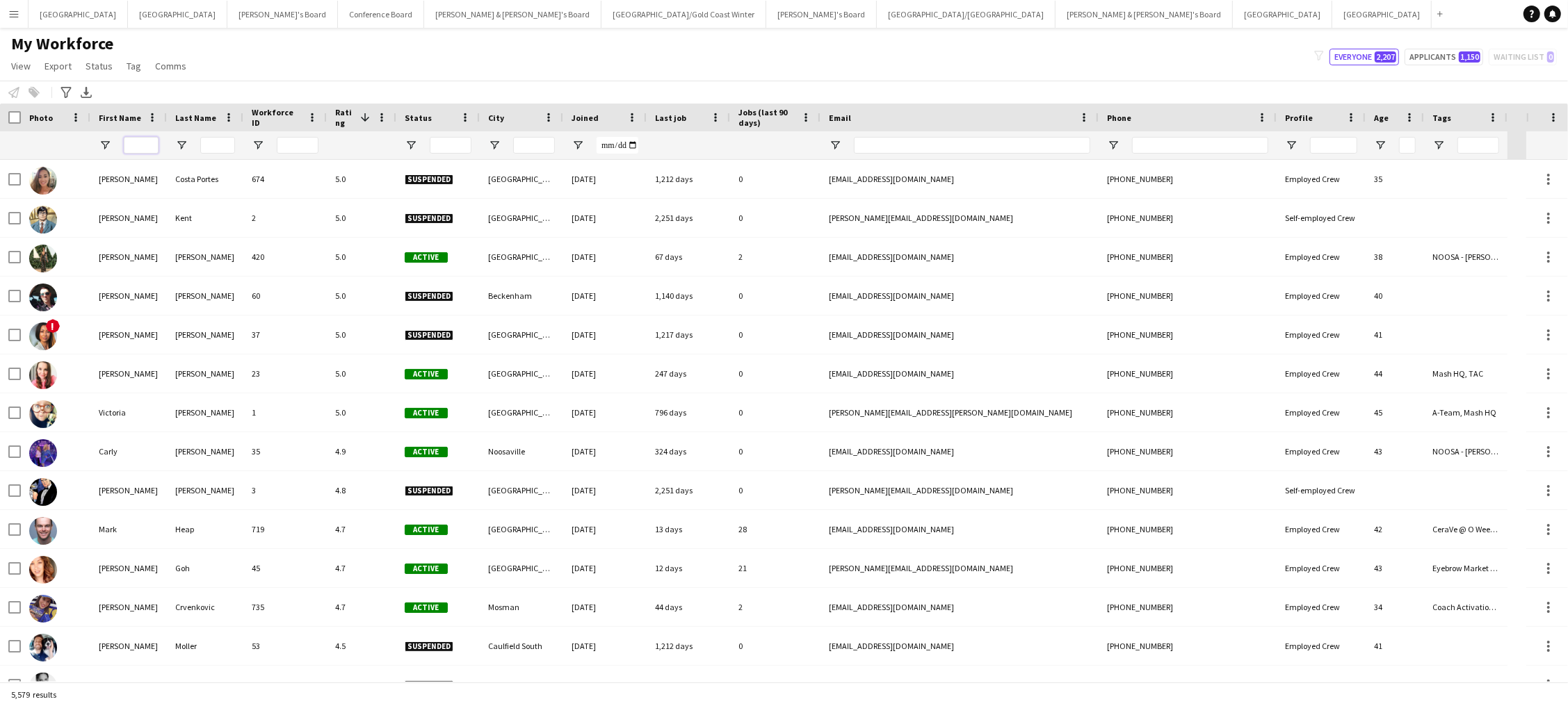
click at [142, 149] on input "First Name Filter Input" at bounding box center [141, 145] width 35 height 17
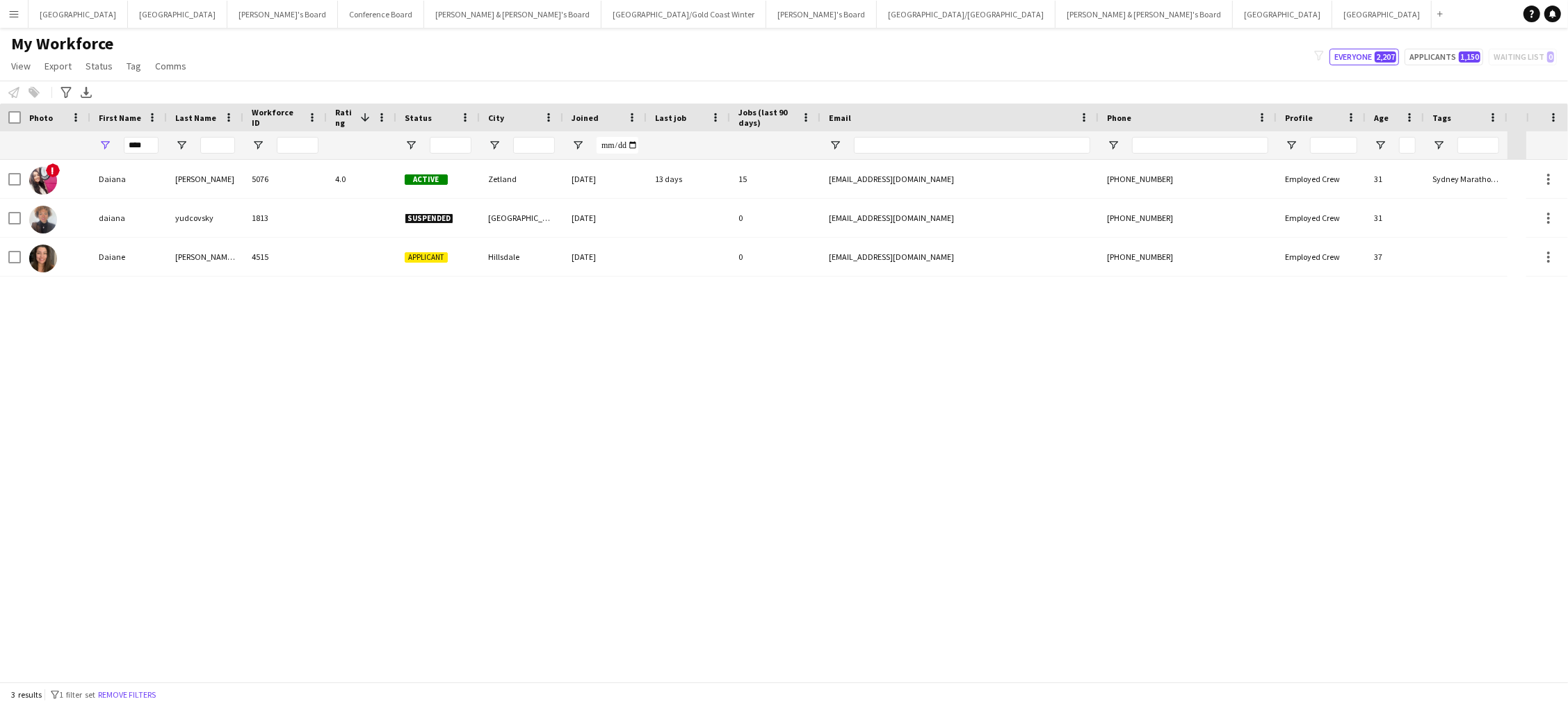
drag, startPoint x: 147, startPoint y: 170, endPoint x: 160, endPoint y: 187, distance: 21.4
click at [160, 187] on div "Daiana" at bounding box center [129, 179] width 77 height 38
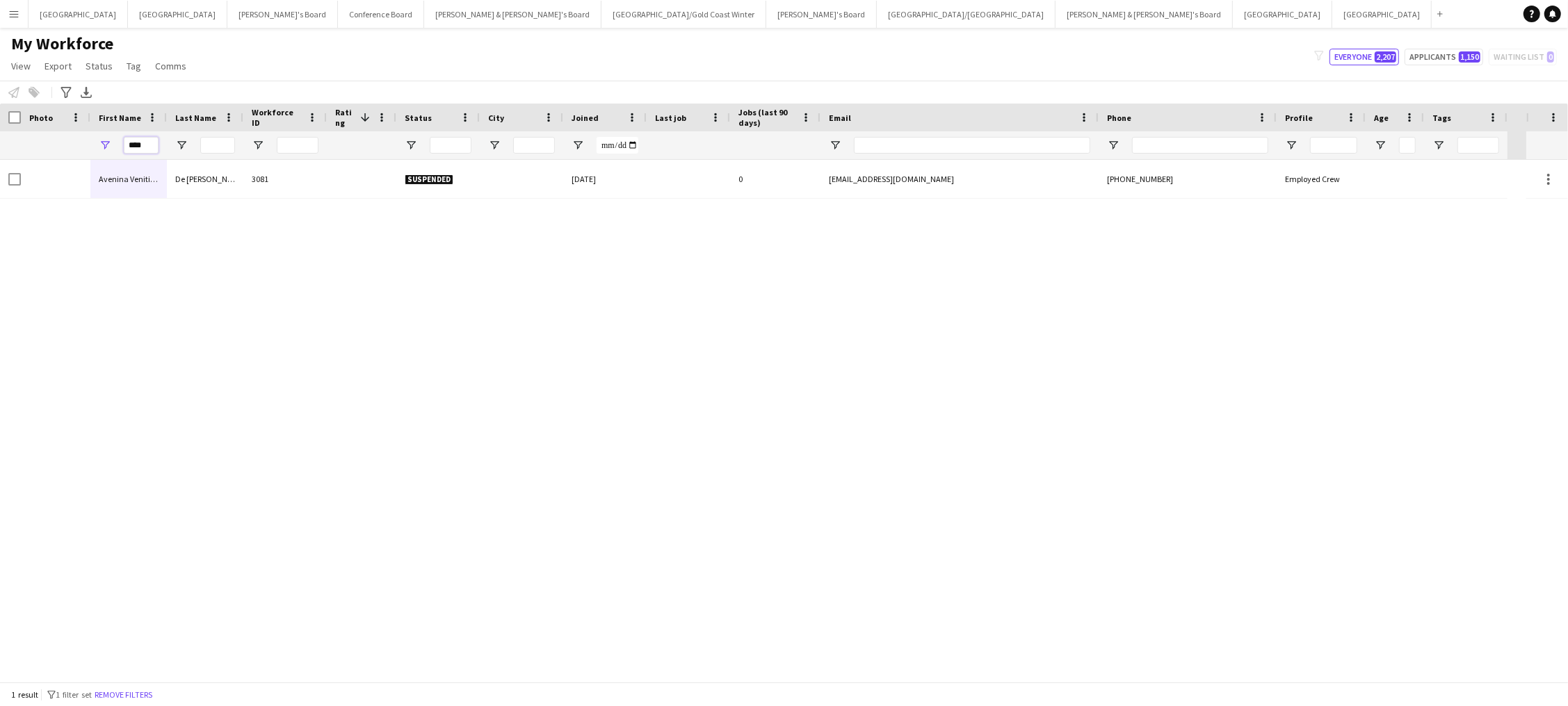
click at [145, 146] on input "****" at bounding box center [141, 145] width 35 height 17
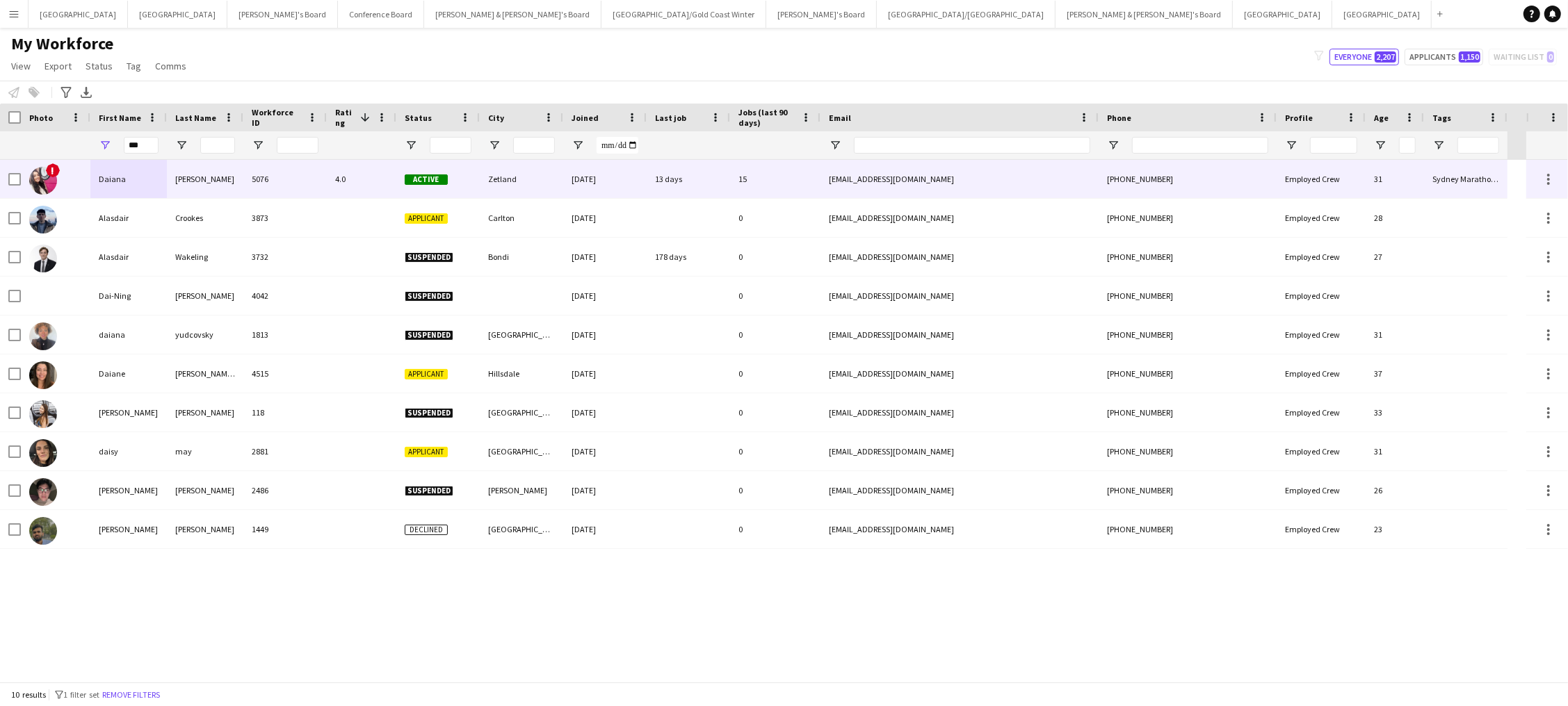
type input "***"
click at [896, 180] on div "[EMAIL_ADDRESS][DOMAIN_NAME]" at bounding box center [959, 179] width 278 height 38
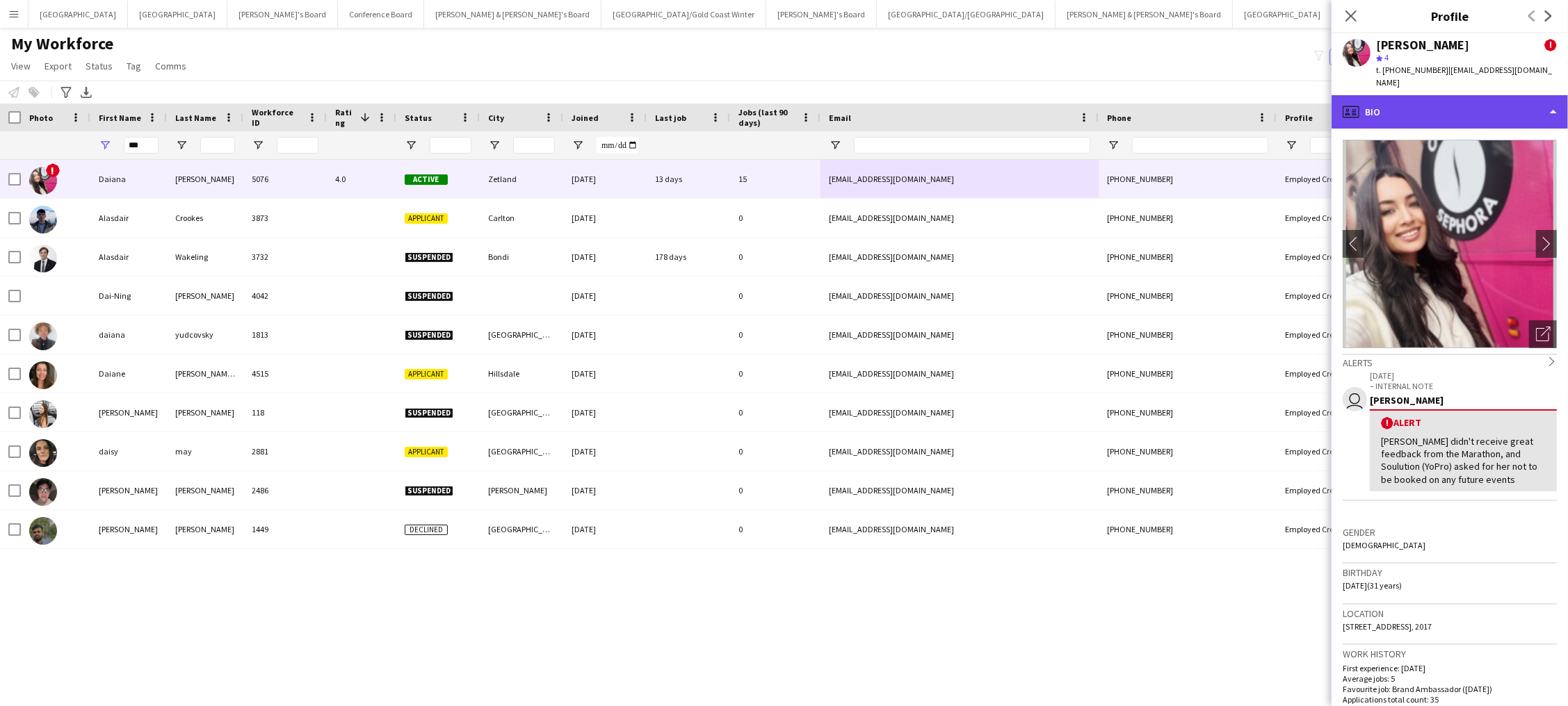
click at [1415, 97] on div "profile Bio" at bounding box center [1449, 112] width 236 height 33
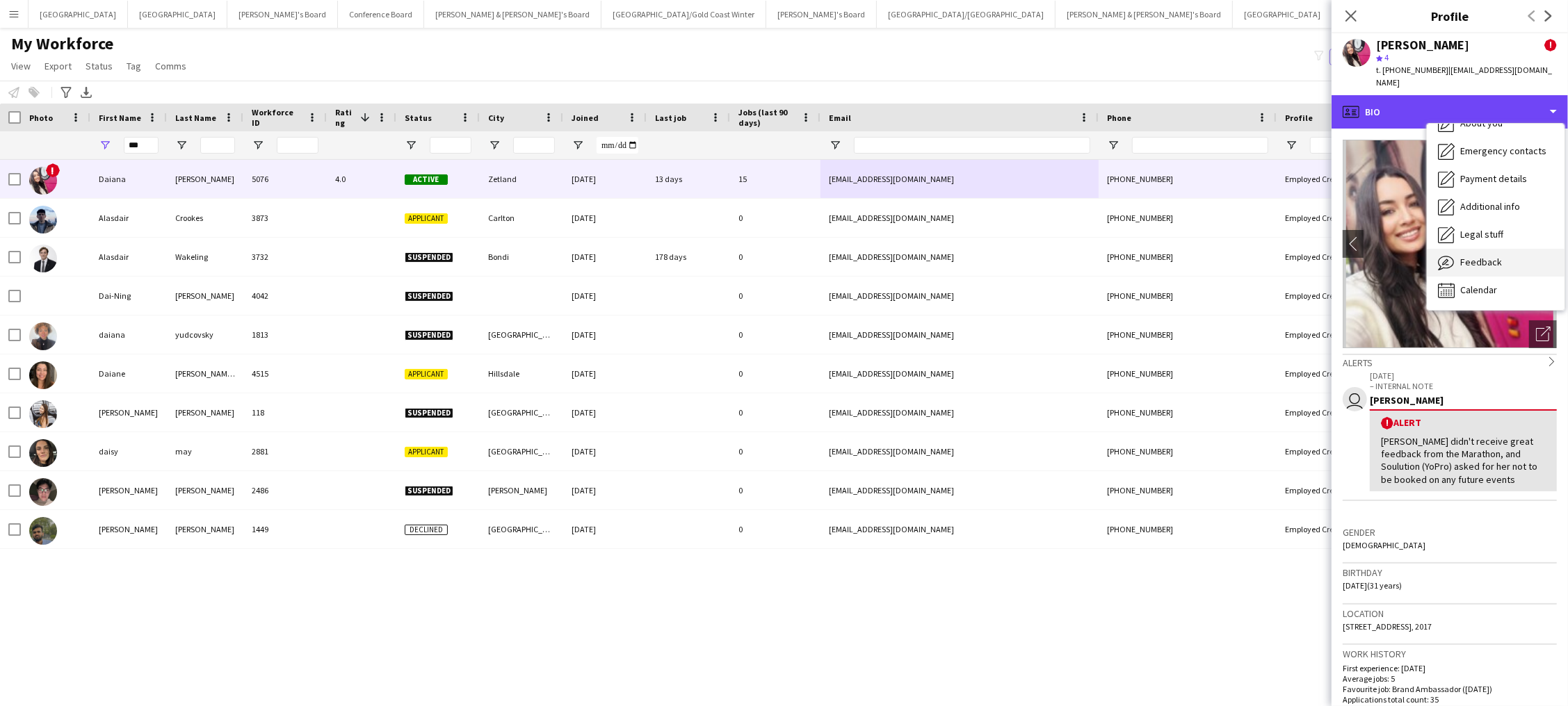
scroll to position [102, 0]
click at [1462, 256] on span "Feedback" at bounding box center [1482, 262] width 42 height 12
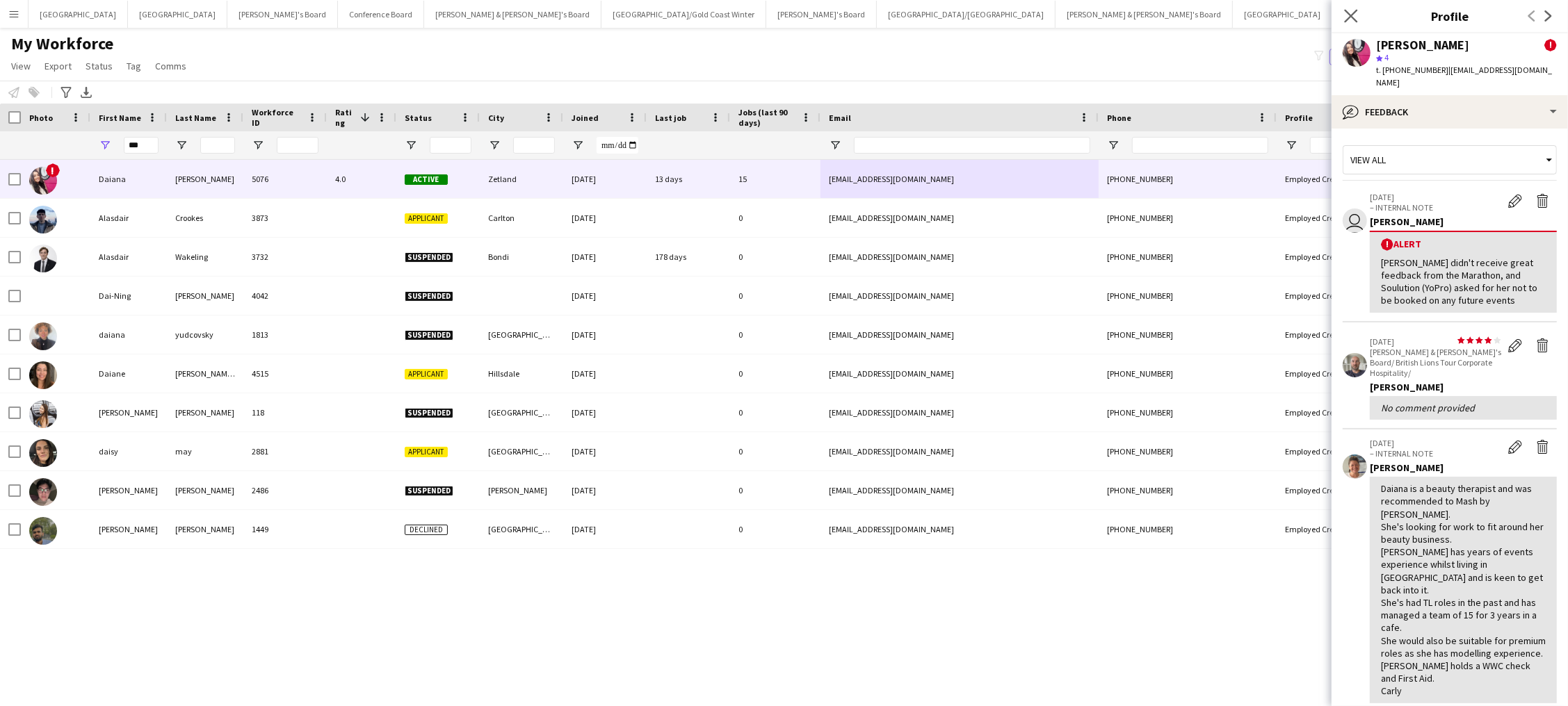
click at [1348, 6] on app-icon "Close pop-in" at bounding box center [1351, 16] width 20 height 20
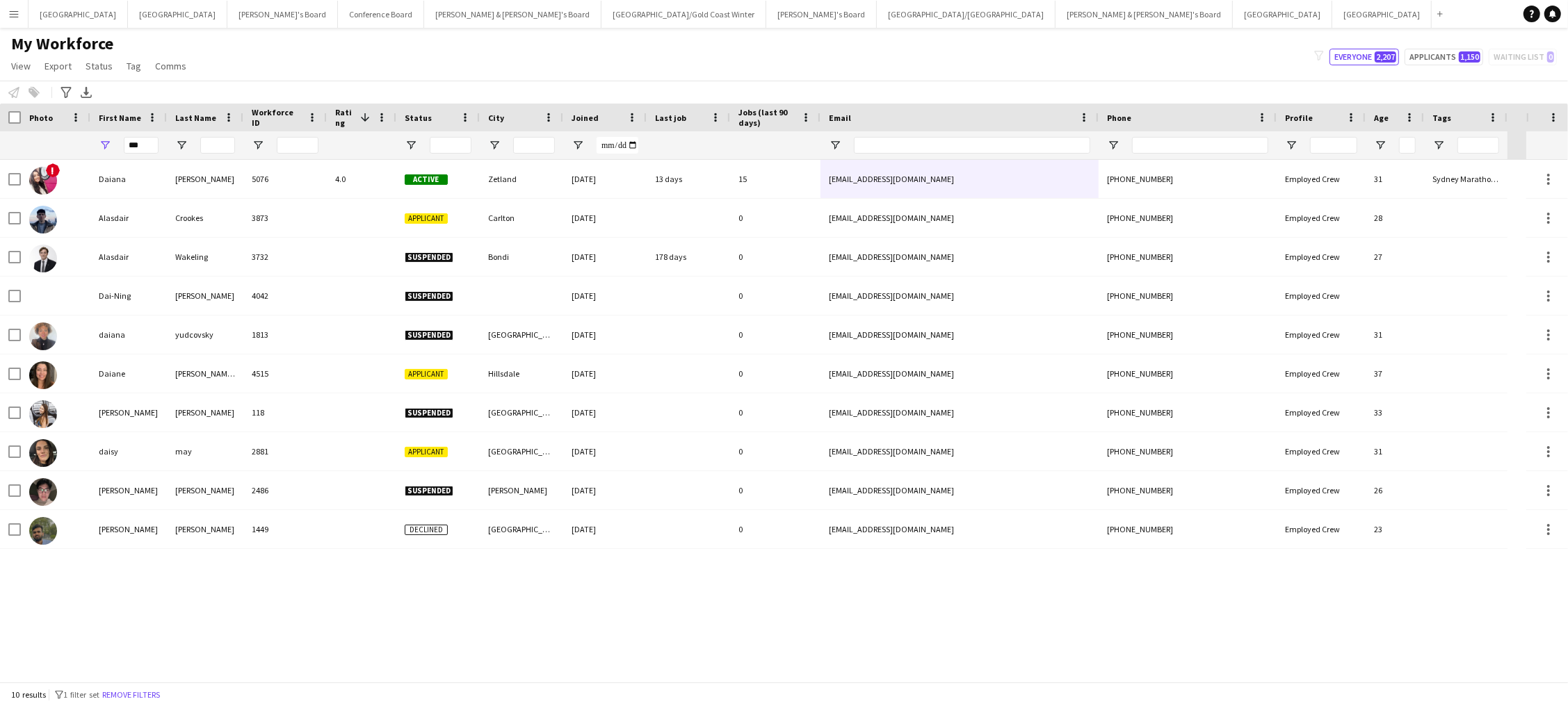
click at [10, 15] on app-icon "Menu" at bounding box center [14, 14] width 11 height 11
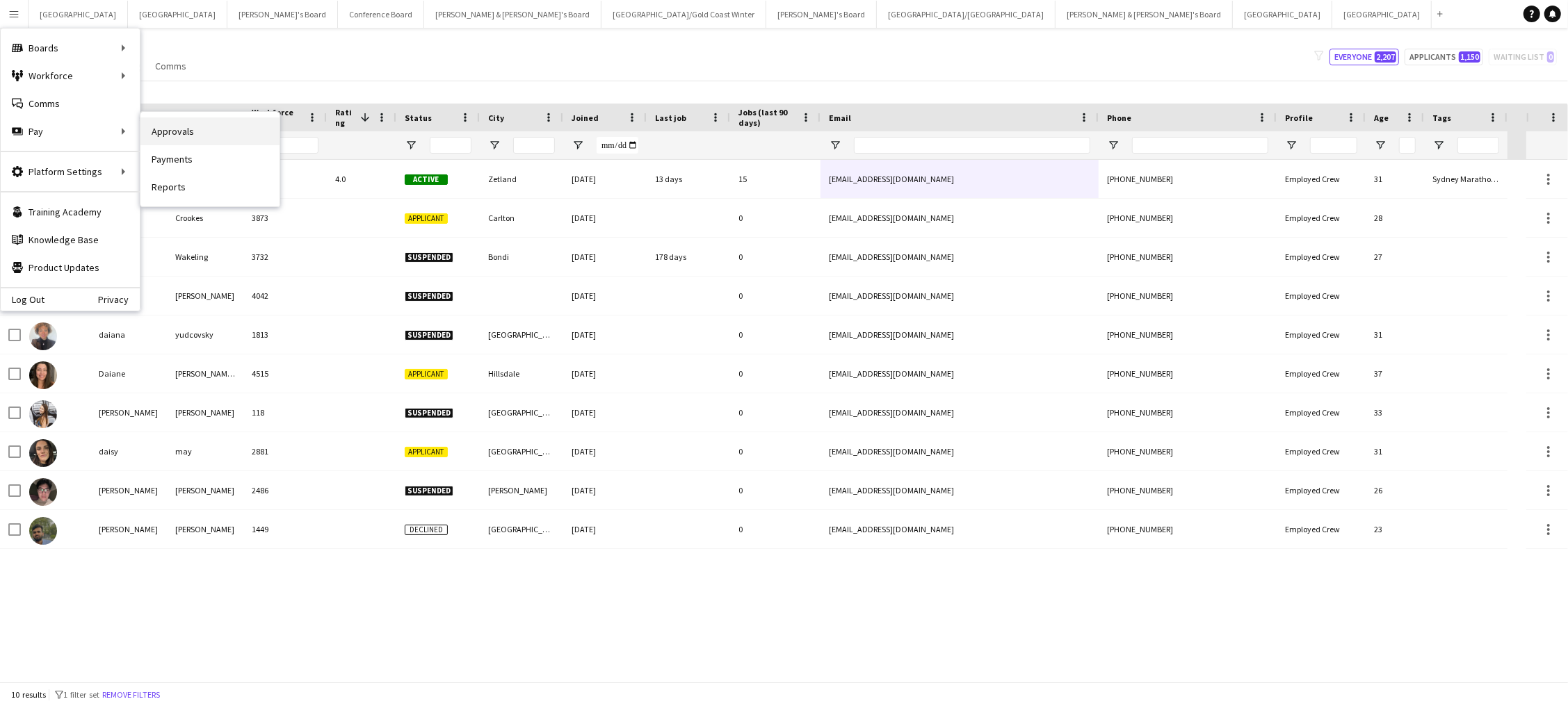
click at [173, 132] on link "Approvals" at bounding box center [209, 132] width 139 height 28
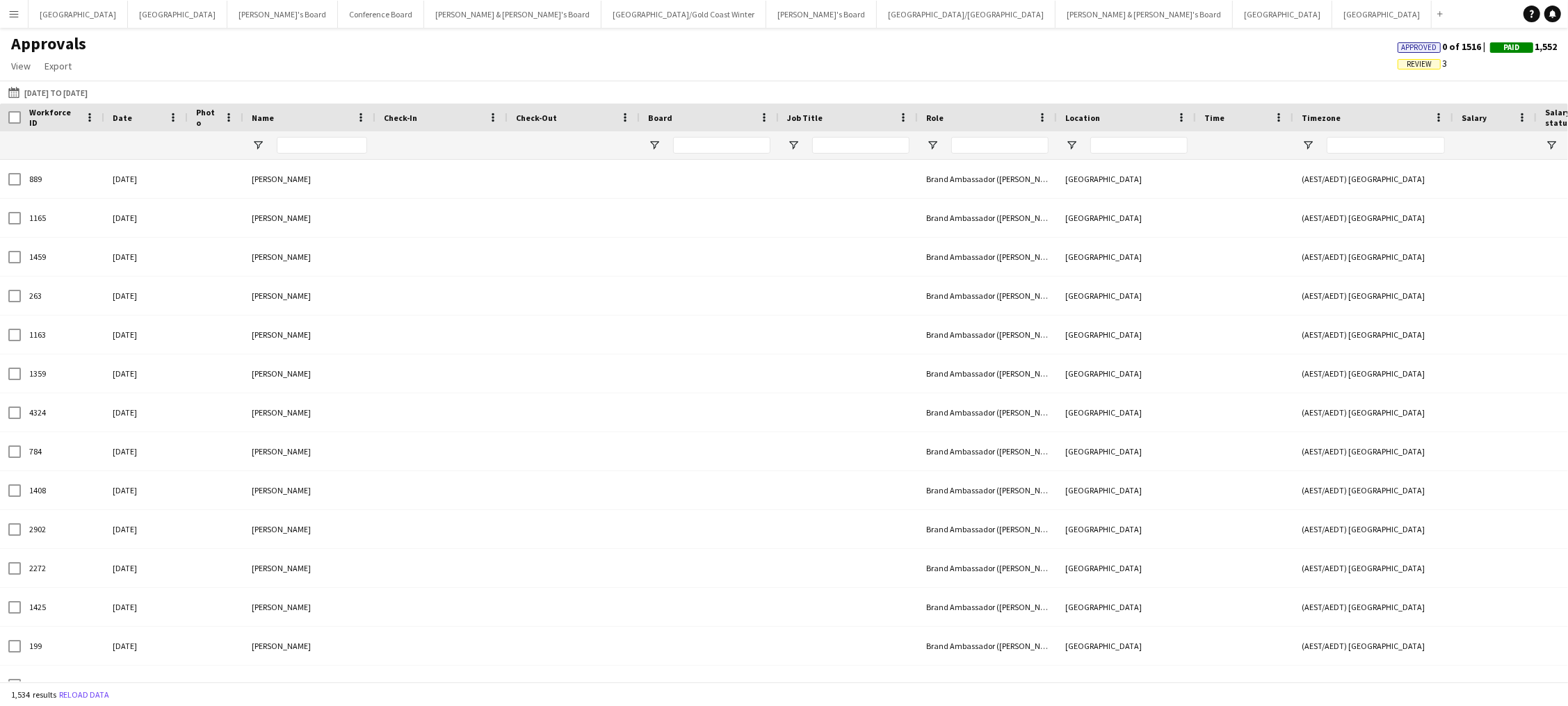
type input "**********"
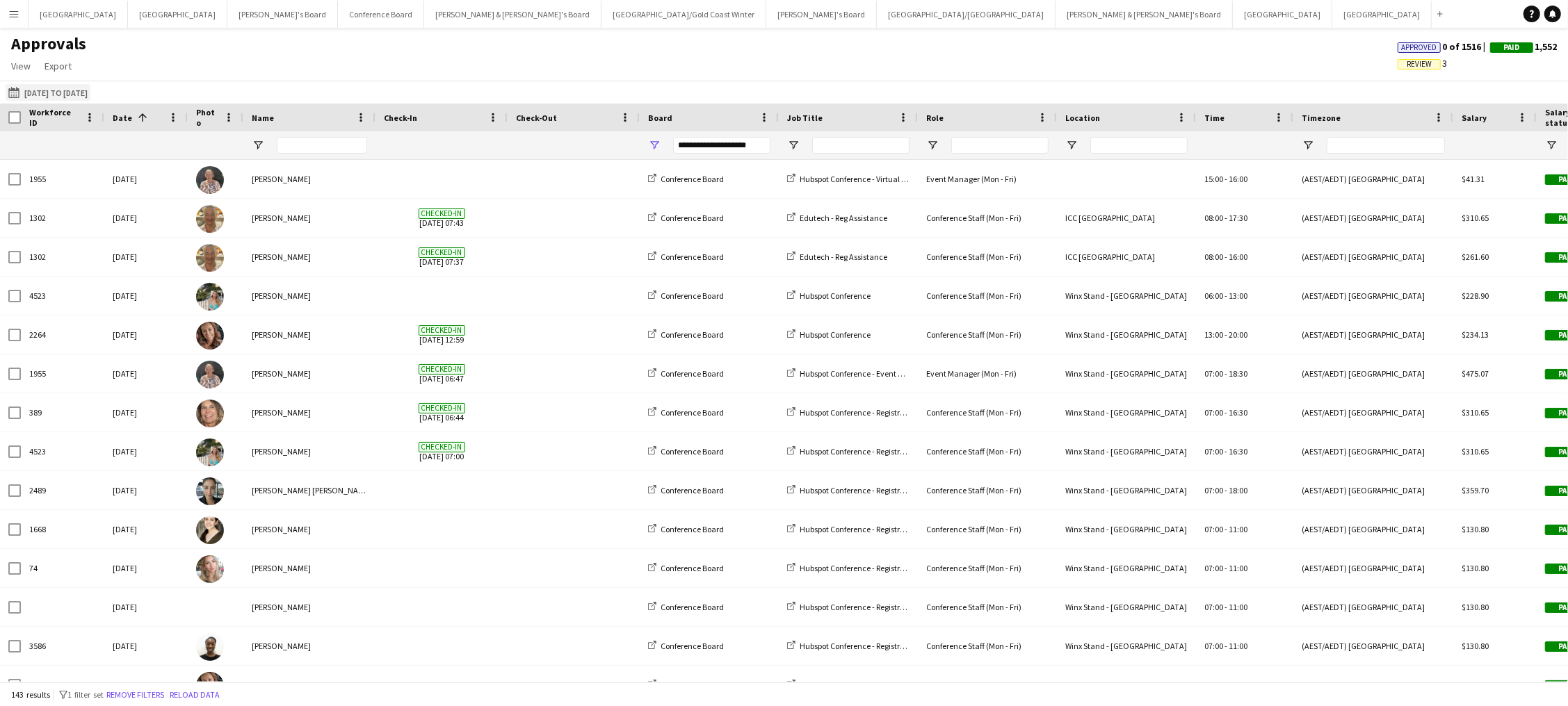
click at [44, 91] on button "[DATE] to [DATE] [DATE] to [DATE]" at bounding box center [47, 92] width 85 height 17
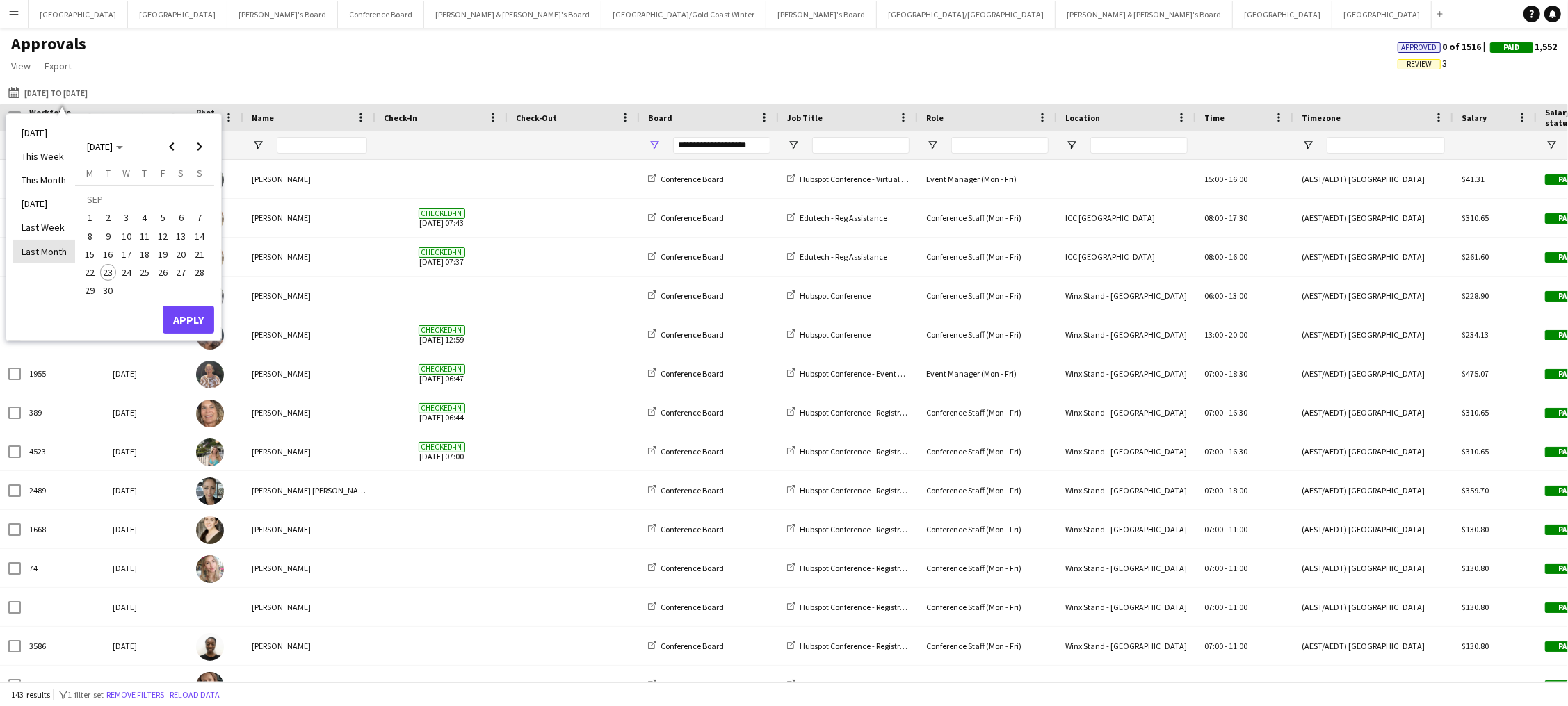
click at [43, 247] on li "Last Month" at bounding box center [44, 251] width 62 height 24
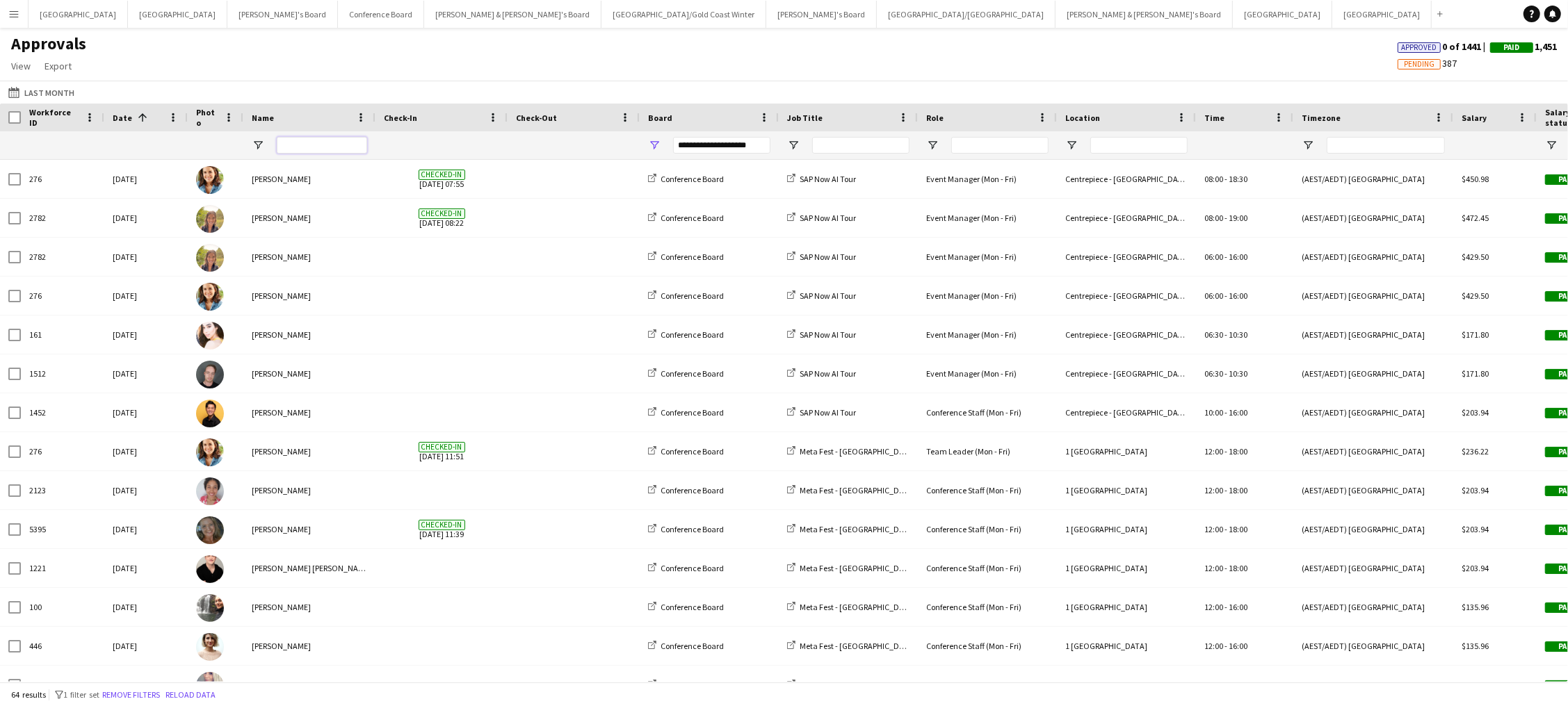
click at [317, 141] on input "Name Filter Input" at bounding box center [322, 145] width 91 height 17
type input "***"
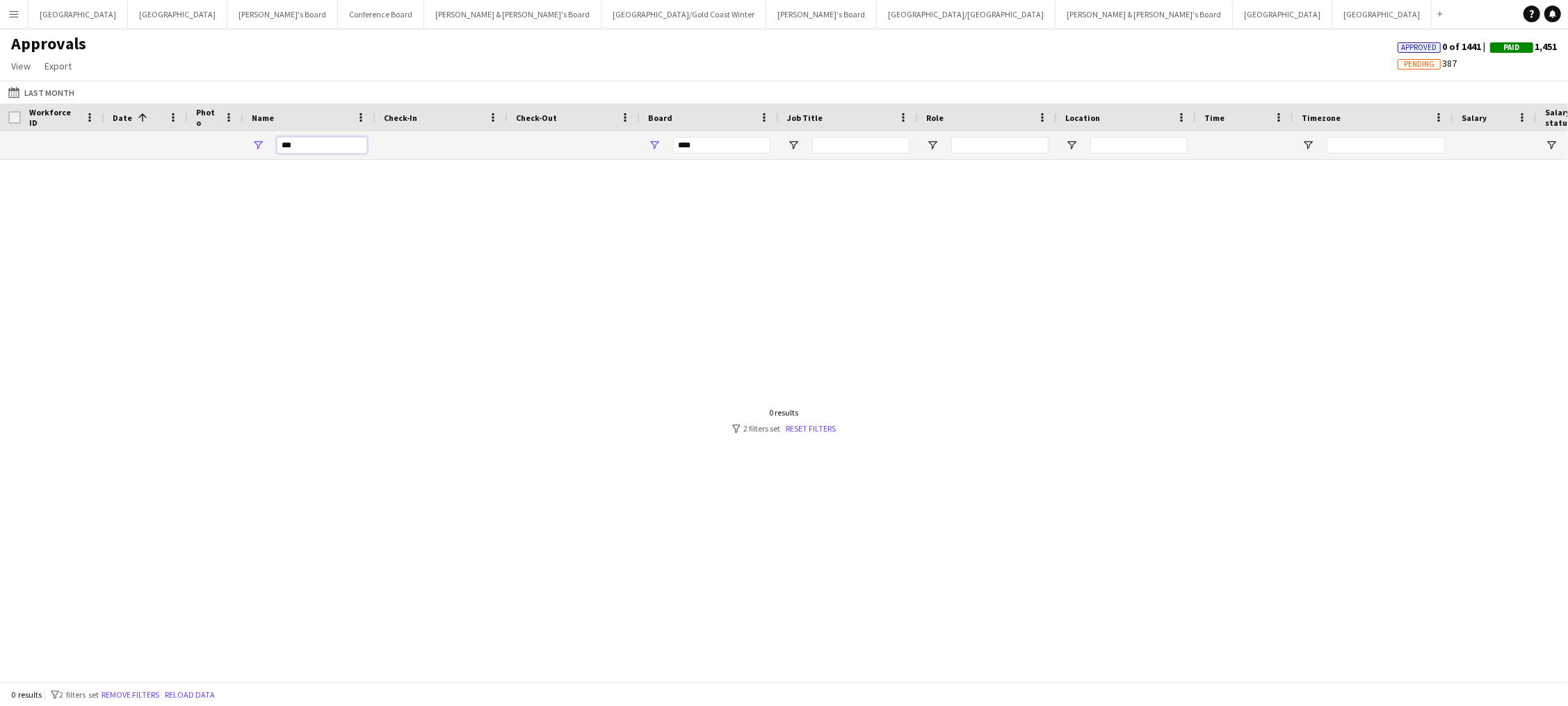
type input "**"
type input "**********"
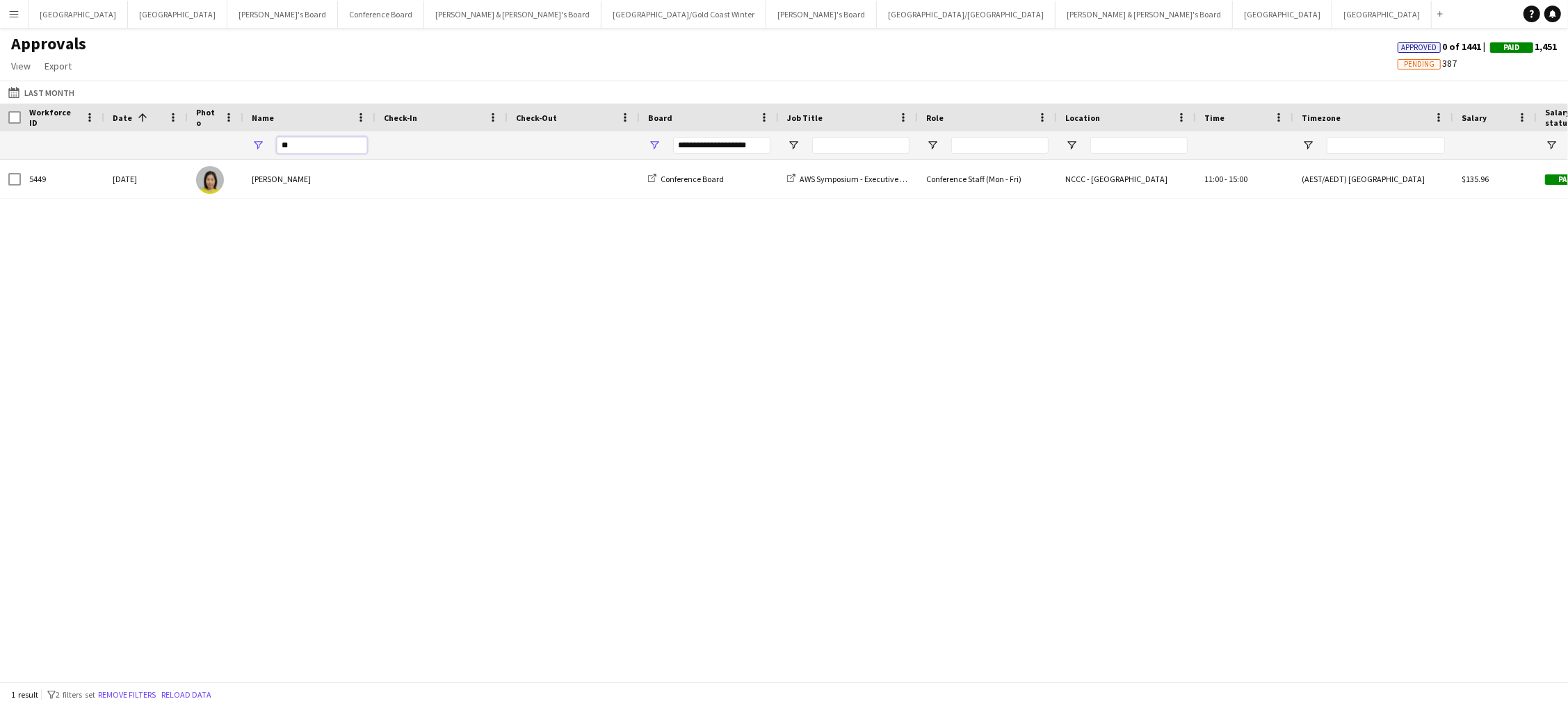
type input "**"
click at [54, 81] on div "[DATE] to [DATE] Last Month [DATE] This Week This Month [DATE] Last Week Last M…" at bounding box center [784, 92] width 1568 height 23
click at [53, 91] on button "[DATE] to [DATE] Last Month" at bounding box center [41, 92] width 72 height 17
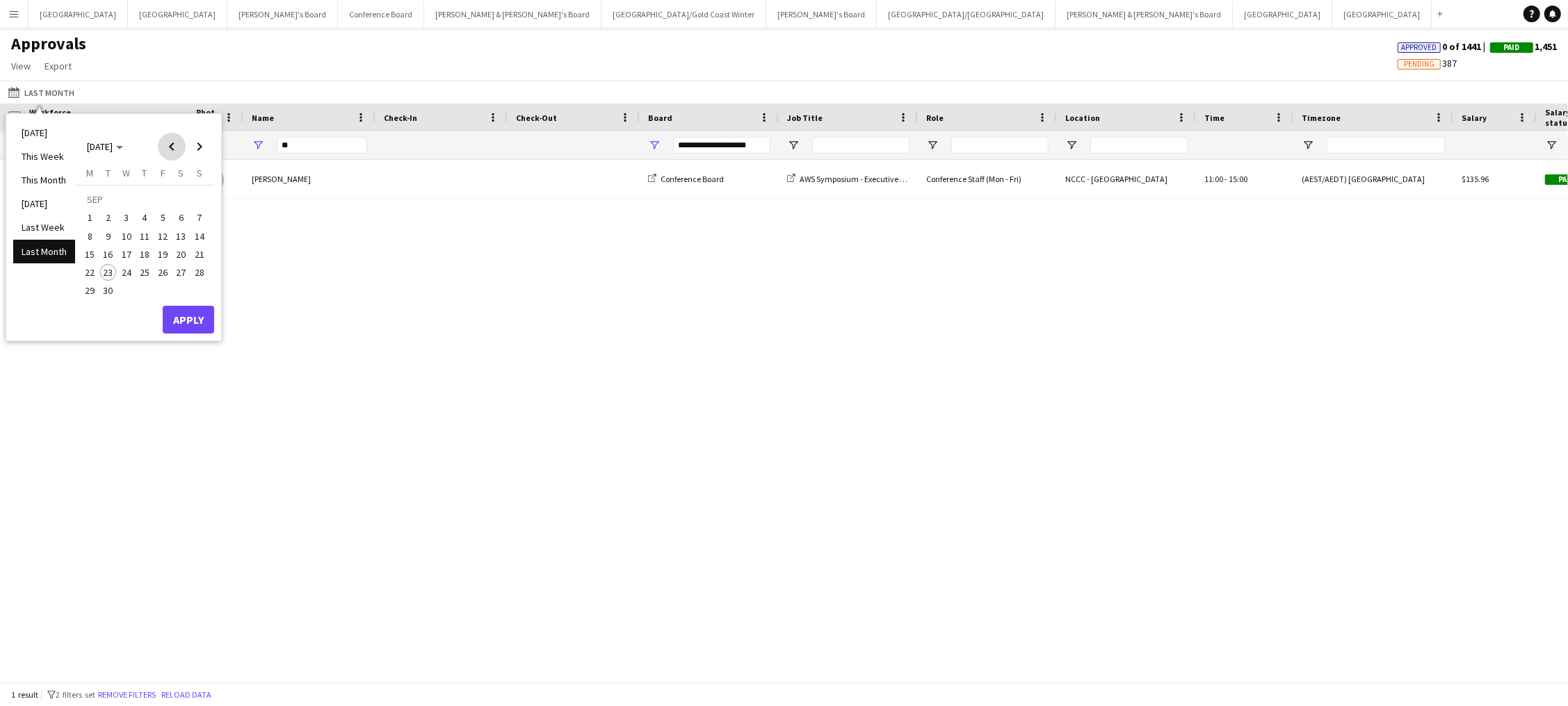
click at [172, 151] on span "Previous month" at bounding box center [172, 146] width 28 height 28
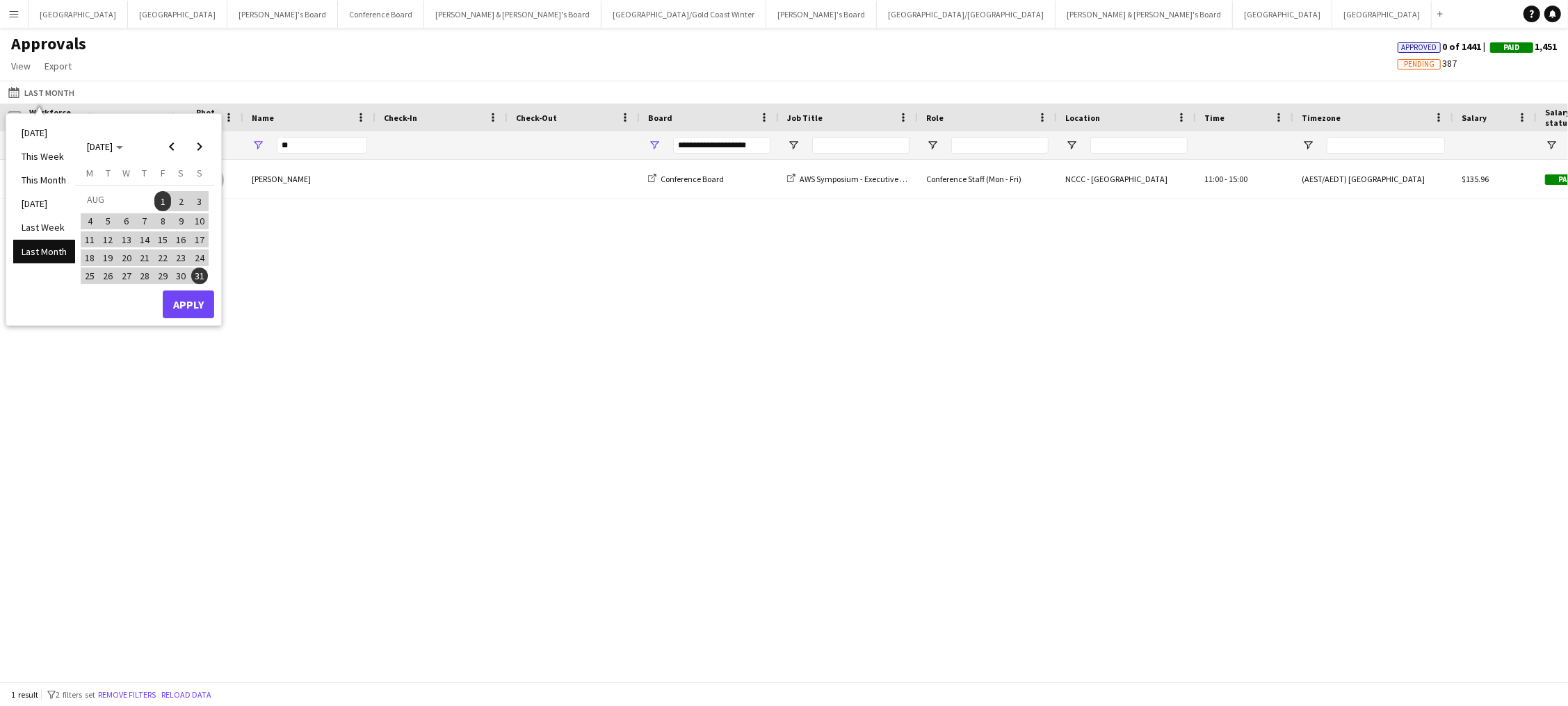
click at [197, 269] on span "31" at bounding box center [199, 275] width 17 height 17
click at [201, 311] on button "Apply" at bounding box center [188, 304] width 51 height 28
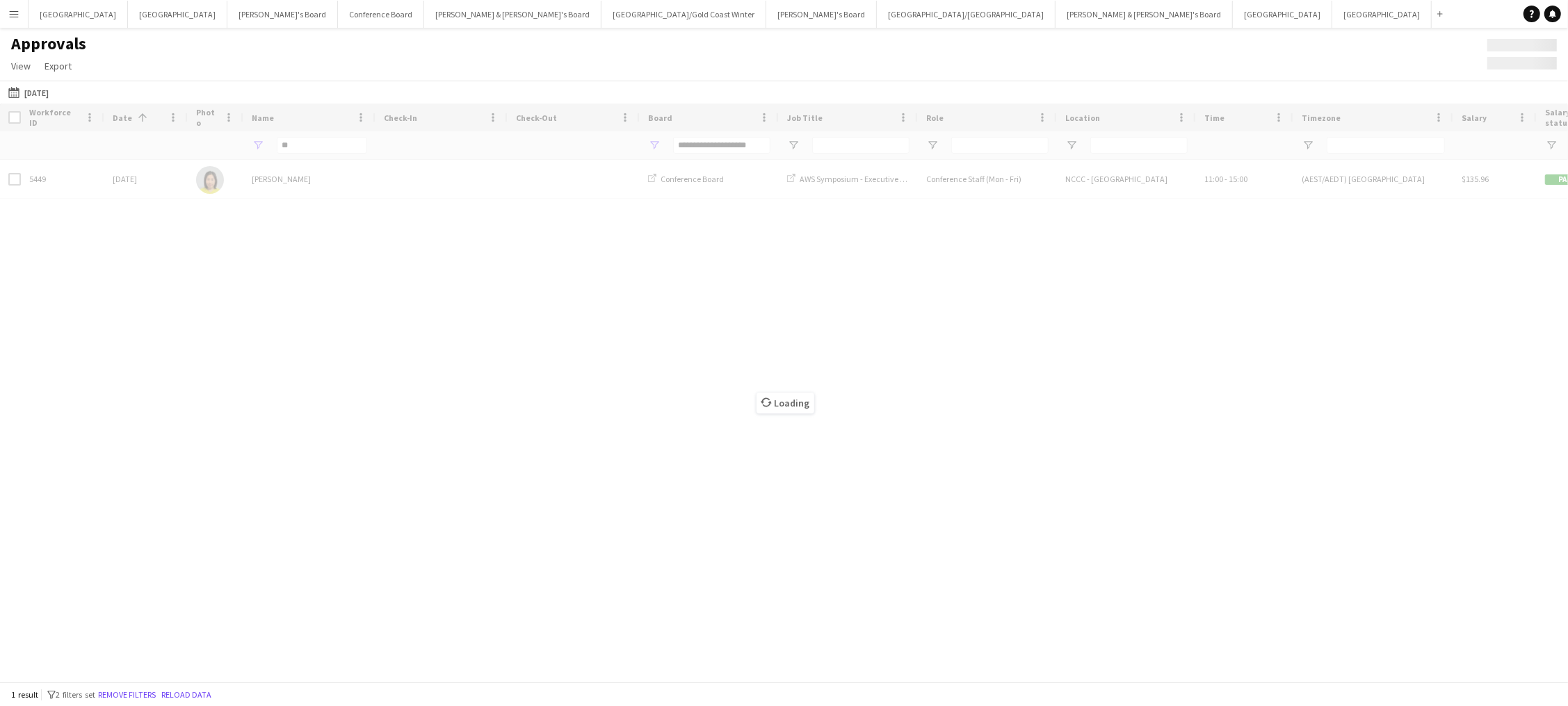
type input "***"
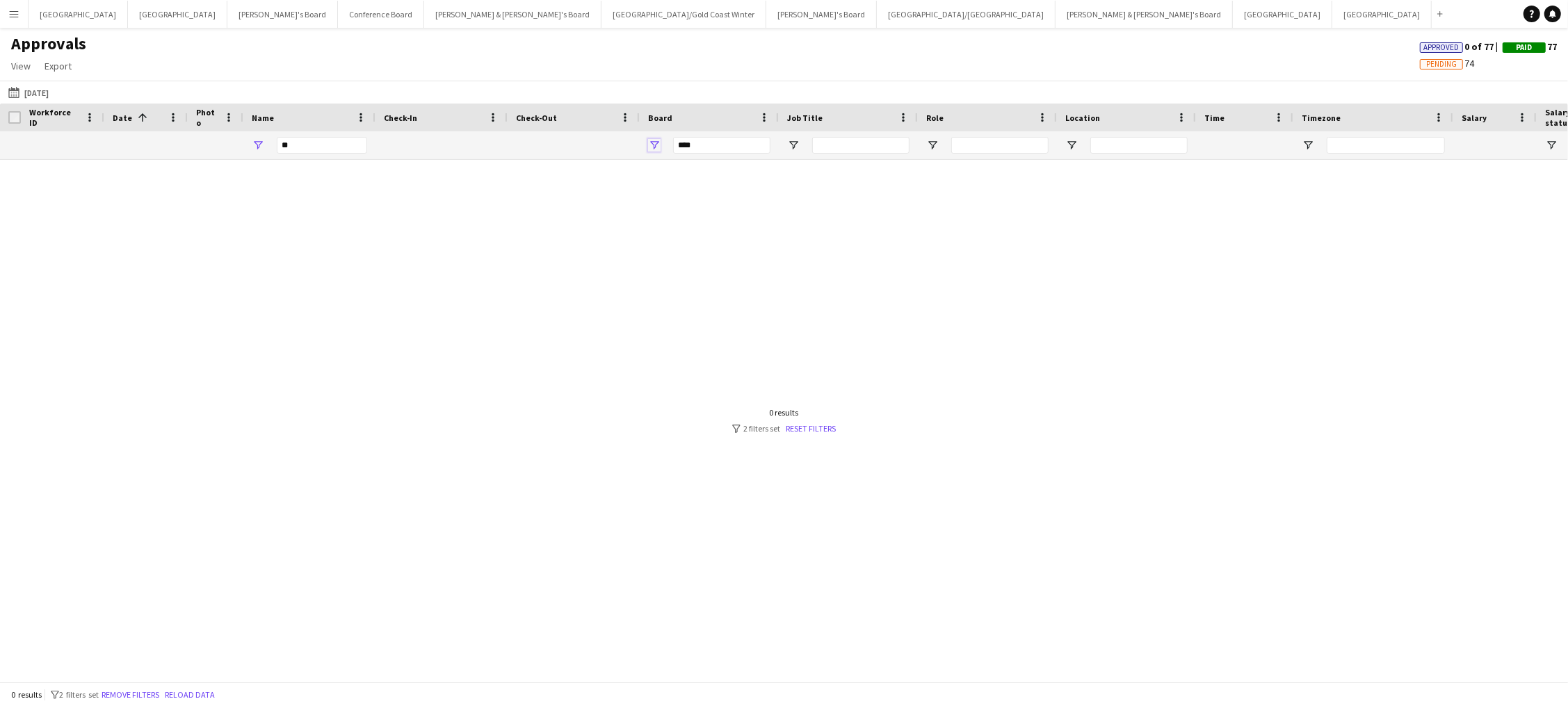
click at [651, 142] on span "Open Filter Menu" at bounding box center [654, 145] width 12 height 12
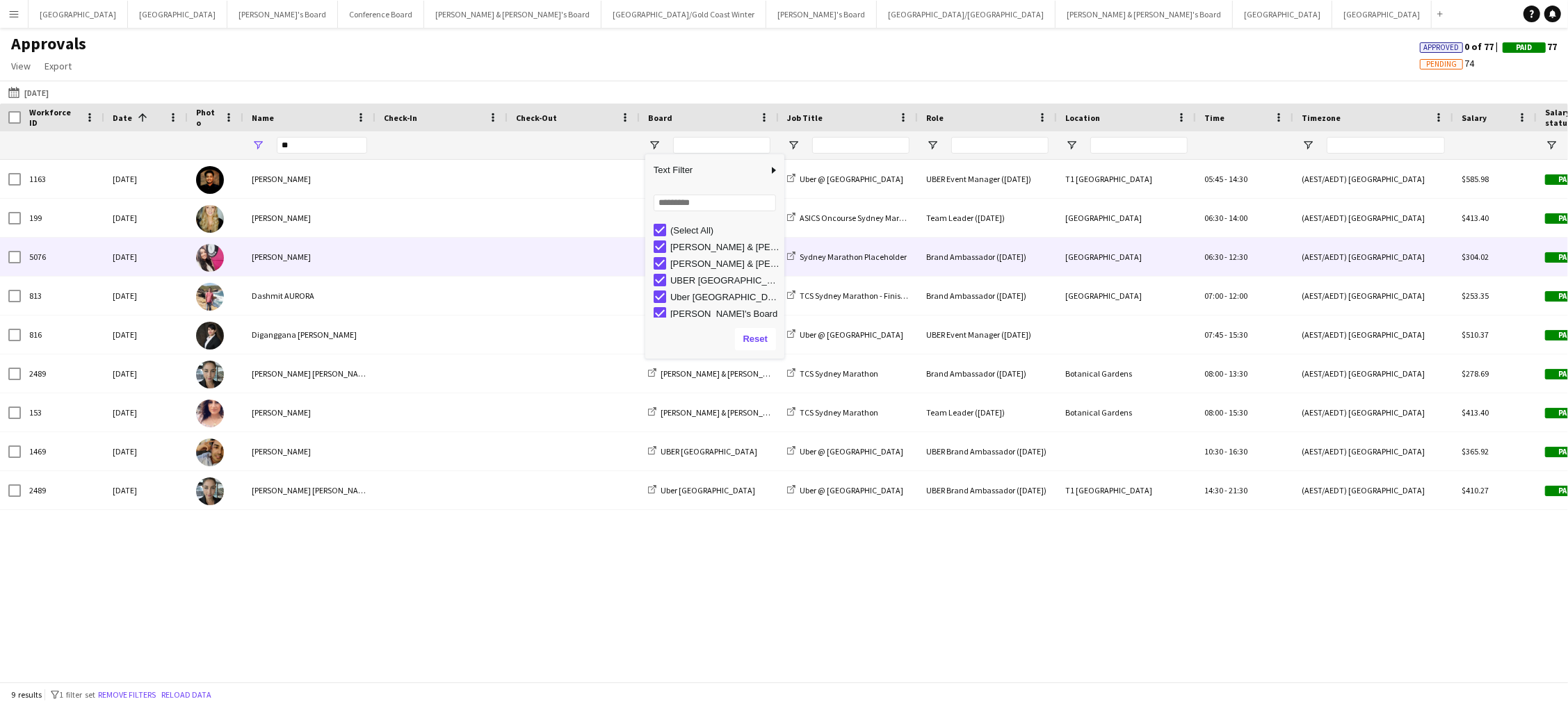
click at [280, 261] on div "[PERSON_NAME]" at bounding box center [310, 257] width 133 height 38
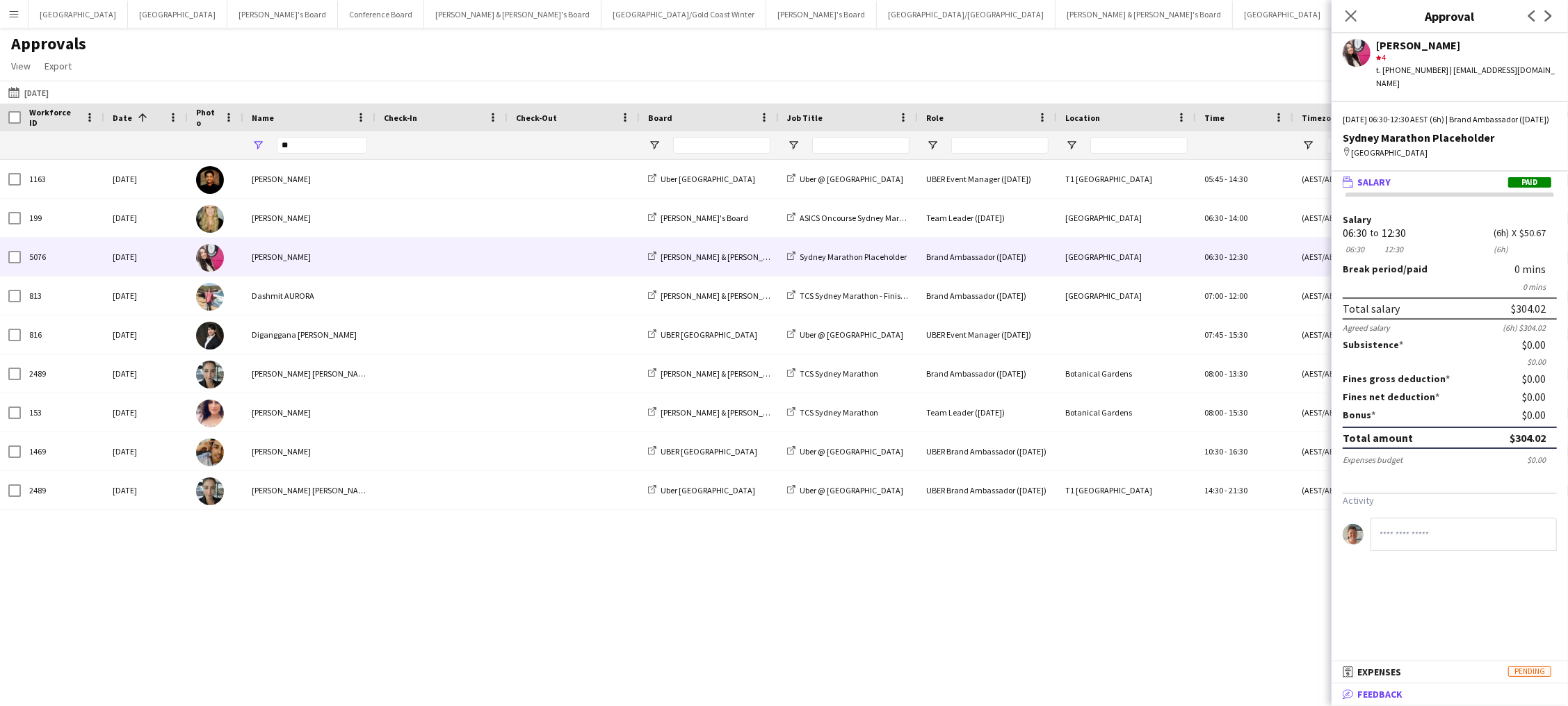
click at [1389, 698] on span "Feedback" at bounding box center [1380, 694] width 45 height 12
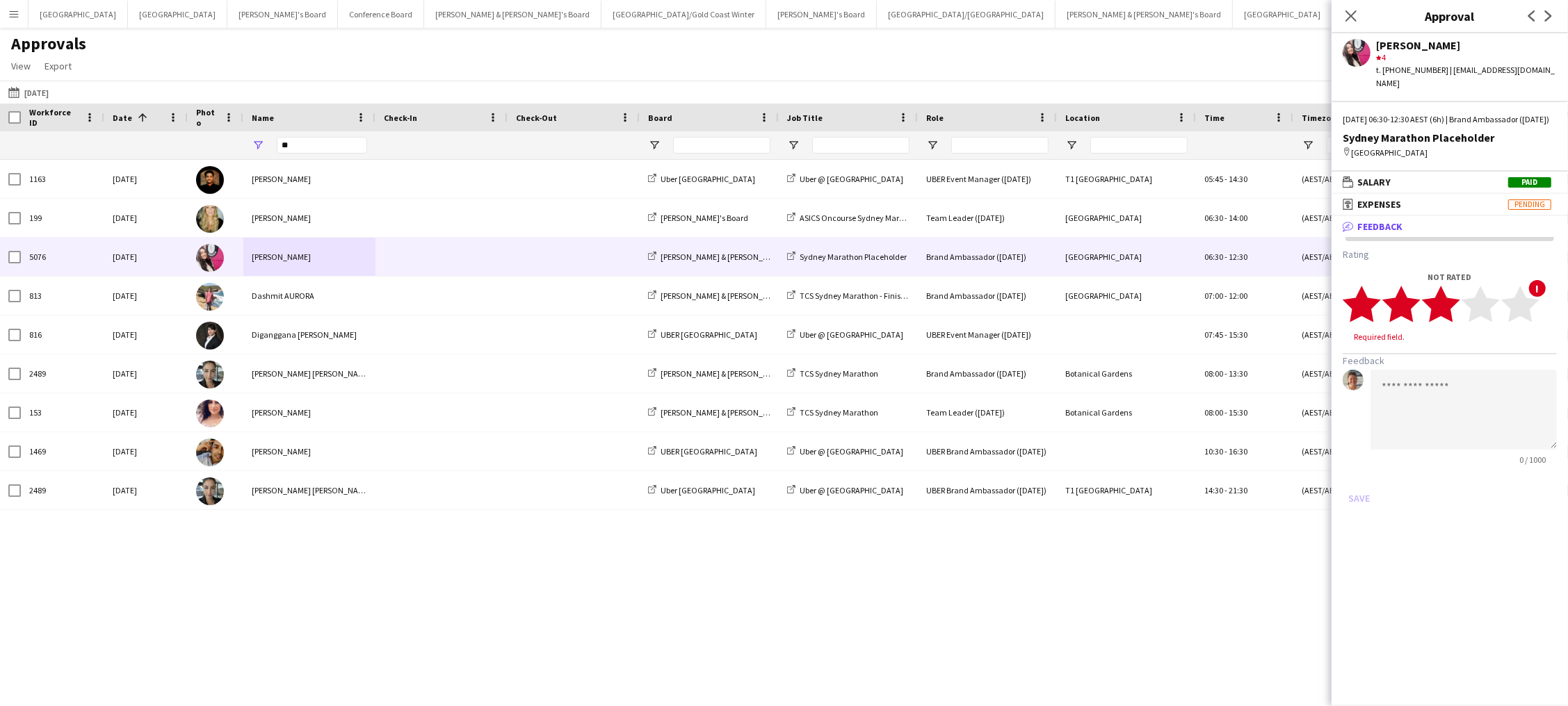
click at [1452, 300] on polygon at bounding box center [1442, 304] width 38 height 36
click at [1456, 379] on textarea at bounding box center [1464, 397] width 187 height 80
paste textarea "**********"
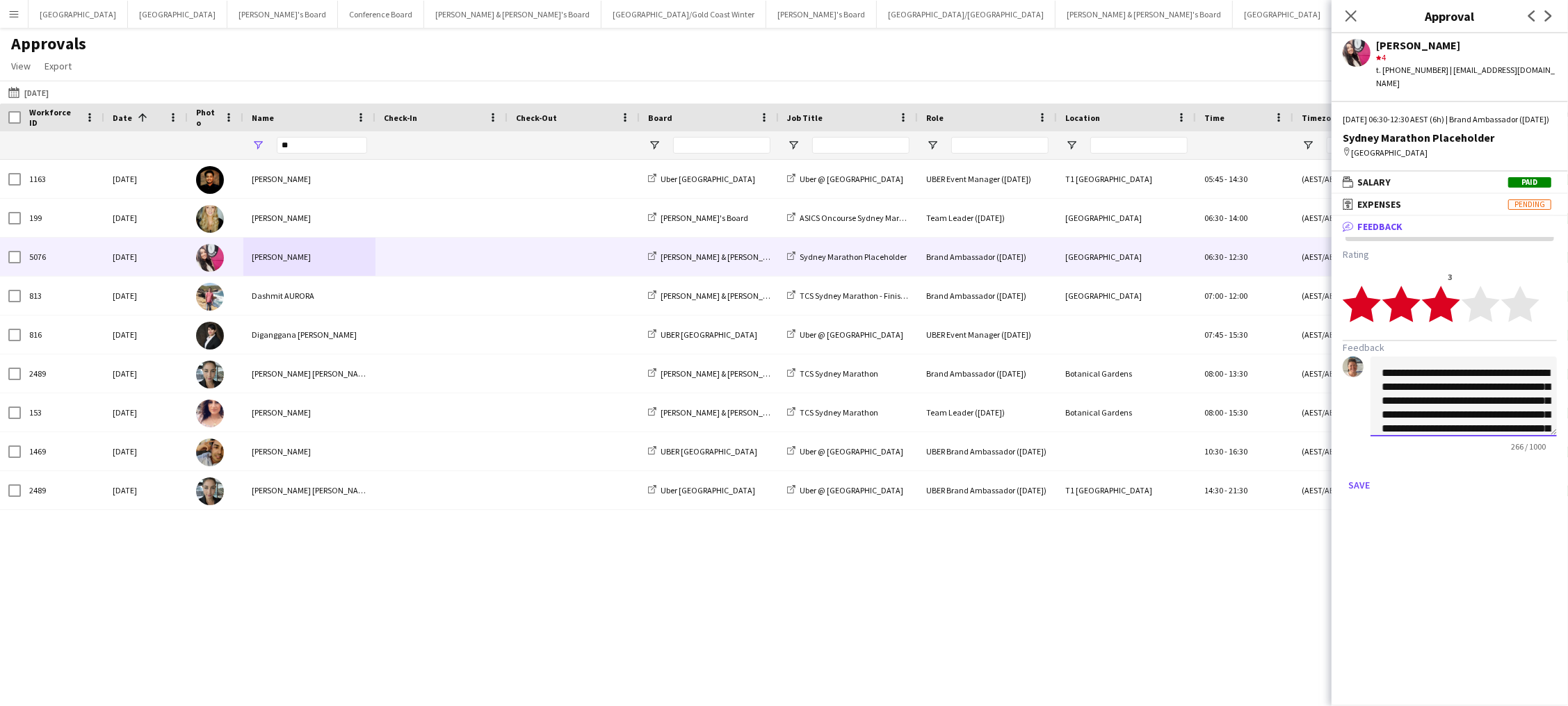
click at [1385, 365] on textarea "**********" at bounding box center [1464, 397] width 187 height 80
click at [1444, 420] on textarea "**********" at bounding box center [1464, 397] width 187 height 80
type textarea "**********"
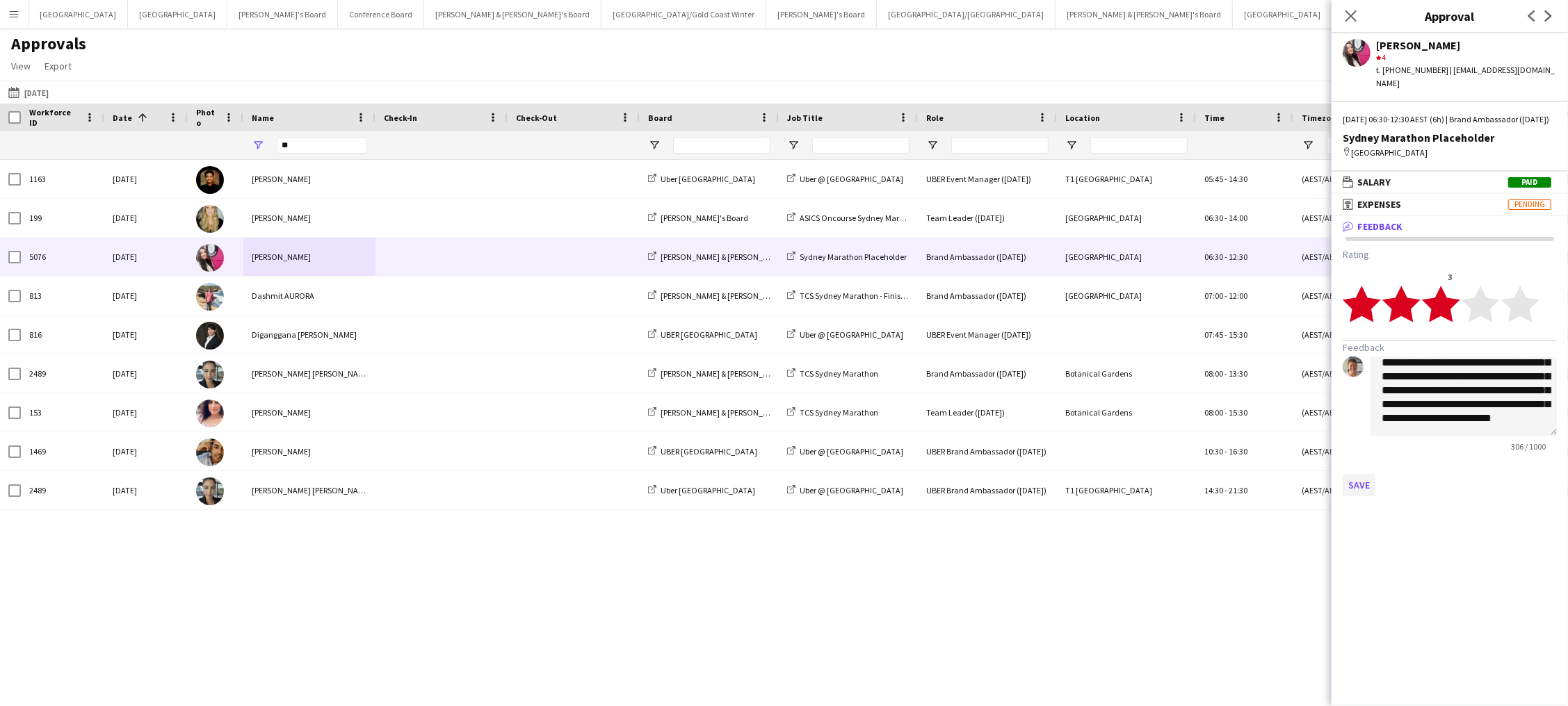
click at [1354, 480] on button "Save" at bounding box center [1359, 485] width 32 height 23
